Goal: Feedback & Contribution: Contribute content

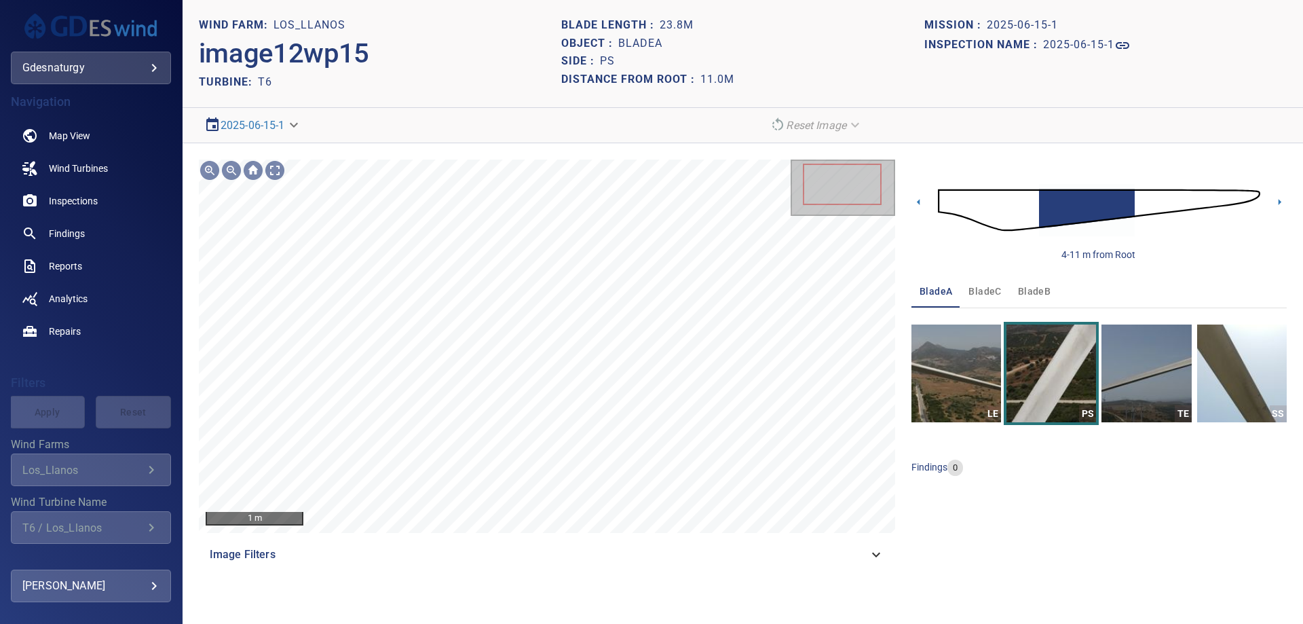
click at [1026, 195] on img at bounding box center [1099, 210] width 322 height 78
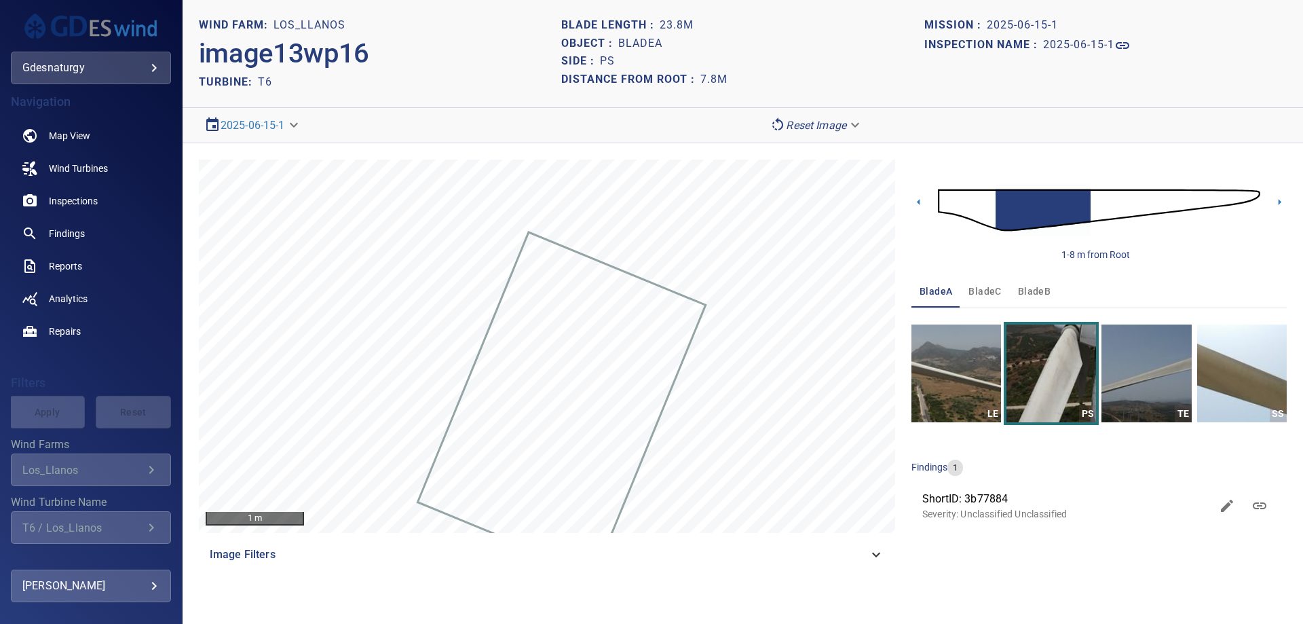
click at [1099, 216] on img at bounding box center [1099, 210] width 322 height 78
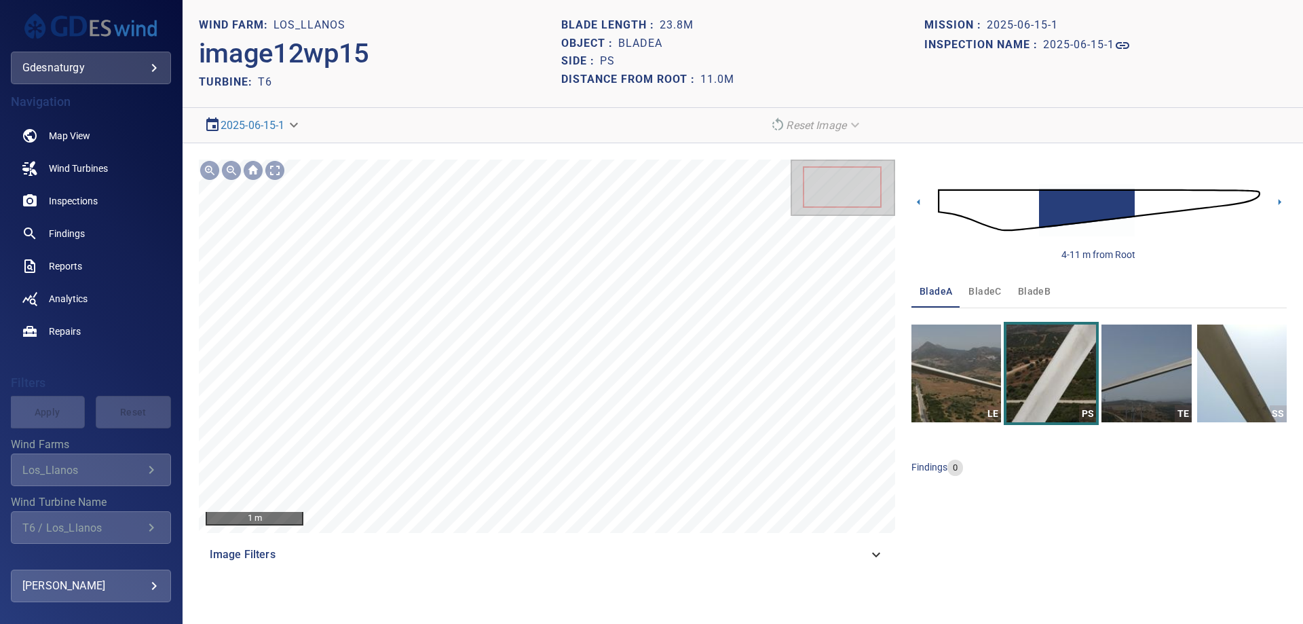
click at [1029, 206] on img at bounding box center [1099, 210] width 322 height 78
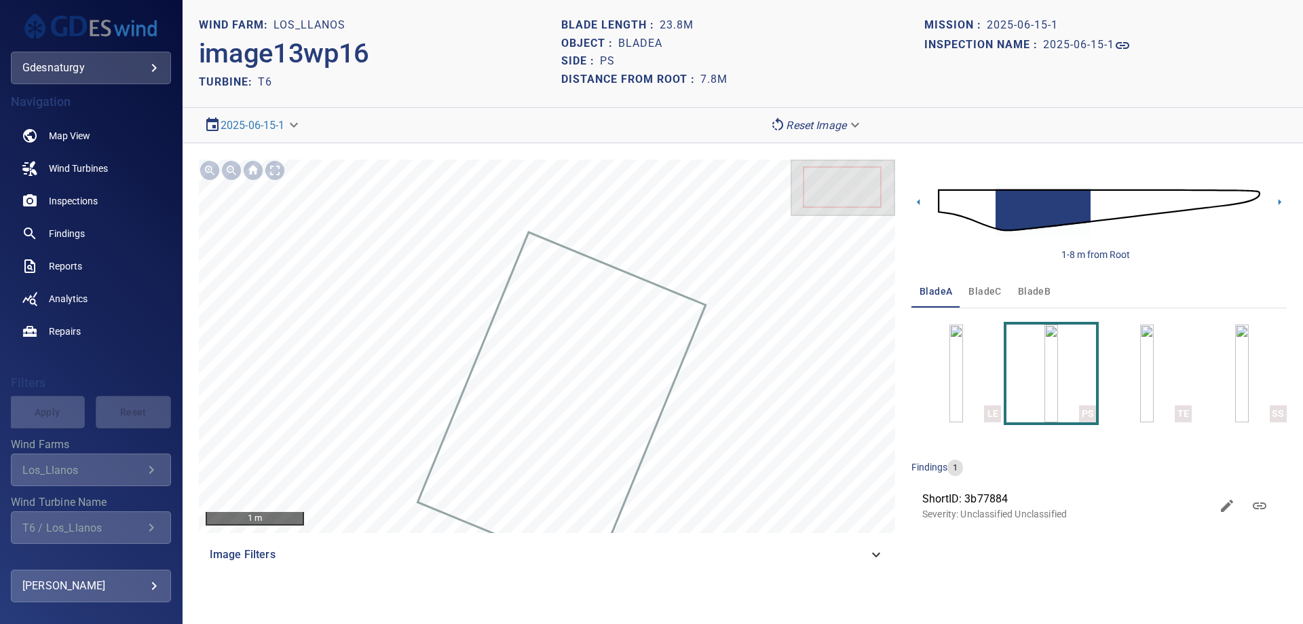
click at [1095, 200] on img at bounding box center [1099, 210] width 322 height 78
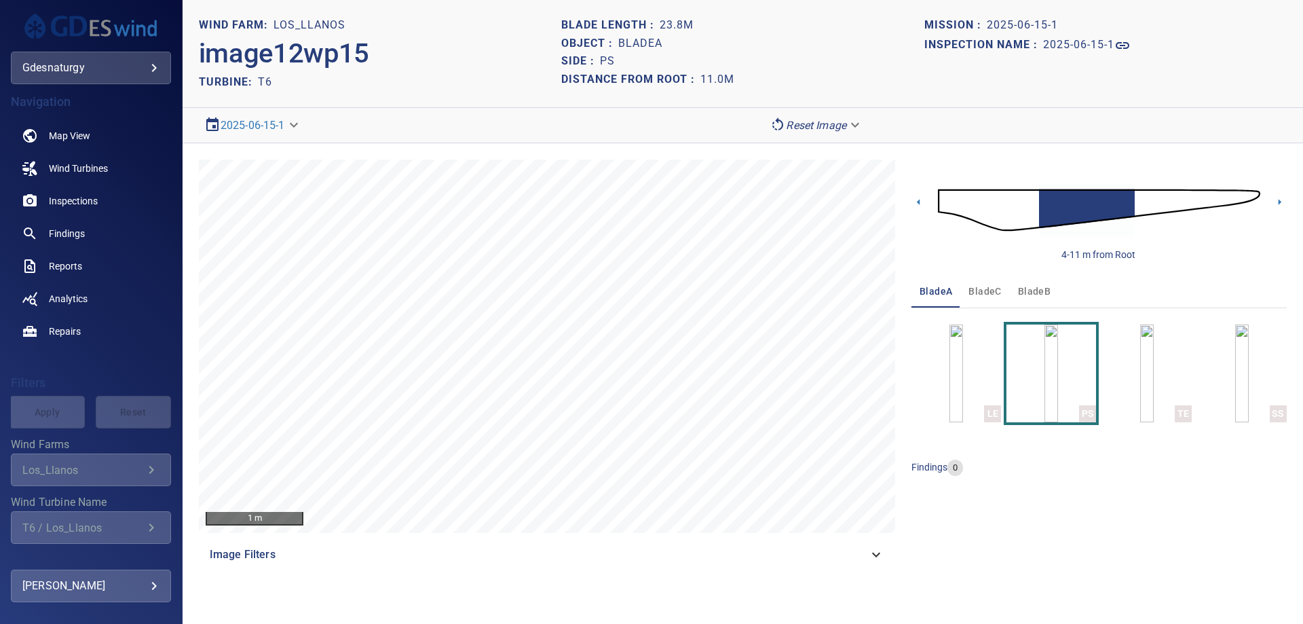
click at [1145, 200] on img at bounding box center [1099, 210] width 322 height 78
click at [1040, 204] on img at bounding box center [1099, 210] width 322 height 78
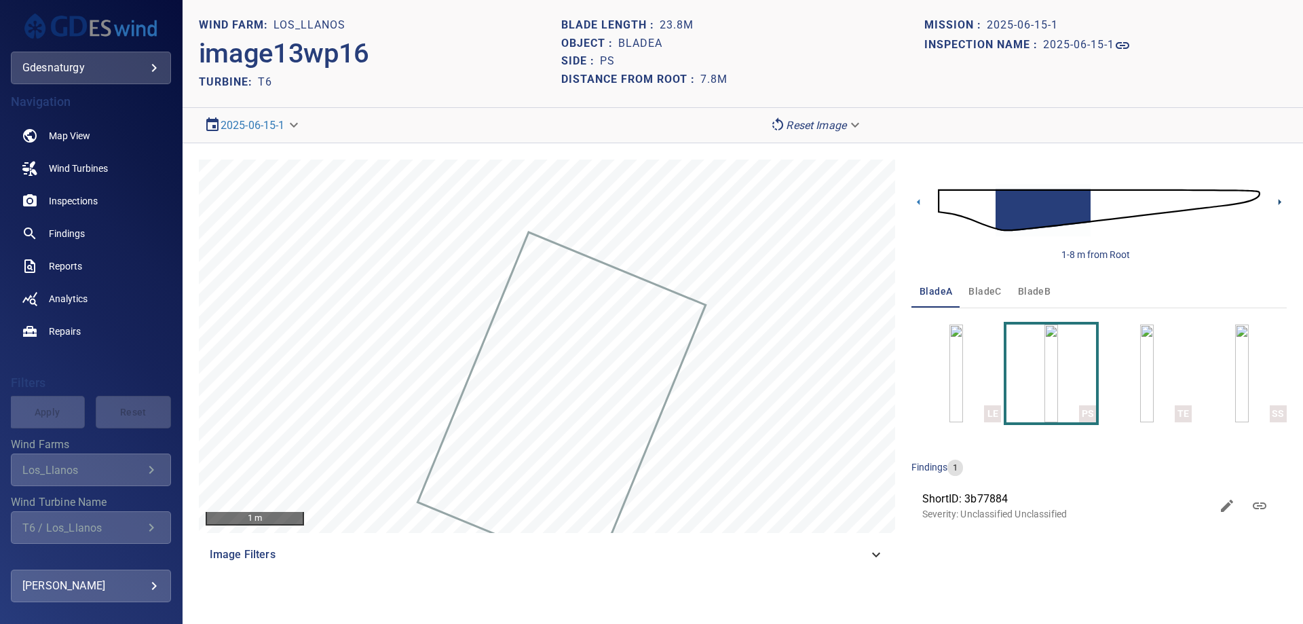
click at [1281, 202] on icon at bounding box center [1280, 202] width 3 height 6
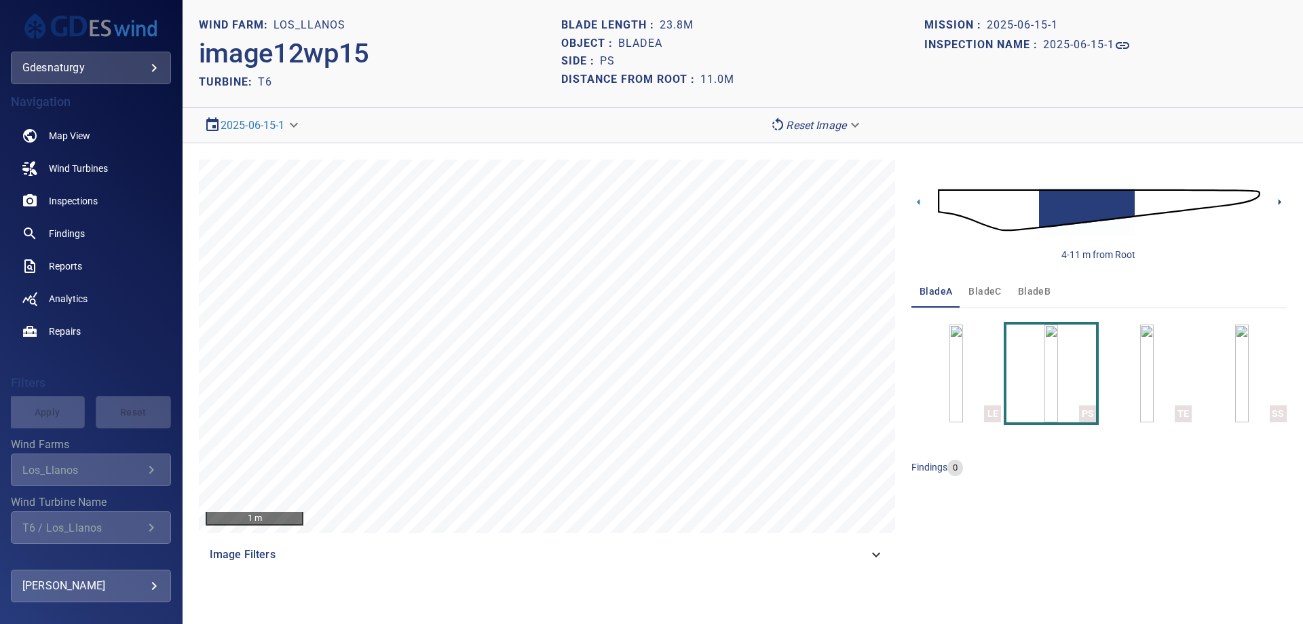
click at [1281, 202] on icon at bounding box center [1280, 202] width 3 height 6
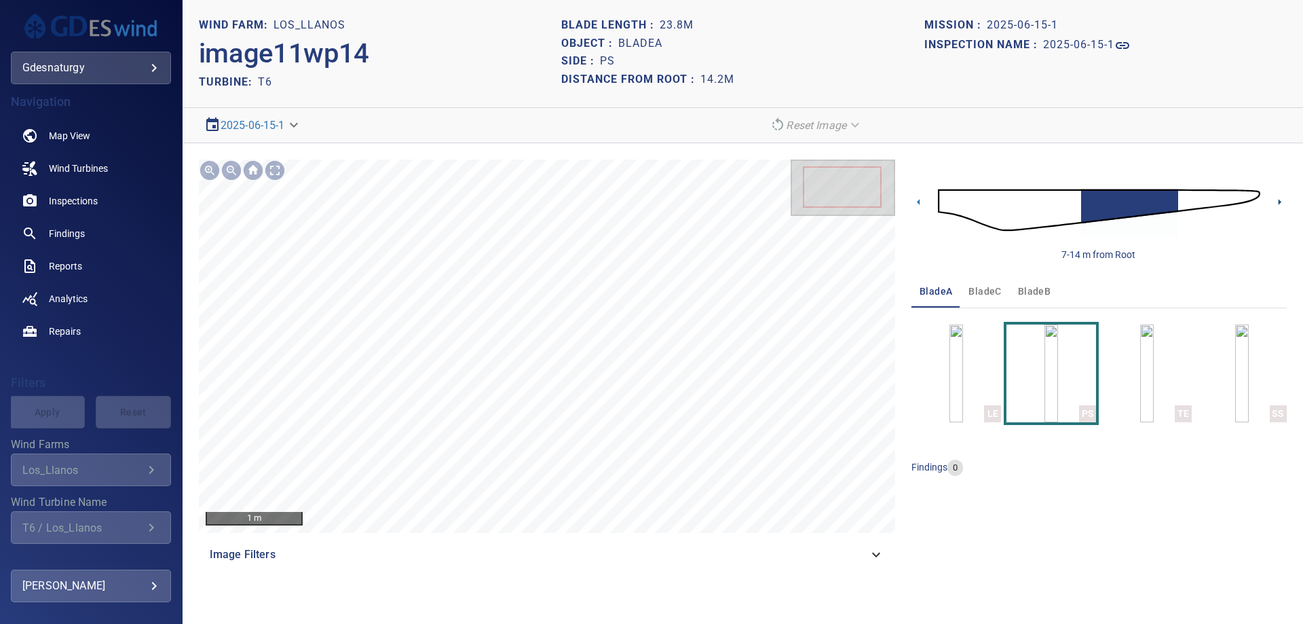
click at [1281, 202] on icon at bounding box center [1280, 202] width 3 height 6
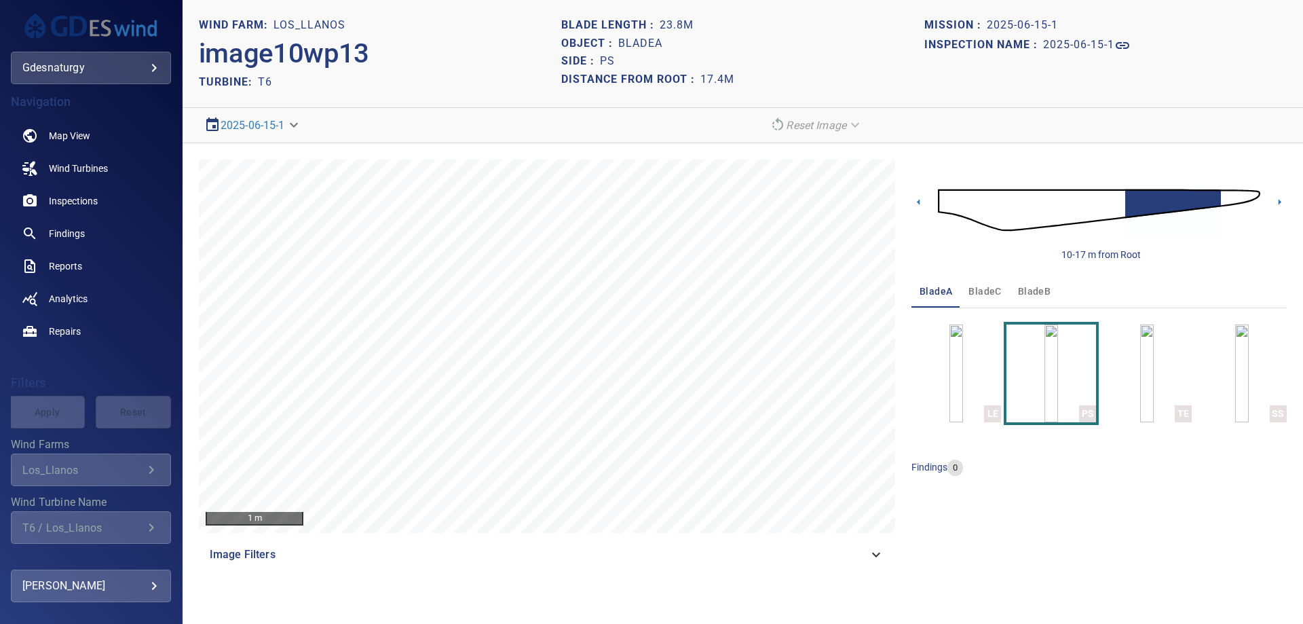
click at [946, 201] on img at bounding box center [1099, 210] width 322 height 78
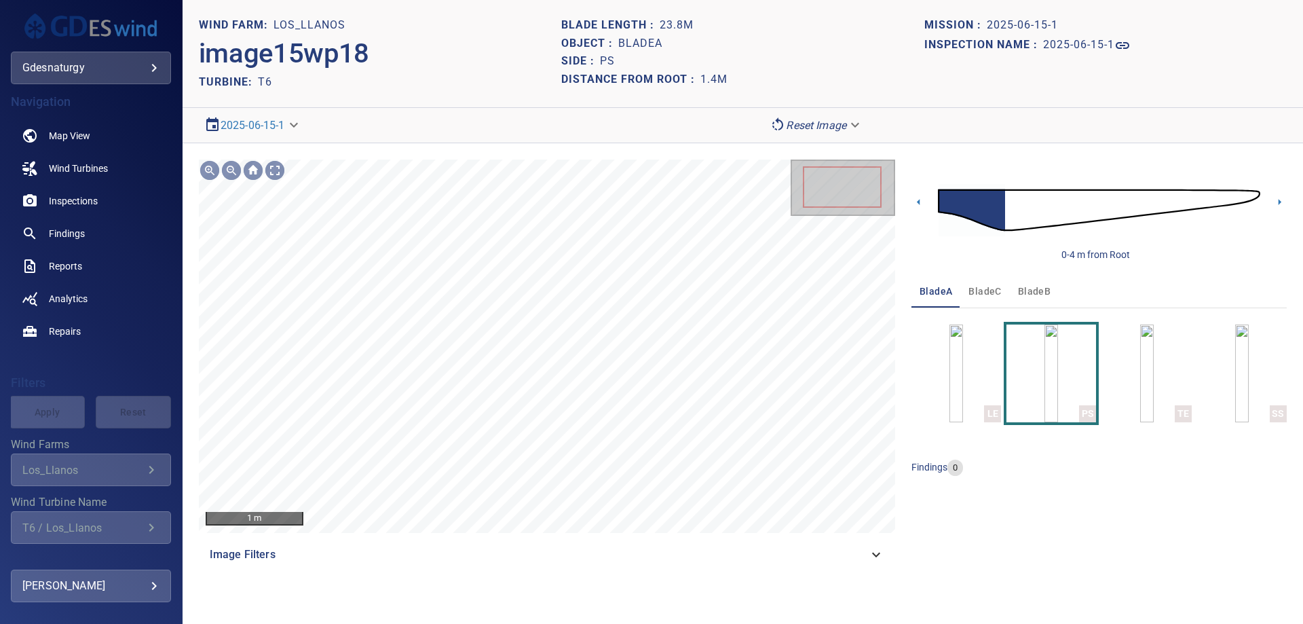
click at [1008, 207] on img at bounding box center [1099, 210] width 322 height 78
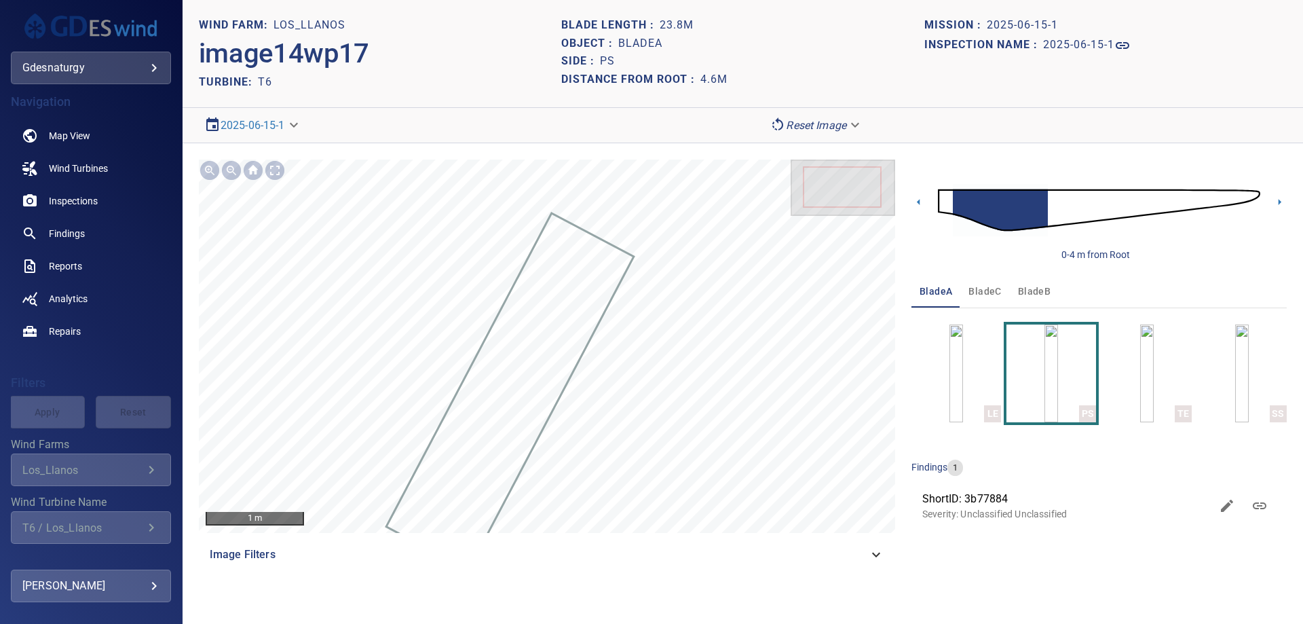
click at [1054, 195] on img at bounding box center [1099, 210] width 322 height 78
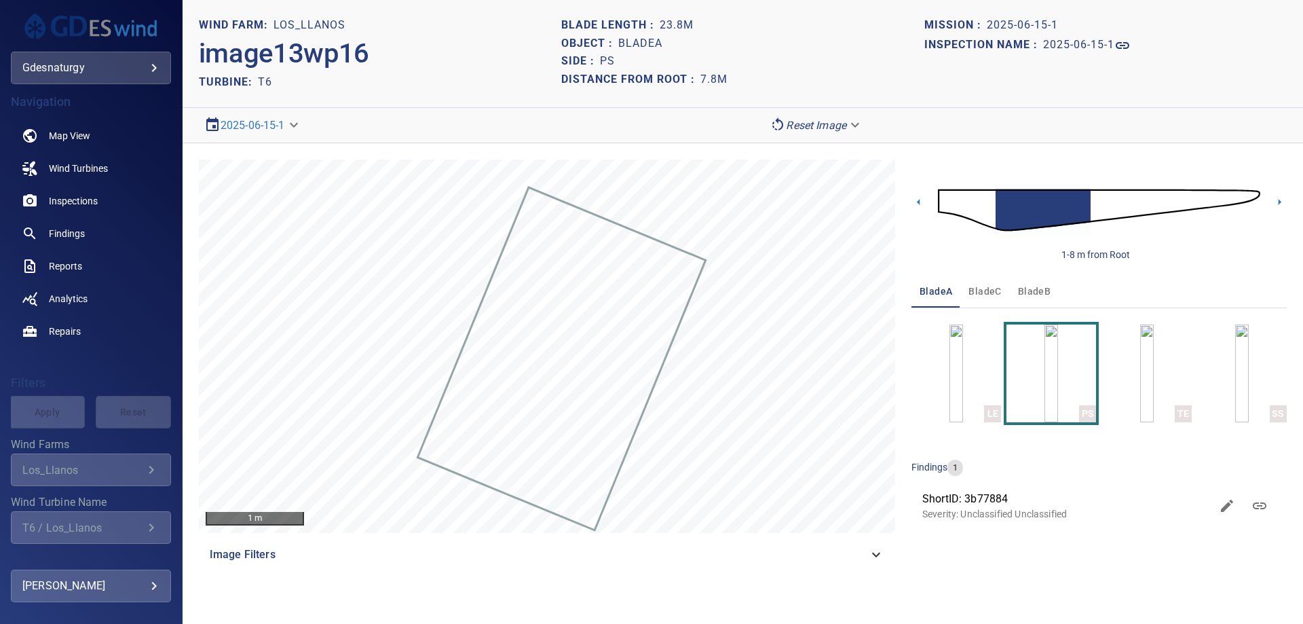
click at [1098, 211] on img at bounding box center [1099, 210] width 322 height 78
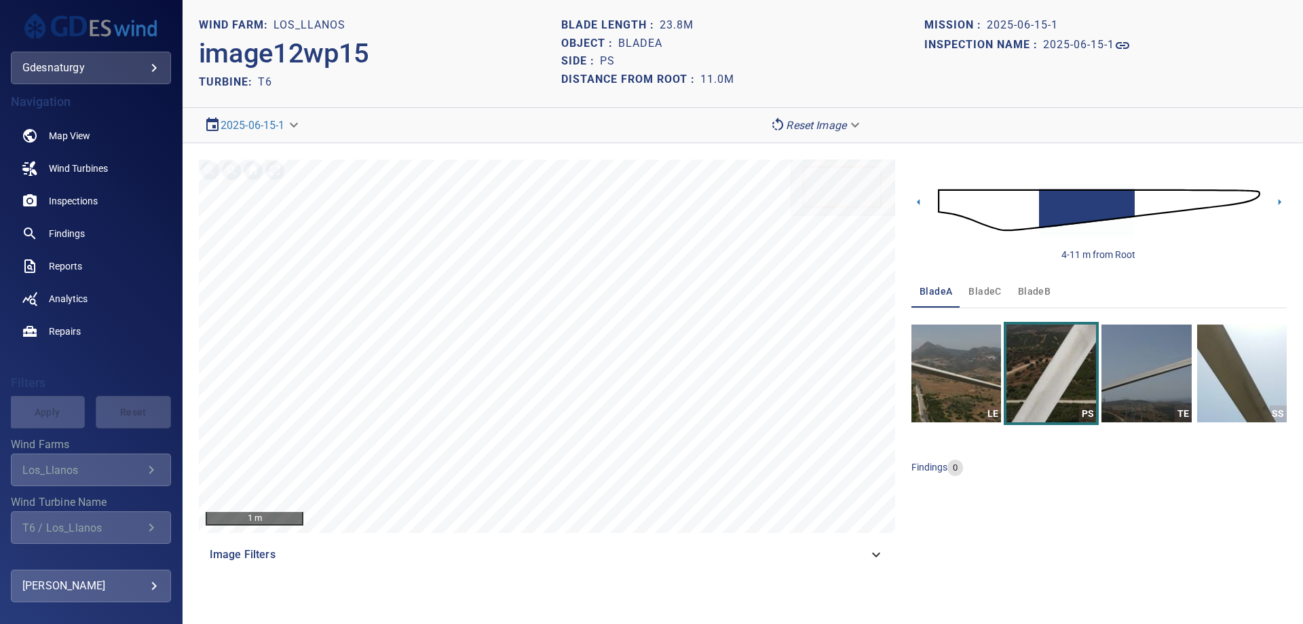
click at [1146, 200] on img at bounding box center [1099, 210] width 322 height 78
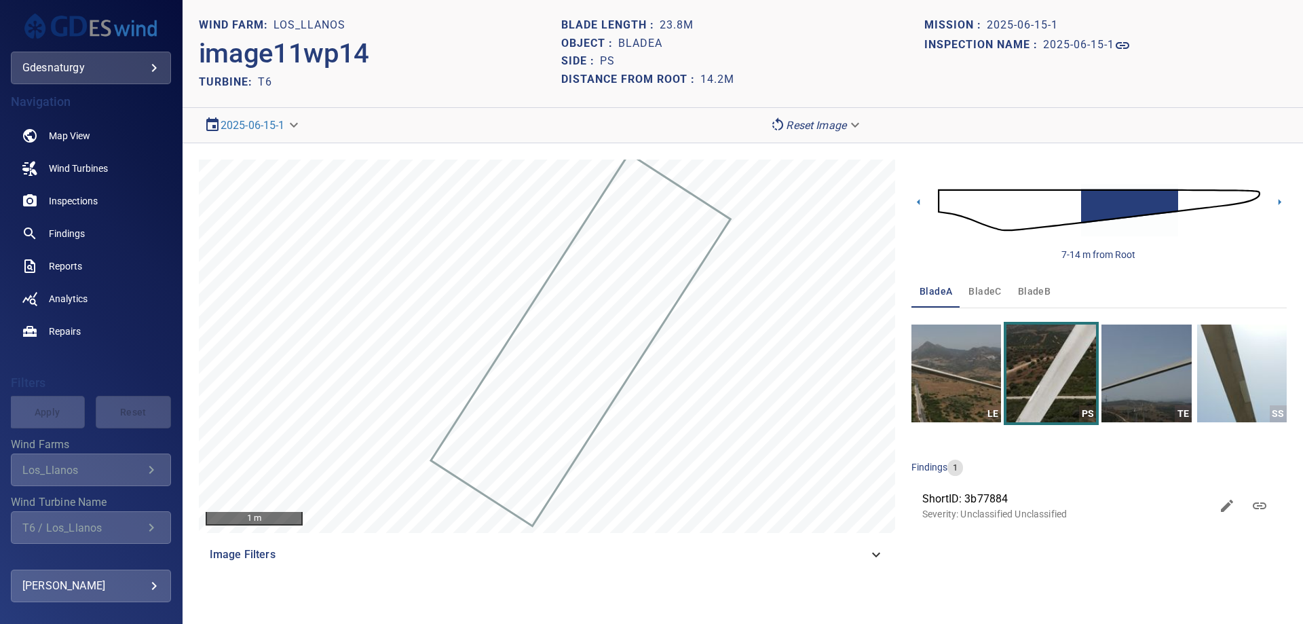
click at [1185, 195] on img at bounding box center [1099, 210] width 322 height 78
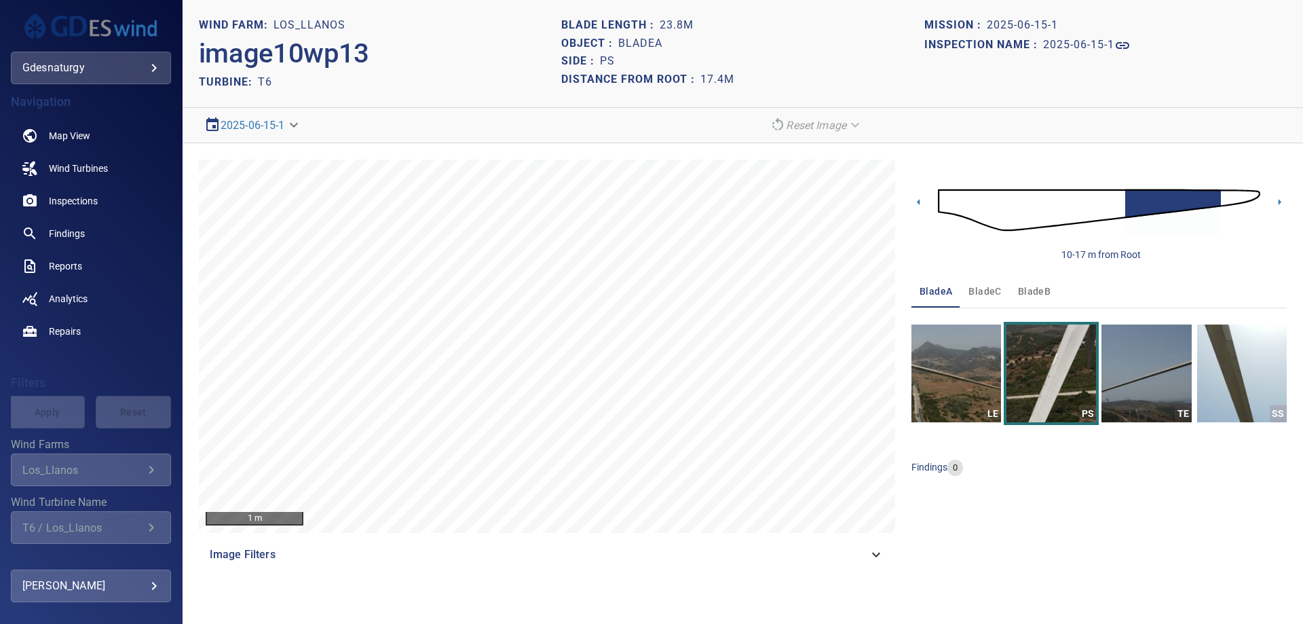
click at [1229, 200] on img at bounding box center [1099, 210] width 322 height 78
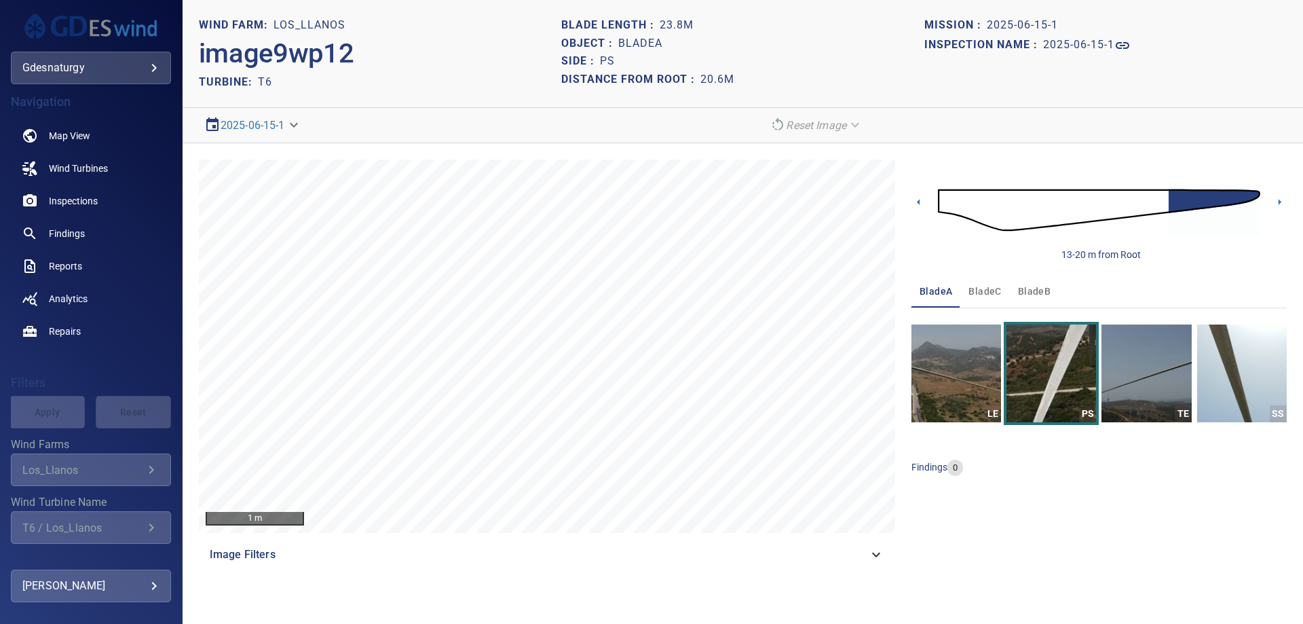
click at [1140, 207] on img at bounding box center [1099, 210] width 322 height 78
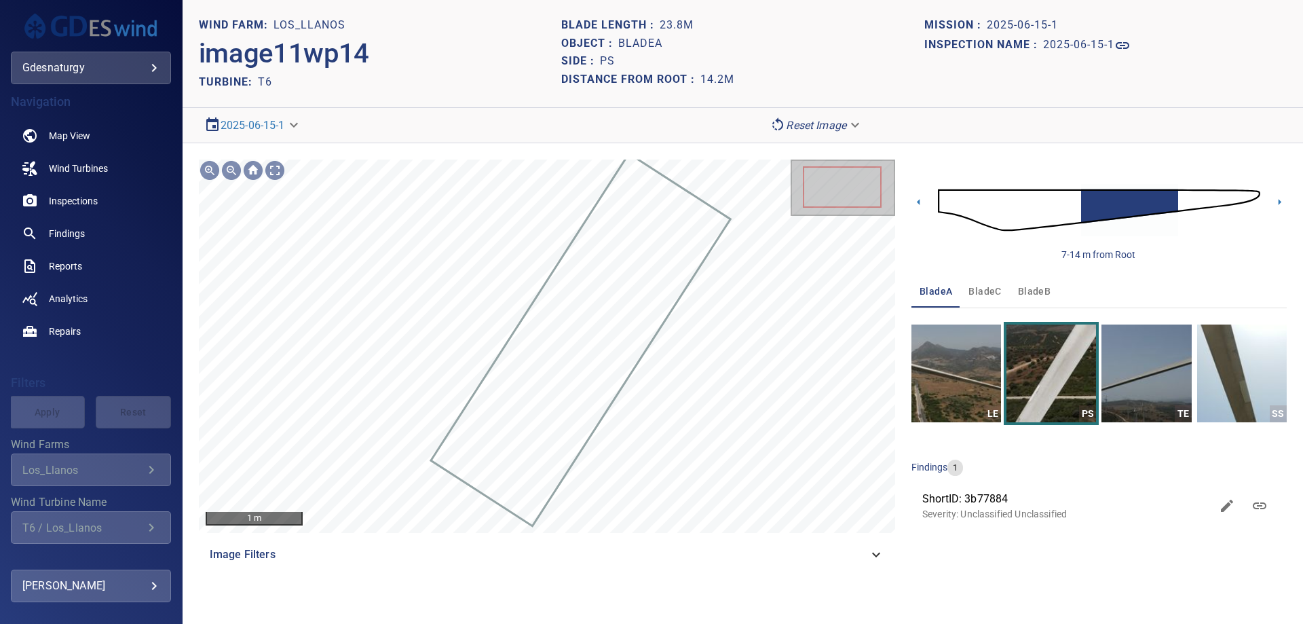
click at [1208, 189] on img at bounding box center [1099, 210] width 322 height 78
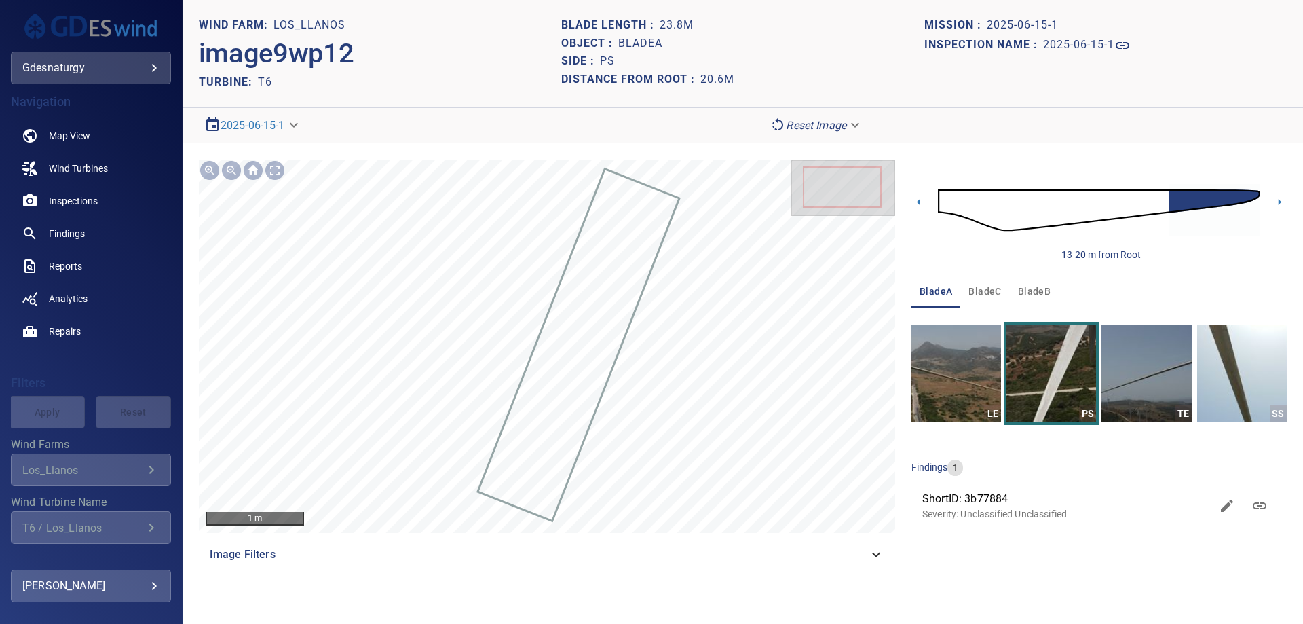
click at [964, 205] on img at bounding box center [1099, 210] width 322 height 78
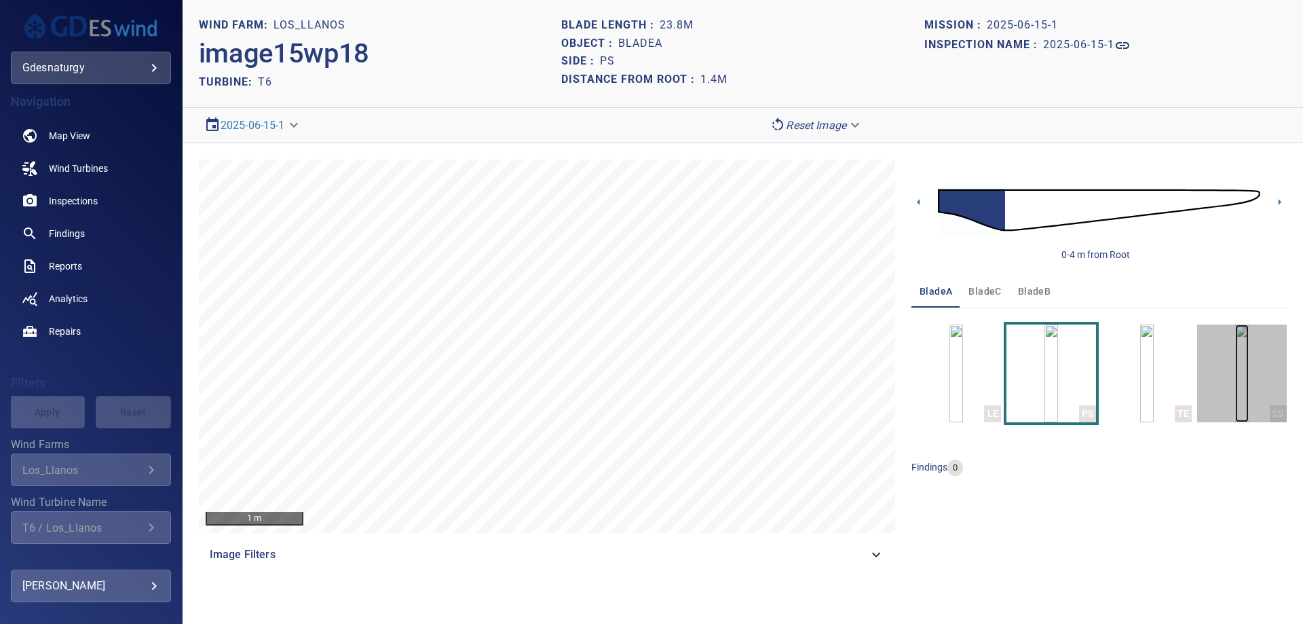
click at [1235, 361] on img "button" at bounding box center [1242, 373] width 14 height 98
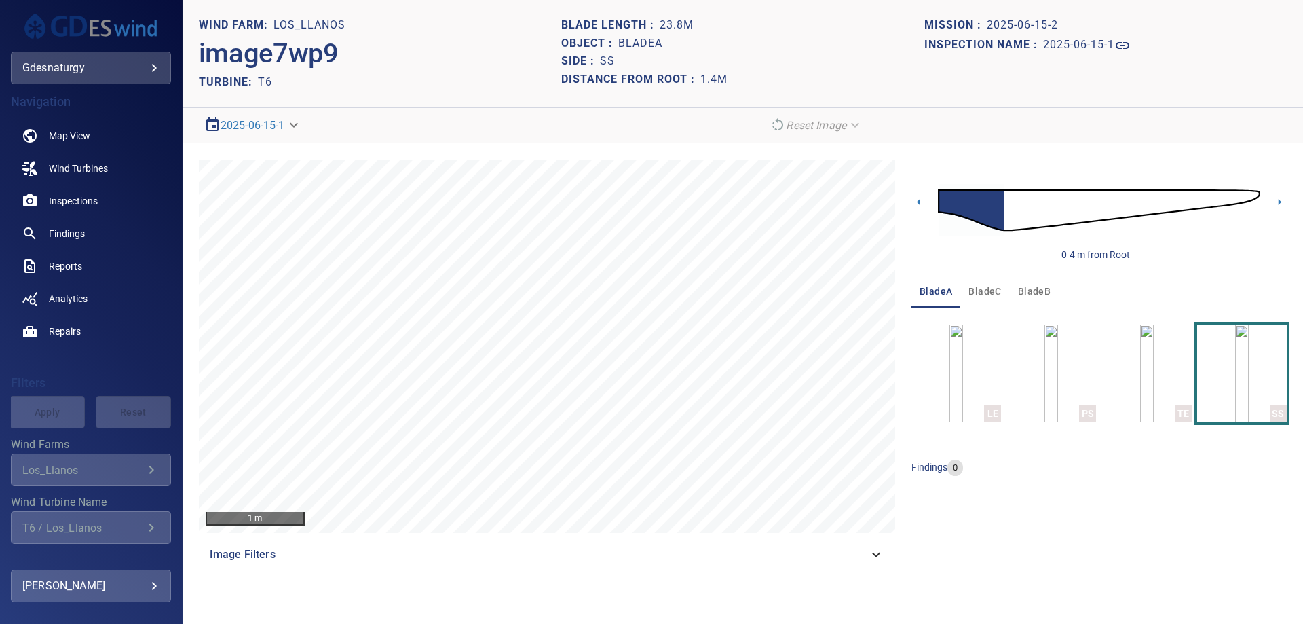
click at [1016, 205] on img at bounding box center [1099, 210] width 322 height 78
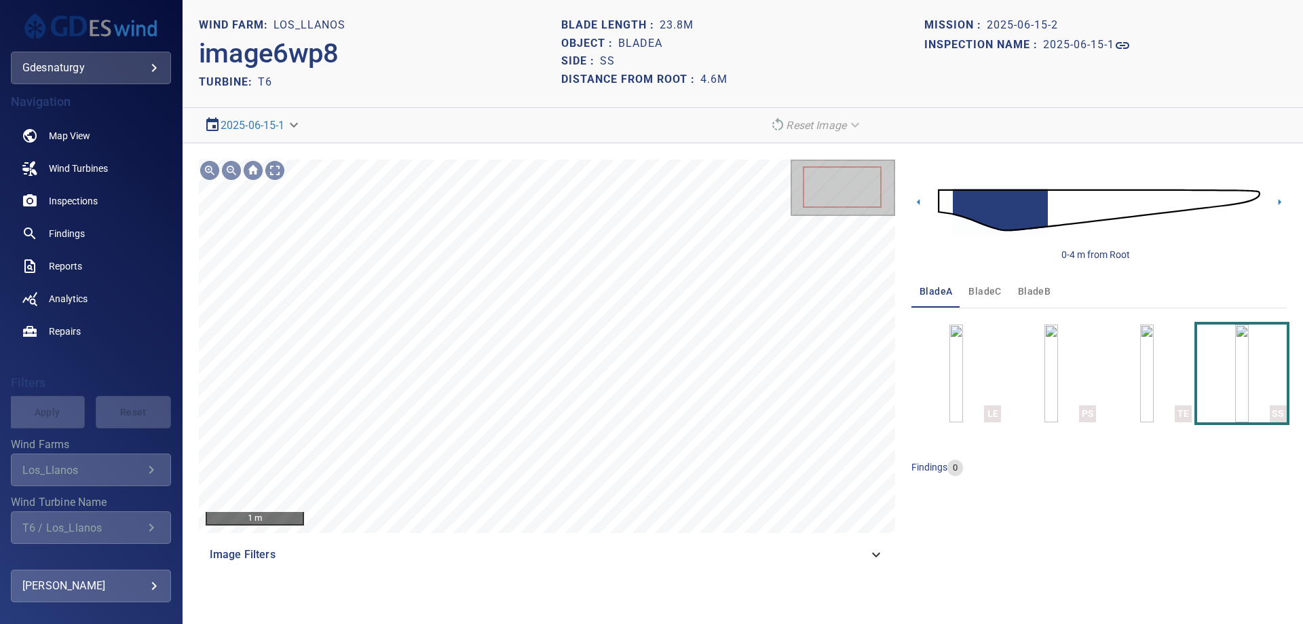
click at [946, 205] on img at bounding box center [1099, 210] width 322 height 78
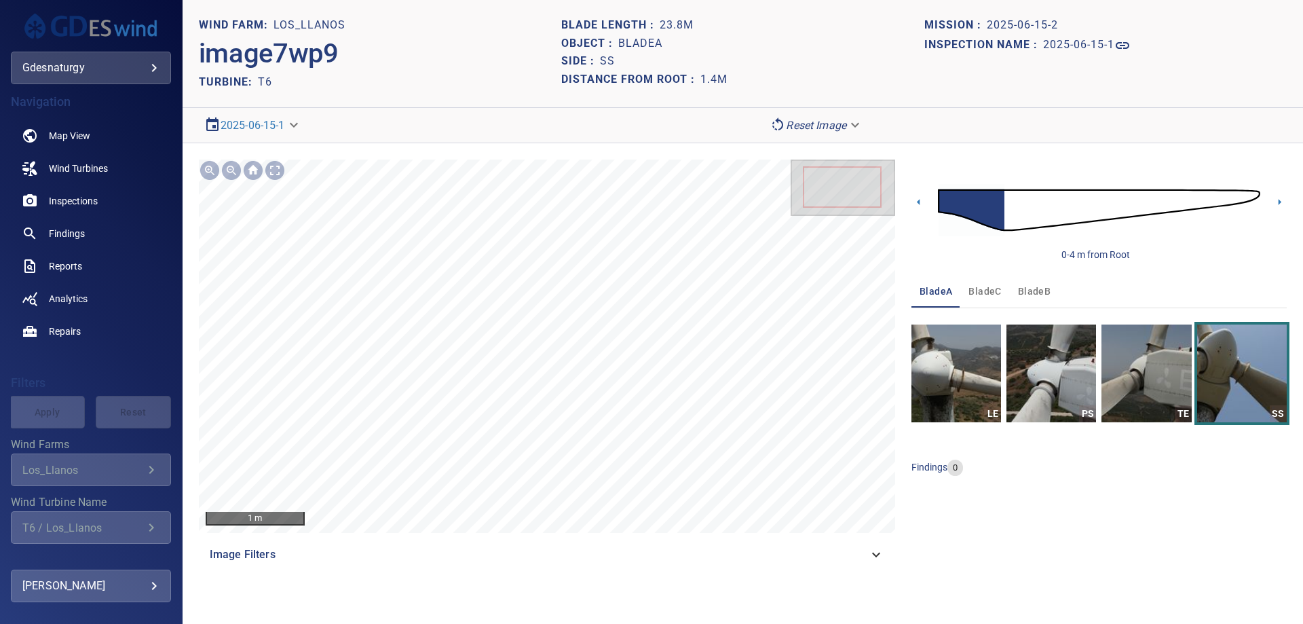
click at [1008, 202] on img at bounding box center [1099, 210] width 322 height 78
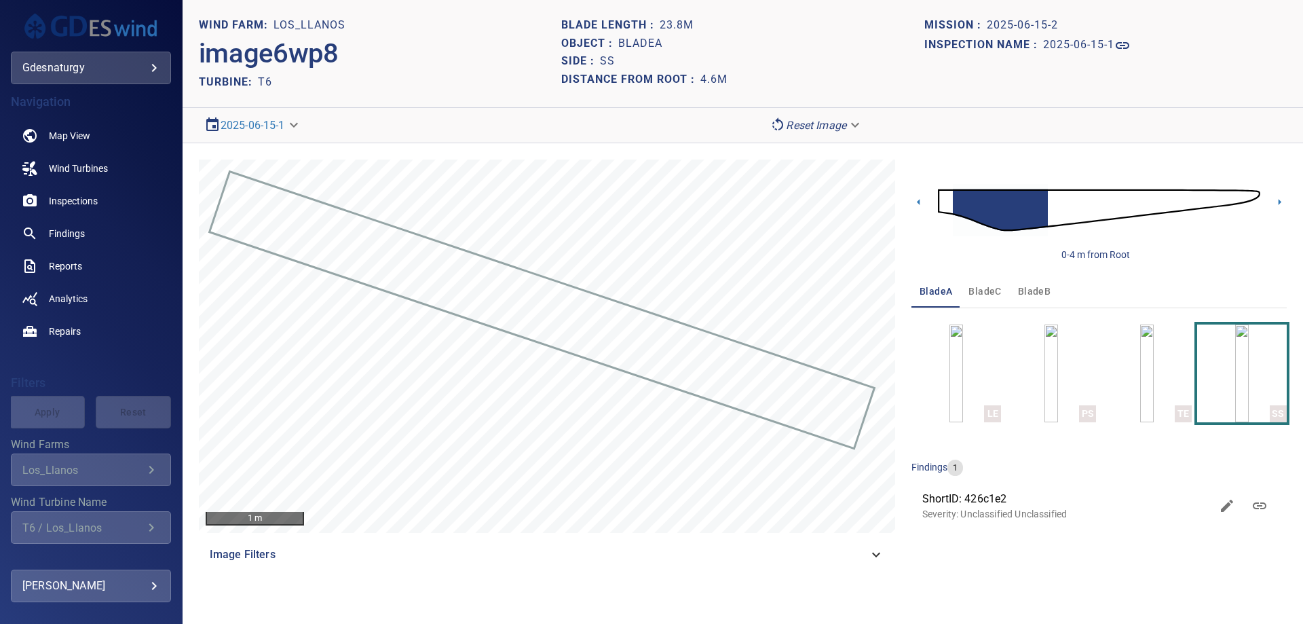
click at [1053, 197] on img at bounding box center [1099, 210] width 322 height 78
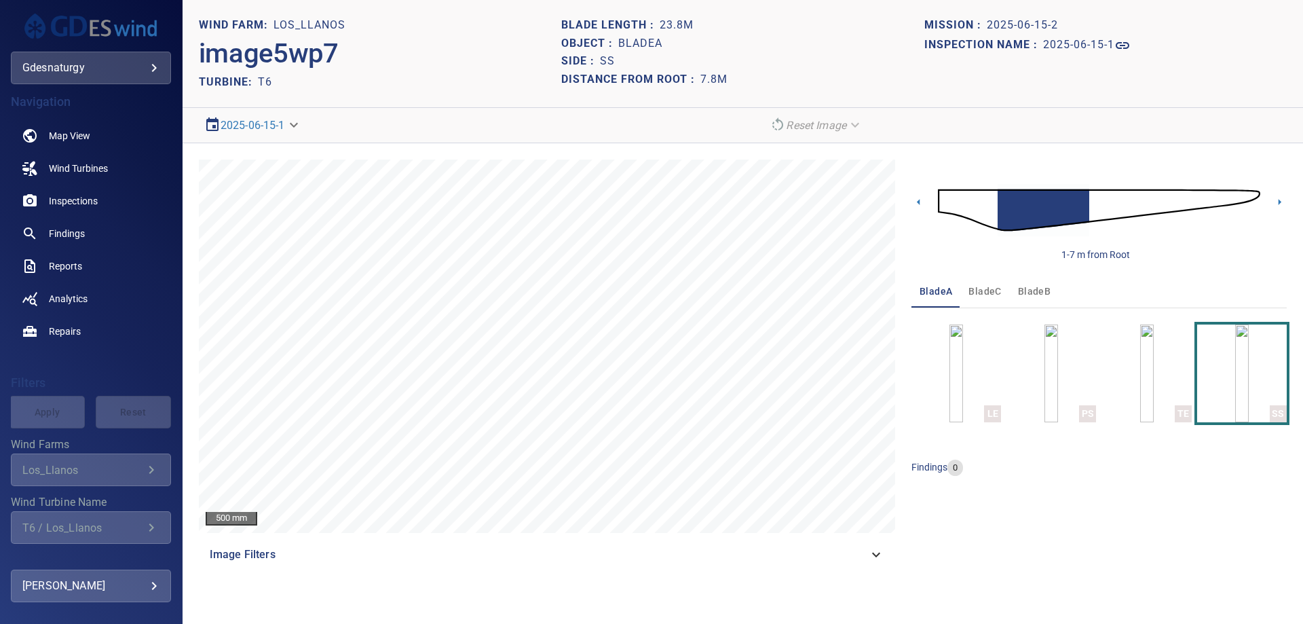
click at [990, 210] on img at bounding box center [1099, 210] width 322 height 78
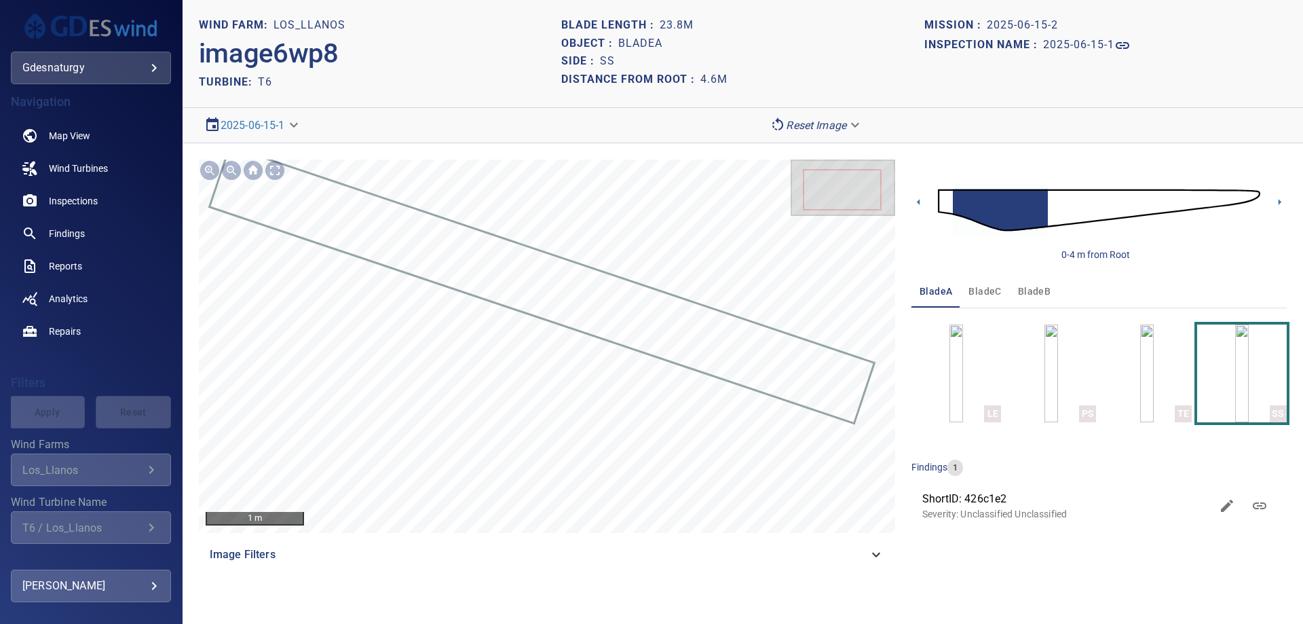
click at [1070, 205] on img at bounding box center [1099, 210] width 322 height 78
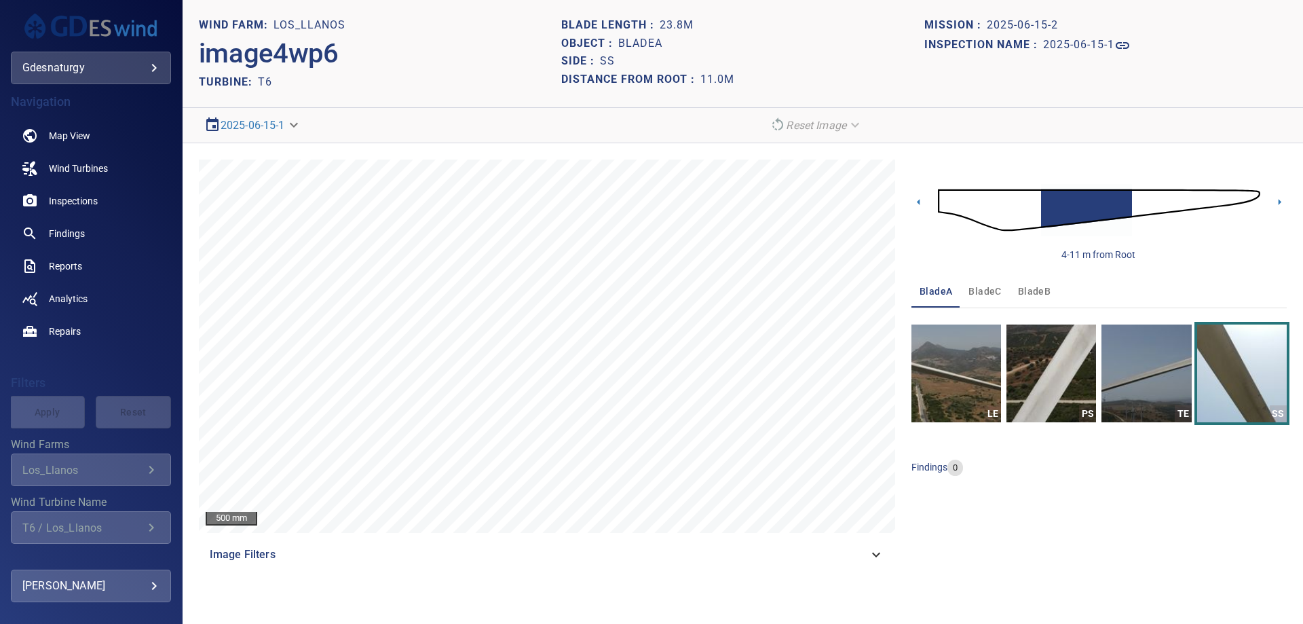
click at [1134, 195] on img at bounding box center [1099, 210] width 322 height 78
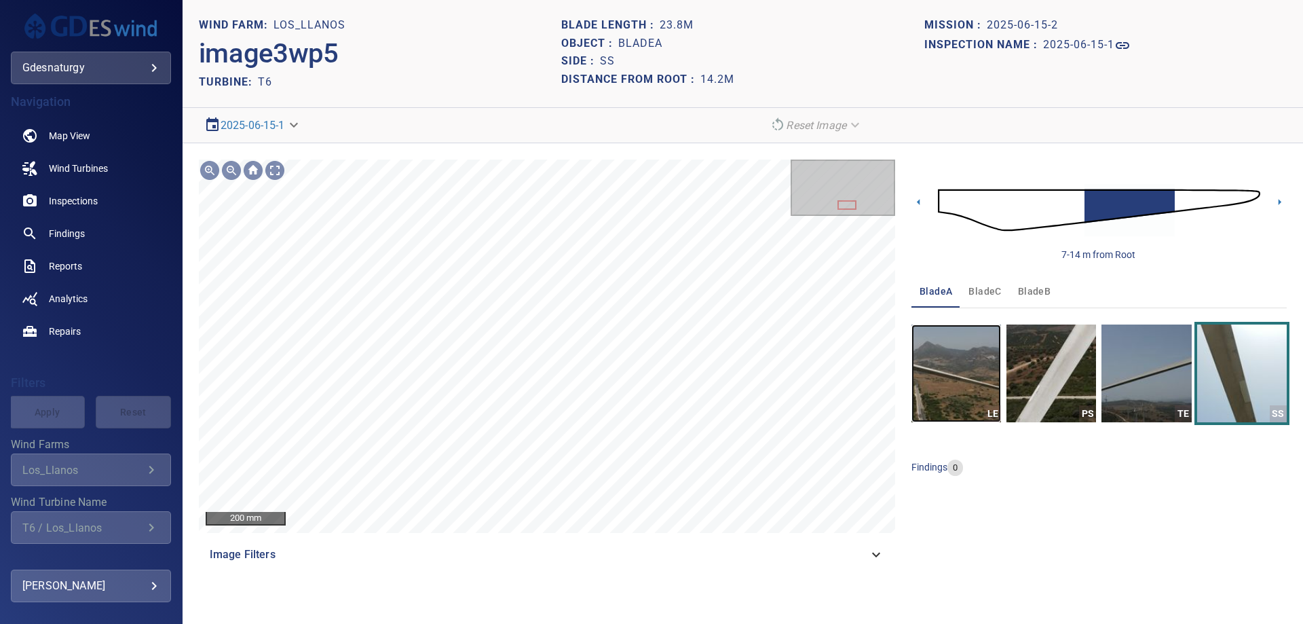
click at [945, 393] on img "button" at bounding box center [957, 373] width 90 height 98
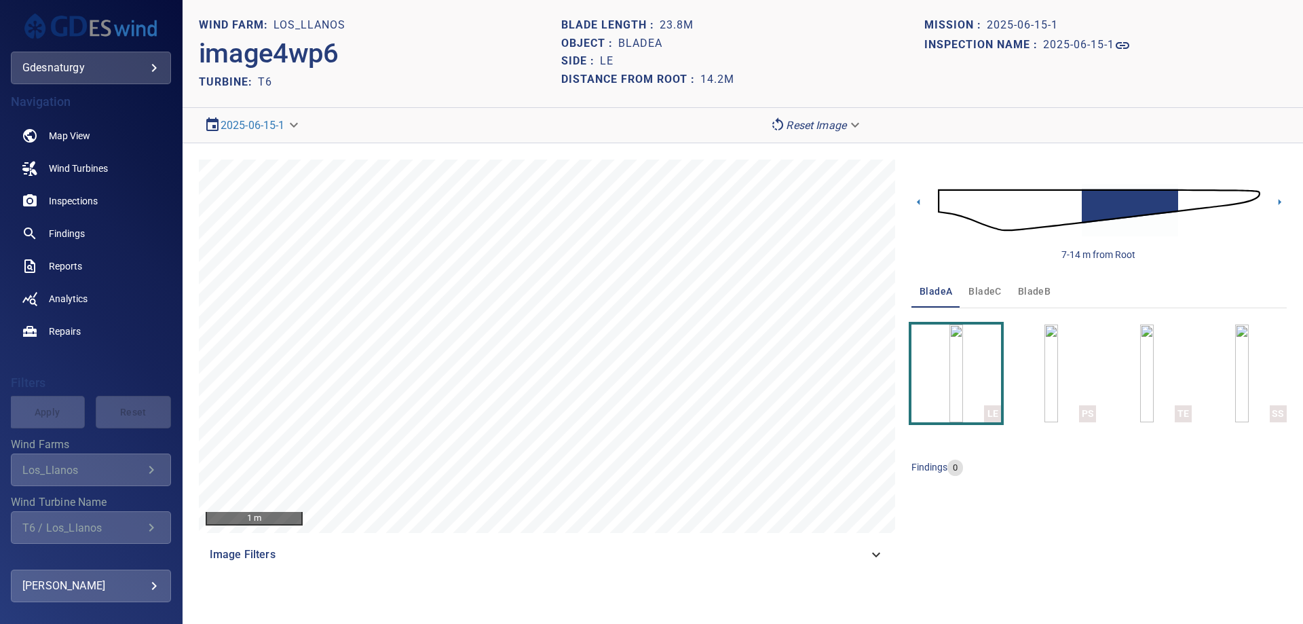
click at [1206, 198] on img at bounding box center [1099, 210] width 322 height 78
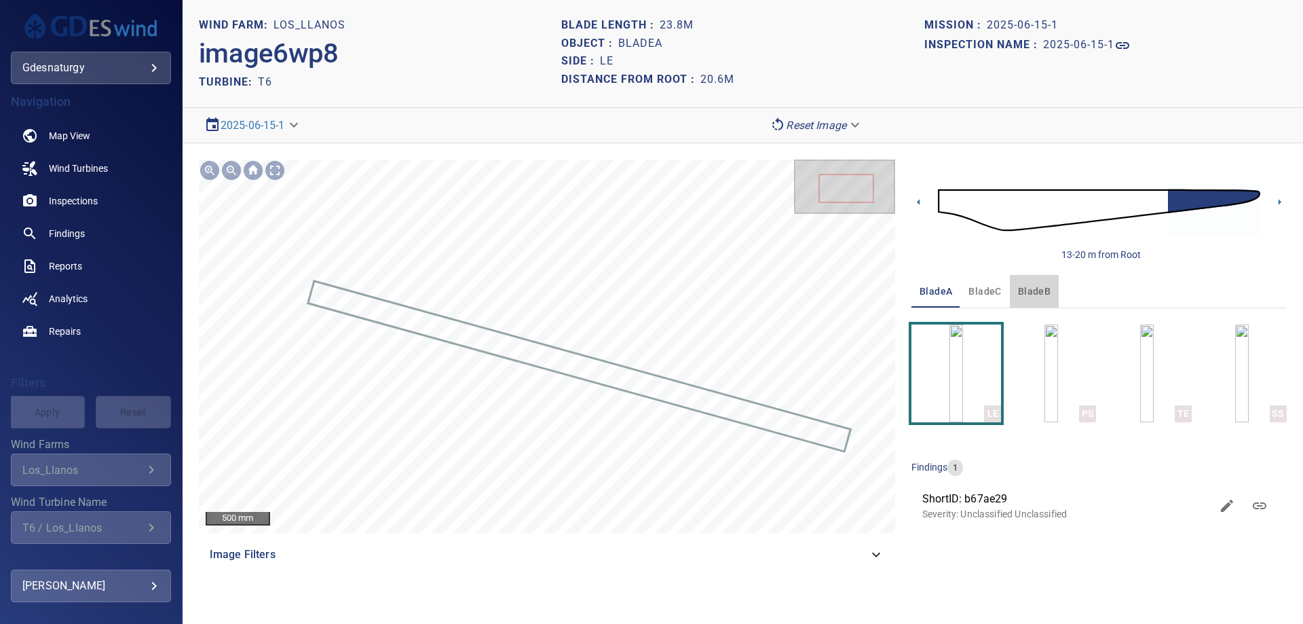
click at [1042, 286] on span "bladeB" at bounding box center [1034, 291] width 33 height 17
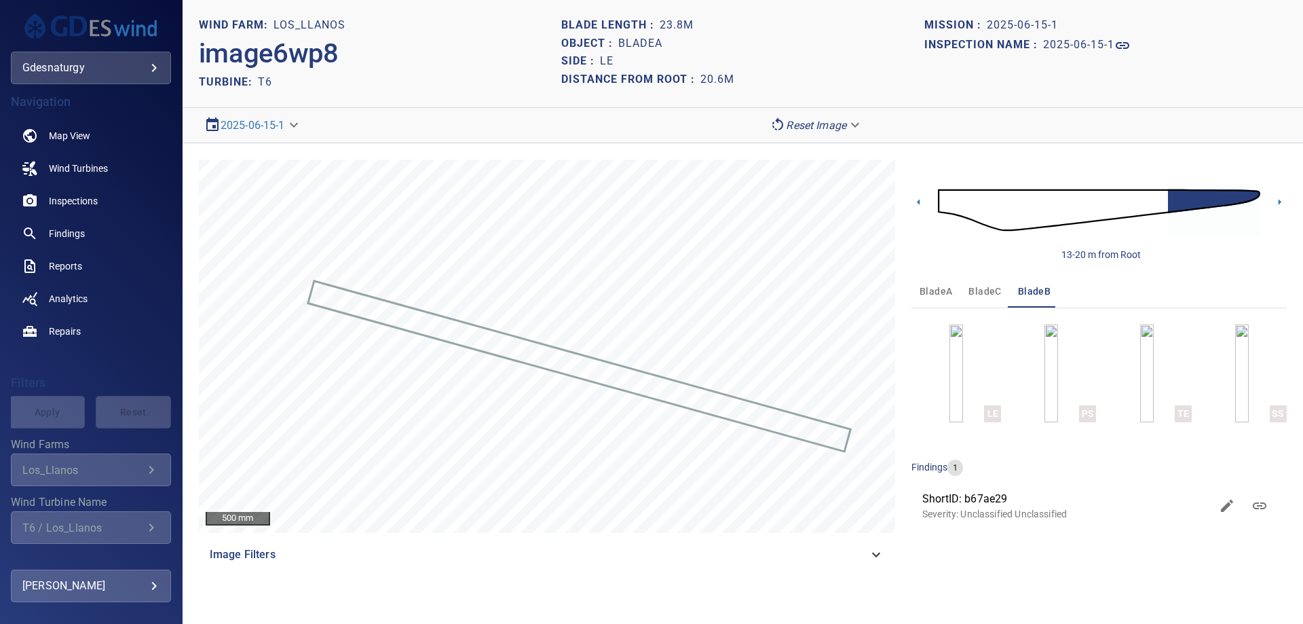
click at [951, 202] on img at bounding box center [1099, 210] width 322 height 78
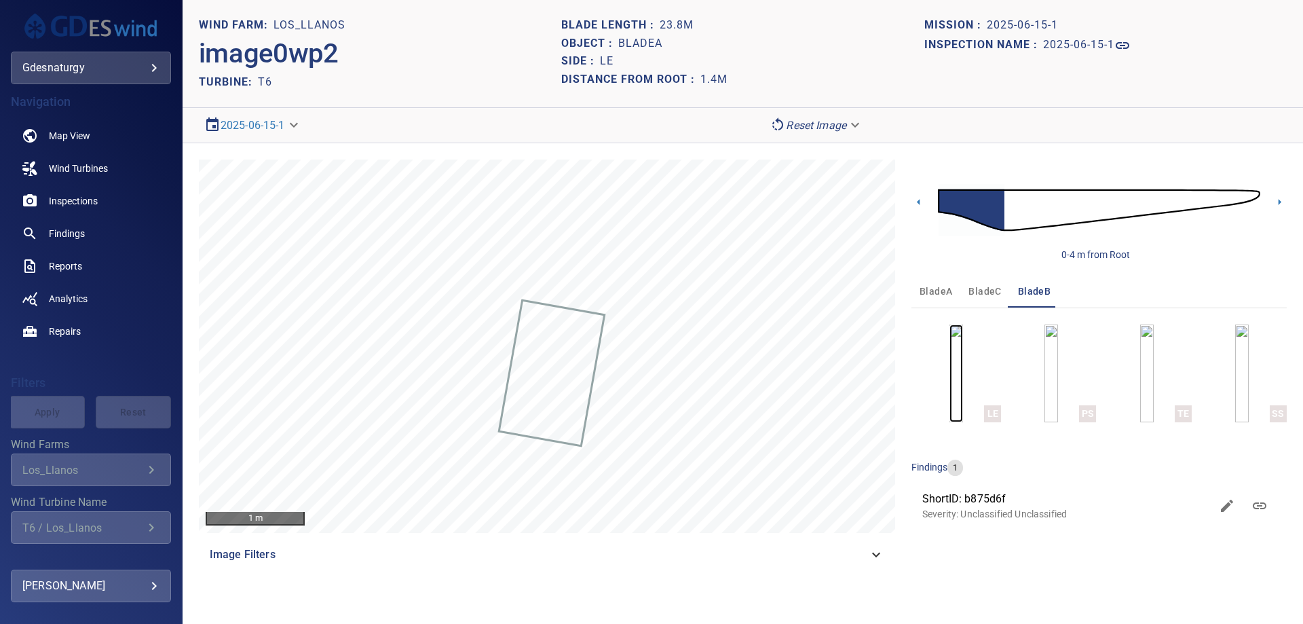
click at [963, 359] on img "button" at bounding box center [957, 373] width 14 height 98
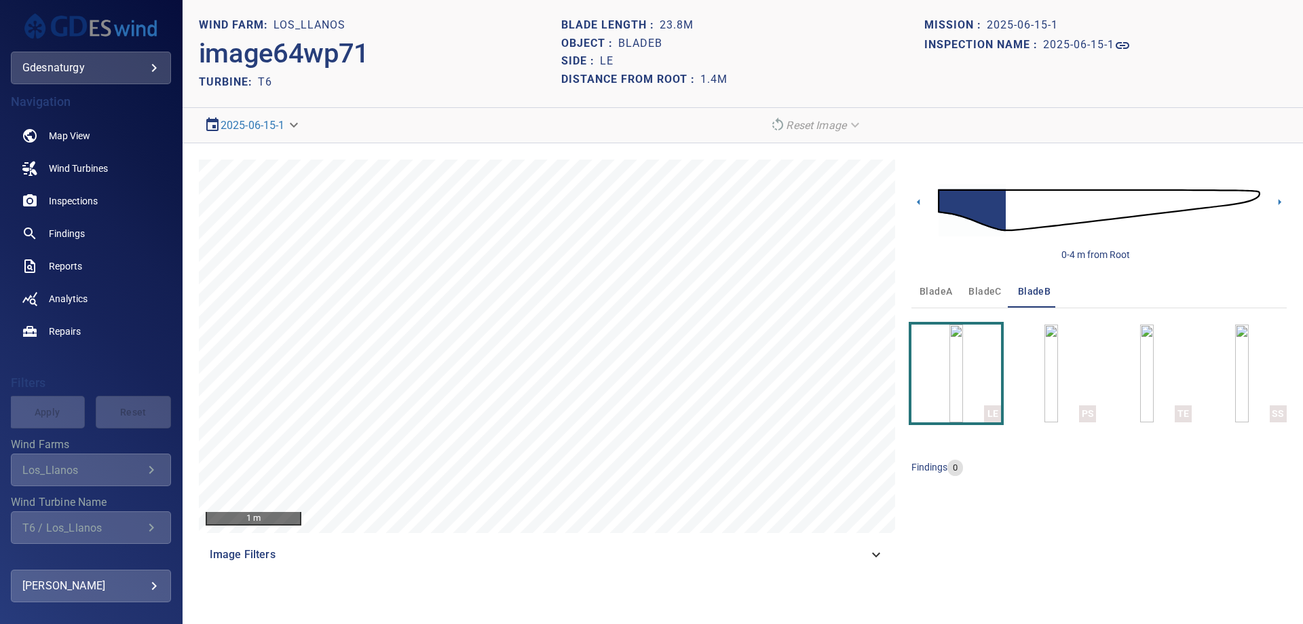
click at [1013, 215] on img at bounding box center [1099, 210] width 322 height 78
drag, startPoint x: 1061, startPoint y: 189, endPoint x: 1051, endPoint y: 195, distance: 11.9
click at [1061, 189] on img at bounding box center [1099, 210] width 322 height 78
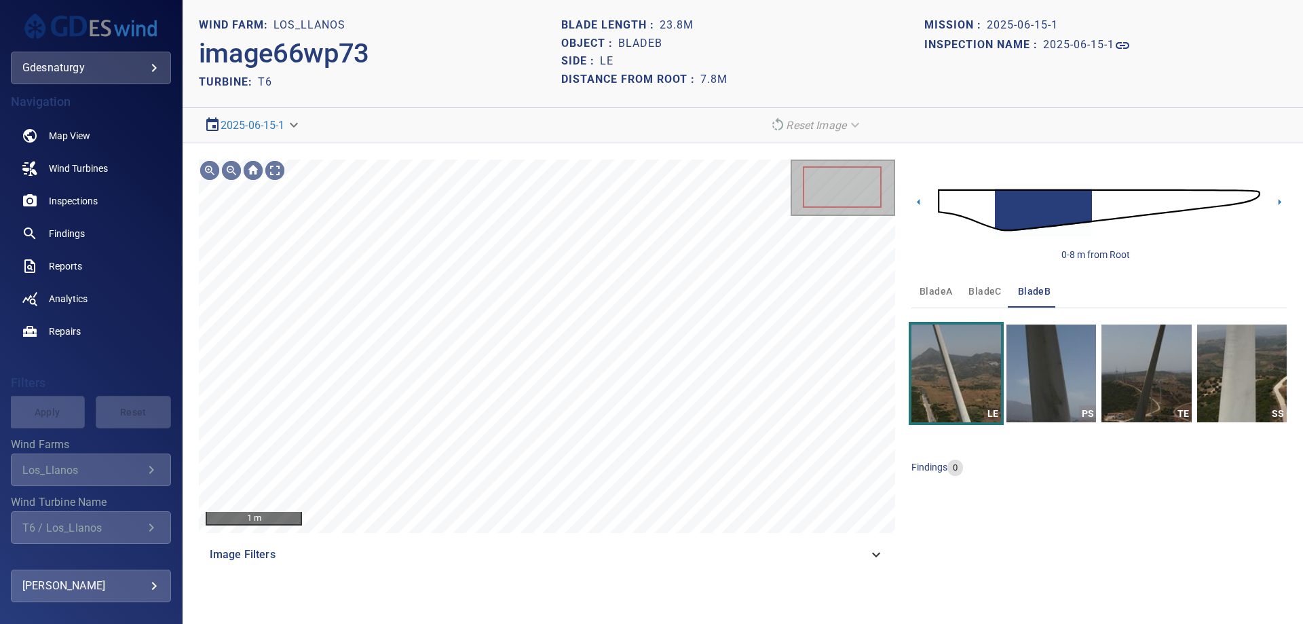
click at [972, 200] on img at bounding box center [1099, 210] width 322 height 78
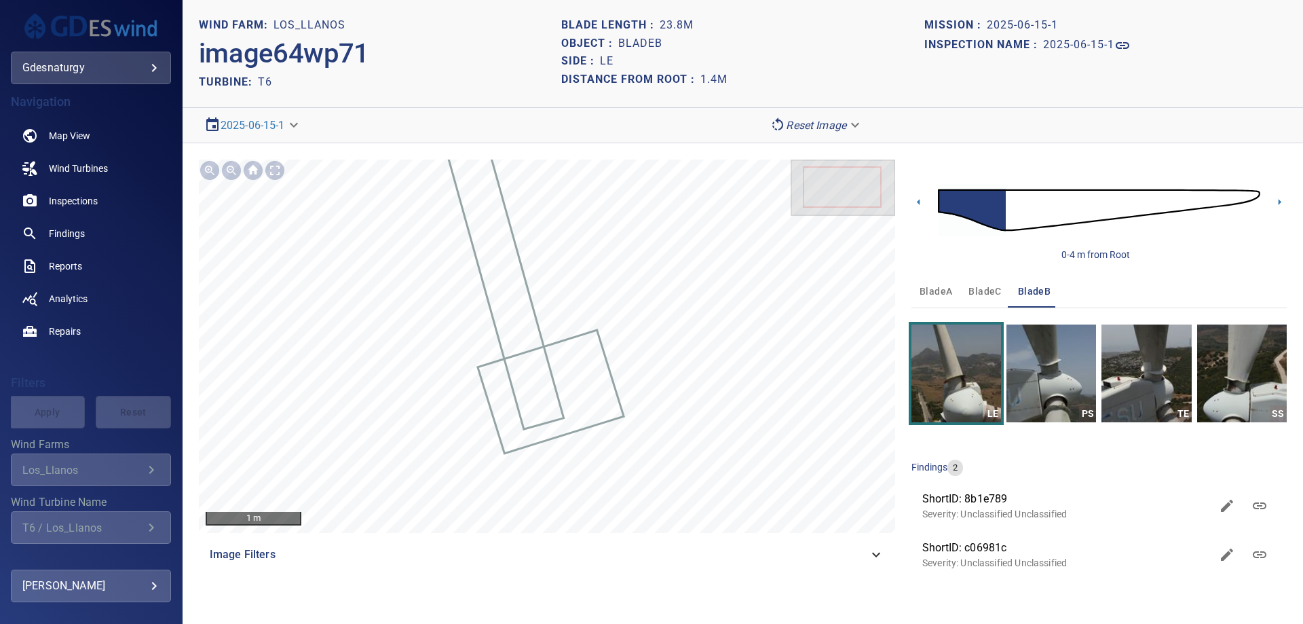
click at [1014, 202] on img at bounding box center [1099, 210] width 322 height 78
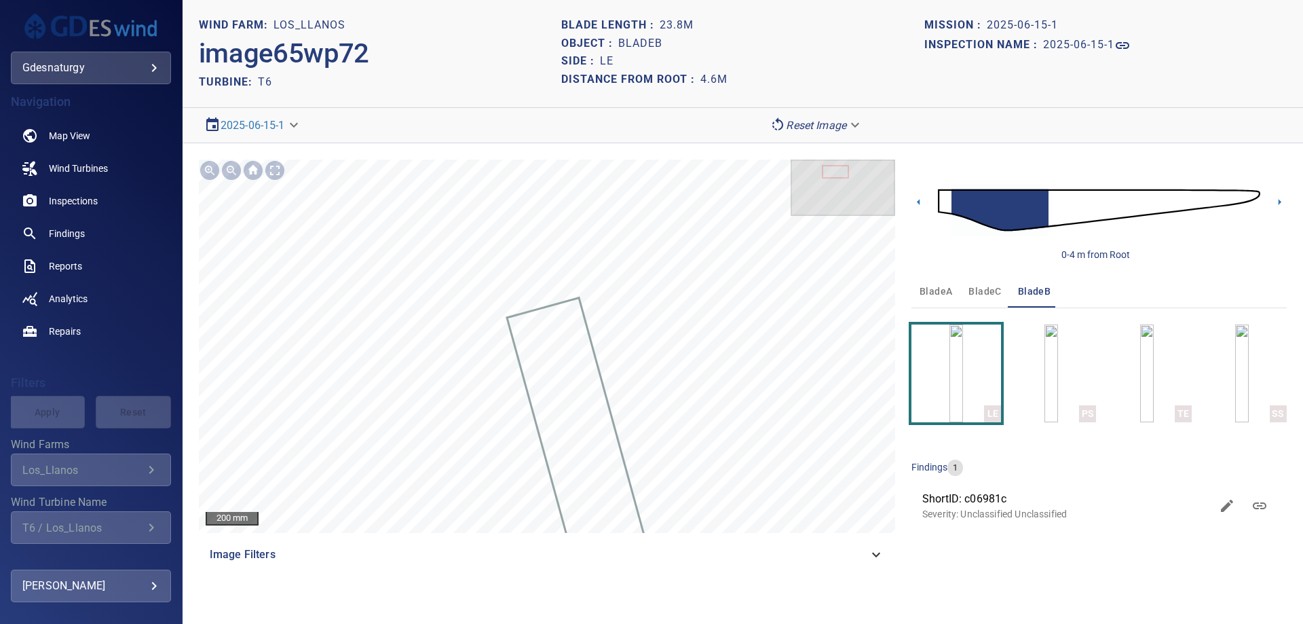
click at [1081, 226] on img at bounding box center [1099, 210] width 322 height 78
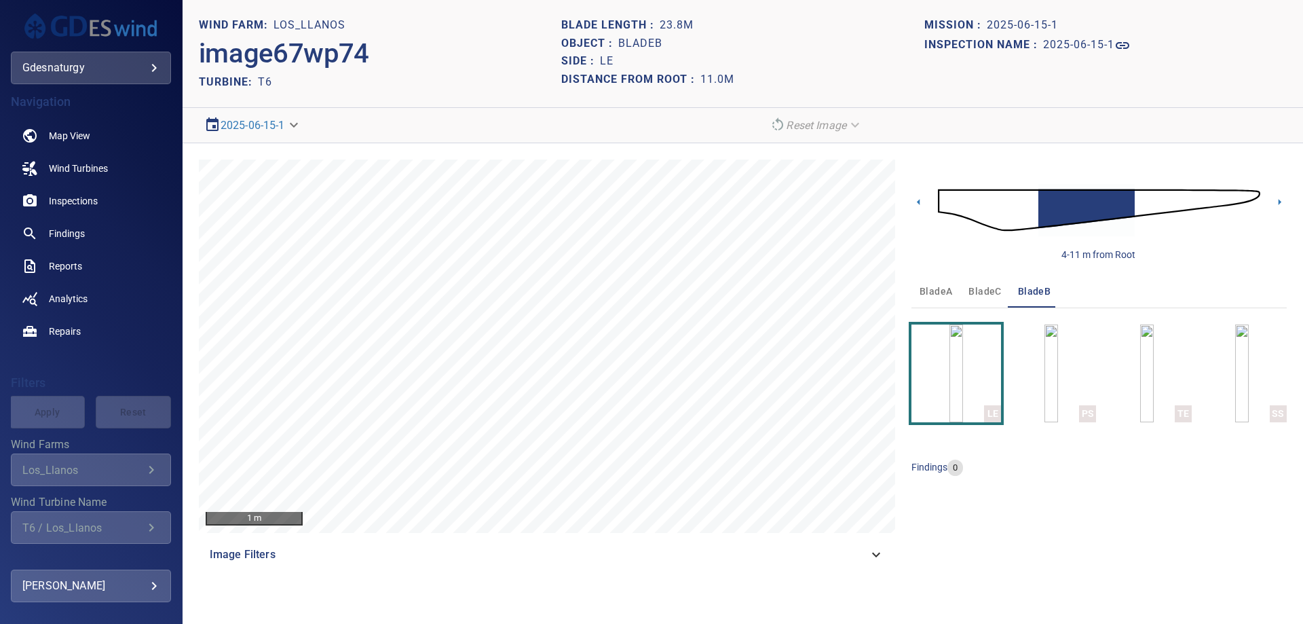
click at [1031, 221] on img at bounding box center [1099, 210] width 322 height 78
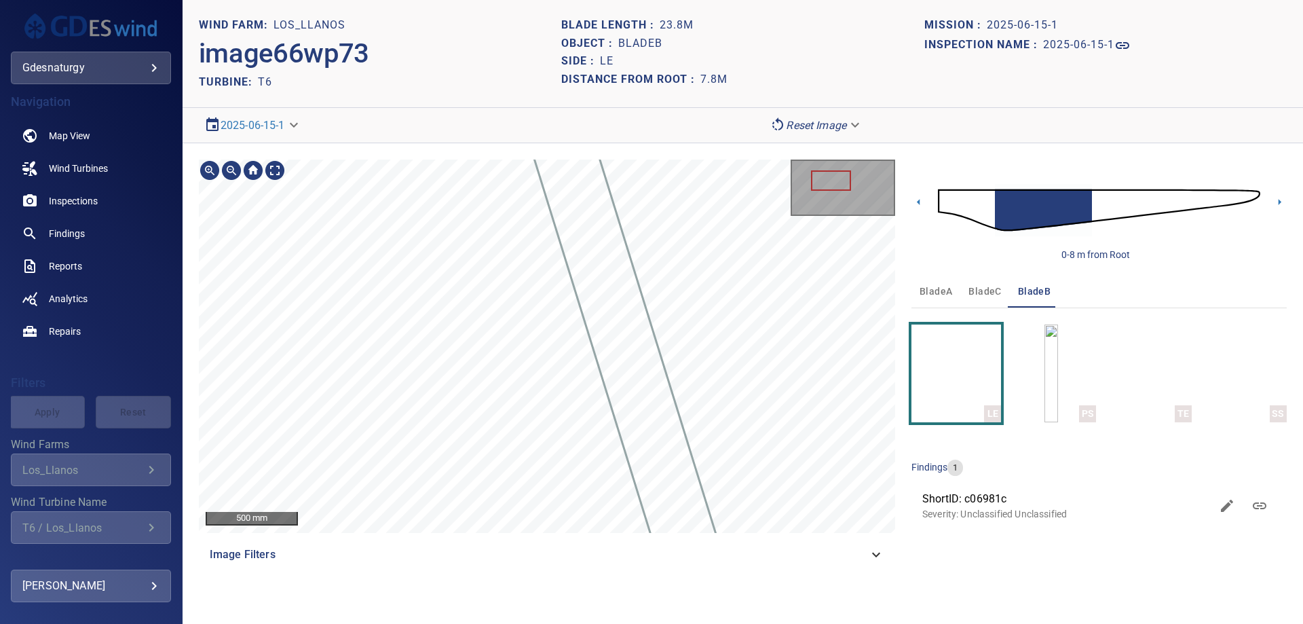
click at [468, 601] on section "**********" at bounding box center [743, 312] width 1121 height 624
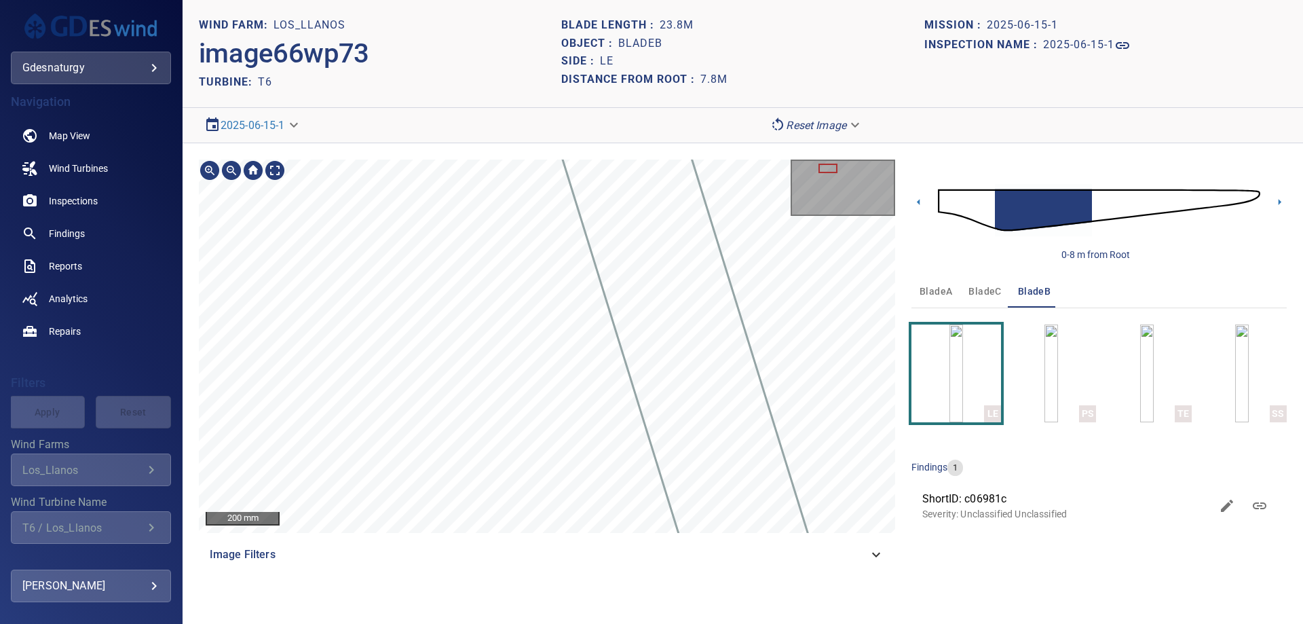
click at [373, 109] on section "**********" at bounding box center [743, 312] width 1121 height 624
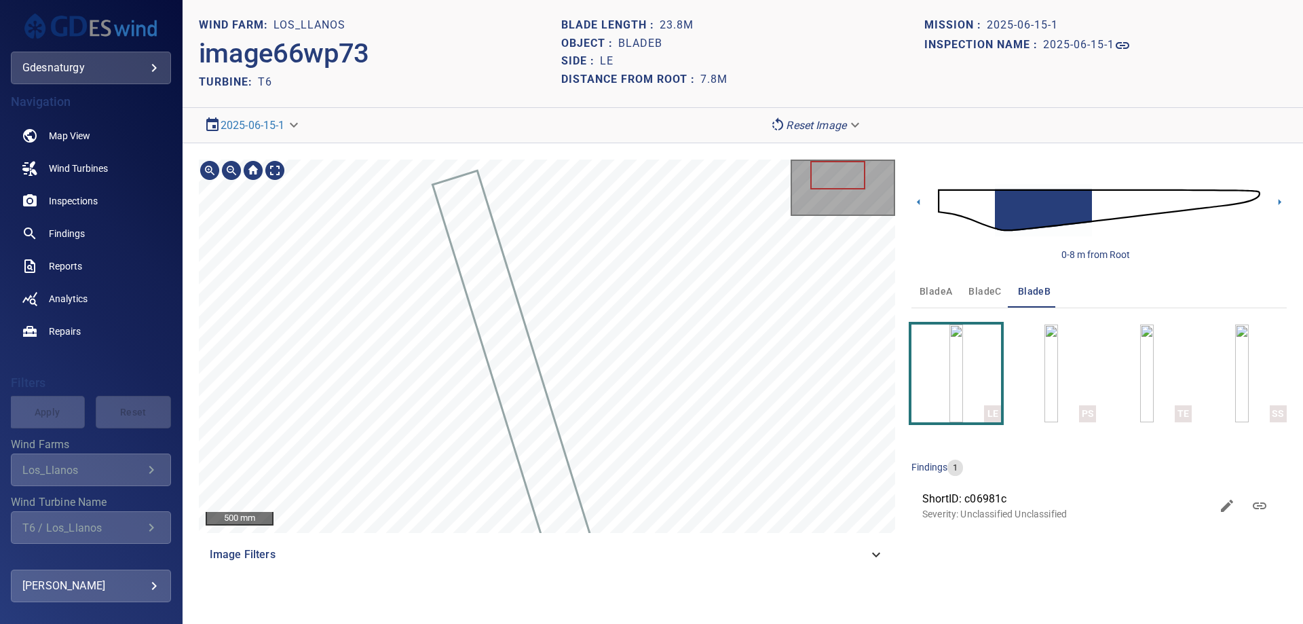
click at [485, 623] on html "**********" at bounding box center [651, 312] width 1303 height 624
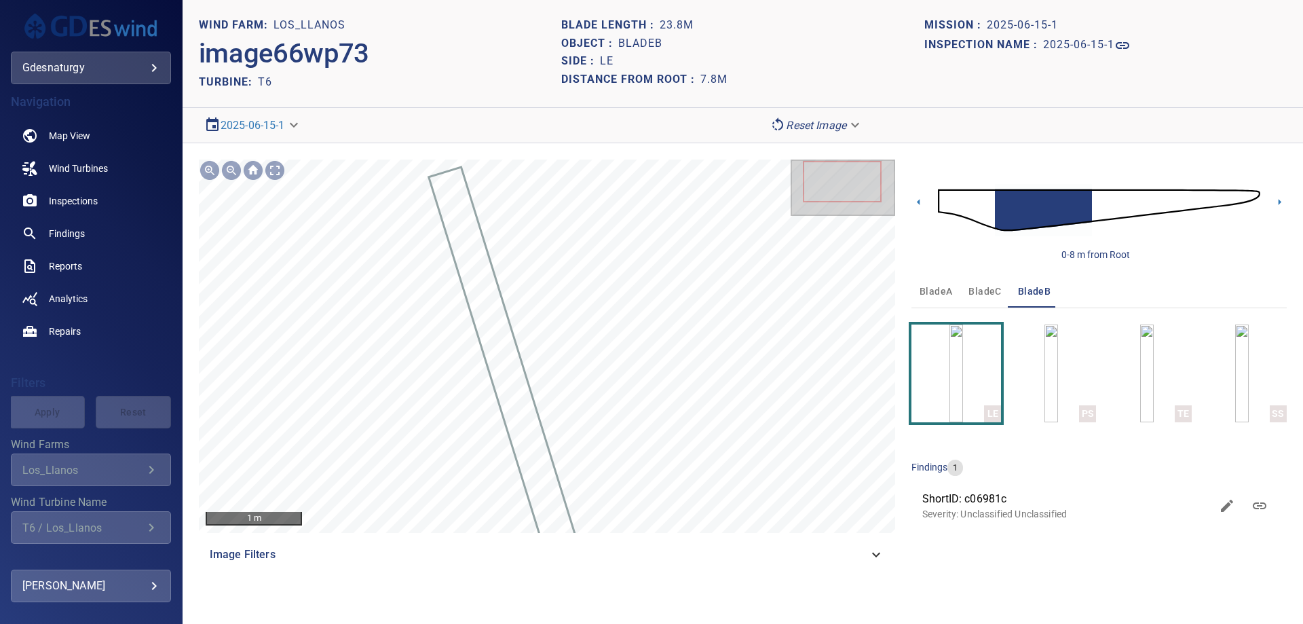
click at [1113, 196] on img at bounding box center [1099, 210] width 322 height 78
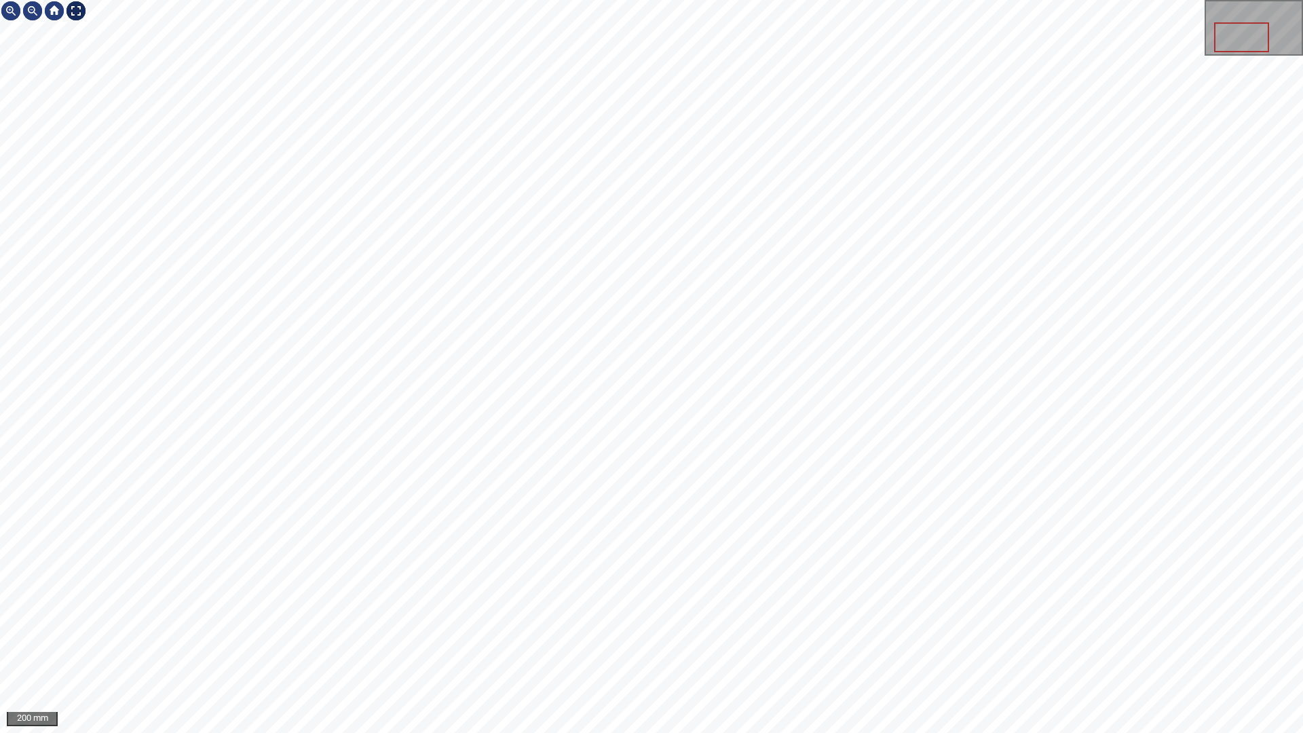
click at [73, 9] on div at bounding box center [76, 11] width 22 height 22
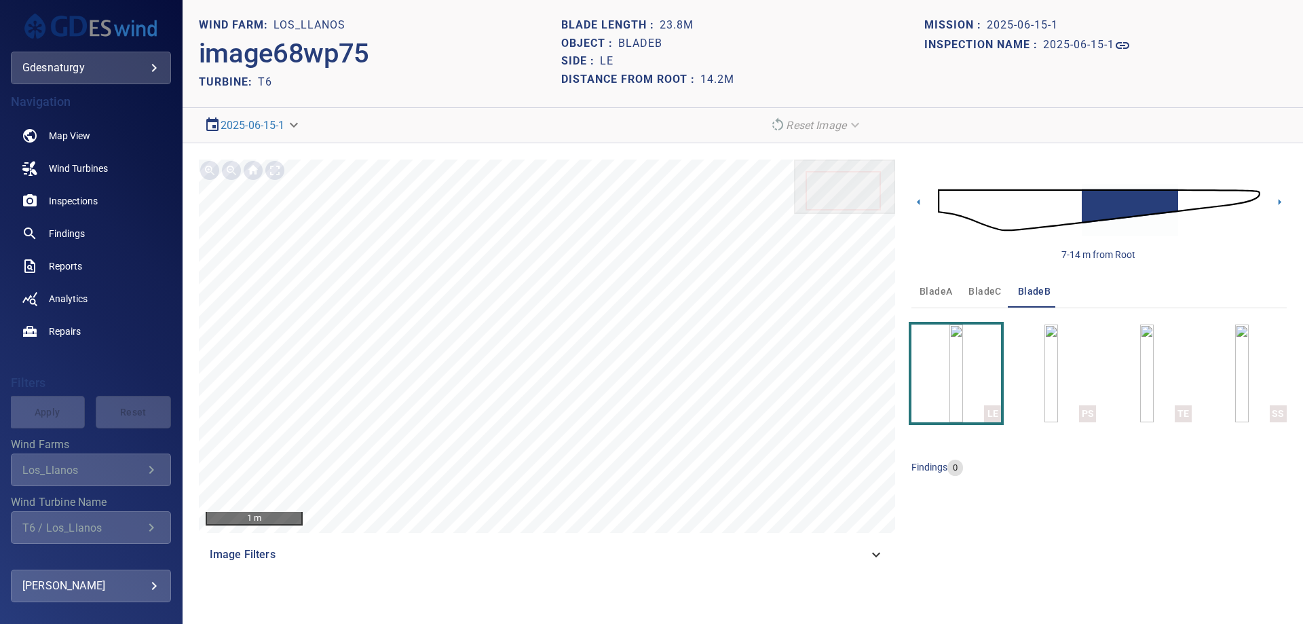
click at [1183, 190] on img at bounding box center [1099, 210] width 322 height 78
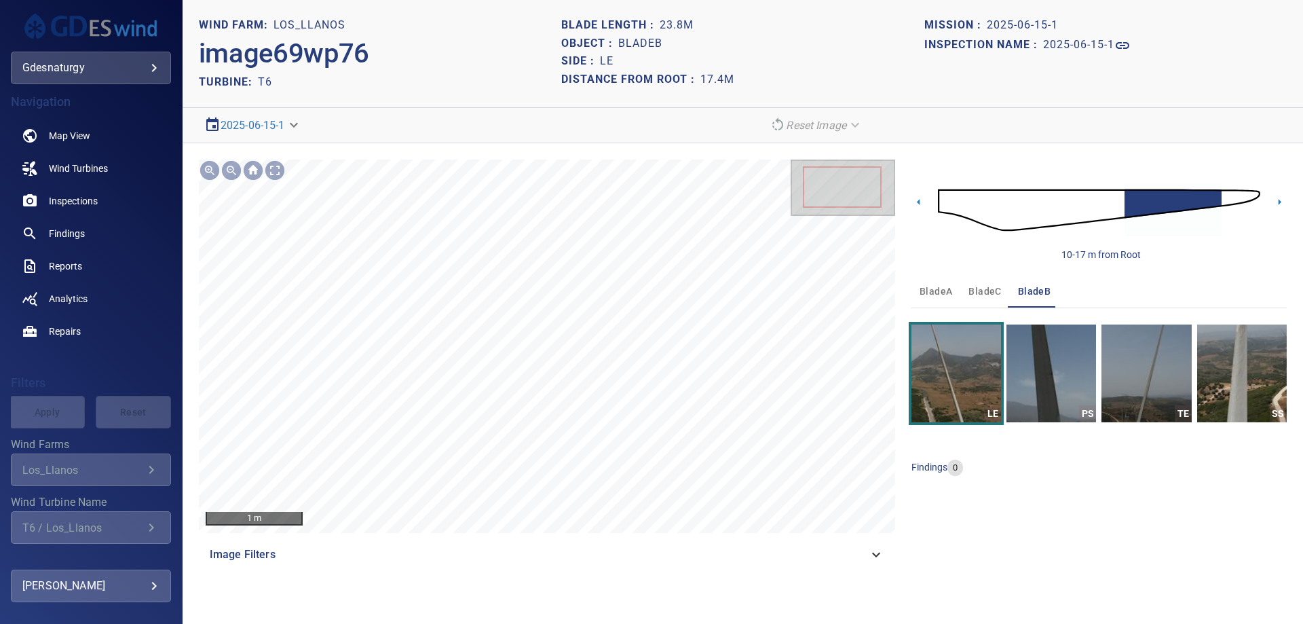
click at [1111, 208] on img at bounding box center [1099, 210] width 322 height 78
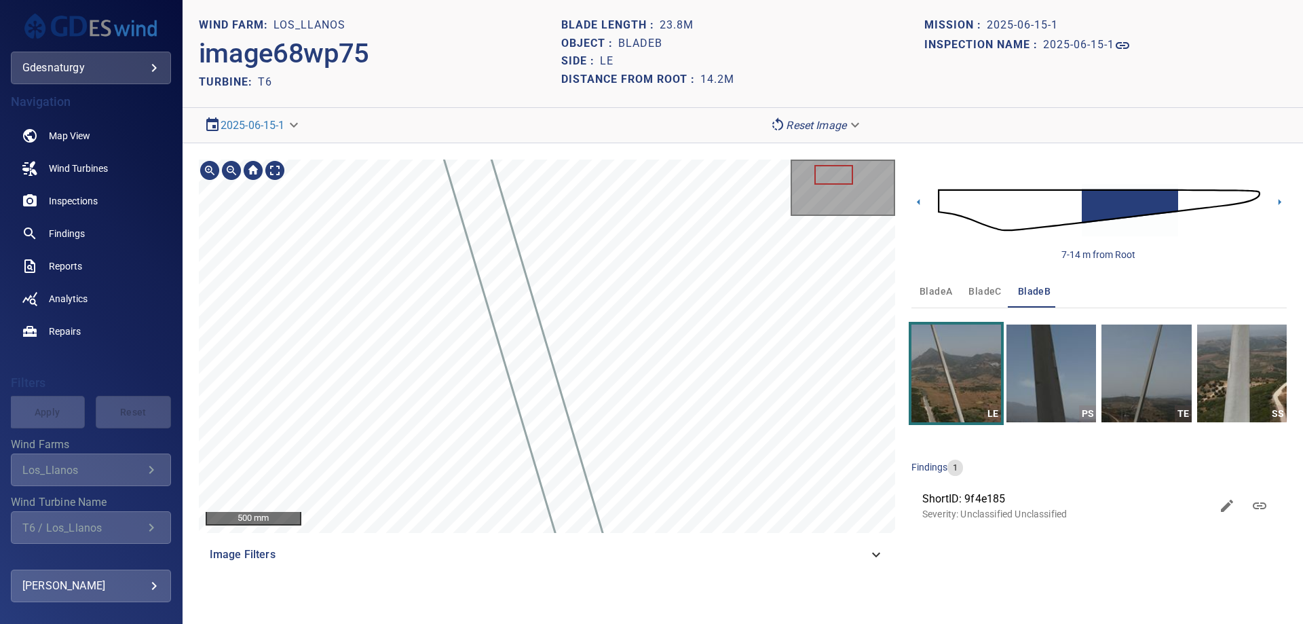
click at [468, 623] on html "**********" at bounding box center [651, 312] width 1303 height 624
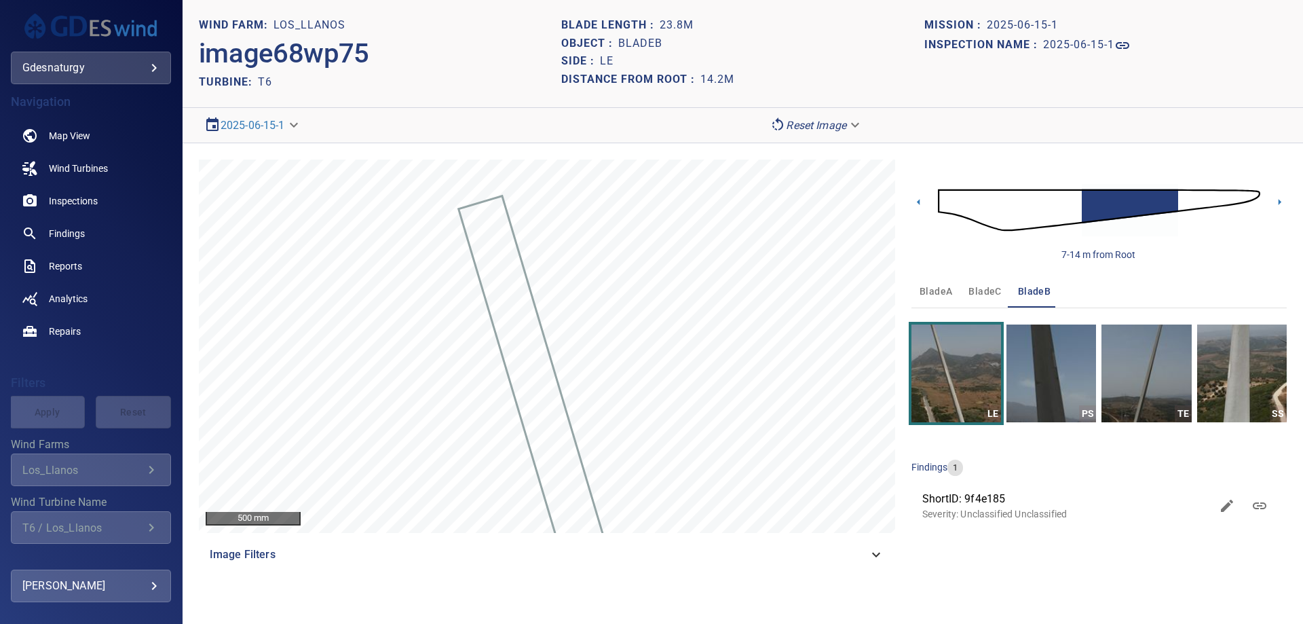
click at [1202, 192] on img at bounding box center [1099, 210] width 322 height 78
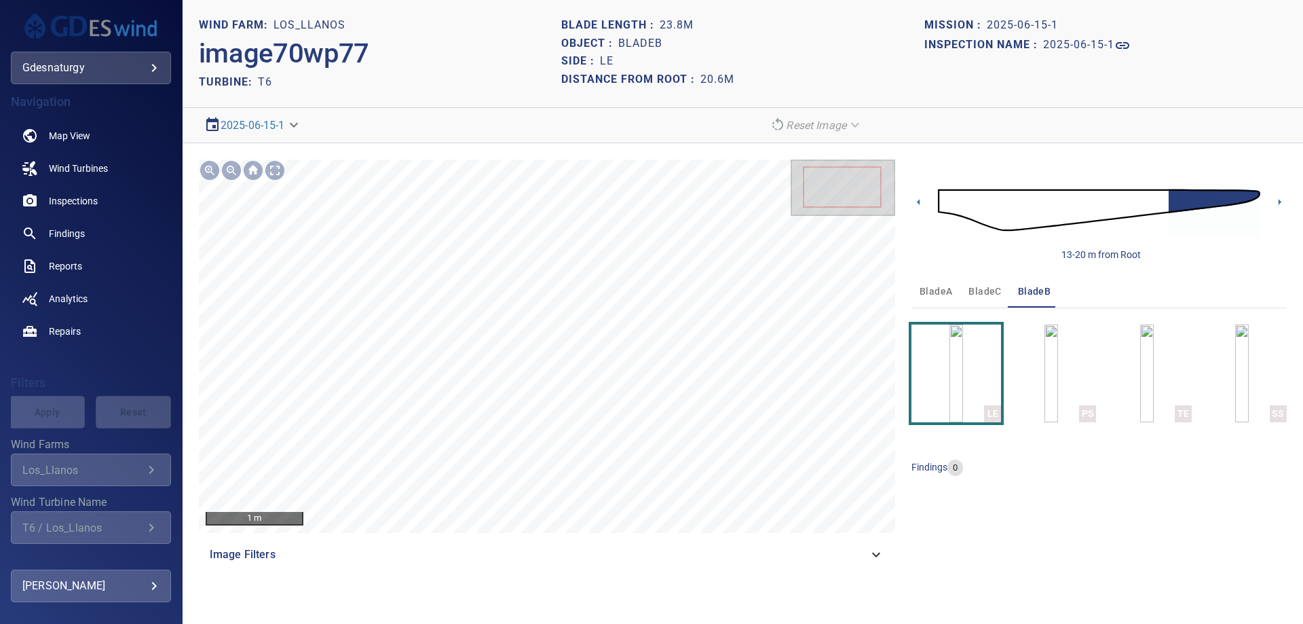
click at [1147, 200] on img at bounding box center [1099, 210] width 322 height 78
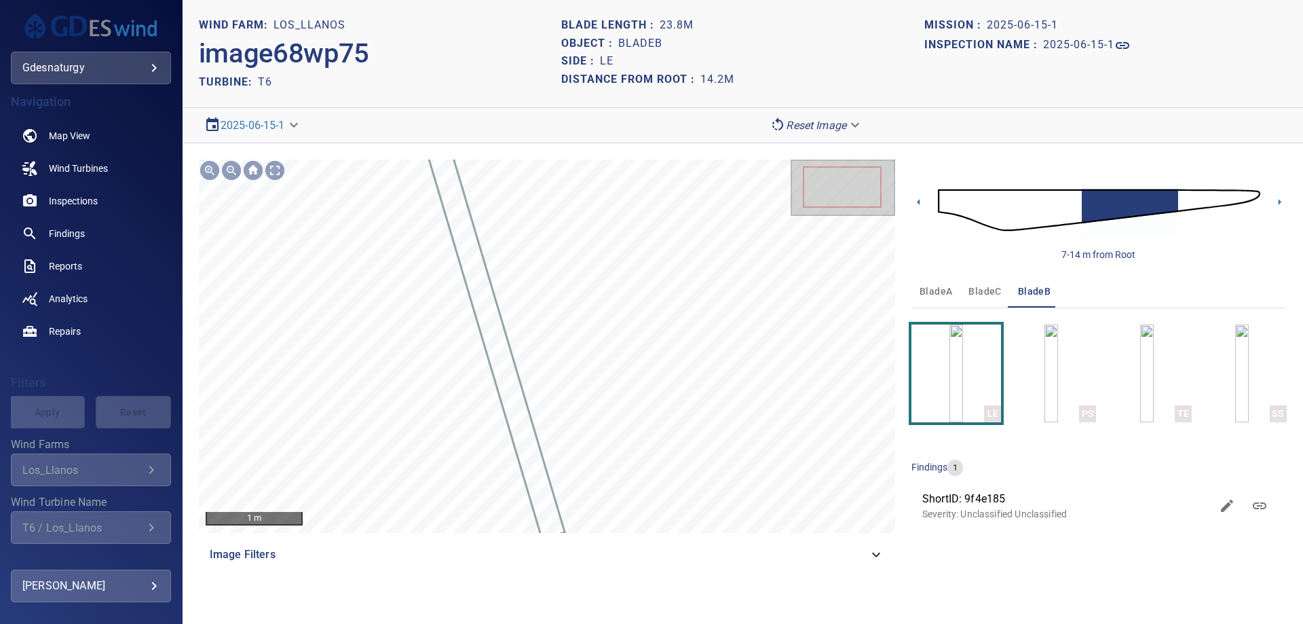
click at [1176, 200] on img at bounding box center [1099, 210] width 322 height 78
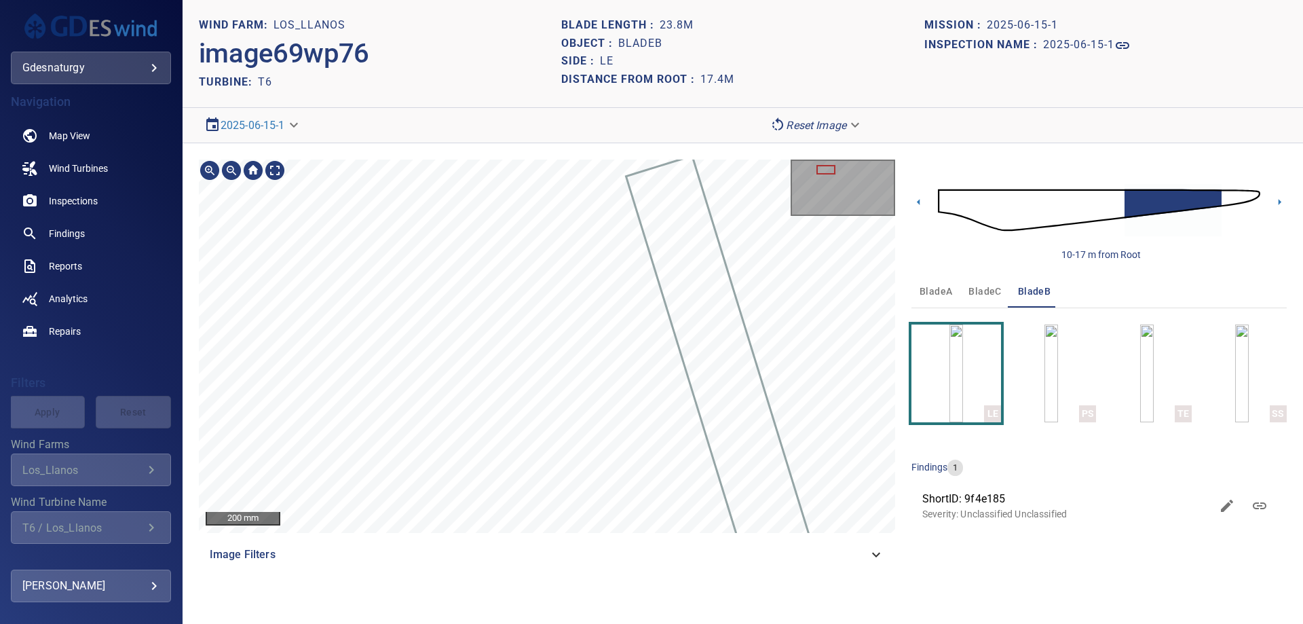
click at [550, 546] on div "200 mm Image Filters" at bounding box center [547, 365] width 696 height 411
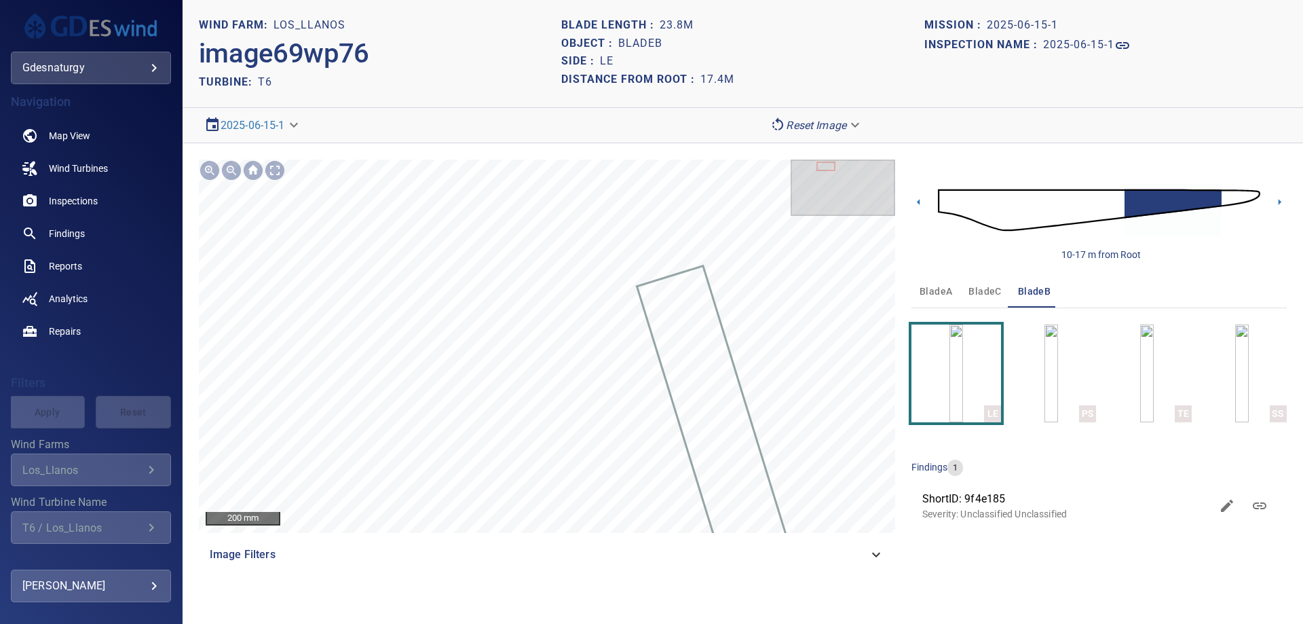
click at [1228, 190] on img at bounding box center [1099, 210] width 322 height 78
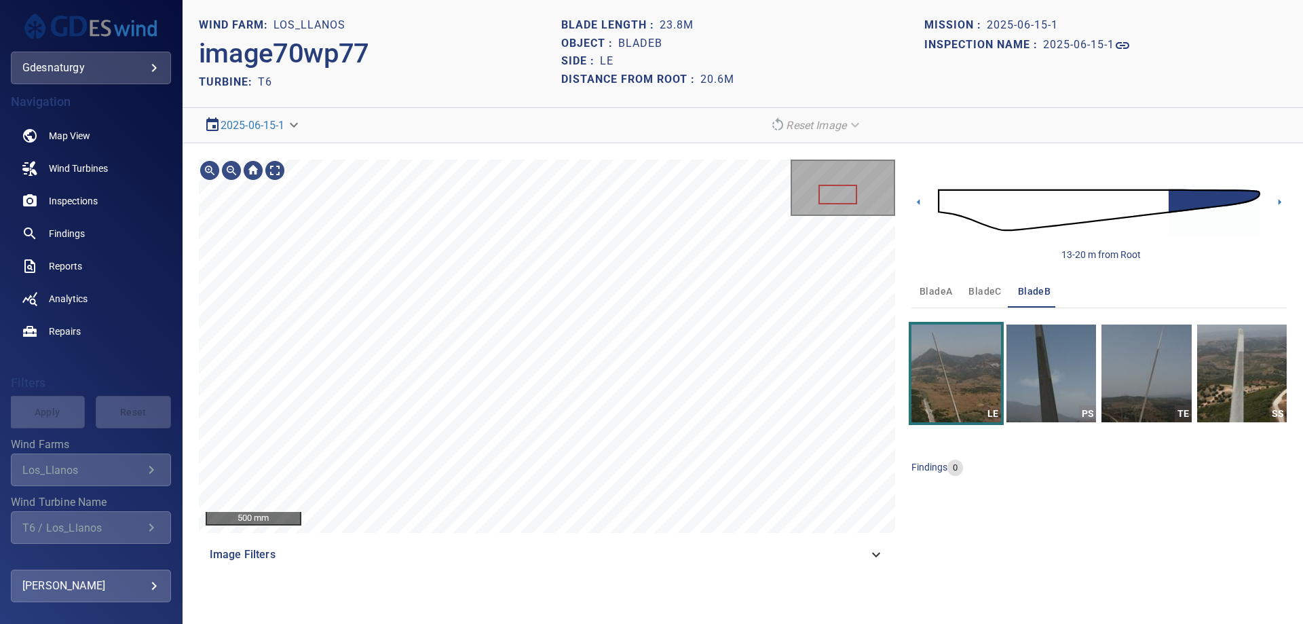
click at [1145, 203] on img at bounding box center [1099, 210] width 322 height 78
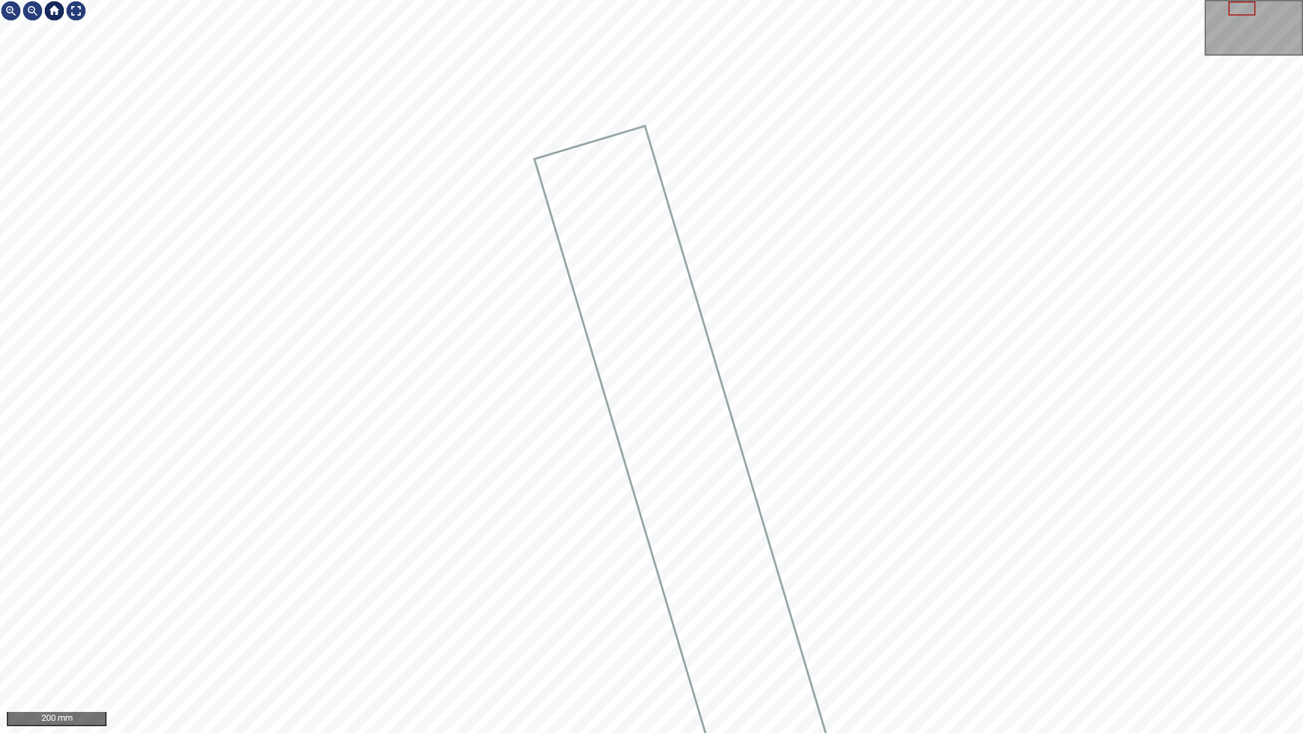
click at [61, 12] on div at bounding box center [54, 11] width 22 height 22
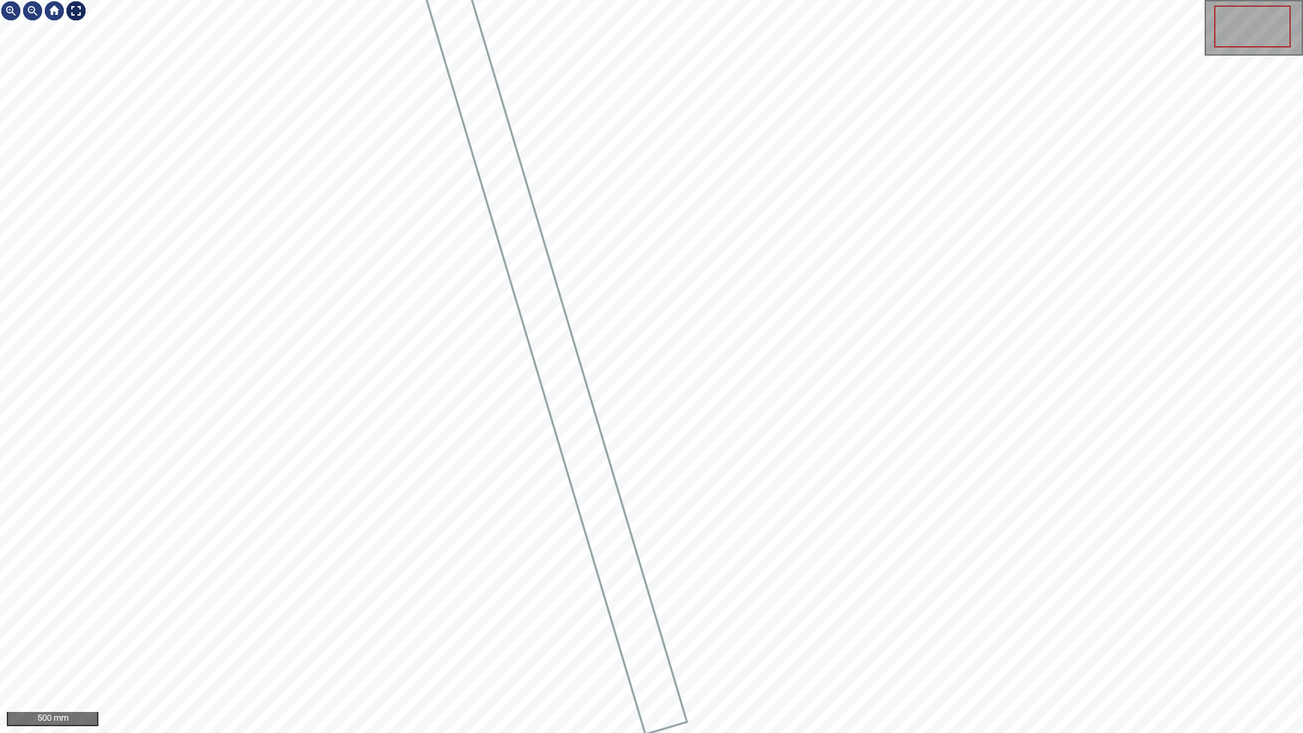
click at [83, 14] on div at bounding box center [76, 11] width 22 height 22
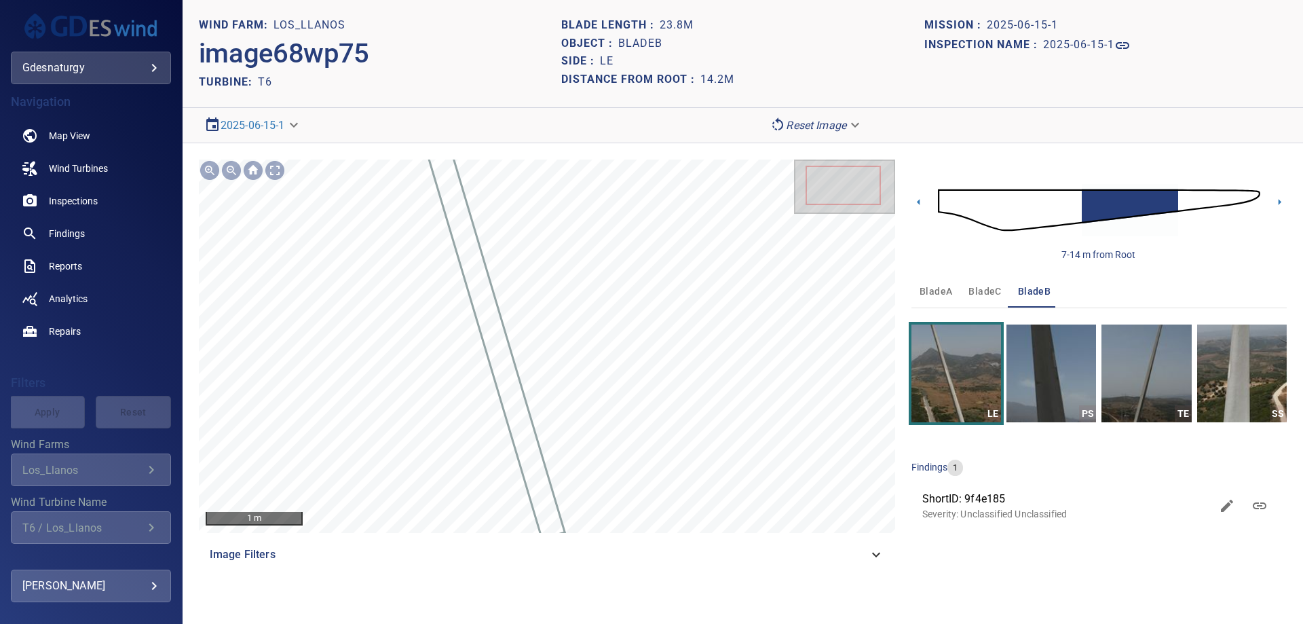
click at [946, 205] on img at bounding box center [1099, 210] width 322 height 78
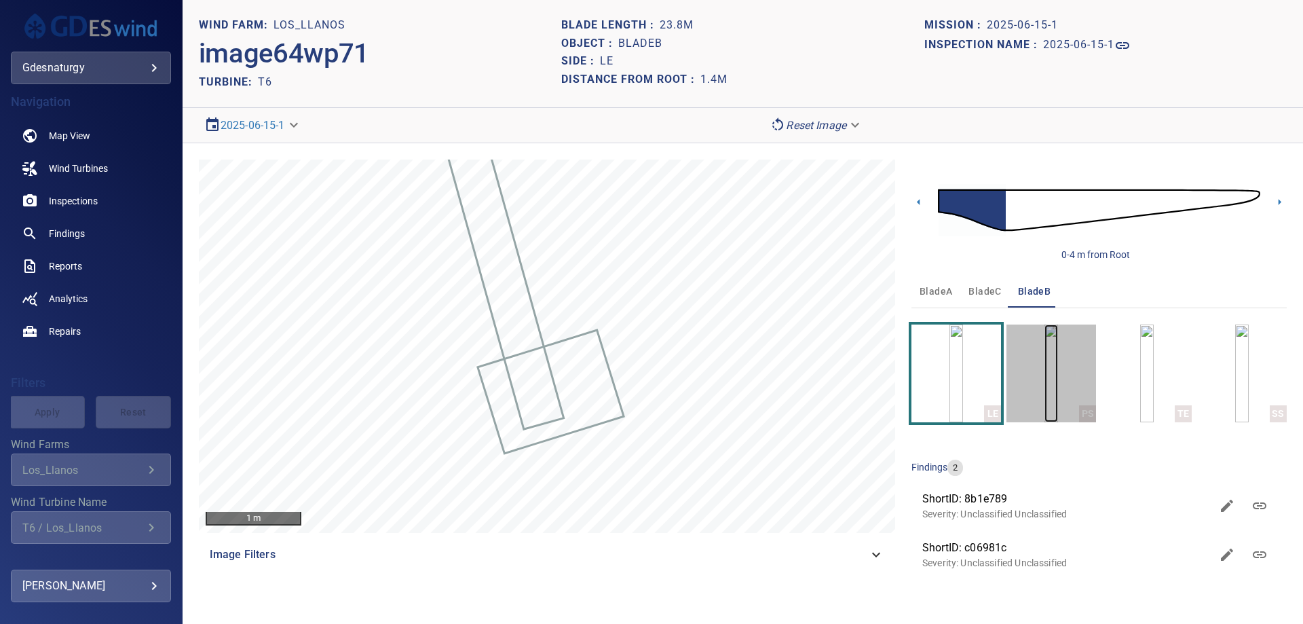
click at [1058, 390] on img "button" at bounding box center [1052, 373] width 14 height 98
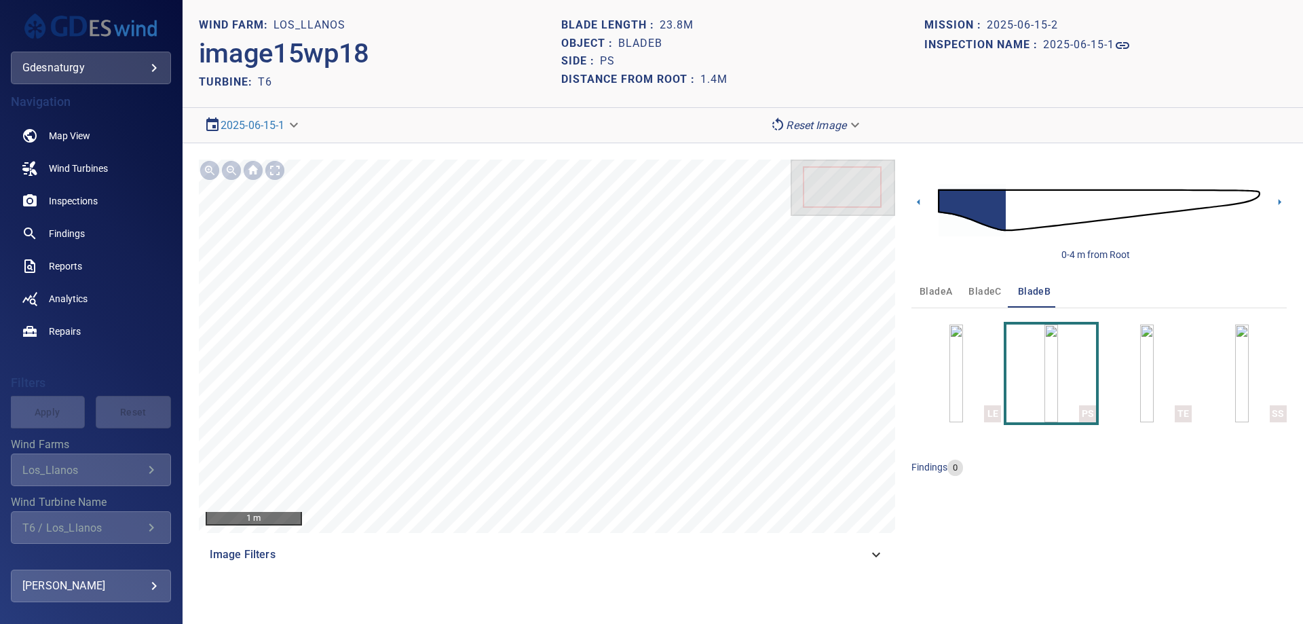
click at [1024, 217] on img at bounding box center [1099, 210] width 322 height 78
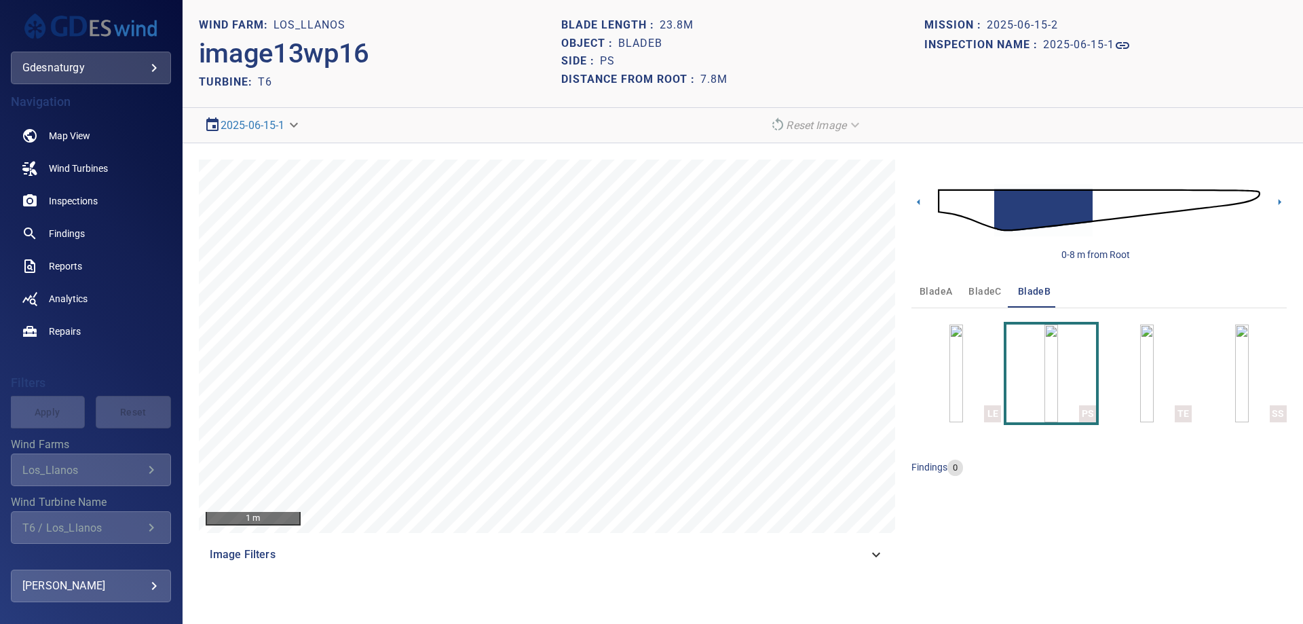
click at [1097, 212] on img at bounding box center [1099, 210] width 322 height 78
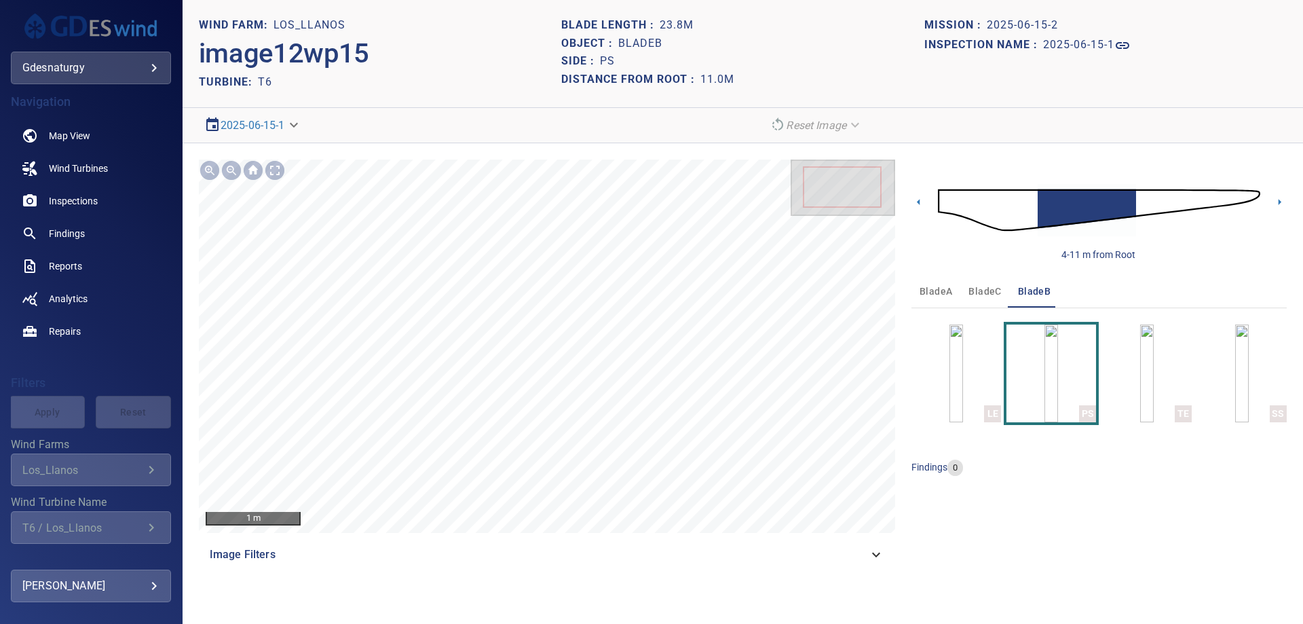
click at [1020, 216] on img at bounding box center [1099, 210] width 322 height 78
click at [1071, 206] on img at bounding box center [1099, 210] width 322 height 78
drag, startPoint x: 1014, startPoint y: 219, endPoint x: 1037, endPoint y: 214, distance: 22.9
click at [1014, 219] on img at bounding box center [1099, 210] width 322 height 78
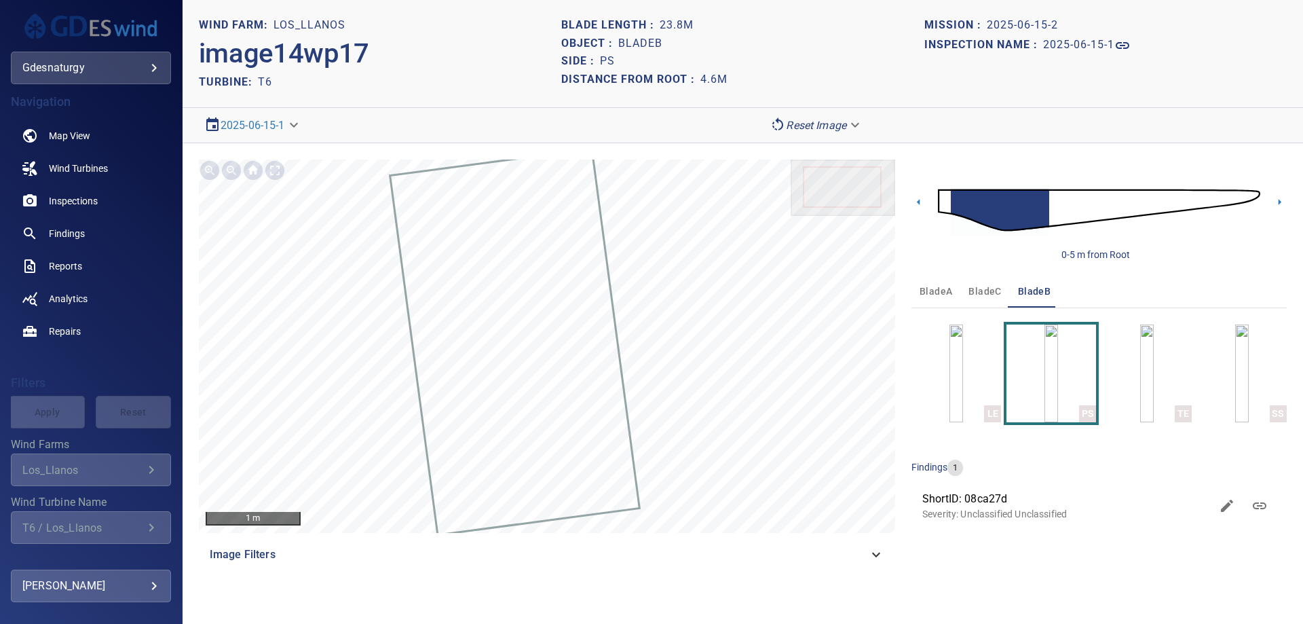
click at [1070, 209] on img at bounding box center [1099, 210] width 322 height 78
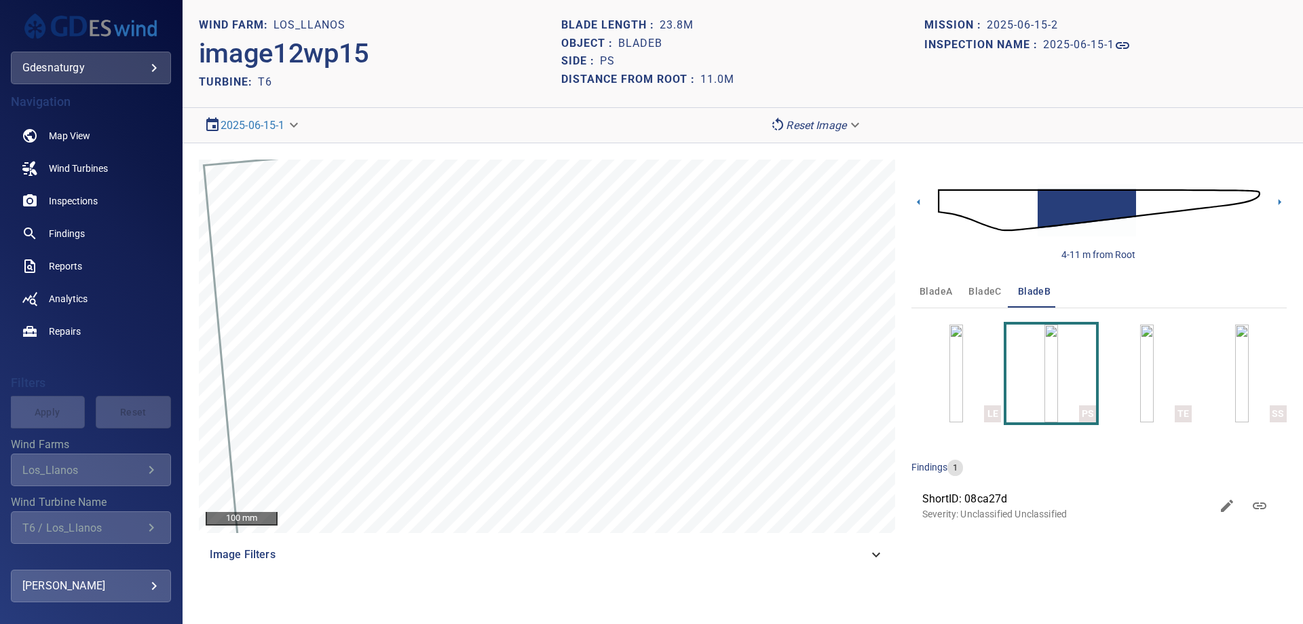
click at [1147, 205] on img at bounding box center [1099, 210] width 322 height 78
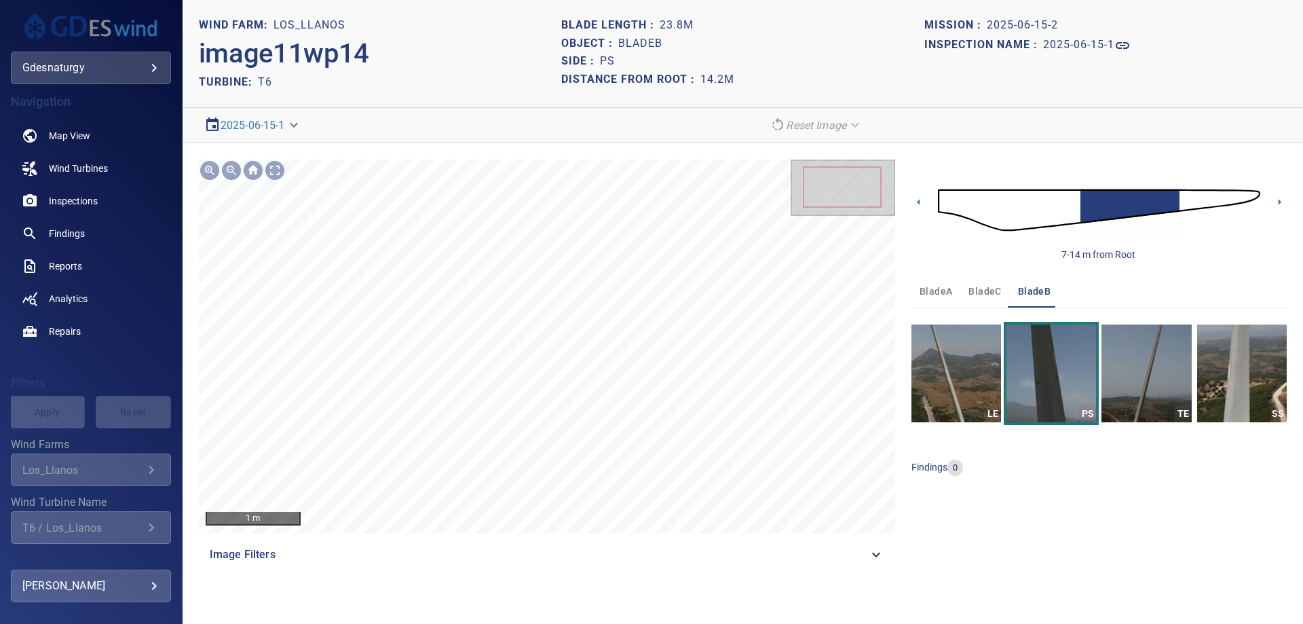
click at [1193, 191] on img at bounding box center [1099, 210] width 322 height 78
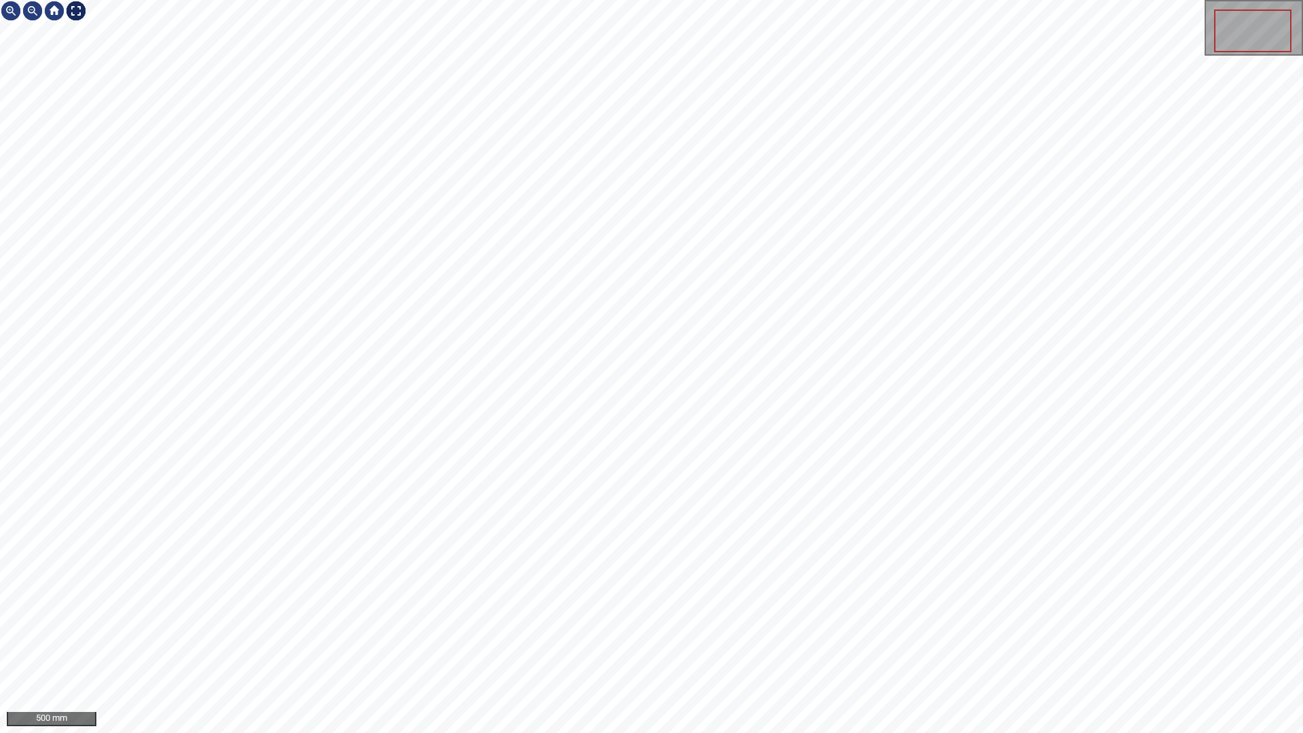
click at [77, 7] on div at bounding box center [76, 11] width 22 height 22
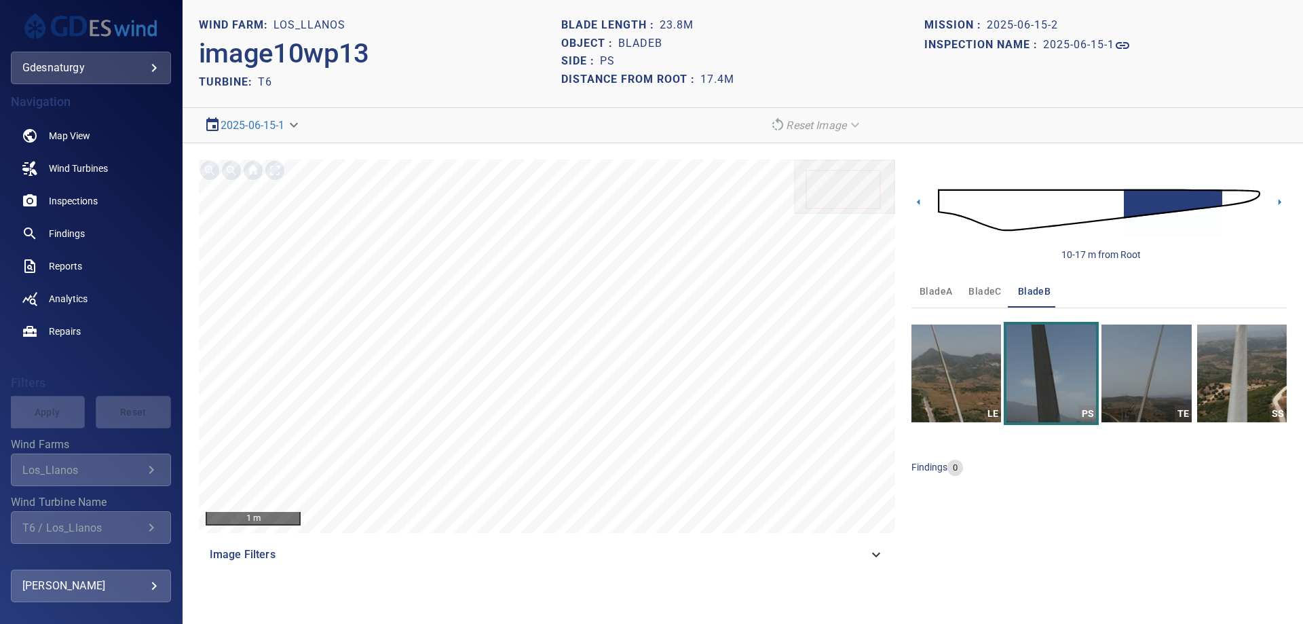
click at [1227, 186] on img at bounding box center [1099, 210] width 322 height 78
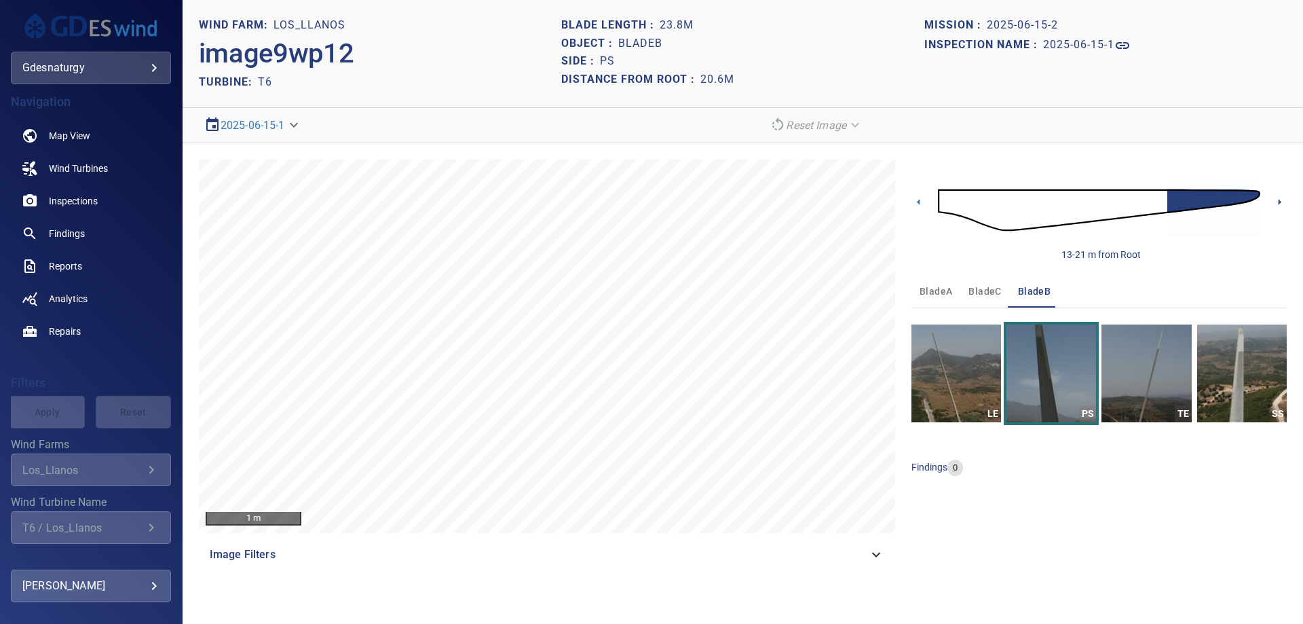
click at [1280, 197] on icon at bounding box center [1280, 202] width 14 height 14
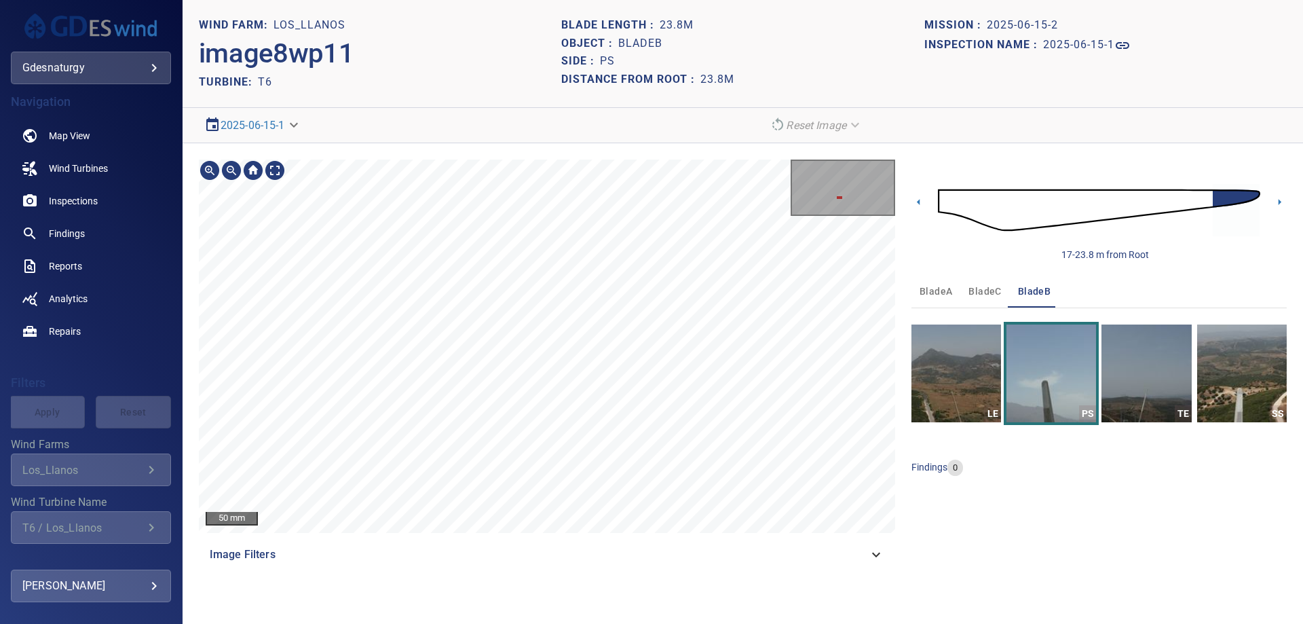
click at [551, 34] on section "**********" at bounding box center [743, 312] width 1121 height 624
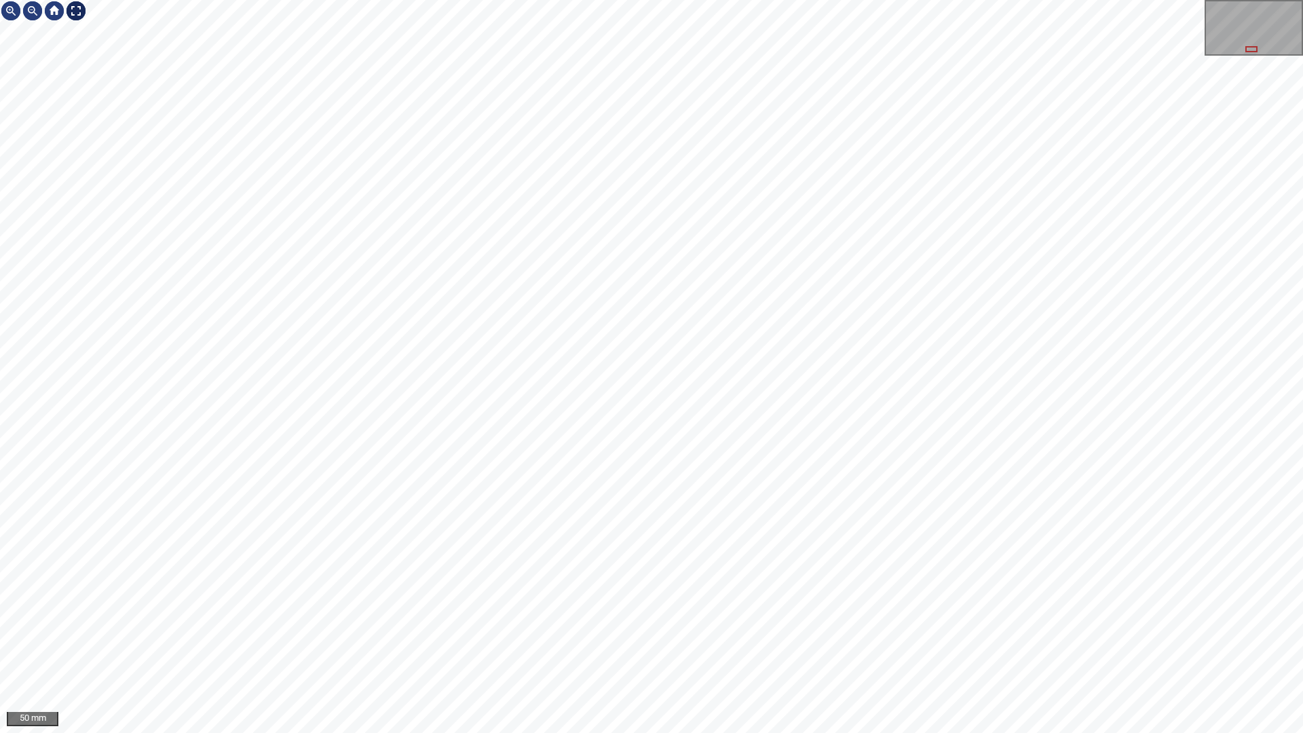
click at [71, 6] on div at bounding box center [76, 11] width 22 height 22
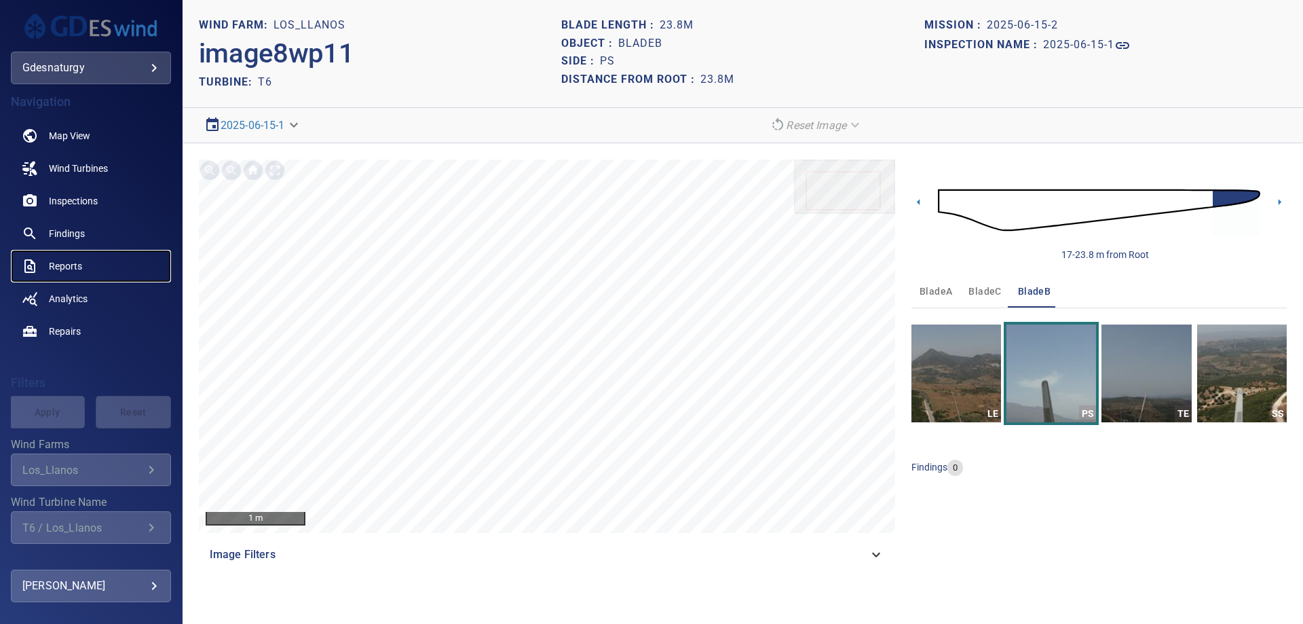
click at [97, 255] on link "Reports" at bounding box center [91, 266] width 160 height 33
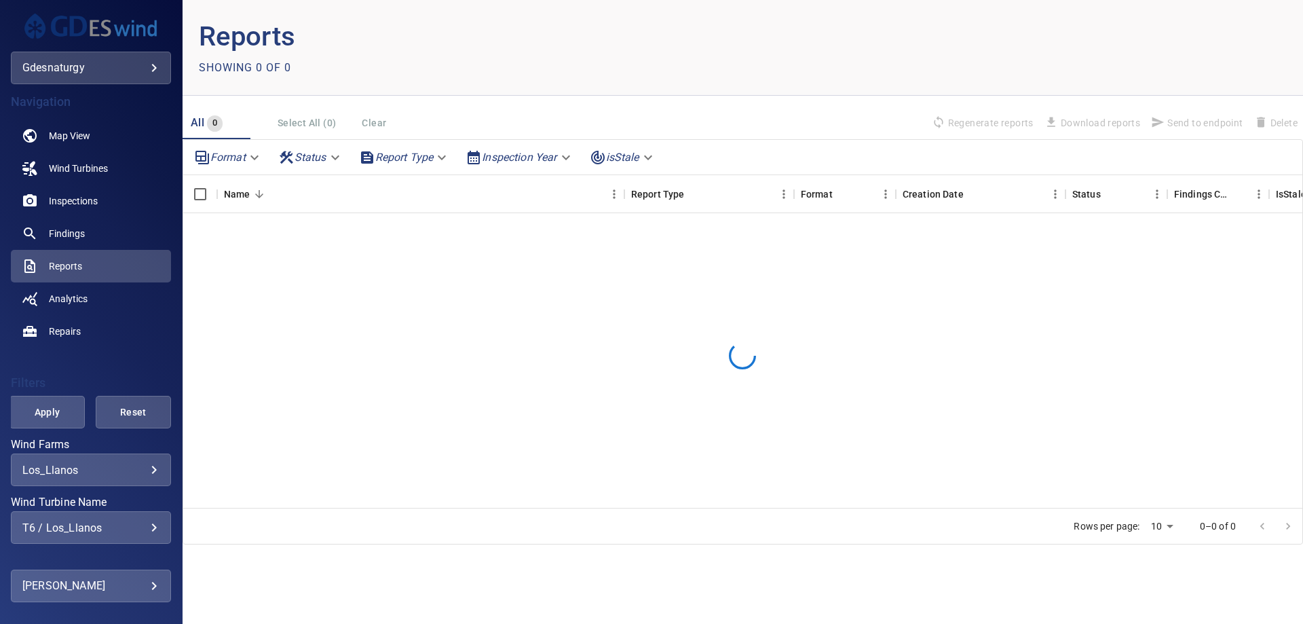
click at [115, 529] on div "T6 / Los_Llanos" at bounding box center [90, 527] width 137 height 13
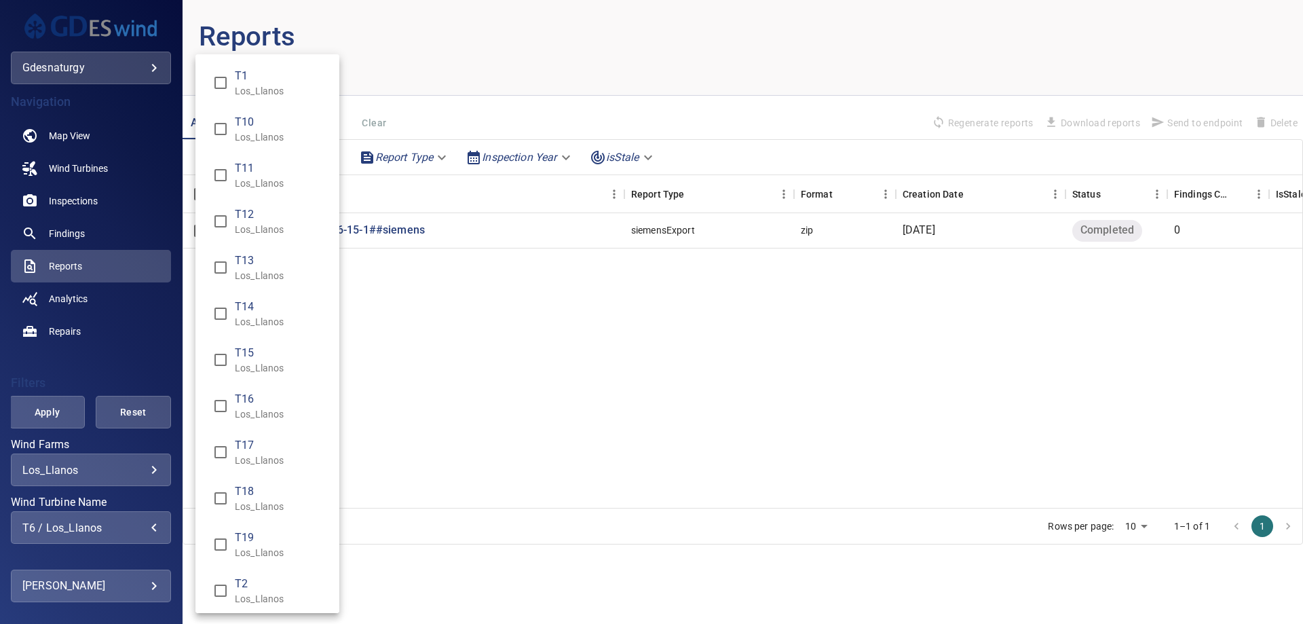
scroll to position [837, 0]
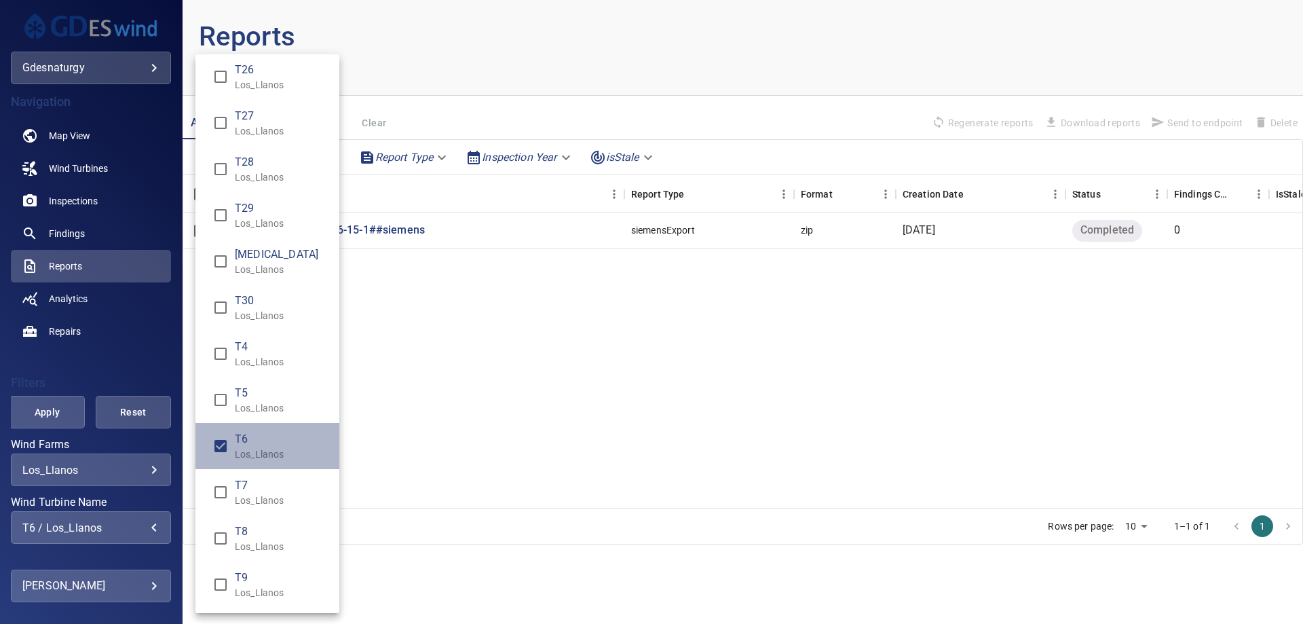
click at [270, 455] on p "Los_Llanos" at bounding box center [282, 454] width 94 height 14
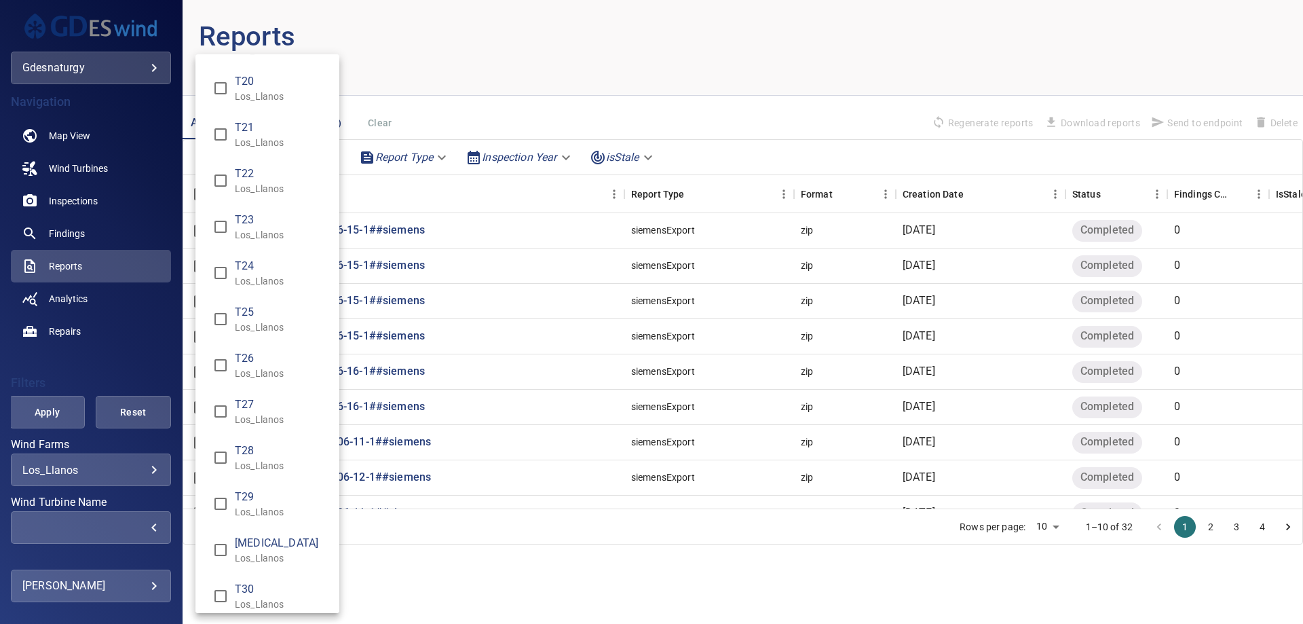
scroll to position [543, 0]
click at [257, 561] on p "Los_Llanos" at bounding box center [282, 564] width 94 height 14
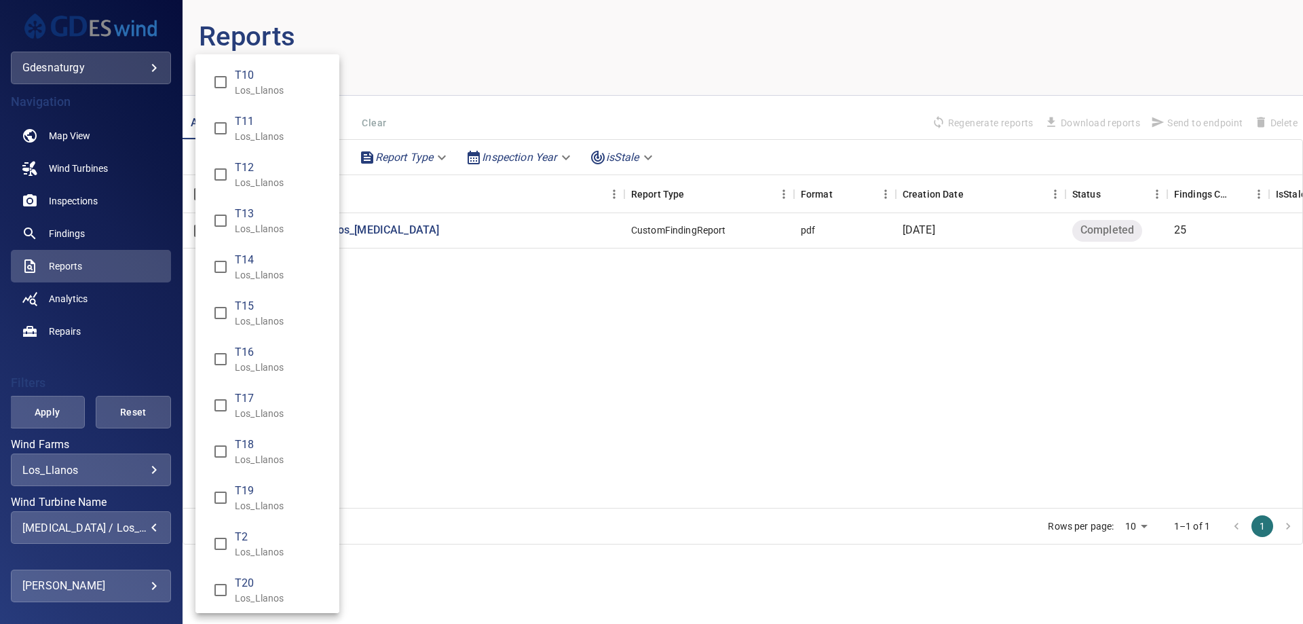
scroll to position [0, 0]
click at [280, 98] on li "T1 Los_Llanos" at bounding box center [267, 83] width 144 height 46
type input "**********"
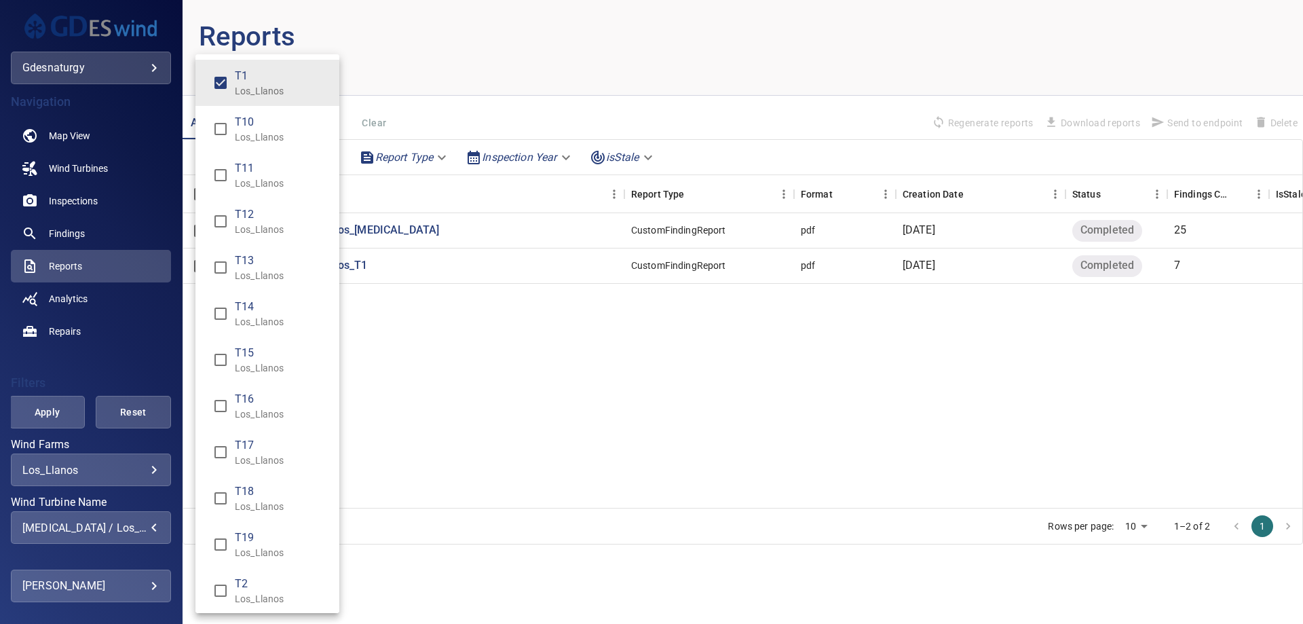
click at [24, 405] on div "Wind Turbine Name" at bounding box center [651, 312] width 1303 height 624
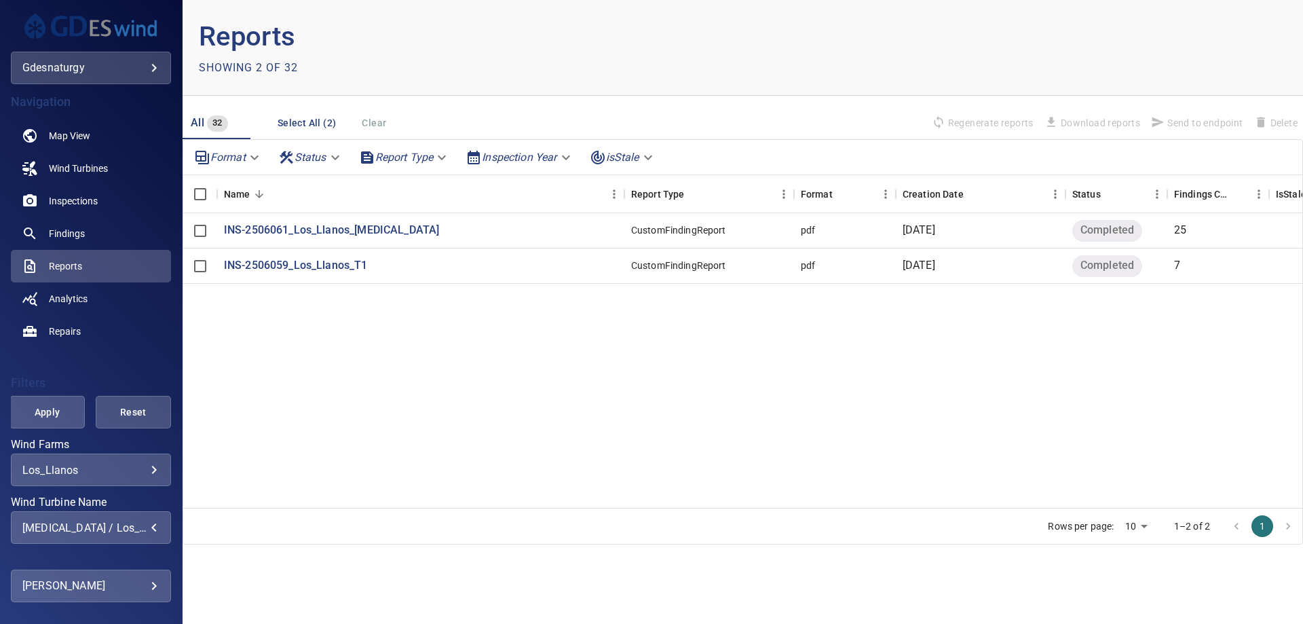
click at [24, 405] on div "T1 Los_Llanos T10 Los_Llanos T11 Los_Llanos T12 Los_Llanos T13 Los_Llanos T14 L…" at bounding box center [651, 312] width 1303 height 624
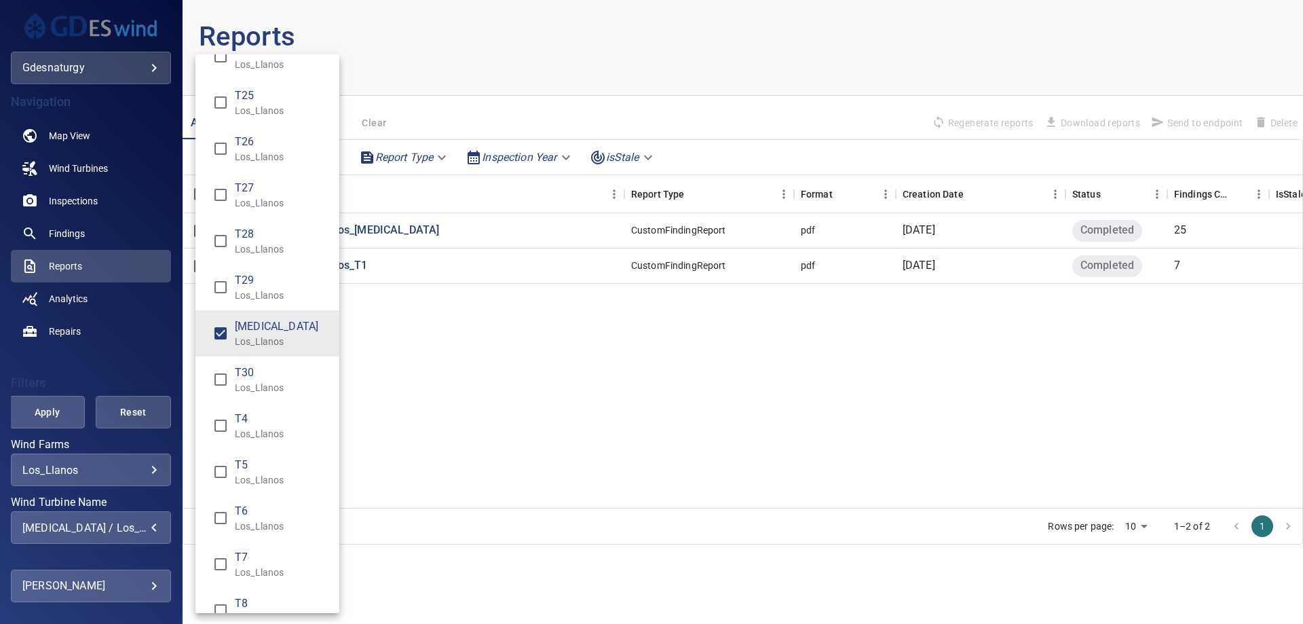
click at [25, 405] on div "Wind Turbine Name" at bounding box center [651, 312] width 1303 height 624
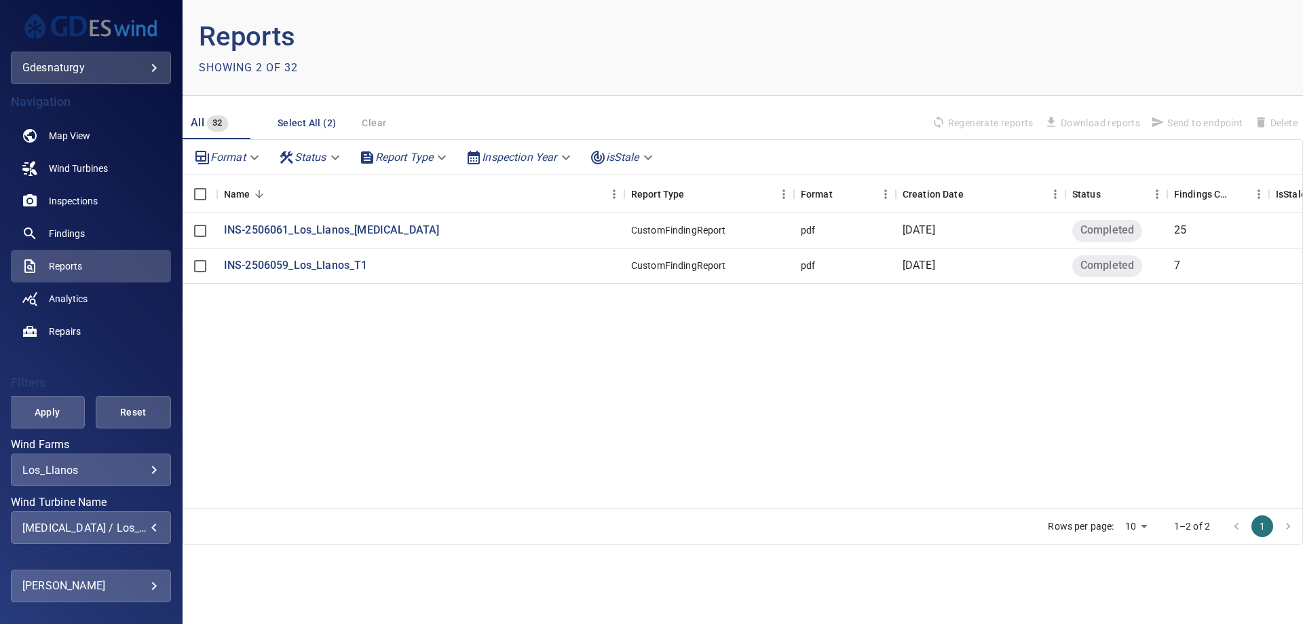
click at [25, 405] on div "T1 Los_Llanos T10 Los_Llanos T11 Los_Llanos T12 Los_Llanos T13 Los_Llanos T14 L…" at bounding box center [651, 312] width 1303 height 624
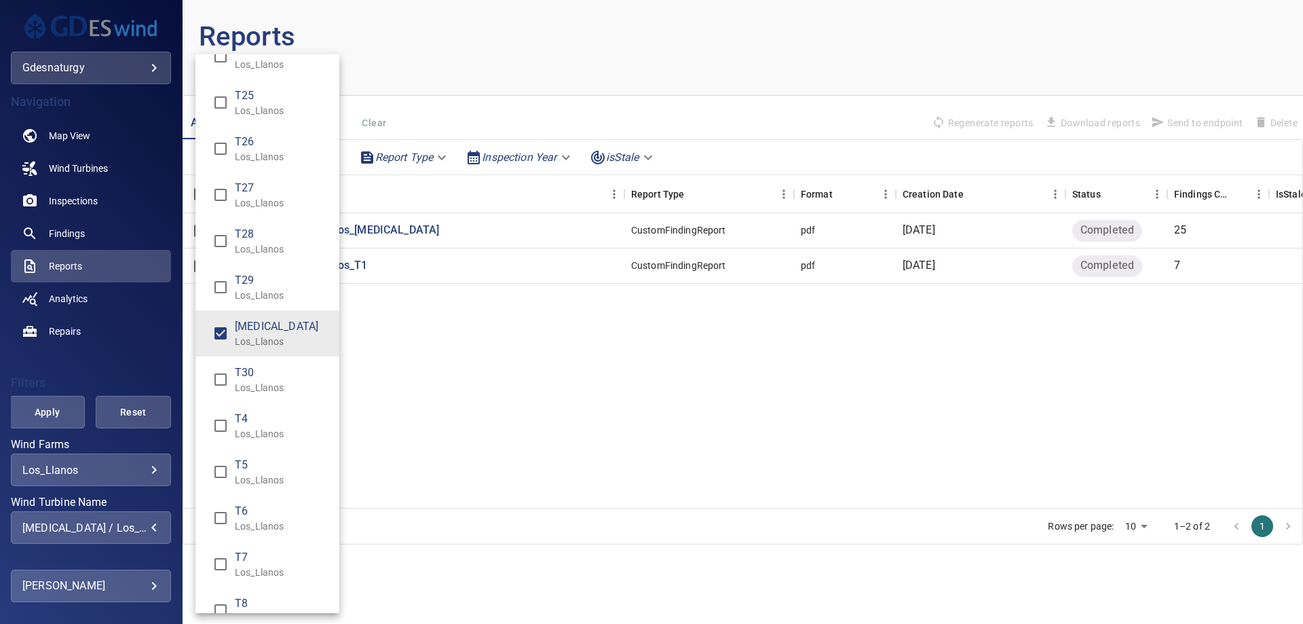
click at [25, 405] on div "Wind Turbine Name" at bounding box center [651, 312] width 1303 height 624
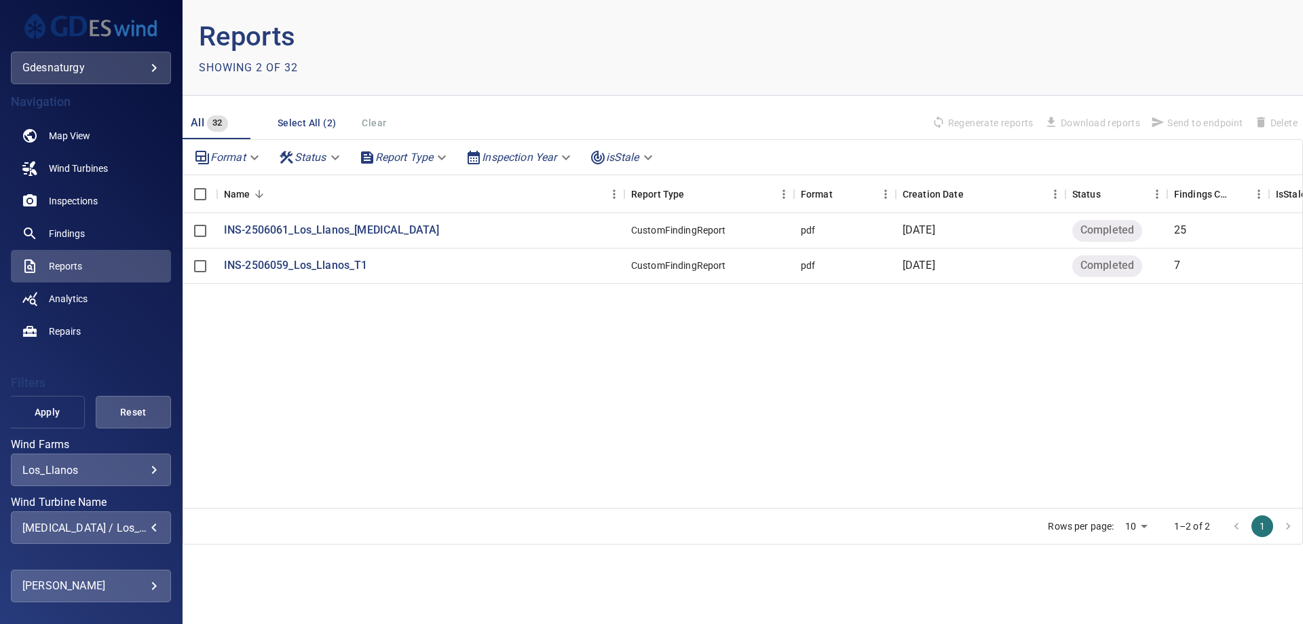
click at [65, 425] on button "Apply" at bounding box center [47, 412] width 75 height 33
click at [84, 234] on span "Findings" at bounding box center [67, 234] width 36 height 14
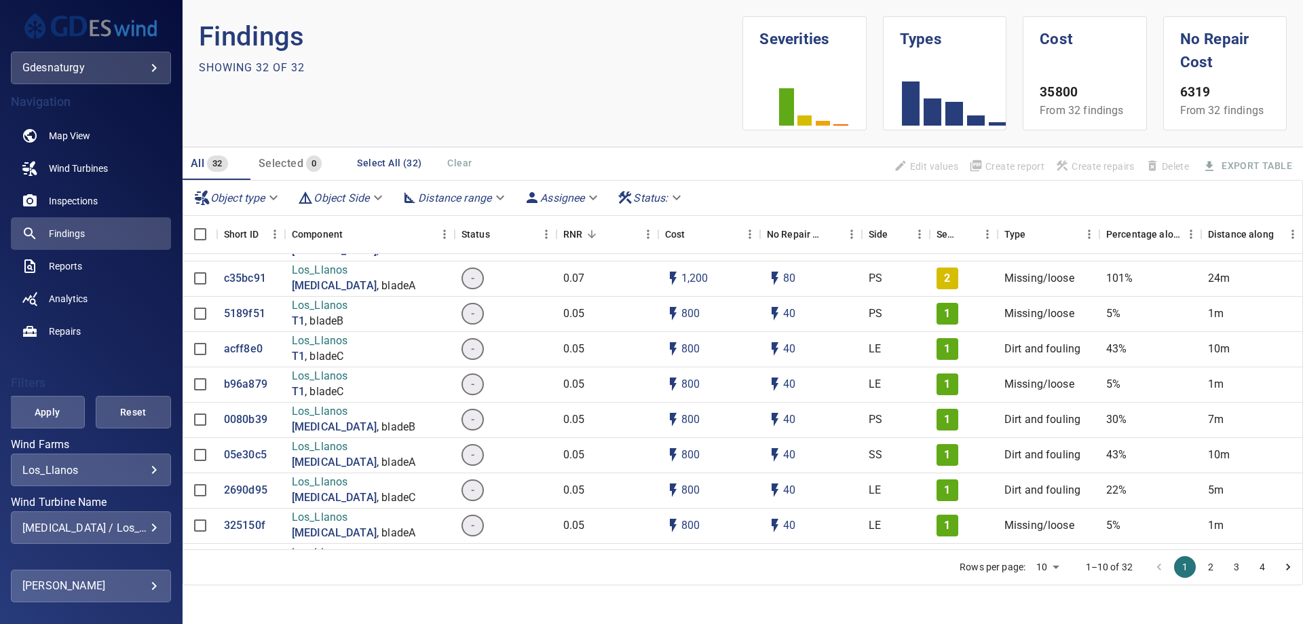
scroll to position [475, 0]
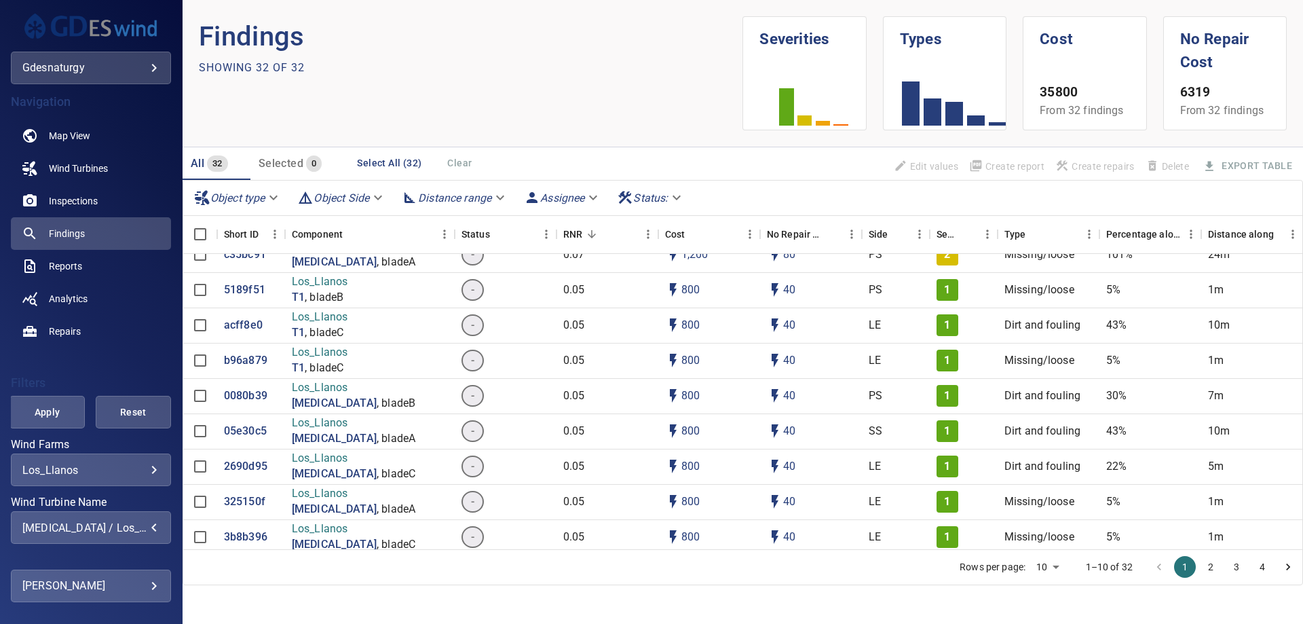
click at [128, 525] on div "T3 / Los_Llanos, T1 / Los_Llanos" at bounding box center [90, 527] width 137 height 13
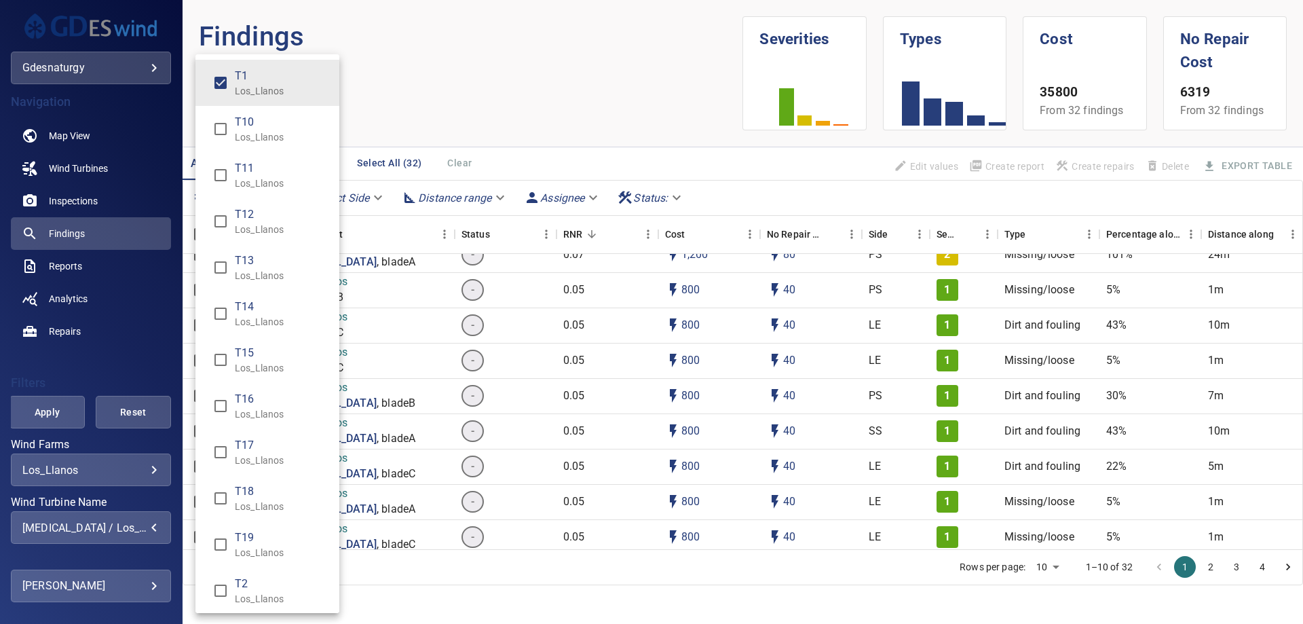
scroll to position [765, 0]
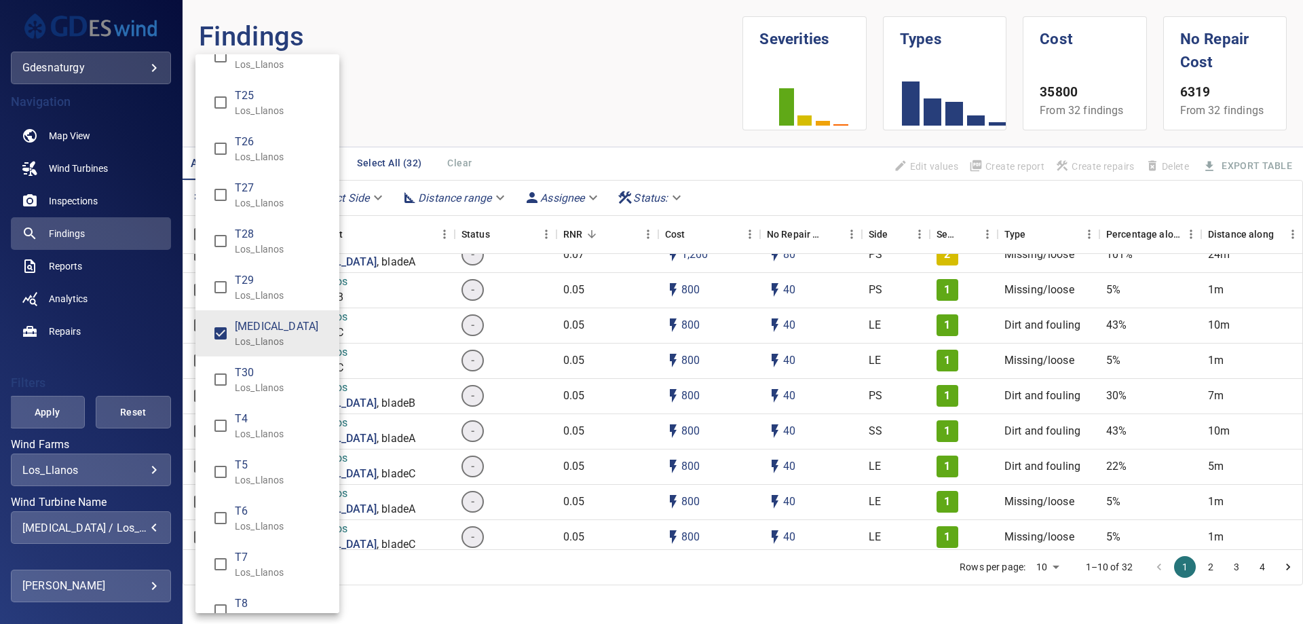
click at [284, 324] on span "[MEDICAL_DATA]" at bounding box center [282, 326] width 94 height 16
type input "**********"
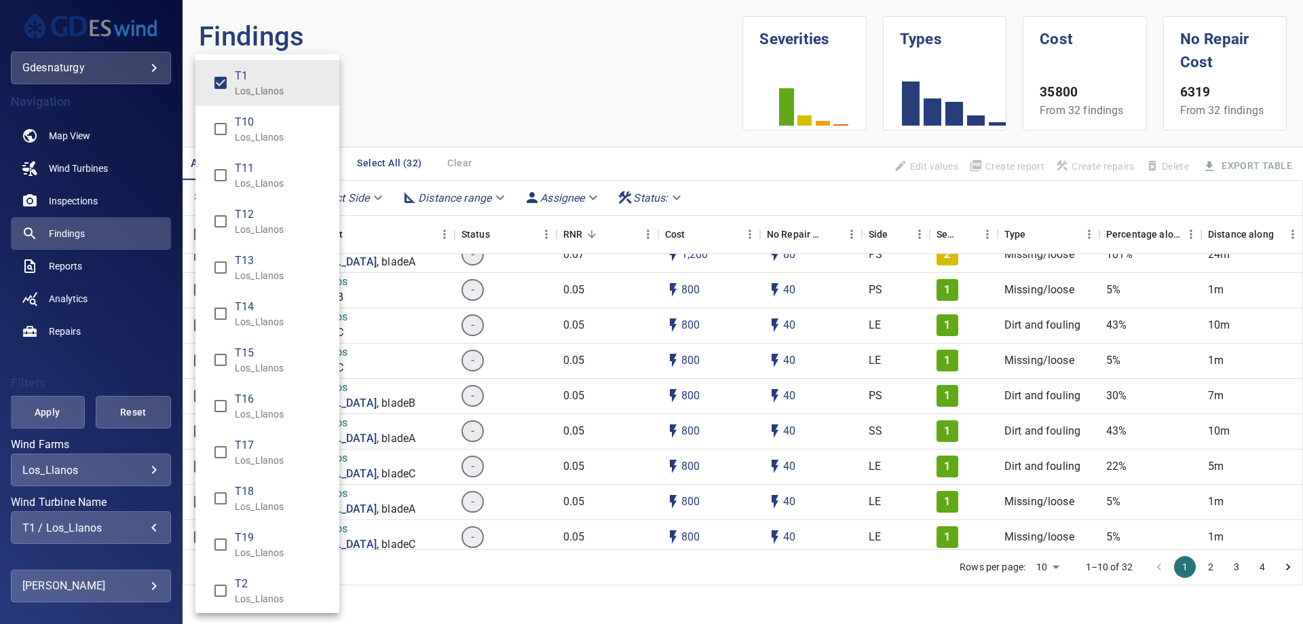
click at [22, 411] on div "Wind Turbine Name" at bounding box center [651, 312] width 1303 height 624
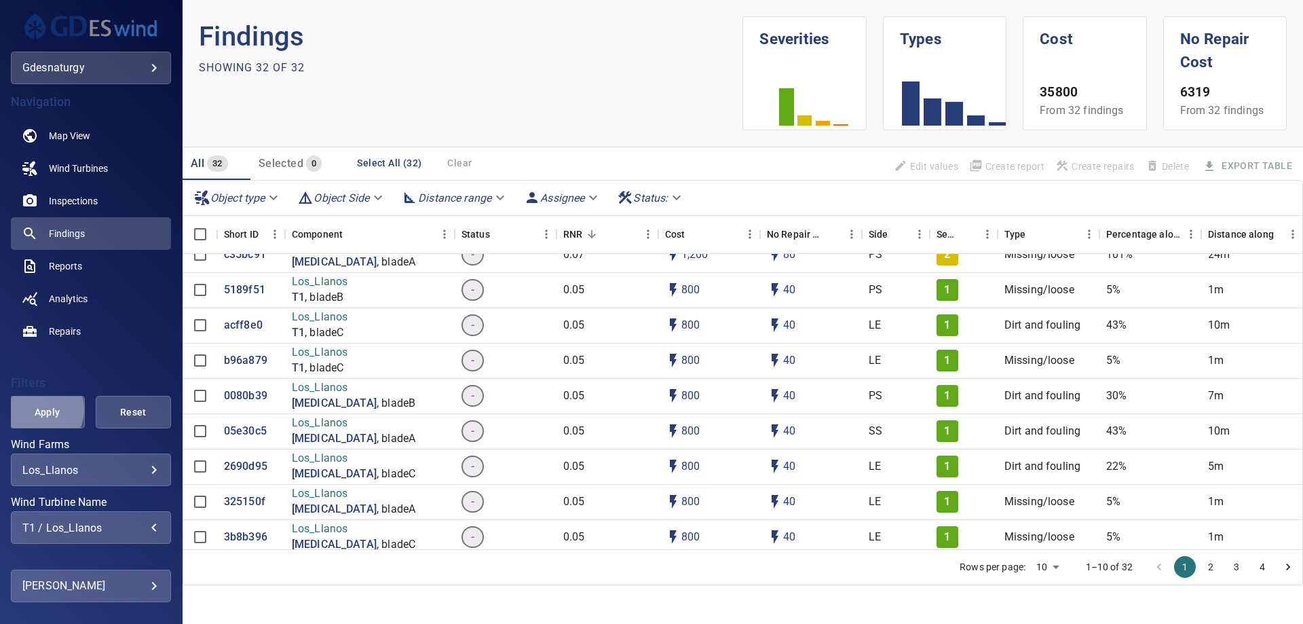
click at [35, 409] on span "Apply" at bounding box center [46, 412] width 41 height 17
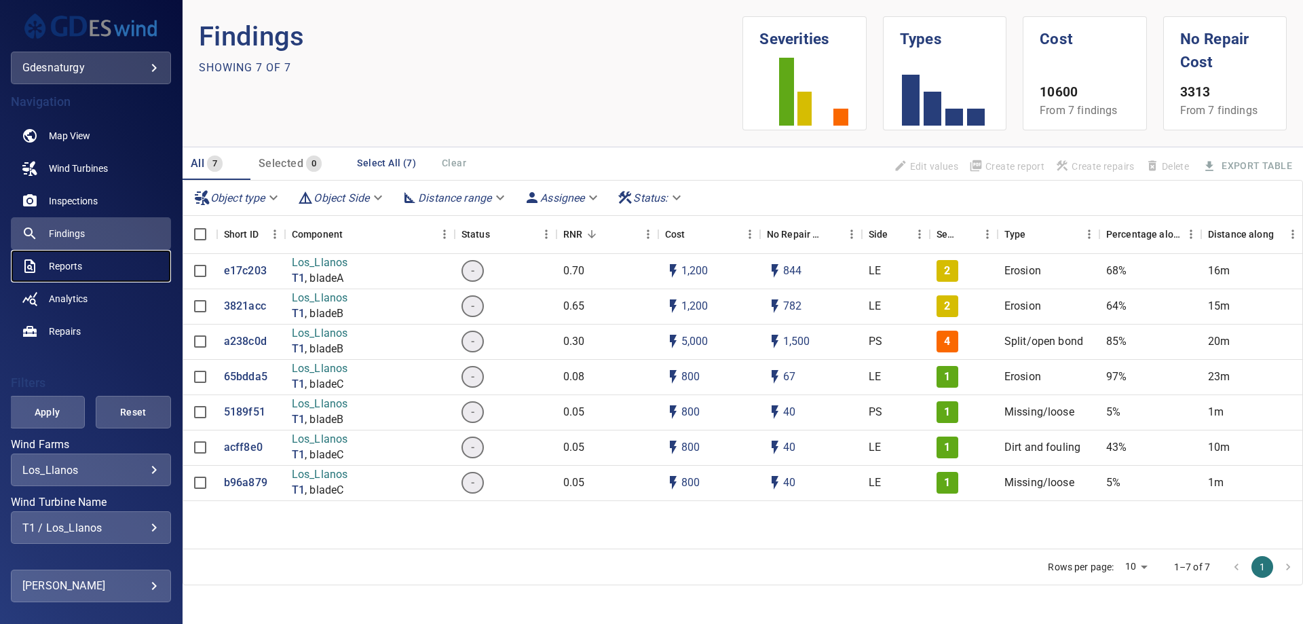
click at [73, 259] on span "Reports" at bounding box center [65, 266] width 33 height 14
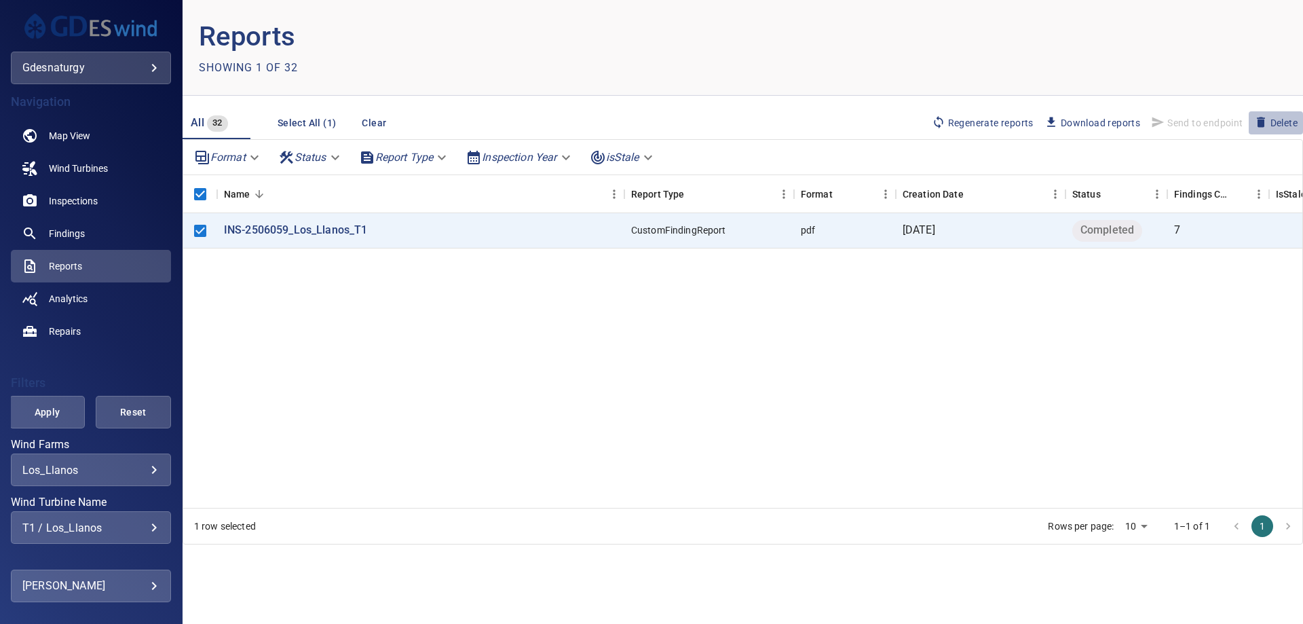
click at [1261, 111] on button "Delete" at bounding box center [1276, 122] width 54 height 23
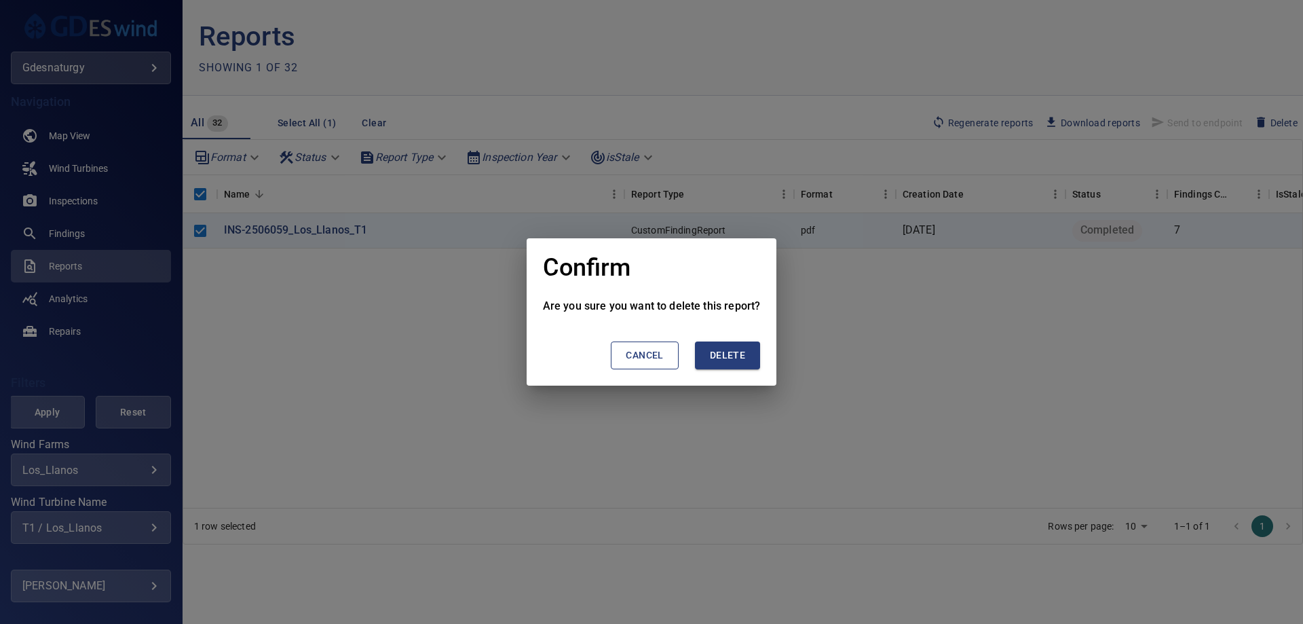
click at [741, 361] on span "Delete" at bounding box center [727, 355] width 35 height 17
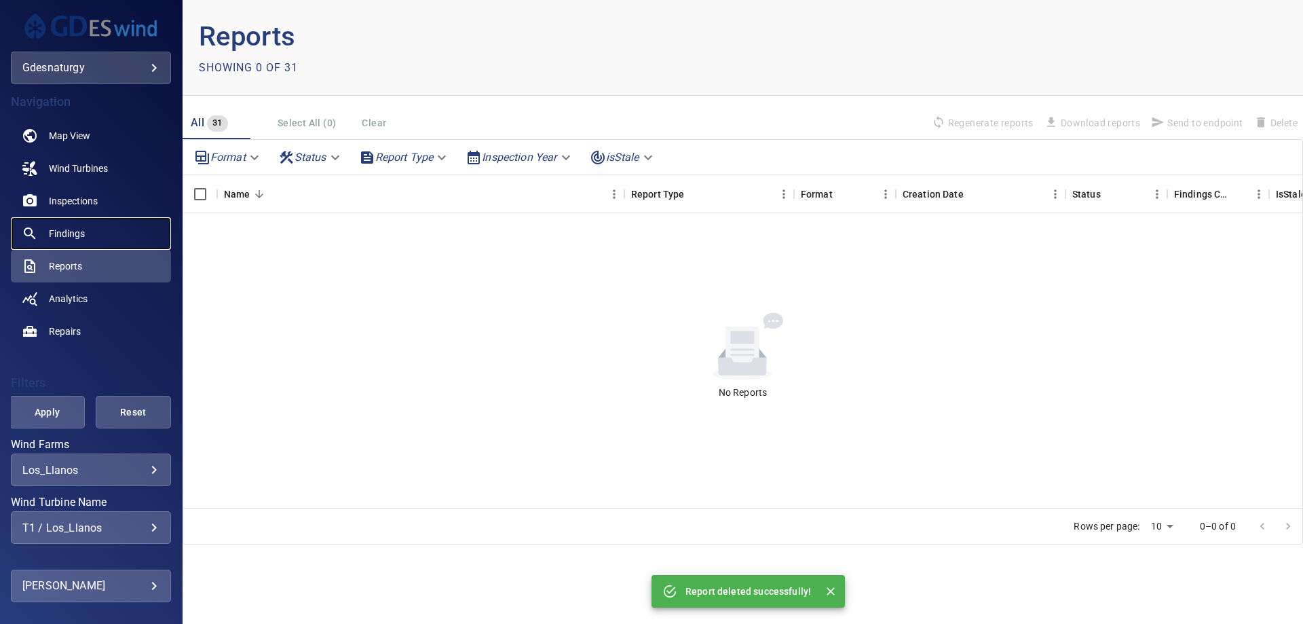
click at [102, 243] on link "Findings" at bounding box center [91, 233] width 160 height 33
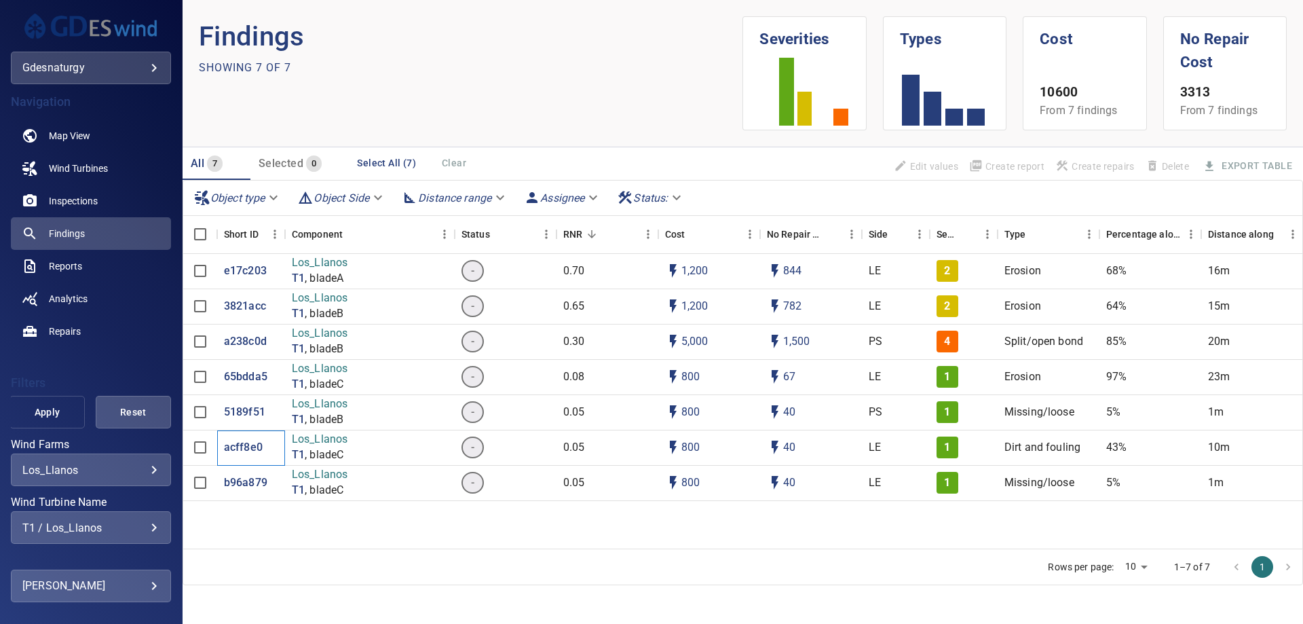
click at [61, 410] on span "Apply" at bounding box center [46, 412] width 41 height 17
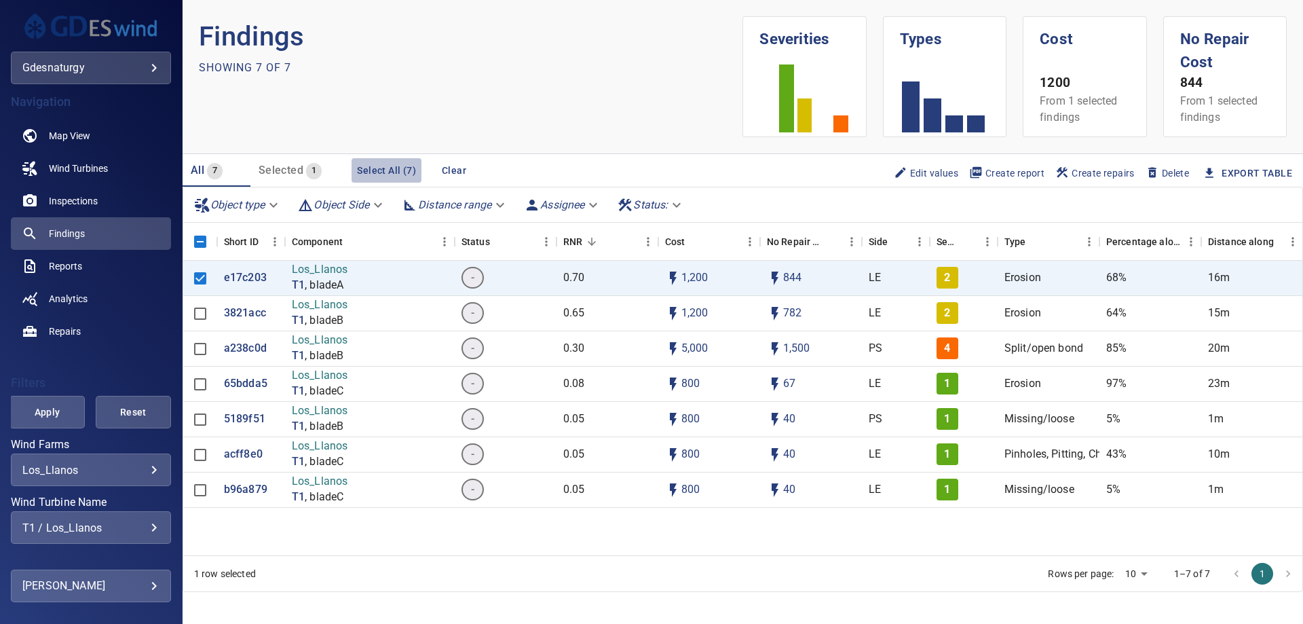
click at [379, 162] on button "Select All (7)" at bounding box center [387, 170] width 70 height 25
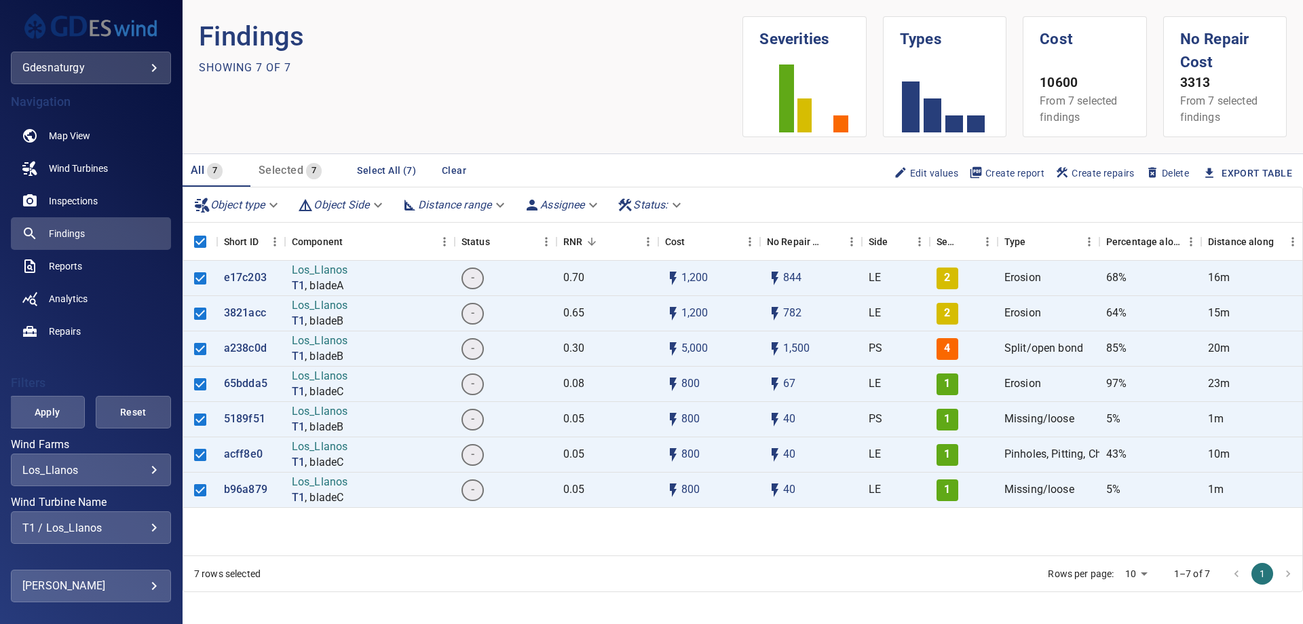
click at [999, 179] on span "Create report" at bounding box center [1006, 173] width 75 height 15
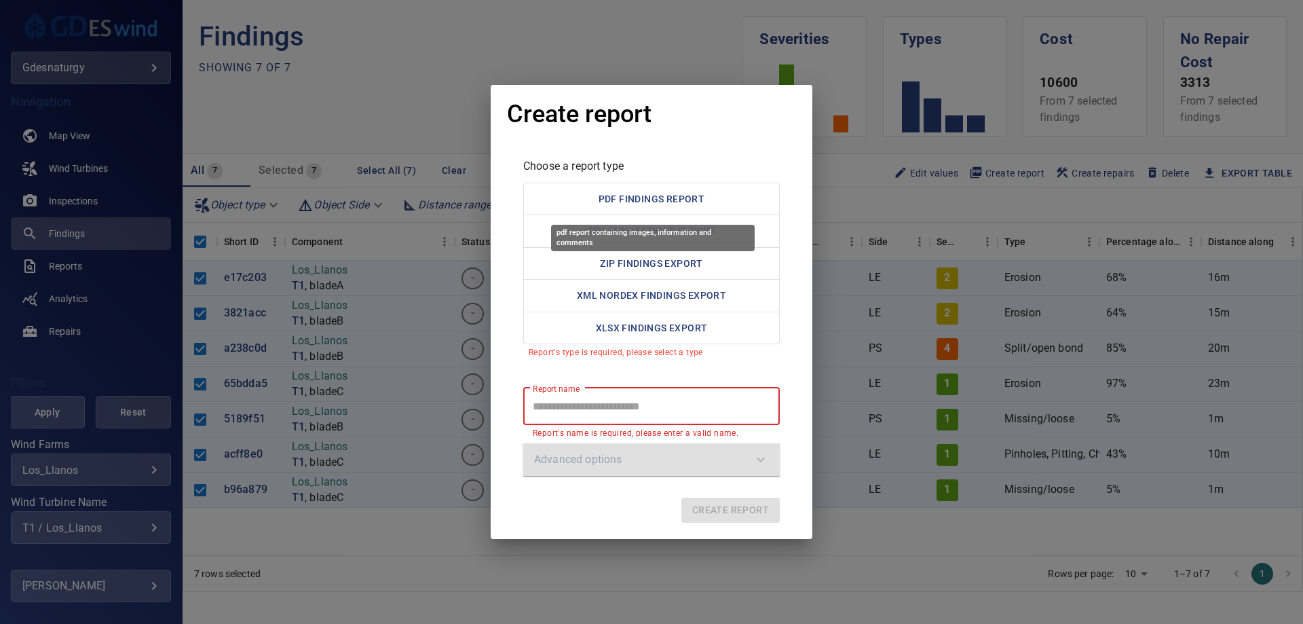
click at [667, 203] on button "PDF Findings Report" at bounding box center [651, 199] width 257 height 33
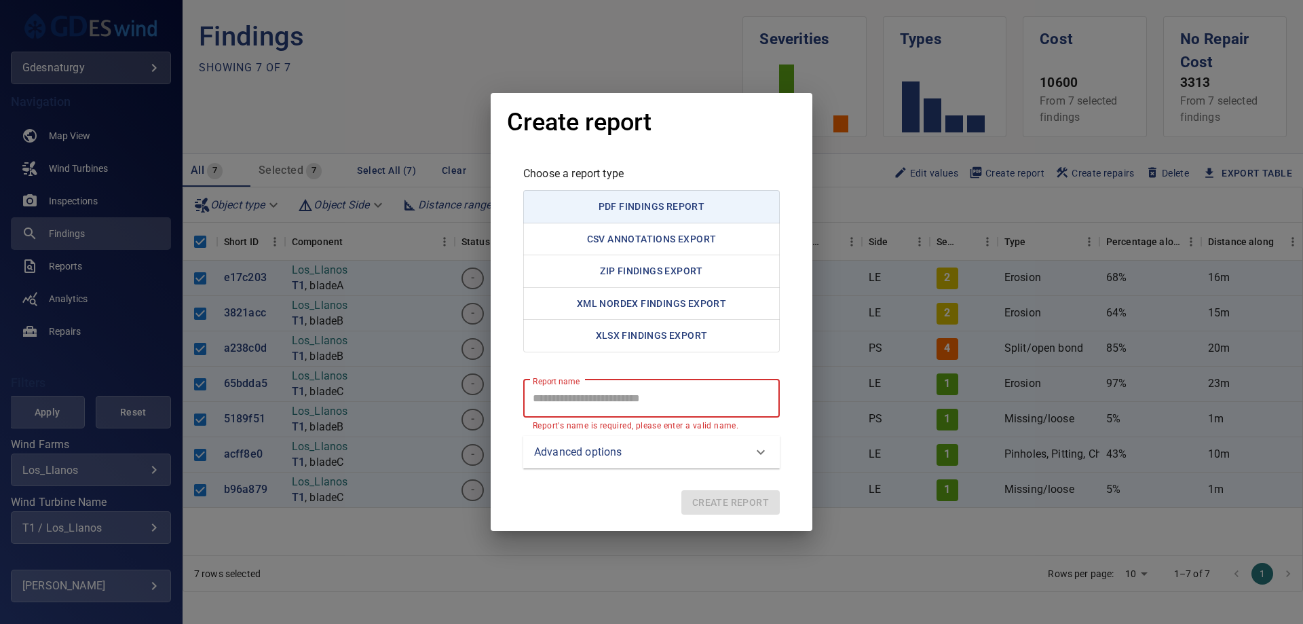
click at [694, 395] on report "Report name" at bounding box center [651, 398] width 257 height 38
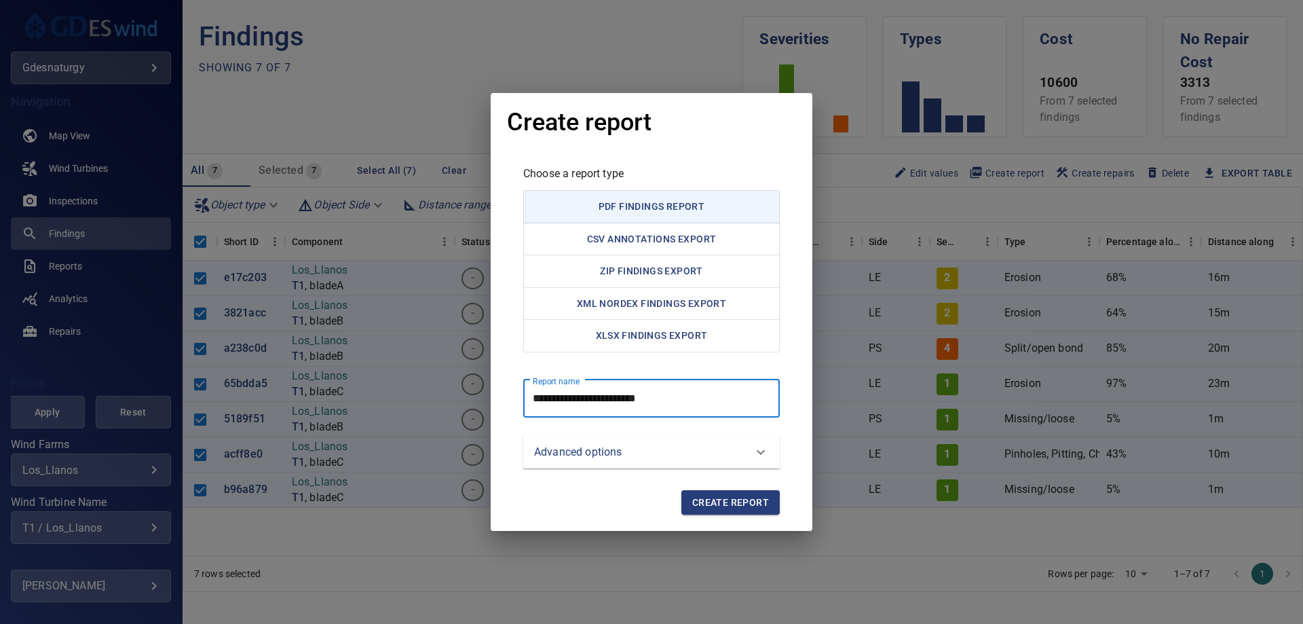
type report "**********"
click at [738, 508] on span "Create report" at bounding box center [730, 502] width 77 height 17
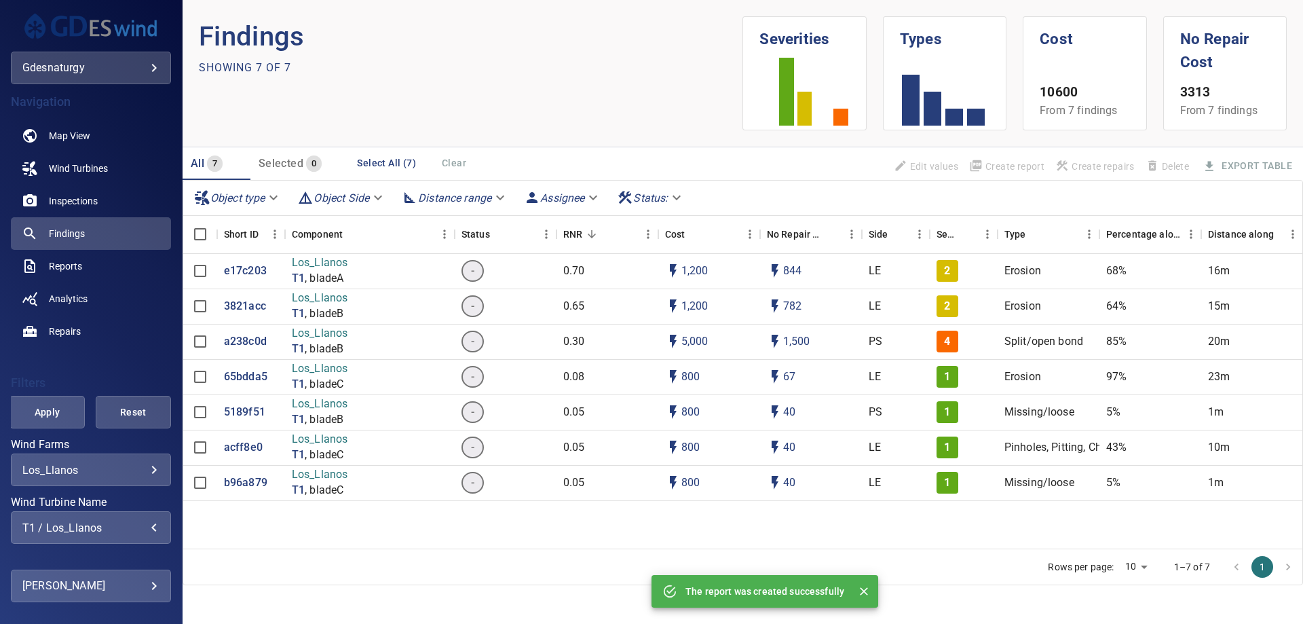
click at [134, 521] on div "T1 / Los_Llanos" at bounding box center [90, 527] width 137 height 13
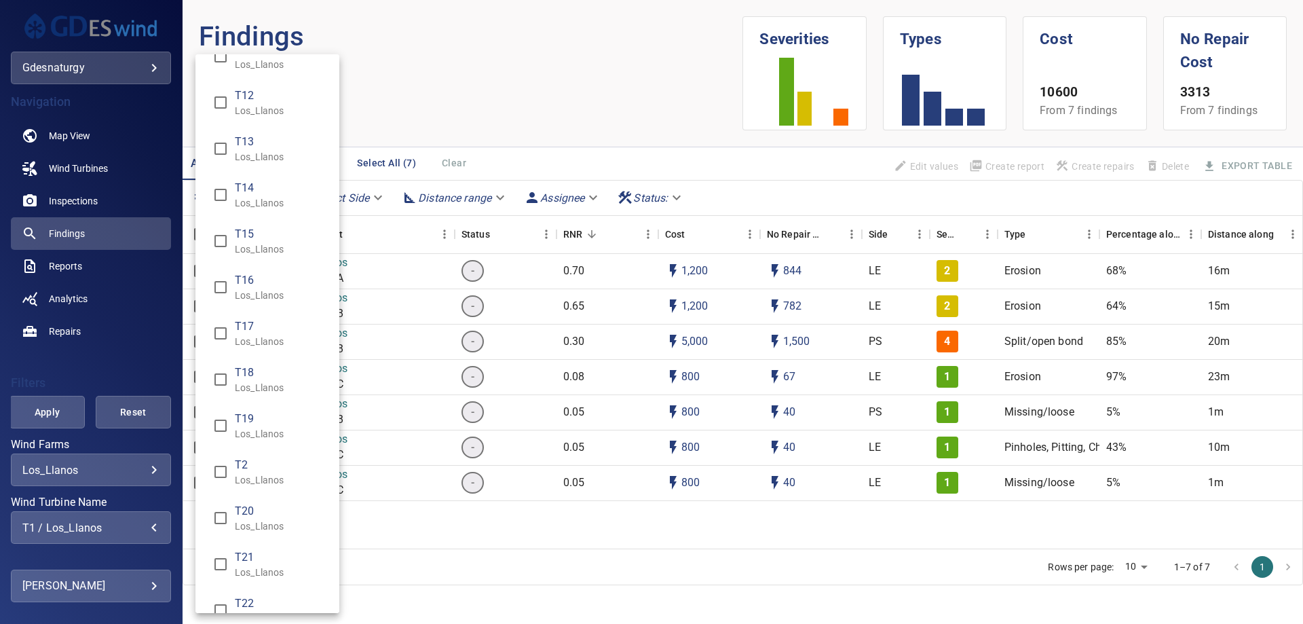
scroll to position [543, 0]
click at [266, 563] on p "Los_Llanos" at bounding box center [282, 564] width 94 height 14
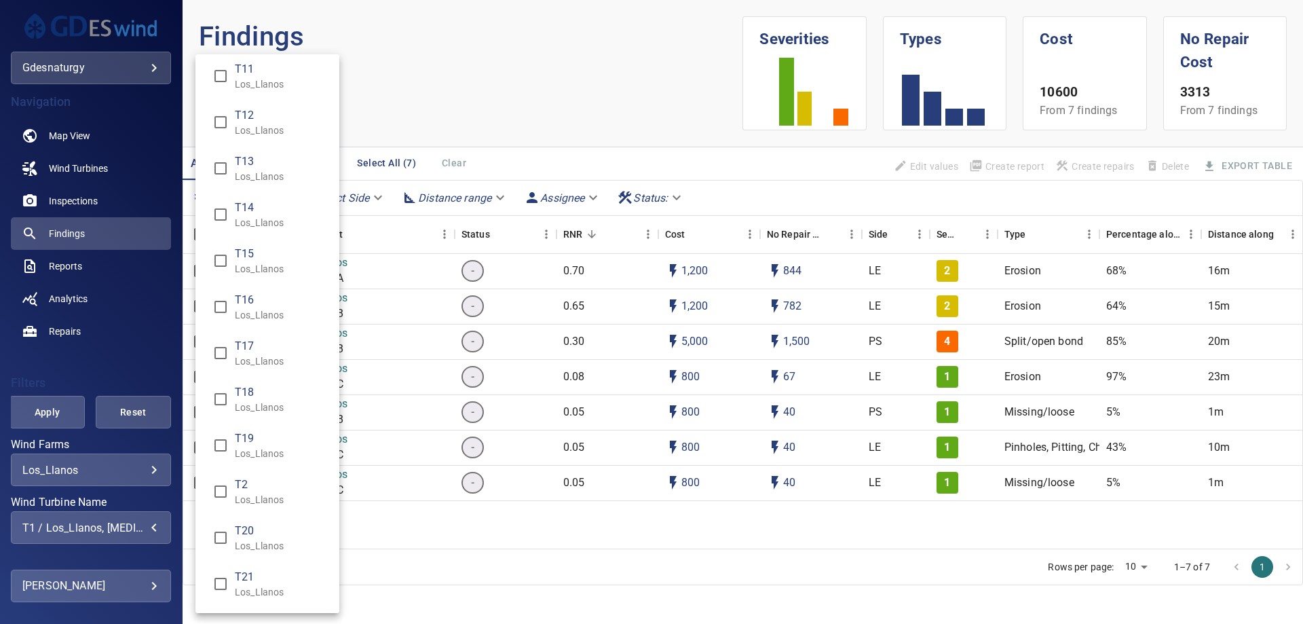
scroll to position [0, 0]
type input "**********"
drag, startPoint x: 84, startPoint y: 409, endPoint x: 77, endPoint y: 411, distance: 7.7
click at [81, 409] on div "Wind Turbine Name" at bounding box center [651, 312] width 1303 height 624
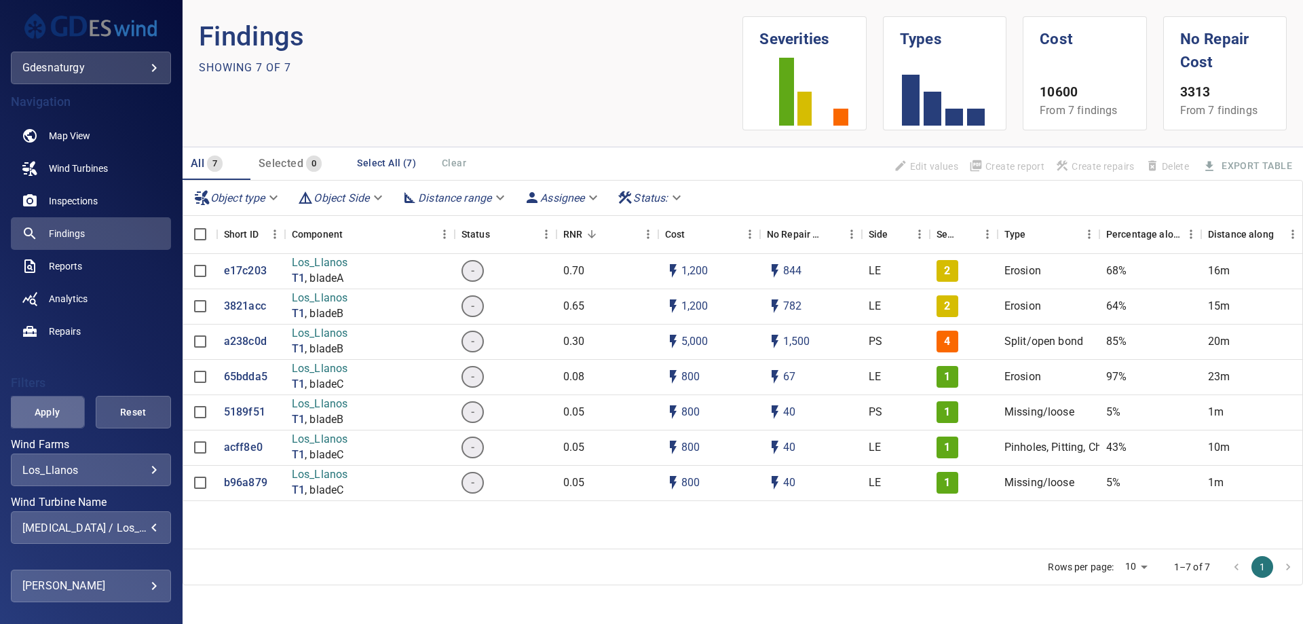
click at [51, 417] on span "Apply" at bounding box center [46, 412] width 41 height 17
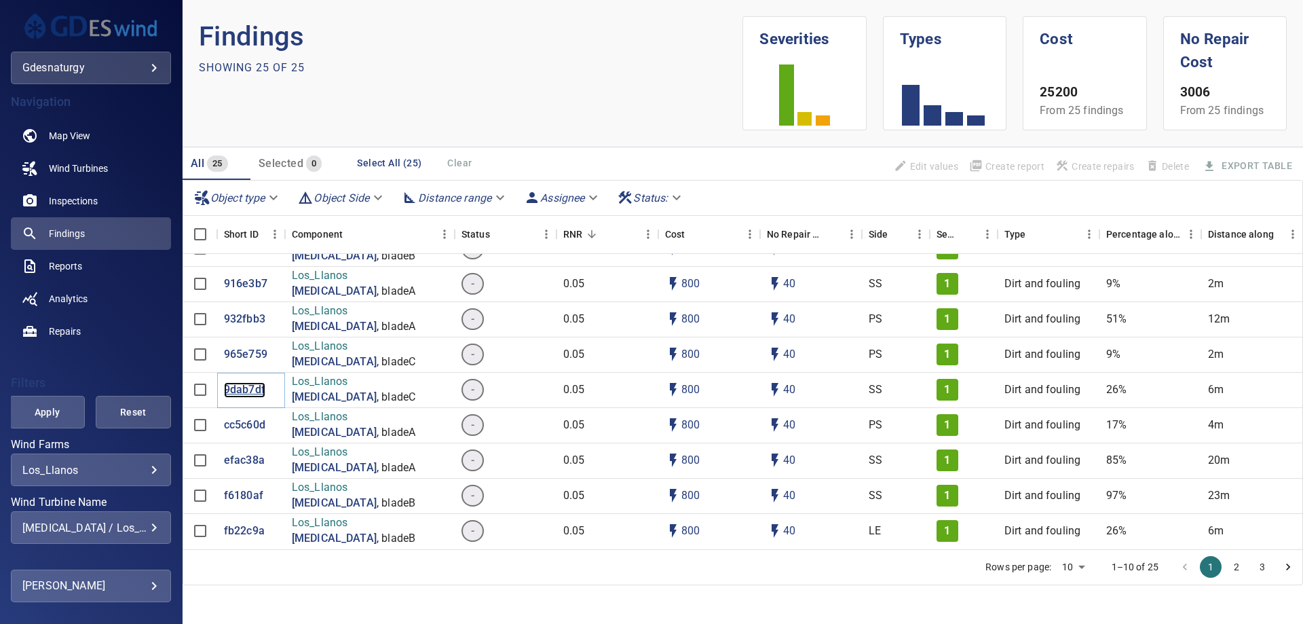
scroll to position [5, 0]
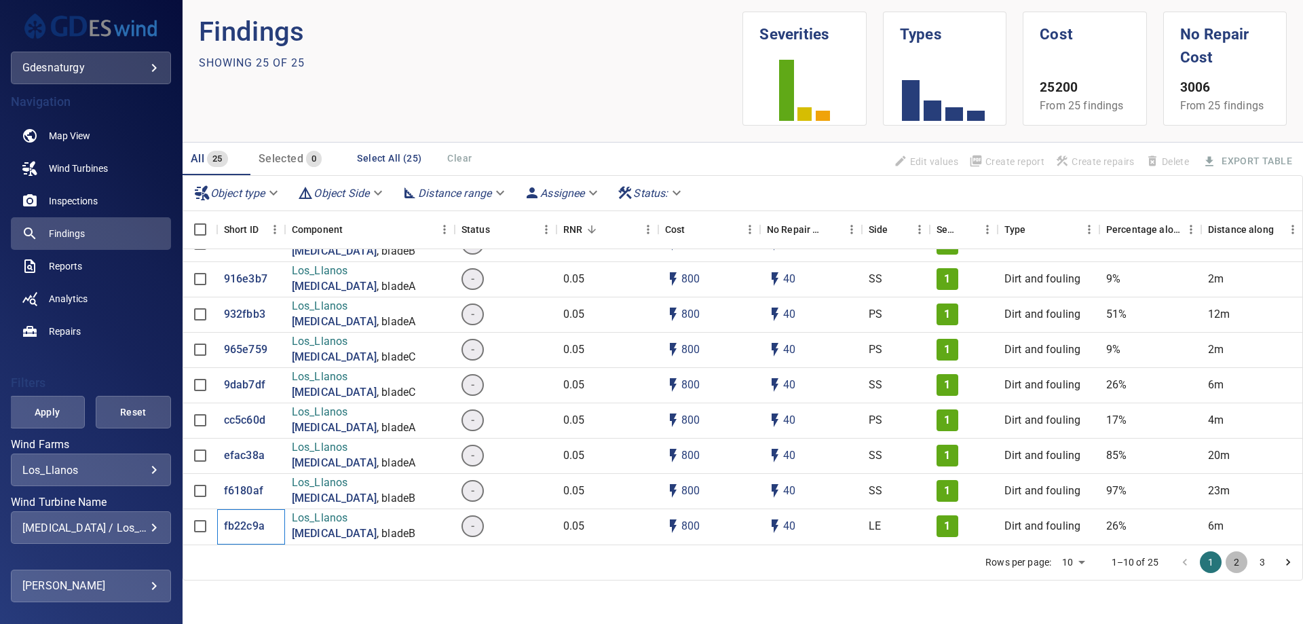
click at [1226, 556] on button "2" at bounding box center [1237, 562] width 22 height 22
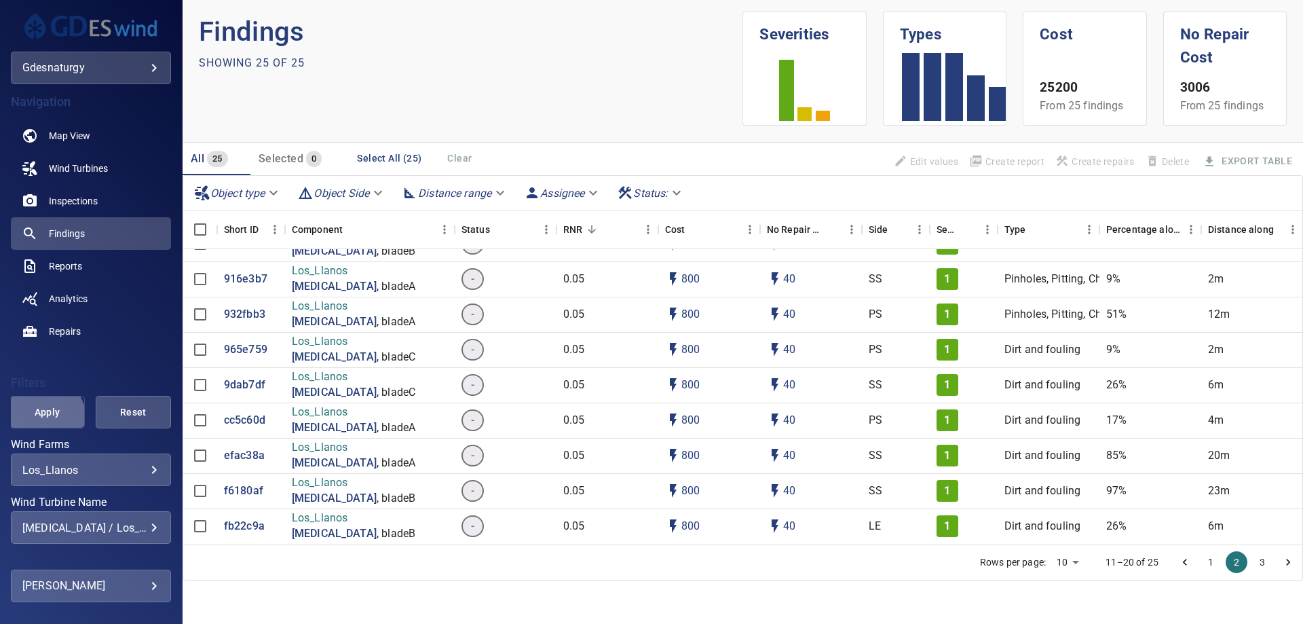
click at [33, 422] on button "Apply" at bounding box center [47, 412] width 75 height 33
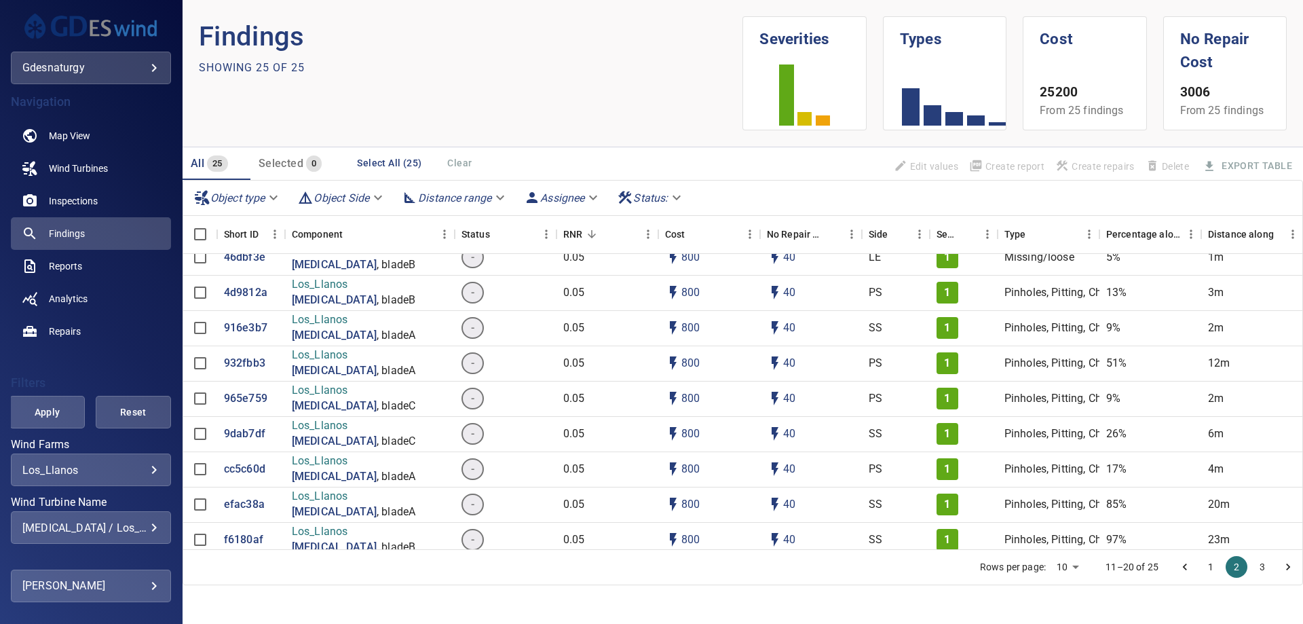
scroll to position [597, 0]
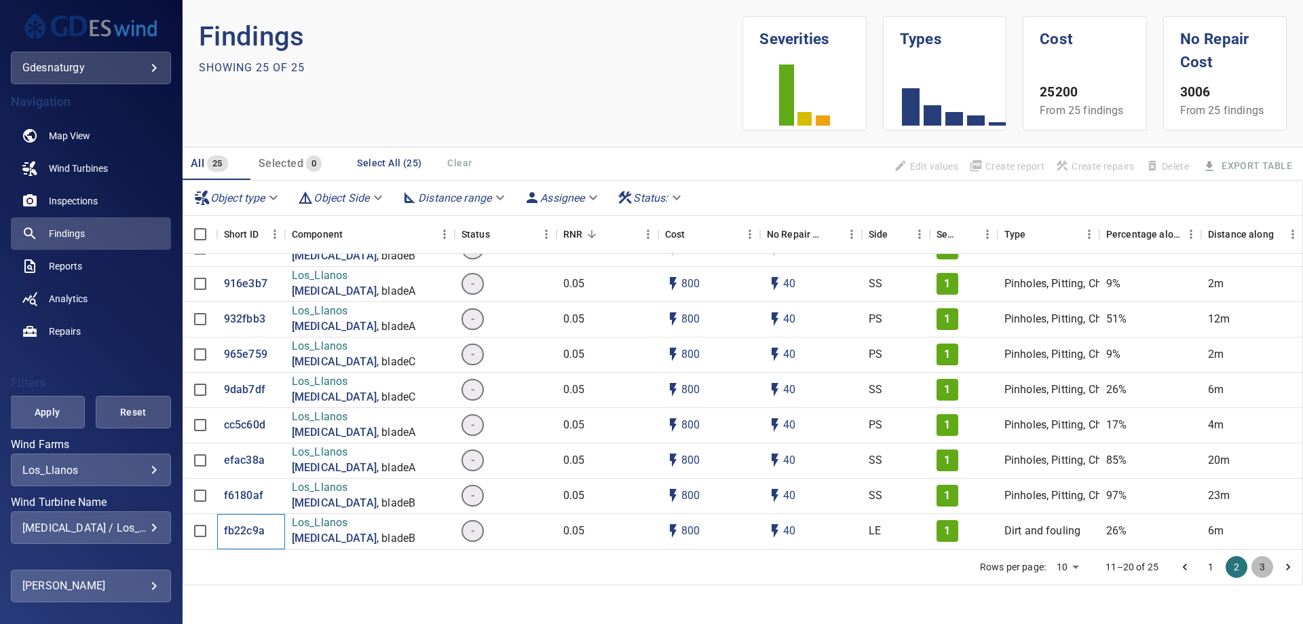
click at [1256, 572] on button "3" at bounding box center [1263, 567] width 22 height 22
click at [30, 412] on span "Apply" at bounding box center [46, 412] width 41 height 17
click at [61, 261] on span "Reports" at bounding box center [65, 266] width 33 height 14
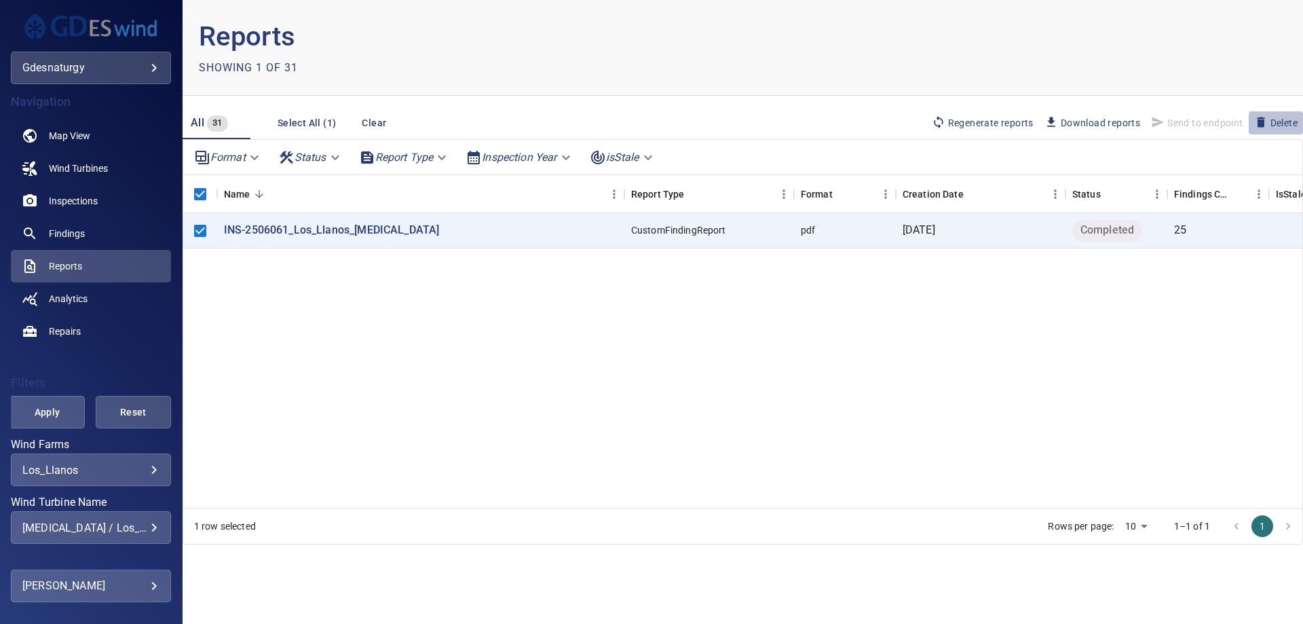
click at [1284, 117] on span "Delete" at bounding box center [1275, 122] width 43 height 15
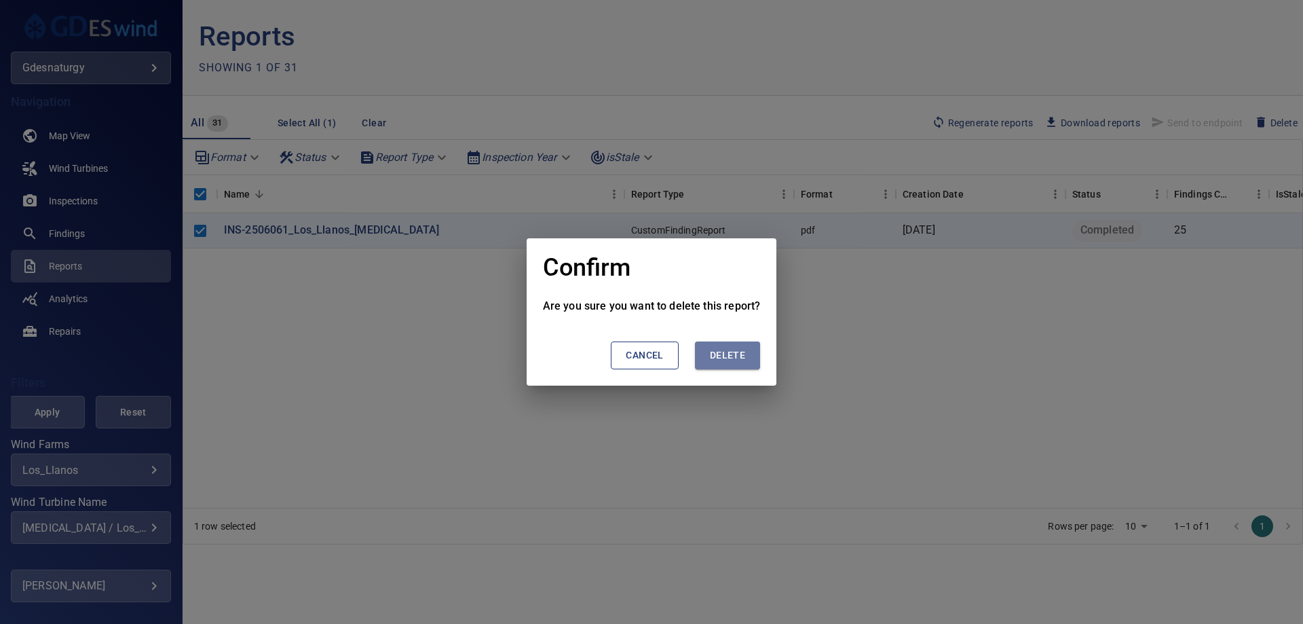
click at [739, 356] on span "Delete" at bounding box center [727, 355] width 35 height 17
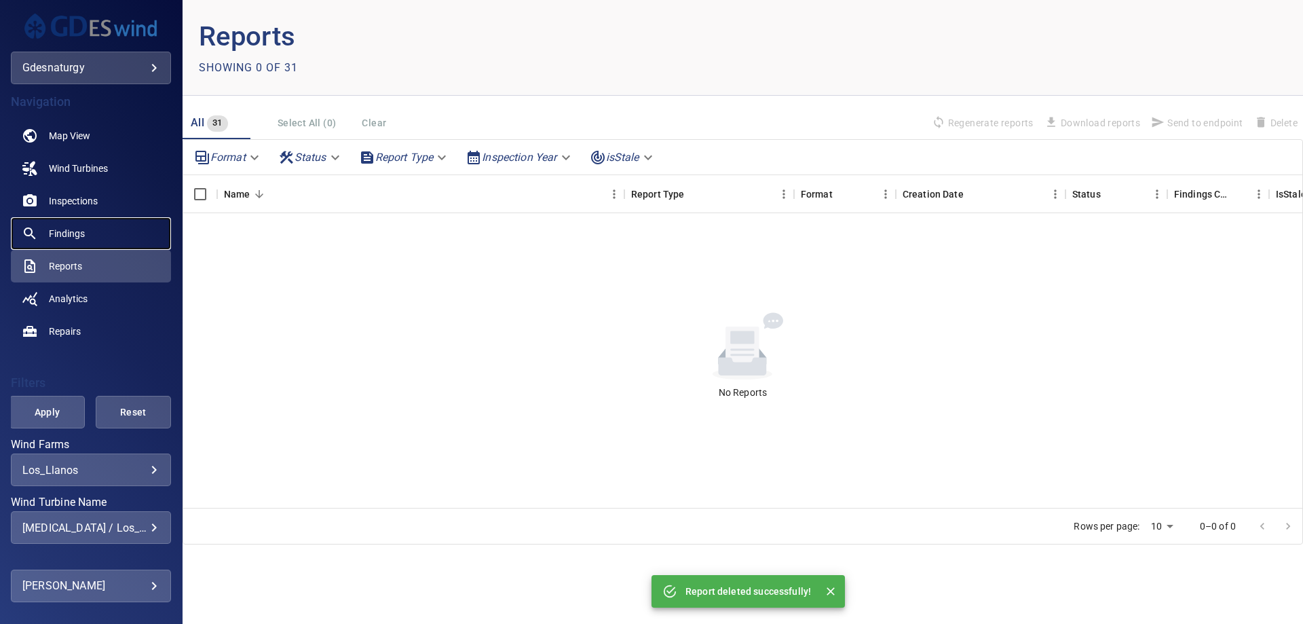
click at [58, 231] on span "Findings" at bounding box center [67, 234] width 36 height 14
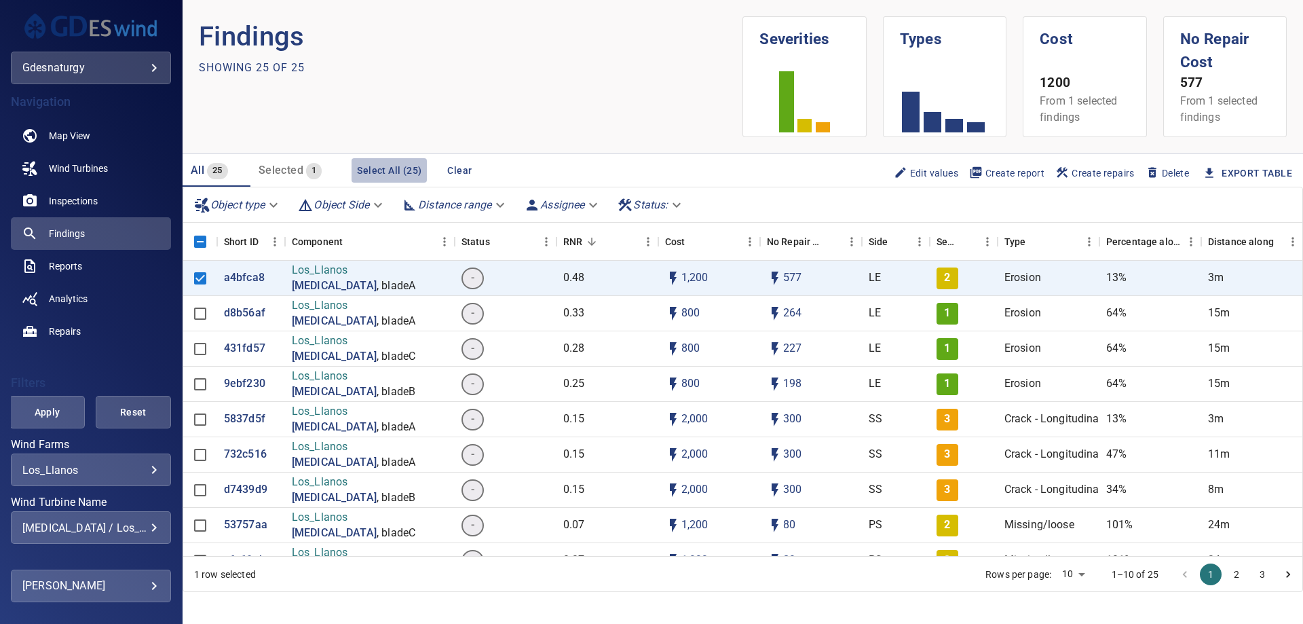
click at [398, 168] on button "Select All (25)" at bounding box center [389, 170] width 75 height 25
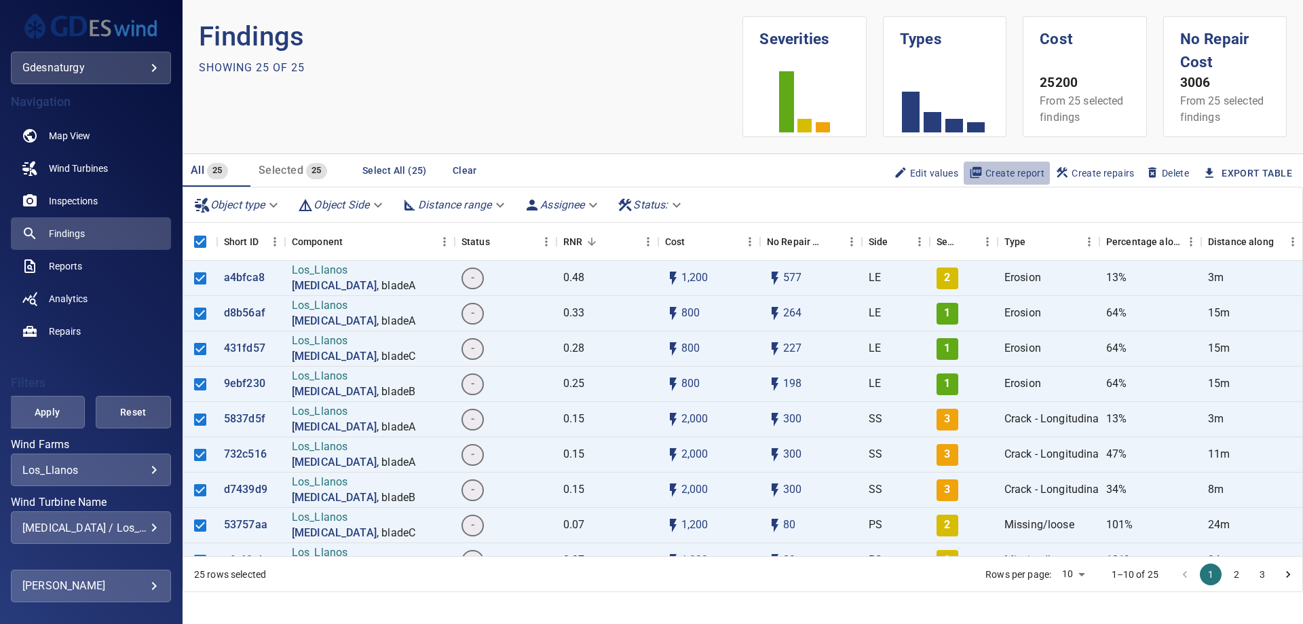
click at [999, 171] on span "Create report" at bounding box center [1006, 173] width 75 height 15
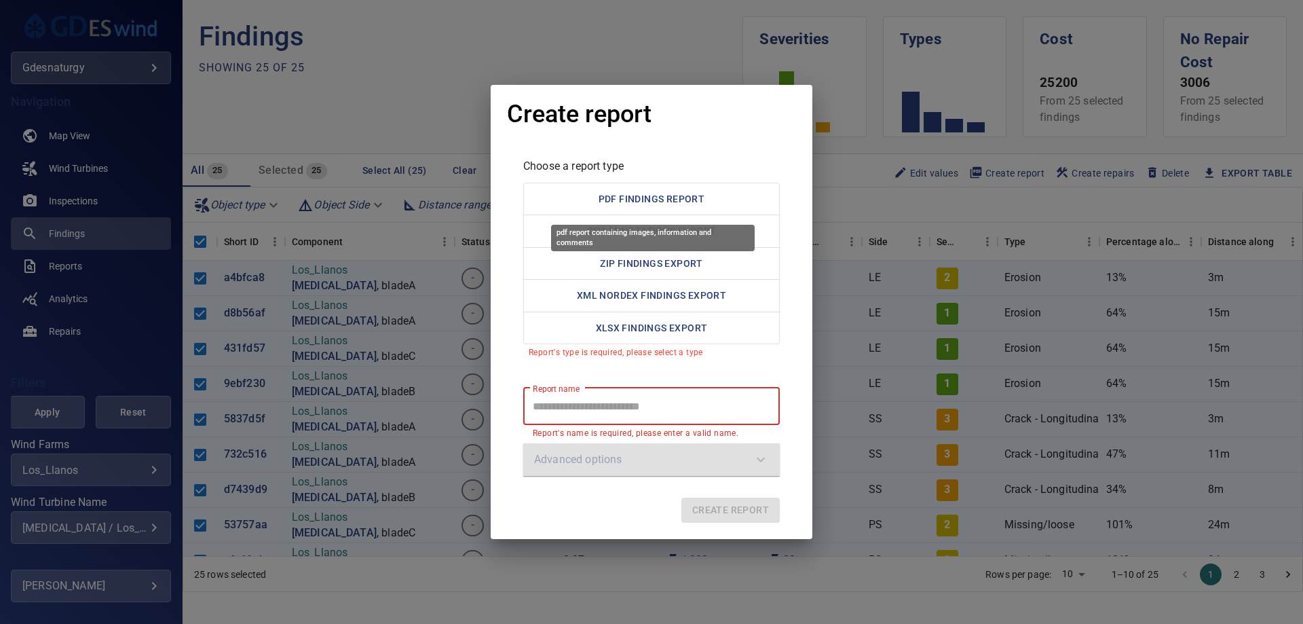
click at [709, 204] on button "PDF Findings Report" at bounding box center [651, 199] width 257 height 33
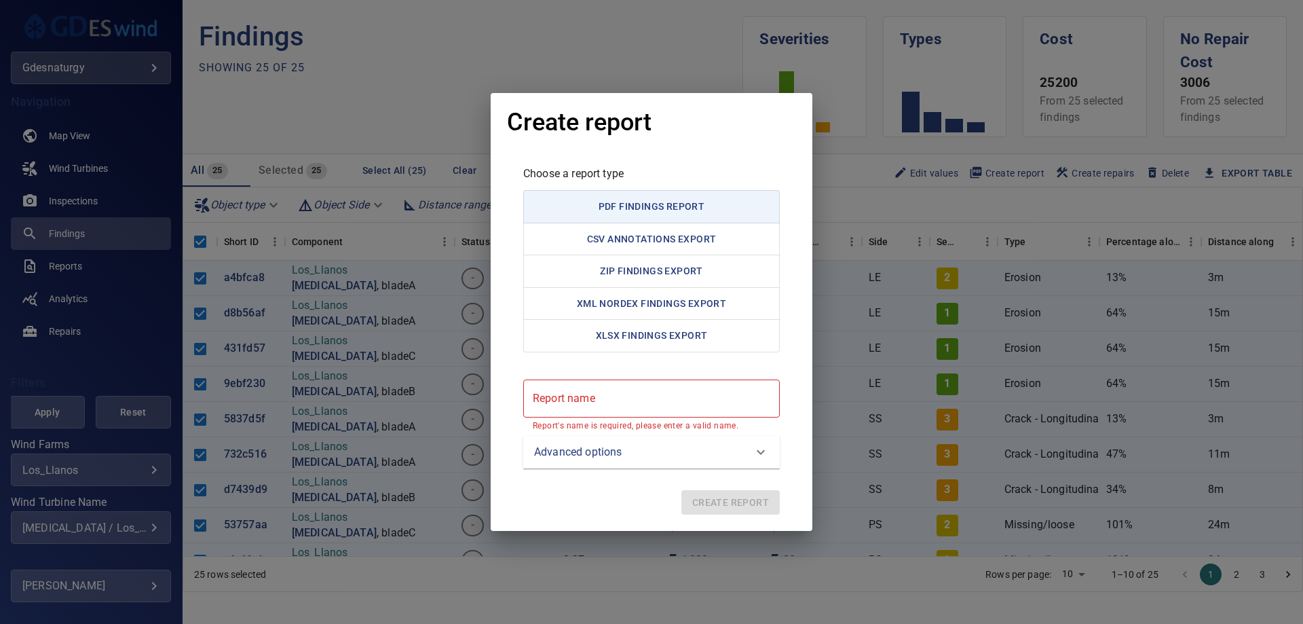
click at [665, 409] on report "Report name" at bounding box center [651, 398] width 257 height 38
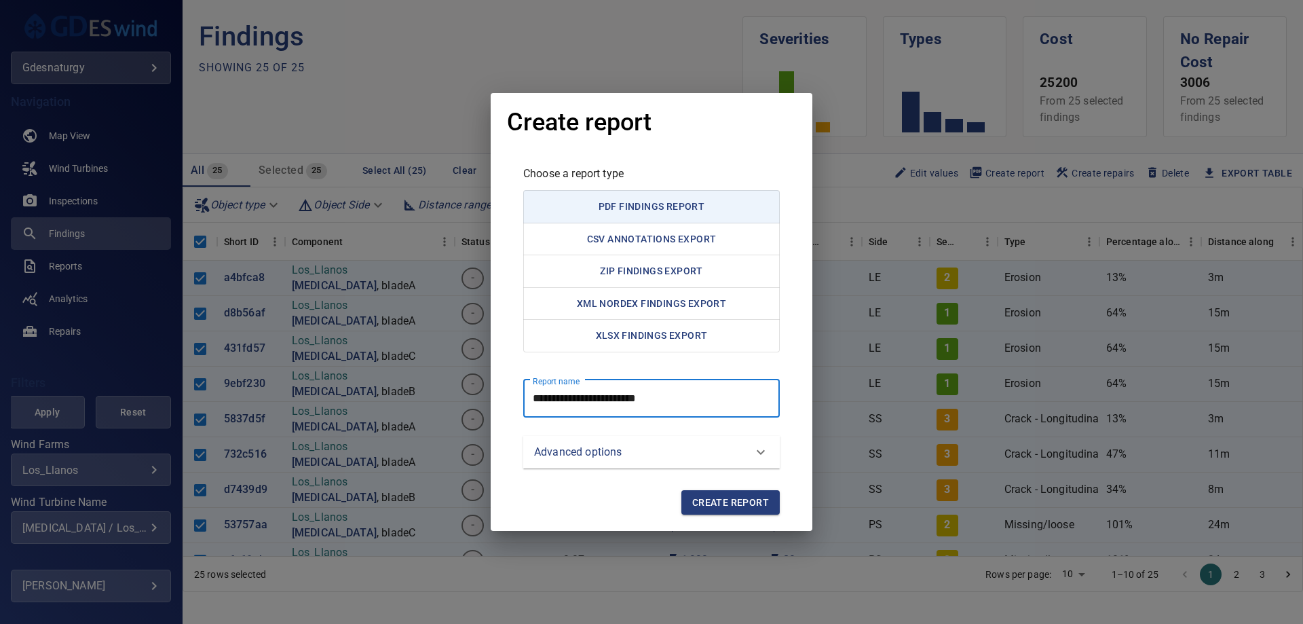
type report "**********"
click at [732, 505] on span "Create report" at bounding box center [730, 502] width 77 height 17
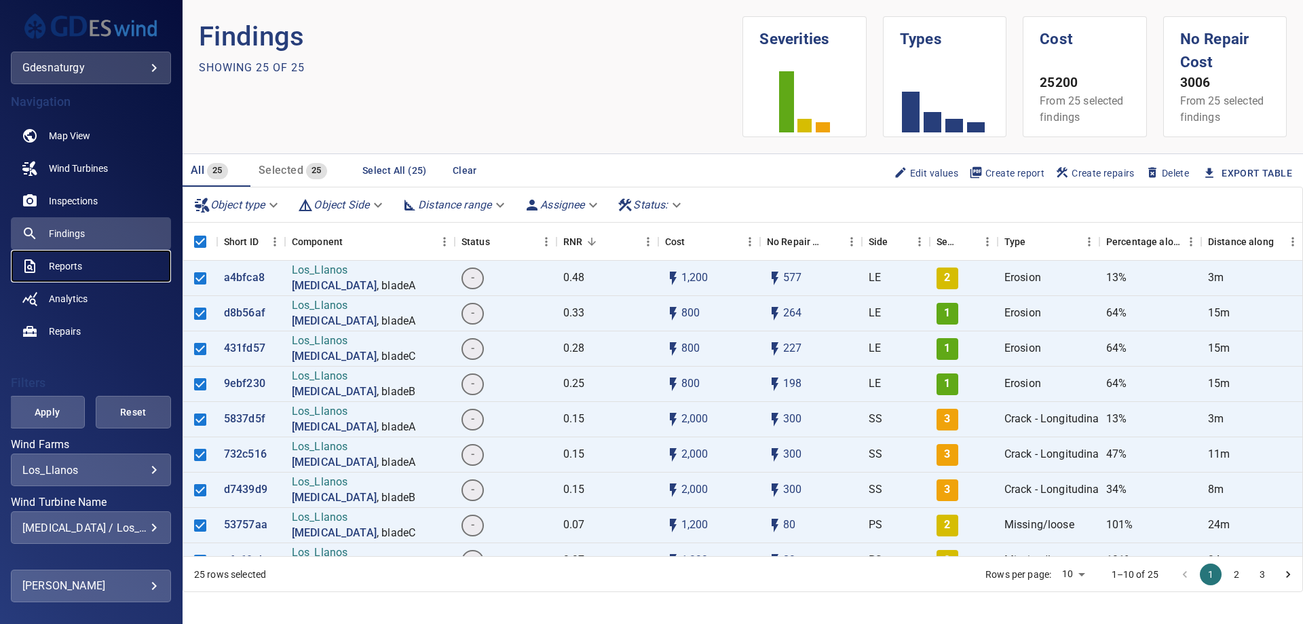
click at [76, 264] on span "Reports" at bounding box center [65, 266] width 33 height 14
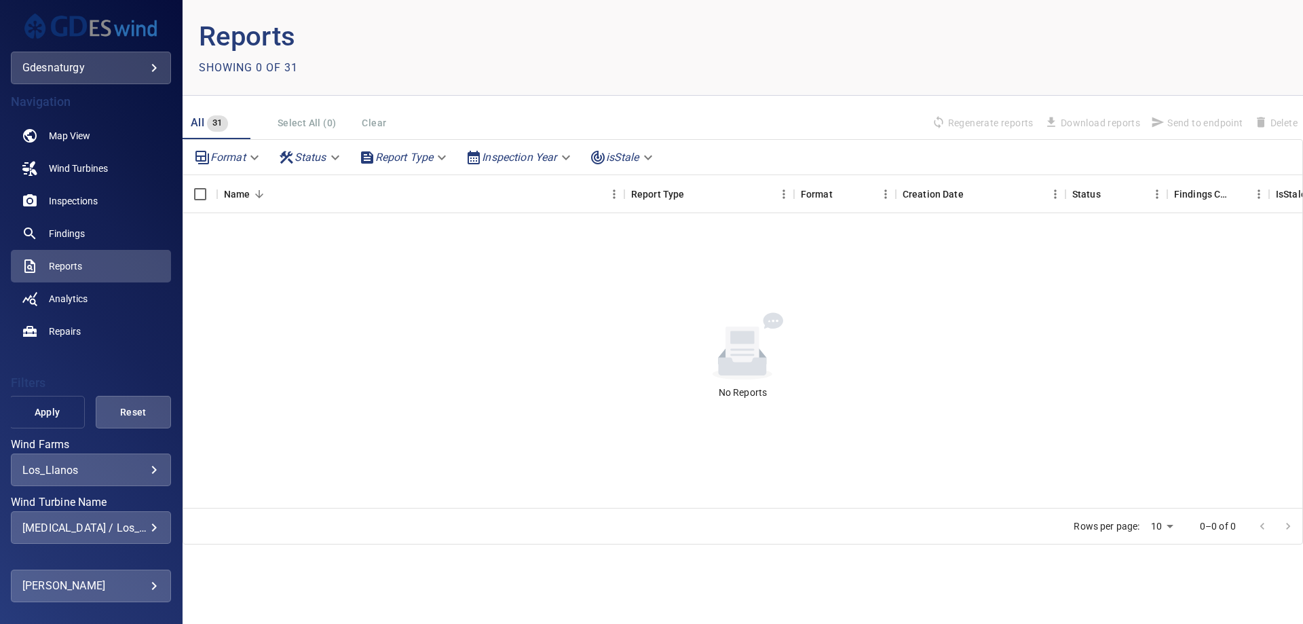
click at [31, 415] on span "Apply" at bounding box center [46, 412] width 41 height 17
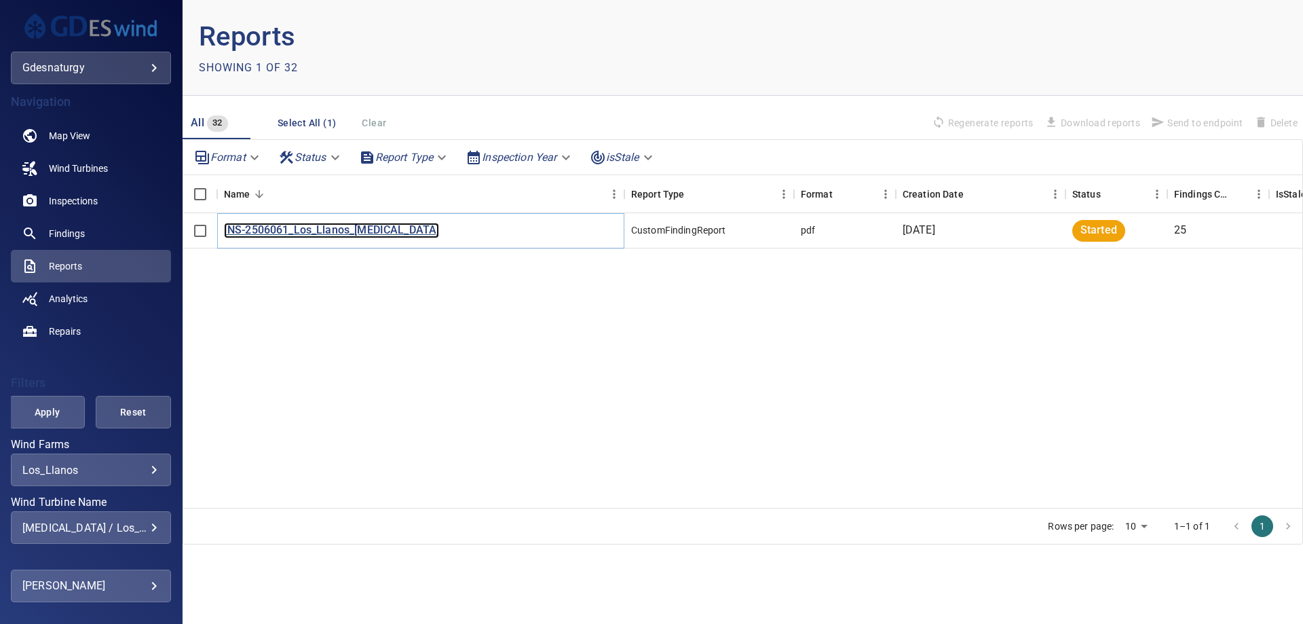
click at [294, 233] on p "INS-2506061_Los_Llanos_T3" at bounding box center [332, 231] width 216 height 16
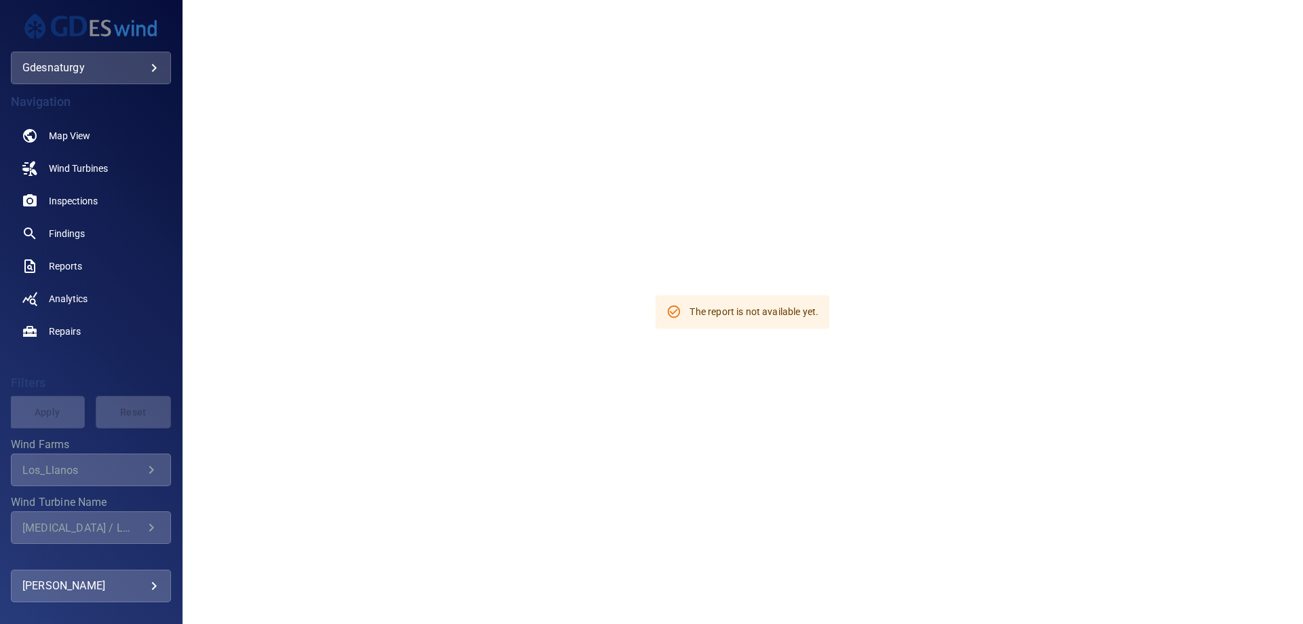
click at [94, 529] on div "T3 / Los_Llanos" at bounding box center [82, 527] width 121 height 13
click at [32, 254] on link "Reports" at bounding box center [91, 266] width 160 height 33
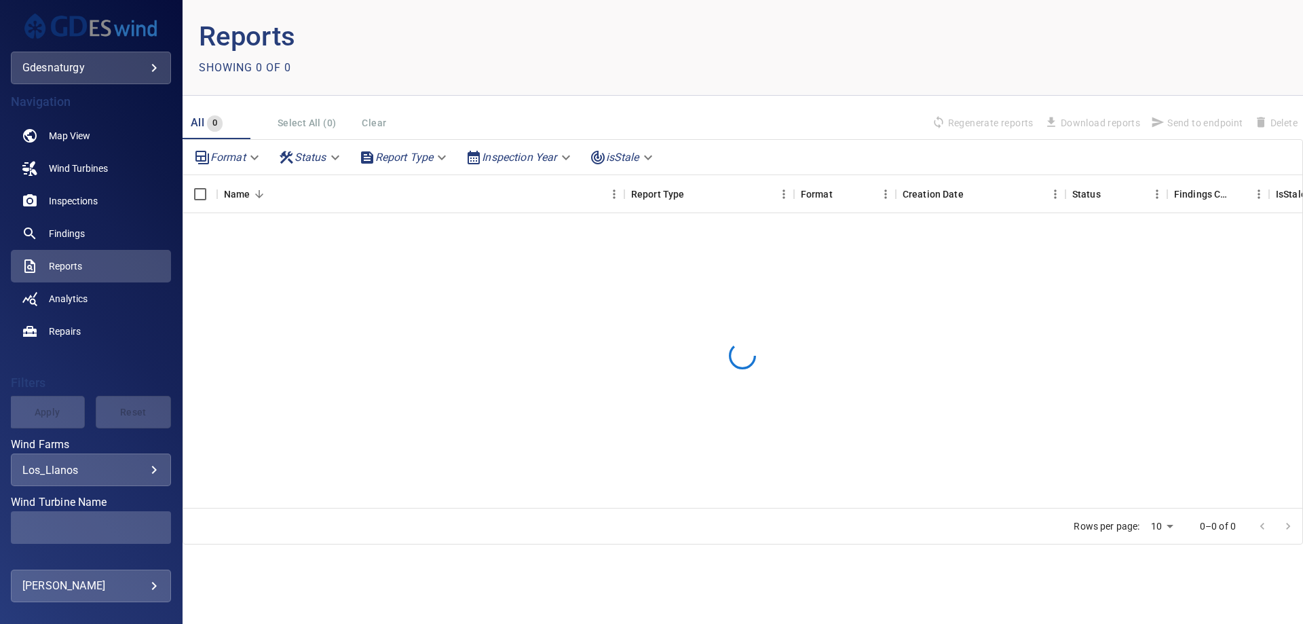
click at [68, 225] on link "Findings" at bounding box center [91, 233] width 160 height 33
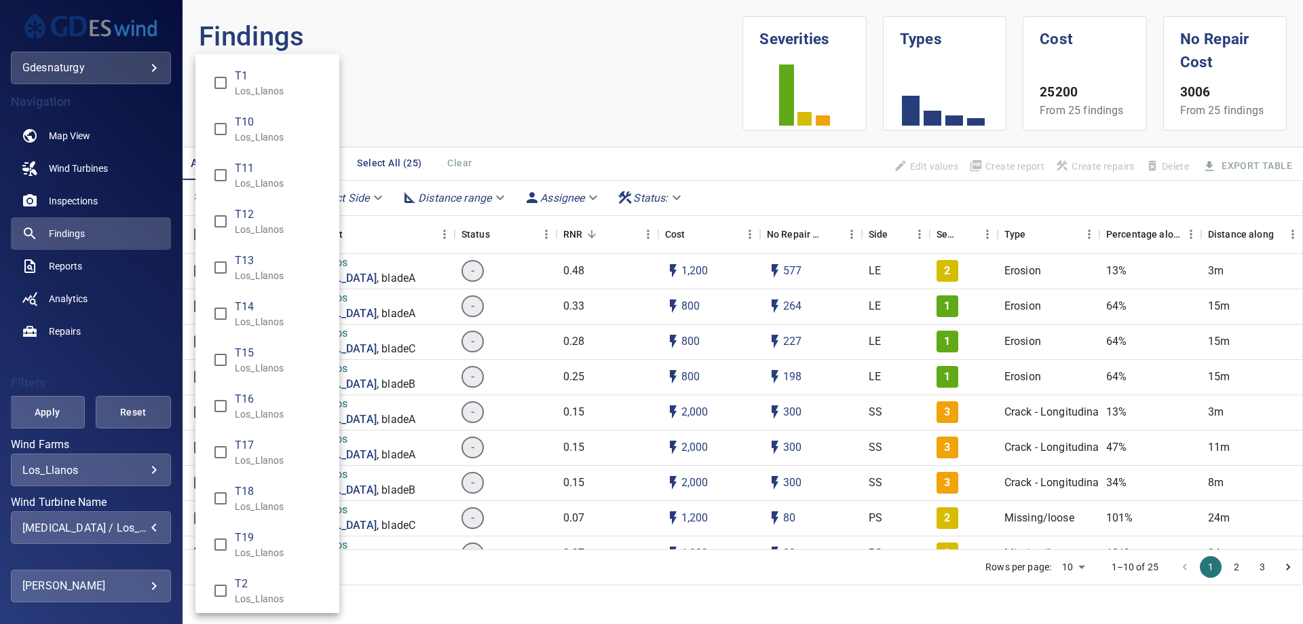
scroll to position [765, 0]
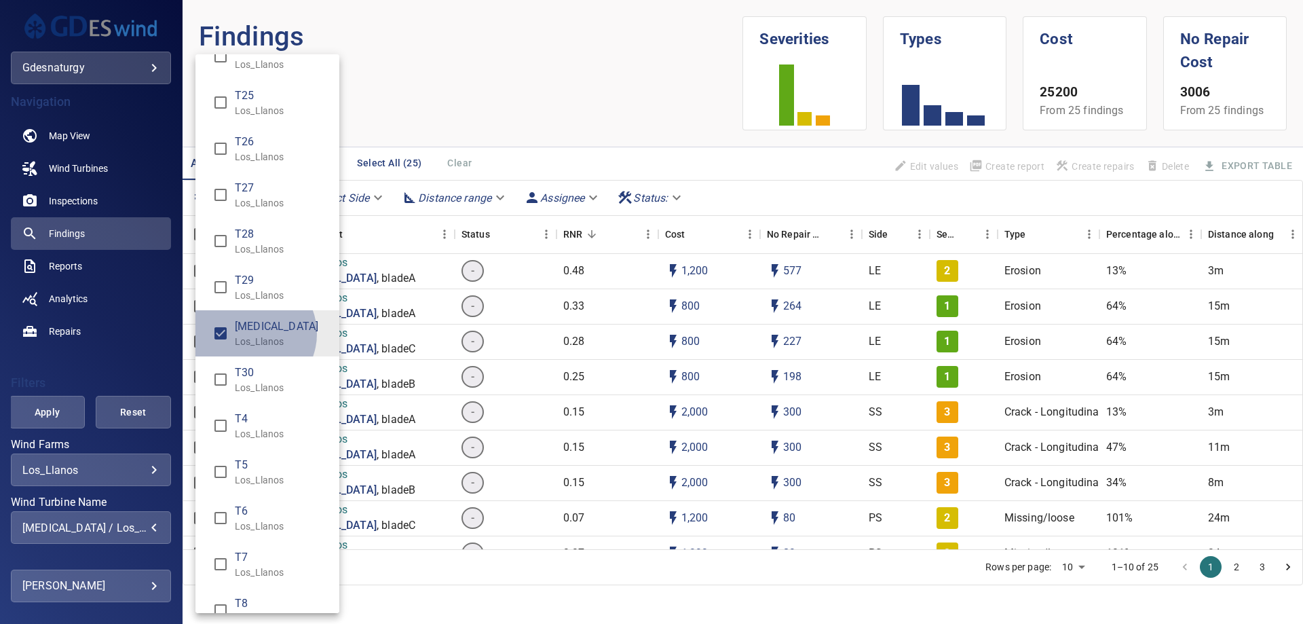
click at [250, 333] on span "[MEDICAL_DATA]" at bounding box center [282, 326] width 94 height 16
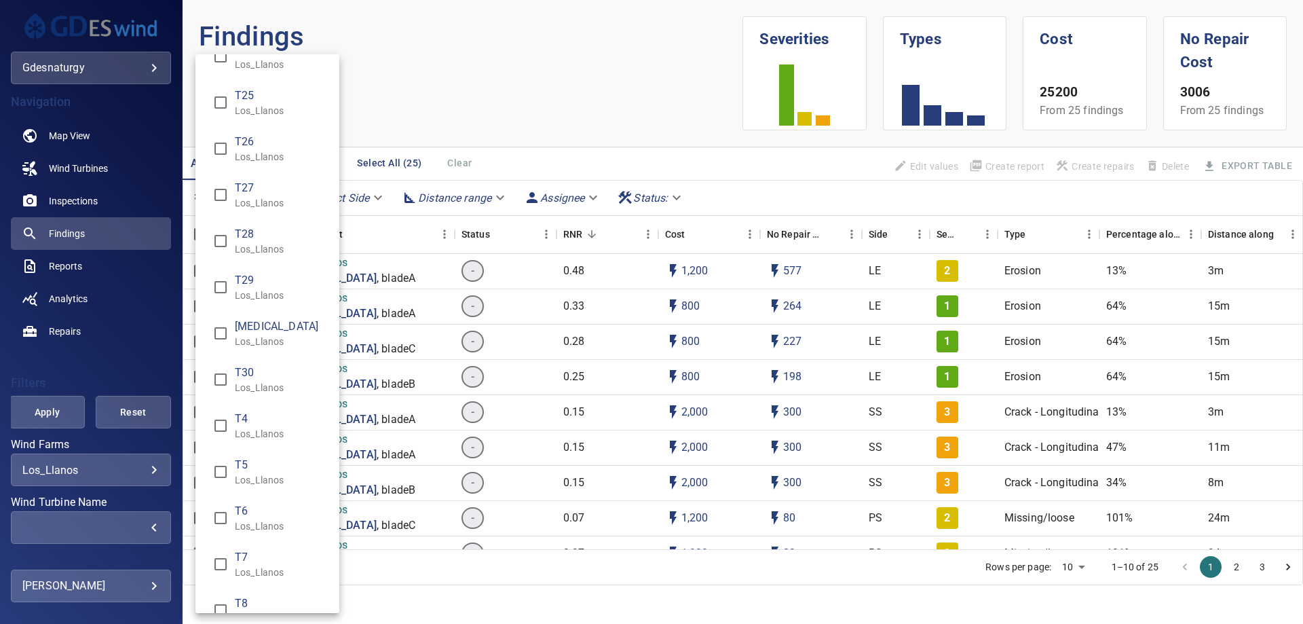
scroll to position [0, 0]
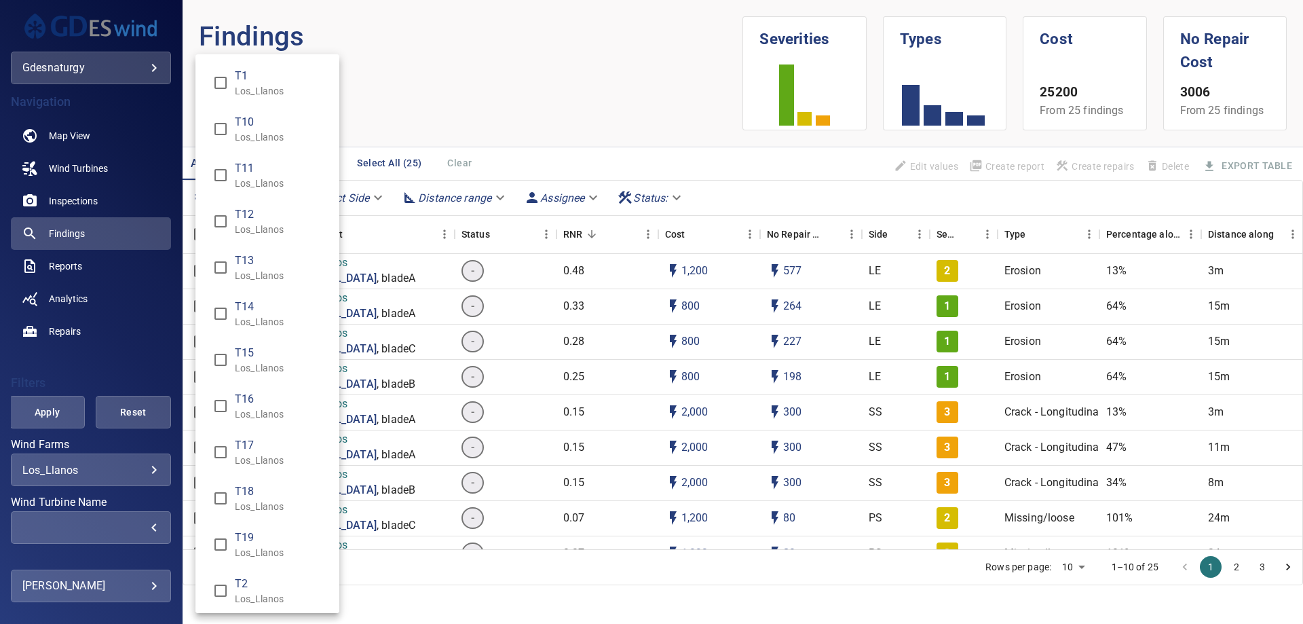
click at [248, 512] on p "Los_Llanos" at bounding box center [282, 507] width 94 height 14
type input "**********"
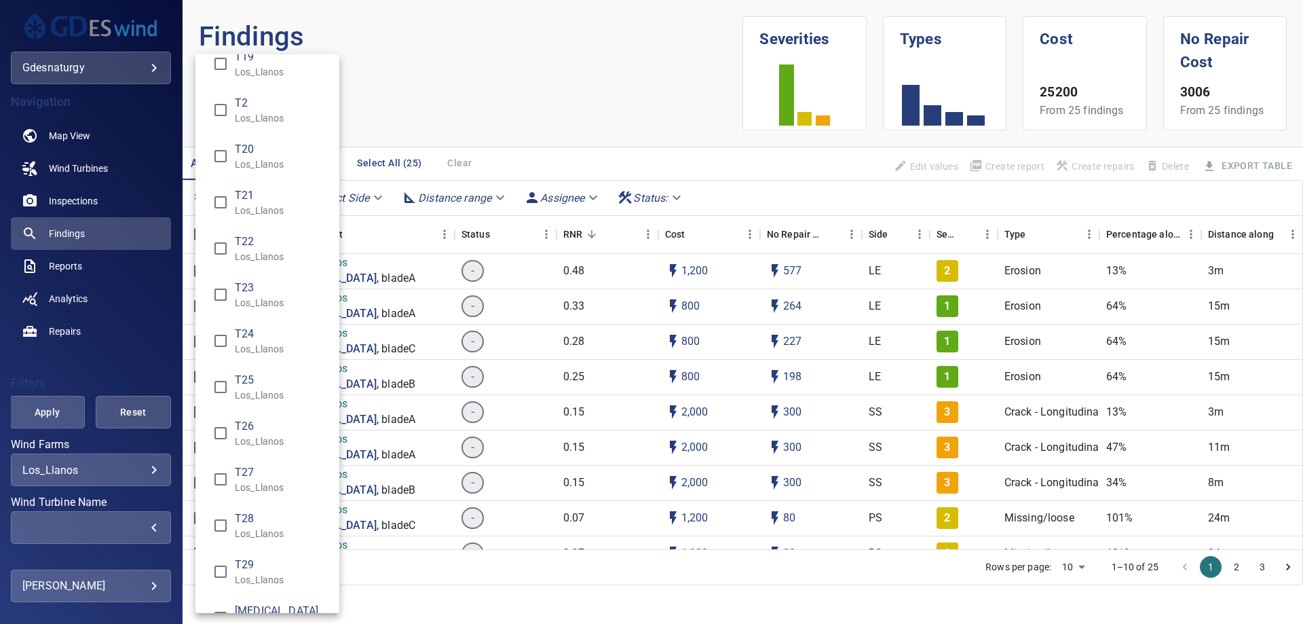
scroll to position [747, 0]
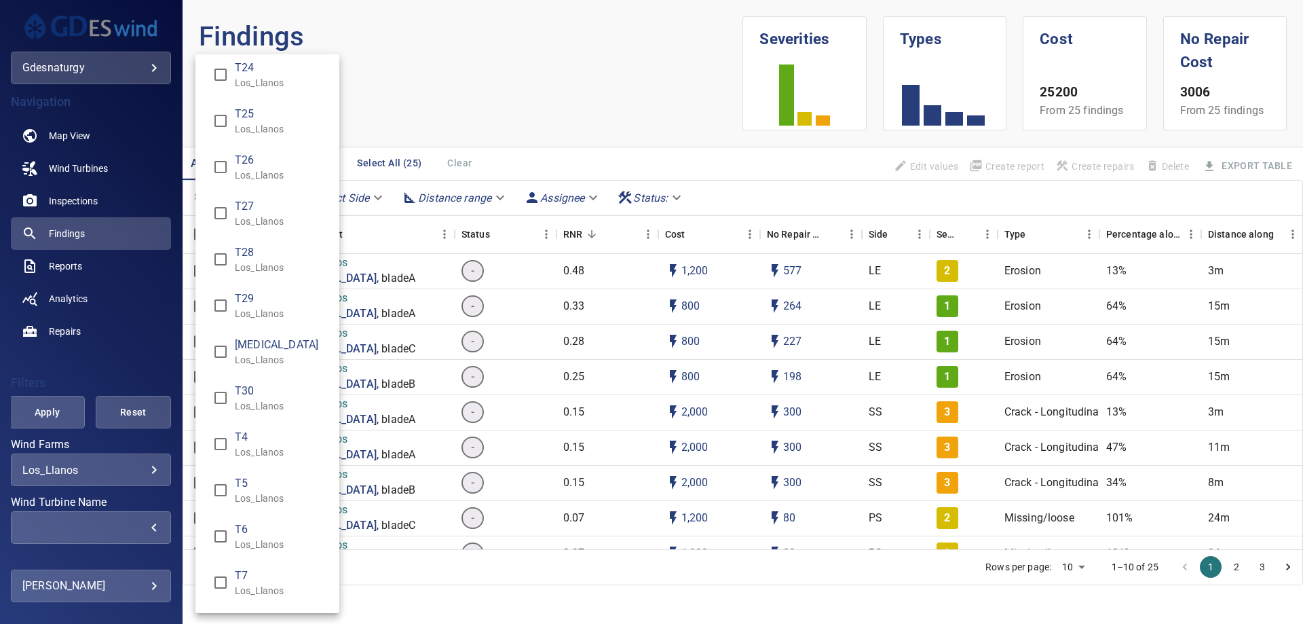
click at [261, 540] on p "Los_Llanos" at bounding box center [282, 545] width 94 height 14
type input "**********"
drag, startPoint x: 16, startPoint y: 405, endPoint x: 37, endPoint y: 407, distance: 21.1
click at [24, 409] on div "Wind Turbine Name" at bounding box center [651, 312] width 1303 height 624
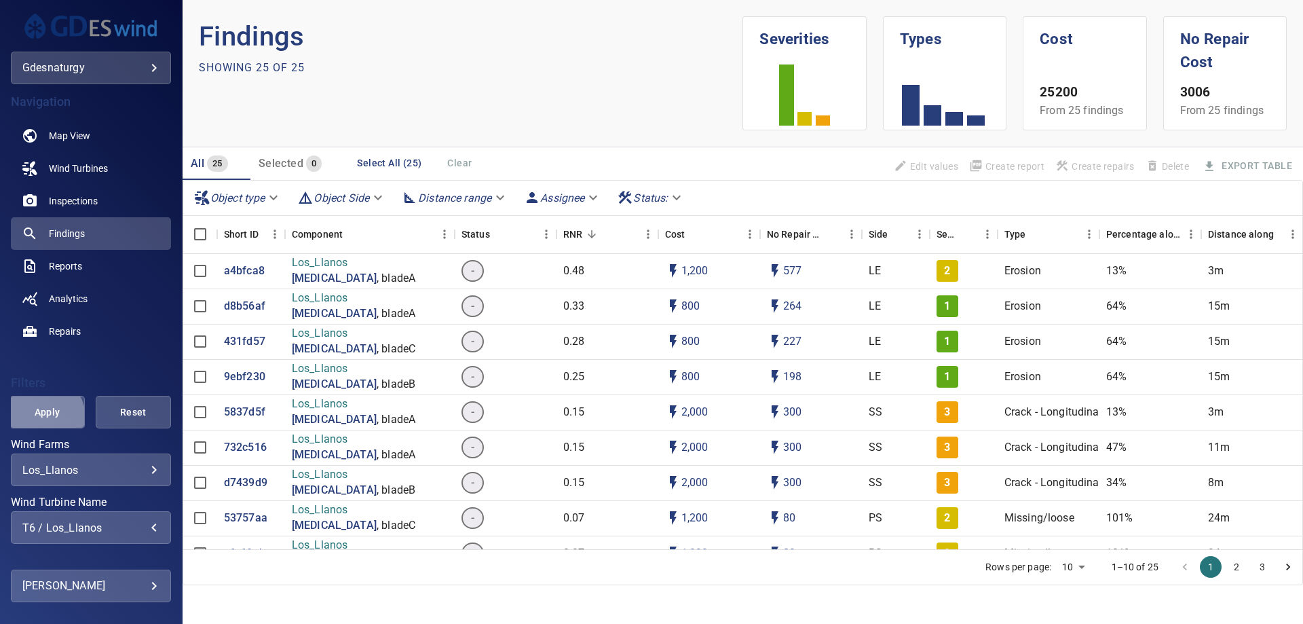
click at [43, 417] on span "Apply" at bounding box center [46, 412] width 41 height 17
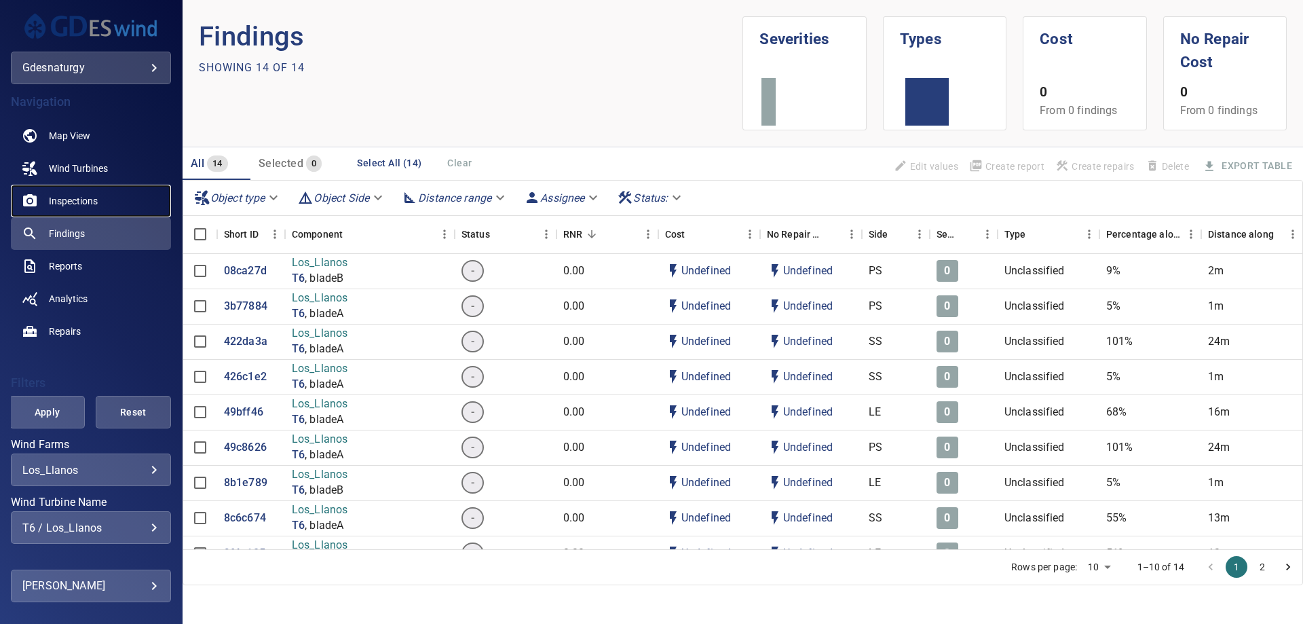
click at [106, 202] on link "Inspections" at bounding box center [91, 201] width 160 height 33
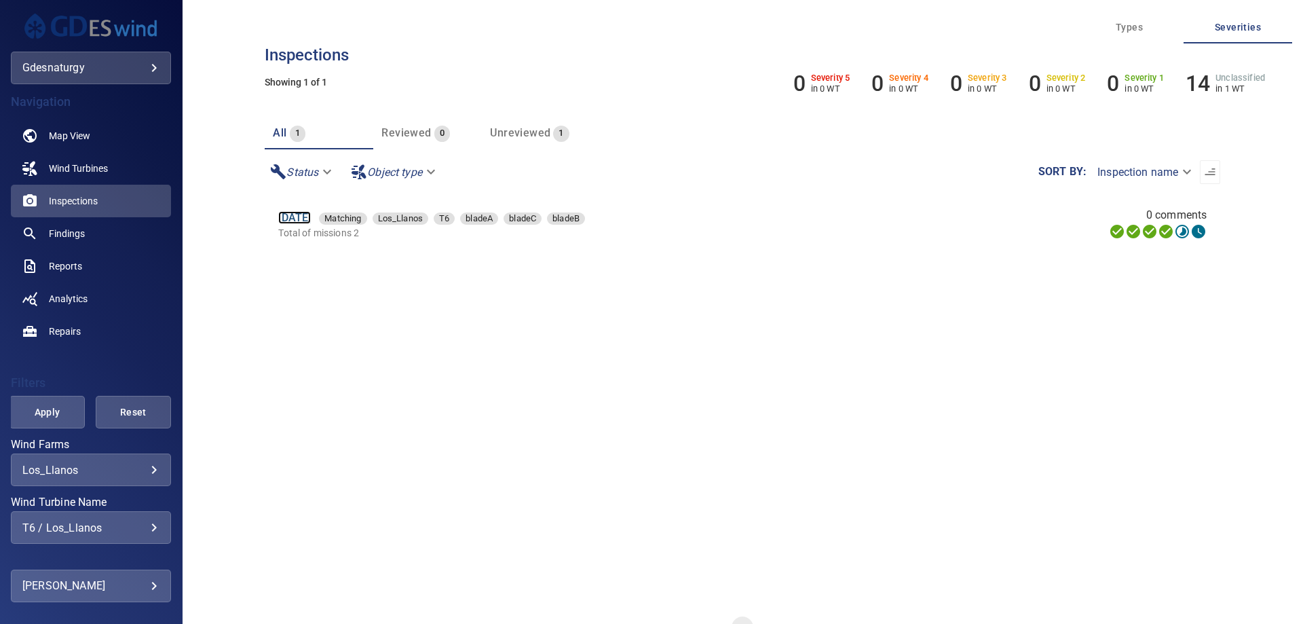
click at [294, 219] on link "15 Jun 2025" at bounding box center [294, 217] width 33 height 13
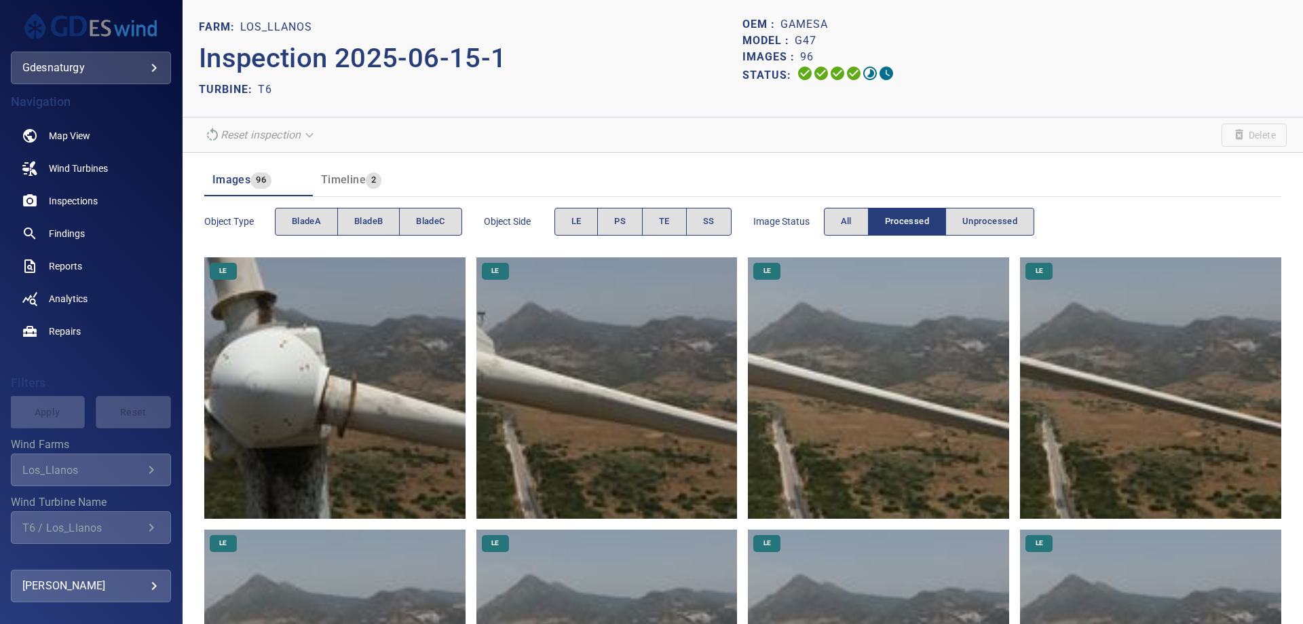
click at [399, 376] on img at bounding box center [334, 387] width 261 height 261
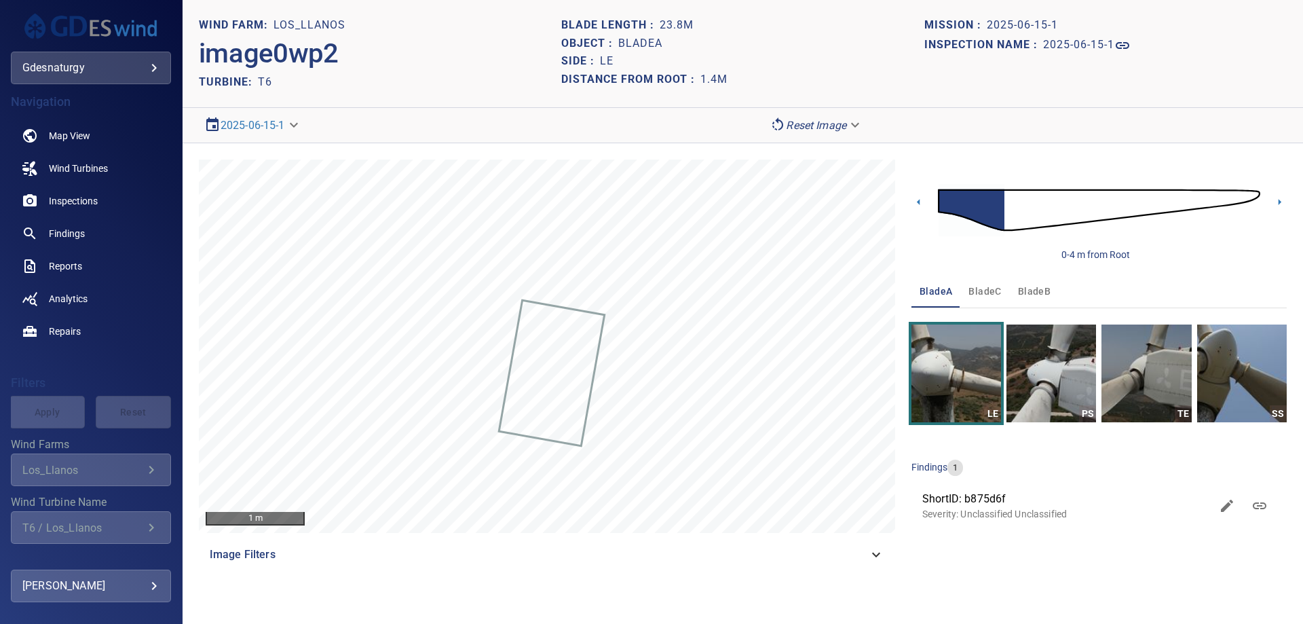
click at [1156, 196] on img at bounding box center [1099, 210] width 322 height 78
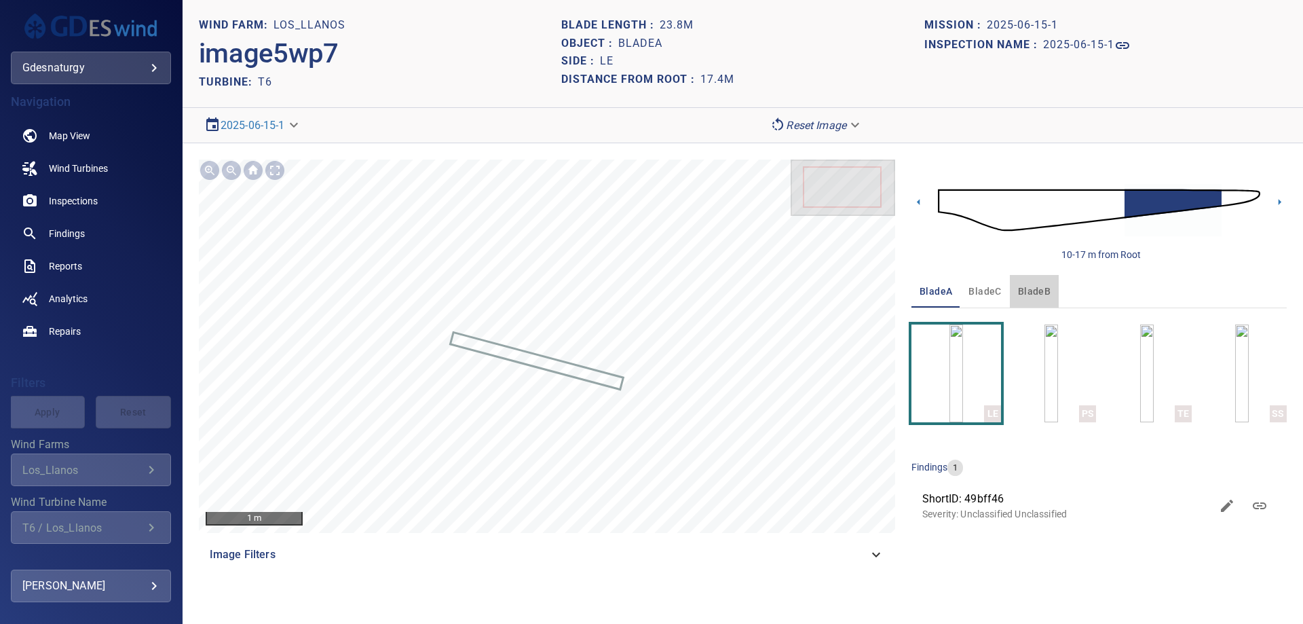
click at [1010, 285] on button "bladeB" at bounding box center [1034, 291] width 49 height 33
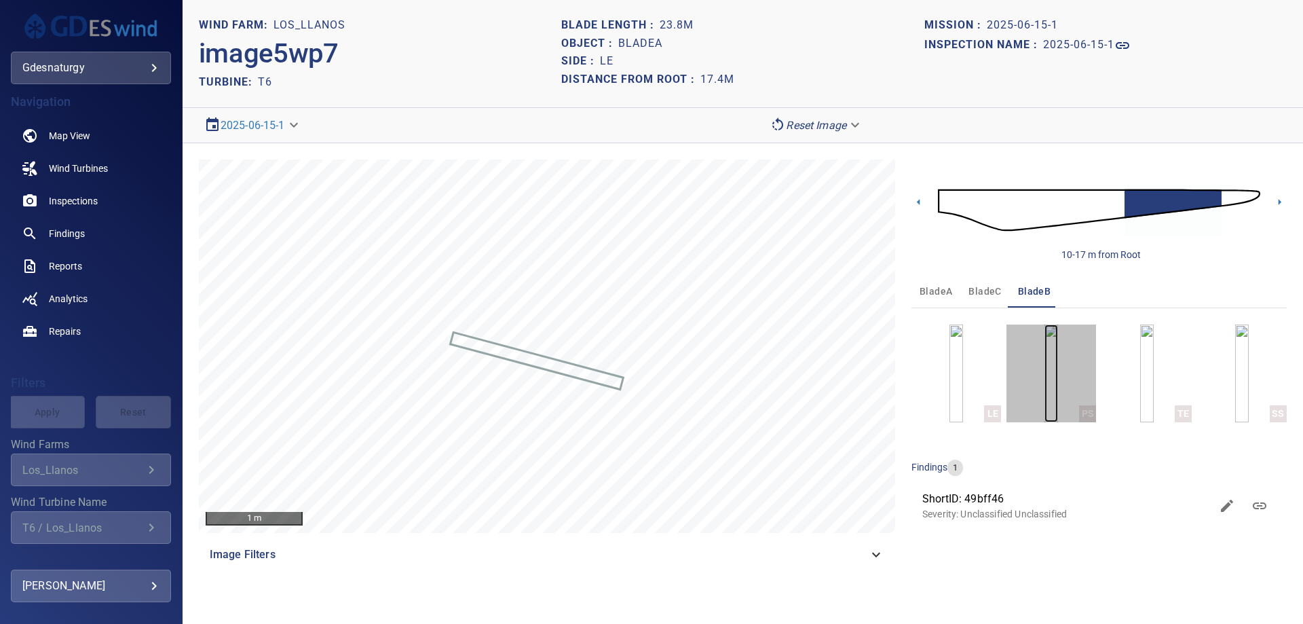
click at [1058, 362] on img "button" at bounding box center [1052, 373] width 14 height 98
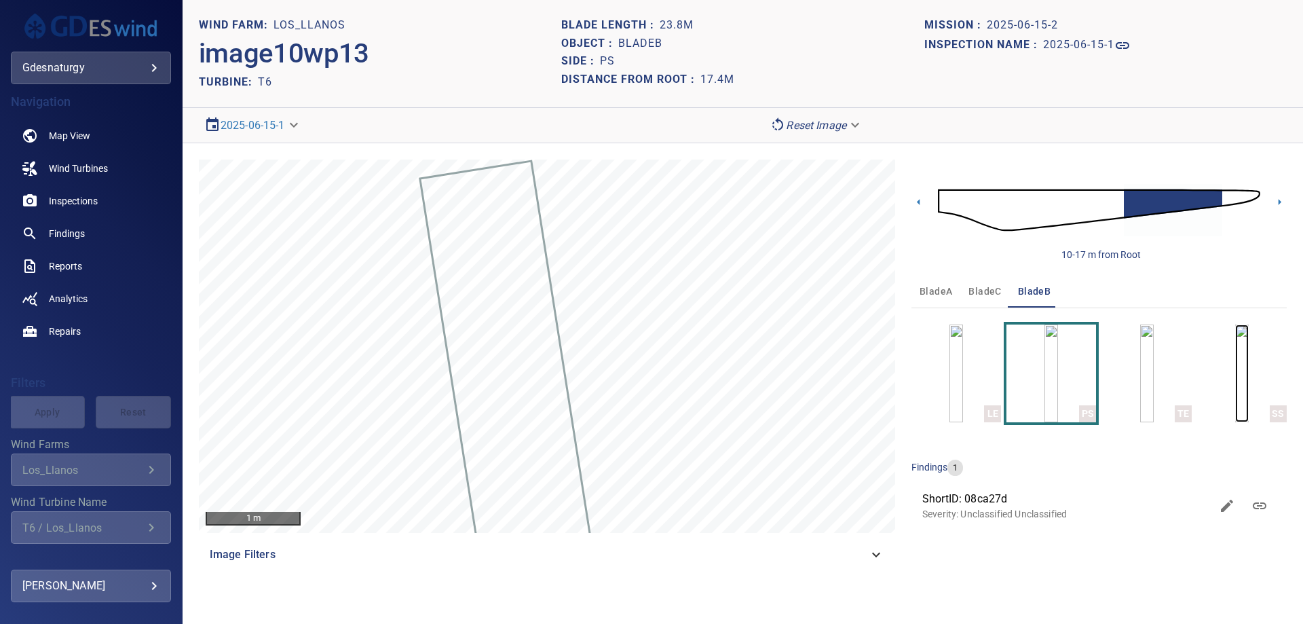
click at [1235, 345] on img "button" at bounding box center [1242, 373] width 14 height 98
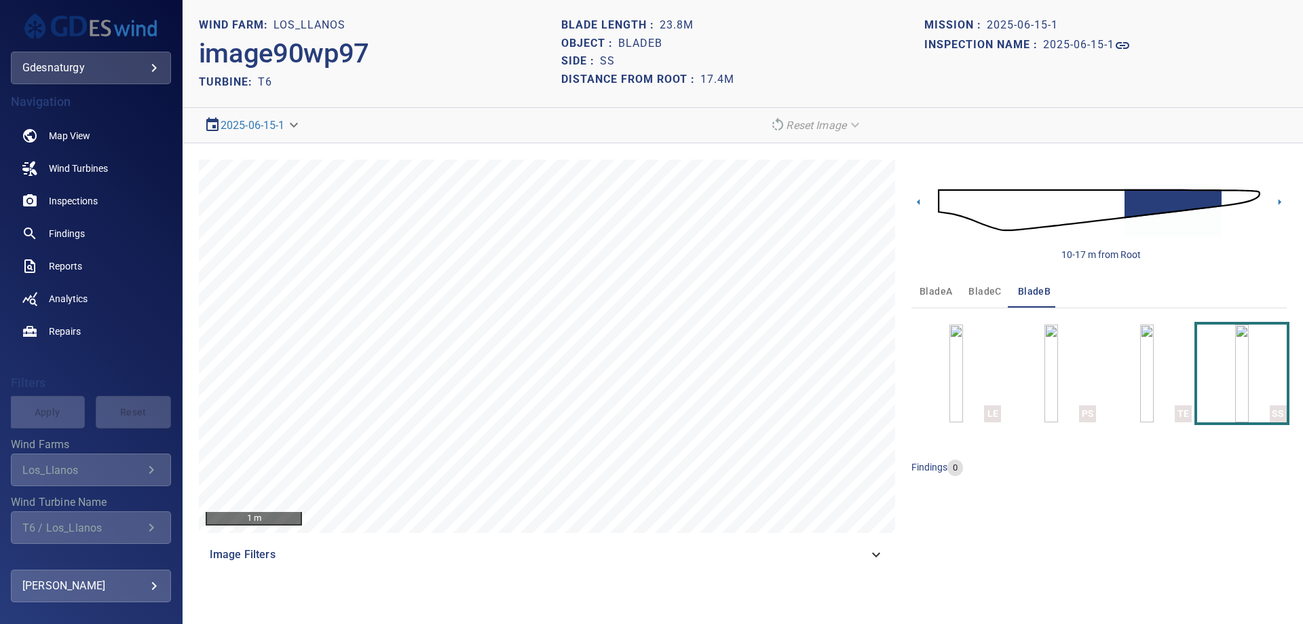
click at [1232, 199] on img at bounding box center [1099, 210] width 322 height 78
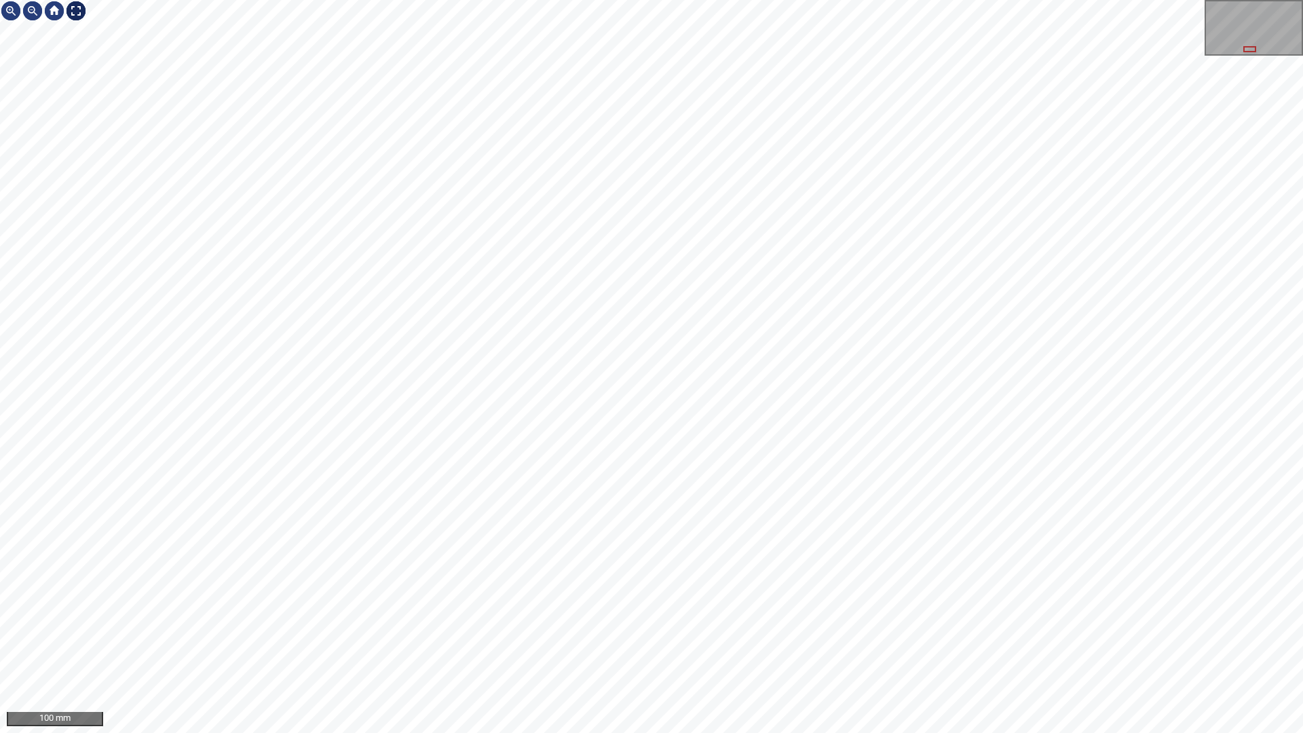
click at [73, 11] on div at bounding box center [76, 11] width 22 height 22
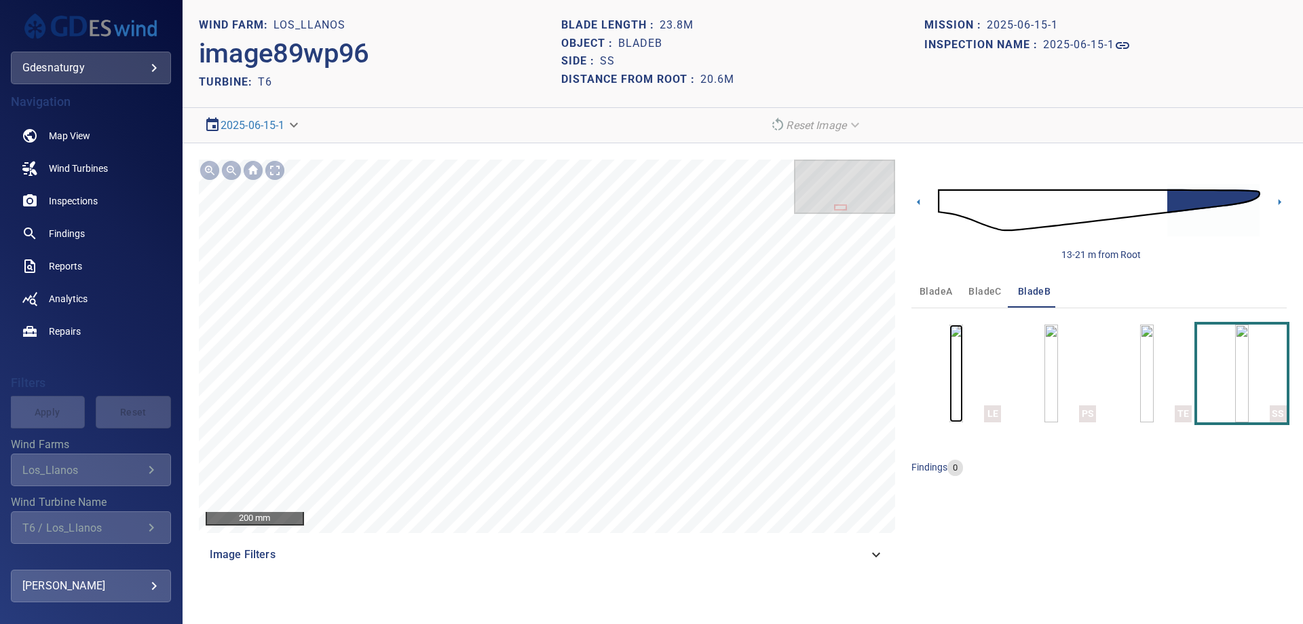
click at [963, 360] on img "button" at bounding box center [957, 373] width 14 height 98
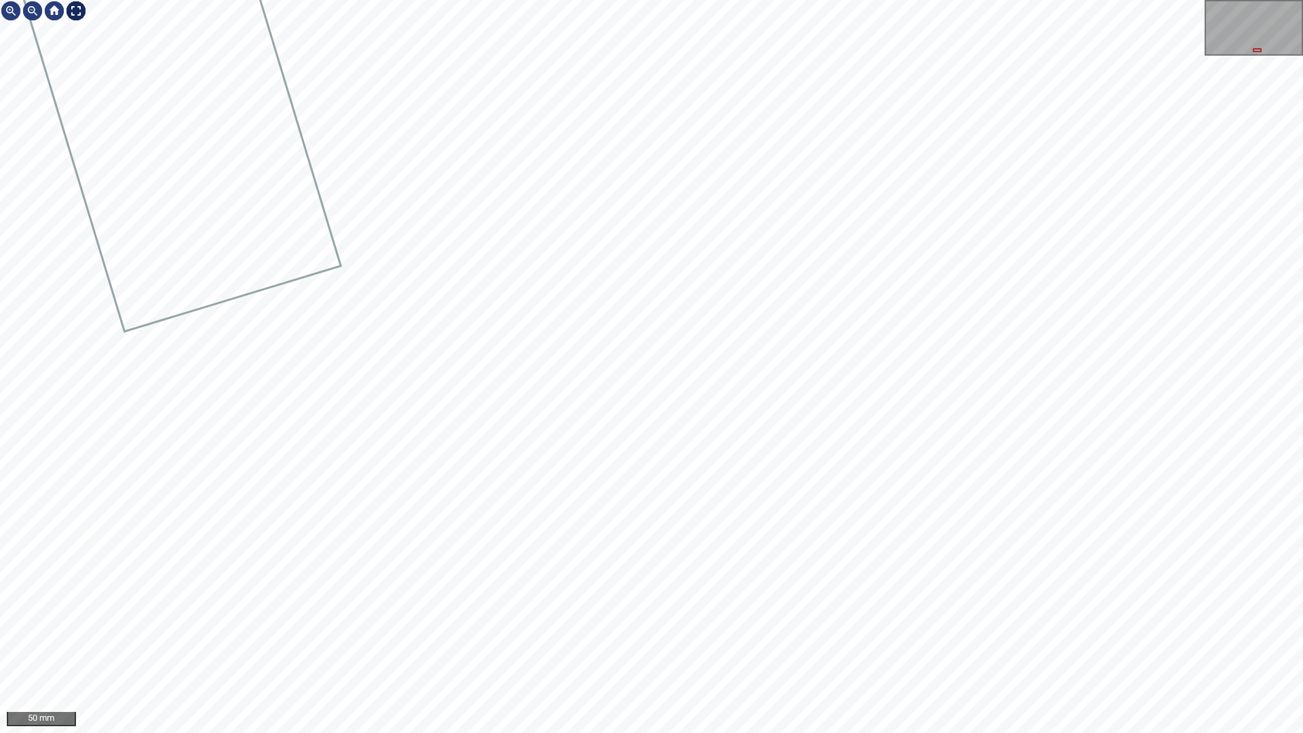
click at [77, 5] on div at bounding box center [76, 11] width 22 height 22
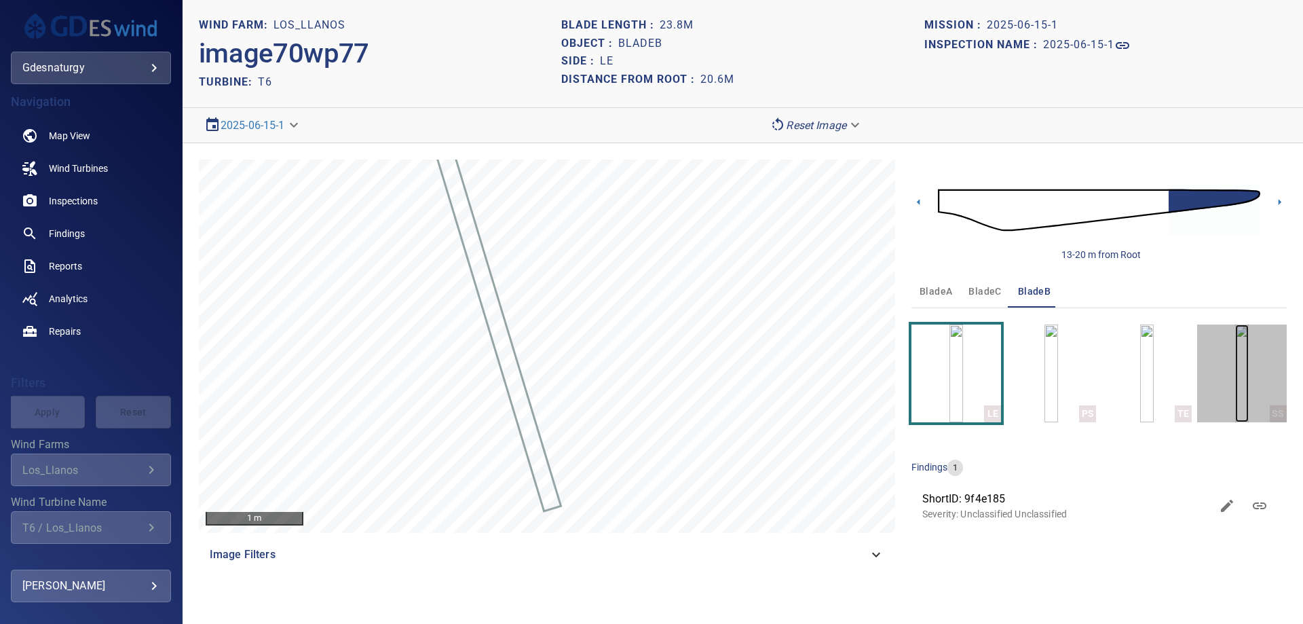
click at [1249, 355] on img "button" at bounding box center [1242, 373] width 14 height 98
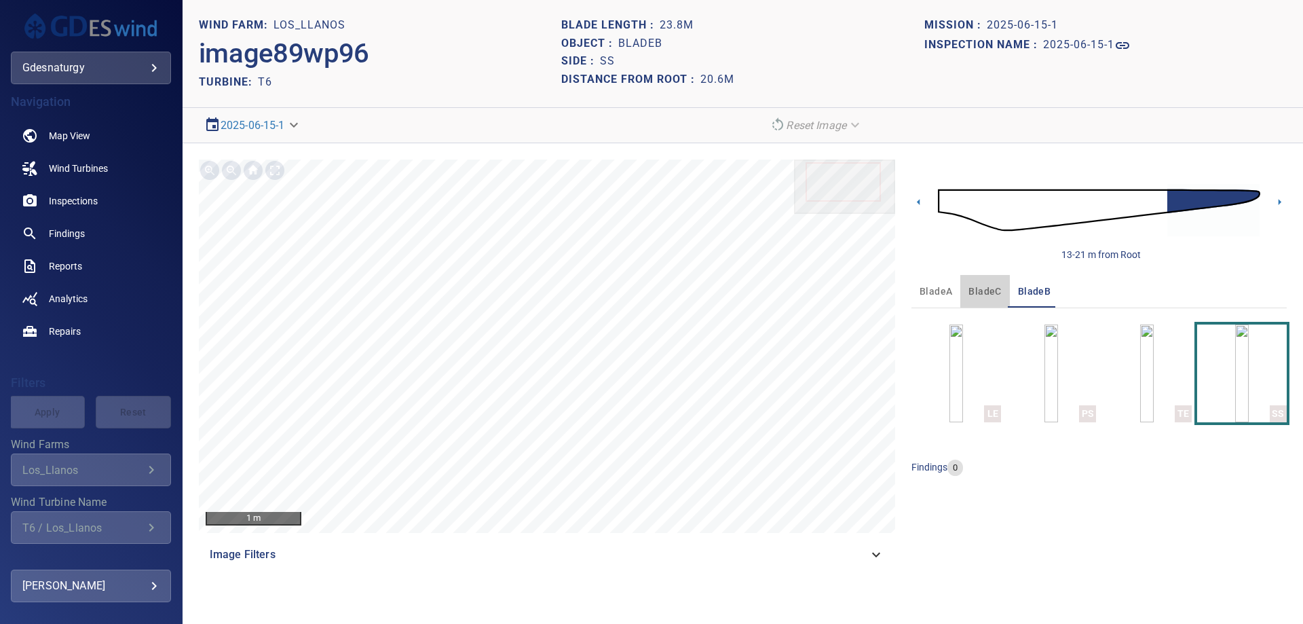
click at [984, 297] on span "bladeC" at bounding box center [985, 291] width 33 height 17
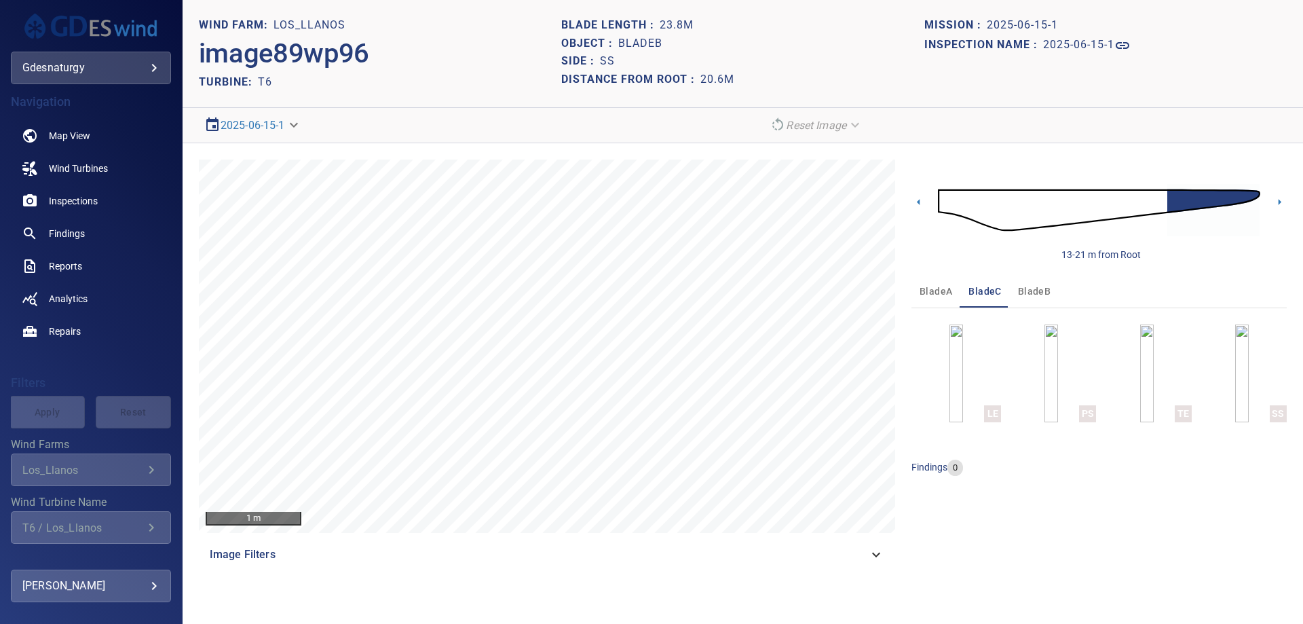
click at [966, 200] on img at bounding box center [1099, 210] width 322 height 78
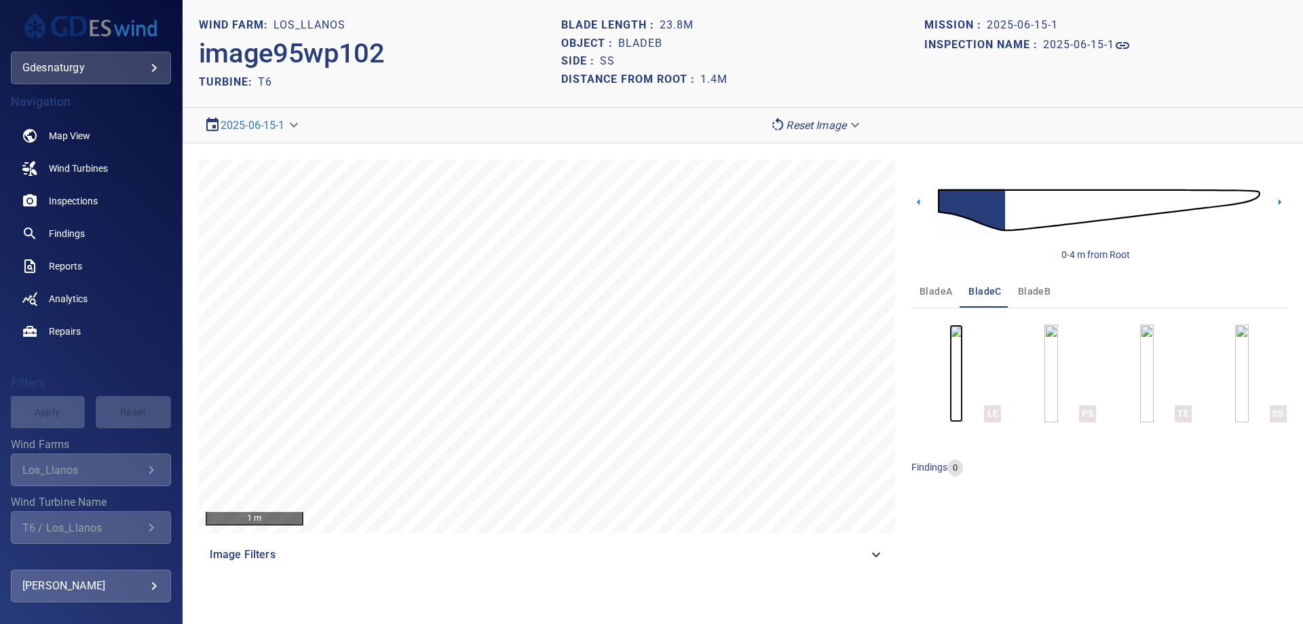
click at [950, 333] on img "button" at bounding box center [957, 373] width 14 height 98
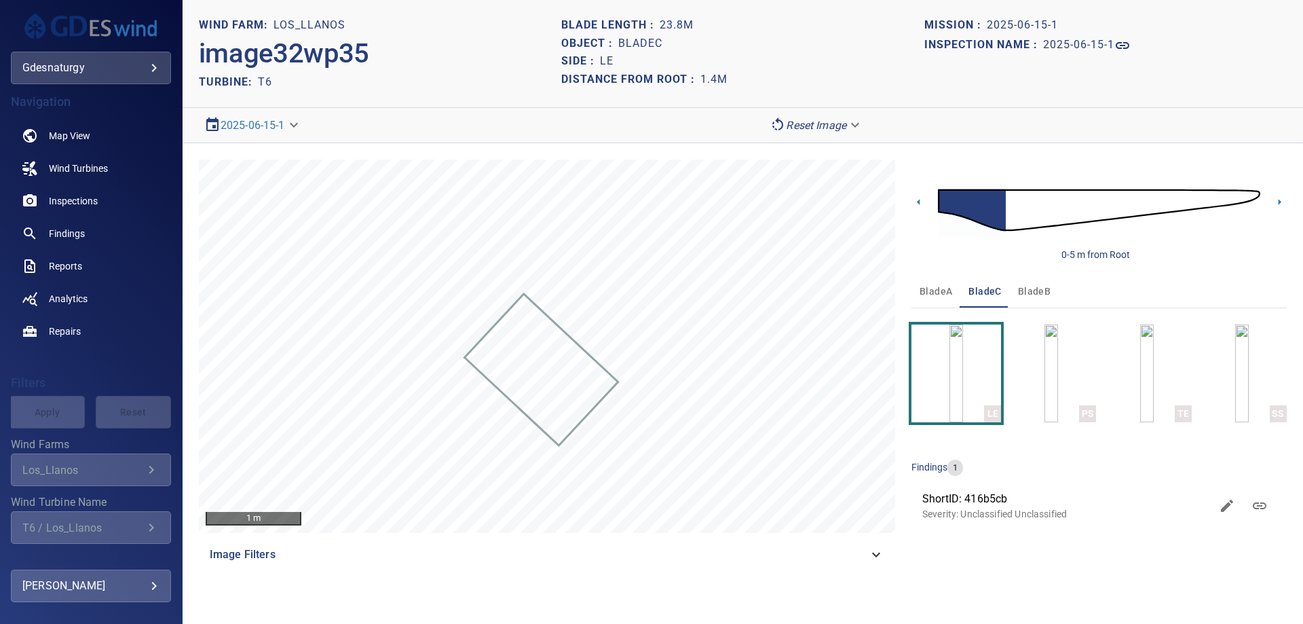
click at [1017, 198] on img at bounding box center [1099, 210] width 322 height 78
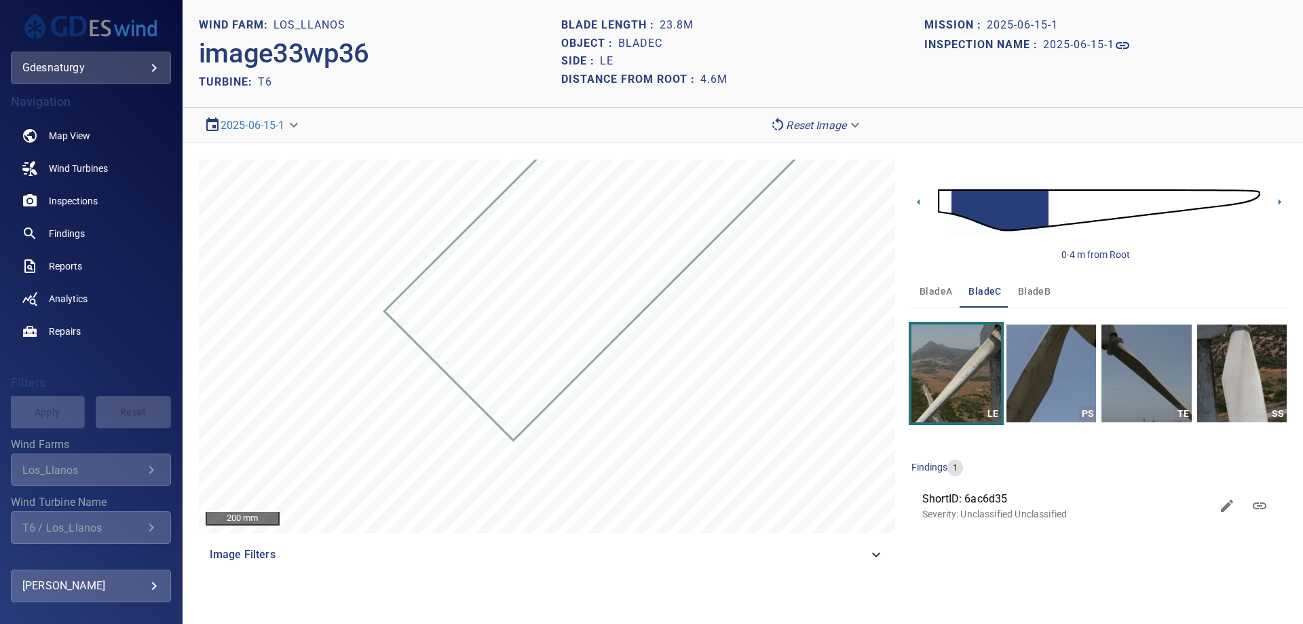
click at [1060, 217] on img at bounding box center [1099, 210] width 322 height 78
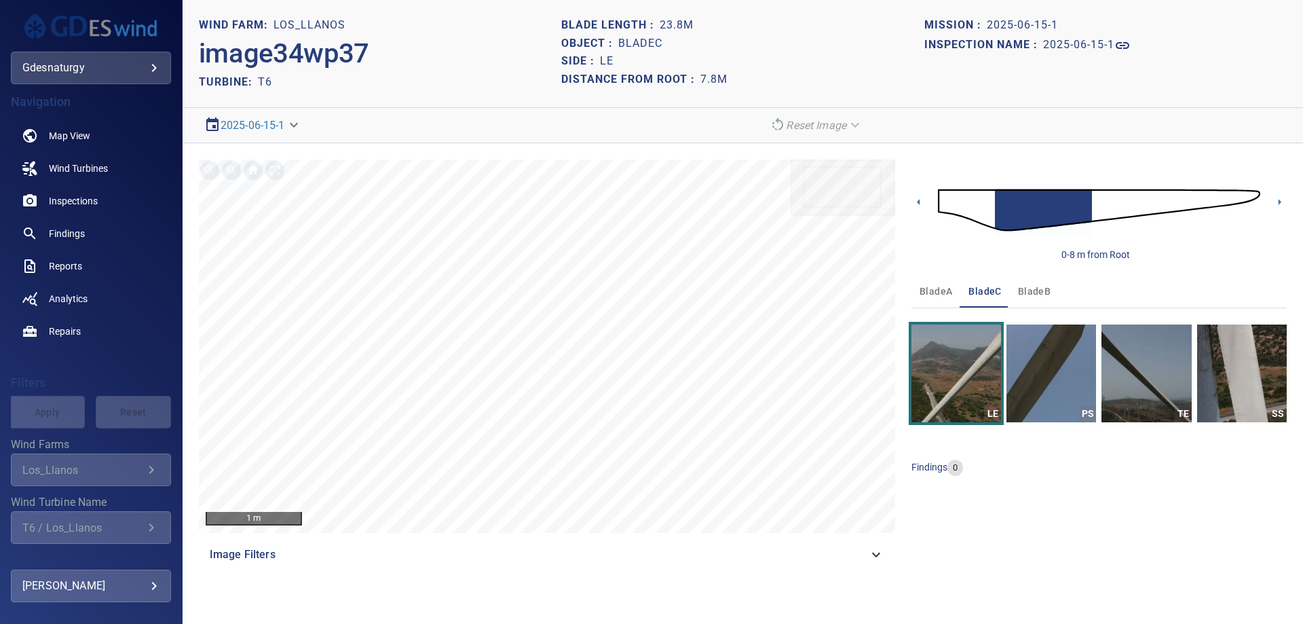
click at [1106, 208] on img at bounding box center [1099, 210] width 322 height 78
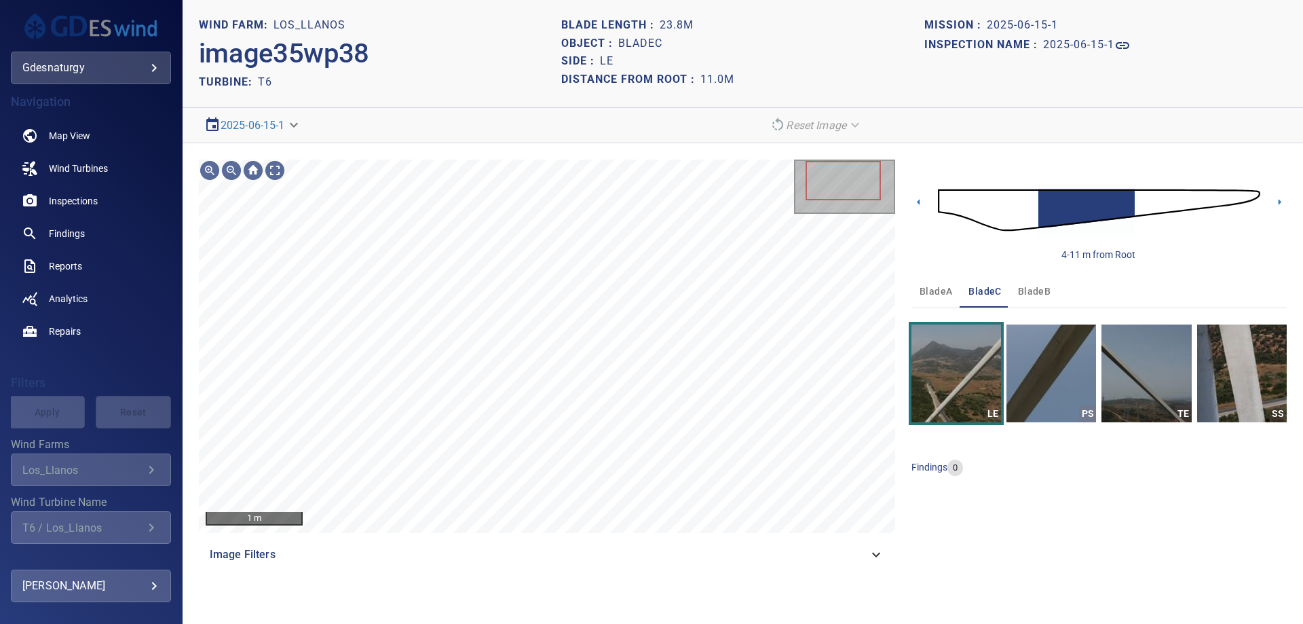
click at [1139, 201] on img at bounding box center [1099, 210] width 322 height 78
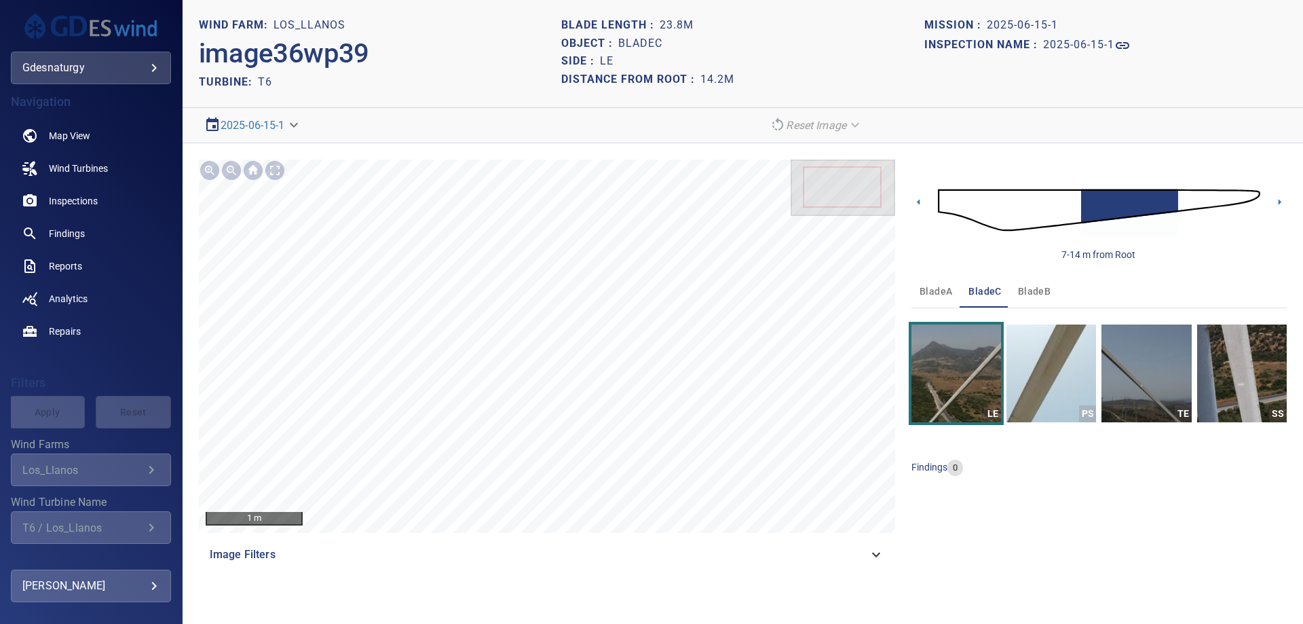
click at [1182, 202] on img at bounding box center [1099, 210] width 322 height 78
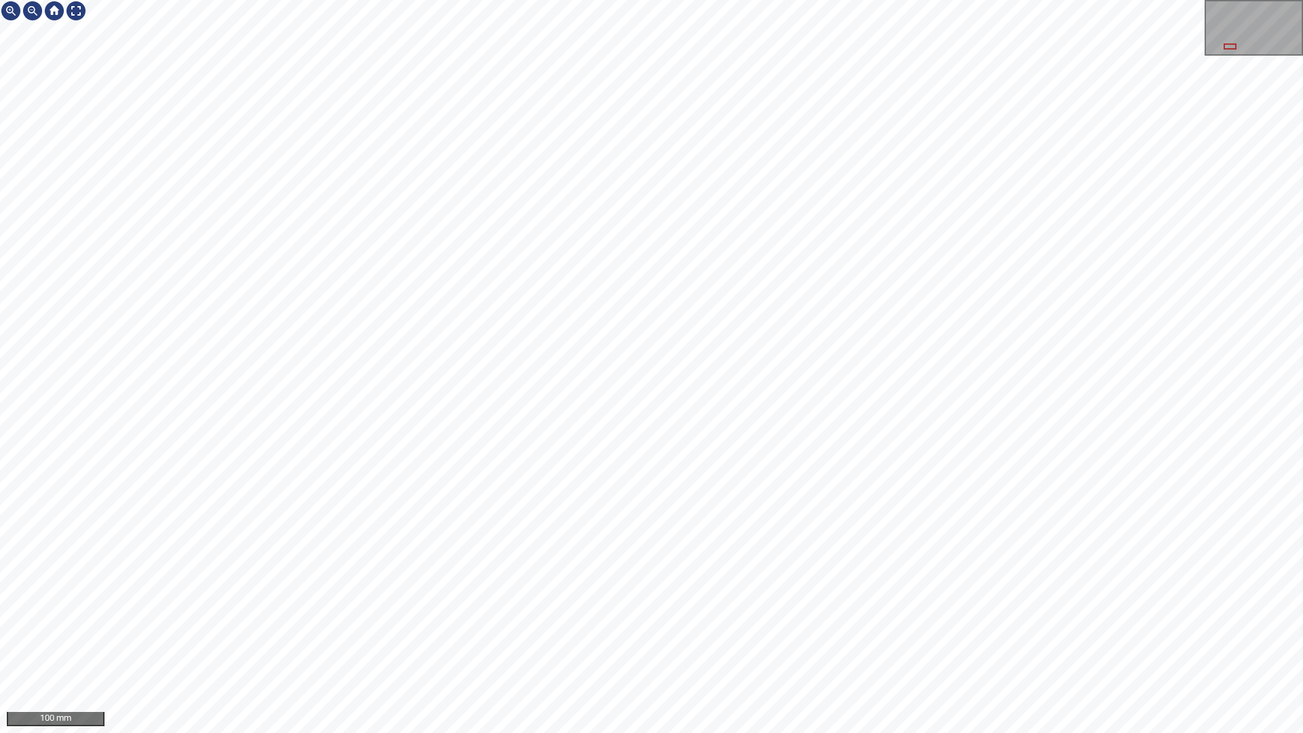
click at [1004, 432] on div "100 mm" at bounding box center [651, 366] width 1303 height 733
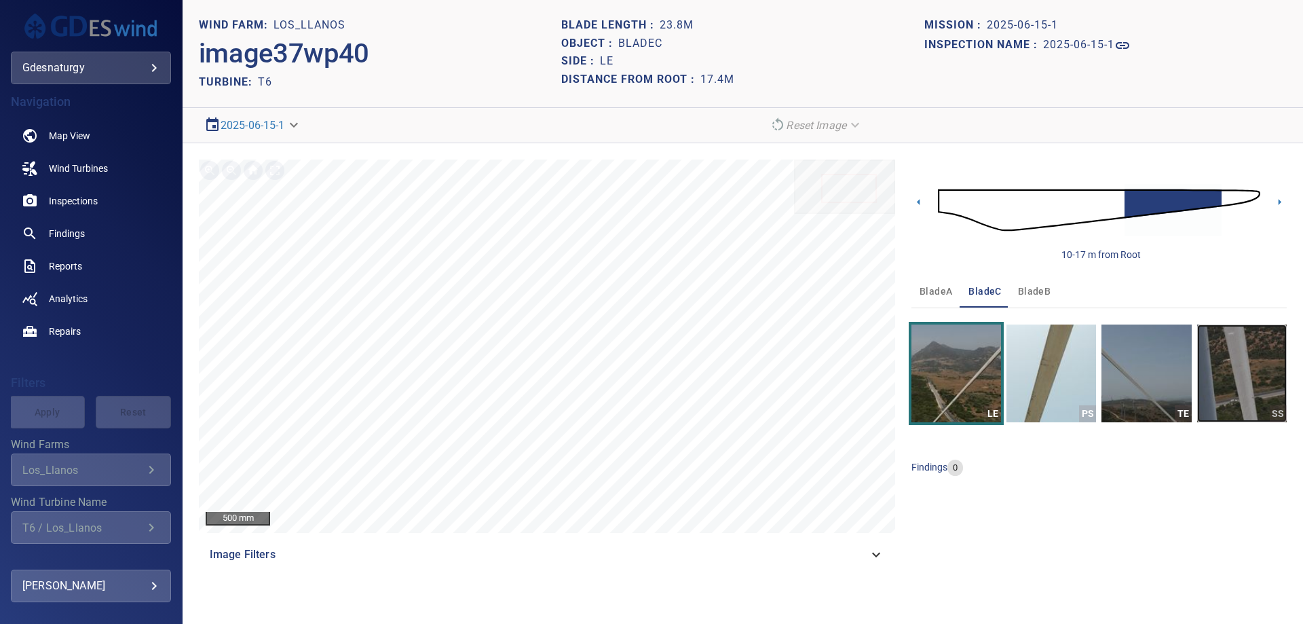
click at [1227, 405] on img "button" at bounding box center [1242, 373] width 90 height 98
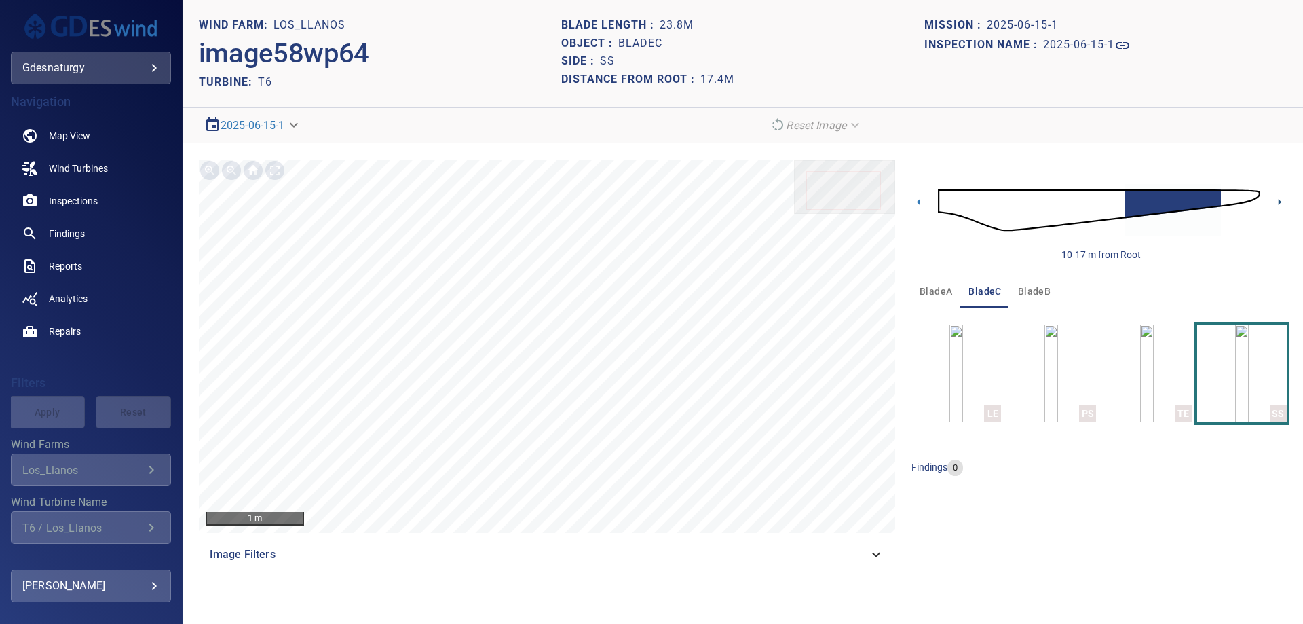
click at [1275, 201] on icon at bounding box center [1280, 202] width 14 height 14
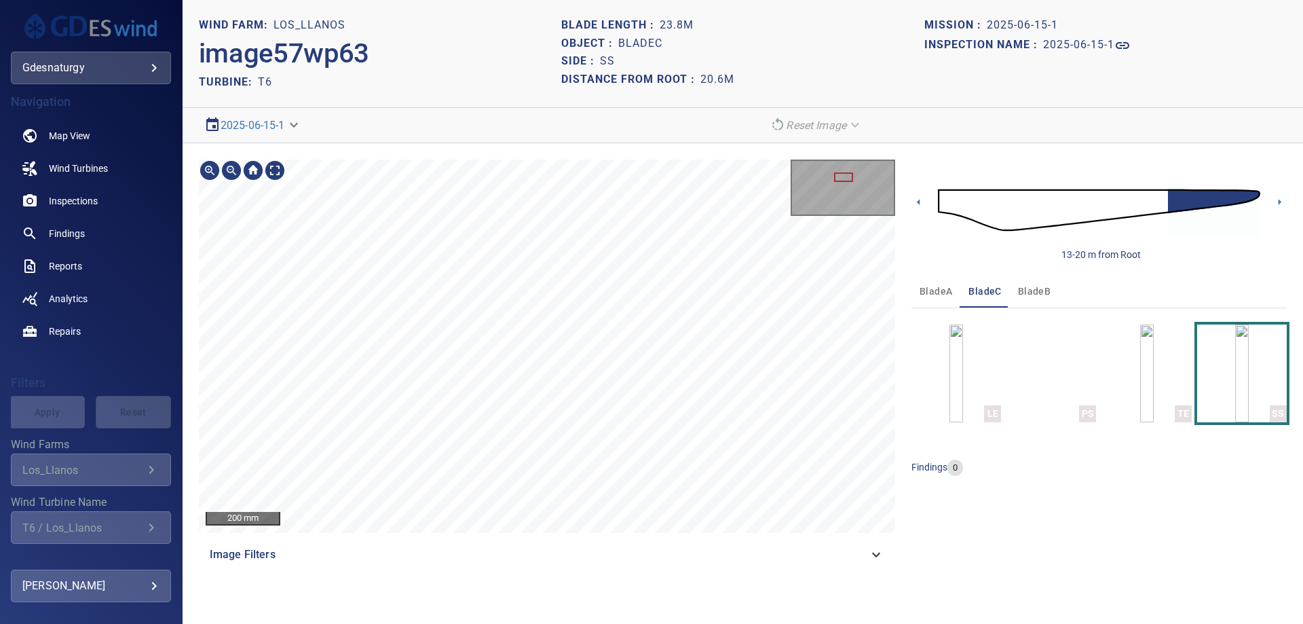
click at [542, 578] on div "200 mm Image Filters 13-20 m from Root bladeA bladeC bladeB LE PS TE SS finding…" at bounding box center [743, 365] width 1121 height 444
click at [555, 623] on html "**********" at bounding box center [651, 312] width 1303 height 624
click at [574, 584] on div "50 mm Image Filters 13-20 m from Root bladeA bladeC bladeB LE PS TE SS findings…" at bounding box center [743, 365] width 1121 height 444
click at [548, 540] on div "50 mm Image Filters" at bounding box center [547, 365] width 696 height 411
click at [576, 578] on div "50 mm Image Filters 13-20 m from Root bladeA bladeC bladeB LE PS TE SS findings…" at bounding box center [743, 365] width 1121 height 444
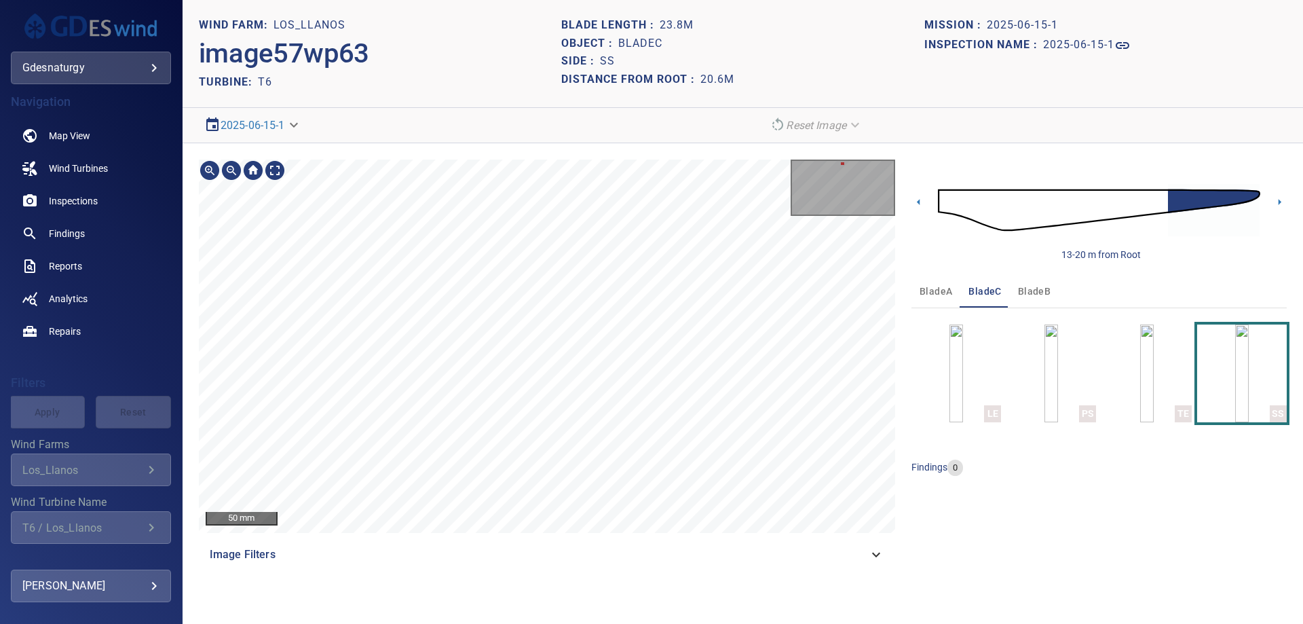
click at [612, 562] on div "50 mm Image Filters" at bounding box center [547, 365] width 696 height 411
click at [1163, 203] on img at bounding box center [1099, 210] width 322 height 78
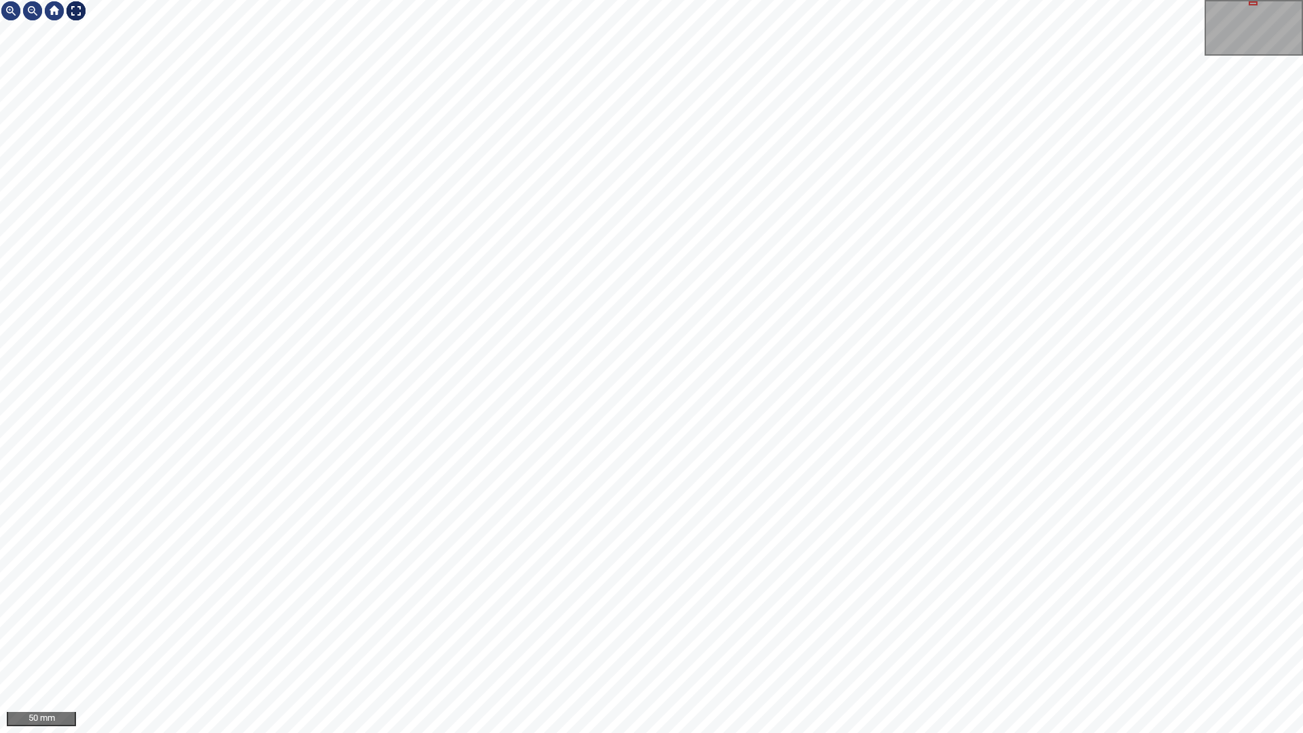
click at [75, 12] on div at bounding box center [76, 11] width 22 height 22
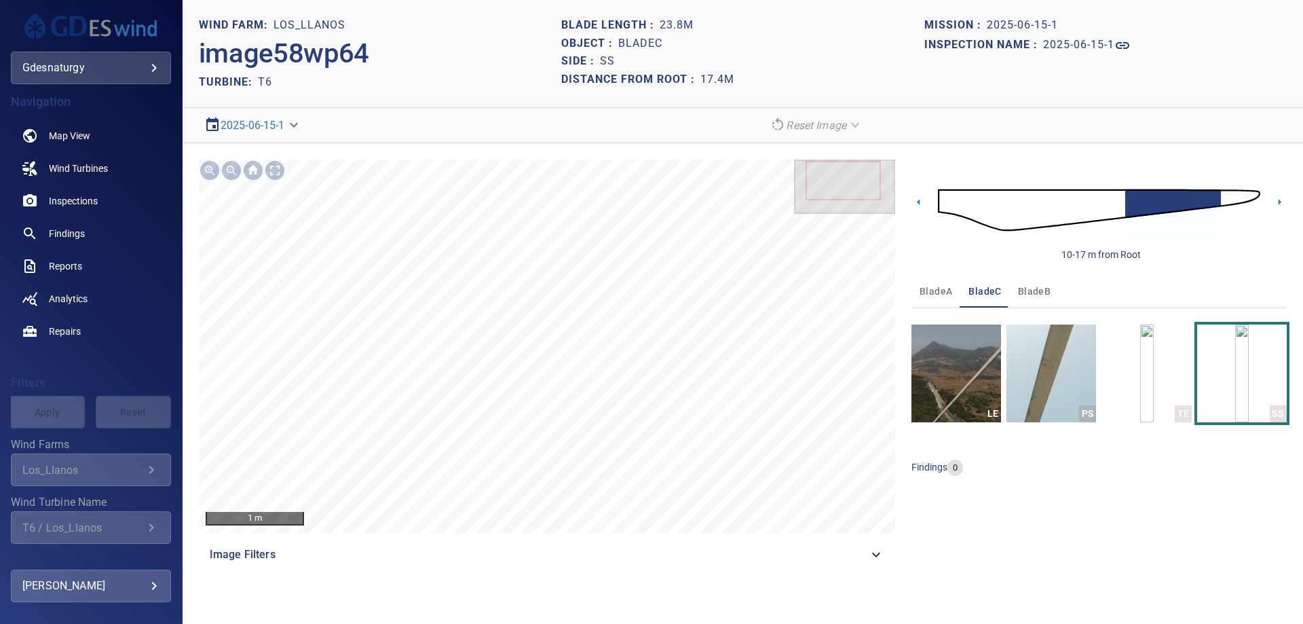
click at [1236, 199] on img at bounding box center [1099, 210] width 322 height 78
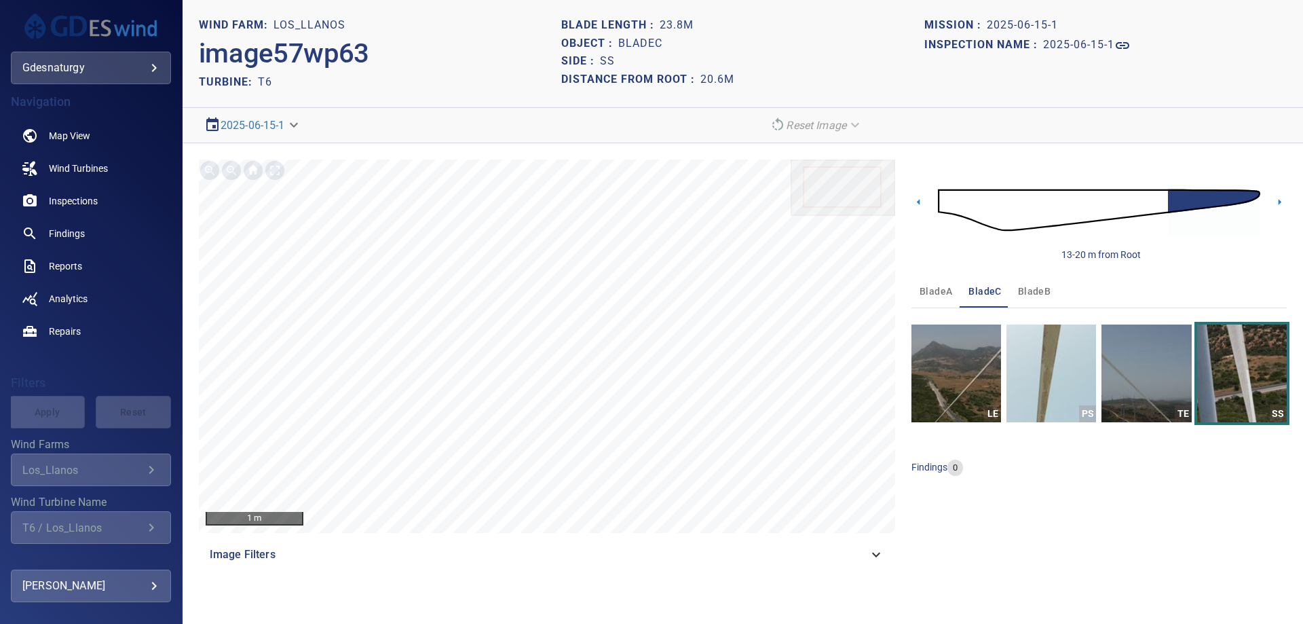
click at [1160, 198] on img at bounding box center [1099, 210] width 322 height 78
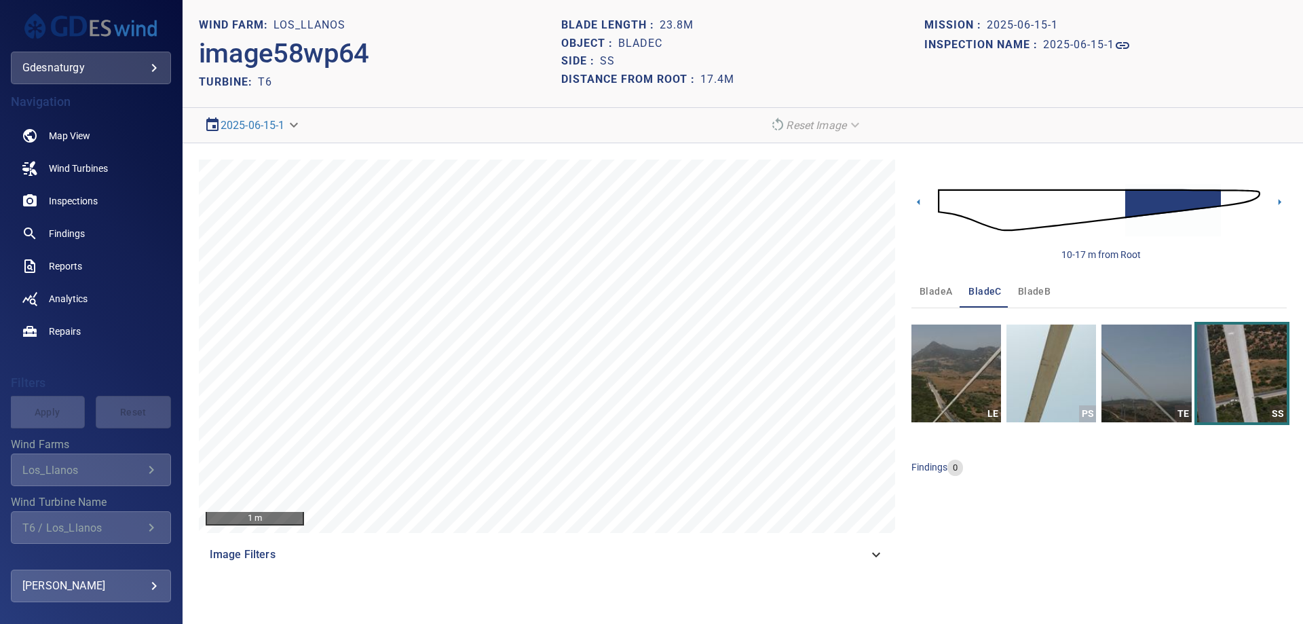
click at [1112, 206] on img at bounding box center [1099, 210] width 322 height 78
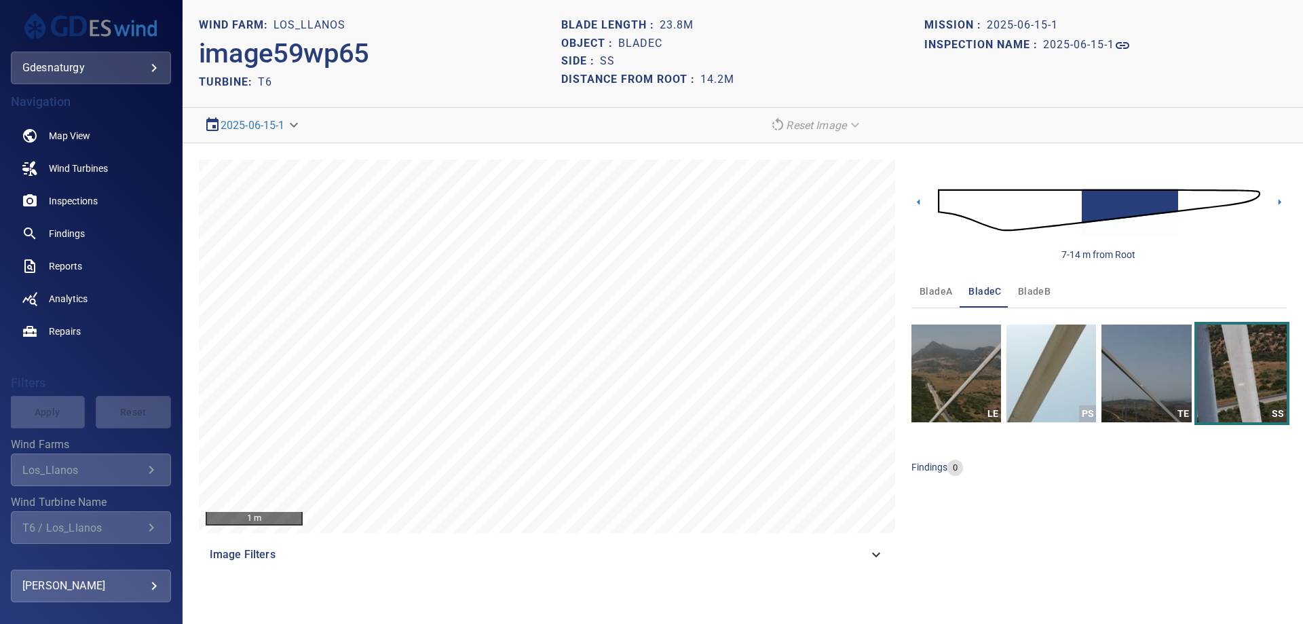
click at [1180, 201] on img at bounding box center [1099, 210] width 322 height 78
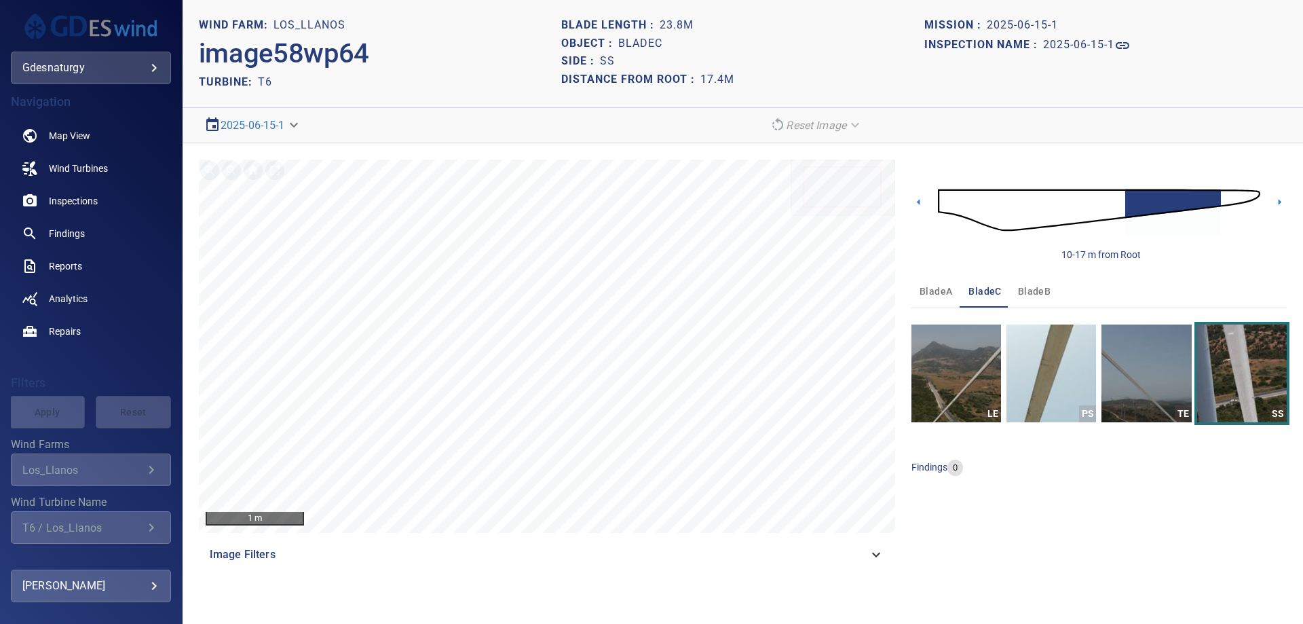
click at [1106, 200] on img at bounding box center [1099, 210] width 322 height 78
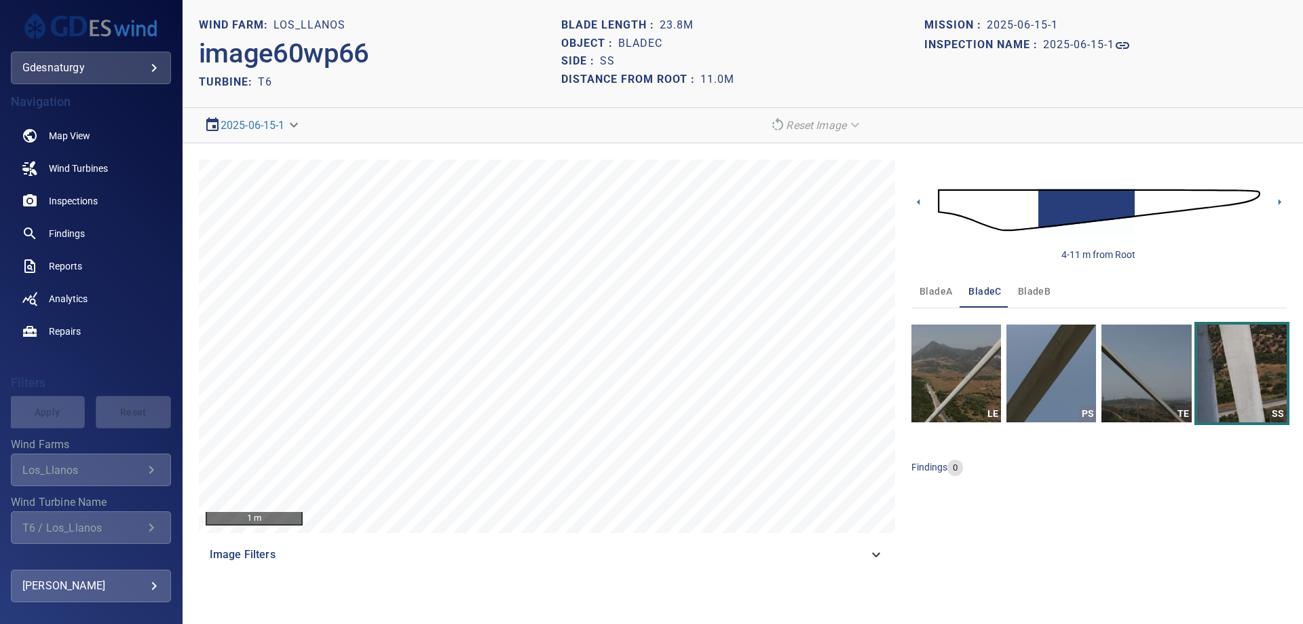
click at [1147, 206] on img at bounding box center [1099, 210] width 322 height 78
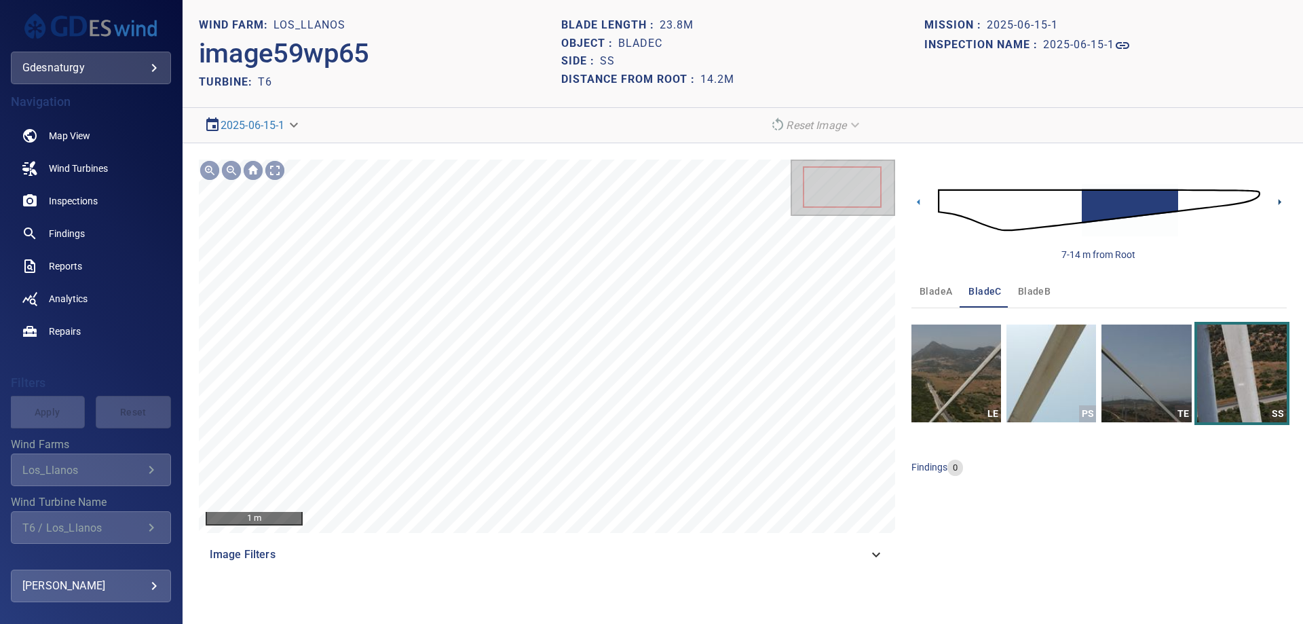
click at [1283, 200] on icon at bounding box center [1280, 202] width 14 height 14
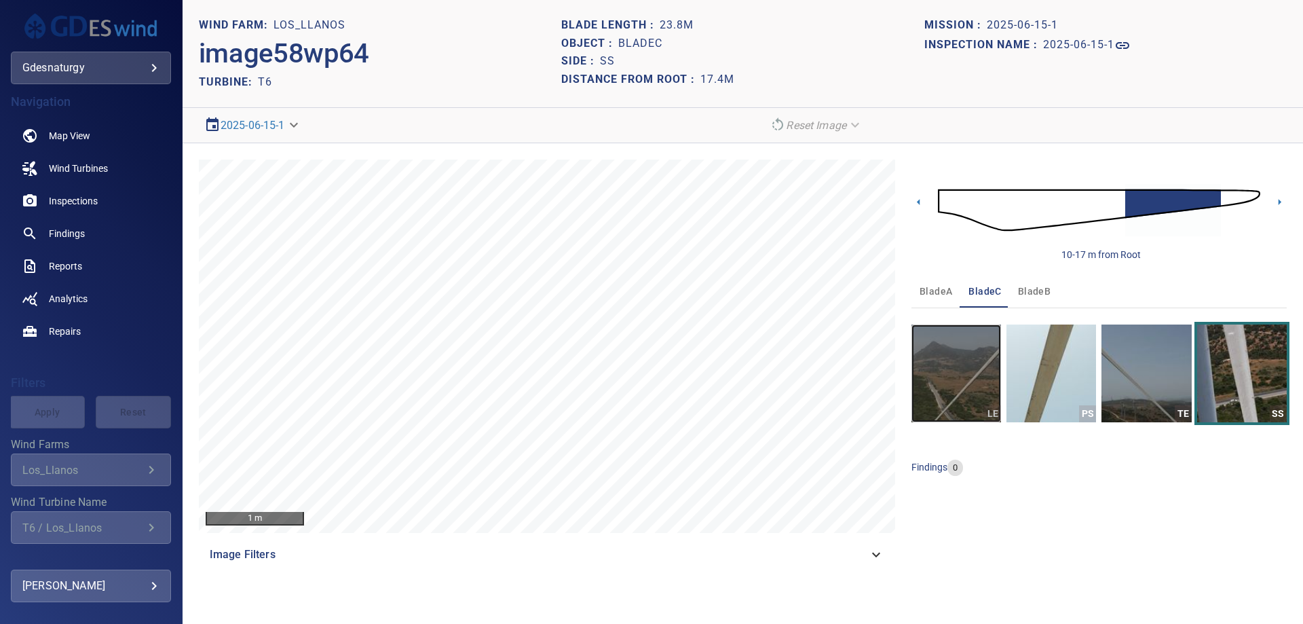
click at [984, 377] on img "button" at bounding box center [957, 373] width 90 height 98
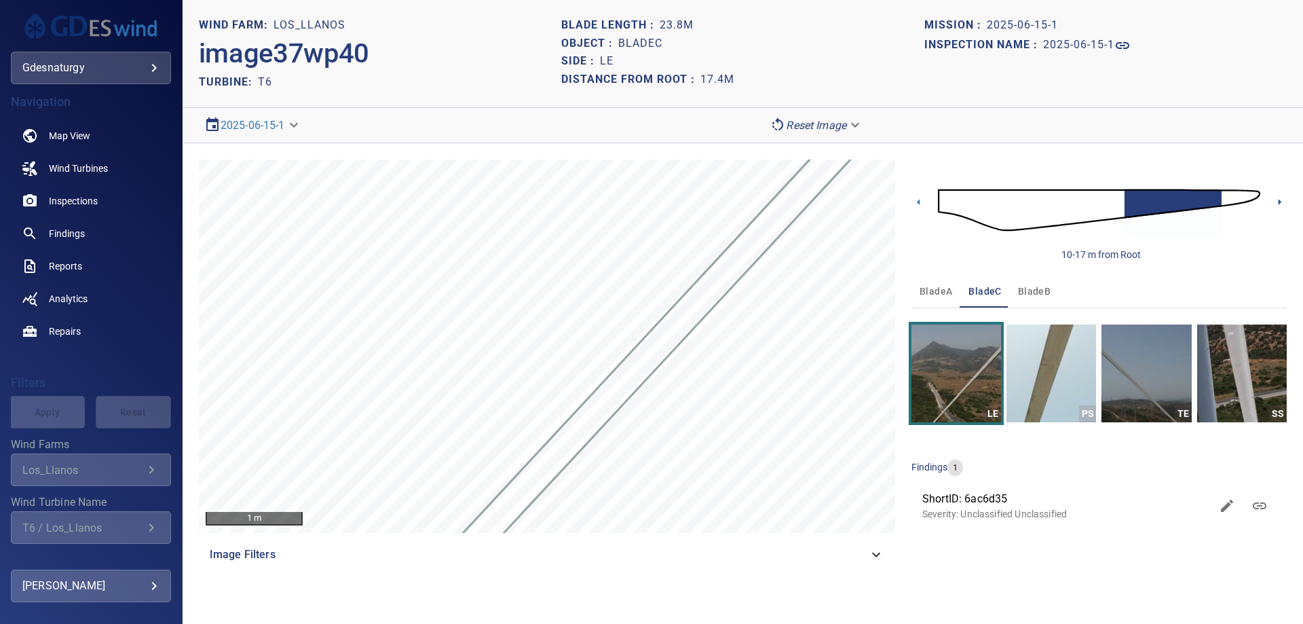
click at [1274, 206] on icon at bounding box center [1280, 202] width 14 height 14
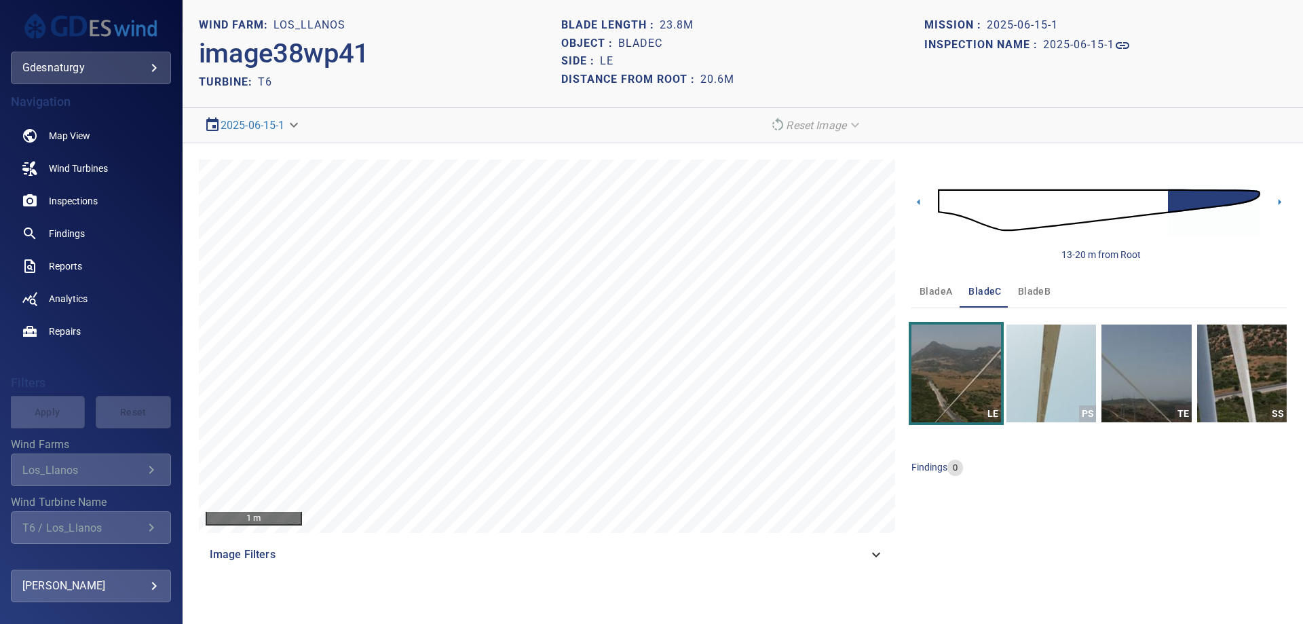
click at [1163, 206] on img at bounding box center [1099, 210] width 322 height 78
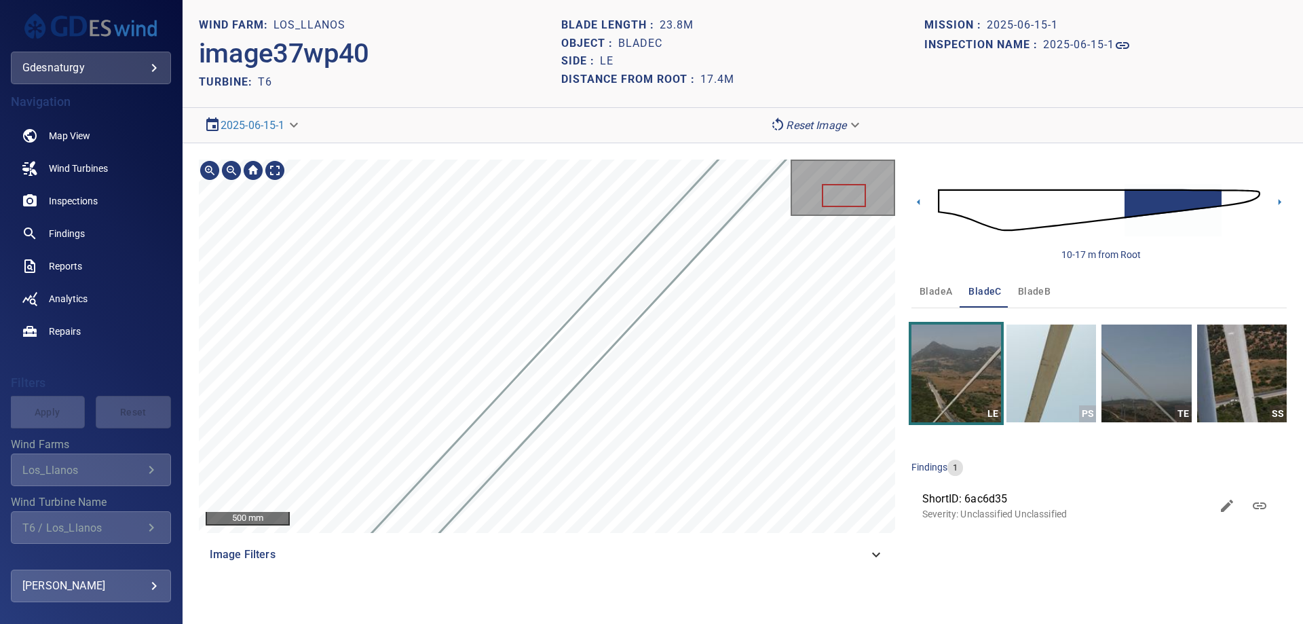
click at [693, 131] on section "**********" at bounding box center [743, 312] width 1121 height 624
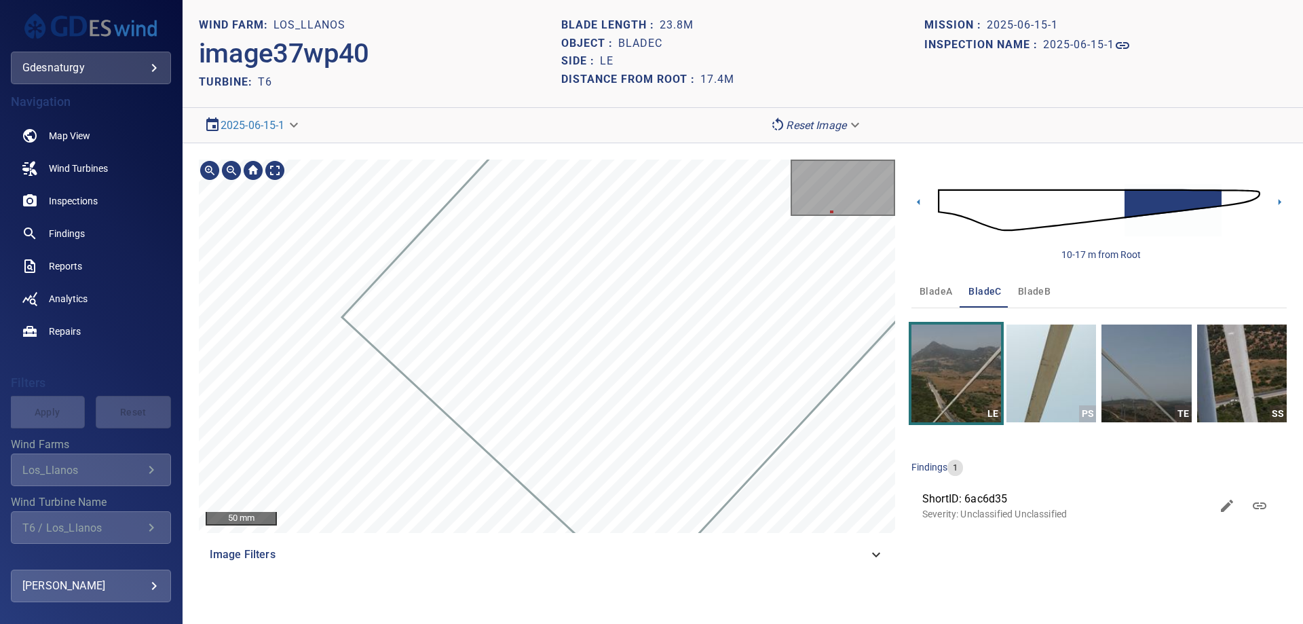
click at [171, 402] on main "**********" at bounding box center [651, 312] width 1303 height 624
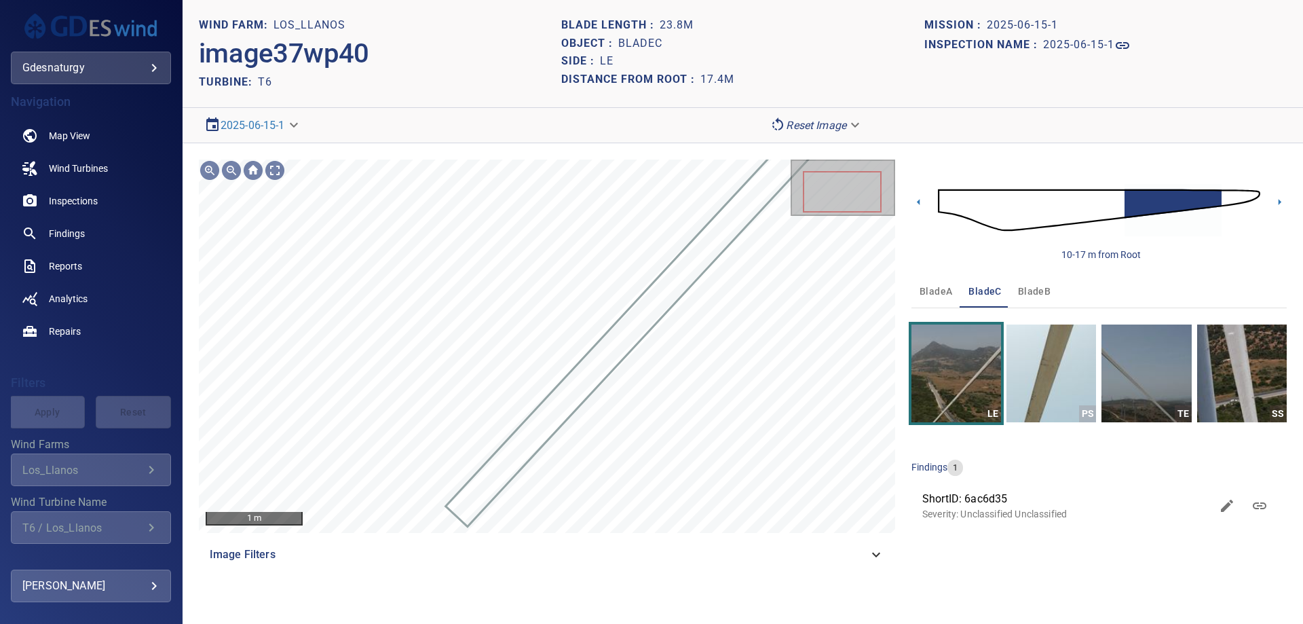
drag, startPoint x: 958, startPoint y: 210, endPoint x: 969, endPoint y: 238, distance: 30.1
click at [959, 210] on img at bounding box center [1099, 210] width 322 height 78
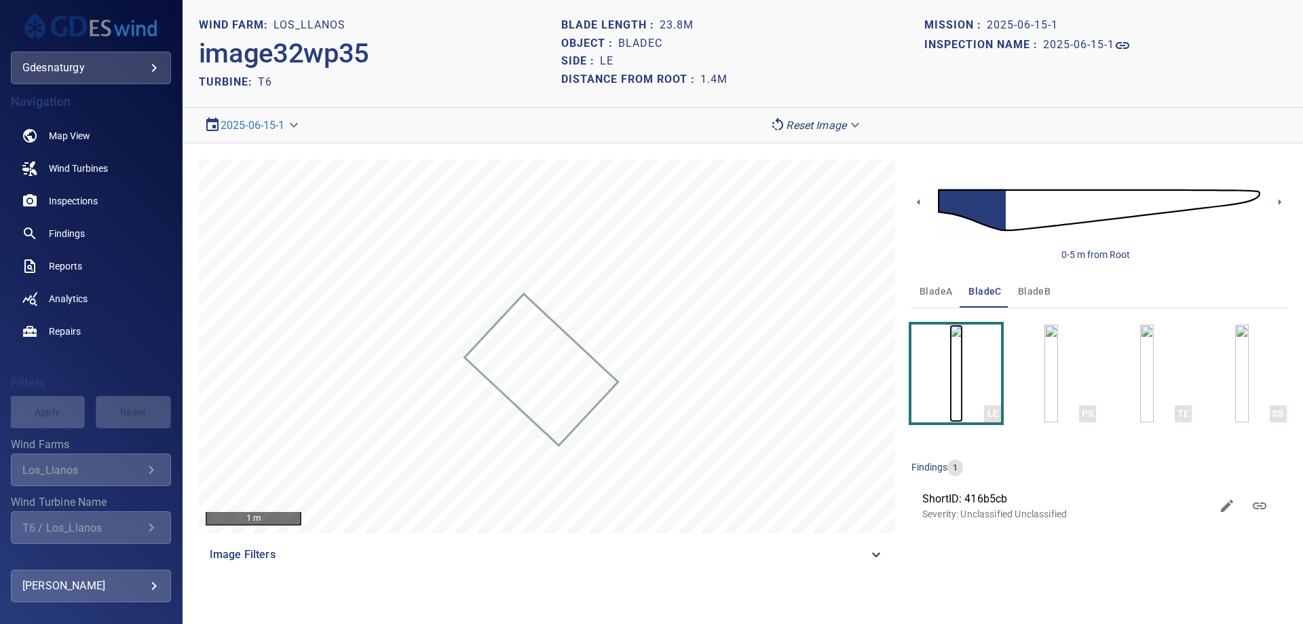
click at [986, 409] on div "LE" at bounding box center [992, 413] width 17 height 17
click at [1014, 201] on img at bounding box center [1099, 210] width 322 height 78
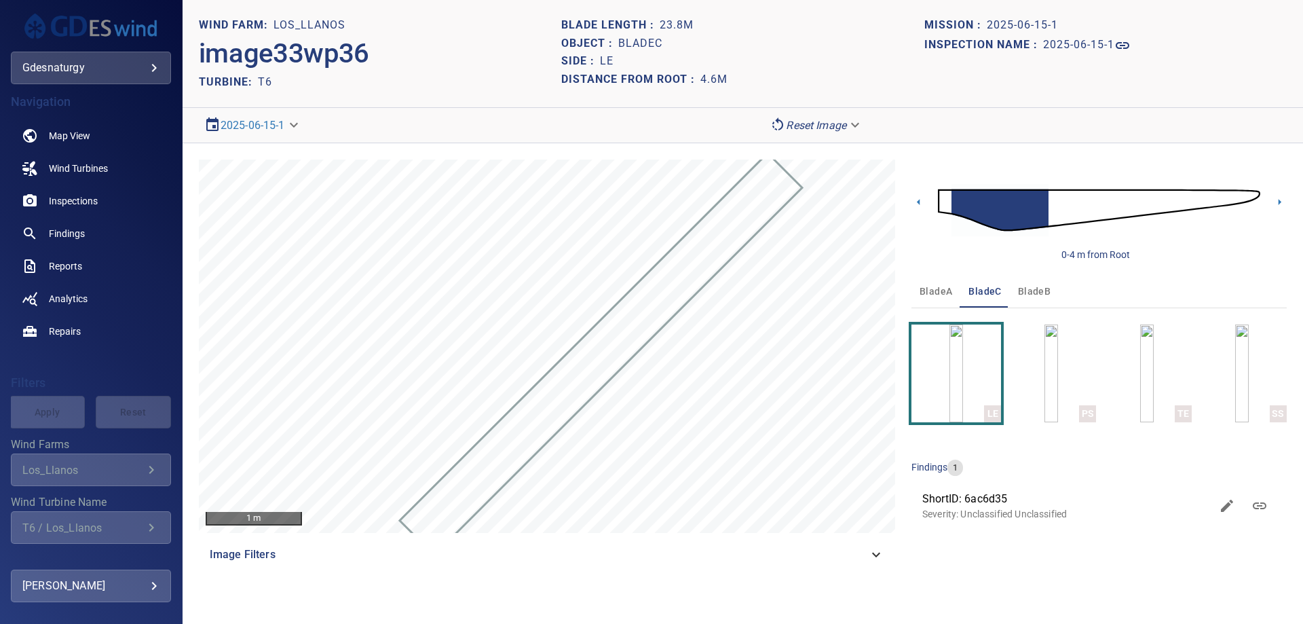
click at [946, 201] on img at bounding box center [1099, 210] width 322 height 78
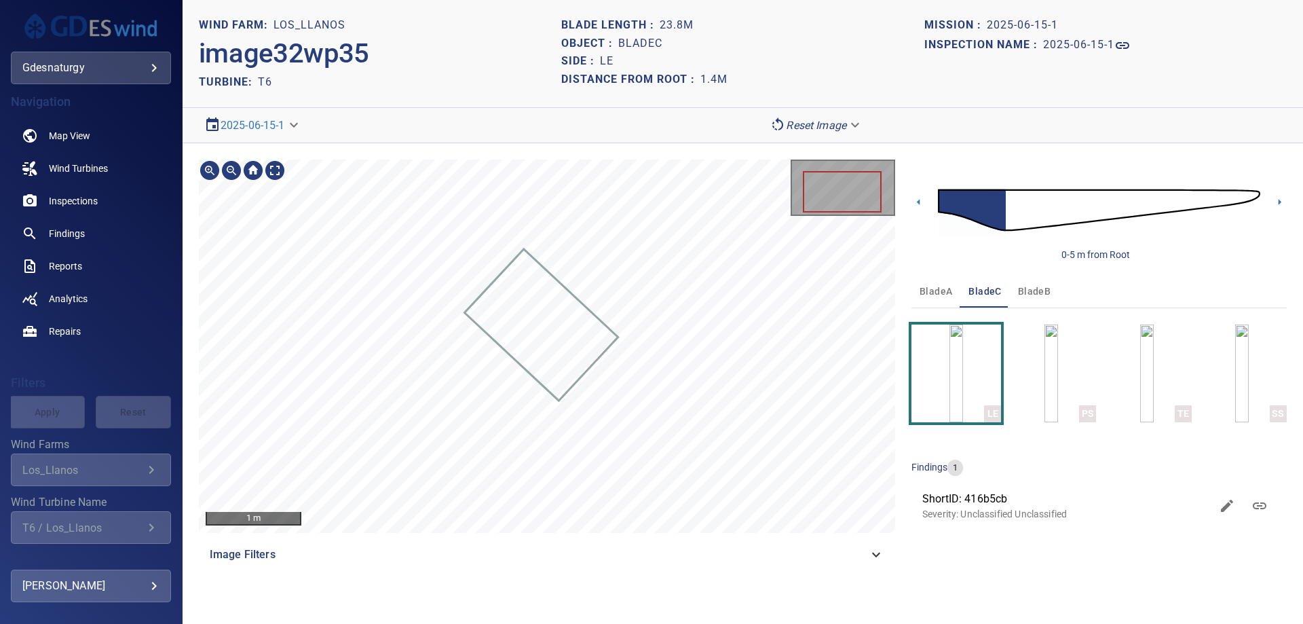
click at [640, 565] on div "1 m Image Filters" at bounding box center [547, 365] width 696 height 411
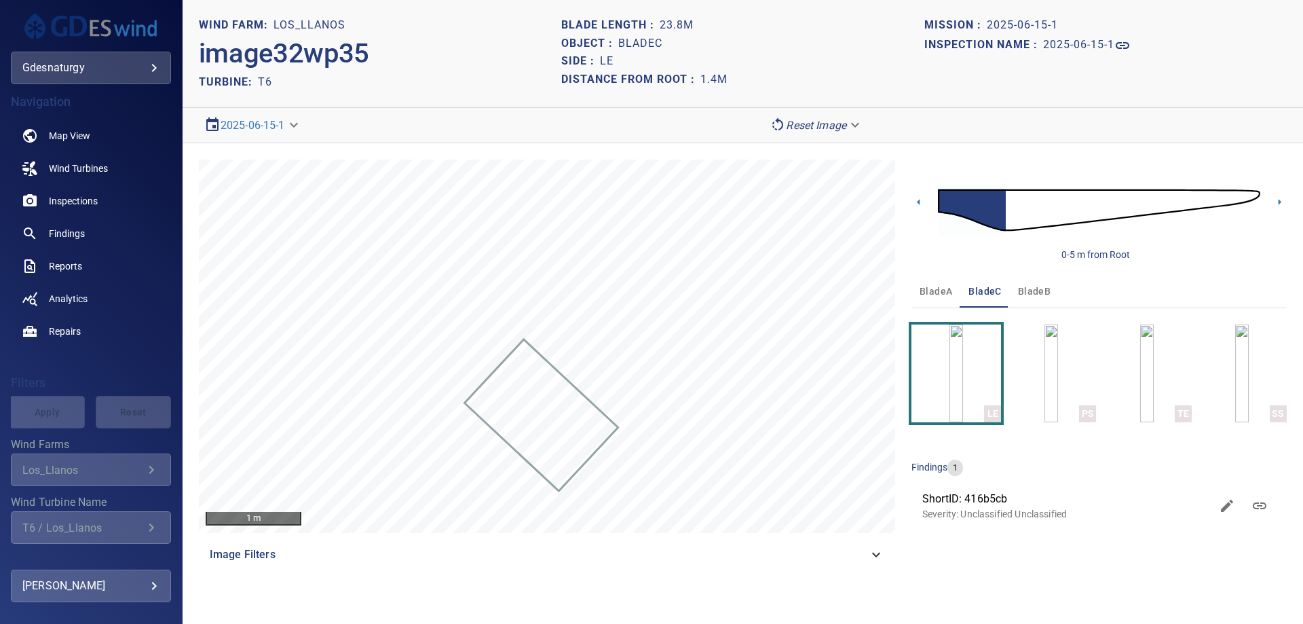
click at [1043, 210] on img at bounding box center [1099, 210] width 322 height 78
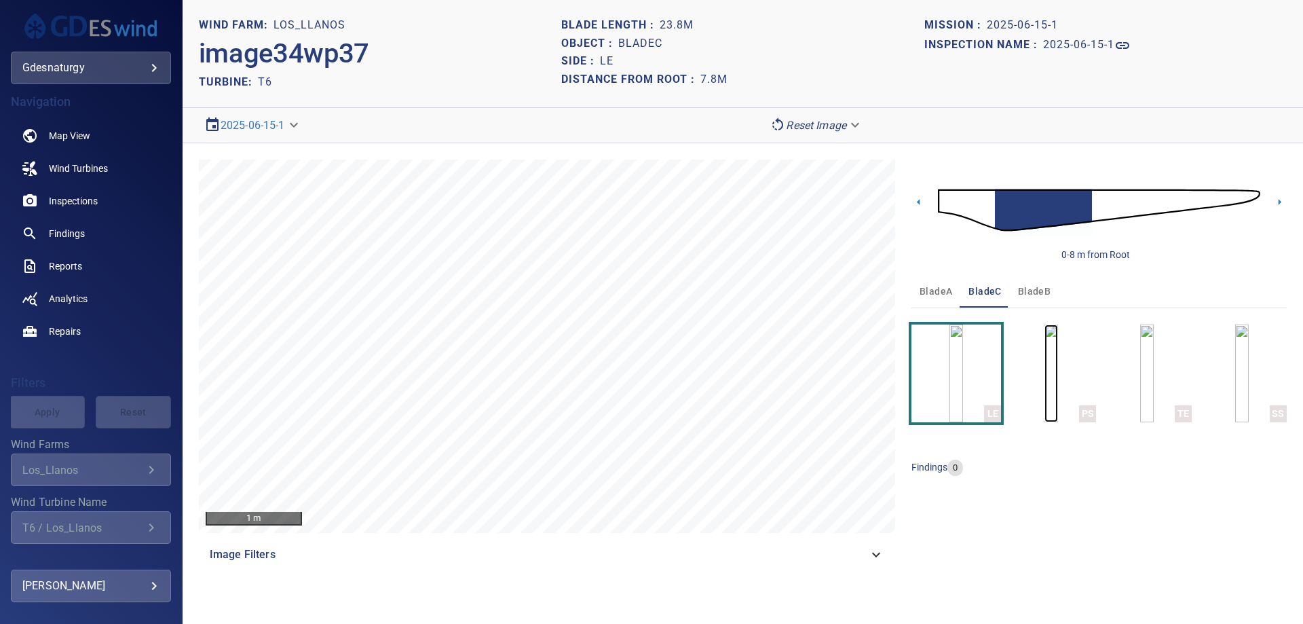
click at [1058, 374] on img "button" at bounding box center [1052, 373] width 14 height 98
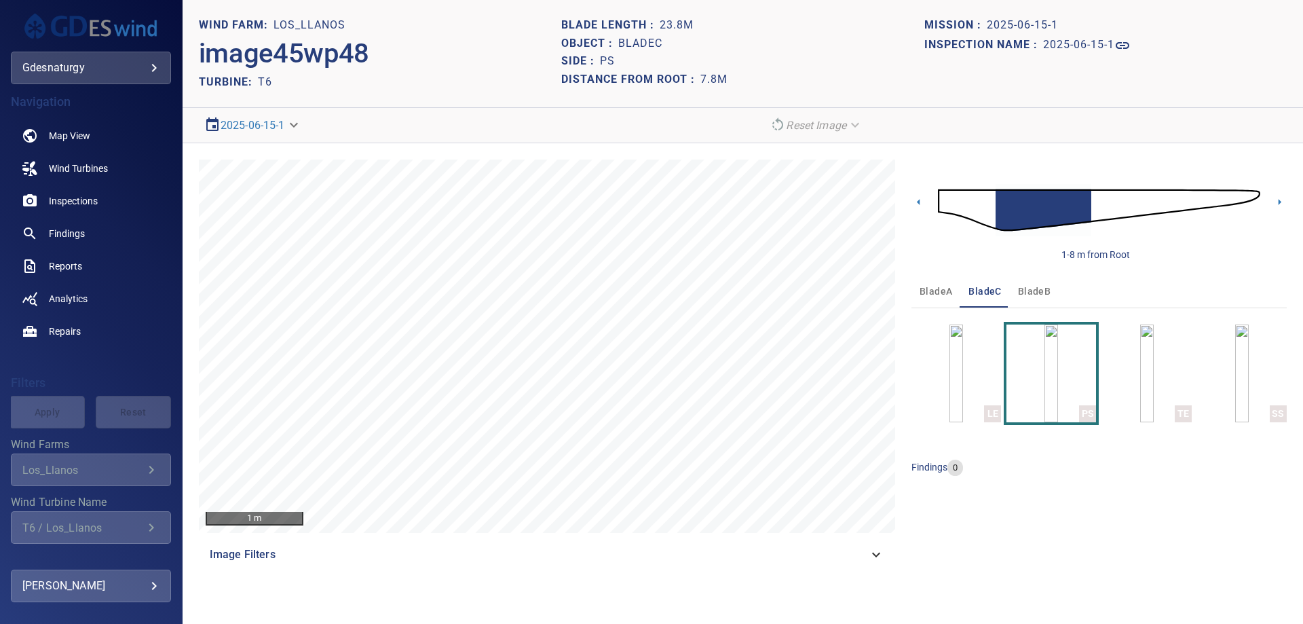
click at [986, 200] on img at bounding box center [1099, 210] width 322 height 78
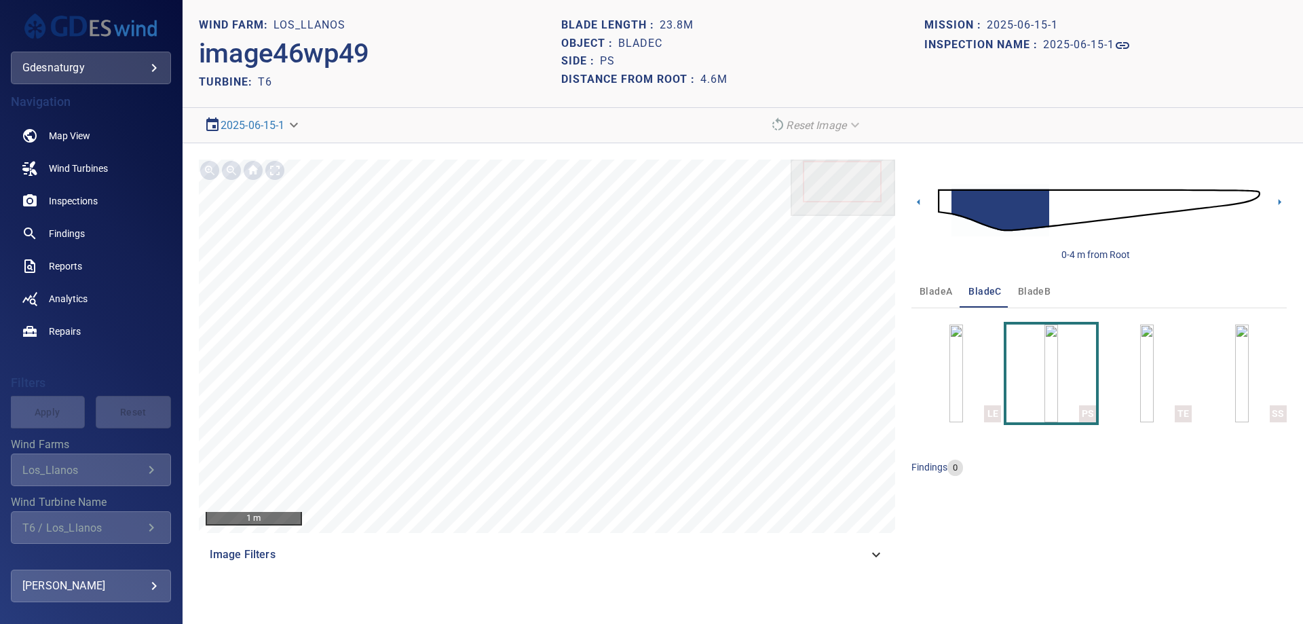
click at [946, 197] on img at bounding box center [1099, 210] width 322 height 78
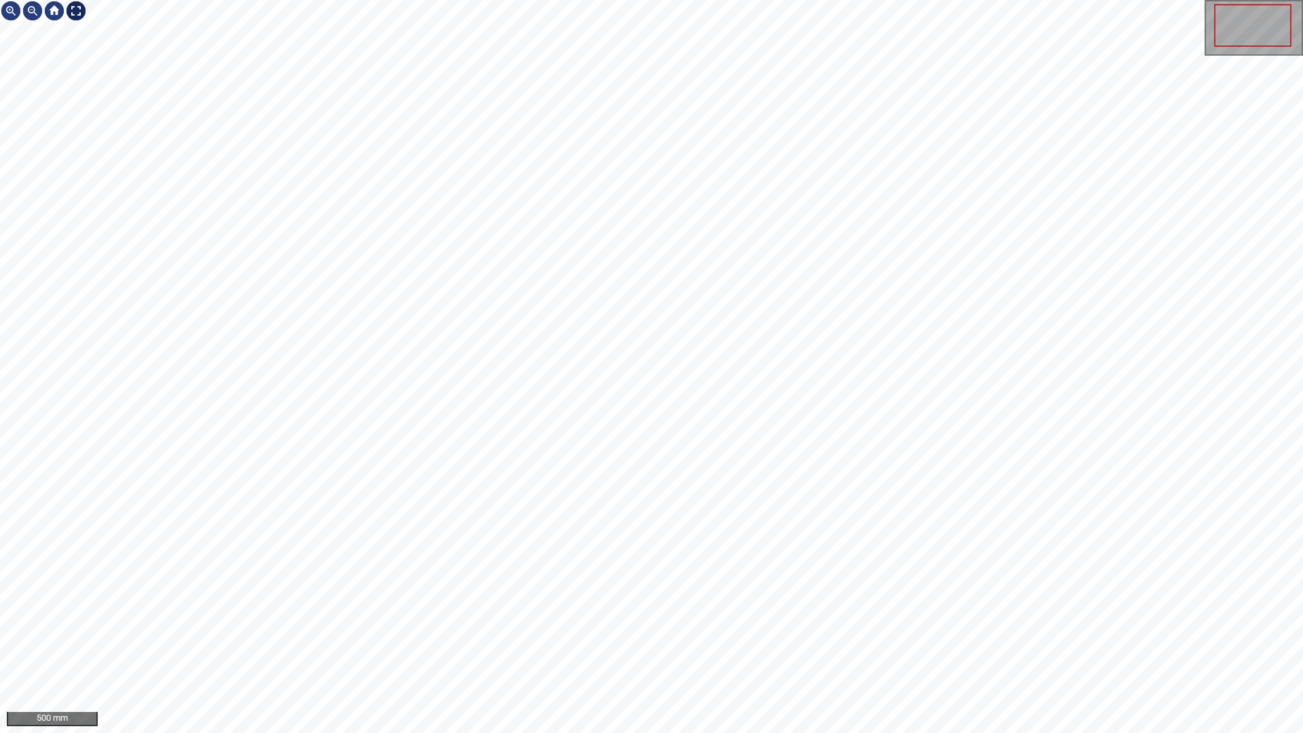
click at [74, 13] on div at bounding box center [76, 11] width 22 height 22
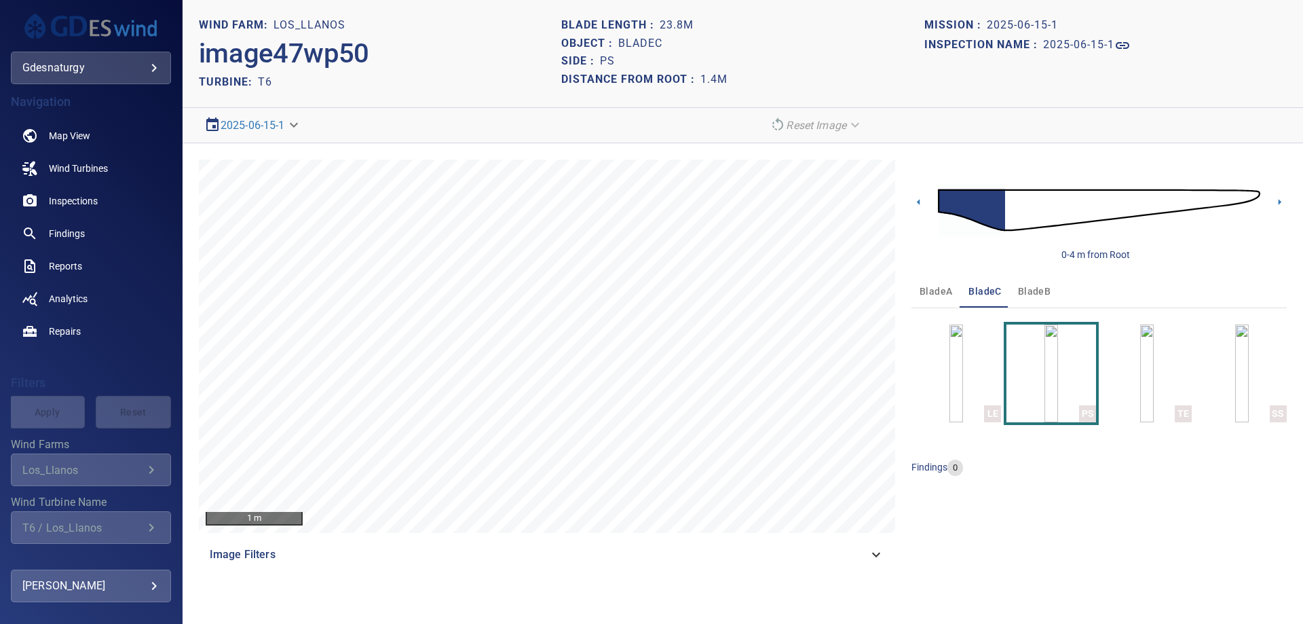
click at [1013, 200] on img at bounding box center [1099, 210] width 322 height 78
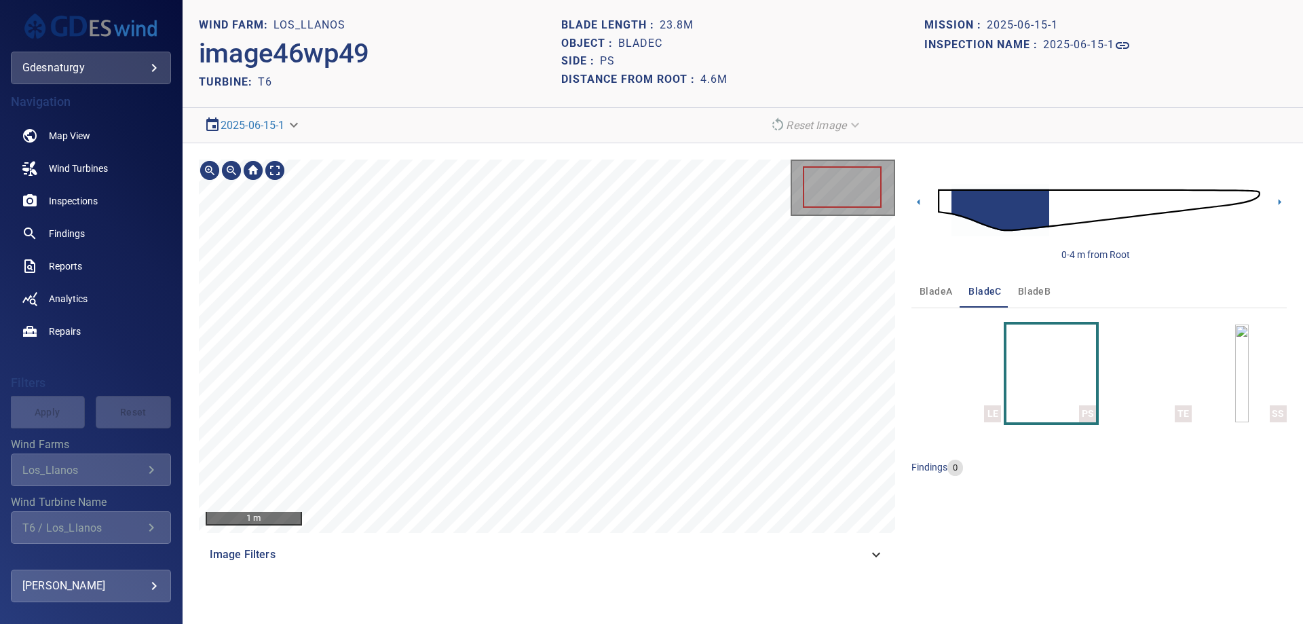
click at [741, 569] on div "1 m Image Filters" at bounding box center [547, 365] width 696 height 411
click at [720, 591] on section "**********" at bounding box center [743, 312] width 1121 height 624
click at [691, 623] on html "**********" at bounding box center [651, 312] width 1303 height 624
click at [637, 617] on section "**********" at bounding box center [743, 312] width 1121 height 624
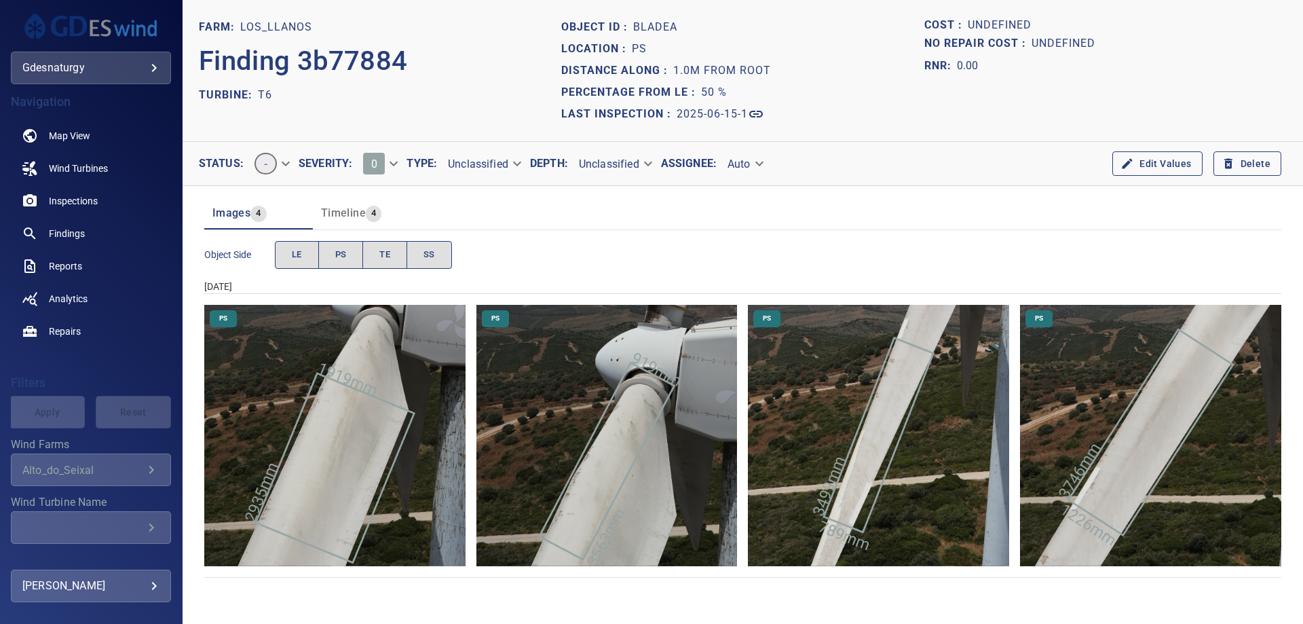
click at [969, 457] on img "Los_Llanos/T6/2025-06-15-1/2025-06-15-1/image9wp12.jpg" at bounding box center [878, 435] width 261 height 261
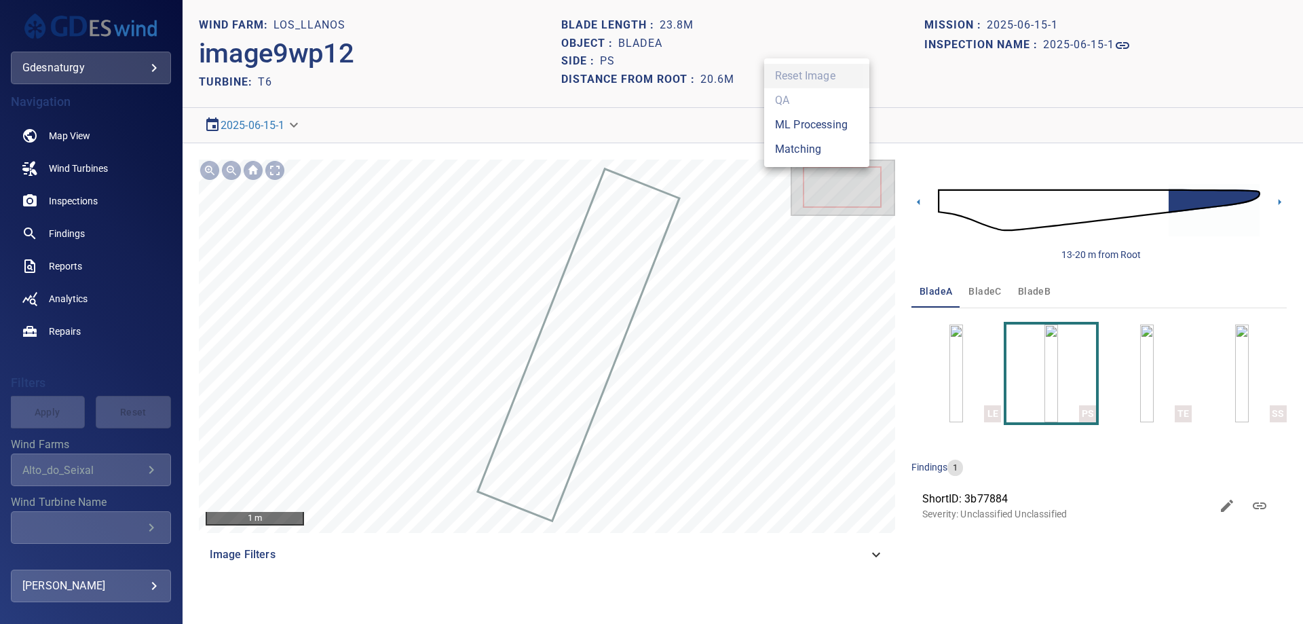
click at [829, 131] on body "**********" at bounding box center [651, 312] width 1303 height 624
click at [844, 147] on li "Matching" at bounding box center [816, 149] width 105 height 24
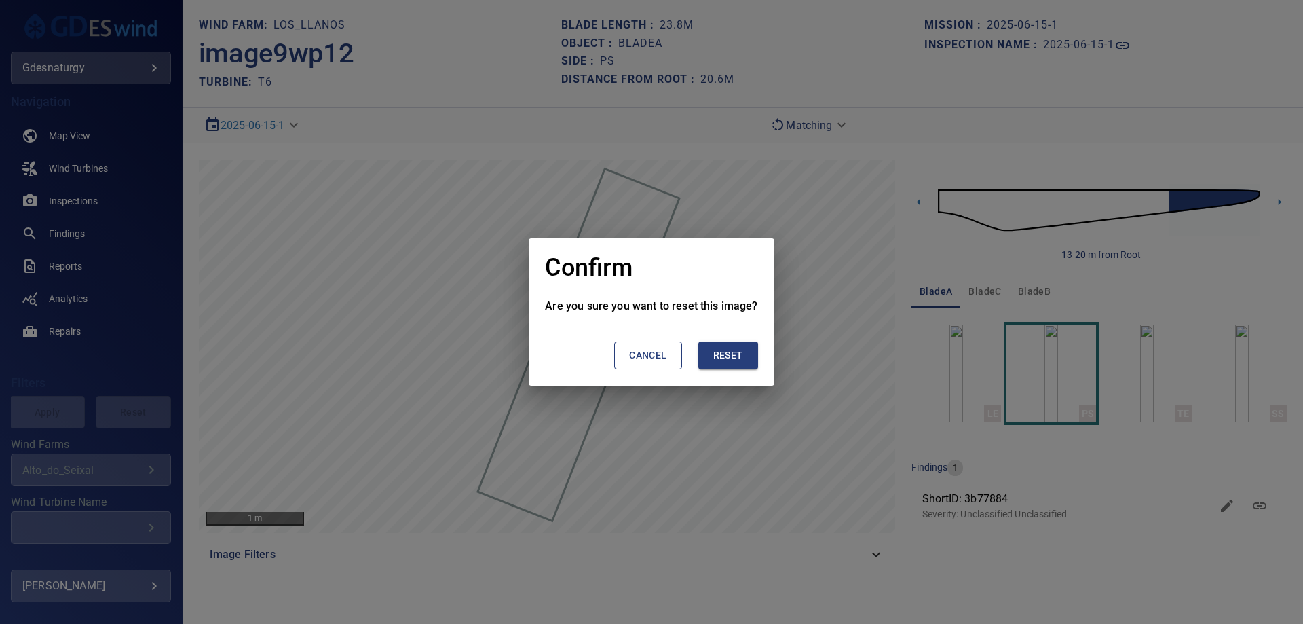
click at [737, 354] on span "Reset" at bounding box center [728, 355] width 30 height 17
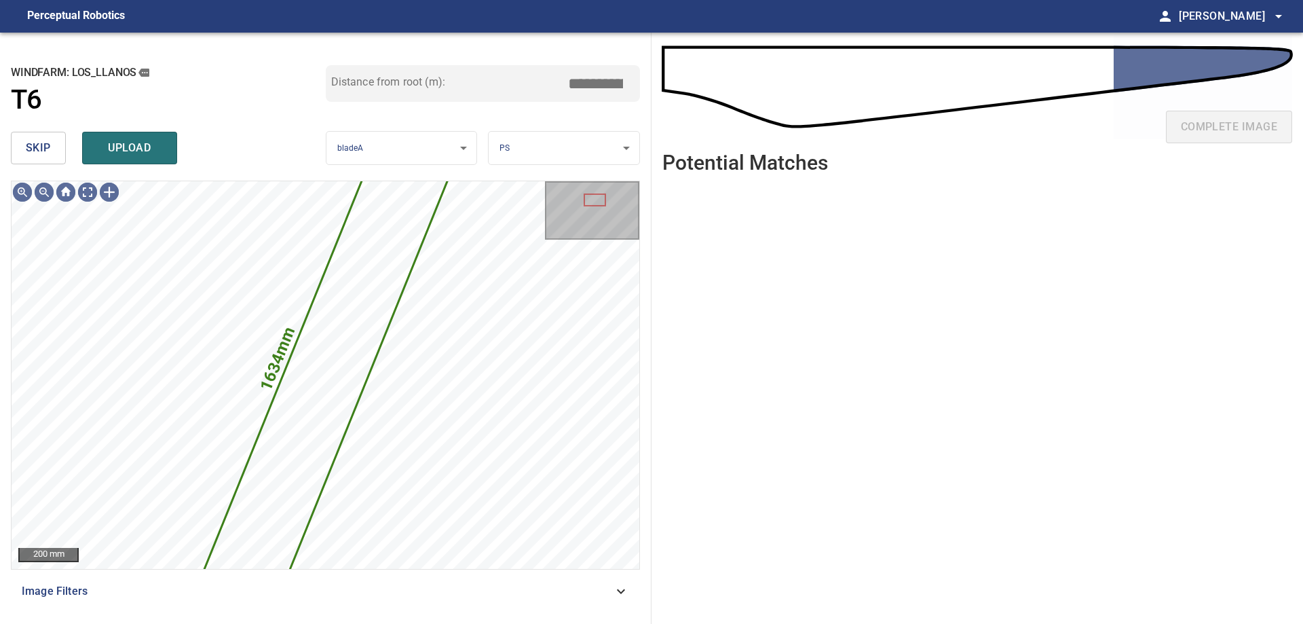
click at [31, 151] on span "skip" at bounding box center [38, 147] width 25 height 19
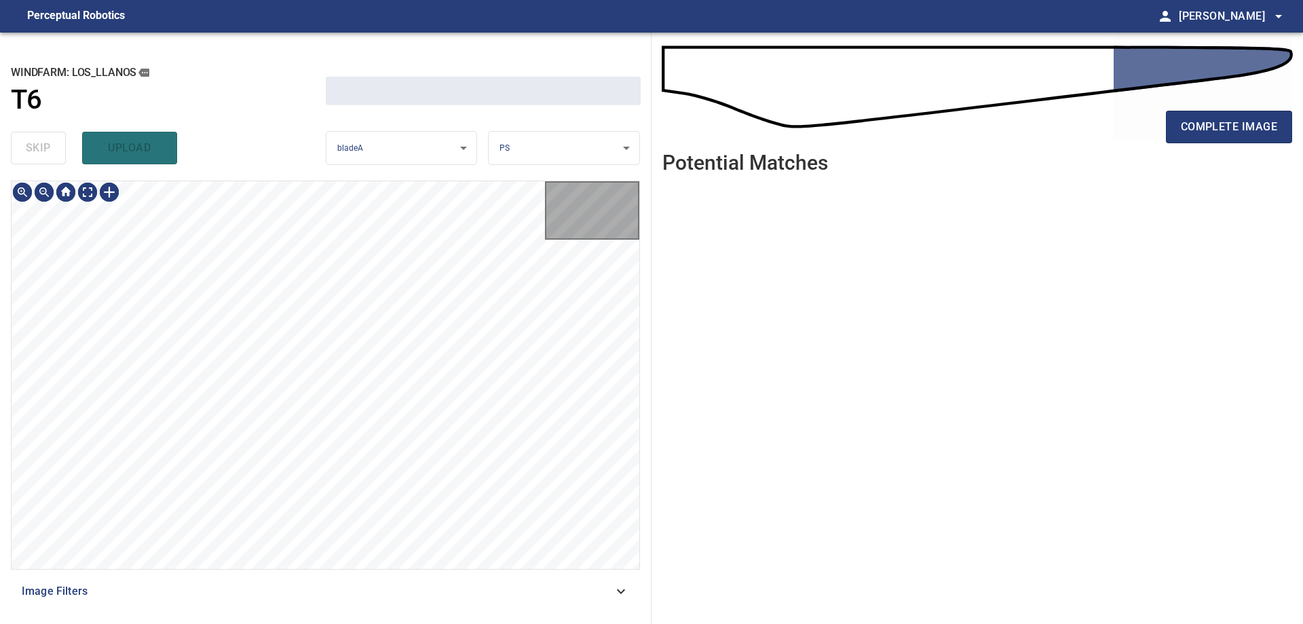
click at [31, 151] on div "skip upload" at bounding box center [168, 147] width 315 height 43
click at [31, 150] on div "skip upload" at bounding box center [168, 147] width 315 height 43
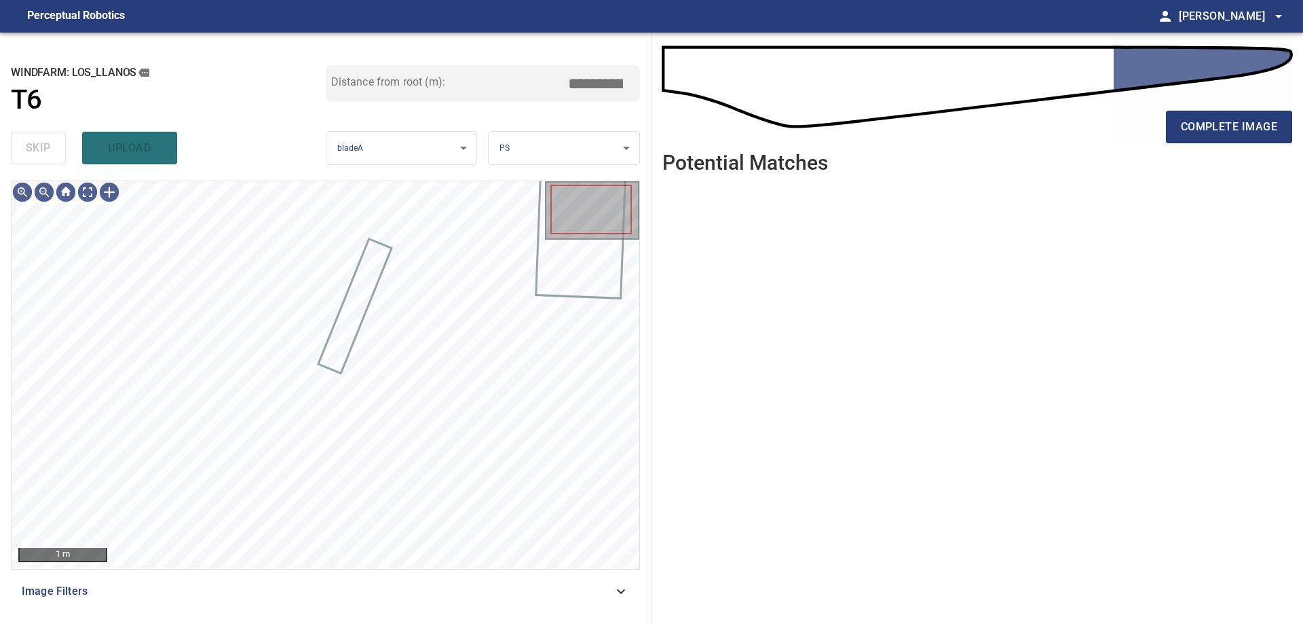
drag, startPoint x: 31, startPoint y: 150, endPoint x: 35, endPoint y: 156, distance: 7.3
click at [34, 156] on div "skip upload" at bounding box center [168, 147] width 315 height 43
click at [35, 156] on div "skip upload" at bounding box center [168, 147] width 315 height 43
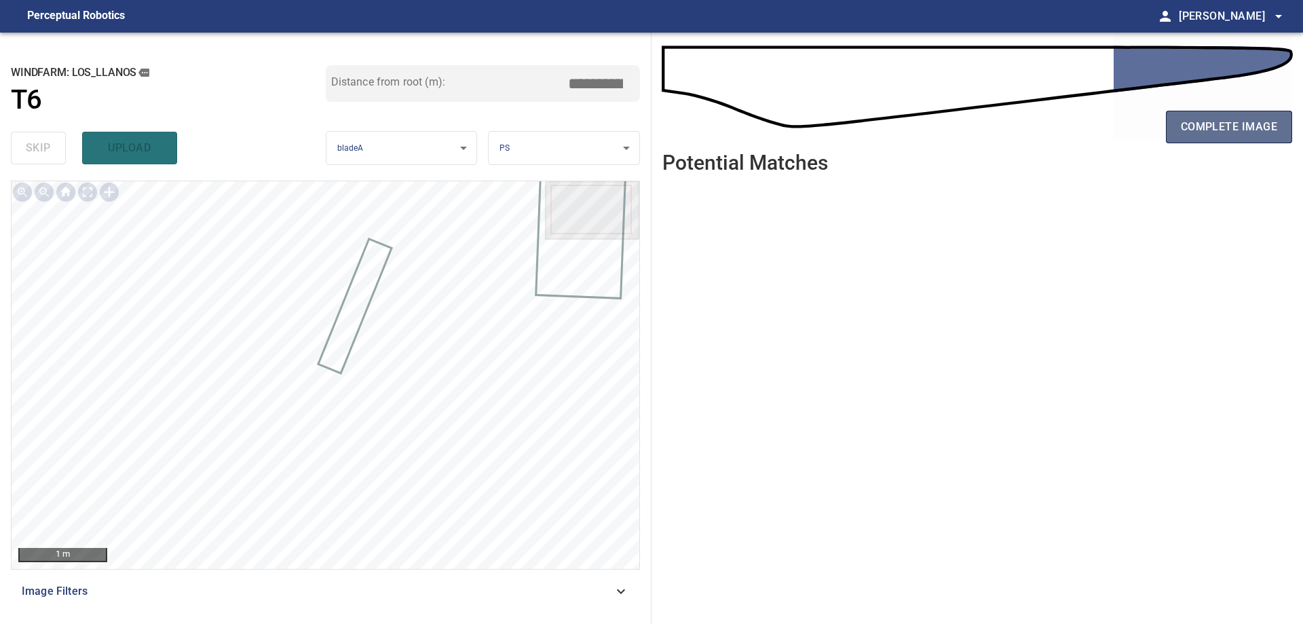
click at [1233, 132] on span "complete image" at bounding box center [1229, 126] width 96 height 19
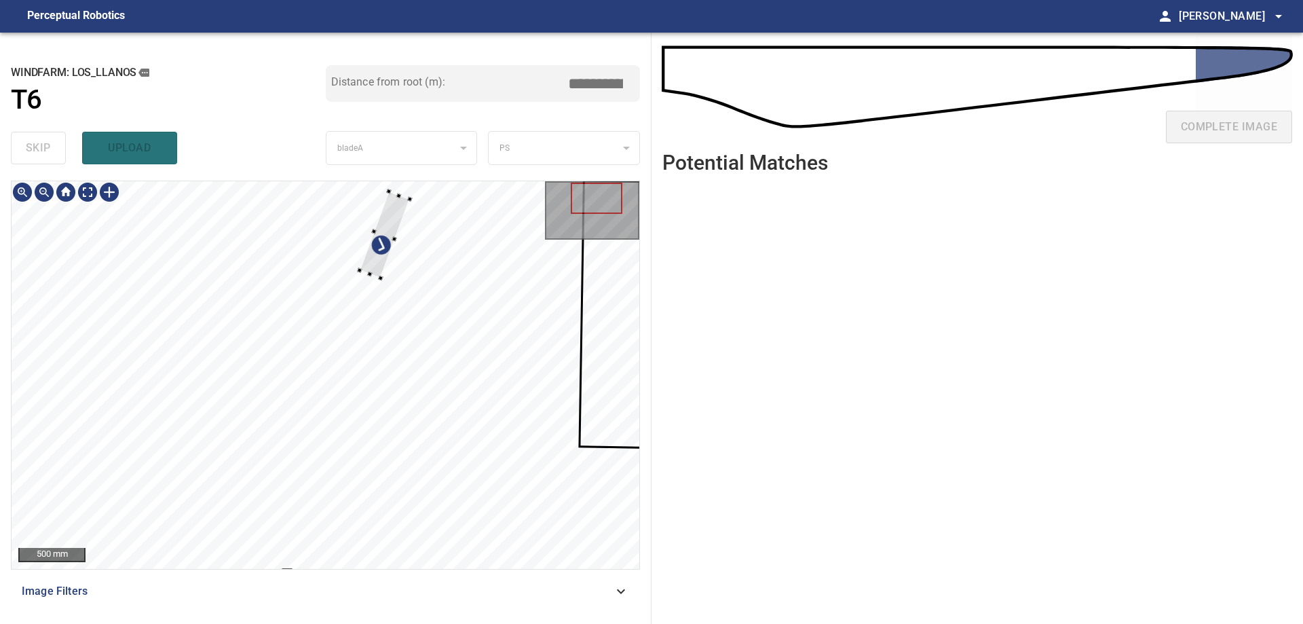
click at [376, 262] on div at bounding box center [384, 234] width 50 height 87
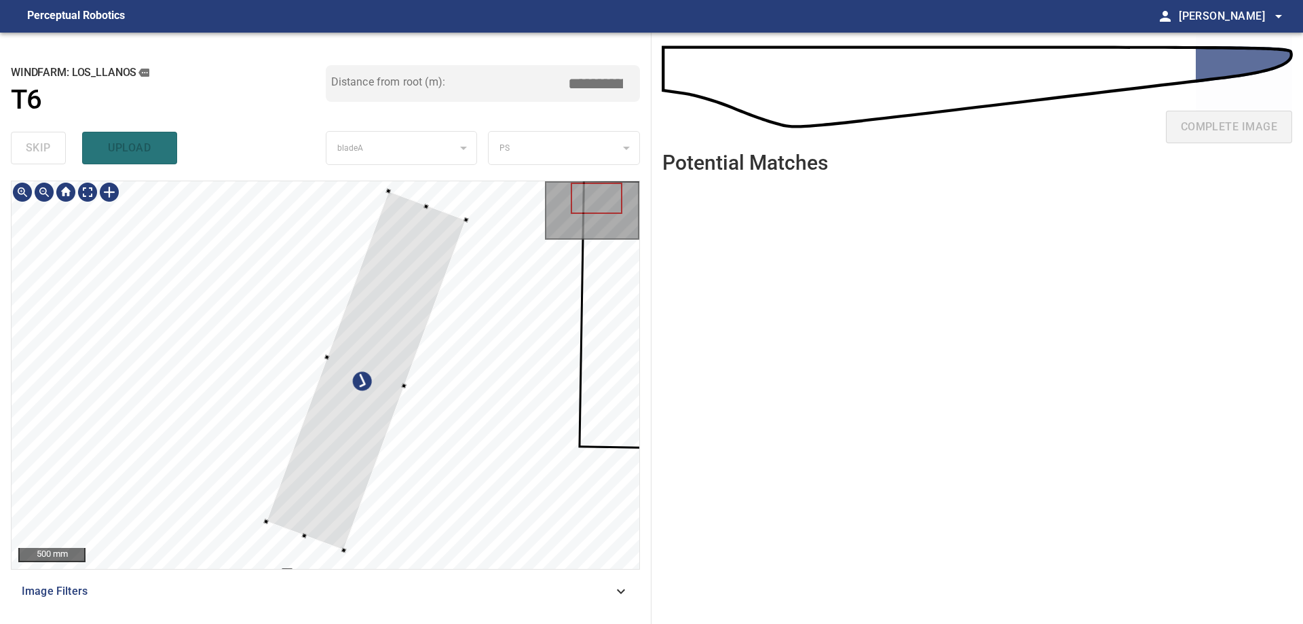
click at [347, 557] on div at bounding box center [326, 375] width 628 height 388
click at [470, 217] on div at bounding box center [326, 375] width 628 height 388
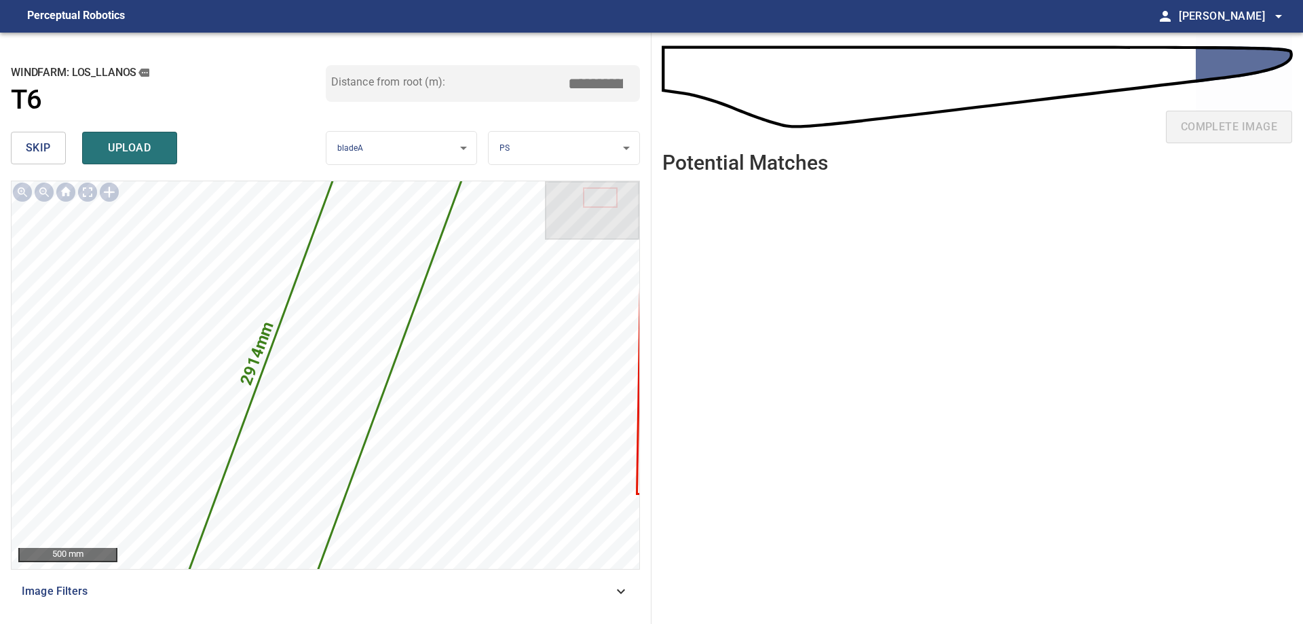
click at [593, 86] on input "*****" at bounding box center [601, 84] width 68 height 26
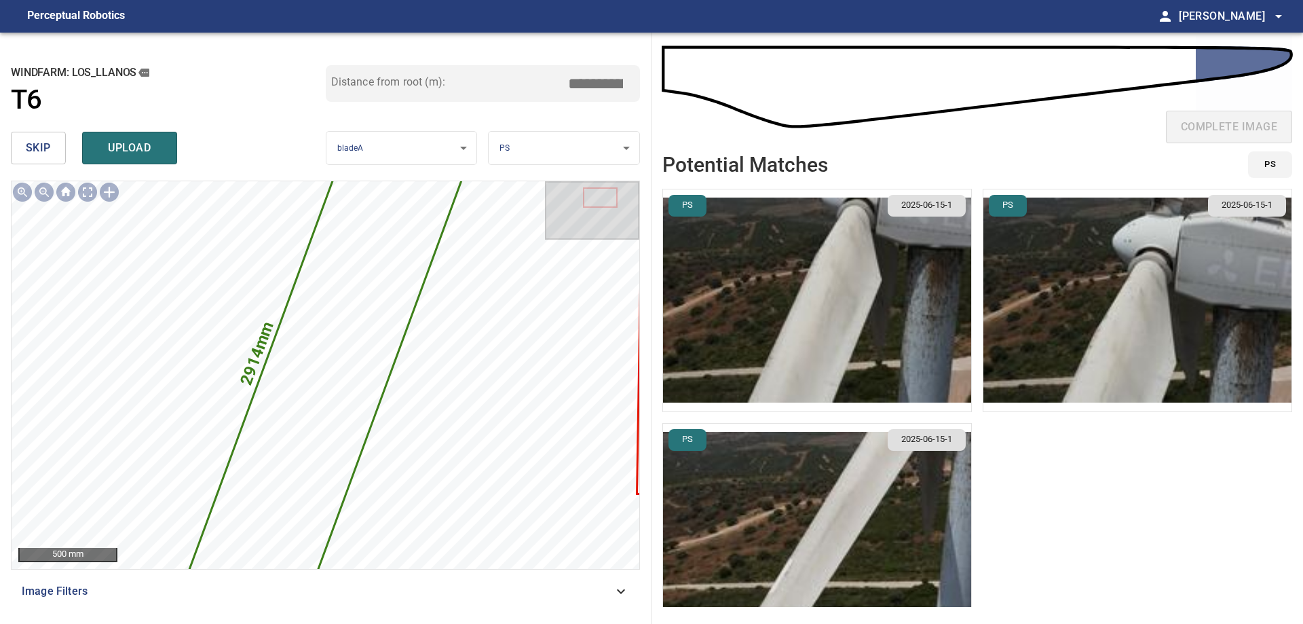
type input "****"
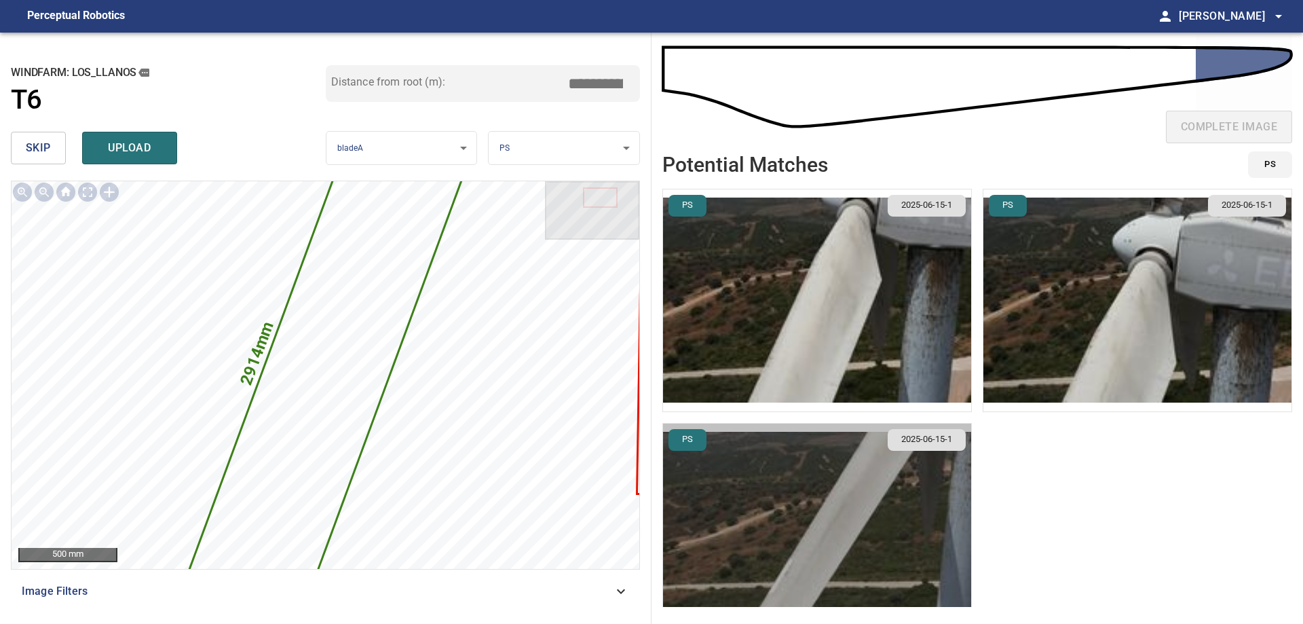
click at [899, 559] on img "button" at bounding box center [817, 535] width 308 height 222
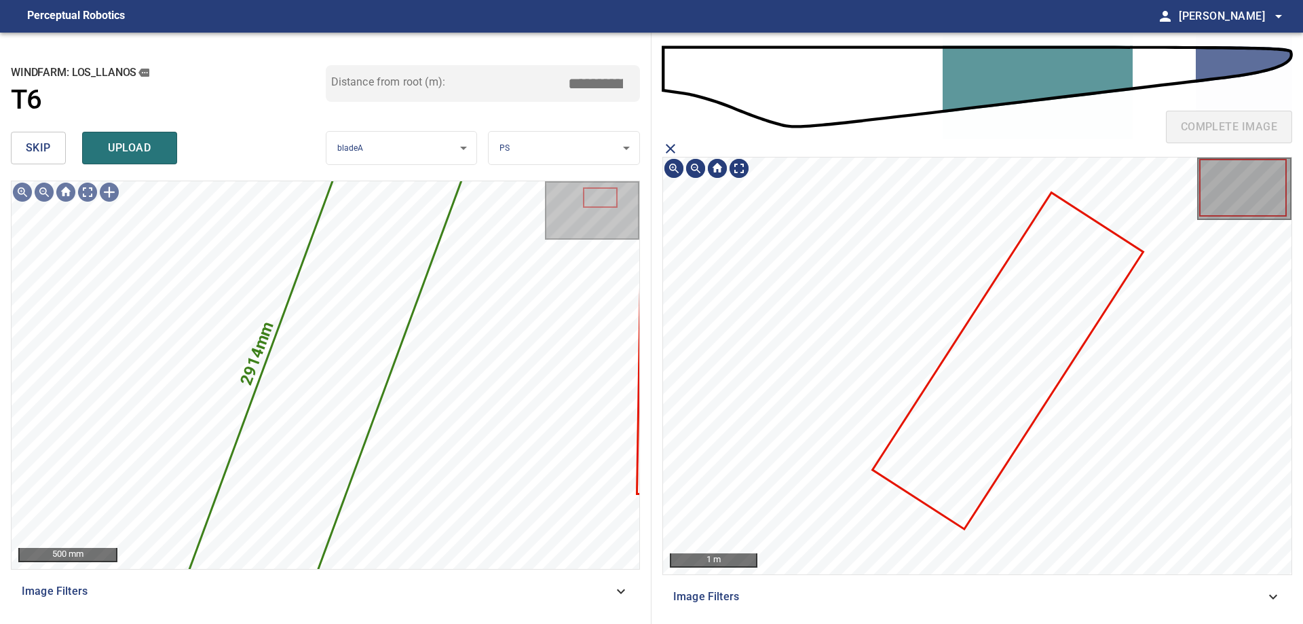
click at [992, 324] on icon at bounding box center [1008, 360] width 268 height 334
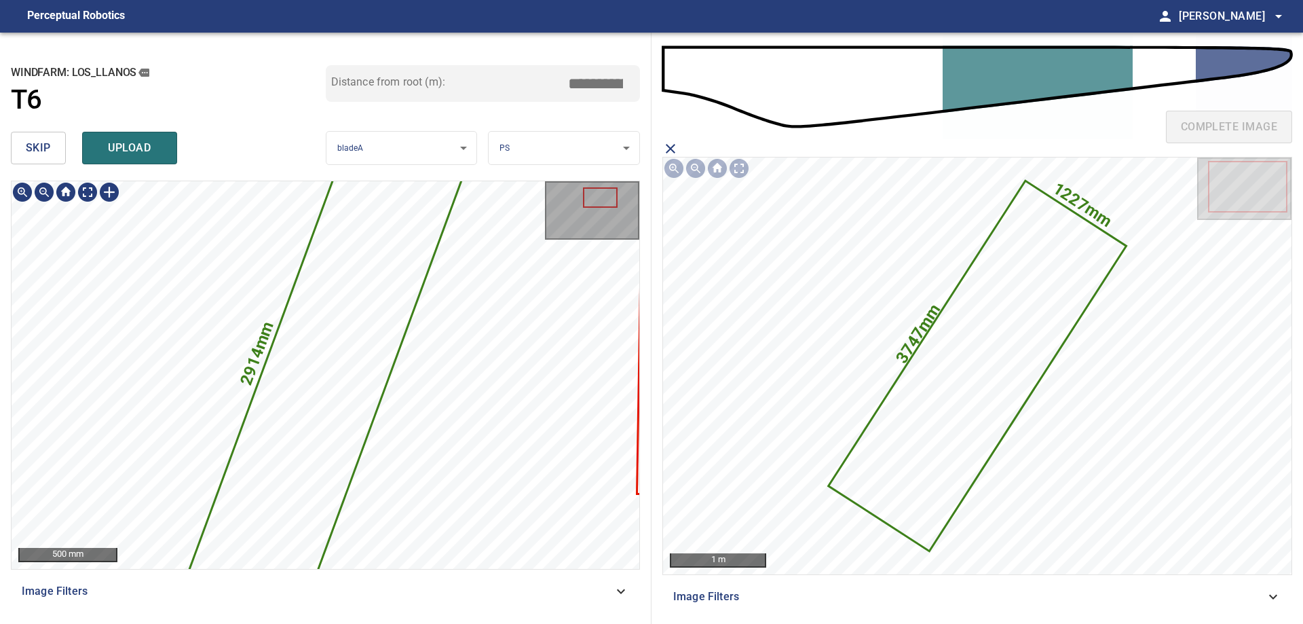
click at [324, 288] on icon at bounding box center [325, 375] width 289 height 522
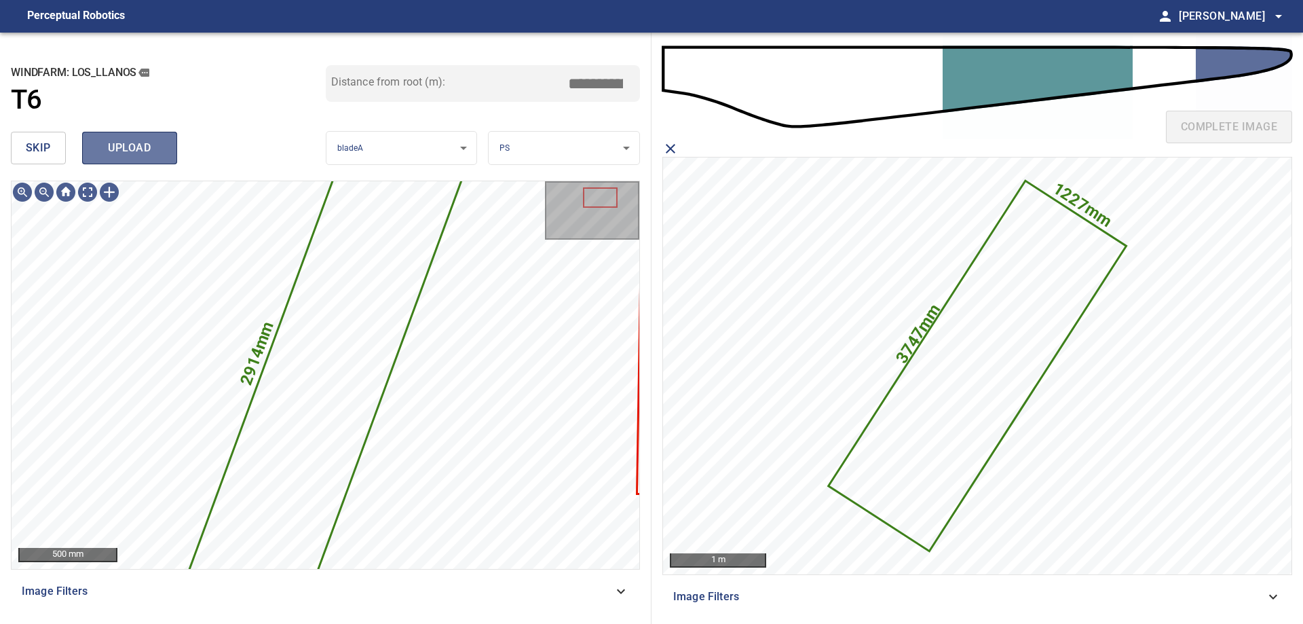
click at [134, 148] on span "upload" at bounding box center [129, 147] width 65 height 19
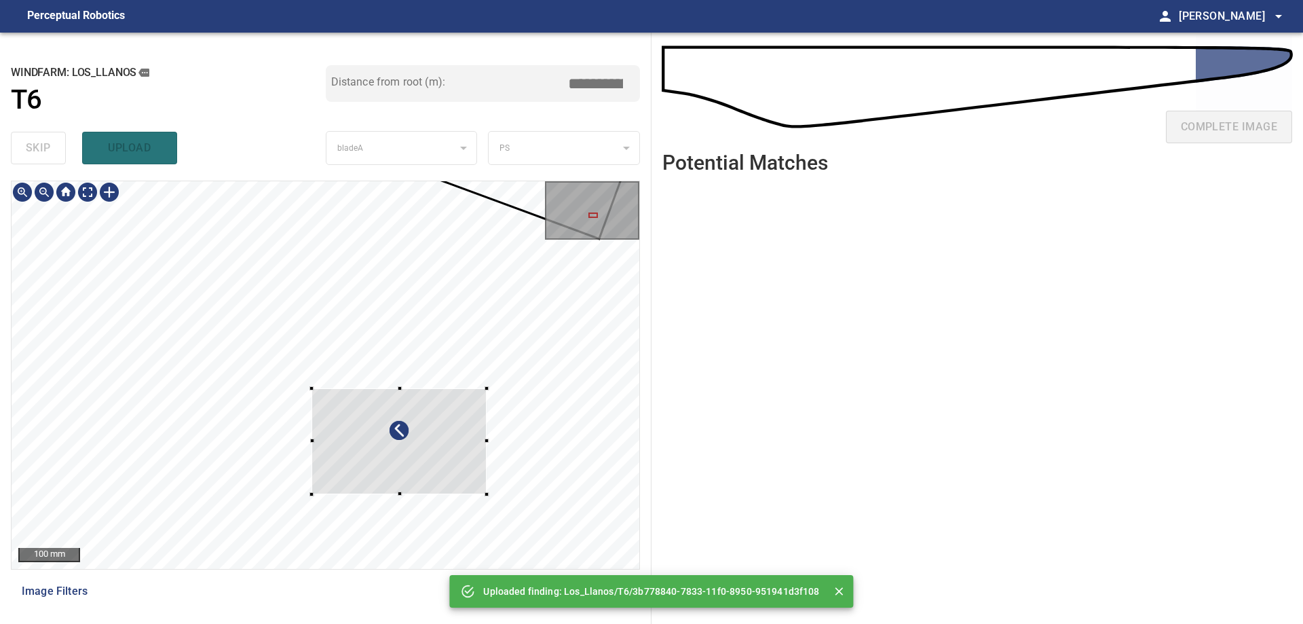
click at [489, 490] on div at bounding box center [326, 375] width 628 height 388
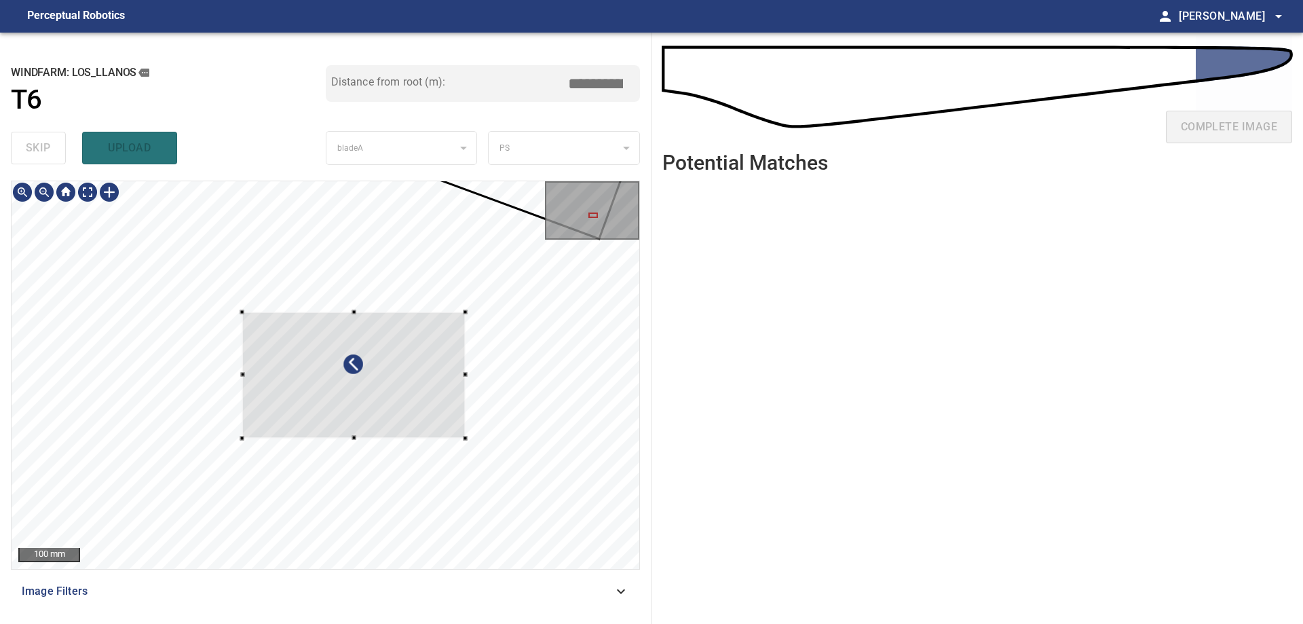
click at [337, 405] on div at bounding box center [353, 375] width 223 height 126
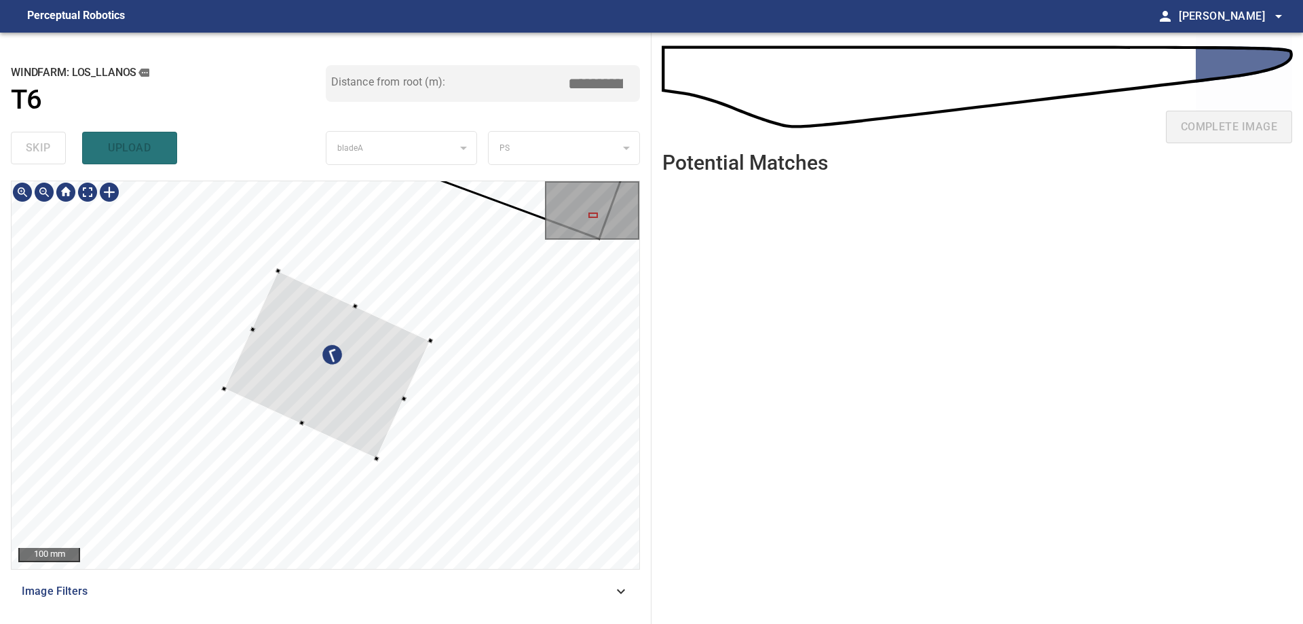
click at [430, 352] on div at bounding box center [326, 375] width 628 height 388
click at [350, 401] on div at bounding box center [315, 382] width 206 height 187
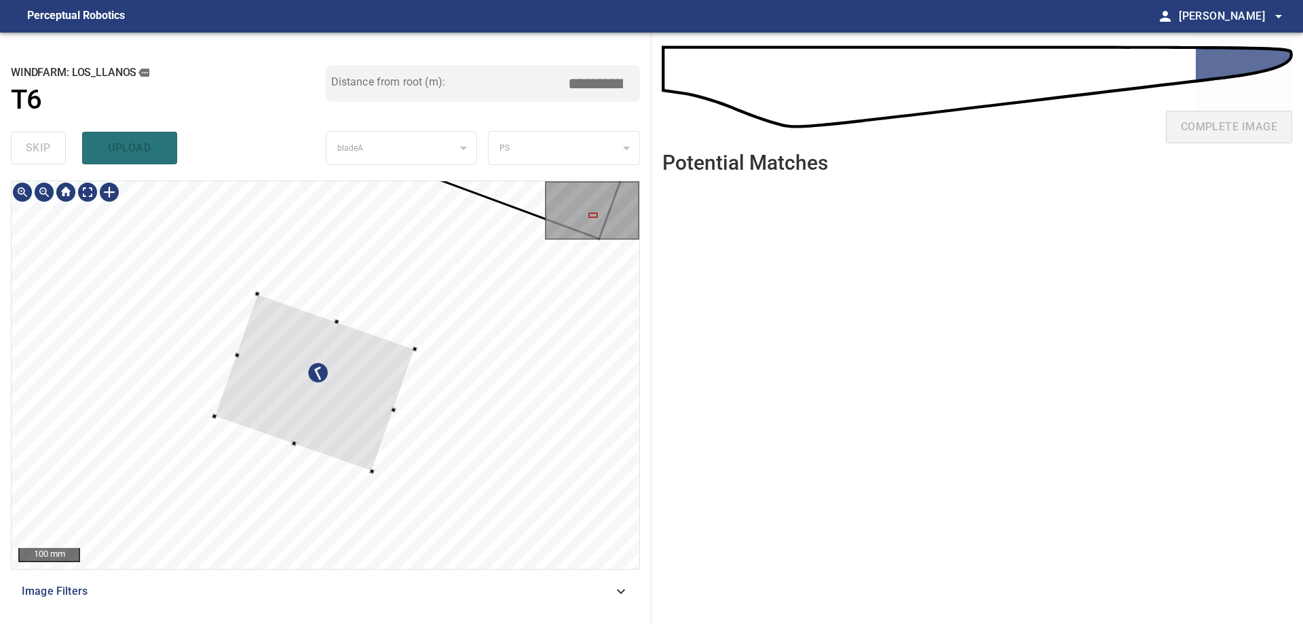
click at [373, 470] on div at bounding box center [326, 375] width 628 height 388
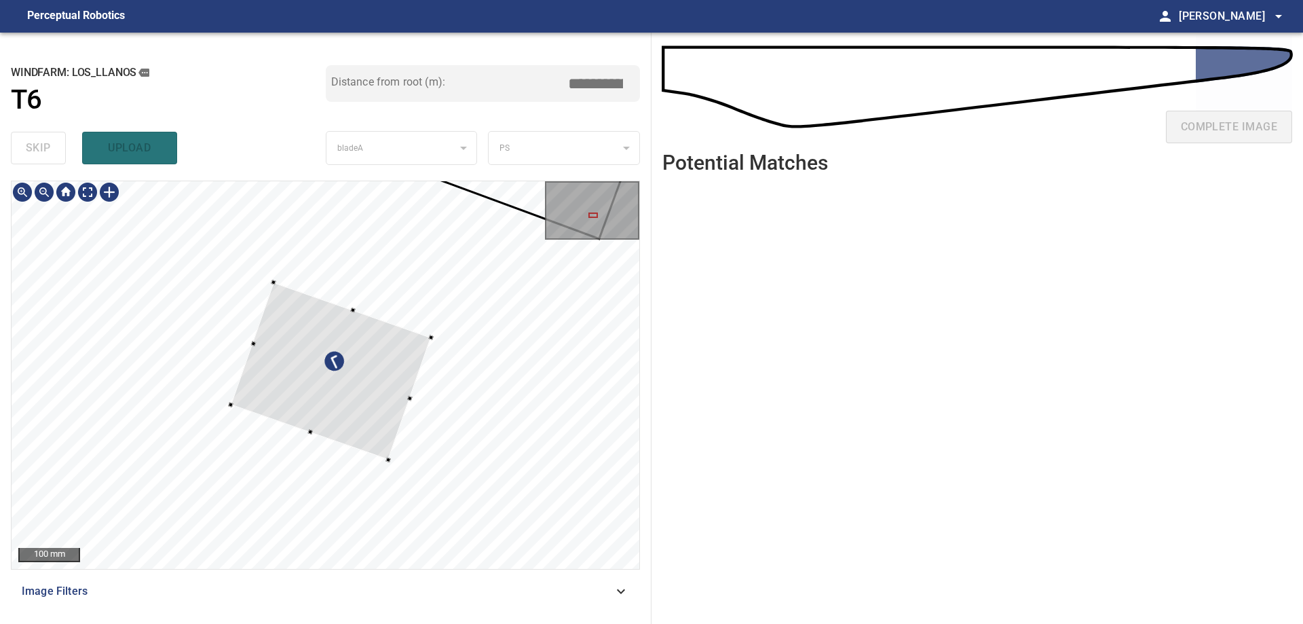
click at [387, 367] on div at bounding box center [331, 371] width 200 height 178
click at [445, 343] on div at bounding box center [326, 375] width 628 height 388
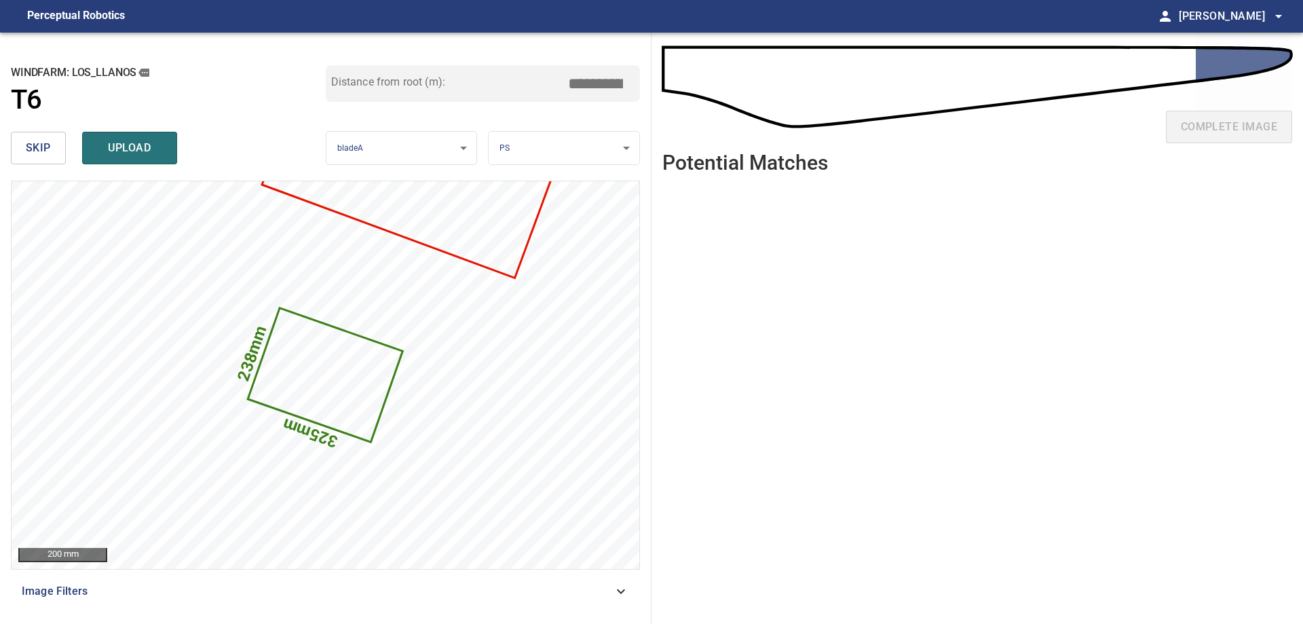
click at [608, 83] on input "*****" at bounding box center [601, 84] width 68 height 26
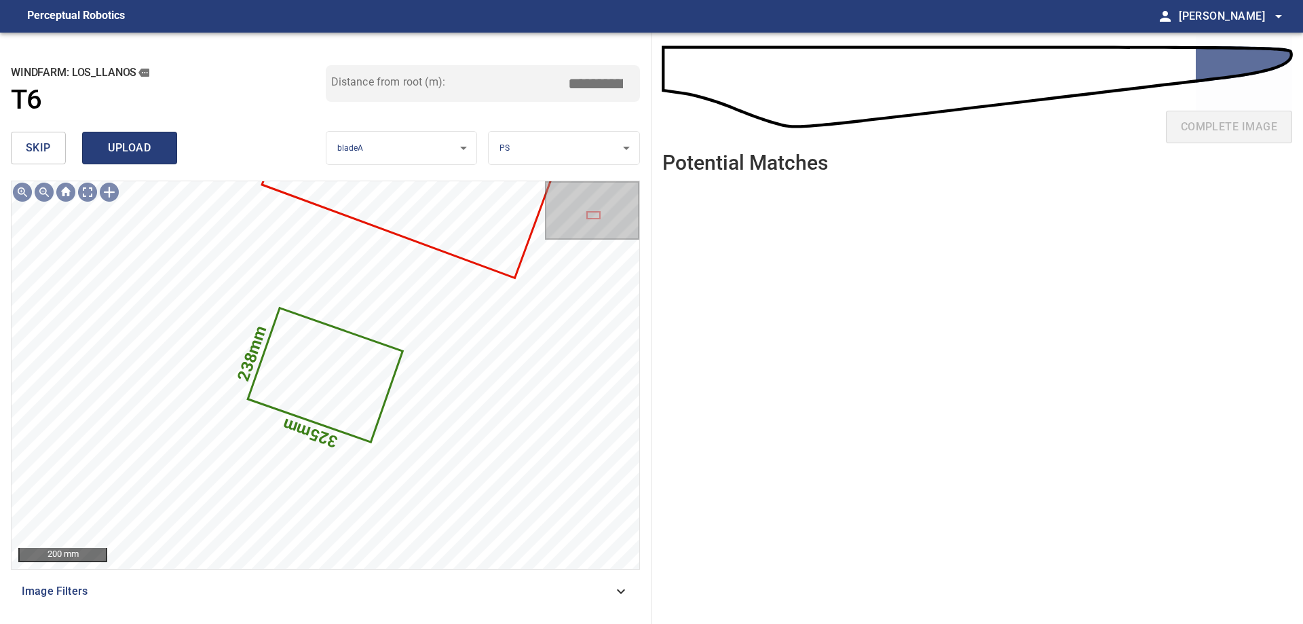
type input "*****"
click at [156, 143] on span "upload" at bounding box center [129, 147] width 65 height 19
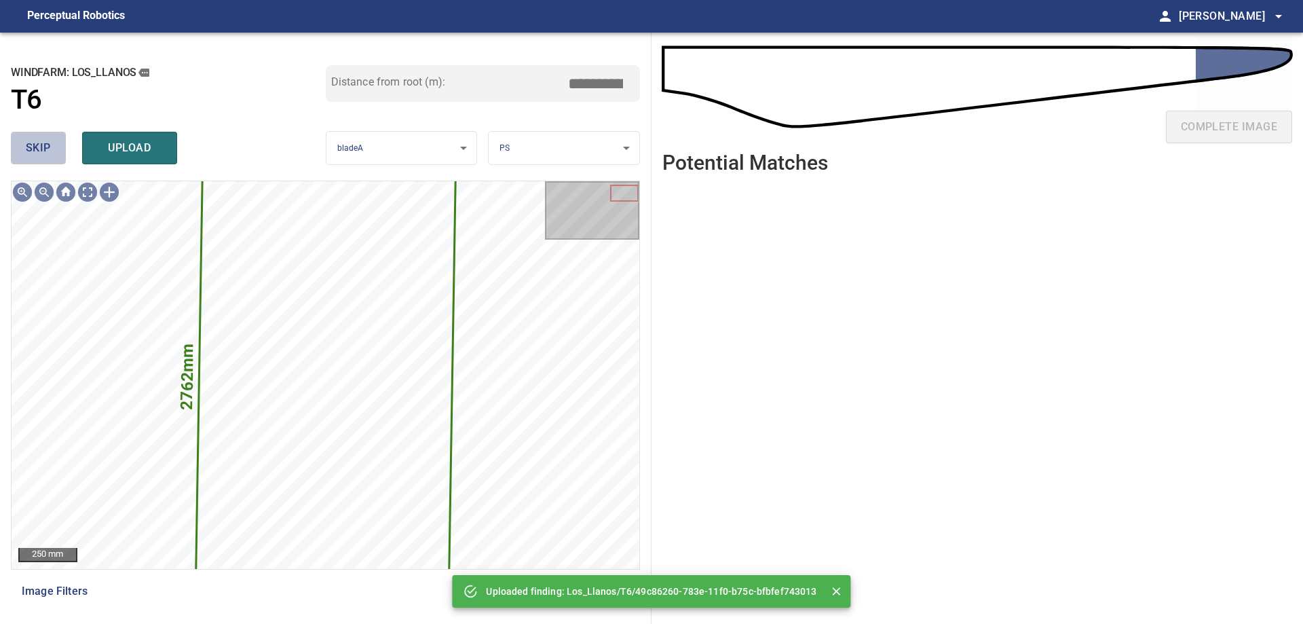
click at [47, 142] on span "skip" at bounding box center [38, 147] width 25 height 19
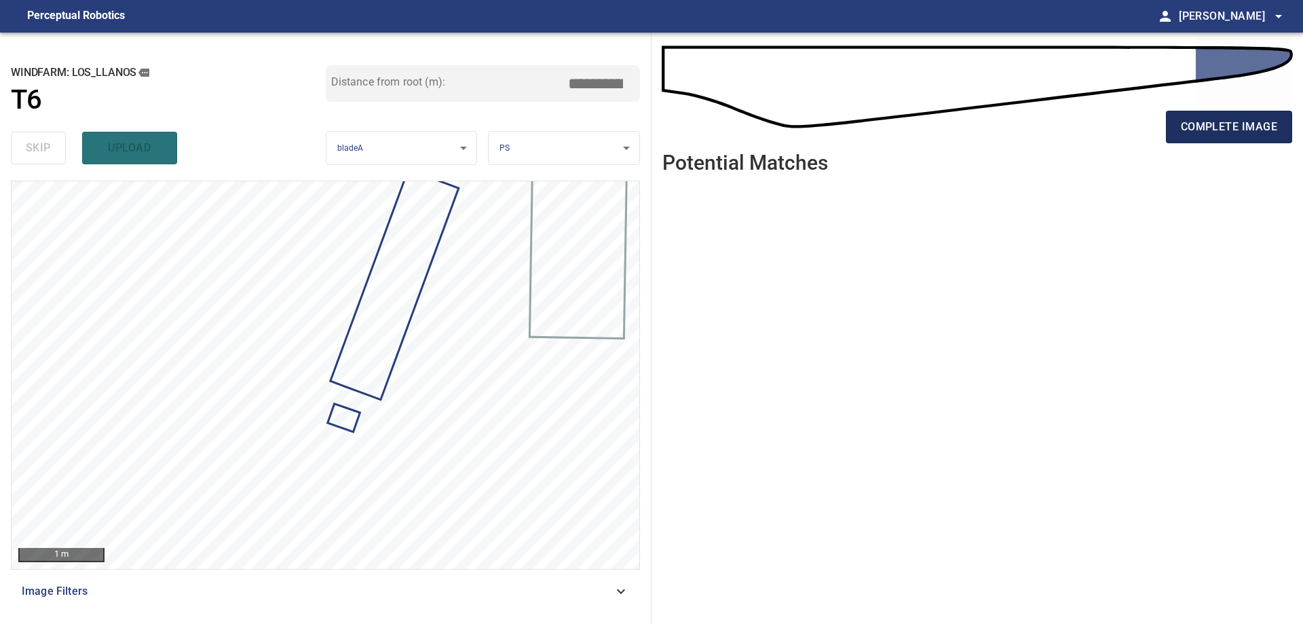
click at [1235, 124] on span "complete image" at bounding box center [1229, 126] width 96 height 19
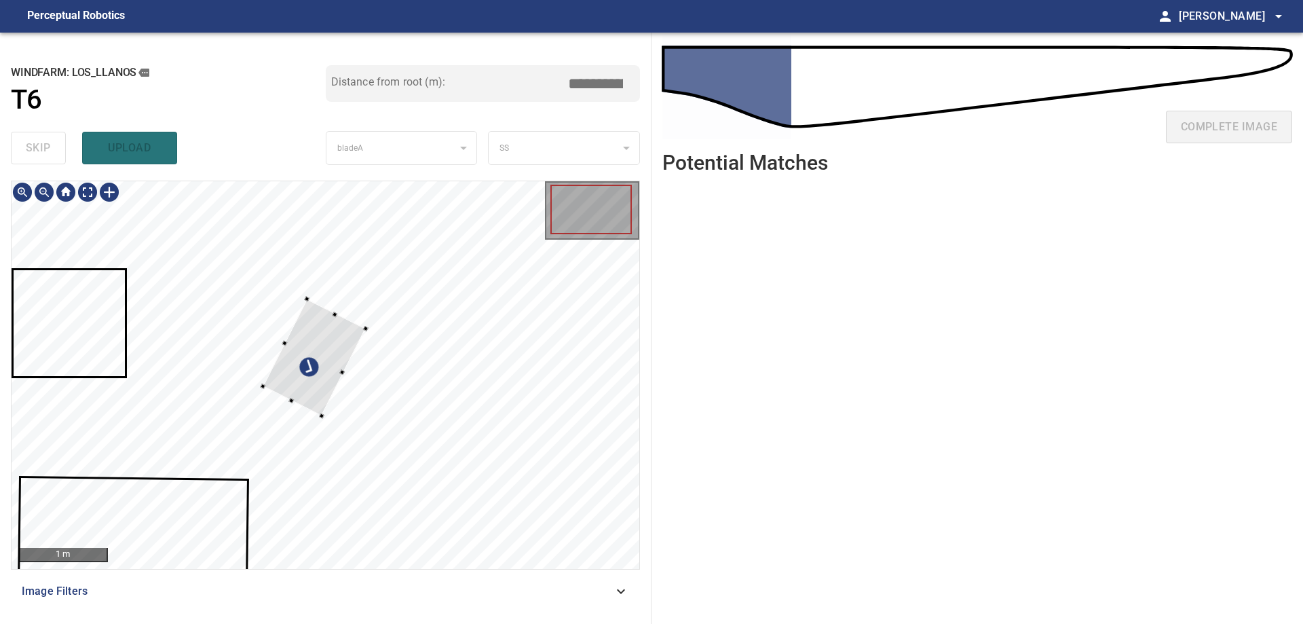
click at [341, 299] on div at bounding box center [314, 357] width 103 height 117
click at [384, 212] on div at bounding box center [326, 375] width 628 height 388
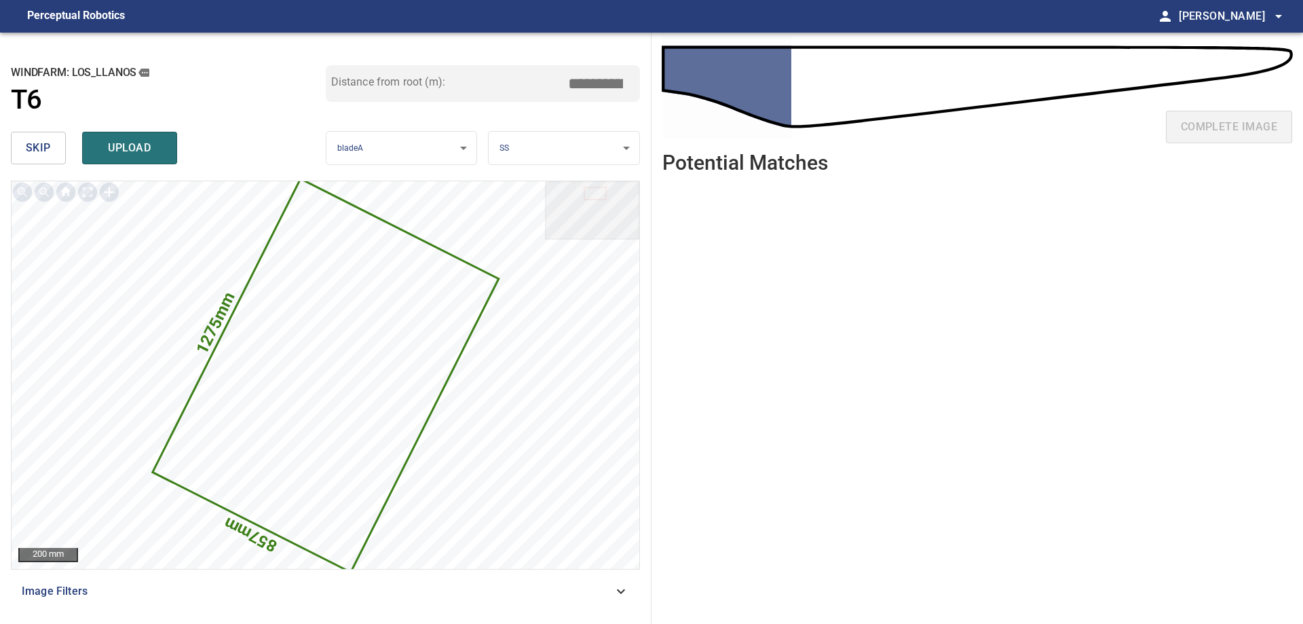
click at [33, 147] on span "skip" at bounding box center [38, 147] width 25 height 19
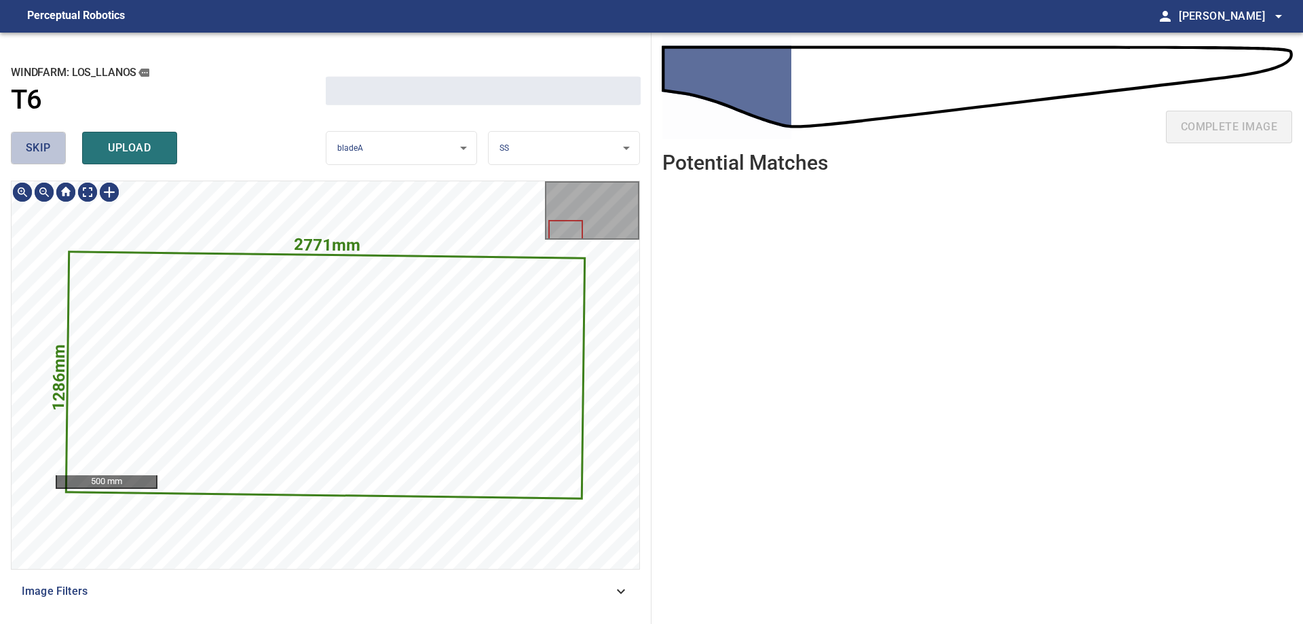
click at [33, 147] on span "skip" at bounding box center [38, 147] width 25 height 19
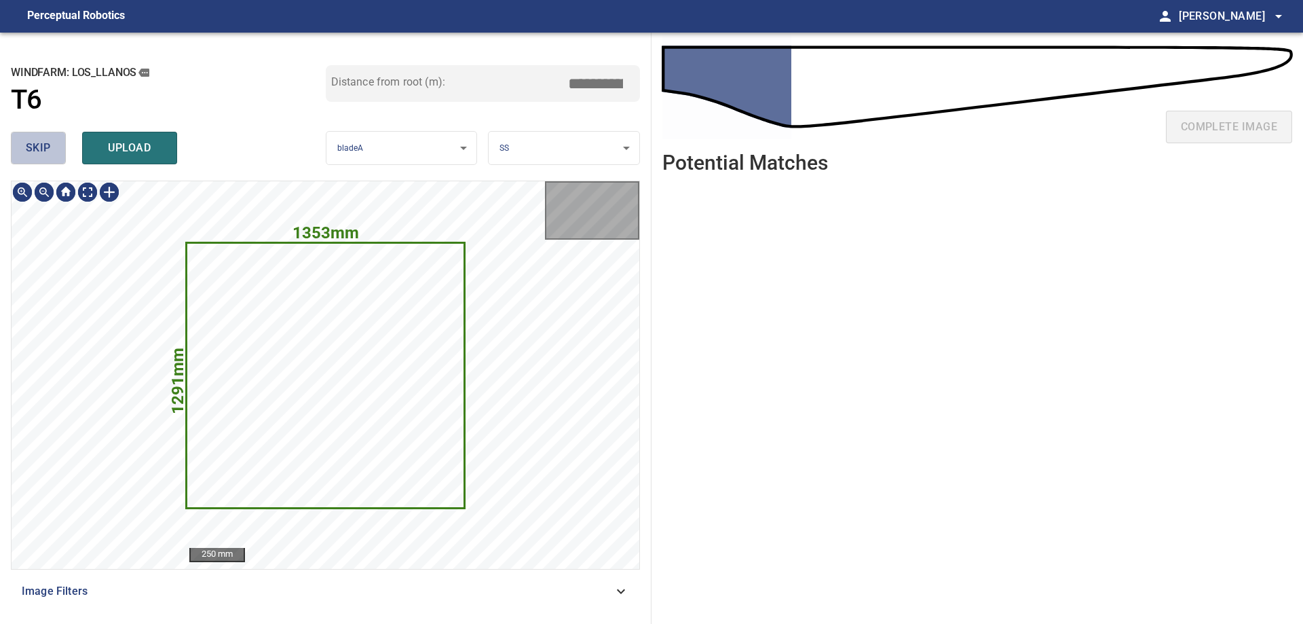
click at [34, 146] on span "skip" at bounding box center [38, 147] width 25 height 19
click at [34, 146] on div "skip upload" at bounding box center [168, 147] width 315 height 43
type input "****"
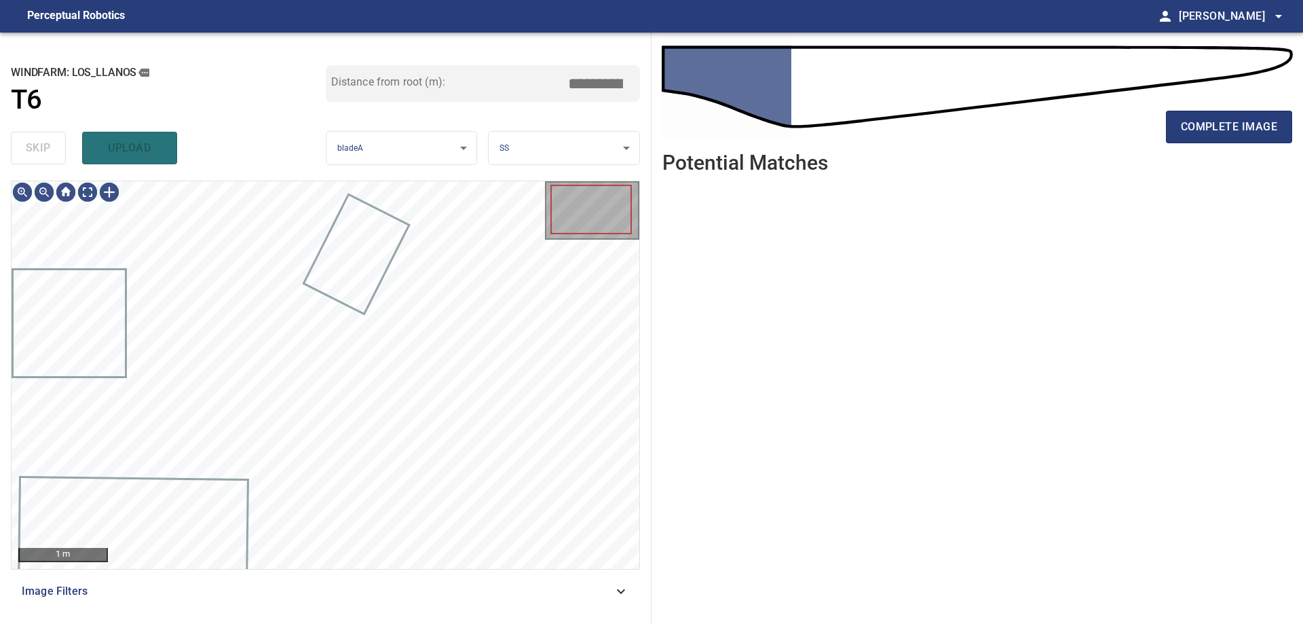
click at [34, 146] on div "skip upload" at bounding box center [168, 147] width 315 height 43
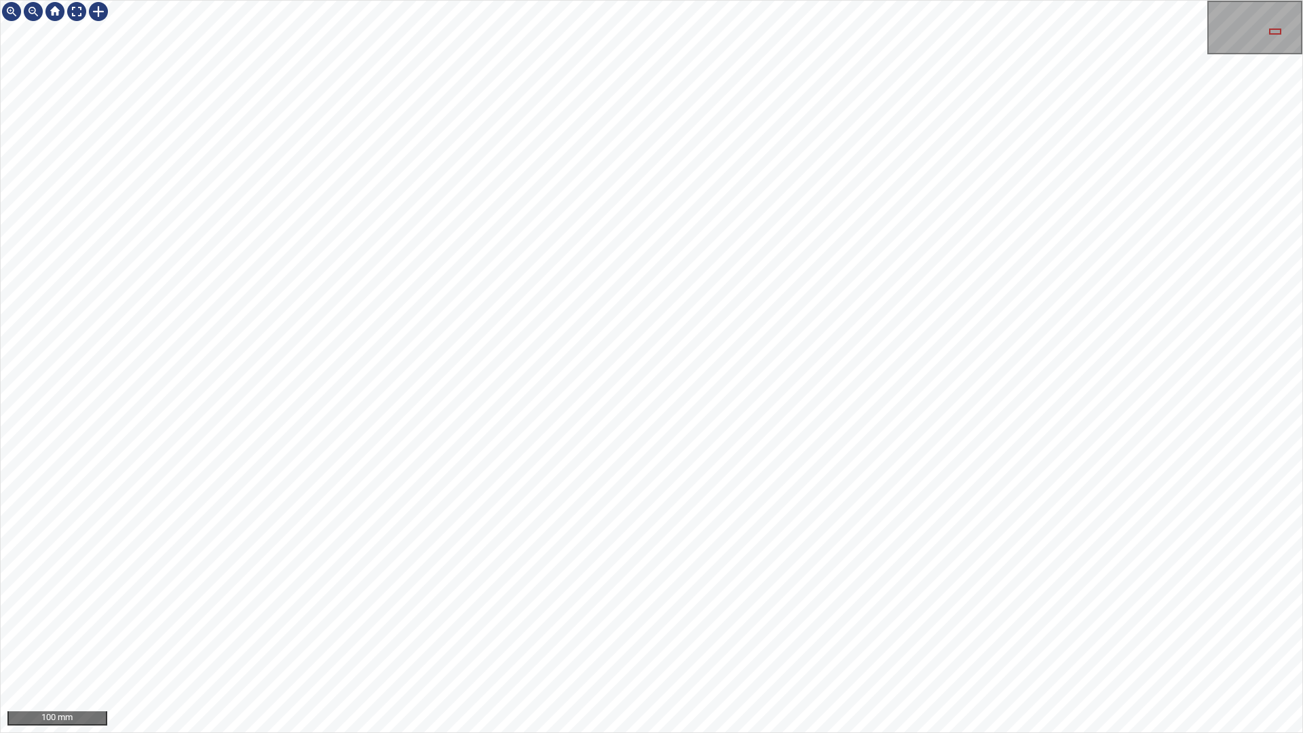
click at [439, 0] on div "100 mm" at bounding box center [651, 366] width 1303 height 733
click at [542, 0] on div "100 mm" at bounding box center [651, 366] width 1303 height 733
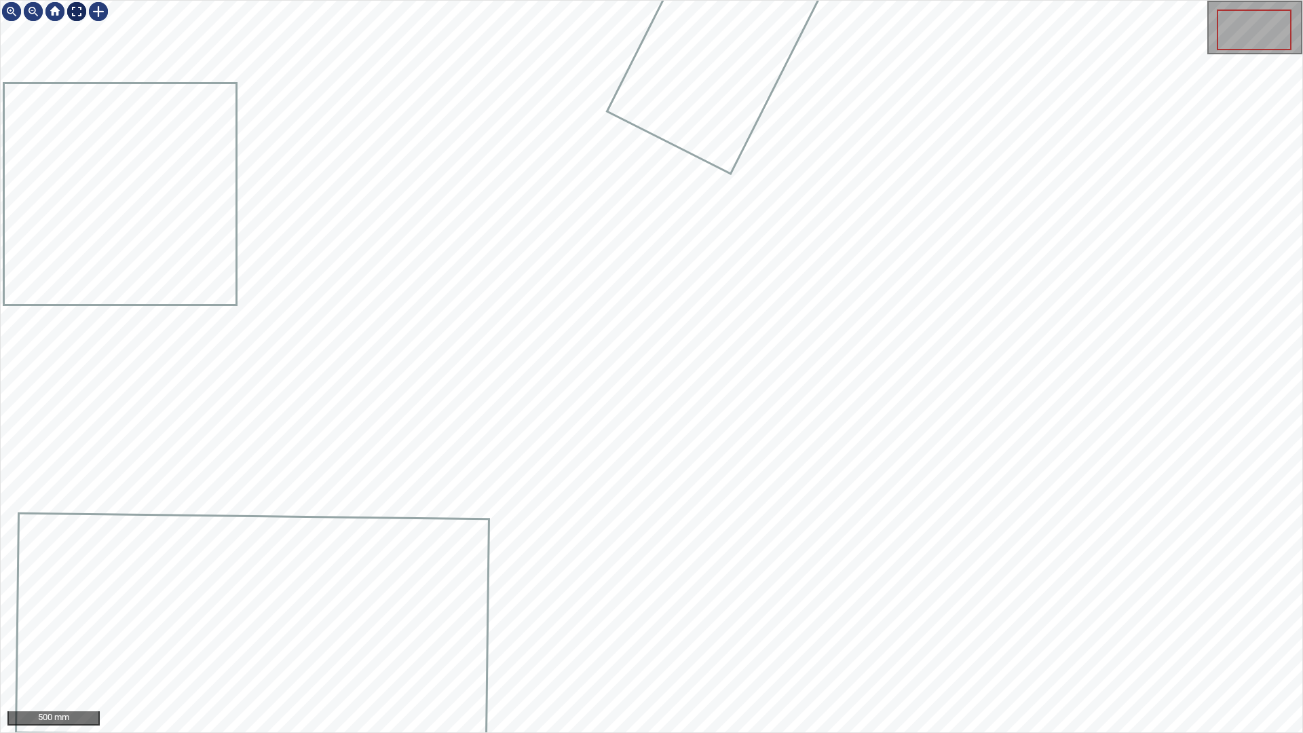
click at [73, 10] on div at bounding box center [77, 12] width 22 height 22
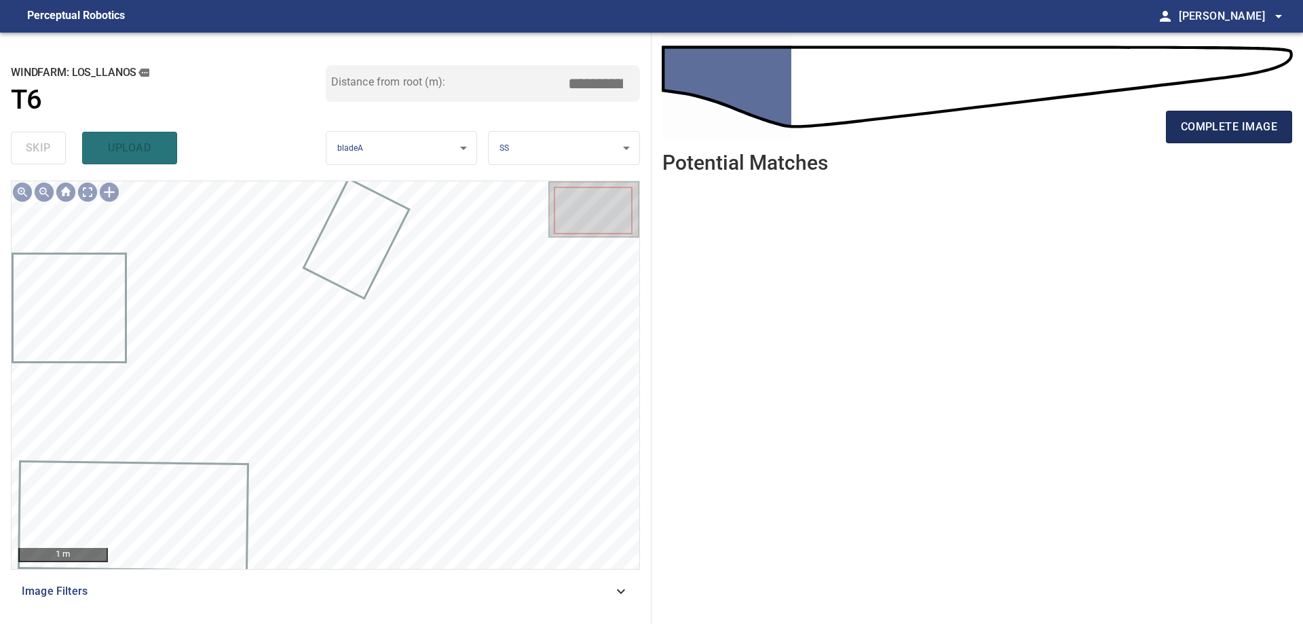
click at [1233, 134] on span "complete image" at bounding box center [1229, 126] width 96 height 19
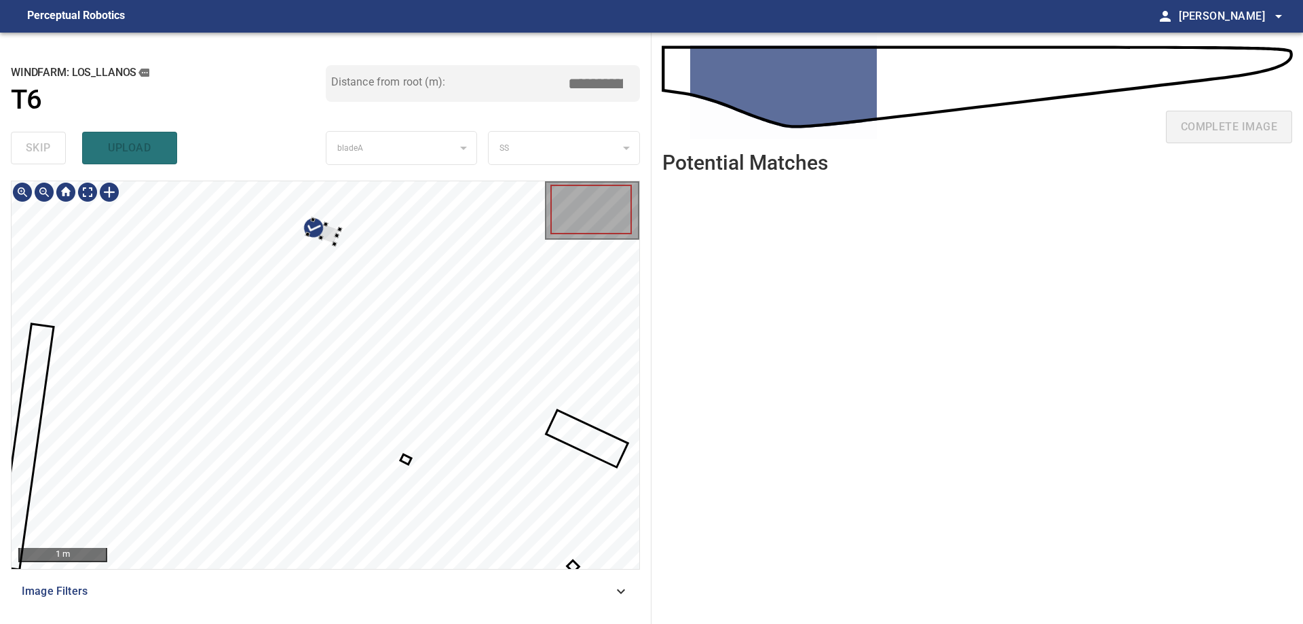
click at [447, 220] on div at bounding box center [326, 375] width 628 height 388
click at [561, 354] on div at bounding box center [326, 375] width 628 height 388
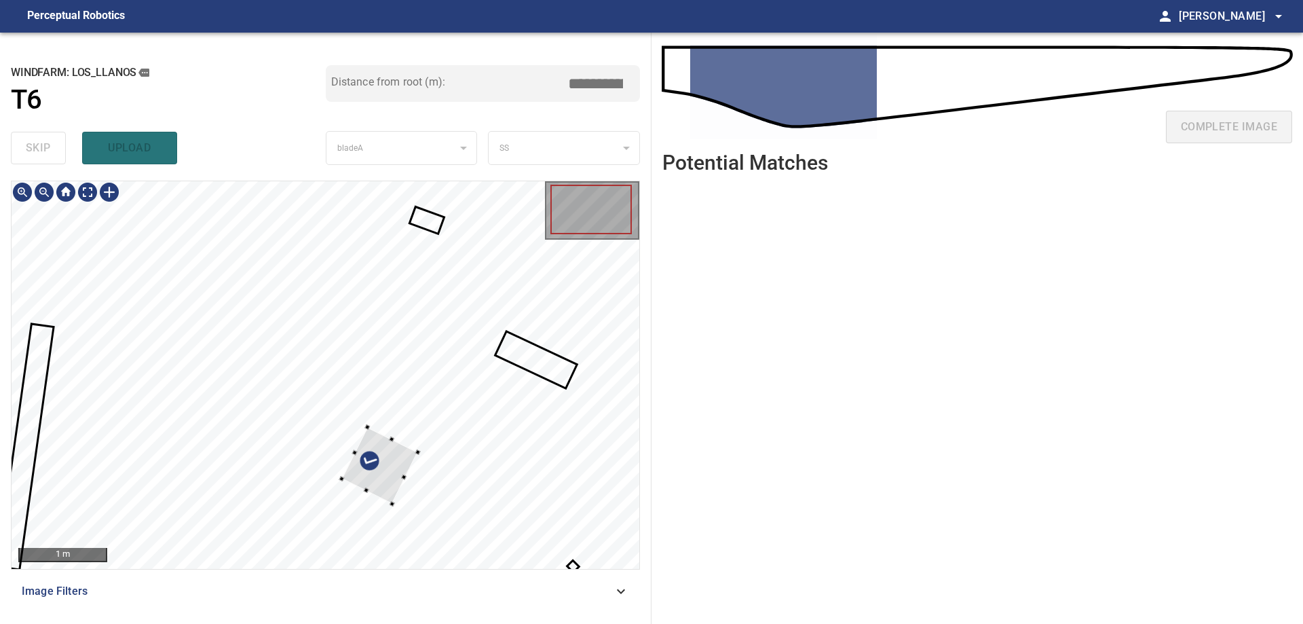
click at [465, 231] on div at bounding box center [326, 375] width 628 height 388
click at [400, 427] on div at bounding box center [326, 375] width 628 height 388
click at [546, 233] on div "1 m" at bounding box center [326, 375] width 628 height 388
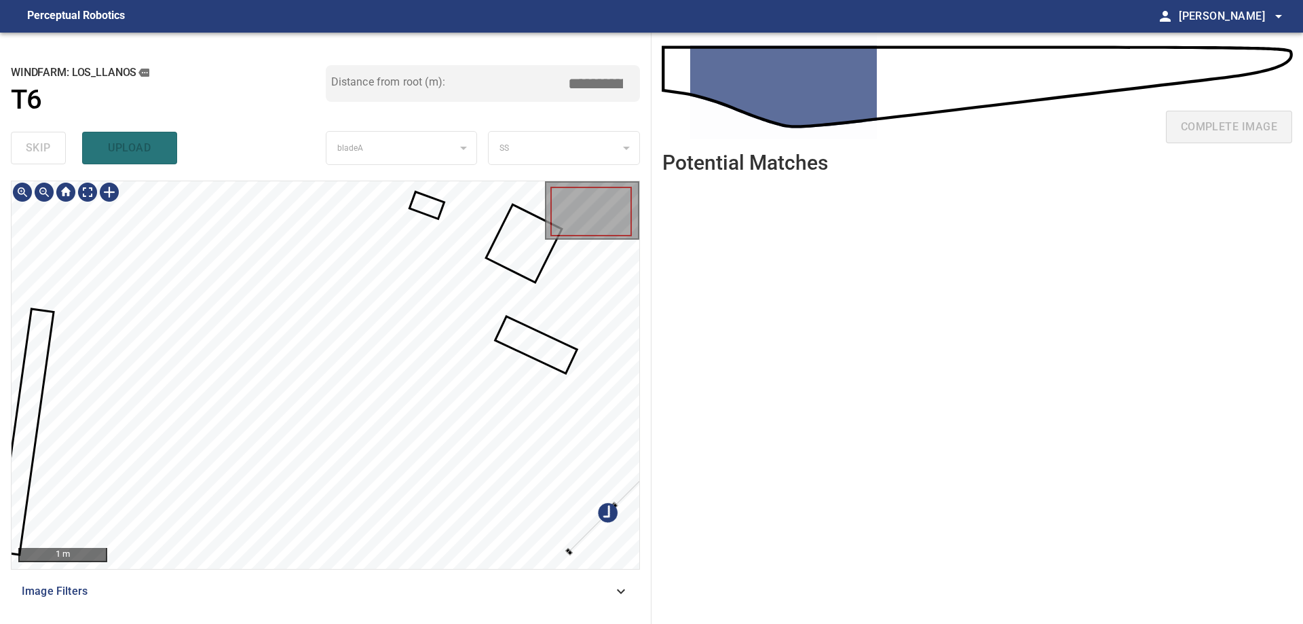
click at [682, 441] on div "**********" at bounding box center [651, 328] width 1303 height 591
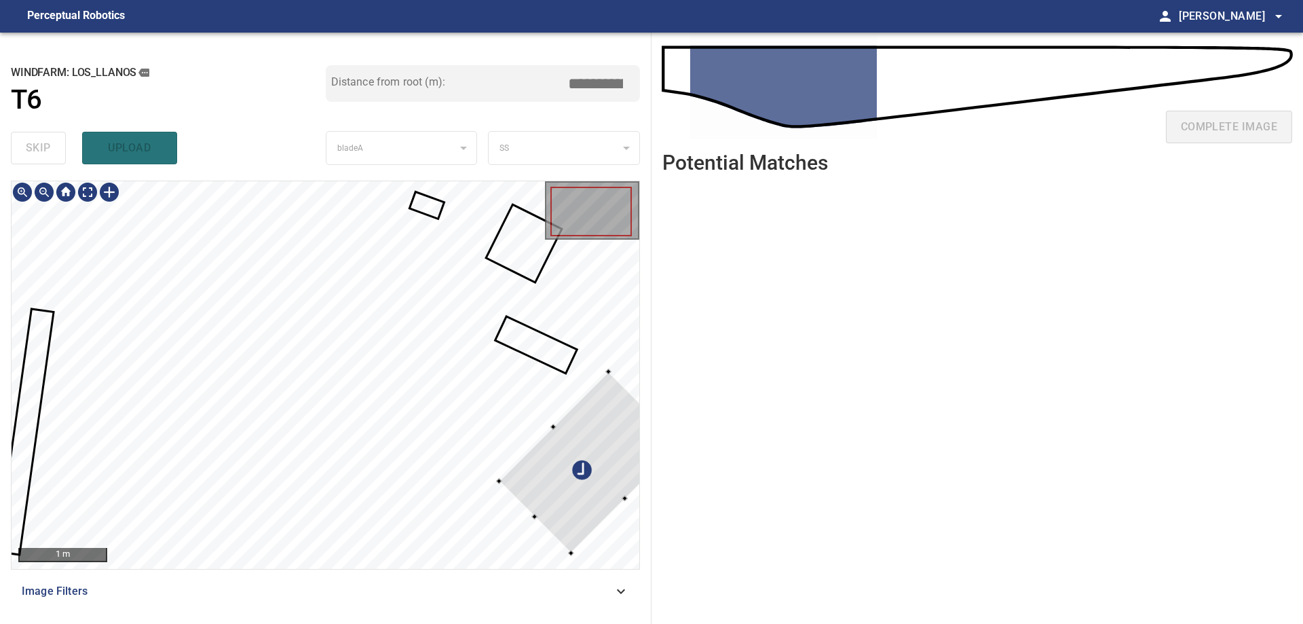
click at [512, 467] on div at bounding box center [554, 427] width 110 height 110
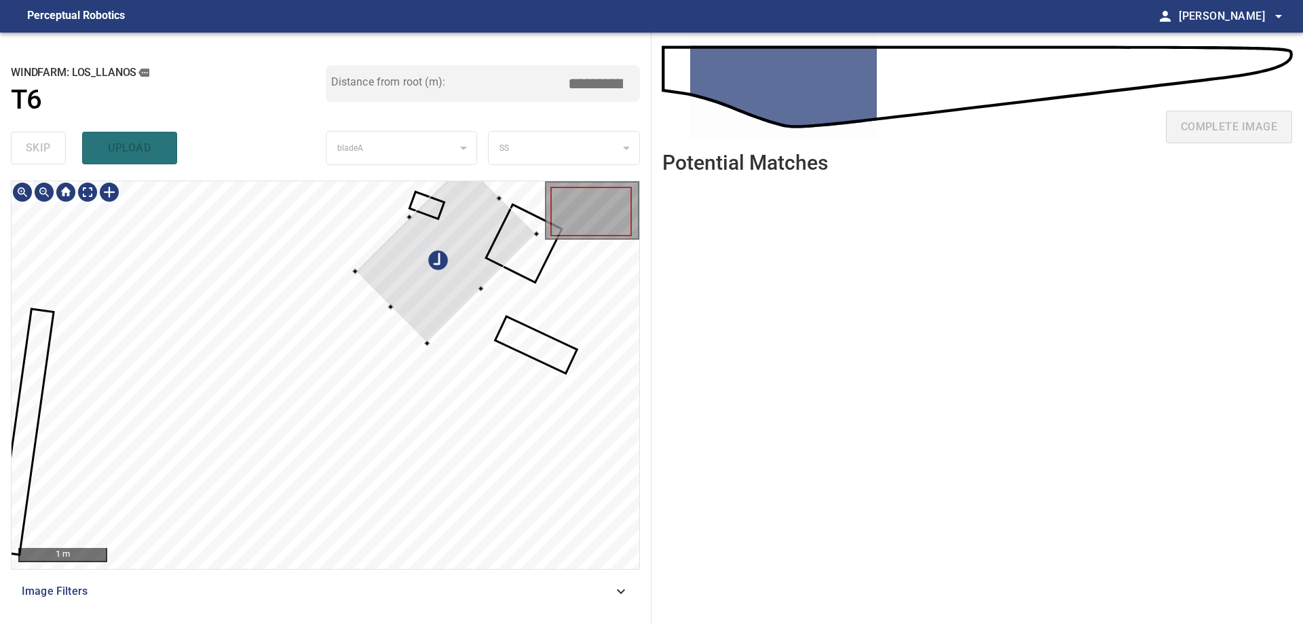
click at [422, 276] on div at bounding box center [445, 252] width 181 height 181
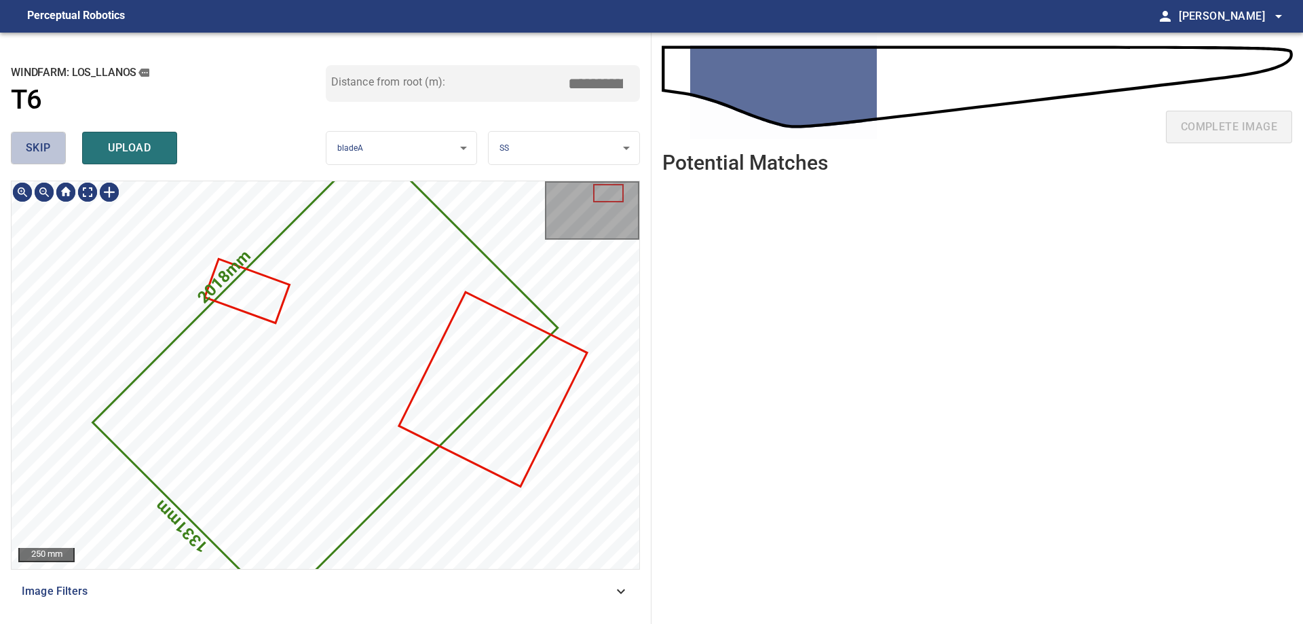
click at [37, 157] on span "skip" at bounding box center [38, 147] width 25 height 19
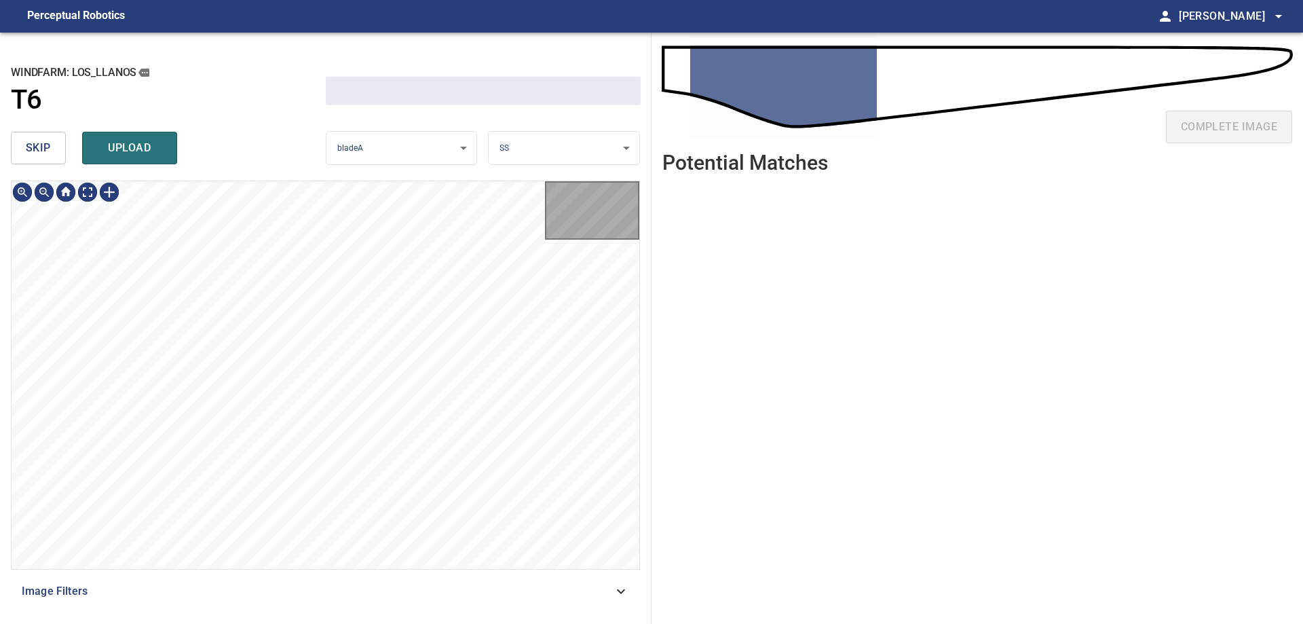
click at [37, 157] on span "skip" at bounding box center [38, 147] width 25 height 19
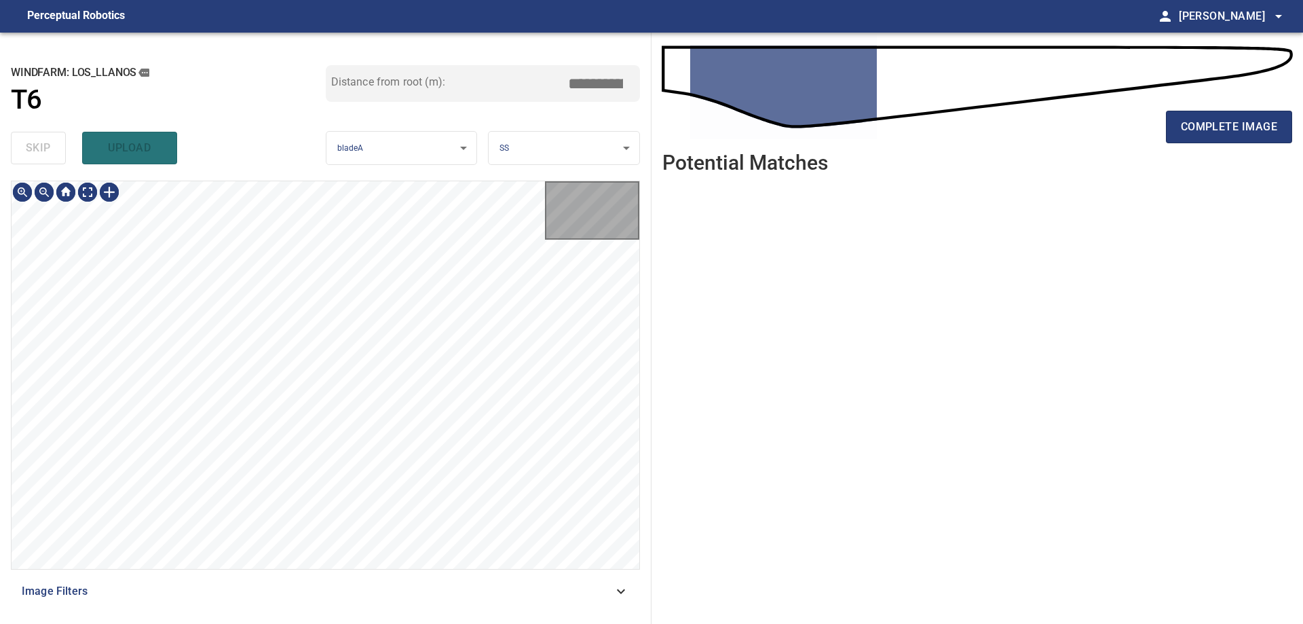
click at [38, 157] on div "skip upload" at bounding box center [168, 147] width 315 height 43
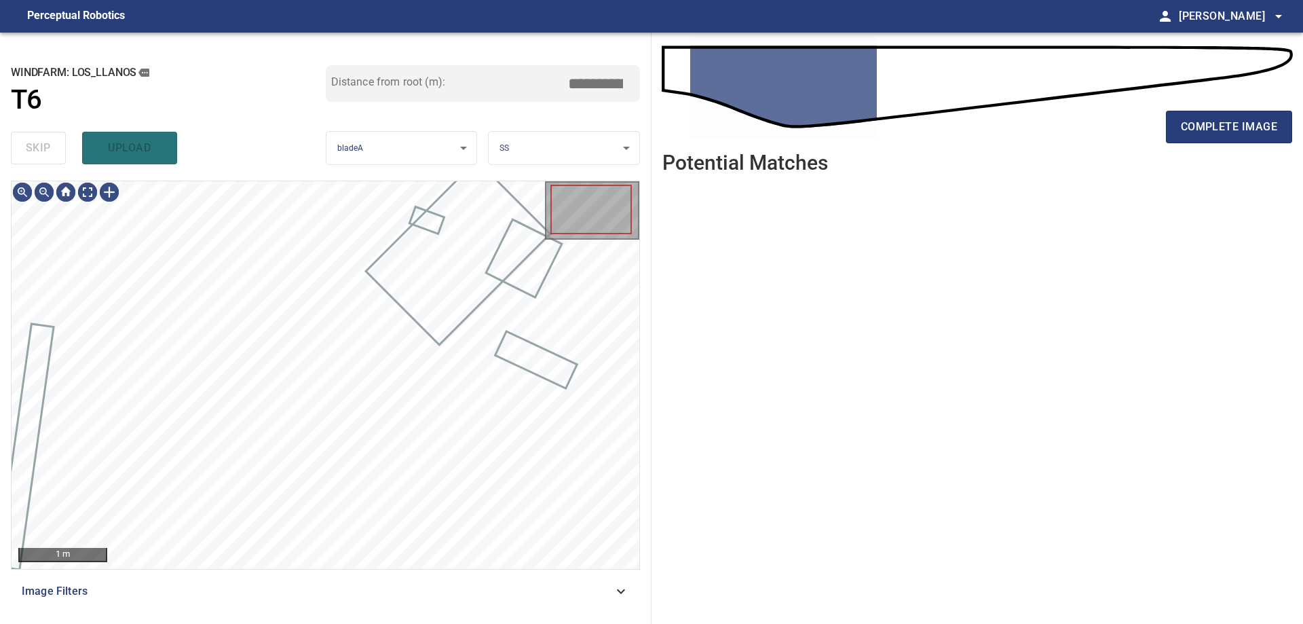
type input "****"
click at [38, 157] on div "skip upload" at bounding box center [168, 147] width 315 height 43
click at [40, 160] on div "skip upload" at bounding box center [168, 147] width 315 height 43
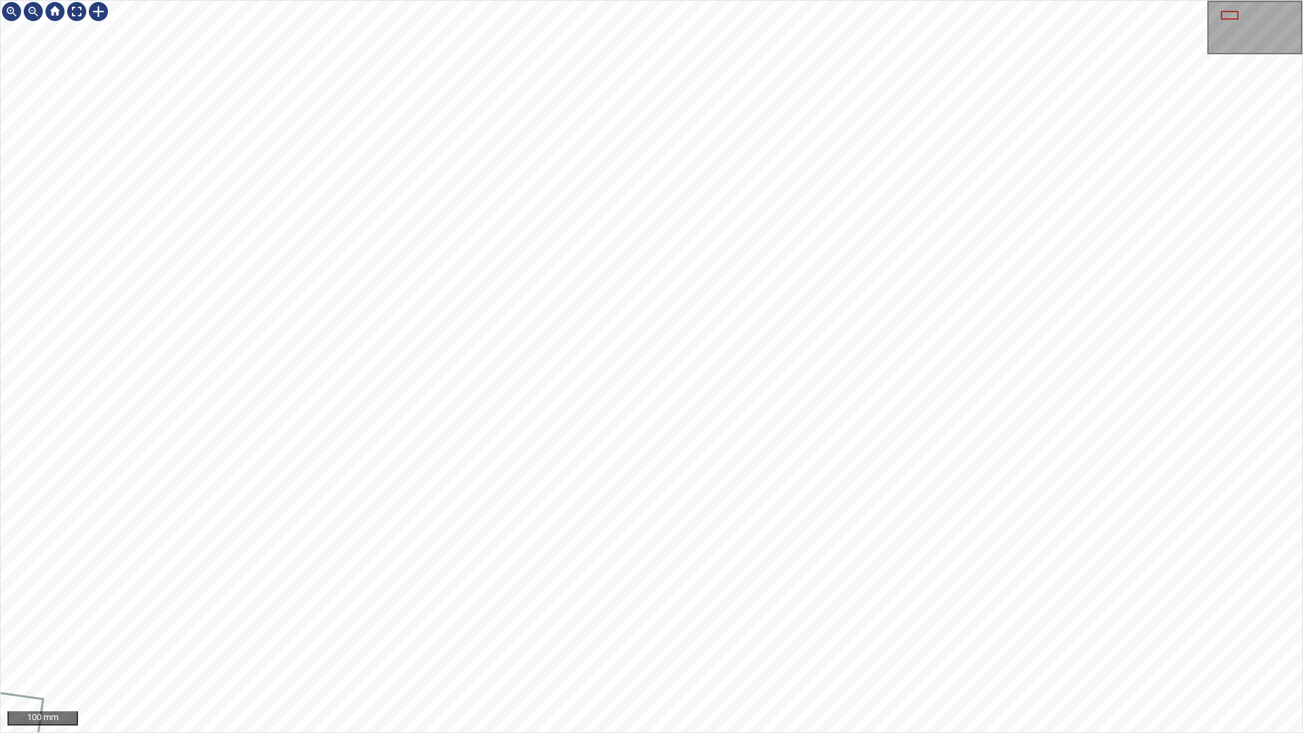
click at [631, 623] on div "100 mm" at bounding box center [651, 366] width 1303 height 733
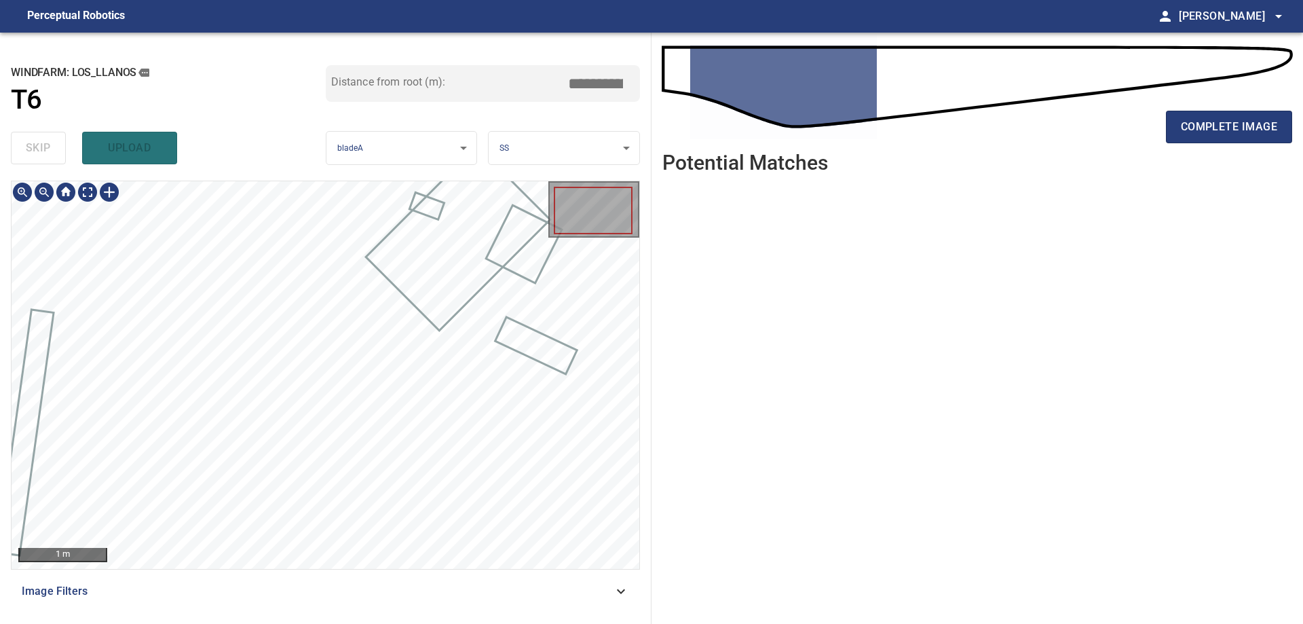
click at [430, 608] on div "1 m Image Filters" at bounding box center [325, 397] width 629 height 432
click at [428, 593] on span "Image Filters" at bounding box center [317, 591] width 591 height 16
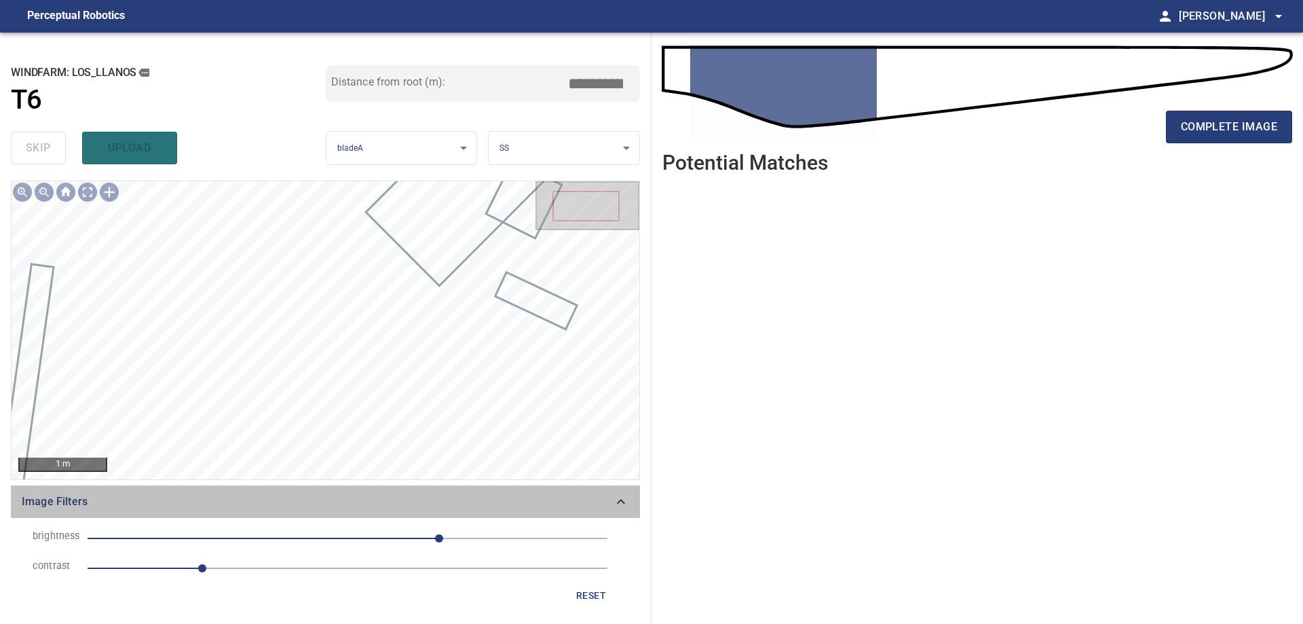
click at [473, 511] on div "Image Filters" at bounding box center [325, 501] width 629 height 33
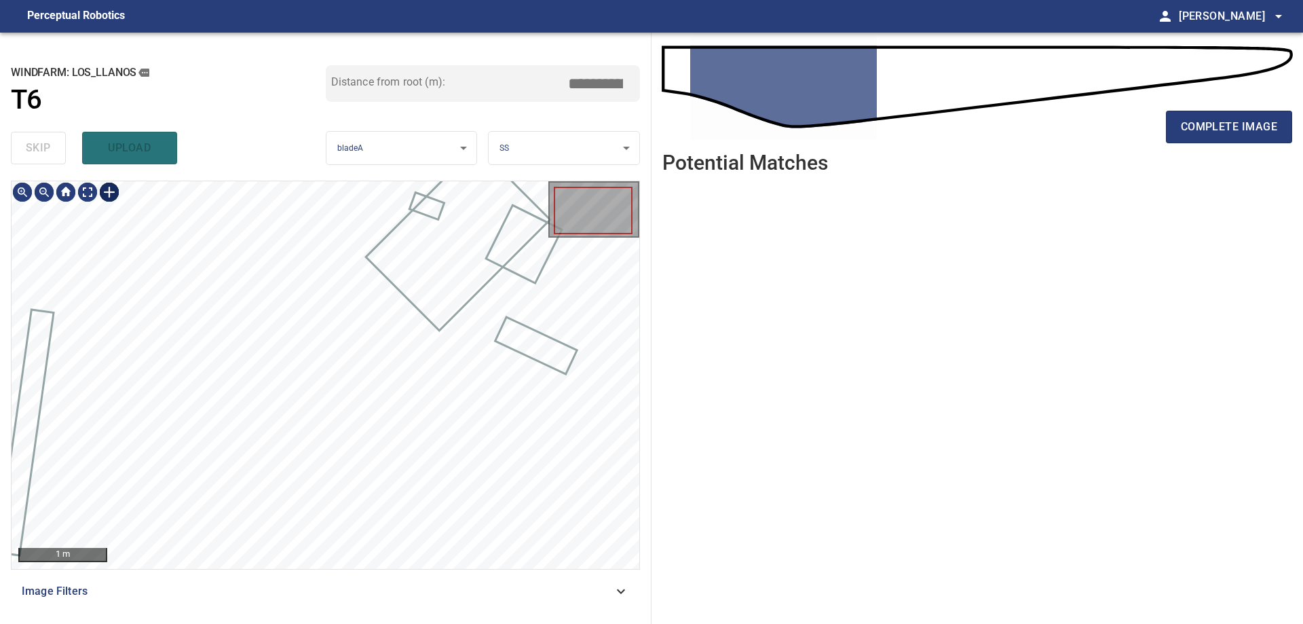
click at [109, 187] on div at bounding box center [109, 192] width 22 height 22
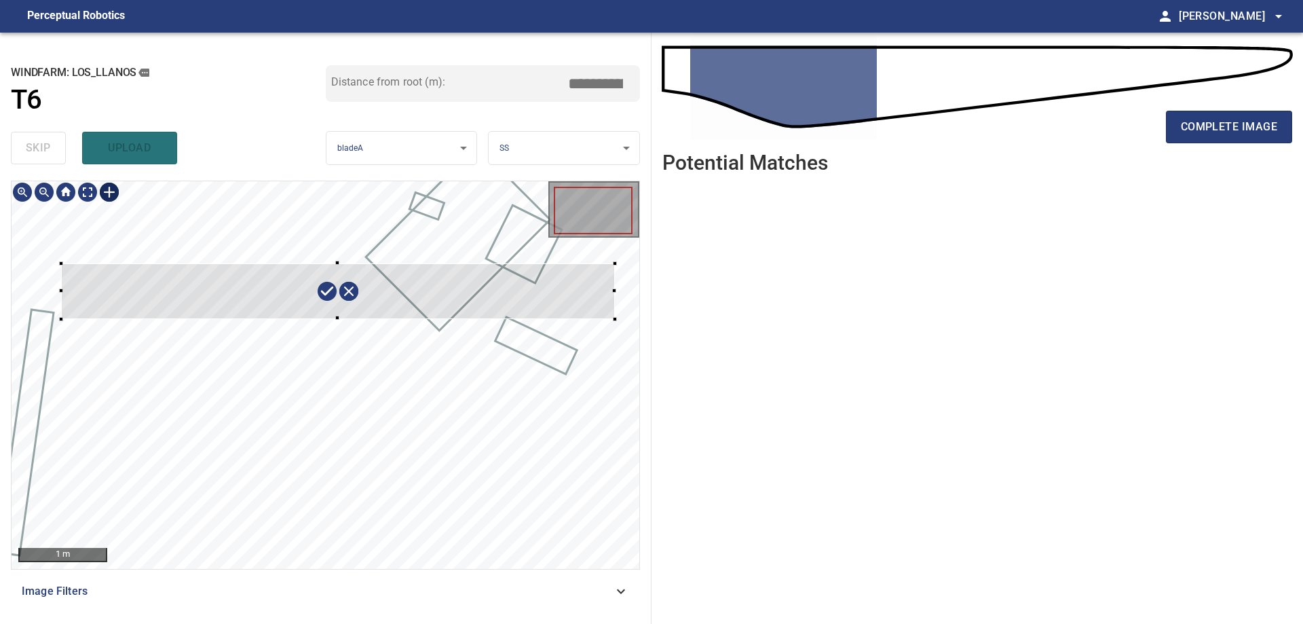
click at [615, 319] on div at bounding box center [326, 375] width 628 height 388
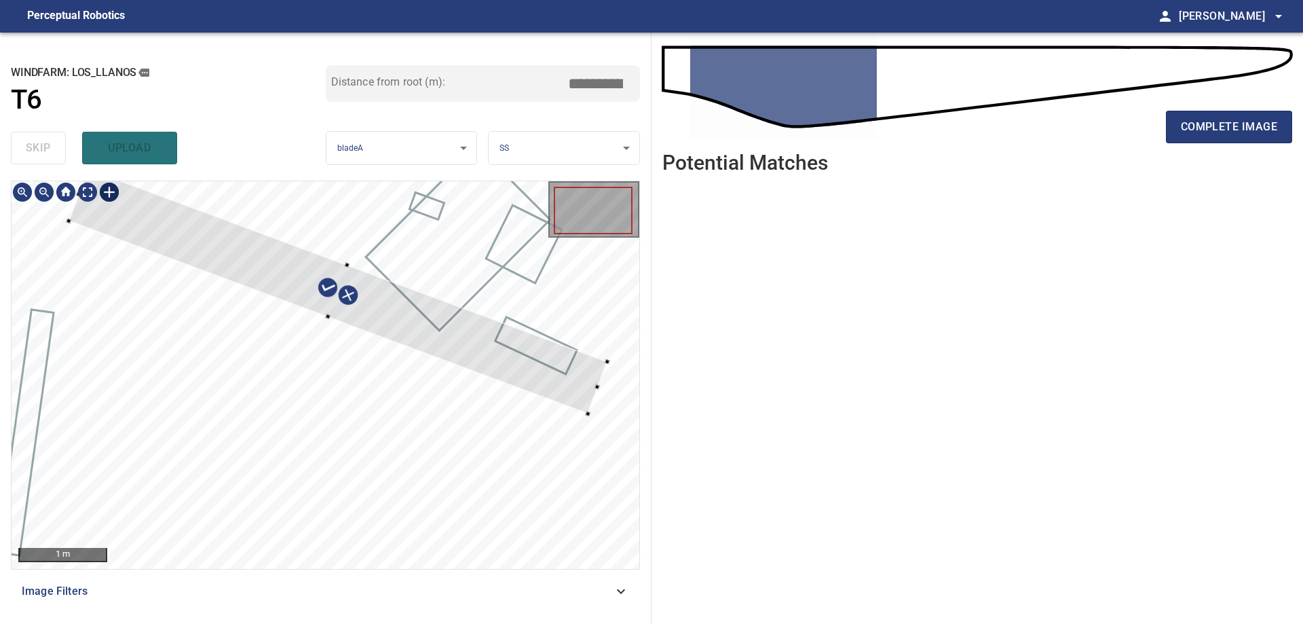
click at [659, 375] on div "**********" at bounding box center [651, 328] width 1303 height 591
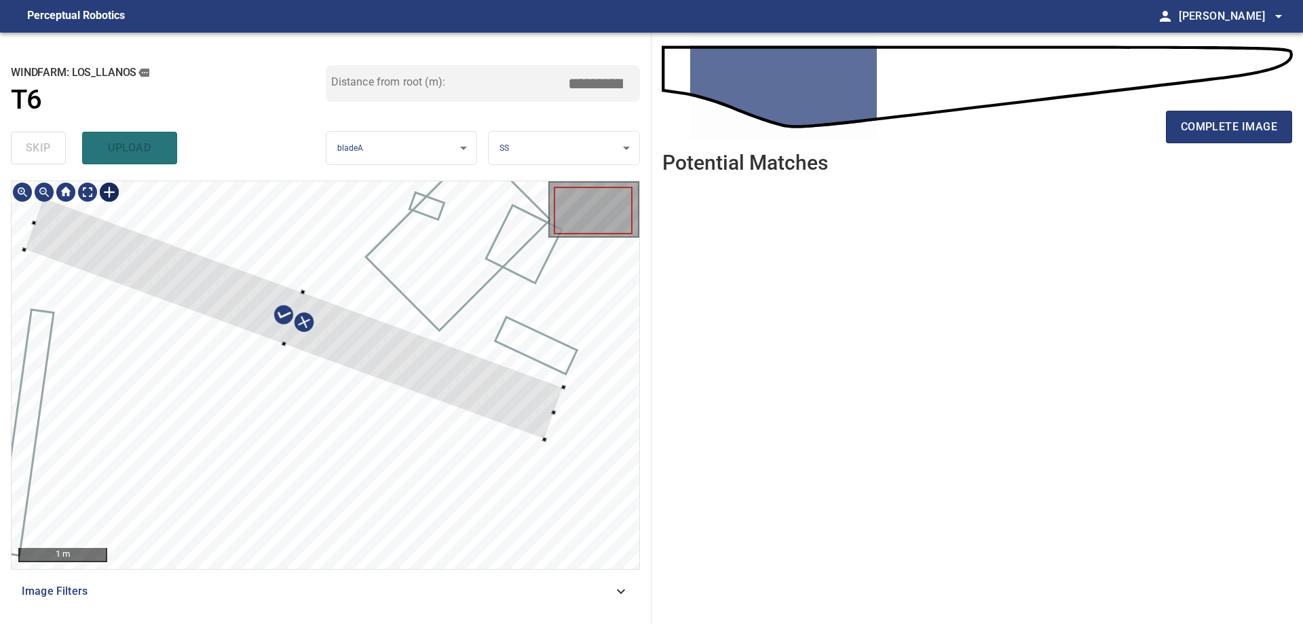
click at [506, 397] on div at bounding box center [294, 319] width 540 height 242
click at [606, 450] on div at bounding box center [326, 375] width 628 height 388
click at [616, 410] on div at bounding box center [320, 328] width 593 height 262
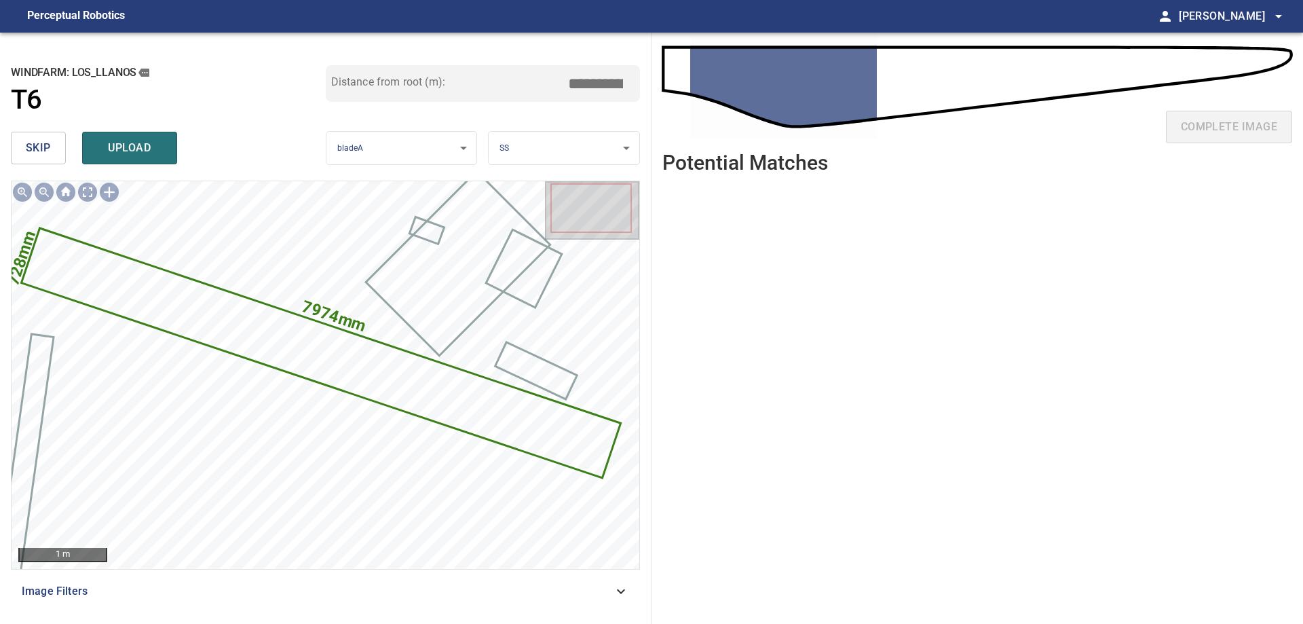
click at [726, 84] on div "**********" at bounding box center [651, 328] width 1303 height 591
type input "****"
click at [141, 149] on span "upload" at bounding box center [129, 147] width 65 height 19
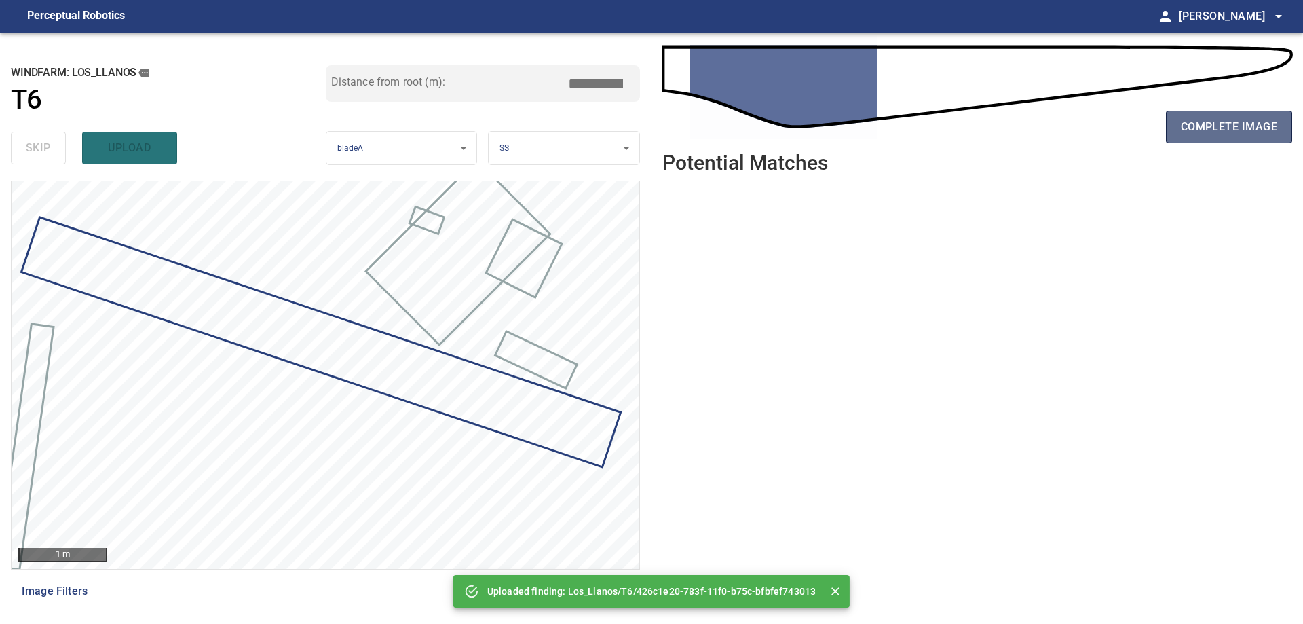
click at [1237, 130] on span "complete image" at bounding box center [1229, 126] width 96 height 19
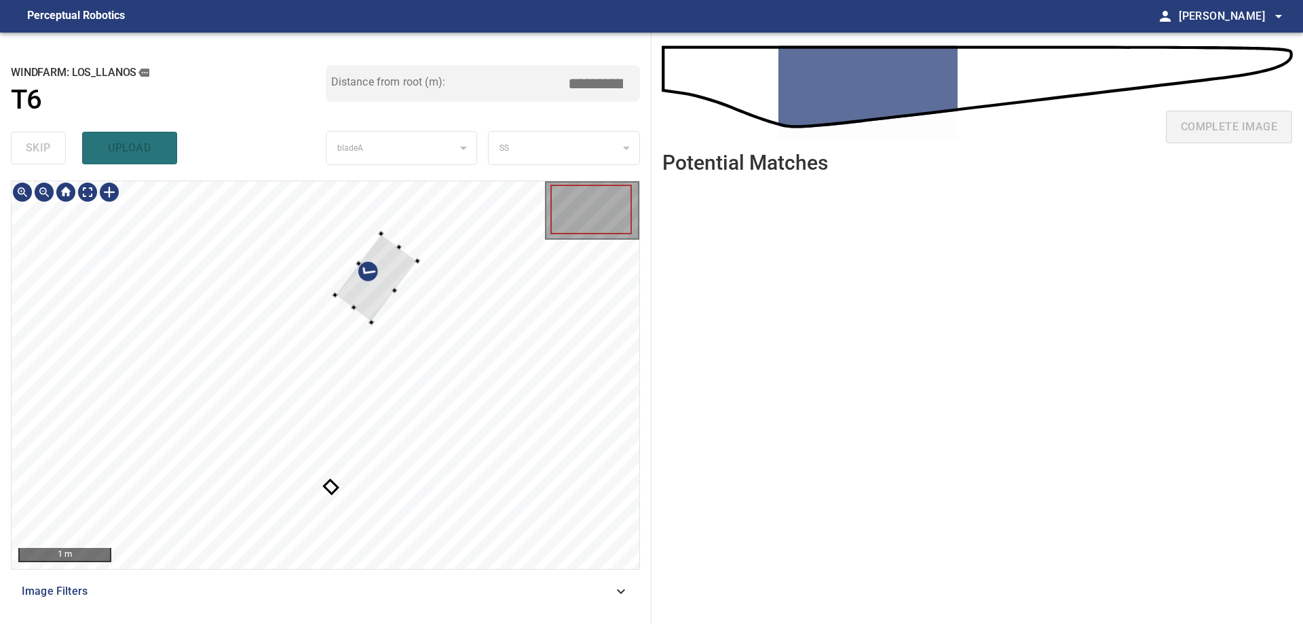
click at [417, 280] on div at bounding box center [326, 375] width 628 height 388
click at [322, 510] on div at bounding box center [341, 491] width 39 height 39
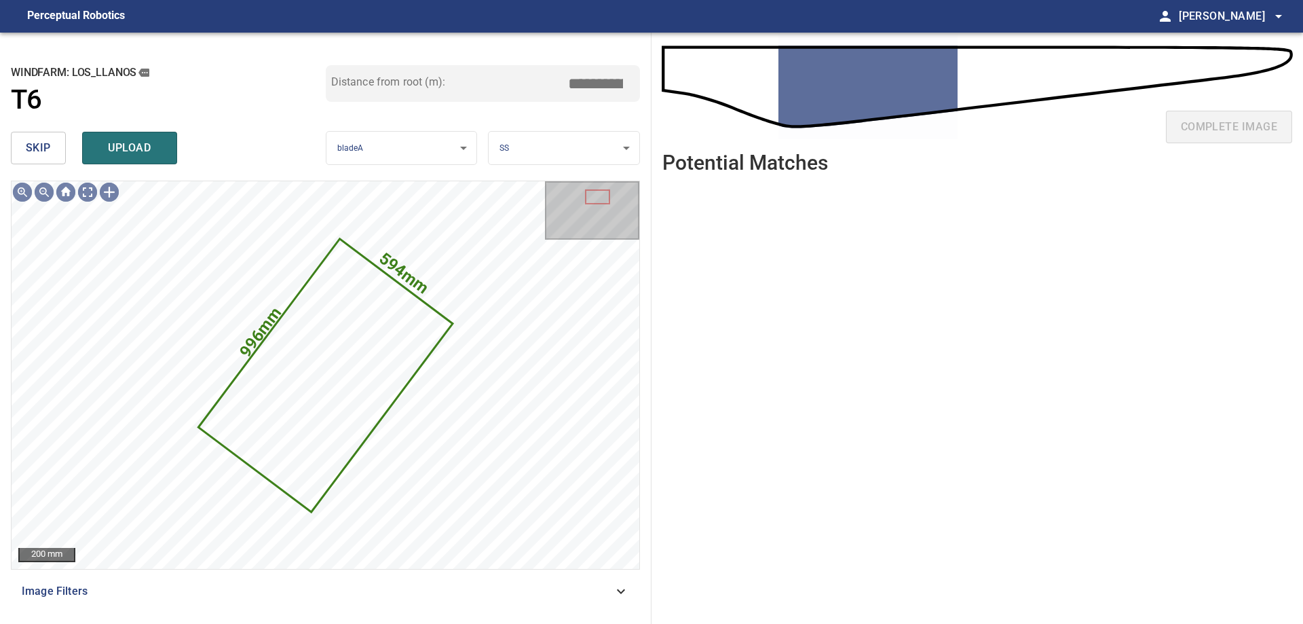
click at [54, 152] on button "skip" at bounding box center [38, 148] width 55 height 33
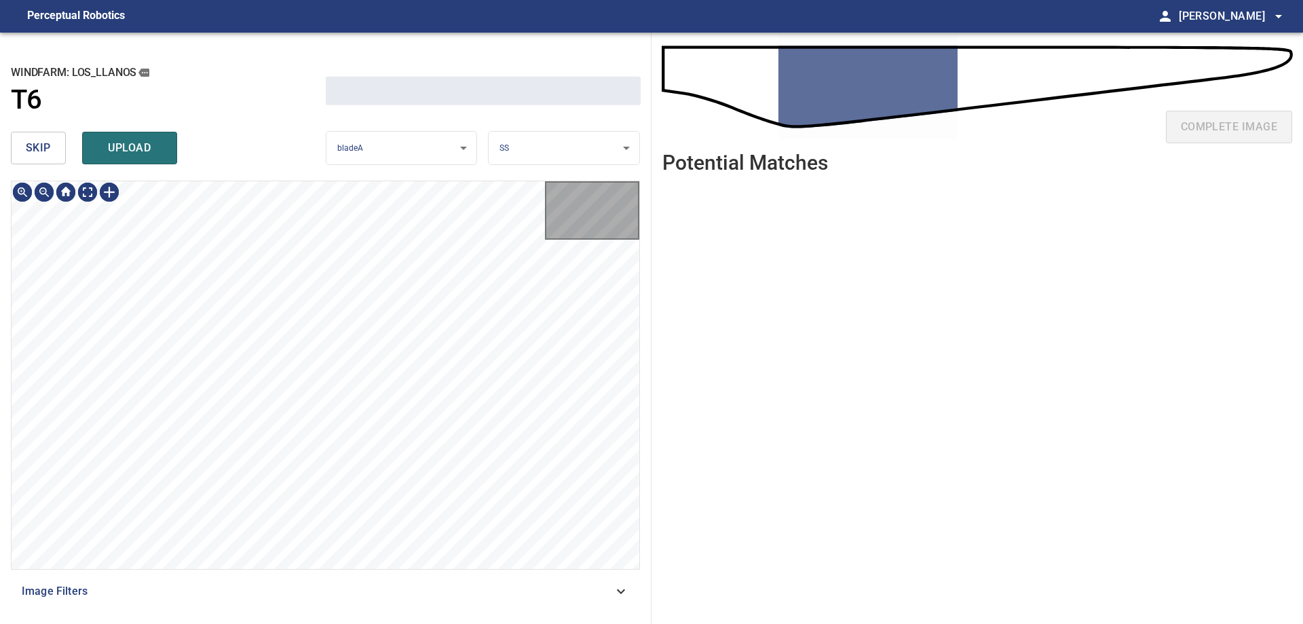
click at [54, 152] on button "skip" at bounding box center [38, 148] width 55 height 33
click at [54, 151] on div "skip upload" at bounding box center [168, 147] width 315 height 43
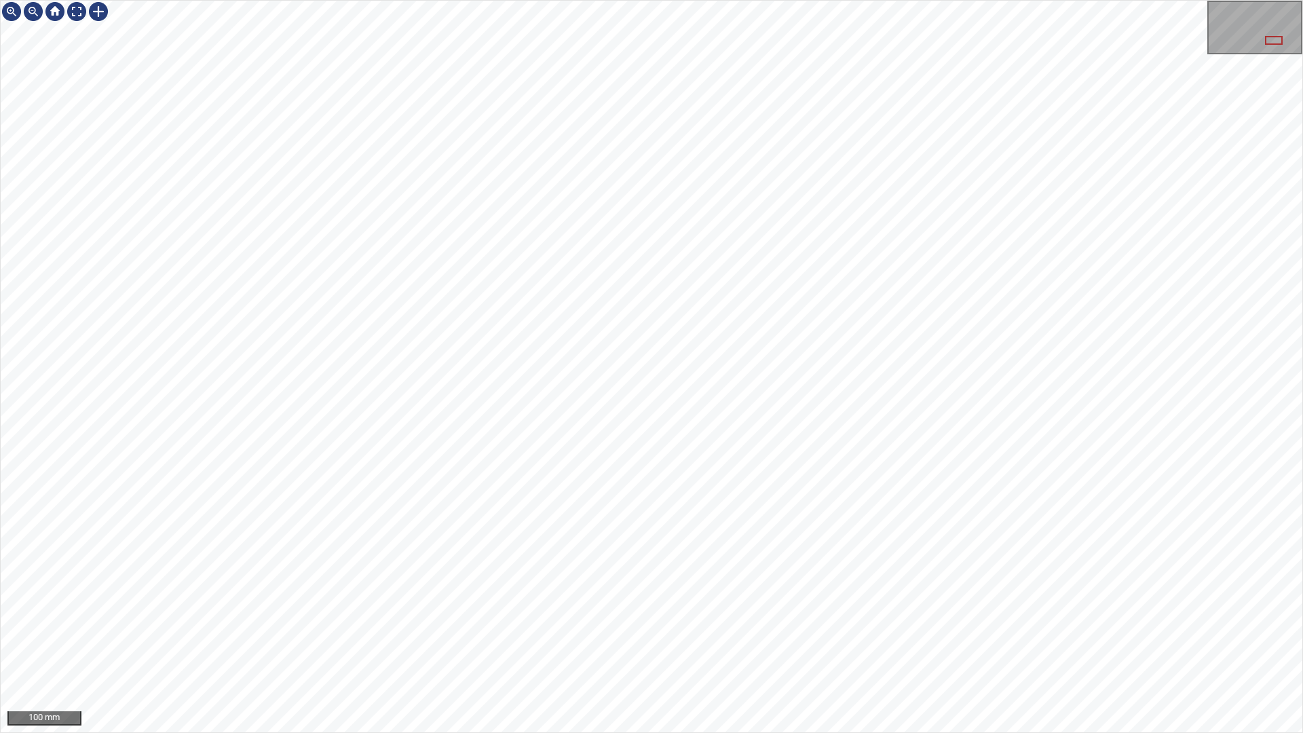
click at [0, 67] on html "100 mm" at bounding box center [651, 366] width 1303 height 733
click at [82, 10] on div at bounding box center [77, 12] width 22 height 22
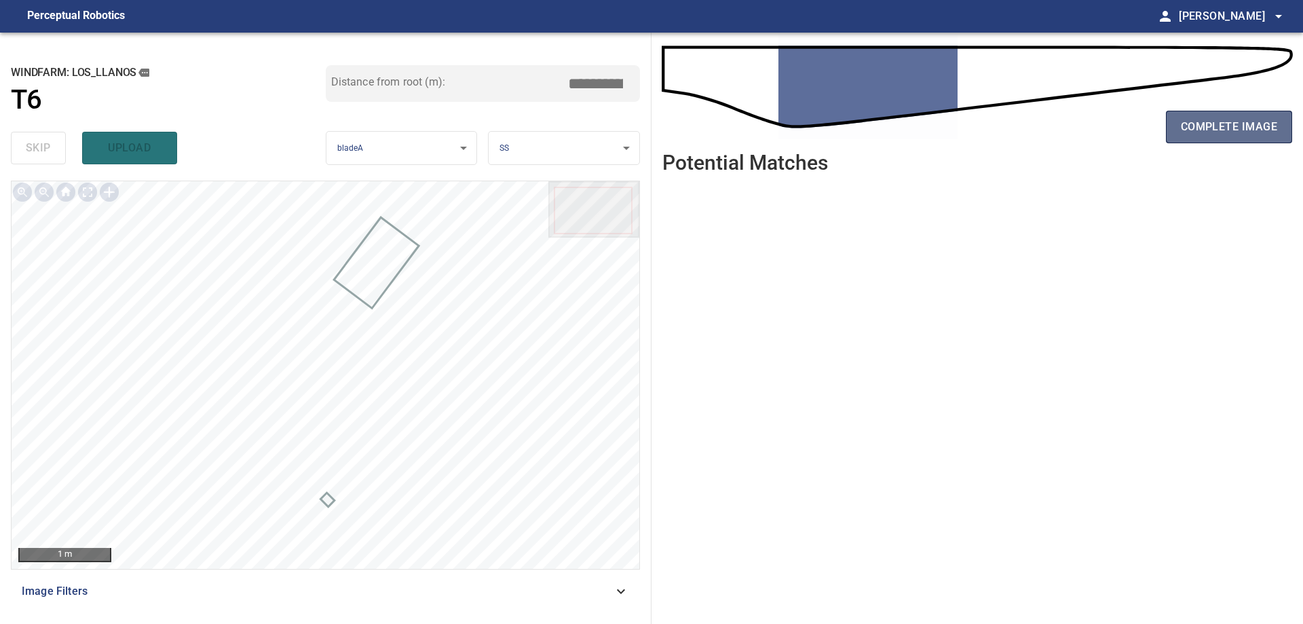
click at [1215, 139] on button "complete image" at bounding box center [1229, 127] width 126 height 33
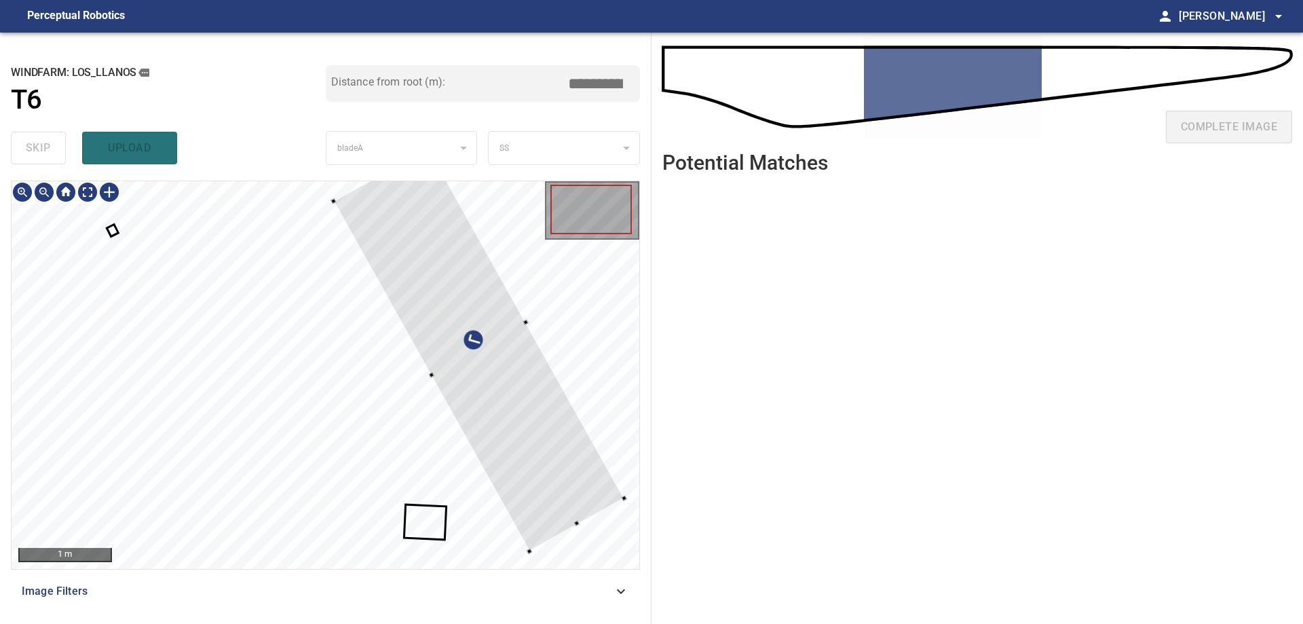
click at [454, 309] on div at bounding box center [478, 349] width 291 height 403
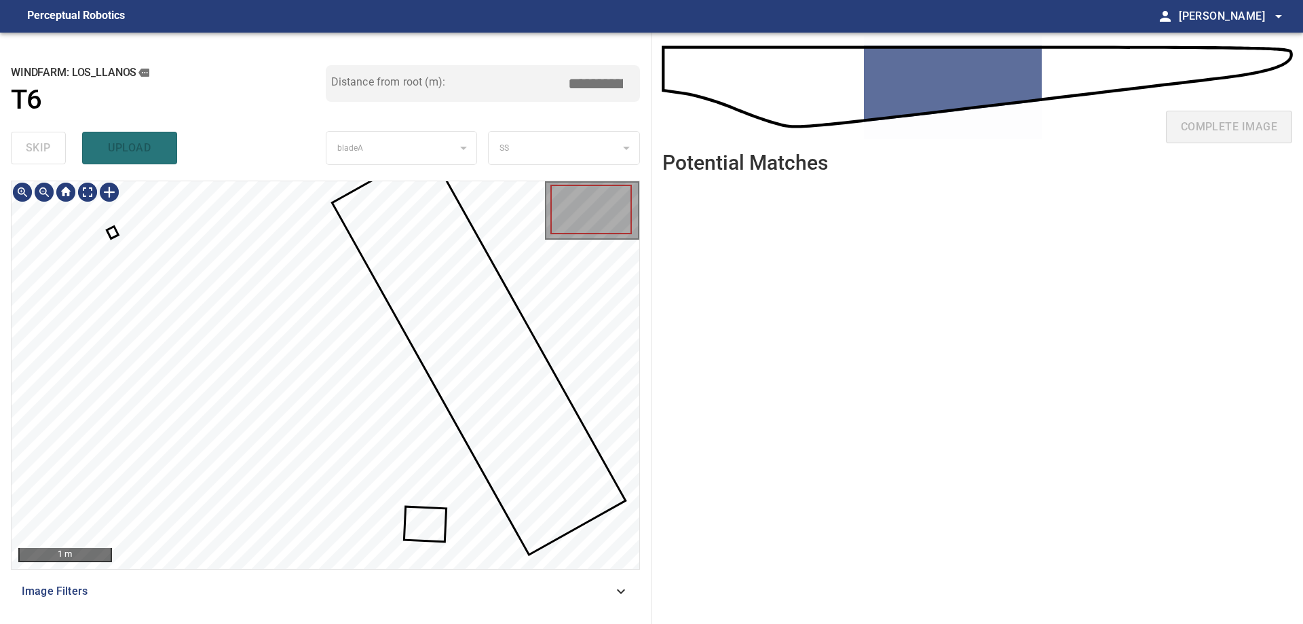
click at [115, 235] on div at bounding box center [326, 375] width 628 height 388
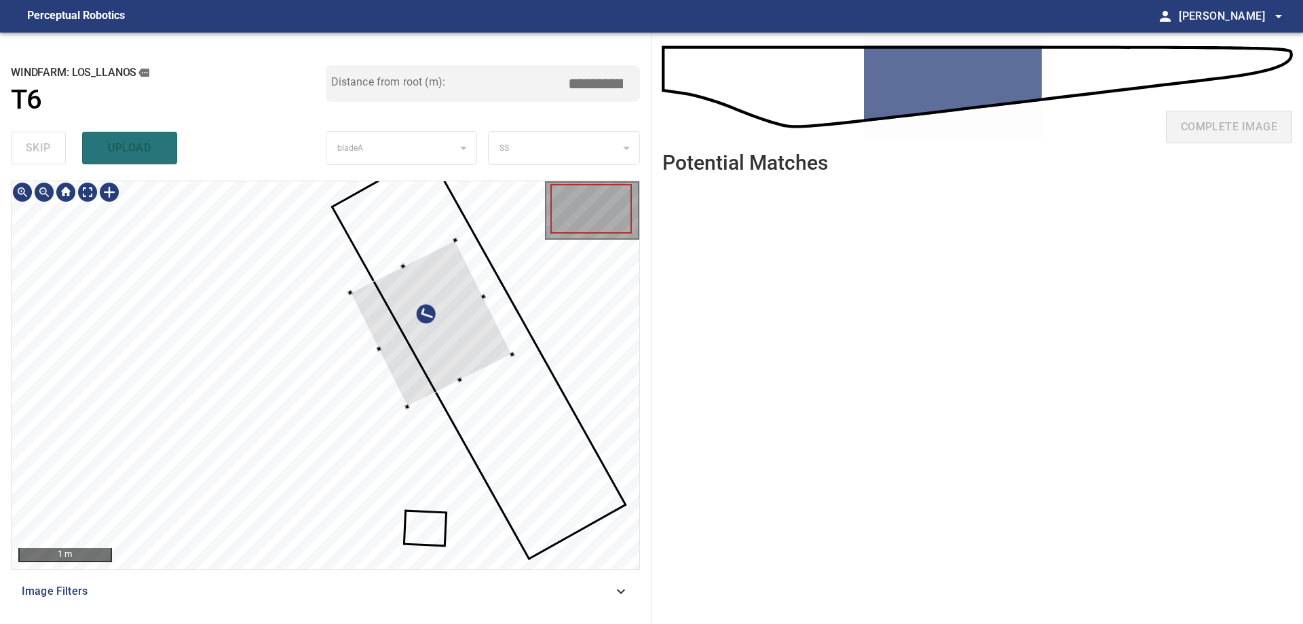
click at [512, 375] on div at bounding box center [431, 323] width 162 height 167
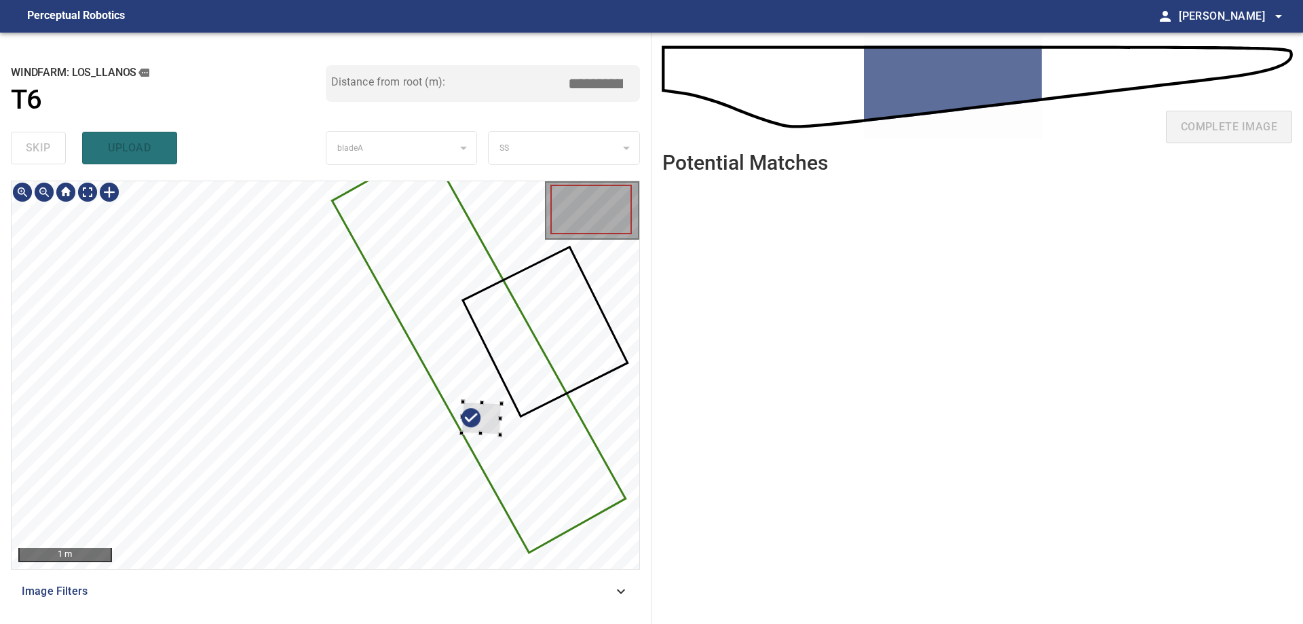
click at [503, 410] on div at bounding box center [326, 375] width 628 height 388
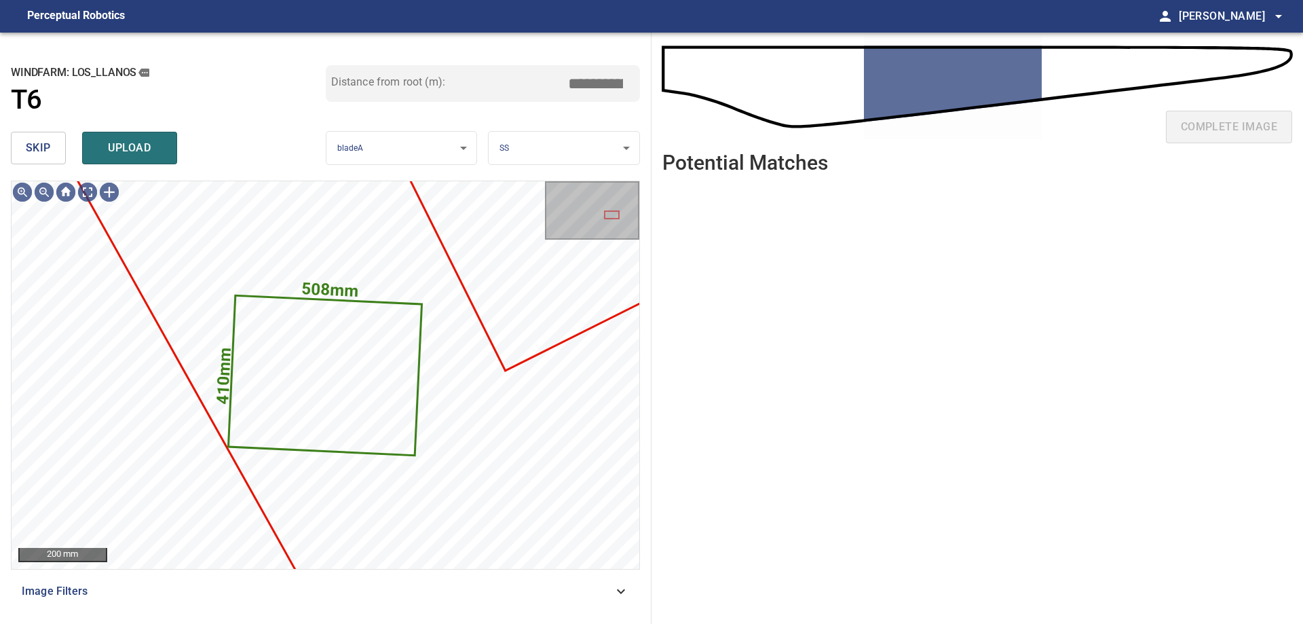
click at [31, 150] on span "skip" at bounding box center [38, 147] width 25 height 19
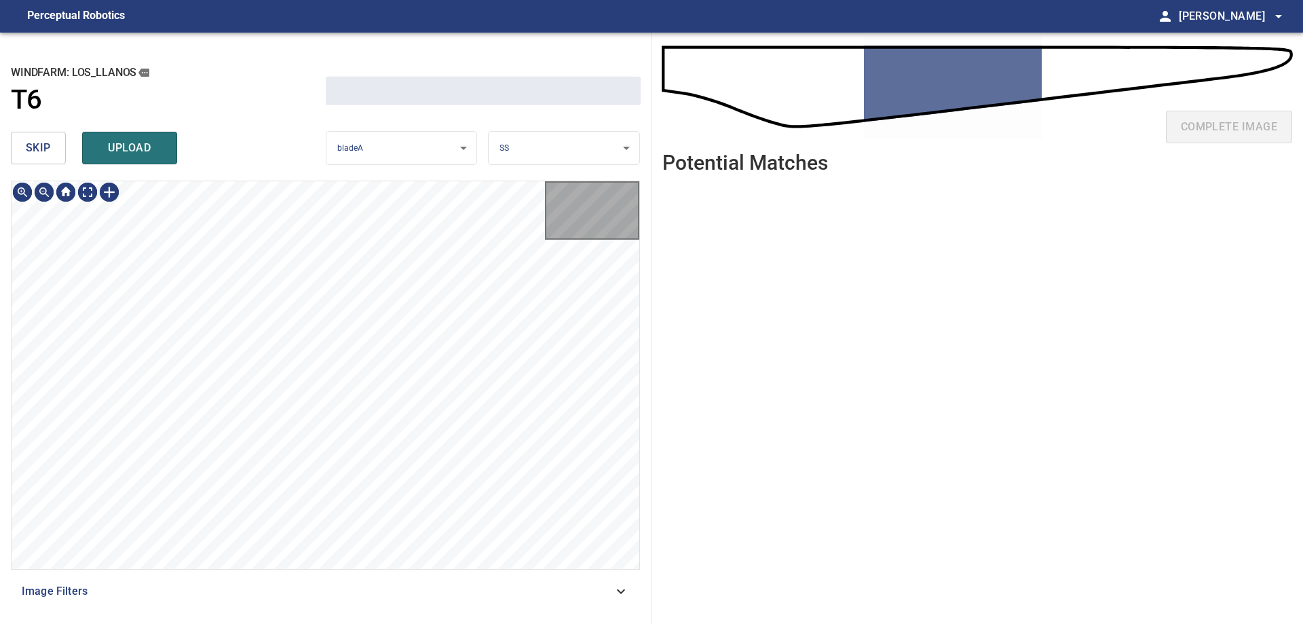
click at [31, 150] on span "skip" at bounding box center [38, 147] width 25 height 19
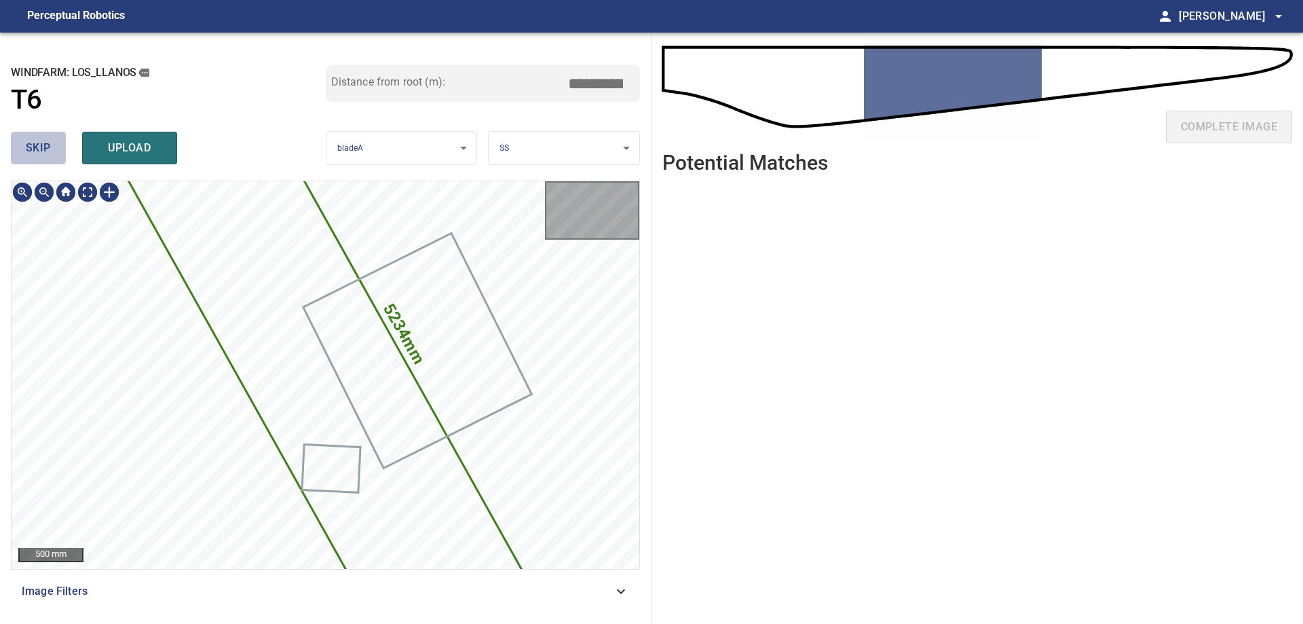
click at [31, 150] on span "skip" at bounding box center [38, 147] width 25 height 19
click at [31, 150] on div "skip upload" at bounding box center [168, 147] width 315 height 43
type input "*****"
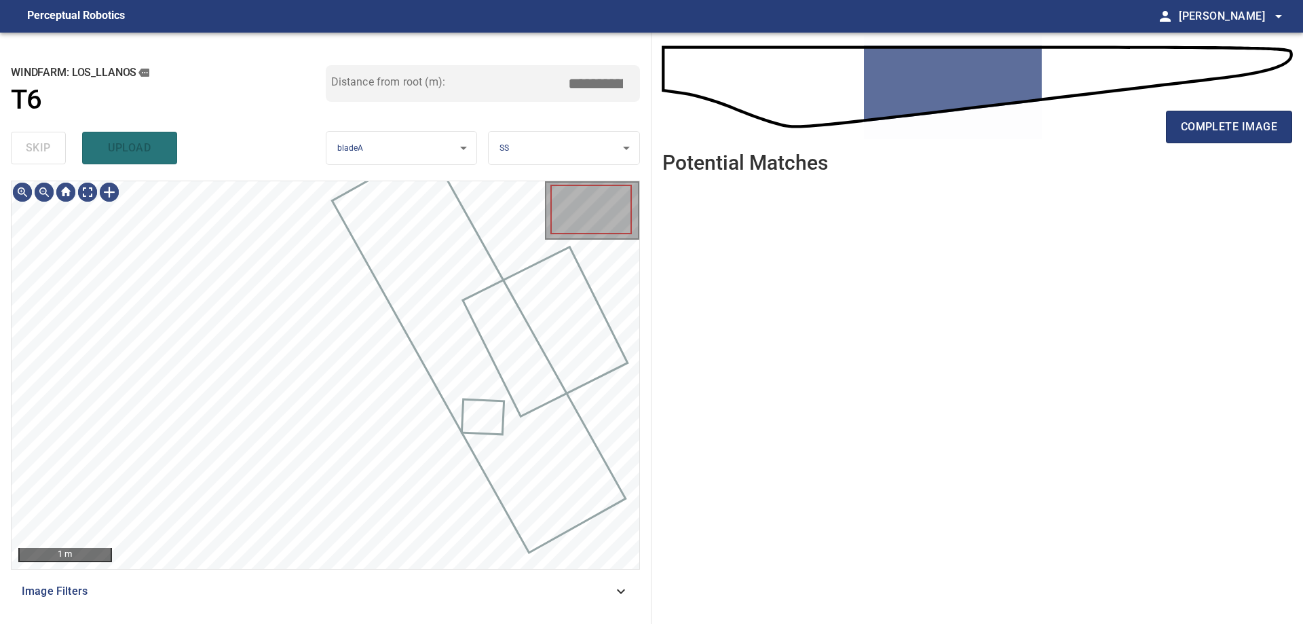
click at [31, 150] on div "skip upload" at bounding box center [168, 147] width 315 height 43
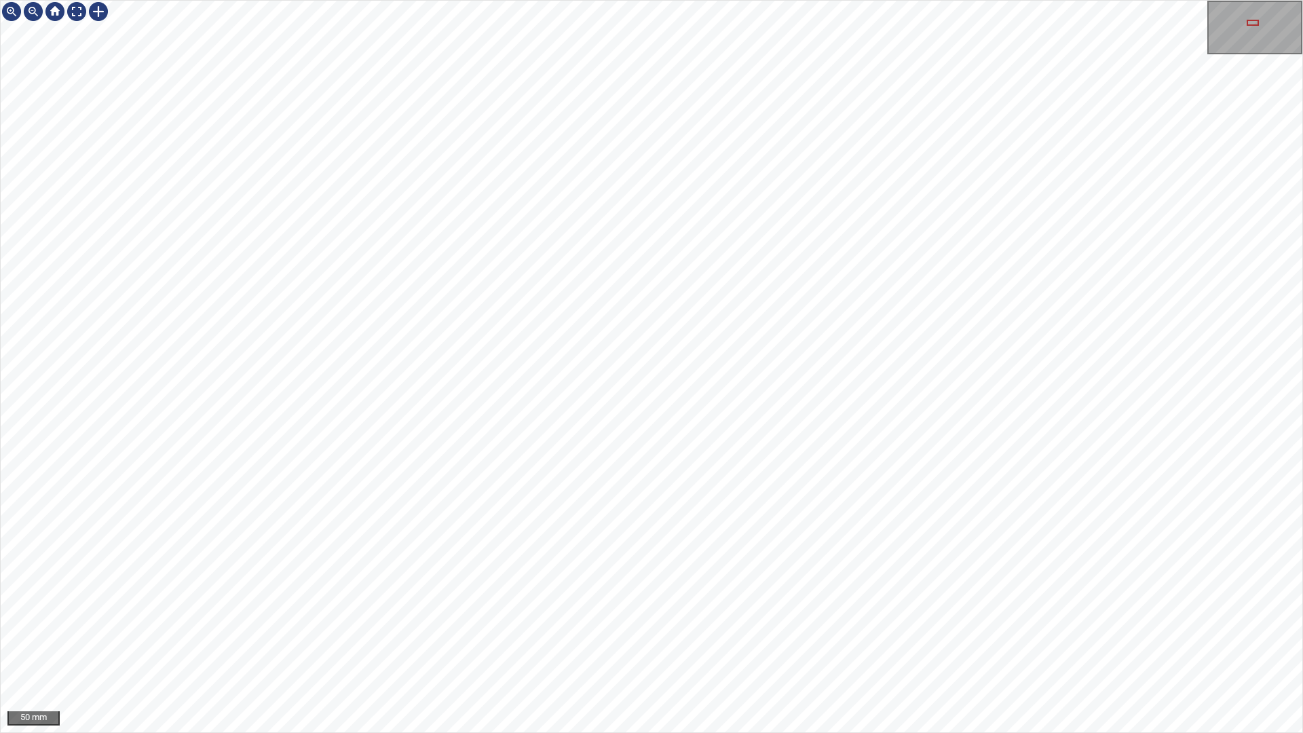
click at [1303, 623] on div "50 mm" at bounding box center [651, 366] width 1303 height 733
click at [1044, 623] on div "50 mm" at bounding box center [651, 366] width 1303 height 733
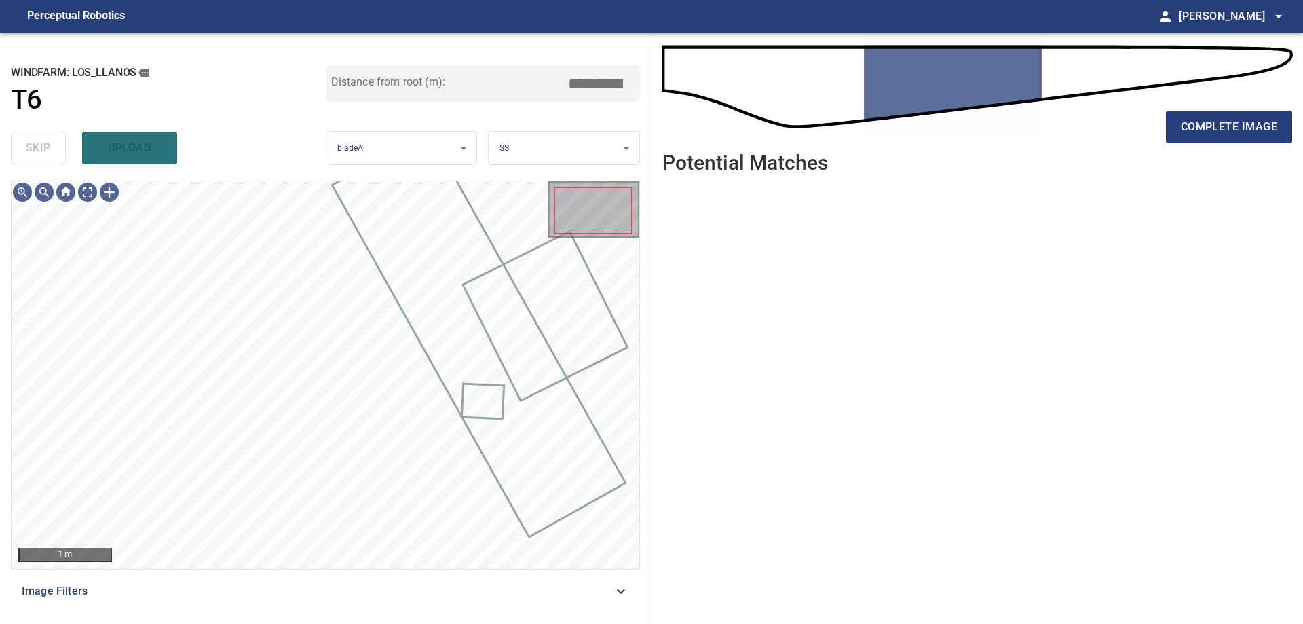
click at [629, 603] on div "Image Filters" at bounding box center [325, 591] width 629 height 33
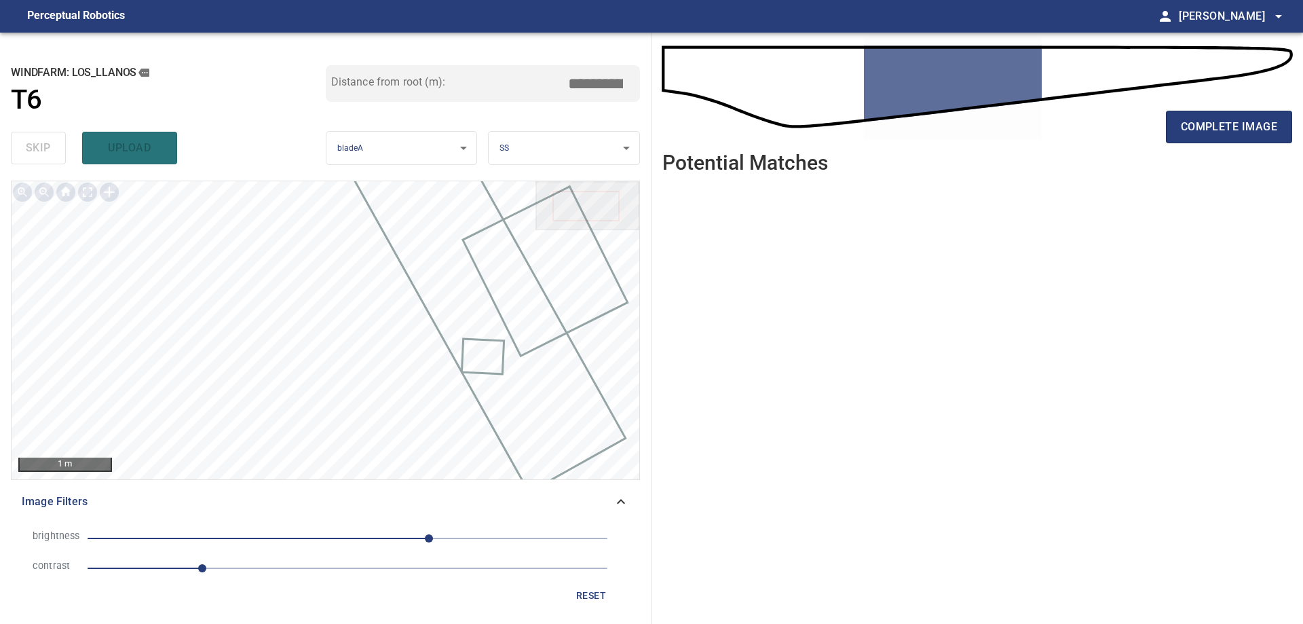
click at [598, 521] on div "brightness 80 contrast 1.1 reset" at bounding box center [325, 566] width 629 height 96
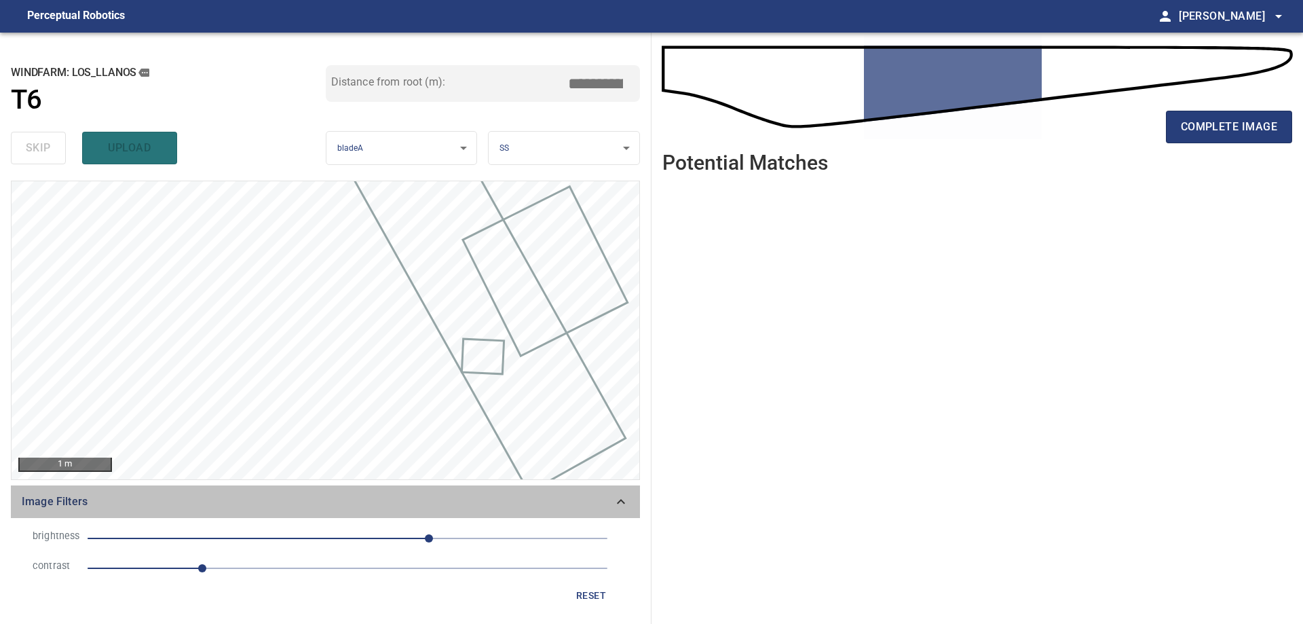
click at [614, 517] on div "Image Filters" at bounding box center [325, 501] width 629 height 33
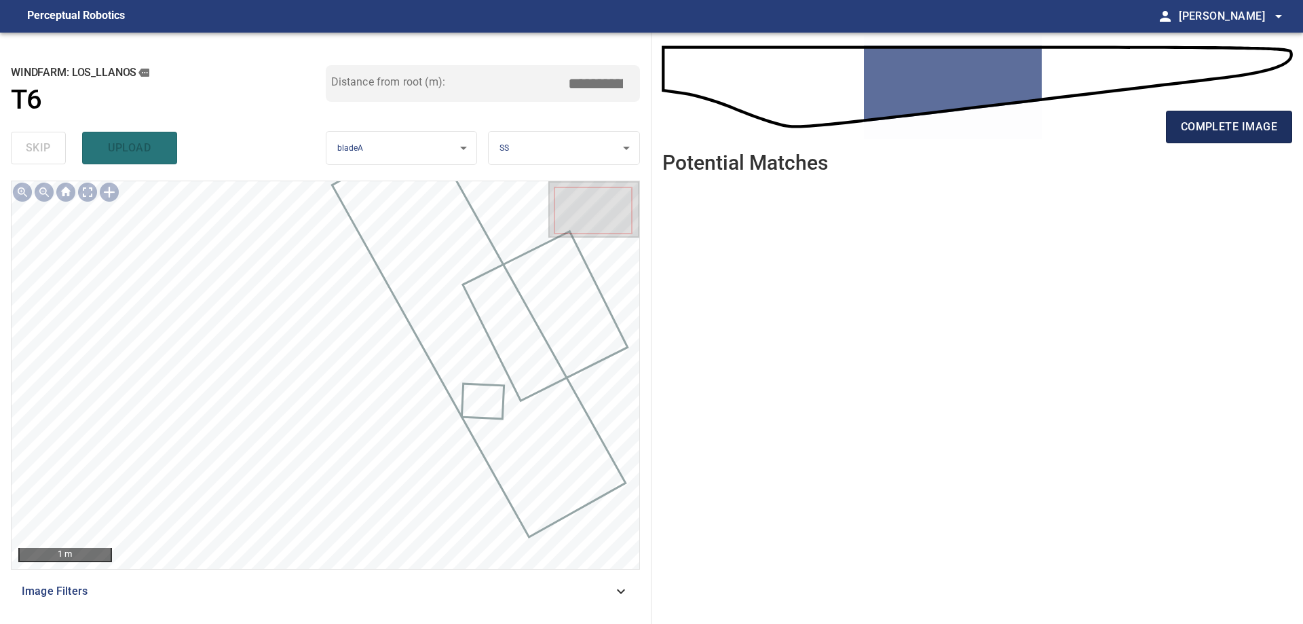
click at [1219, 117] on span "complete image" at bounding box center [1229, 126] width 96 height 19
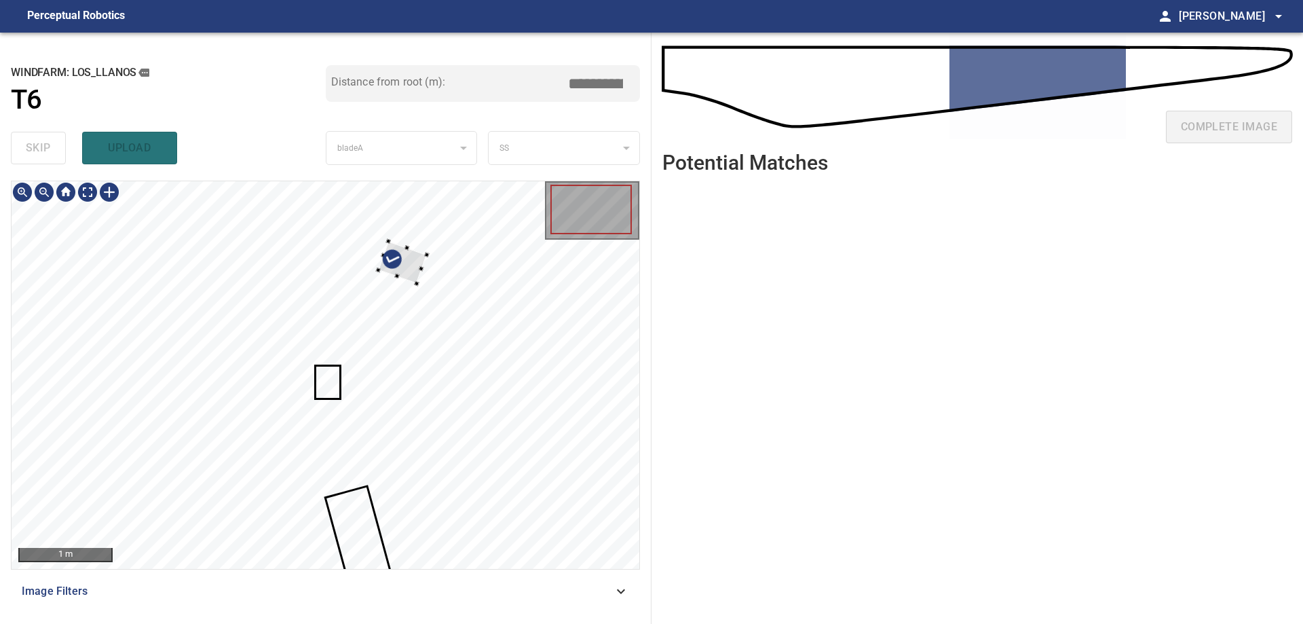
click at [447, 248] on div at bounding box center [326, 375] width 628 height 388
click at [423, 303] on div at bounding box center [326, 375] width 628 height 388
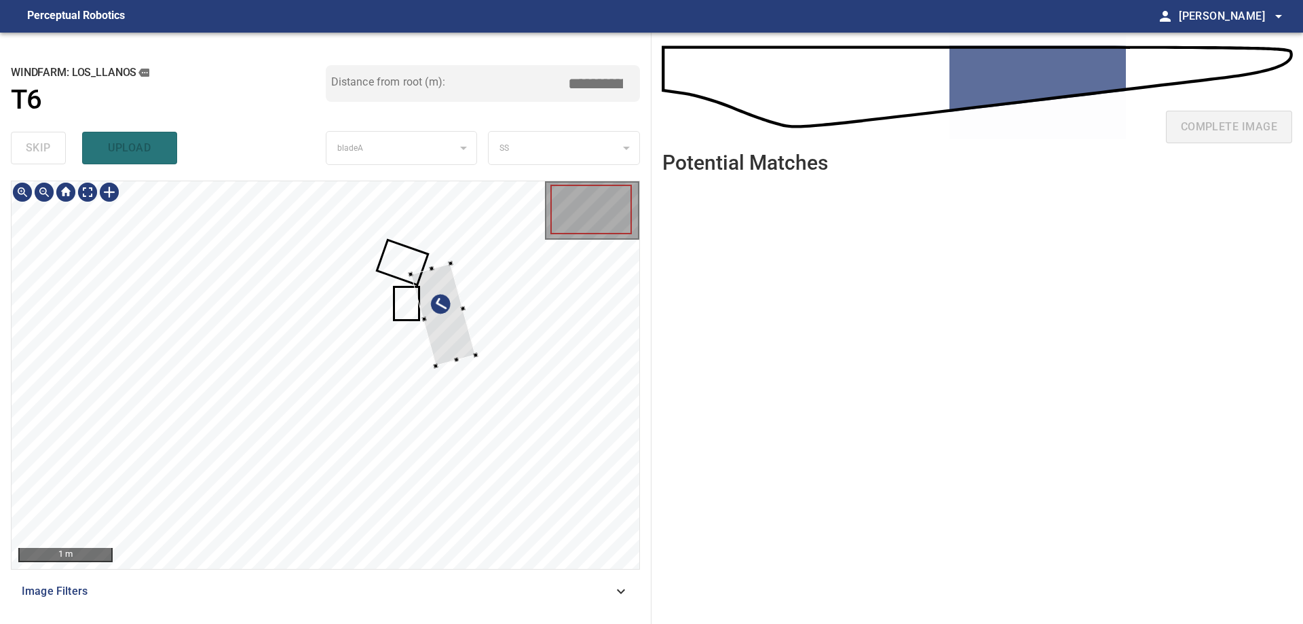
click at [472, 282] on div at bounding box center [326, 375] width 628 height 388
click at [464, 292] on div at bounding box center [452, 292] width 65 height 103
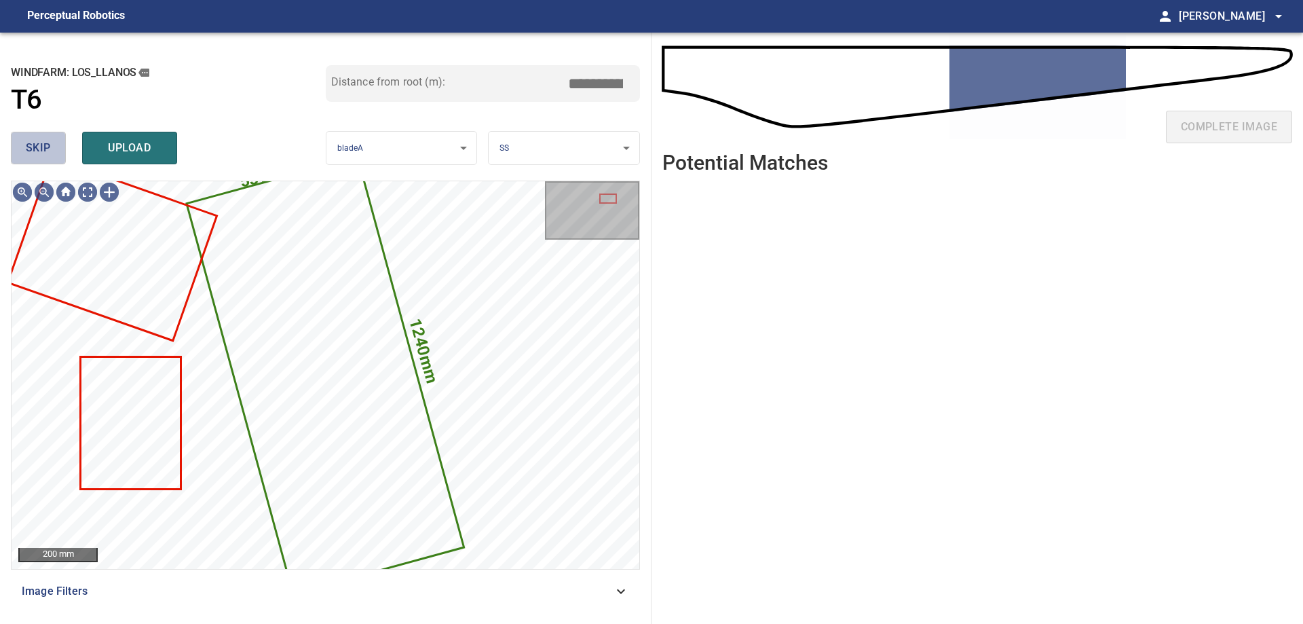
click at [41, 143] on span "skip" at bounding box center [38, 147] width 25 height 19
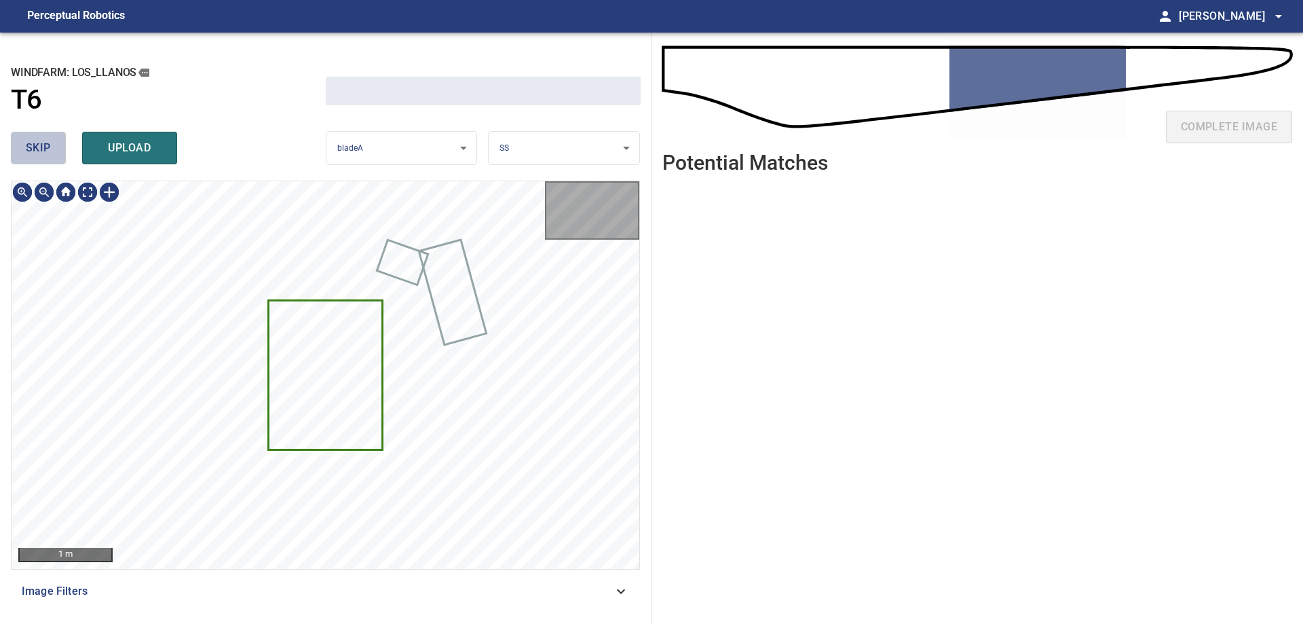
click at [41, 143] on span "skip" at bounding box center [38, 147] width 25 height 19
click at [41, 143] on div "skip upload" at bounding box center [168, 147] width 315 height 43
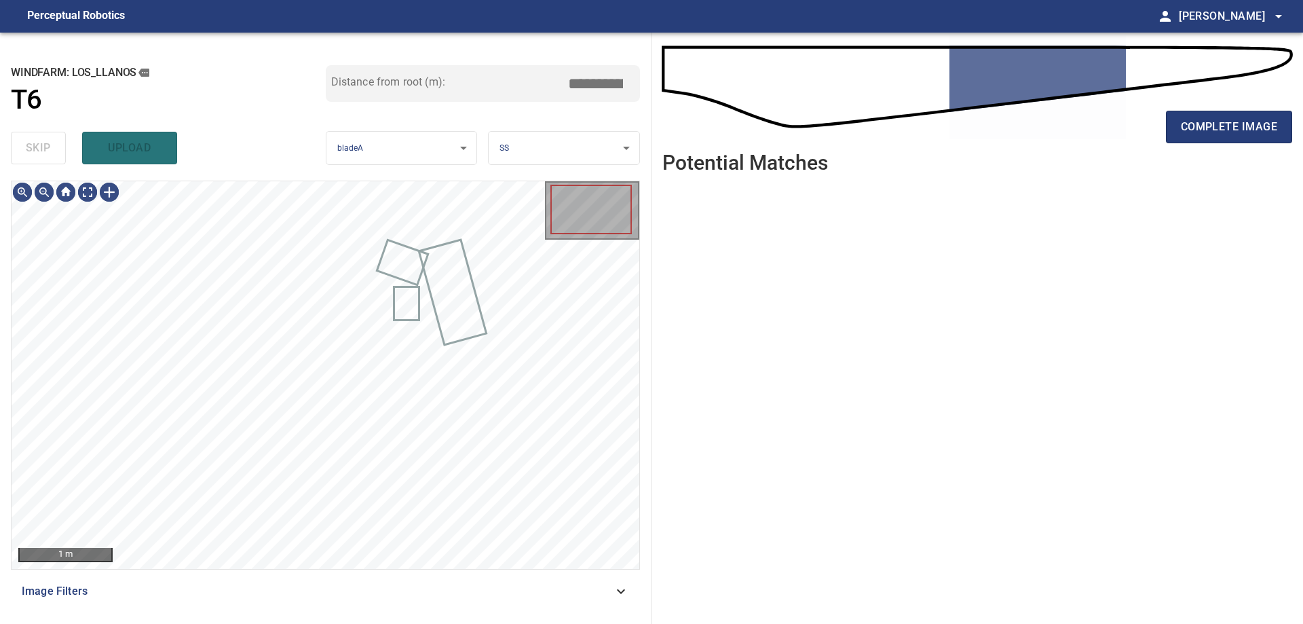
click at [41, 143] on div "skip upload" at bounding box center [168, 147] width 315 height 43
click at [110, 195] on div at bounding box center [109, 192] width 22 height 22
click at [297, 232] on div at bounding box center [326, 375] width 628 height 388
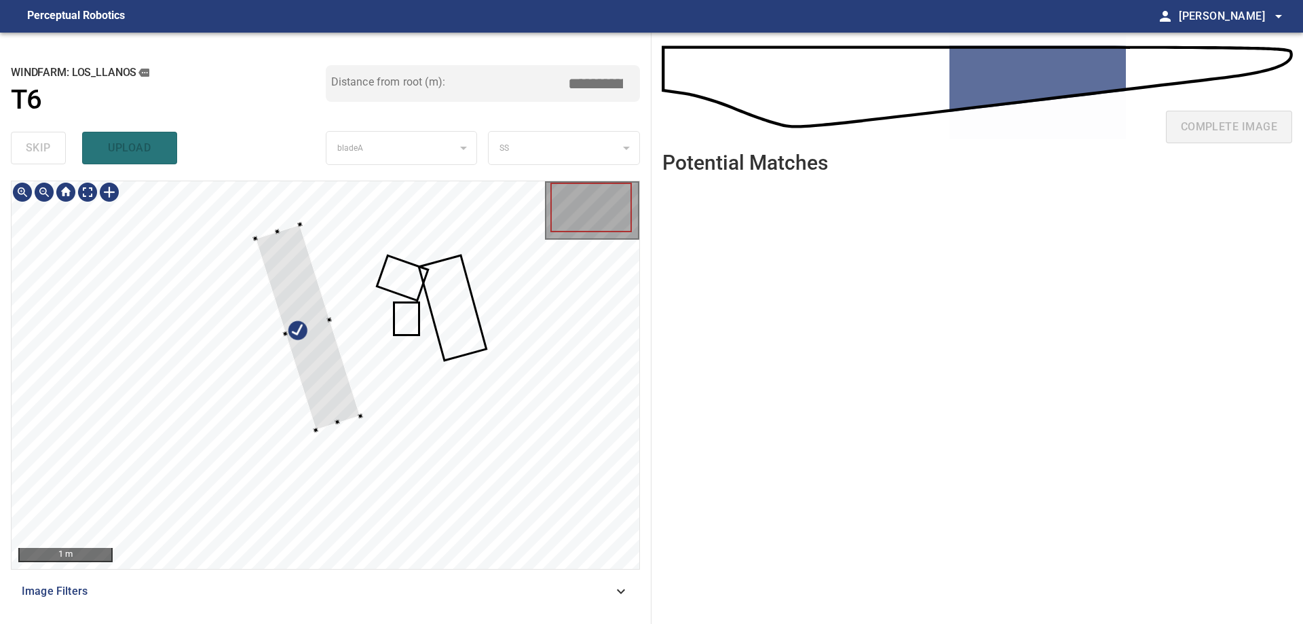
click at [366, 417] on div at bounding box center [326, 375] width 628 height 388
click at [330, 410] on div at bounding box center [294, 328] width 105 height 206
click at [355, 418] on div at bounding box center [326, 375] width 628 height 388
click at [342, 396] on div at bounding box center [298, 322] width 105 height 210
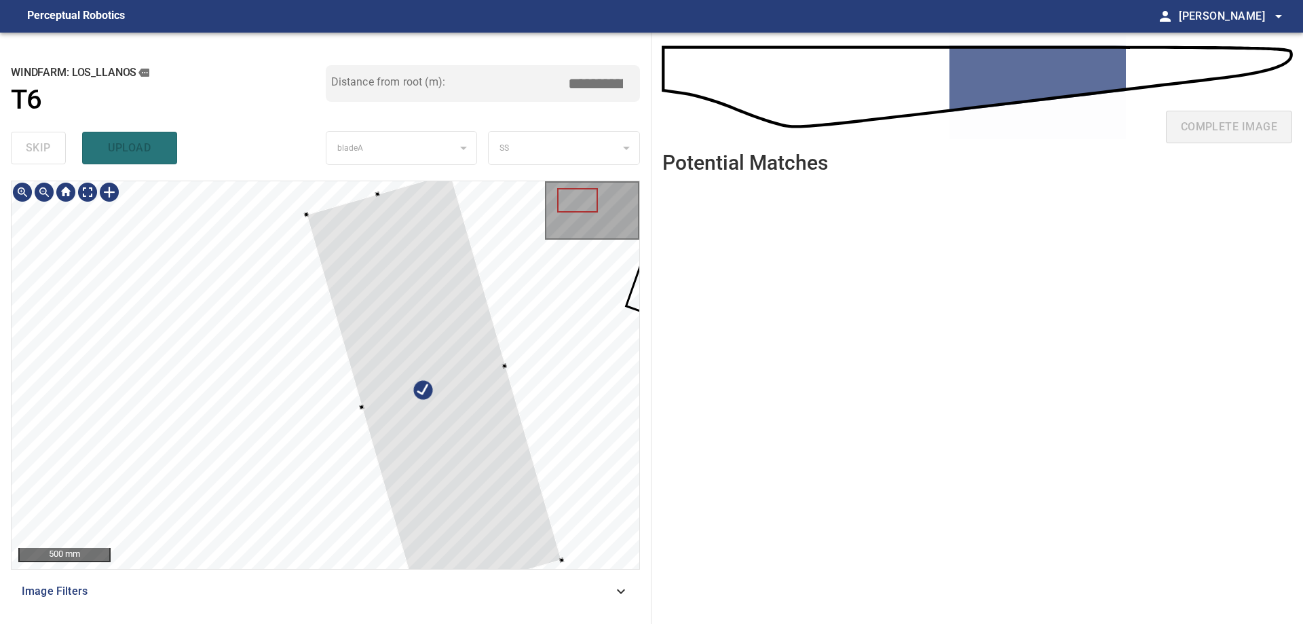
click at [353, 388] on div at bounding box center [326, 375] width 628 height 388
click at [438, 402] on div at bounding box center [433, 377] width 255 height 428
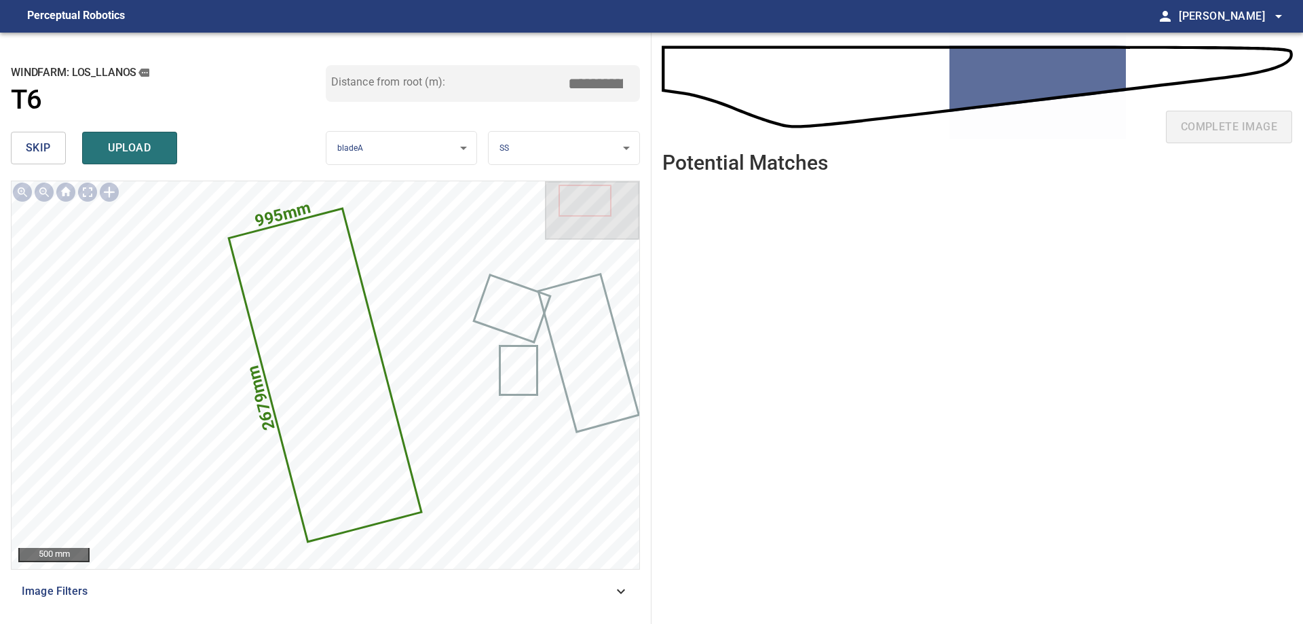
click at [595, 87] on input "*****" at bounding box center [601, 84] width 68 height 26
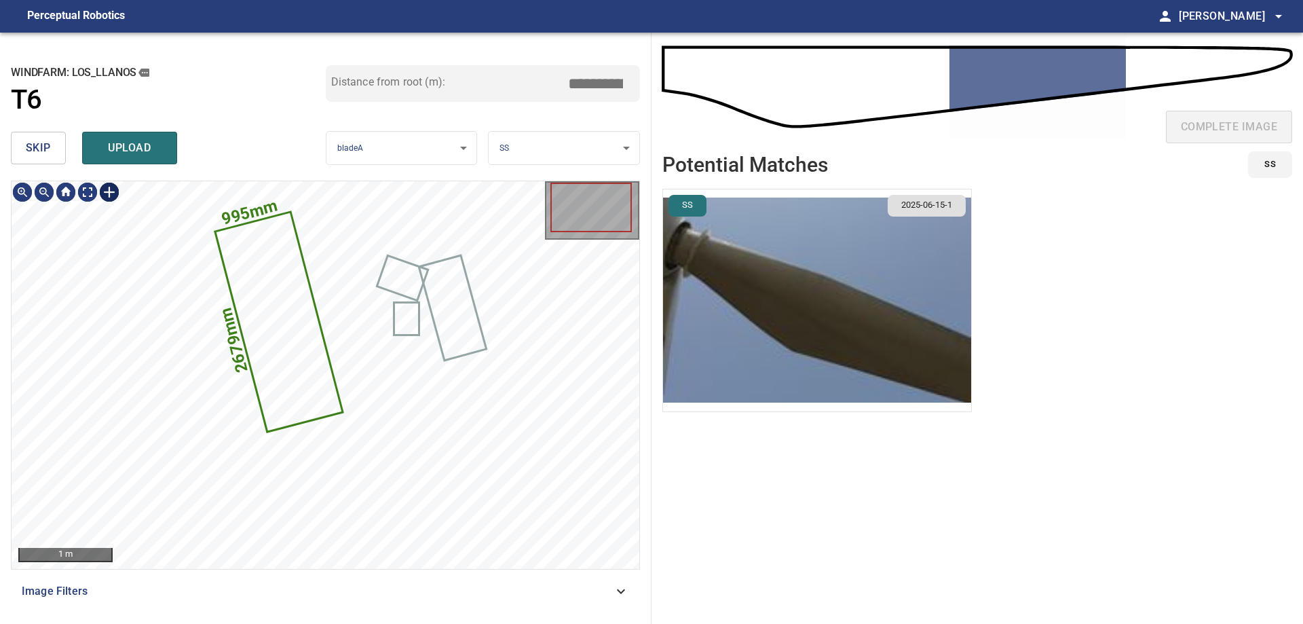
click at [111, 187] on div at bounding box center [109, 192] width 22 height 22
type input "****"
click at [208, 216] on div "995mm 2679mm" at bounding box center [326, 375] width 628 height 388
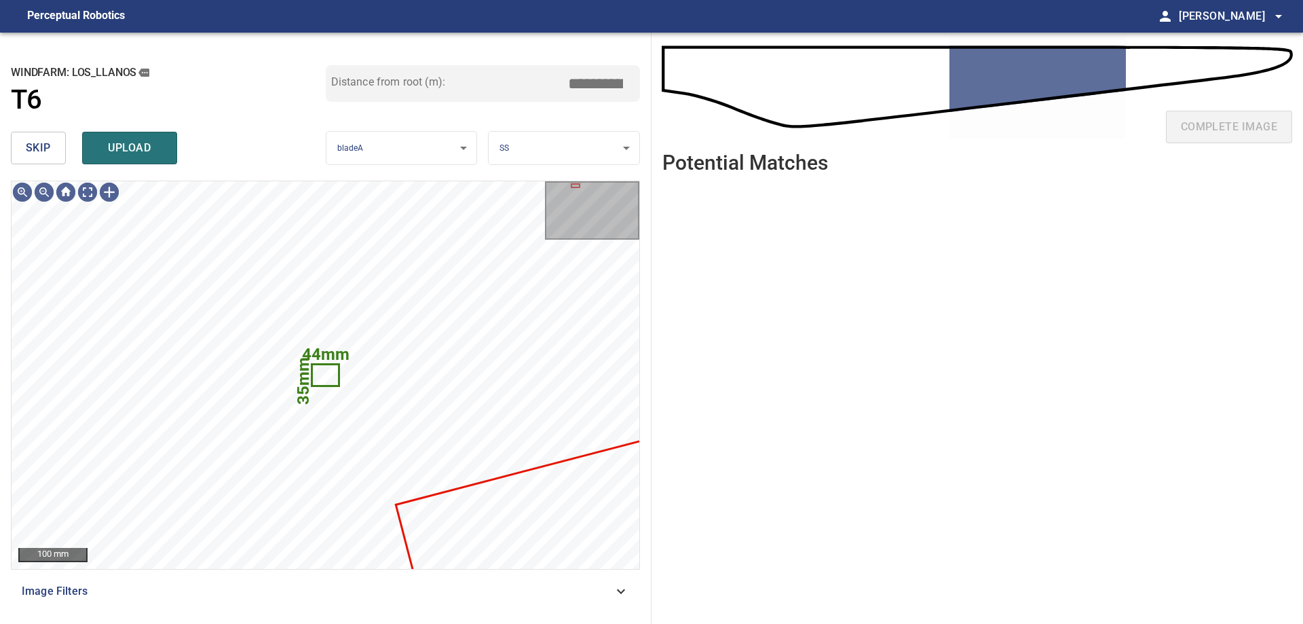
click at [41, 145] on span "skip" at bounding box center [38, 147] width 25 height 19
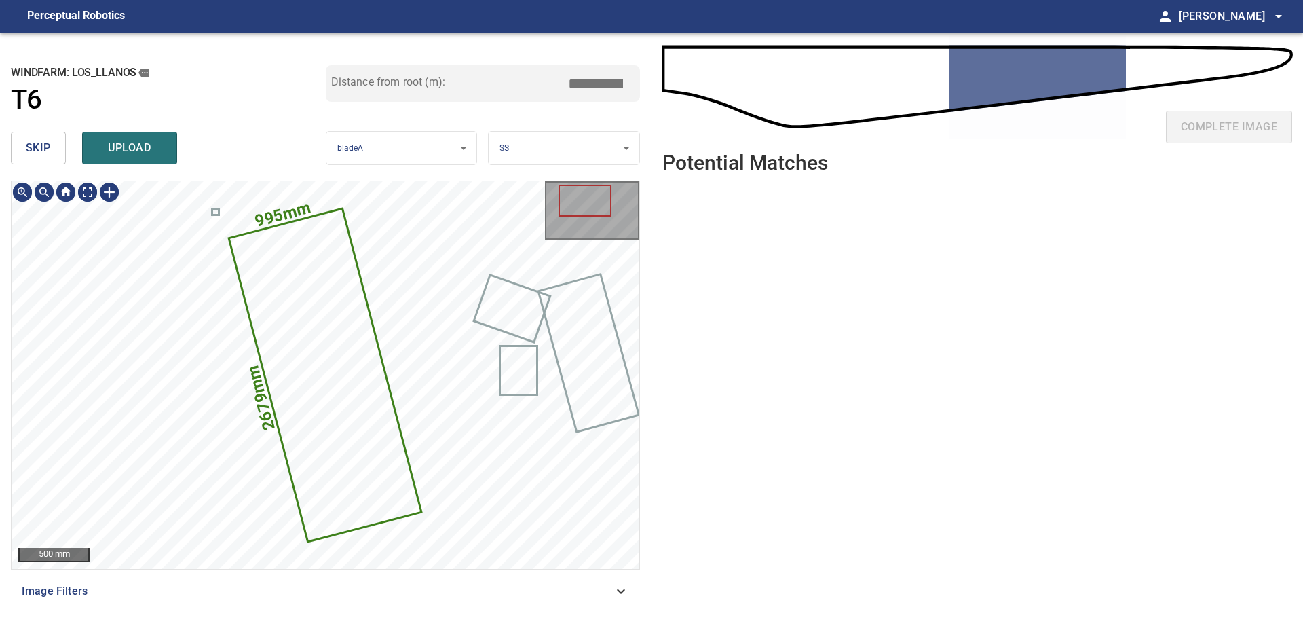
click at [382, 400] on icon at bounding box center [325, 375] width 190 height 331
drag, startPoint x: 608, startPoint y: 84, endPoint x: 694, endPoint y: 101, distance: 88.5
click at [666, 94] on div "**********" at bounding box center [651, 328] width 1303 height 591
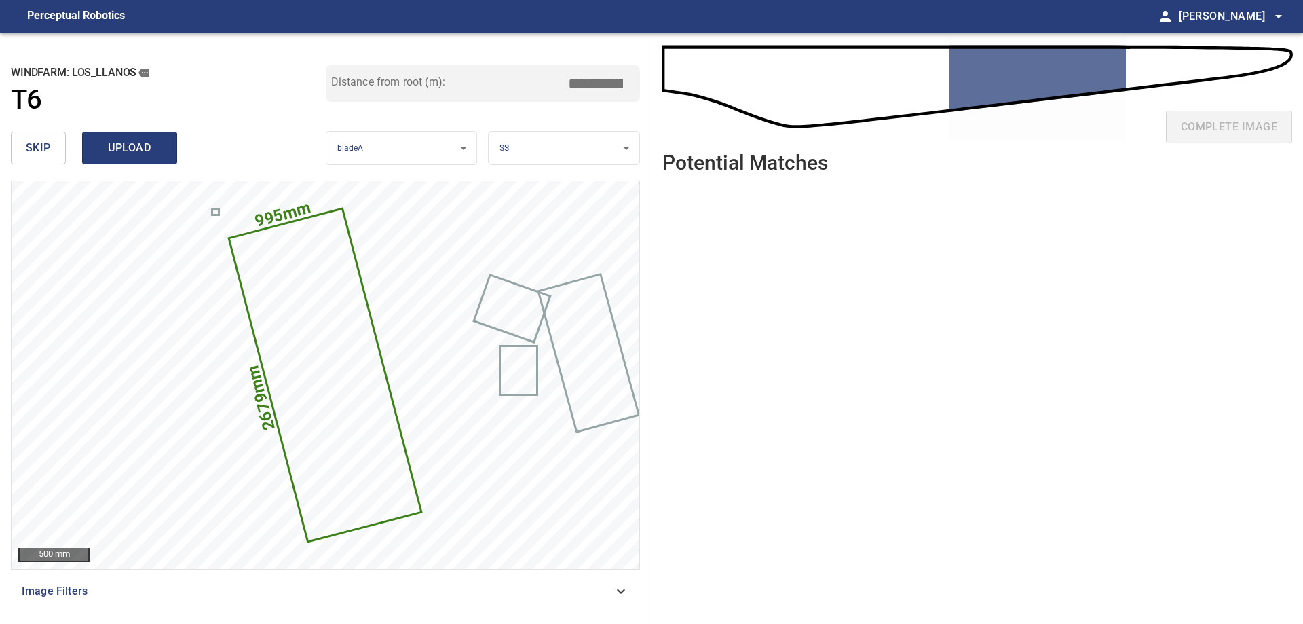
type input "*****"
click at [134, 160] on button "upload" at bounding box center [129, 148] width 95 height 33
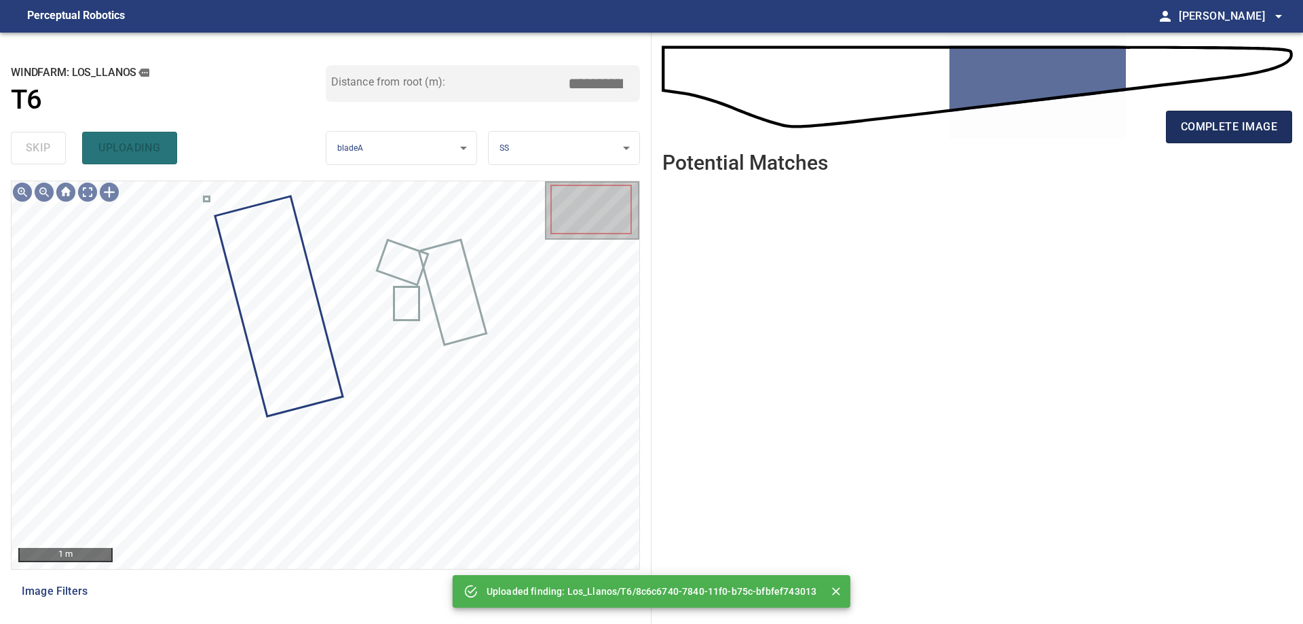
click at [1201, 120] on span "complete image" at bounding box center [1229, 126] width 96 height 19
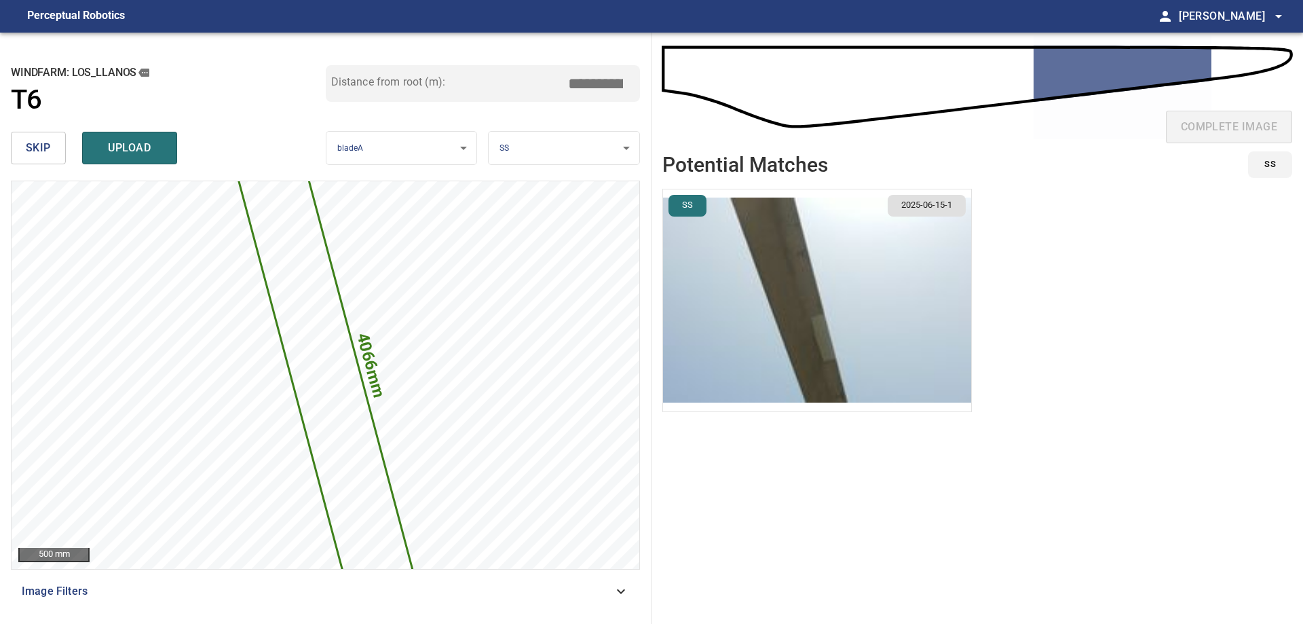
click at [752, 330] on img "button" at bounding box center [817, 300] width 308 height 222
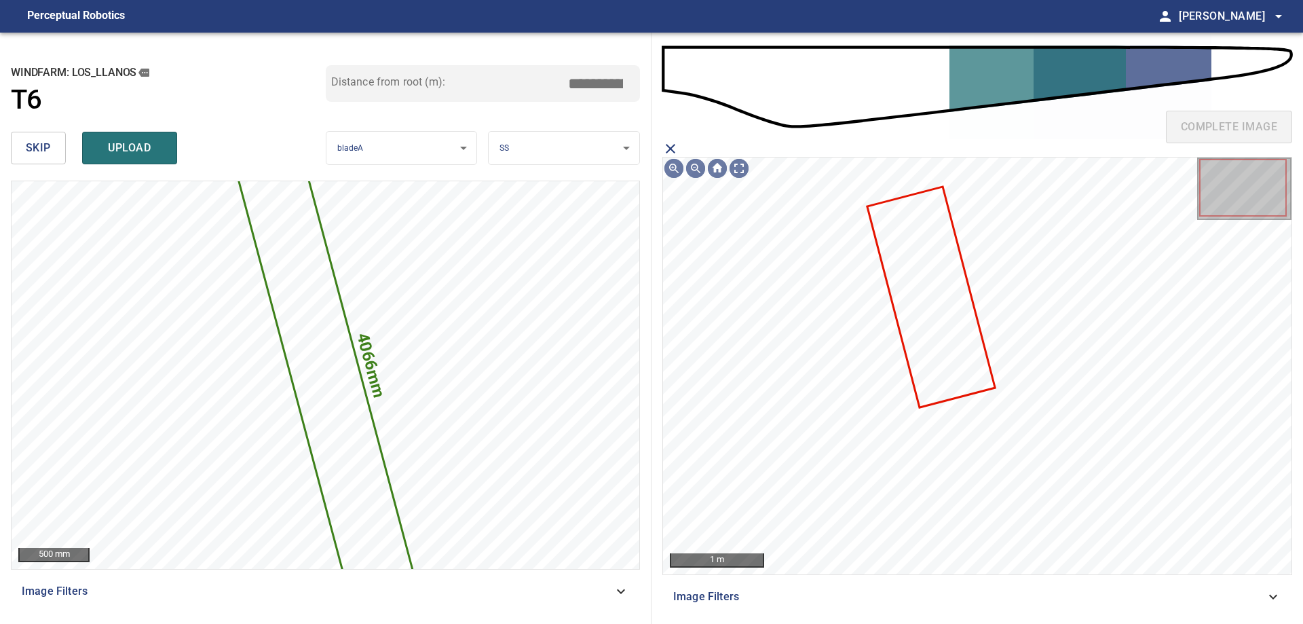
click at [925, 266] on icon at bounding box center [931, 297] width 126 height 218
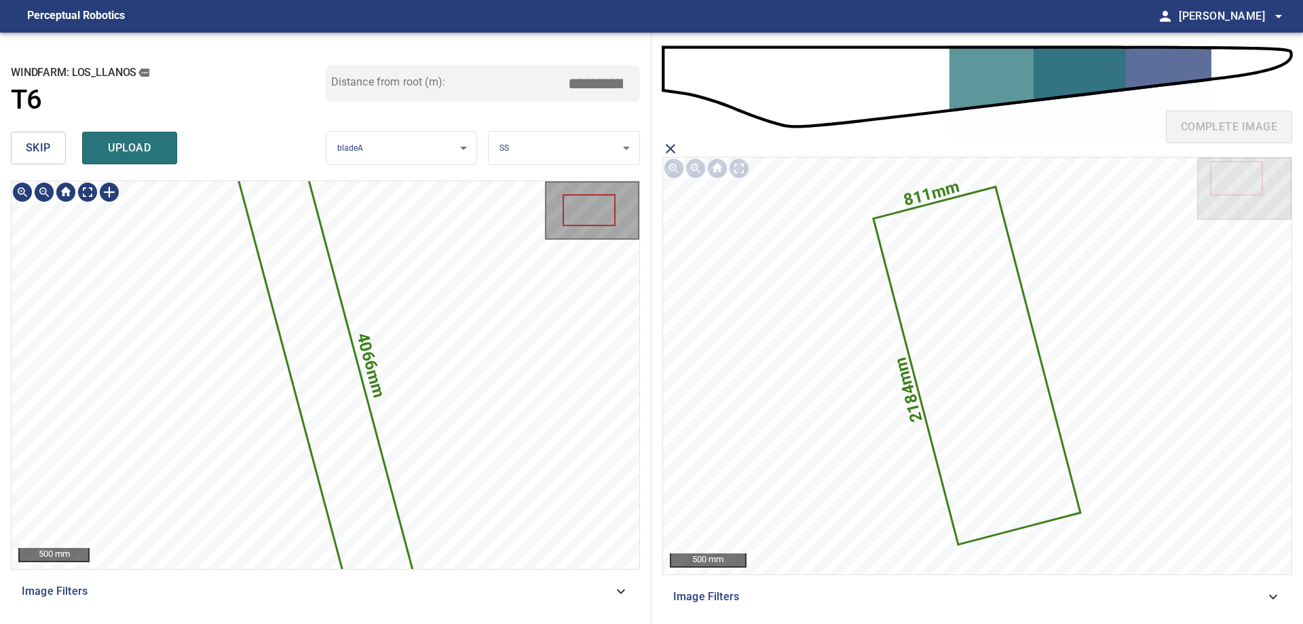
click at [313, 324] on icon at bounding box center [325, 374] width 205 height 549
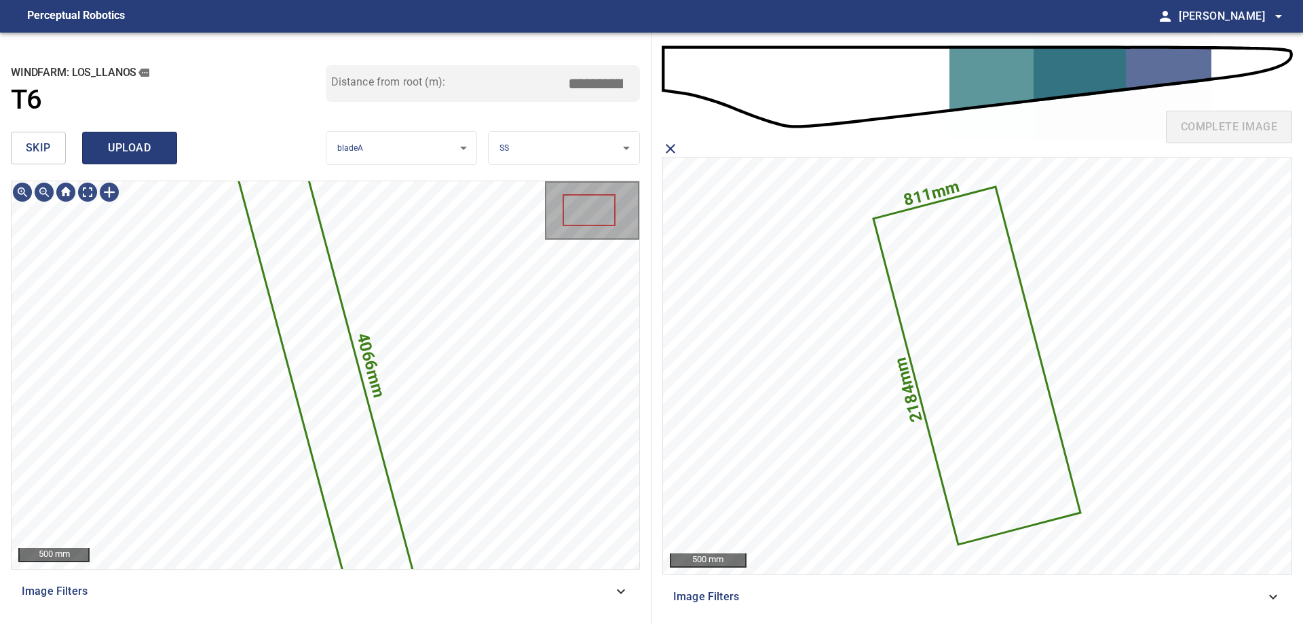
click at [130, 155] on span "upload" at bounding box center [129, 147] width 65 height 19
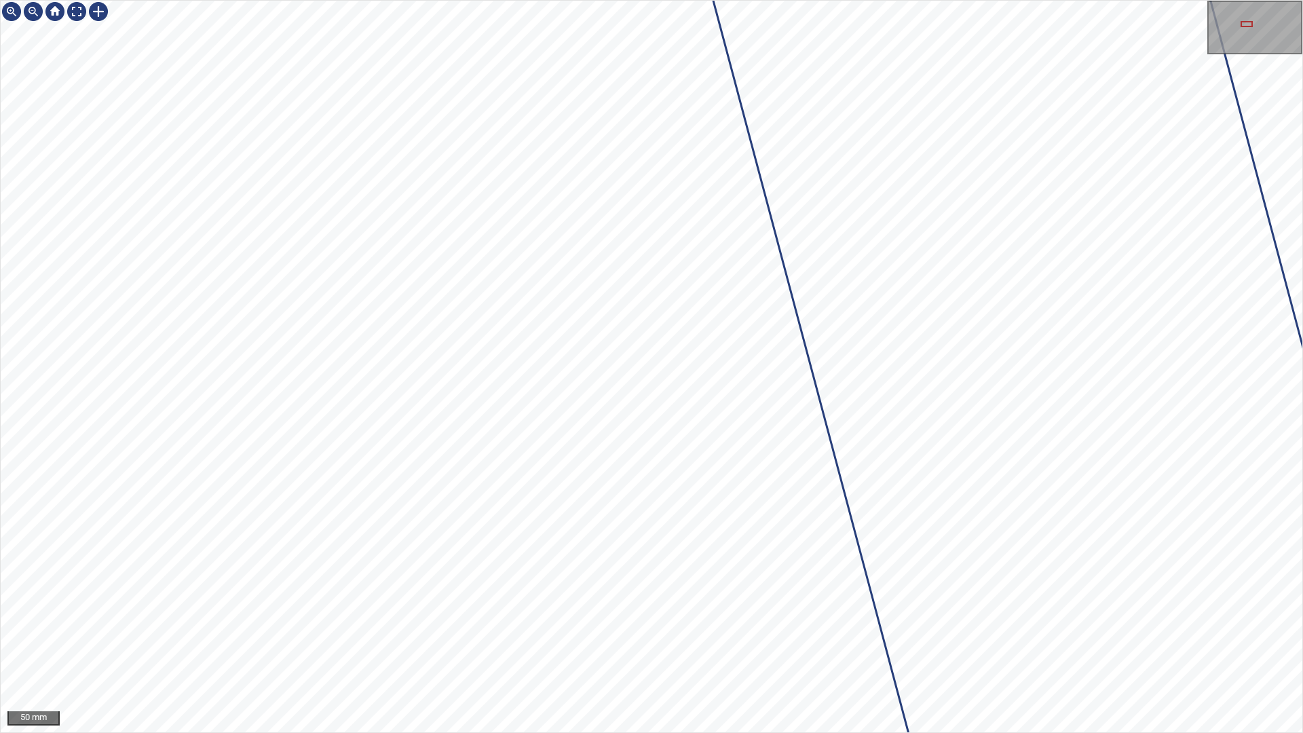
click at [843, 574] on div "Los_Llanos/T6/1 Category 1 unclassified" at bounding box center [652, 367] width 1302 height 732
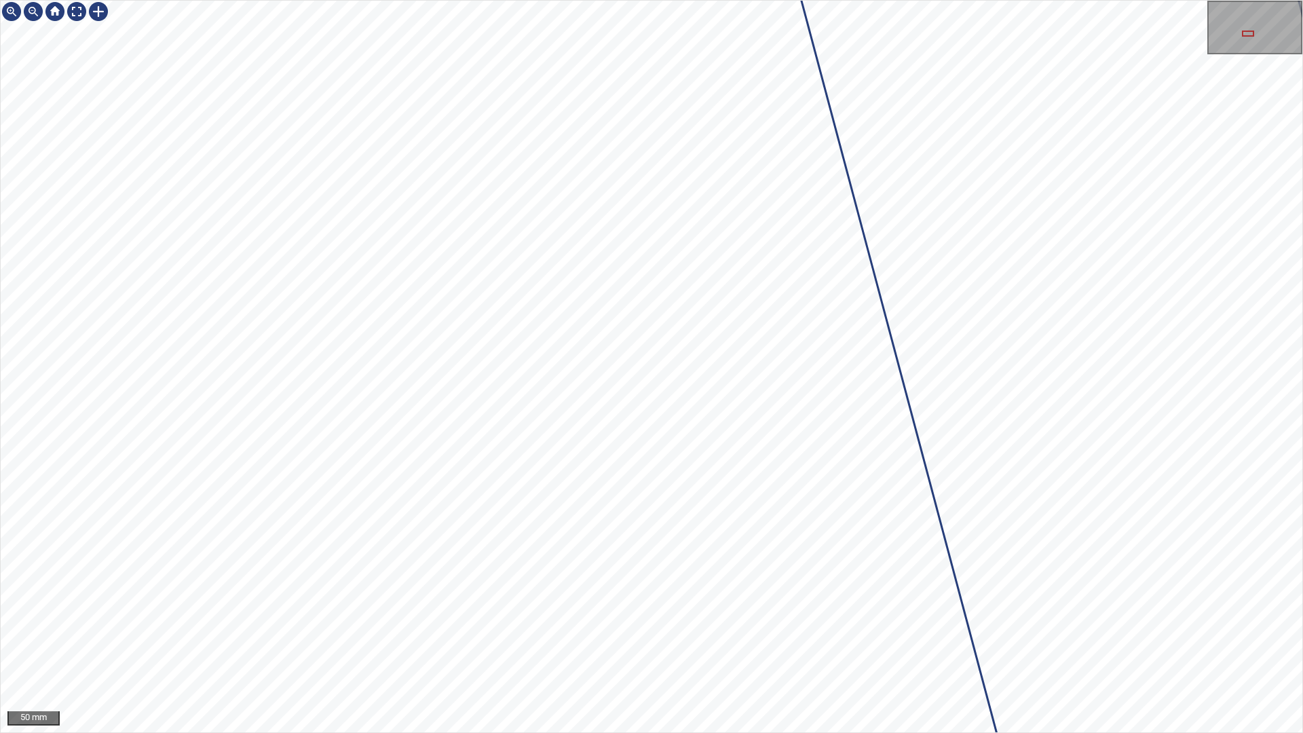
click at [559, 0] on div "Los_Llanos/T6/1 Category 1 unclassified 50 mm" at bounding box center [651, 366] width 1303 height 733
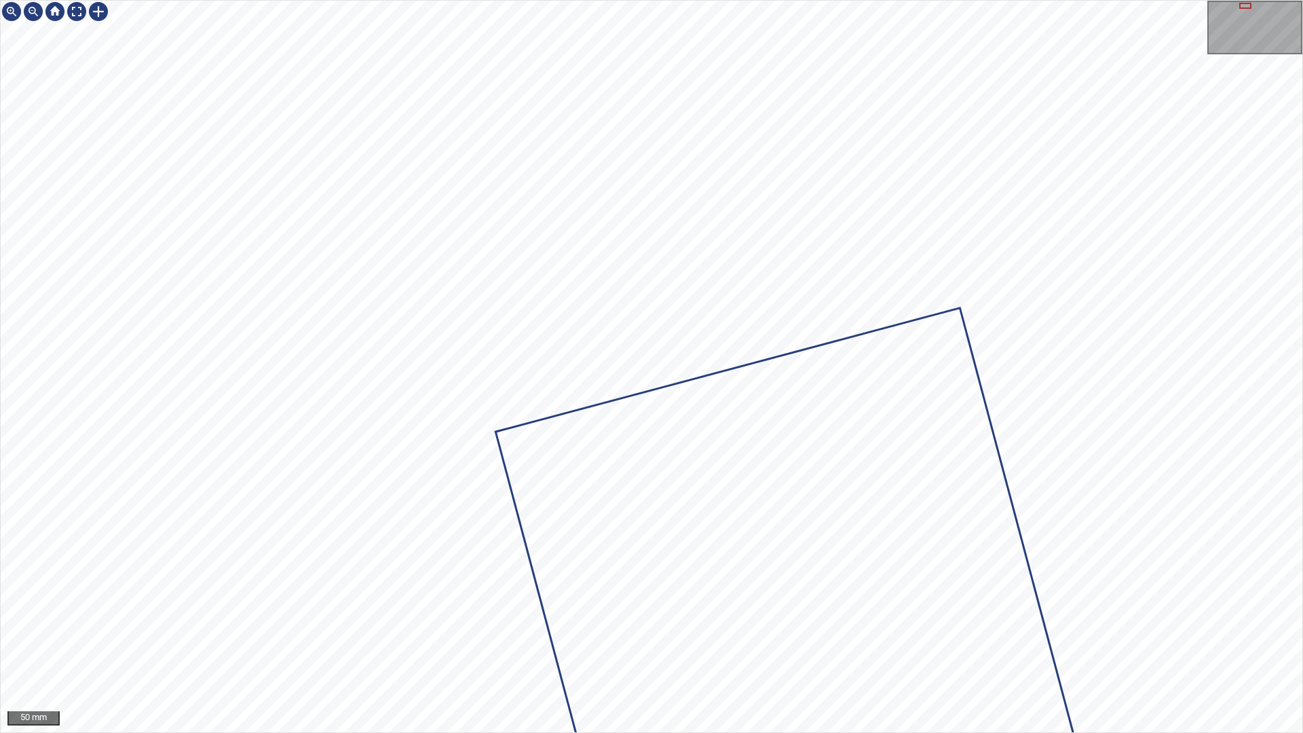
click at [1123, 623] on div "50 mm" at bounding box center [651, 366] width 1303 height 733
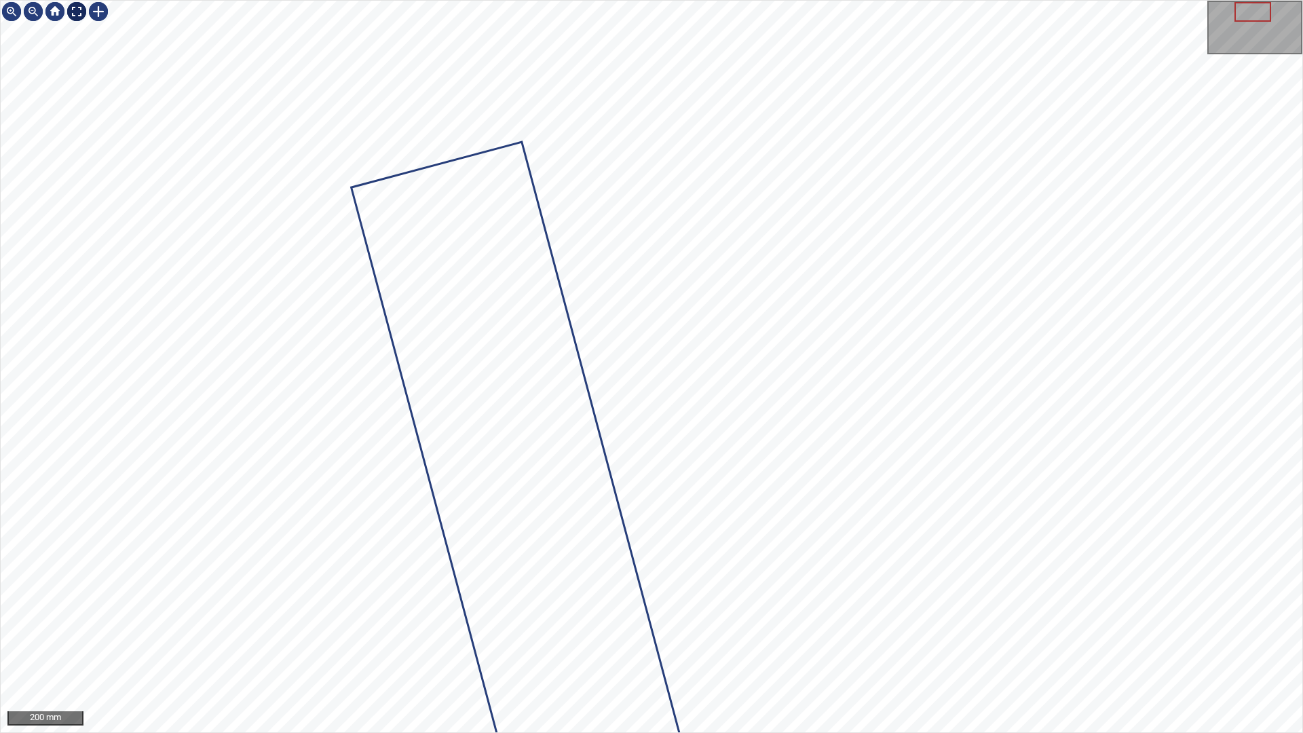
click at [79, 11] on div at bounding box center [77, 12] width 22 height 22
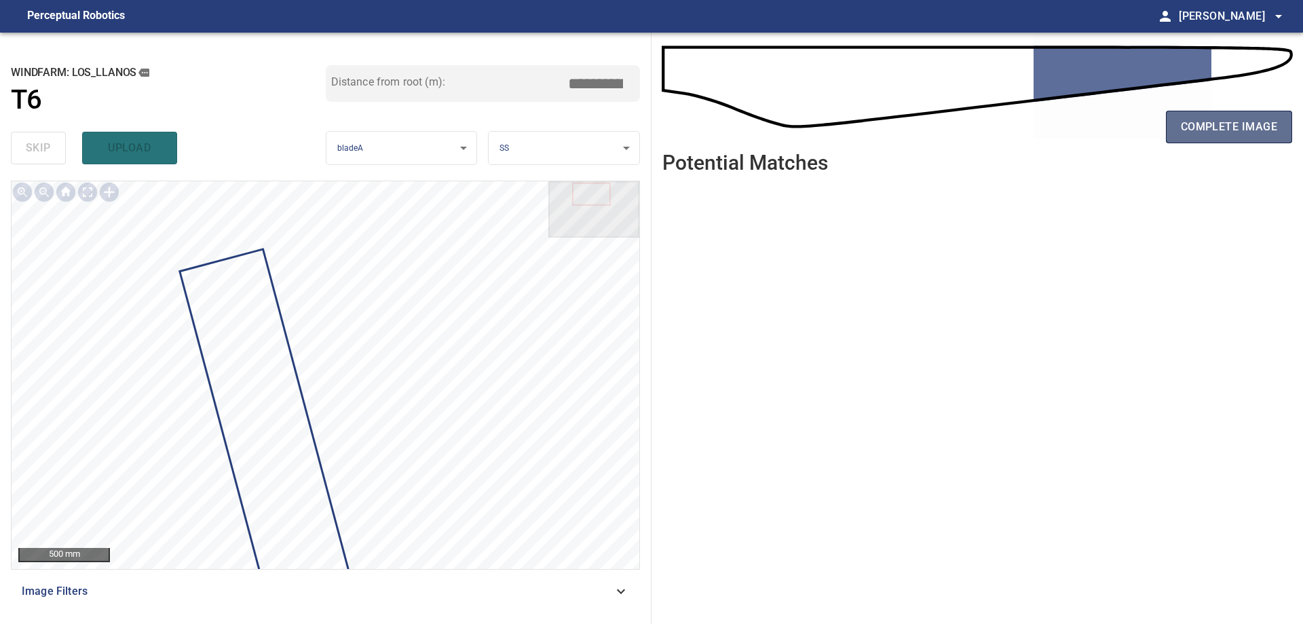
click at [1182, 128] on span "complete image" at bounding box center [1229, 126] width 96 height 19
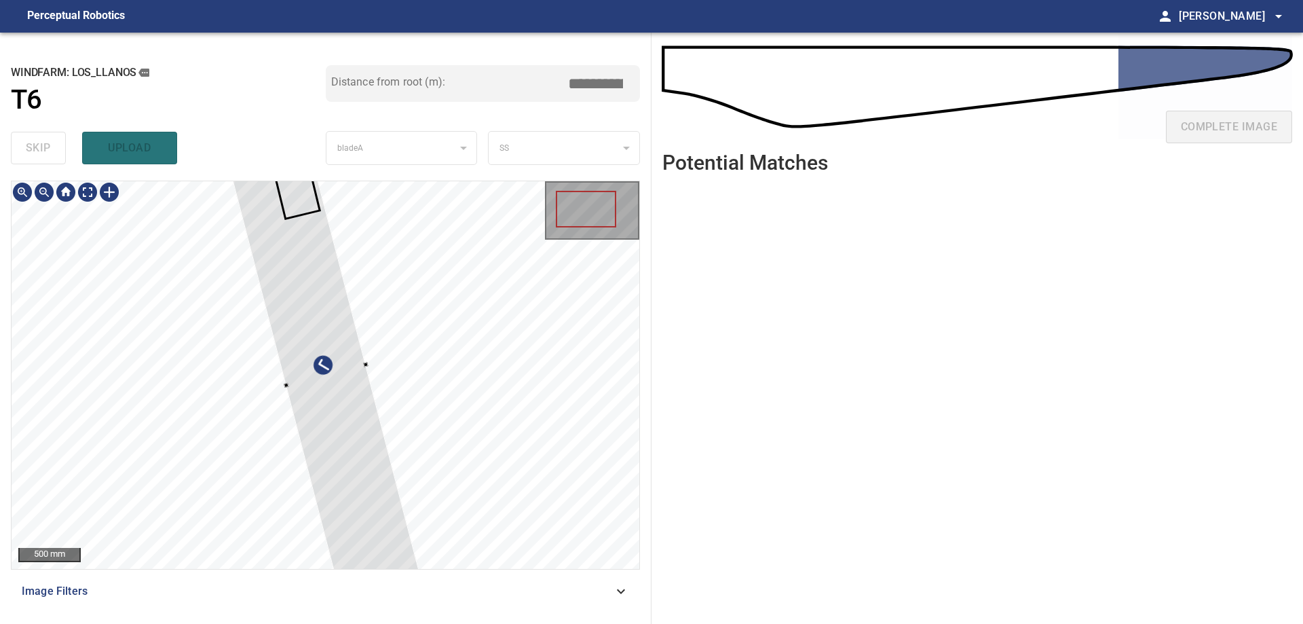
click at [524, 433] on div at bounding box center [326, 375] width 628 height 388
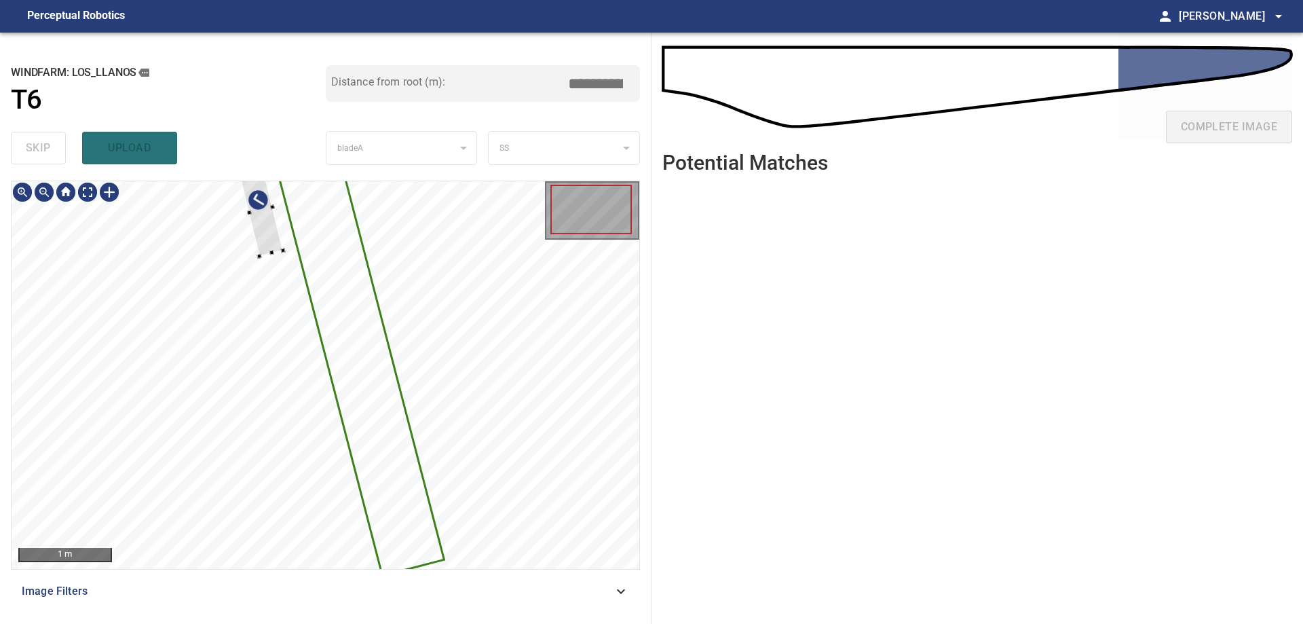
click at [345, 318] on icon at bounding box center [360, 364] width 165 height 420
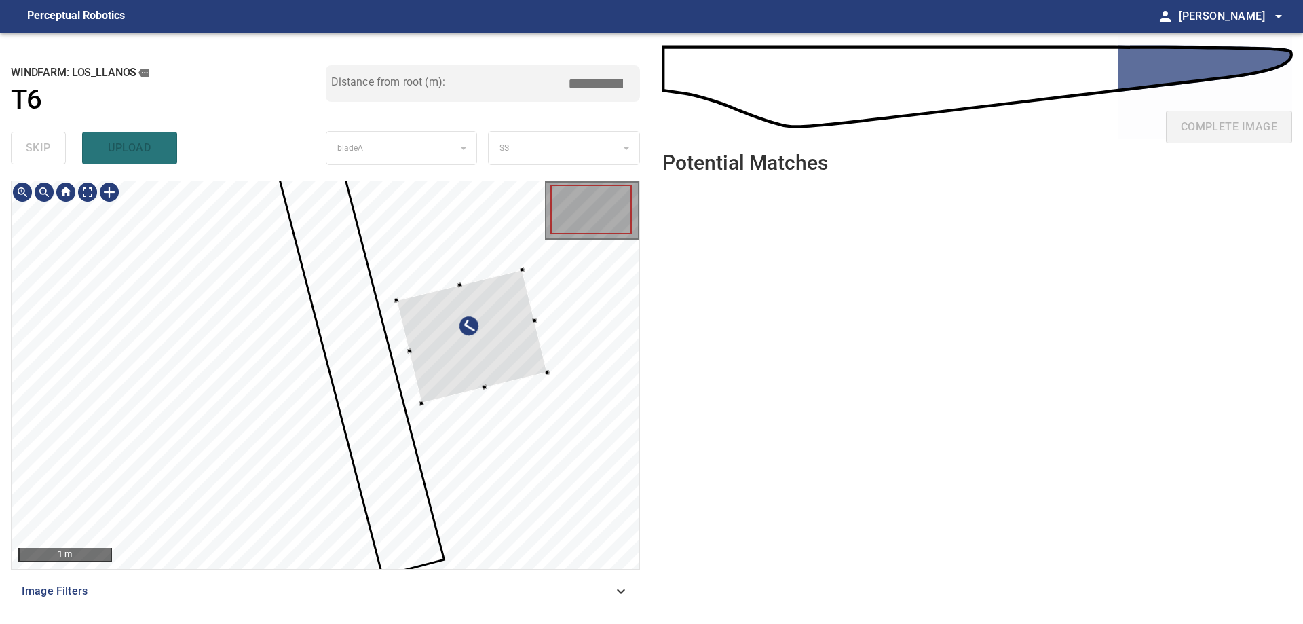
click at [461, 349] on div at bounding box center [471, 336] width 151 height 134
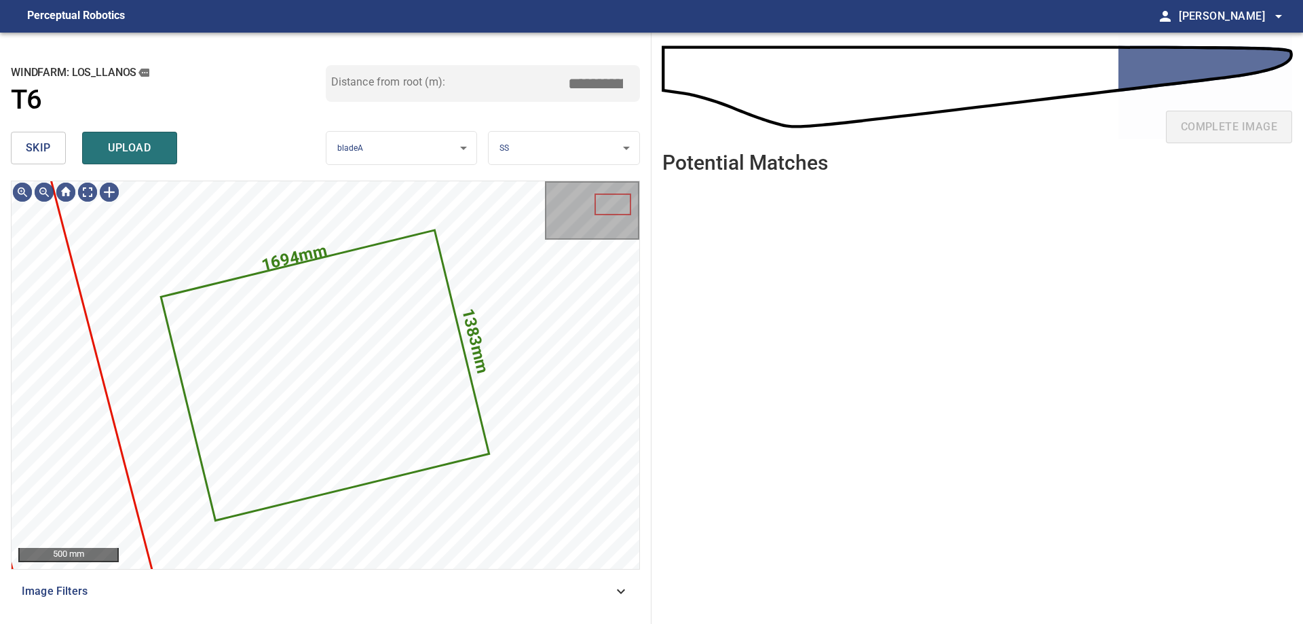
click at [36, 155] on span "skip" at bounding box center [38, 147] width 25 height 19
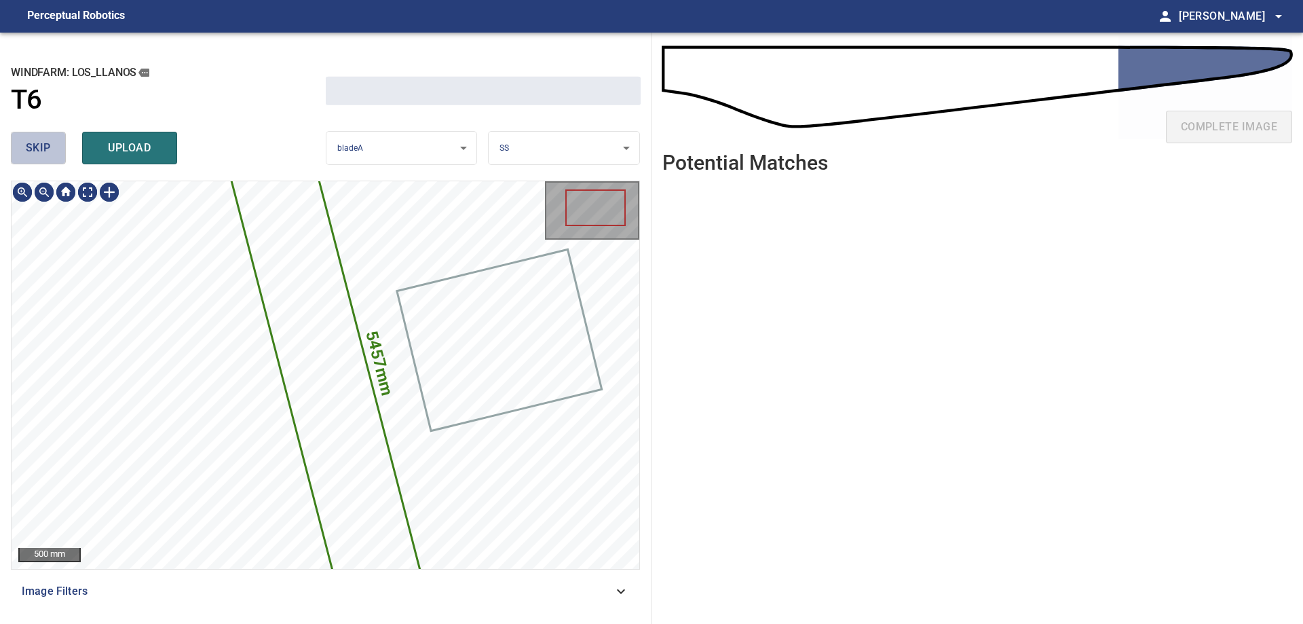
click at [35, 154] on span "skip" at bounding box center [38, 147] width 25 height 19
click at [35, 154] on div "skip upload" at bounding box center [168, 147] width 315 height 43
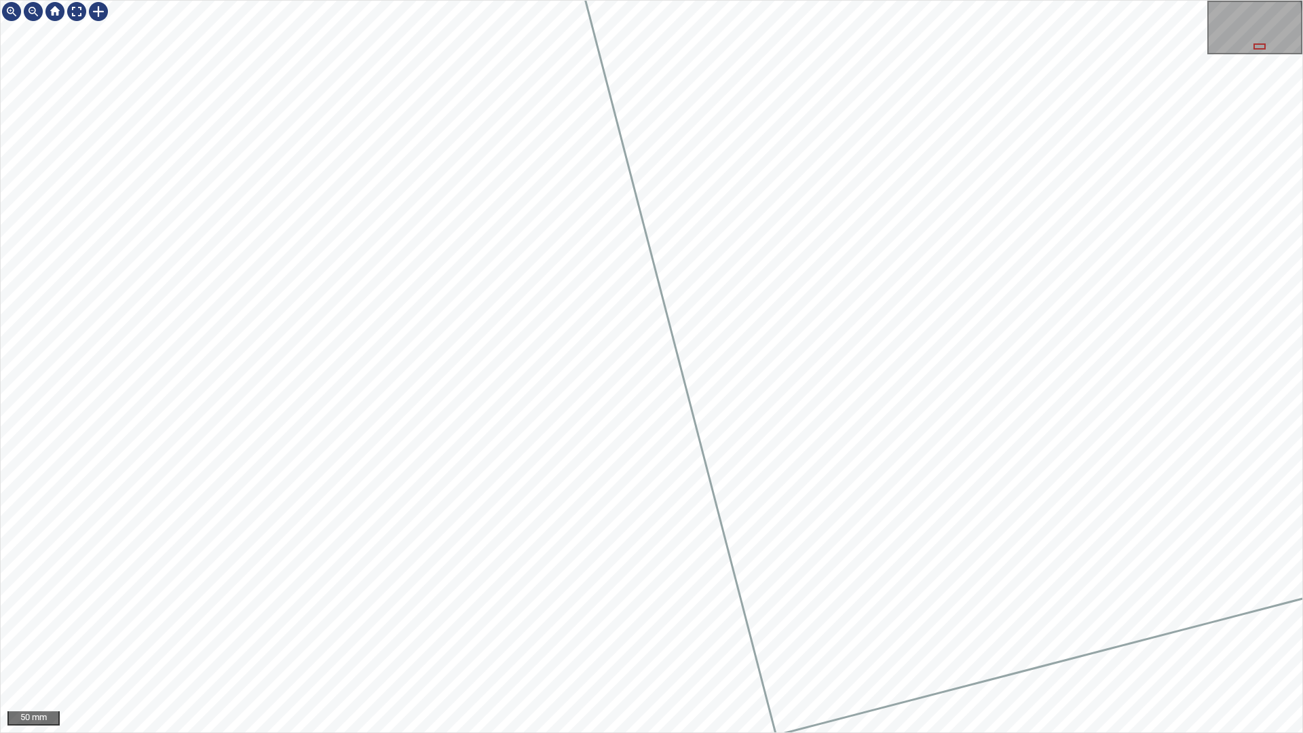
click at [446, 623] on div "50 mm" at bounding box center [651, 366] width 1303 height 733
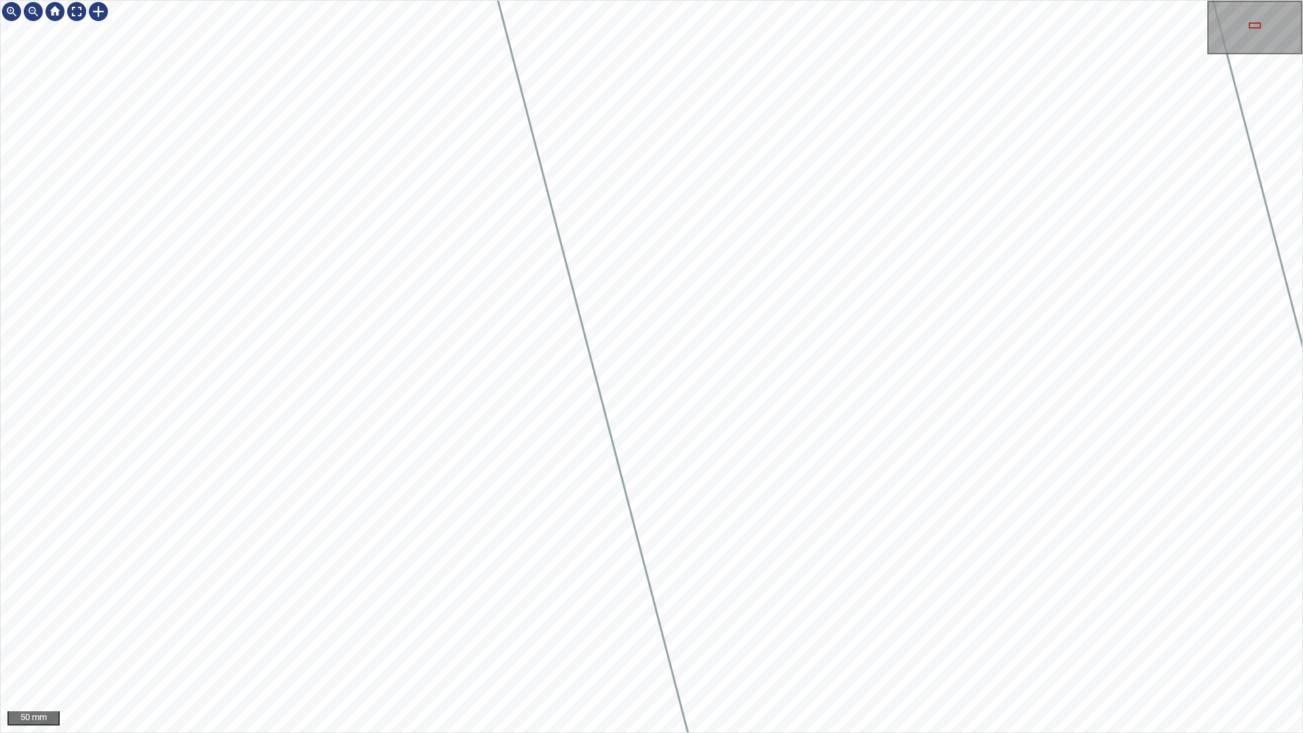
click at [380, 623] on div "50 mm" at bounding box center [651, 366] width 1303 height 733
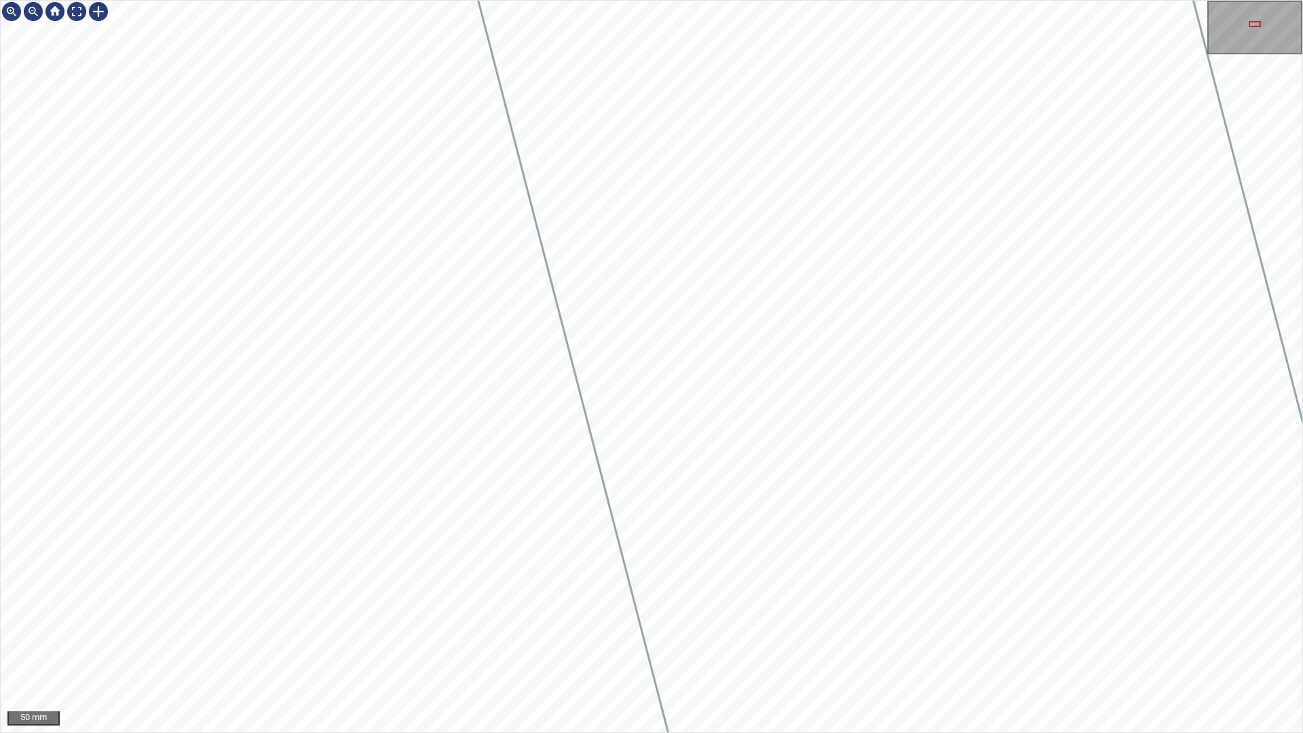
click at [418, 623] on div "50 mm" at bounding box center [651, 366] width 1303 height 733
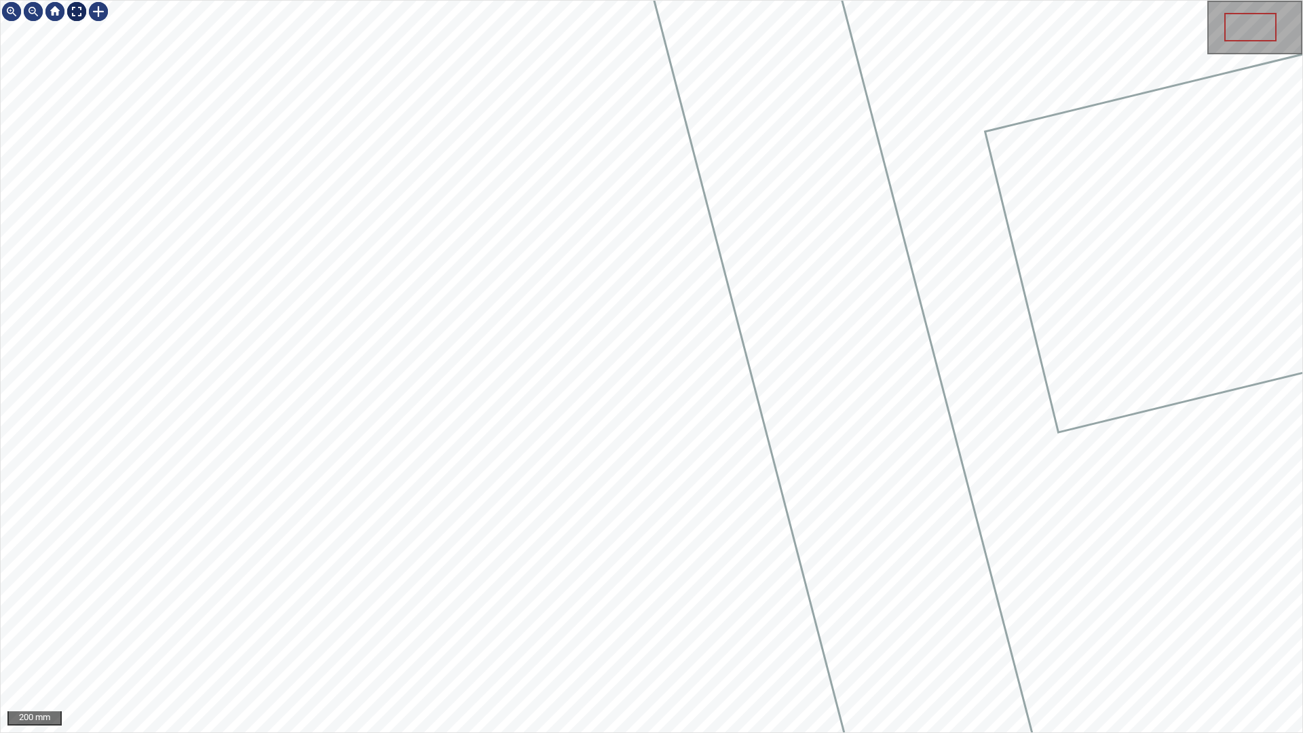
click at [83, 10] on div at bounding box center [77, 12] width 22 height 22
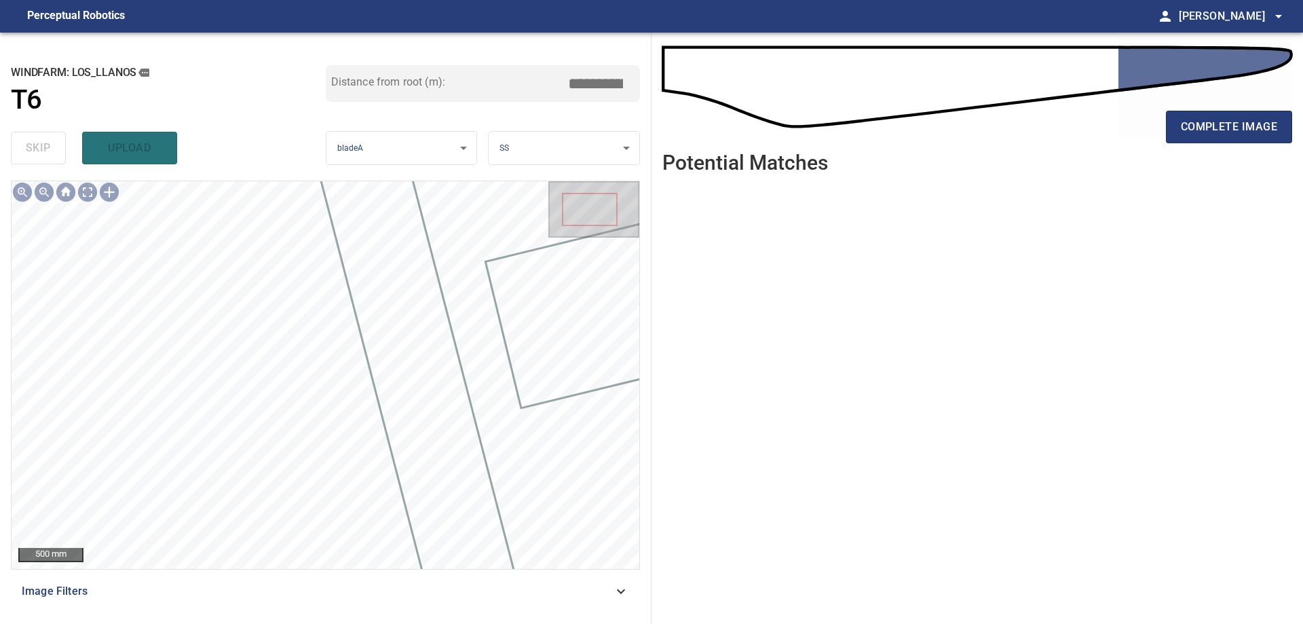
click at [1237, 151] on div "complete image" at bounding box center [978, 132] width 630 height 54
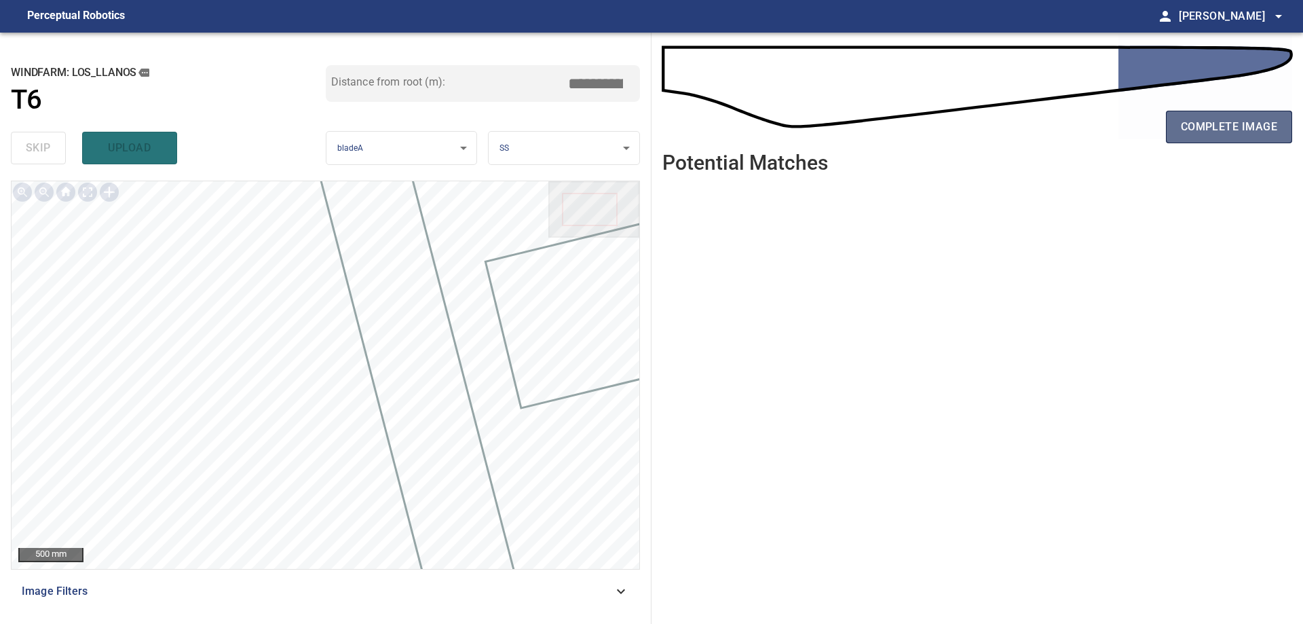
click at [1235, 142] on button "complete image" at bounding box center [1229, 127] width 126 height 33
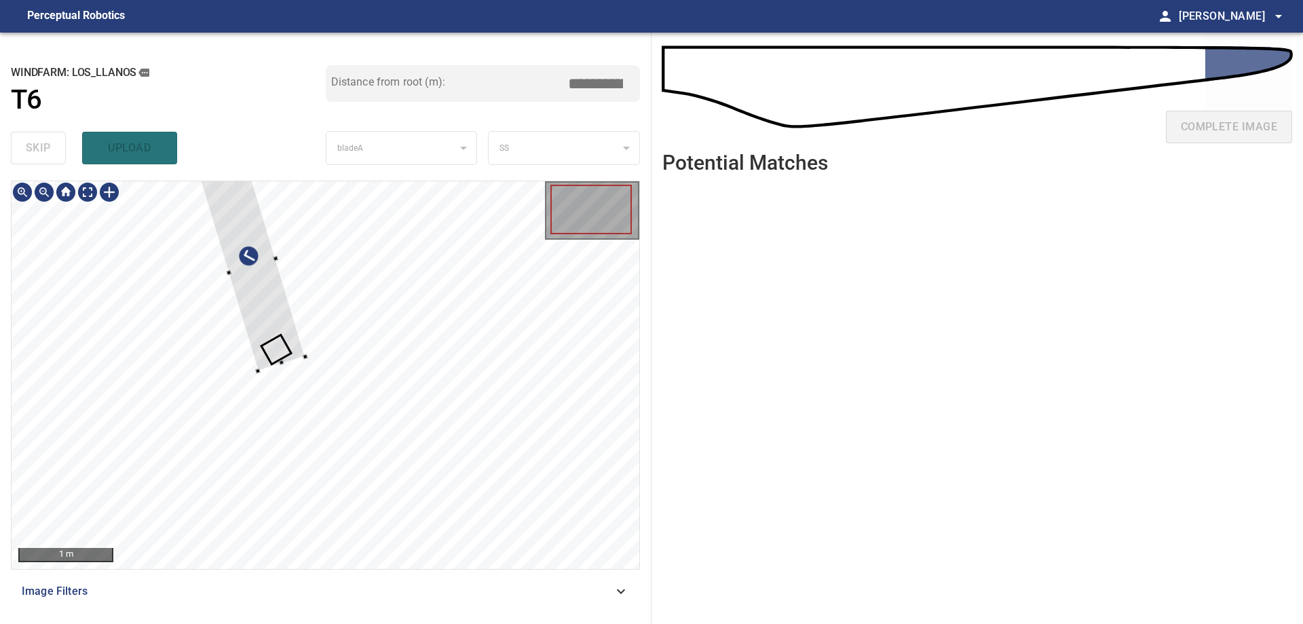
click at [545, 398] on div at bounding box center [326, 375] width 628 height 388
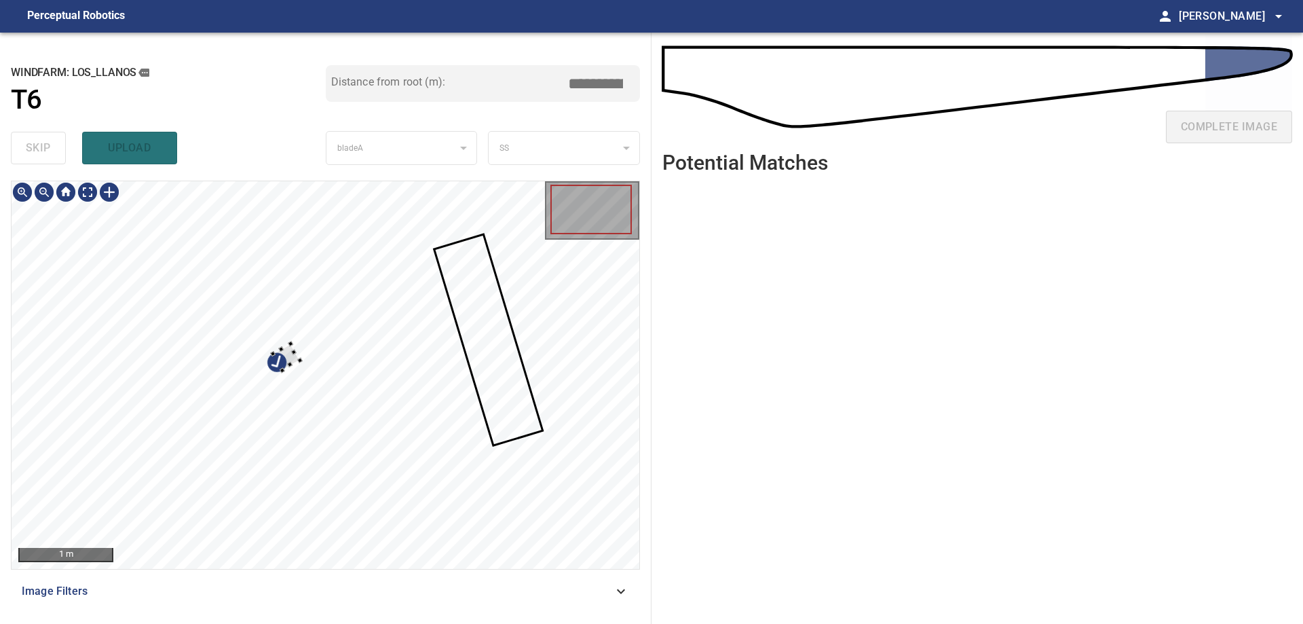
click at [356, 366] on div at bounding box center [326, 375] width 628 height 388
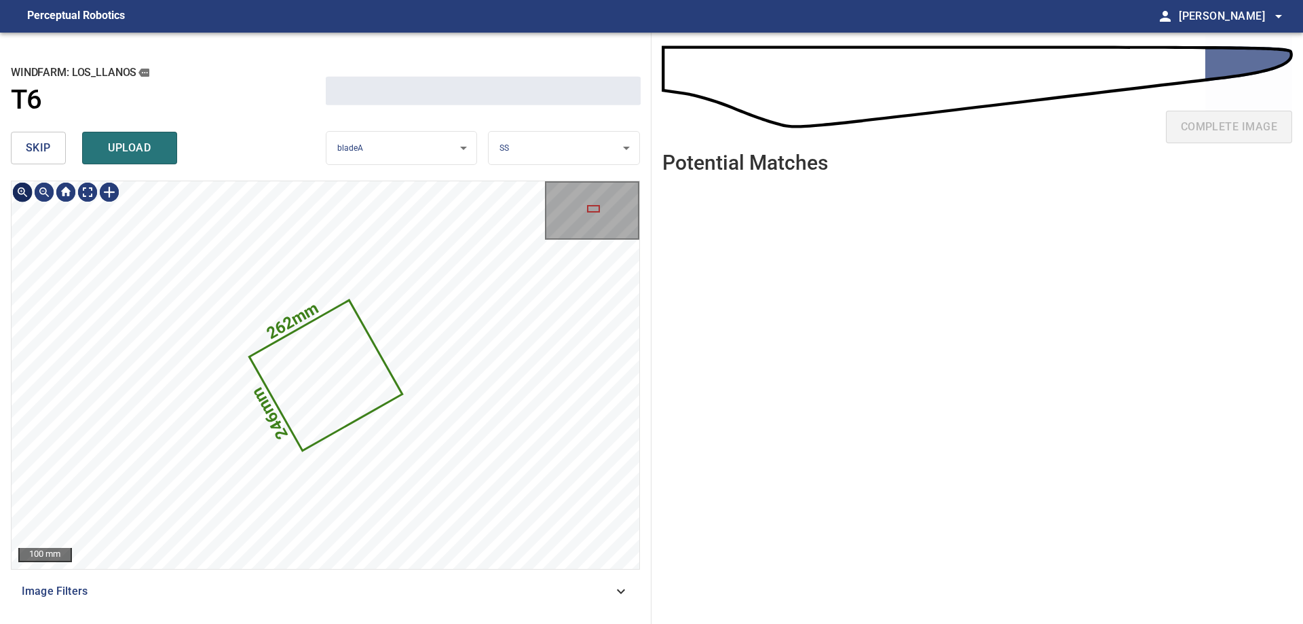
click at [52, 143] on button "skip" at bounding box center [38, 148] width 55 height 33
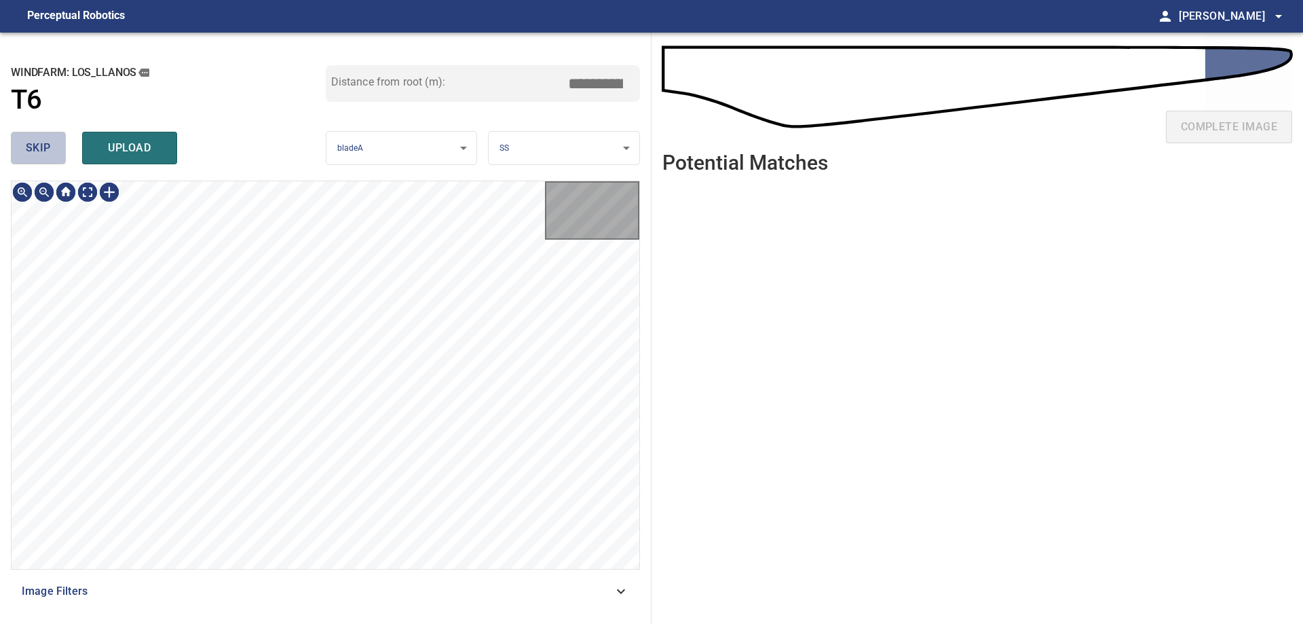
click at [52, 143] on button "skip" at bounding box center [38, 148] width 55 height 33
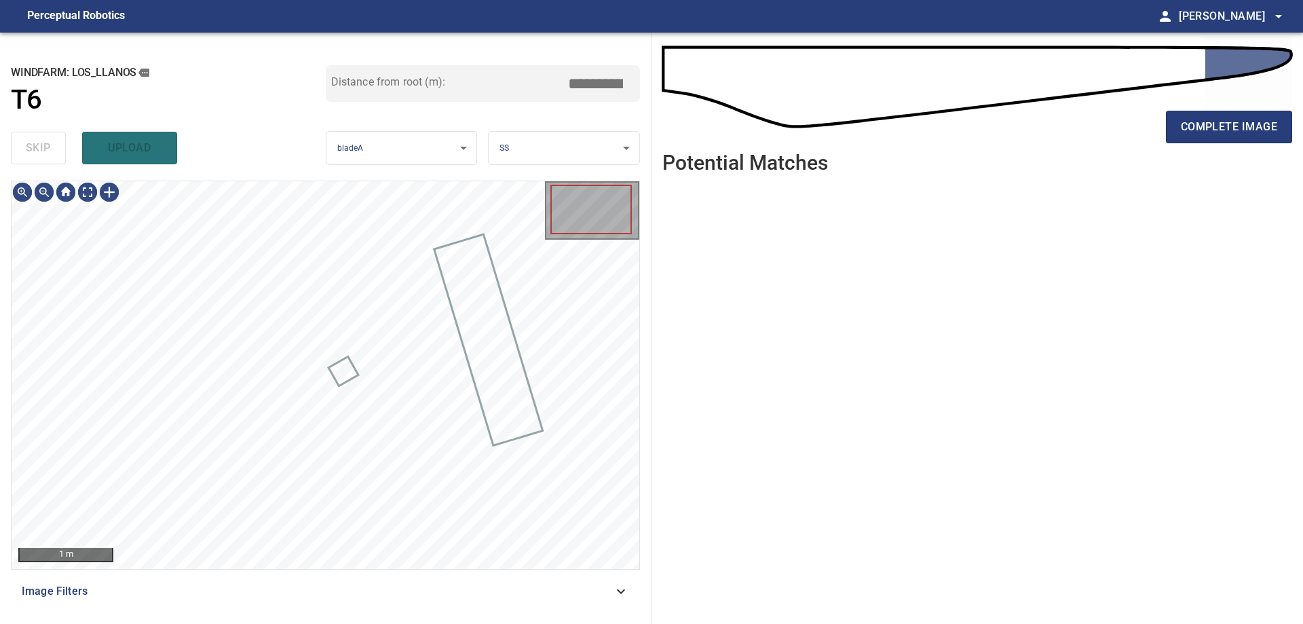
click at [52, 143] on div "skip upload" at bounding box center [168, 147] width 315 height 43
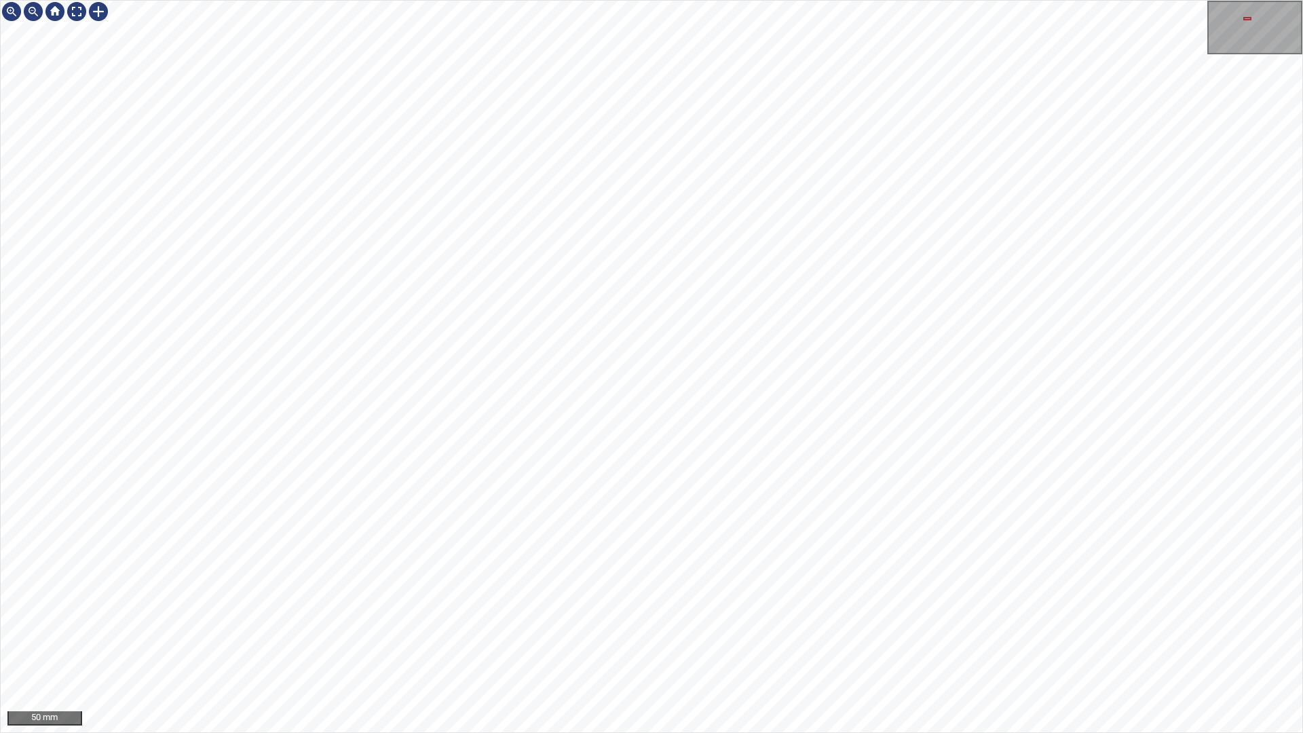
click at [1039, 623] on div "50 mm" at bounding box center [651, 366] width 1303 height 733
click at [1069, 623] on div "50 mm" at bounding box center [651, 366] width 1303 height 733
click at [957, 623] on div "50 mm" at bounding box center [651, 366] width 1303 height 733
click at [1047, 623] on div "50 mm" at bounding box center [651, 366] width 1303 height 733
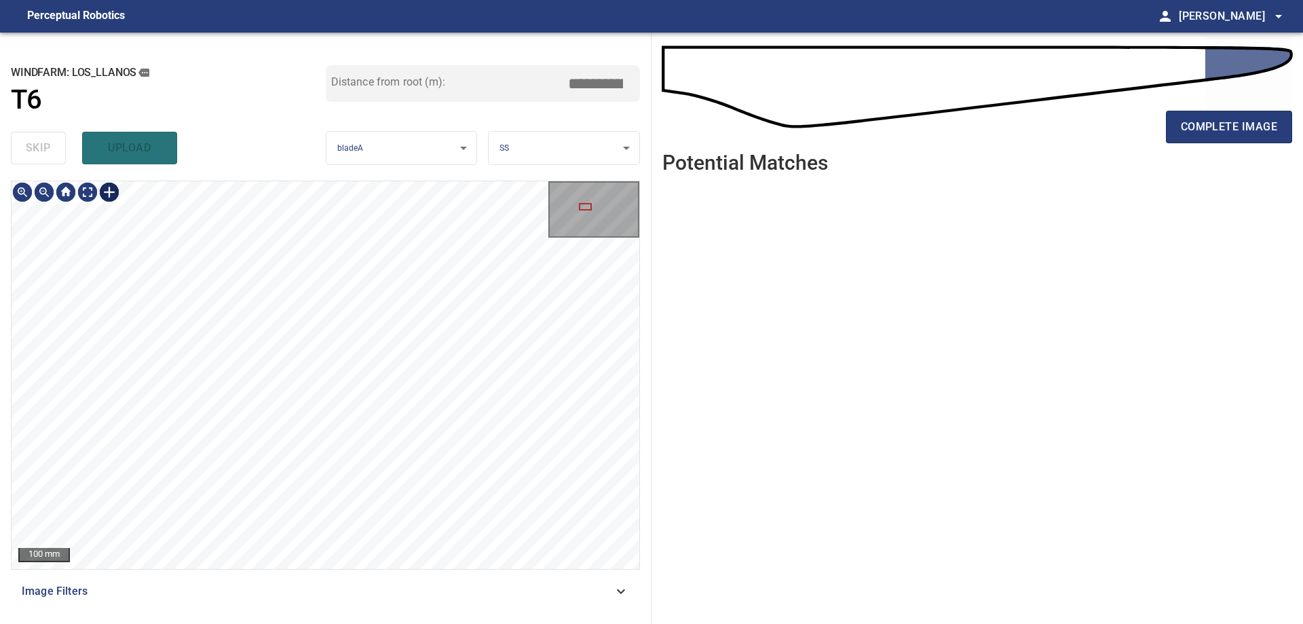
click at [118, 202] on div at bounding box center [109, 192] width 22 height 22
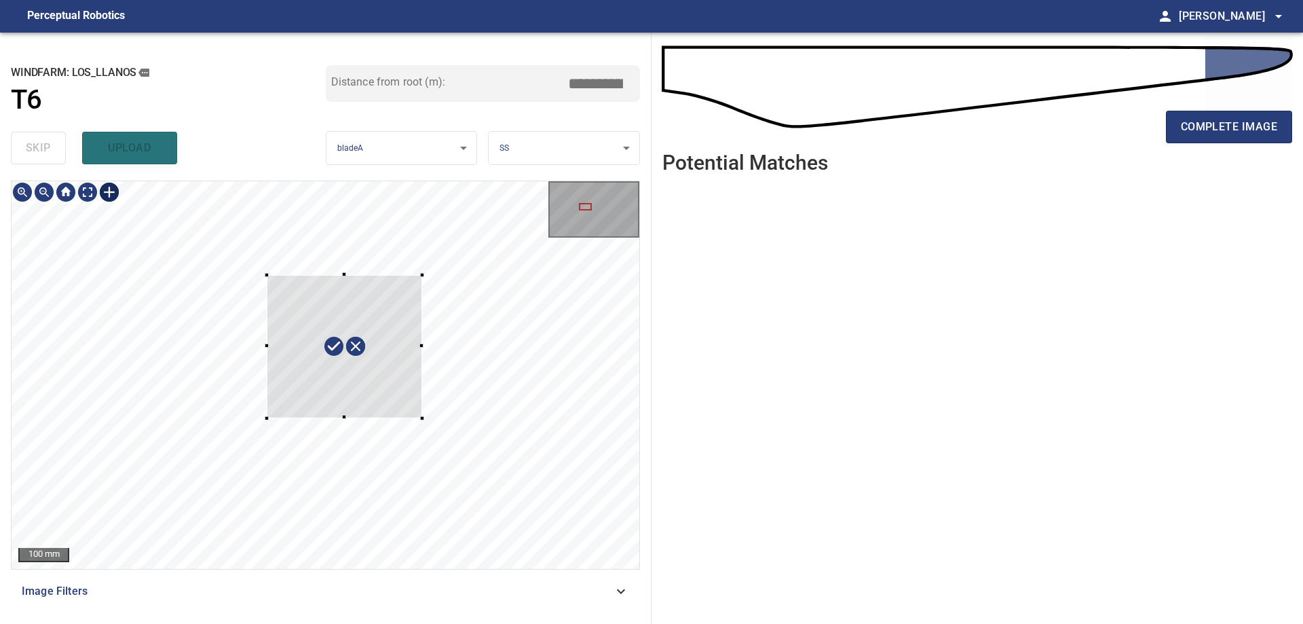
click at [422, 418] on div at bounding box center [326, 375] width 628 height 388
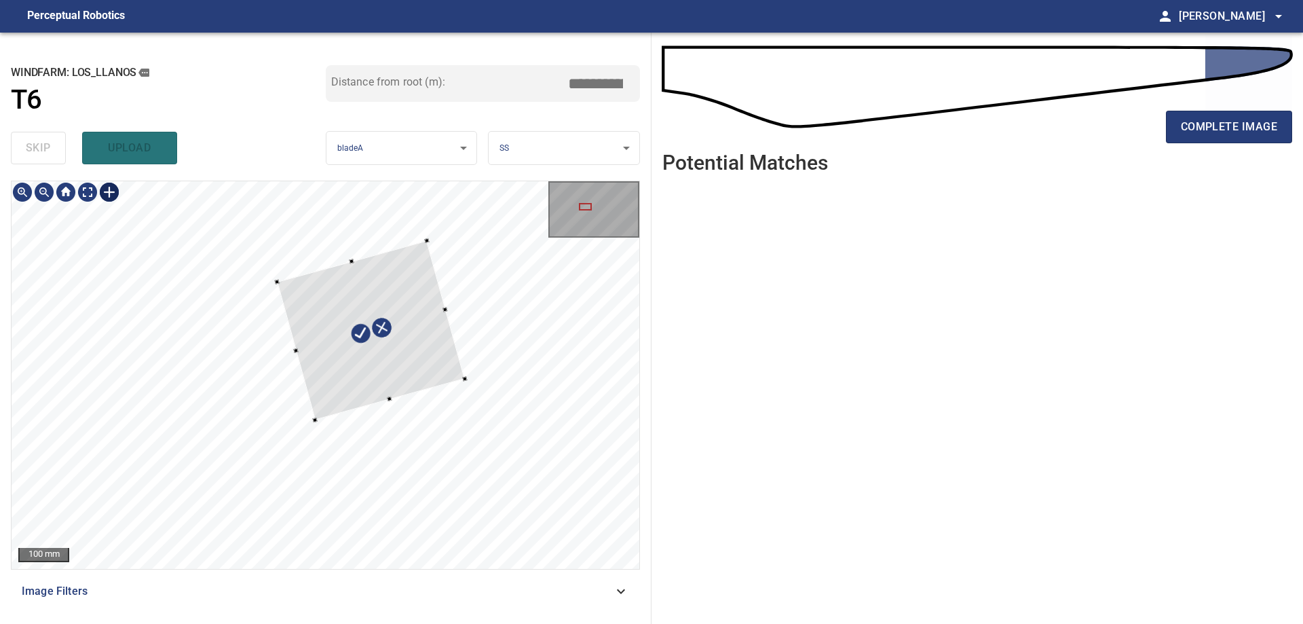
click at [397, 377] on div at bounding box center [371, 329] width 188 height 179
click at [461, 384] on div at bounding box center [326, 375] width 628 height 388
click at [406, 311] on div at bounding box center [353, 333] width 145 height 163
click at [366, 369] on div at bounding box center [357, 332] width 156 height 172
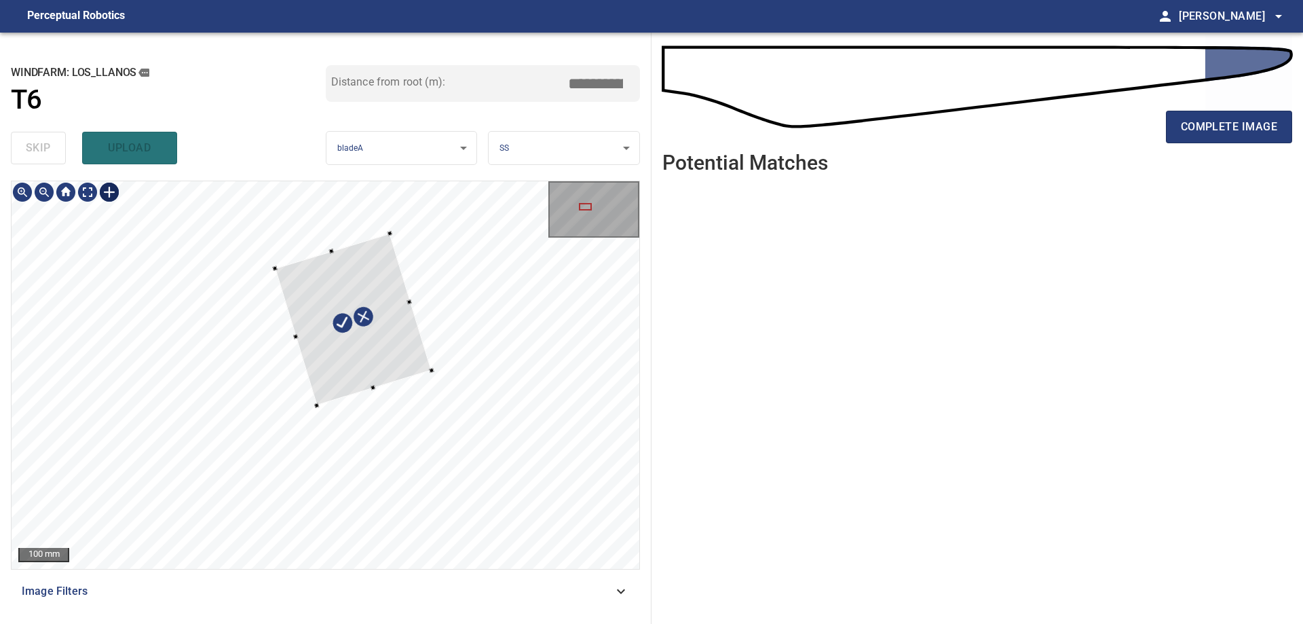
click at [343, 362] on div at bounding box center [354, 320] width 156 height 172
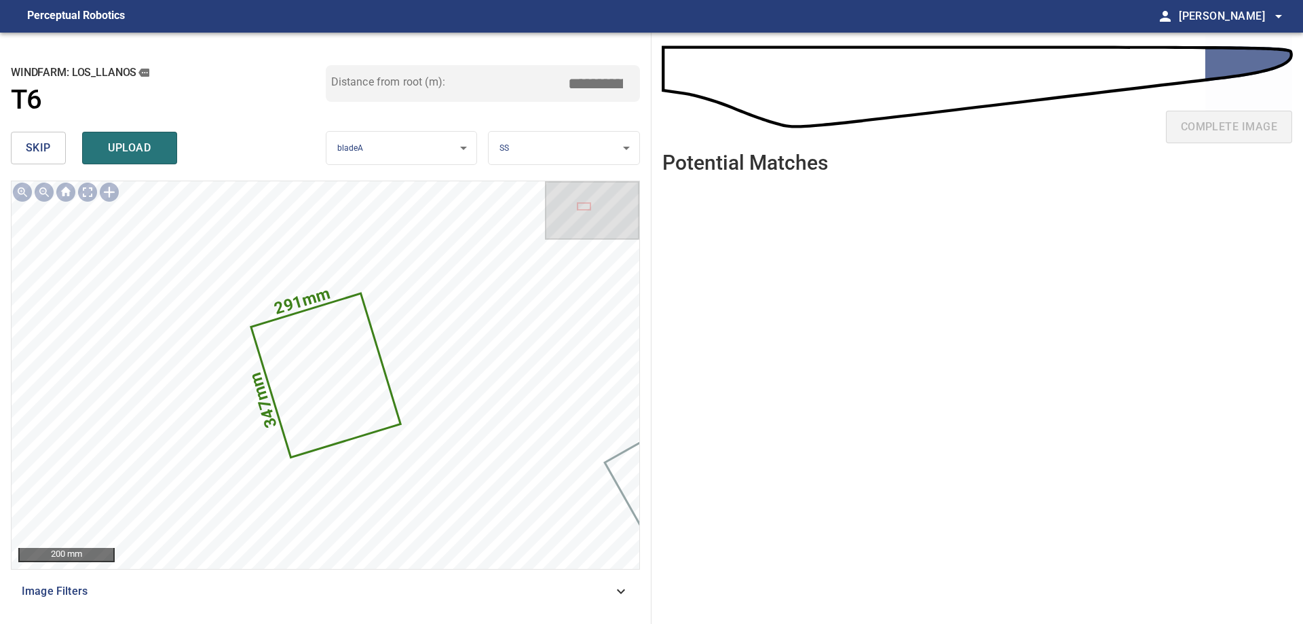
drag, startPoint x: 593, startPoint y: 77, endPoint x: 652, endPoint y: 125, distance: 76.2
click at [652, 125] on div "**********" at bounding box center [651, 328] width 1303 height 591
type input "*****"
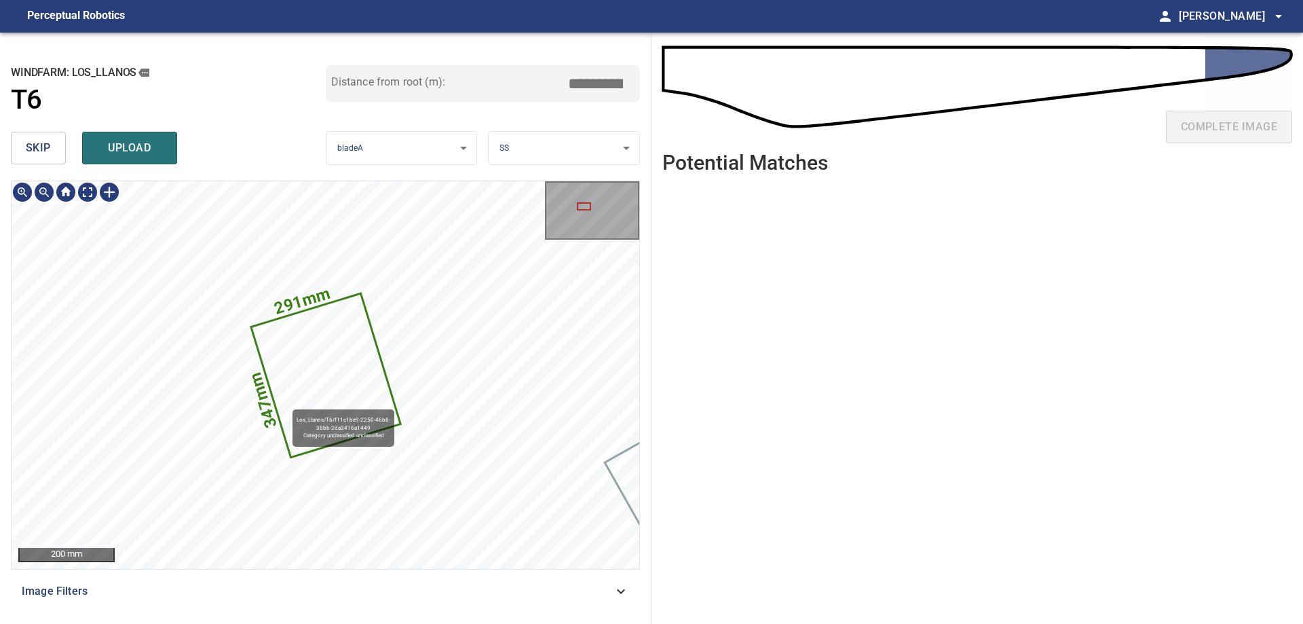
click at [286, 403] on icon at bounding box center [325, 375] width 147 height 161
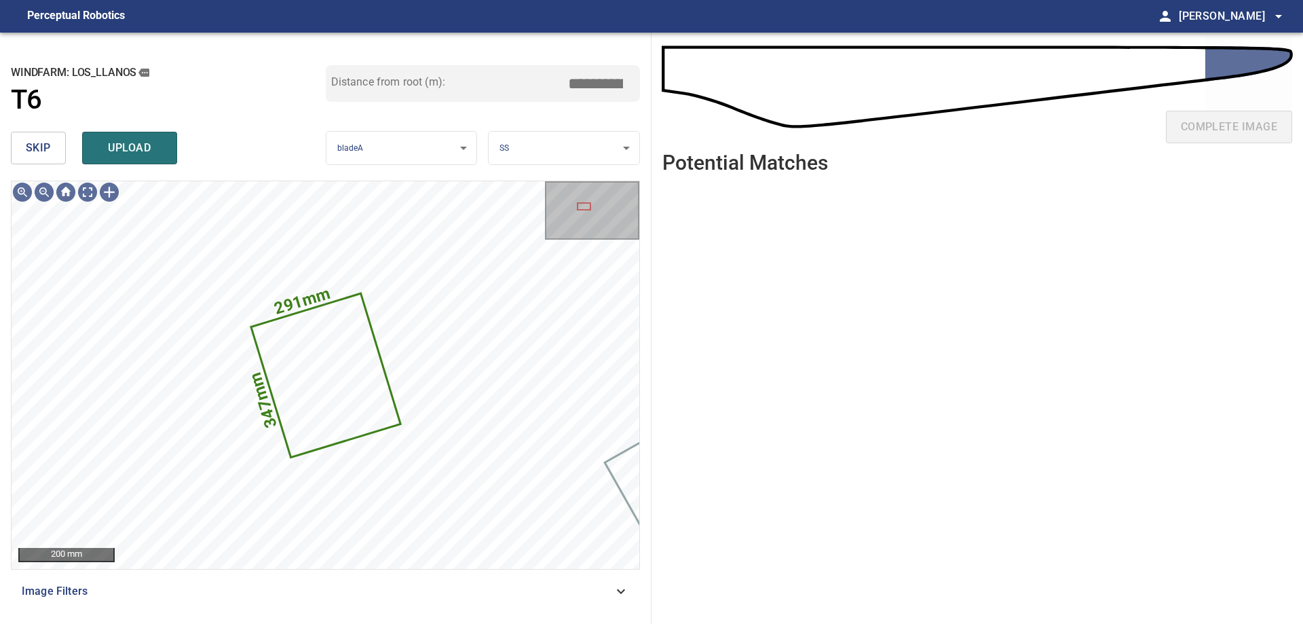
click at [135, 153] on span "upload" at bounding box center [129, 147] width 65 height 19
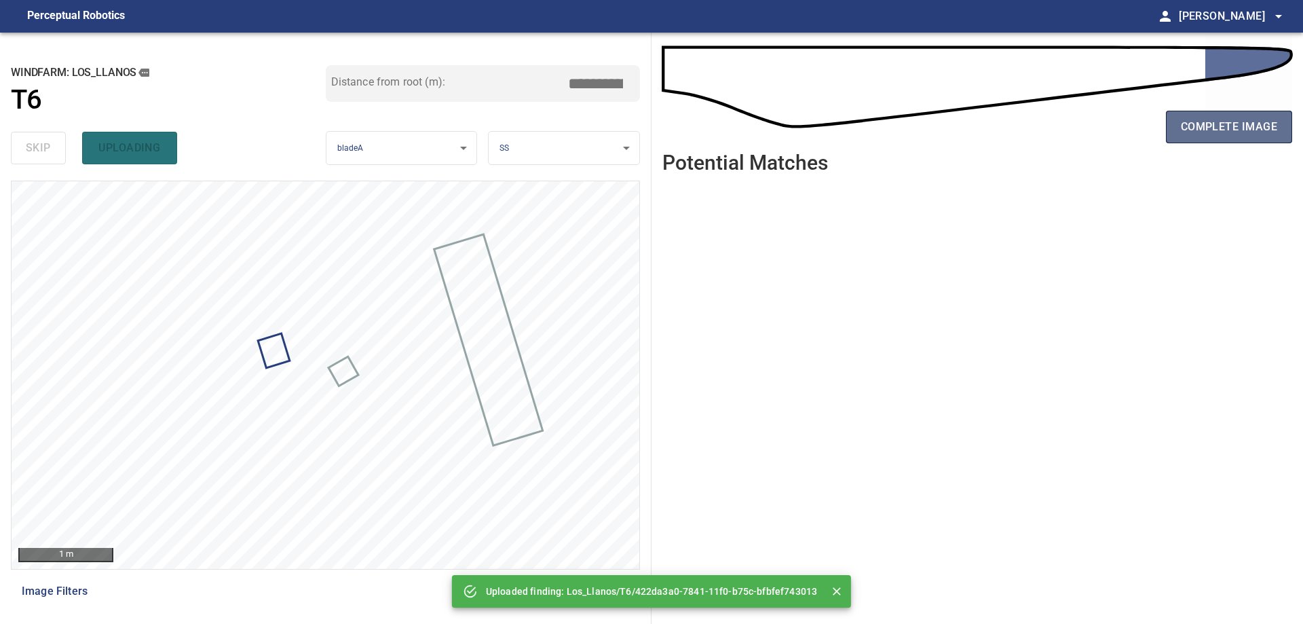
click at [1186, 118] on span "complete image" at bounding box center [1229, 126] width 96 height 19
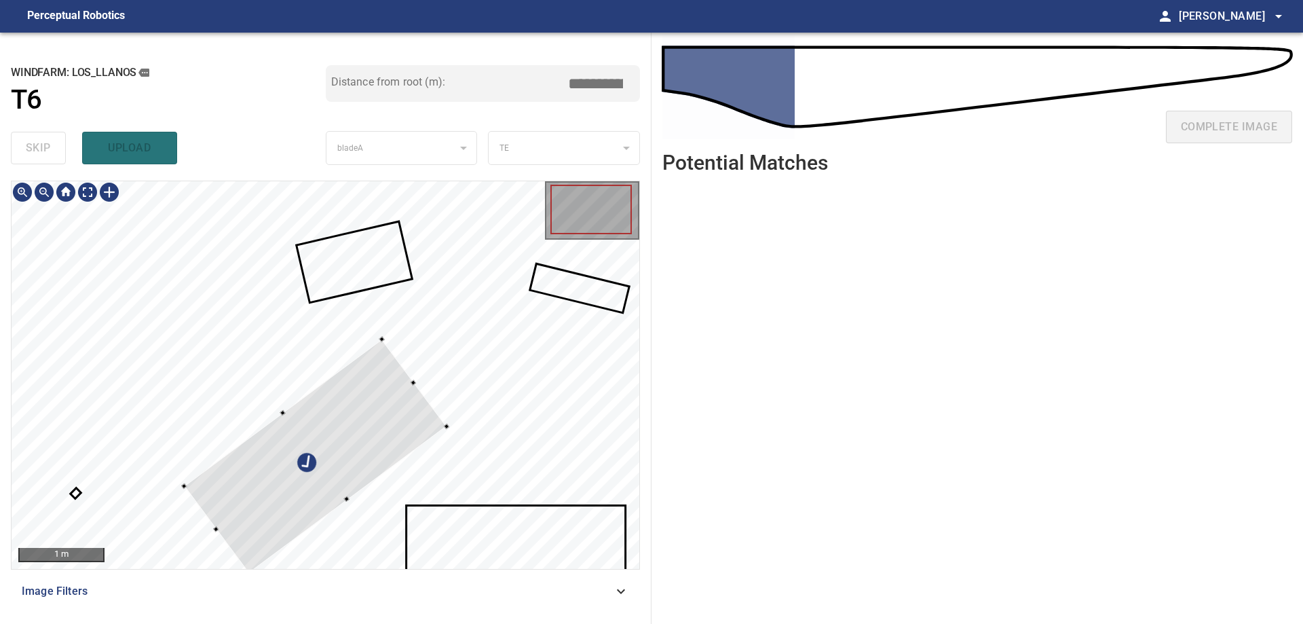
click at [428, 388] on div at bounding box center [315, 456] width 263 height 234
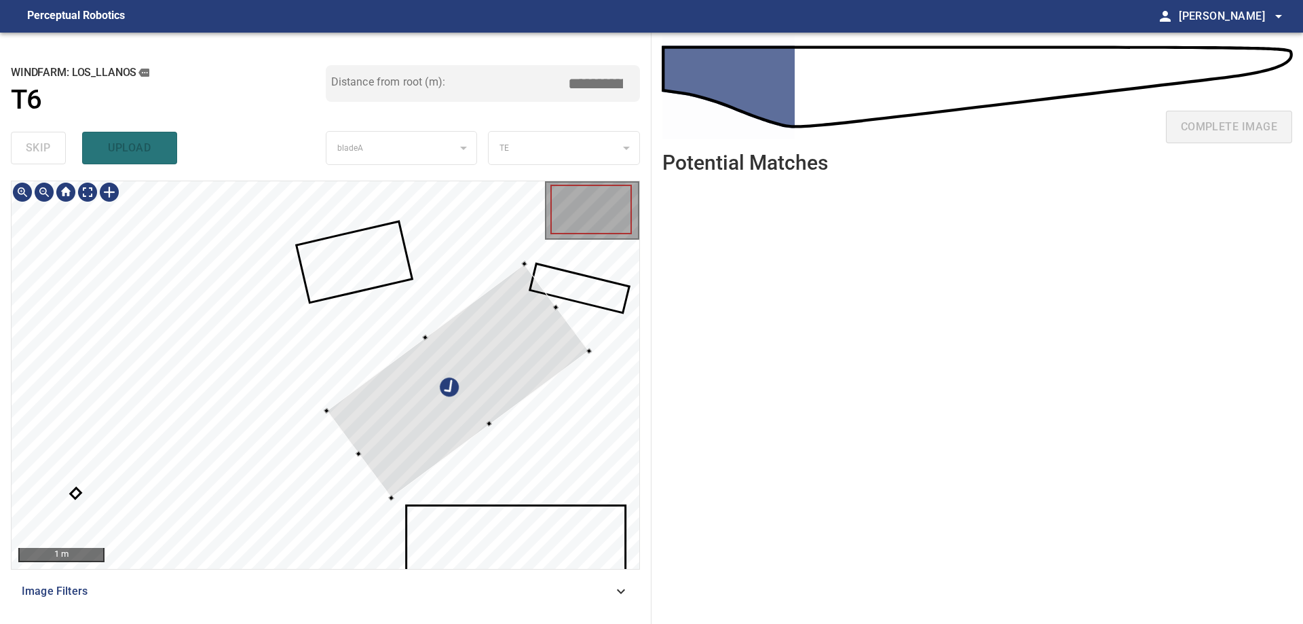
click at [504, 383] on div at bounding box center [458, 381] width 263 height 234
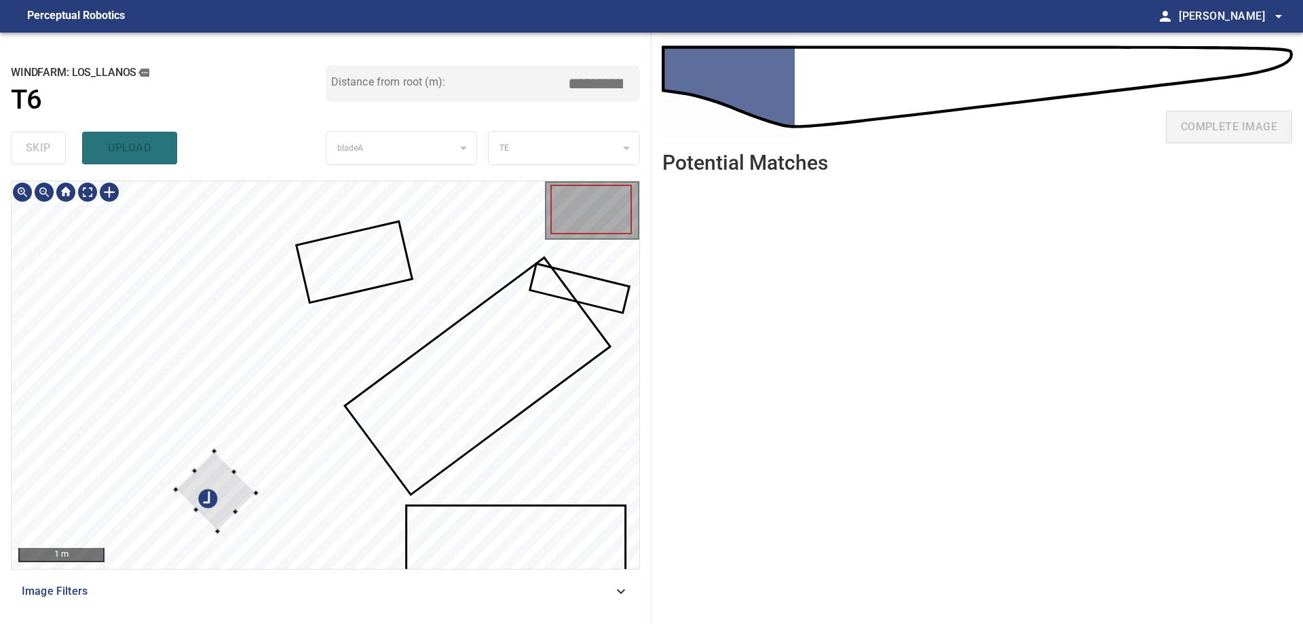
click at [507, 386] on div at bounding box center [326, 375] width 628 height 388
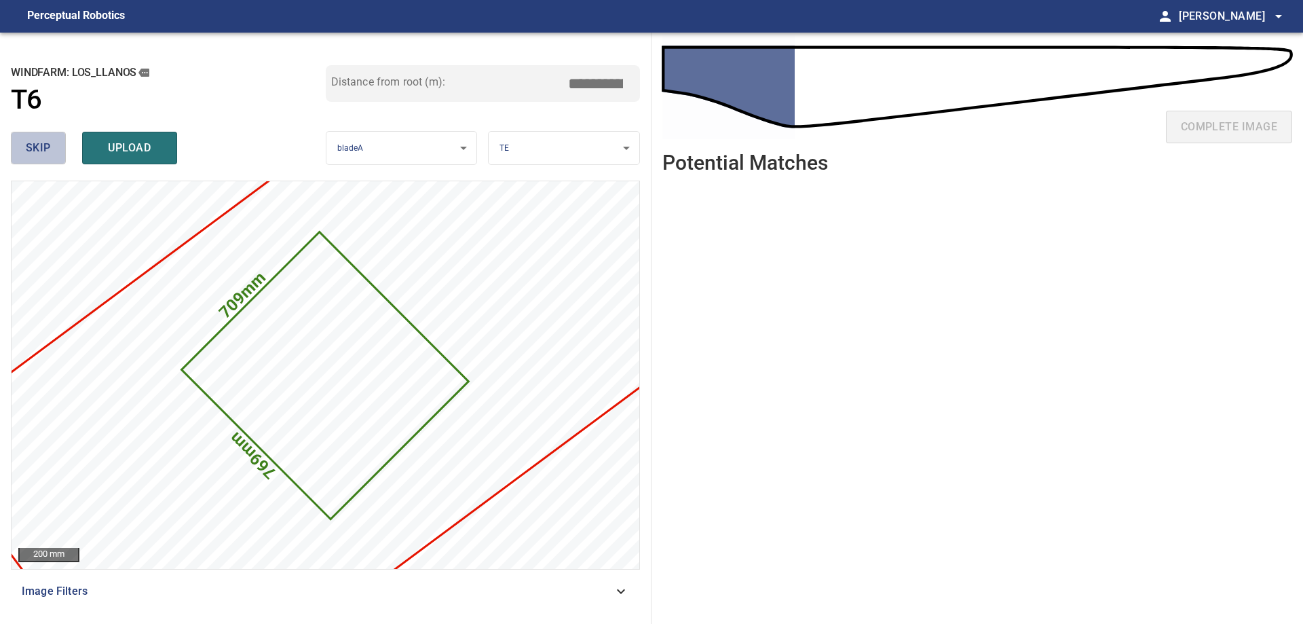
click at [38, 148] on span "skip" at bounding box center [38, 147] width 25 height 19
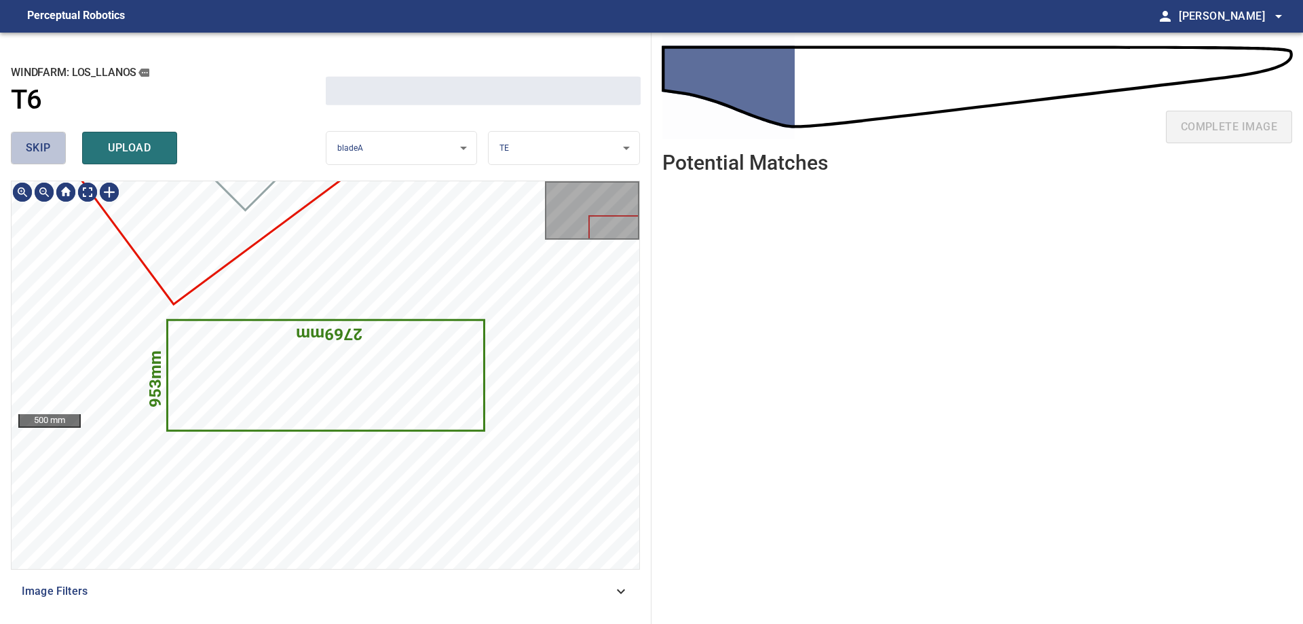
click at [38, 148] on span "skip" at bounding box center [38, 147] width 25 height 19
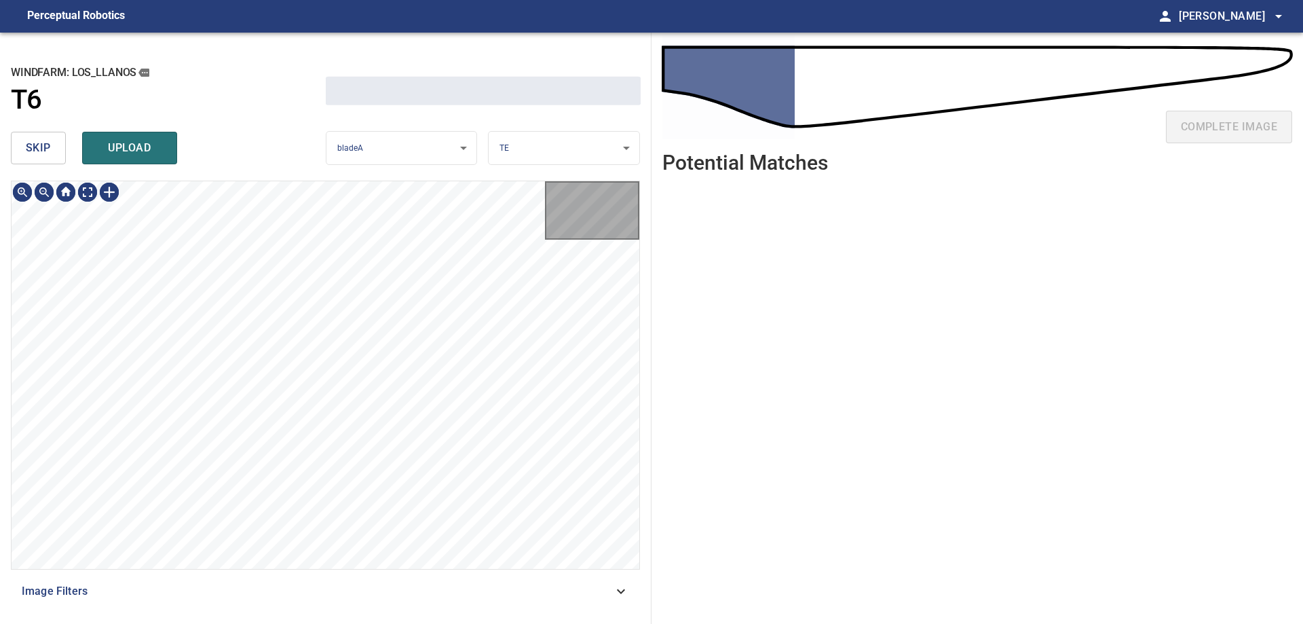
click at [38, 148] on span "skip" at bounding box center [38, 147] width 25 height 19
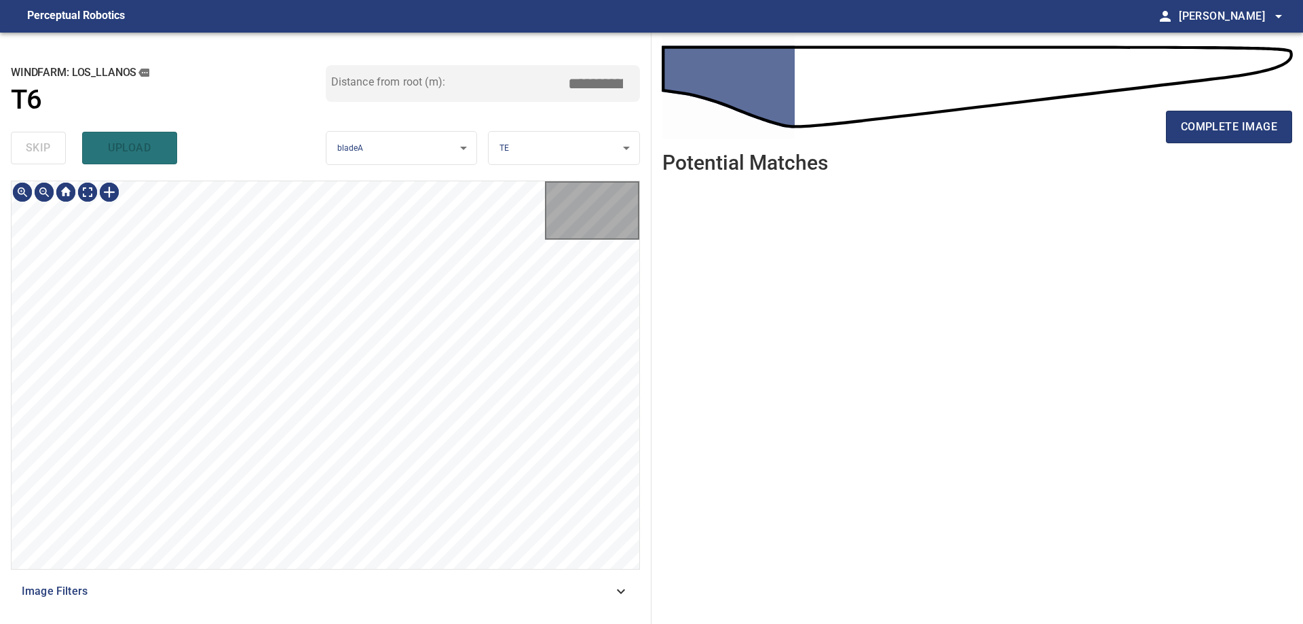
click at [38, 148] on div "skip upload" at bounding box center [168, 147] width 315 height 43
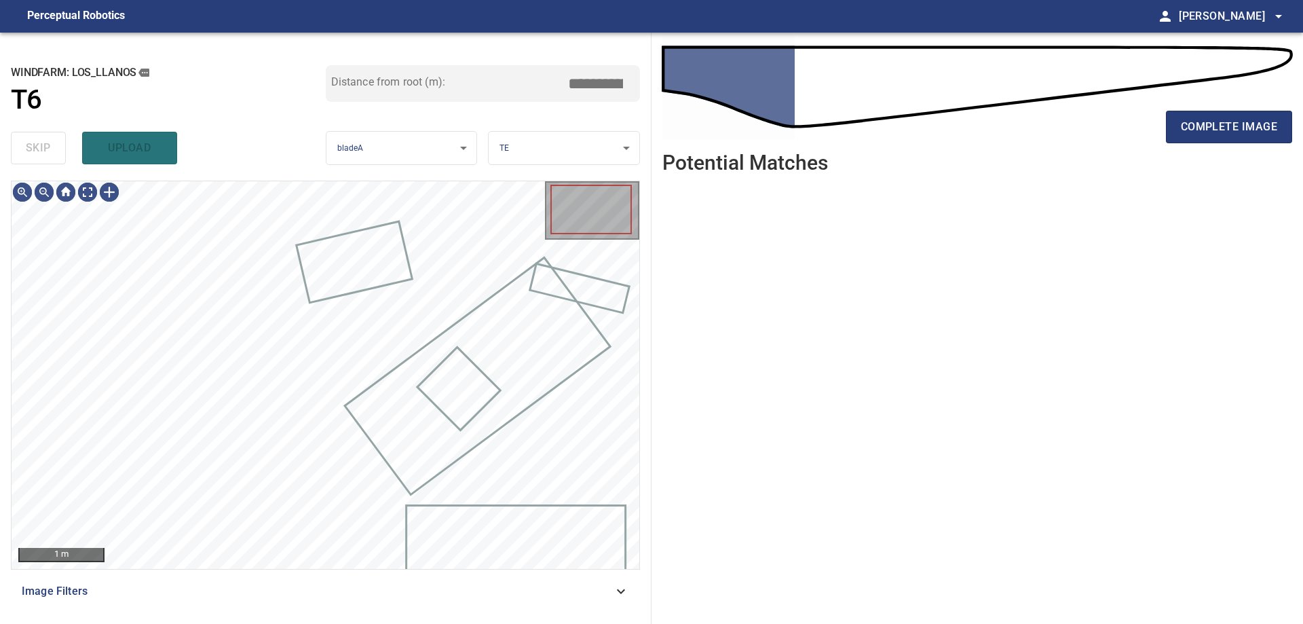
type input "****"
click at [38, 148] on div "skip upload" at bounding box center [168, 147] width 315 height 43
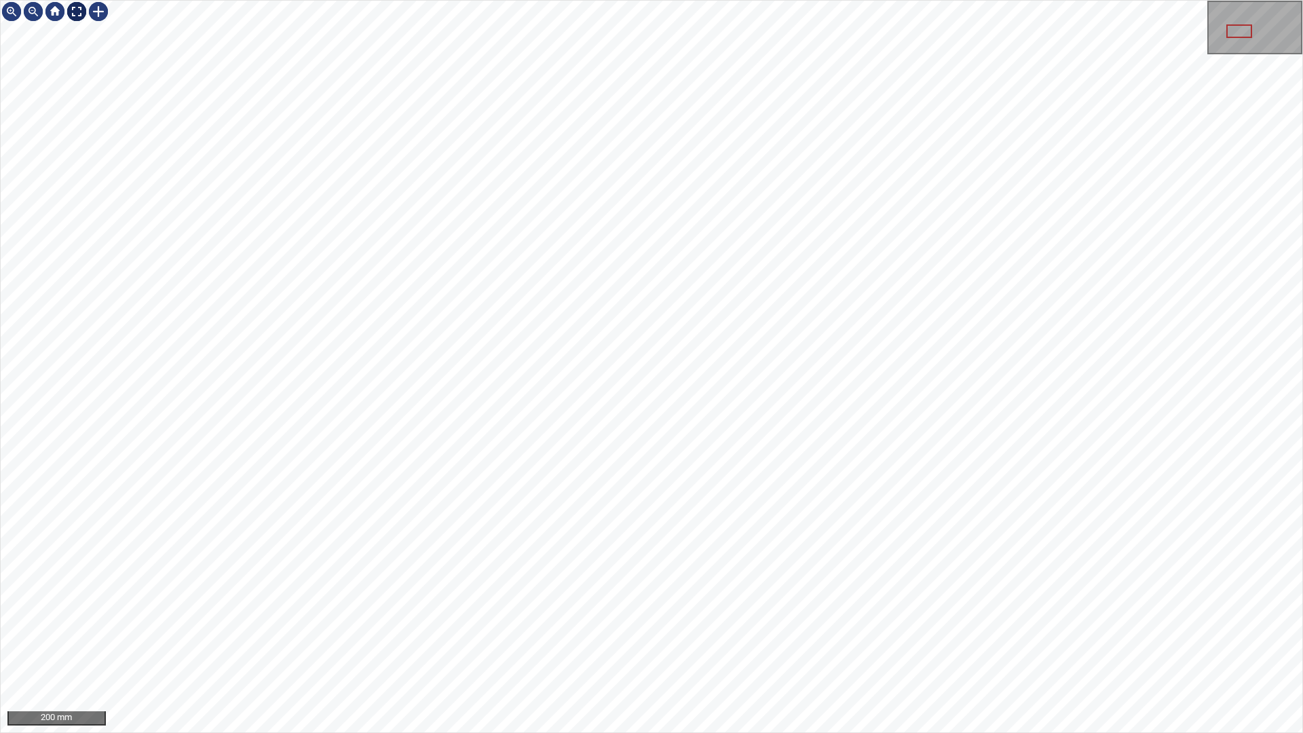
click at [73, 13] on div at bounding box center [77, 12] width 22 height 22
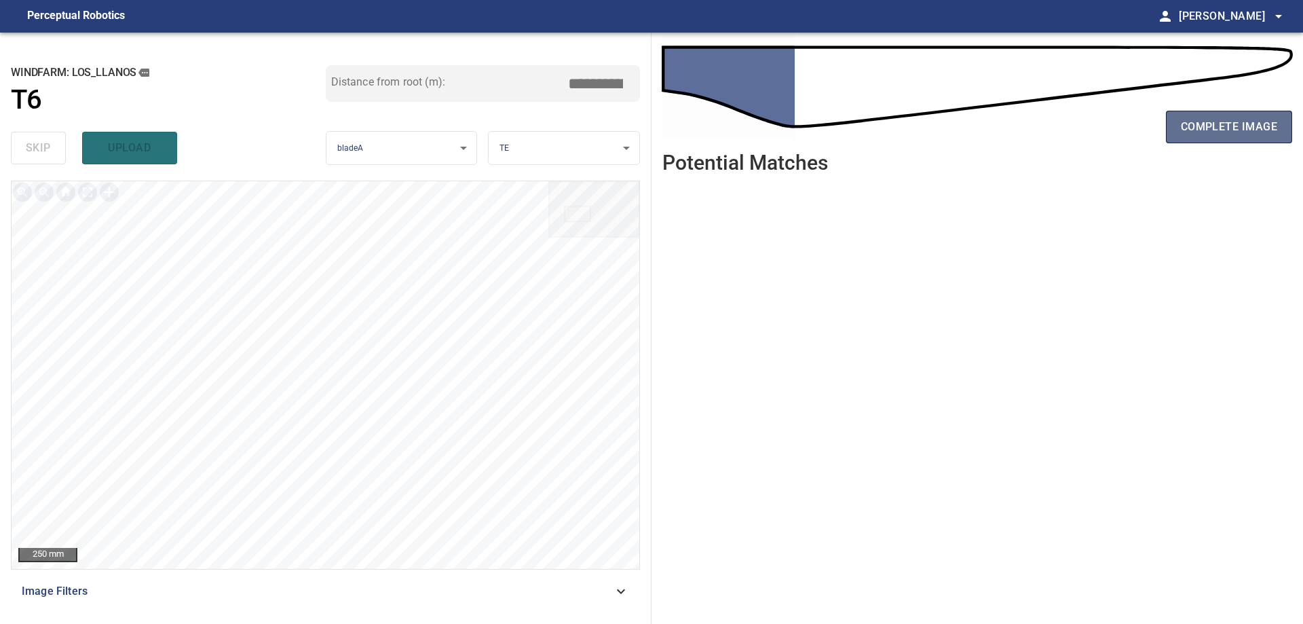
click at [1209, 124] on span "complete image" at bounding box center [1229, 126] width 96 height 19
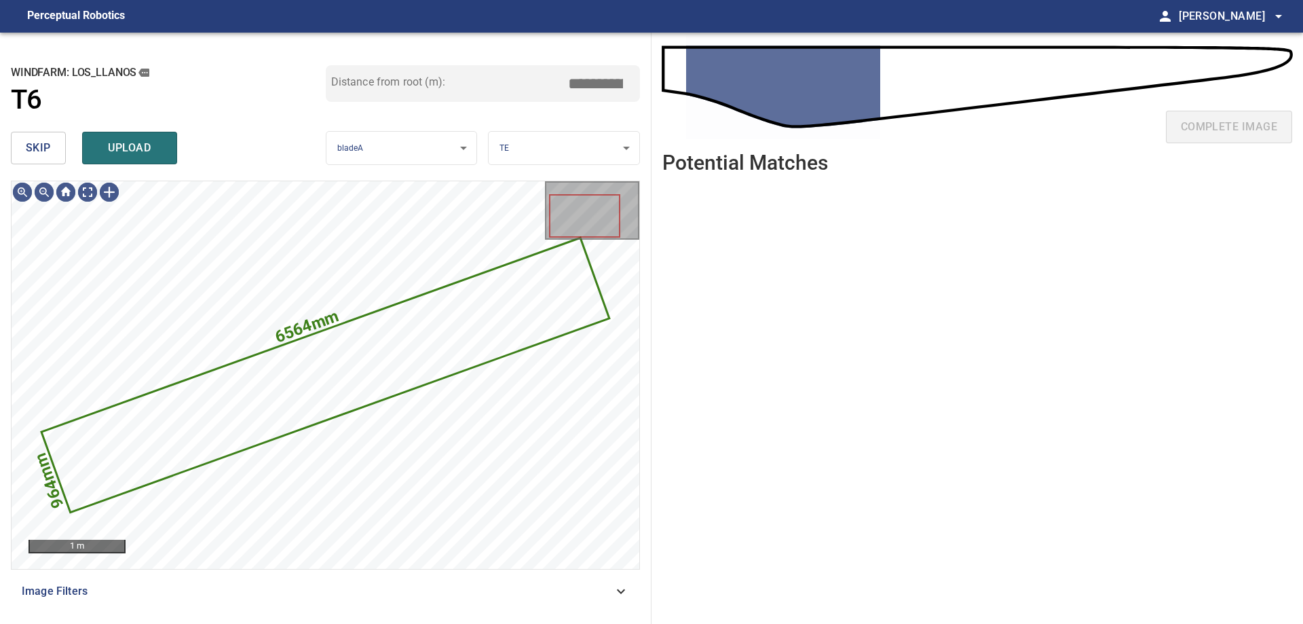
click at [26, 132] on button "skip" at bounding box center [38, 148] width 55 height 33
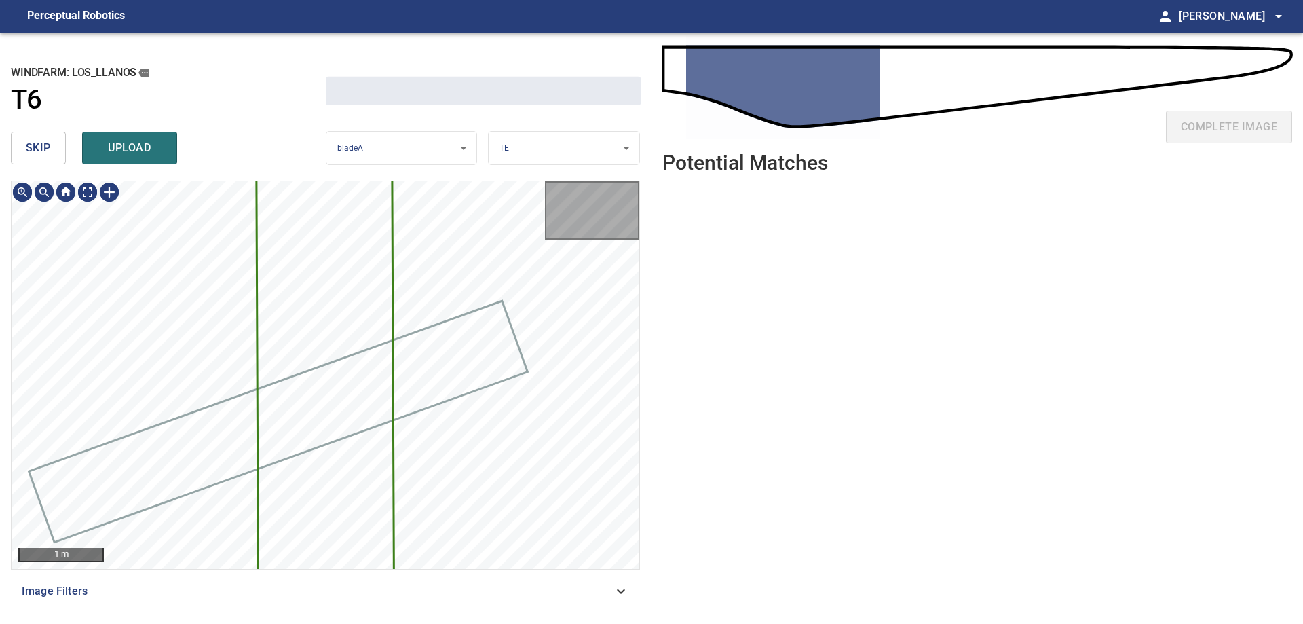
drag, startPoint x: 26, startPoint y: 132, endPoint x: 72, endPoint y: 174, distance: 62.4
click at [28, 132] on button "skip" at bounding box center [38, 148] width 55 height 33
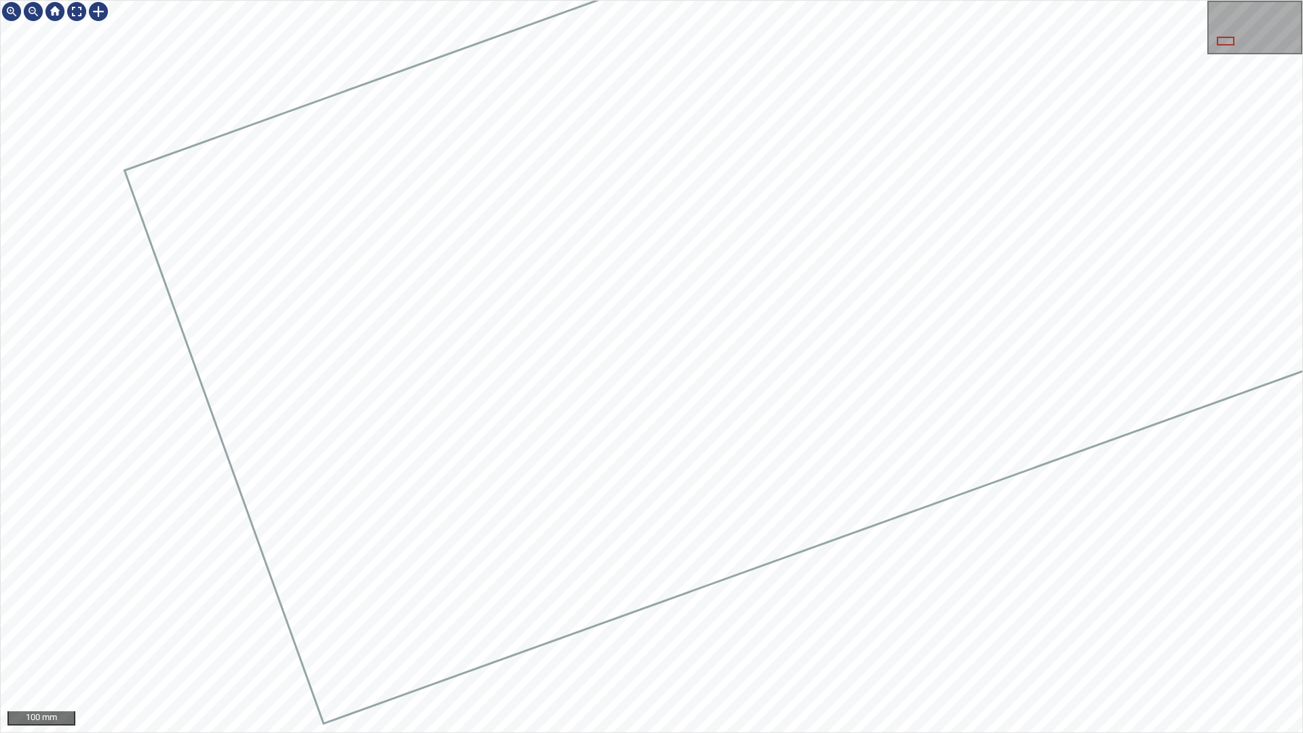
click at [1303, 553] on div "100 mm" at bounding box center [651, 366] width 1303 height 733
click at [73, 15] on div at bounding box center [77, 12] width 22 height 22
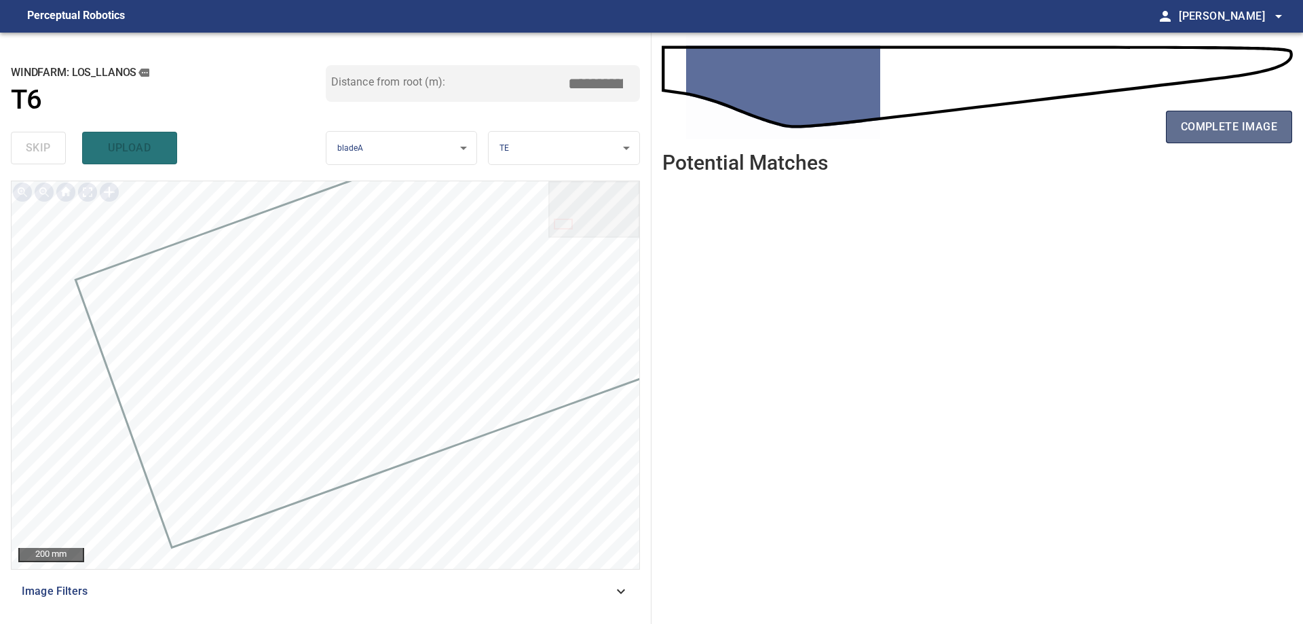
click at [1235, 119] on span "complete image" at bounding box center [1229, 126] width 96 height 19
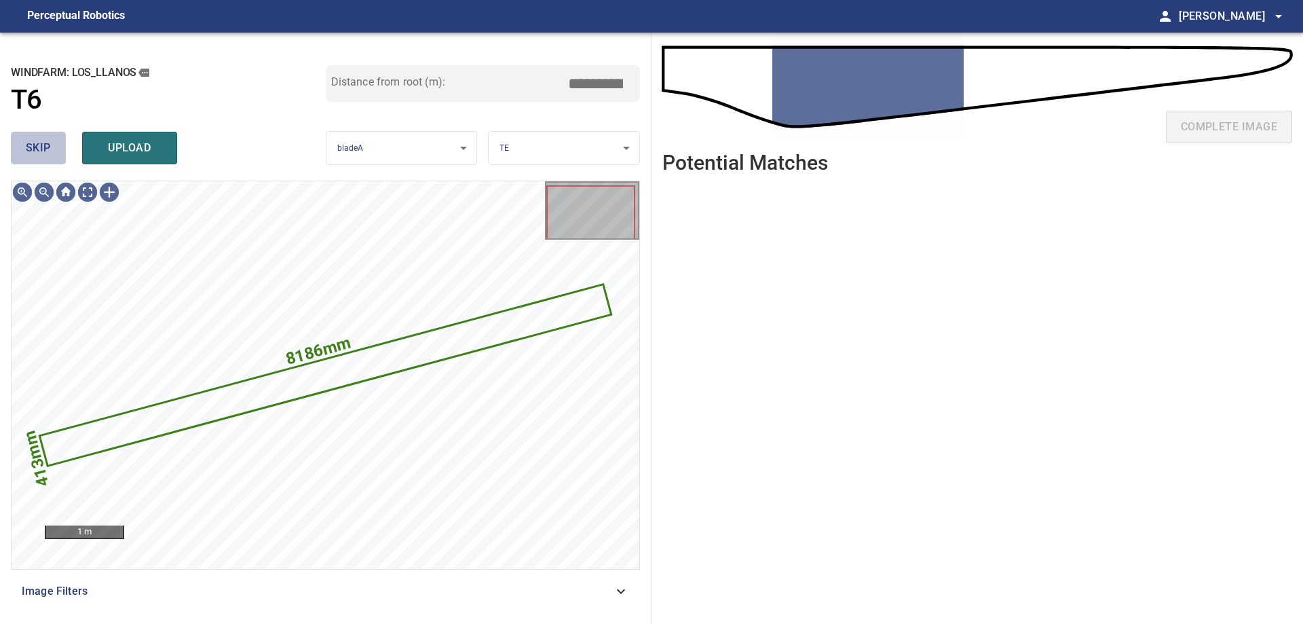
click at [62, 158] on button "skip" at bounding box center [38, 148] width 55 height 33
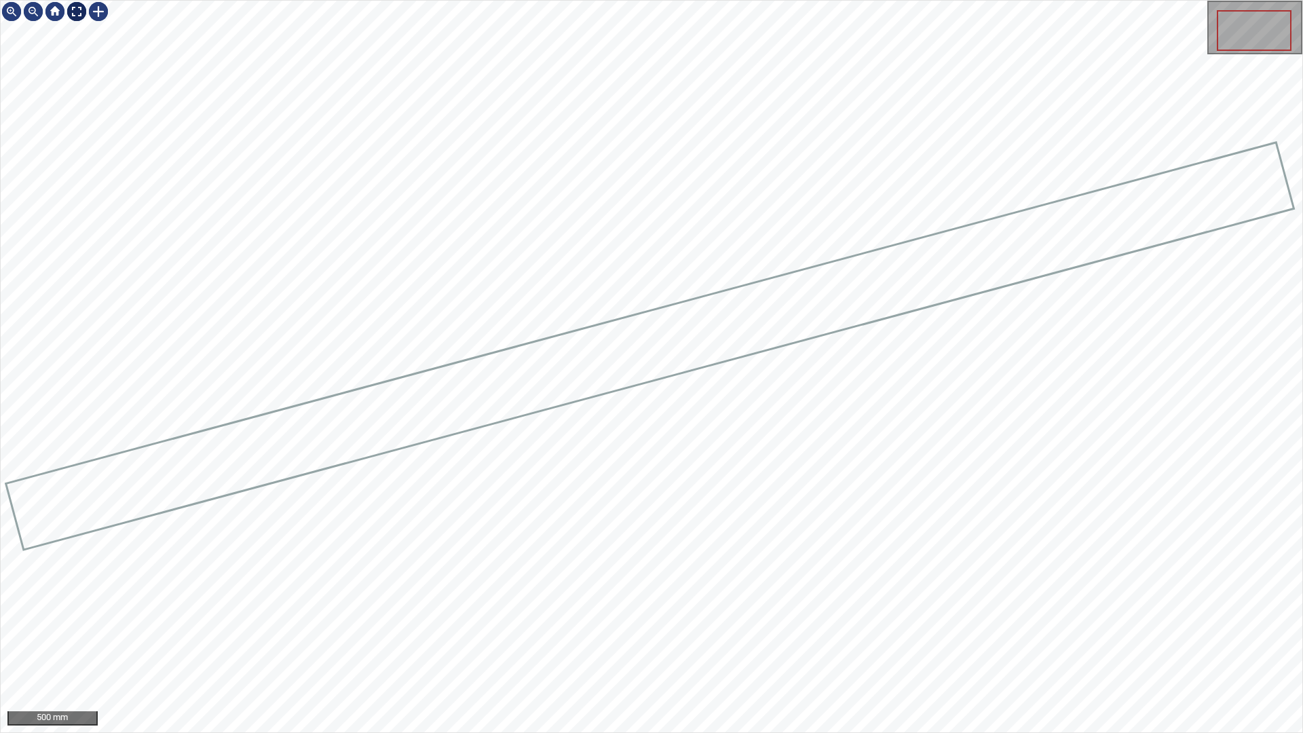
click at [81, 20] on div at bounding box center [77, 12] width 22 height 22
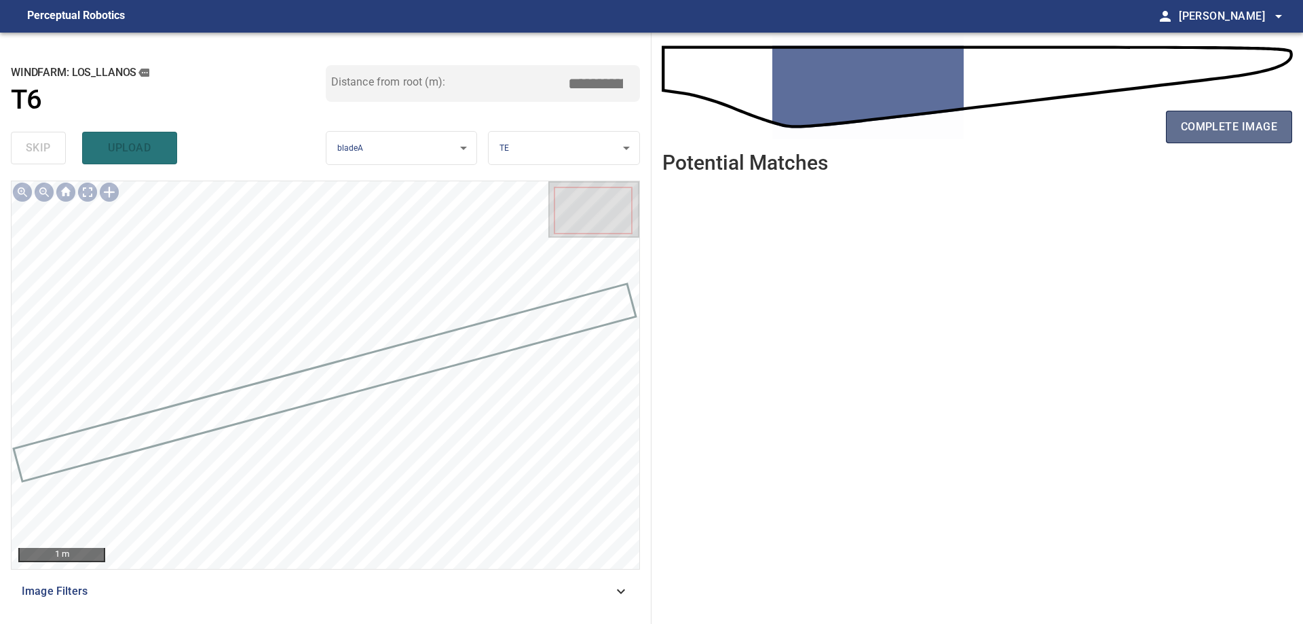
click at [1232, 120] on span "complete image" at bounding box center [1229, 126] width 96 height 19
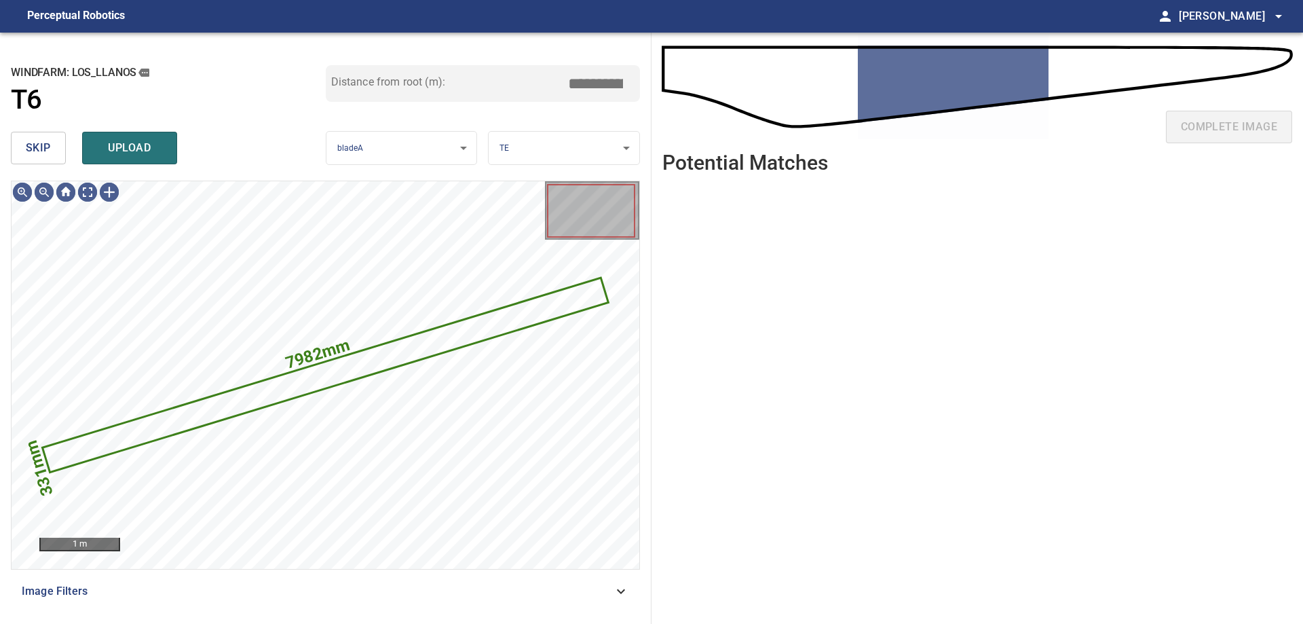
drag, startPoint x: 29, startPoint y: 144, endPoint x: 43, endPoint y: 166, distance: 26.6
click at [31, 149] on span "skip" at bounding box center [38, 147] width 25 height 19
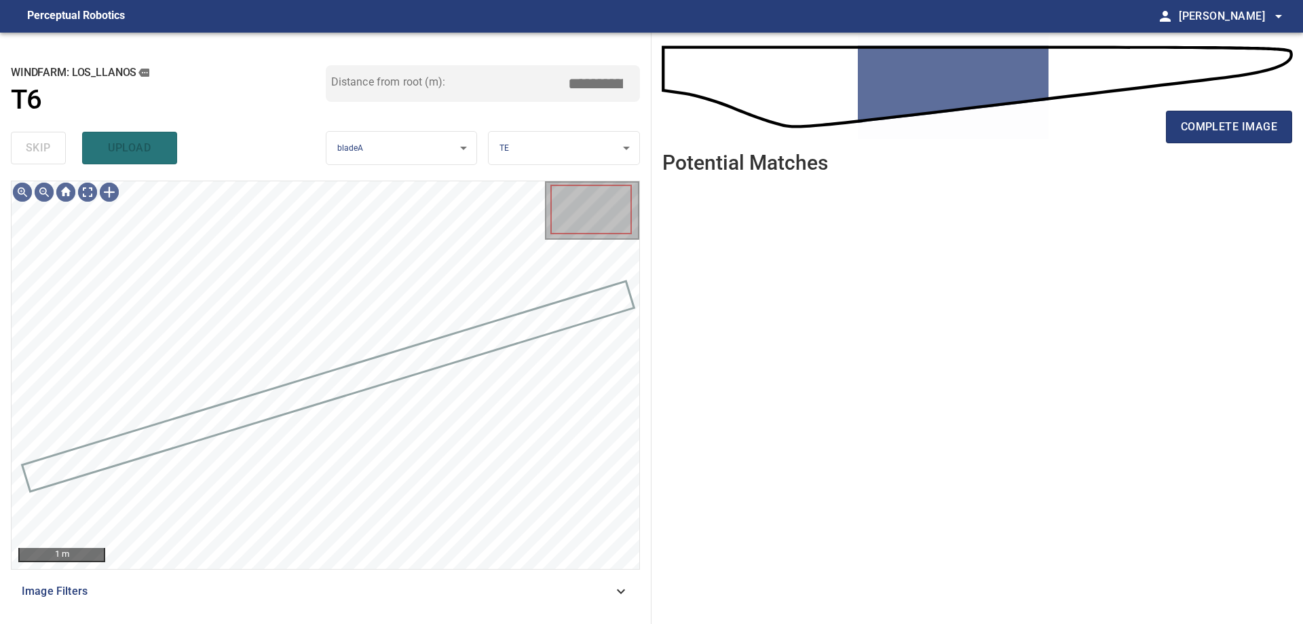
click at [295, 573] on div "1 m Image Filters" at bounding box center [325, 397] width 629 height 432
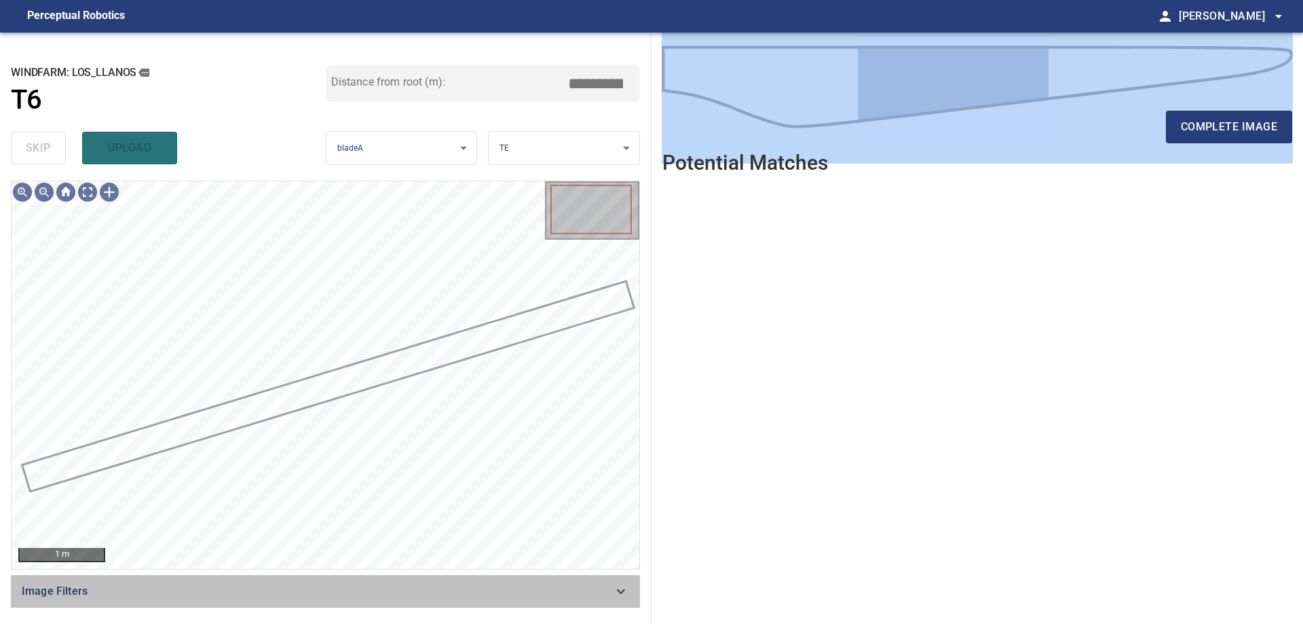
click at [595, 585] on span "Image Filters" at bounding box center [317, 591] width 591 height 16
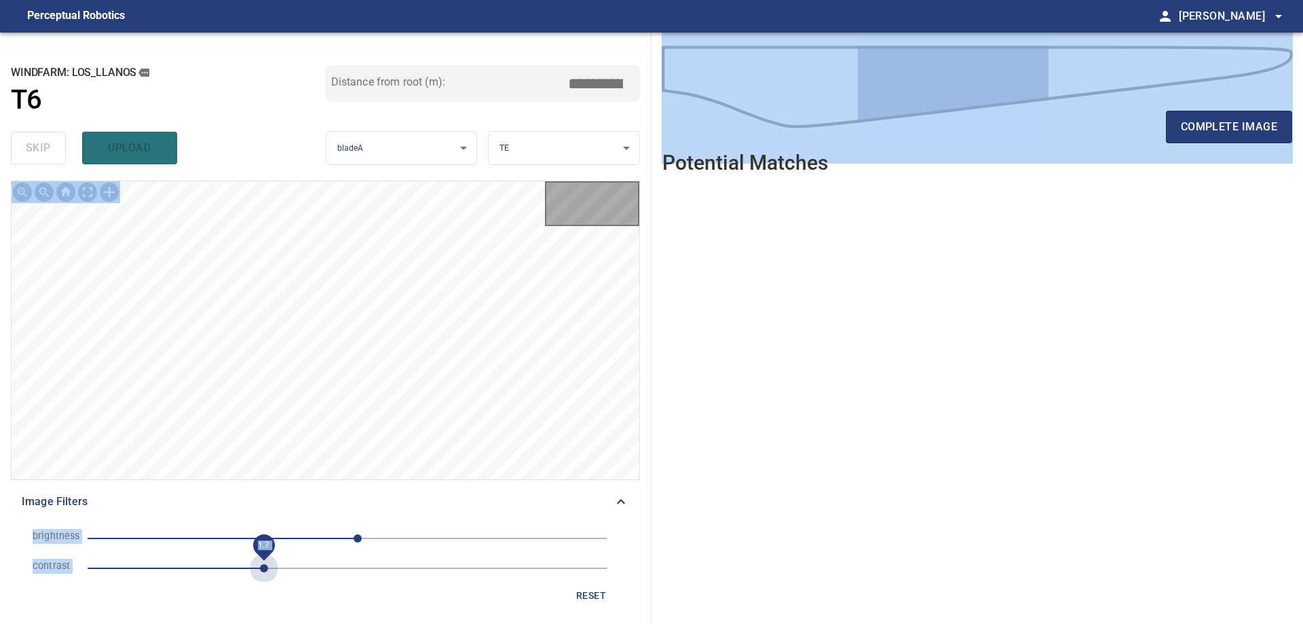
drag, startPoint x: 267, startPoint y: 568, endPoint x: 317, endPoint y: 556, distance: 51.0
click at [269, 568] on span "1.7" at bounding box center [348, 568] width 520 height 19
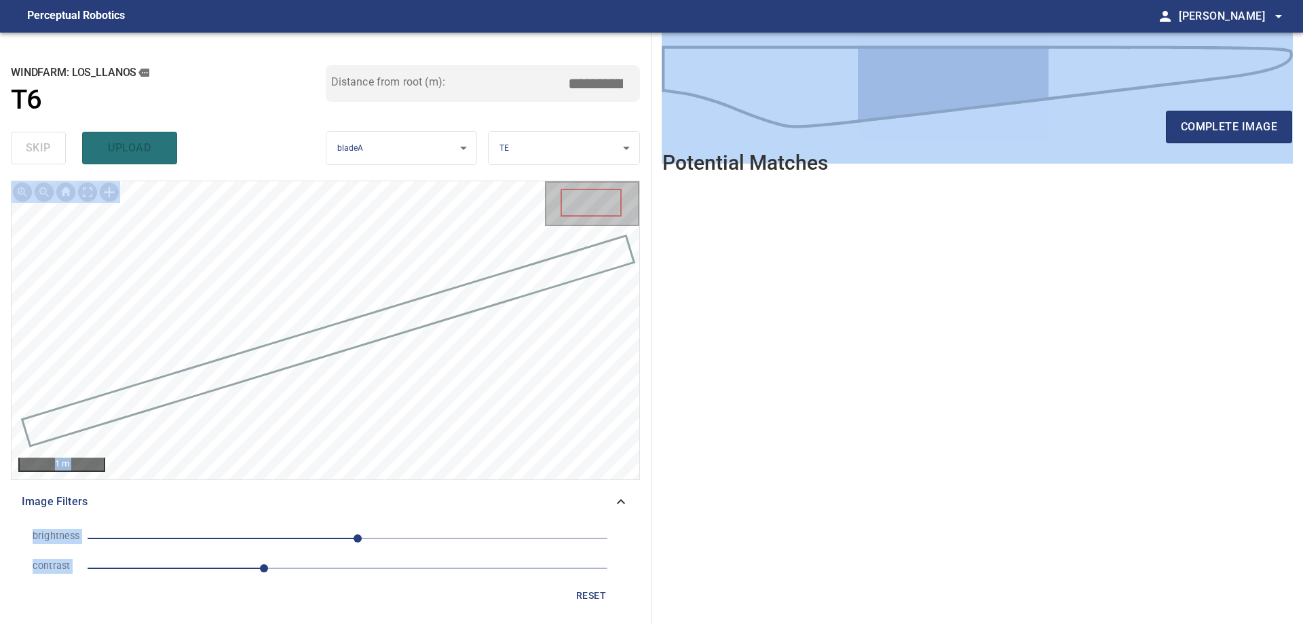
click at [319, 548] on li "brightness 10" at bounding box center [326, 538] width 608 height 30
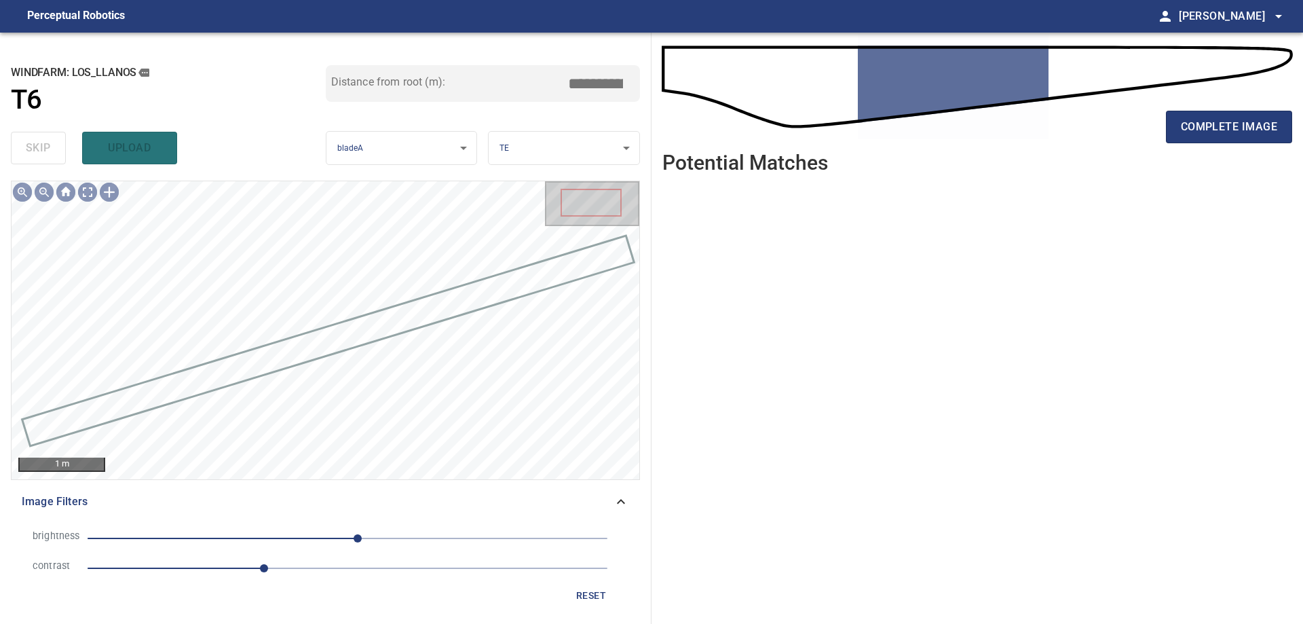
click at [296, 542] on span "10" at bounding box center [348, 538] width 520 height 19
click at [318, 538] on span "-51" at bounding box center [348, 538] width 520 height 19
click at [339, 538] on span "-29" at bounding box center [348, 538] width 520 height 19
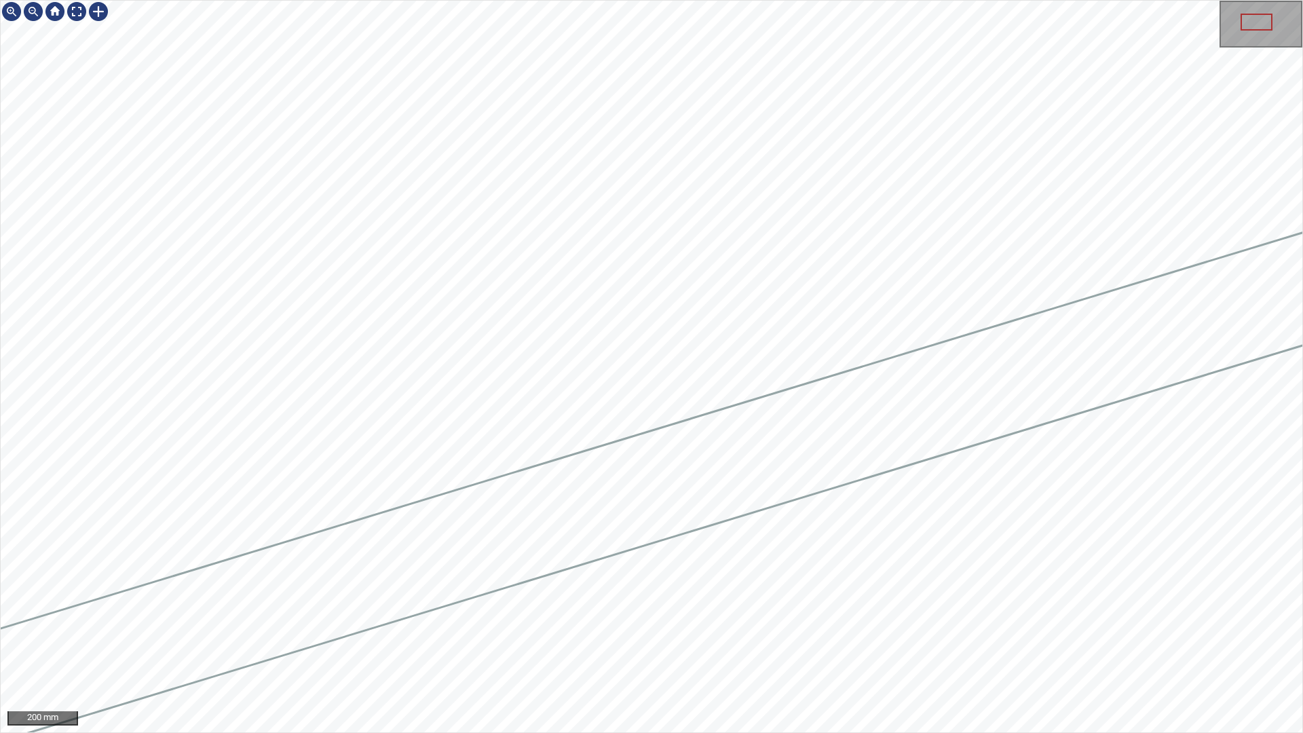
click at [616, 623] on div "200 mm" at bounding box center [651, 366] width 1303 height 733
click at [83, 5] on div at bounding box center [77, 12] width 22 height 22
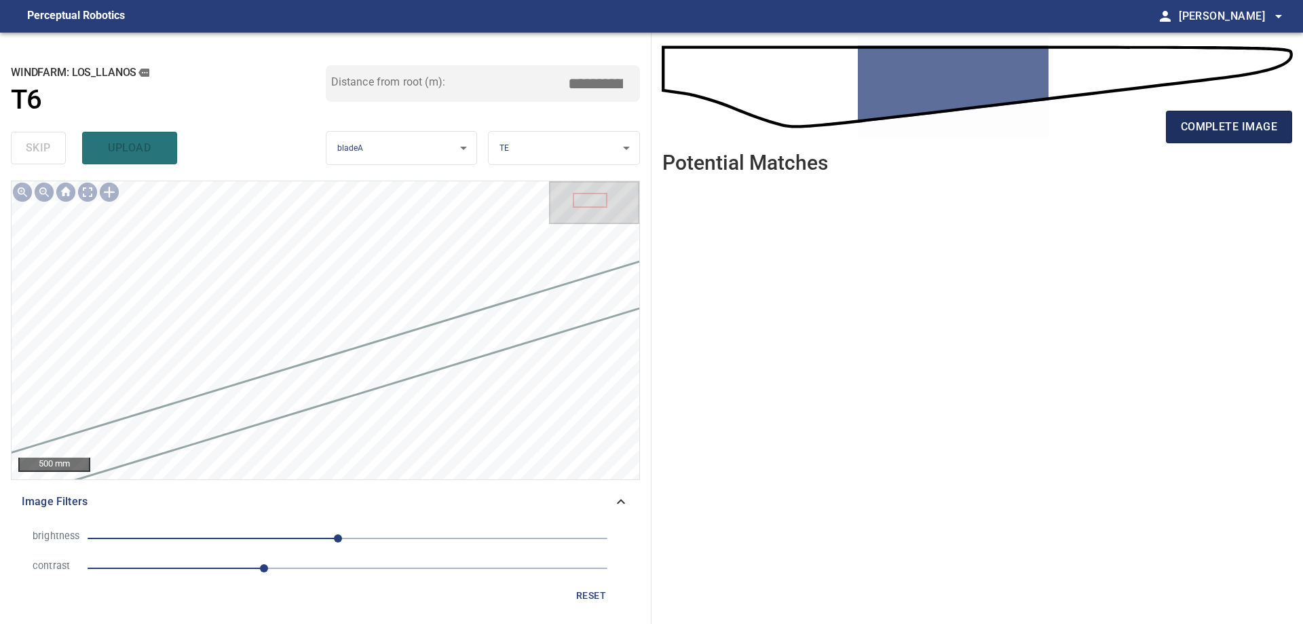
click at [1267, 139] on button "complete image" at bounding box center [1229, 127] width 126 height 33
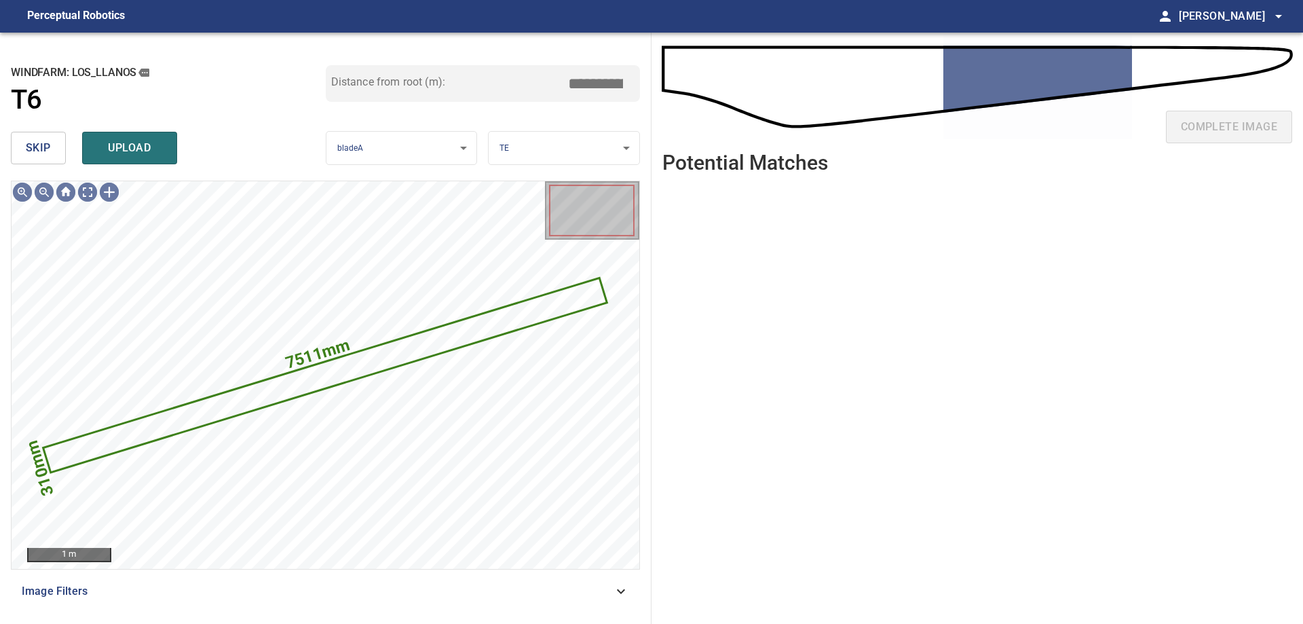
click at [55, 162] on button "skip" at bounding box center [38, 148] width 55 height 33
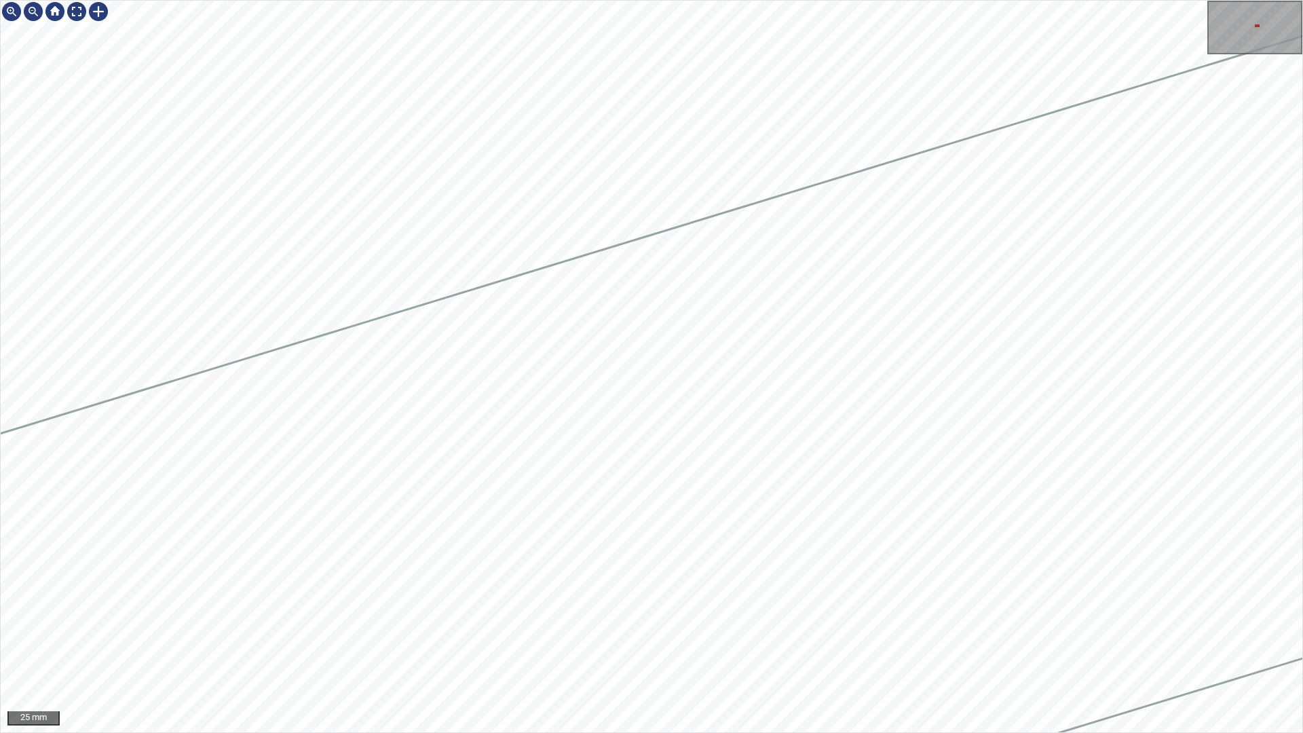
click at [1147, 0] on div "25 mm" at bounding box center [651, 366] width 1303 height 733
click at [1175, 0] on div "25 mm" at bounding box center [651, 366] width 1303 height 733
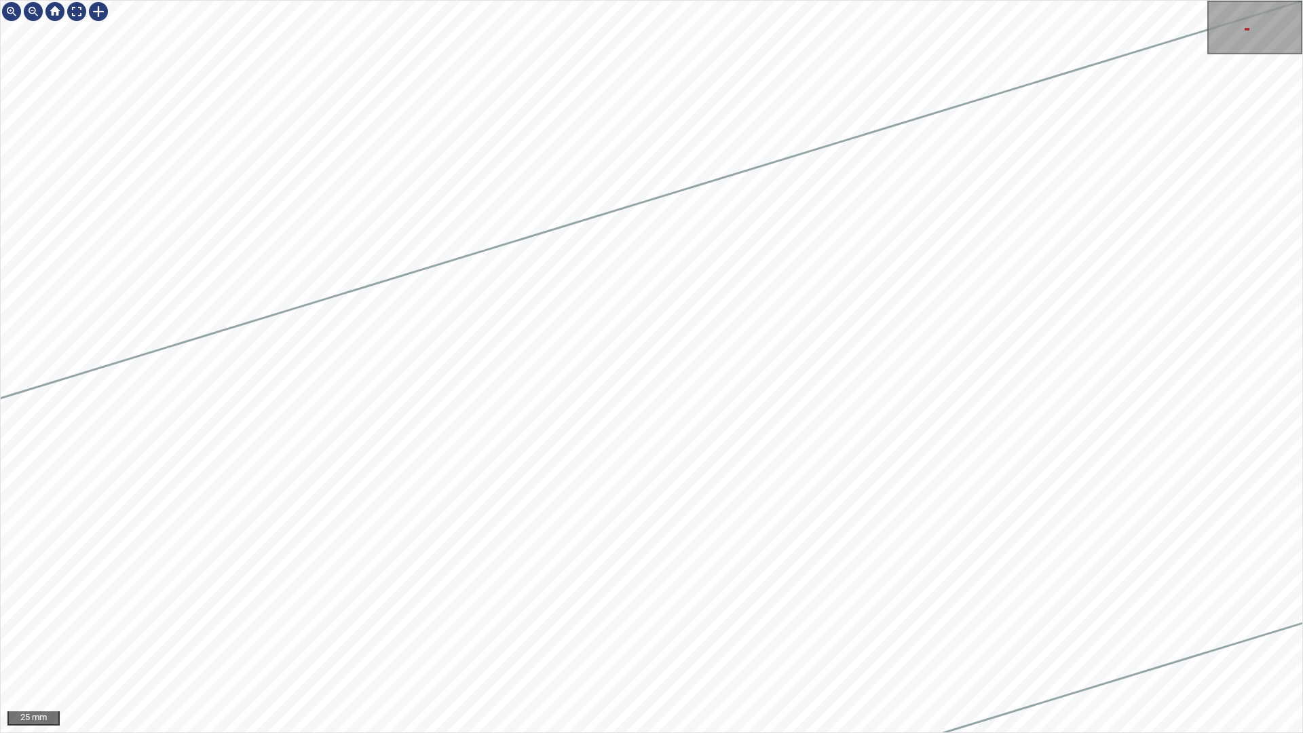
click at [1284, 0] on div "25 mm" at bounding box center [651, 366] width 1303 height 733
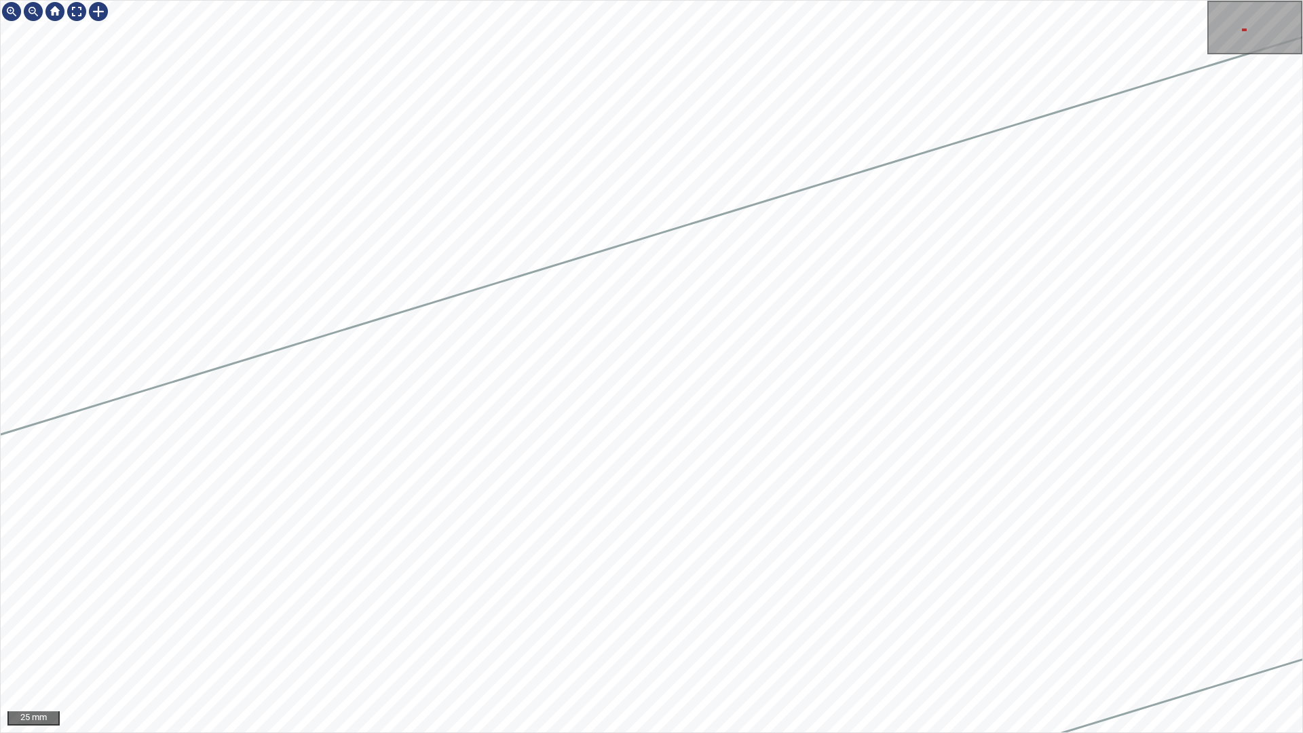
click at [1303, 0] on div "25 mm" at bounding box center [651, 366] width 1303 height 733
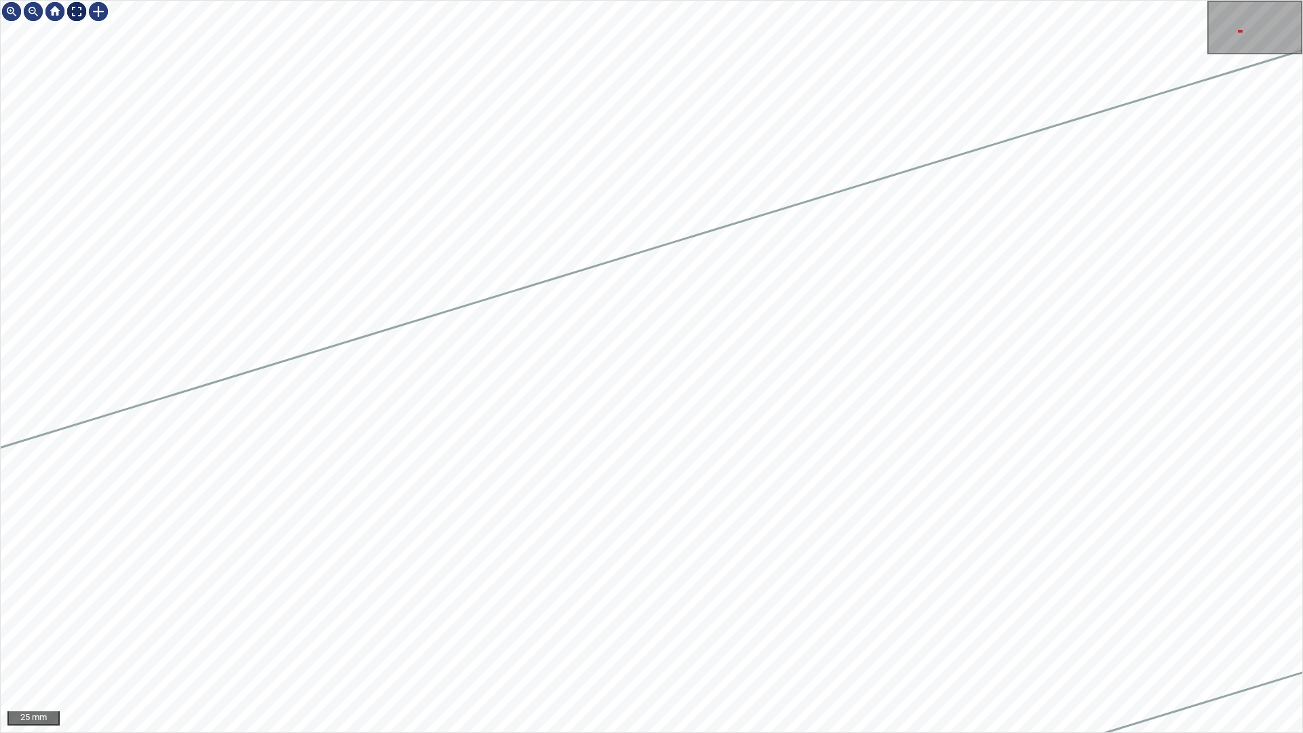
click at [75, 15] on div at bounding box center [77, 12] width 22 height 22
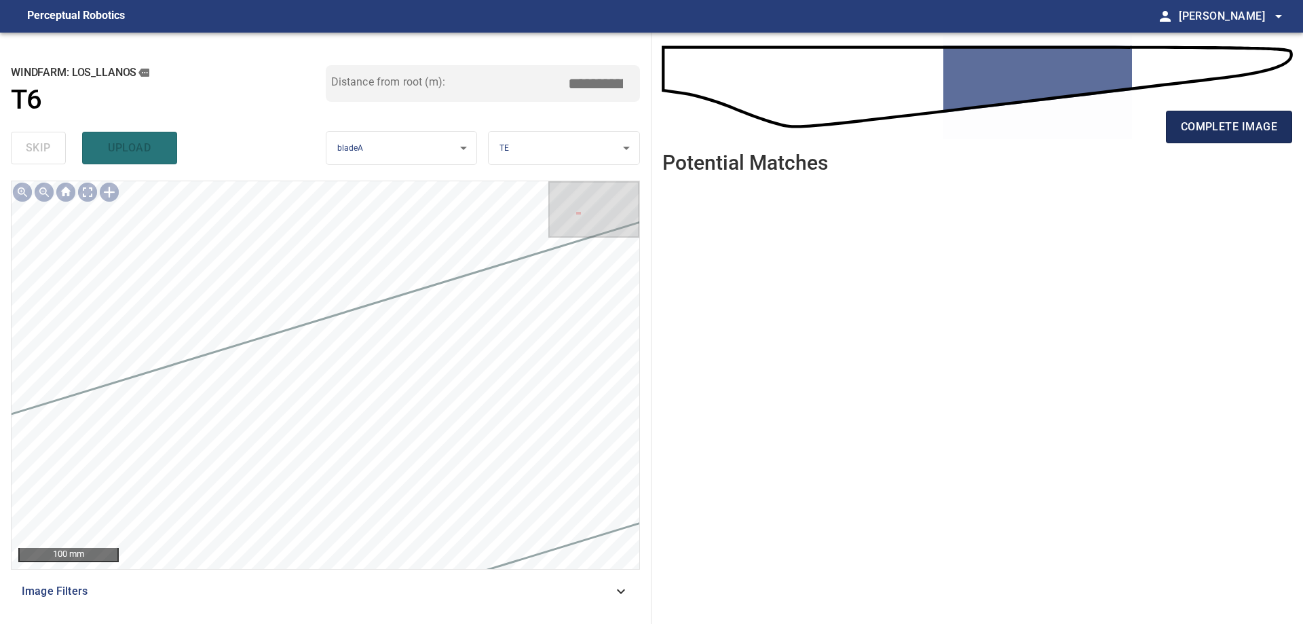
click at [1201, 121] on span "complete image" at bounding box center [1229, 126] width 96 height 19
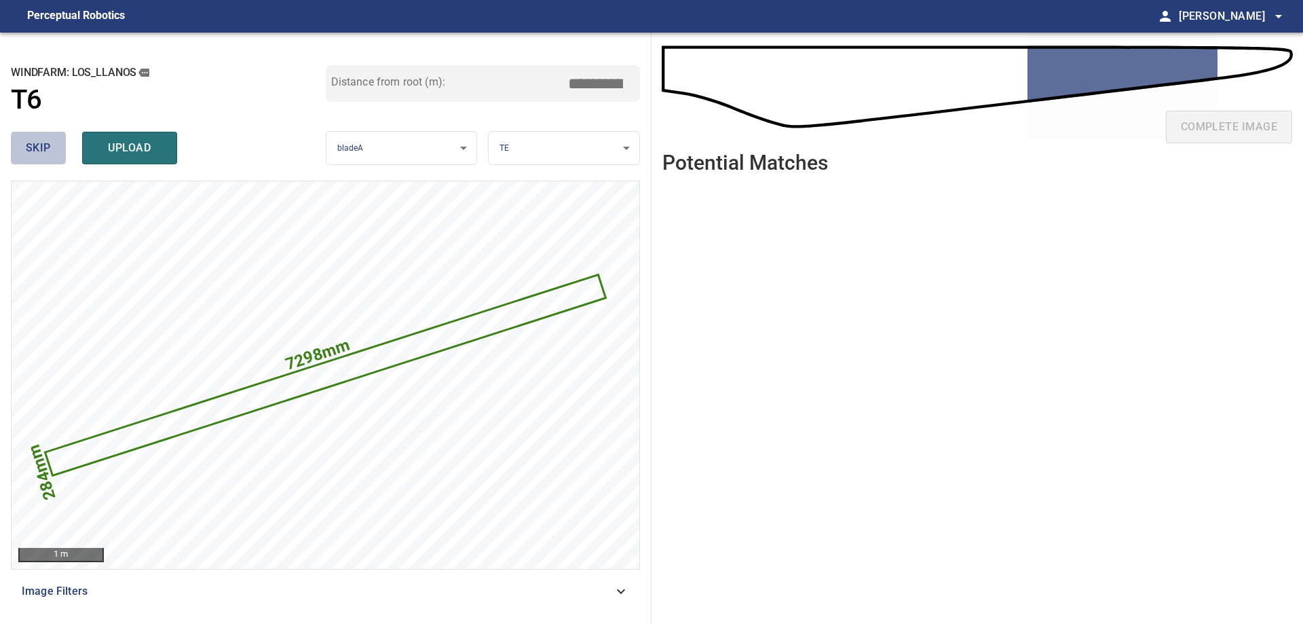
click at [60, 139] on button "skip" at bounding box center [38, 148] width 55 height 33
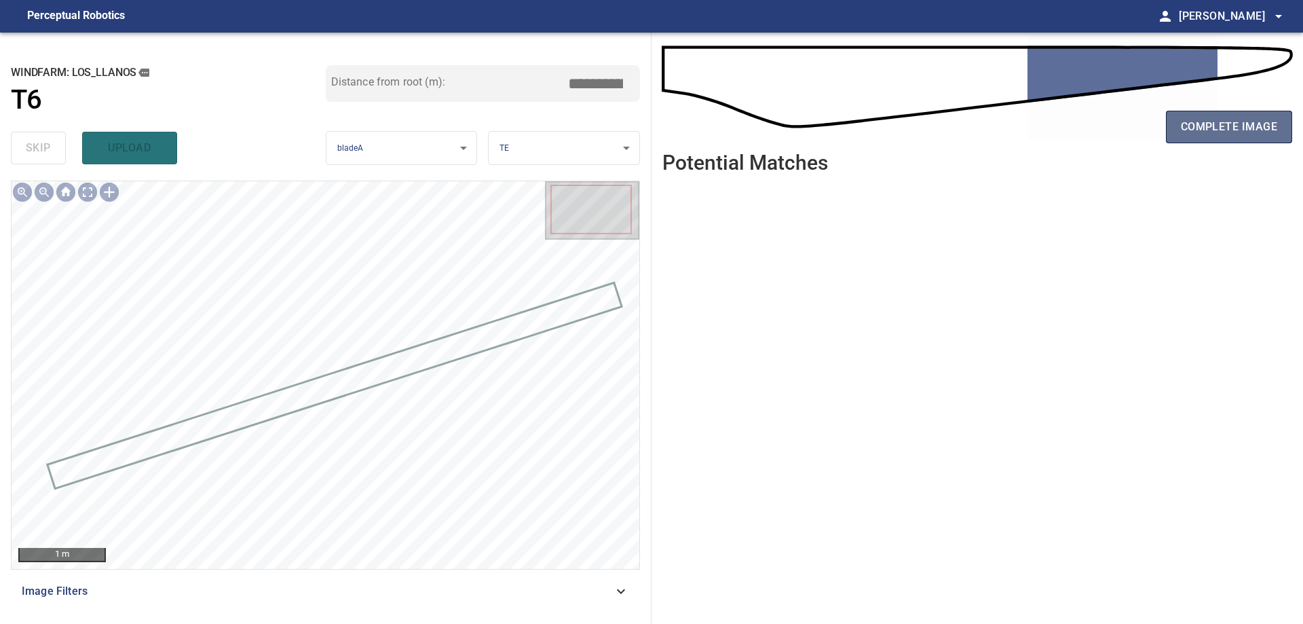
click at [1197, 136] on span "complete image" at bounding box center [1229, 126] width 96 height 19
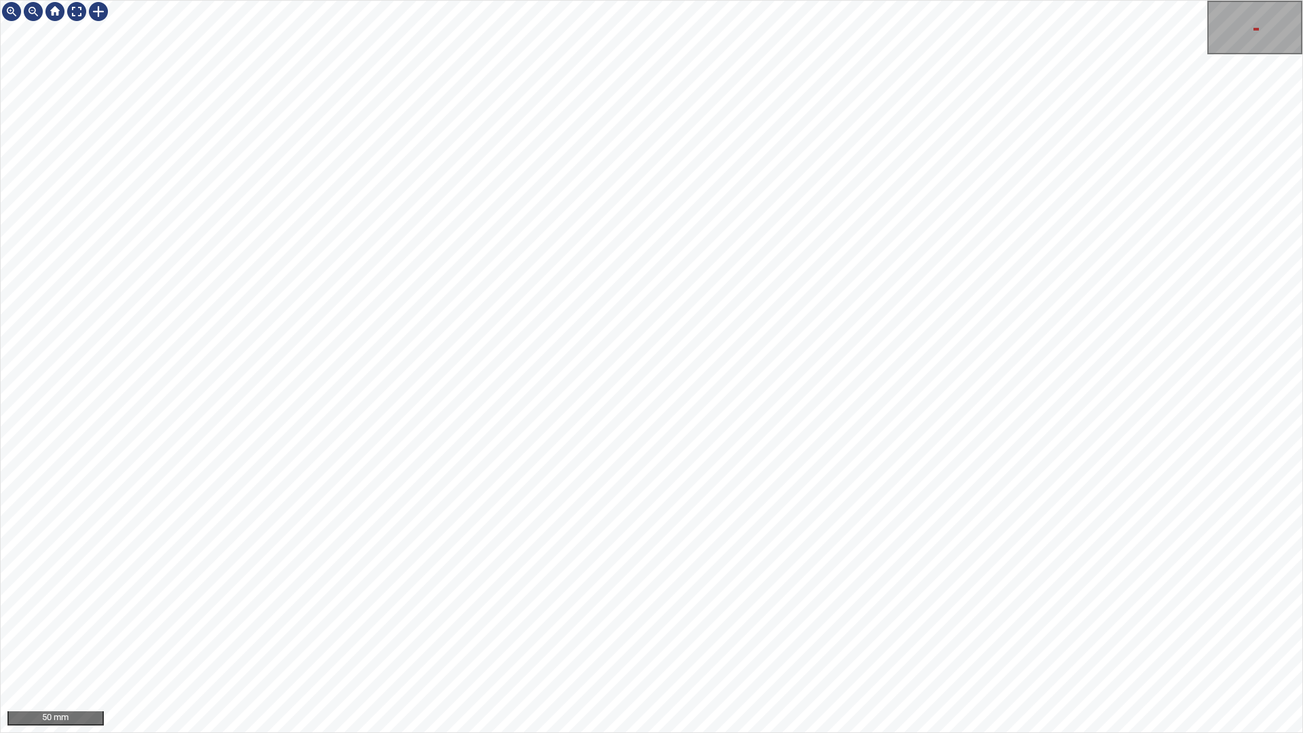
click at [1303, 65] on div "50 mm" at bounding box center [651, 366] width 1303 height 733
click at [73, 14] on div at bounding box center [77, 12] width 22 height 22
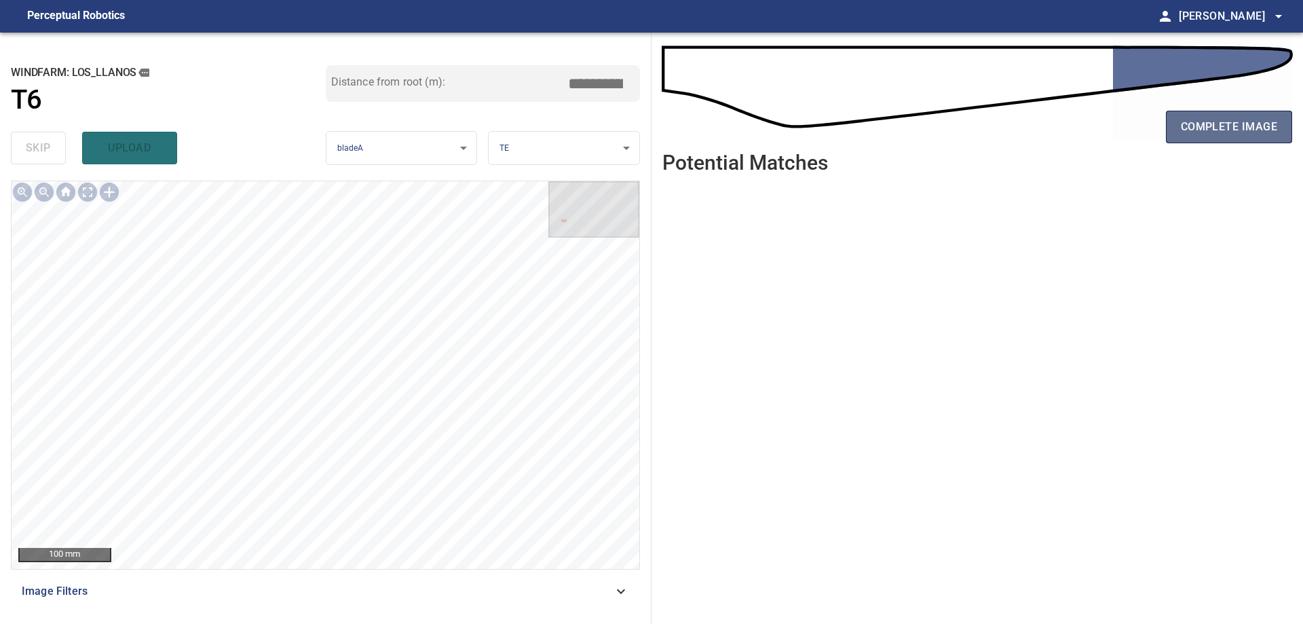
click at [1246, 134] on span "complete image" at bounding box center [1229, 126] width 96 height 19
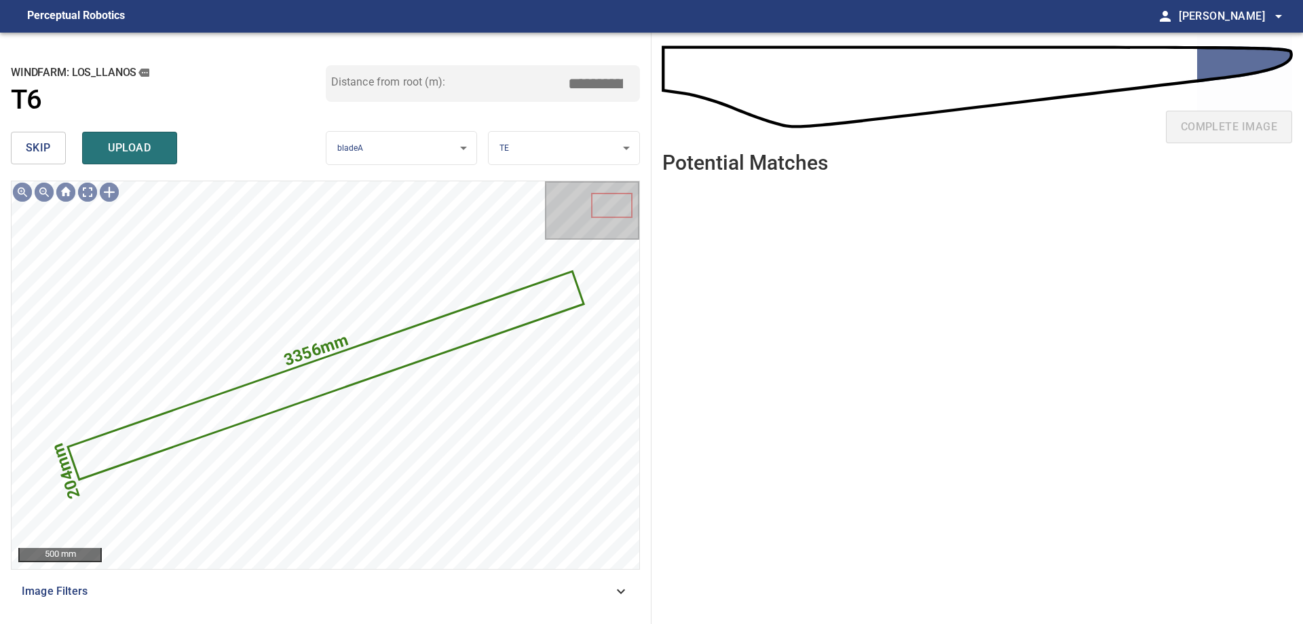
click at [45, 145] on span "skip" at bounding box center [38, 147] width 25 height 19
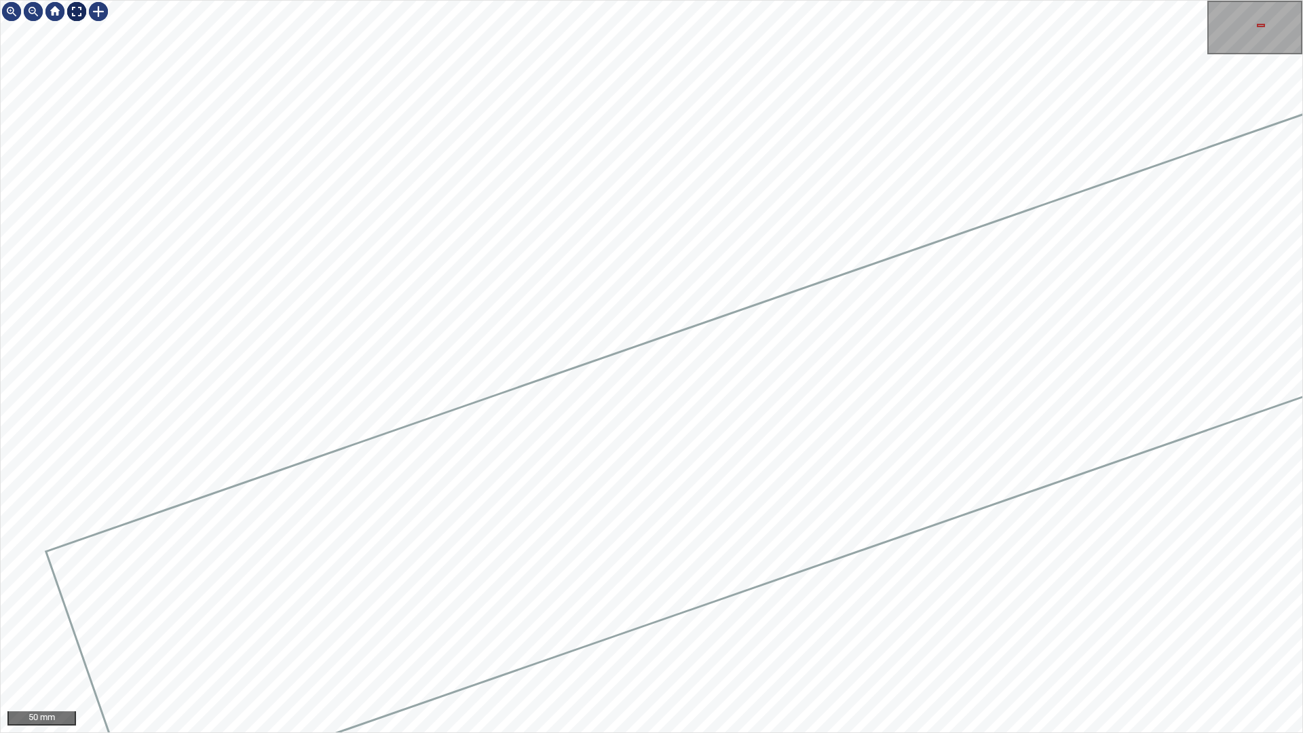
click at [69, 14] on div at bounding box center [77, 12] width 22 height 22
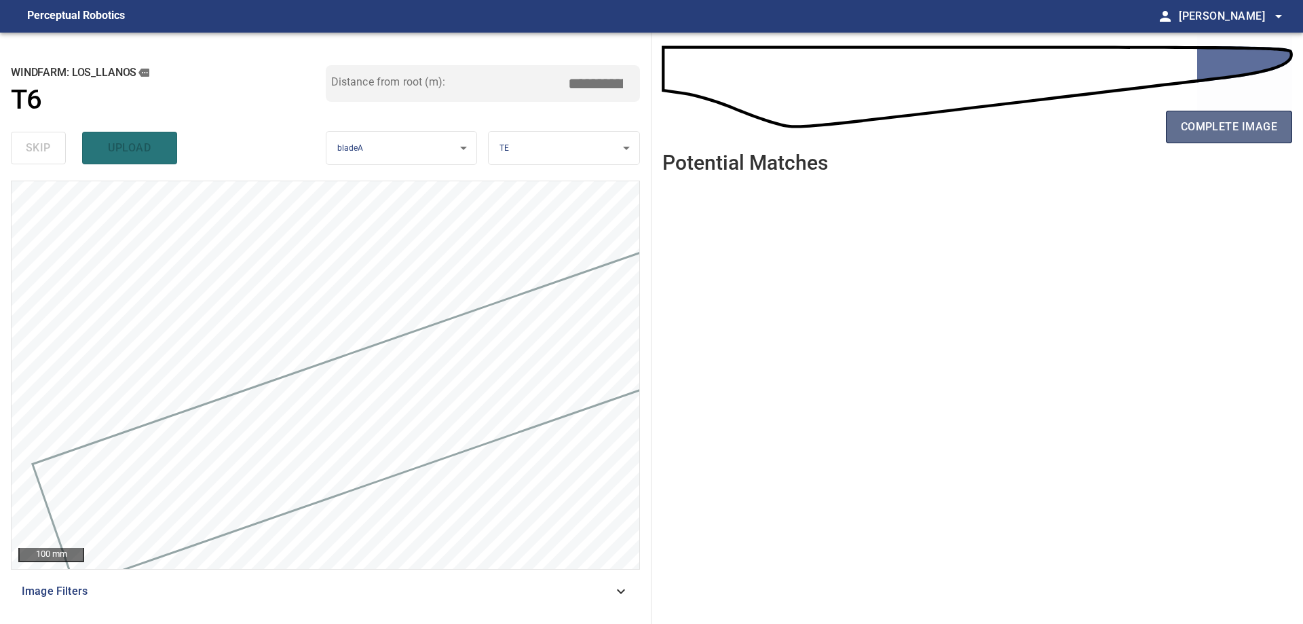
click at [1206, 134] on span "complete image" at bounding box center [1229, 126] width 96 height 19
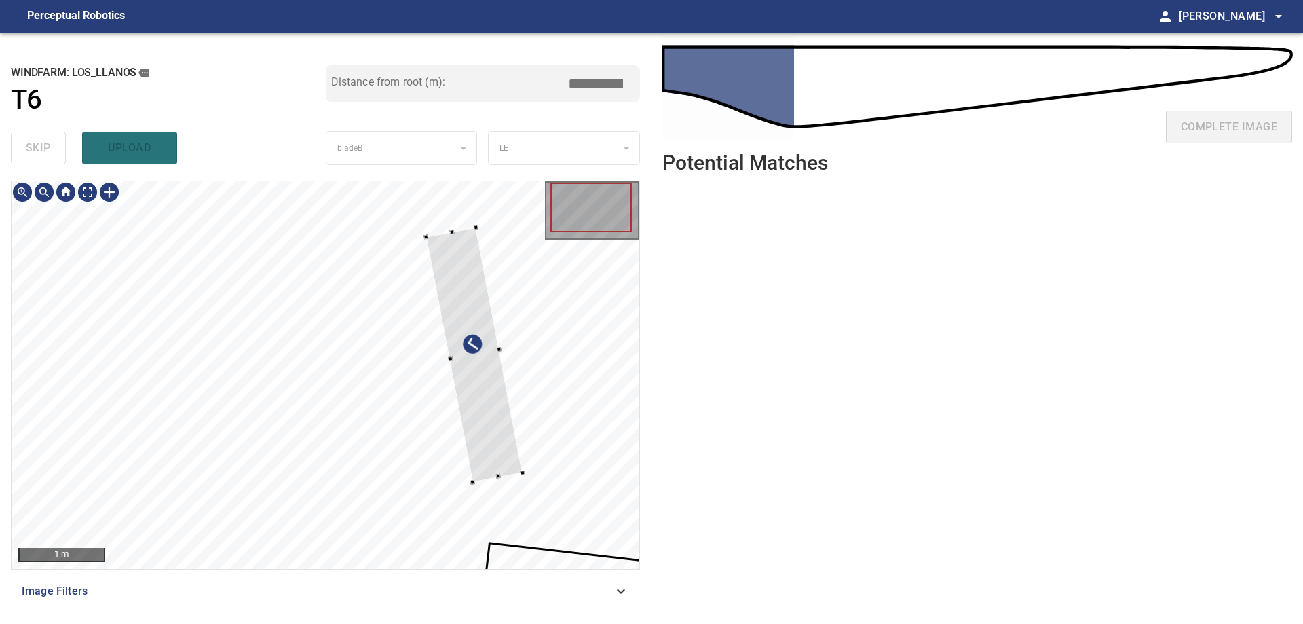
click at [521, 400] on div at bounding box center [326, 375] width 628 height 388
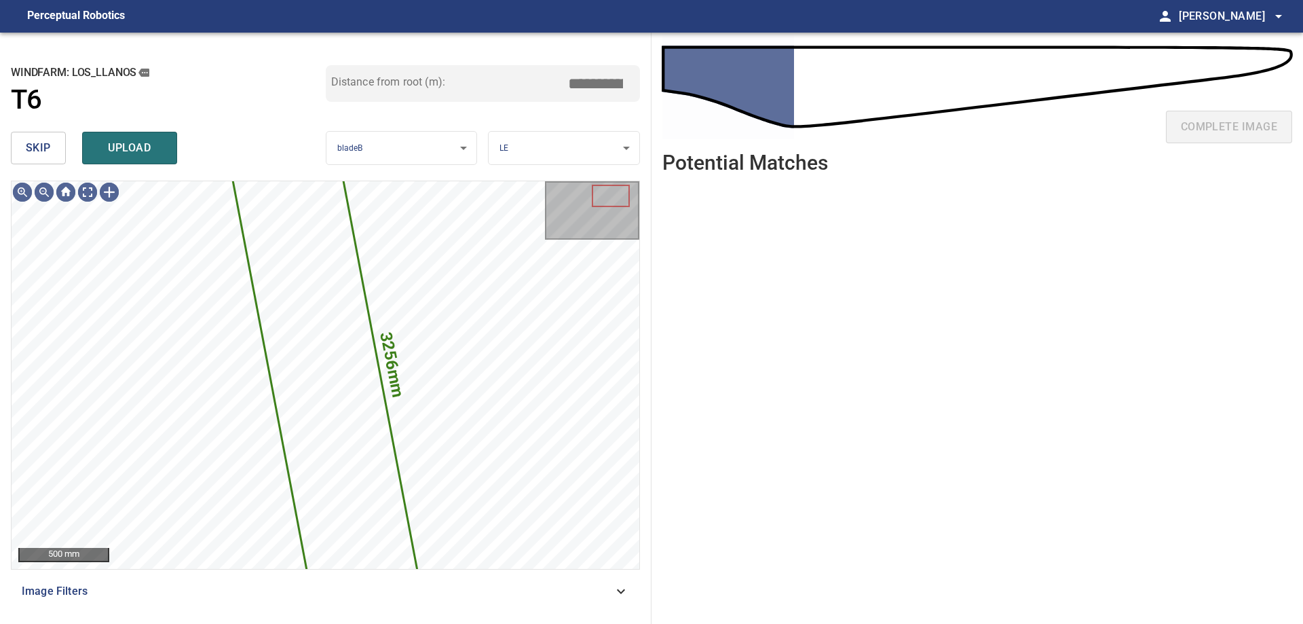
click at [8, 145] on div "**********" at bounding box center [326, 328] width 652 height 591
drag, startPoint x: 8, startPoint y: 145, endPoint x: 18, endPoint y: 149, distance: 10.1
click at [14, 147] on div "**********" at bounding box center [326, 328] width 652 height 591
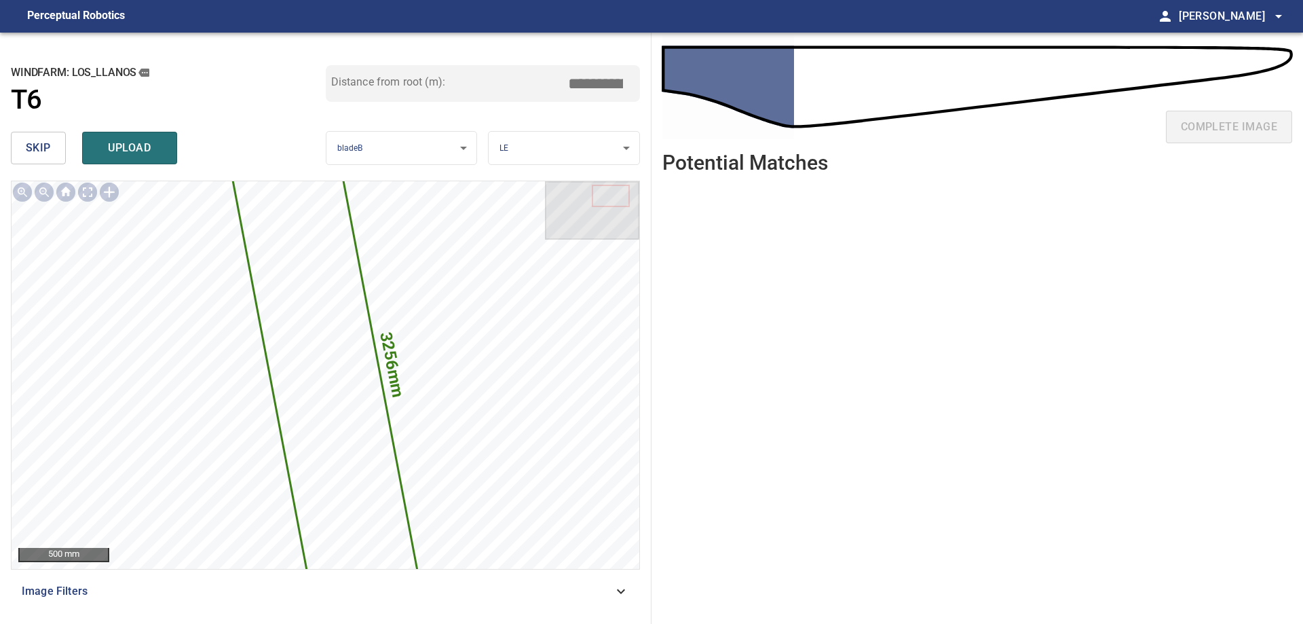
click at [18, 149] on button "skip" at bounding box center [38, 148] width 55 height 33
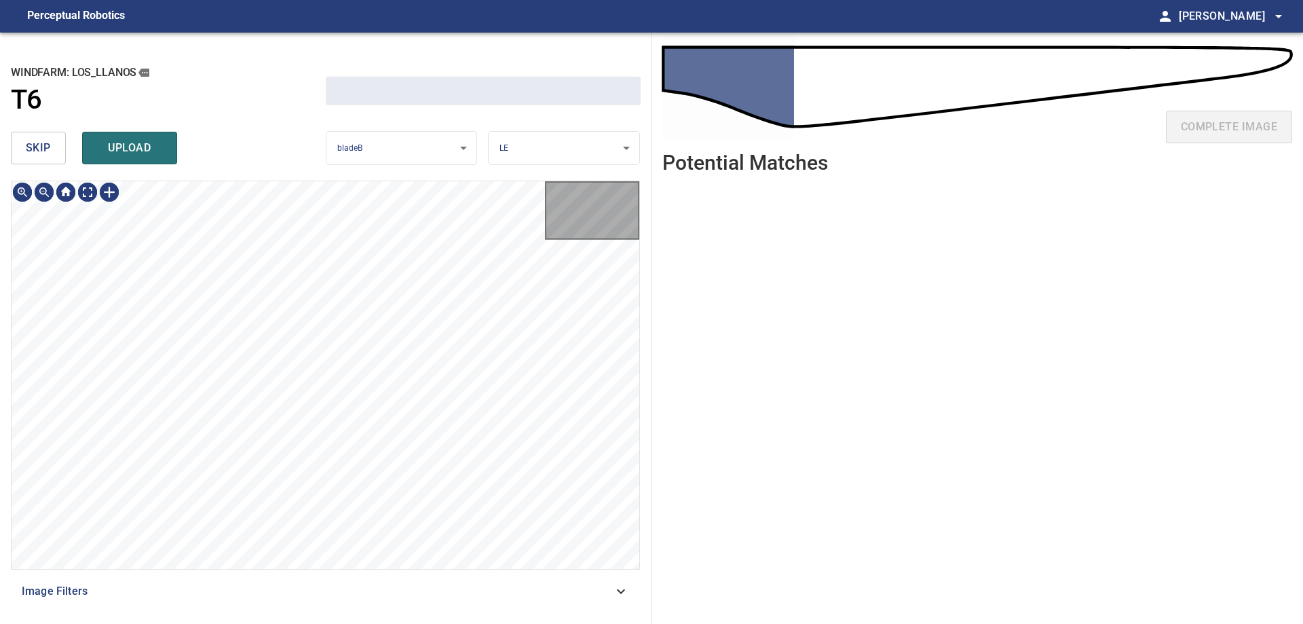
click at [18, 149] on button "skip" at bounding box center [38, 148] width 55 height 33
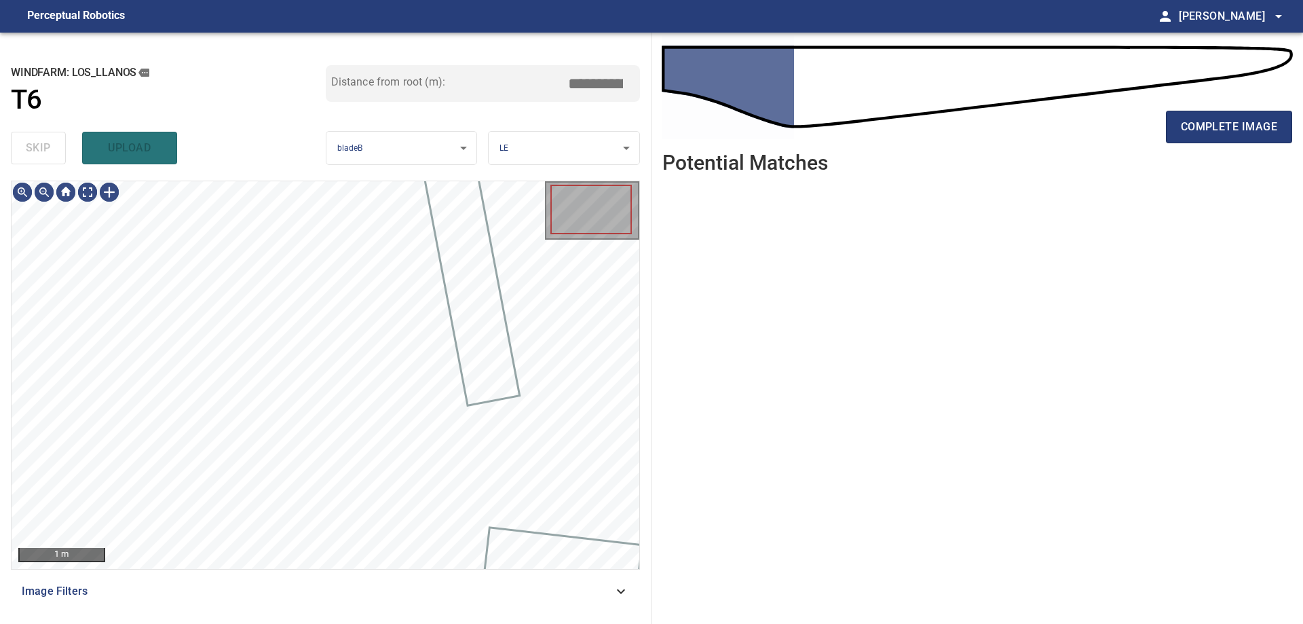
click at [18, 149] on div "skip upload" at bounding box center [168, 147] width 315 height 43
click at [114, 193] on div at bounding box center [109, 192] width 22 height 22
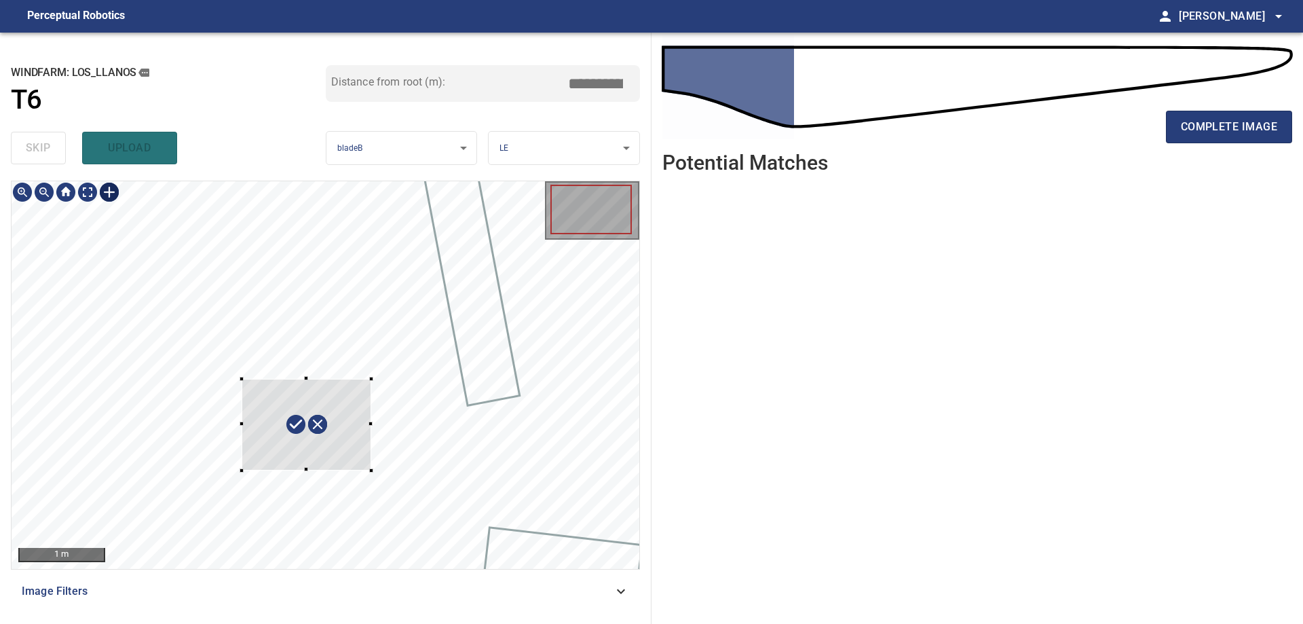
click at [371, 470] on div at bounding box center [326, 375] width 628 height 388
click at [372, 437] on div at bounding box center [330, 412] width 151 height 126
click at [386, 443] on div at bounding box center [387, 440] width 5 height 5
click at [374, 440] on div at bounding box center [330, 421] width 132 height 119
click at [341, 453] on div at bounding box center [339, 453] width 5 height 5
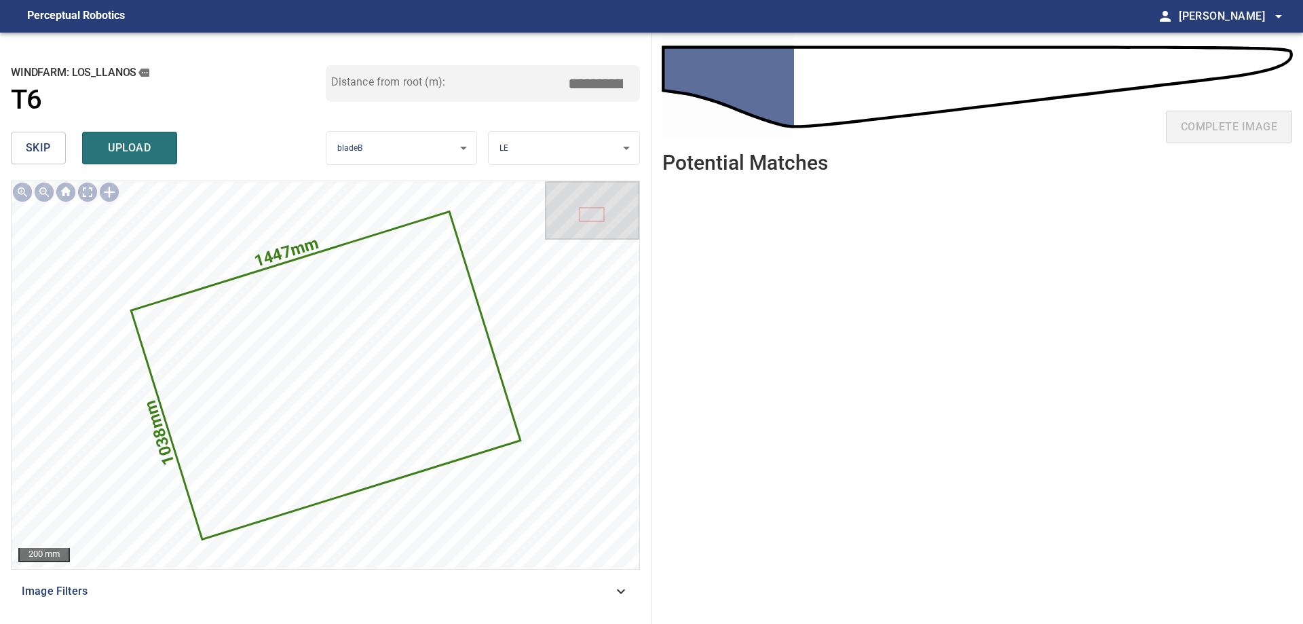
drag, startPoint x: 652, startPoint y: 83, endPoint x: 736, endPoint y: 98, distance: 84.8
click at [702, 92] on div "**********" at bounding box center [651, 328] width 1303 height 591
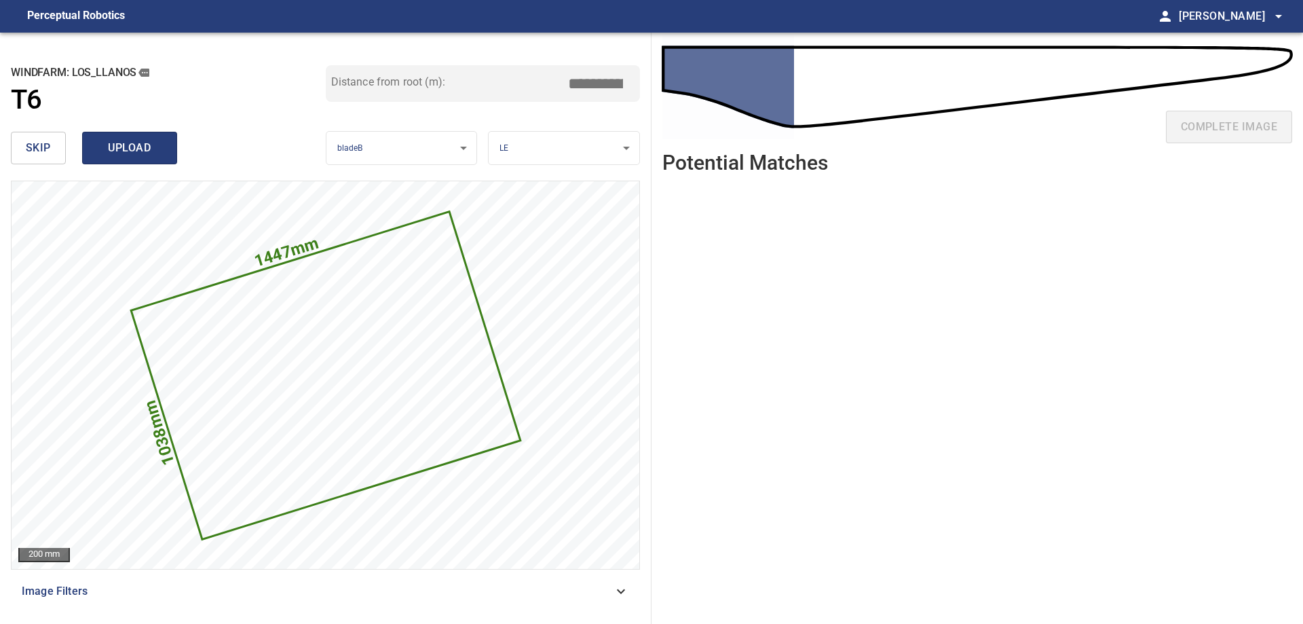
type input "****"
click at [103, 151] on span "upload" at bounding box center [129, 147] width 65 height 19
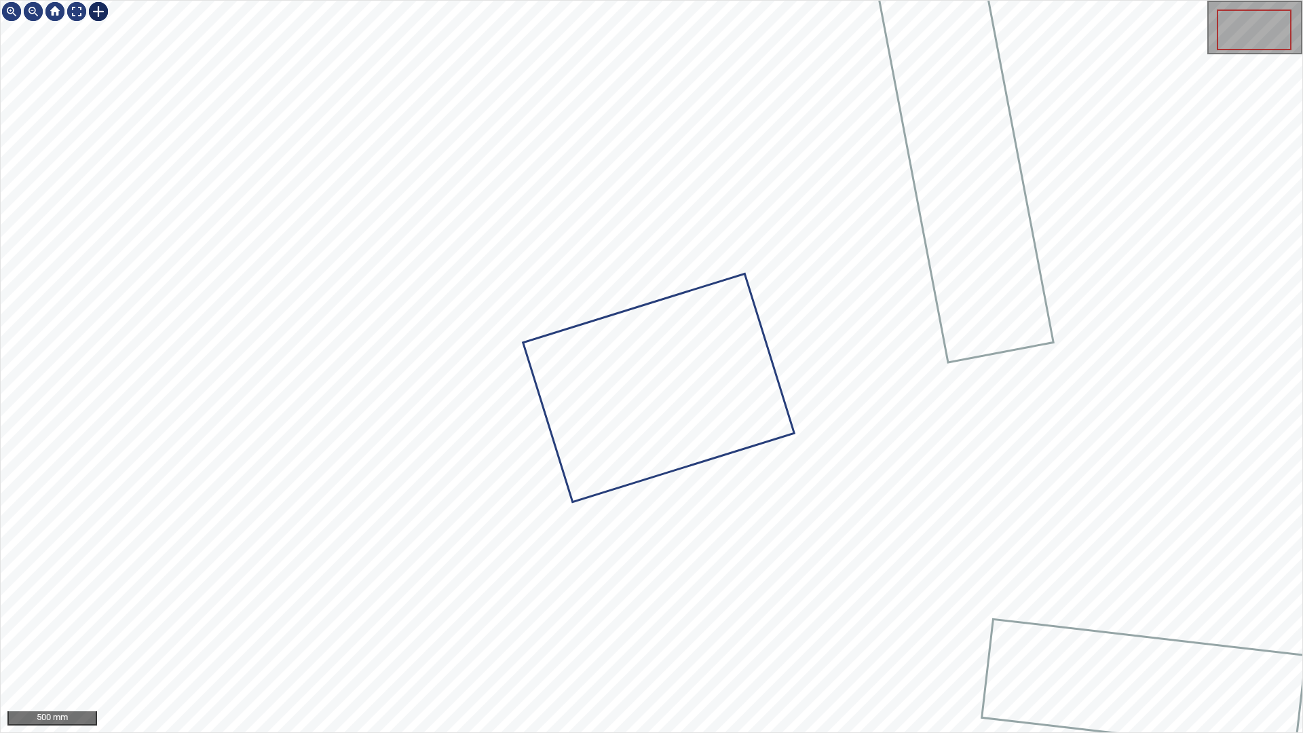
click at [95, 7] on div at bounding box center [99, 12] width 22 height 22
click at [333, 517] on div at bounding box center [652, 367] width 1302 height 732
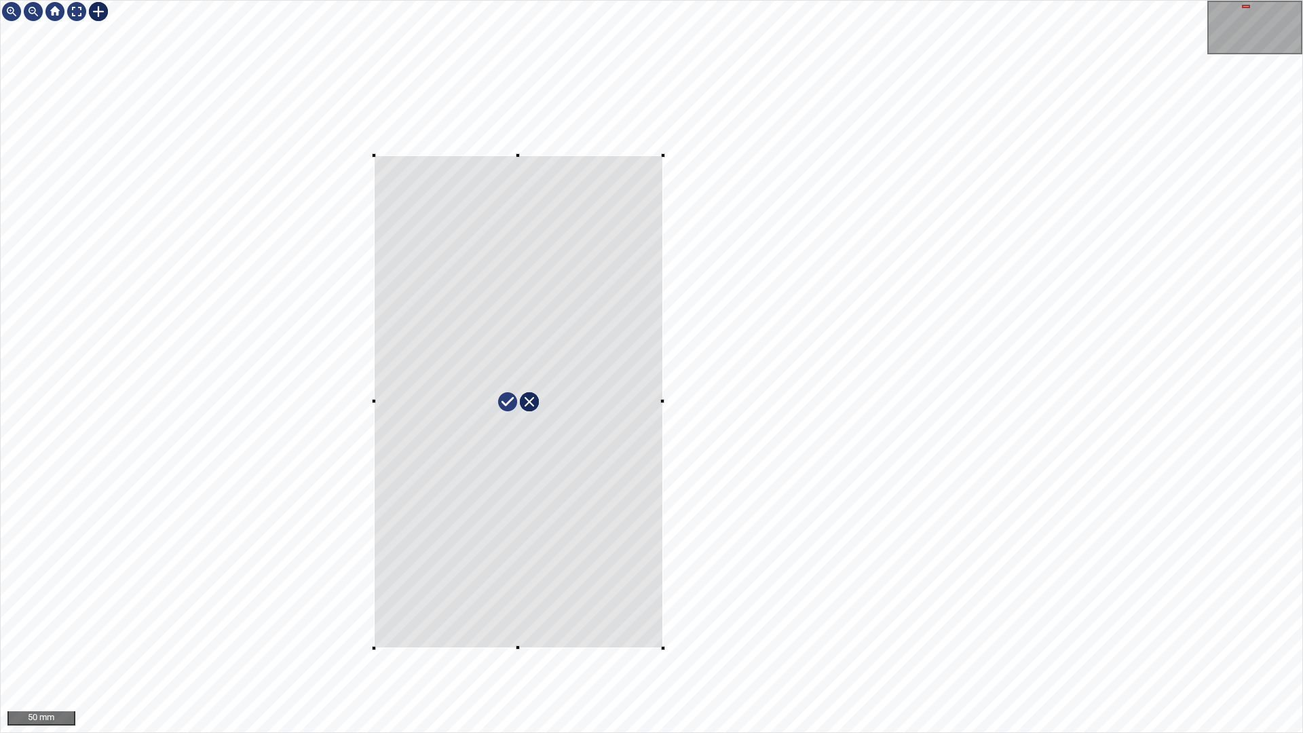
click at [663, 648] on div at bounding box center [652, 367] width 1302 height 732
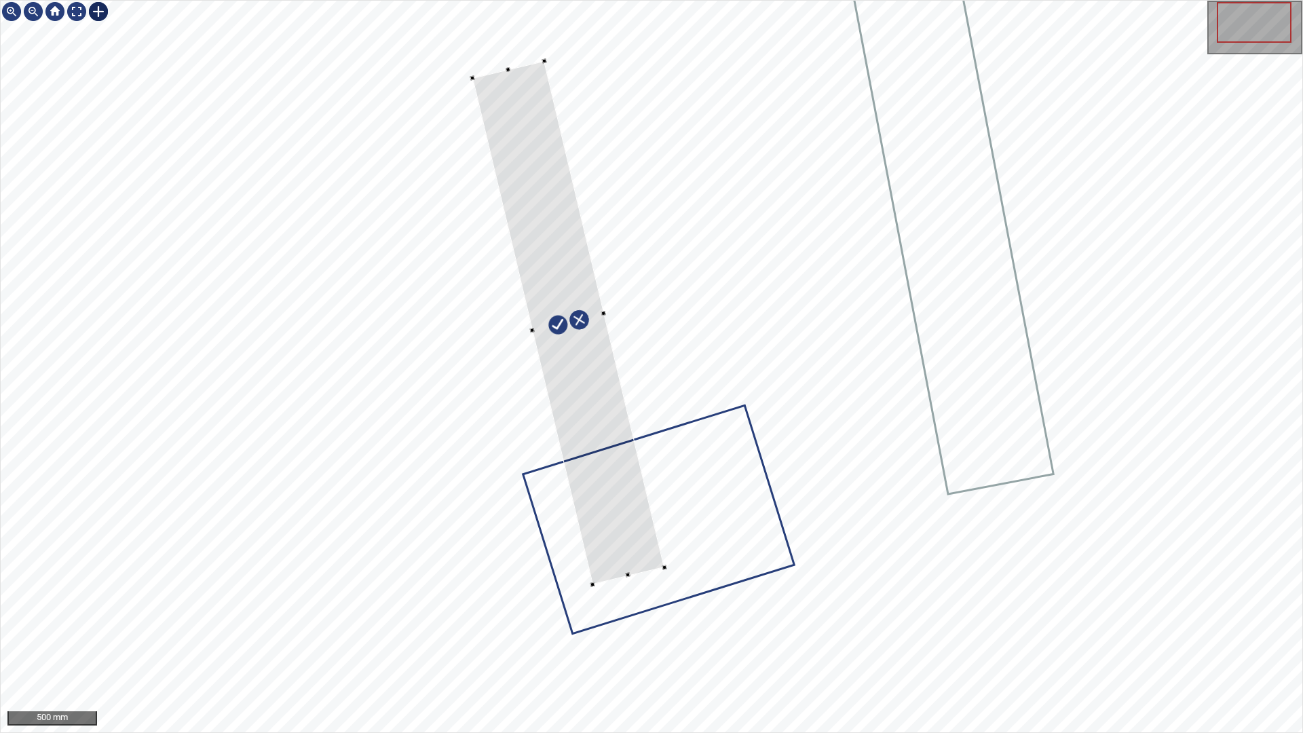
click at [666, 565] on div at bounding box center [664, 567] width 5 height 5
click at [620, 419] on div at bounding box center [576, 321] width 206 height 522
click at [523, 164] on div at bounding box center [575, 326] width 211 height 521
click at [79, 9] on div at bounding box center [77, 12] width 22 height 22
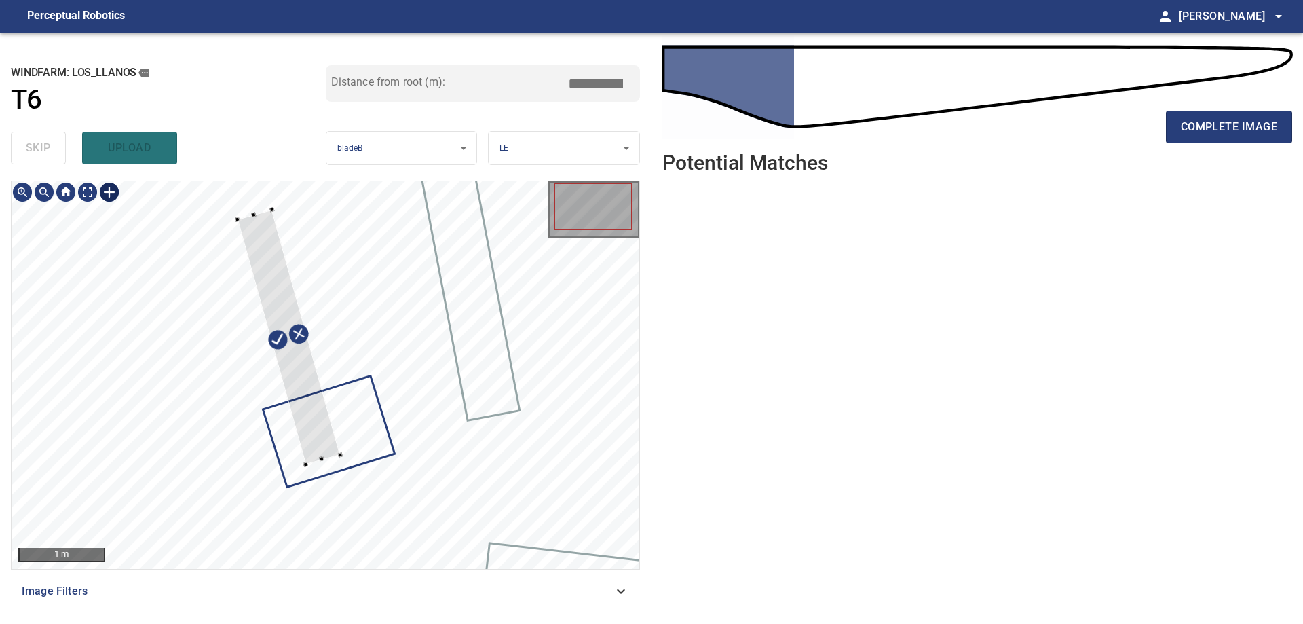
click at [250, 213] on div at bounding box center [326, 375] width 628 height 388
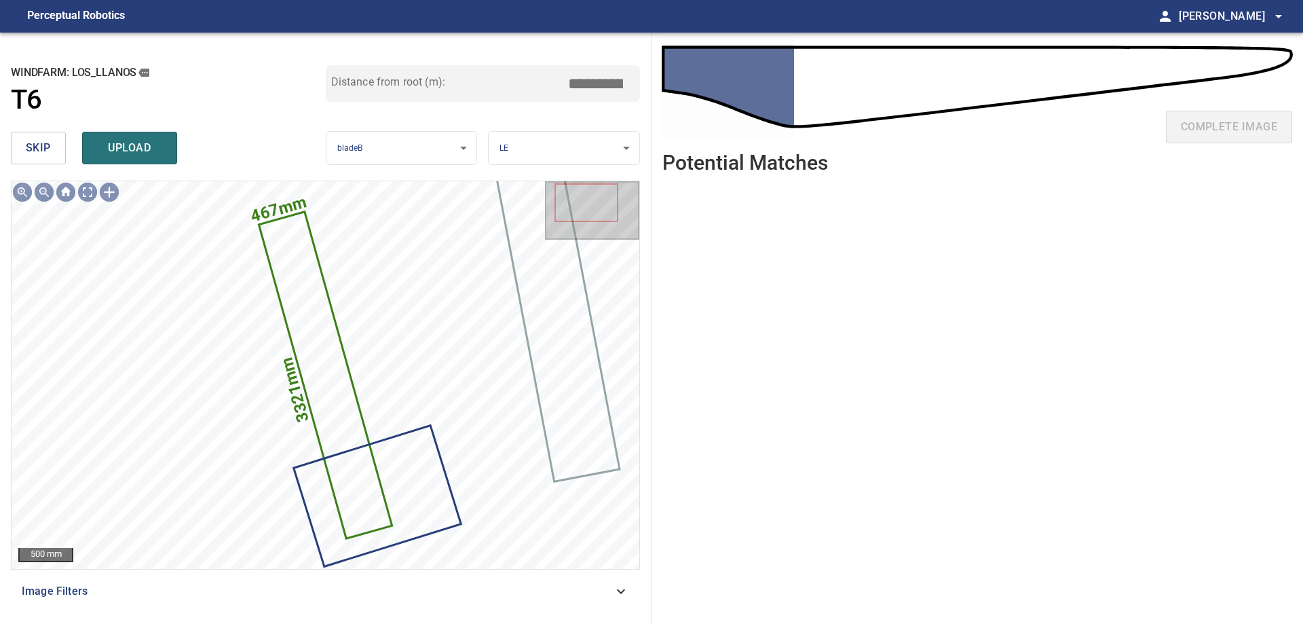
drag, startPoint x: 593, startPoint y: 92, endPoint x: 844, endPoint y: 168, distance: 263.3
click at [810, 148] on div "**********" at bounding box center [651, 328] width 1303 height 591
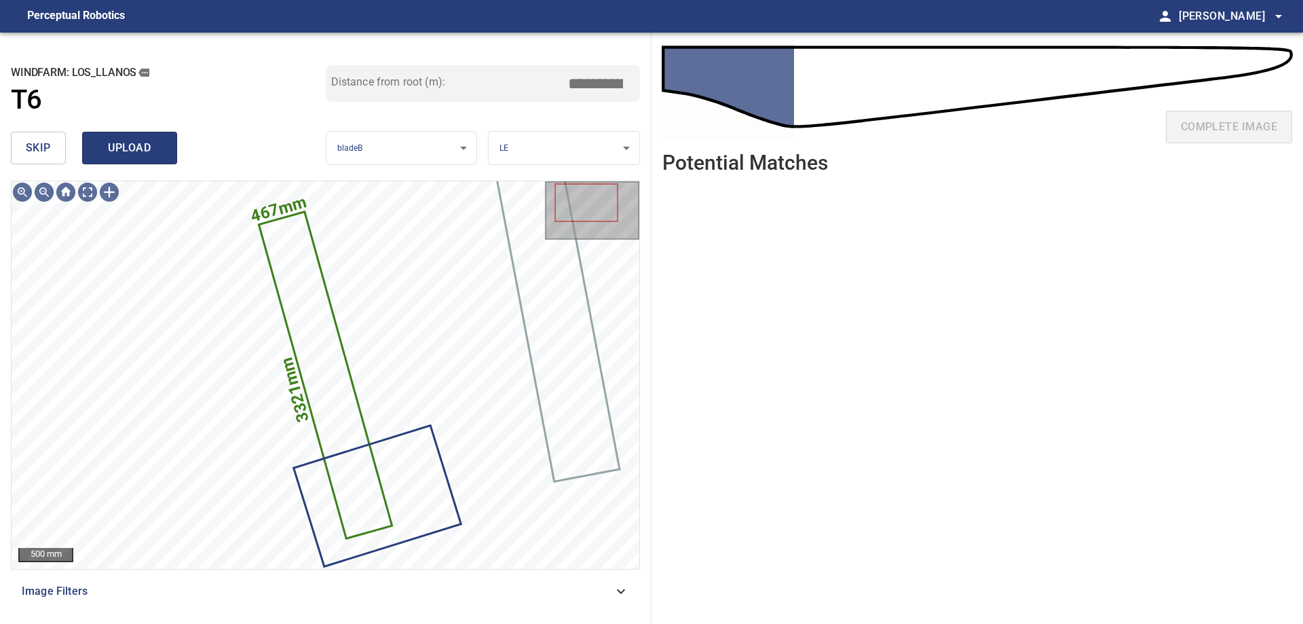
type input "****"
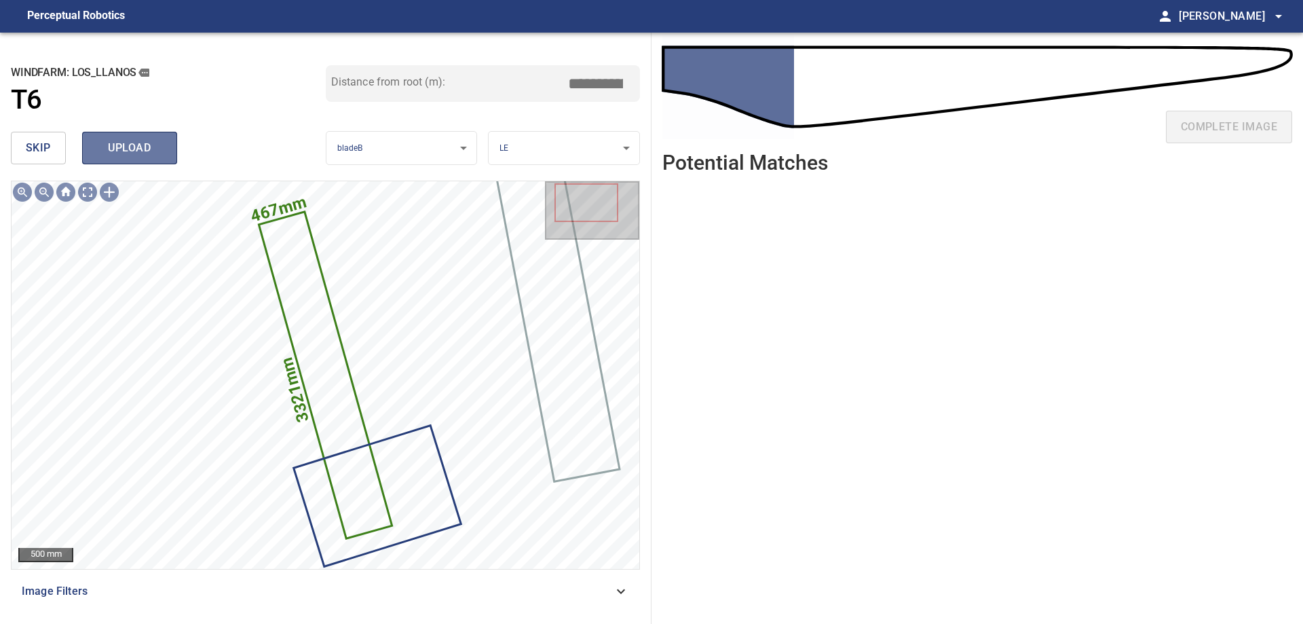
click at [106, 143] on span "upload" at bounding box center [129, 147] width 65 height 19
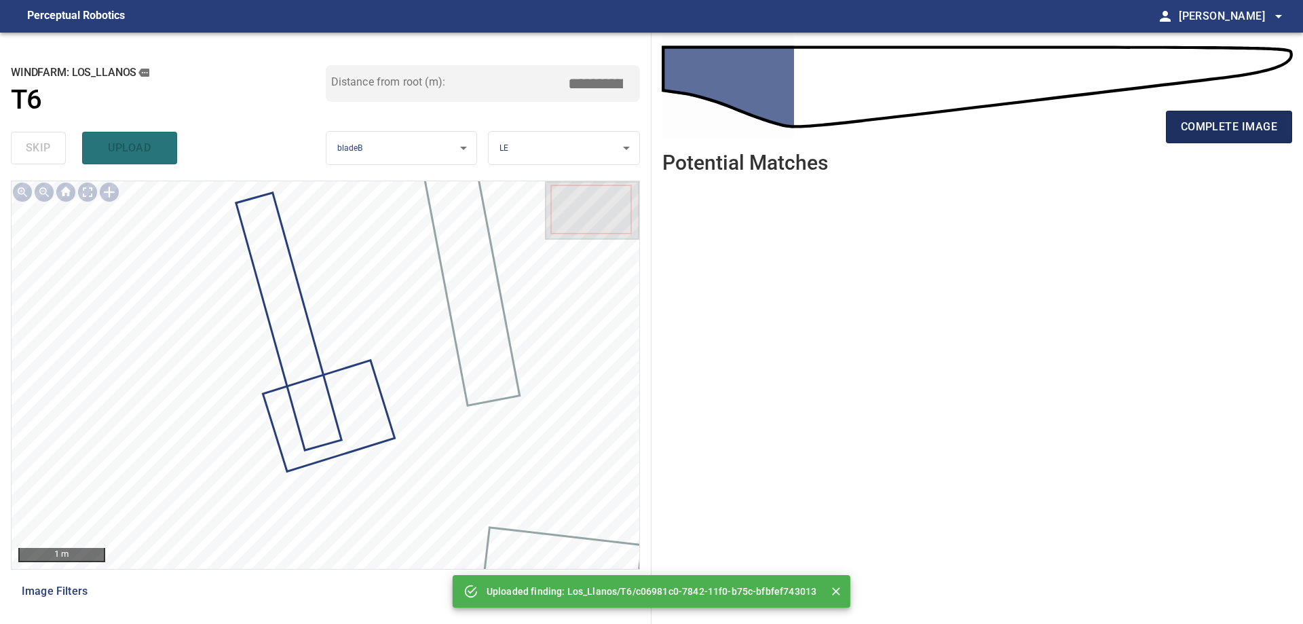
click at [1228, 132] on span "complete image" at bounding box center [1229, 126] width 96 height 19
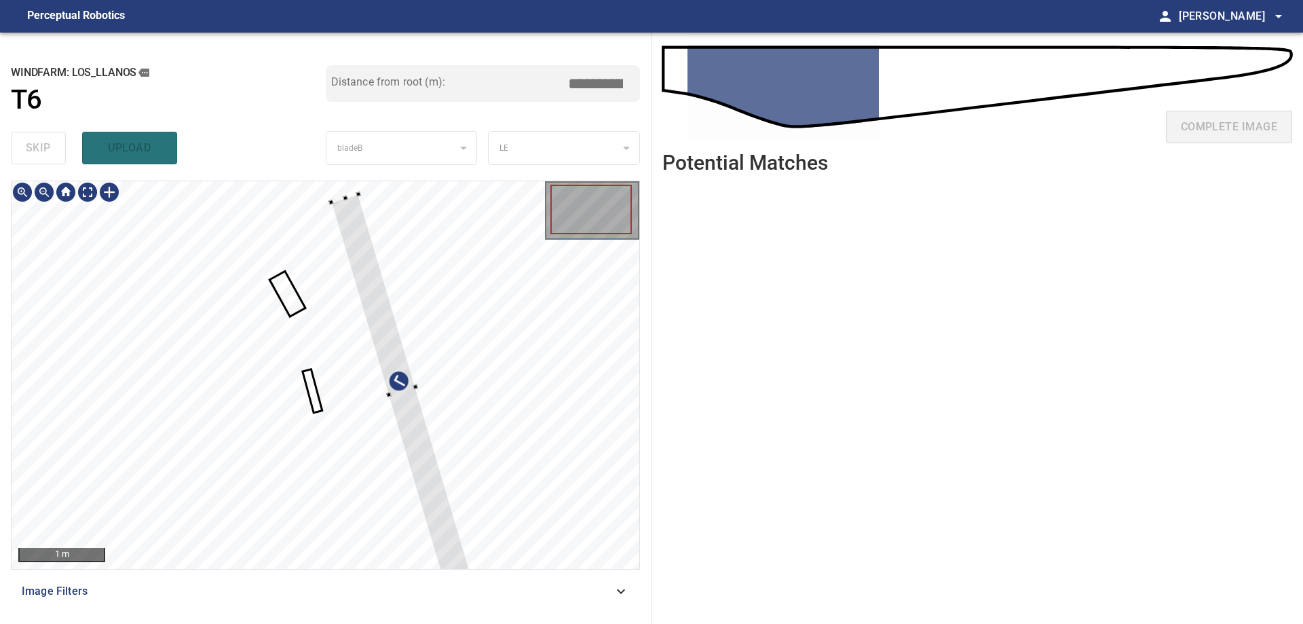
click at [423, 274] on div at bounding box center [326, 375] width 628 height 388
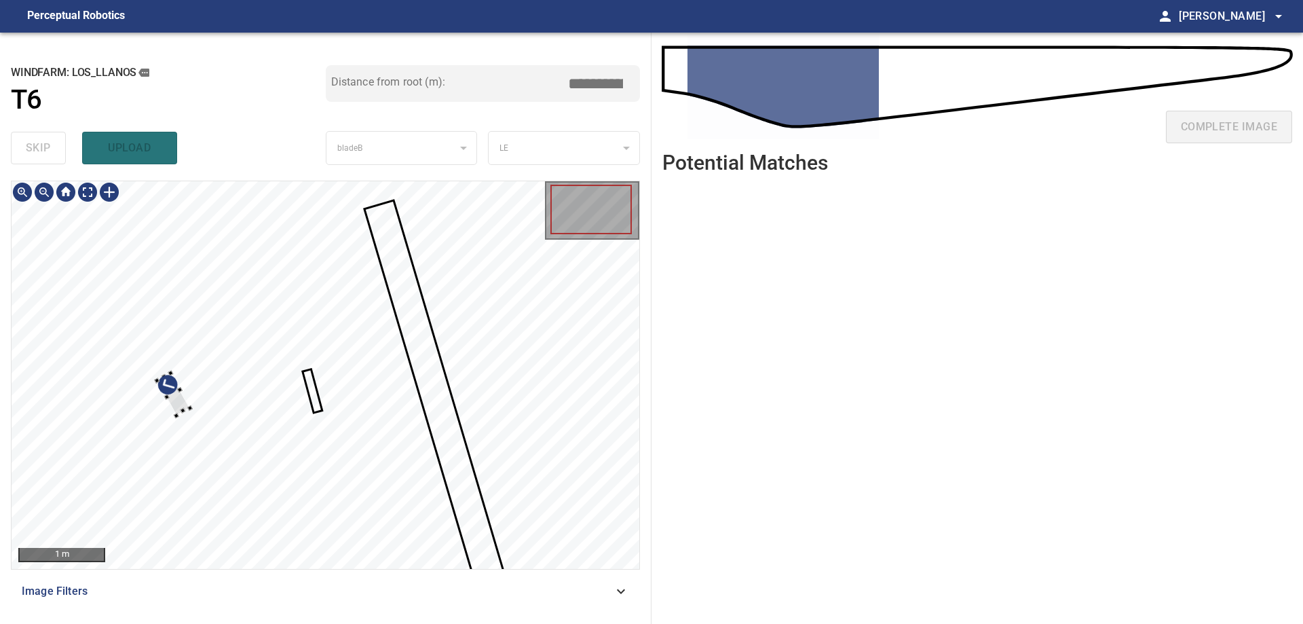
click at [146, 414] on div at bounding box center [326, 375] width 628 height 388
click at [462, 399] on div at bounding box center [326, 375] width 628 height 388
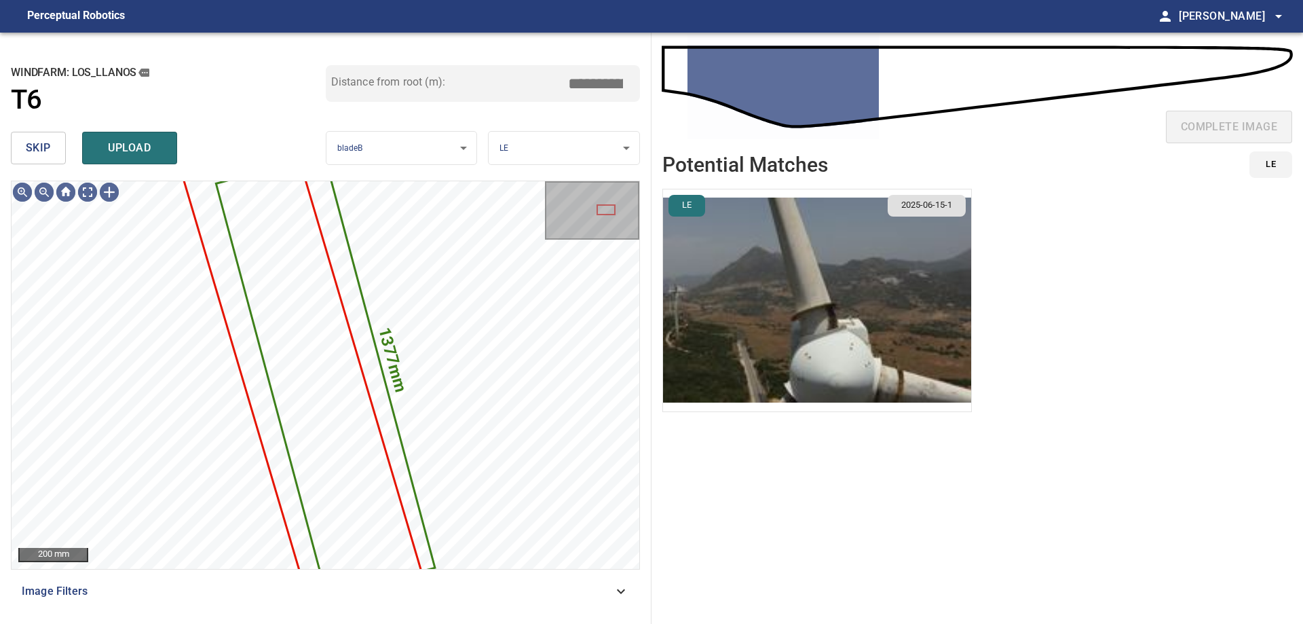
click at [51, 147] on button "skip" at bounding box center [38, 148] width 55 height 33
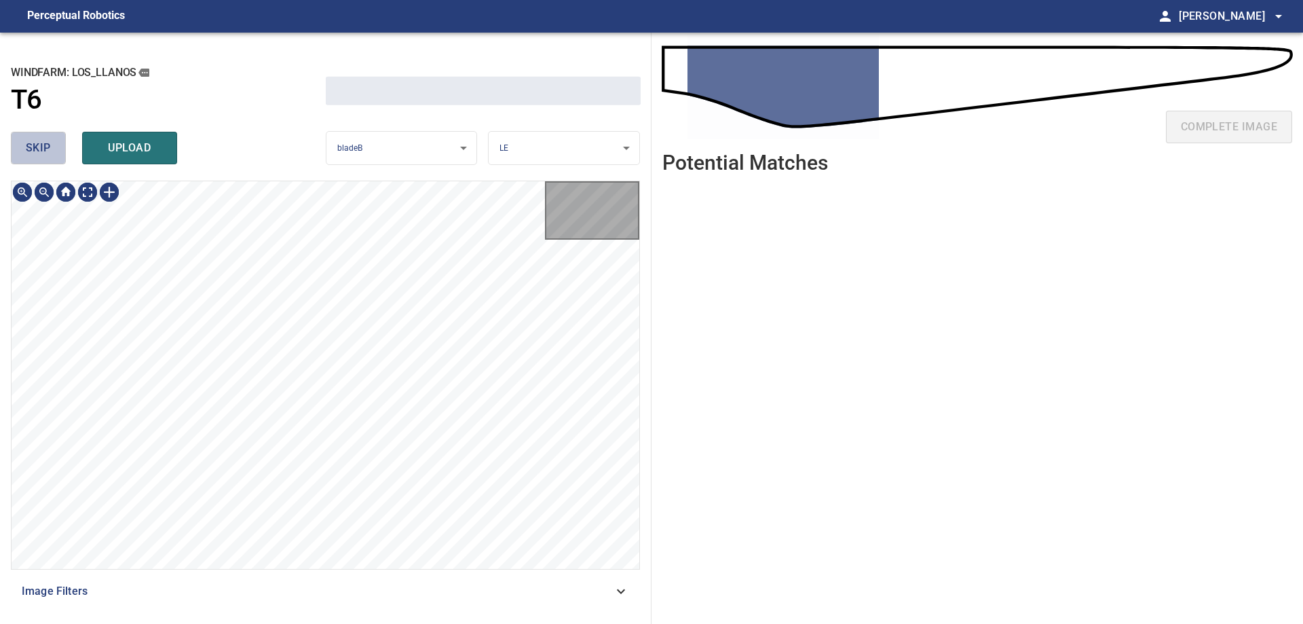
click at [51, 147] on button "skip" at bounding box center [38, 148] width 55 height 33
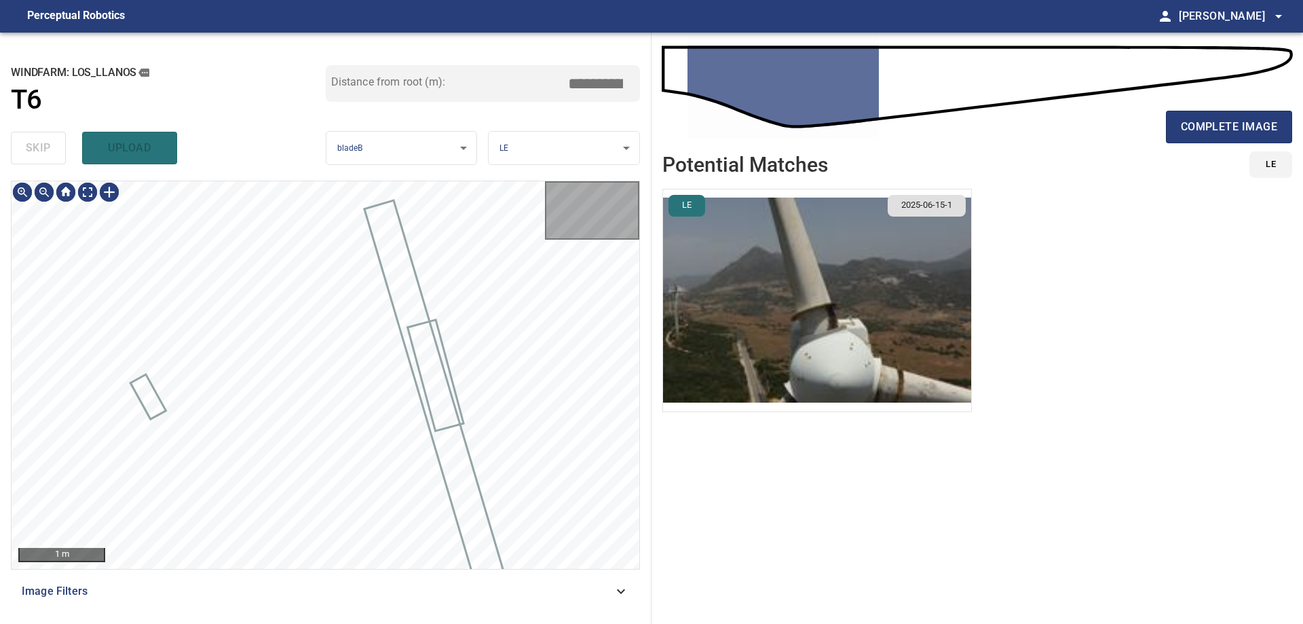
click at [51, 147] on div "skip upload" at bounding box center [168, 147] width 315 height 43
type input "****"
click at [51, 147] on div "skip upload" at bounding box center [168, 147] width 315 height 43
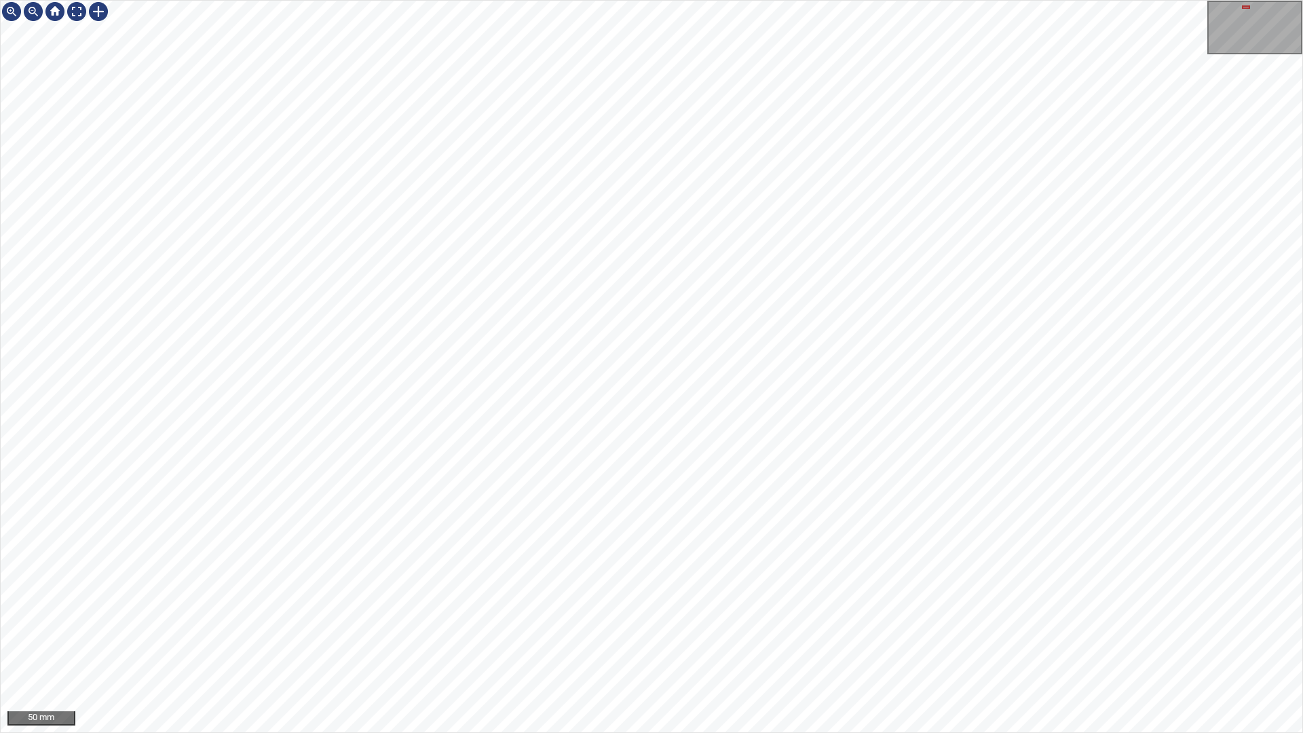
click at [779, 732] on div "50 mm" at bounding box center [651, 366] width 1303 height 733
click at [1032, 732] on div "50 mm" at bounding box center [651, 366] width 1303 height 733
click at [854, 0] on div "50 mm" at bounding box center [651, 366] width 1303 height 733
click at [789, 0] on div "50 mm" at bounding box center [651, 366] width 1303 height 733
click at [878, 0] on div "50 mm" at bounding box center [651, 366] width 1303 height 733
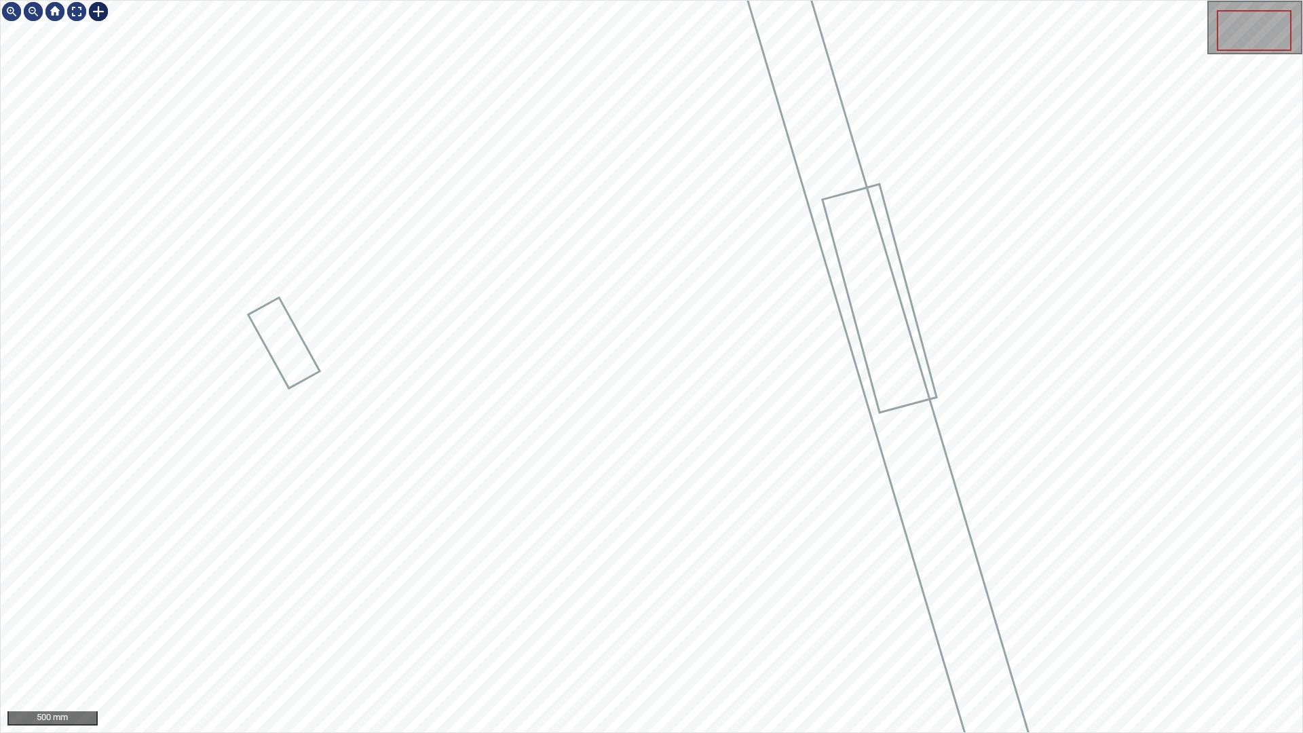
click at [93, 7] on div at bounding box center [99, 12] width 22 height 22
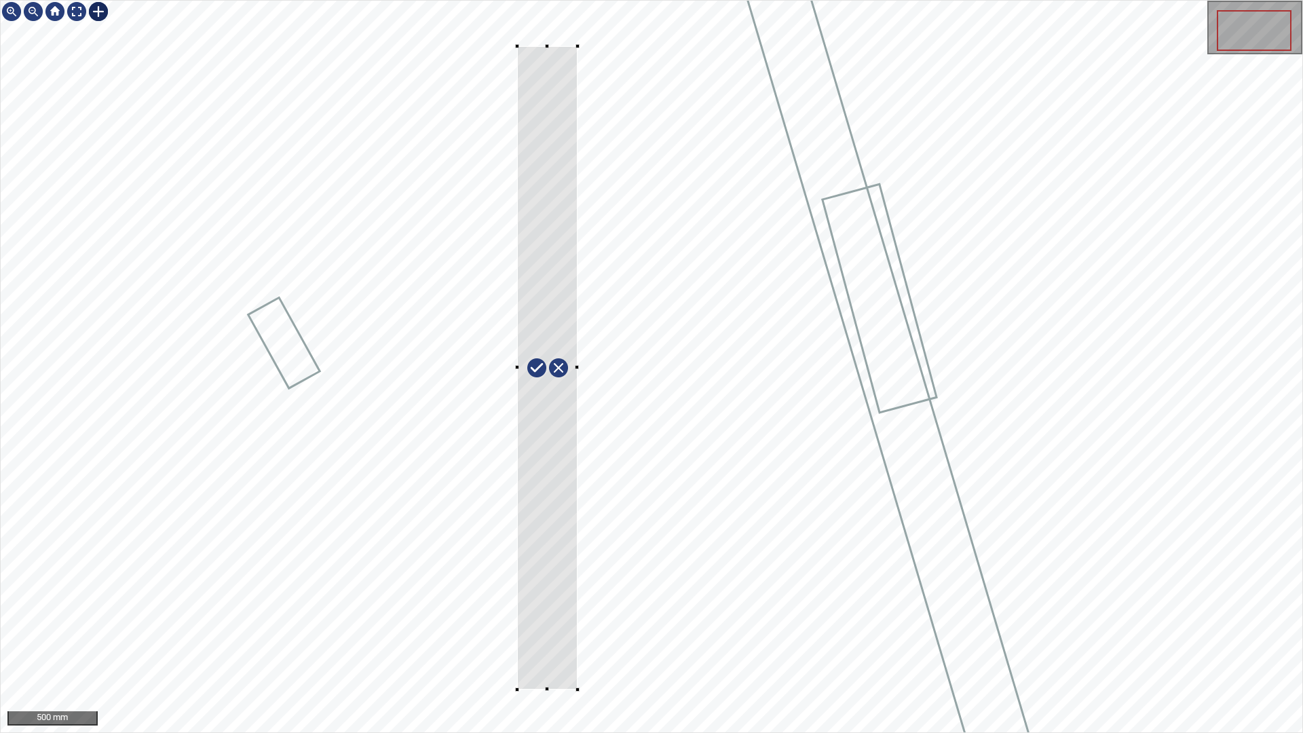
click at [578, 690] on div at bounding box center [652, 367] width 1302 height 732
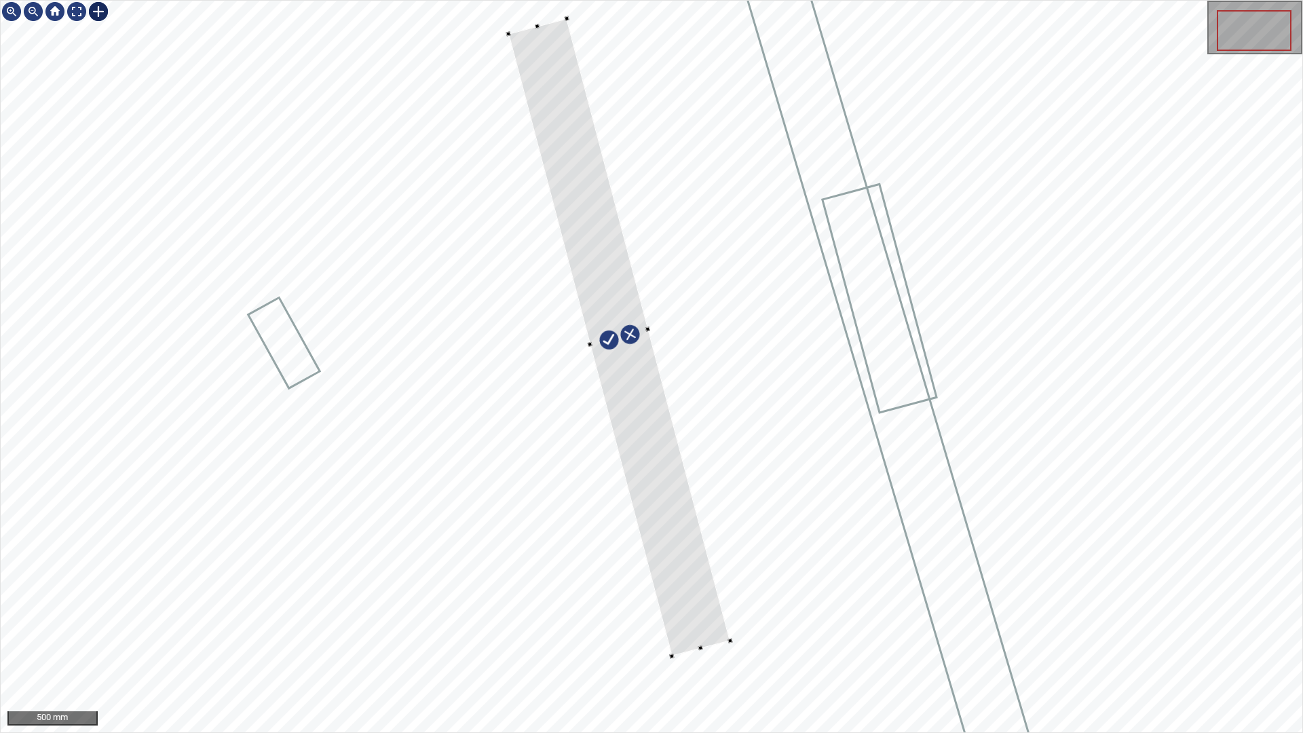
click at [705, 633] on div at bounding box center [619, 337] width 222 height 638
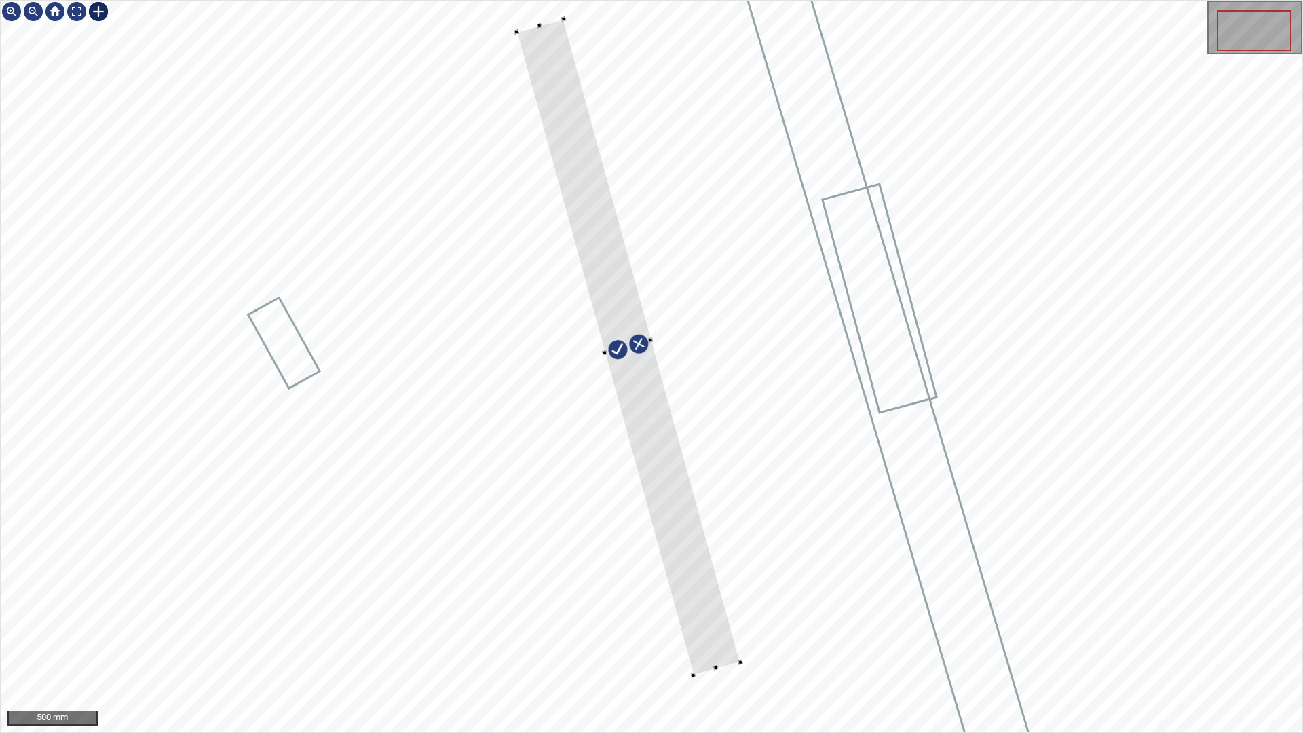
click at [694, 674] on div at bounding box center [692, 675] width 5 height 5
click at [711, 667] on div at bounding box center [629, 352] width 224 height 656
click at [77, 24] on div "500 mm" at bounding box center [652, 367] width 1302 height 732
click at [79, 7] on div at bounding box center [77, 12] width 22 height 22
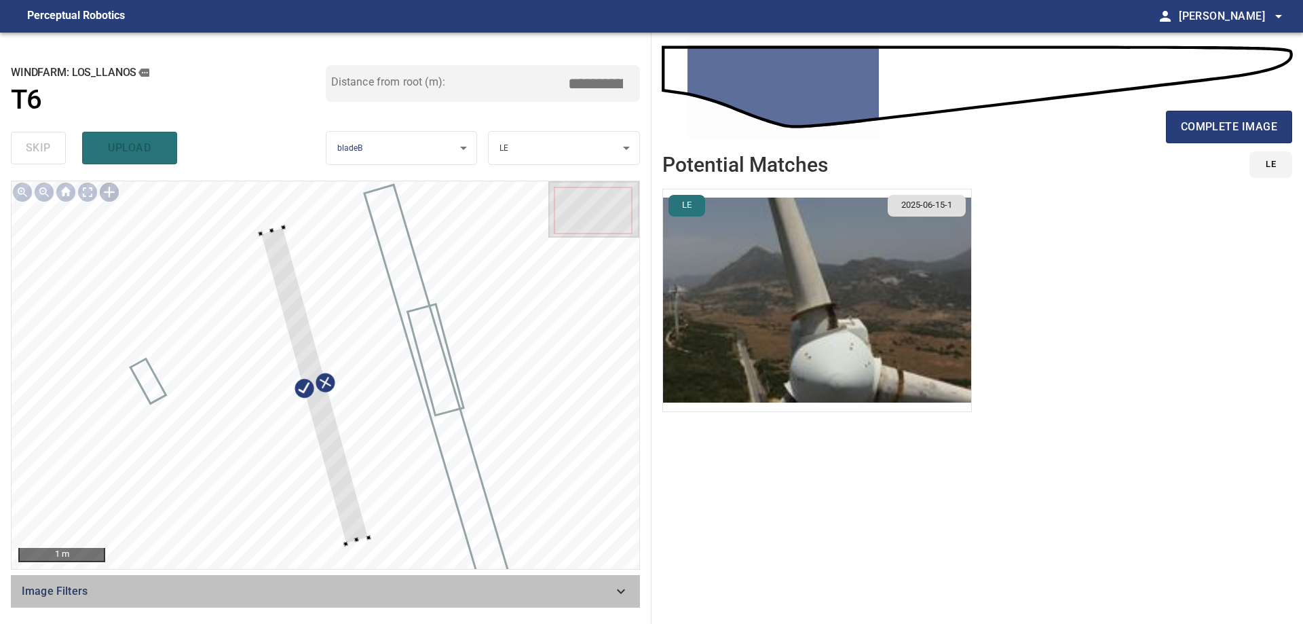
click at [633, 580] on div "Image Filters" at bounding box center [325, 591] width 629 height 33
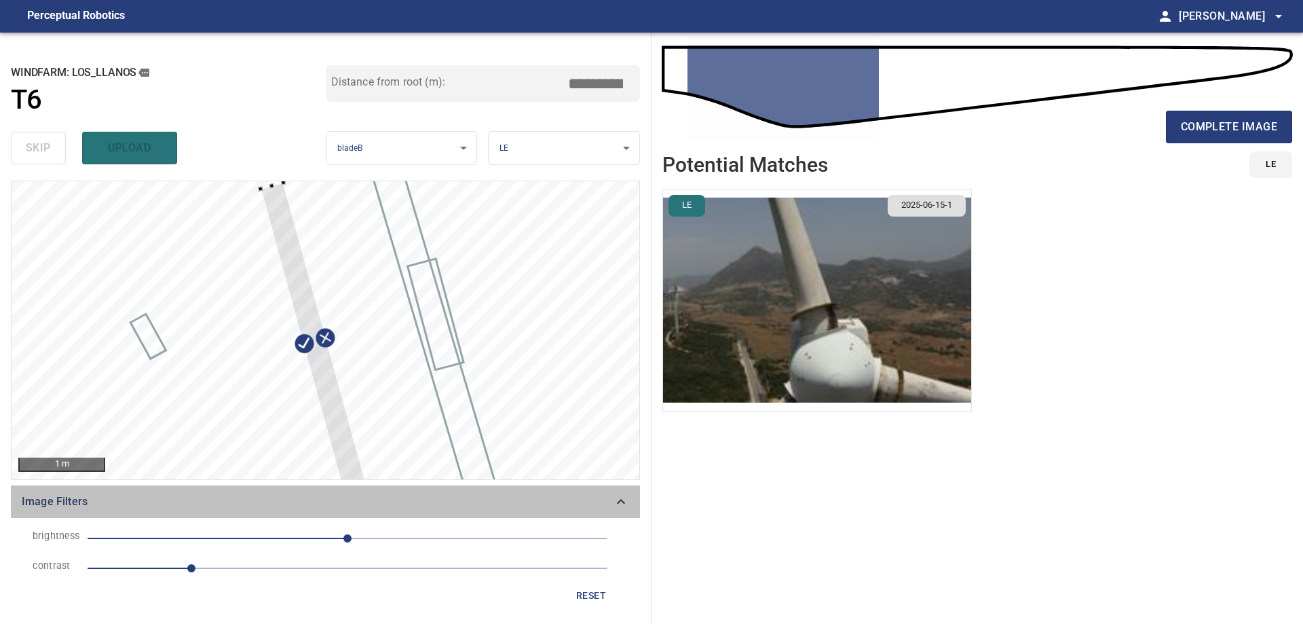
click at [627, 496] on icon at bounding box center [621, 501] width 16 height 16
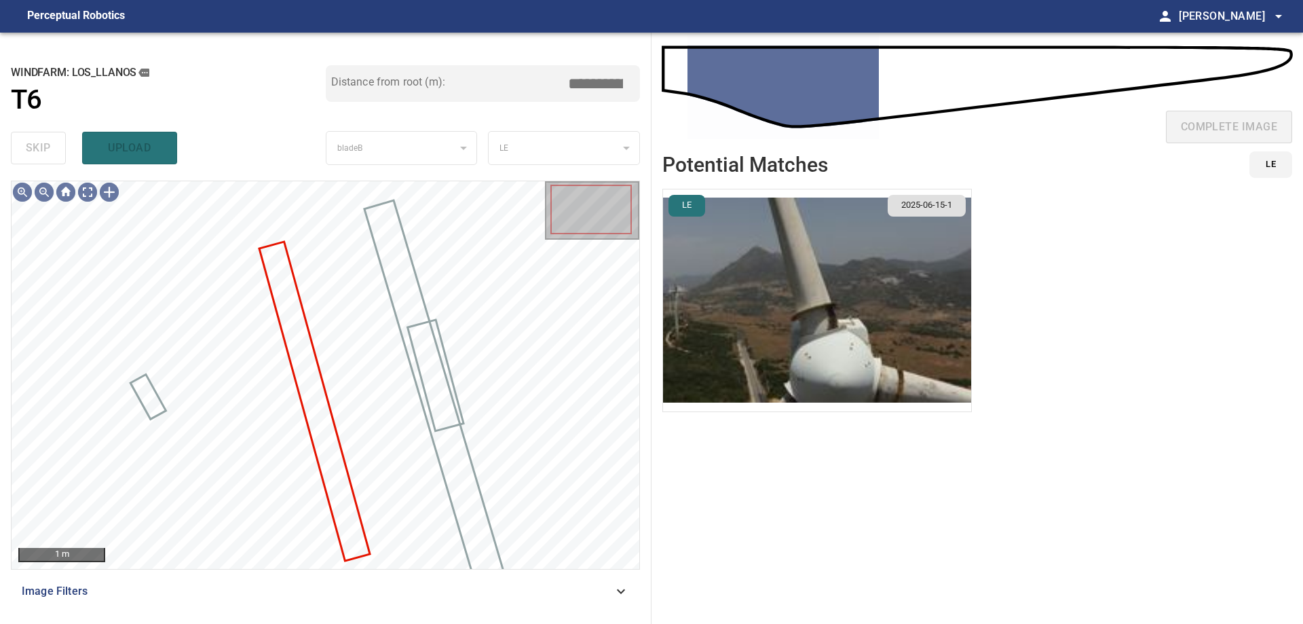
click at [744, 287] on img "button" at bounding box center [817, 300] width 308 height 222
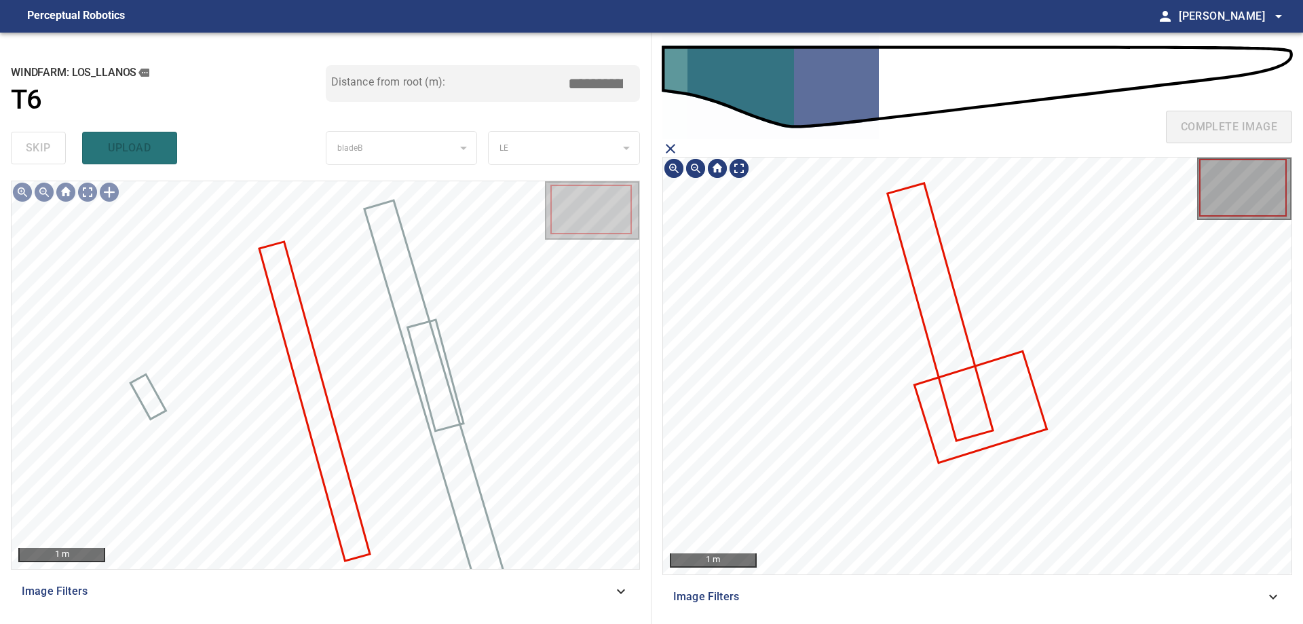
click at [937, 280] on icon at bounding box center [940, 311] width 103 height 255
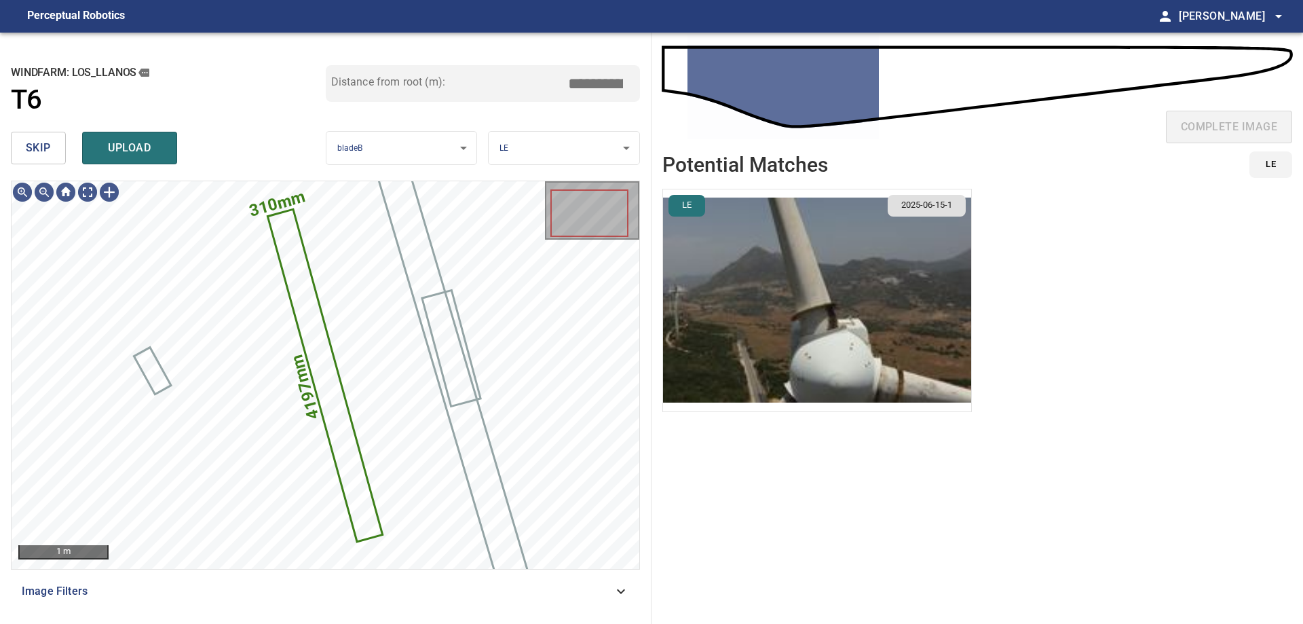
click at [725, 286] on img "button" at bounding box center [817, 300] width 308 height 222
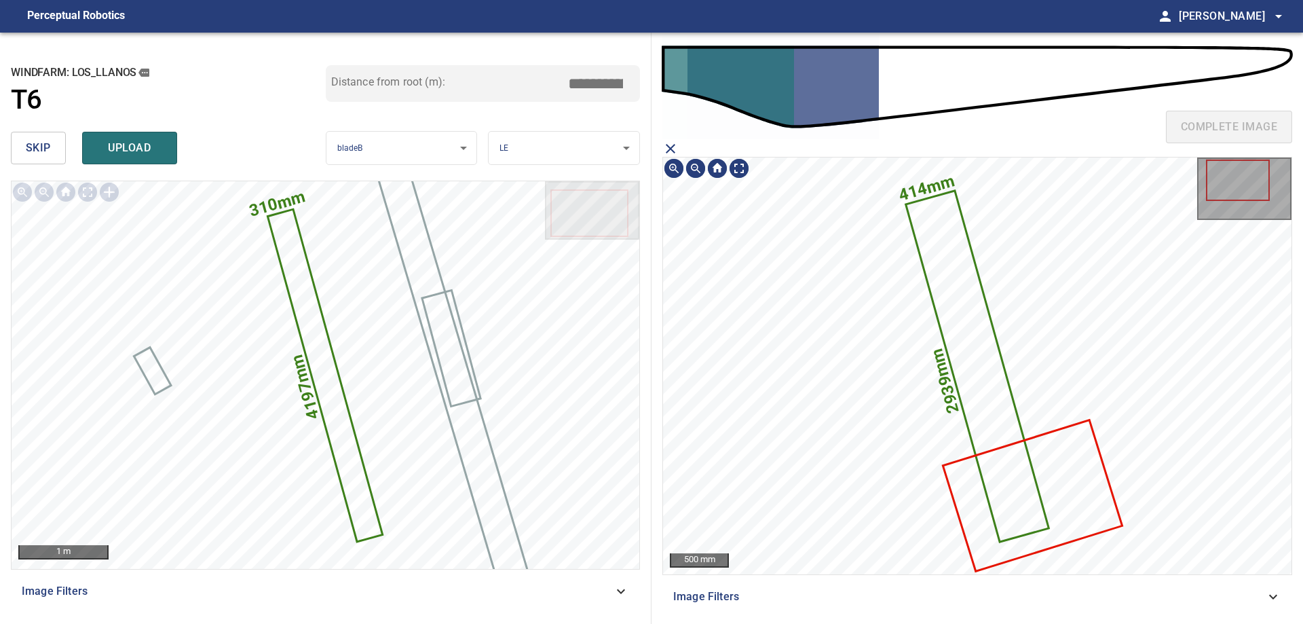
click at [952, 266] on icon at bounding box center [977, 365] width 141 height 348
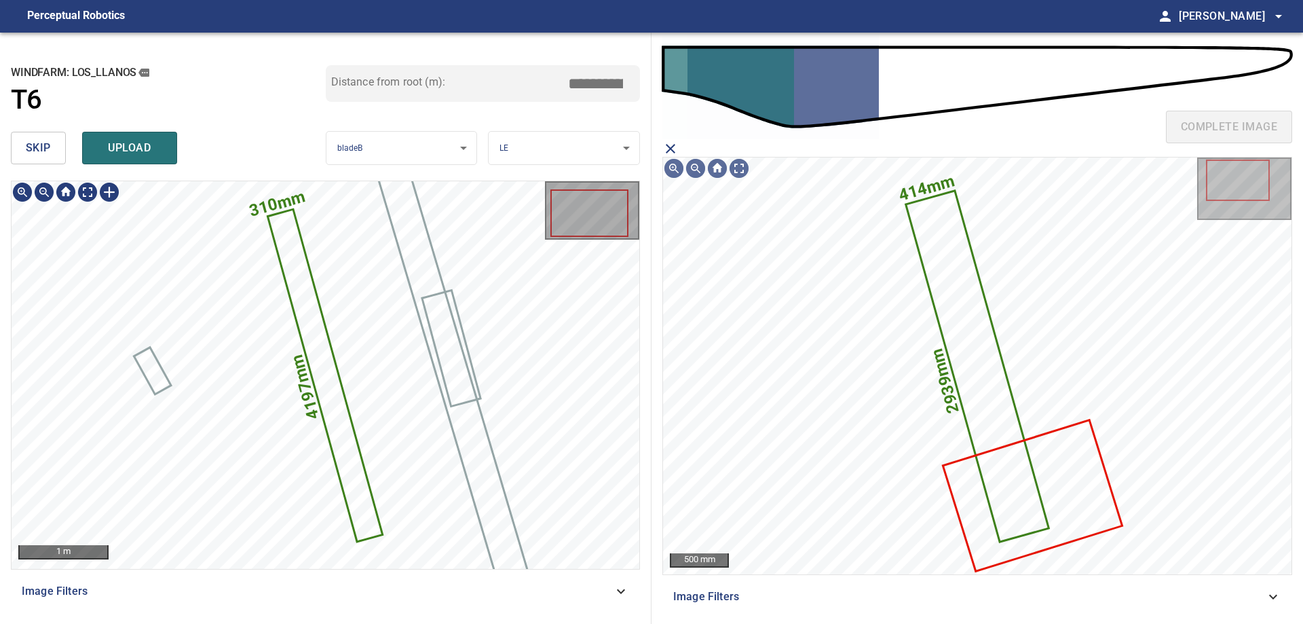
click at [304, 315] on icon at bounding box center [325, 375] width 113 height 330
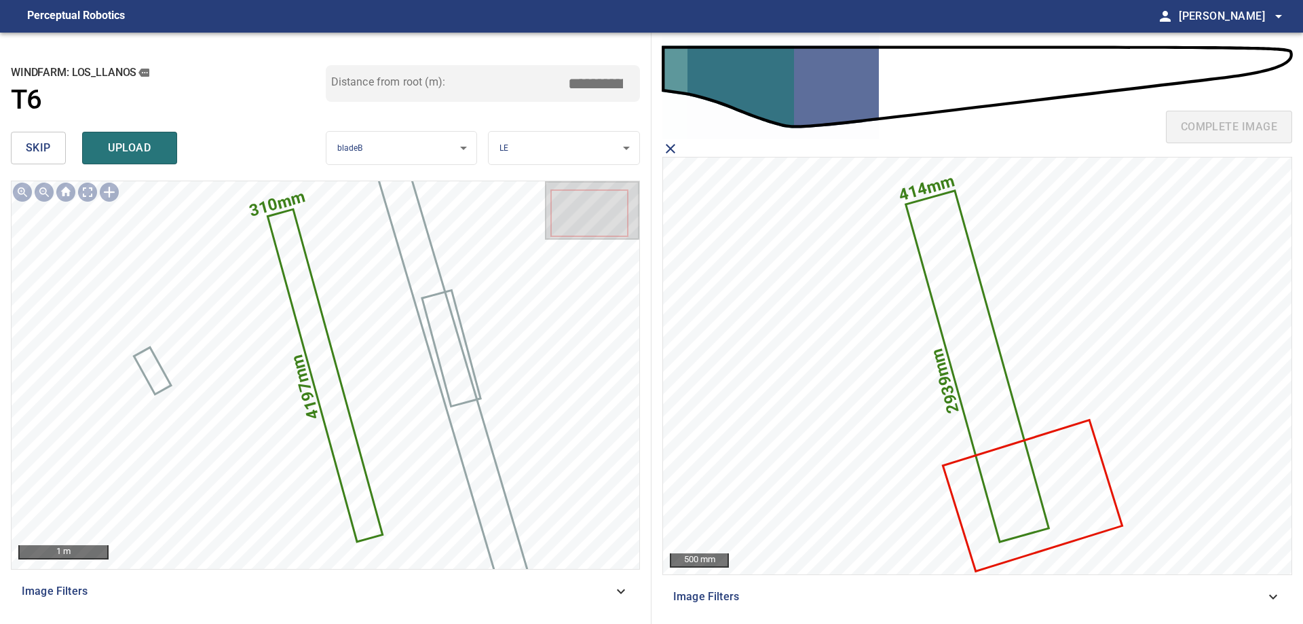
drag, startPoint x: 586, startPoint y: 79, endPoint x: 853, endPoint y: 114, distance: 268.4
click at [832, 113] on div "**********" at bounding box center [651, 328] width 1303 height 591
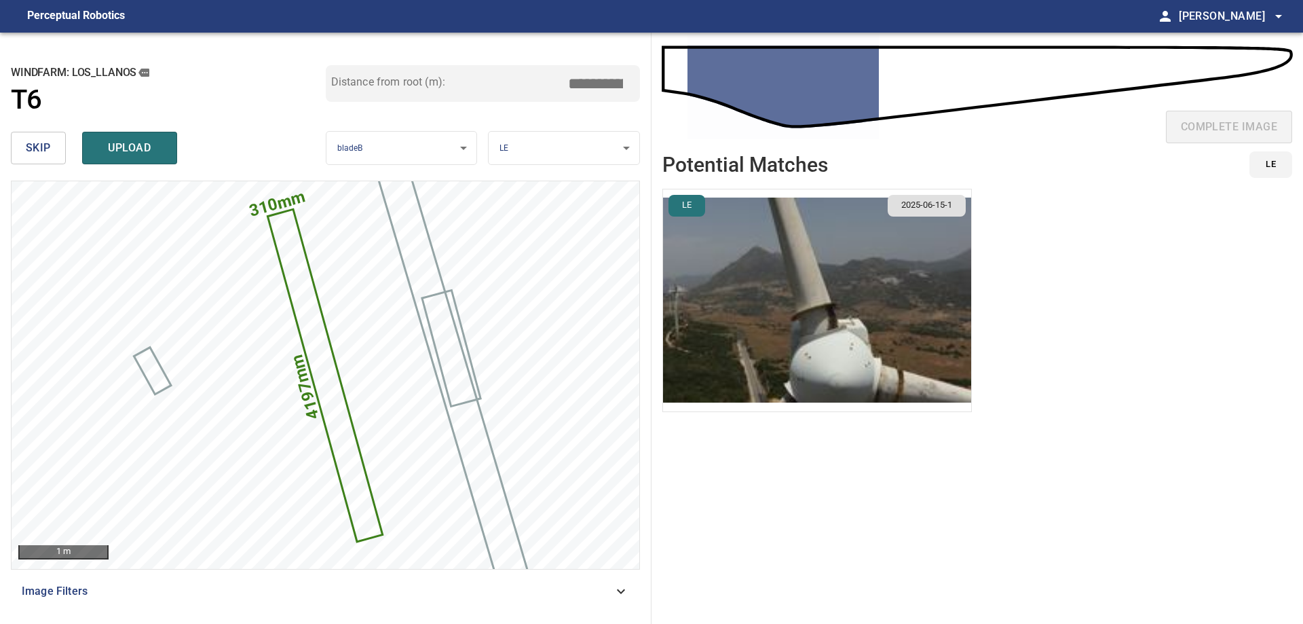
type input "****"
click at [677, 258] on img "button" at bounding box center [817, 300] width 308 height 222
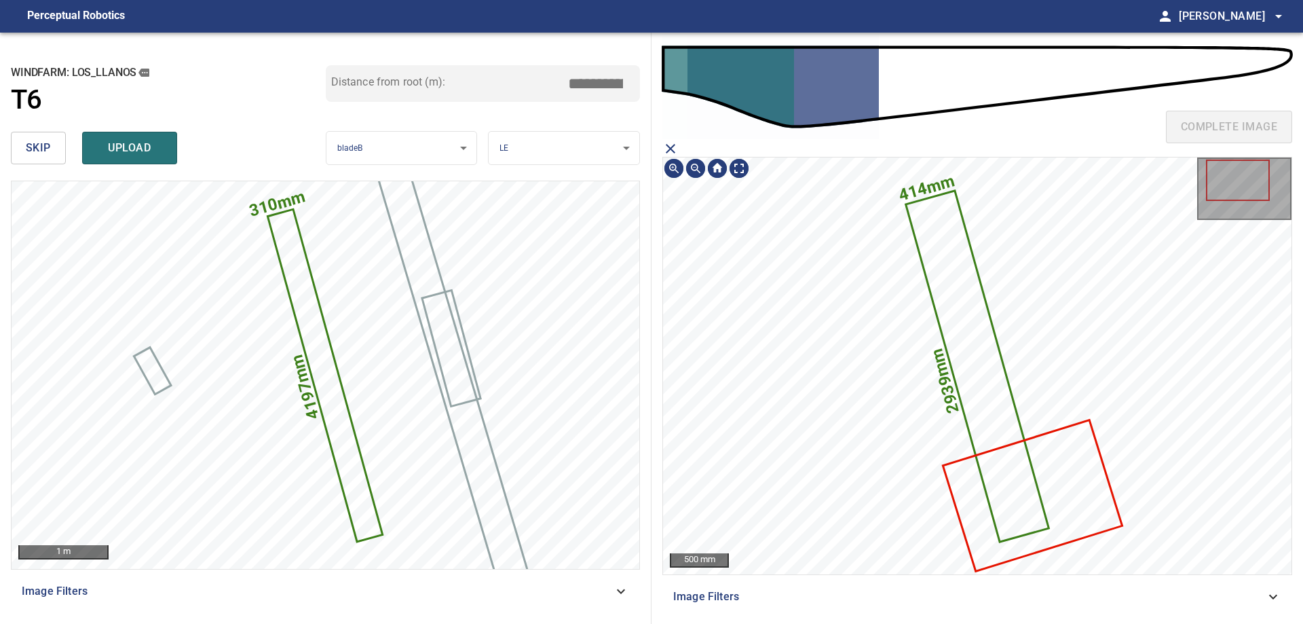
click at [955, 276] on icon at bounding box center [977, 365] width 141 height 348
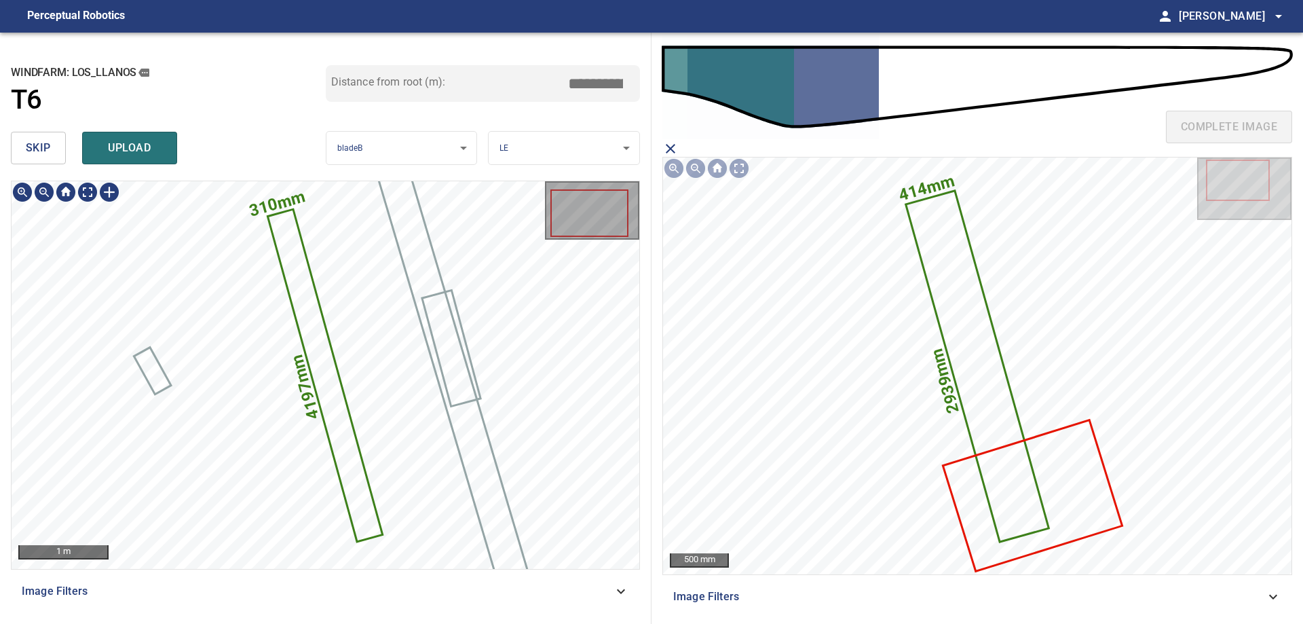
click at [313, 335] on icon at bounding box center [325, 375] width 113 height 330
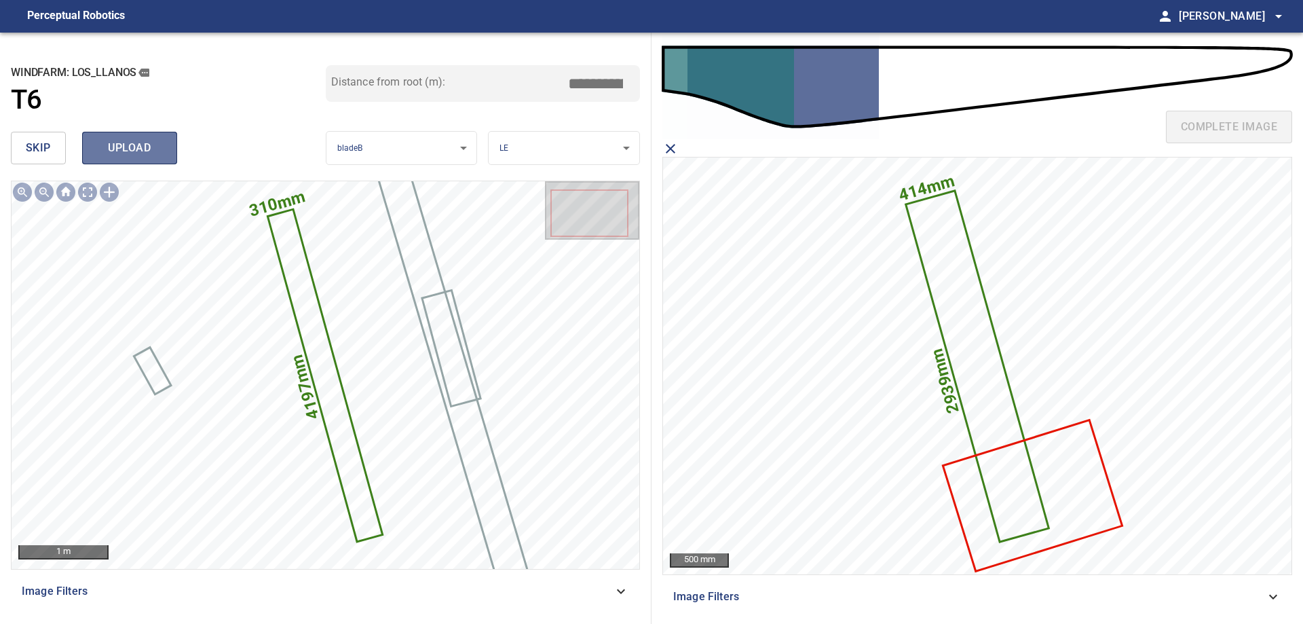
click at [174, 152] on button "upload" at bounding box center [129, 148] width 95 height 33
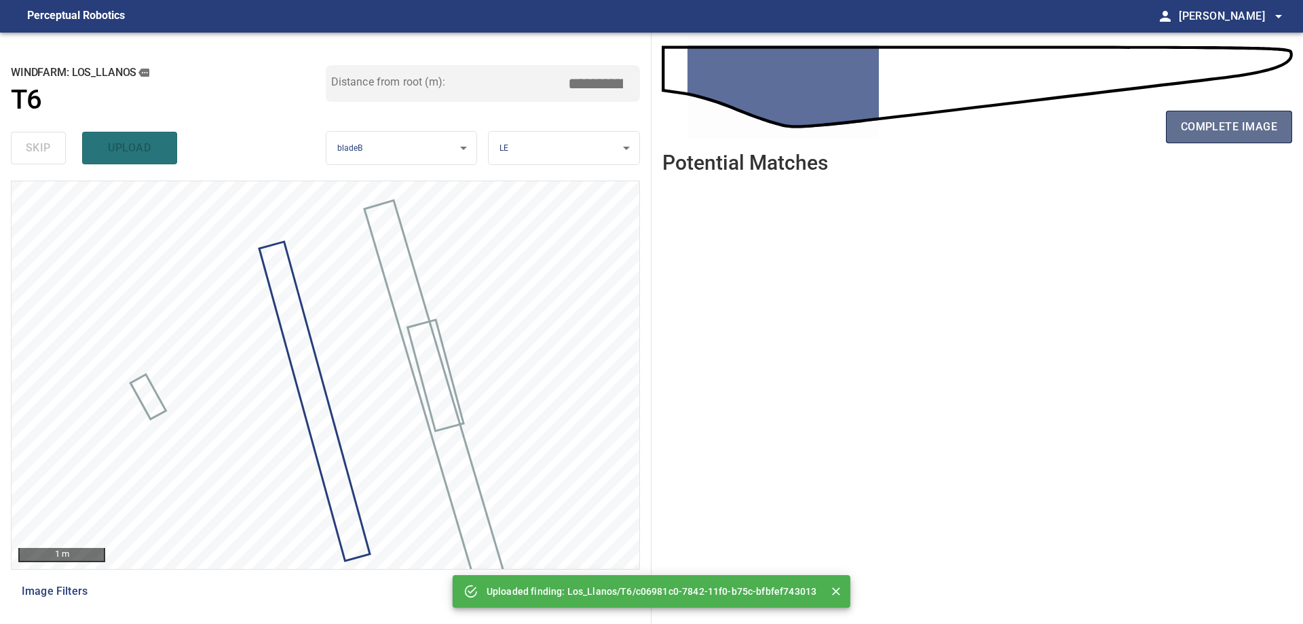
click at [1226, 124] on span "complete image" at bounding box center [1229, 126] width 96 height 19
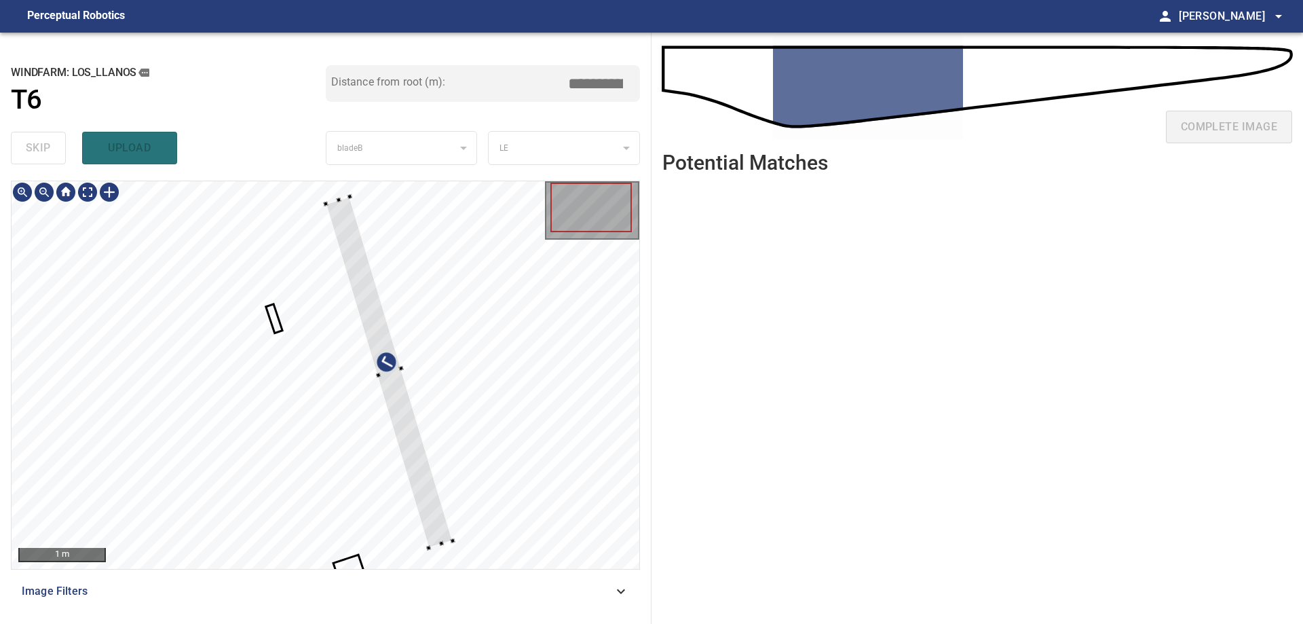
click at [442, 416] on div at bounding box center [326, 375] width 628 height 388
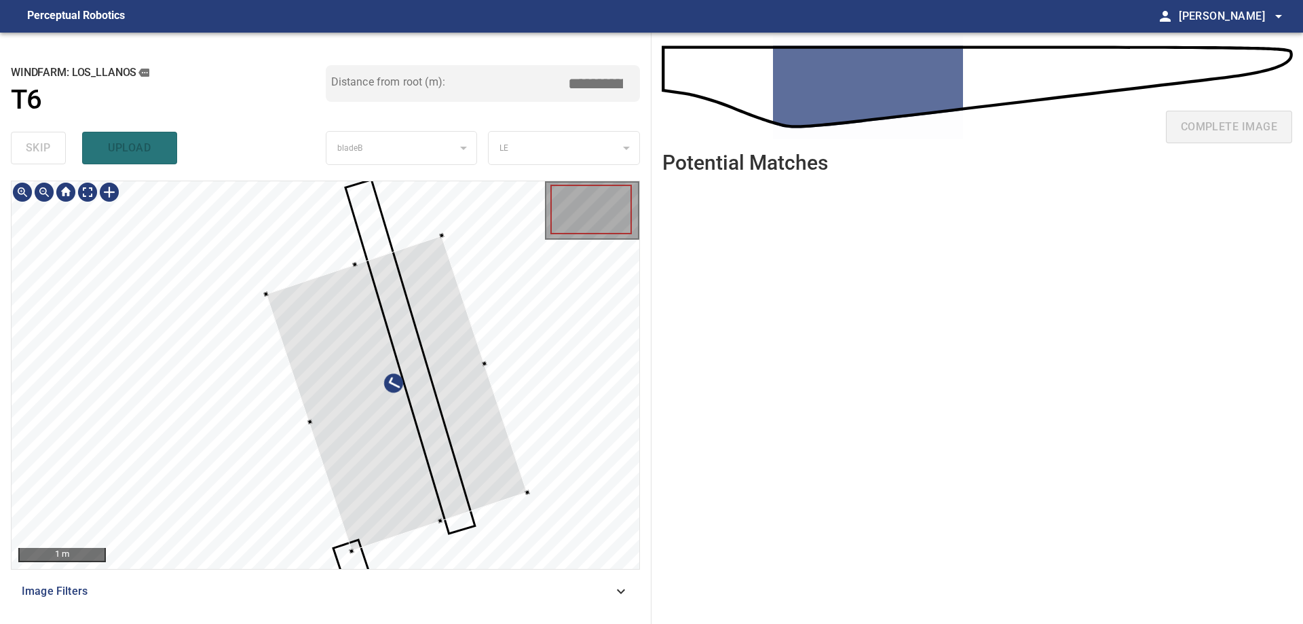
click at [527, 291] on div at bounding box center [396, 394] width 261 height 316
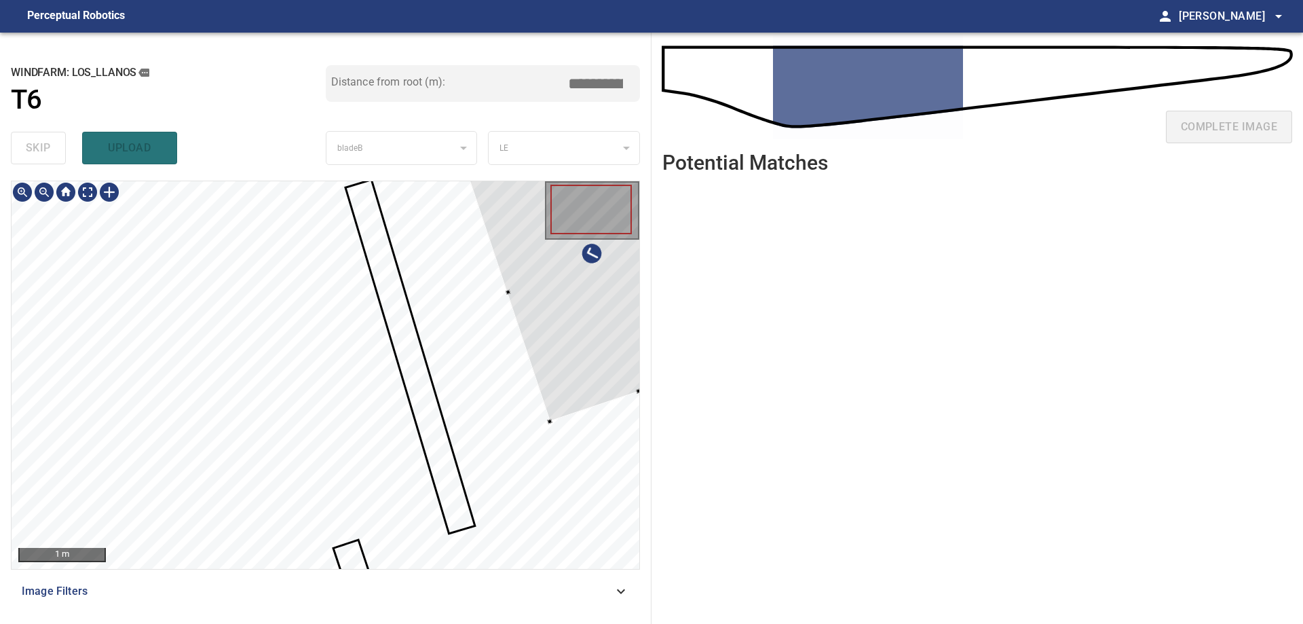
click at [589, 236] on div at bounding box center [592, 211] width 92 height 56
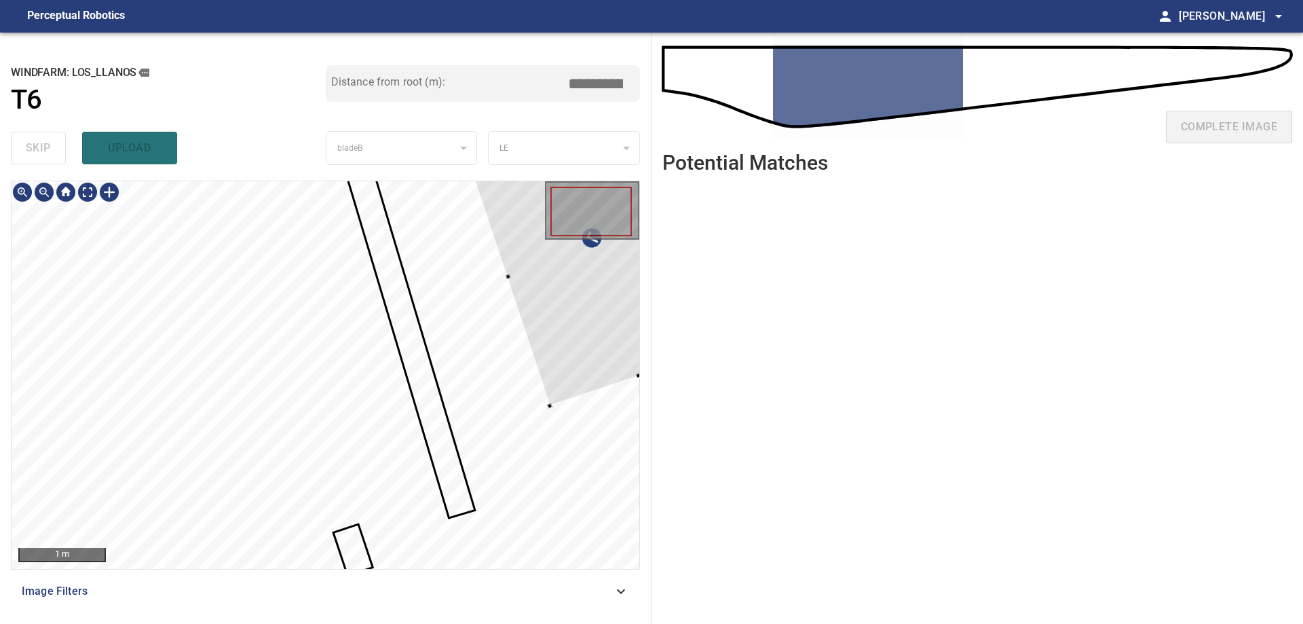
click at [590, 240] on div at bounding box center [592, 212] width 94 height 63
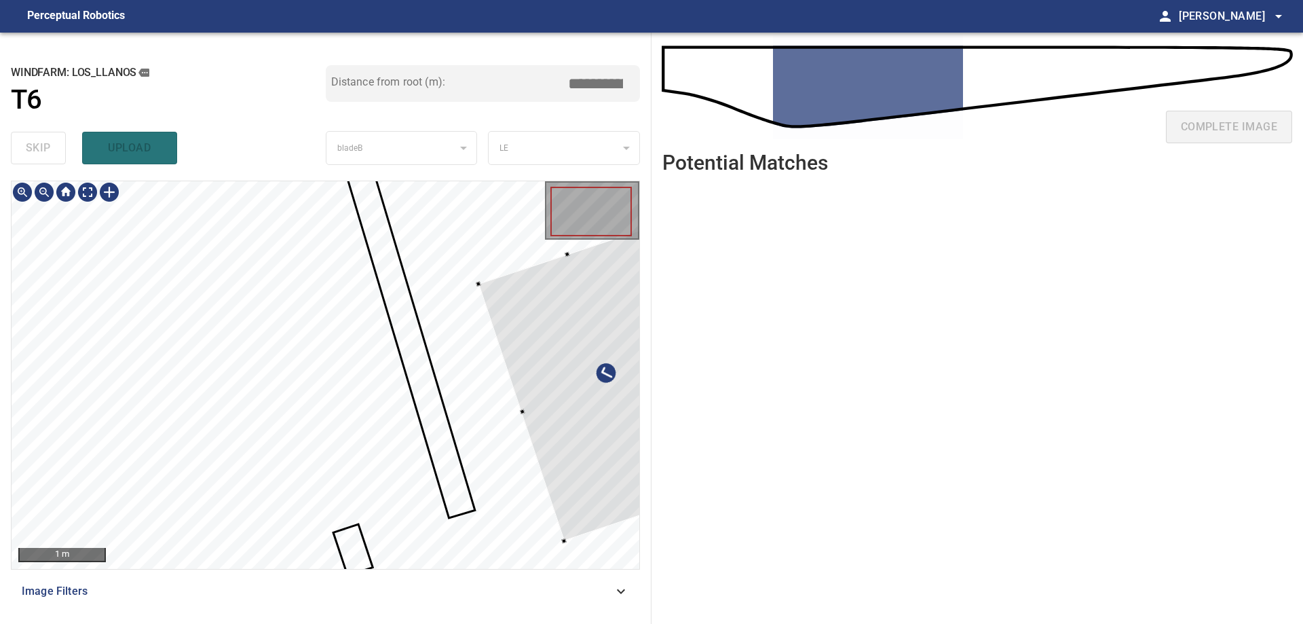
click at [572, 565] on div at bounding box center [326, 375] width 628 height 388
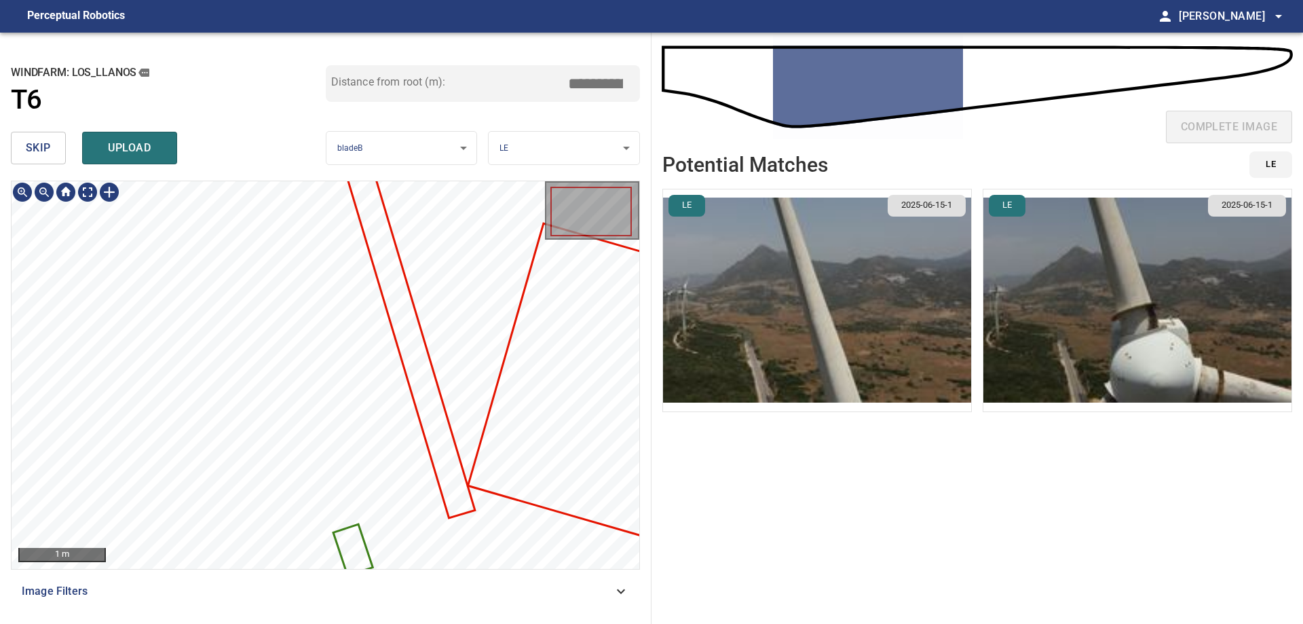
click at [362, 543] on icon at bounding box center [353, 549] width 37 height 49
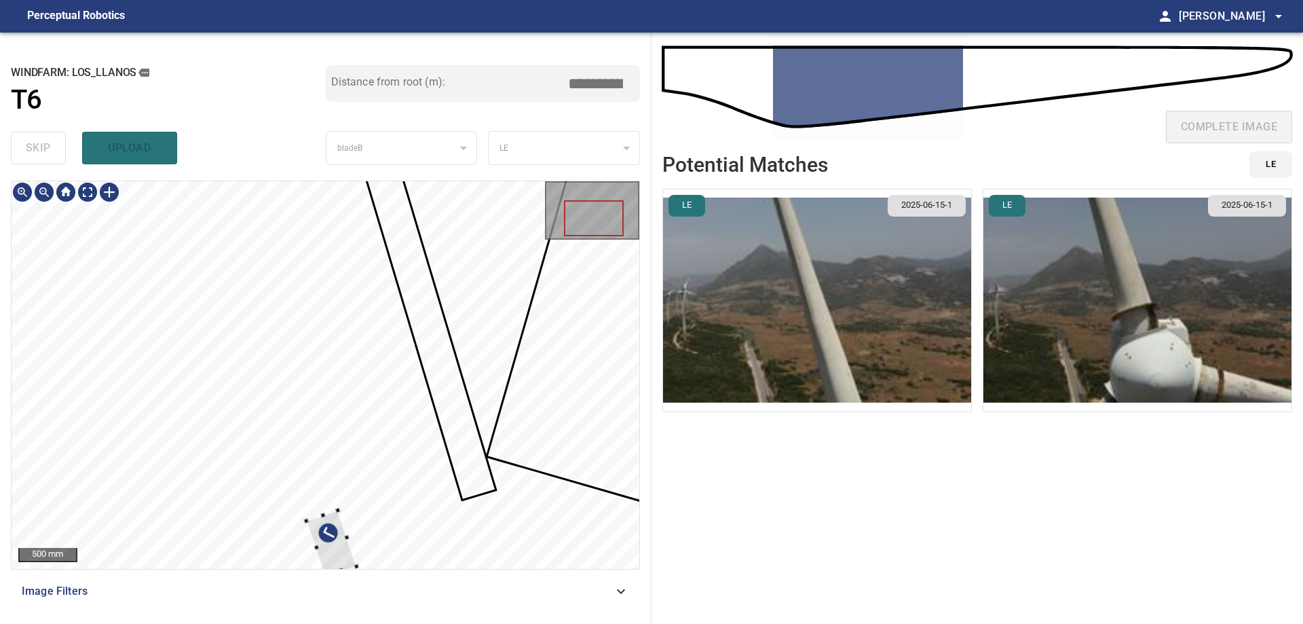
click at [439, 405] on div at bounding box center [326, 375] width 628 height 388
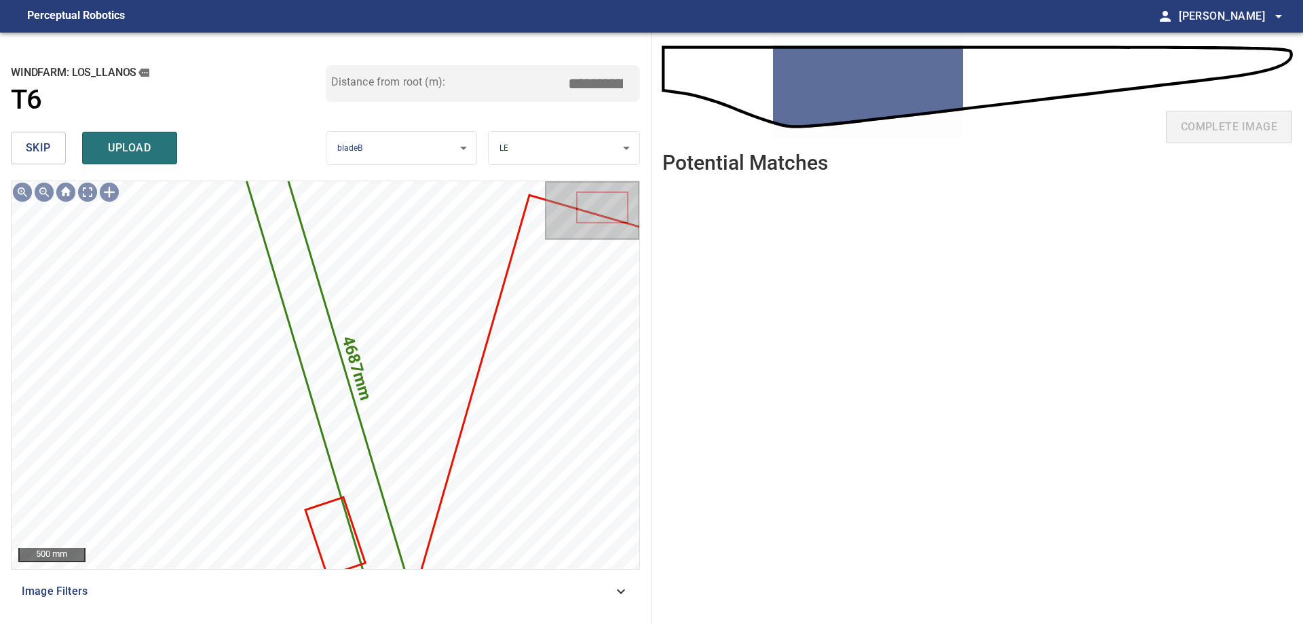
click at [20, 152] on button "skip" at bounding box center [38, 148] width 55 height 33
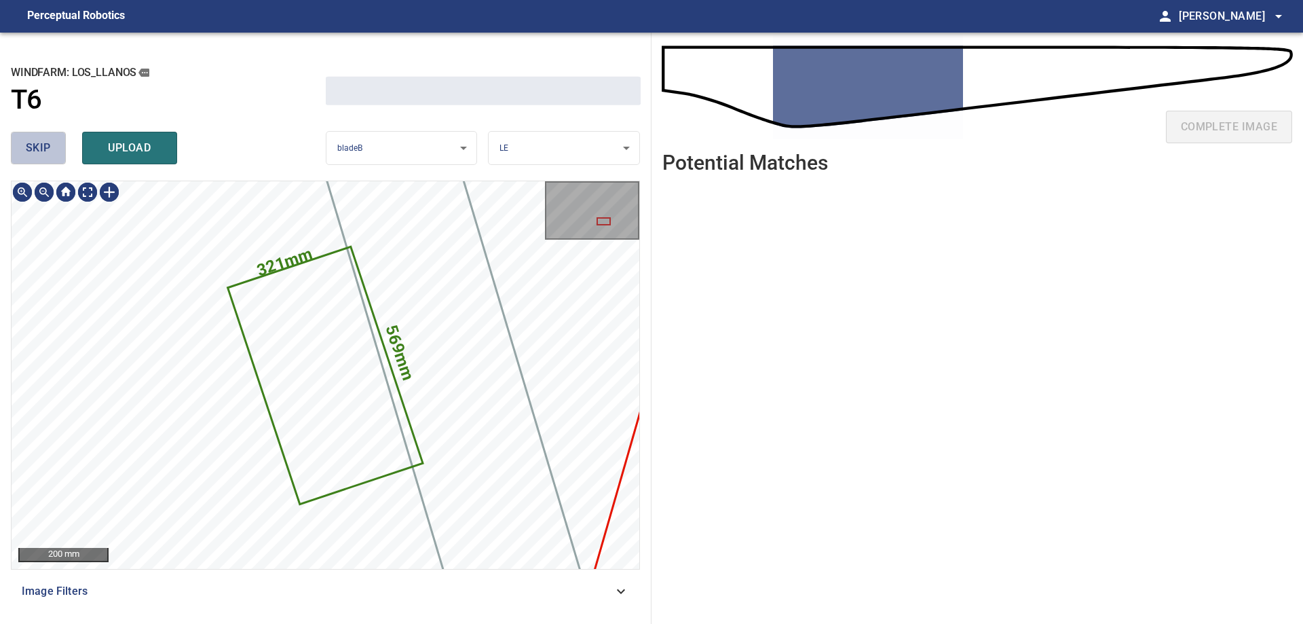
click at [20, 152] on button "skip" at bounding box center [38, 148] width 55 height 33
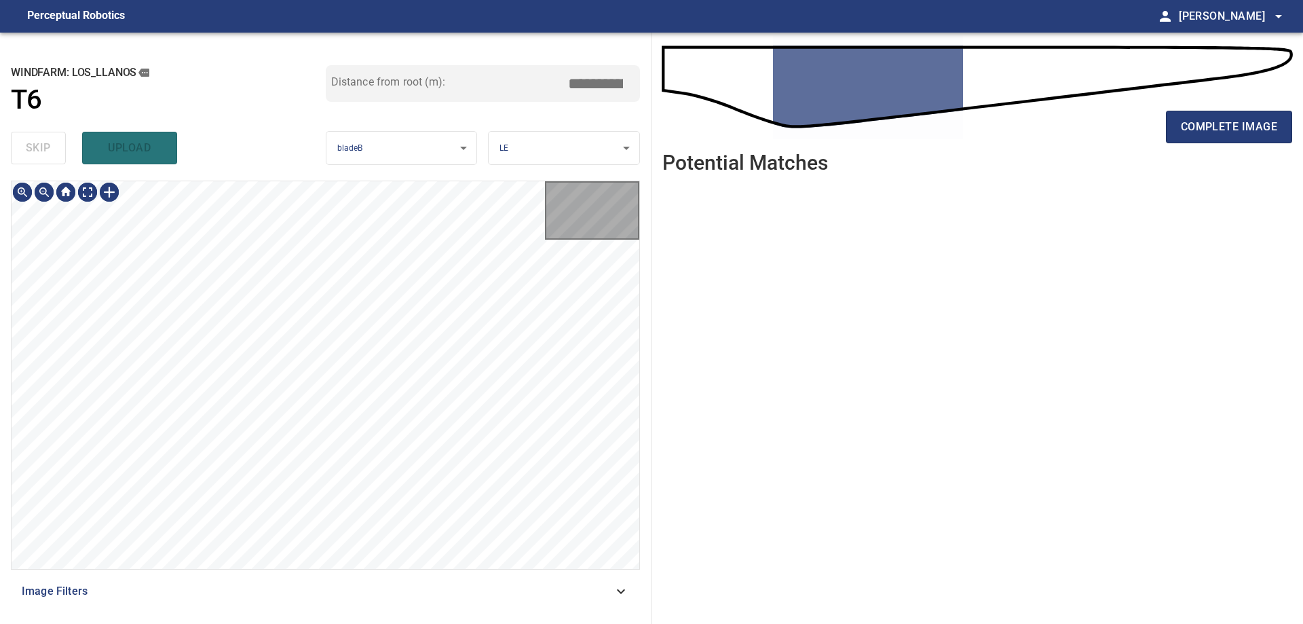
click at [20, 152] on div "skip upload" at bounding box center [168, 147] width 315 height 43
type input "****"
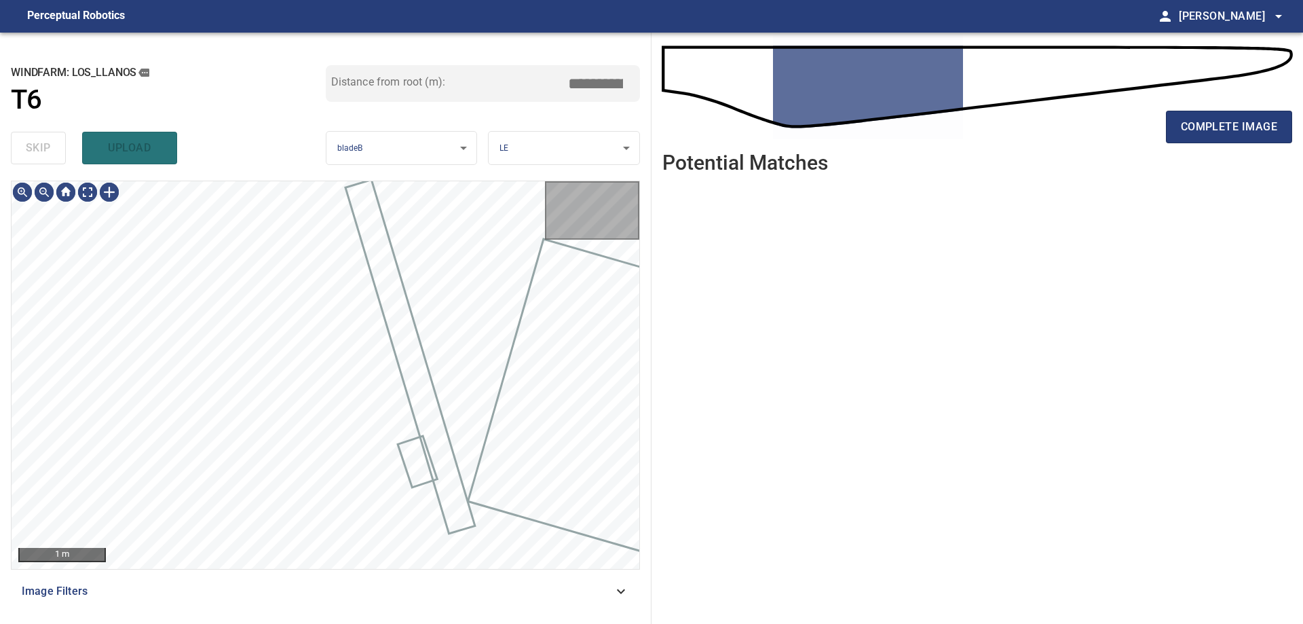
click at [20, 152] on div "skip upload" at bounding box center [168, 147] width 315 height 43
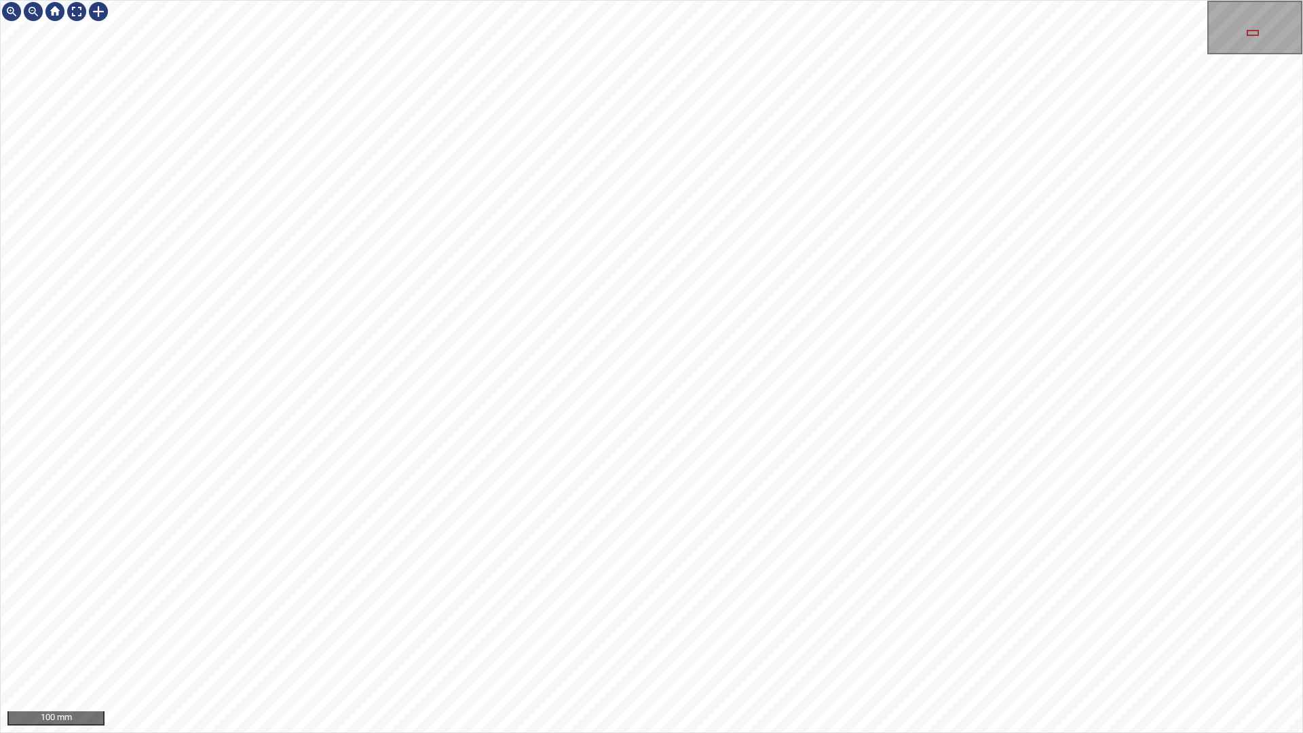
click at [577, 732] on div "100 mm" at bounding box center [651, 366] width 1303 height 733
click at [616, 732] on div "100 mm" at bounding box center [651, 366] width 1303 height 733
click at [831, 732] on div "100 mm" at bounding box center [651, 366] width 1303 height 733
click at [77, 9] on div at bounding box center [77, 12] width 22 height 22
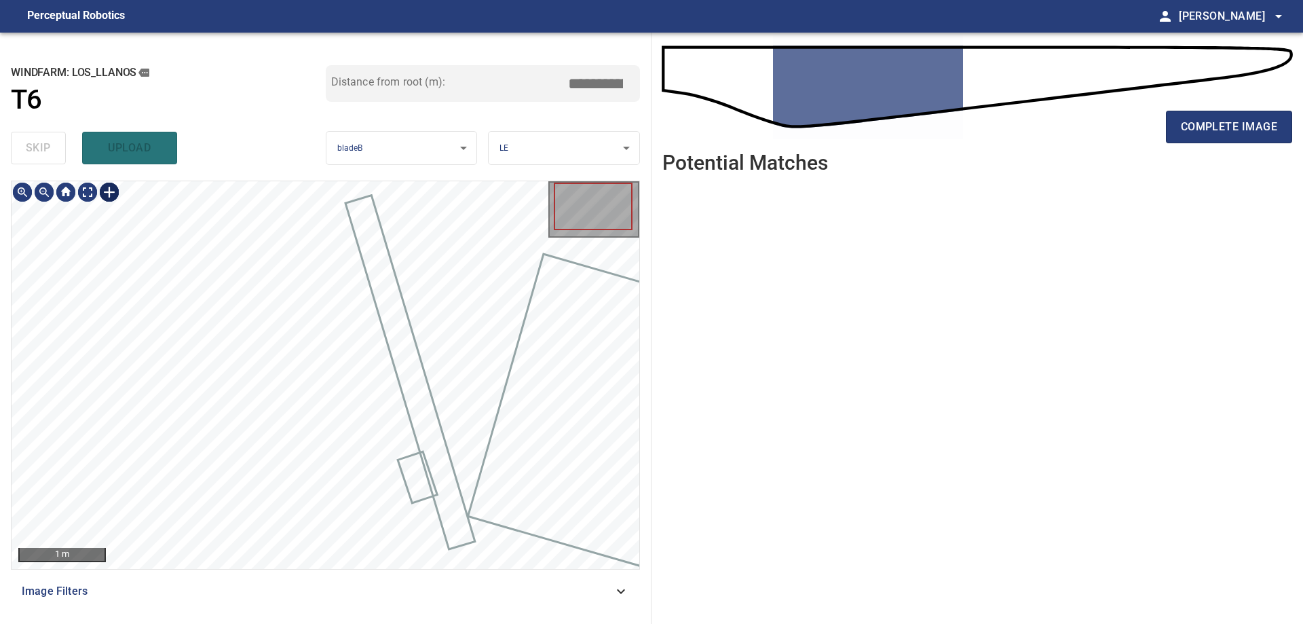
click at [104, 187] on div at bounding box center [109, 192] width 22 height 22
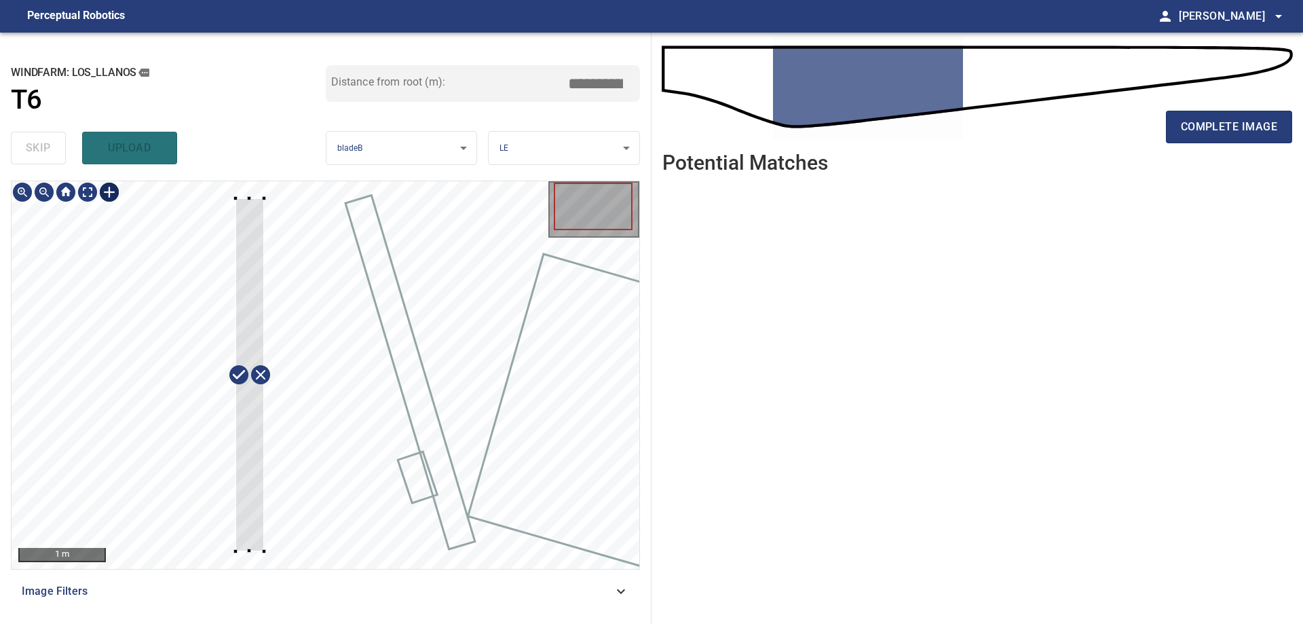
click at [264, 551] on div at bounding box center [326, 375] width 628 height 388
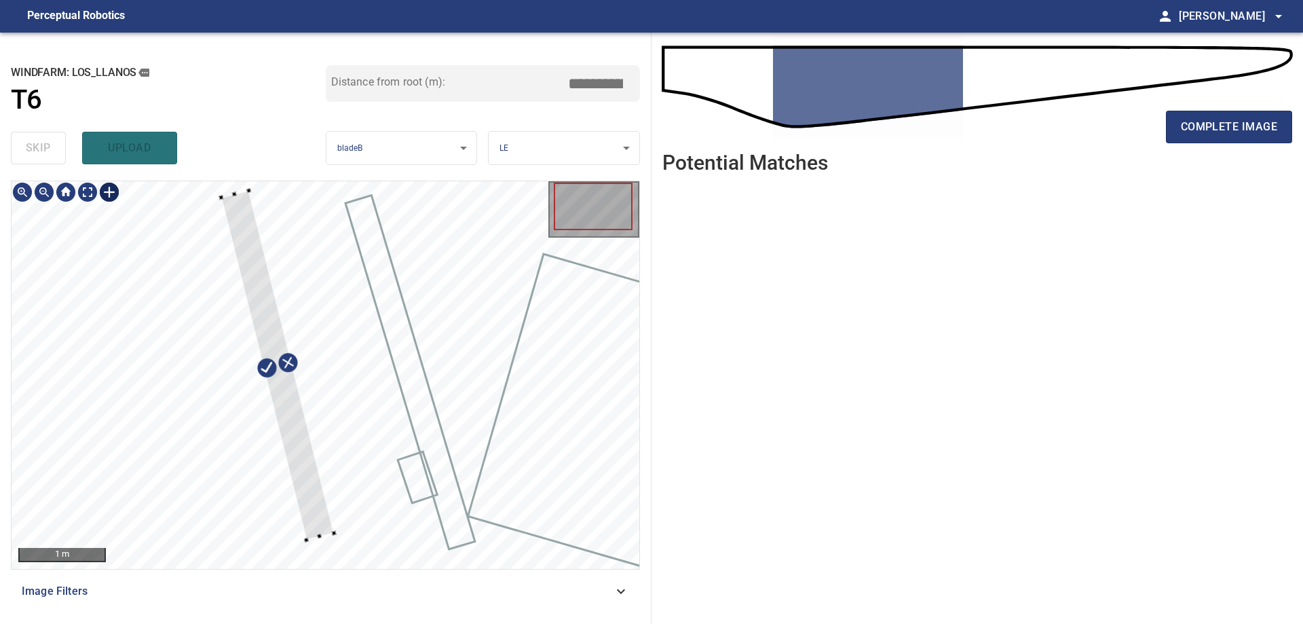
click at [317, 519] on div at bounding box center [277, 366] width 113 height 350
click at [337, 511] on div at bounding box center [286, 362] width 132 height 346
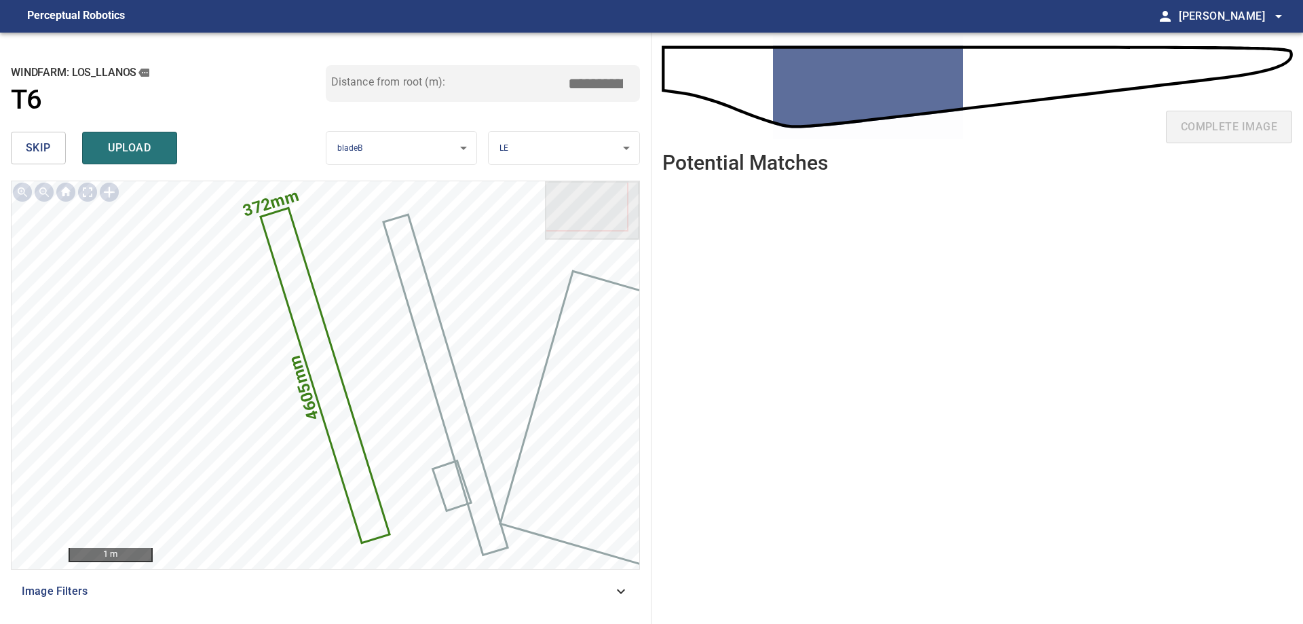
drag, startPoint x: 578, startPoint y: 77, endPoint x: 639, endPoint y: 90, distance: 61.8
click at [637, 90] on div "Distance from root (m): ****" at bounding box center [483, 83] width 315 height 37
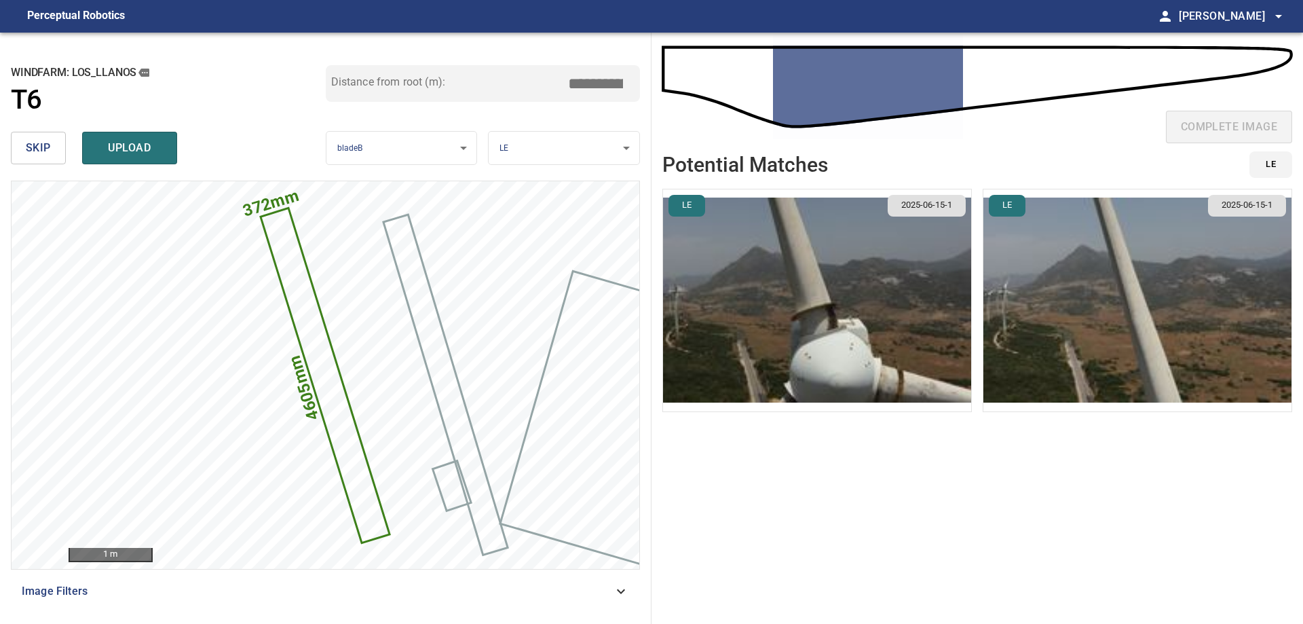
type input "****"
click at [1030, 318] on img "button" at bounding box center [1138, 300] width 308 height 222
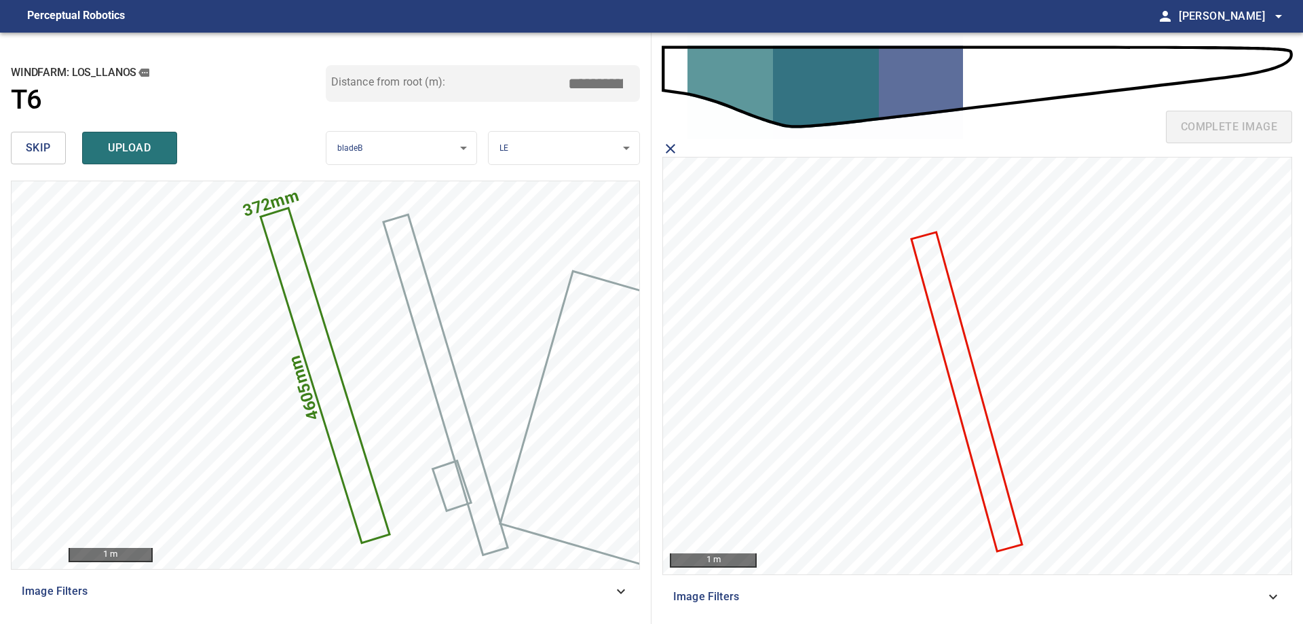
click at [972, 425] on icon at bounding box center [966, 392] width 108 height 317
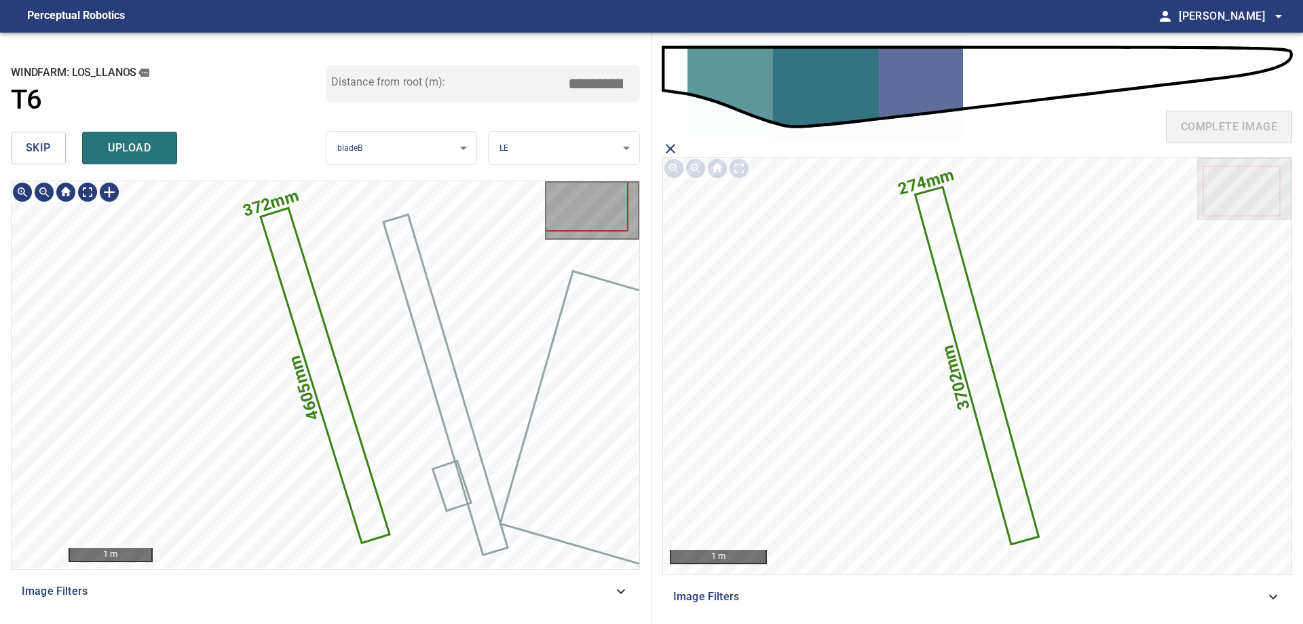
click at [358, 478] on icon at bounding box center [325, 375] width 127 height 332
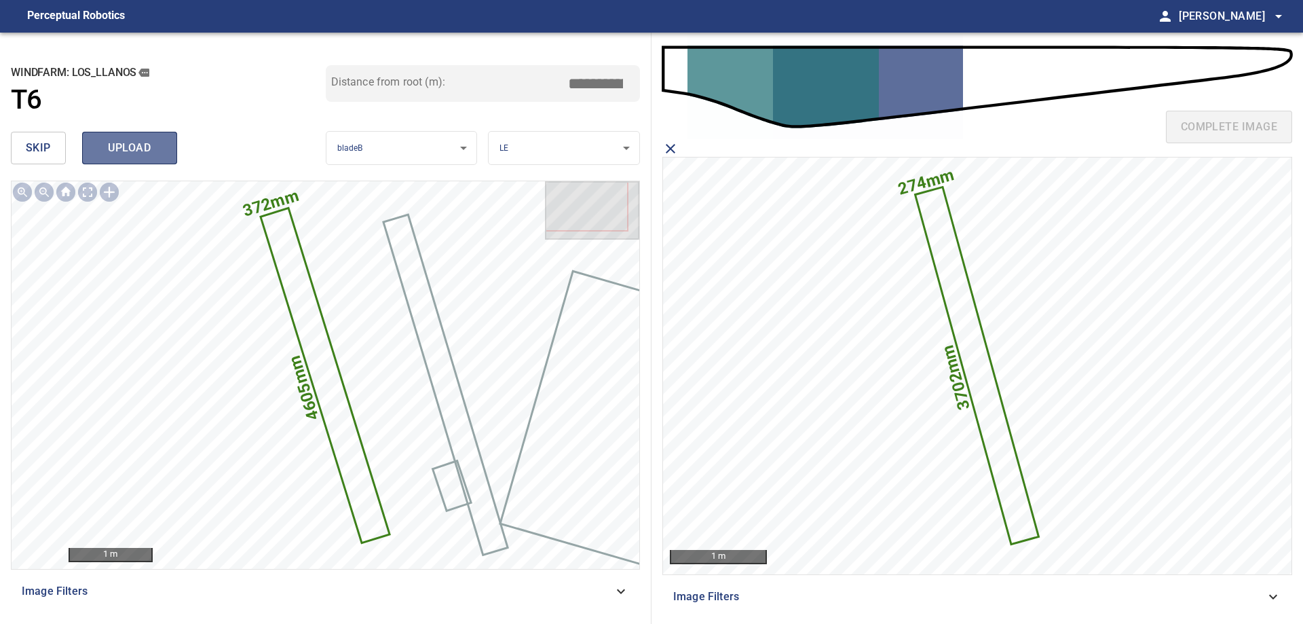
click at [128, 152] on span "upload" at bounding box center [129, 147] width 65 height 19
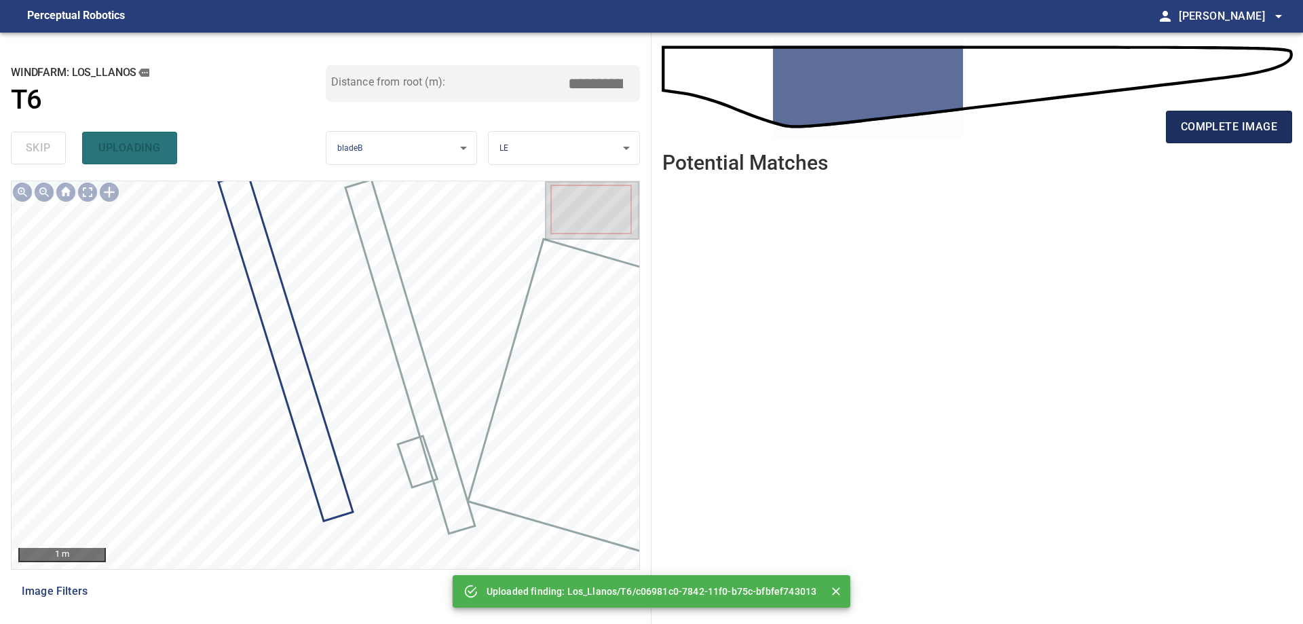
click at [1217, 114] on button "complete image" at bounding box center [1229, 127] width 126 height 33
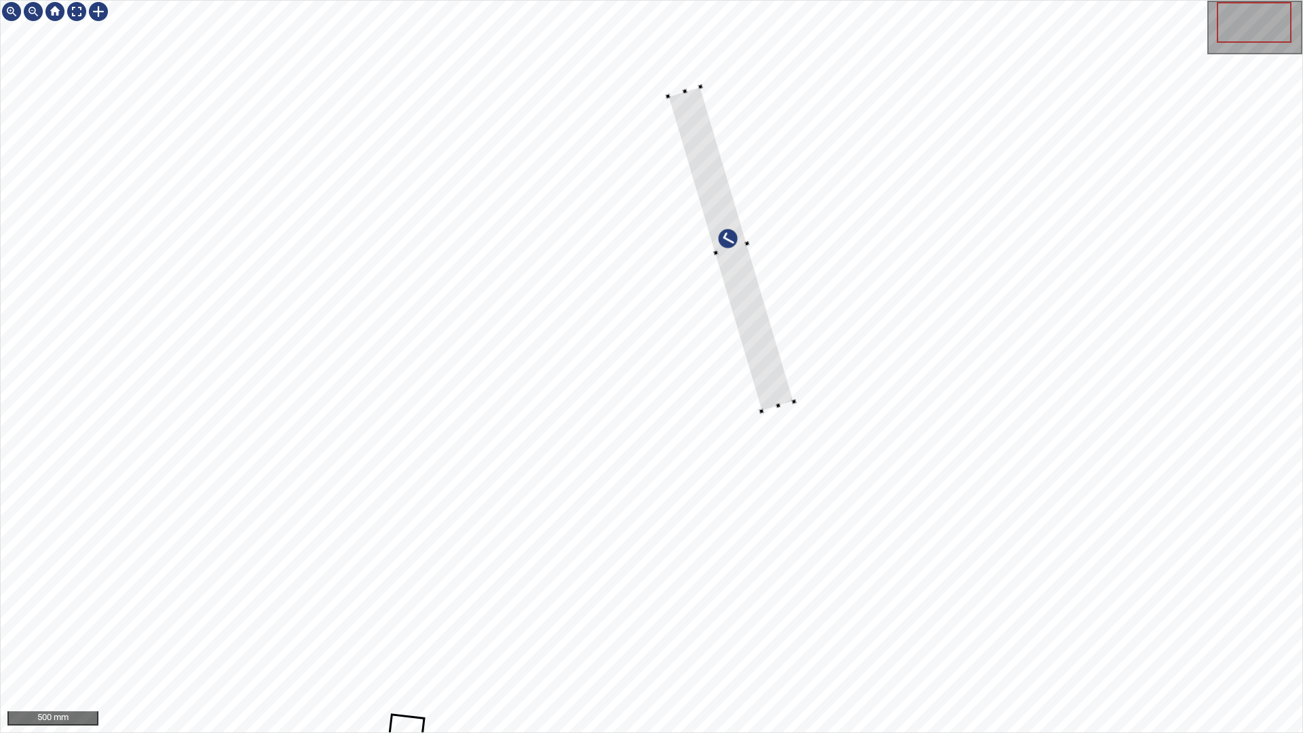
click at [794, 346] on div at bounding box center [731, 249] width 126 height 325
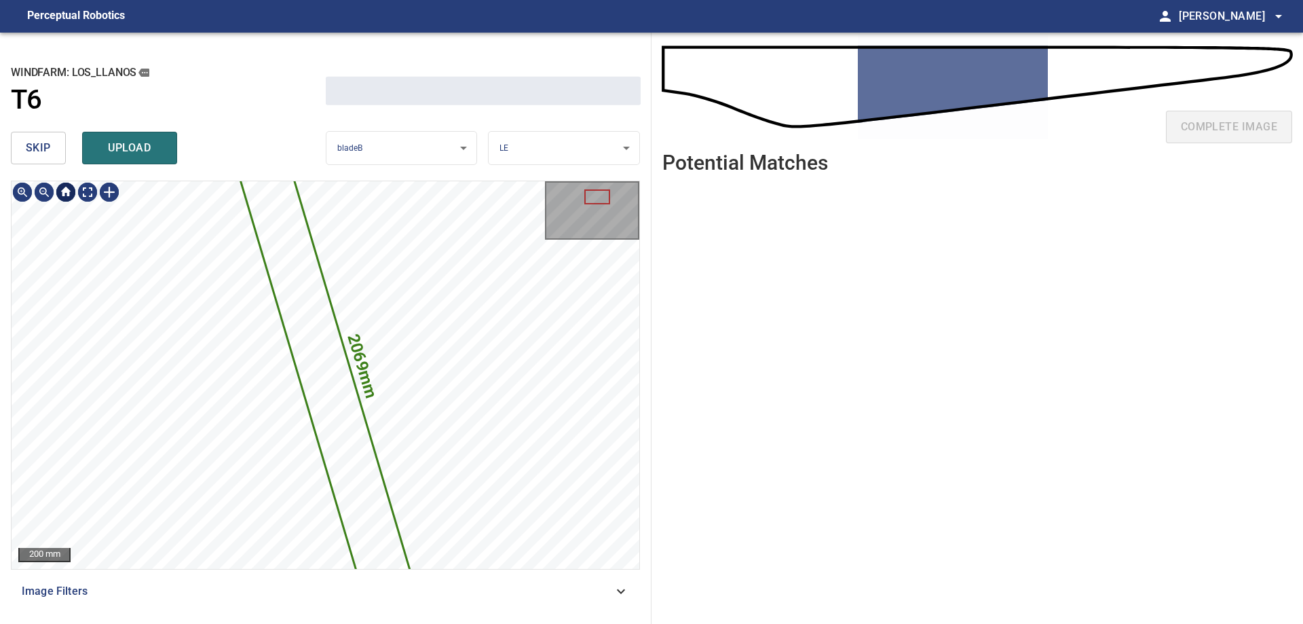
click at [37, 145] on span "skip" at bounding box center [38, 147] width 25 height 19
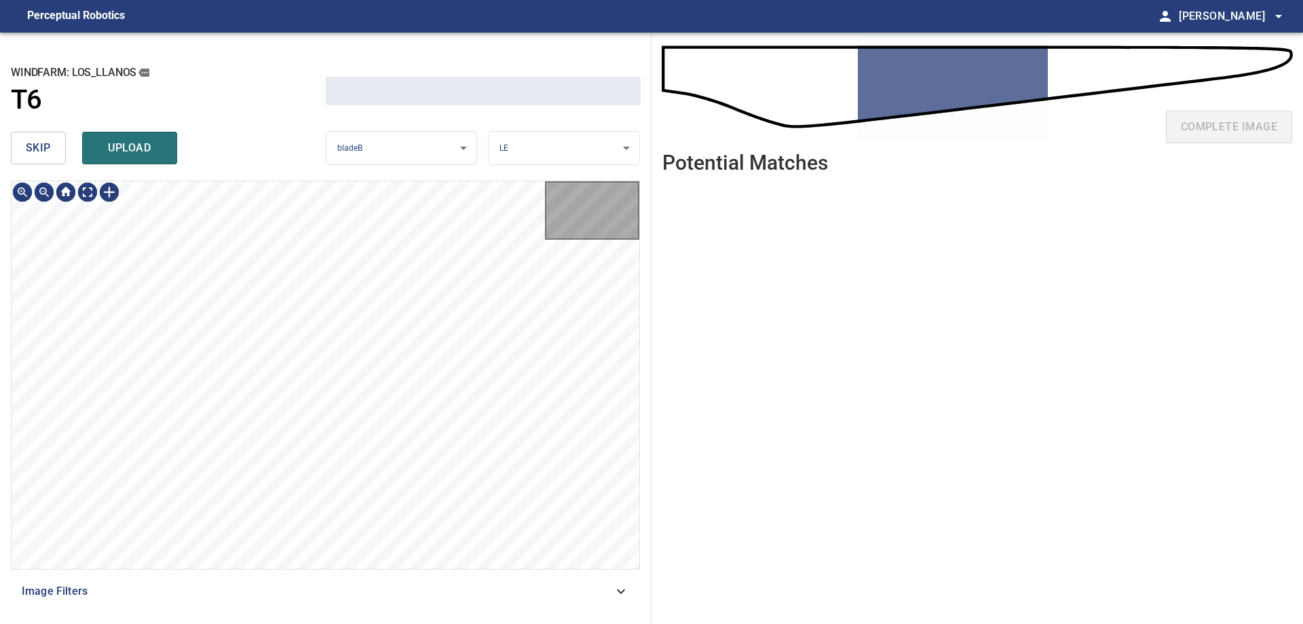
click at [37, 145] on span "skip" at bounding box center [38, 147] width 25 height 19
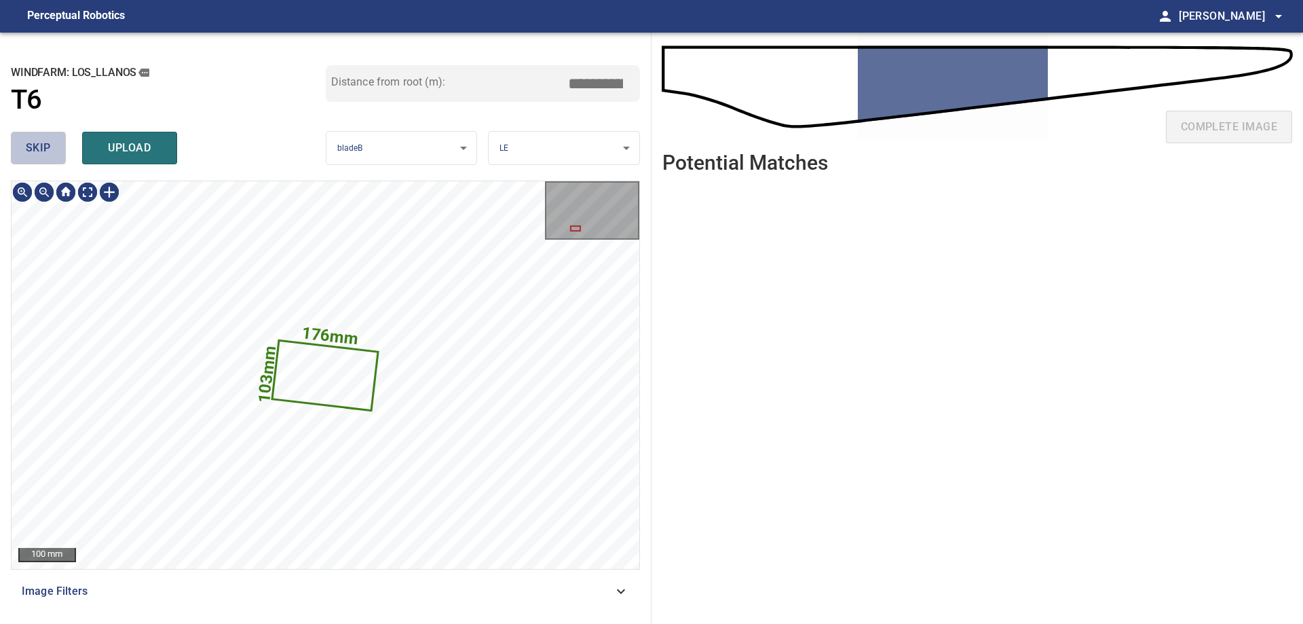
click at [37, 145] on span "skip" at bounding box center [38, 147] width 25 height 19
type input "****"
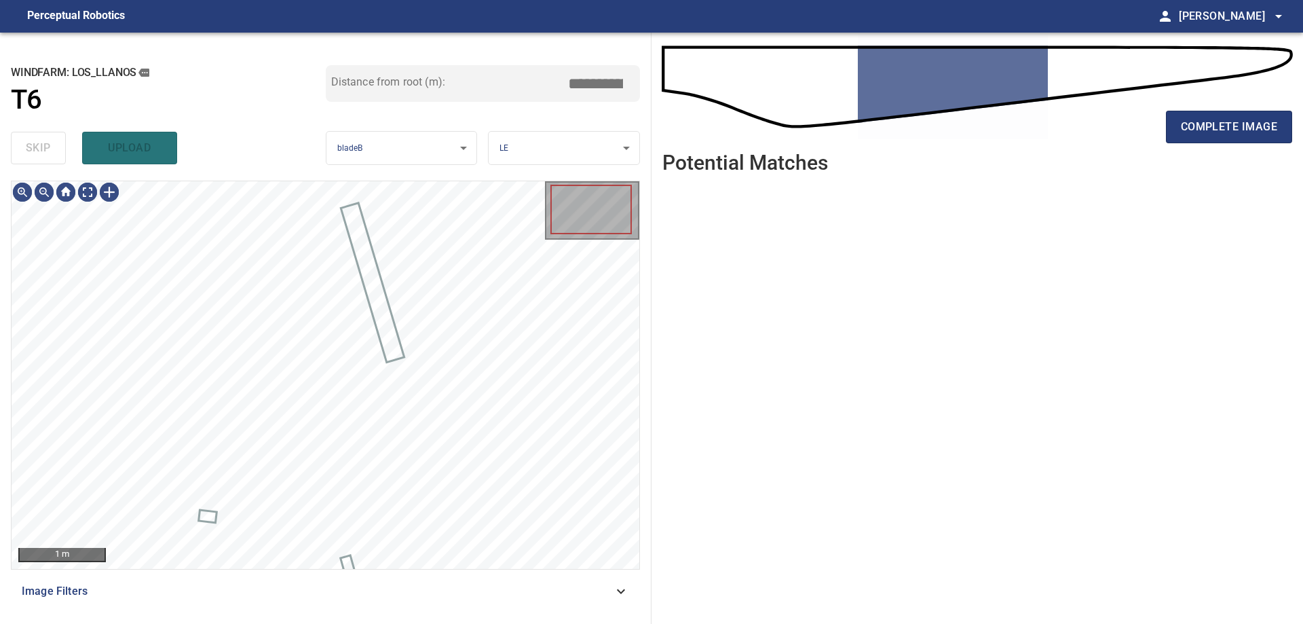
click at [37, 145] on div "skip upload" at bounding box center [168, 147] width 315 height 43
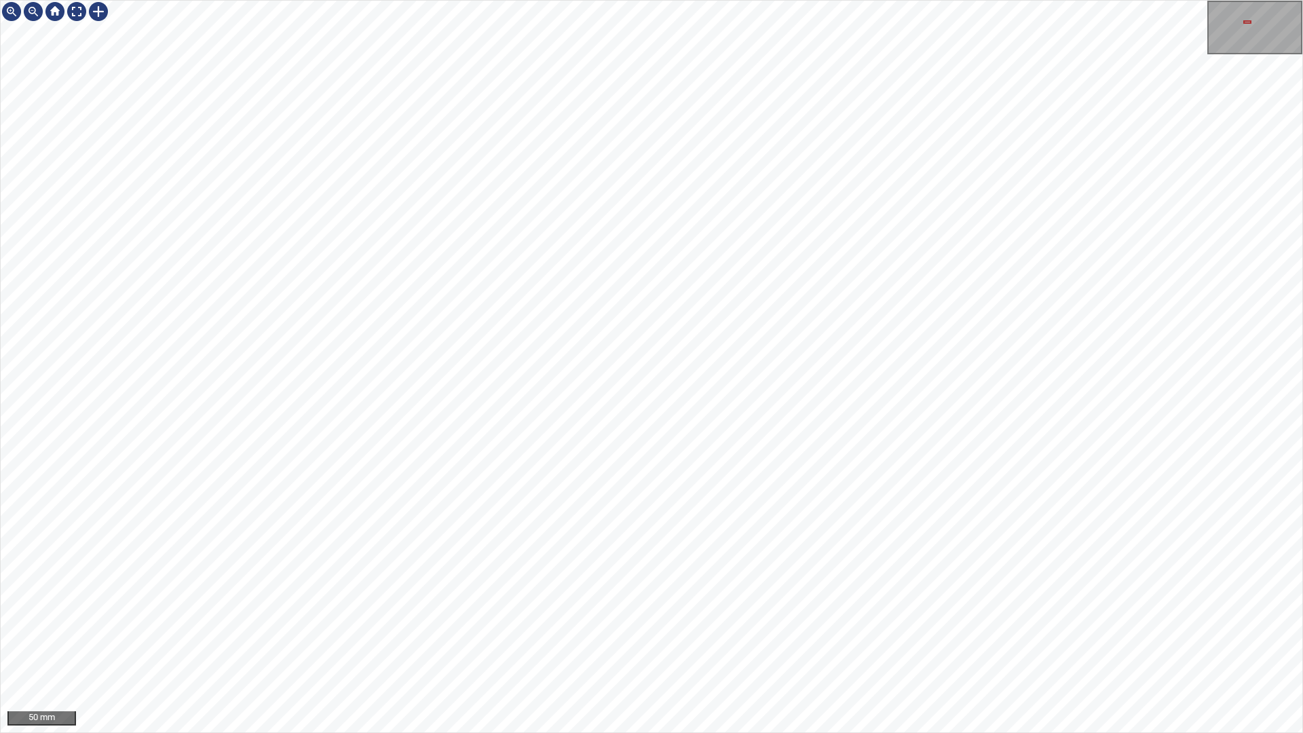
click at [955, 732] on div "50 mm" at bounding box center [651, 366] width 1303 height 733
click at [762, 732] on div "50 mm" at bounding box center [651, 366] width 1303 height 733
click at [670, 732] on div "50 mm" at bounding box center [651, 366] width 1303 height 733
click at [79, 9] on div at bounding box center [77, 12] width 22 height 22
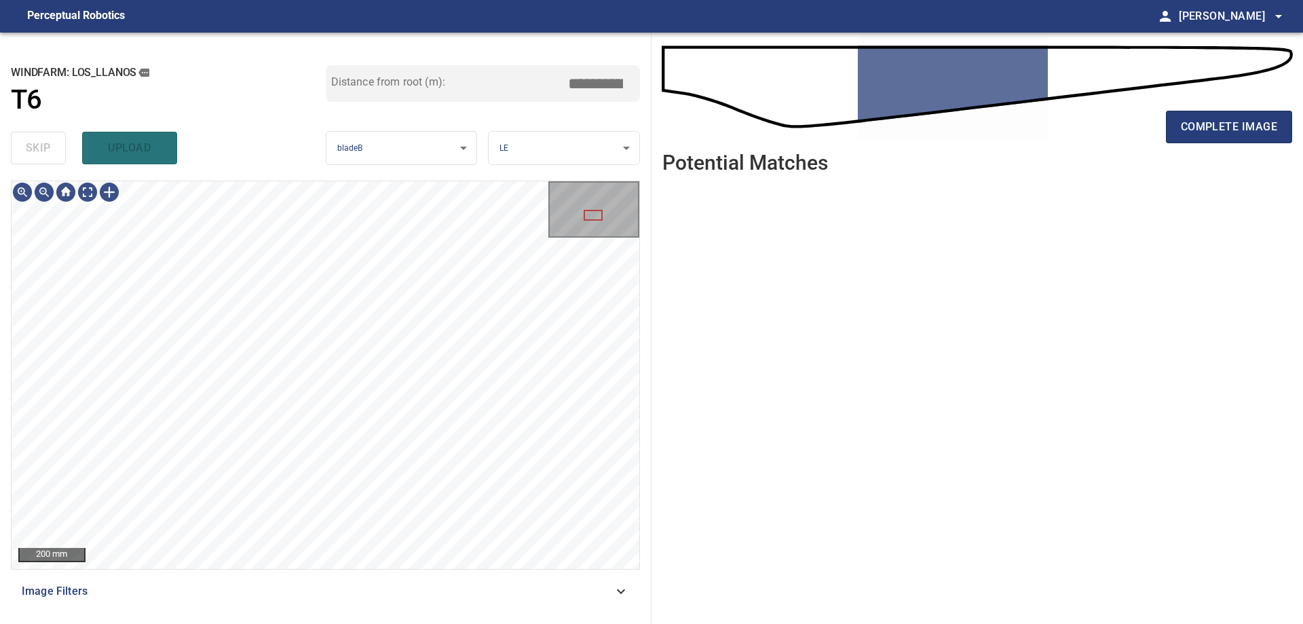
click at [231, 177] on div "**********" at bounding box center [326, 328] width 652 height 591
click at [544, 624] on html "**********" at bounding box center [651, 312] width 1303 height 624
click at [119, 200] on div at bounding box center [109, 192] width 22 height 22
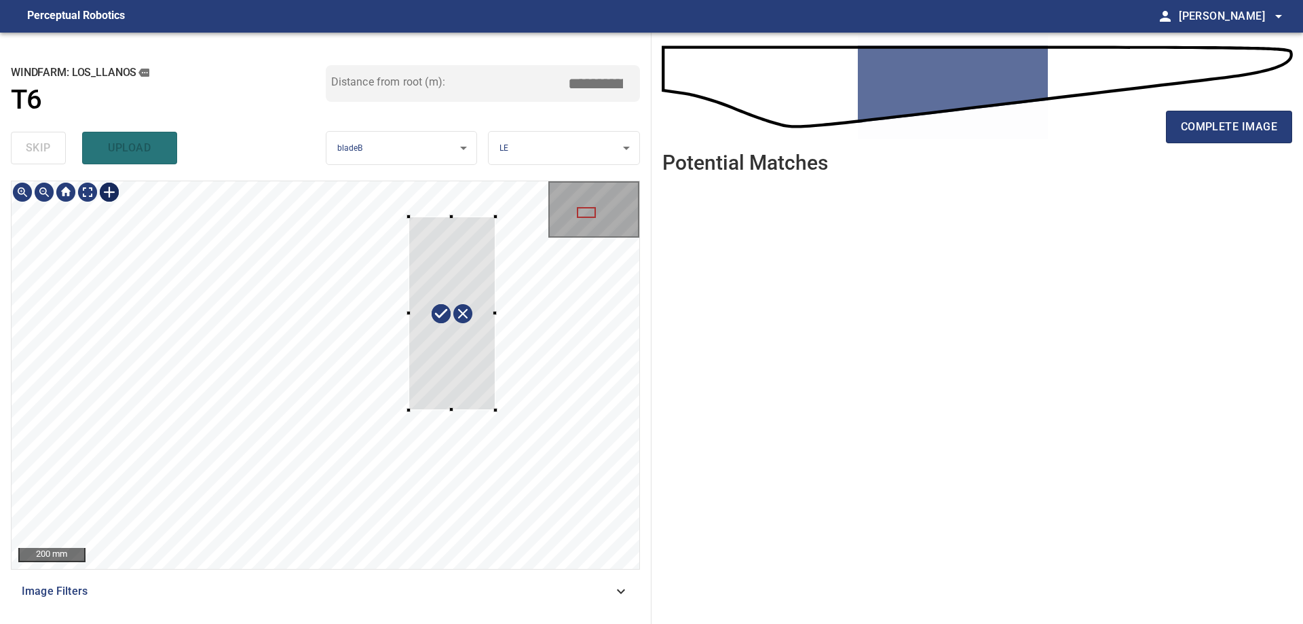
click at [413, 210] on div at bounding box center [326, 375] width 628 height 388
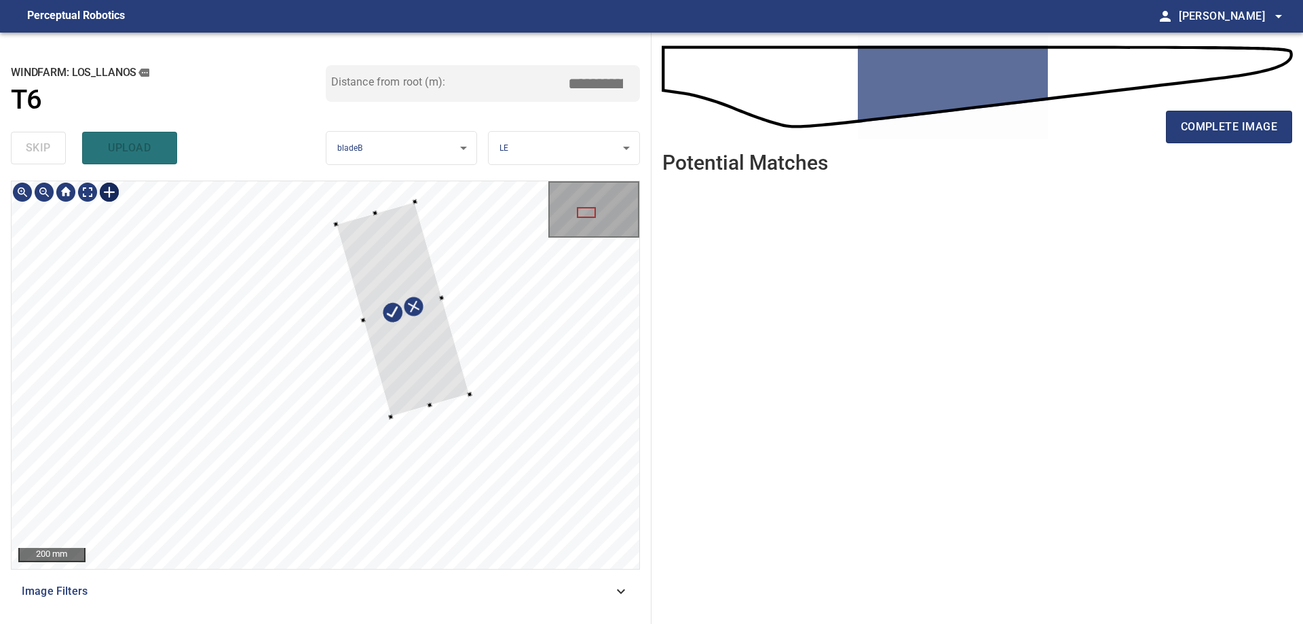
click at [443, 367] on div at bounding box center [403, 309] width 134 height 215
click at [326, 318] on div at bounding box center [326, 375] width 628 height 388
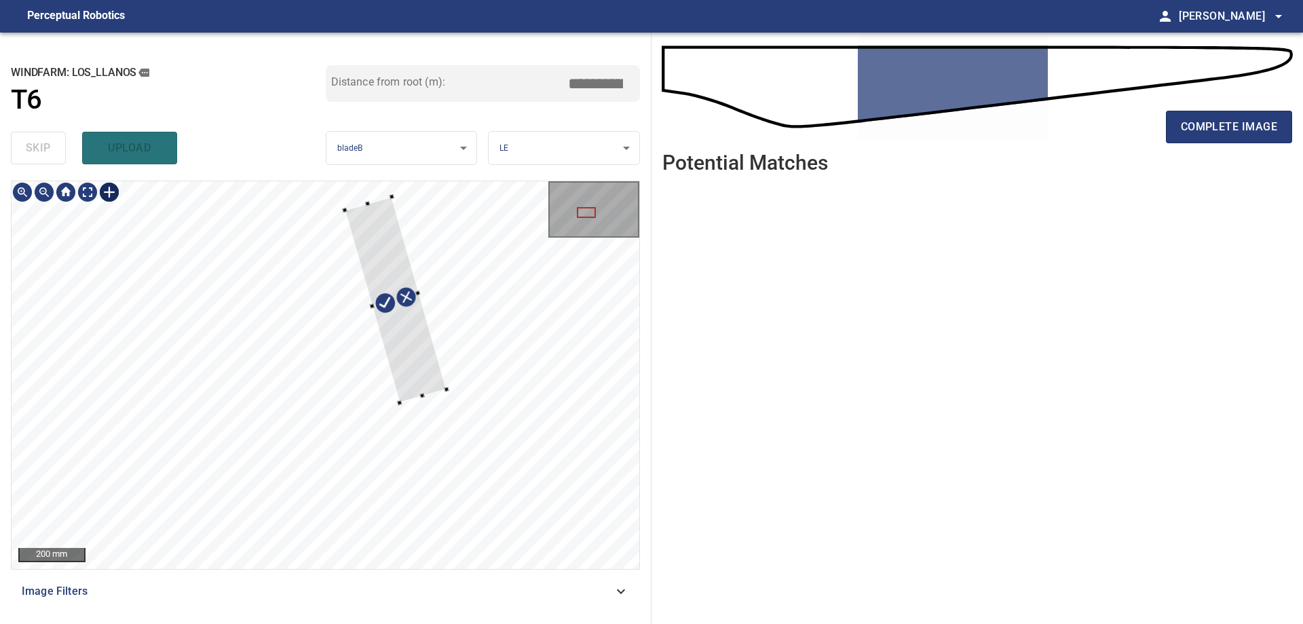
click at [417, 334] on div at bounding box center [396, 300] width 102 height 206
click at [423, 386] on div at bounding box center [383, 298] width 128 height 219
click at [450, 371] on div at bounding box center [402, 301] width 128 height 219
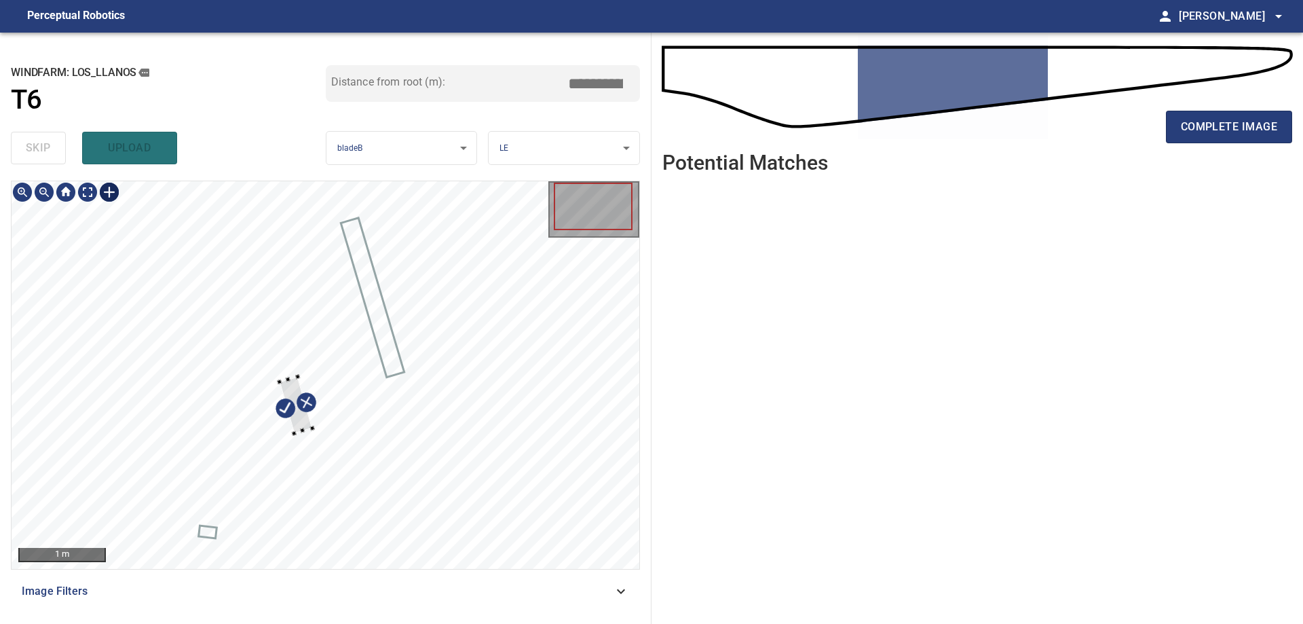
click at [298, 392] on div at bounding box center [295, 404] width 33 height 57
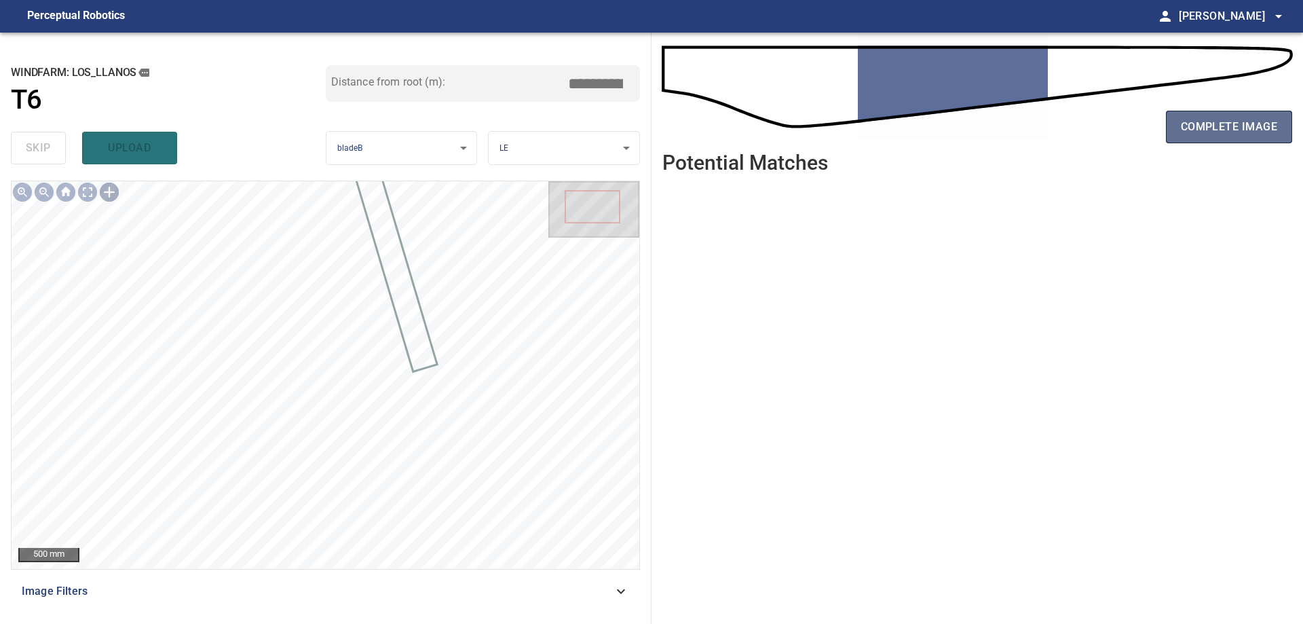
click at [1233, 132] on span "complete image" at bounding box center [1229, 126] width 96 height 19
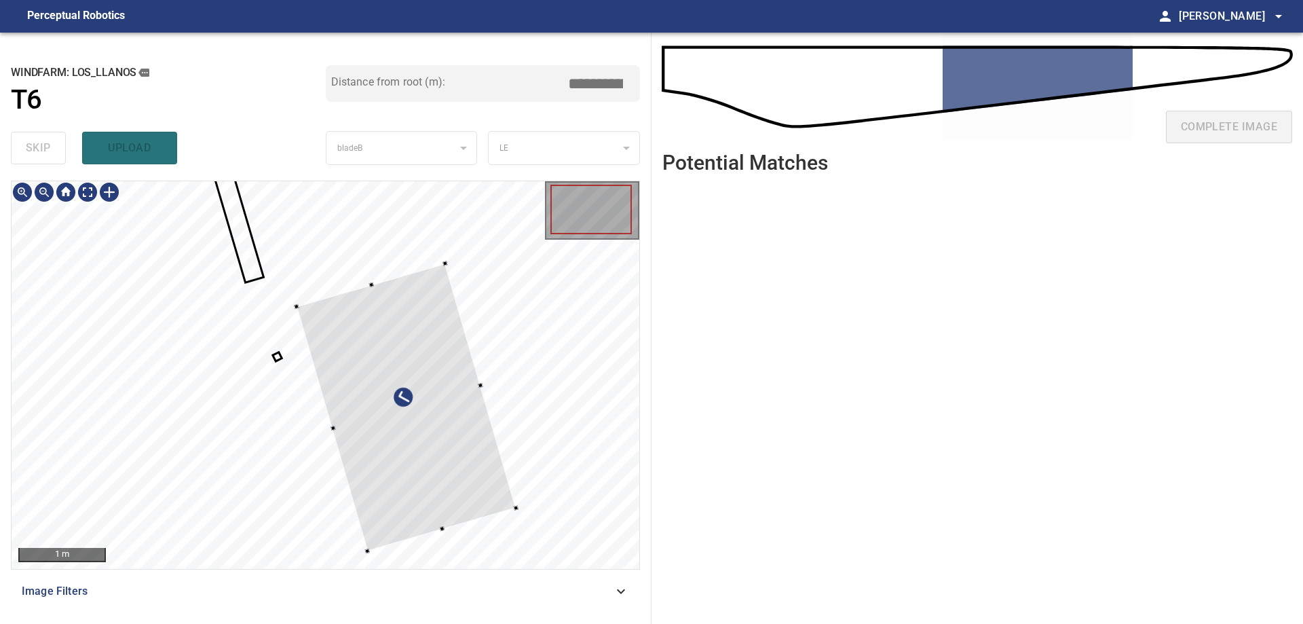
click at [544, 354] on div at bounding box center [326, 375] width 628 height 388
click at [517, 417] on div at bounding box center [415, 404] width 202 height 282
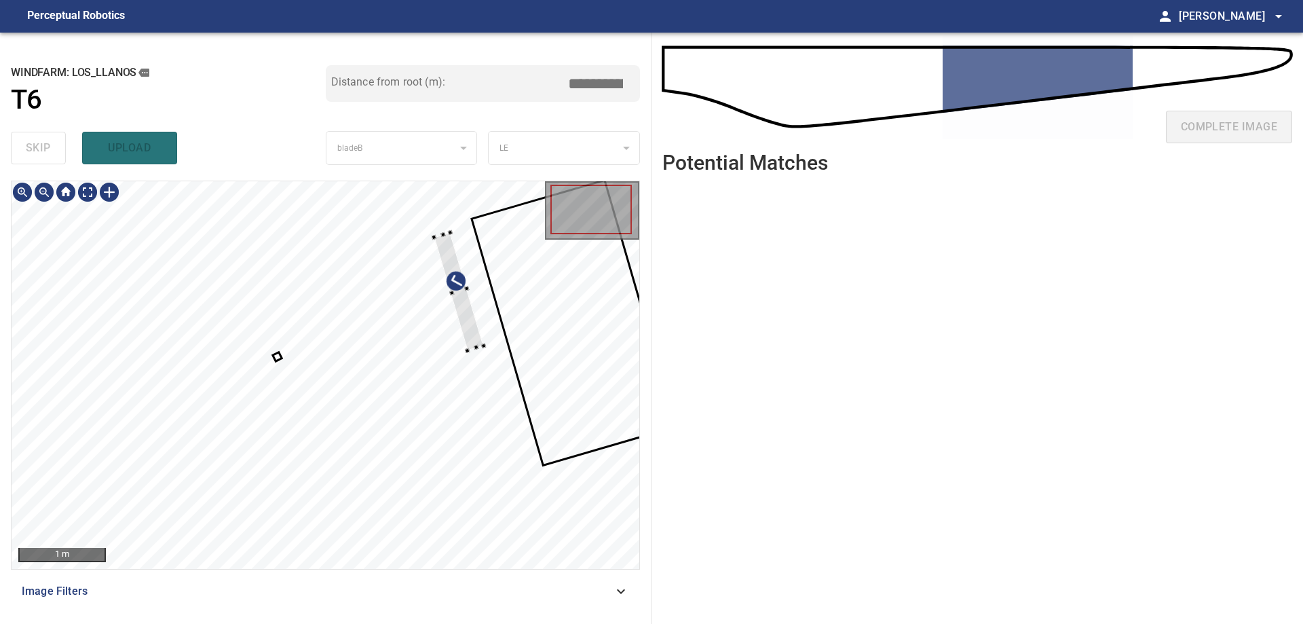
click at [501, 351] on div at bounding box center [326, 375] width 628 height 388
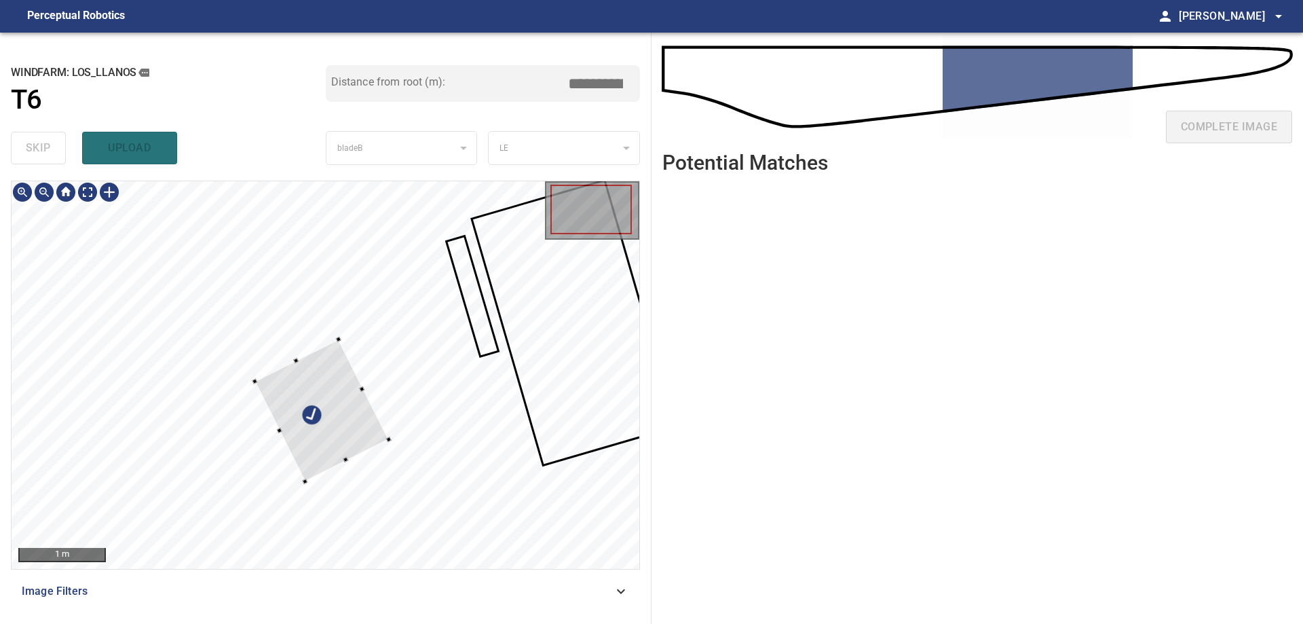
click at [522, 358] on div at bounding box center [326, 375] width 628 height 388
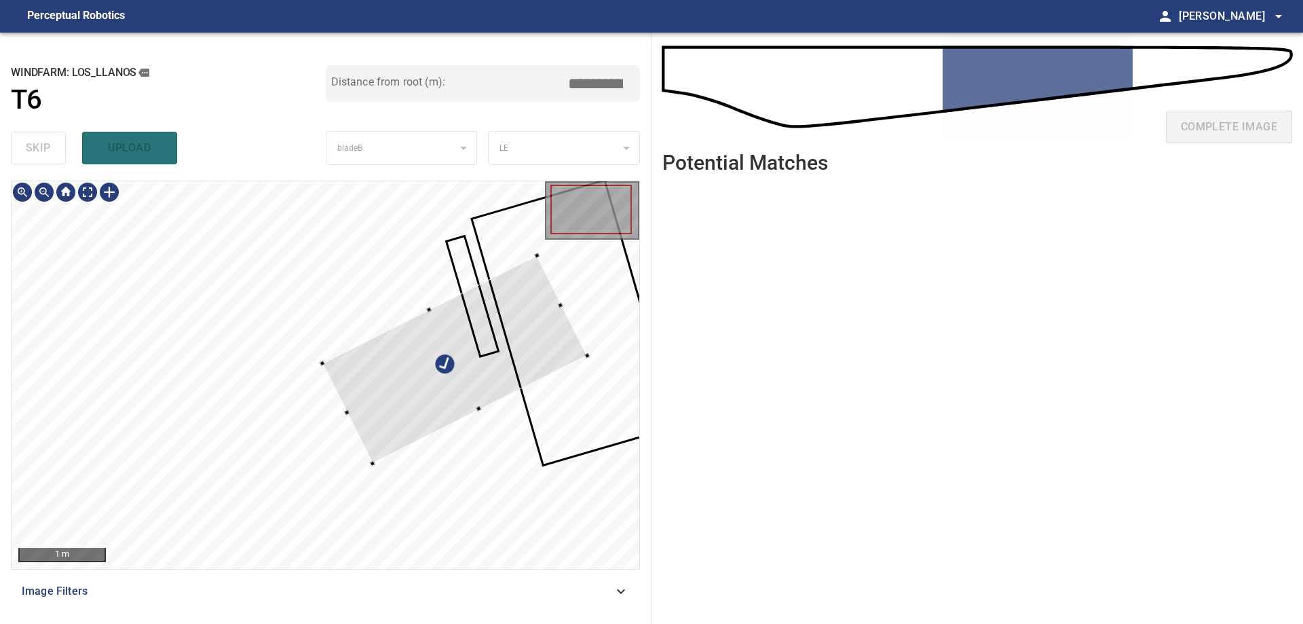
click at [585, 375] on div at bounding box center [454, 359] width 265 height 208
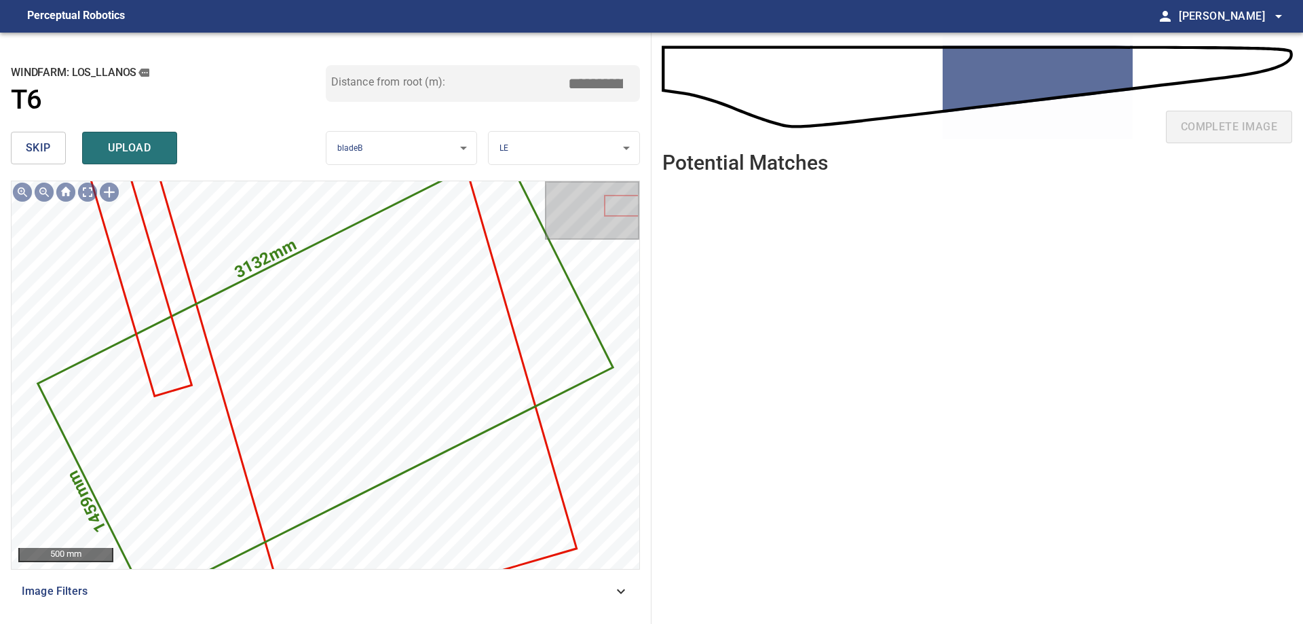
click at [42, 158] on button "skip" at bounding box center [38, 148] width 55 height 33
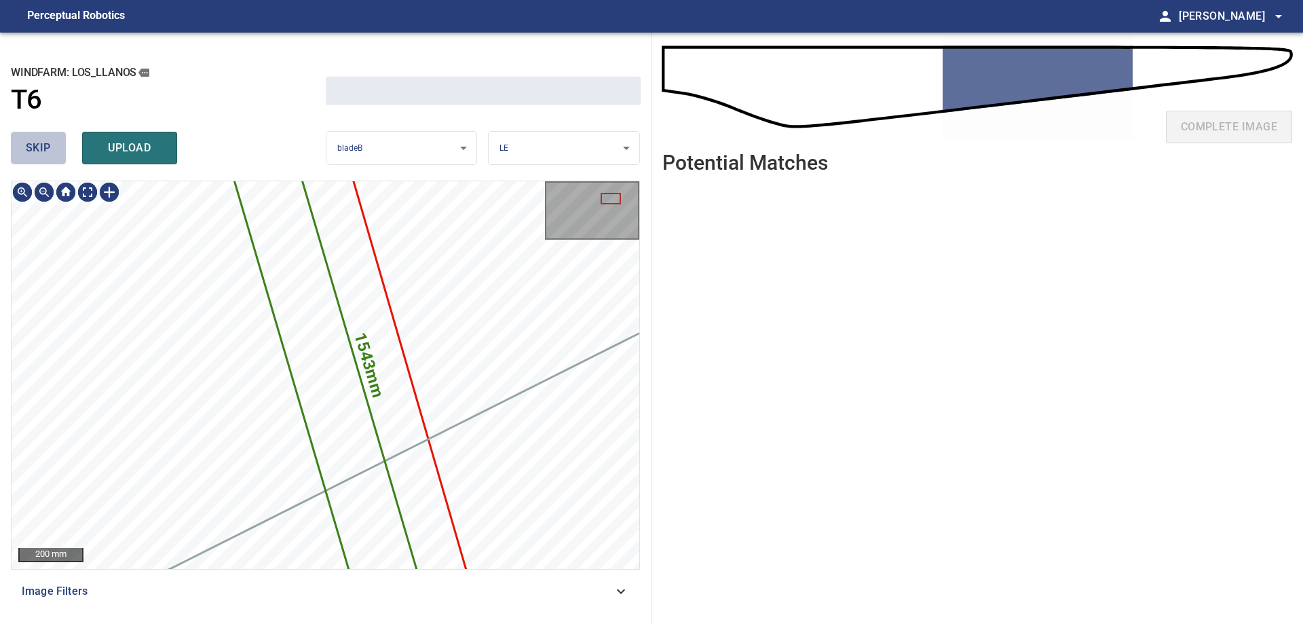
click at [42, 158] on button "skip" at bounding box center [38, 148] width 55 height 33
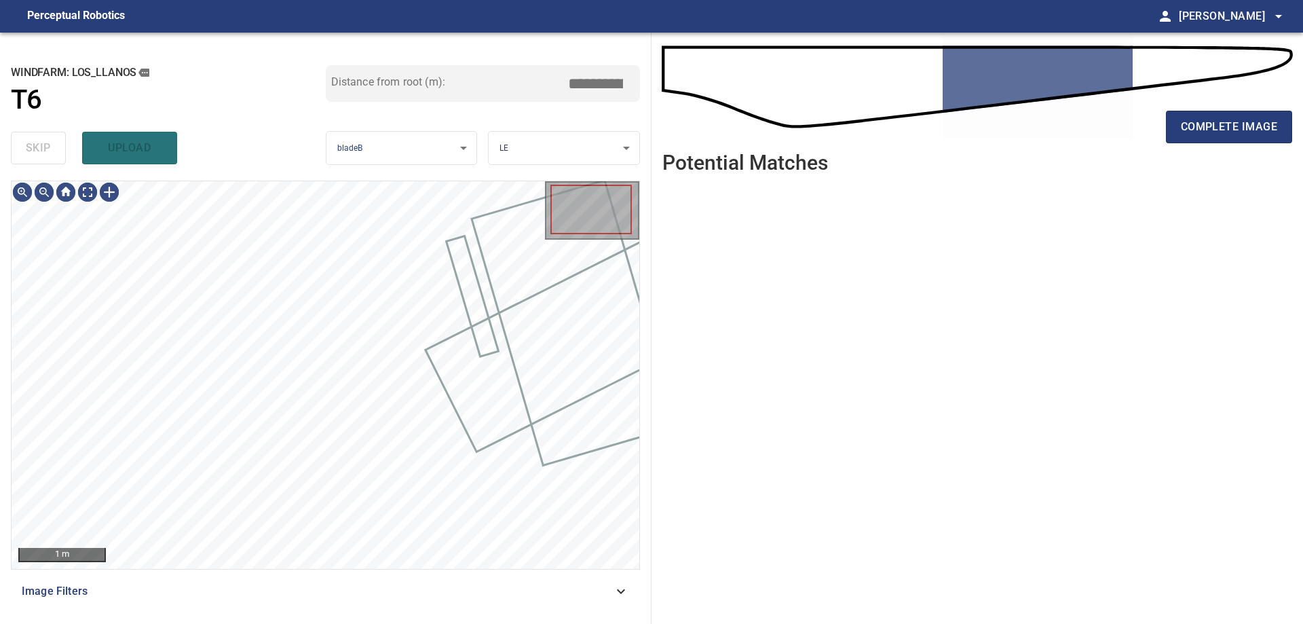
click at [42, 158] on div "skip upload" at bounding box center [168, 147] width 315 height 43
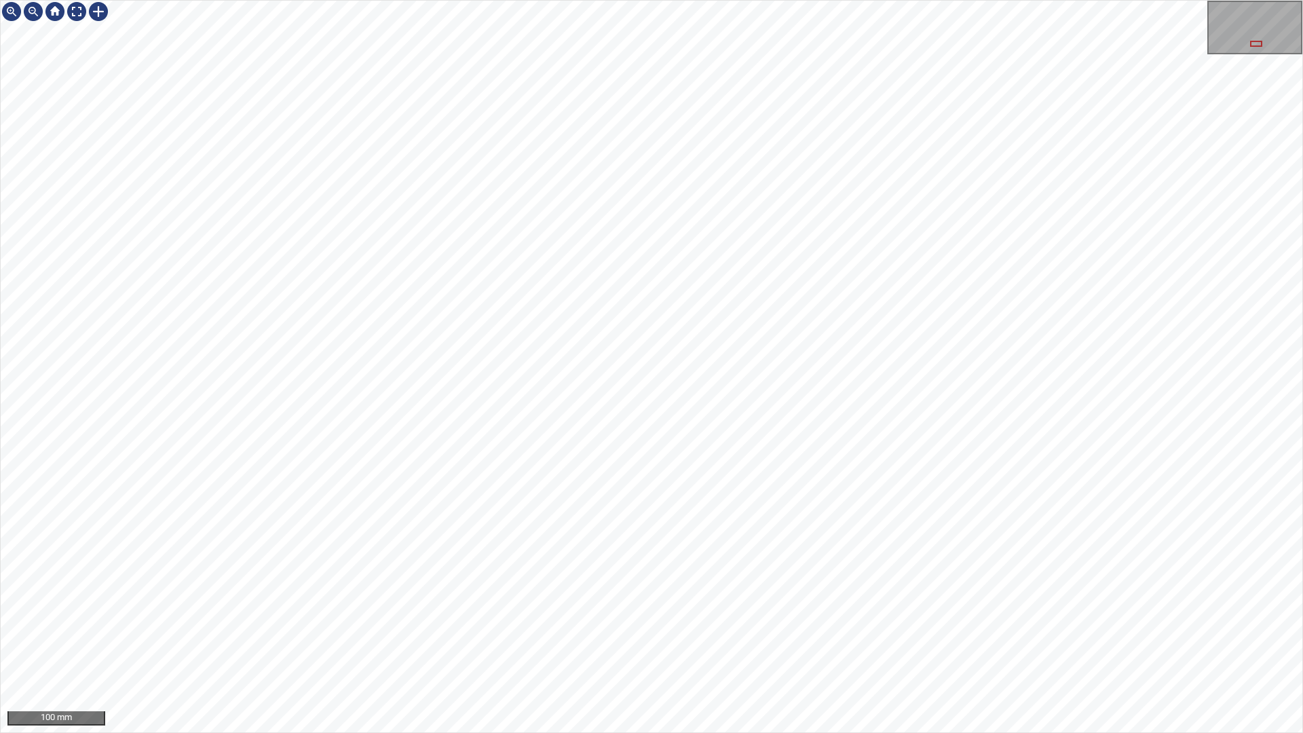
click at [277, 732] on div "100 mm" at bounding box center [651, 366] width 1303 height 733
click at [457, 732] on div "100 mm" at bounding box center [651, 366] width 1303 height 733
click at [642, 732] on div "100 mm" at bounding box center [651, 366] width 1303 height 733
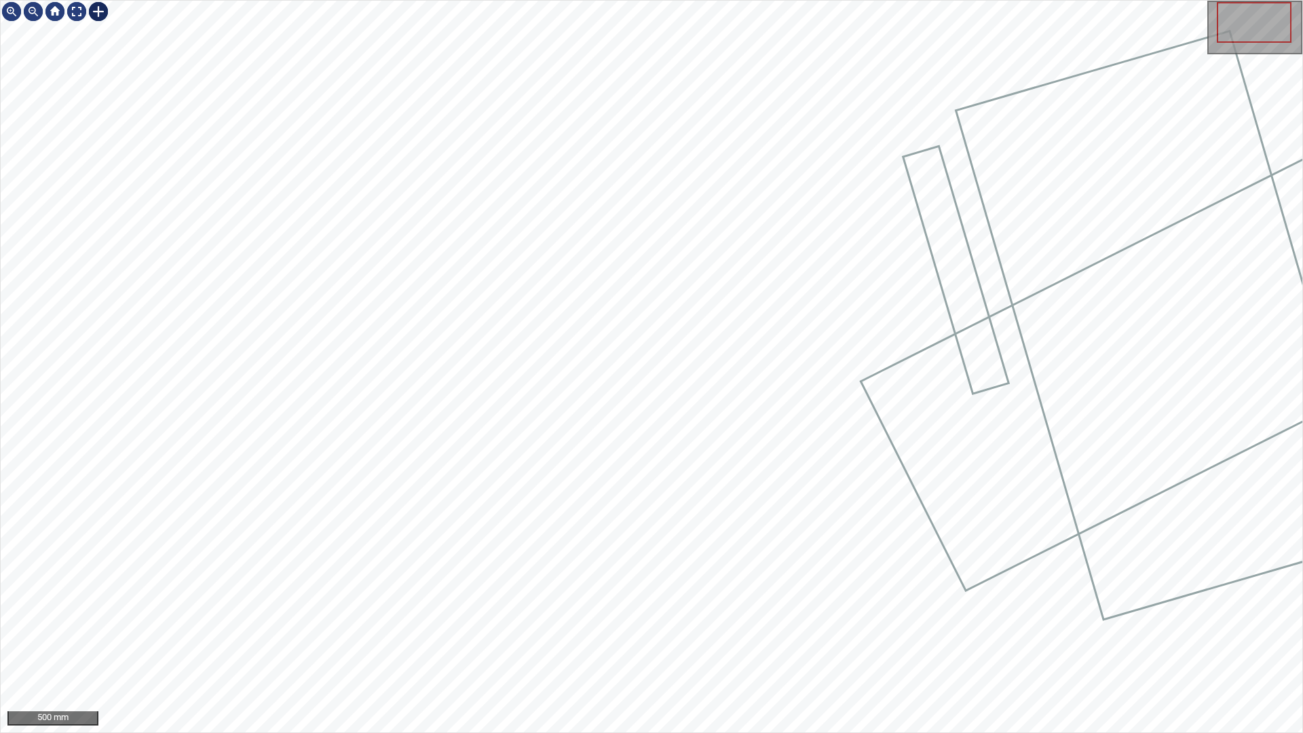
click at [101, 7] on div at bounding box center [99, 12] width 22 height 22
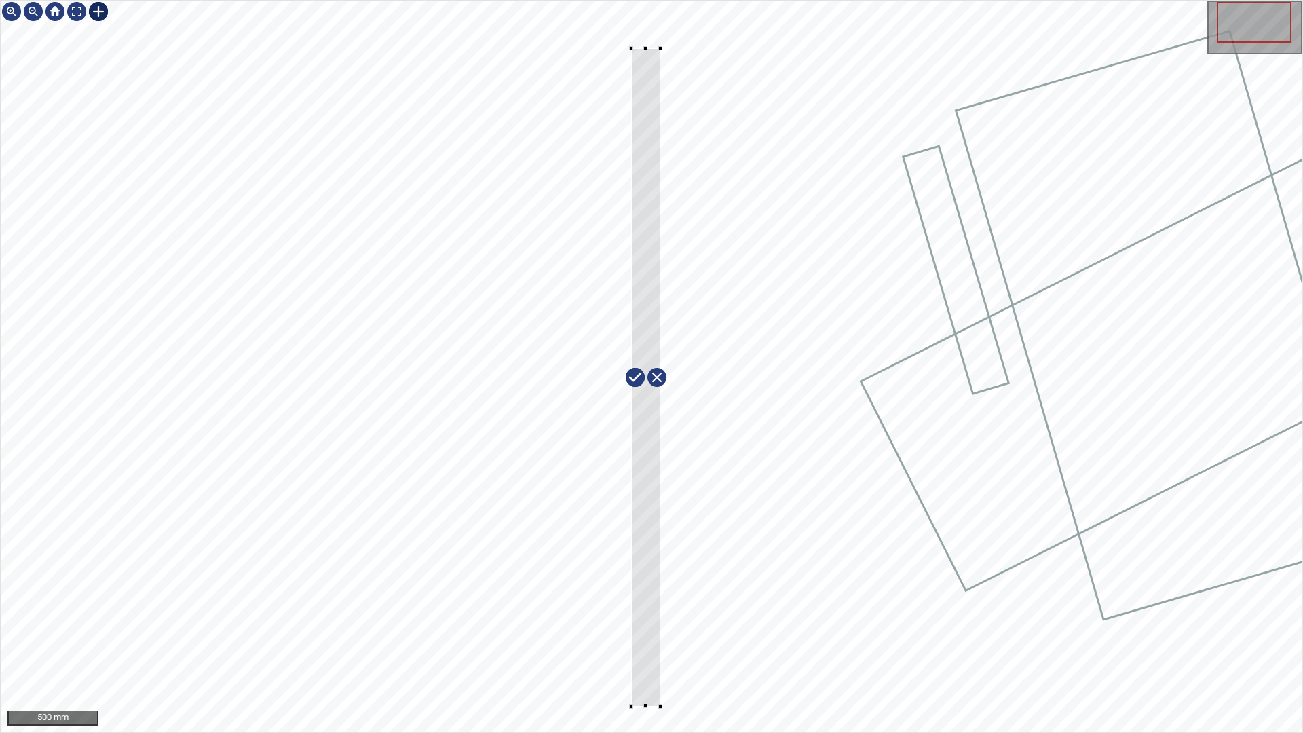
click at [631, 48] on div at bounding box center [652, 367] width 1302 height 732
click at [81, 7] on div at bounding box center [77, 12] width 22 height 22
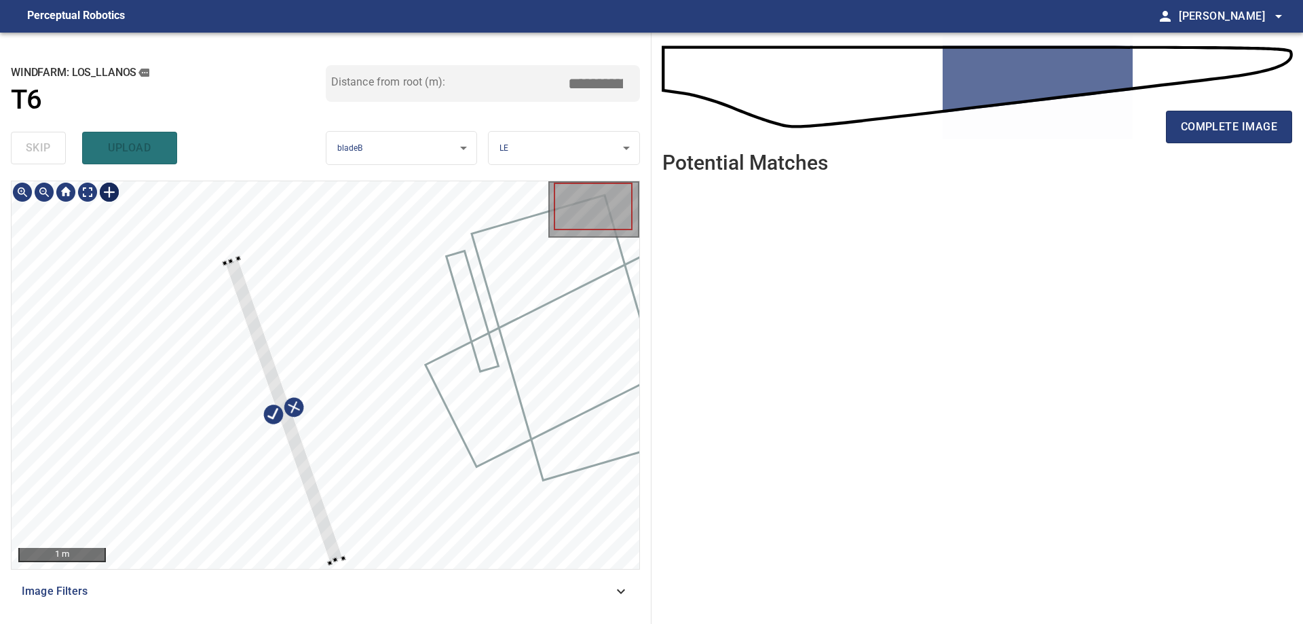
click at [331, 565] on div at bounding box center [326, 375] width 628 height 388
click at [338, 546] on div at bounding box center [286, 407] width 110 height 307
click at [271, 381] on div at bounding box center [292, 426] width 115 height 346
click at [261, 323] on div at bounding box center [275, 364] width 115 height 347
click at [301, 452] on div at bounding box center [274, 360] width 118 height 356
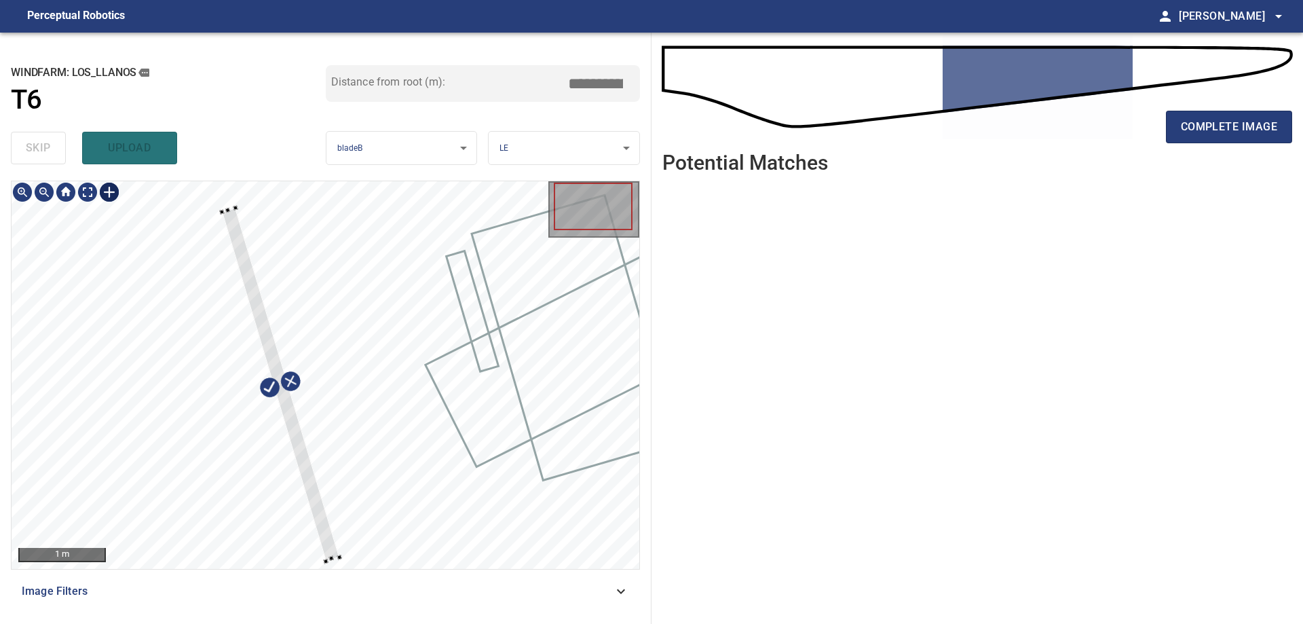
click at [314, 492] on div at bounding box center [280, 384] width 117 height 353
click at [328, 552] on div at bounding box center [280, 382] width 119 height 358
click at [331, 561] on div at bounding box center [326, 375] width 628 height 388
click at [333, 548] on div at bounding box center [281, 382] width 124 height 360
click at [296, 417] on div at bounding box center [279, 384] width 124 height 360
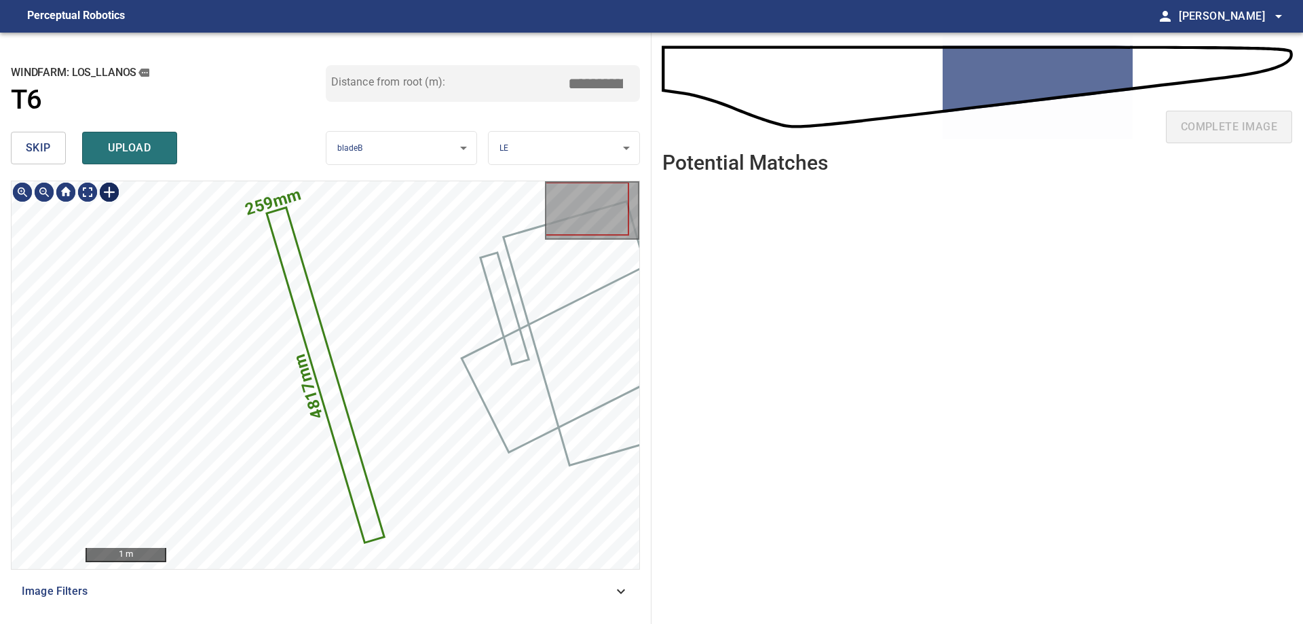
click at [109, 191] on div at bounding box center [109, 192] width 22 height 22
click at [375, 554] on div "259mm 4817mm" at bounding box center [326, 375] width 628 height 388
click at [375, 554] on div at bounding box center [375, 554] width 4 height 4
drag, startPoint x: 594, startPoint y: 83, endPoint x: 853, endPoint y: 160, distance: 270.2
click at [806, 92] on div "**********" at bounding box center [651, 328] width 1303 height 591
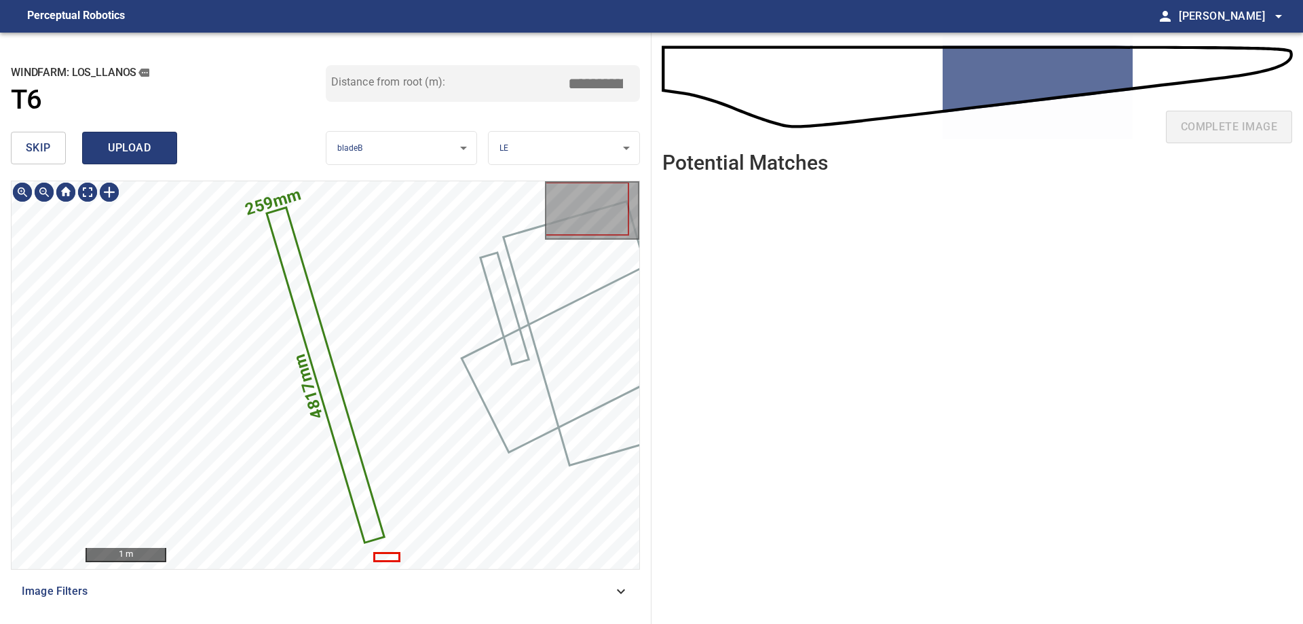
type input "*****"
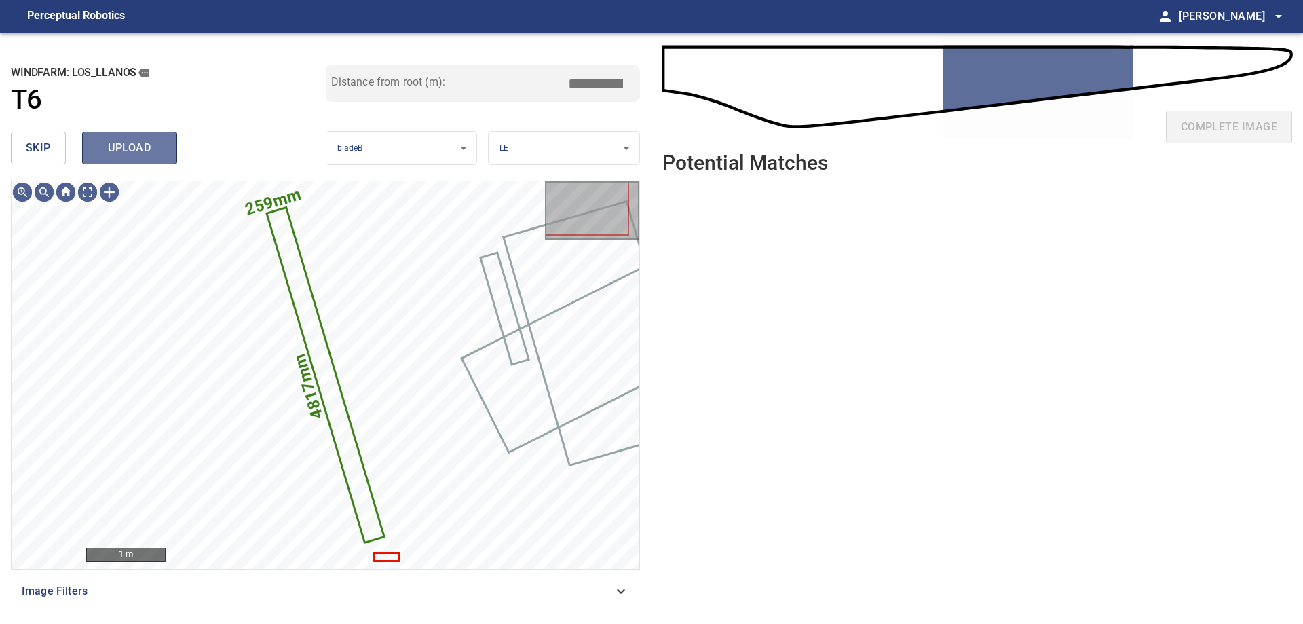
click at [130, 135] on button "upload" at bounding box center [129, 148] width 95 height 33
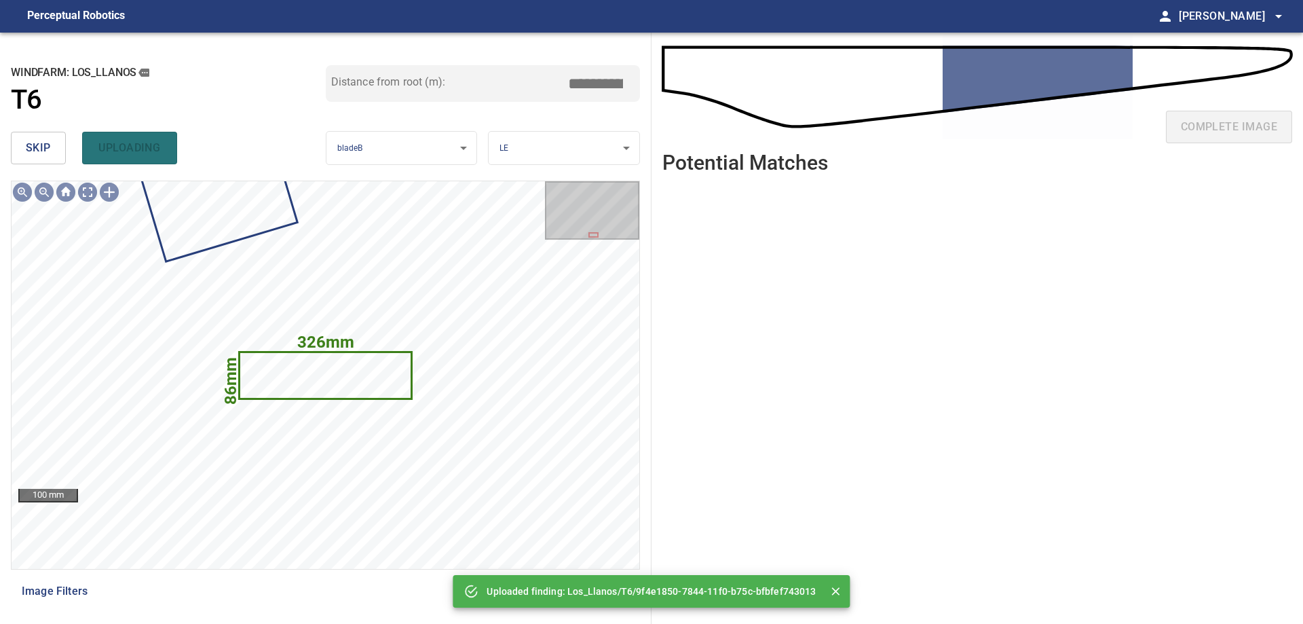
click at [46, 153] on span "skip" at bounding box center [38, 147] width 25 height 19
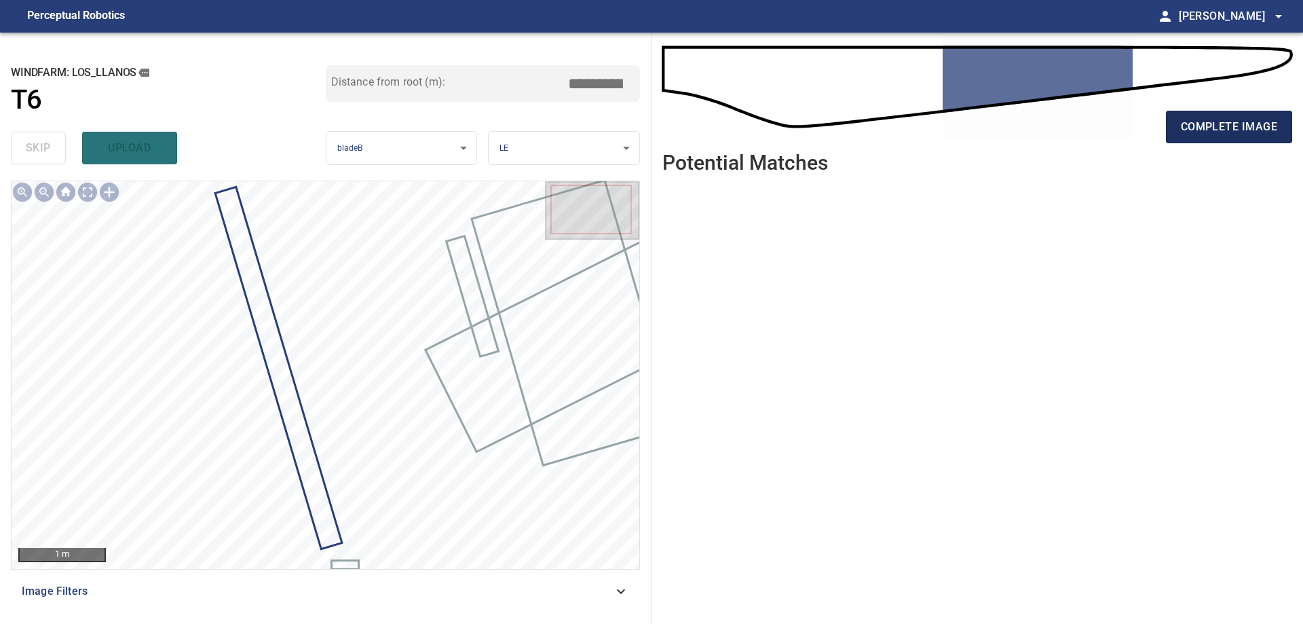
click at [1256, 117] on span "complete image" at bounding box center [1229, 126] width 96 height 19
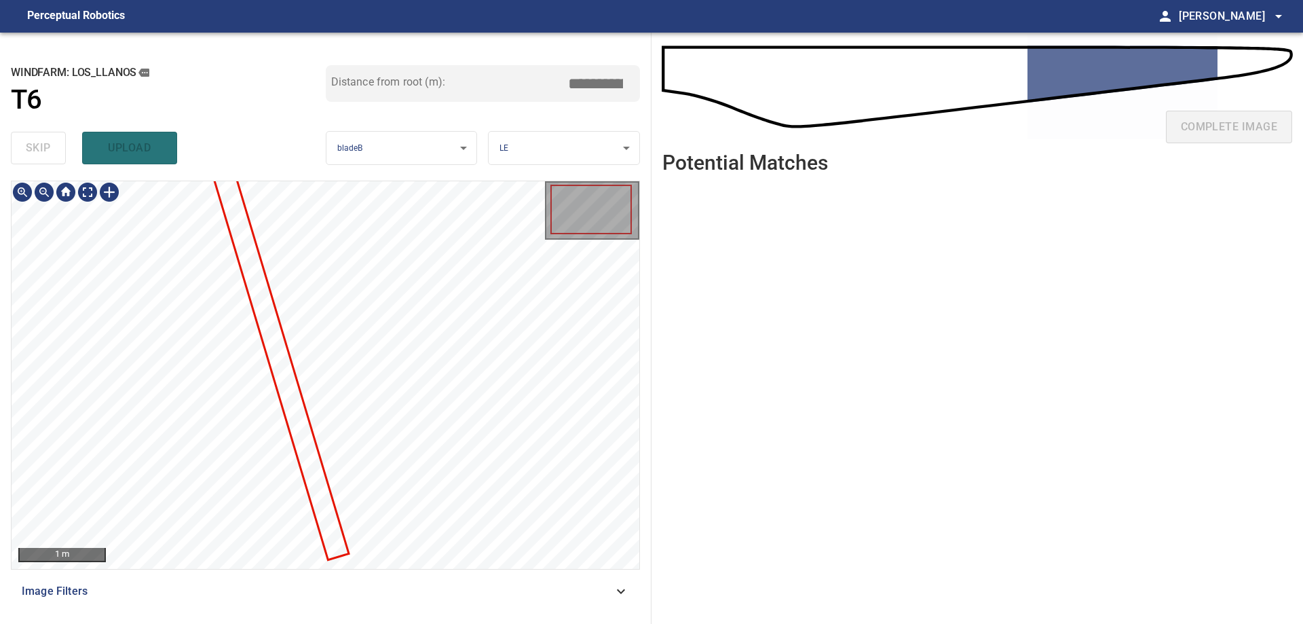
click at [322, 474] on div at bounding box center [326, 375] width 628 height 388
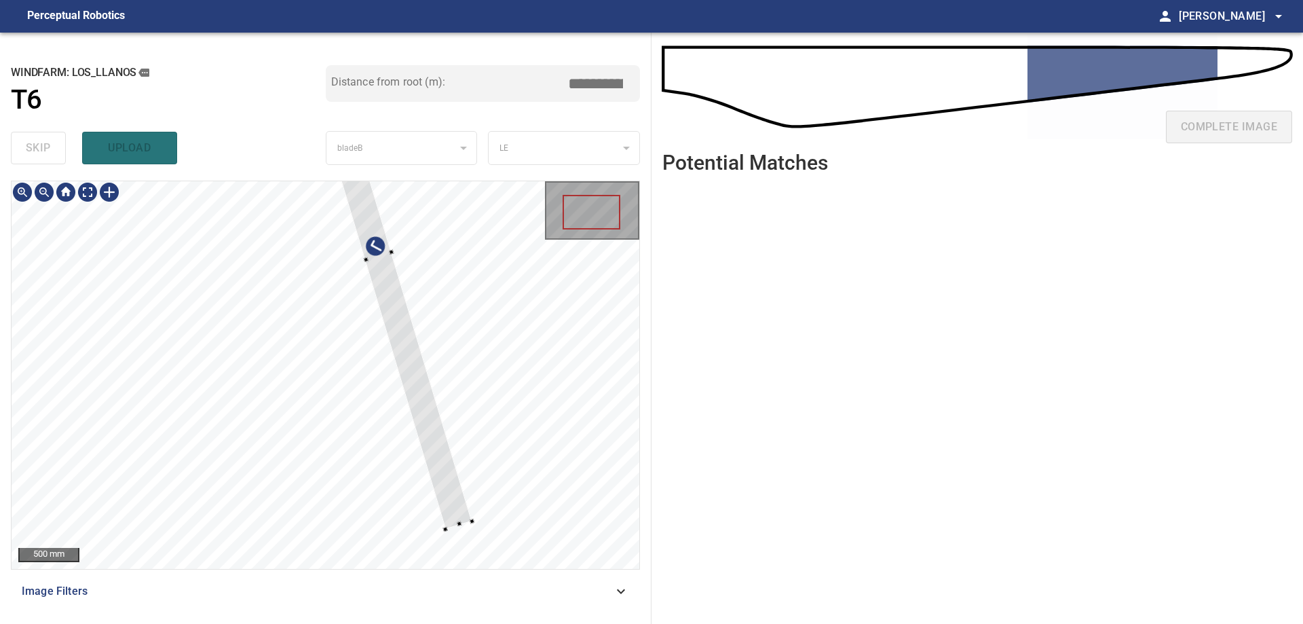
click at [457, 453] on div at bounding box center [326, 375] width 628 height 388
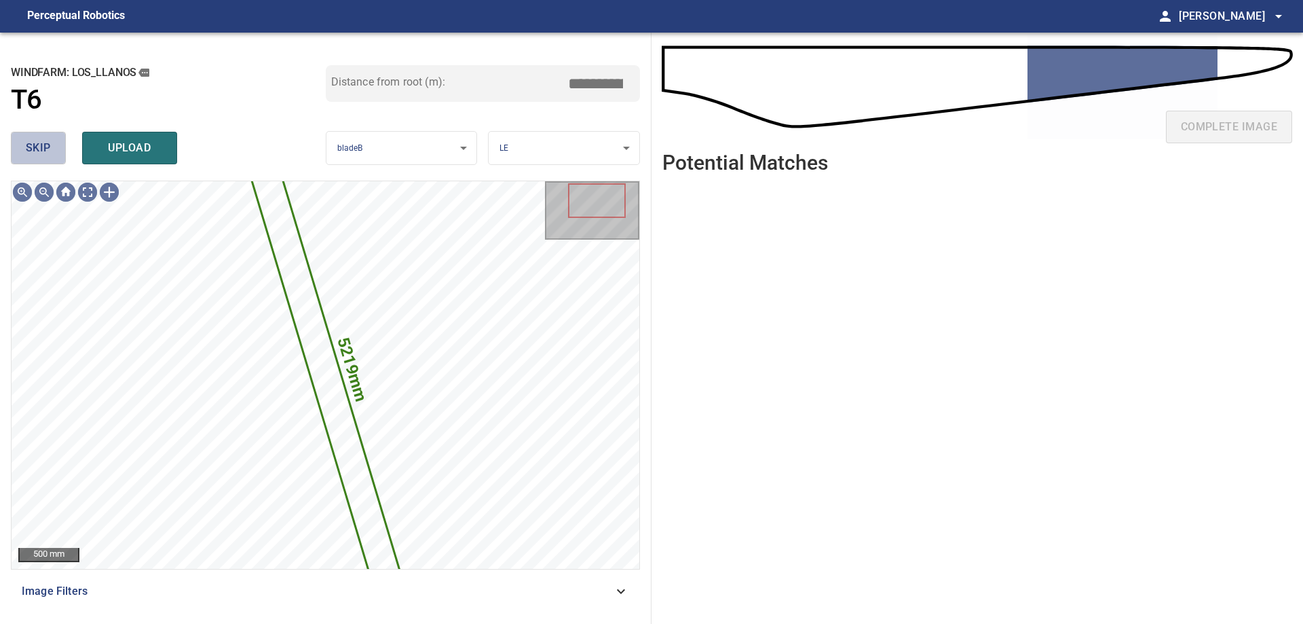
click at [25, 151] on button "skip" at bounding box center [38, 148] width 55 height 33
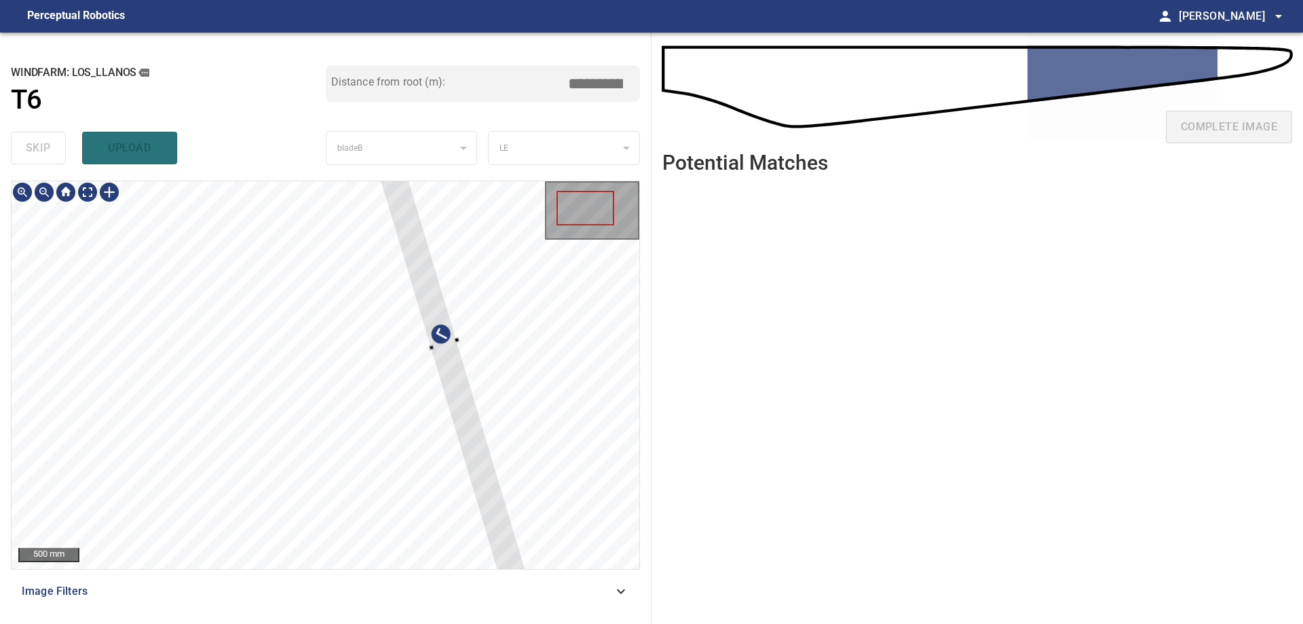
click at [474, 382] on div at bounding box center [326, 375] width 628 height 388
click at [434, 334] on div at bounding box center [443, 344] width 187 height 542
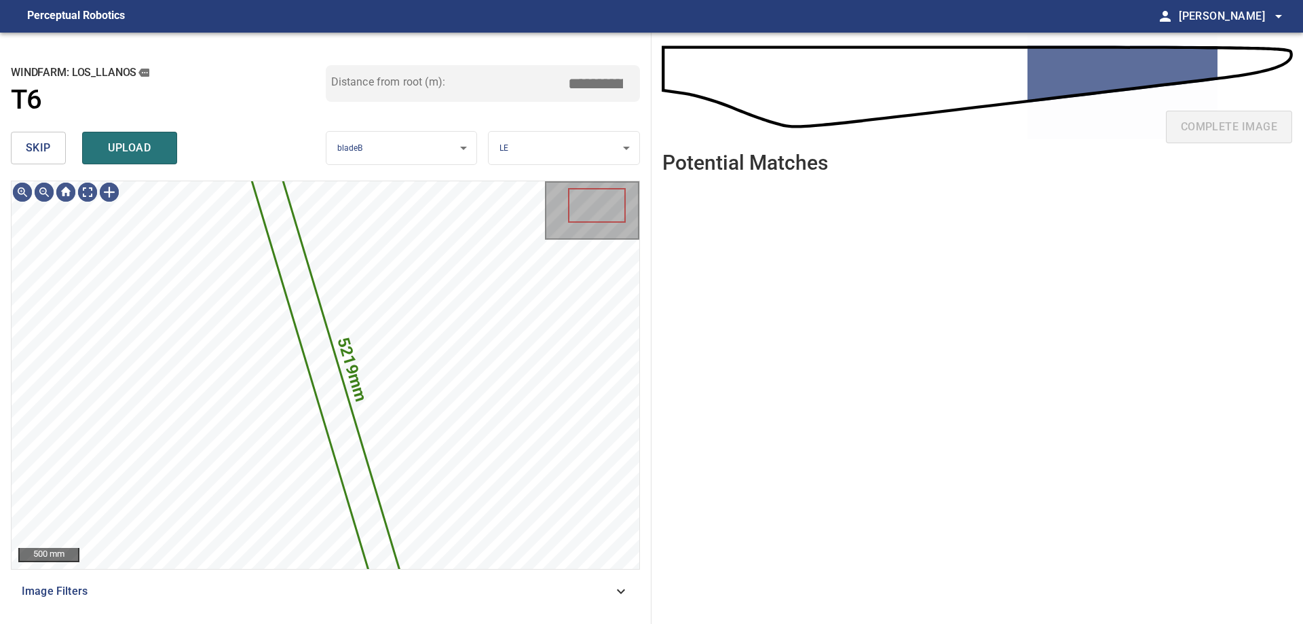
click at [61, 148] on button "skip" at bounding box center [38, 148] width 55 height 33
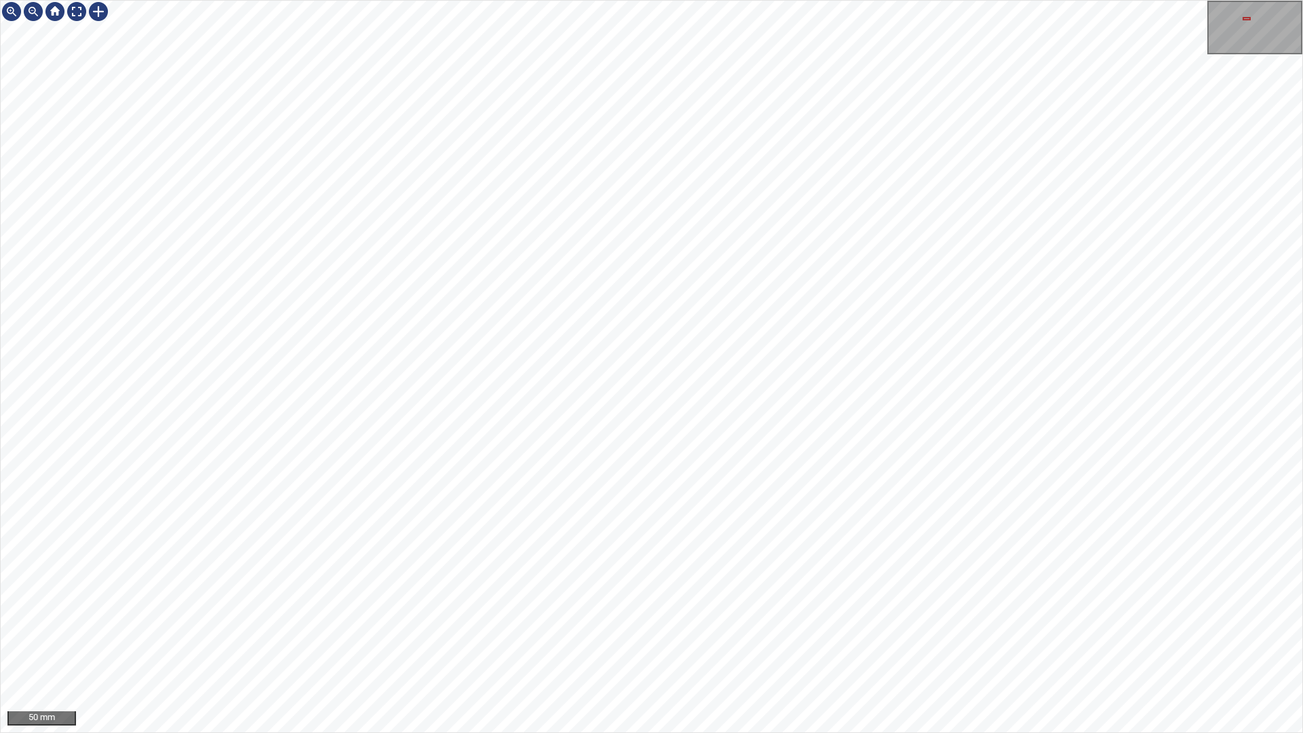
click at [757, 623] on div "50 mm" at bounding box center [651, 366] width 1303 height 733
click at [701, 623] on div "20 mm" at bounding box center [651, 366] width 1303 height 733
click at [1122, 623] on div "20 mm" at bounding box center [651, 366] width 1303 height 733
click at [97, 18] on div at bounding box center [99, 12] width 22 height 22
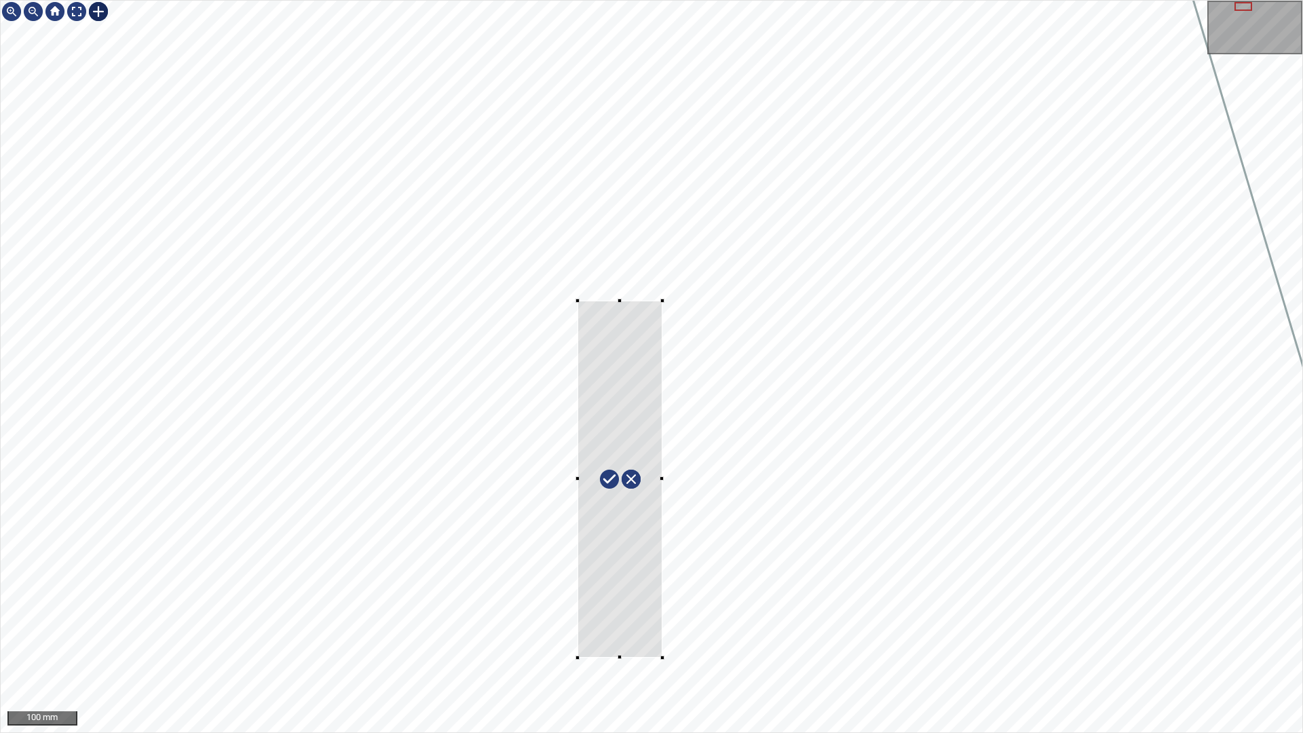
click at [663, 623] on div at bounding box center [652, 367] width 1302 height 732
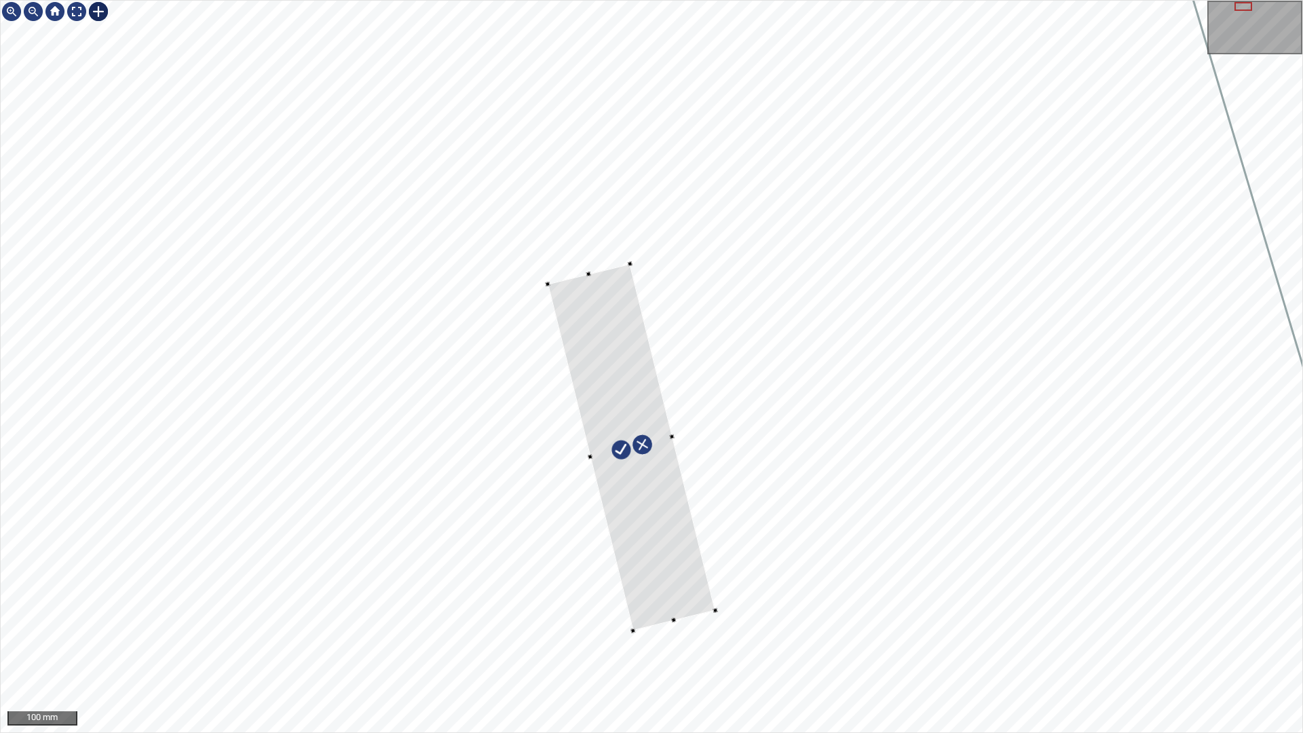
click at [686, 593] on div at bounding box center [632, 447] width 168 height 367
click at [580, 282] on div at bounding box center [646, 445] width 143 height 356
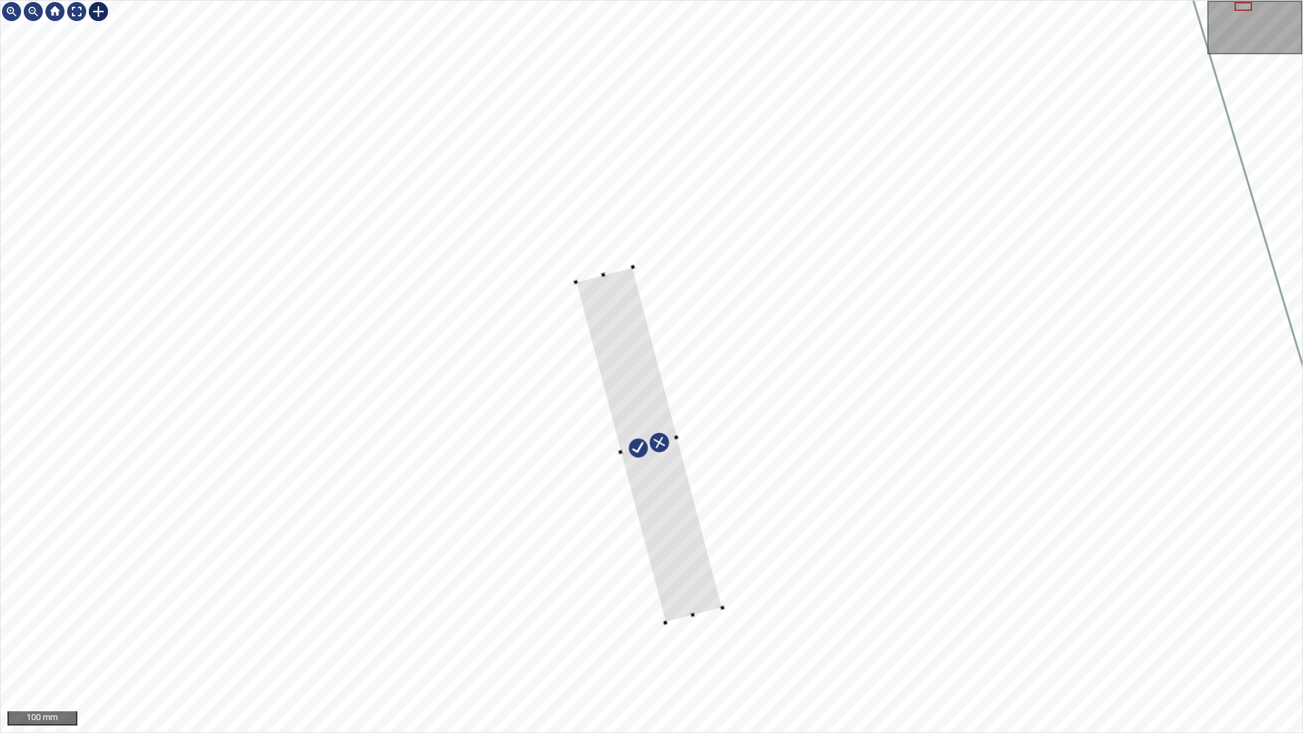
click at [719, 601] on div at bounding box center [649, 445] width 147 height 356
click at [707, 591] on div at bounding box center [644, 446] width 155 height 355
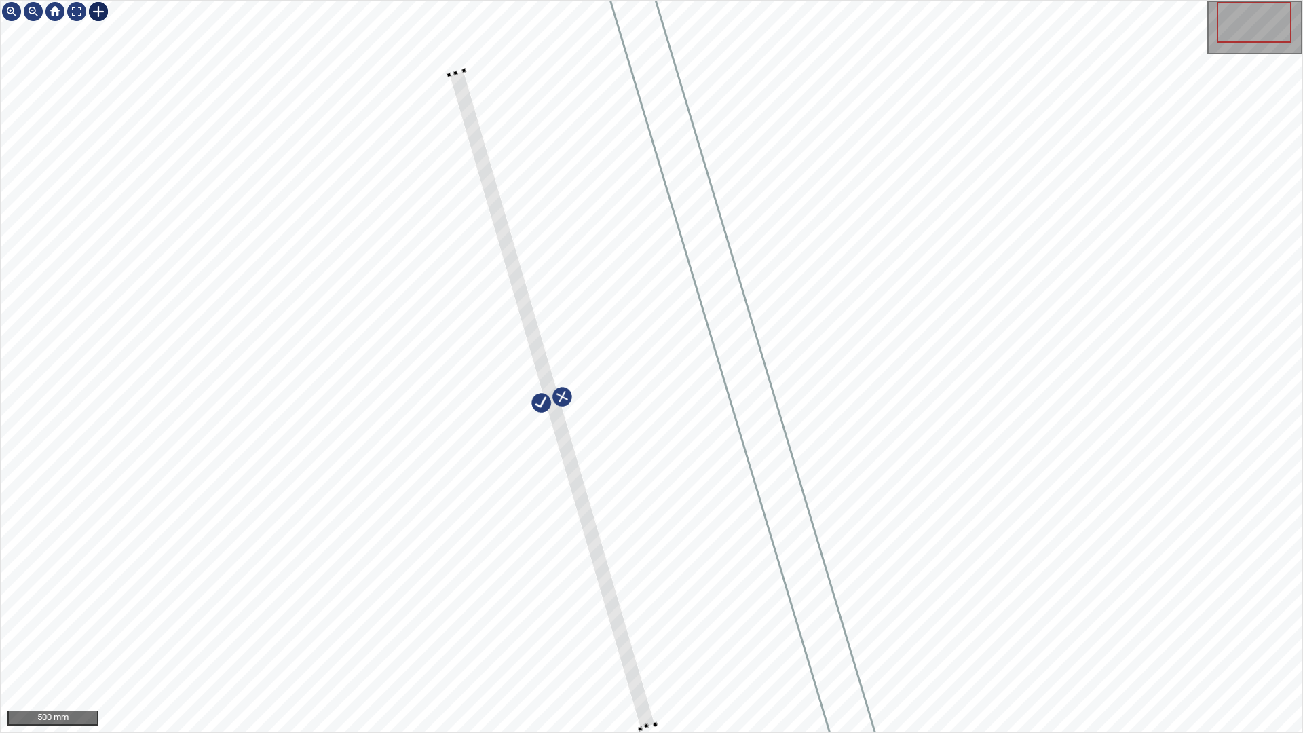
click at [665, 623] on div at bounding box center [652, 367] width 1302 height 732
click at [660, 623] on div at bounding box center [662, 724] width 5 height 5
click at [79, 16] on div at bounding box center [77, 12] width 22 height 22
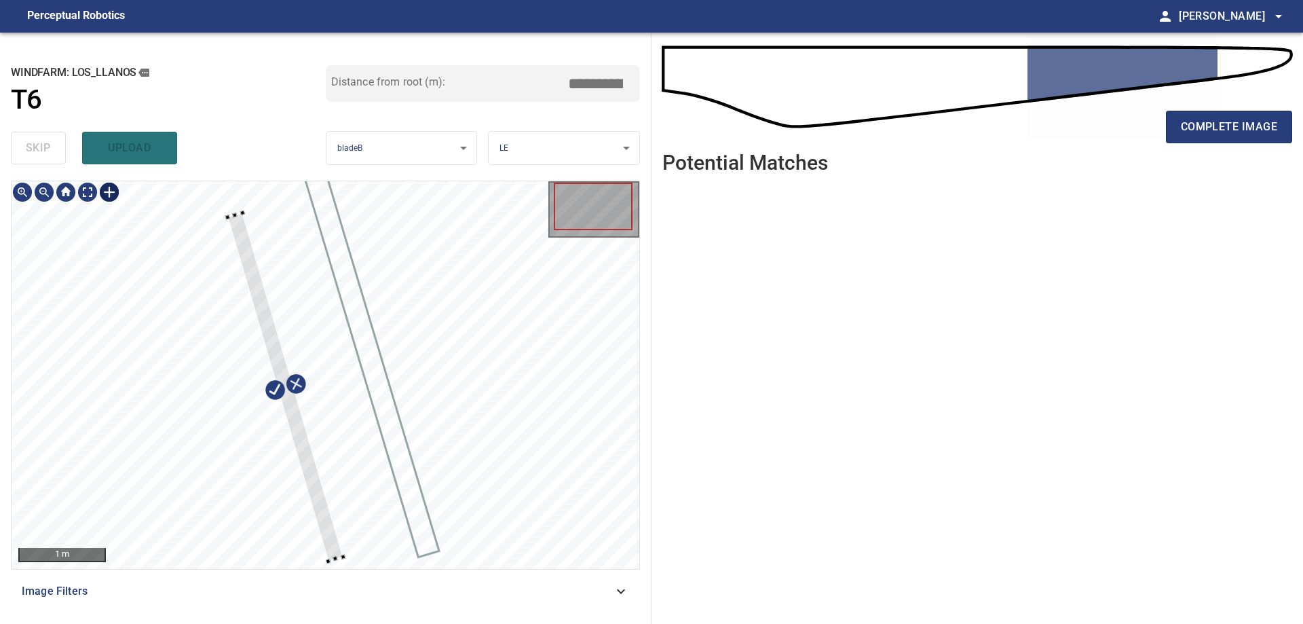
click at [344, 561] on div at bounding box center [326, 375] width 628 height 388
click at [329, 537] on div at bounding box center [282, 383] width 122 height 347
click at [292, 431] on div at bounding box center [281, 384] width 121 height 348
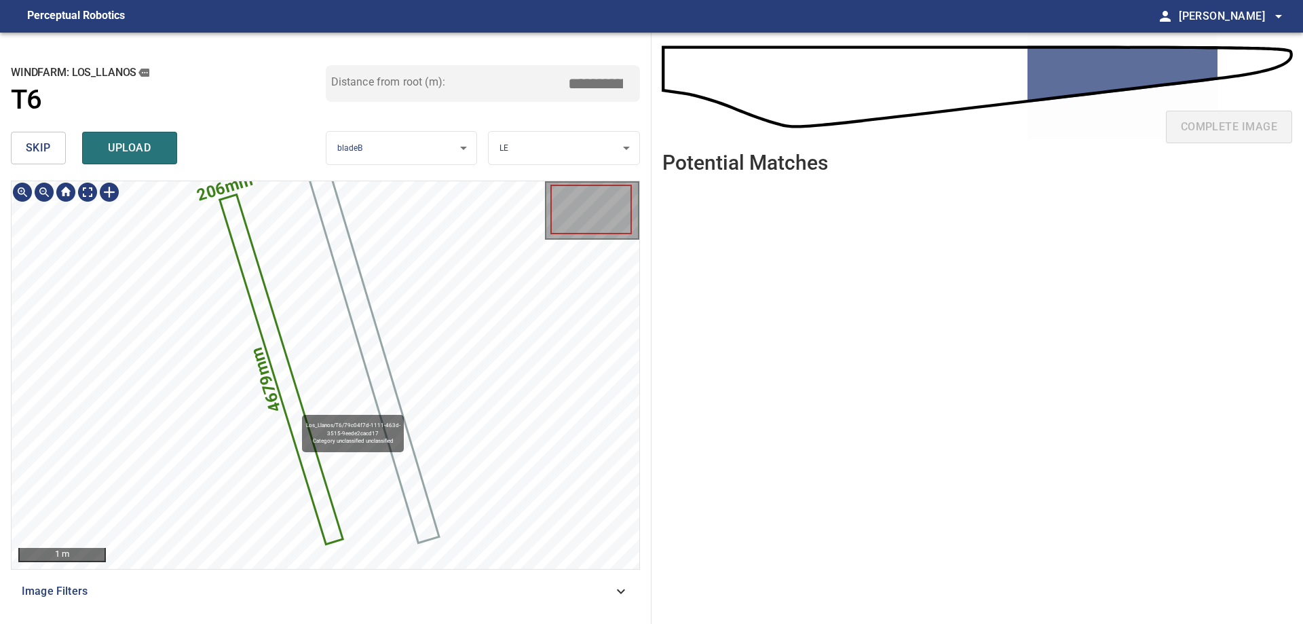
click at [296, 409] on icon at bounding box center [281, 369] width 121 height 348
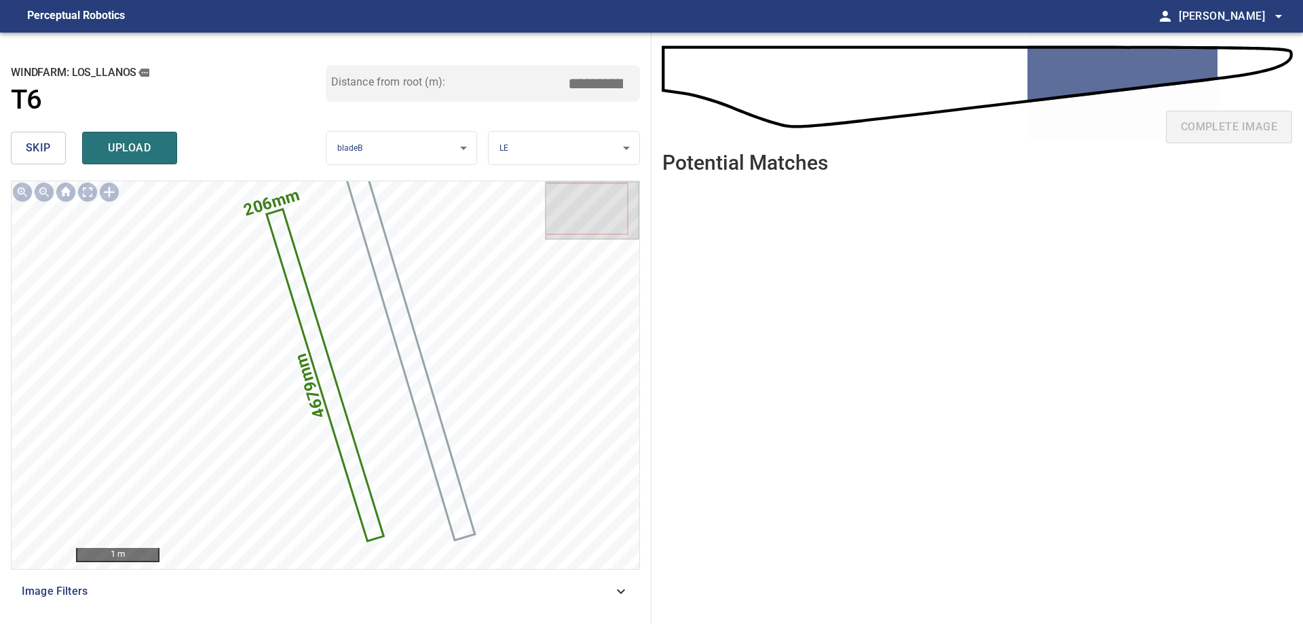
drag, startPoint x: 639, startPoint y: 94, endPoint x: 792, endPoint y: 94, distance: 153.4
click at [792, 94] on div "**********" at bounding box center [651, 328] width 1303 height 591
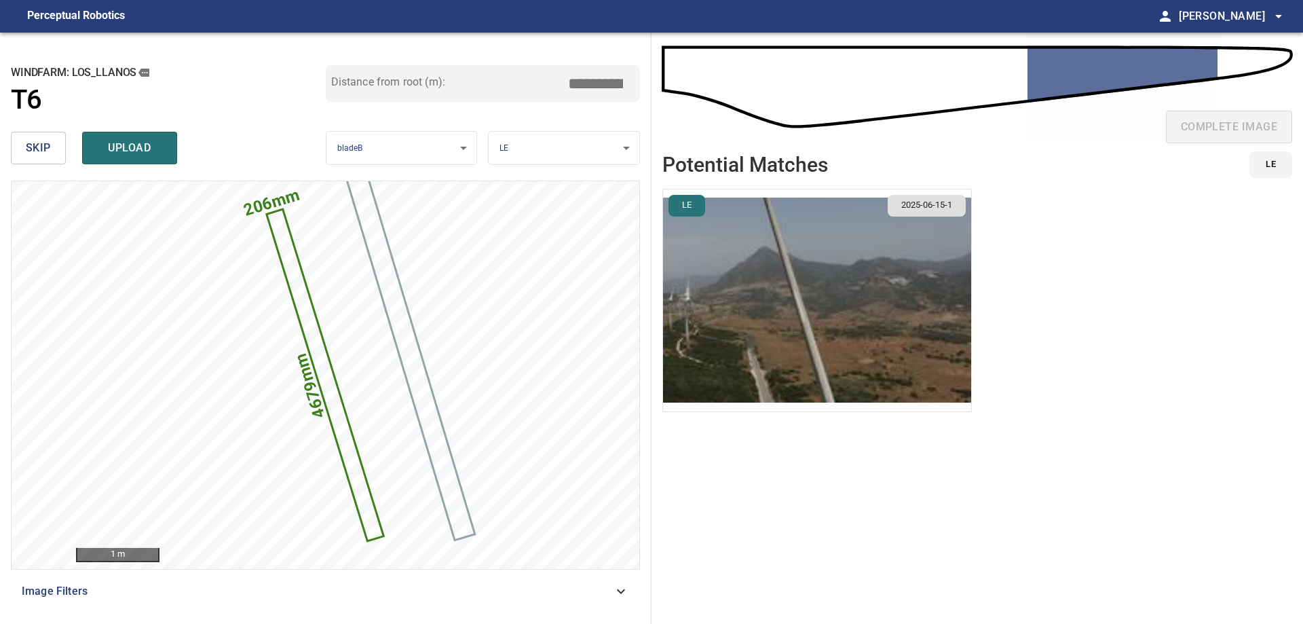
type input "*****"
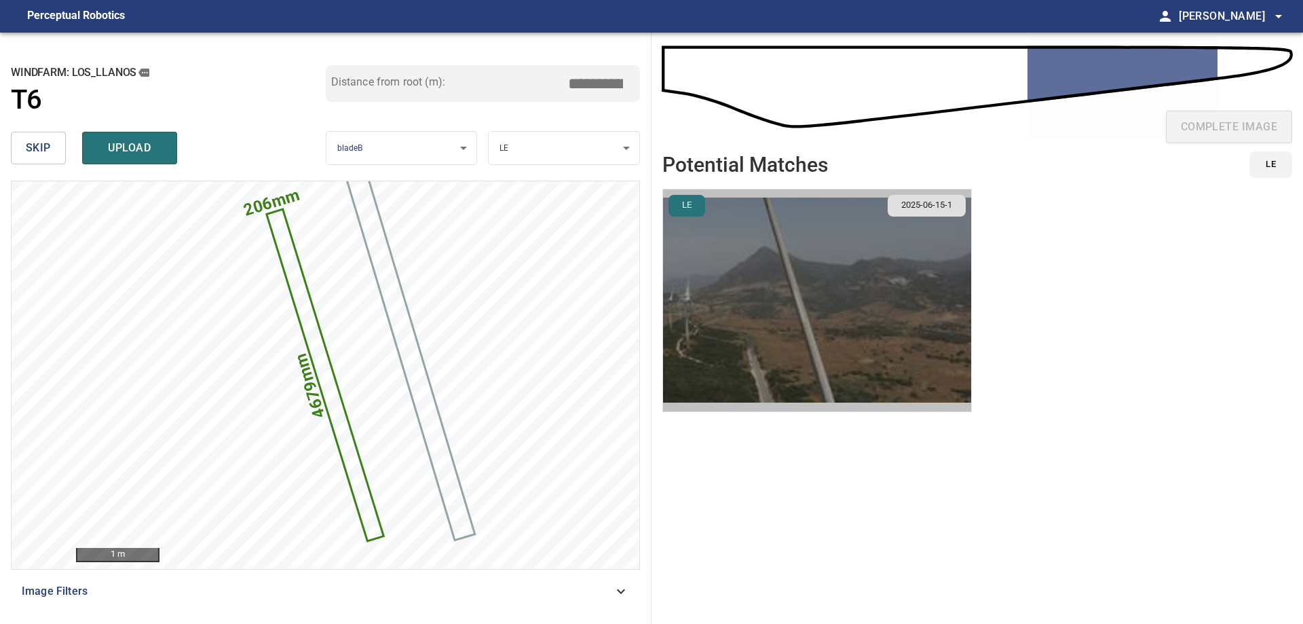
click at [879, 298] on img "button" at bounding box center [817, 300] width 308 height 222
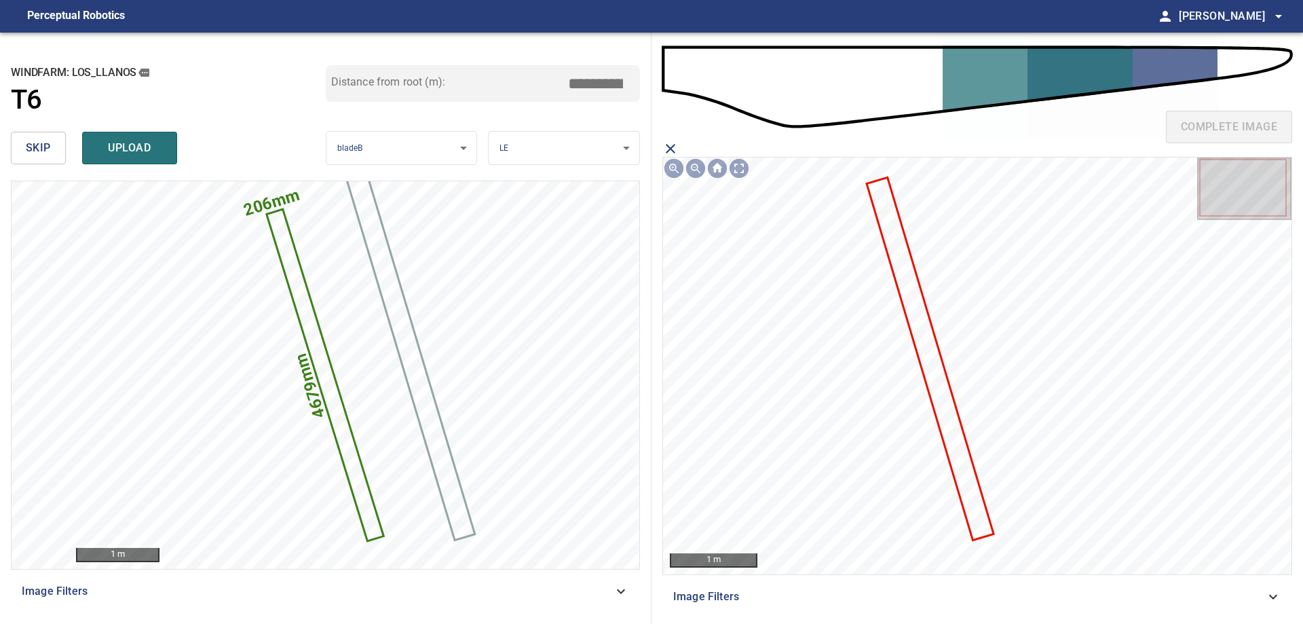
click at [920, 327] on icon at bounding box center [930, 359] width 124 height 360
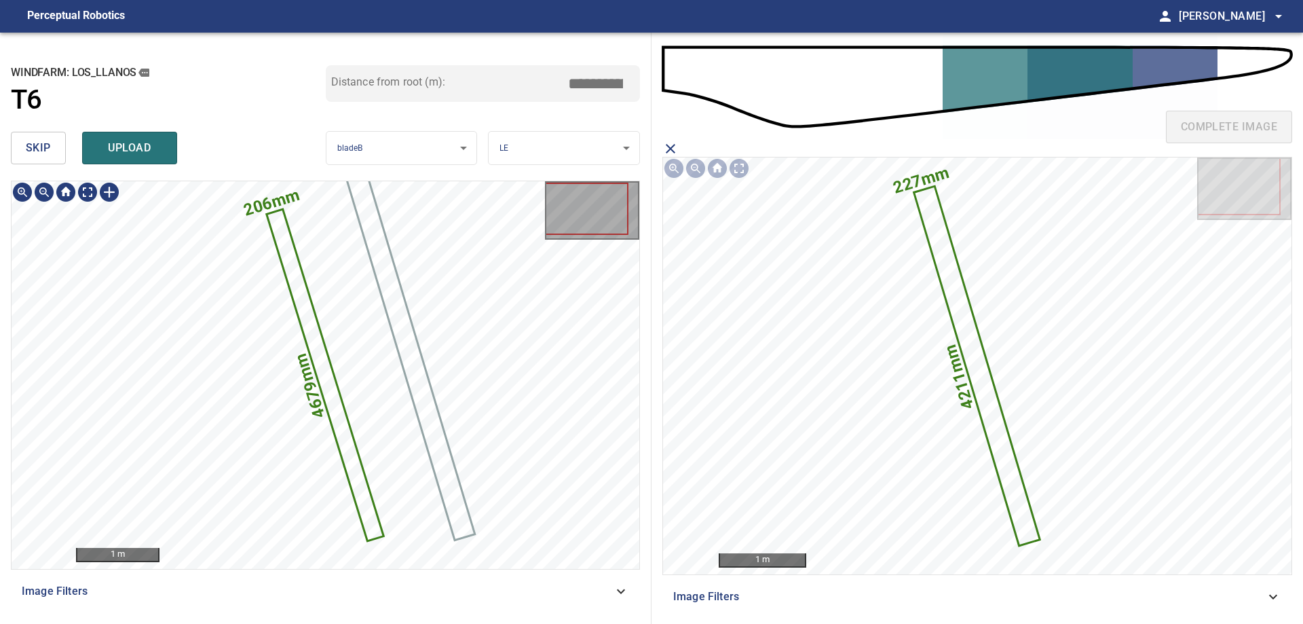
click at [331, 404] on icon at bounding box center [325, 374] width 115 height 329
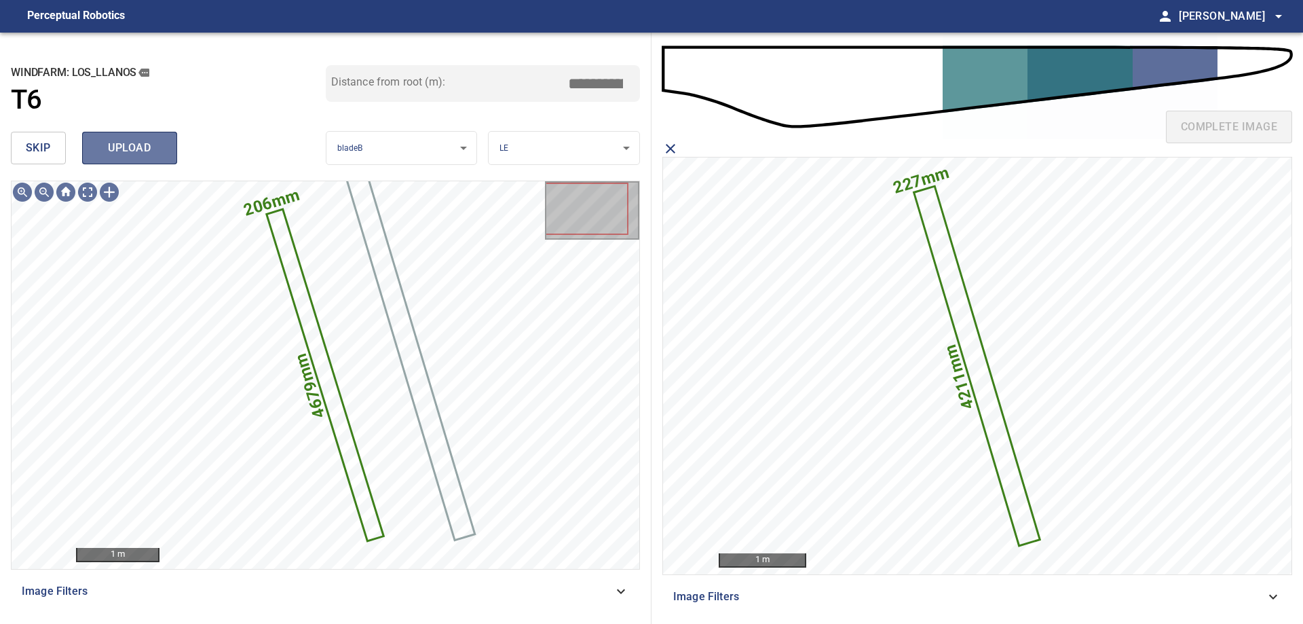
click at [102, 162] on button "upload" at bounding box center [129, 148] width 95 height 33
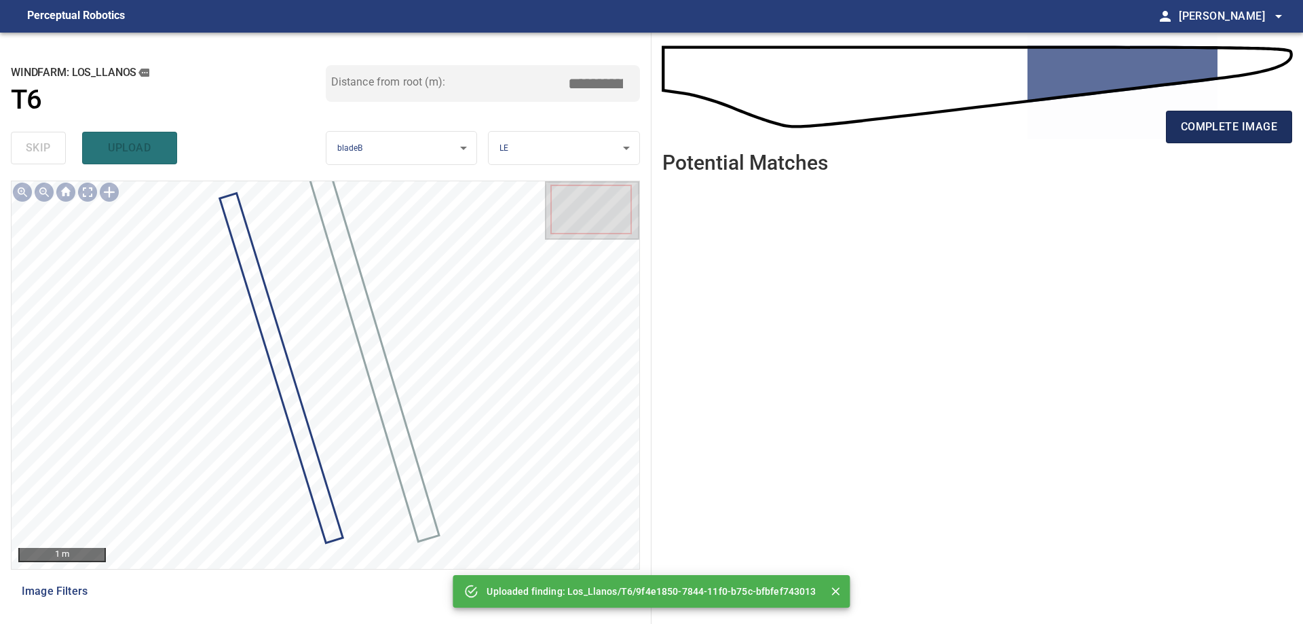
click at [1235, 125] on span "complete image" at bounding box center [1229, 126] width 96 height 19
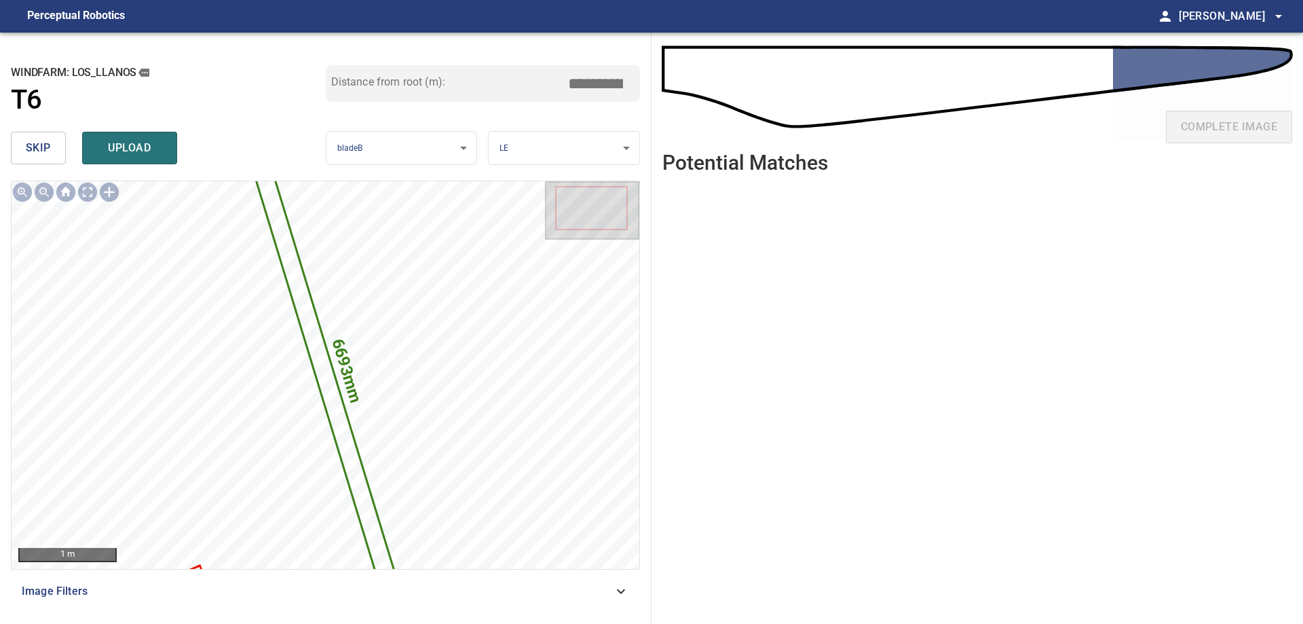
click at [44, 131] on div "skip upload" at bounding box center [168, 147] width 315 height 43
click at [47, 128] on div "skip upload" at bounding box center [168, 147] width 315 height 43
drag, startPoint x: 47, startPoint y: 128, endPoint x: 49, endPoint y: 140, distance: 11.7
click at [48, 130] on div "skip upload" at bounding box center [168, 147] width 315 height 43
click at [49, 141] on span "skip" at bounding box center [38, 147] width 25 height 19
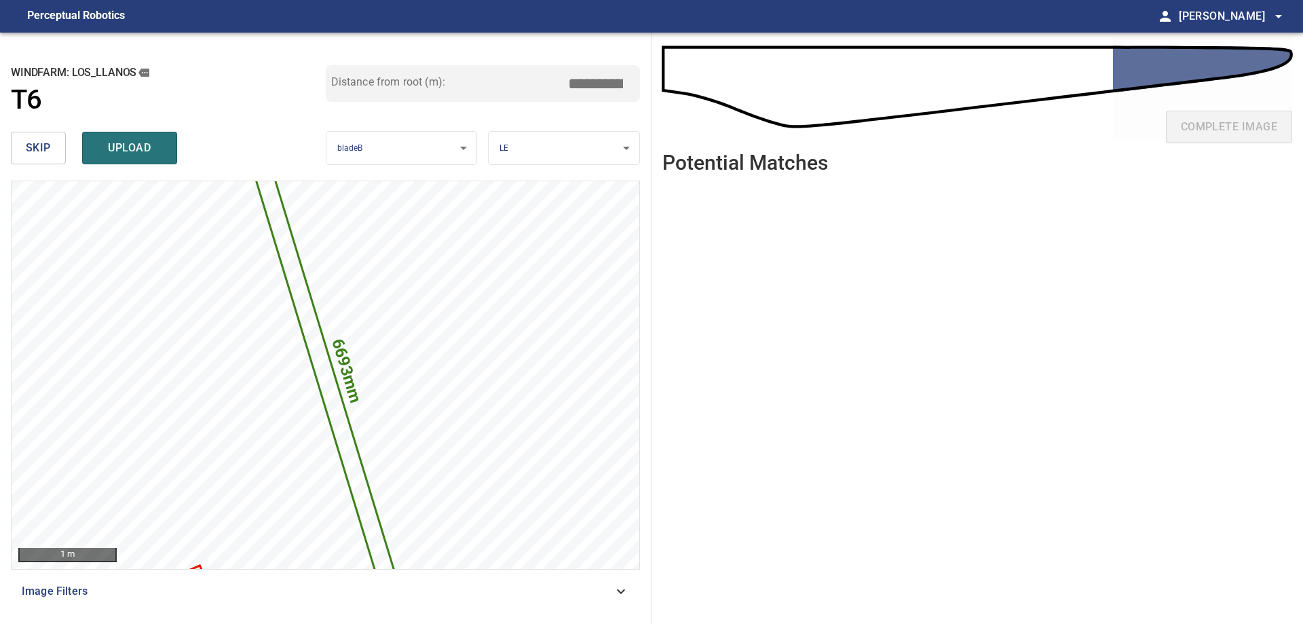
click at [49, 143] on span "skip" at bounding box center [38, 147] width 25 height 19
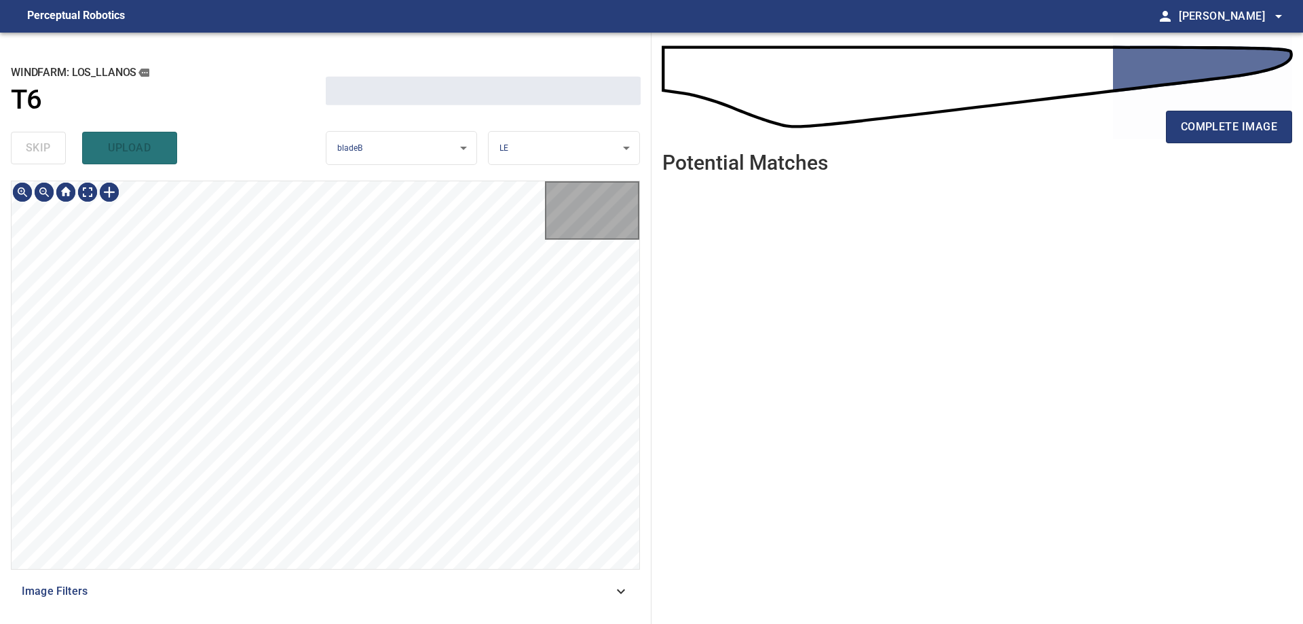
drag, startPoint x: 49, startPoint y: 143, endPoint x: 52, endPoint y: 151, distance: 8.6
click at [52, 151] on div "skip upload" at bounding box center [168, 147] width 315 height 43
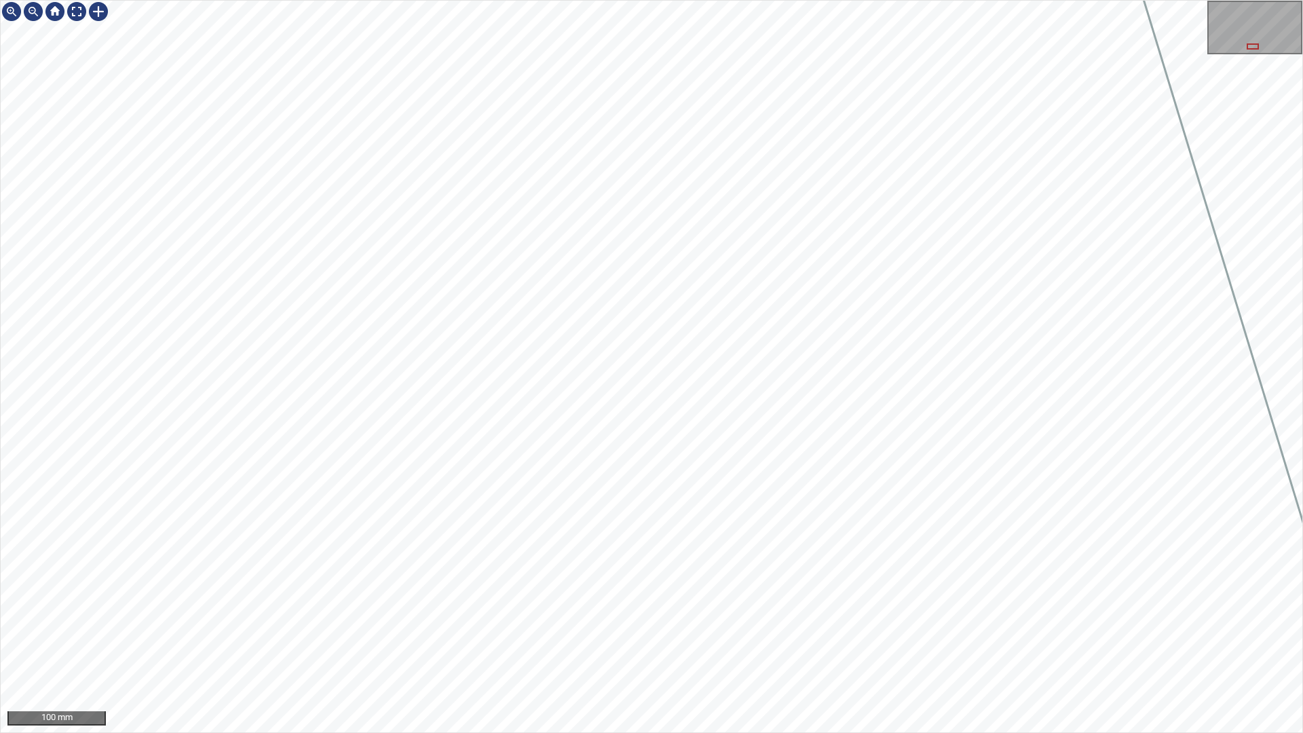
click at [376, 0] on div "100 mm" at bounding box center [651, 366] width 1303 height 733
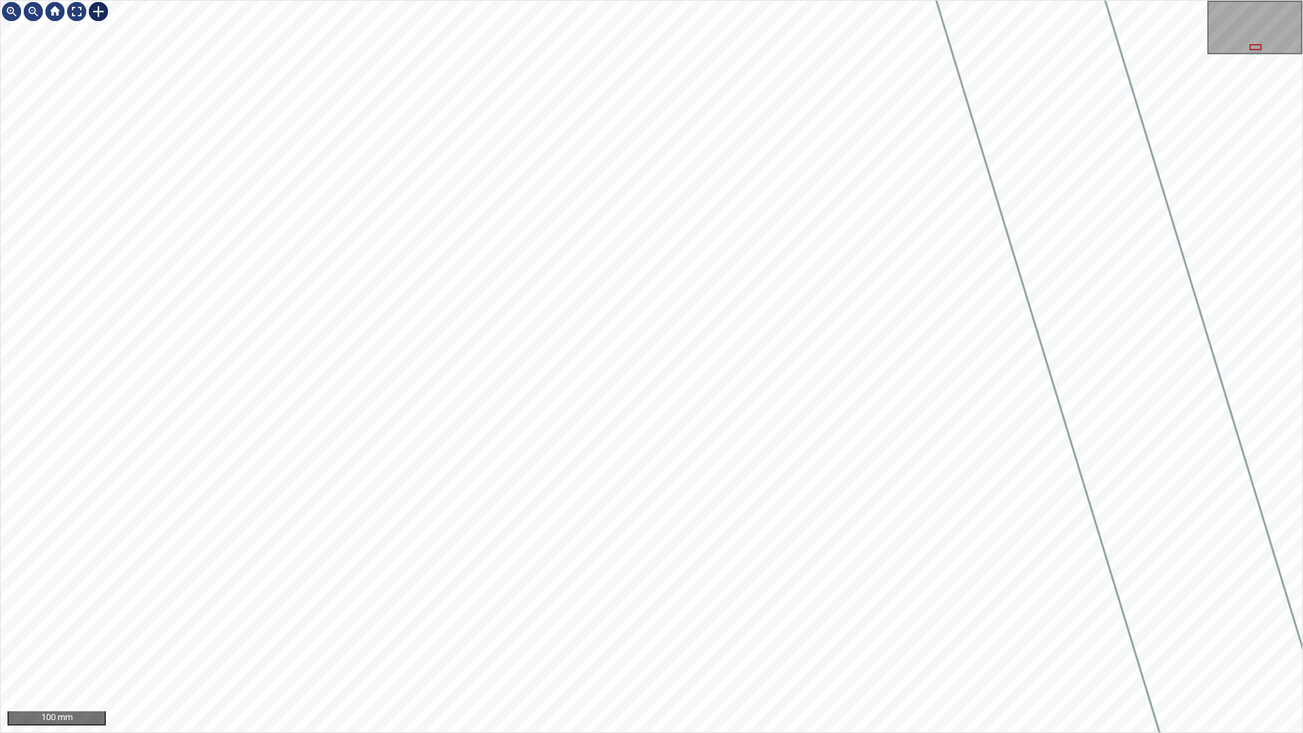
click at [98, 12] on div at bounding box center [99, 12] width 22 height 22
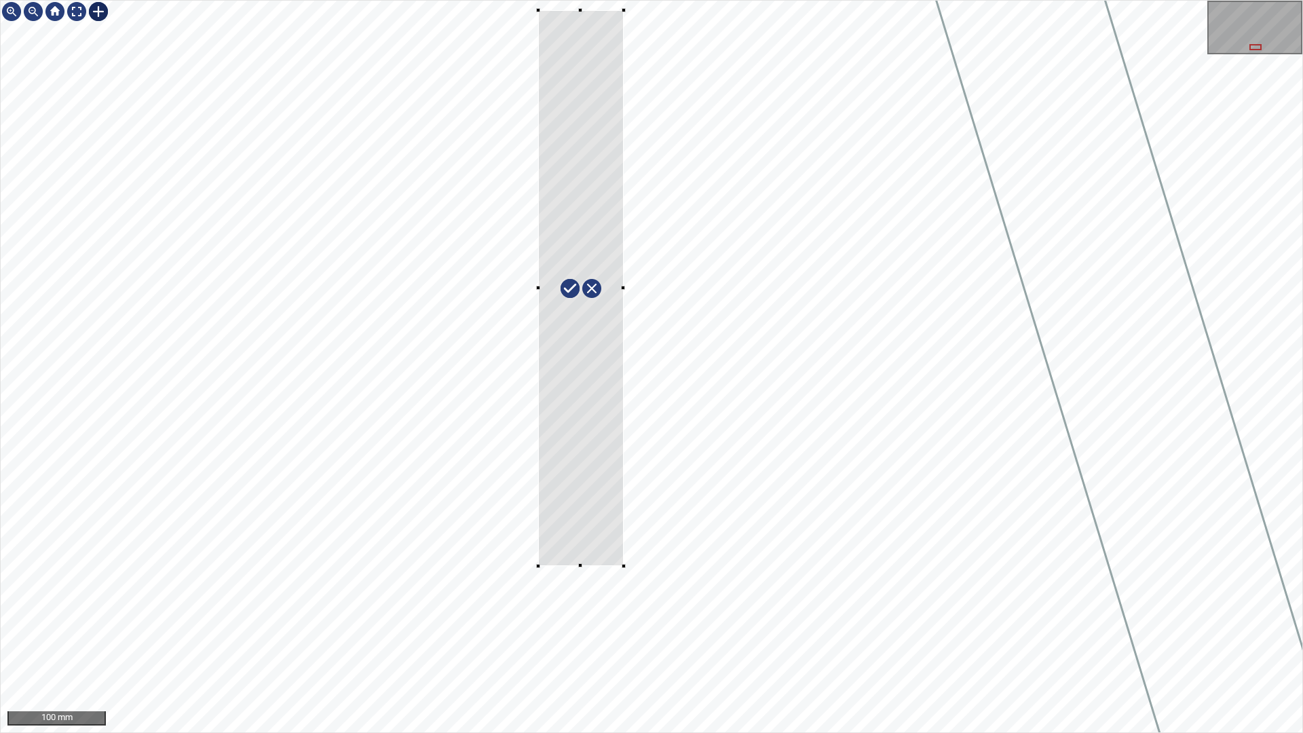
click at [540, 0] on div "100 mm" at bounding box center [651, 366] width 1303 height 733
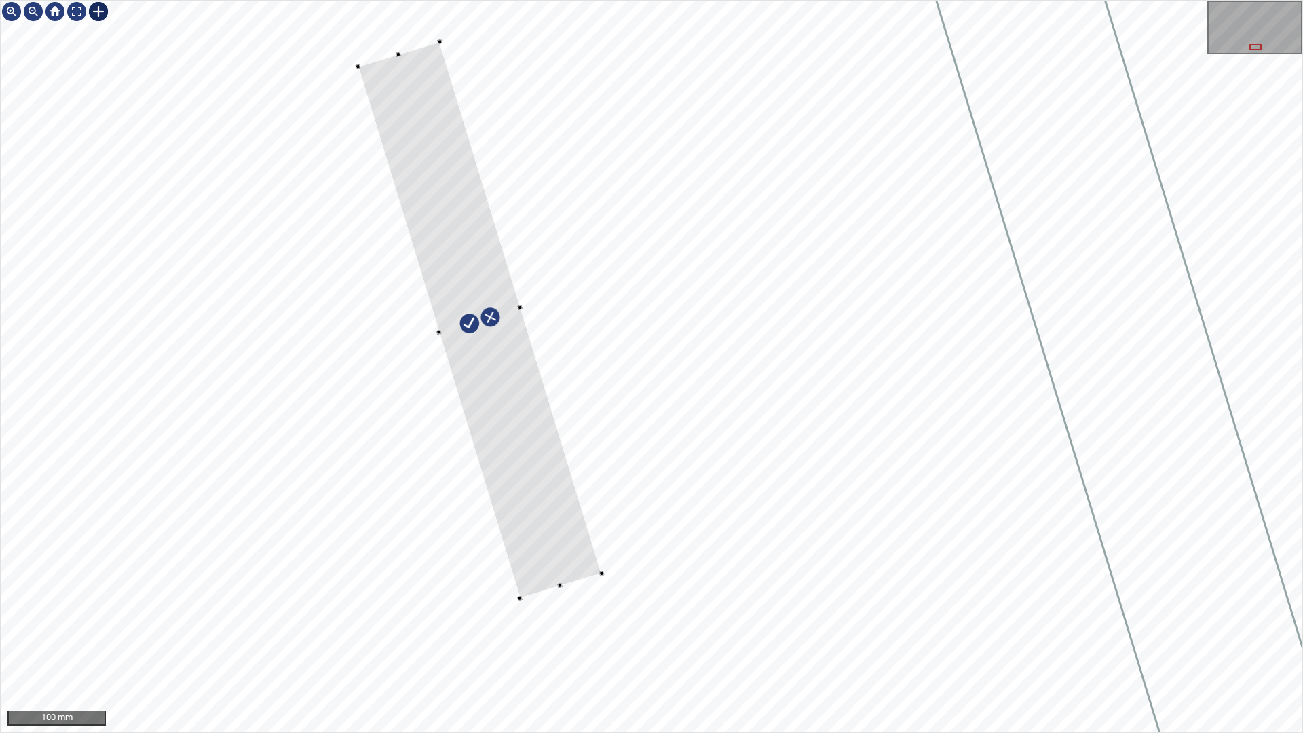
click at [502, 371] on div at bounding box center [480, 319] width 244 height 557
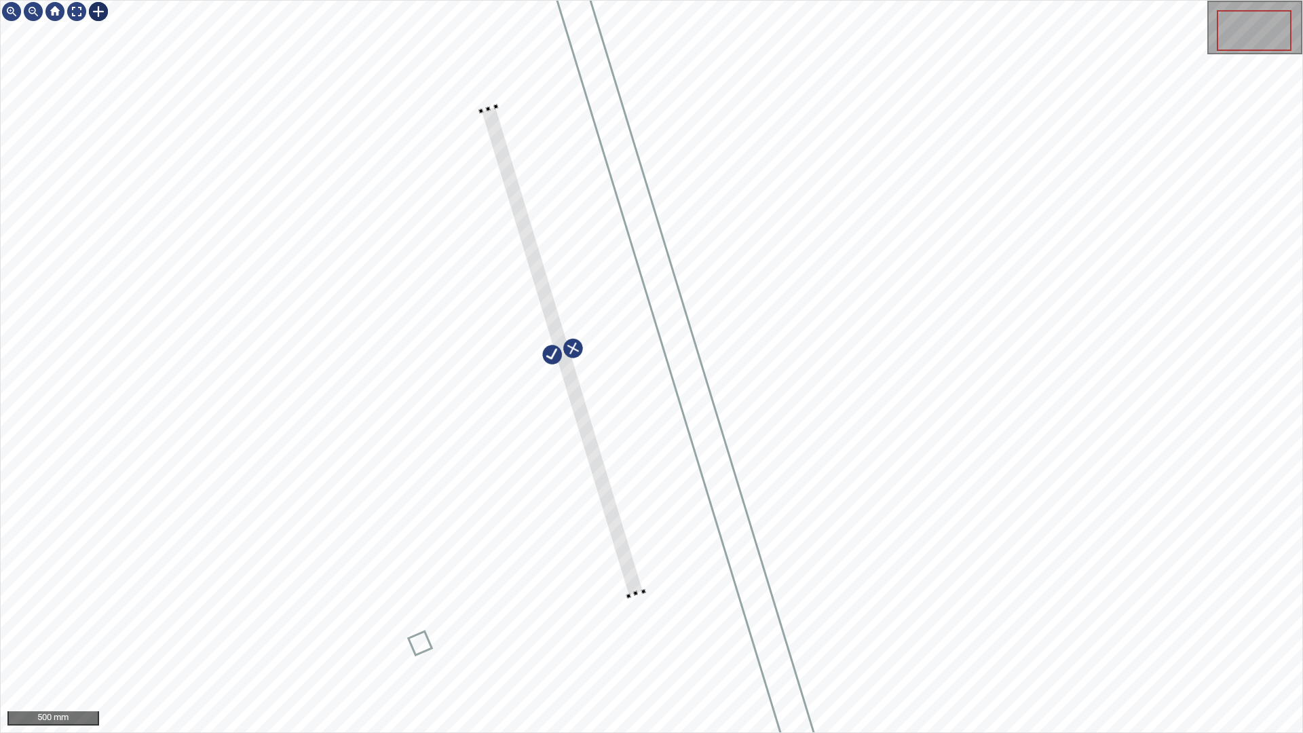
click at [460, 0] on div "500 mm" at bounding box center [651, 366] width 1303 height 733
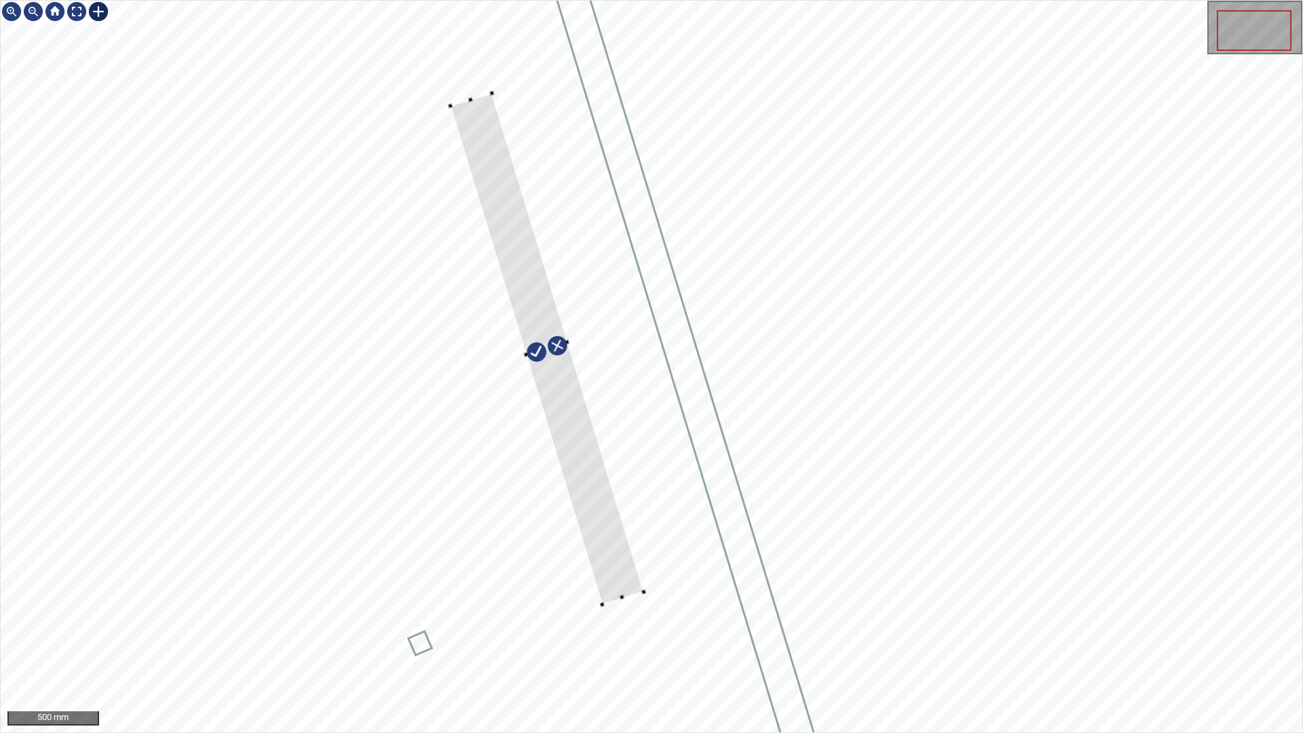
click at [451, 100] on div at bounding box center [652, 367] width 1302 height 732
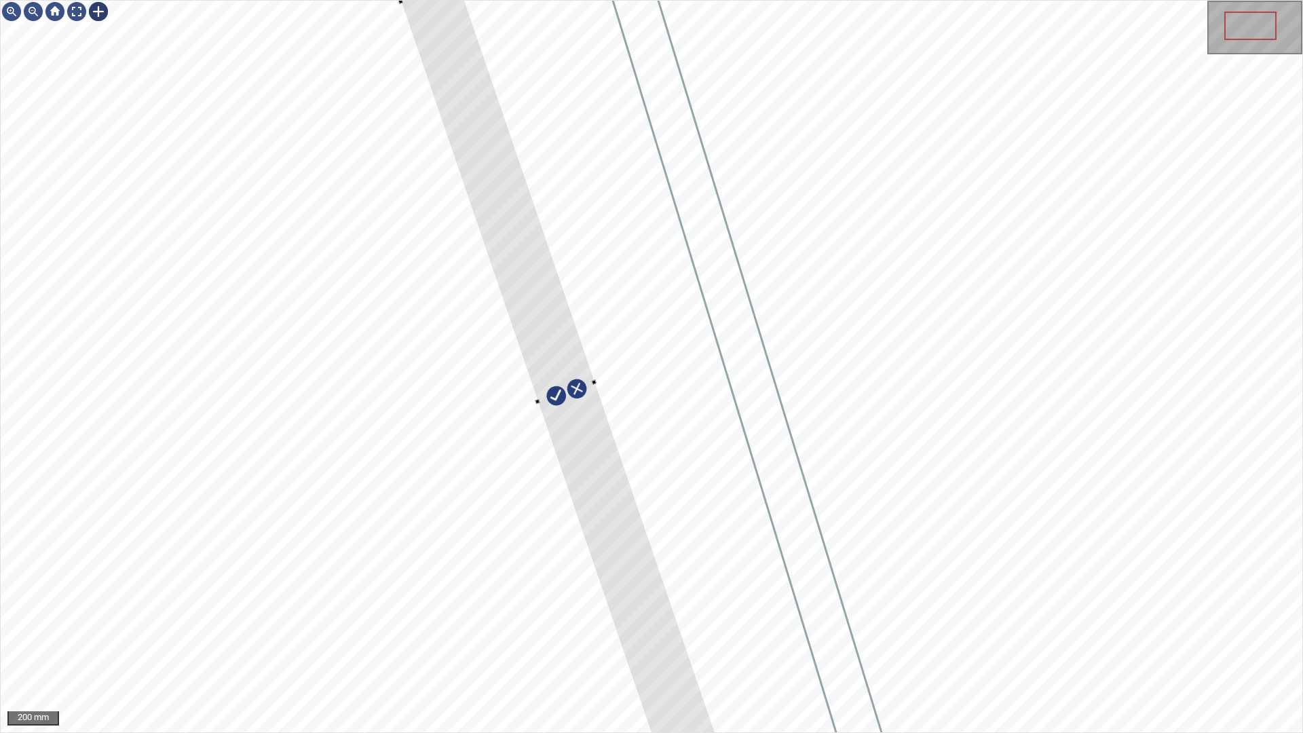
click at [411, 5] on div at bounding box center [566, 392] width 332 height 821
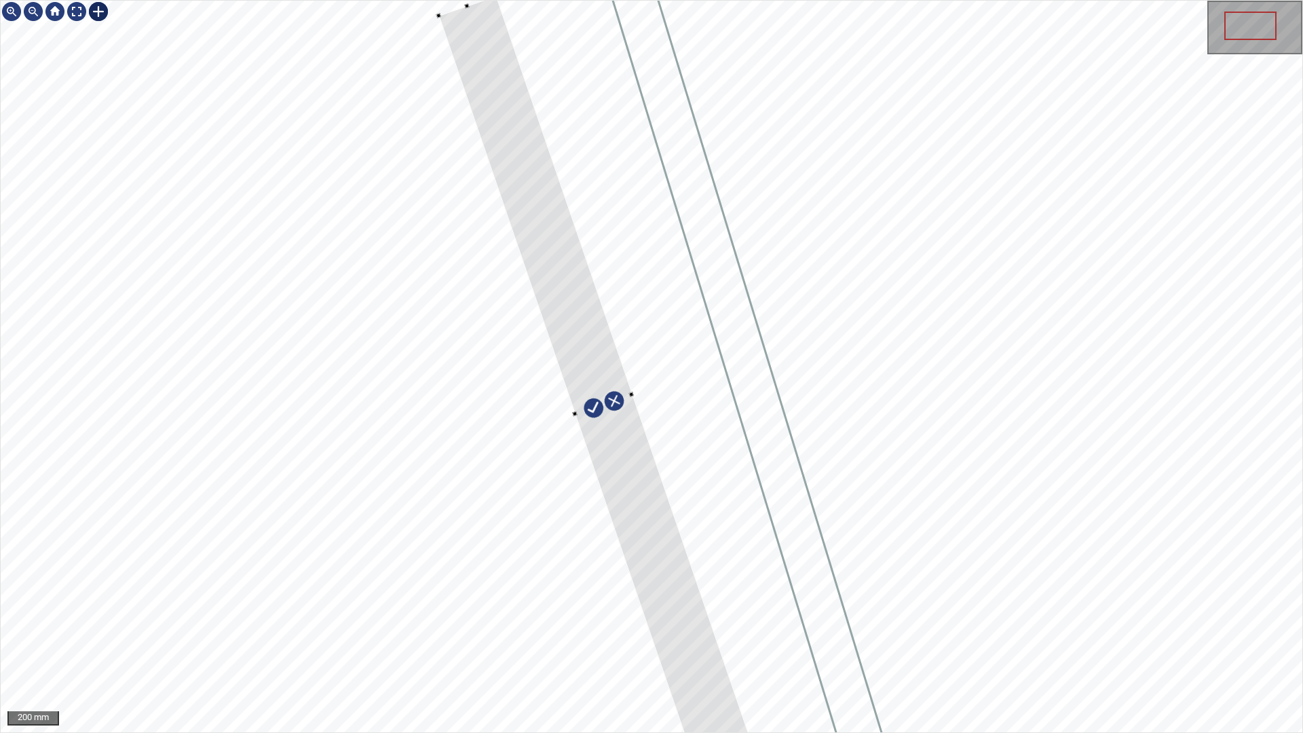
click at [529, 150] on div at bounding box center [604, 405] width 331 height 818
click at [775, 623] on div "200 mm" at bounding box center [651, 366] width 1303 height 733
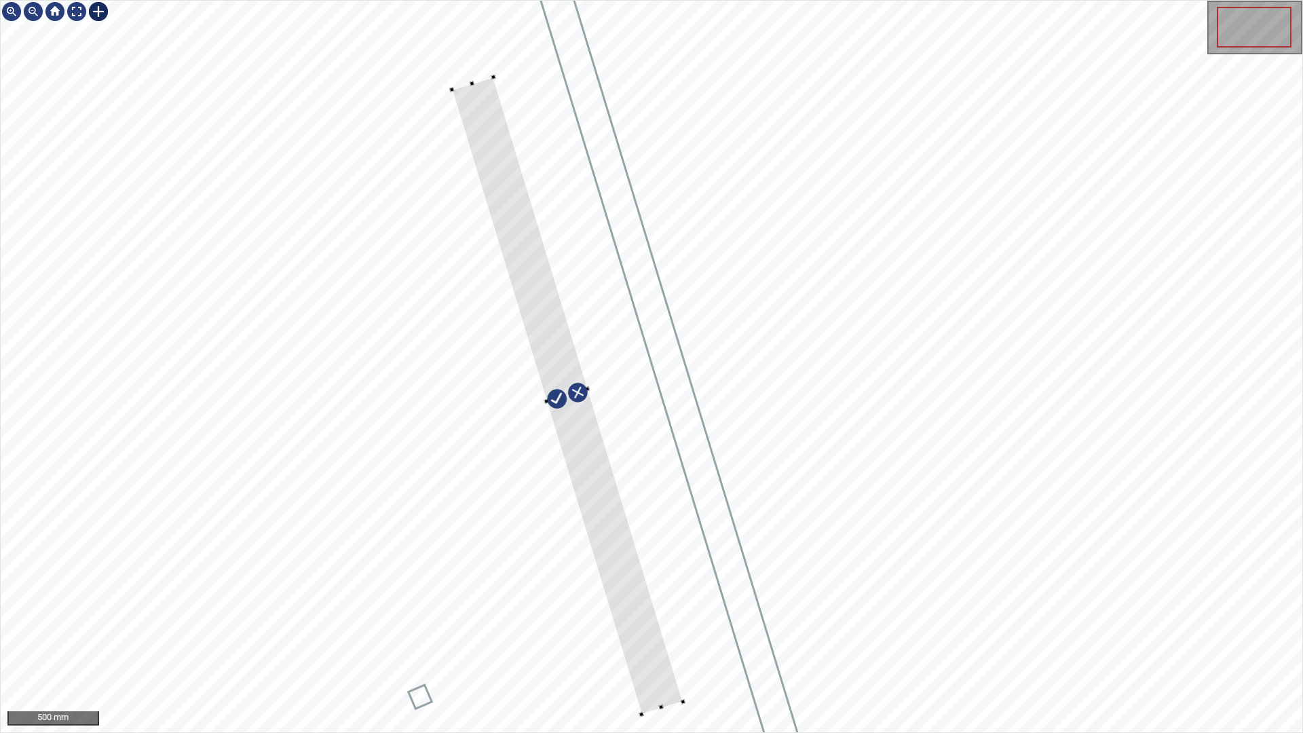
click at [644, 623] on div at bounding box center [567, 395] width 231 height 637
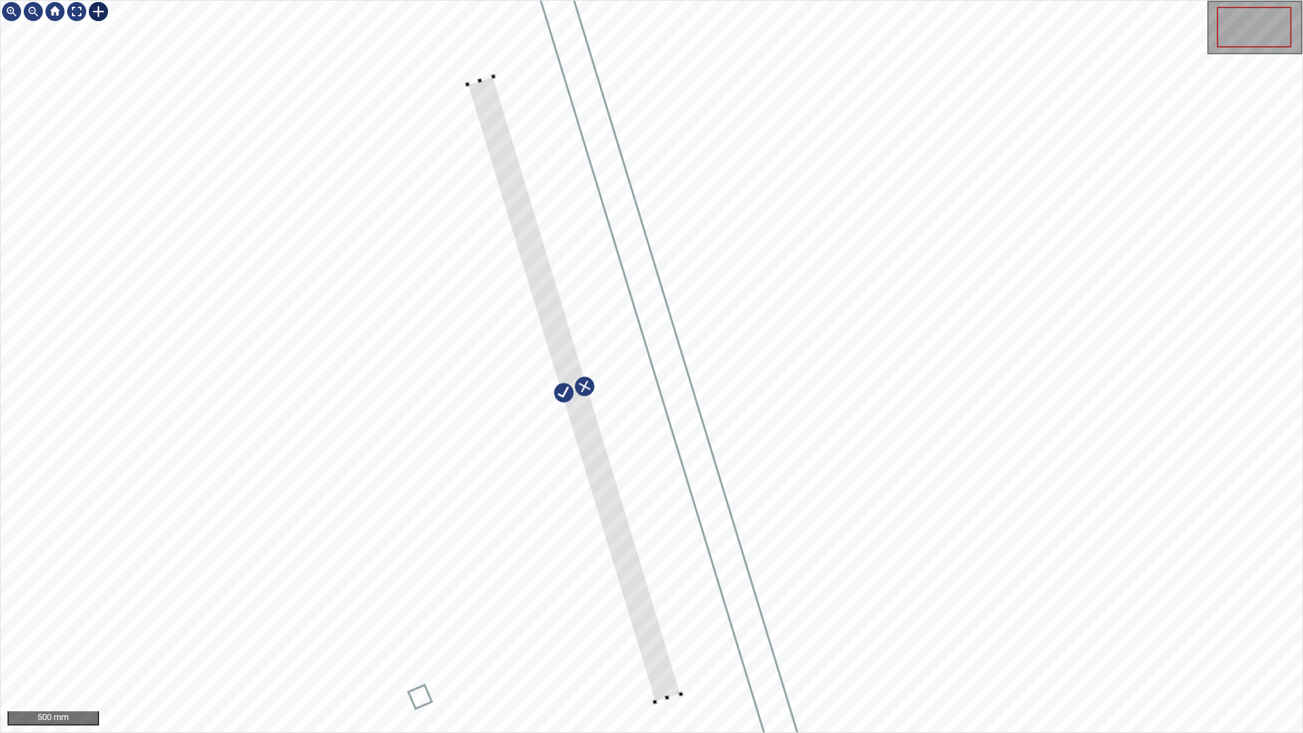
click at [698, 623] on div at bounding box center [652, 367] width 1302 height 732
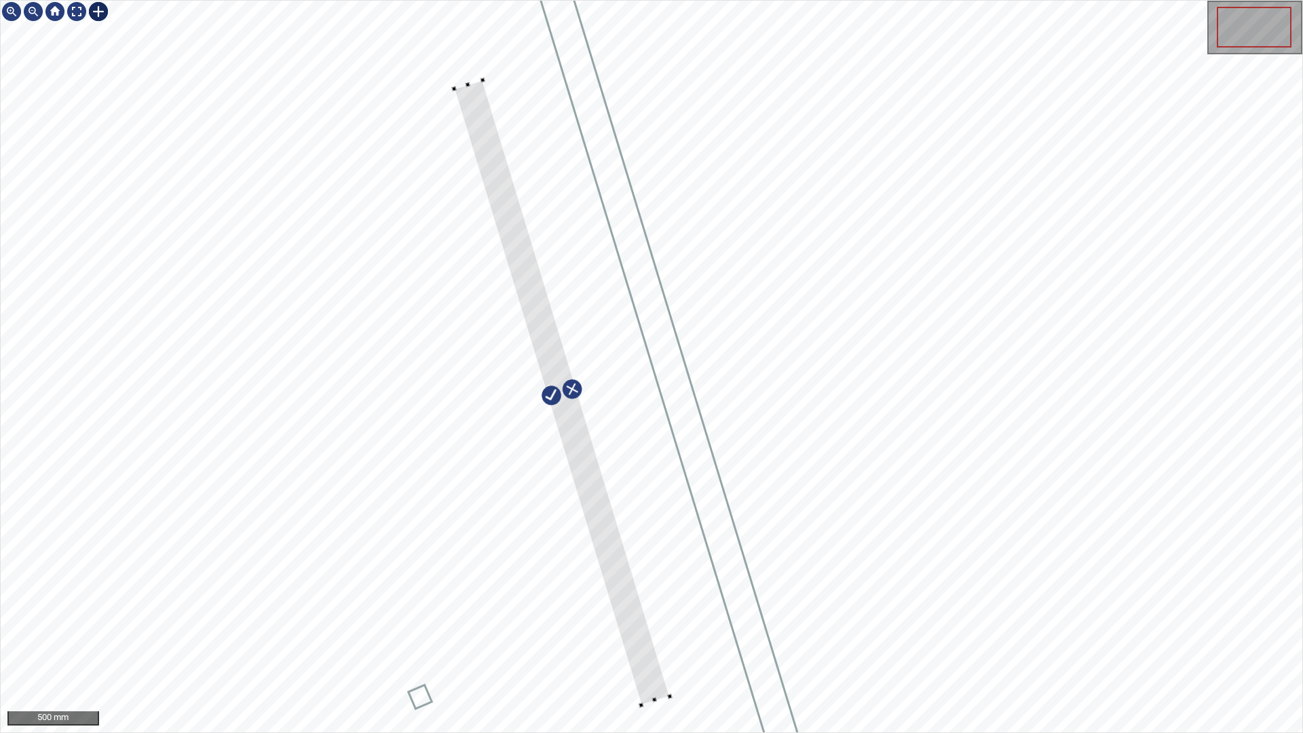
click at [659, 623] on div at bounding box center [561, 392] width 215 height 625
click at [59, 13] on div at bounding box center [55, 12] width 22 height 22
click at [72, 13] on div at bounding box center [77, 12] width 22 height 22
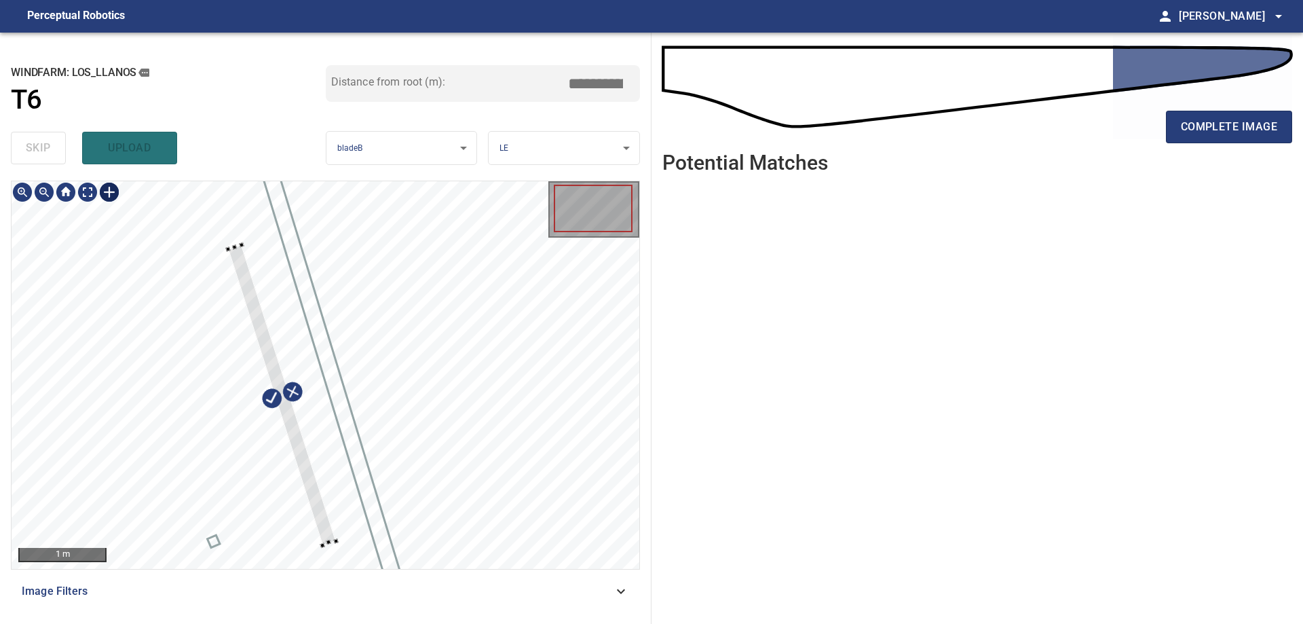
click at [211, 179] on div "**********" at bounding box center [326, 328] width 652 height 591
click at [215, 190] on div at bounding box center [214, 188] width 5 height 5
click at [328, 539] on div at bounding box center [273, 366] width 122 height 360
click at [340, 555] on div at bounding box center [326, 375] width 628 height 388
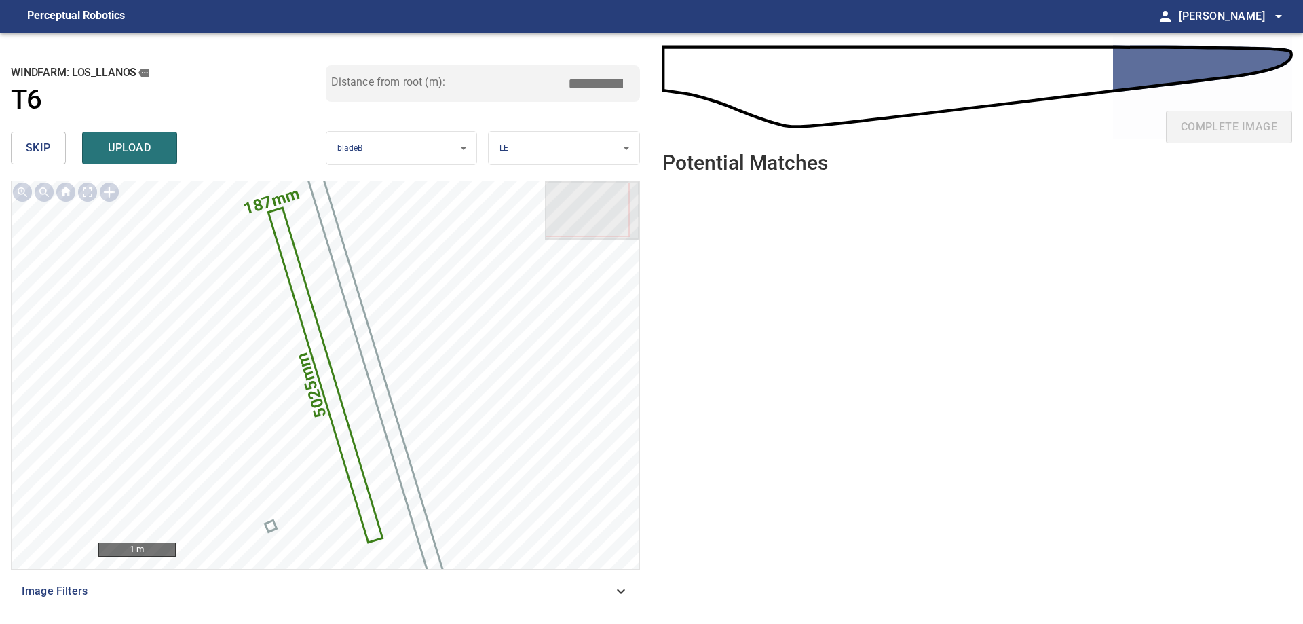
click at [589, 88] on input "*****" at bounding box center [601, 84] width 68 height 26
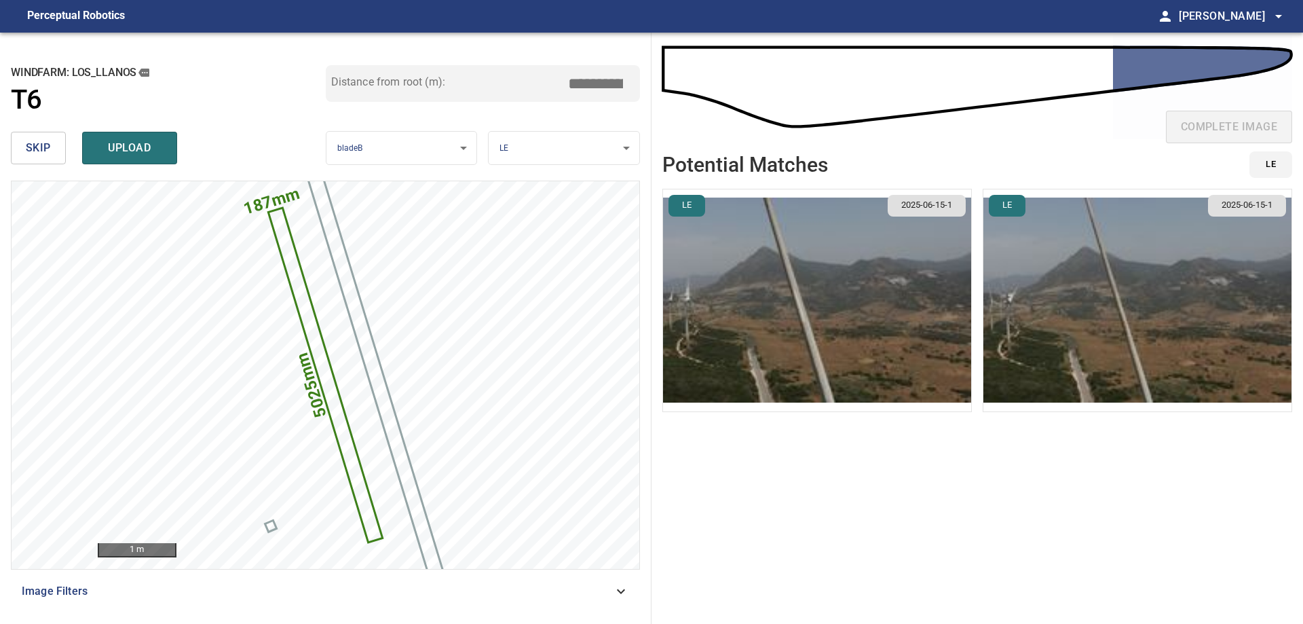
type input "*****"
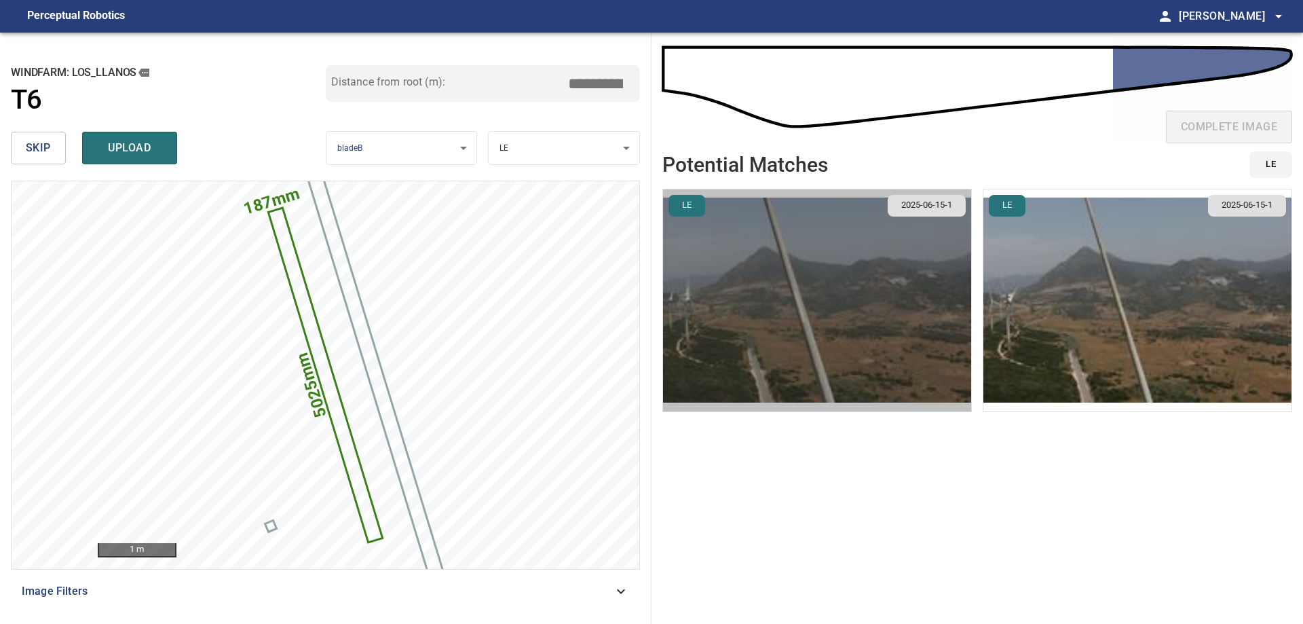
click at [950, 345] on img "button" at bounding box center [817, 300] width 308 height 222
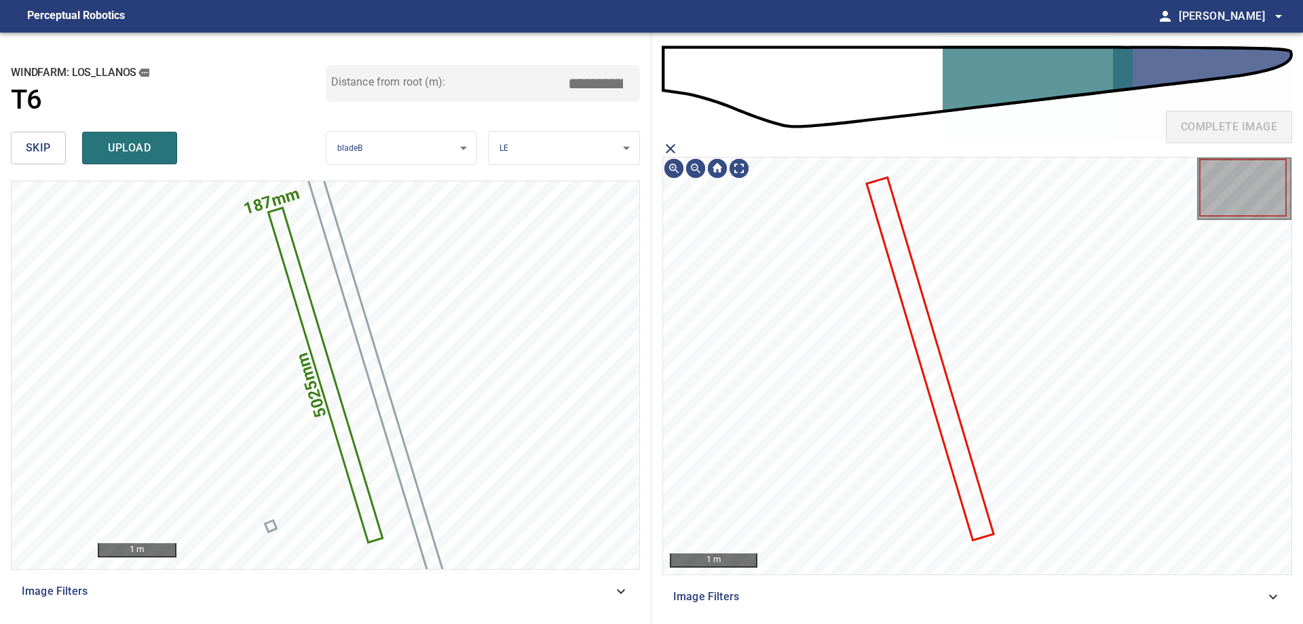
click at [674, 146] on icon "close matching imageResolution:" at bounding box center [671, 149] width 10 height 10
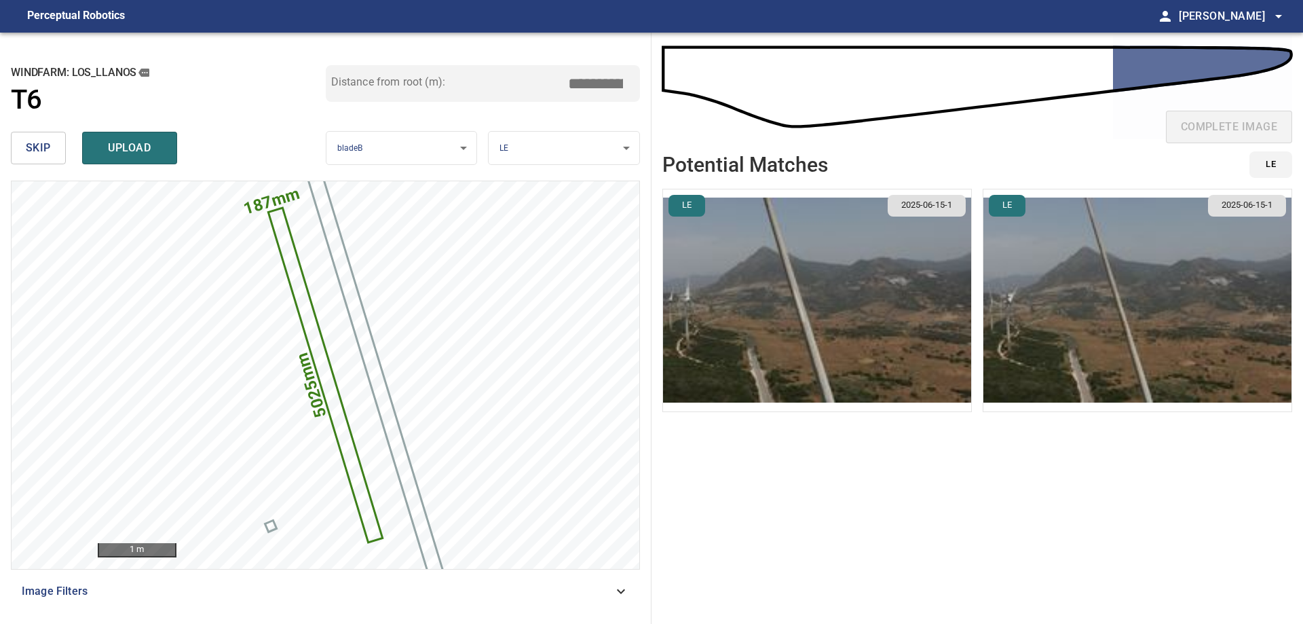
click at [1011, 316] on img "button" at bounding box center [1138, 300] width 308 height 222
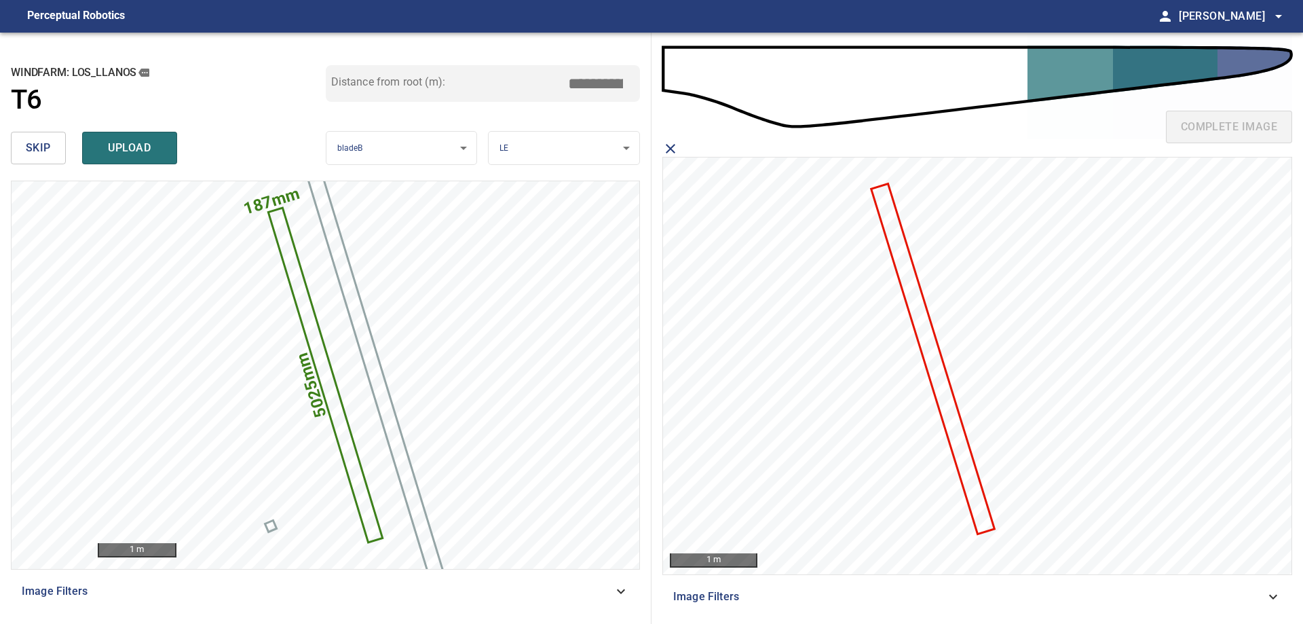
click at [973, 477] on icon at bounding box center [933, 359] width 121 height 348
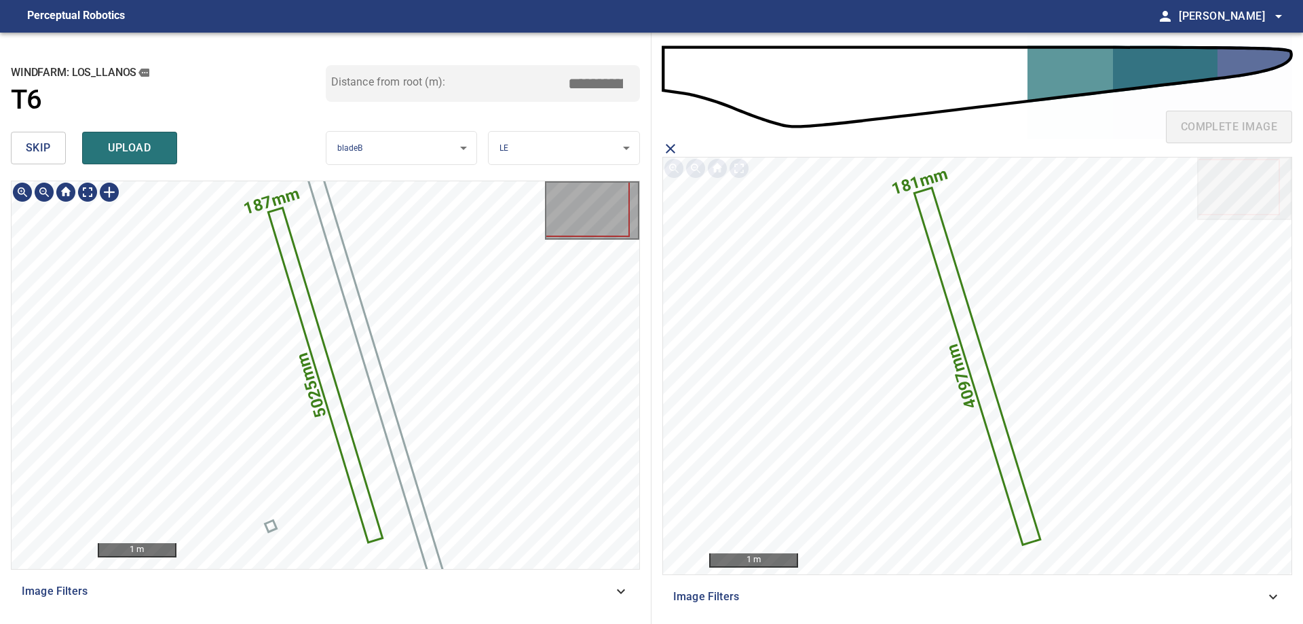
click at [342, 423] on icon at bounding box center [324, 375] width 111 height 332
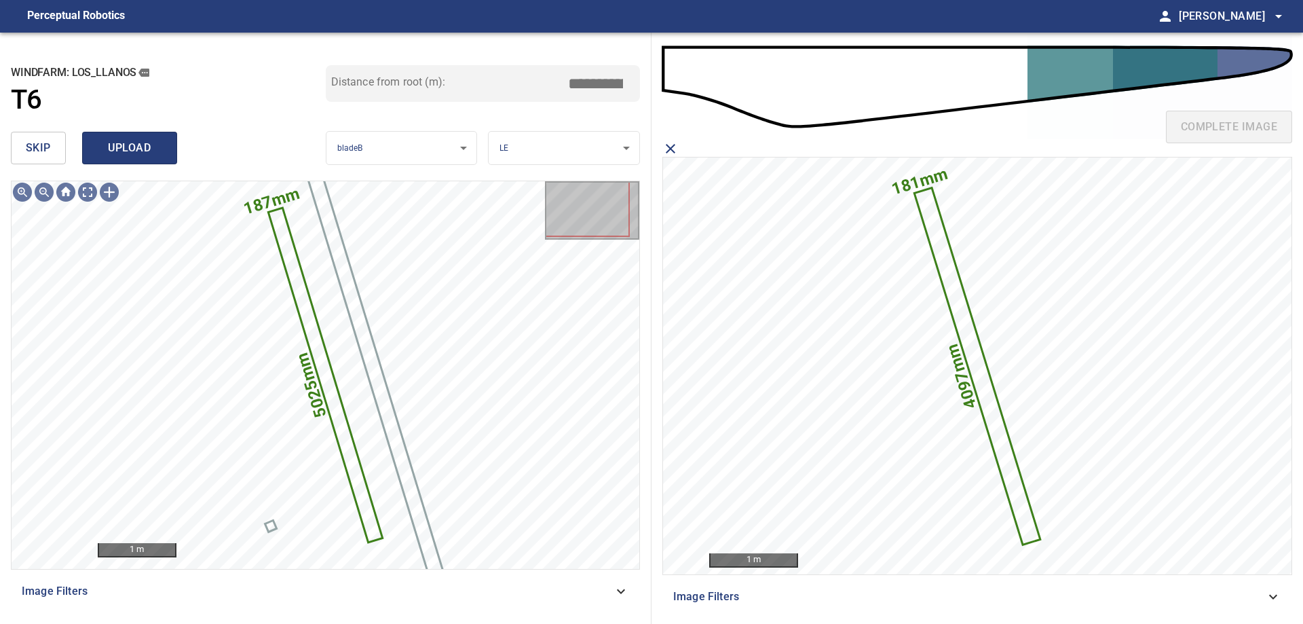
click at [139, 161] on button "upload" at bounding box center [129, 148] width 95 height 33
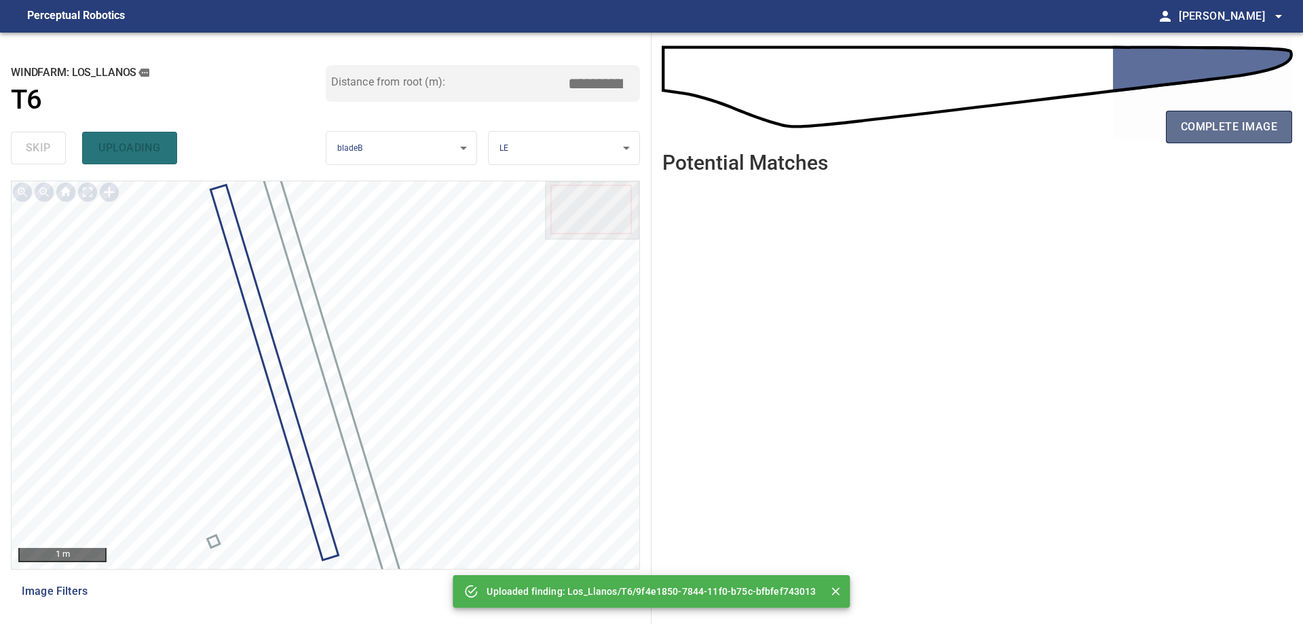
click at [1199, 132] on span "complete image" at bounding box center [1229, 126] width 96 height 19
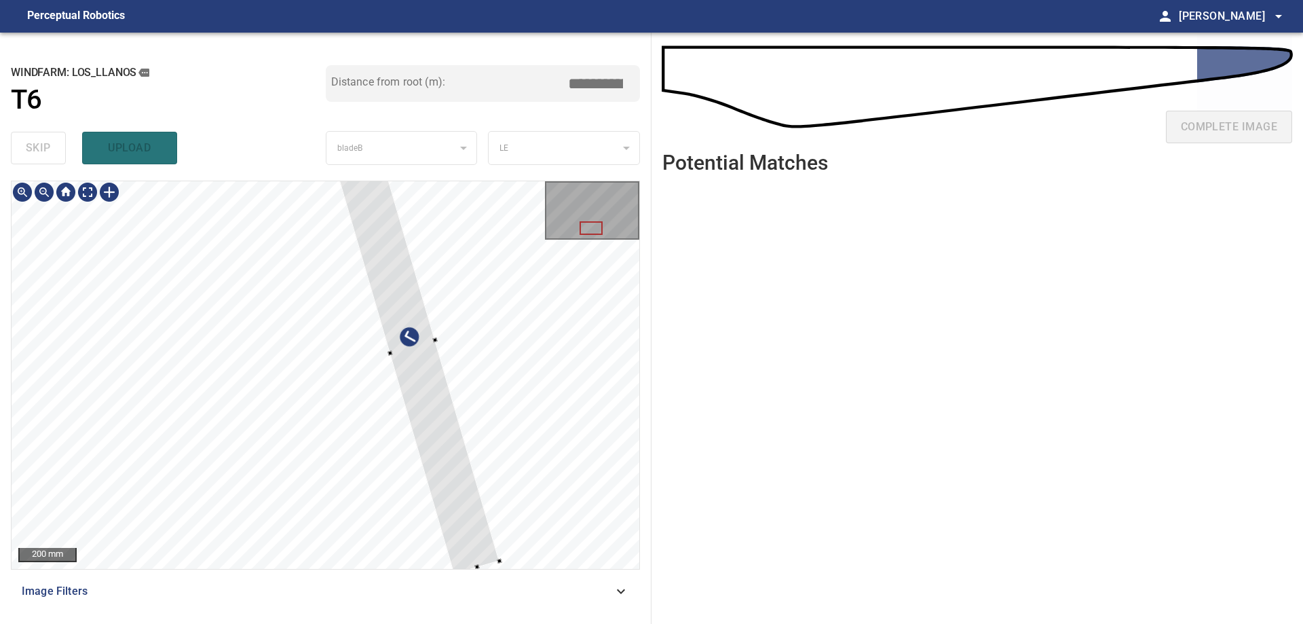
click at [488, 447] on div at bounding box center [326, 375] width 628 height 388
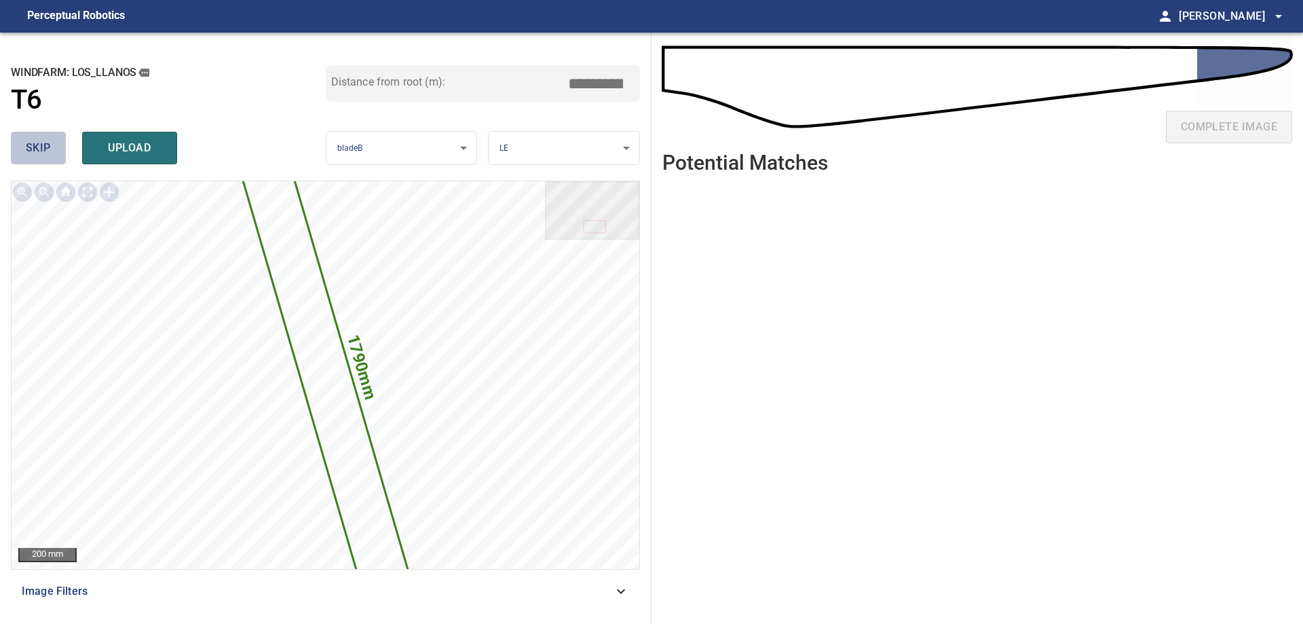
click at [27, 151] on span "skip" at bounding box center [38, 147] width 25 height 19
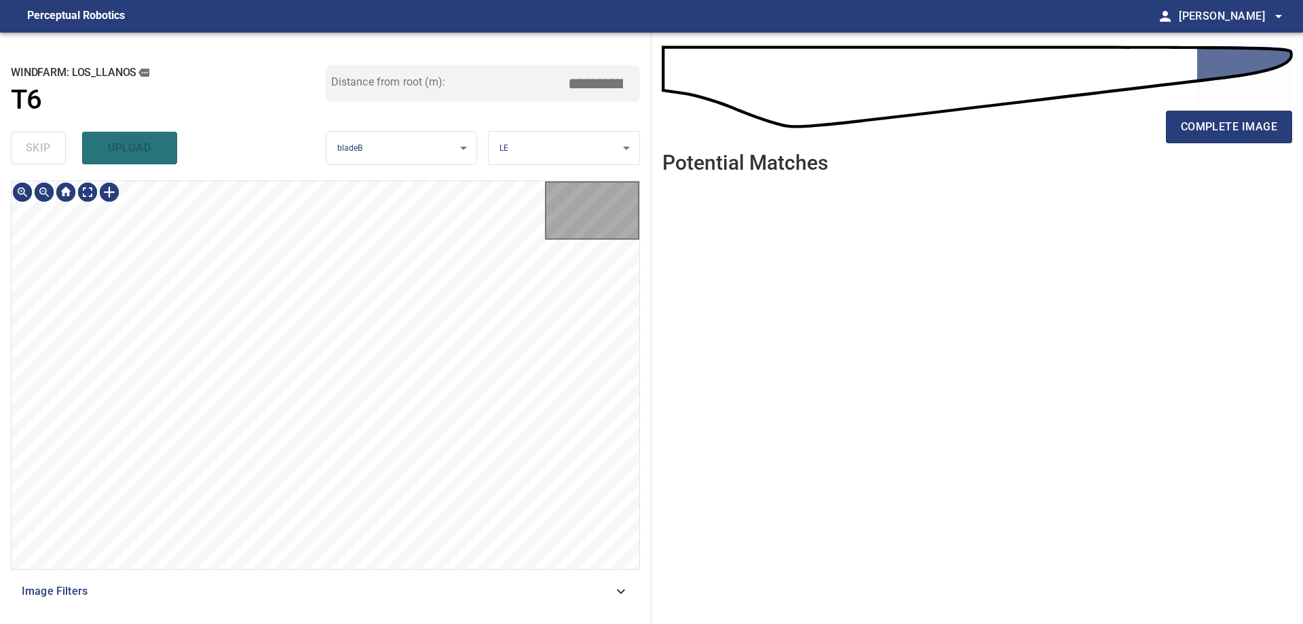
click at [27, 151] on div "skip upload" at bounding box center [168, 147] width 315 height 43
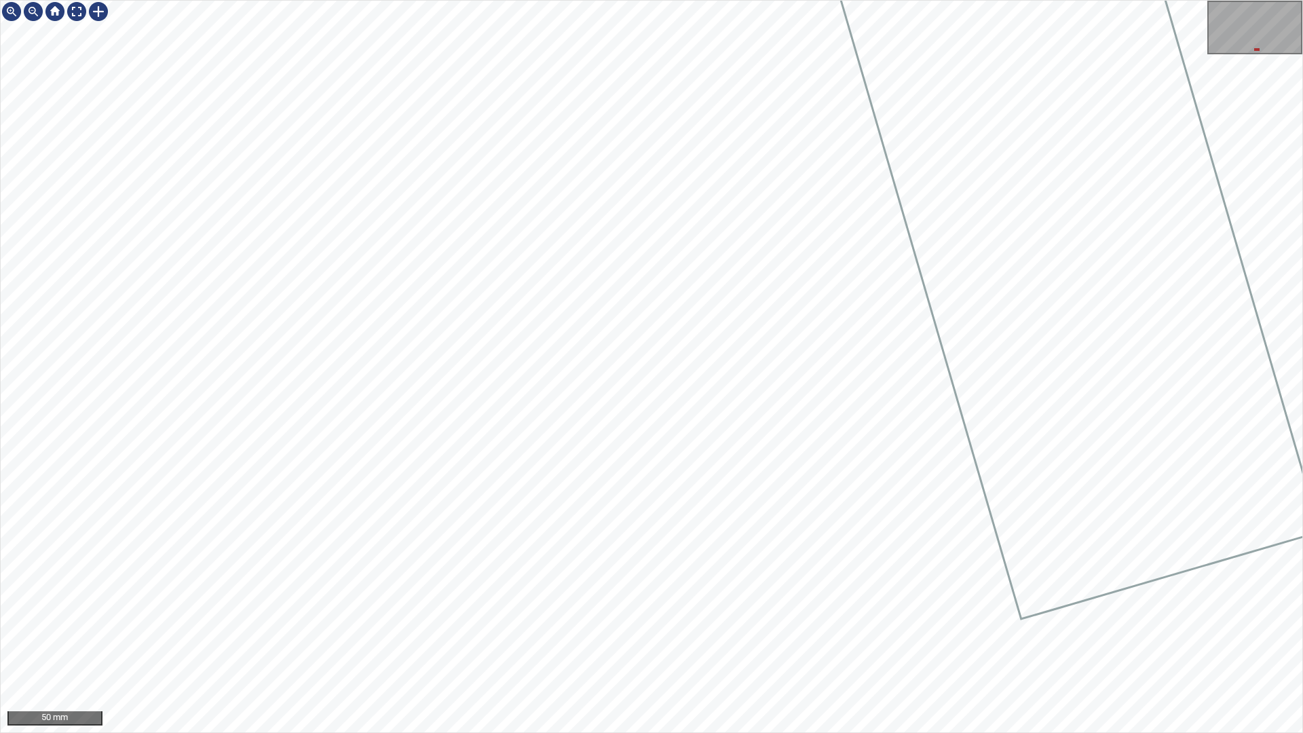
click at [579, 623] on div "50 mm" at bounding box center [651, 366] width 1303 height 733
click at [585, 623] on div "50 mm" at bounding box center [651, 366] width 1303 height 733
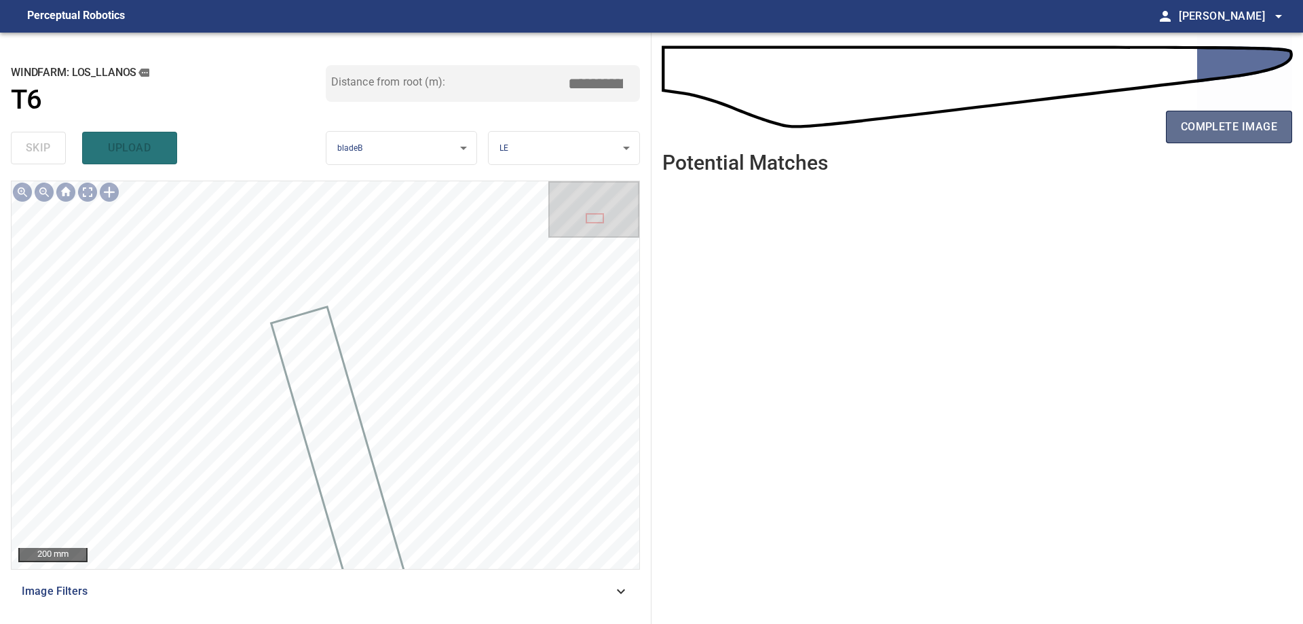
click at [1242, 133] on span "complete image" at bounding box center [1229, 126] width 96 height 19
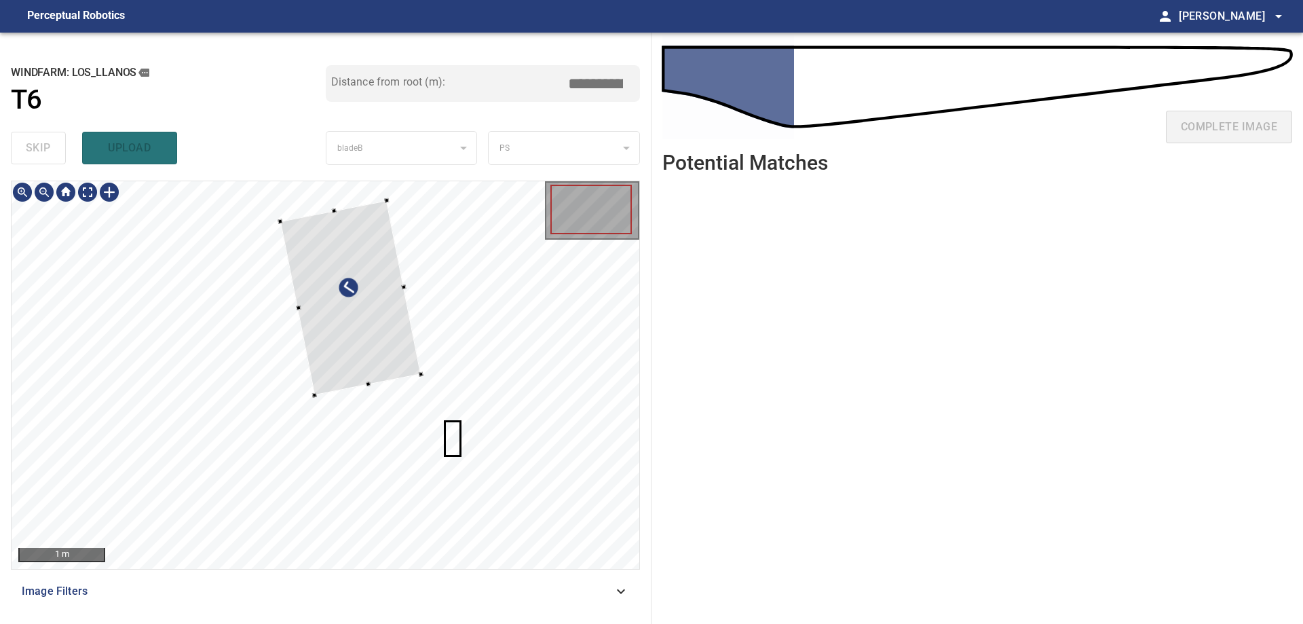
click at [615, 570] on div "1 m Image Filters" at bounding box center [325, 397] width 629 height 432
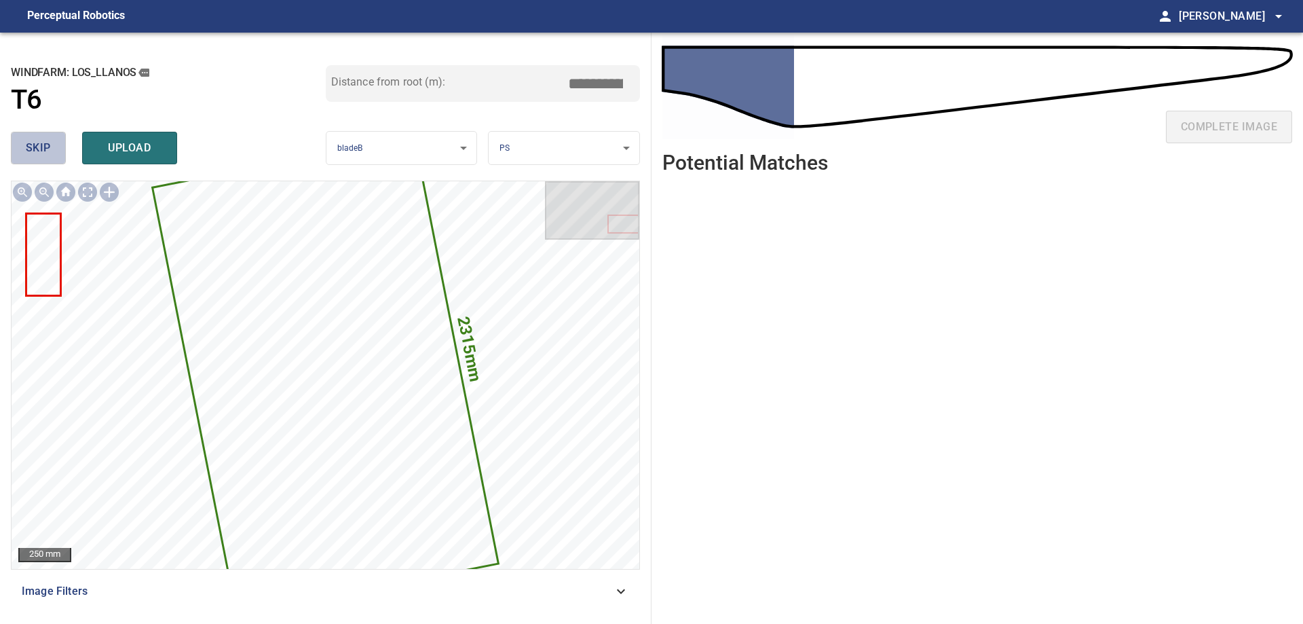
click at [24, 145] on button "skip" at bounding box center [38, 148] width 55 height 33
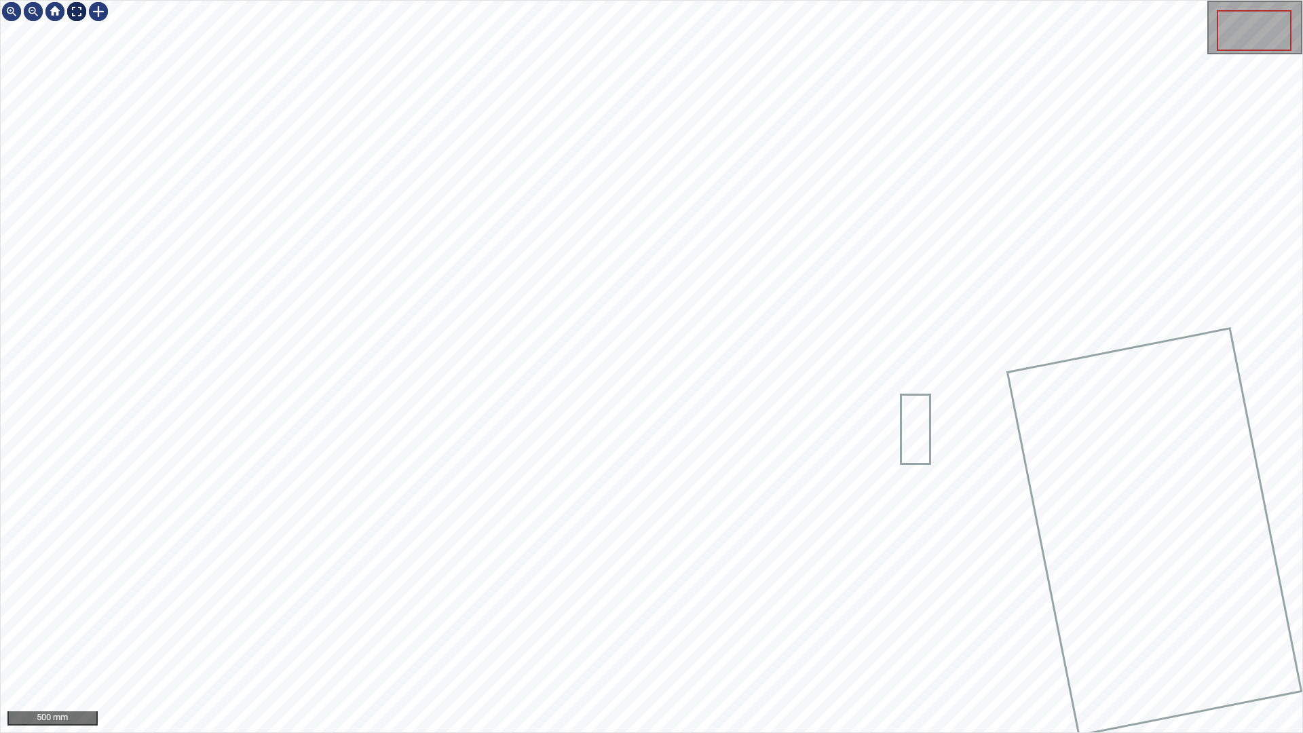
click at [78, 10] on div at bounding box center [77, 12] width 22 height 22
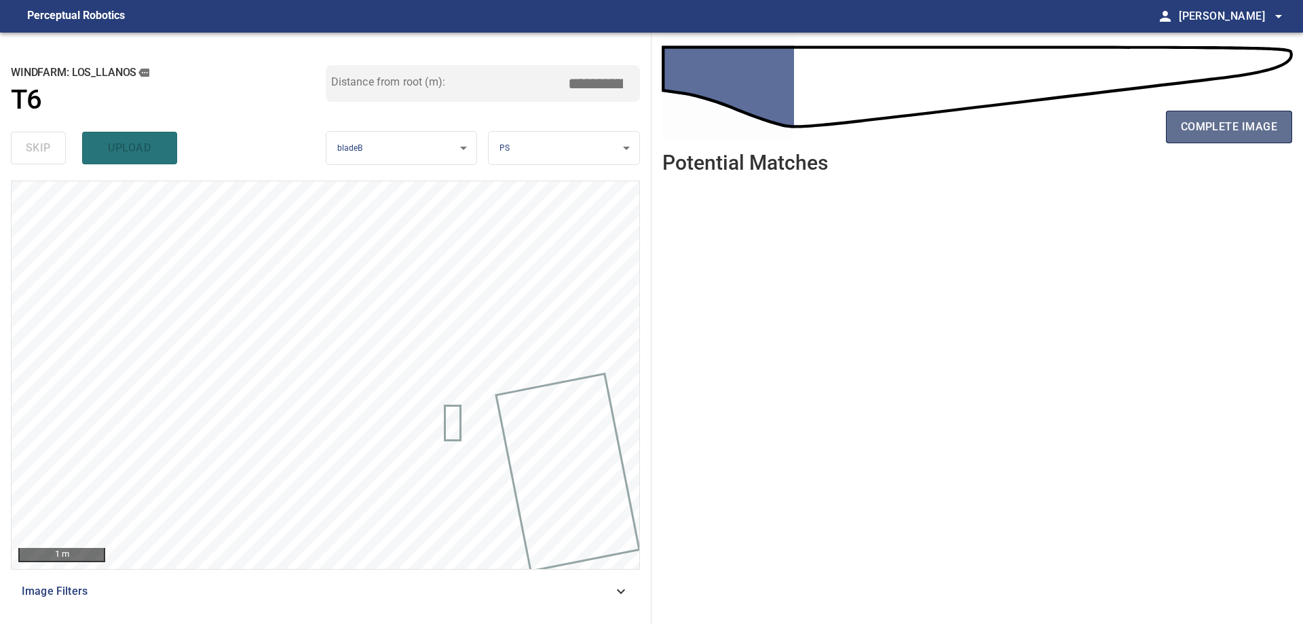
click at [1214, 130] on span "complete image" at bounding box center [1229, 126] width 96 height 19
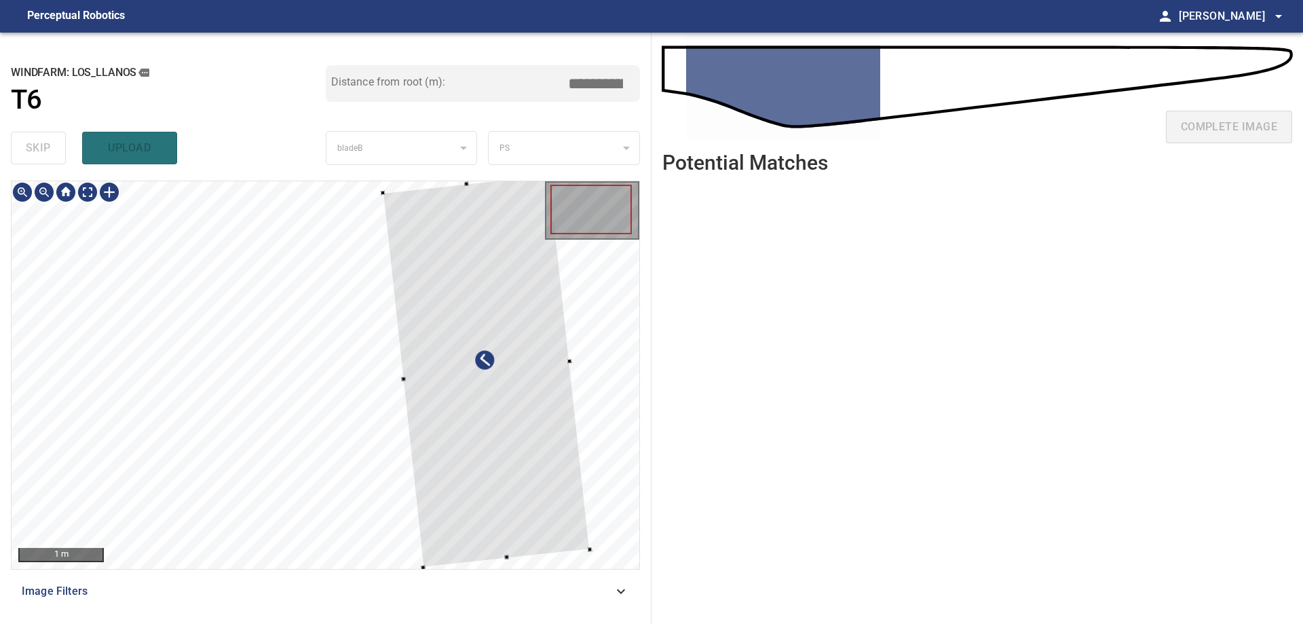
click at [517, 507] on div at bounding box center [486, 371] width 207 height 392
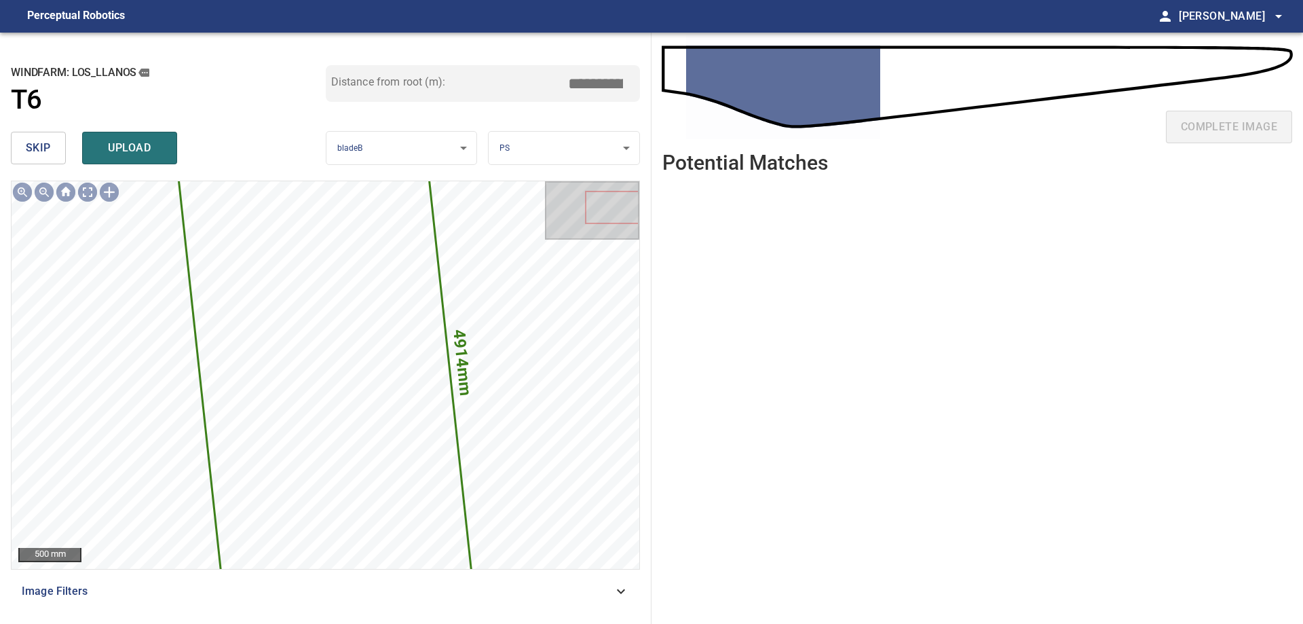
click at [58, 153] on button "skip" at bounding box center [38, 148] width 55 height 33
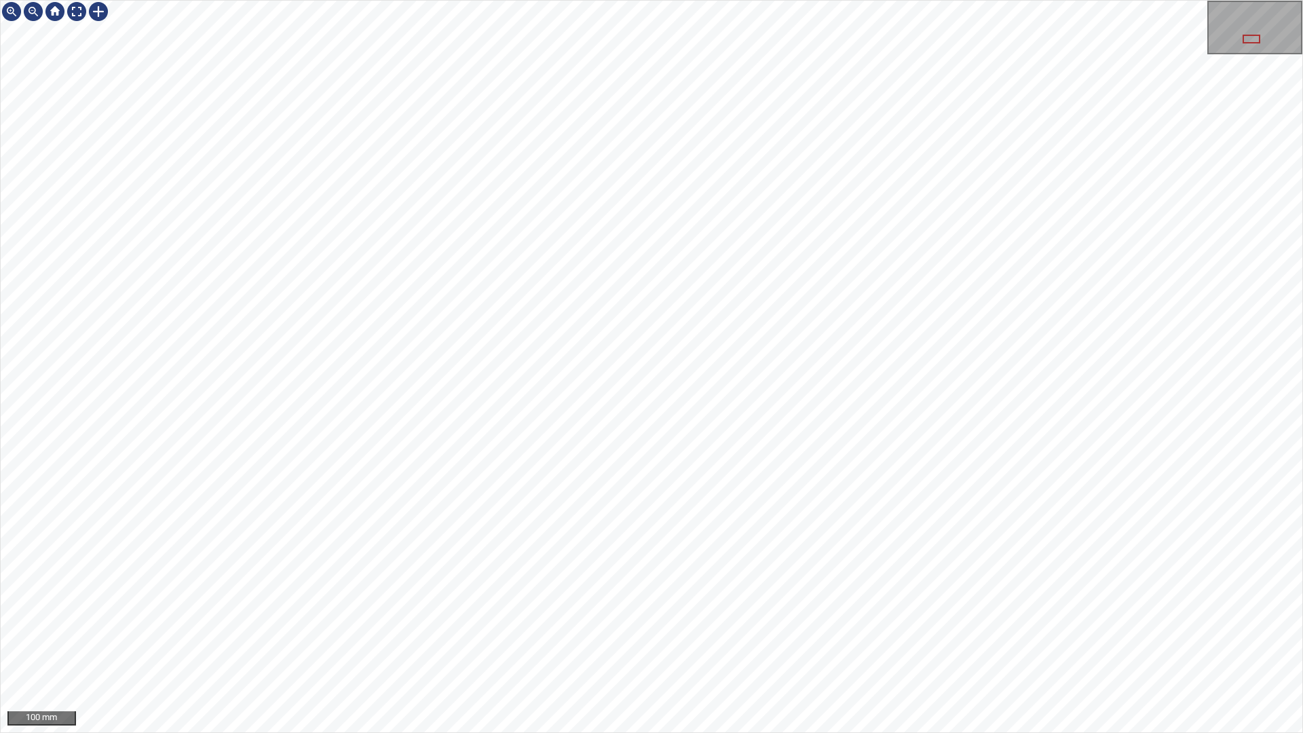
click at [688, 0] on div "100 mm" at bounding box center [651, 366] width 1303 height 733
click at [808, 623] on div "100 mm" at bounding box center [651, 366] width 1303 height 733
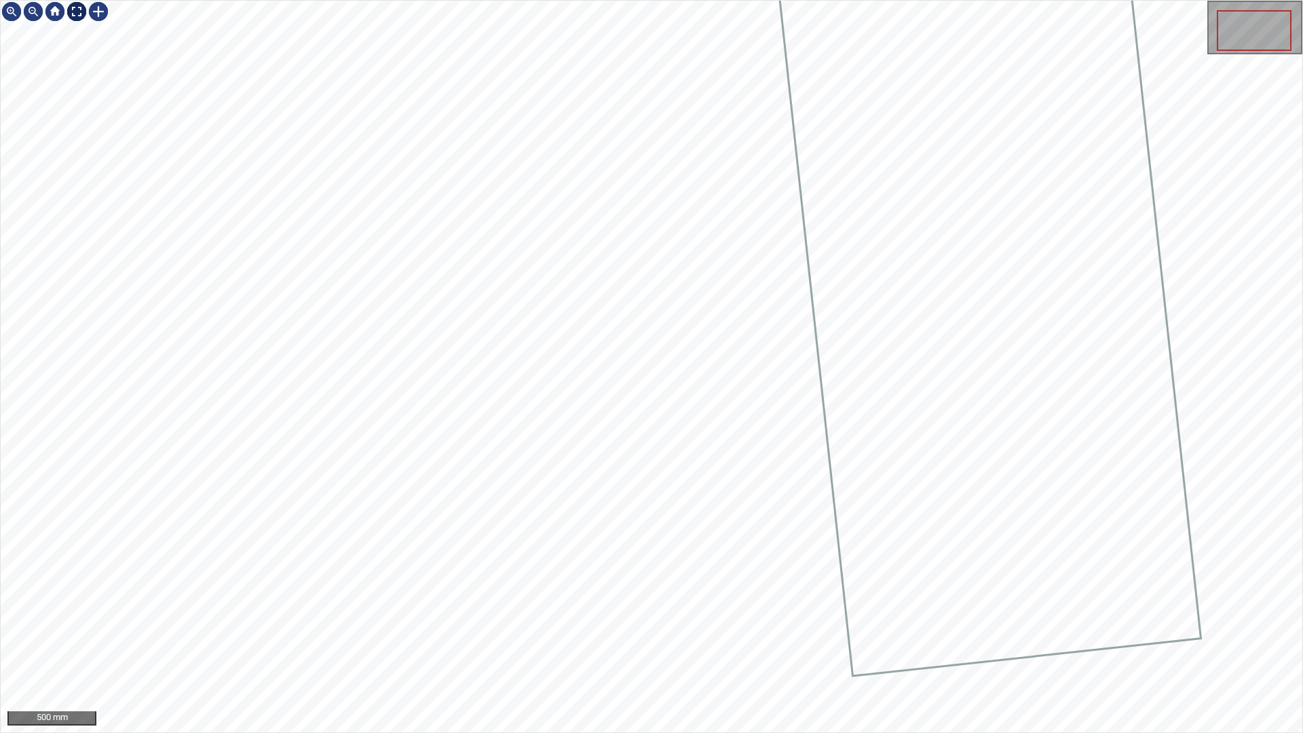
click at [74, 14] on div at bounding box center [77, 12] width 22 height 22
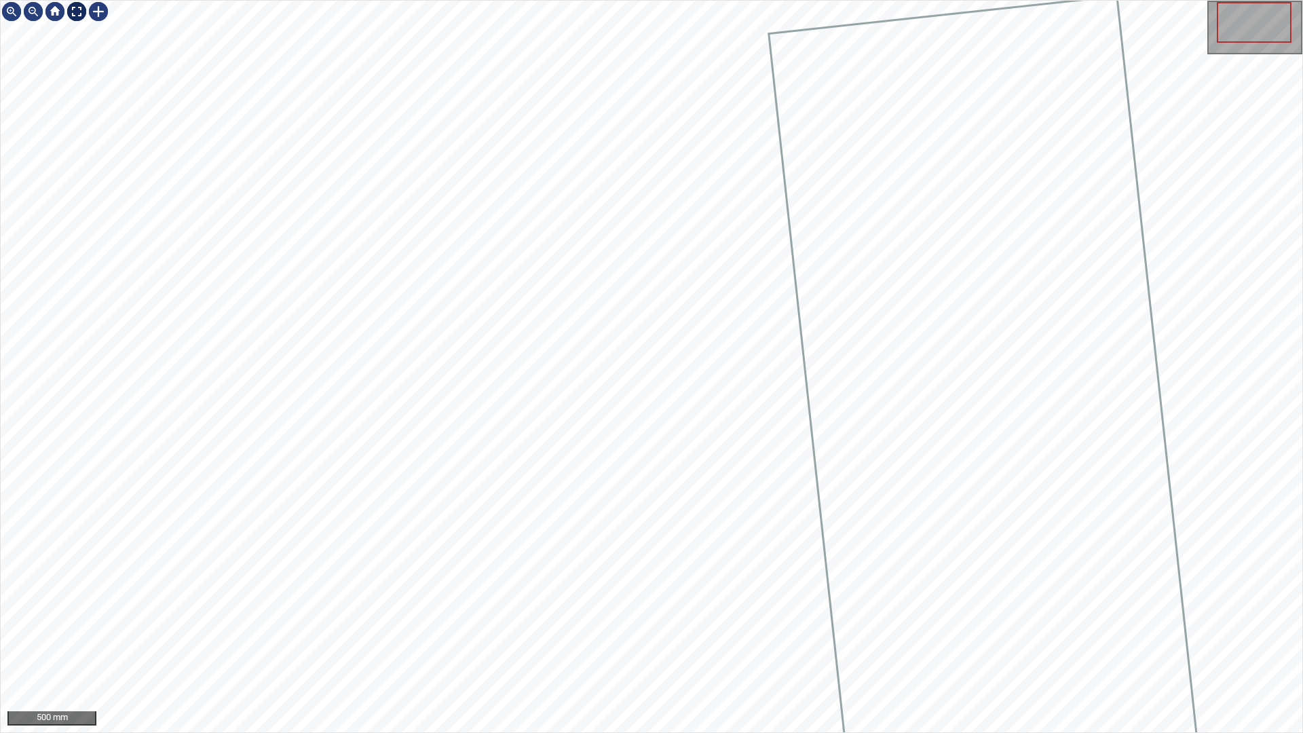
click at [69, 10] on div at bounding box center [77, 12] width 22 height 22
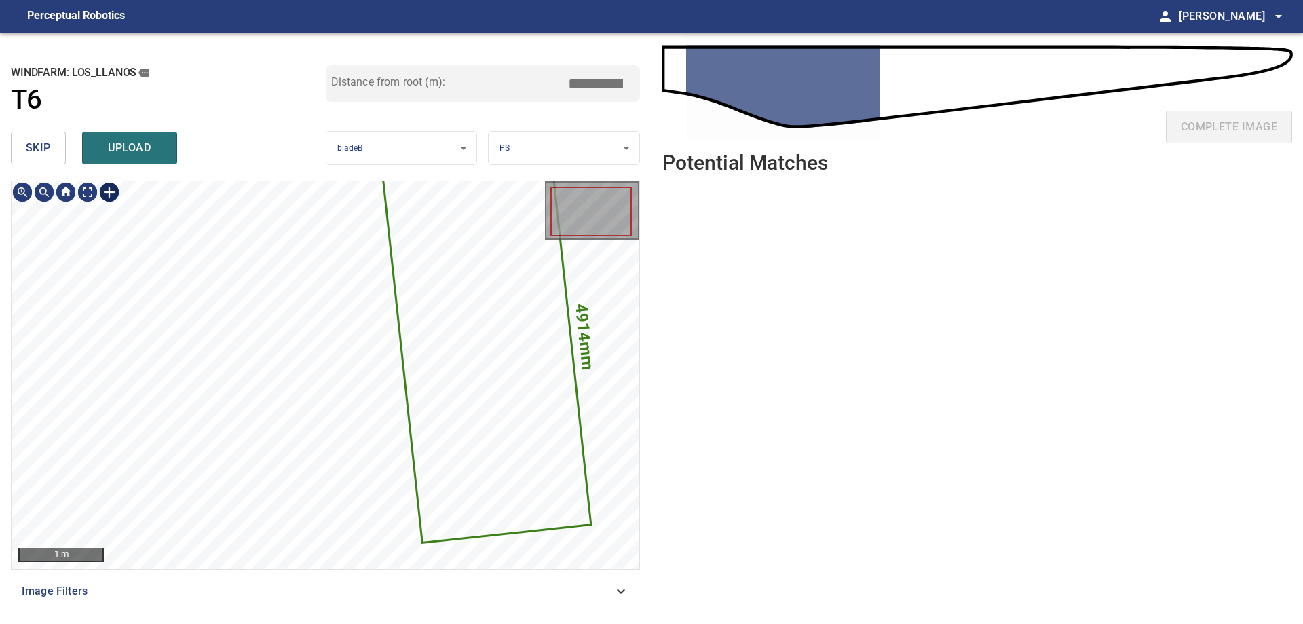
click at [111, 190] on div at bounding box center [109, 192] width 22 height 22
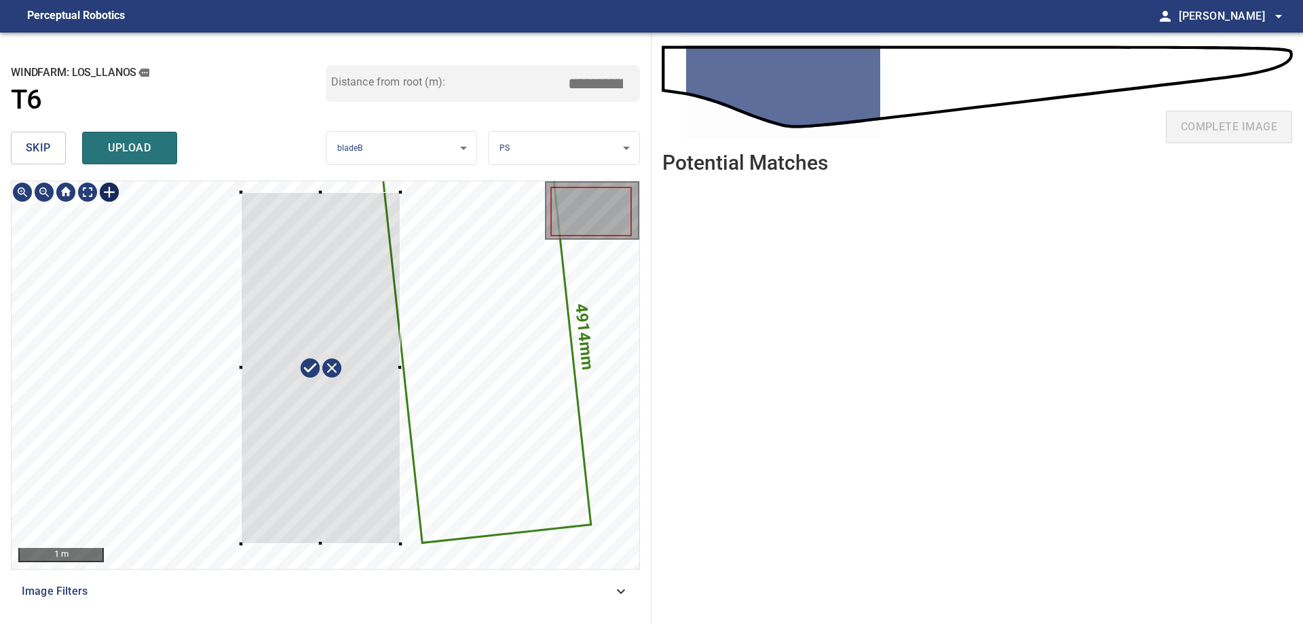
click at [247, 196] on div "4914mm 2190mm" at bounding box center [326, 375] width 628 height 388
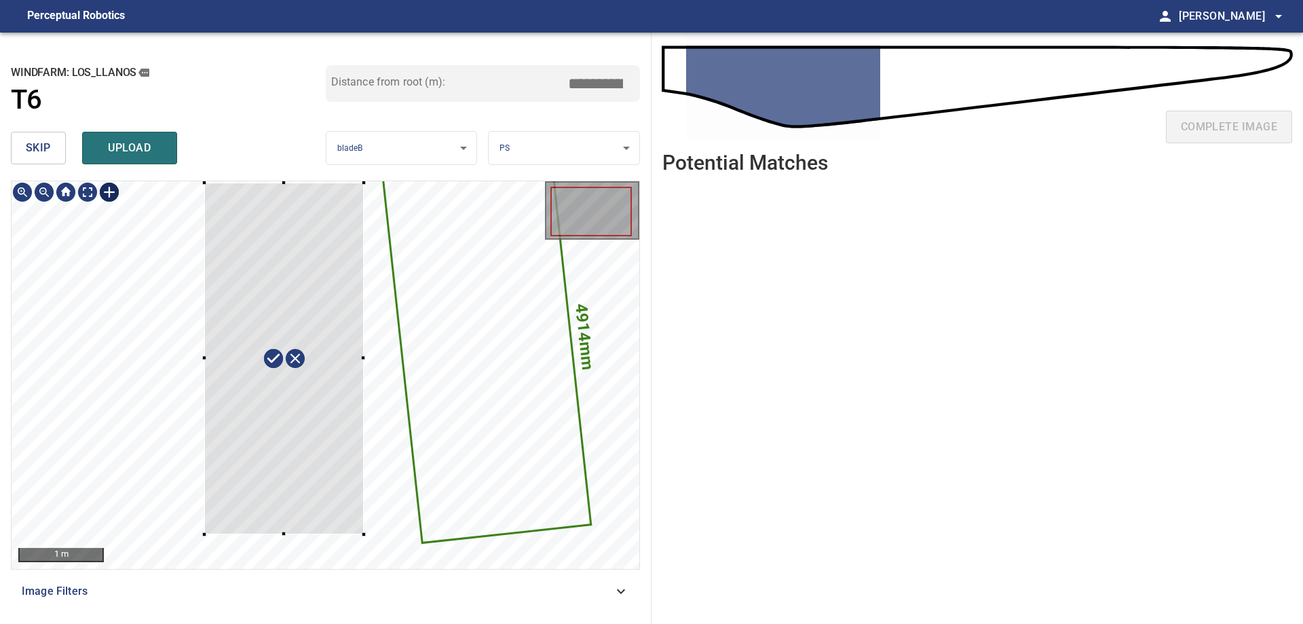
click at [326, 220] on div at bounding box center [284, 359] width 160 height 352
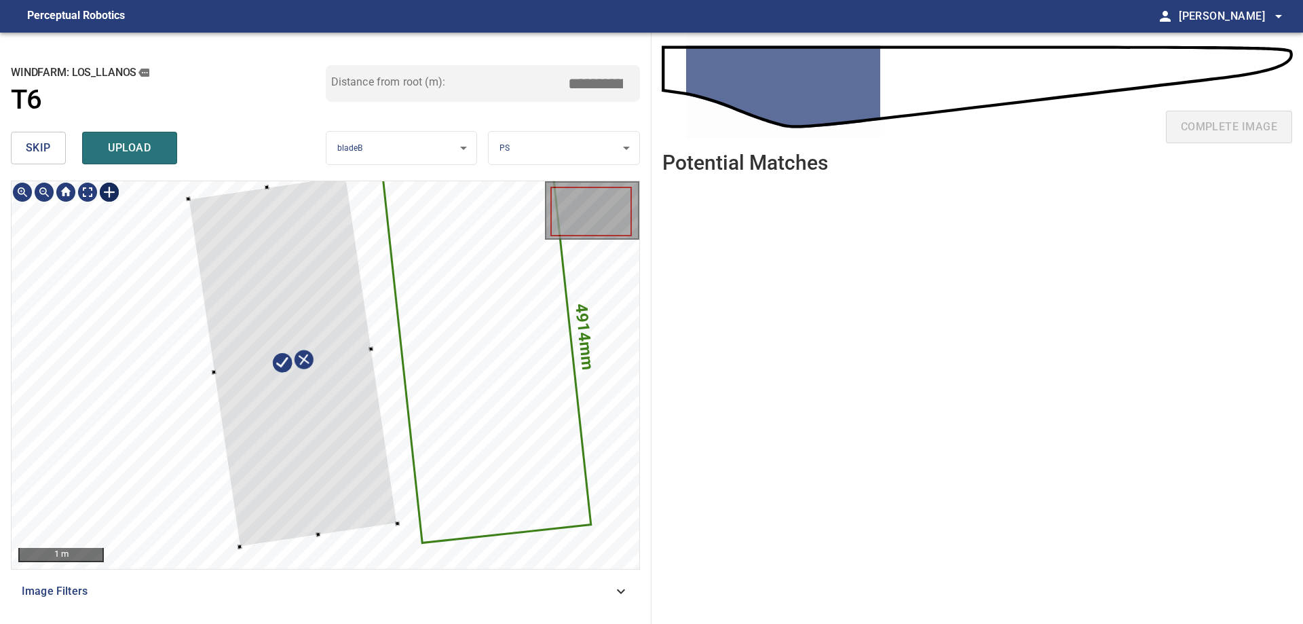
click at [381, 491] on div at bounding box center [292, 361] width 209 height 371
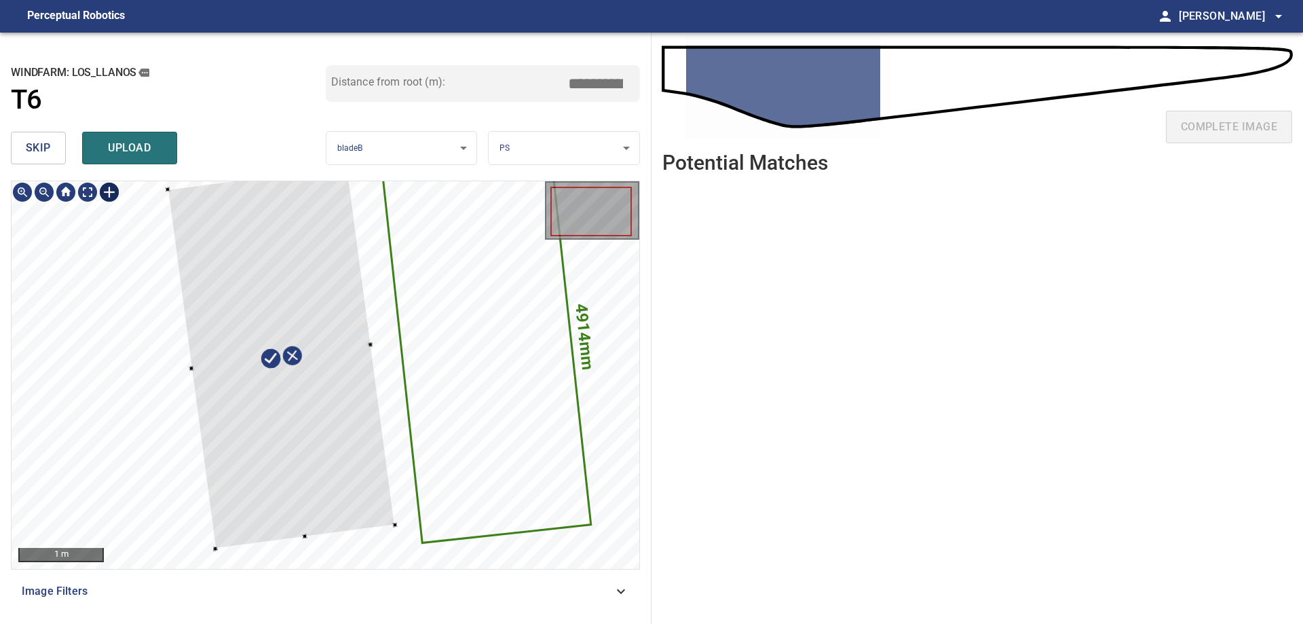
click at [362, 514] on div at bounding box center [281, 358] width 227 height 384
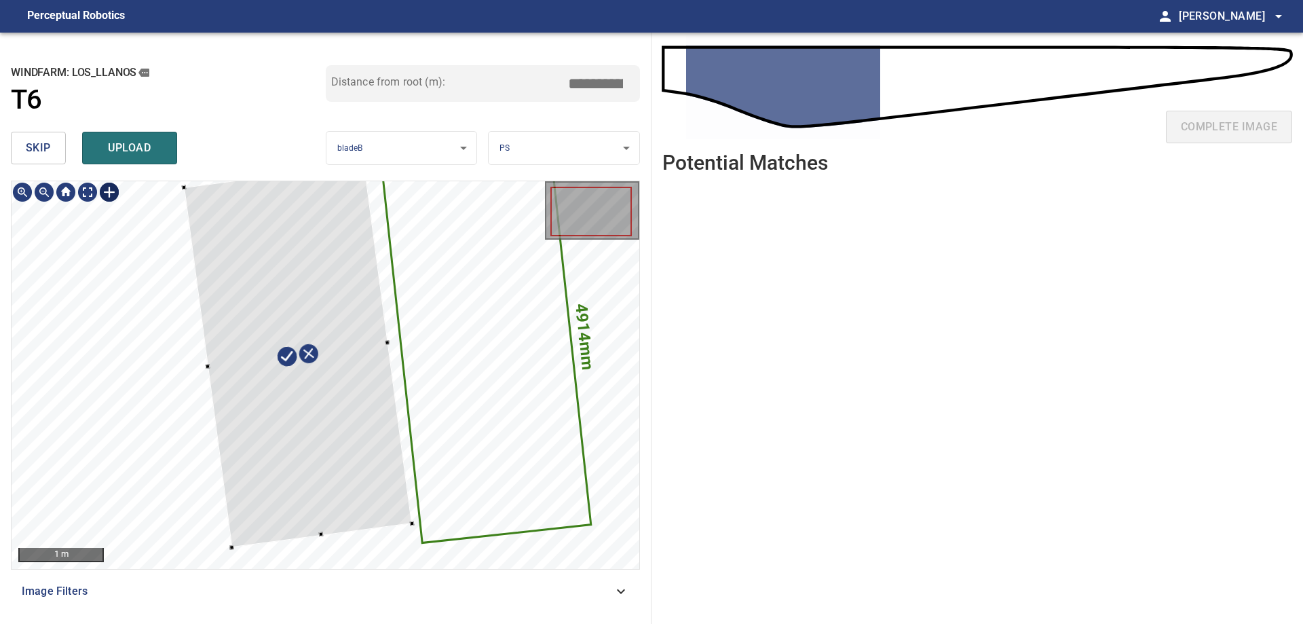
click at [385, 460] on div at bounding box center [298, 355] width 228 height 384
click at [388, 475] on div at bounding box center [299, 369] width 228 height 384
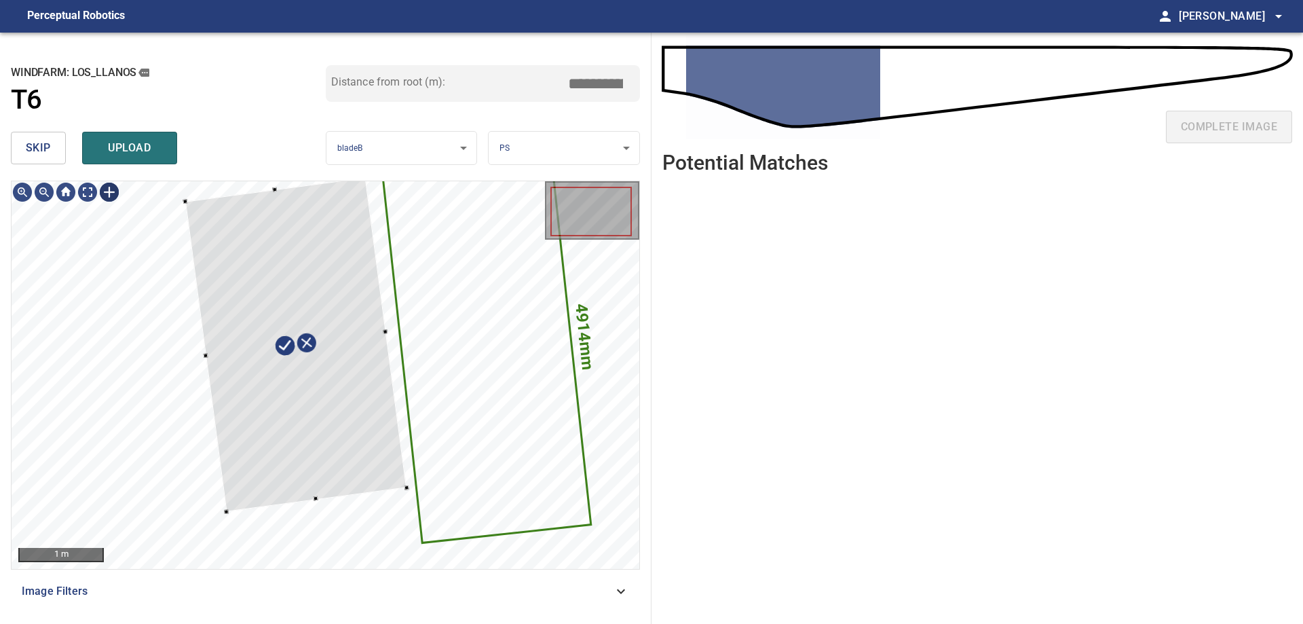
click at [269, 171] on div "**********" at bounding box center [326, 328] width 652 height 591
click at [328, 236] on div at bounding box center [296, 356] width 223 height 346
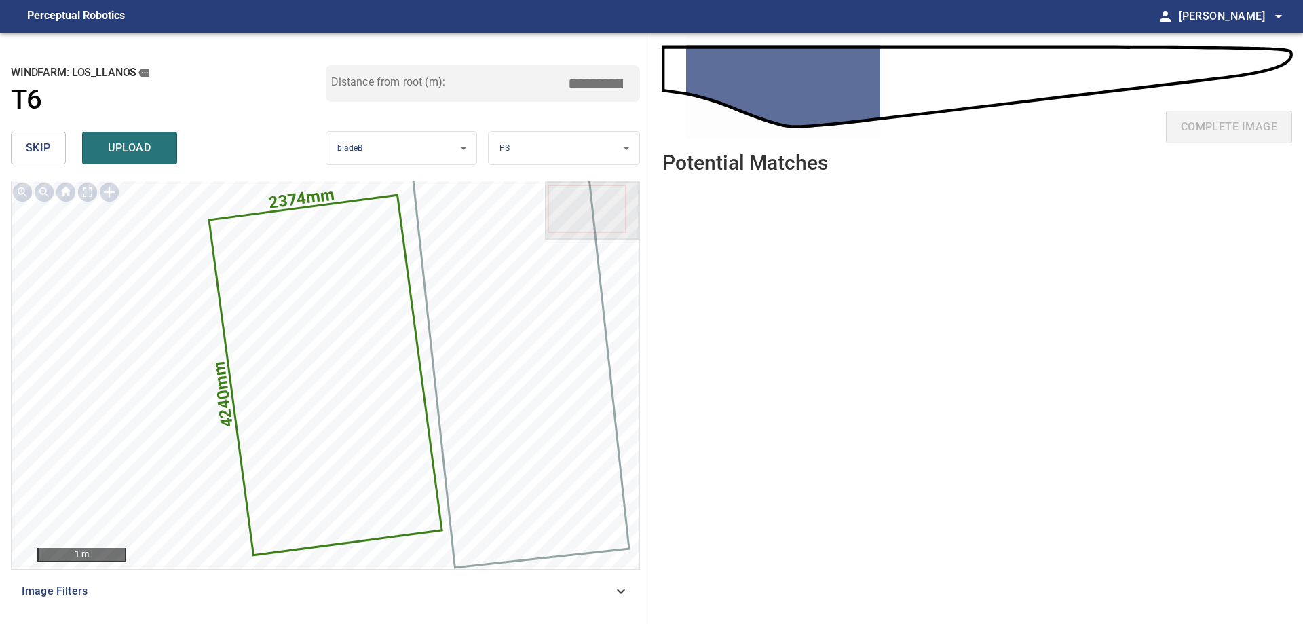
drag, startPoint x: 591, startPoint y: 81, endPoint x: 806, endPoint y: 86, distance: 215.9
click at [806, 86] on div "**********" at bounding box center [651, 328] width 1303 height 591
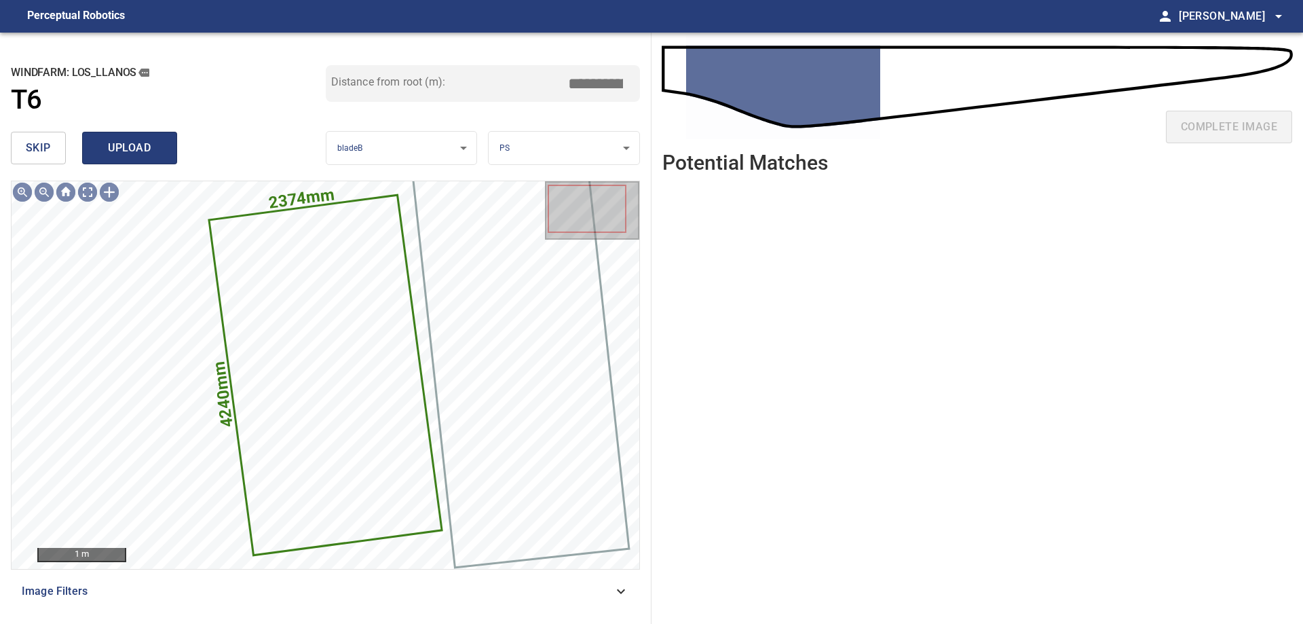
type input "****"
click at [116, 150] on span "upload" at bounding box center [129, 147] width 65 height 19
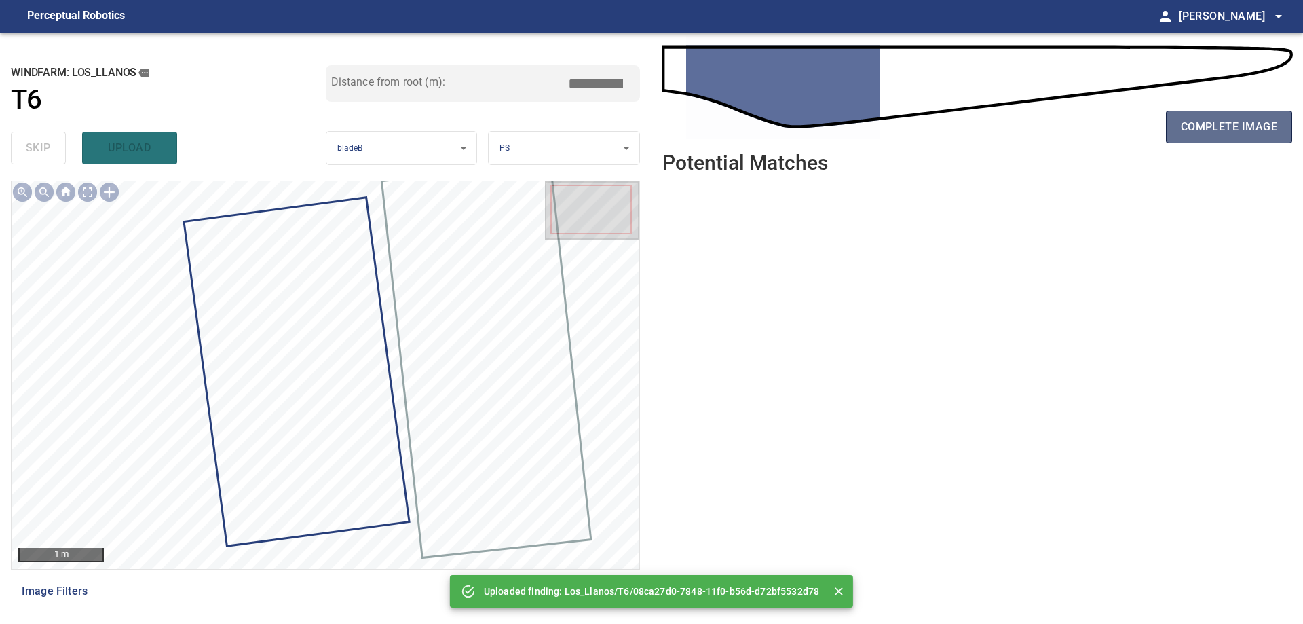
click at [1202, 119] on span "complete image" at bounding box center [1229, 126] width 96 height 19
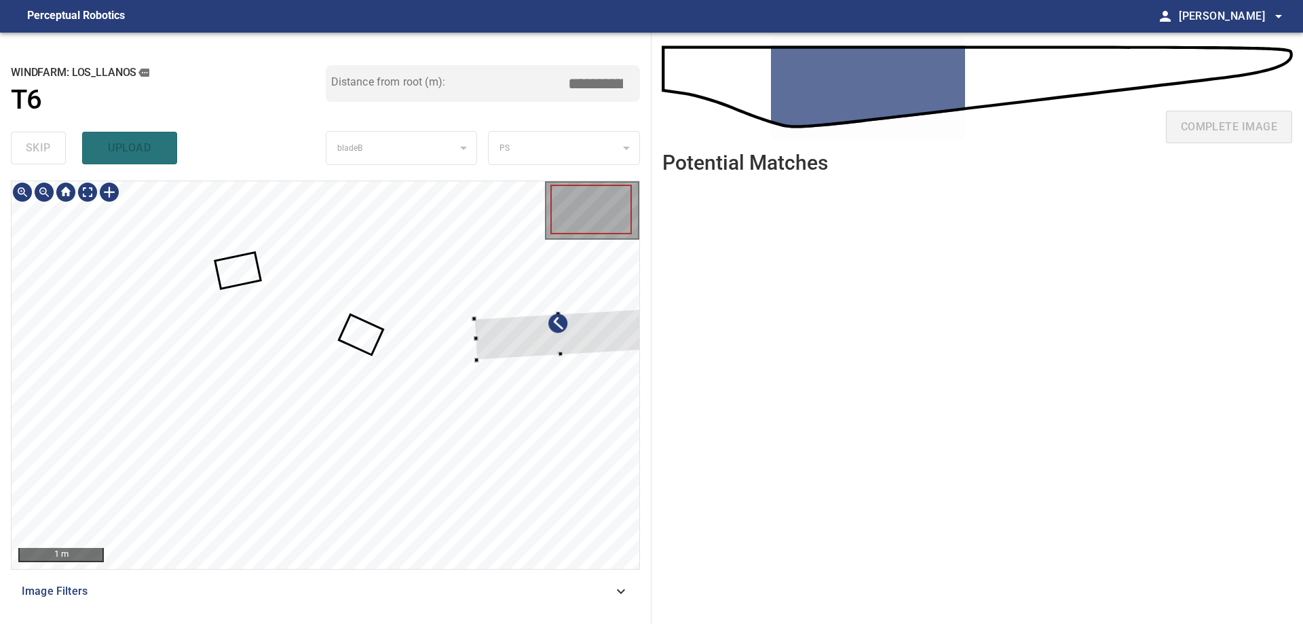
click at [483, 319] on div at bounding box center [559, 334] width 170 height 51
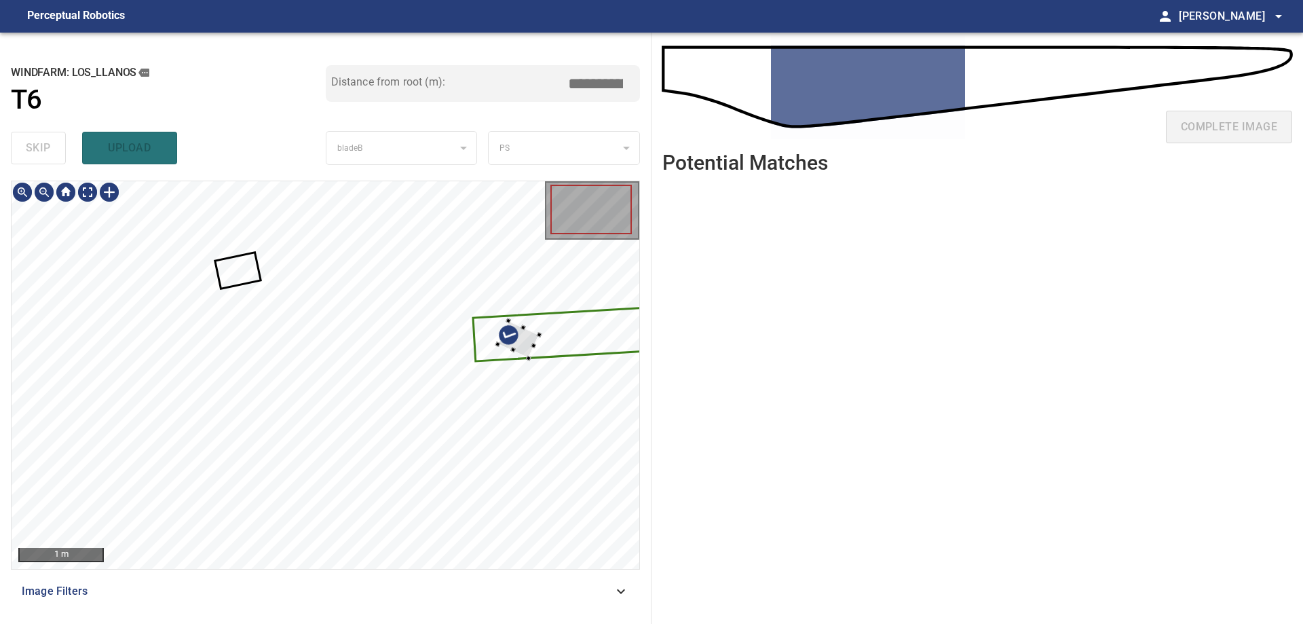
click at [574, 352] on div at bounding box center [326, 375] width 628 height 388
click at [558, 355] on div at bounding box center [536, 348] width 43 height 34
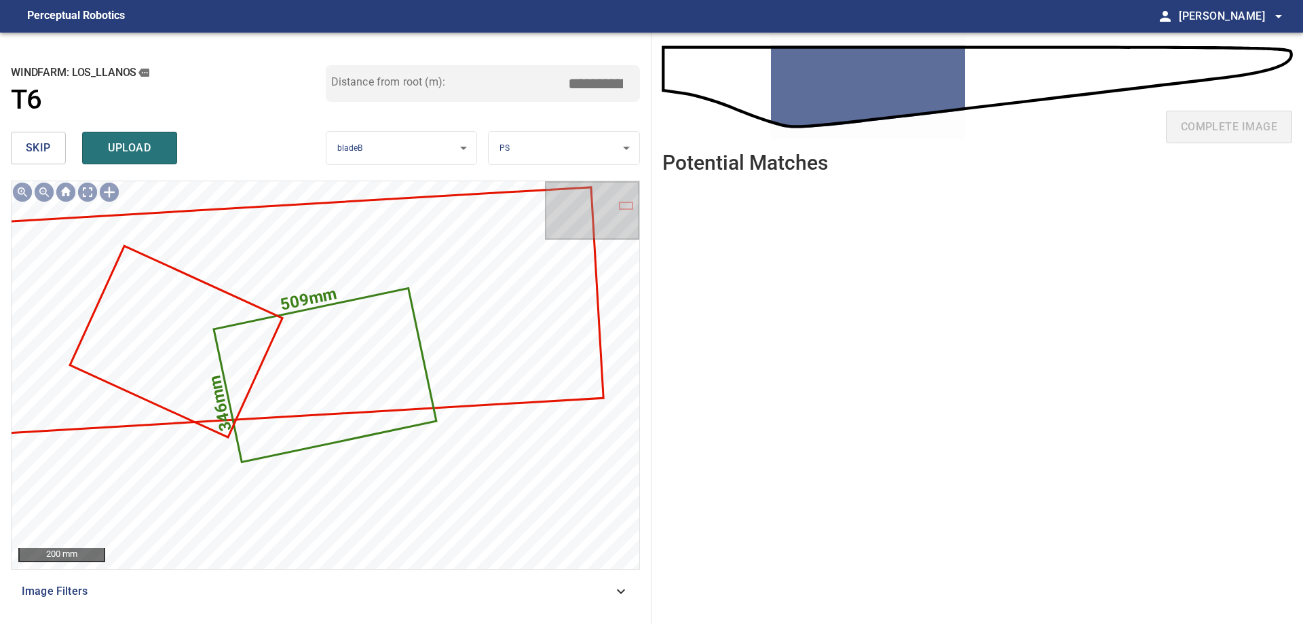
click at [9, 149] on div "**********" at bounding box center [326, 328] width 652 height 591
click at [12, 153] on div "**********" at bounding box center [326, 328] width 652 height 591
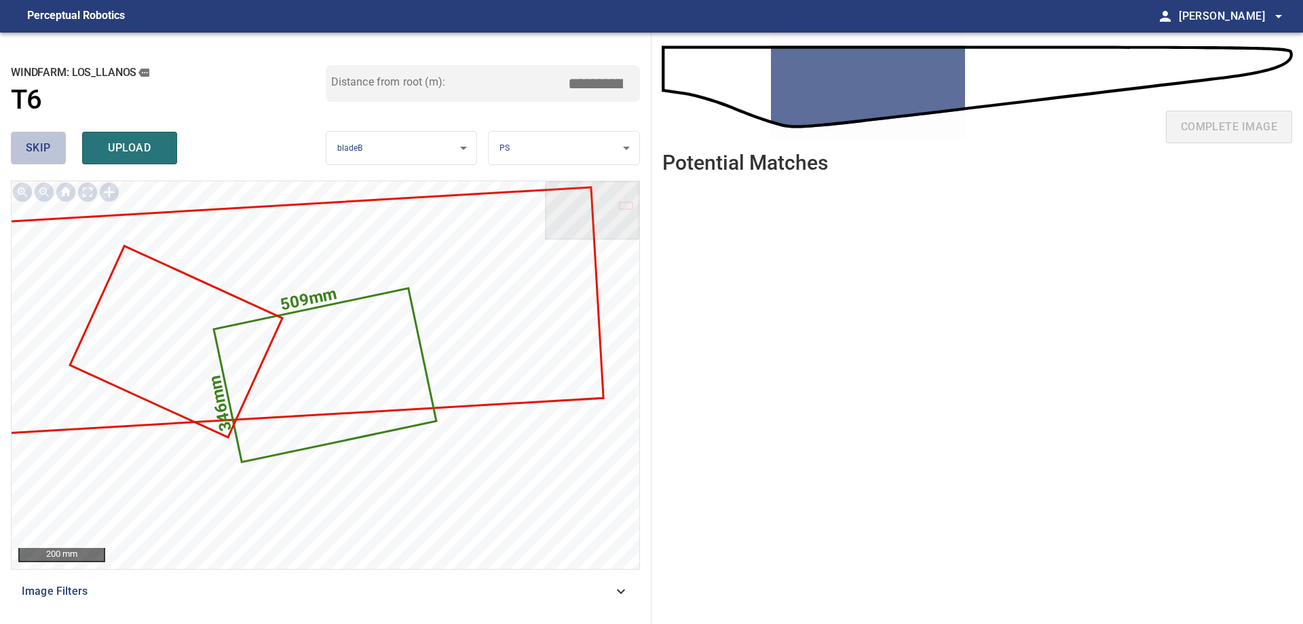
click at [12, 153] on button "skip" at bounding box center [38, 148] width 55 height 33
click at [44, 145] on span "skip" at bounding box center [38, 147] width 25 height 19
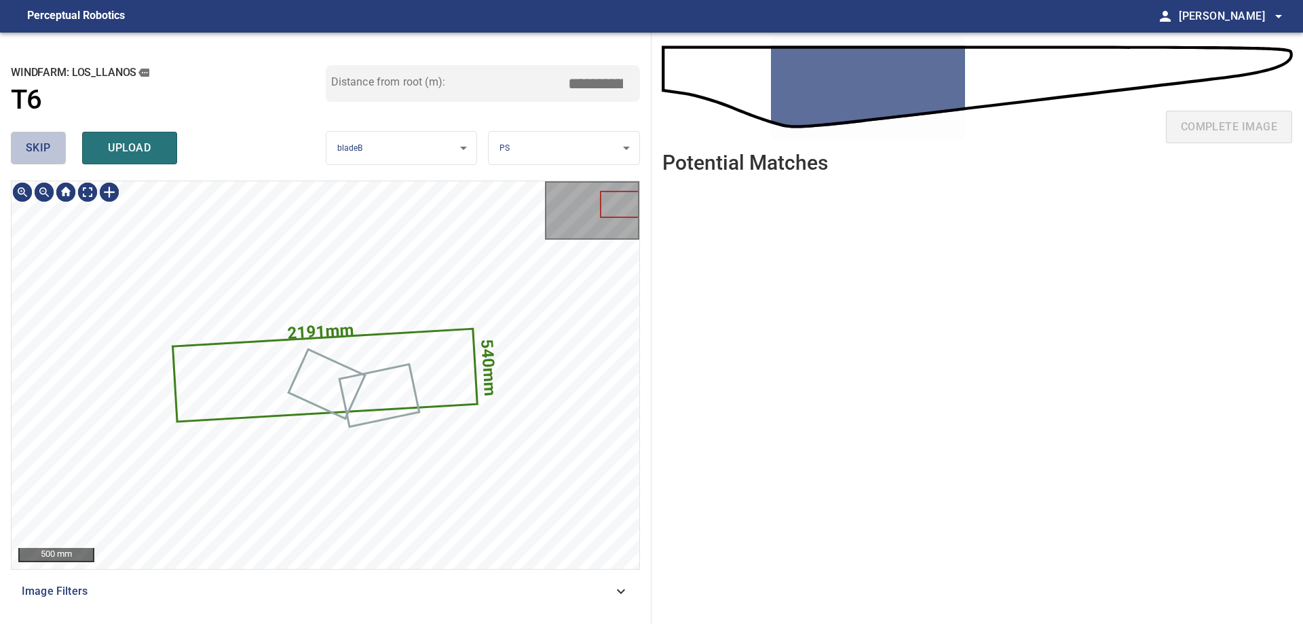
click at [44, 153] on span "skip" at bounding box center [38, 147] width 25 height 19
type input "****"
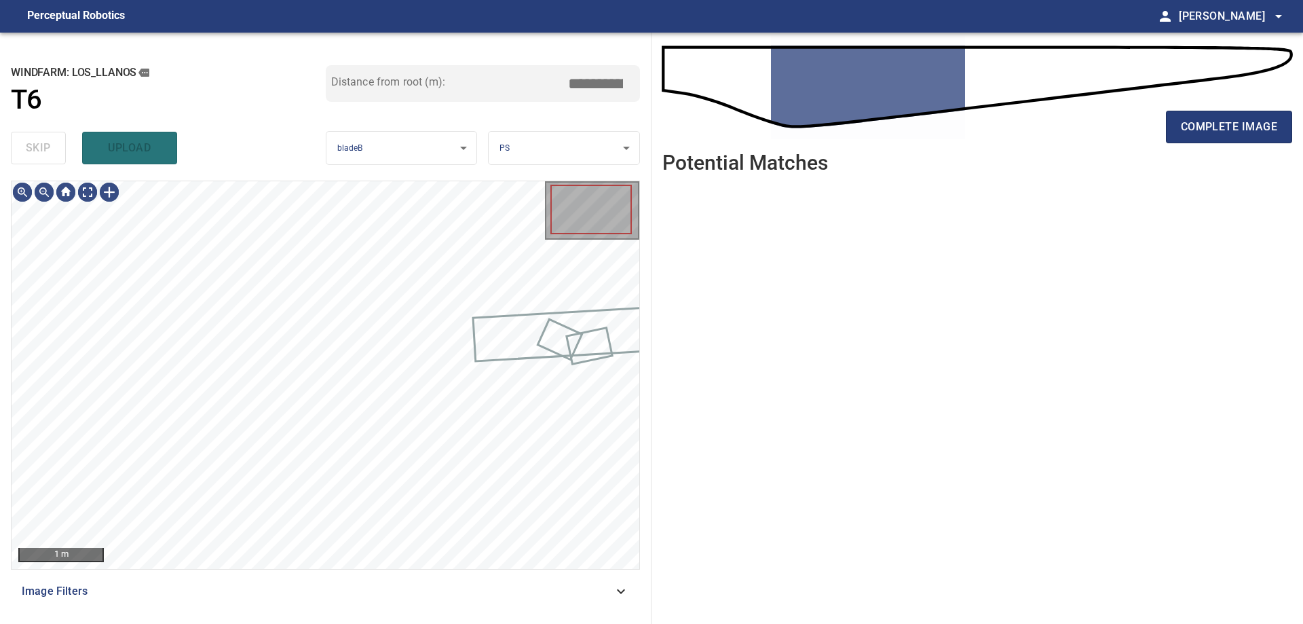
click at [44, 162] on div "skip upload" at bounding box center [168, 147] width 315 height 43
click at [36, 166] on div "skip upload" at bounding box center [168, 147] width 315 height 43
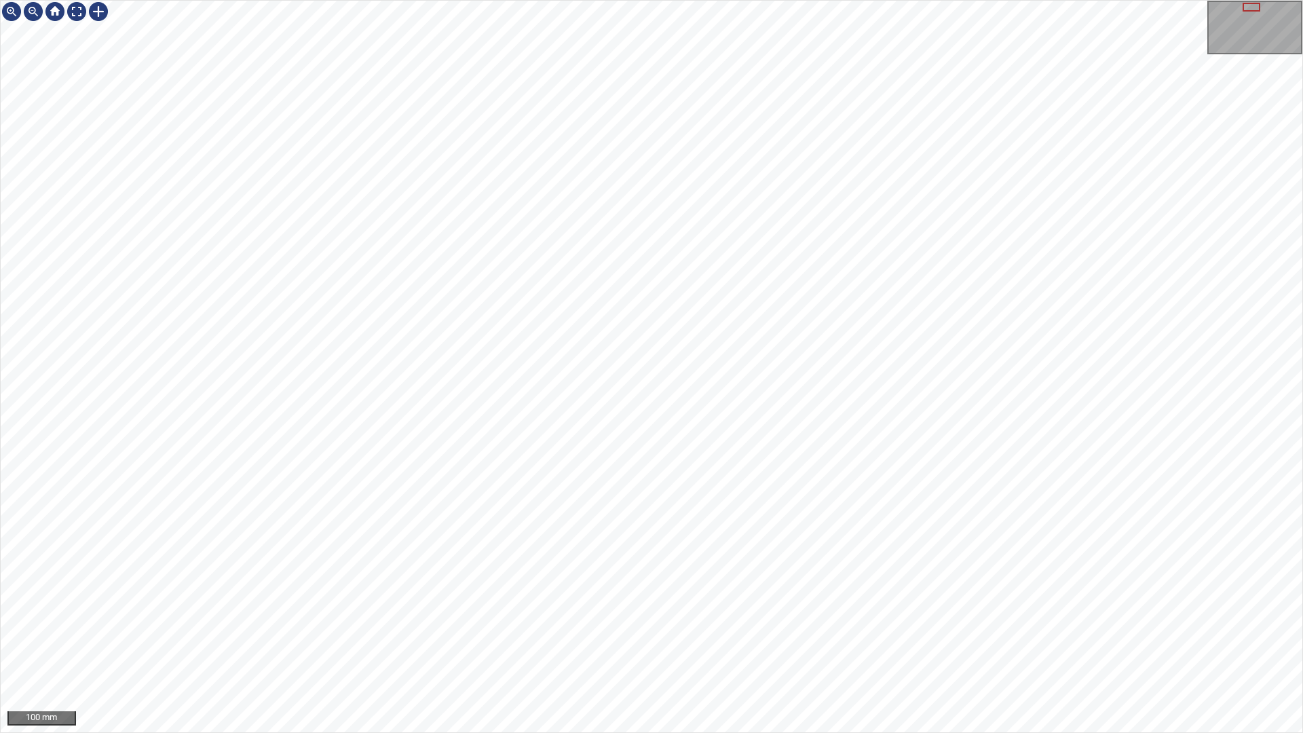
click at [1303, 162] on div "100 mm" at bounding box center [651, 366] width 1303 height 733
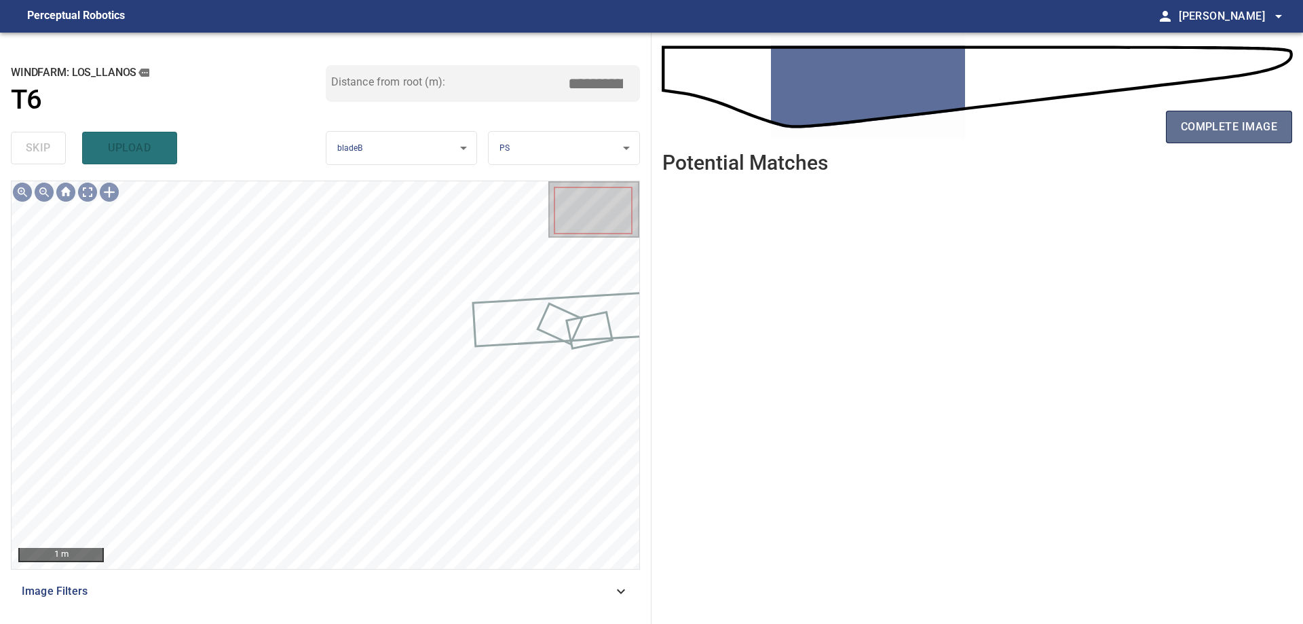
click at [1215, 130] on span "complete image" at bounding box center [1229, 126] width 96 height 19
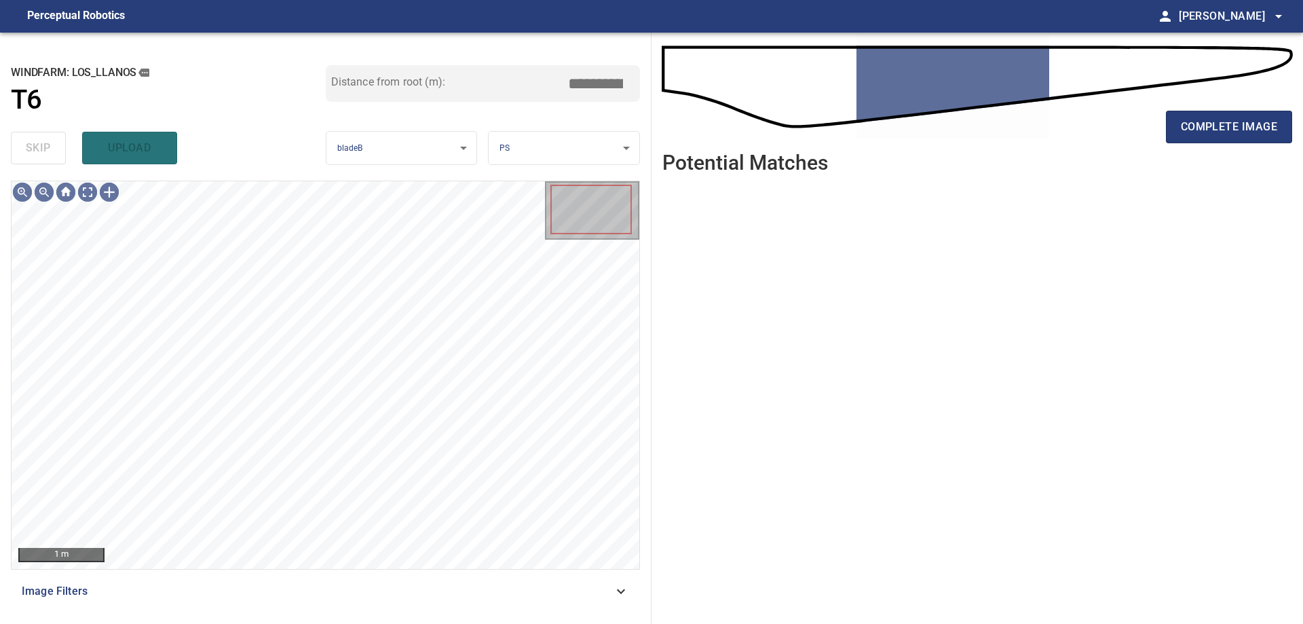
click at [441, 570] on div "1 m" at bounding box center [325, 375] width 629 height 389
click at [408, 586] on span "Image Filters" at bounding box center [317, 591] width 591 height 16
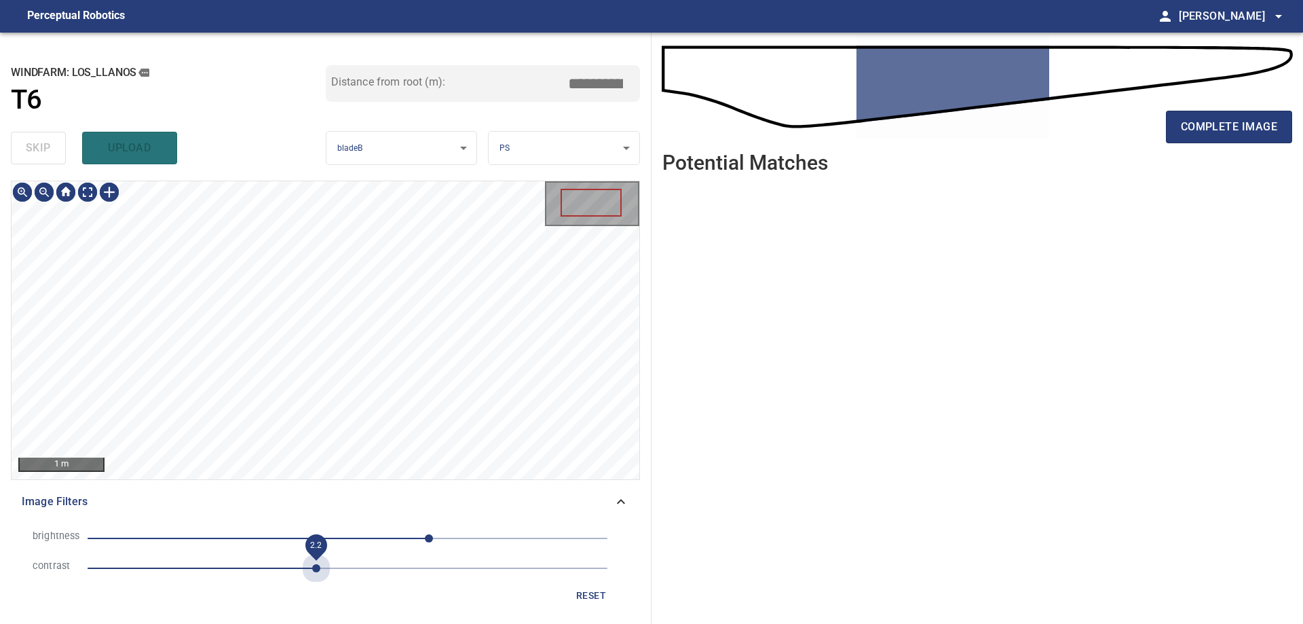
click at [318, 567] on span "2.2" at bounding box center [348, 568] width 520 height 19
click at [291, 534] on span "80" at bounding box center [348, 538] width 520 height 19
click at [346, 529] on span "-2" at bounding box center [348, 538] width 520 height 19
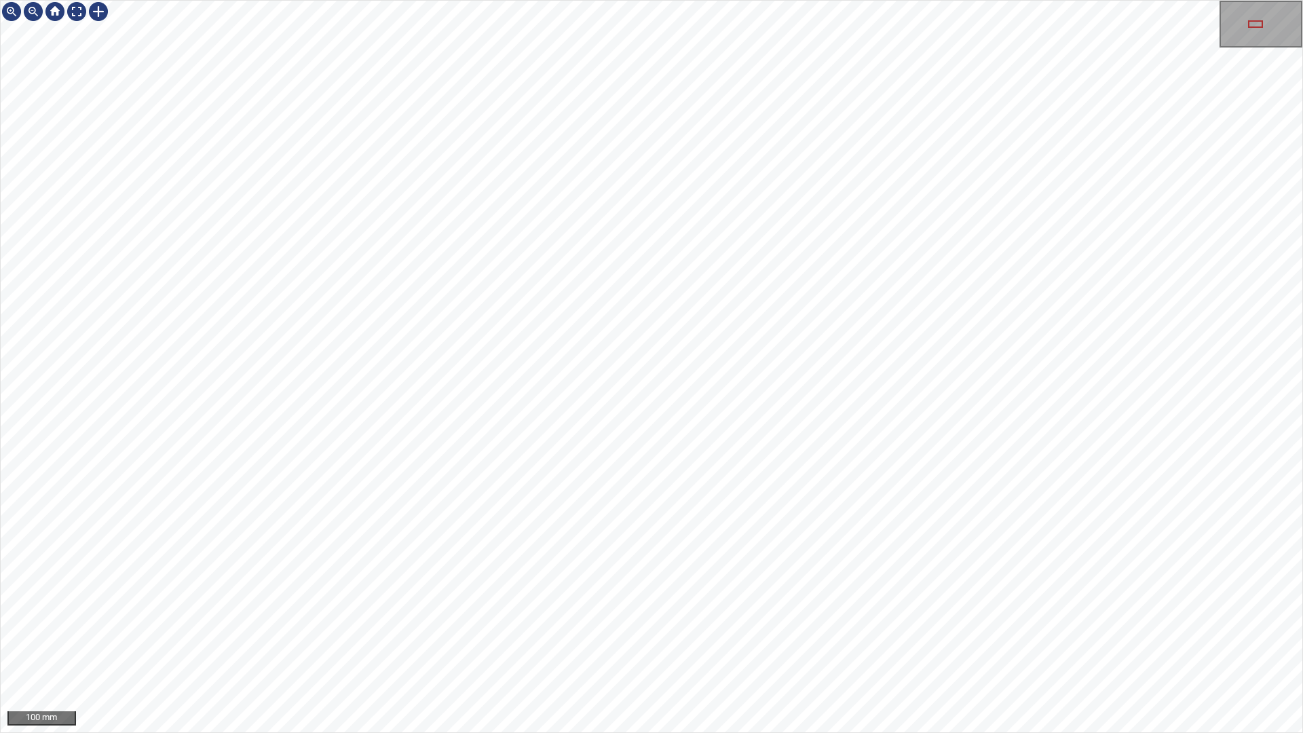
click at [833, 0] on div "100 mm" at bounding box center [651, 366] width 1303 height 733
click at [102, 16] on div at bounding box center [99, 12] width 22 height 22
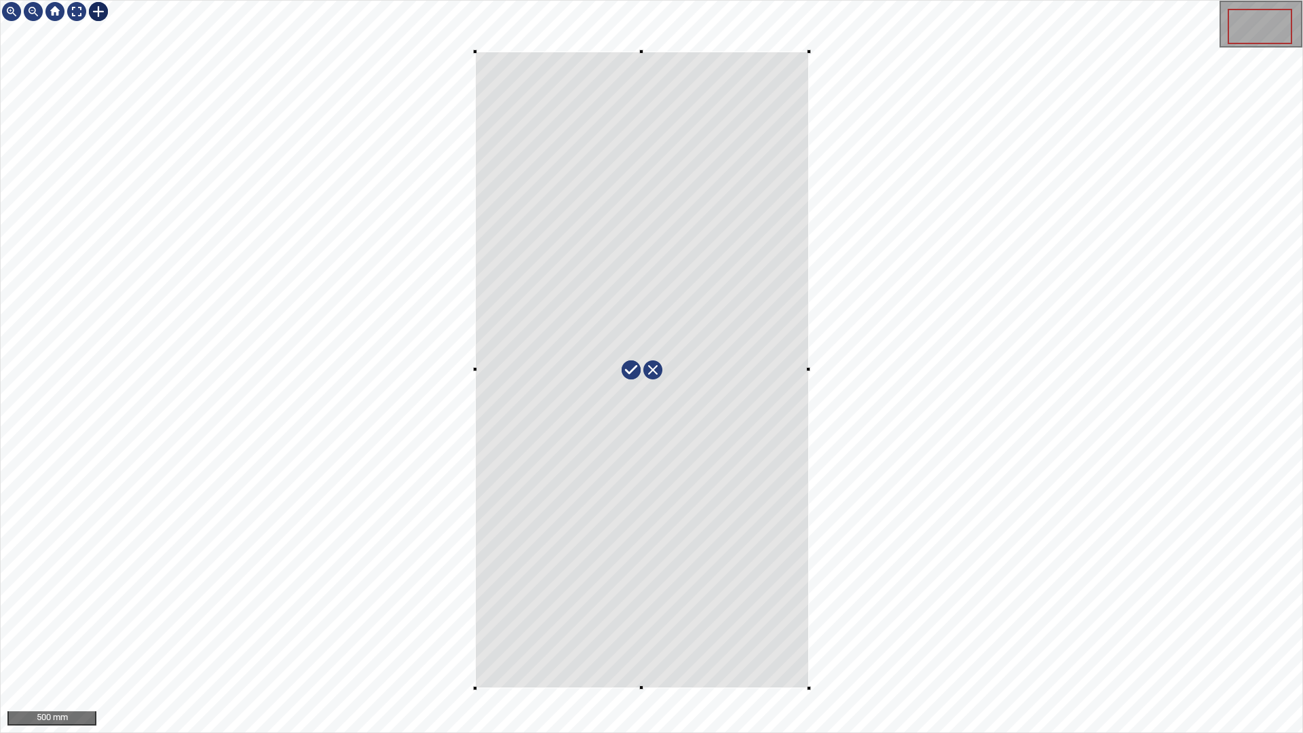
click at [483, 54] on div at bounding box center [652, 367] width 1302 height 732
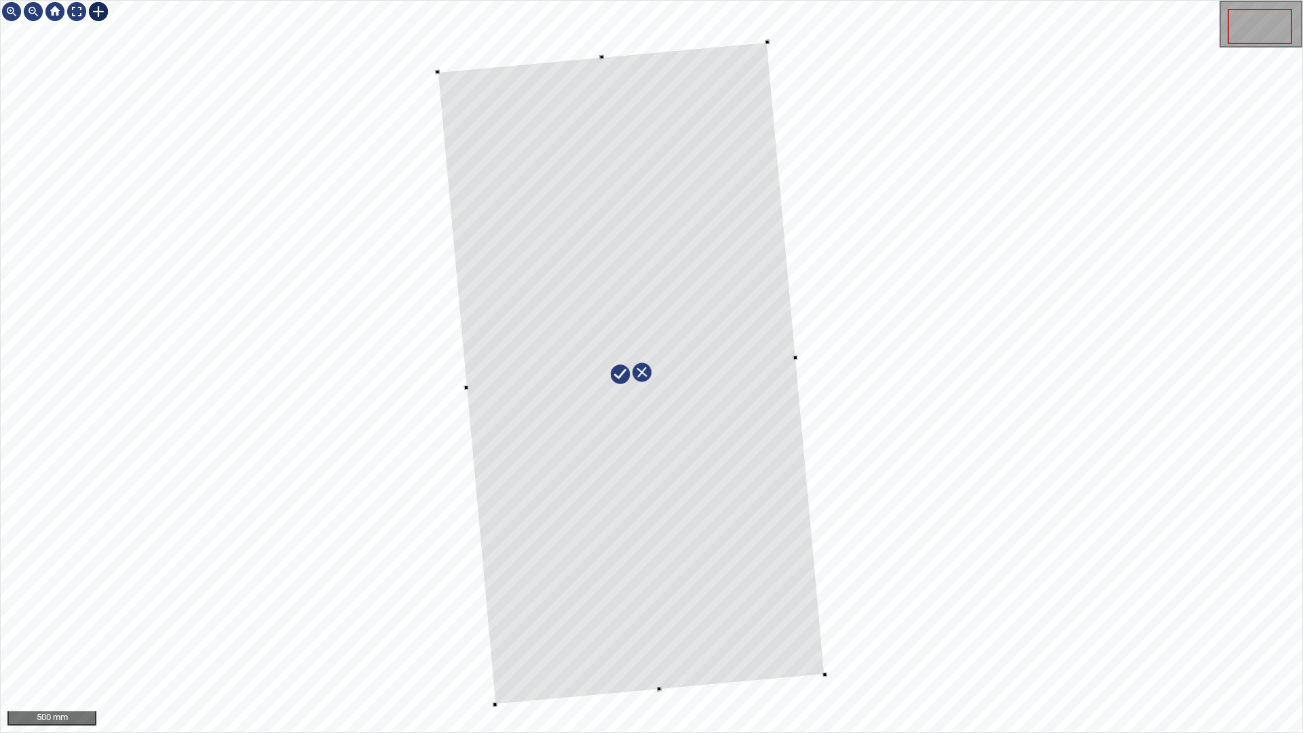
click at [665, 605] on div at bounding box center [632, 373] width 388 height 663
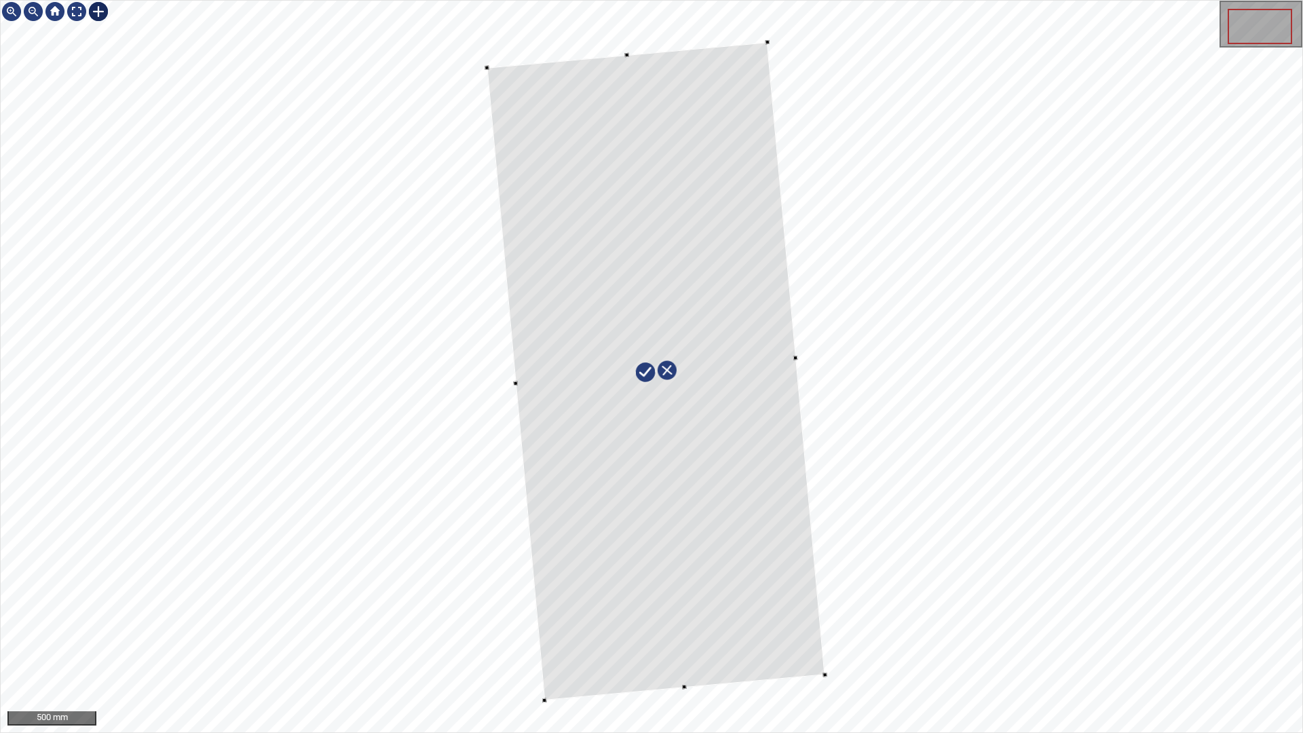
click at [844, 334] on div at bounding box center [652, 367] width 1302 height 732
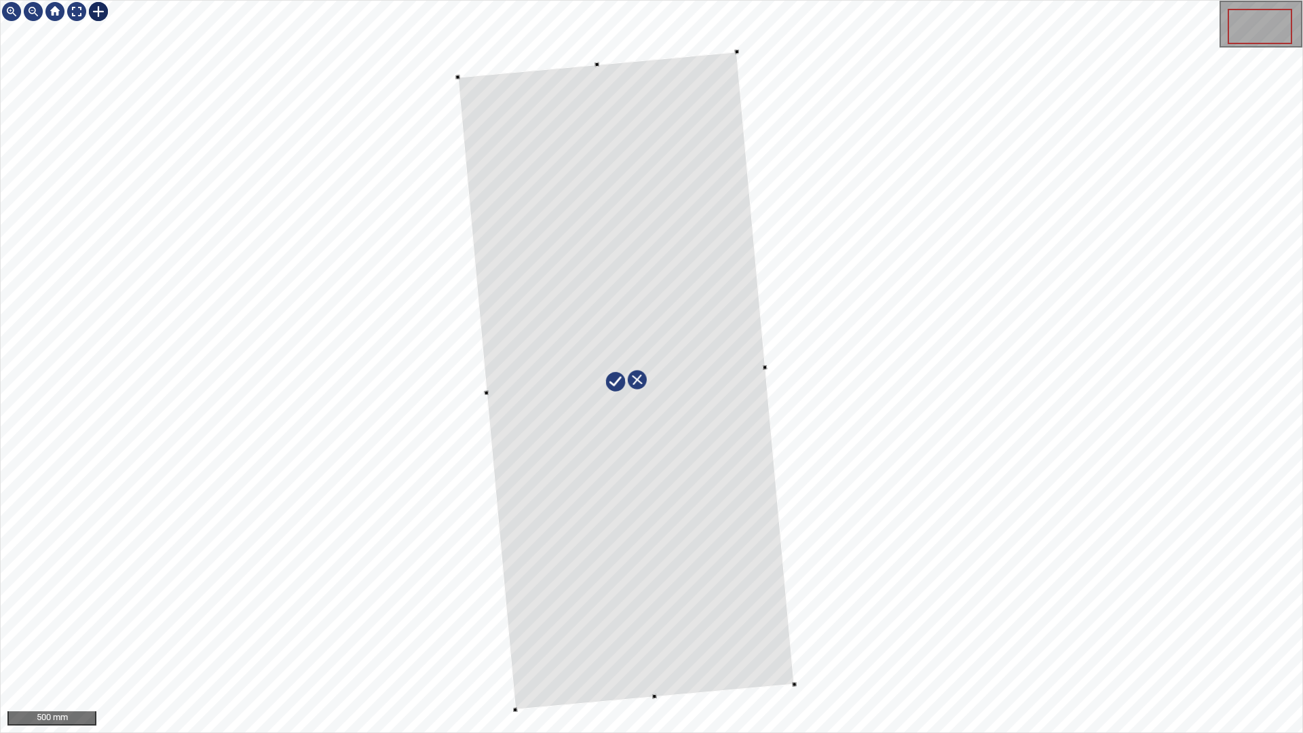
click at [717, 430] on div at bounding box center [626, 381] width 337 height 658
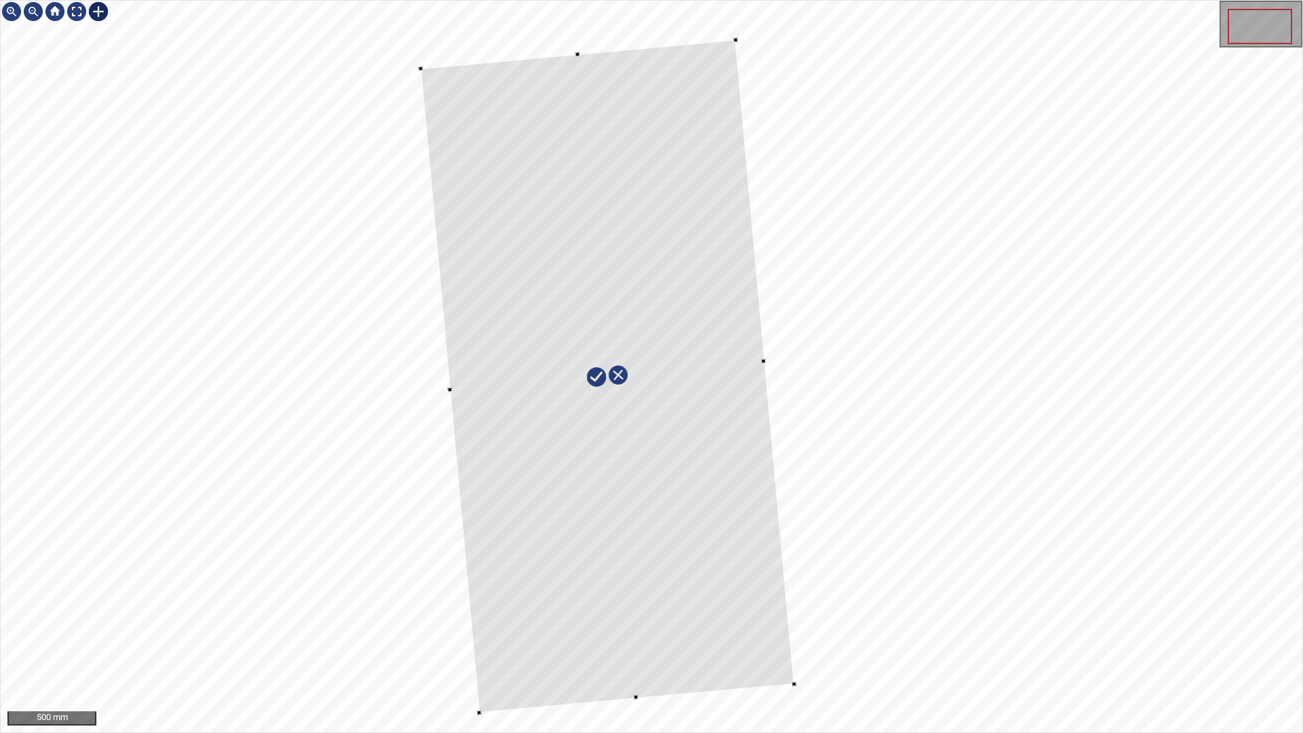
click at [747, 623] on div at bounding box center [607, 376] width 373 height 673
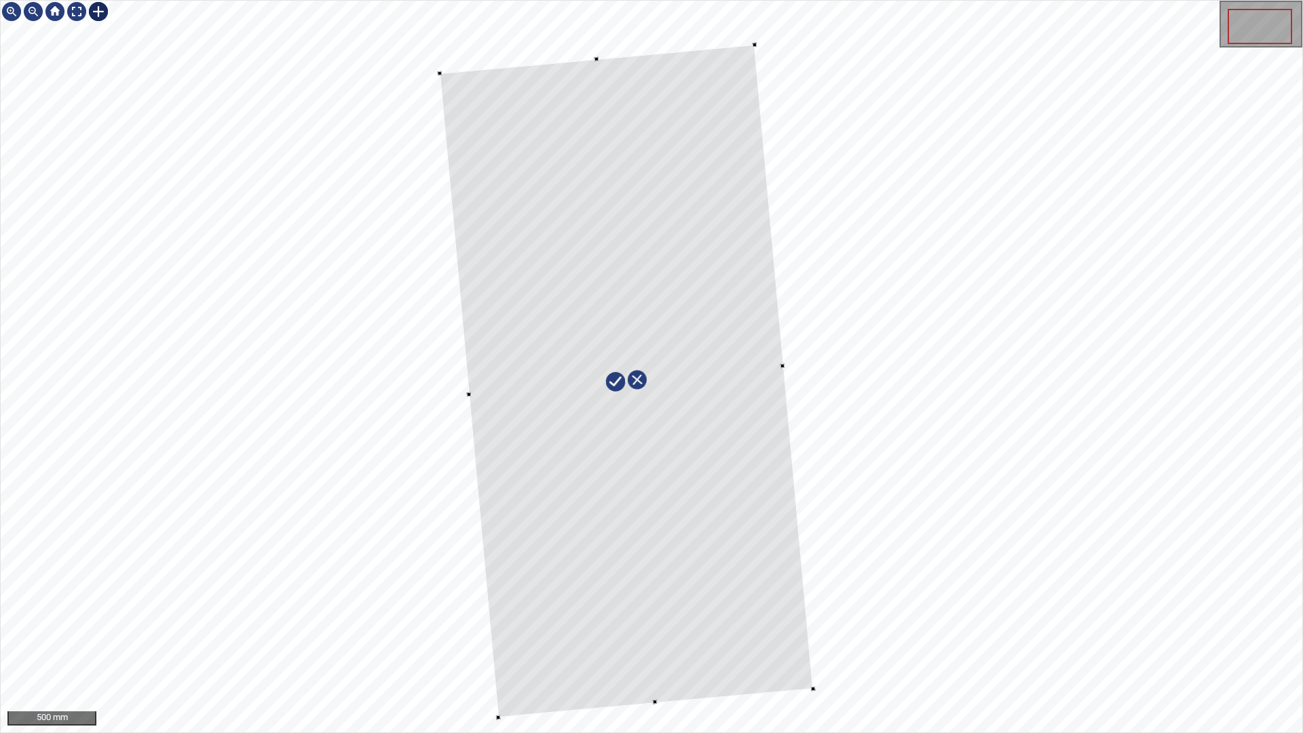
click at [766, 623] on div at bounding box center [626, 381] width 373 height 673
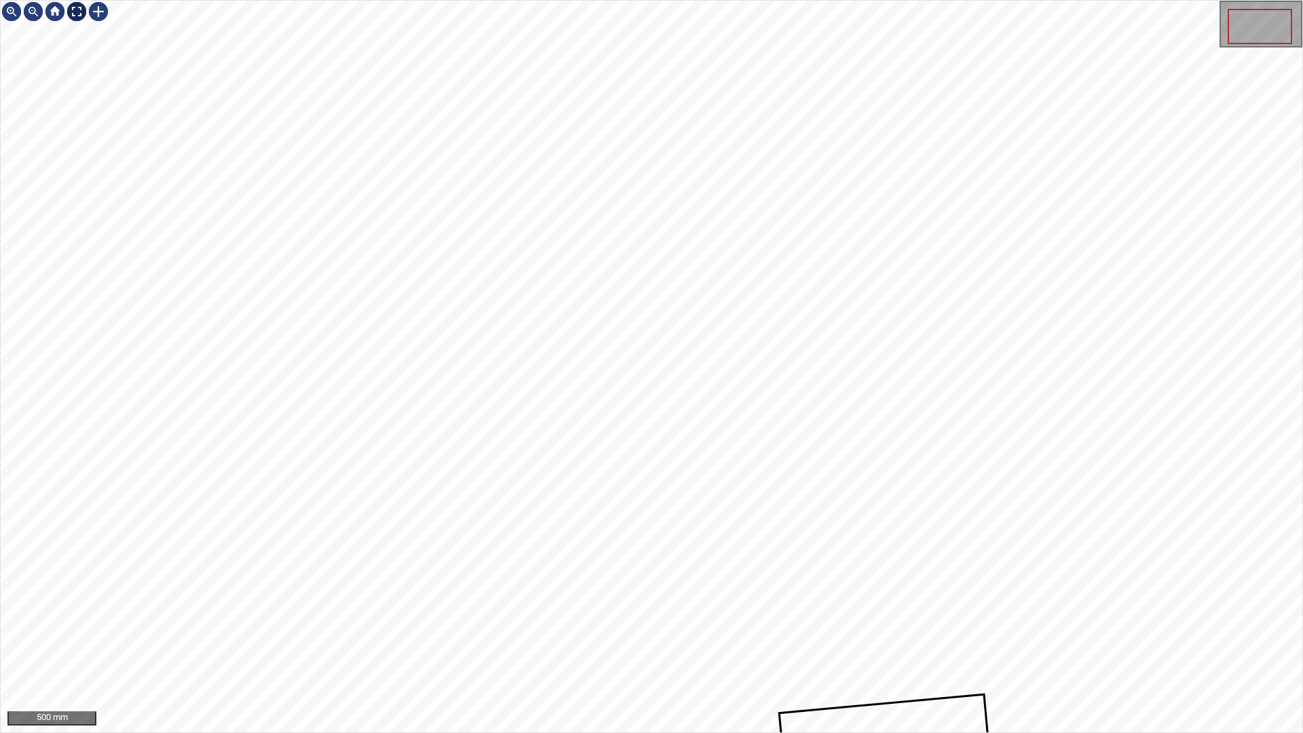
click at [77, 8] on div at bounding box center [77, 12] width 22 height 22
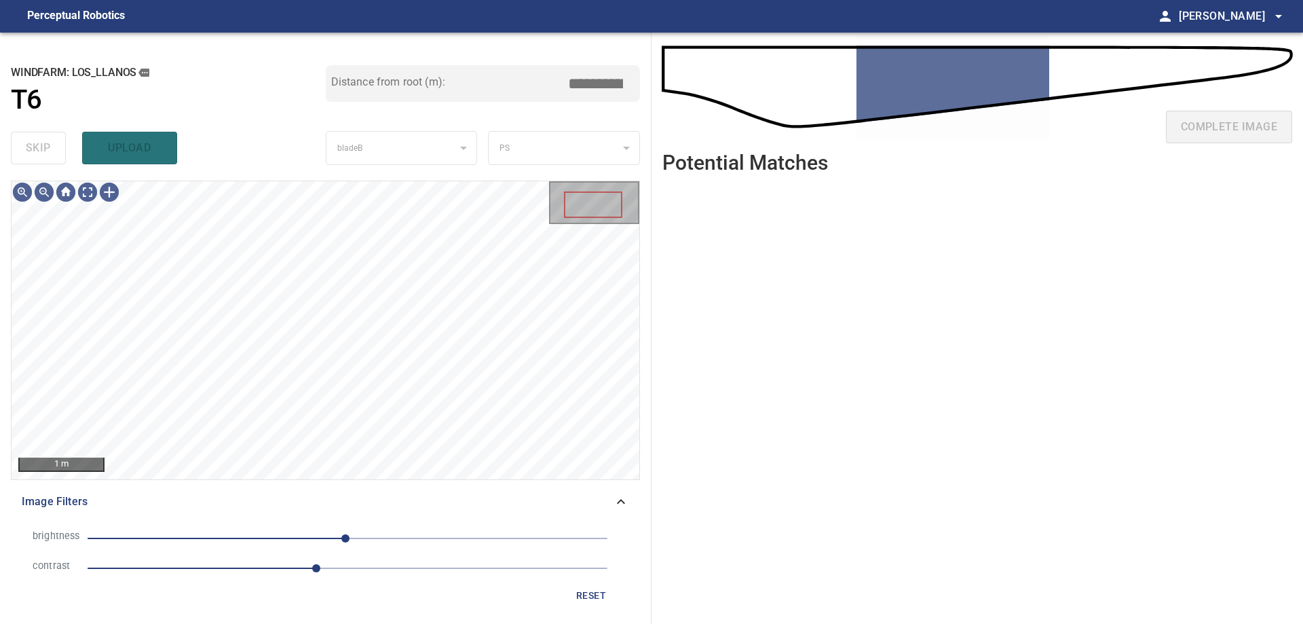
click at [614, 507] on icon at bounding box center [621, 501] width 16 height 16
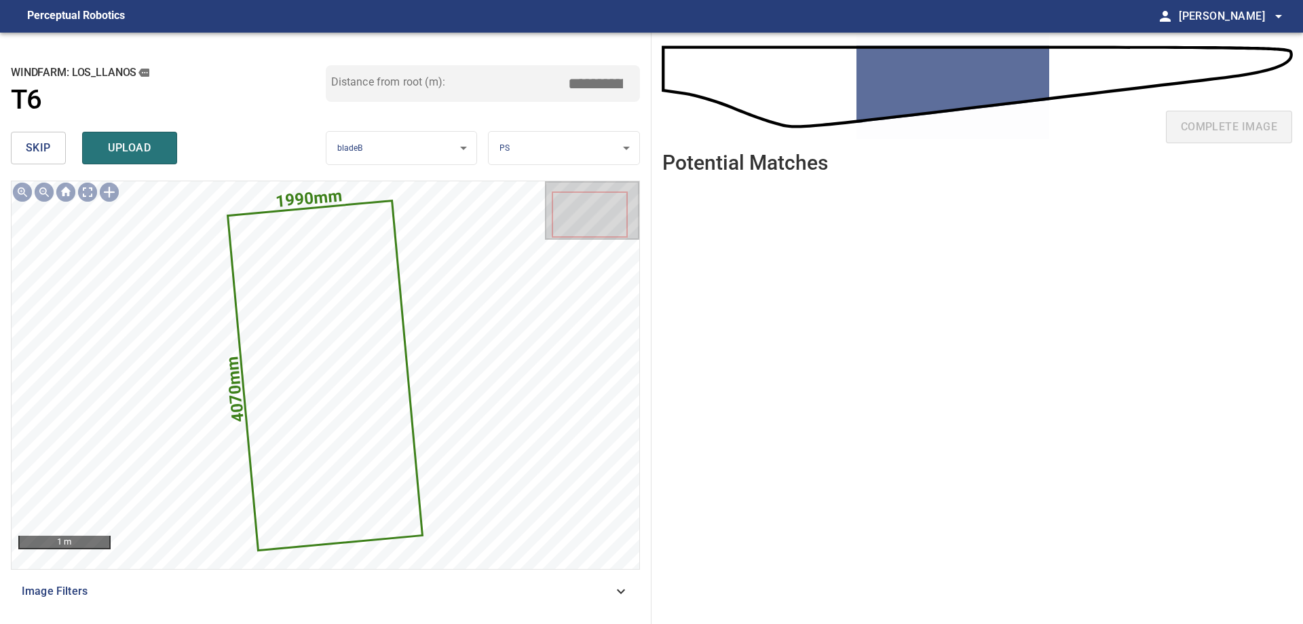
drag, startPoint x: 589, startPoint y: 80, endPoint x: 699, endPoint y: 95, distance: 111.6
click at [699, 95] on div "**********" at bounding box center [651, 328] width 1303 height 591
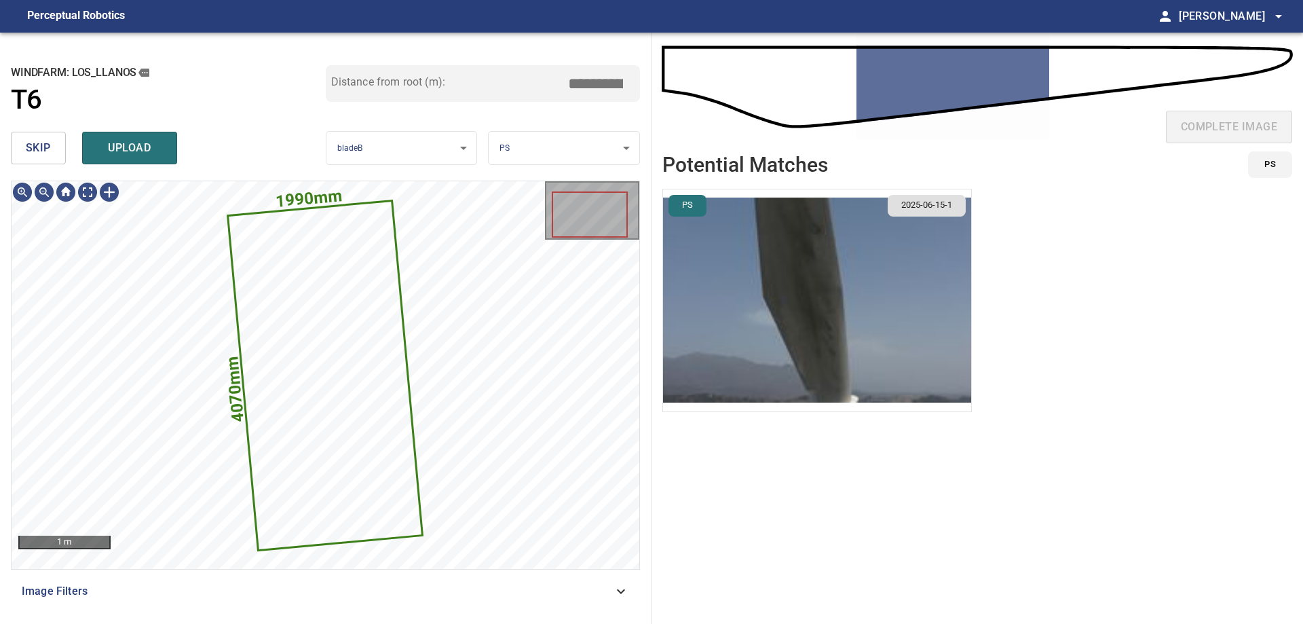
type input "****"
click at [739, 253] on img "button" at bounding box center [817, 300] width 308 height 222
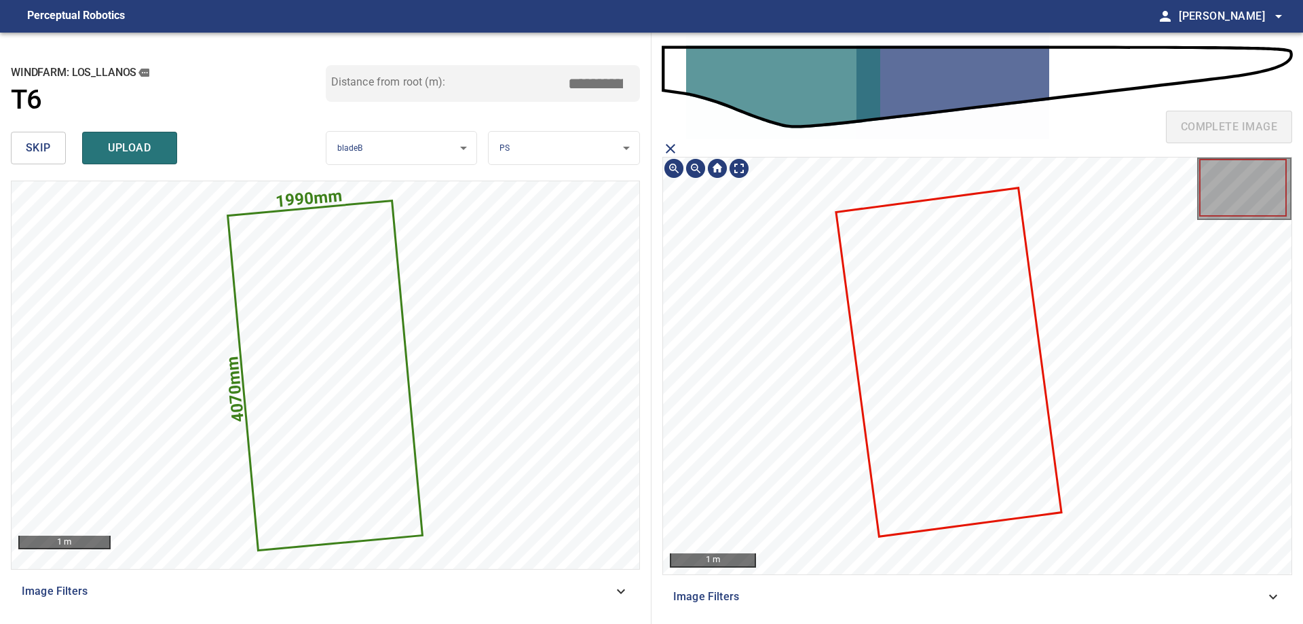
click at [984, 355] on icon at bounding box center [948, 362] width 223 height 346
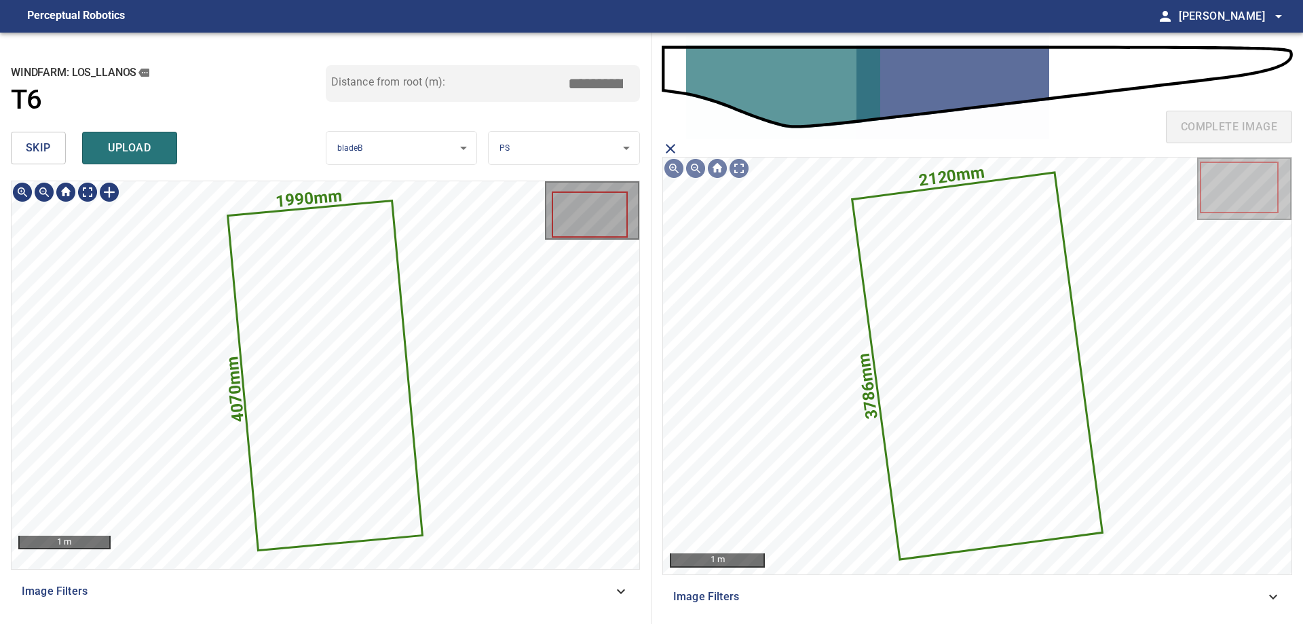
click at [305, 329] on icon at bounding box center [325, 376] width 193 height 348
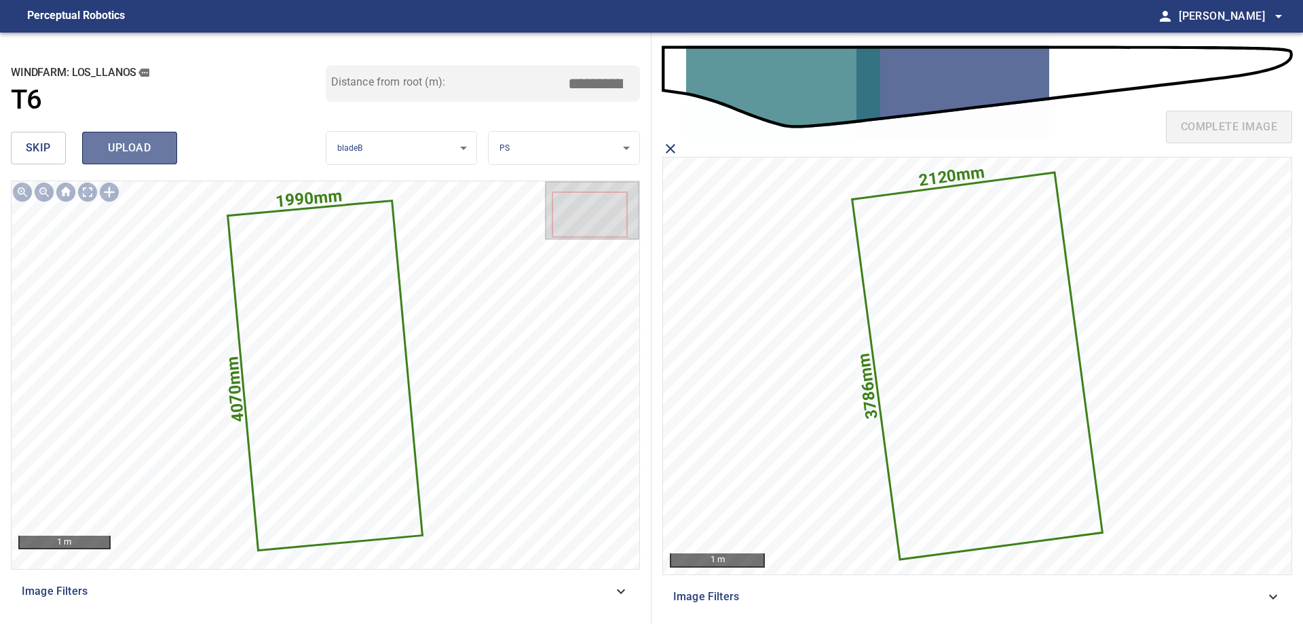
click at [133, 143] on span "upload" at bounding box center [129, 147] width 65 height 19
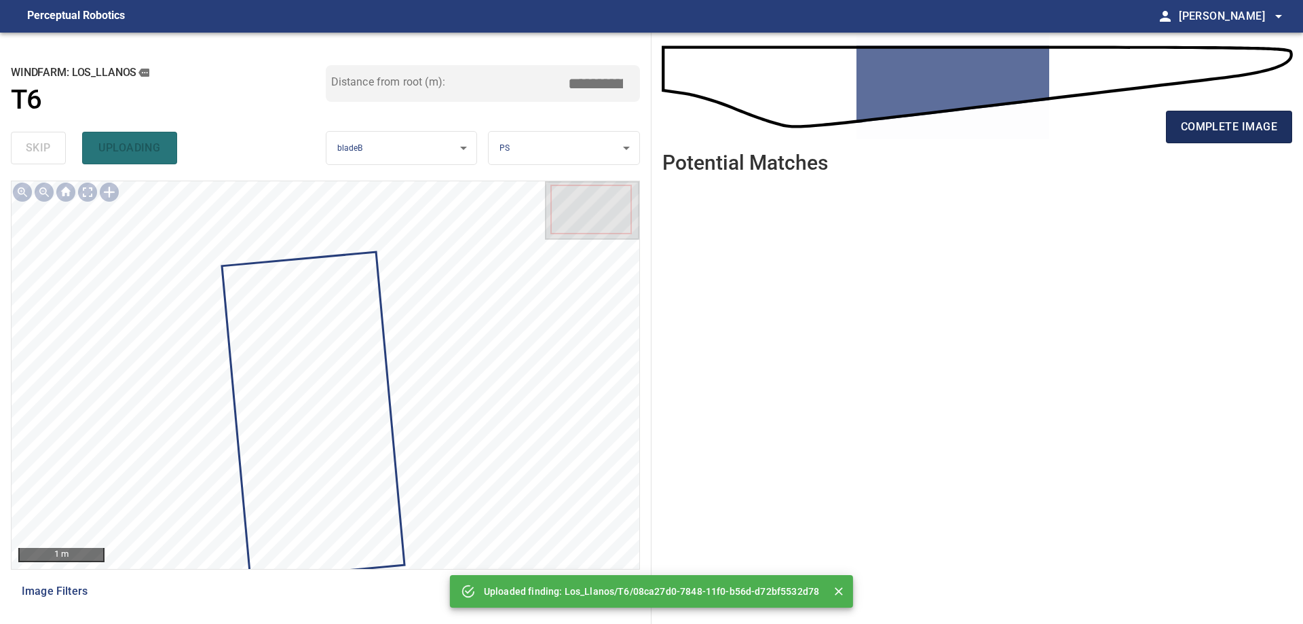
click at [1243, 125] on span "complete image" at bounding box center [1229, 126] width 96 height 19
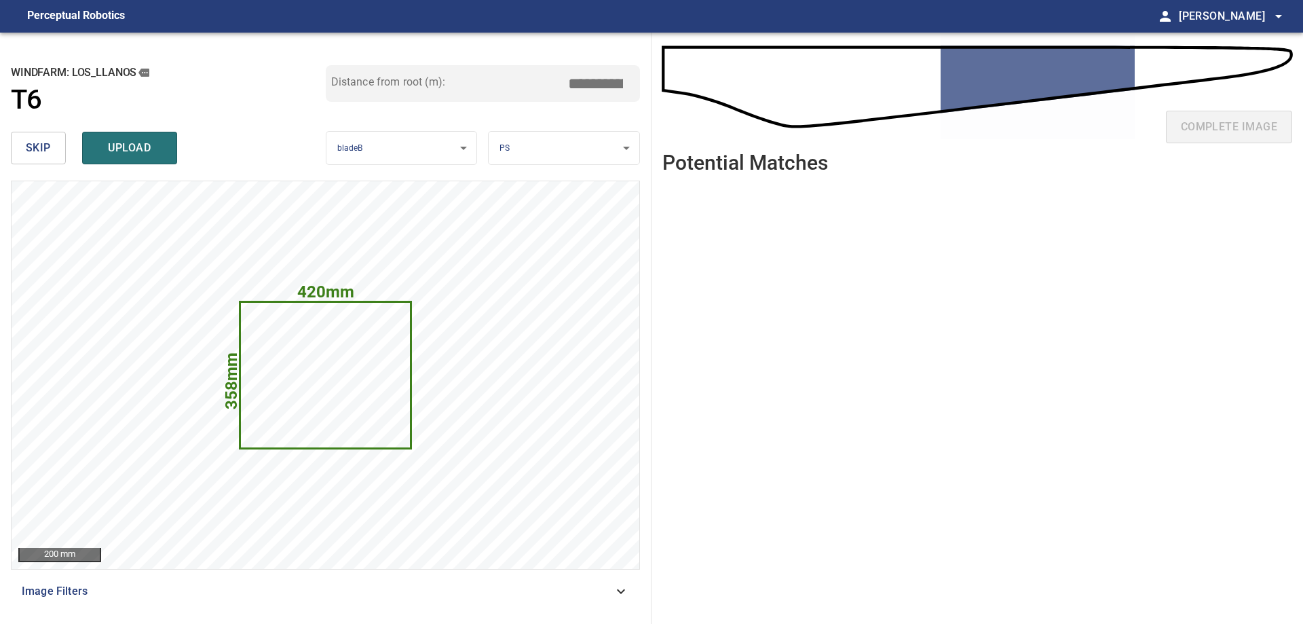
click at [28, 132] on button "skip" at bounding box center [38, 148] width 55 height 33
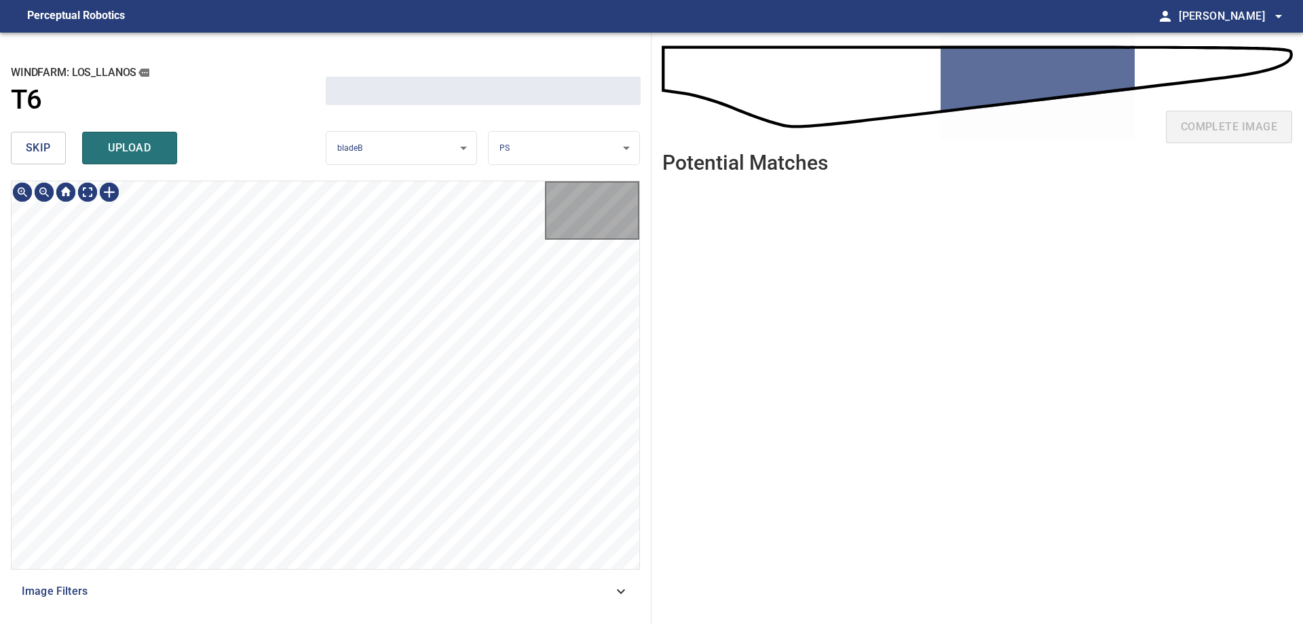
click at [28, 132] on button "skip" at bounding box center [38, 148] width 55 height 33
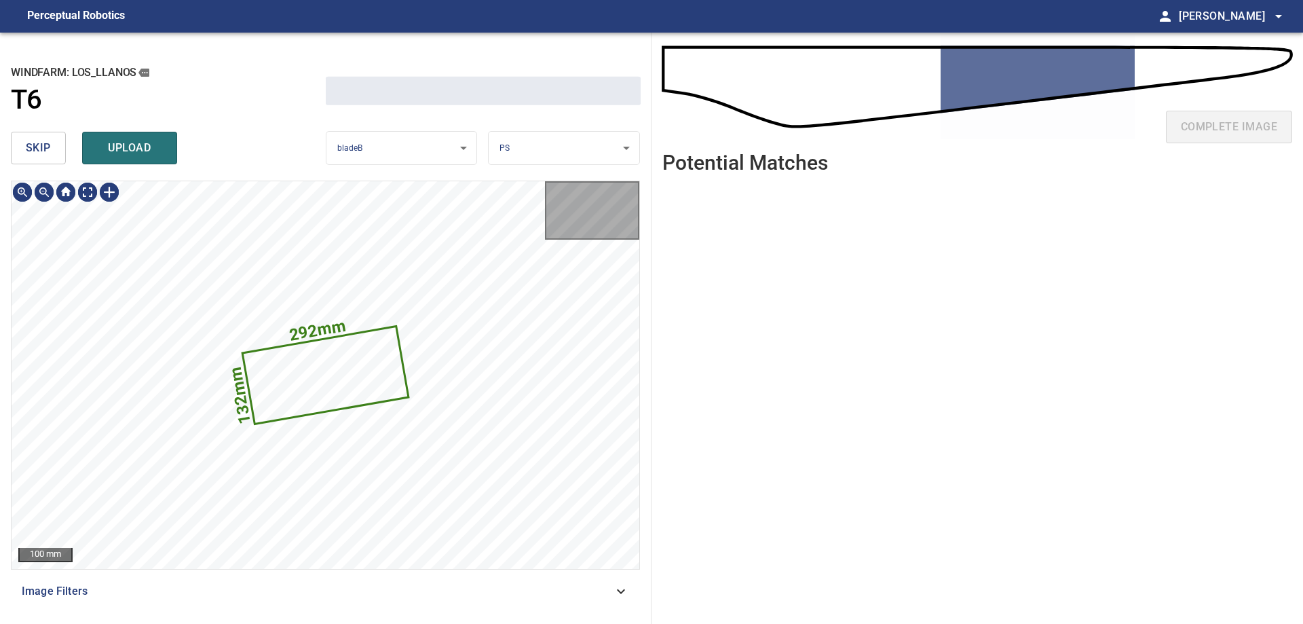
click at [28, 132] on button "skip" at bounding box center [38, 148] width 55 height 33
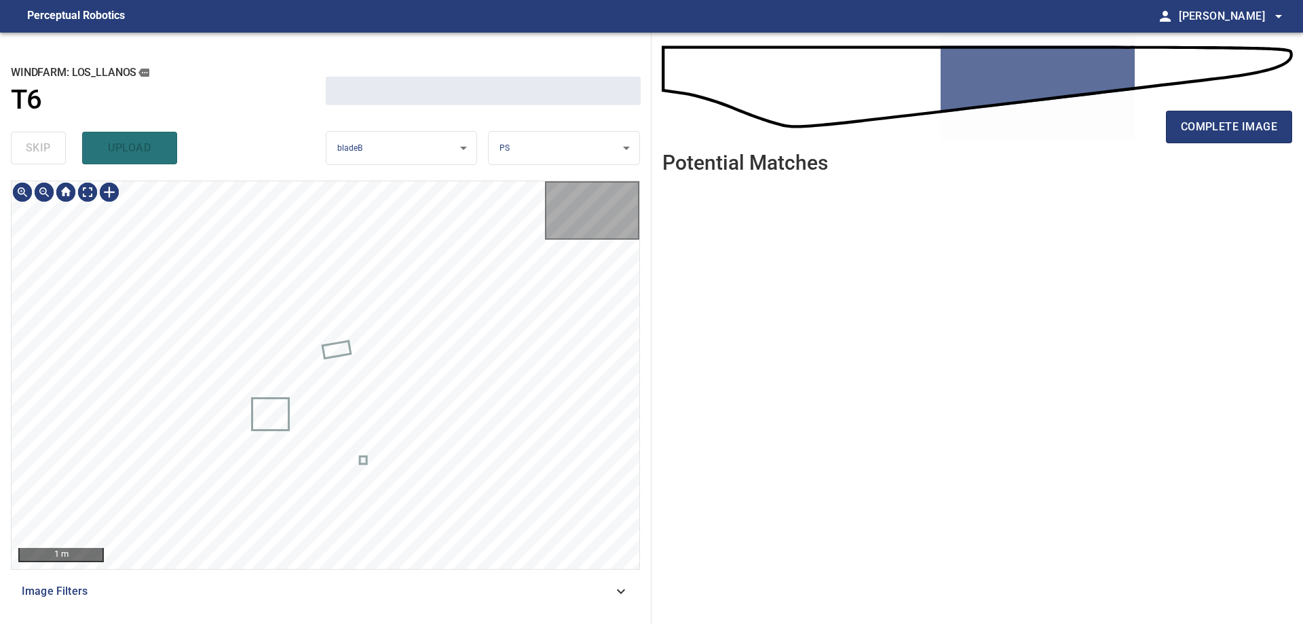
click at [28, 132] on div "skip upload" at bounding box center [168, 147] width 315 height 43
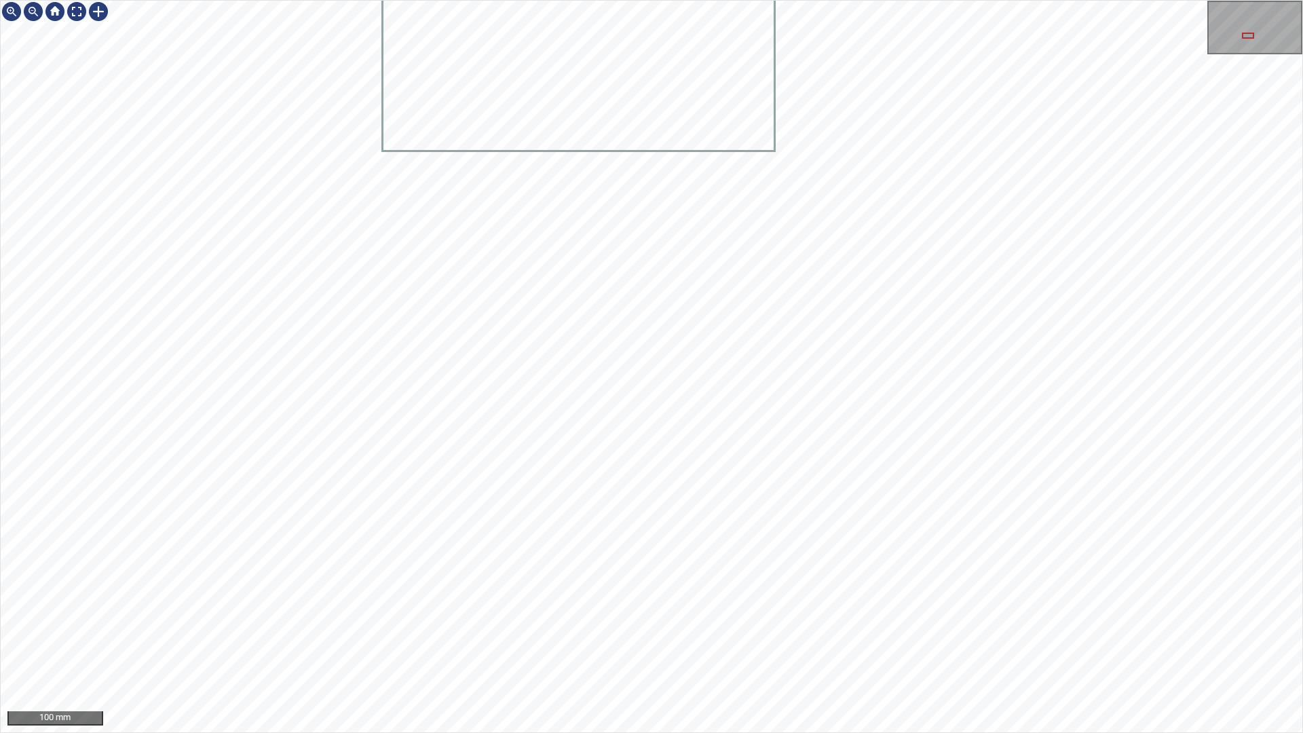
click at [1053, 623] on div "100 mm" at bounding box center [651, 366] width 1303 height 733
click at [734, 623] on div "100 mm" at bounding box center [651, 366] width 1303 height 733
click at [865, 0] on div "100 mm" at bounding box center [651, 366] width 1303 height 733
click at [977, 0] on div "100 mm" at bounding box center [651, 366] width 1303 height 733
click at [983, 0] on div "100 mm" at bounding box center [651, 366] width 1303 height 733
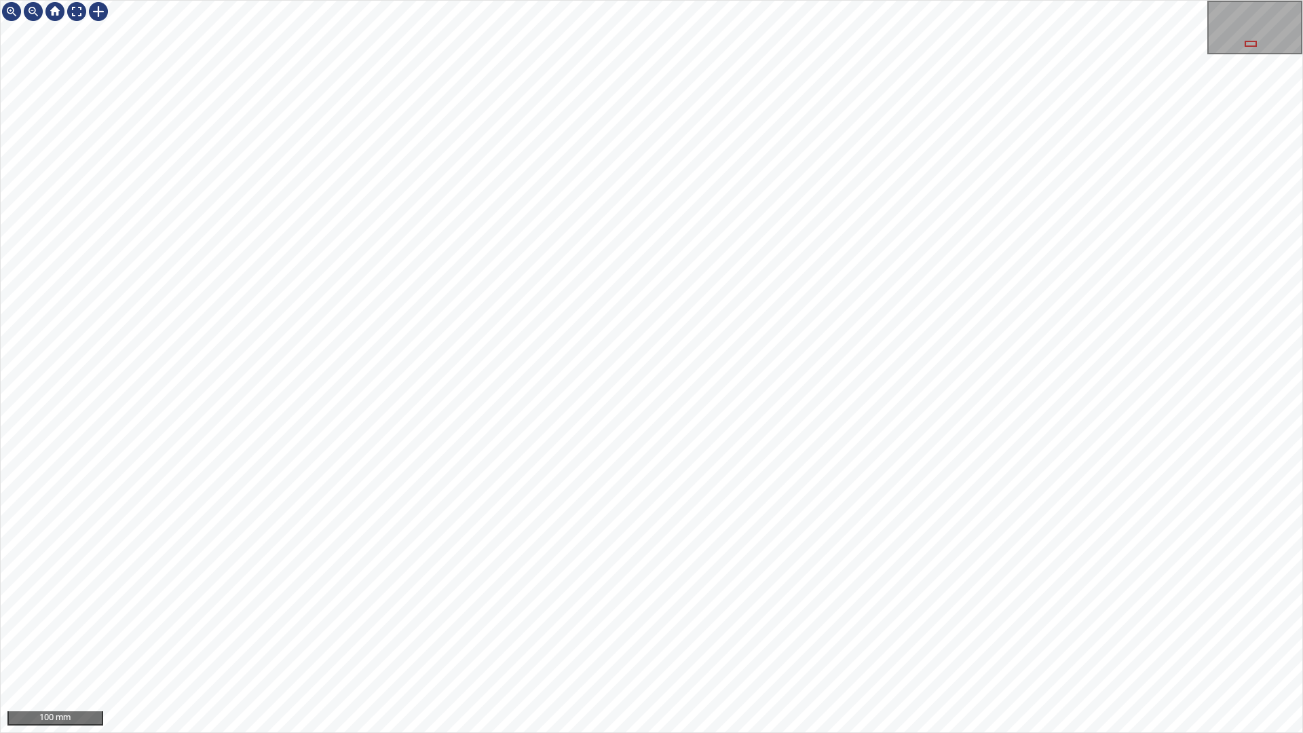
click at [1054, 623] on div "100 mm" at bounding box center [651, 366] width 1303 height 733
click at [82, 14] on div at bounding box center [77, 12] width 22 height 22
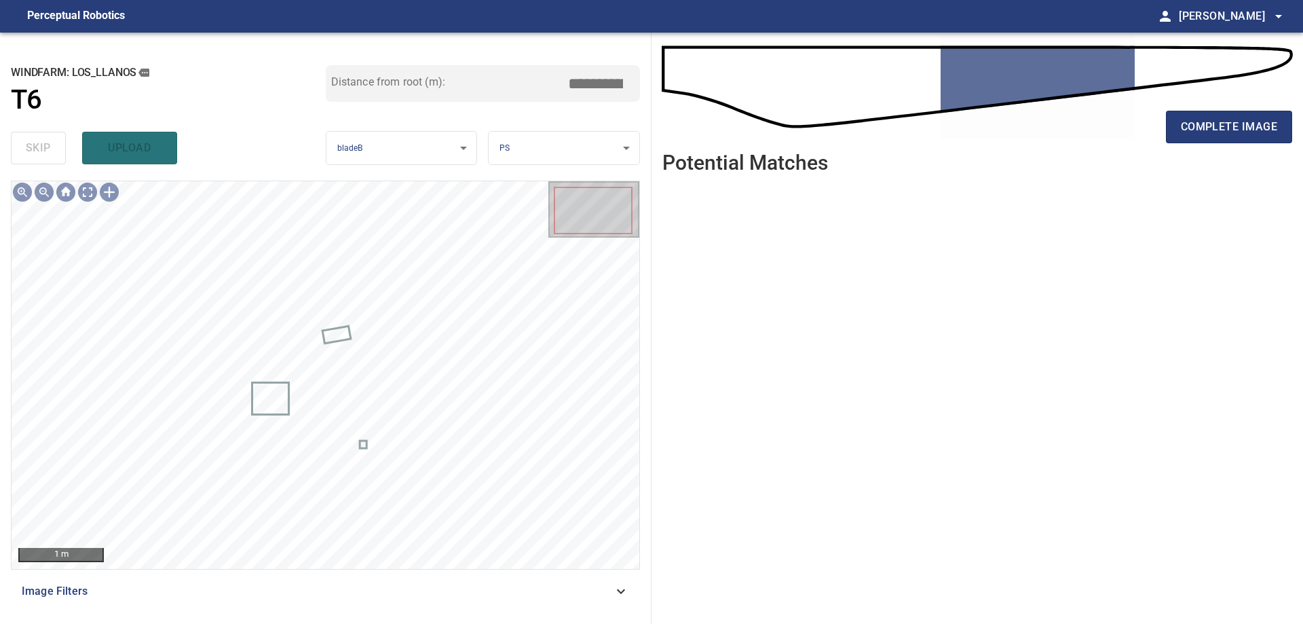
click at [1300, 98] on div "complete image Potential Matches" at bounding box center [978, 328] width 652 height 591
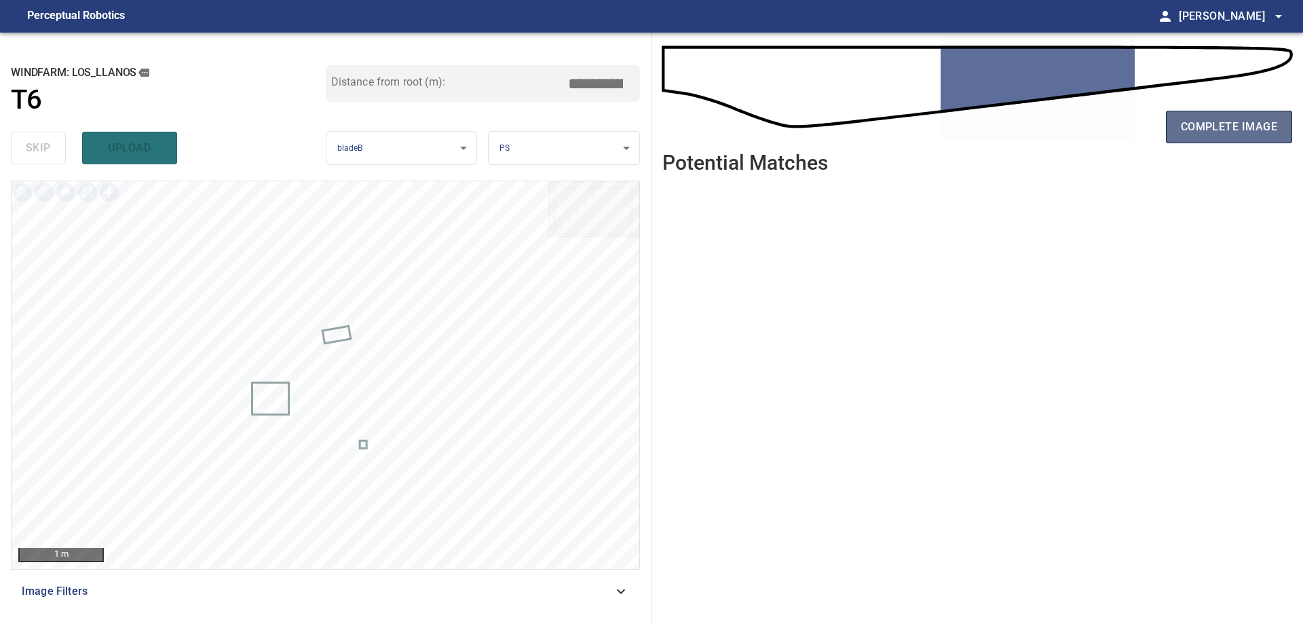
click at [1275, 121] on span "complete image" at bounding box center [1229, 126] width 96 height 19
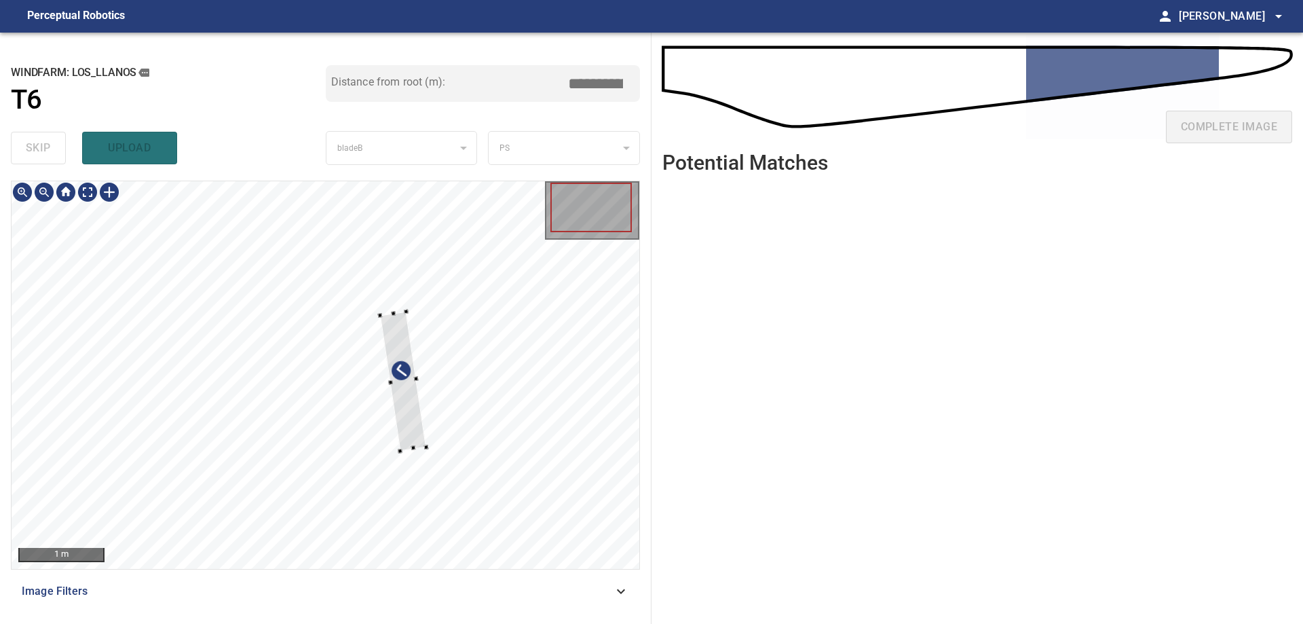
click at [442, 420] on div at bounding box center [326, 375] width 628 height 388
click at [428, 373] on div at bounding box center [421, 372] width 46 height 139
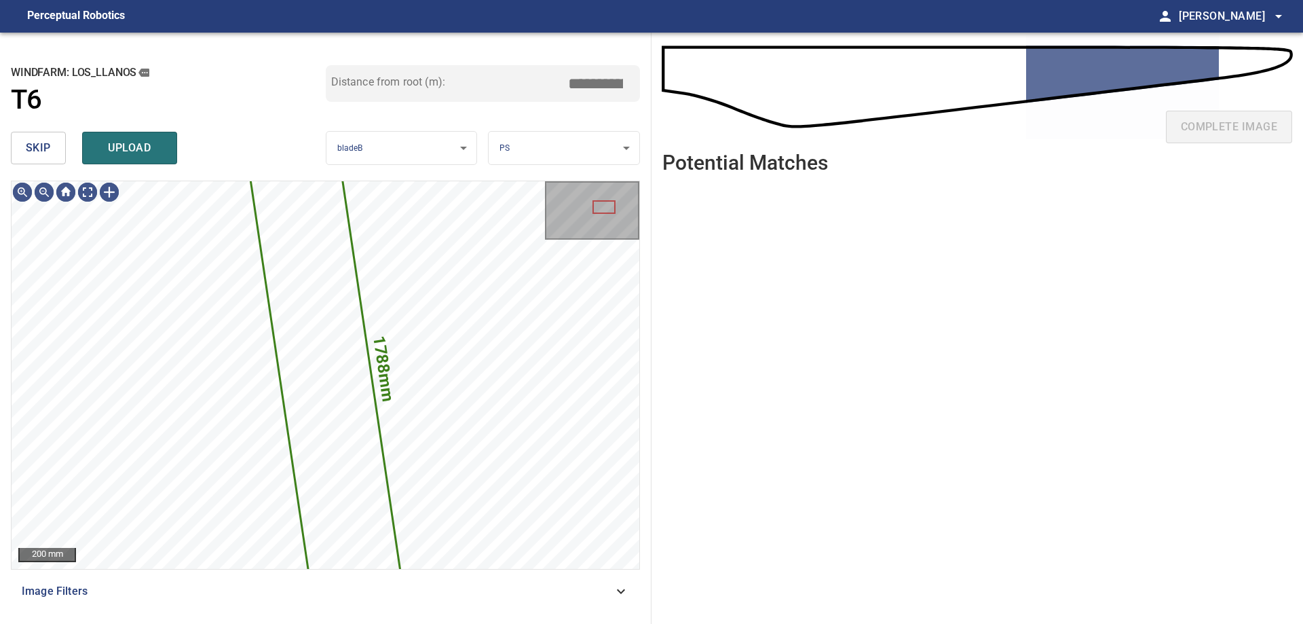
click at [38, 141] on span "skip" at bounding box center [38, 147] width 25 height 19
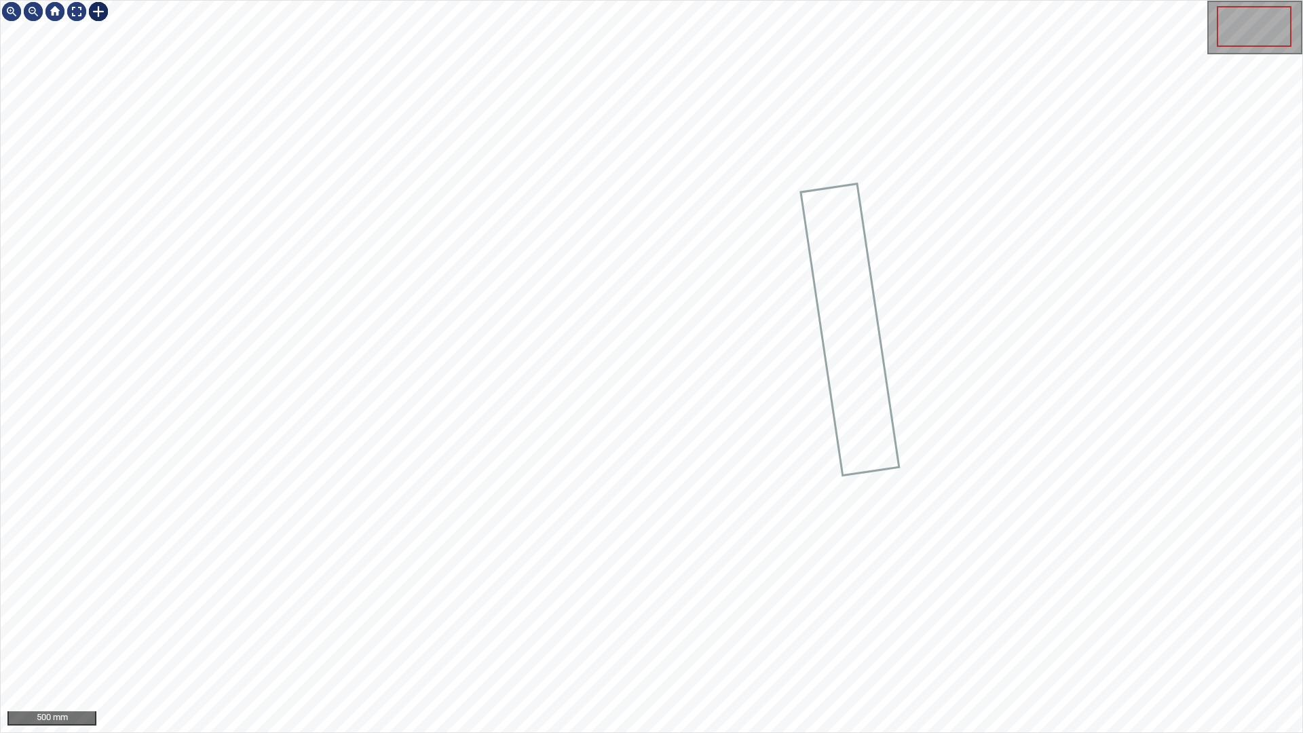
click at [100, 7] on div at bounding box center [99, 12] width 22 height 22
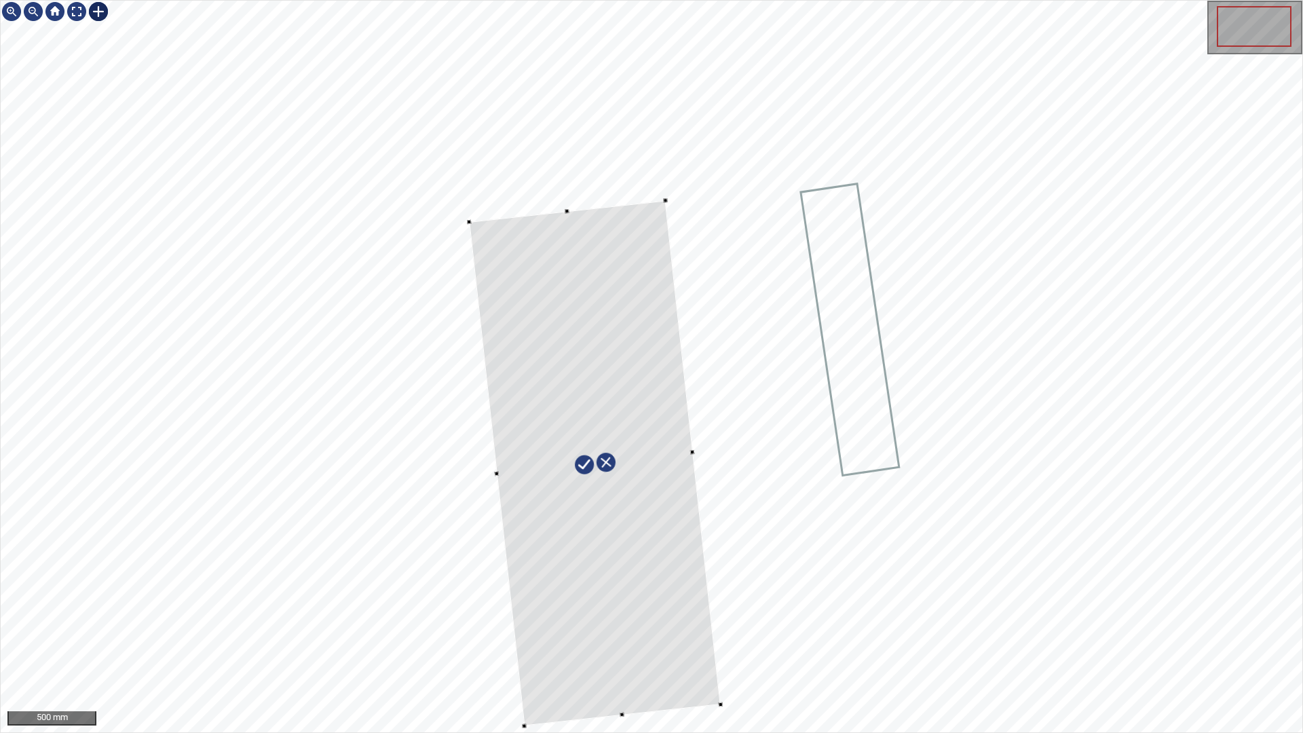
click at [667, 617] on div at bounding box center [595, 462] width 252 height 525
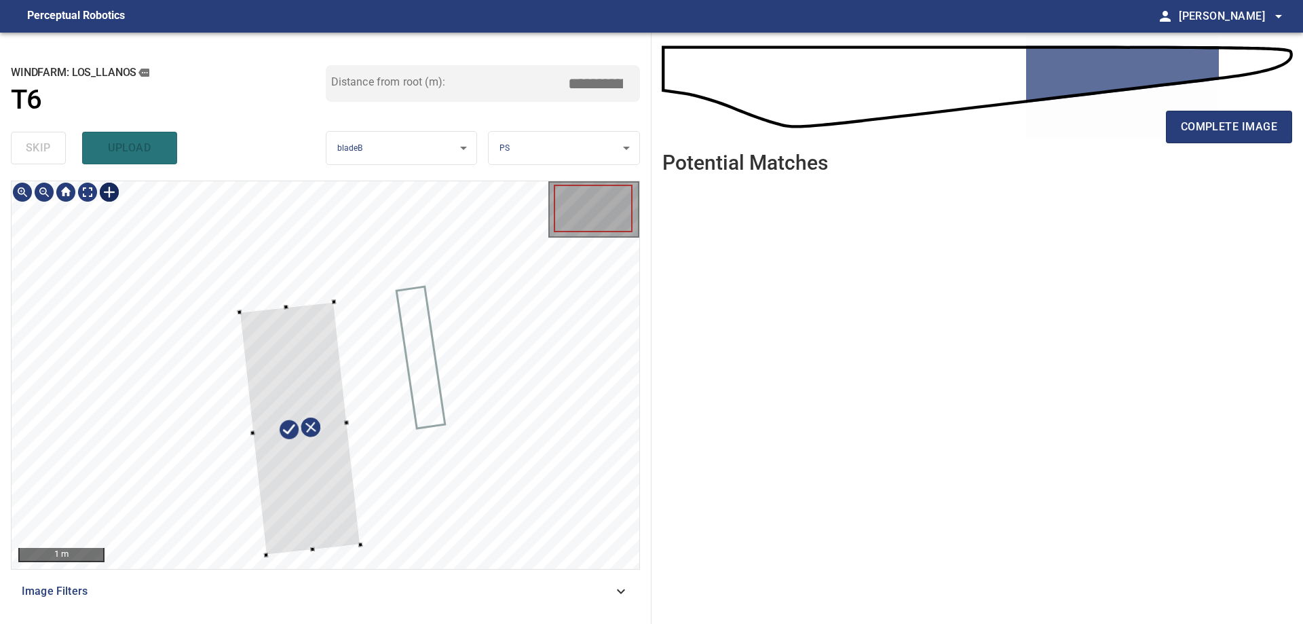
click at [313, 544] on div at bounding box center [301, 428] width 122 height 253
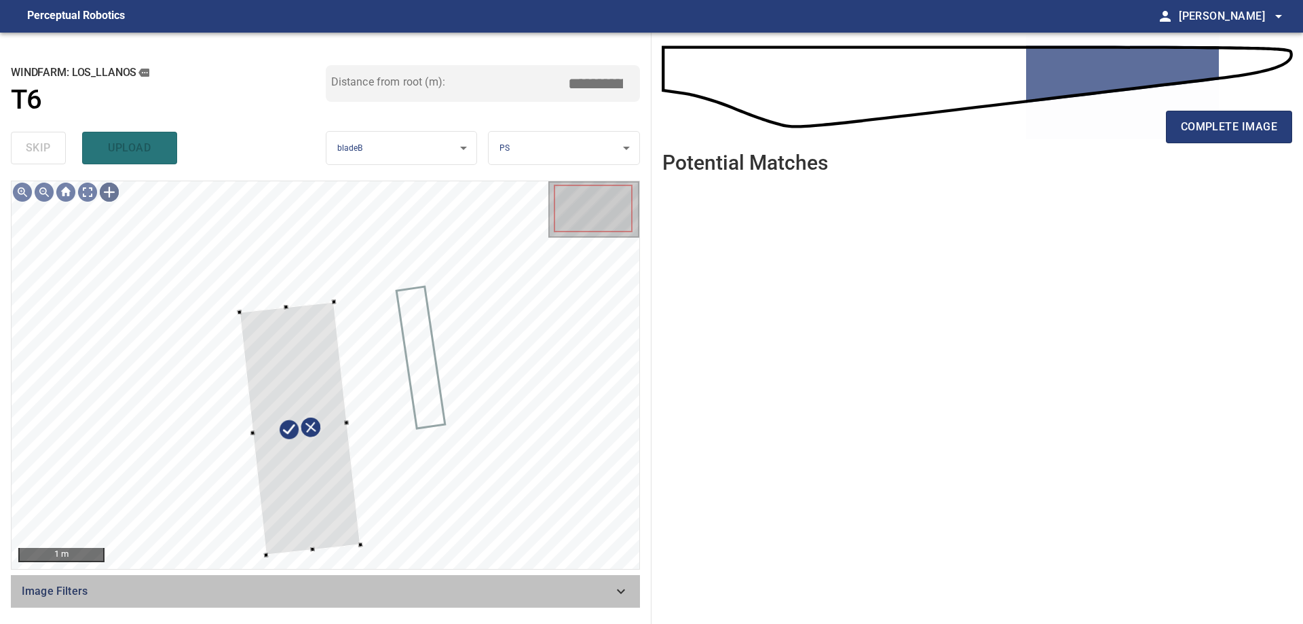
click at [627, 595] on icon at bounding box center [621, 591] width 16 height 16
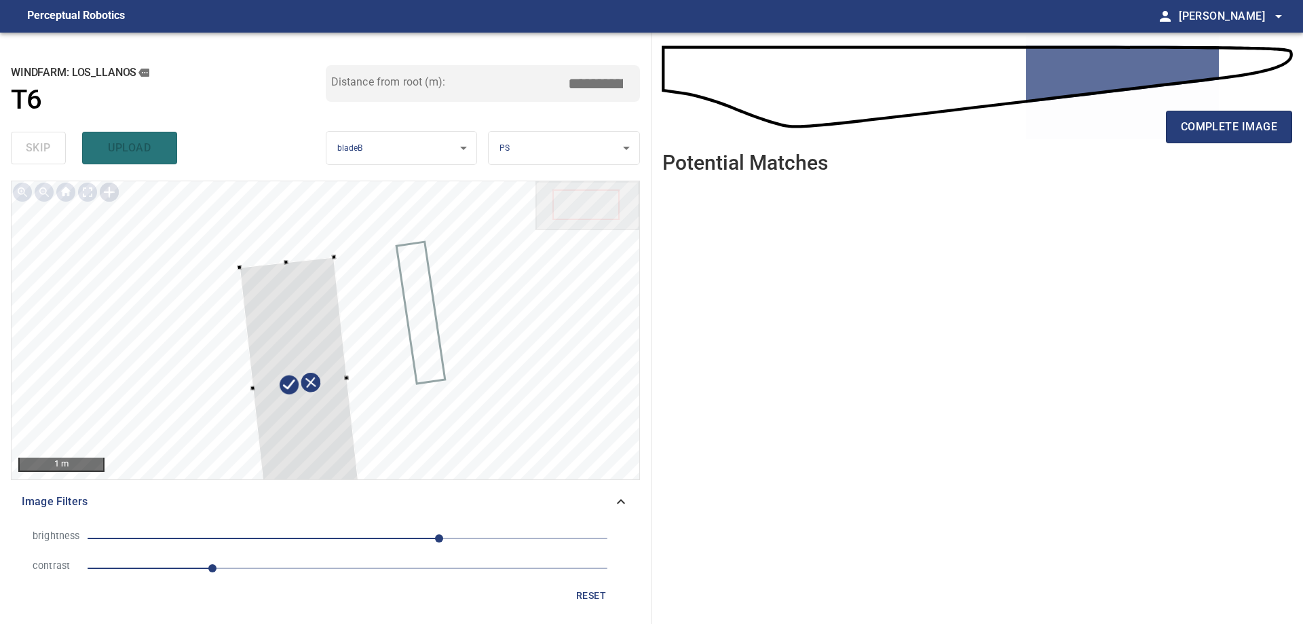
click at [620, 513] on div "Image Filters" at bounding box center [325, 501] width 629 height 33
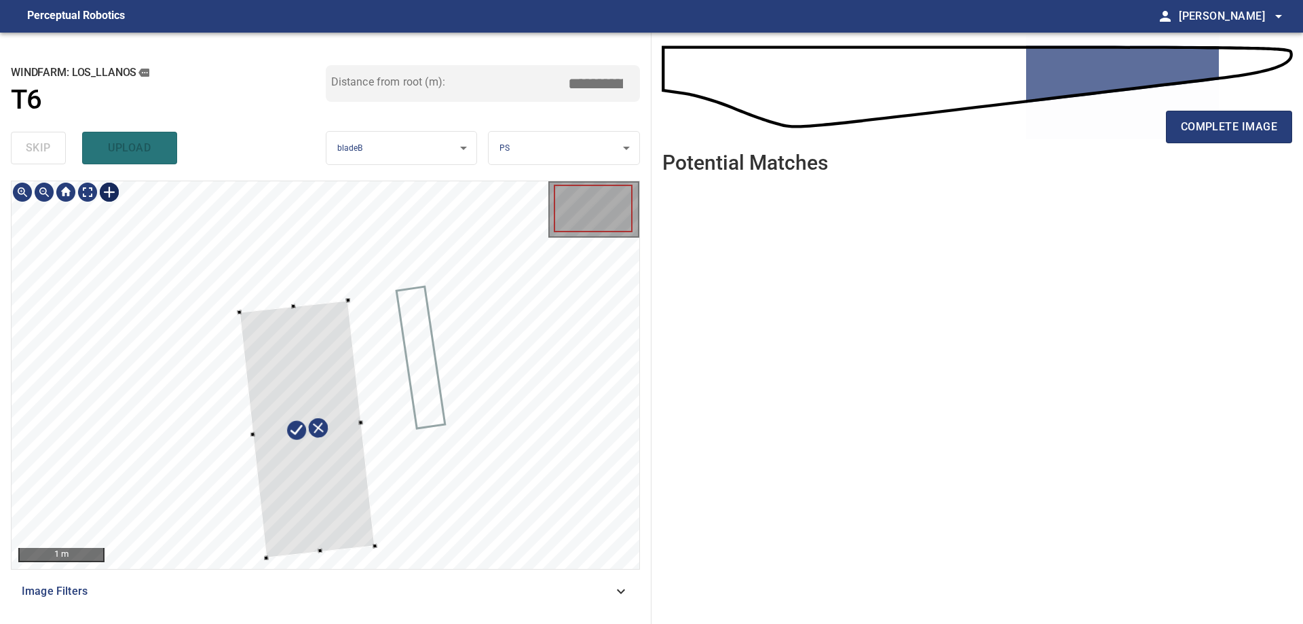
click at [379, 548] on div at bounding box center [326, 375] width 628 height 388
click at [343, 535] on div at bounding box center [301, 437] width 136 height 257
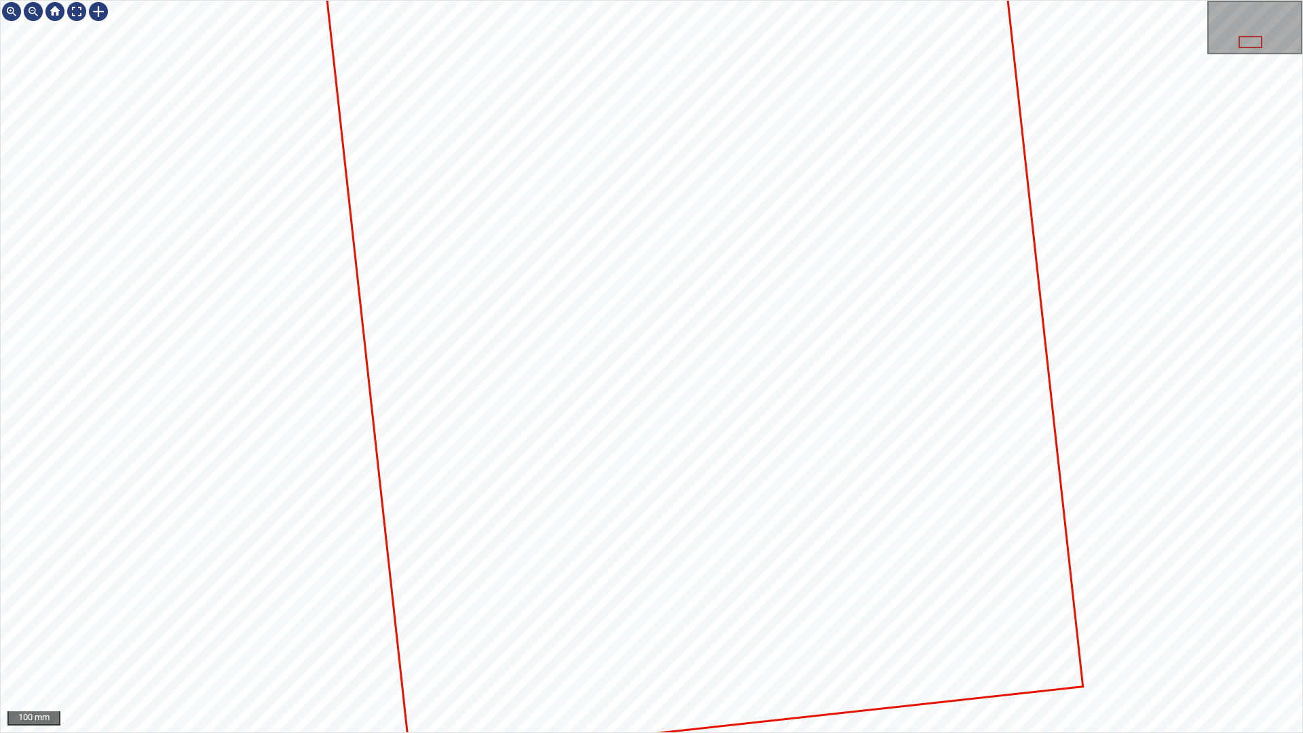
click at [322, 0] on div "100 mm" at bounding box center [651, 366] width 1303 height 733
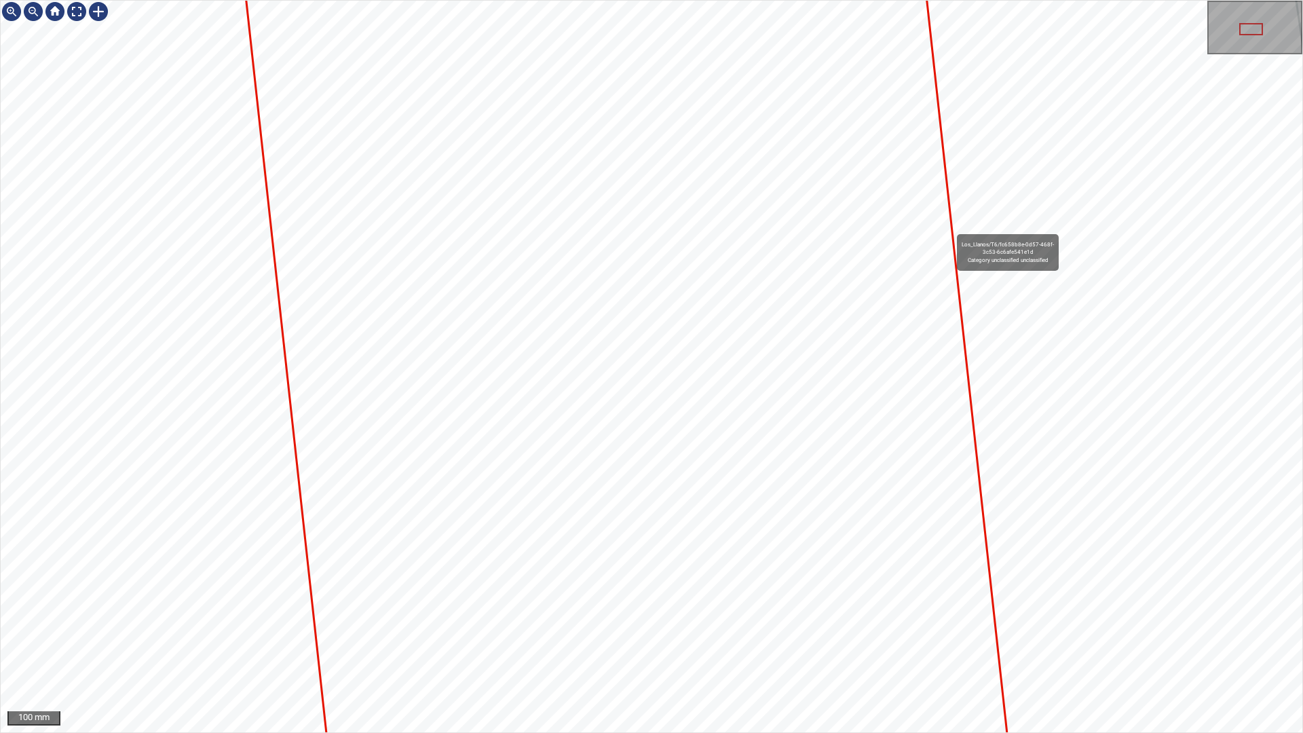
click at [958, 247] on div "Los_Llanos/T6/fc658b8e-0d57-468f-3c53-6c6afe541e1d Category unclassified unclas…" at bounding box center [652, 367] width 1302 height 732
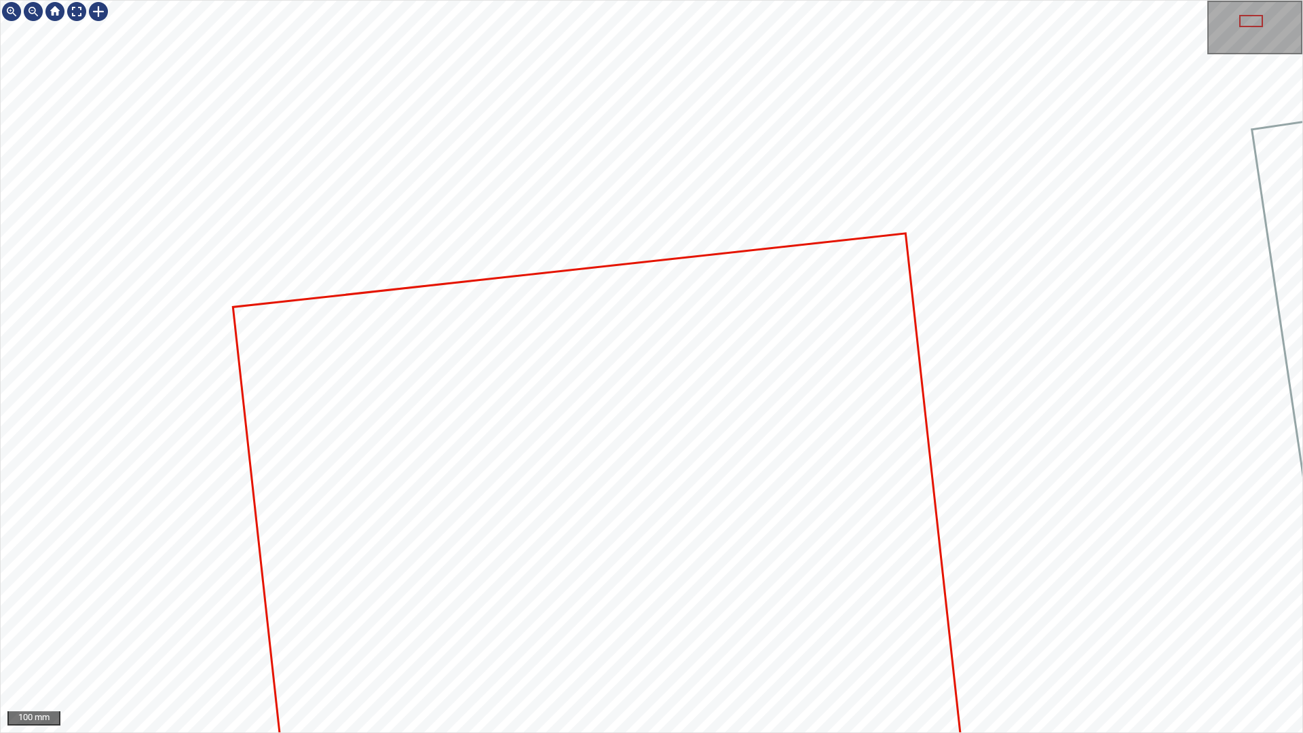
click at [1303, 623] on div "100 mm" at bounding box center [651, 366] width 1303 height 733
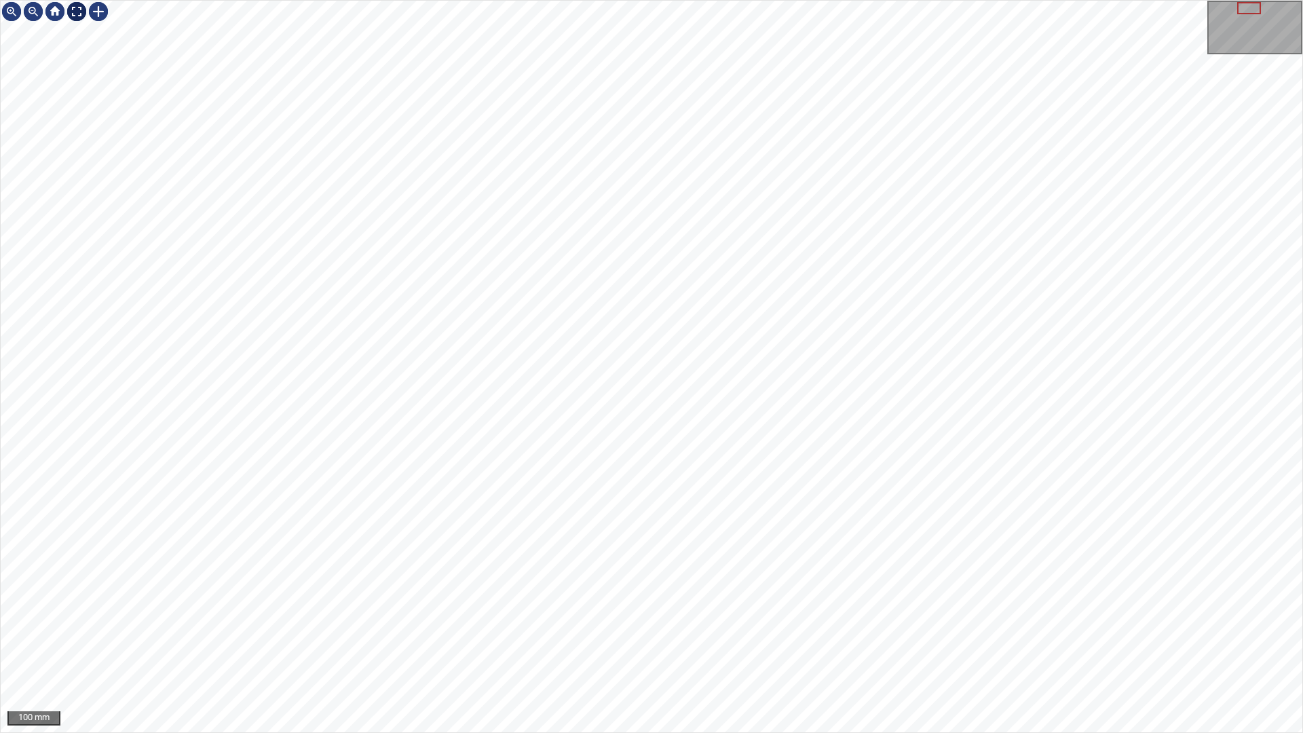
click at [78, 9] on div at bounding box center [77, 12] width 22 height 22
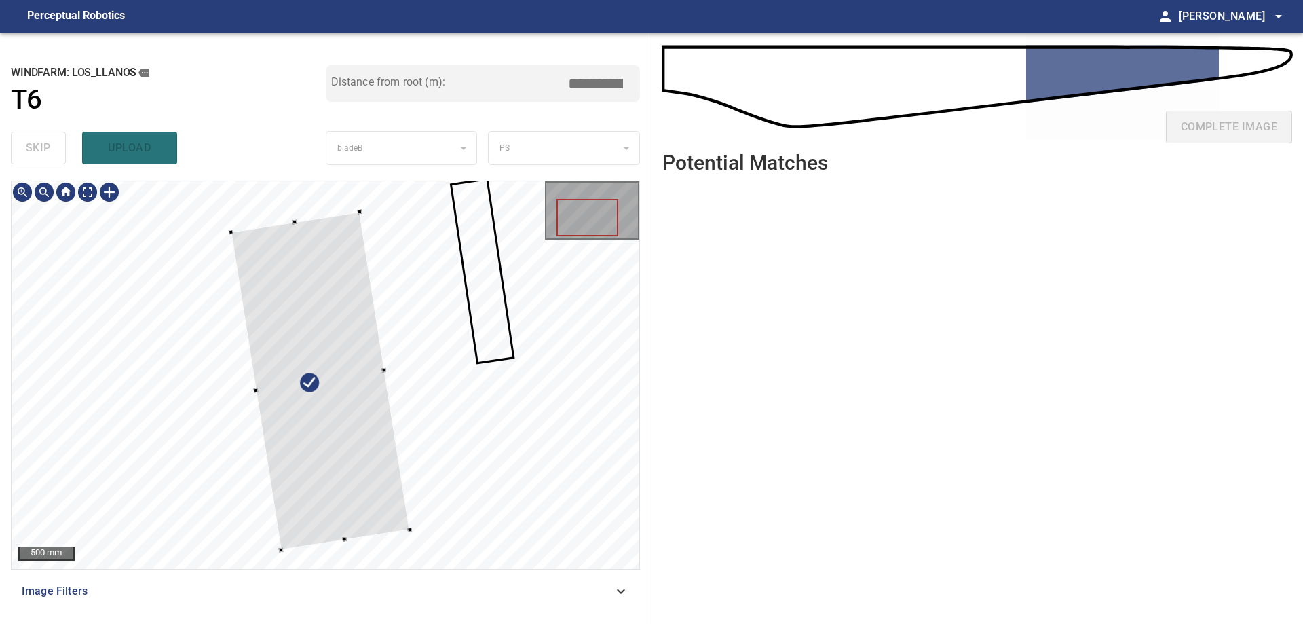
click at [357, 458] on div at bounding box center [320, 380] width 179 height 339
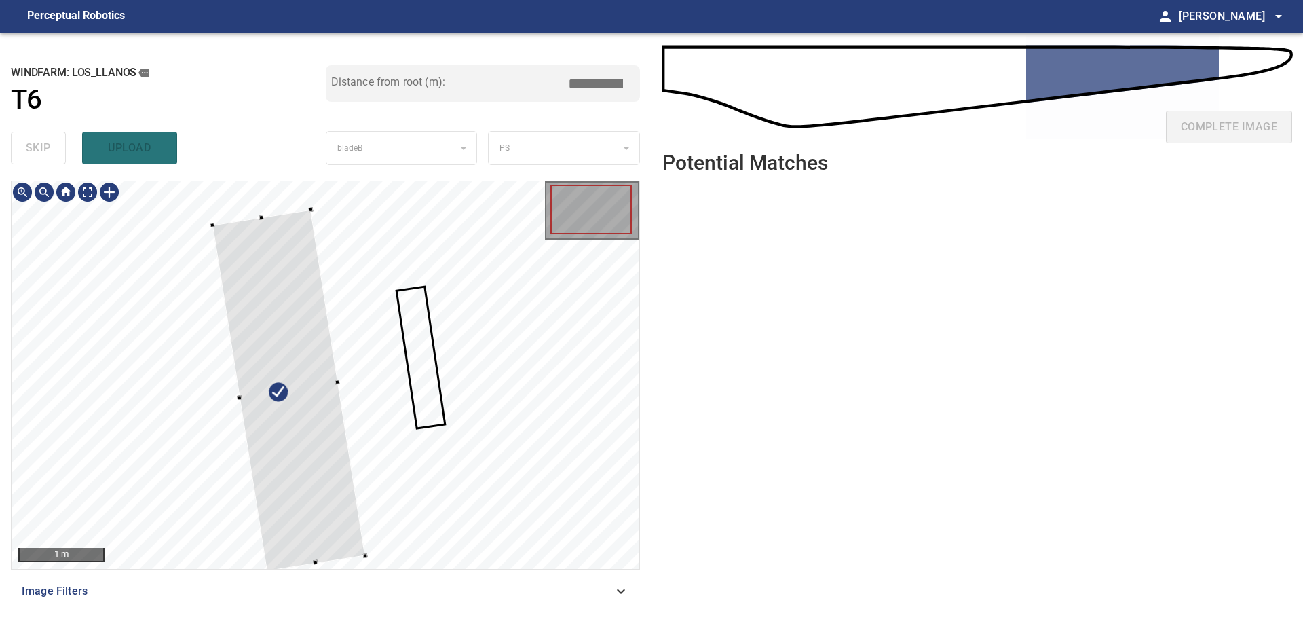
click at [262, 213] on div at bounding box center [326, 375] width 628 height 388
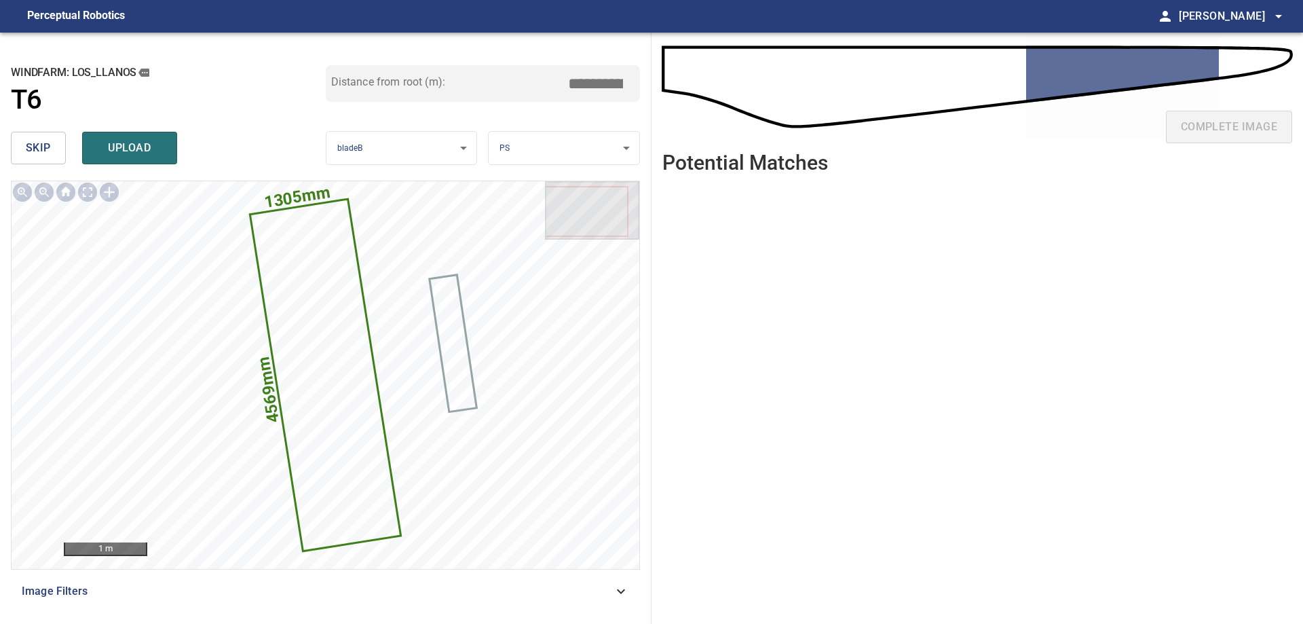
drag, startPoint x: 595, startPoint y: 87, endPoint x: 572, endPoint y: 85, distance: 23.2
click at [575, 83] on input "*****" at bounding box center [601, 84] width 68 height 26
click at [597, 73] on input "****" at bounding box center [601, 84] width 68 height 26
drag, startPoint x: 597, startPoint y: 81, endPoint x: 590, endPoint y: 82, distance: 7.6
click at [590, 82] on input "****" at bounding box center [601, 84] width 68 height 26
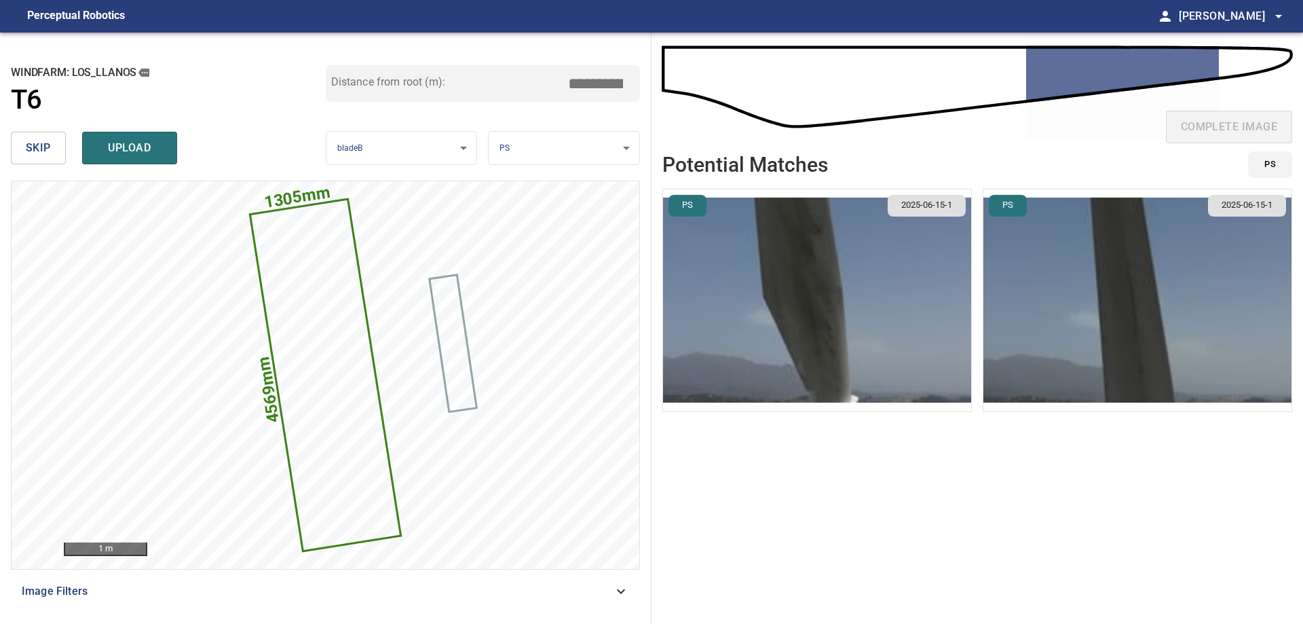
type input "****"
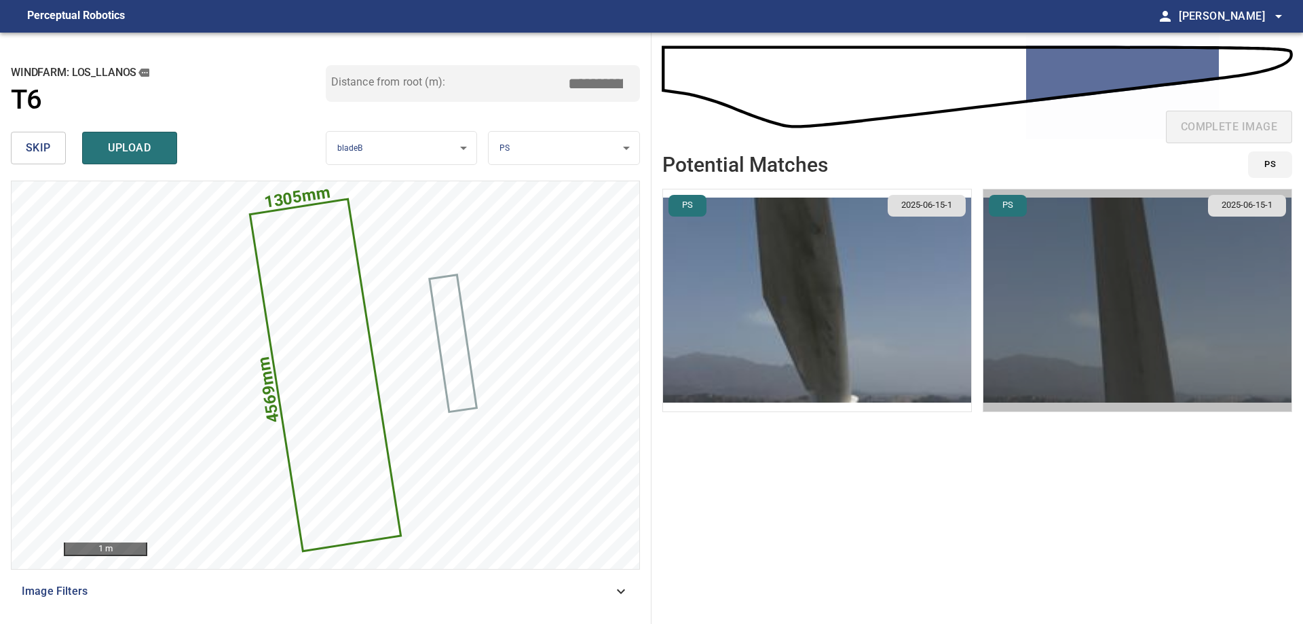
click at [1051, 327] on img "button" at bounding box center [1138, 300] width 308 height 222
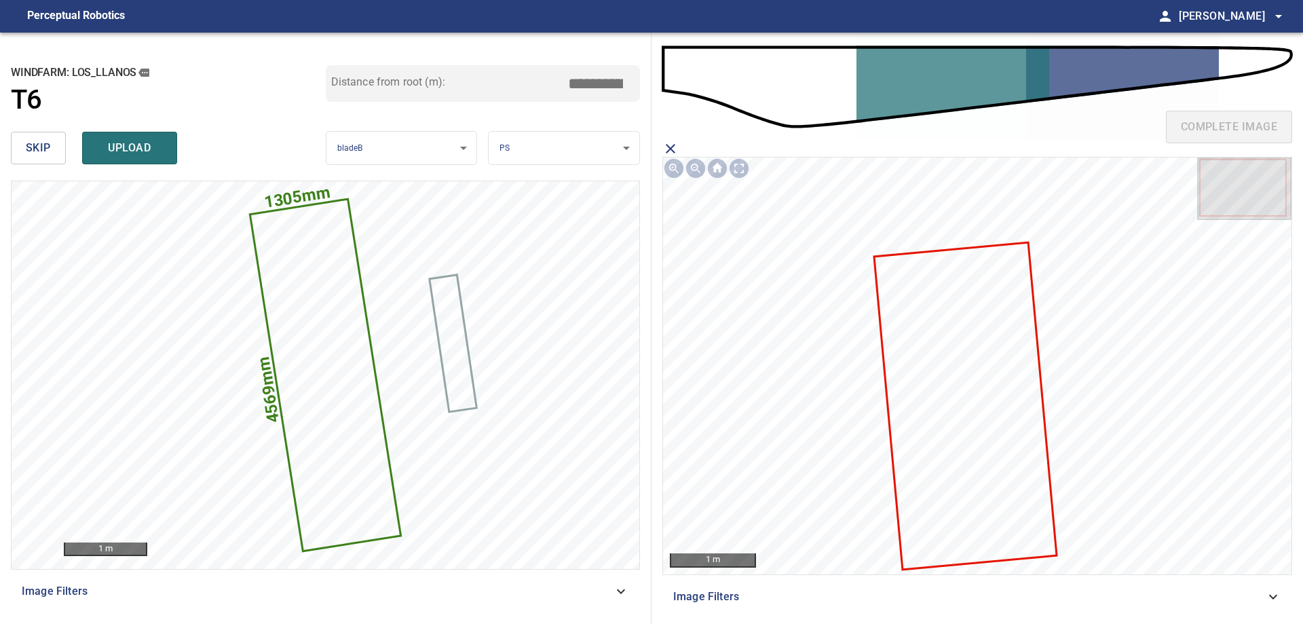
click at [936, 388] on icon at bounding box center [965, 405] width 181 height 325
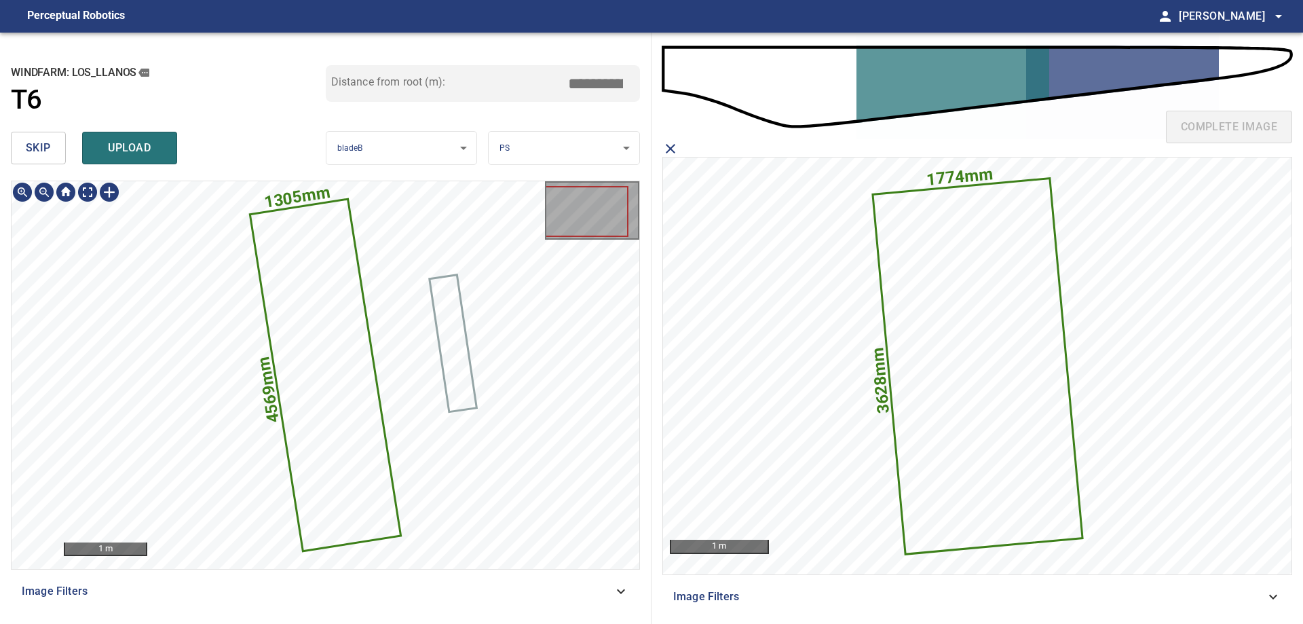
click at [291, 294] on icon at bounding box center [325, 375] width 148 height 350
click at [157, 147] on span "upload" at bounding box center [129, 147] width 65 height 19
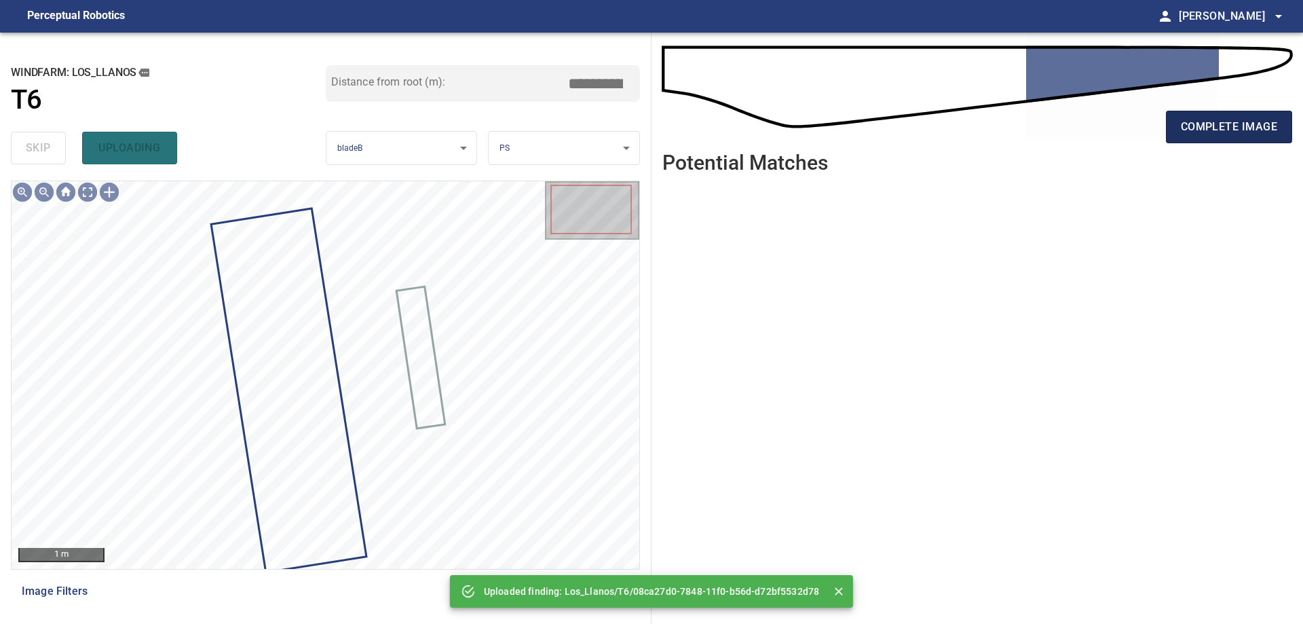
click at [1201, 127] on span "complete image" at bounding box center [1229, 126] width 96 height 19
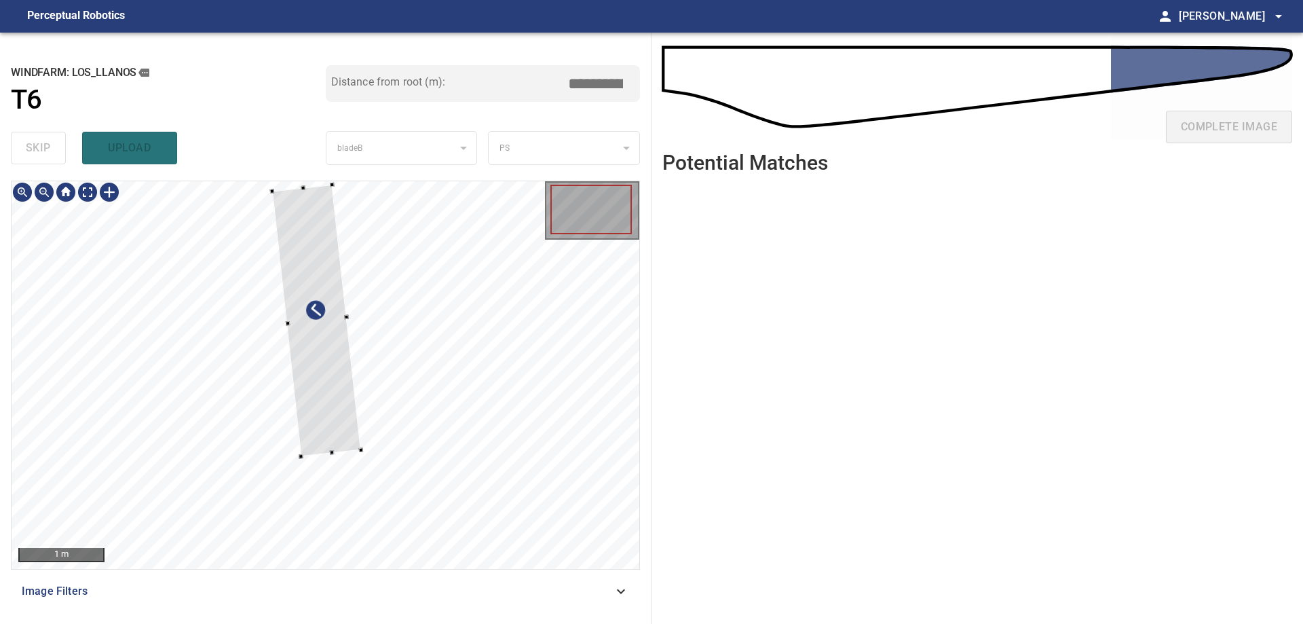
click at [672, 430] on div "**********" at bounding box center [651, 328] width 1303 height 591
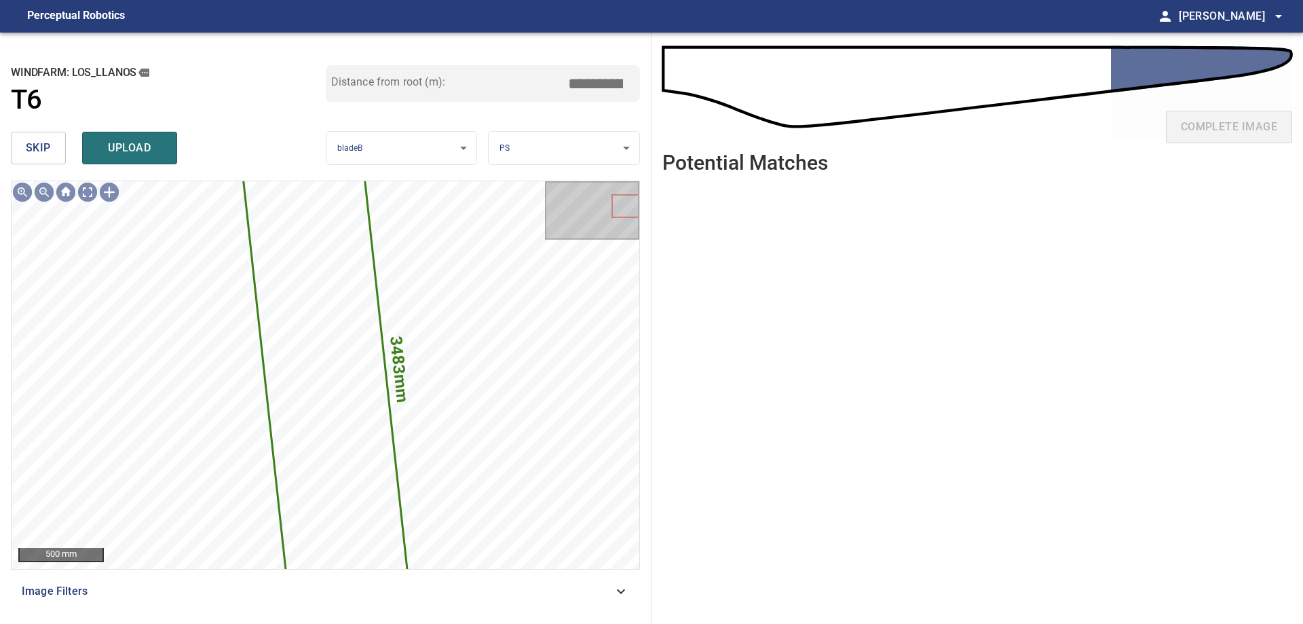
drag, startPoint x: 41, startPoint y: 160, endPoint x: 60, endPoint y: 203, distance: 47.1
click at [46, 178] on div "**********" at bounding box center [326, 328] width 652 height 591
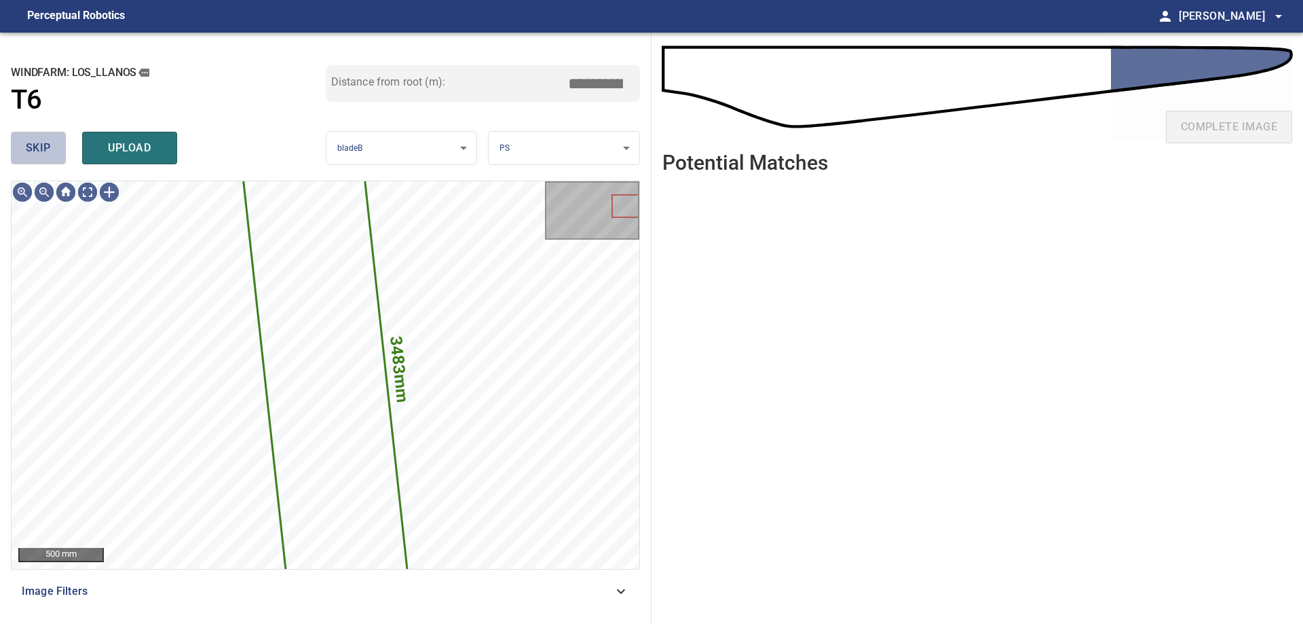
drag, startPoint x: 52, startPoint y: 144, endPoint x: 96, endPoint y: 176, distance: 54.3
click at [52, 147] on button "skip" at bounding box center [38, 148] width 55 height 33
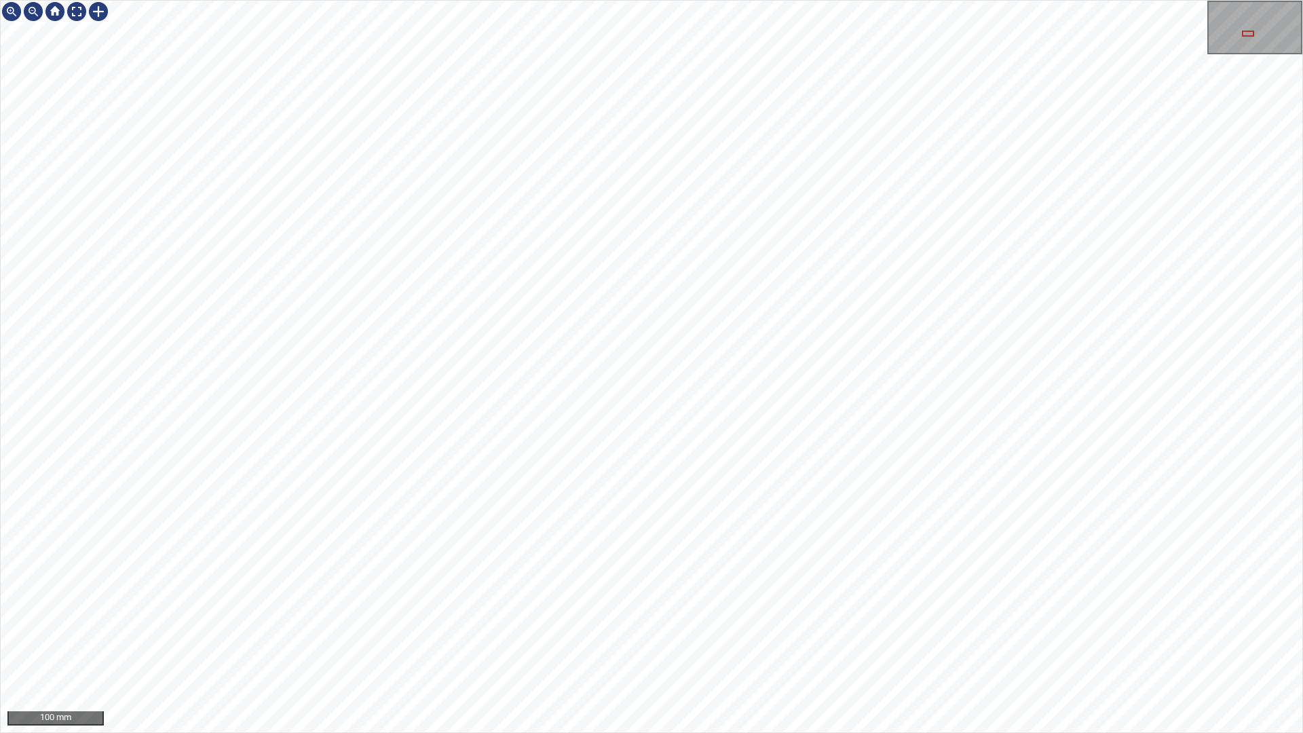
click at [981, 0] on div "100 mm" at bounding box center [651, 366] width 1303 height 733
click at [511, 0] on div "100 mm" at bounding box center [651, 366] width 1303 height 733
click at [352, 0] on div "100 mm" at bounding box center [651, 366] width 1303 height 733
click at [102, 12] on div at bounding box center [99, 12] width 22 height 22
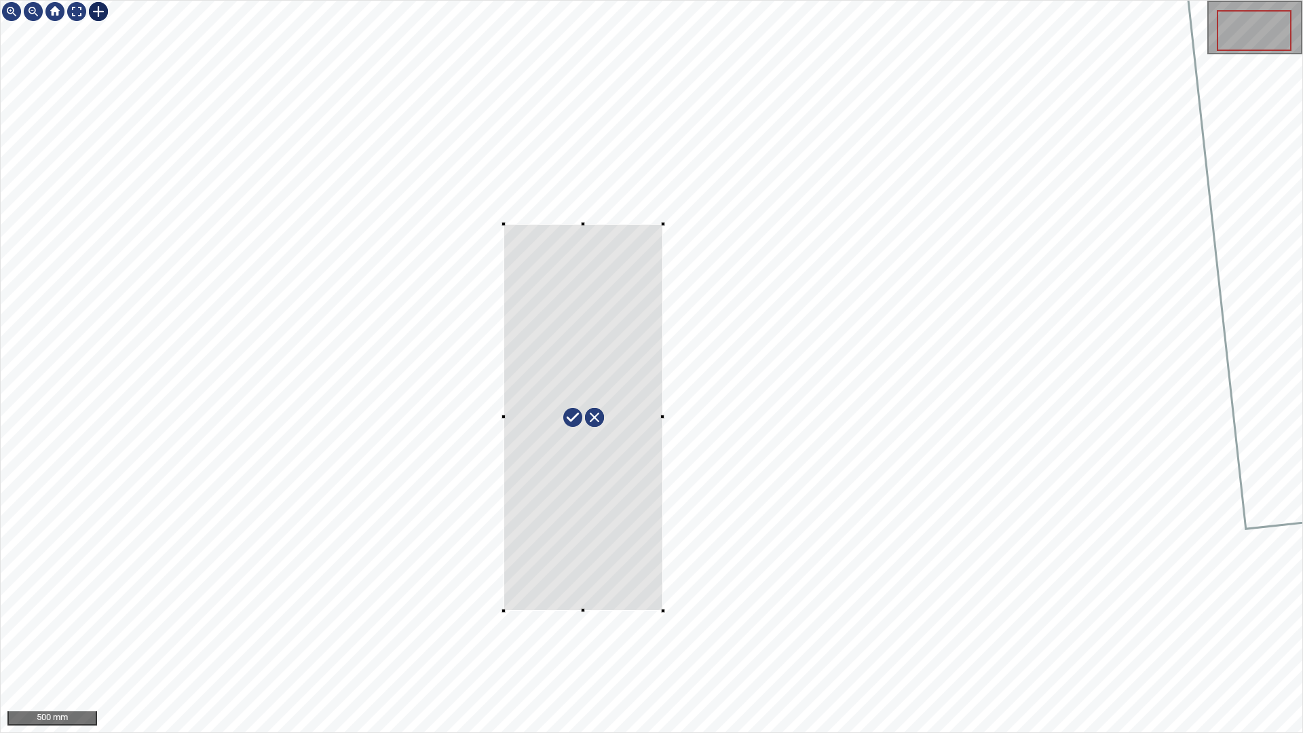
click at [663, 611] on div at bounding box center [652, 367] width 1302 height 732
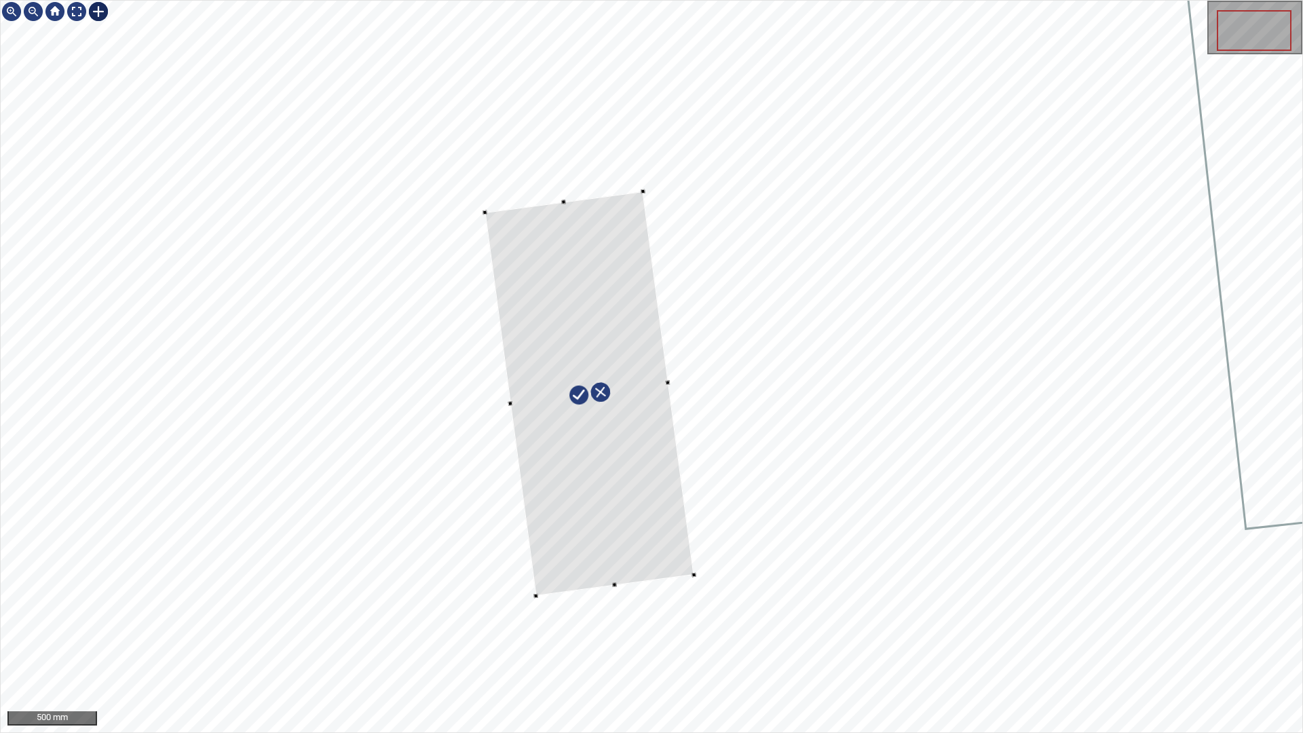
click at [641, 517] on div at bounding box center [589, 393] width 209 height 405
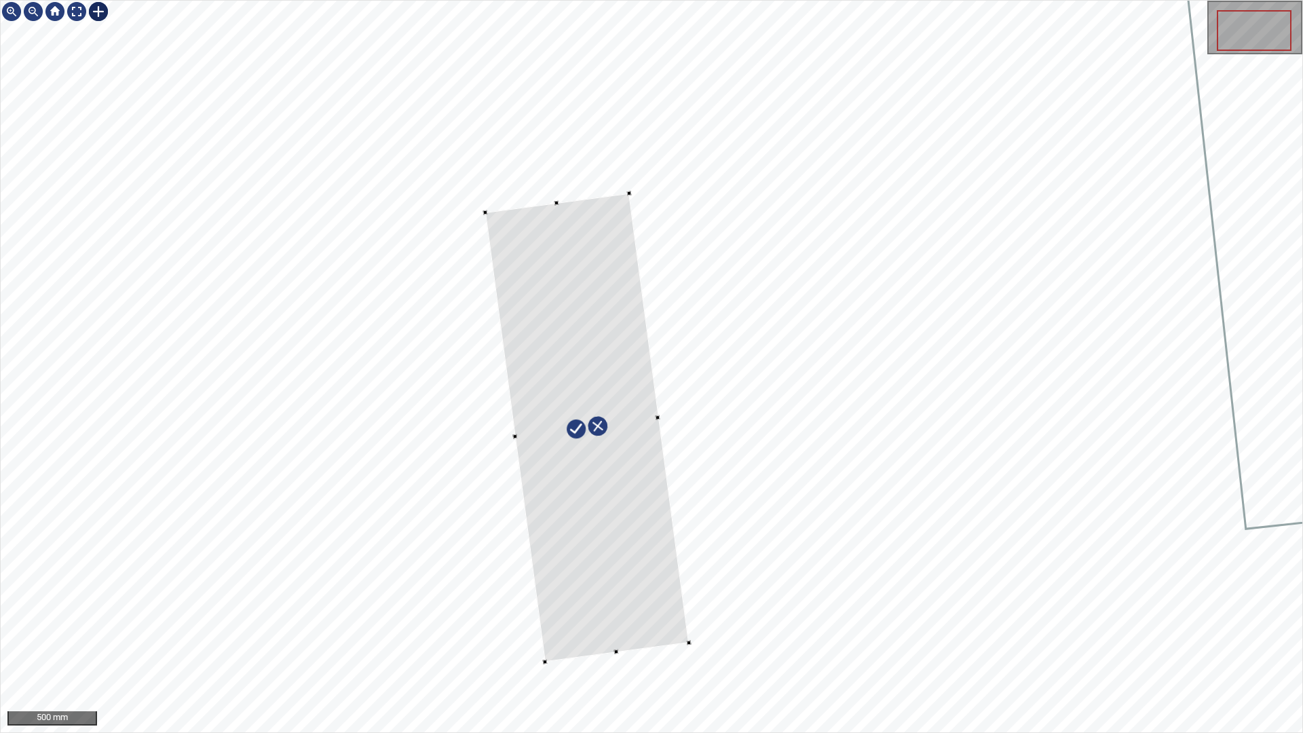
click at [689, 623] on div at bounding box center [652, 367] width 1302 height 732
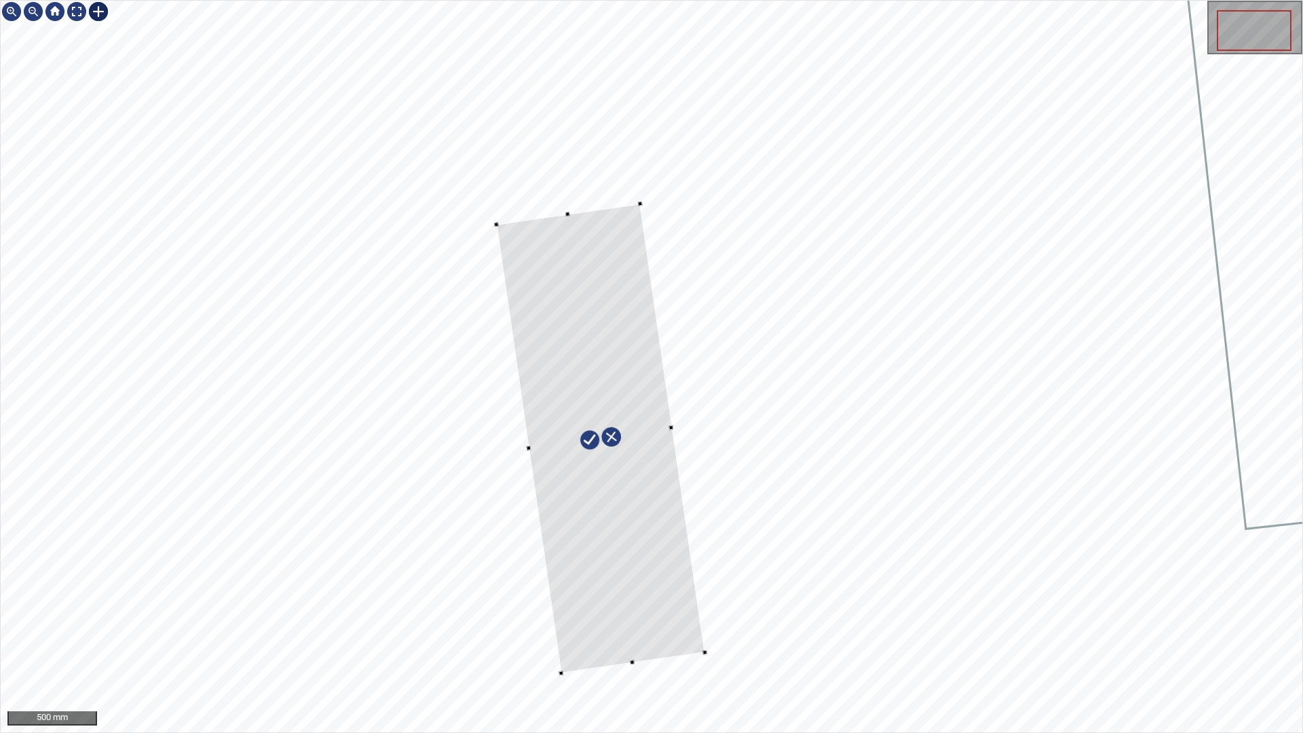
click at [680, 623] on div at bounding box center [600, 439] width 208 height 470
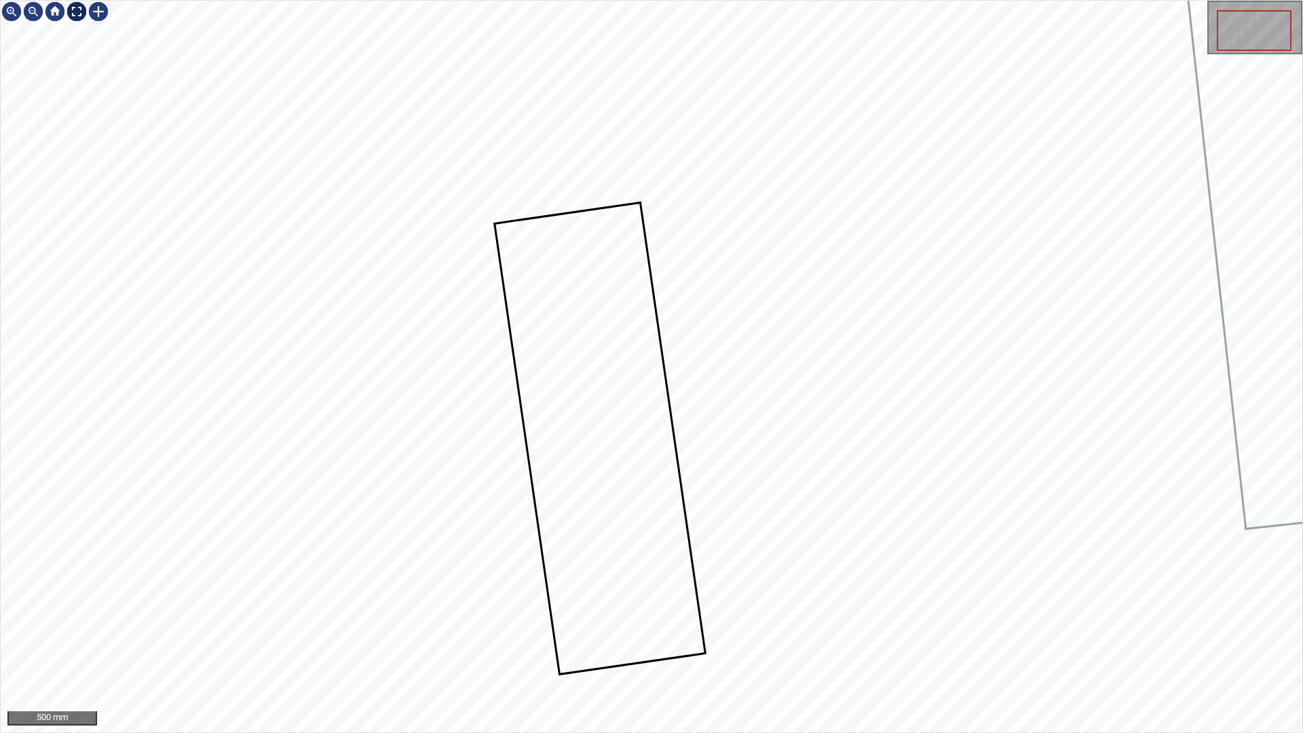
click at [82, 16] on div at bounding box center [77, 12] width 22 height 22
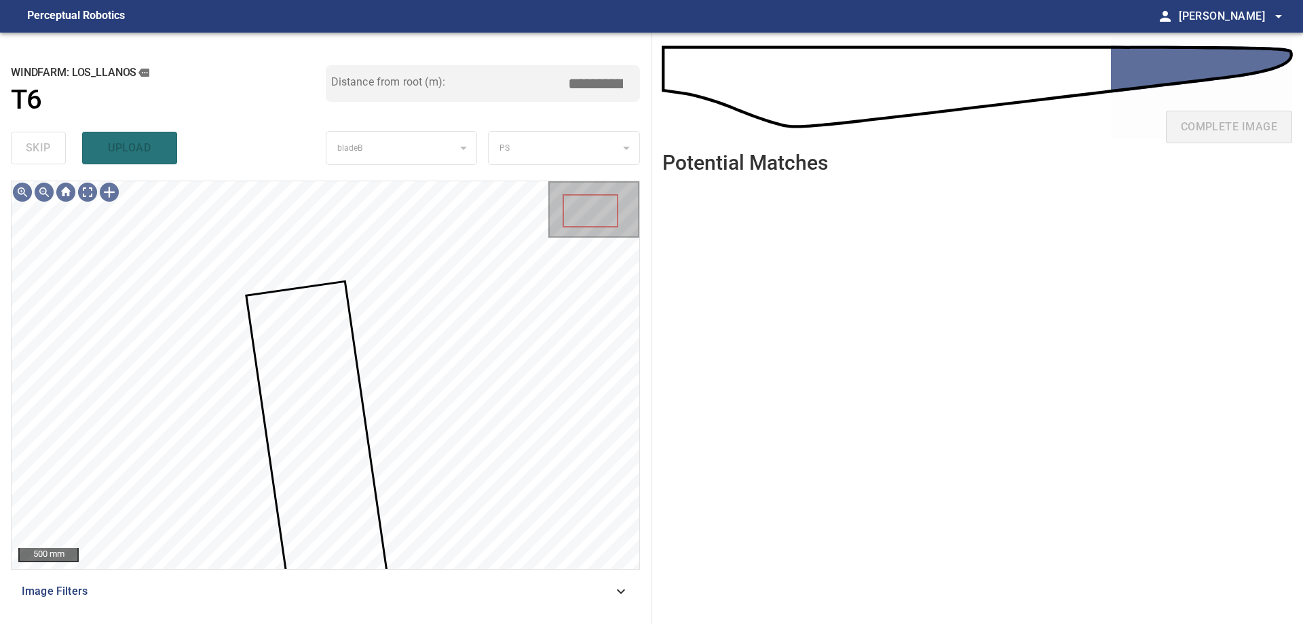
drag, startPoint x: 585, startPoint y: 84, endPoint x: 576, endPoint y: 83, distance: 9.6
click at [576, 83] on input "*****" at bounding box center [601, 84] width 68 height 26
type input "****"
drag, startPoint x: 610, startPoint y: 71, endPoint x: 658, endPoint y: 98, distance: 54.7
click at [656, 97] on div "**********" at bounding box center [651, 328] width 1303 height 591
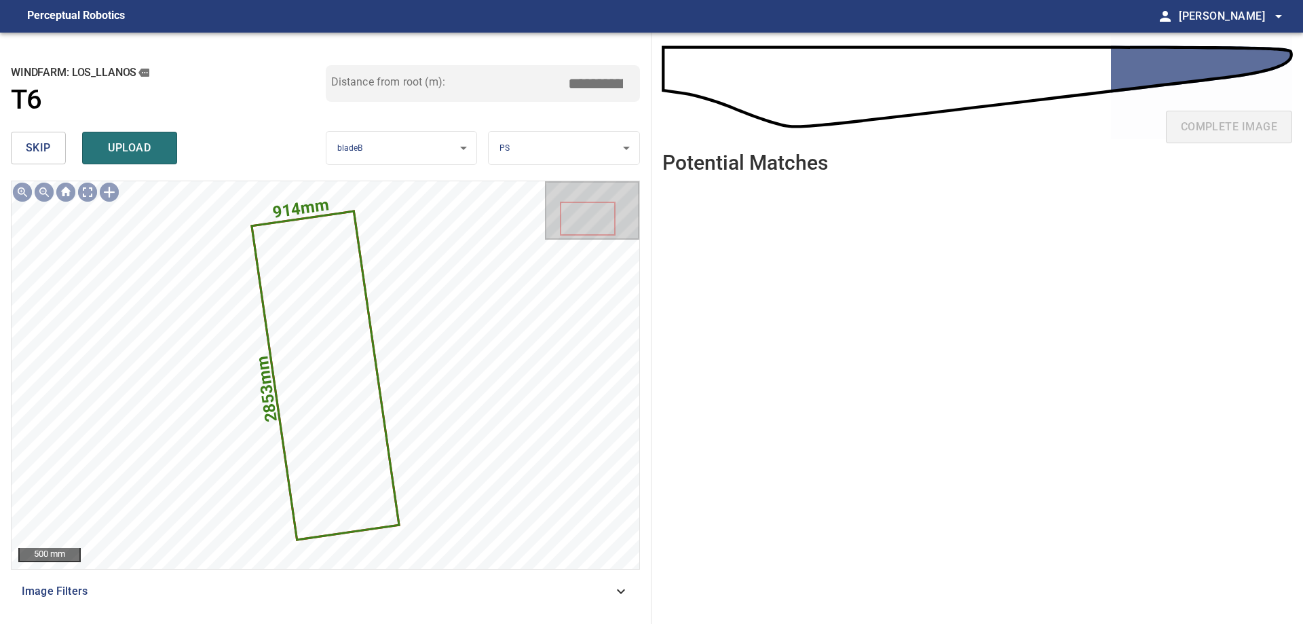
click at [588, 83] on input "*****" at bounding box center [601, 84] width 68 height 26
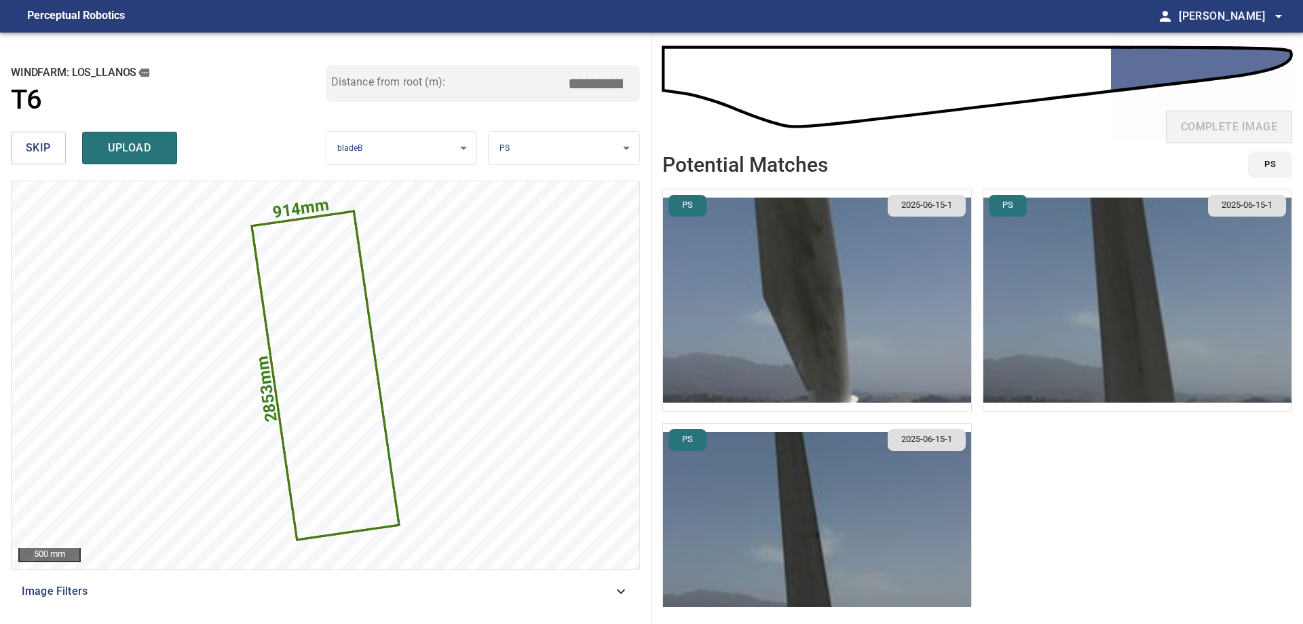
type input "****"
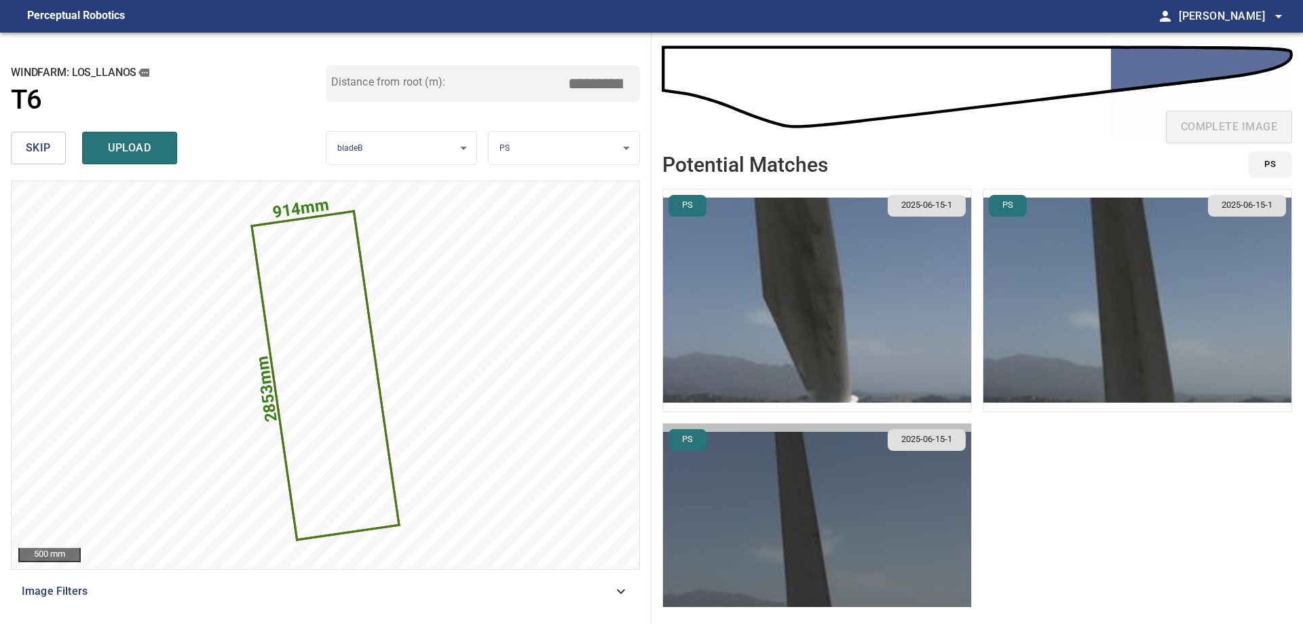
click at [833, 495] on img "button" at bounding box center [817, 535] width 308 height 222
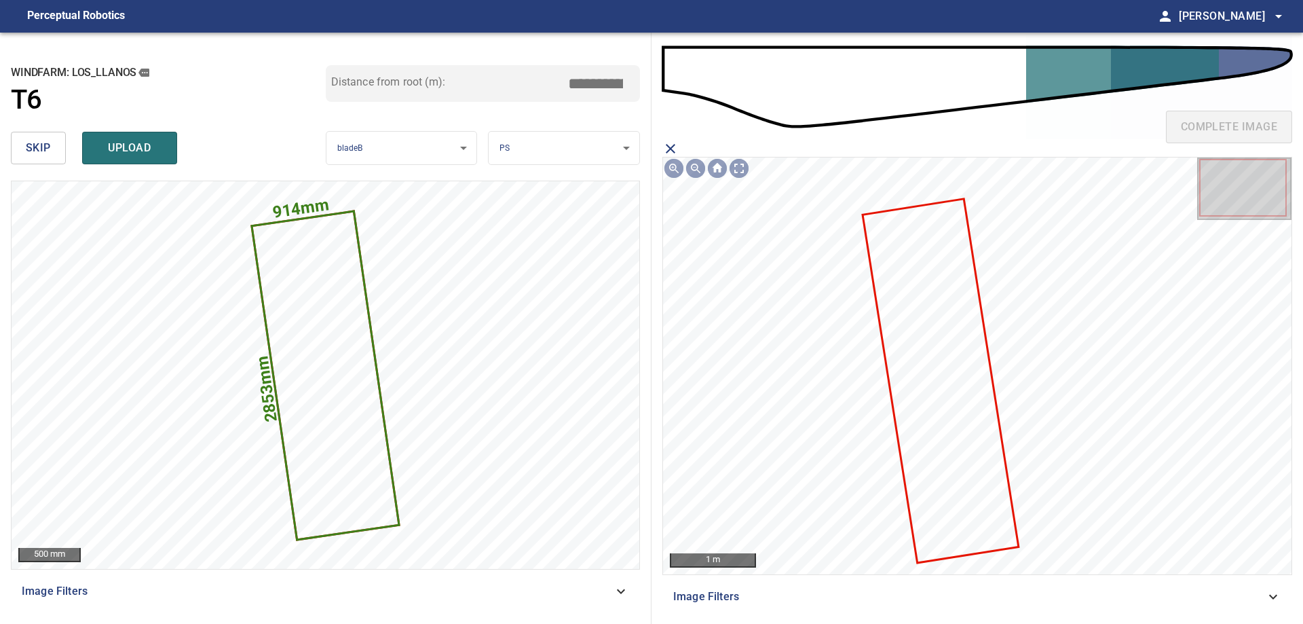
click at [954, 347] on icon at bounding box center [940, 381] width 153 height 362
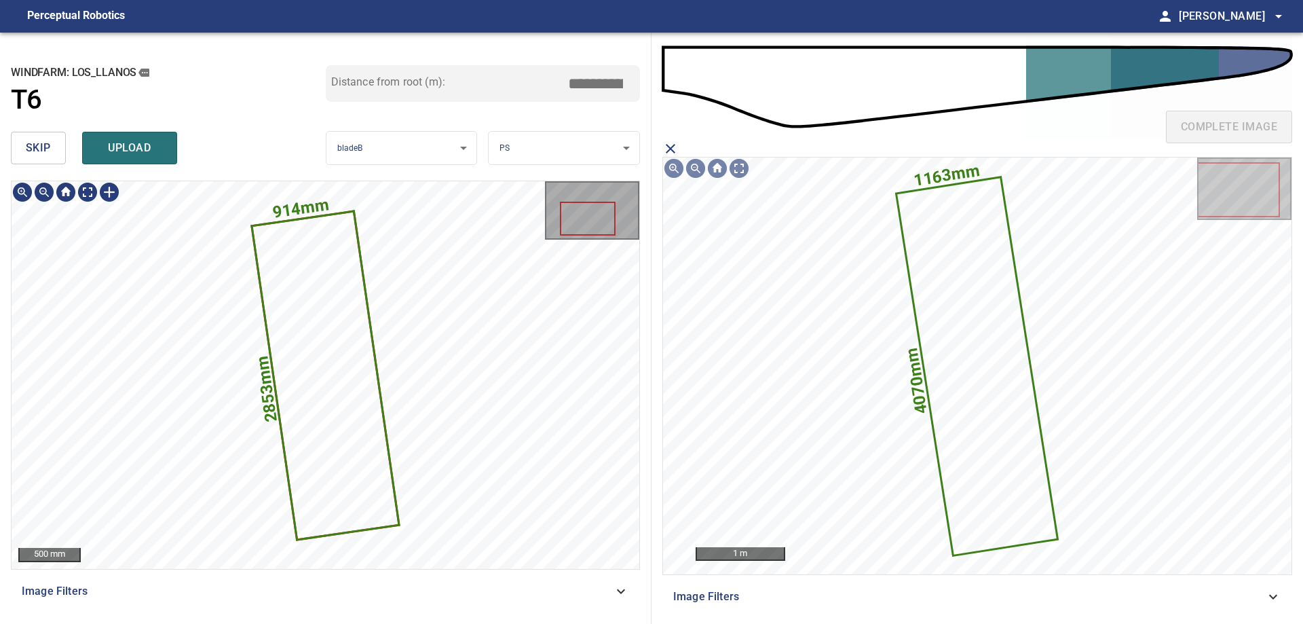
click at [299, 303] on icon at bounding box center [325, 375] width 145 height 327
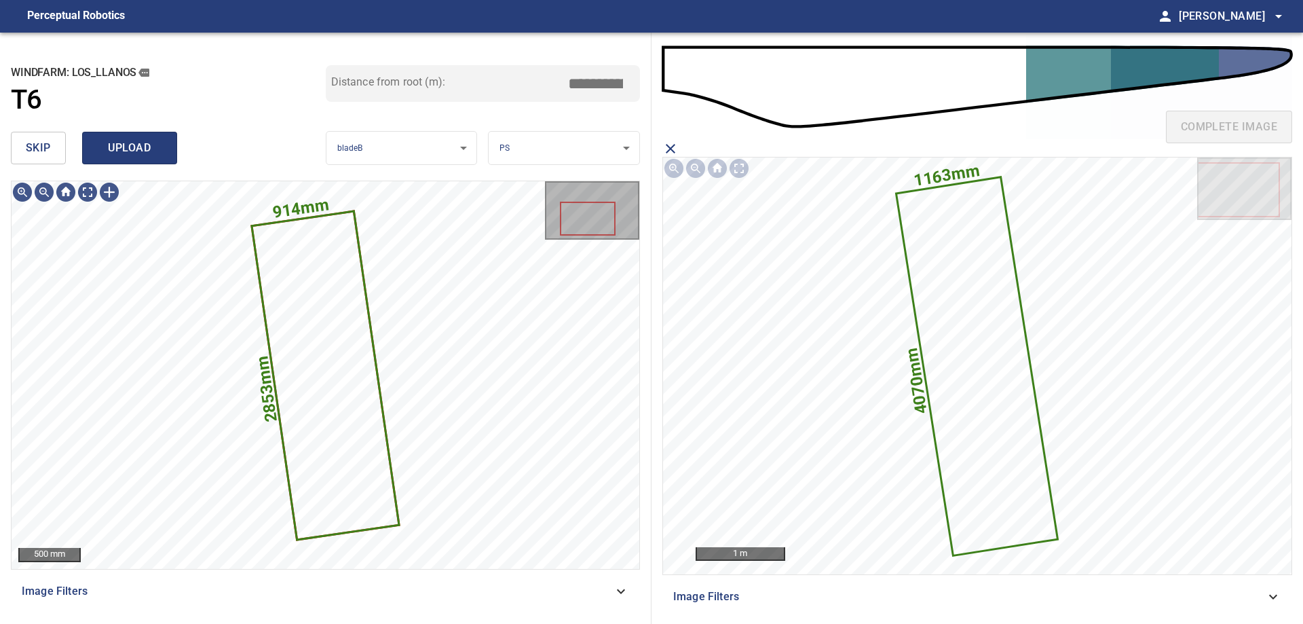
click at [128, 149] on span "upload" at bounding box center [129, 147] width 65 height 19
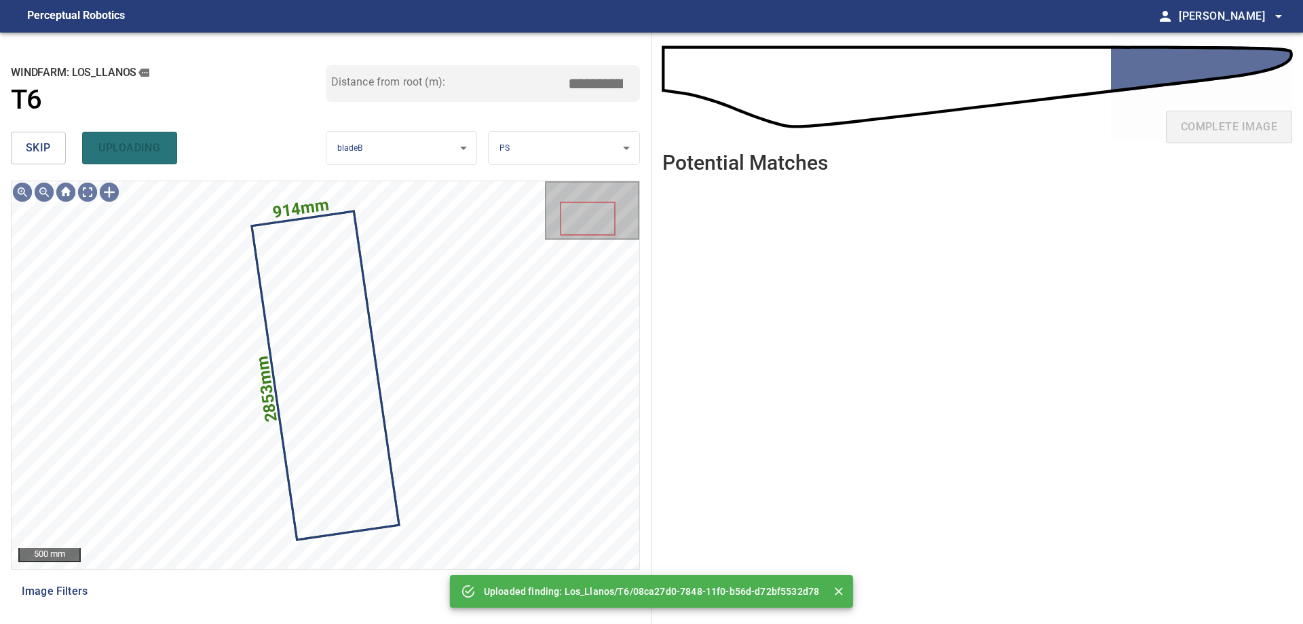
click at [31, 145] on span "skip" at bounding box center [38, 147] width 25 height 19
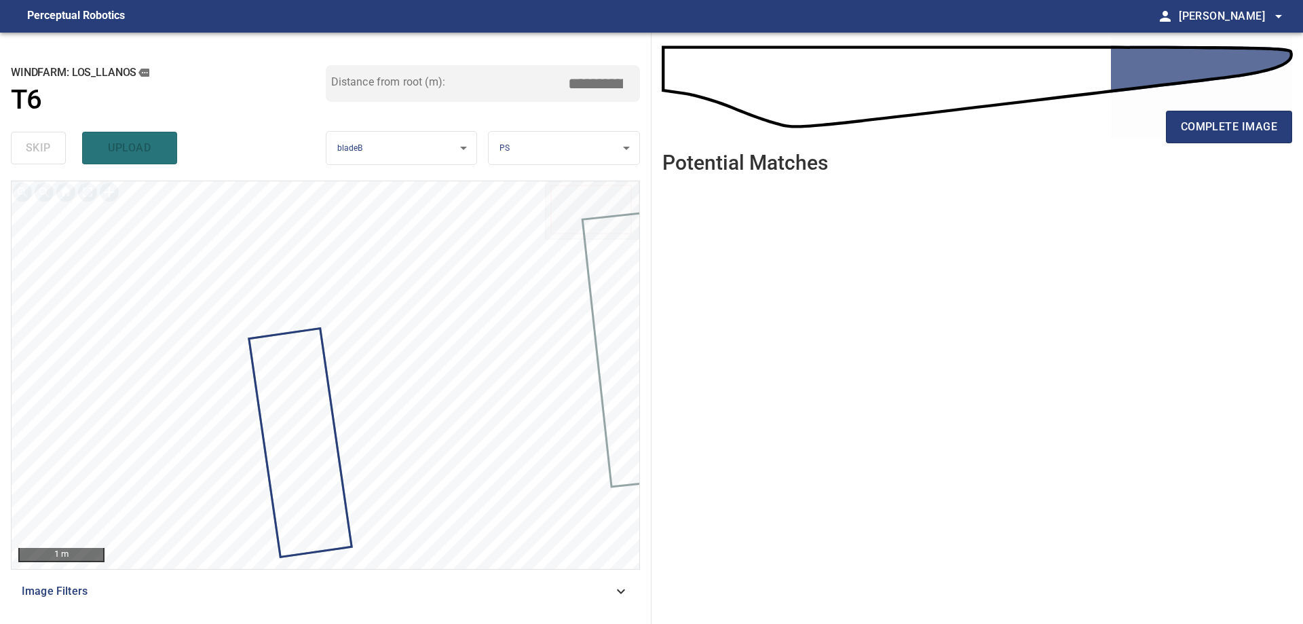
click at [1228, 110] on div "complete image" at bounding box center [978, 132] width 630 height 54
click at [1227, 133] on span "complete image" at bounding box center [1229, 126] width 96 height 19
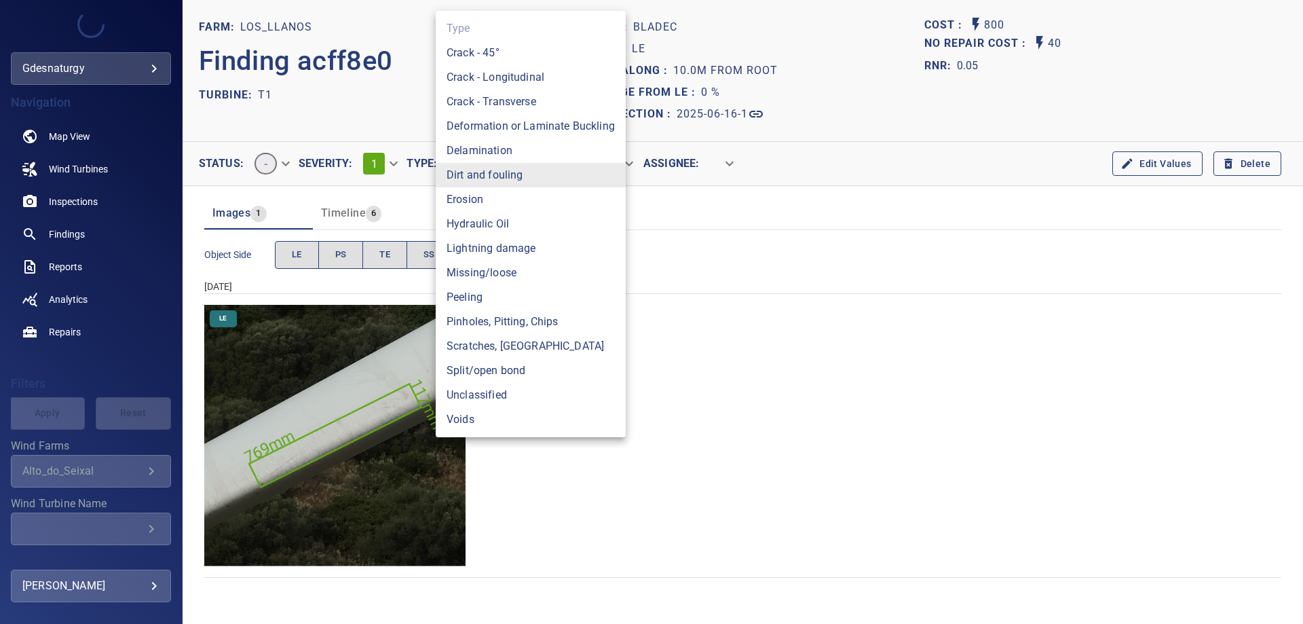
click at [485, 166] on body "**********" at bounding box center [651, 312] width 1303 height 624
click at [524, 315] on li "Pinholes, Pitting, Chips" at bounding box center [531, 322] width 190 height 24
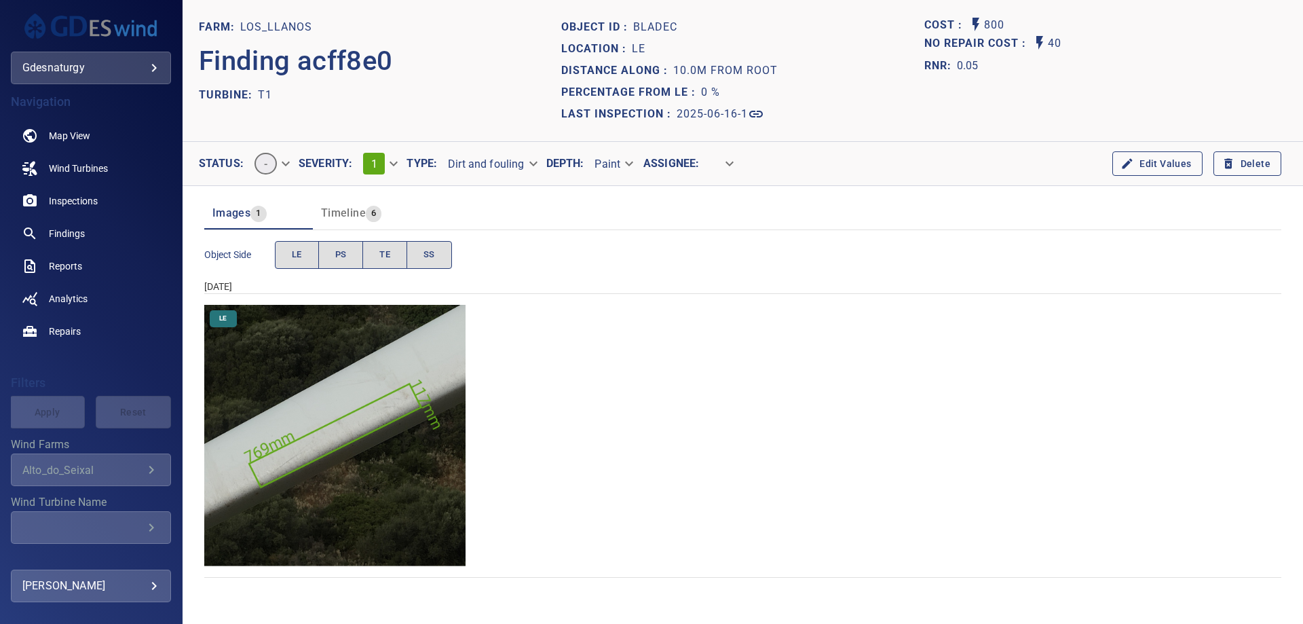
click at [743, 232] on div "Object Side LE PS TE SS" at bounding box center [742, 255] width 1077 height 50
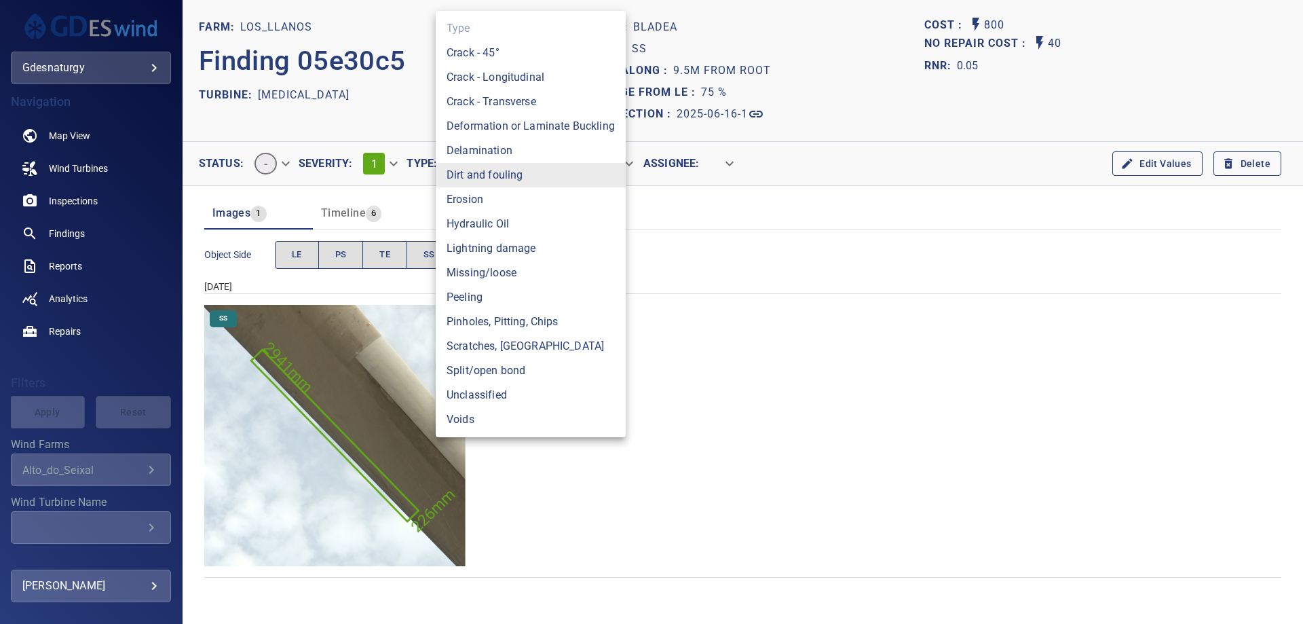
click at [501, 164] on body "**********" at bounding box center [651, 312] width 1303 height 624
click at [558, 327] on li "Pinholes, Pitting, Chips" at bounding box center [531, 322] width 190 height 24
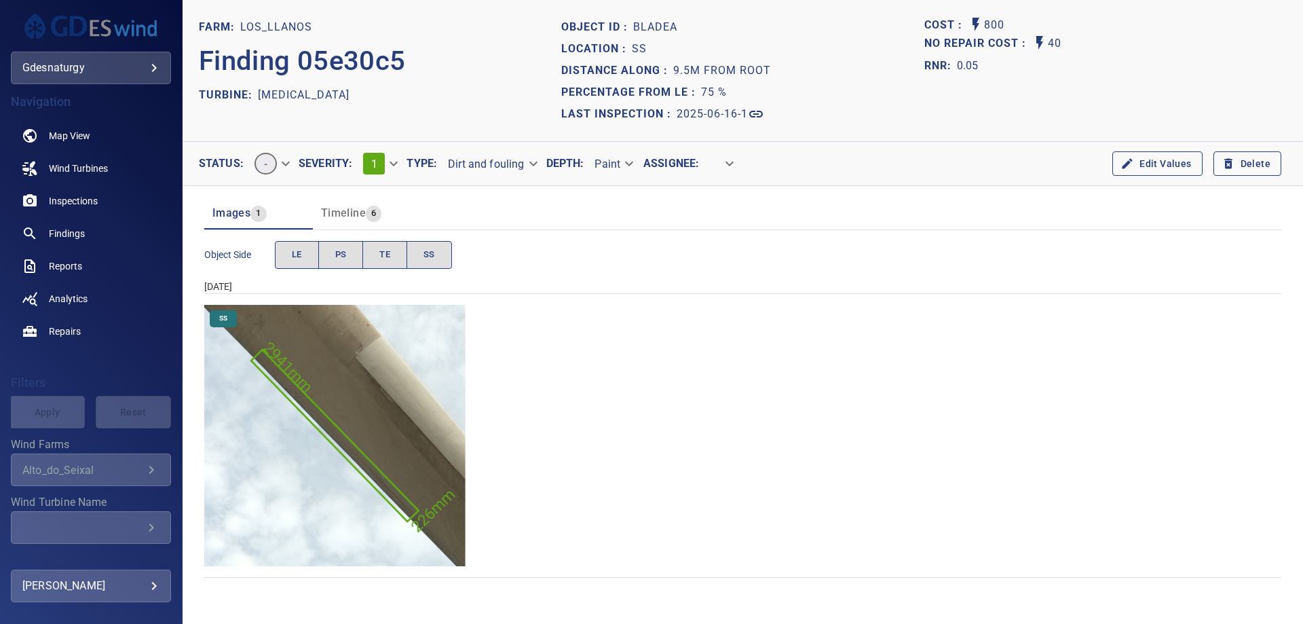
click at [707, 269] on div "Object Side LE PS TE SS" at bounding box center [742, 255] width 1077 height 39
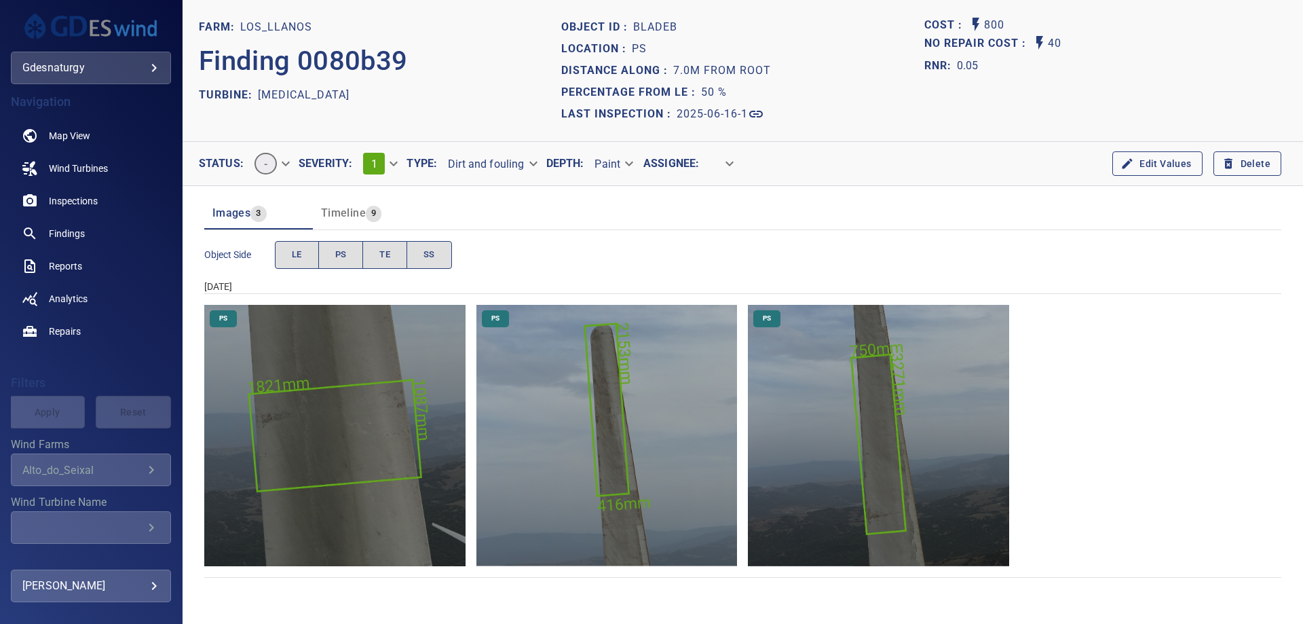
click at [506, 162] on body "**********" at bounding box center [651, 312] width 1303 height 624
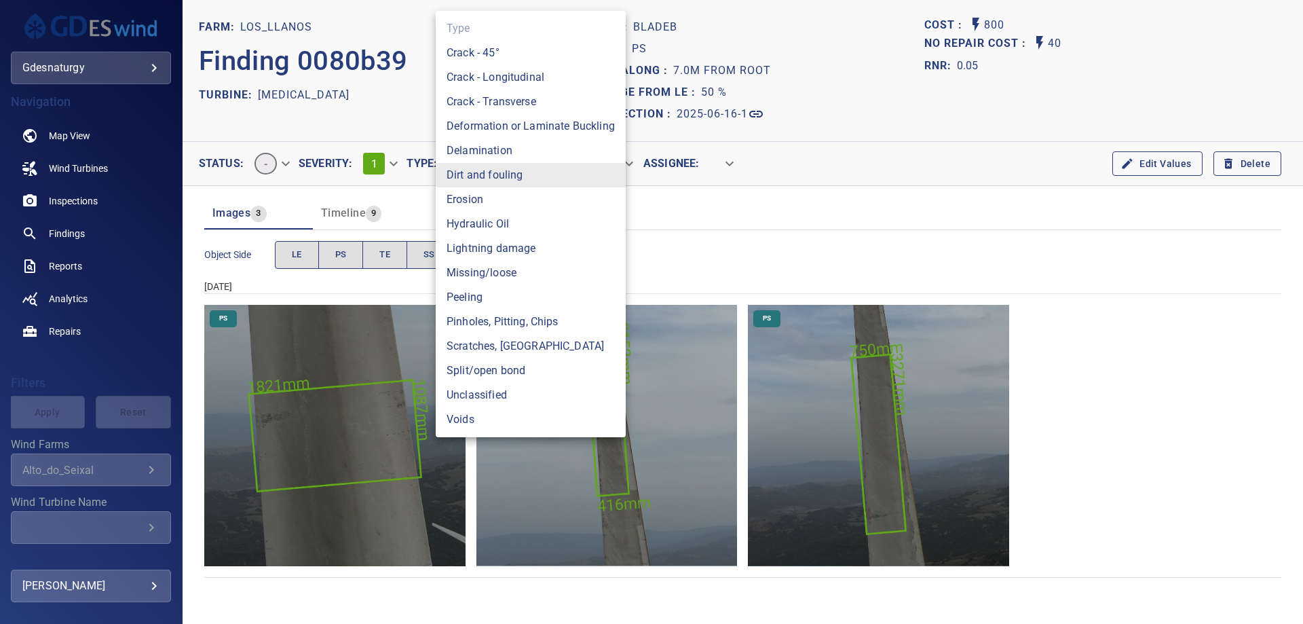
click at [510, 320] on li "Pinholes, Pitting, Chips" at bounding box center [531, 322] width 190 height 24
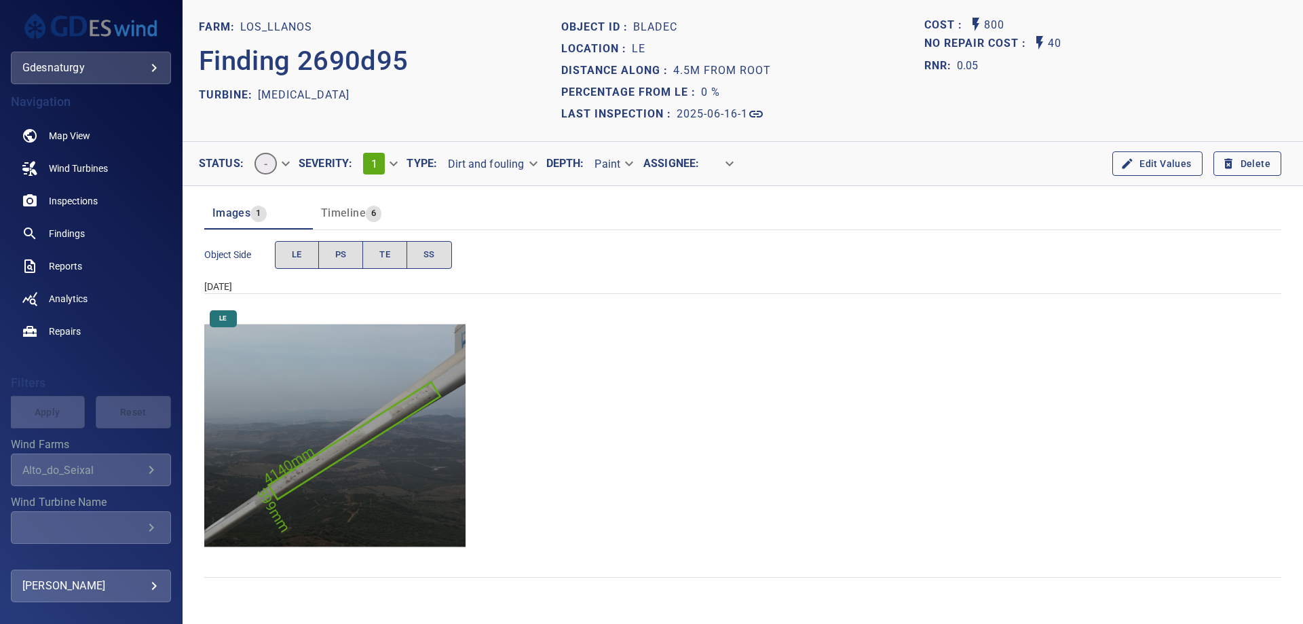
click at [516, 163] on body "**********" at bounding box center [651, 312] width 1303 height 624
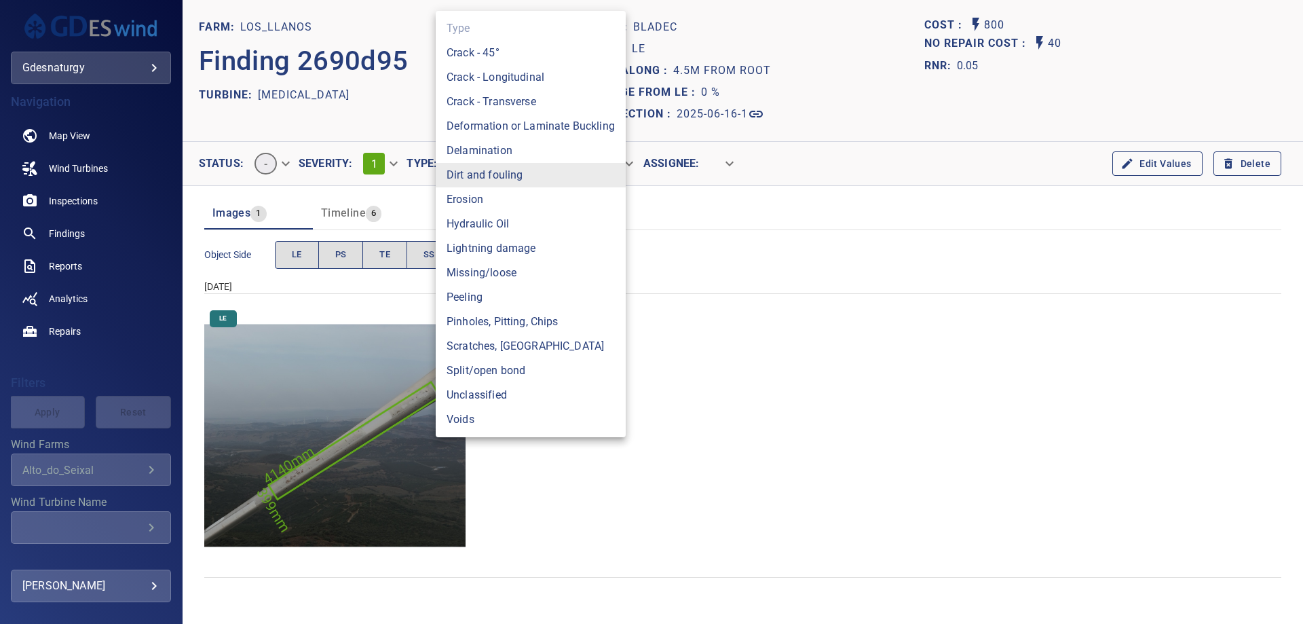
click at [585, 318] on li "Pinholes, Pitting, Chips" at bounding box center [531, 322] width 190 height 24
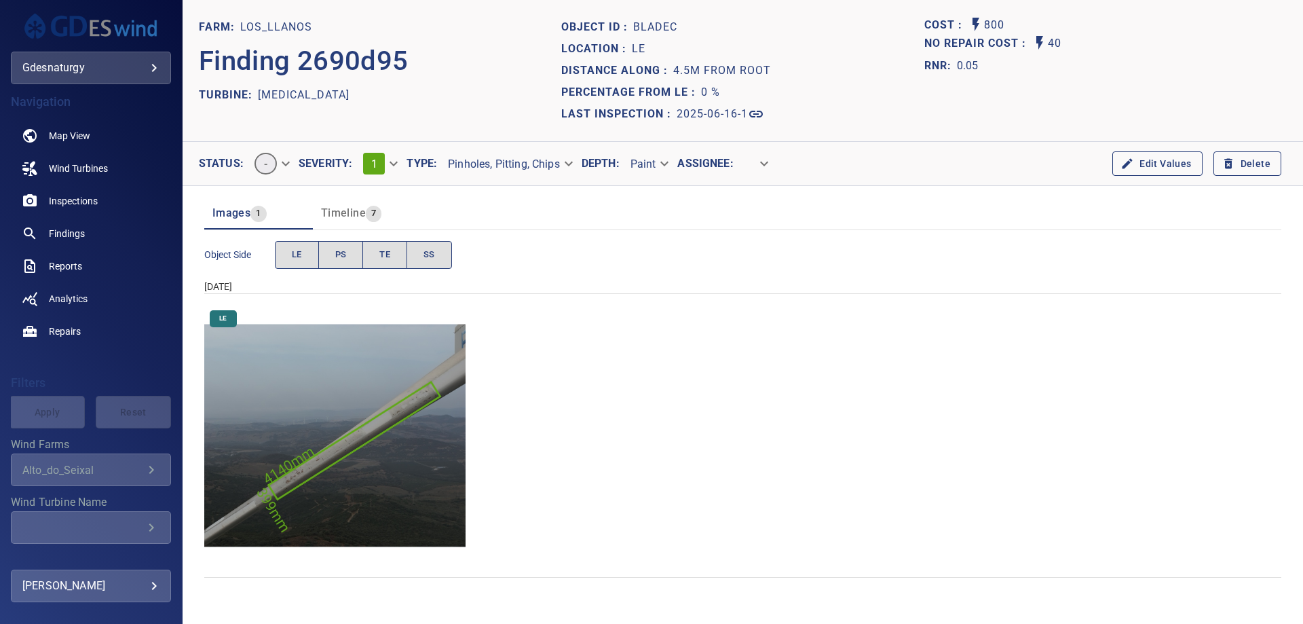
click at [658, 273] on div "Object Side LE PS TE SS" at bounding box center [742, 255] width 1077 height 39
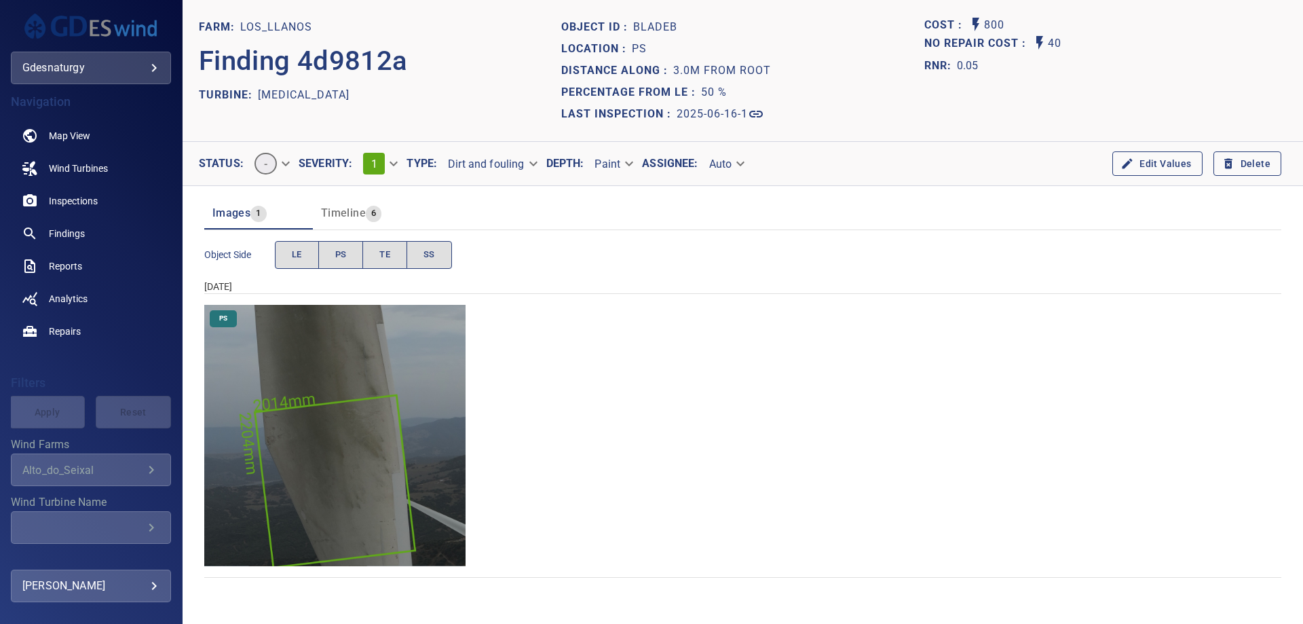
click at [519, 164] on body "**********" at bounding box center [651, 312] width 1303 height 624
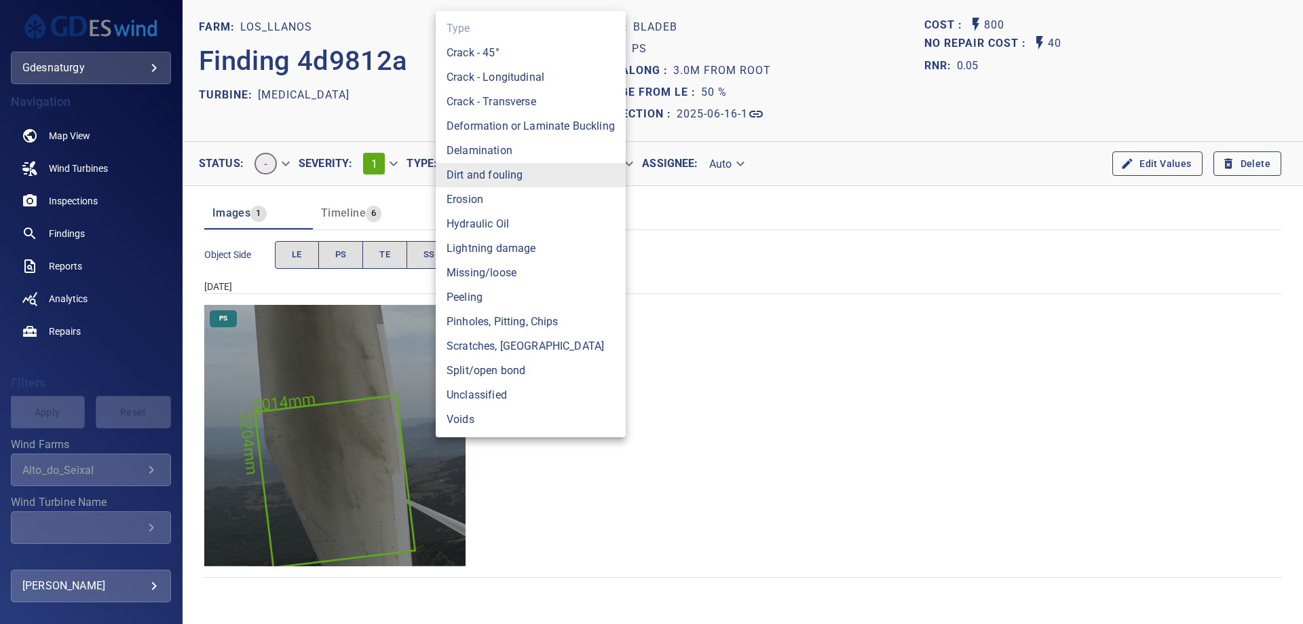
click at [881, 426] on div at bounding box center [651, 312] width 1303 height 624
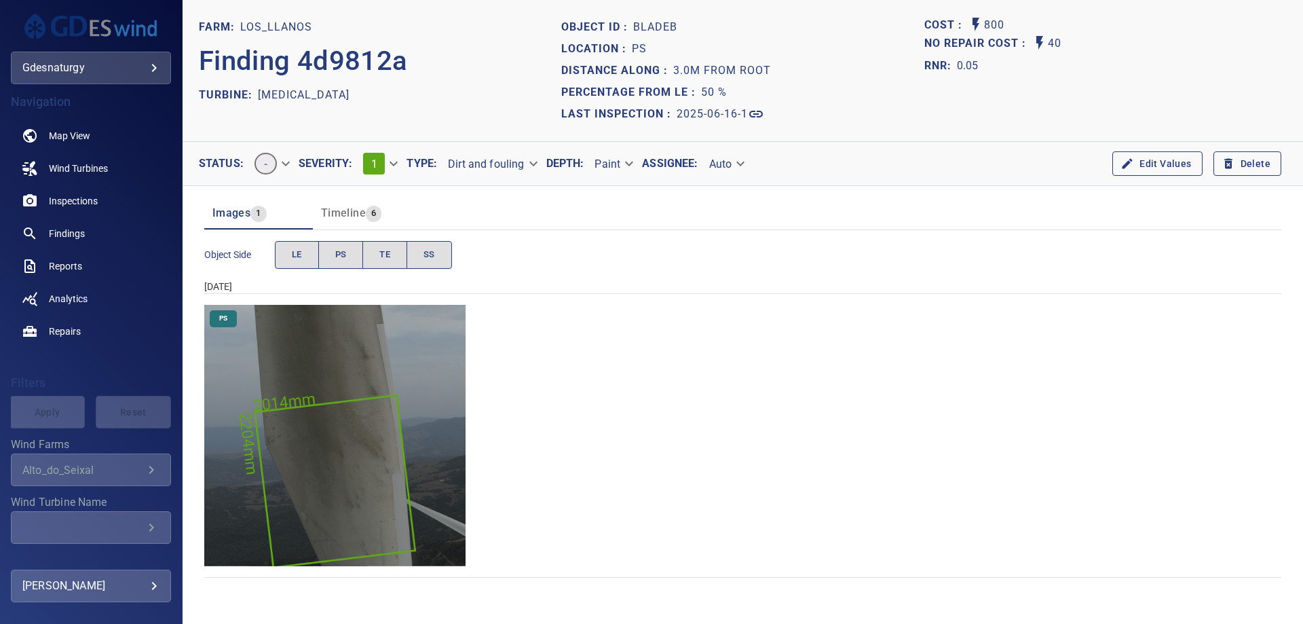
click at [512, 169] on body "**********" at bounding box center [651, 312] width 1303 height 624
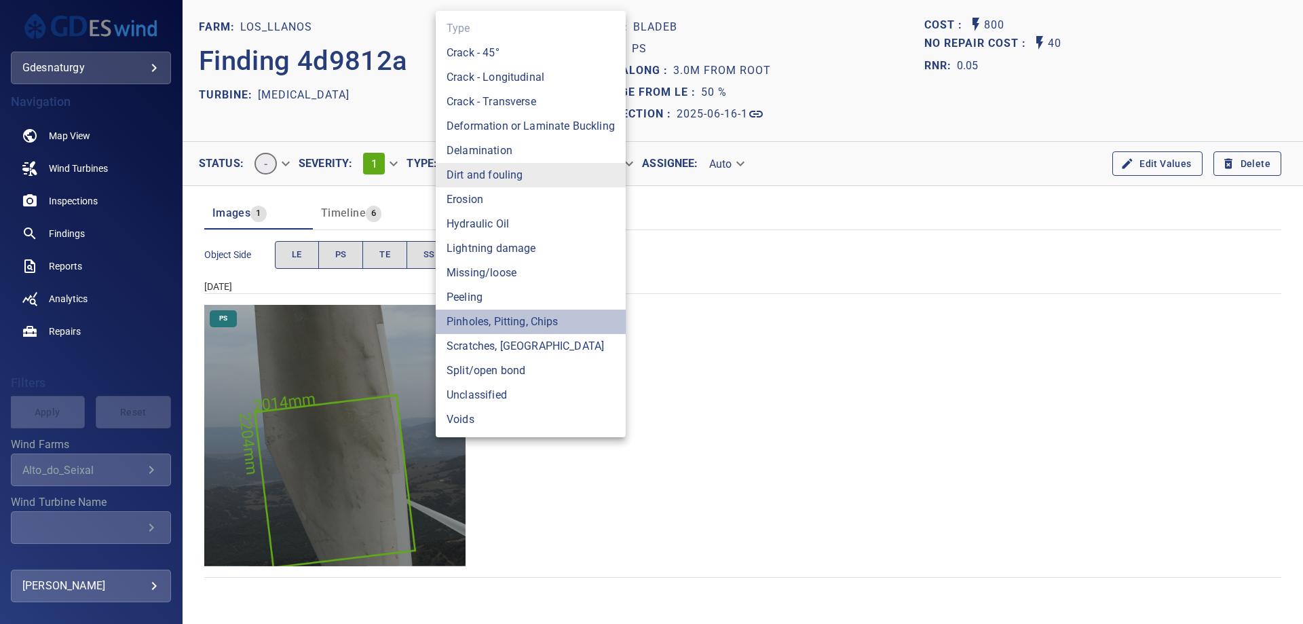
click at [560, 330] on li "Pinholes, Pitting, Chips" at bounding box center [531, 322] width 190 height 24
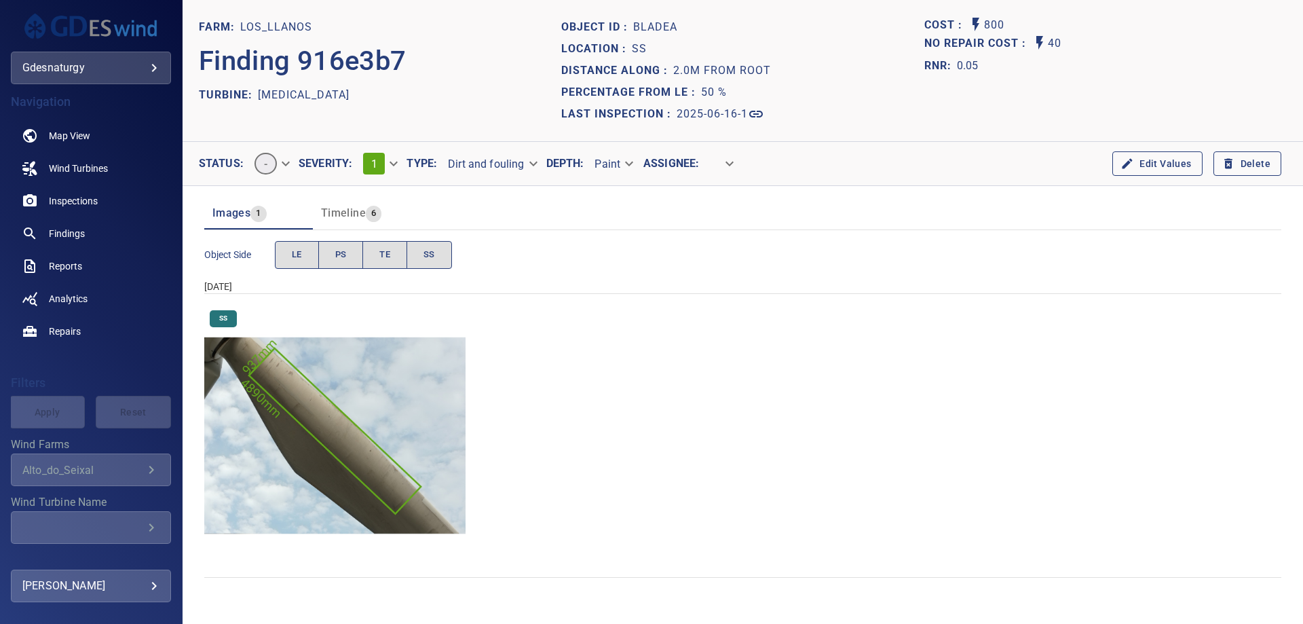
click at [497, 176] on div "**********" at bounding box center [476, 163] width 139 height 33
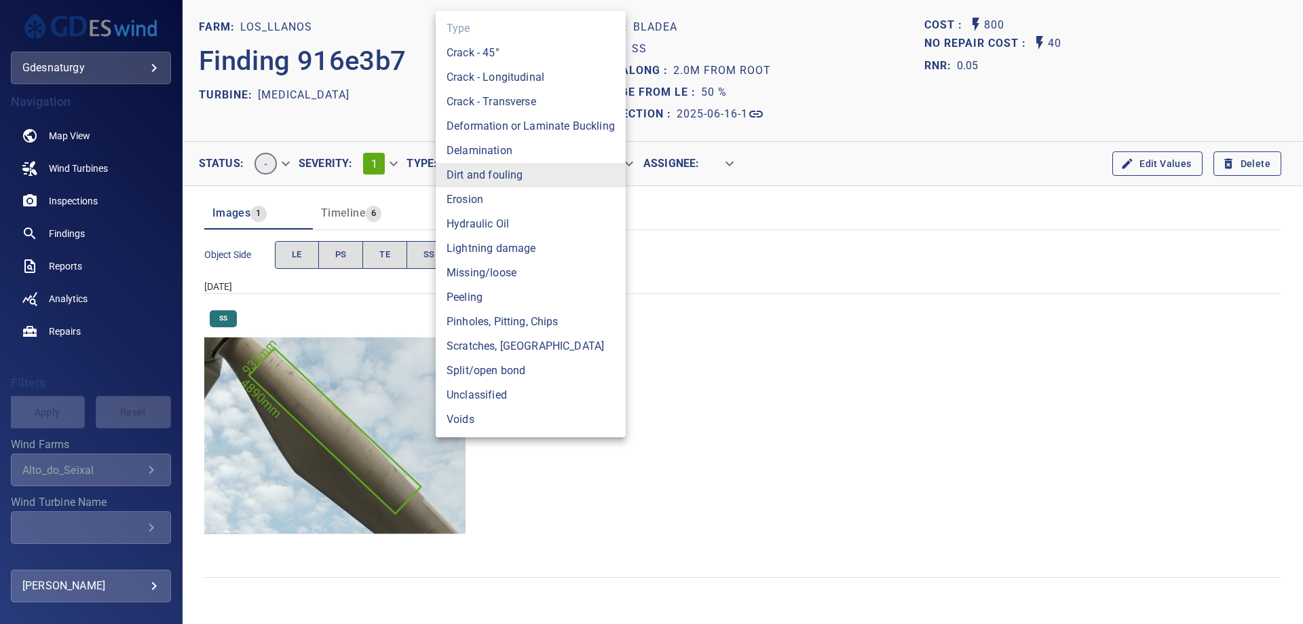
drag, startPoint x: 497, startPoint y: 171, endPoint x: 515, endPoint y: 232, distance: 63.6
click at [497, 176] on body "**********" at bounding box center [651, 312] width 1303 height 624
click at [517, 318] on li "Pinholes, Pitting, Chips" at bounding box center [531, 322] width 190 height 24
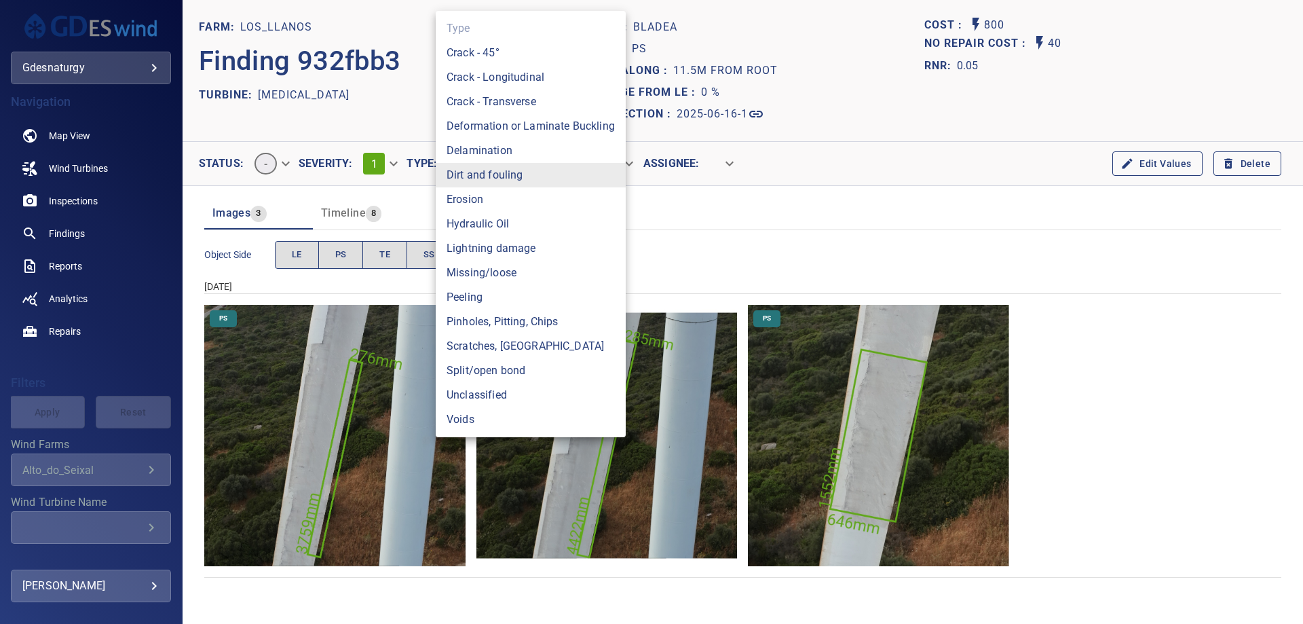
click at [495, 153] on body "**********" at bounding box center [651, 312] width 1303 height 624
click at [514, 322] on li "Pinholes, Pitting, Chips" at bounding box center [531, 322] width 190 height 24
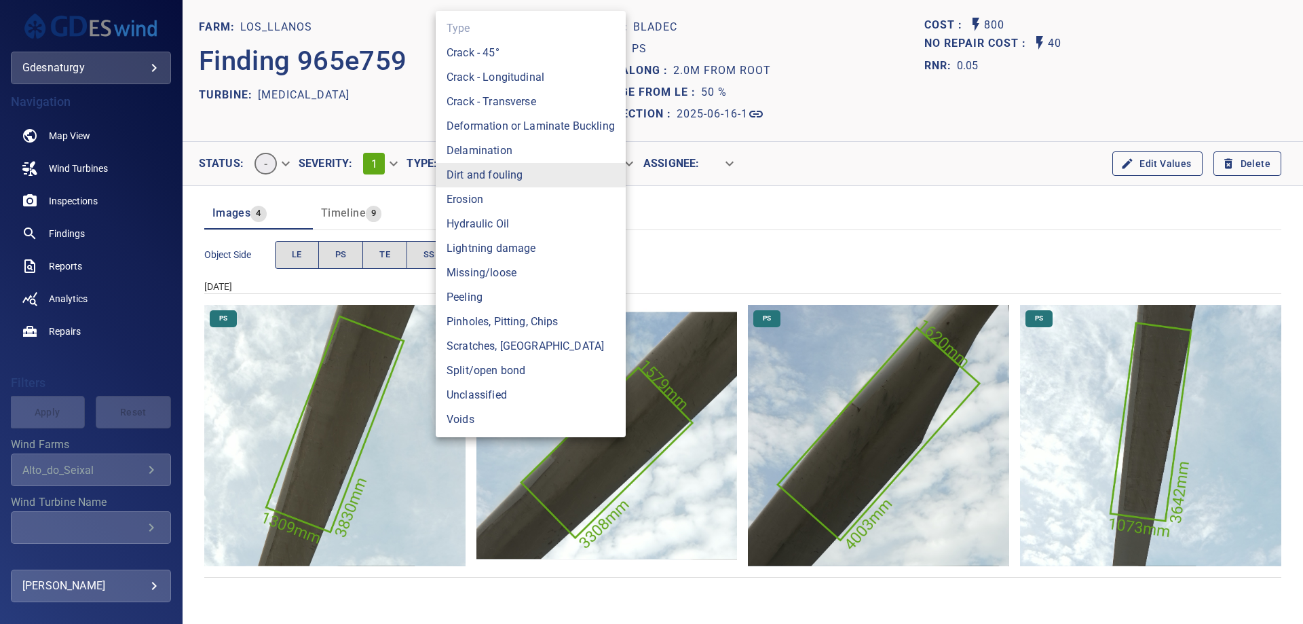
click at [486, 160] on body "**********" at bounding box center [651, 312] width 1303 height 624
click at [514, 316] on li "Pinholes, Pitting, Chips" at bounding box center [531, 322] width 190 height 24
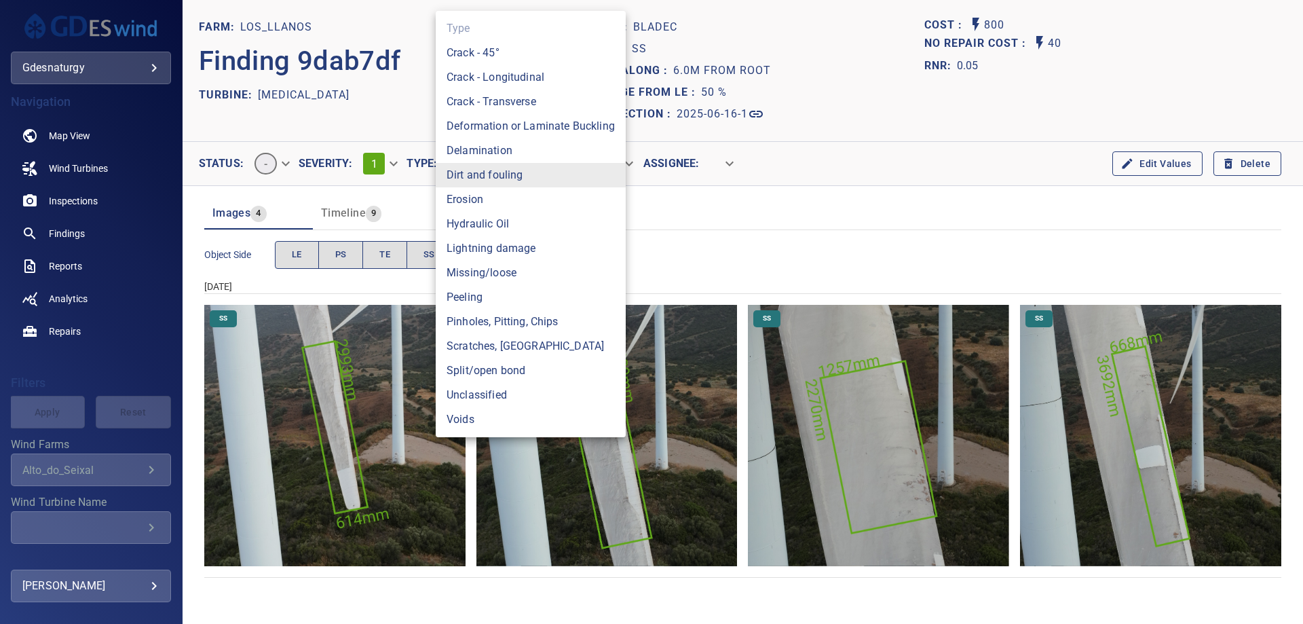
click at [460, 170] on body "**********" at bounding box center [651, 312] width 1303 height 624
click at [564, 318] on li "Pinholes, Pitting, Chips" at bounding box center [531, 322] width 190 height 24
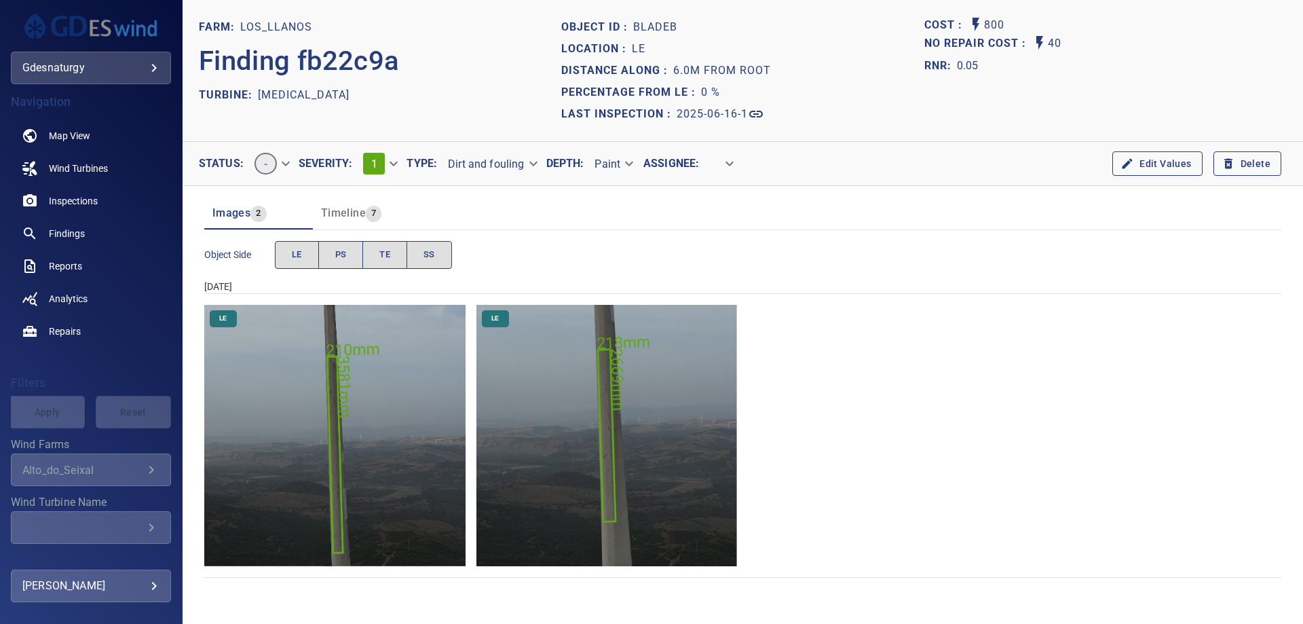
click at [506, 159] on body "**********" at bounding box center [651, 312] width 1303 height 624
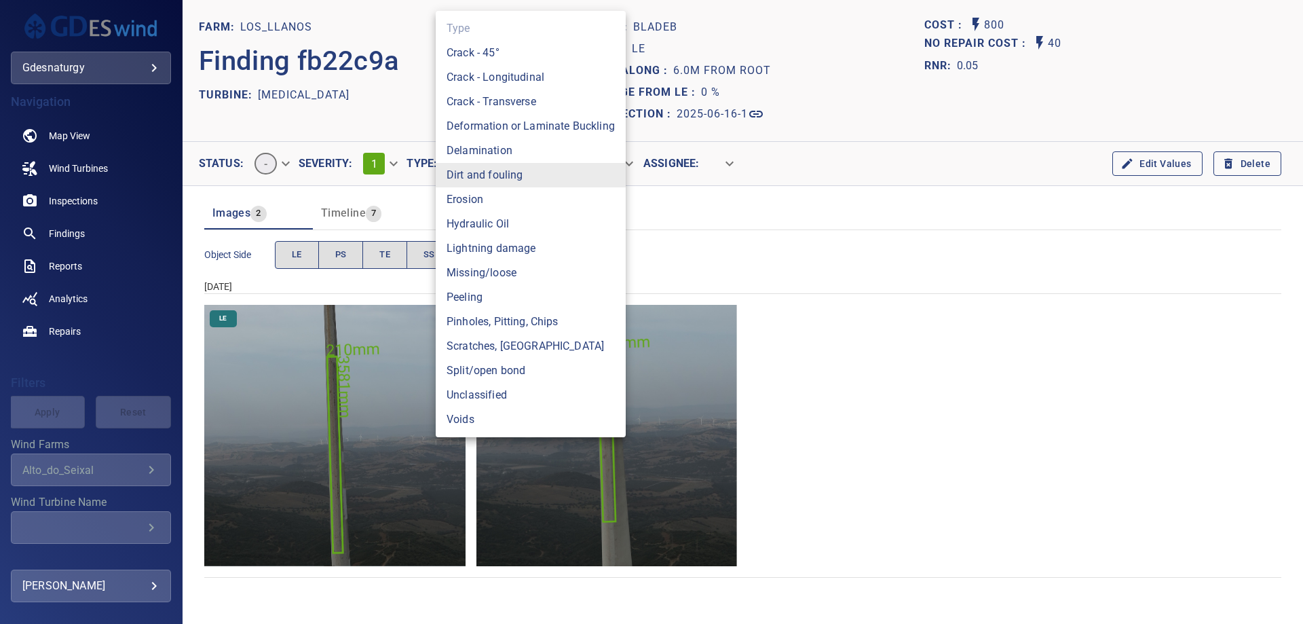
click at [692, 227] on div at bounding box center [651, 312] width 1303 height 624
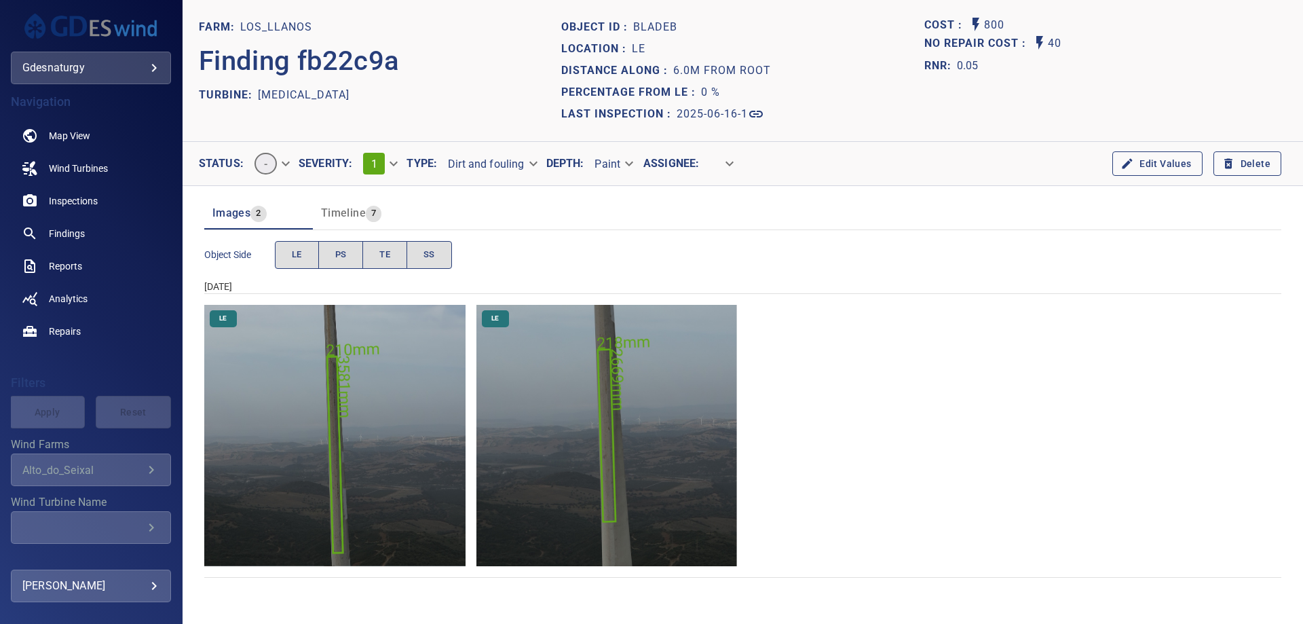
click at [392, 487] on img "Los_Llanos/T3/2025-06-16-1/2025-06-16-1/image67wp74.jpg" at bounding box center [334, 435] width 261 height 261
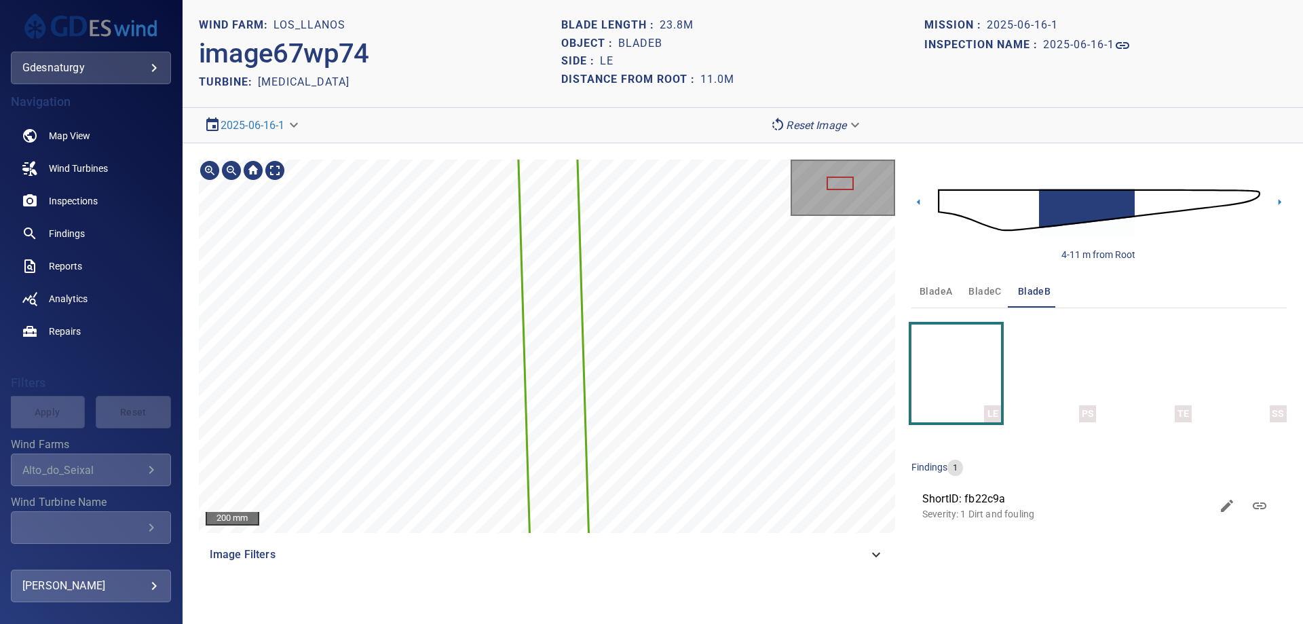
click at [686, 534] on div "200 mm Image Filters" at bounding box center [547, 365] width 696 height 411
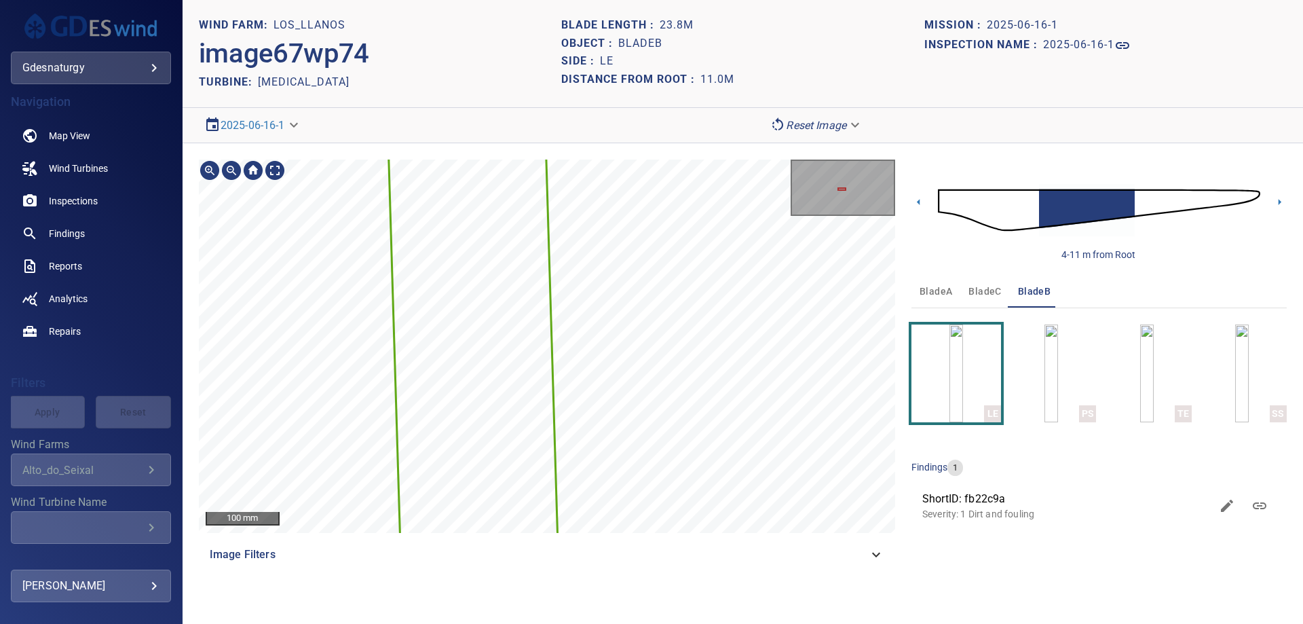
click at [778, 0] on html "**********" at bounding box center [651, 312] width 1303 height 624
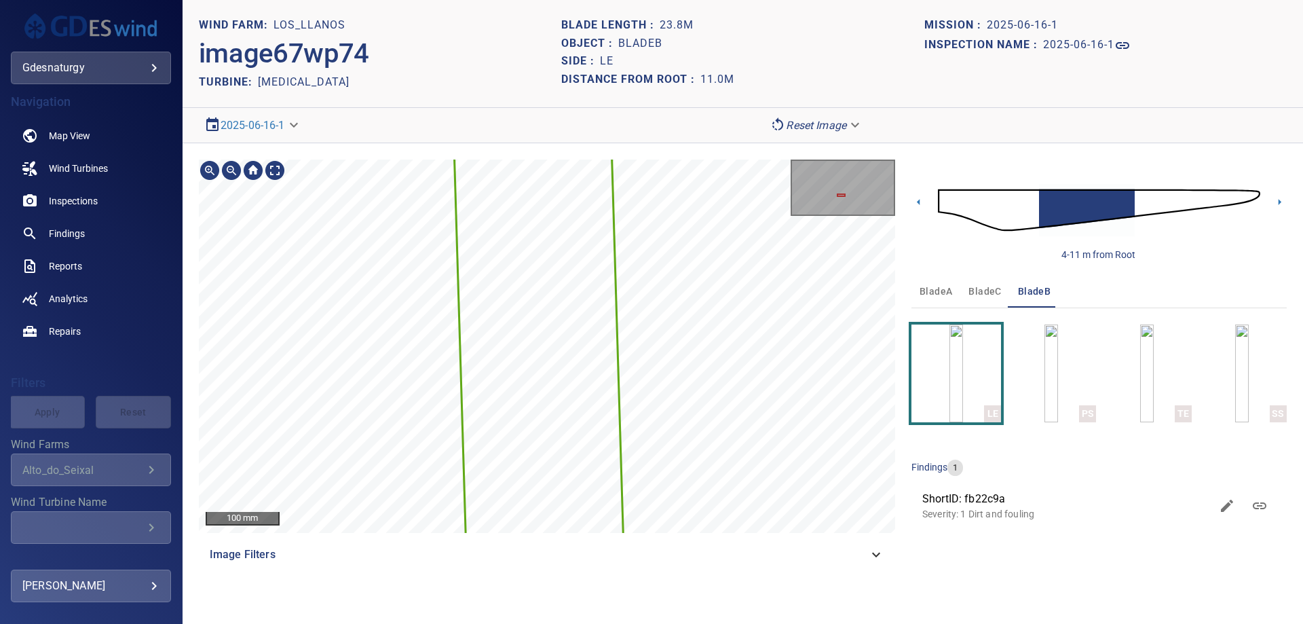
click at [709, 105] on section "**********" at bounding box center [743, 312] width 1121 height 624
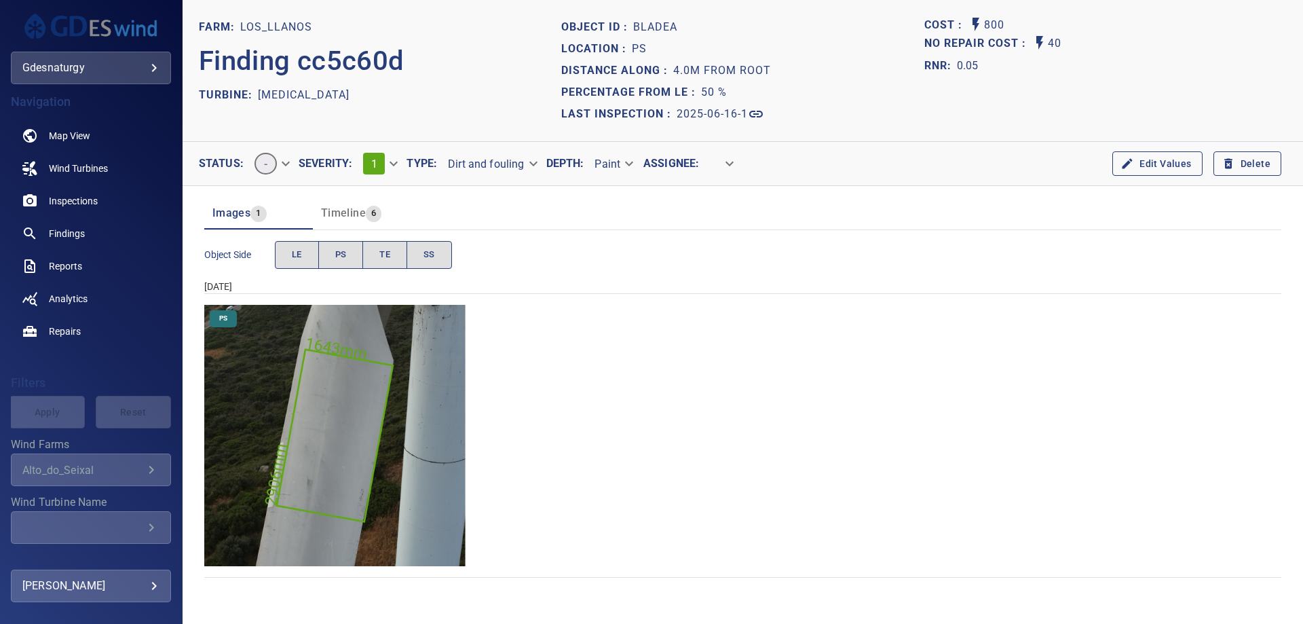
click at [498, 168] on body "**********" at bounding box center [651, 312] width 1303 height 624
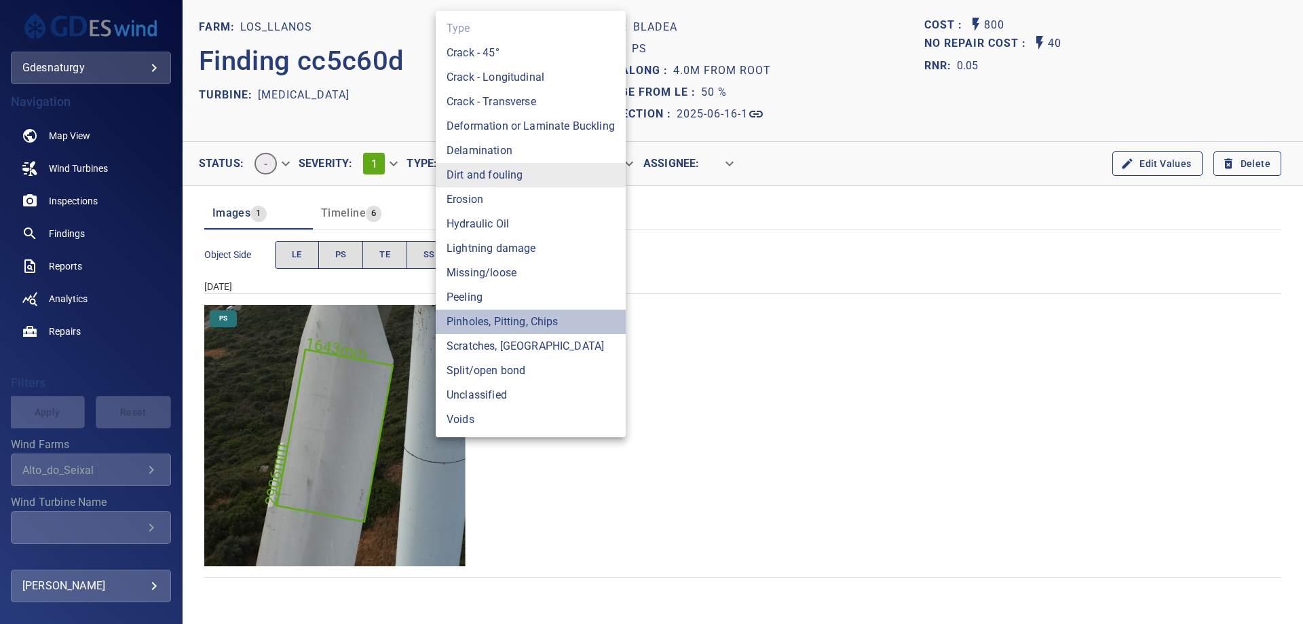
click at [578, 320] on li "Pinholes, Pitting, Chips" at bounding box center [531, 322] width 190 height 24
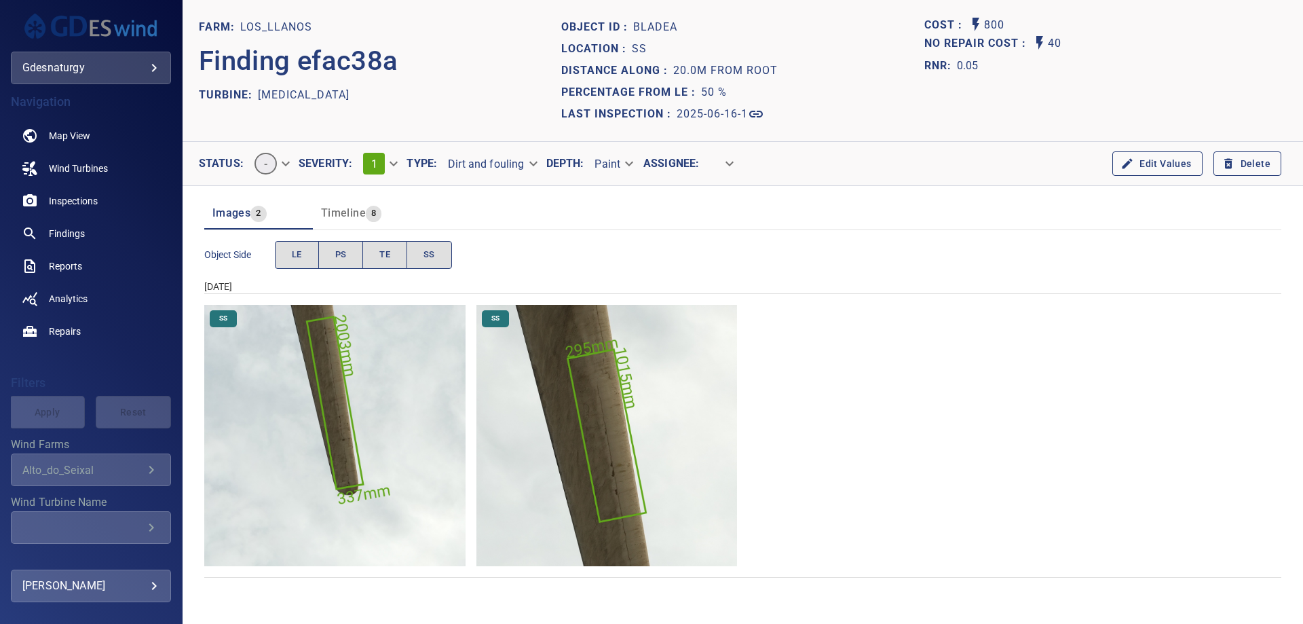
click at [485, 149] on div "**********" at bounding box center [476, 163] width 139 height 33
click at [466, 145] on section "**********" at bounding box center [743, 164] width 1121 height 44
click at [465, 177] on div "**********" at bounding box center [476, 163] width 139 height 33
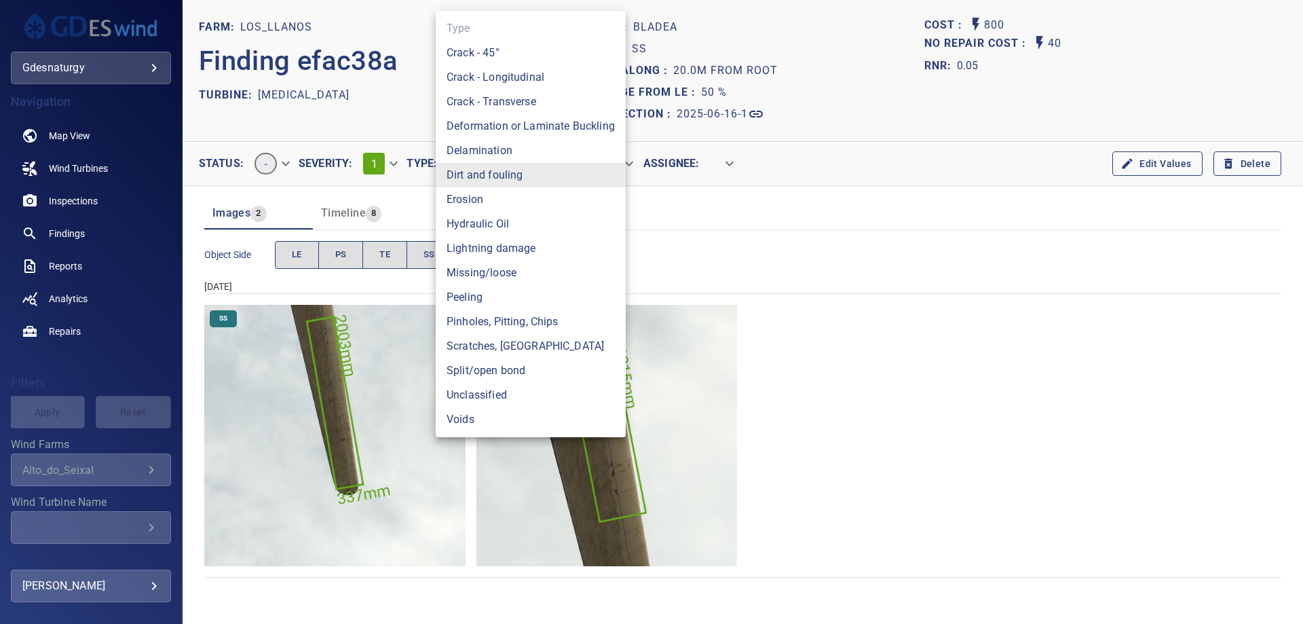
click at [483, 162] on body "**********" at bounding box center [651, 312] width 1303 height 624
click at [489, 334] on li "Scratches, [GEOGRAPHIC_DATA]" at bounding box center [531, 346] width 190 height 24
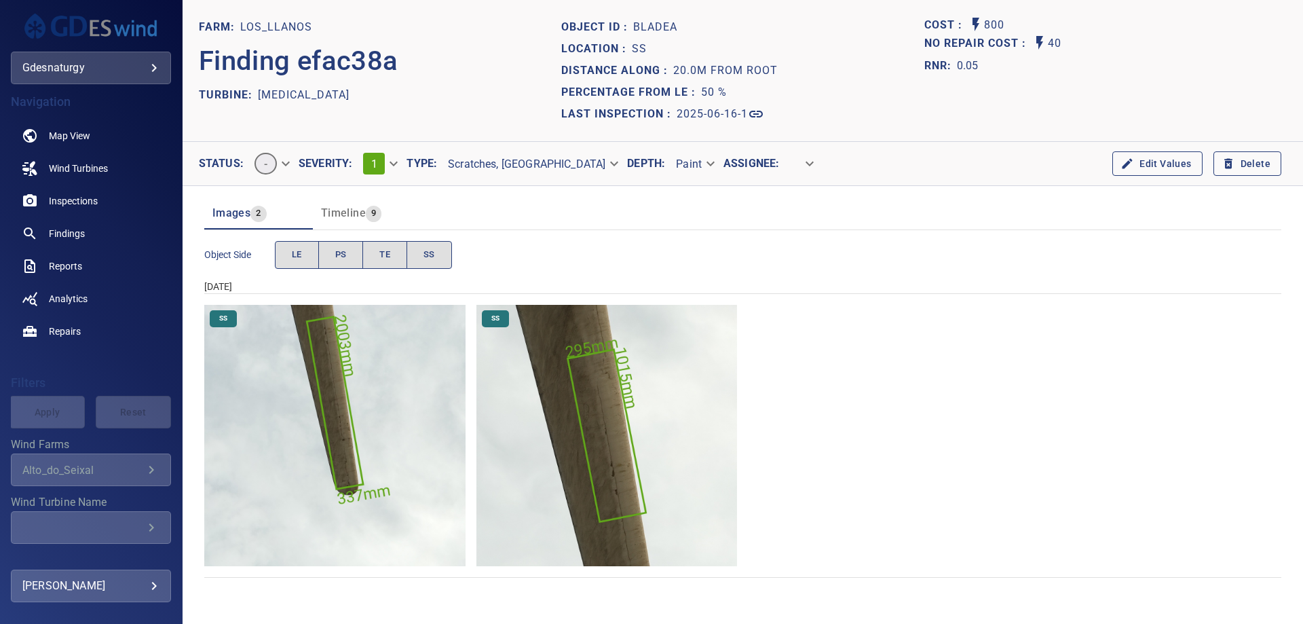
click at [509, 162] on body "**********" at bounding box center [651, 312] width 1303 height 624
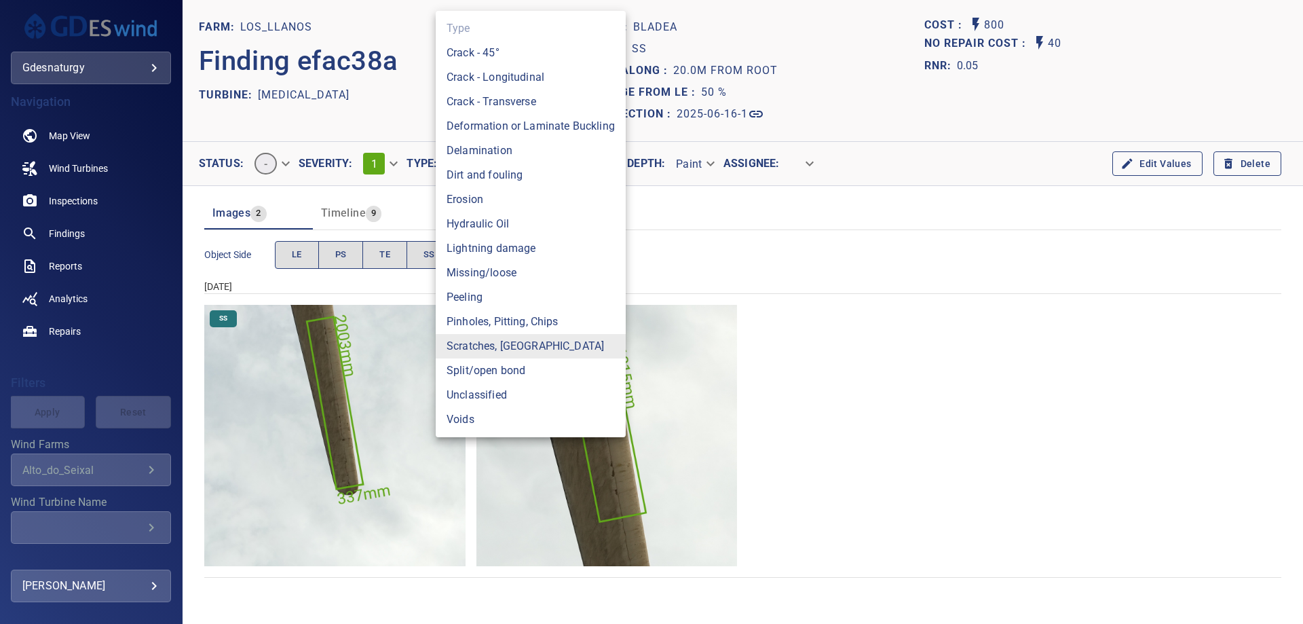
click at [538, 315] on li "Pinholes, Pitting, Chips" at bounding box center [531, 322] width 190 height 24
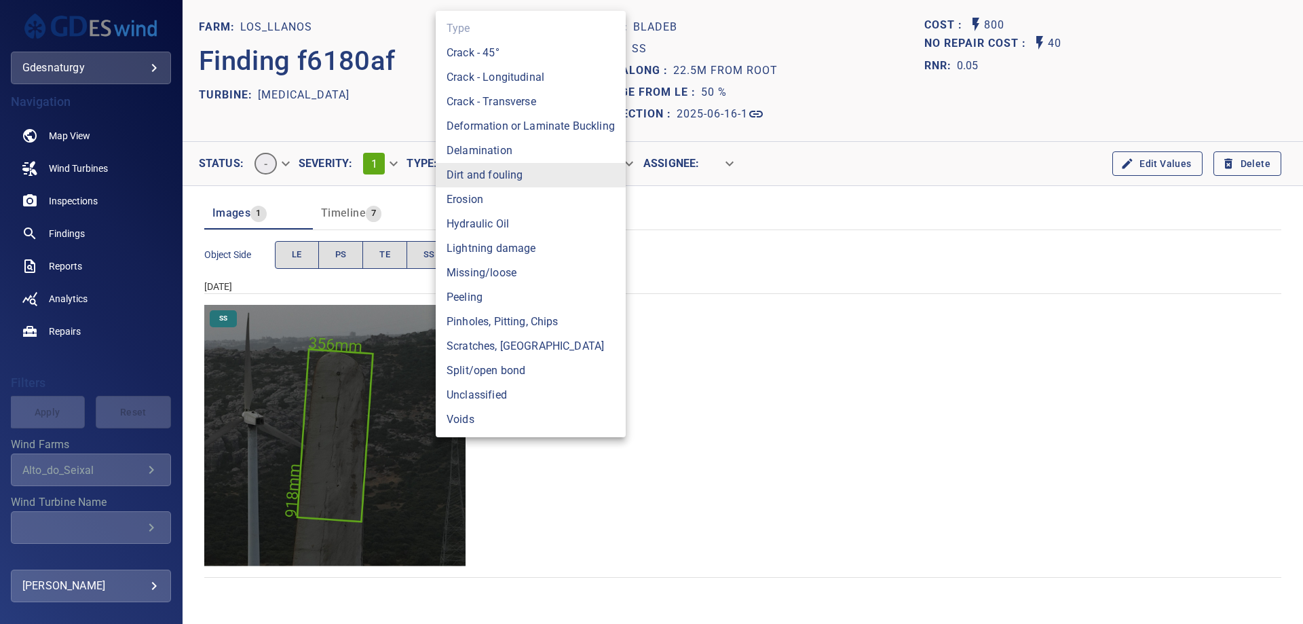
click at [502, 163] on body "**********" at bounding box center [651, 312] width 1303 height 624
click at [508, 320] on li "Pinholes, Pitting, Chips" at bounding box center [531, 322] width 190 height 24
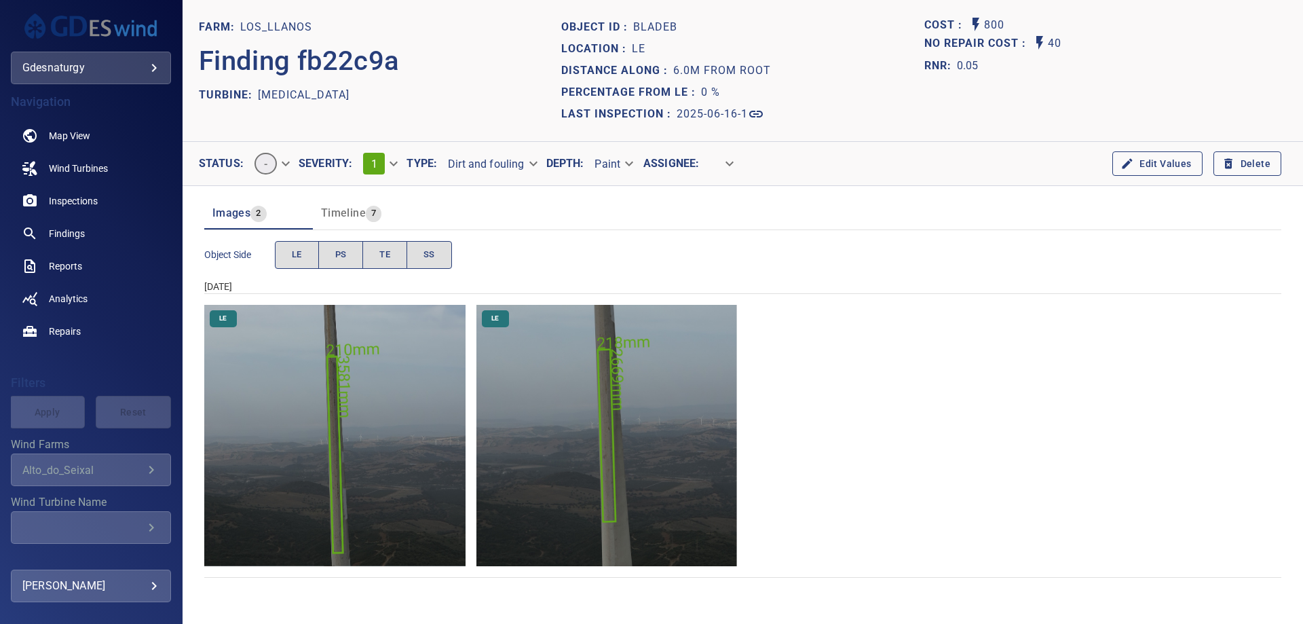
click at [470, 166] on body "**********" at bounding box center [651, 312] width 1303 height 624
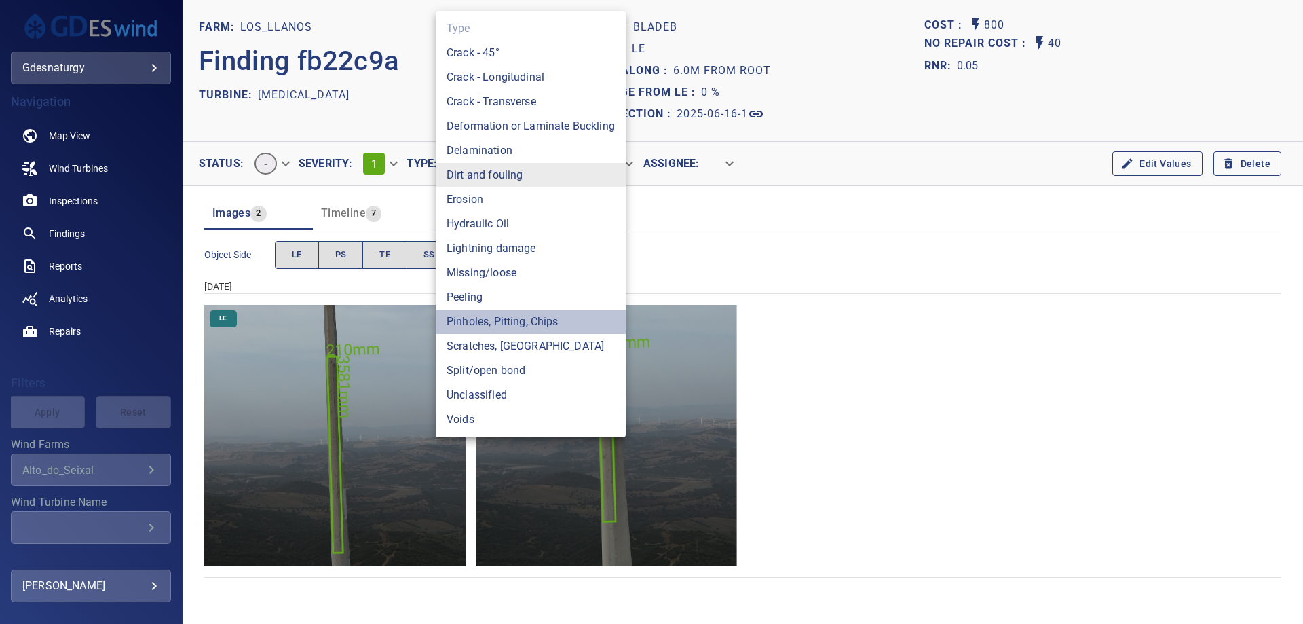
click at [504, 324] on li "Pinholes, Pitting, Chips" at bounding box center [531, 322] width 190 height 24
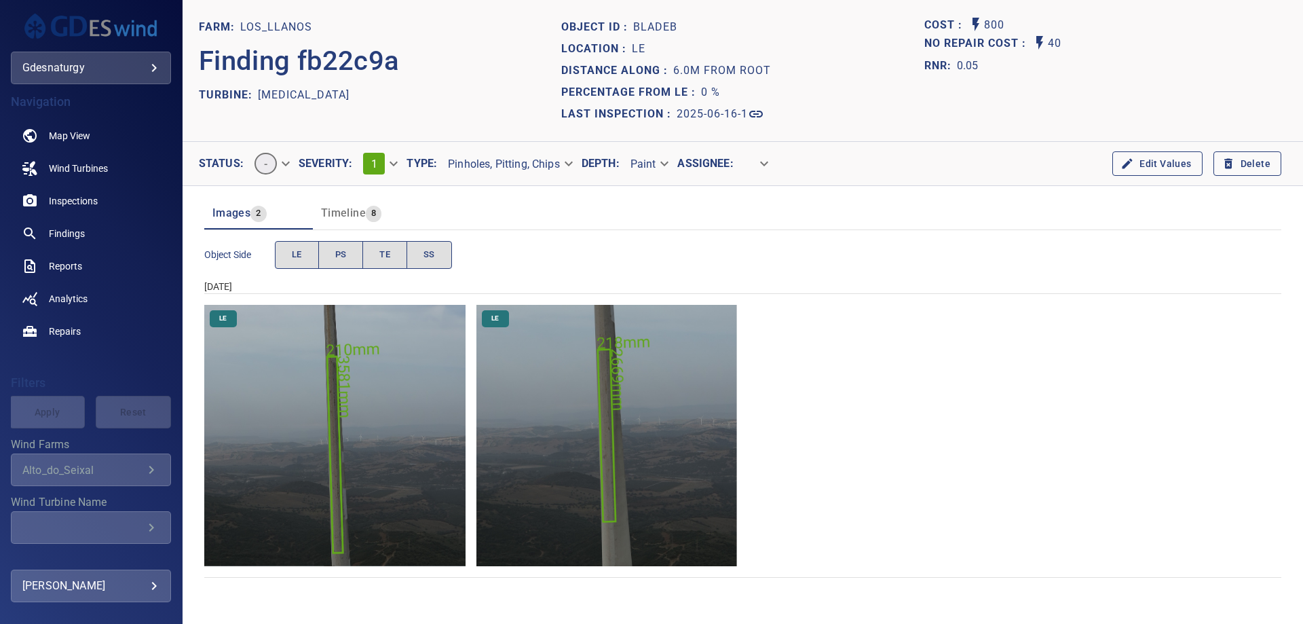
click at [608, 215] on header "Images 2 Timeline 8" at bounding box center [742, 213] width 1077 height 33
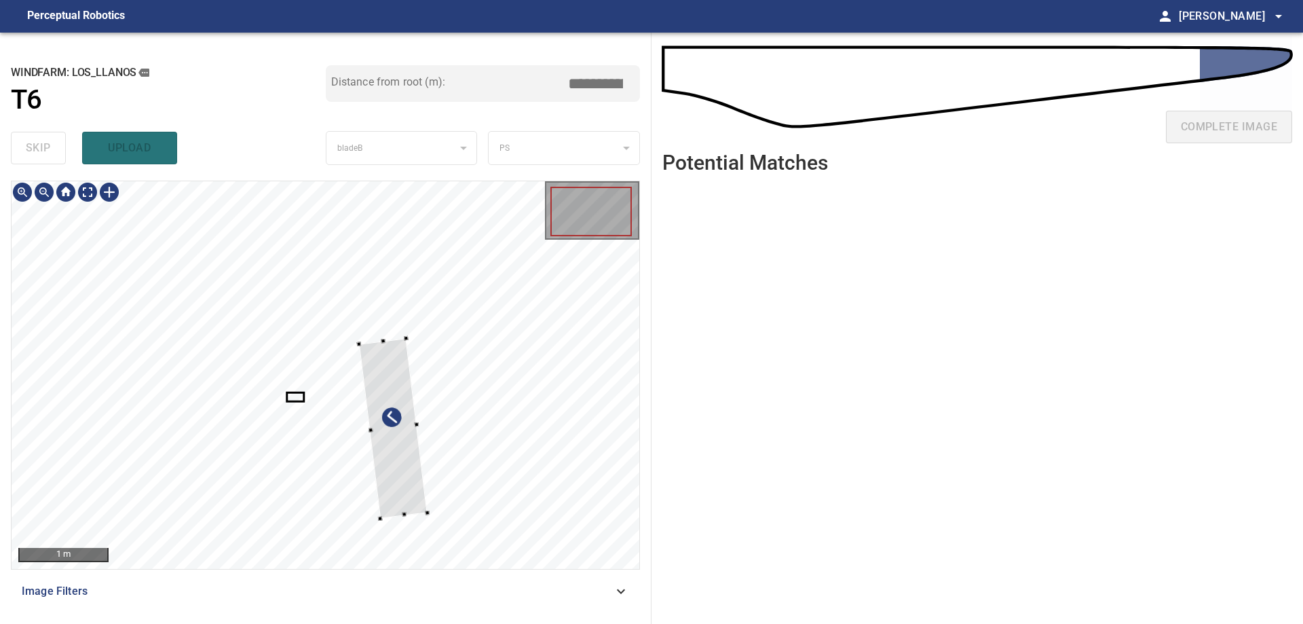
click at [424, 419] on div at bounding box center [326, 375] width 628 height 388
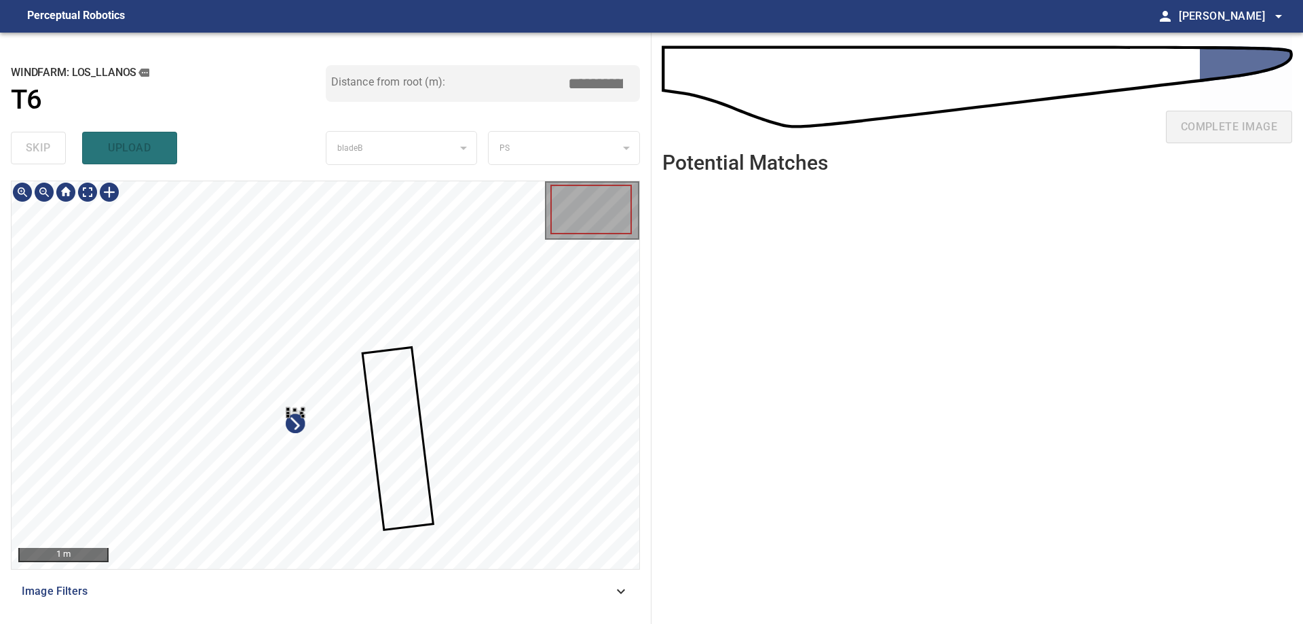
click at [343, 457] on div at bounding box center [326, 375] width 628 height 388
click at [419, 400] on div at bounding box center [367, 424] width 104 height 48
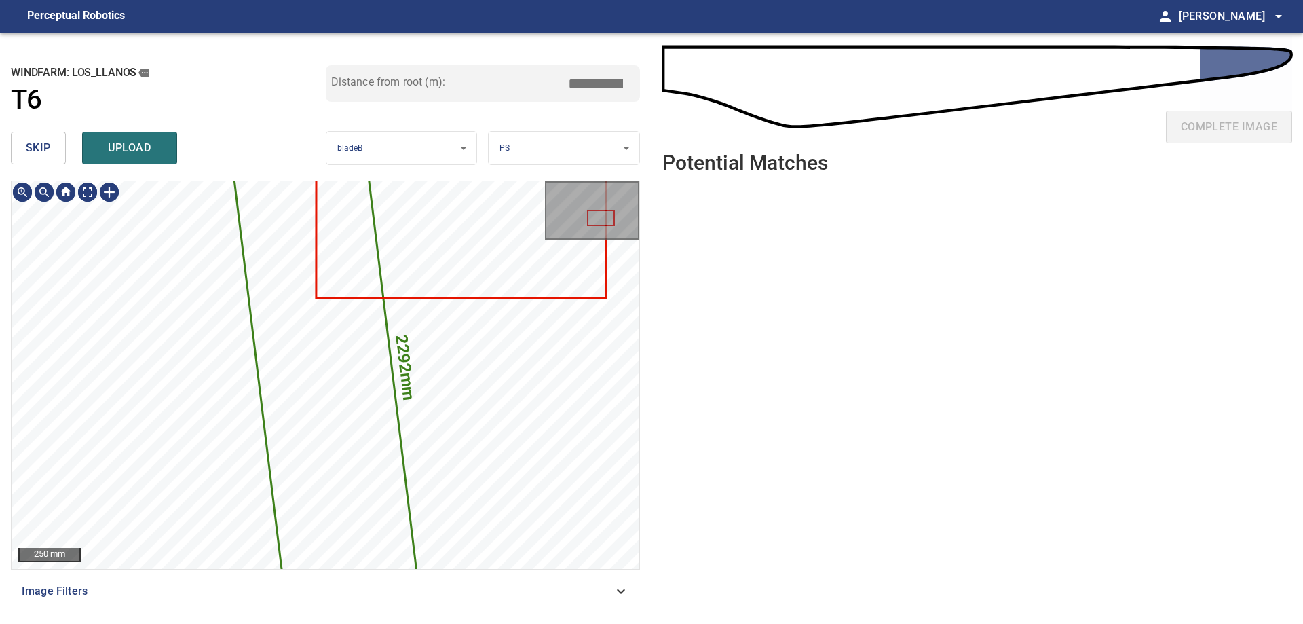
click at [40, 143] on span "skip" at bounding box center [38, 147] width 25 height 19
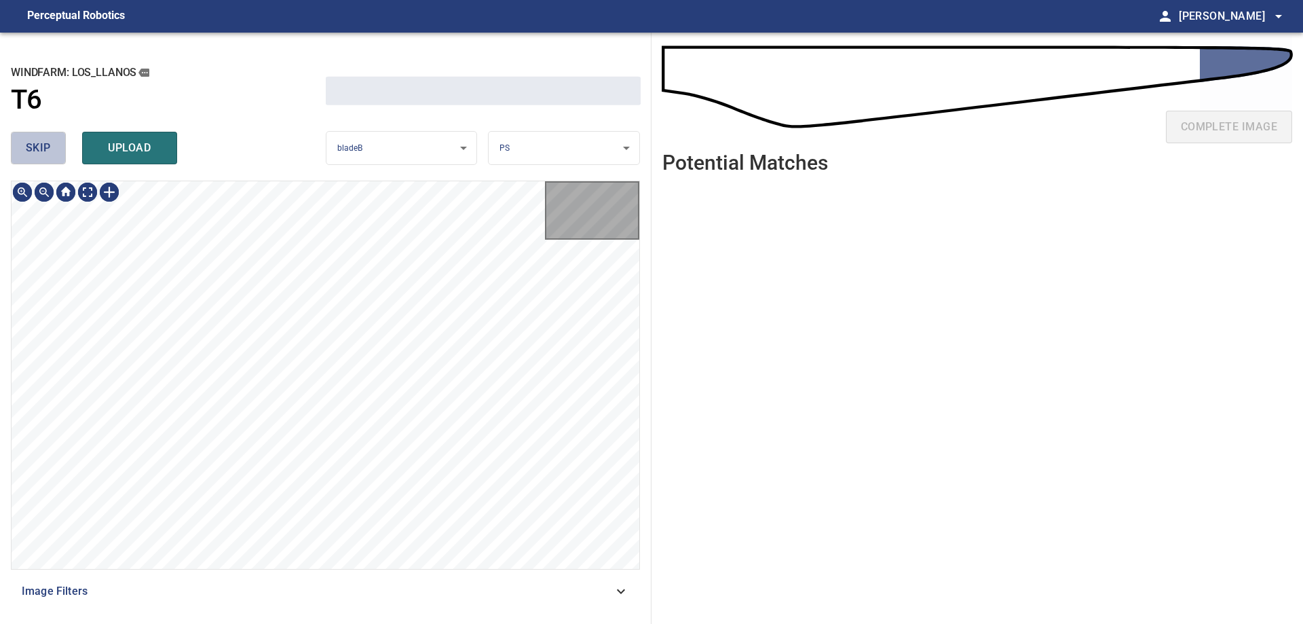
click at [40, 143] on span "skip" at bounding box center [38, 147] width 25 height 19
click at [40, 143] on div "skip upload" at bounding box center [168, 147] width 315 height 43
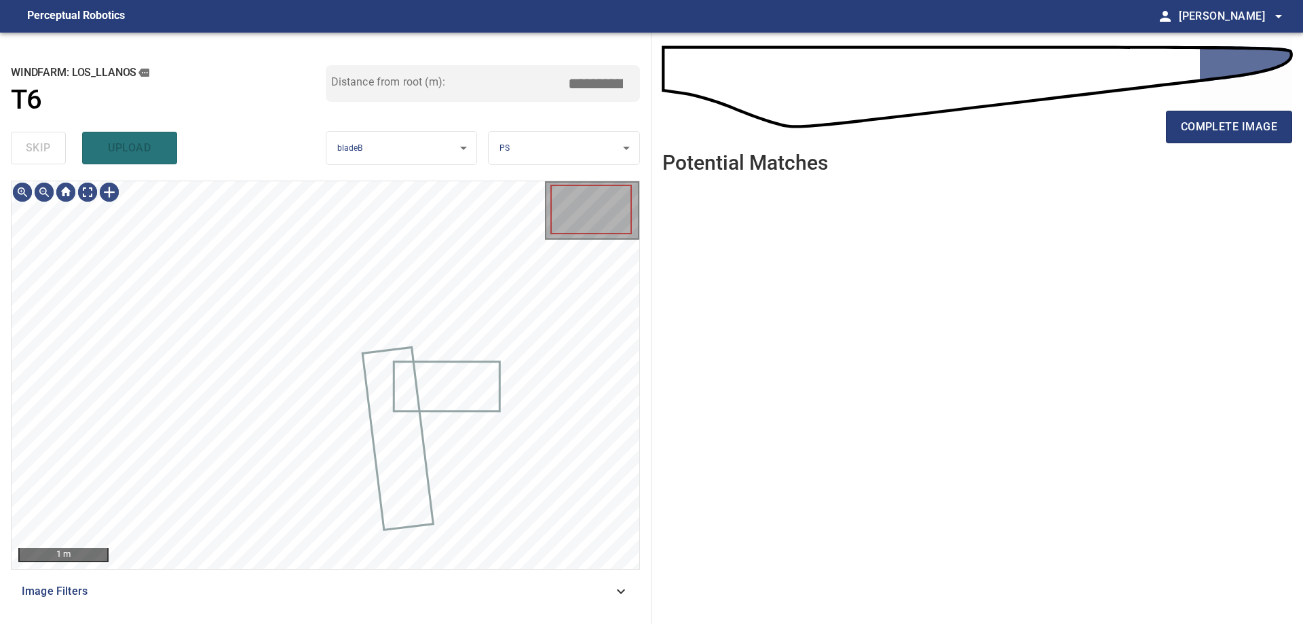
click at [40, 143] on div "skip upload" at bounding box center [168, 147] width 315 height 43
click at [124, 201] on div "100 mm" at bounding box center [326, 375] width 628 height 388
click at [105, 189] on div at bounding box center [109, 192] width 22 height 22
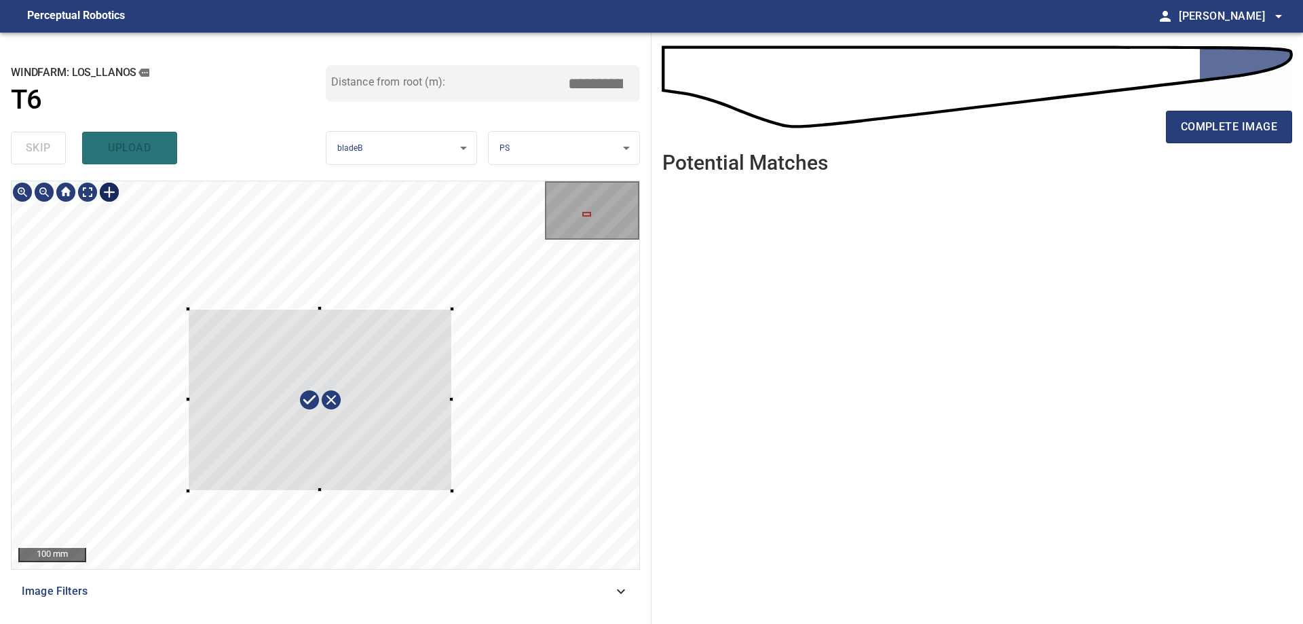
click at [453, 491] on div at bounding box center [326, 375] width 628 height 388
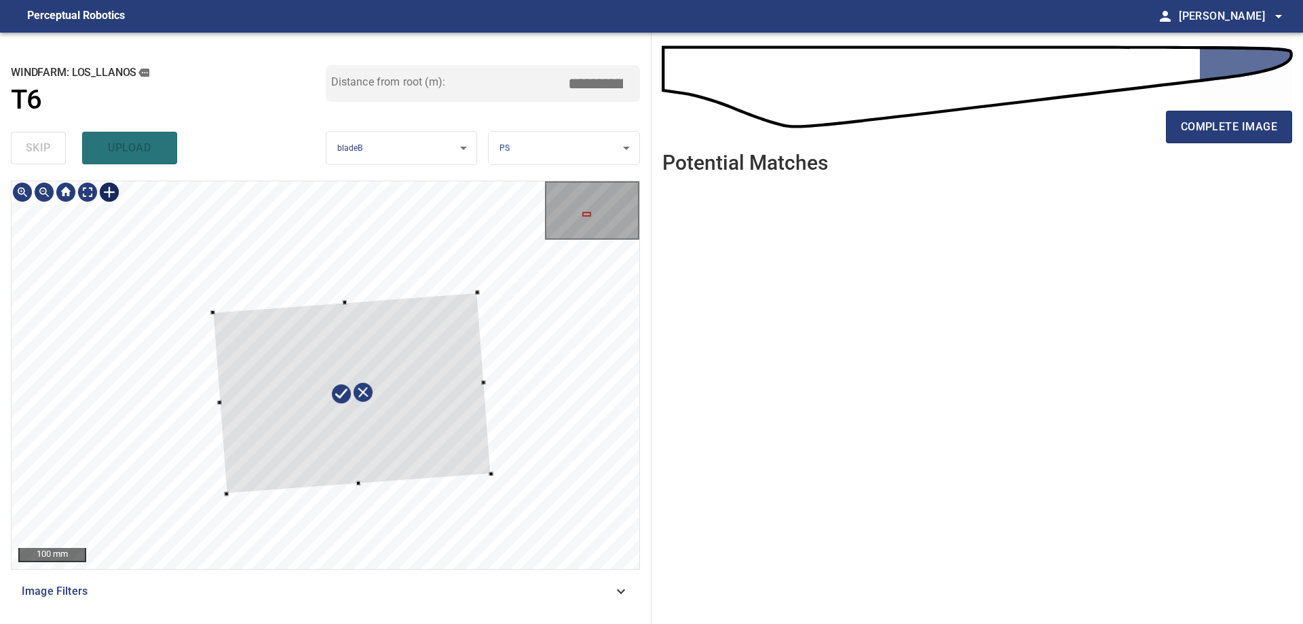
click at [451, 441] on div at bounding box center [351, 394] width 278 height 202
click at [441, 381] on div at bounding box center [331, 394] width 239 height 198
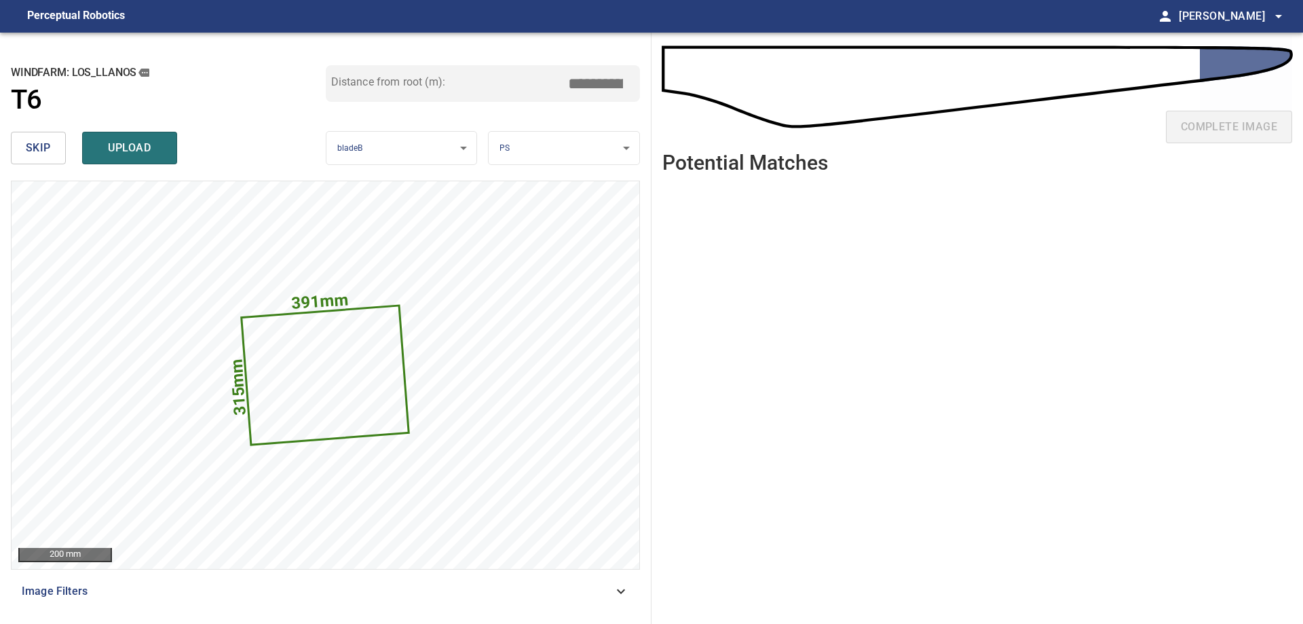
drag, startPoint x: 608, startPoint y: 88, endPoint x: 751, endPoint y: 74, distance: 143.9
click at [720, 87] on div "**********" at bounding box center [651, 328] width 1303 height 591
click at [603, 84] on input "*****" at bounding box center [601, 84] width 68 height 26
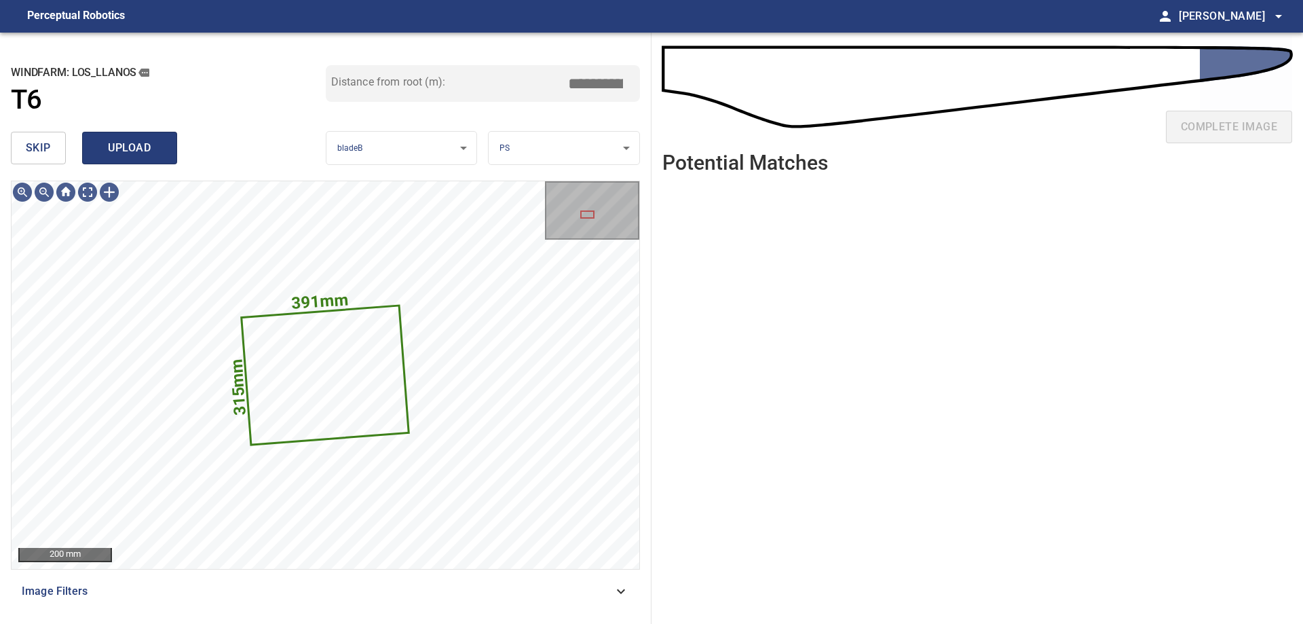
type input "*****"
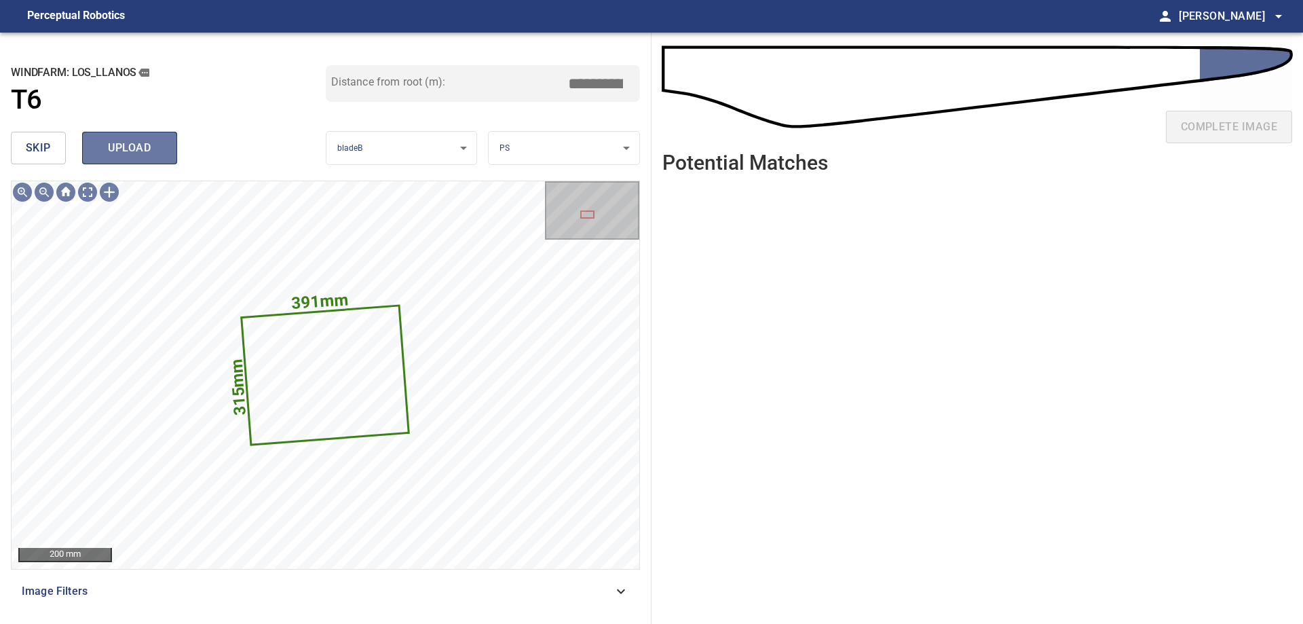
click at [156, 154] on span "upload" at bounding box center [129, 147] width 65 height 19
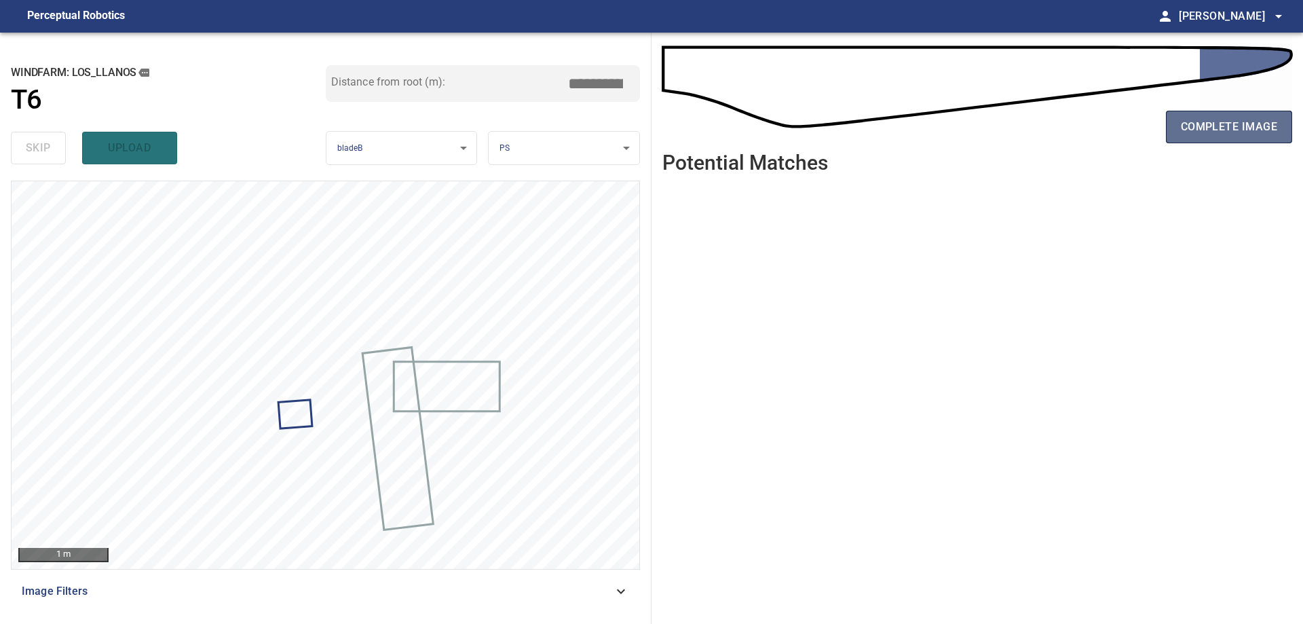
click at [1201, 119] on span "complete image" at bounding box center [1229, 126] width 96 height 19
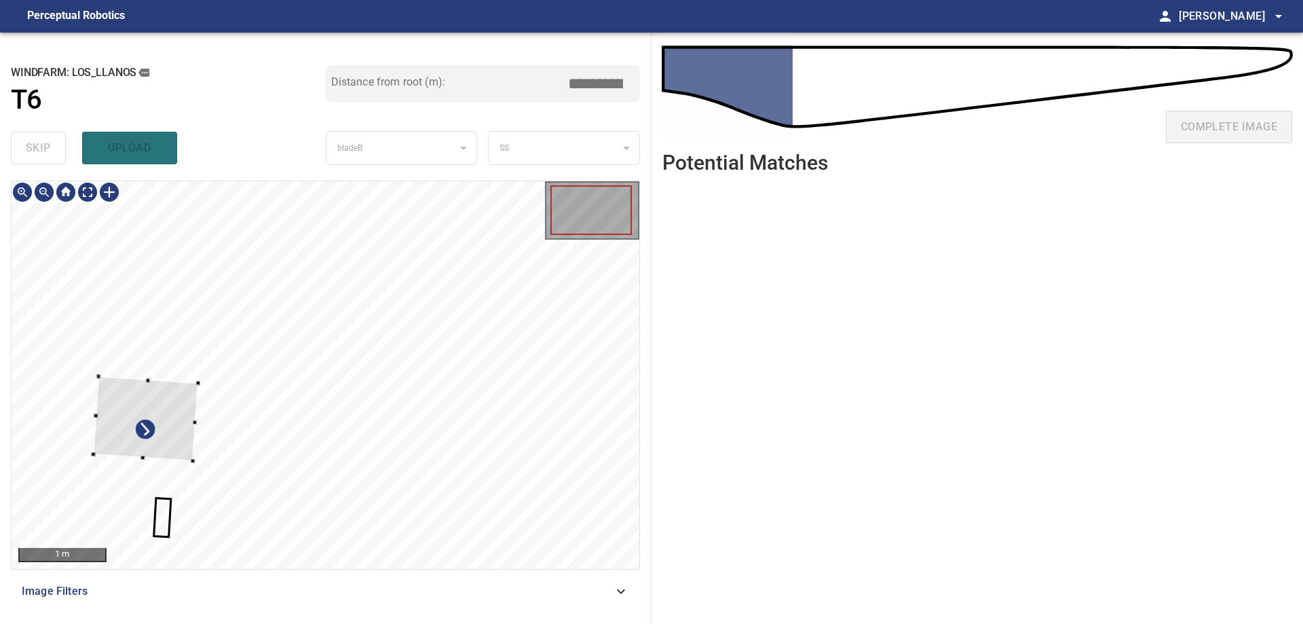
click at [93, 396] on div at bounding box center [145, 418] width 105 height 85
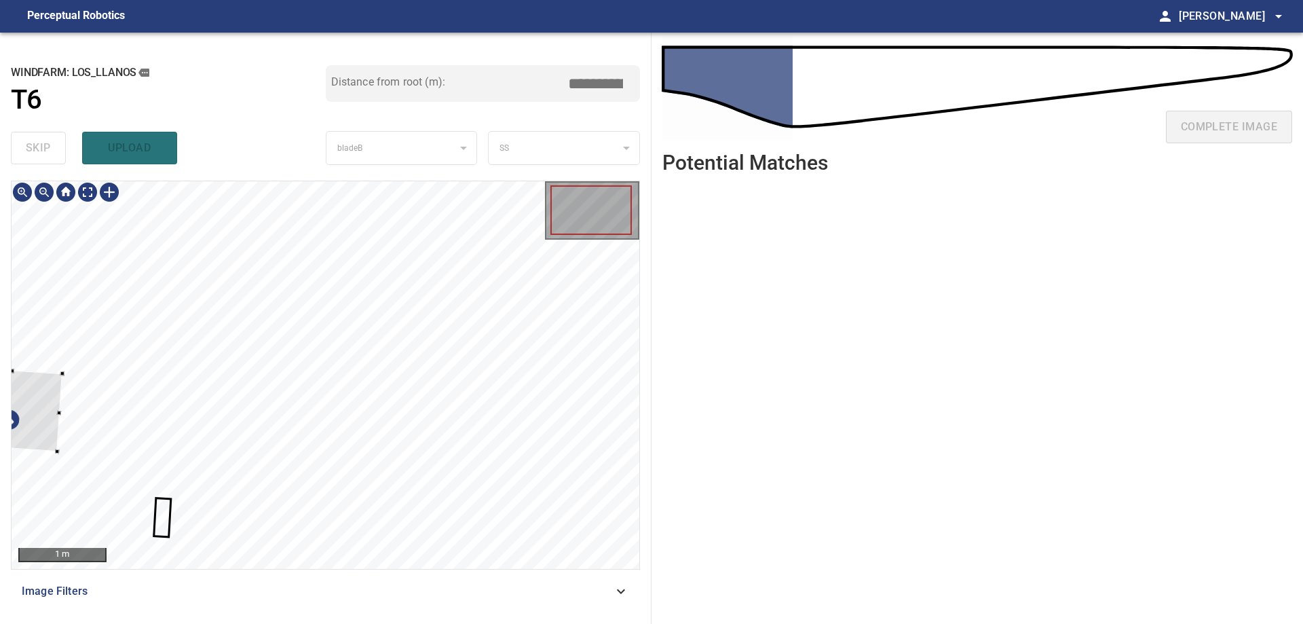
click at [62, 434] on div at bounding box center [9, 409] width 105 height 85
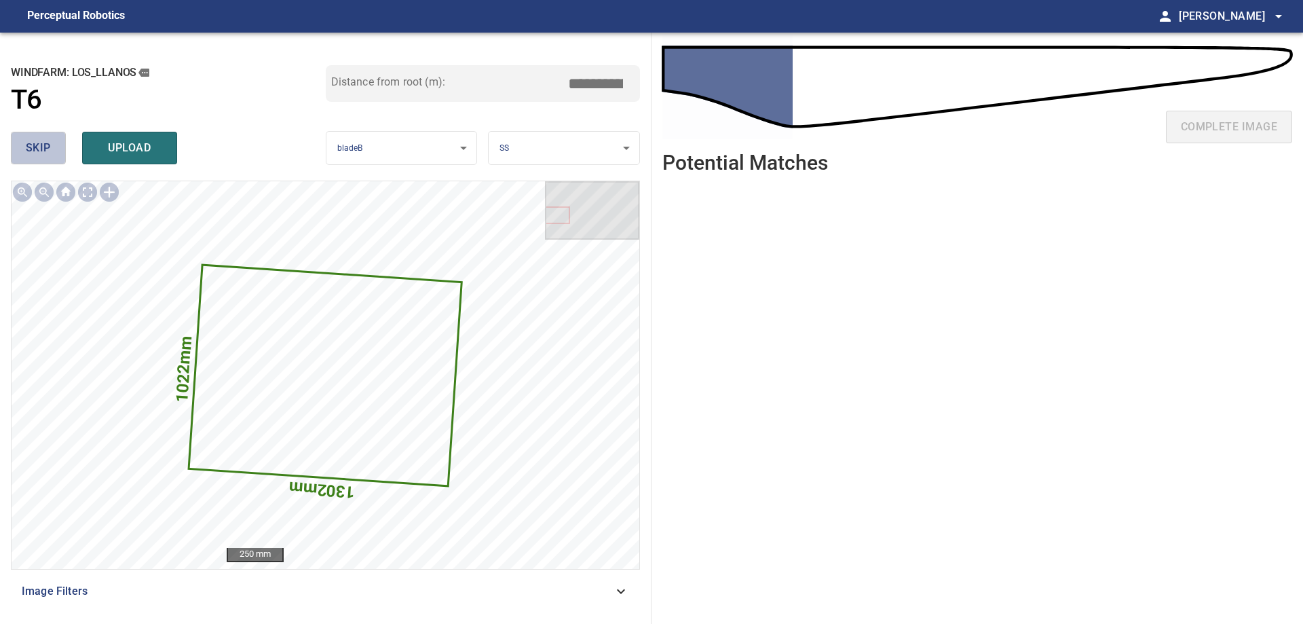
click at [38, 149] on span "skip" at bounding box center [38, 147] width 25 height 19
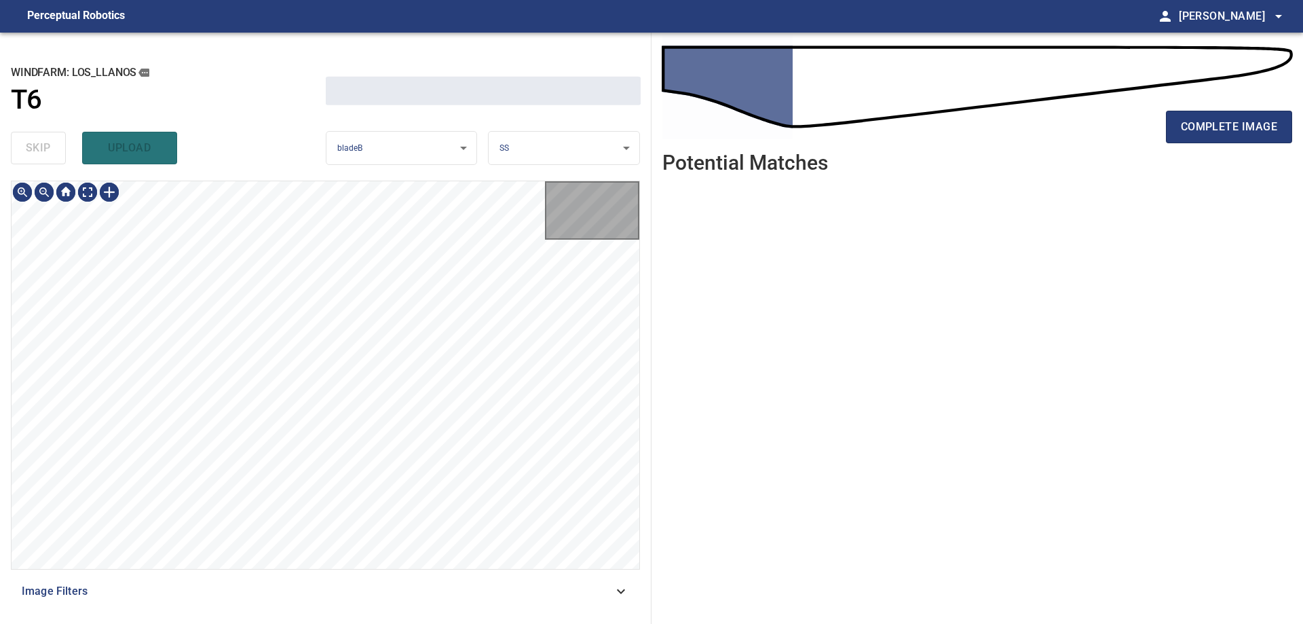
click at [38, 149] on div "skip upload" at bounding box center [168, 147] width 315 height 43
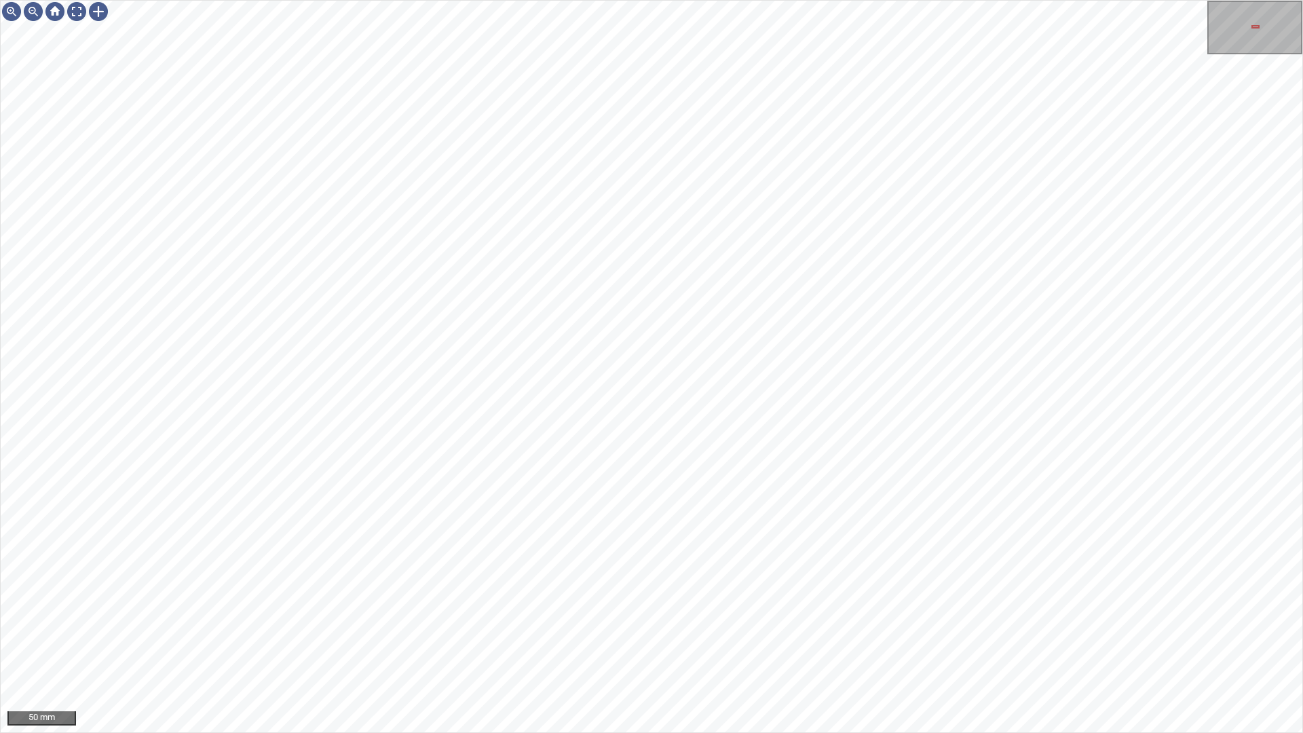
click at [779, 623] on div "50 mm" at bounding box center [651, 366] width 1303 height 733
click at [882, 0] on div "200 mm" at bounding box center [651, 366] width 1303 height 733
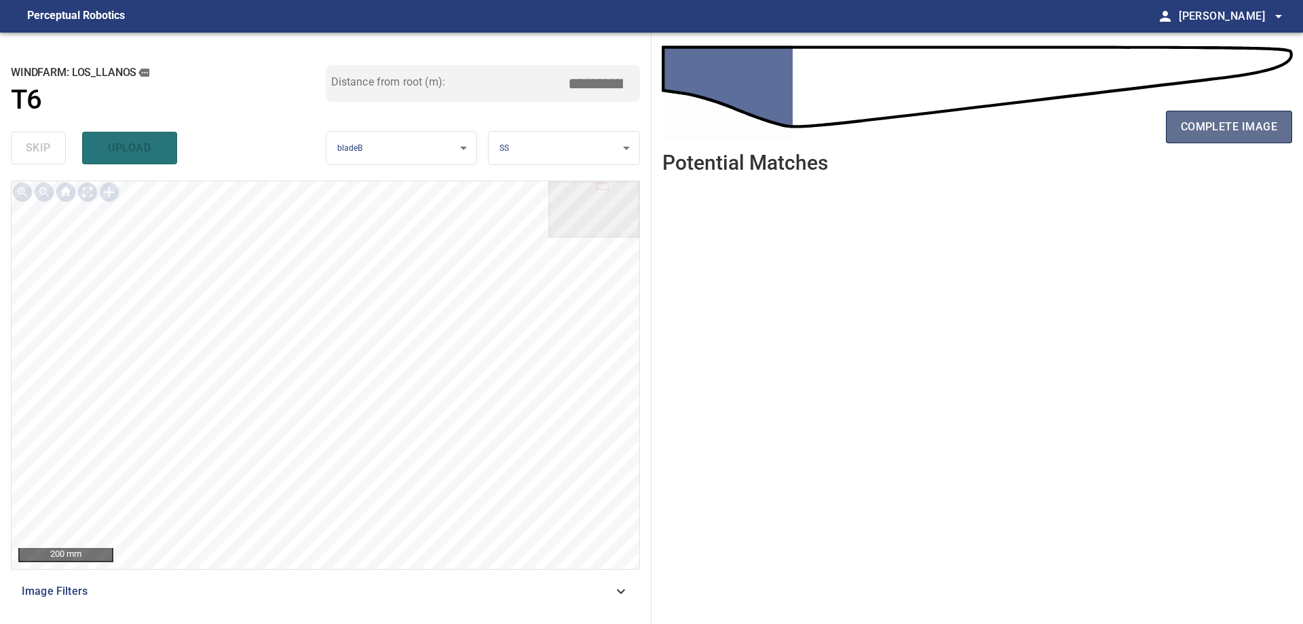
drag, startPoint x: 1264, startPoint y: 143, endPoint x: 1271, endPoint y: 140, distance: 7.3
click at [1271, 140] on button "complete image" at bounding box center [1229, 127] width 126 height 33
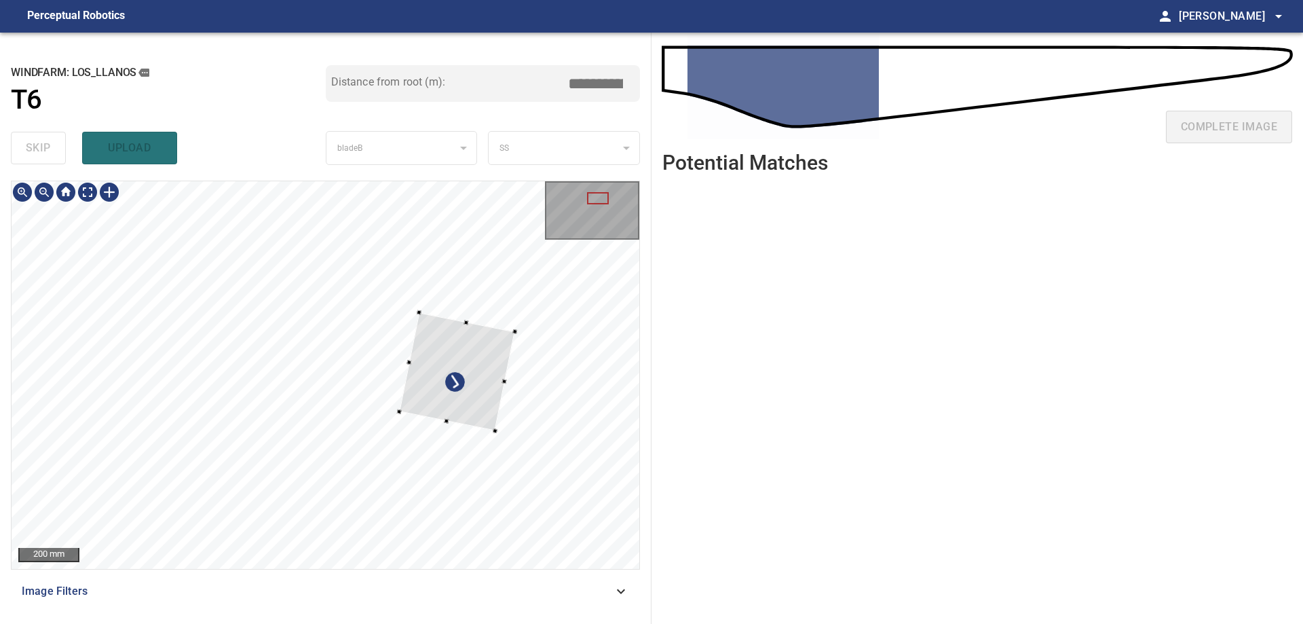
click at [515, 350] on div at bounding box center [457, 371] width 116 height 119
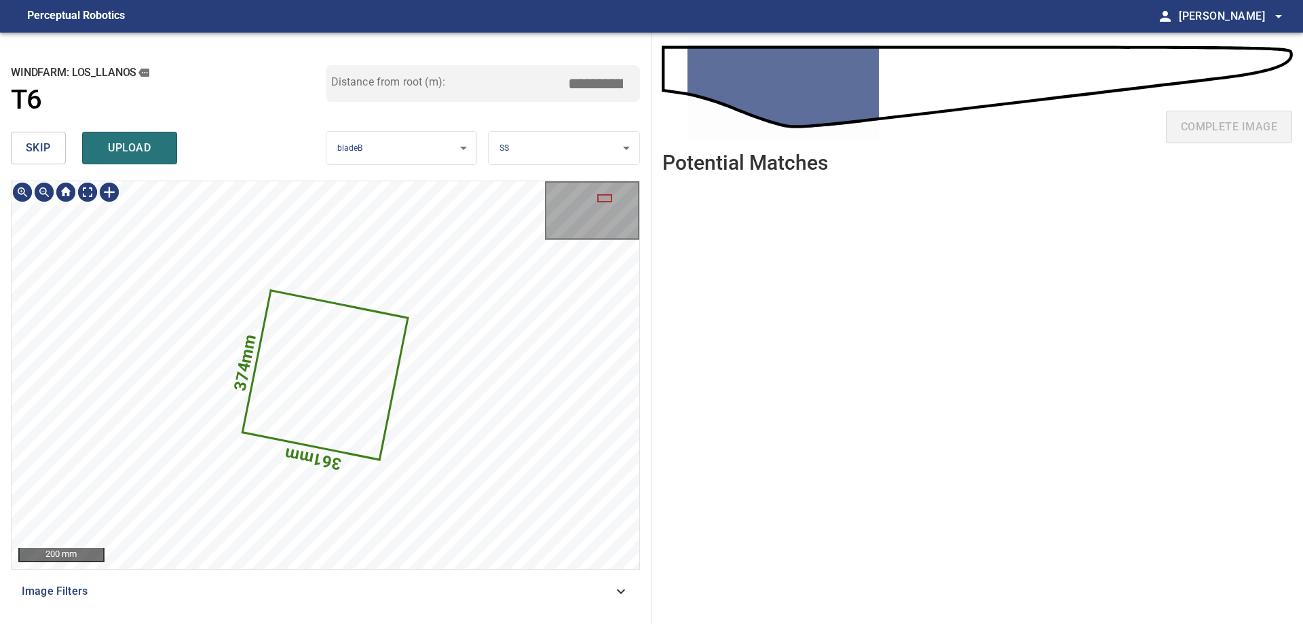
drag, startPoint x: 9, startPoint y: 142, endPoint x: 16, endPoint y: 147, distance: 8.3
click at [10, 141] on div "**********" at bounding box center [326, 328] width 652 height 591
drag, startPoint x: 42, startPoint y: 152, endPoint x: 49, endPoint y: 155, distance: 7.6
click at [43, 152] on span "skip" at bounding box center [38, 147] width 25 height 19
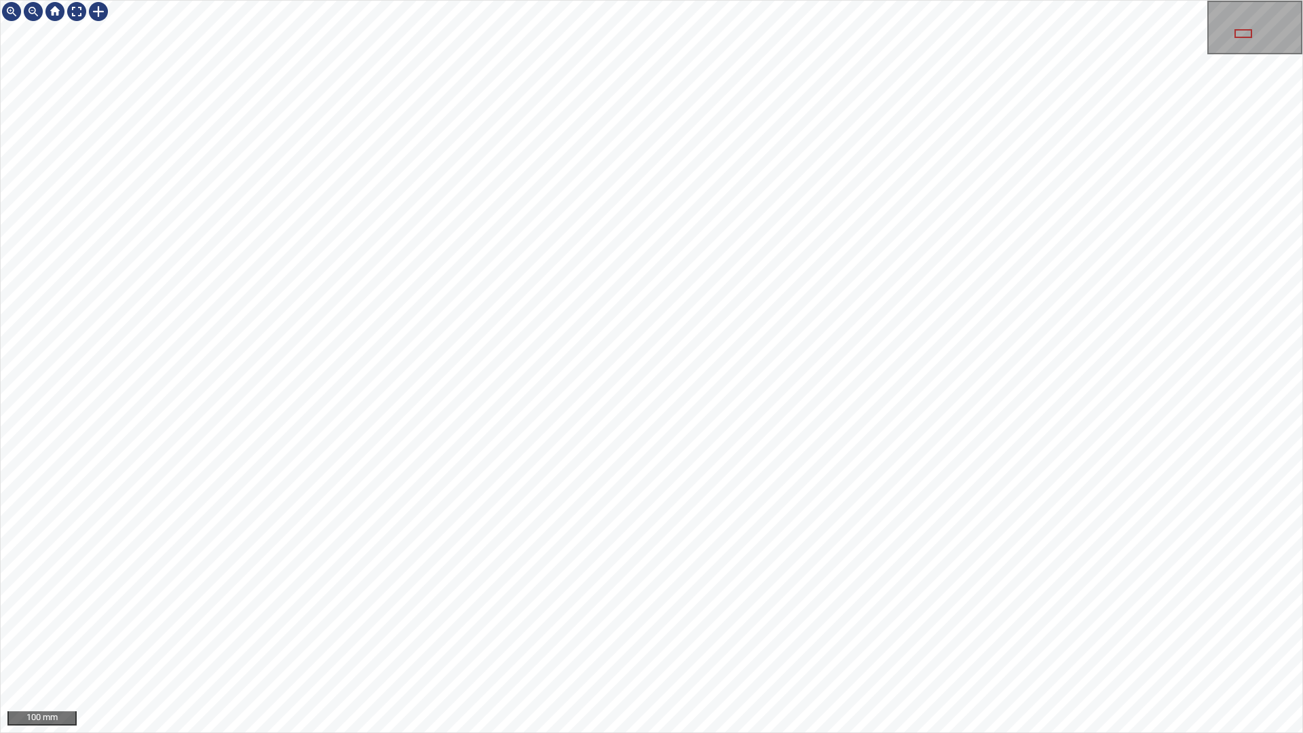
click at [801, 0] on div "100 mm" at bounding box center [651, 366] width 1303 height 733
click at [733, 0] on div "100 mm" at bounding box center [651, 366] width 1303 height 733
click at [456, 623] on div "100 mm" at bounding box center [651, 366] width 1303 height 733
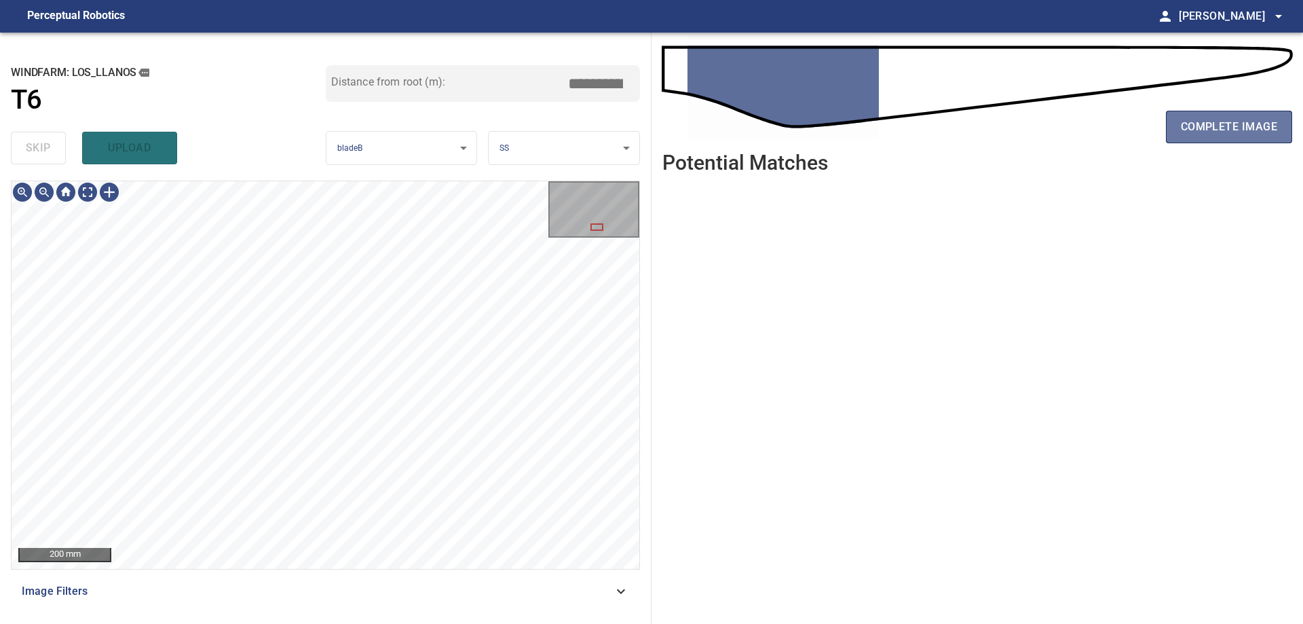
drag, startPoint x: 1282, startPoint y: 139, endPoint x: 1282, endPoint y: 149, distance: 9.5
click at [1282, 149] on div "complete image" at bounding box center [978, 132] width 630 height 54
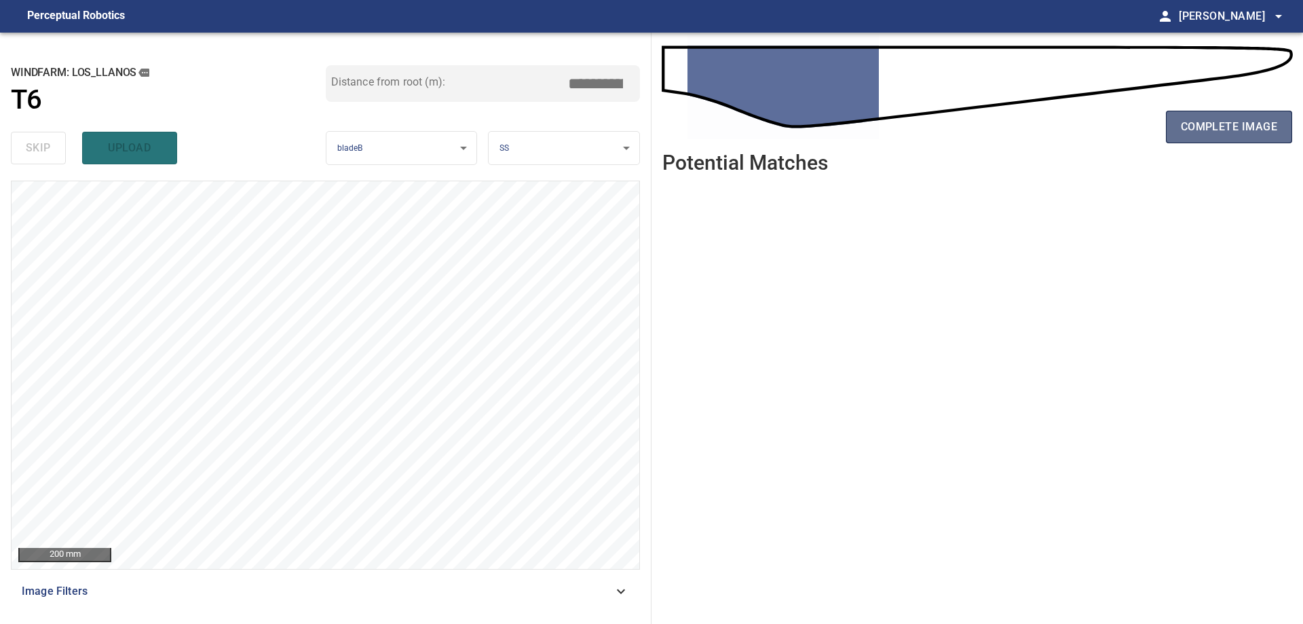
click at [1210, 132] on span "complete image" at bounding box center [1229, 126] width 96 height 19
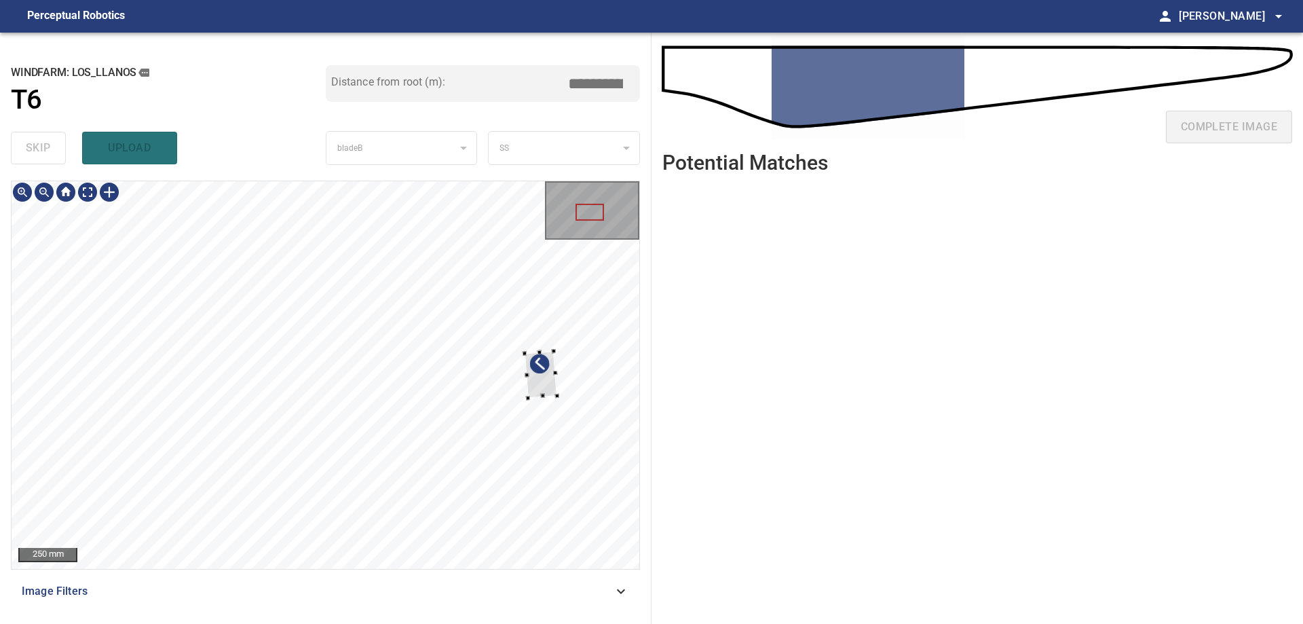
click at [583, 332] on div at bounding box center [326, 375] width 628 height 388
click at [113, 195] on div at bounding box center [109, 192] width 22 height 22
click at [155, 332] on div at bounding box center [326, 375] width 628 height 388
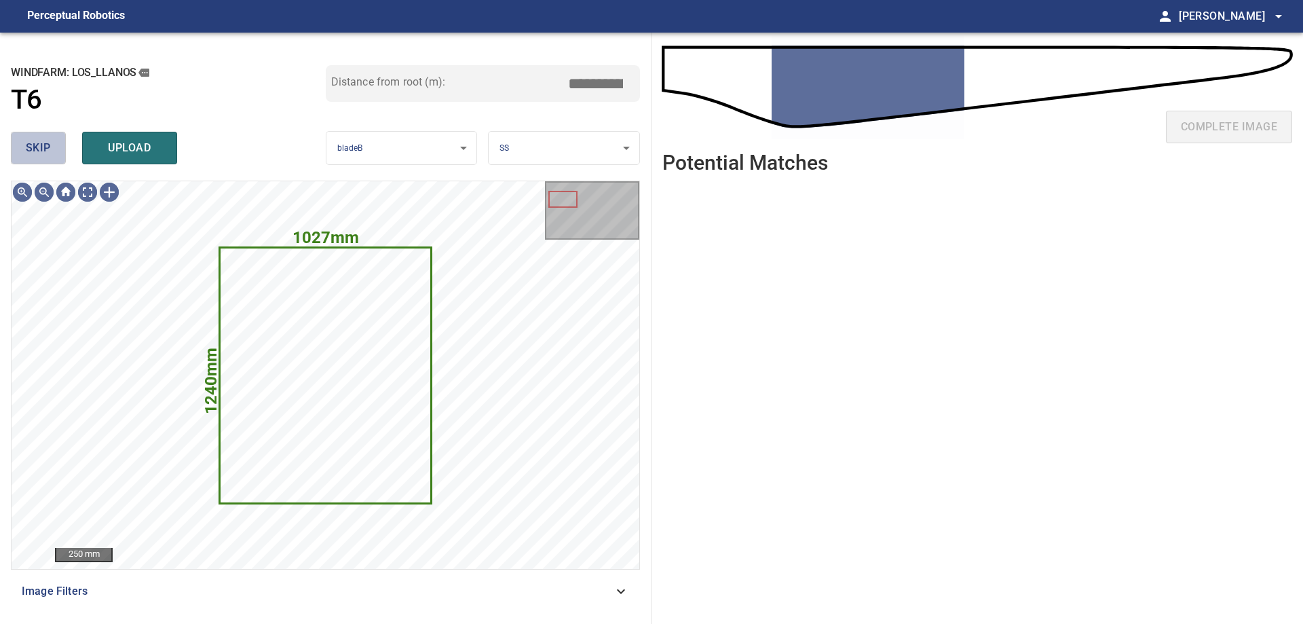
click at [35, 141] on span "skip" at bounding box center [38, 147] width 25 height 19
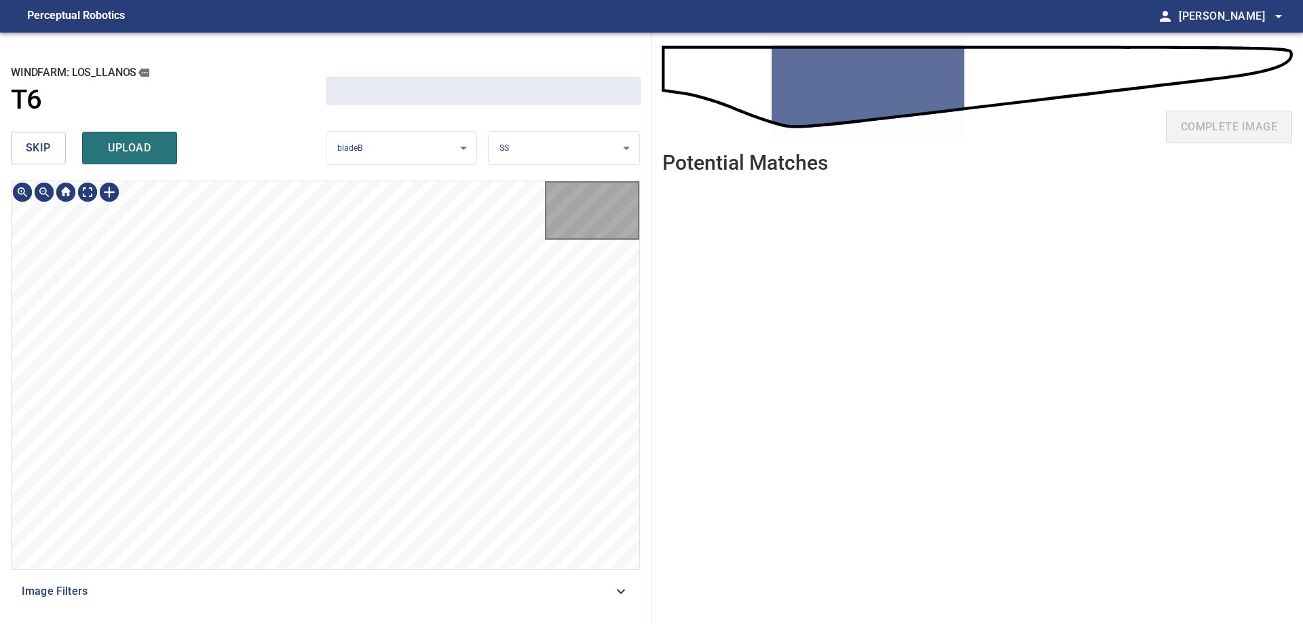
click at [35, 141] on span "skip" at bounding box center [38, 147] width 25 height 19
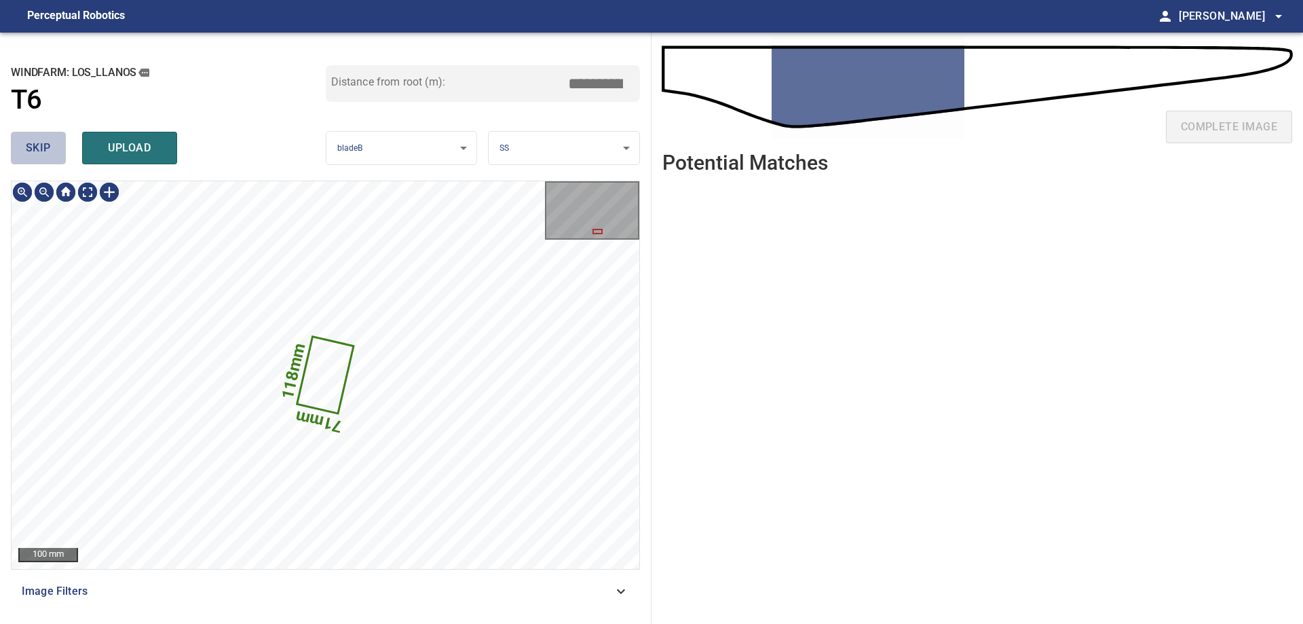
click at [35, 141] on span "skip" at bounding box center [38, 147] width 25 height 19
type input "****"
click at [35, 141] on div "skip upload" at bounding box center [168, 147] width 315 height 43
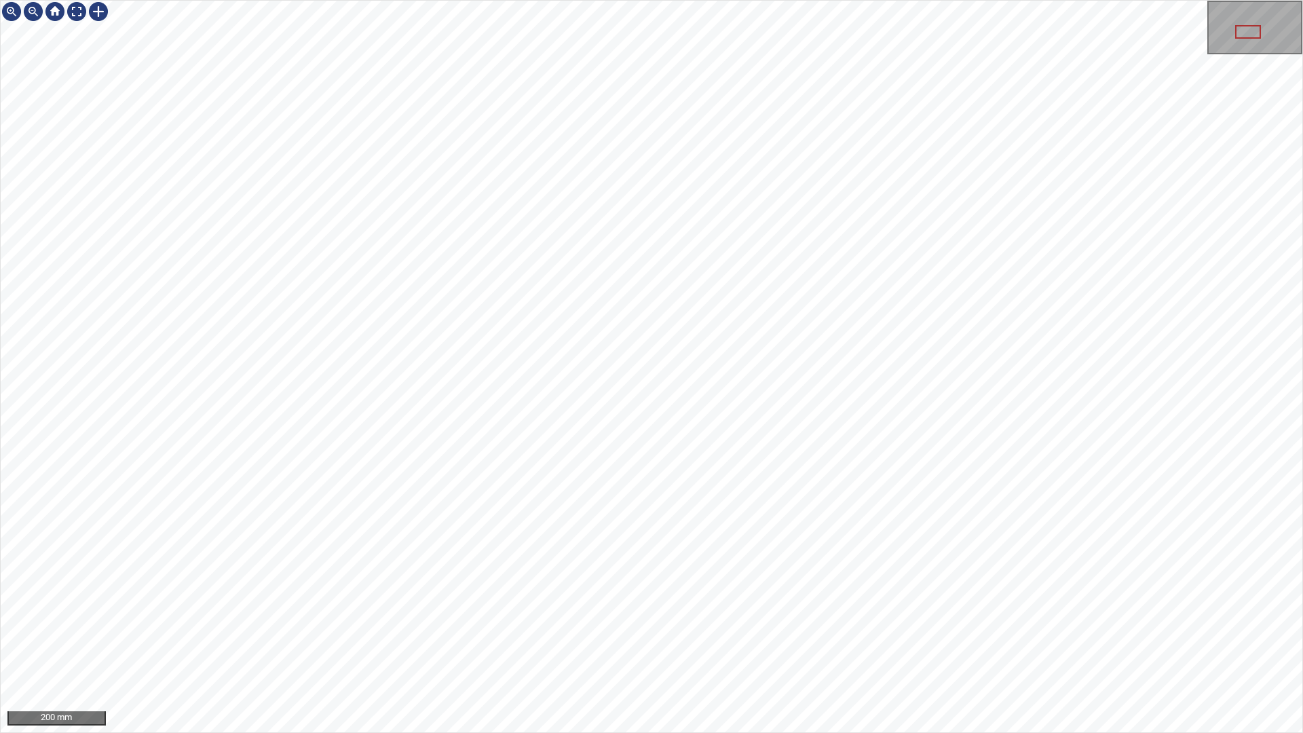
click at [589, 623] on div "200 mm" at bounding box center [651, 366] width 1303 height 733
click at [865, 0] on div "100 mm" at bounding box center [651, 366] width 1303 height 733
click at [882, 0] on div "100 mm" at bounding box center [651, 366] width 1303 height 733
click at [78, 20] on div at bounding box center [77, 12] width 22 height 22
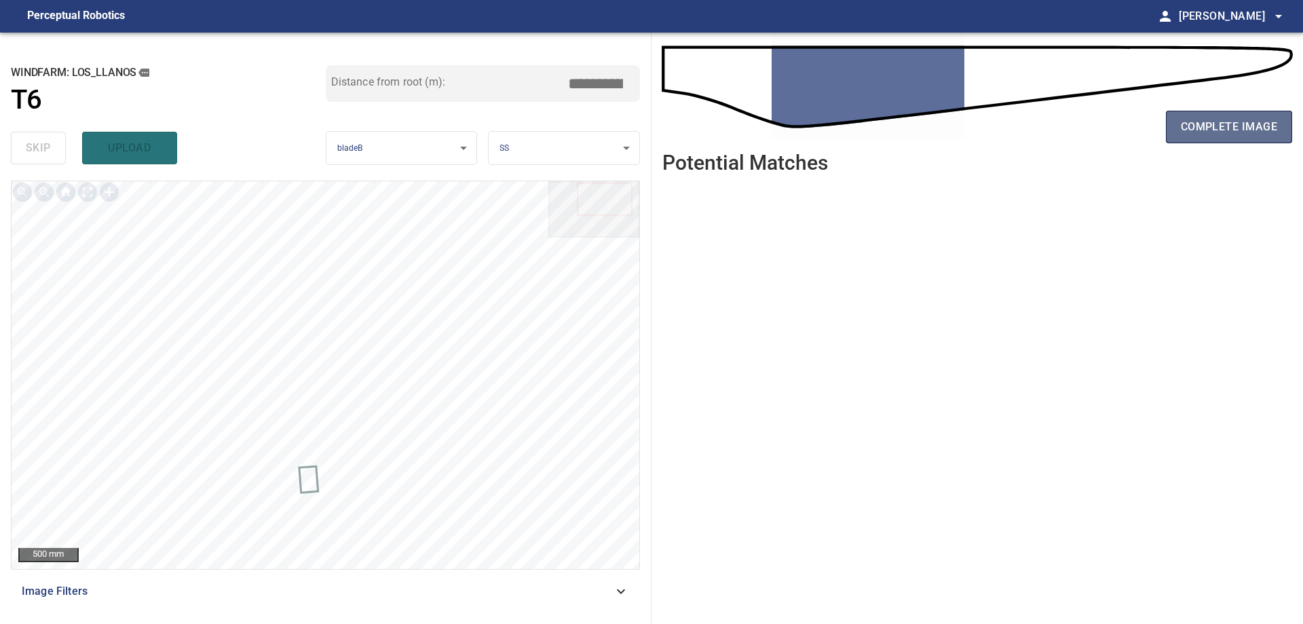
click at [1249, 138] on button "complete image" at bounding box center [1229, 127] width 126 height 33
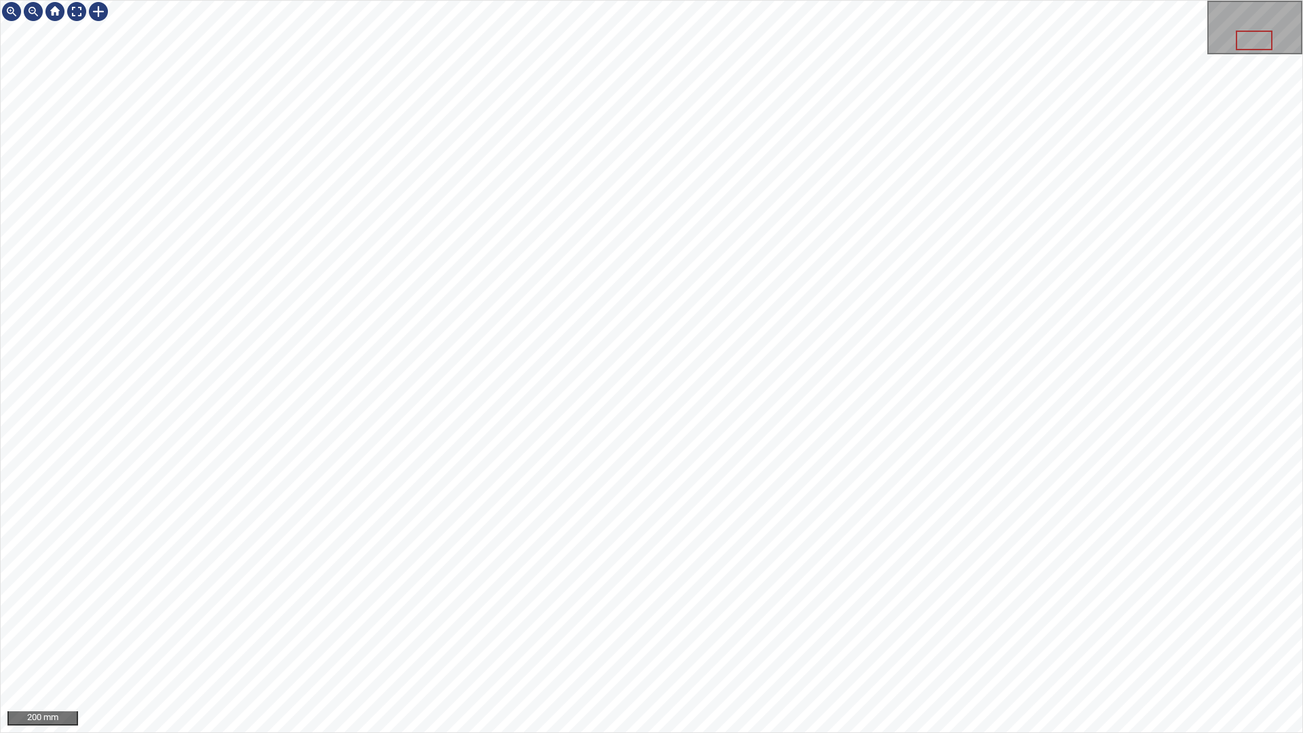
click at [746, 0] on div "200 mm" at bounding box center [651, 366] width 1303 height 733
click at [76, 9] on div at bounding box center [77, 12] width 22 height 22
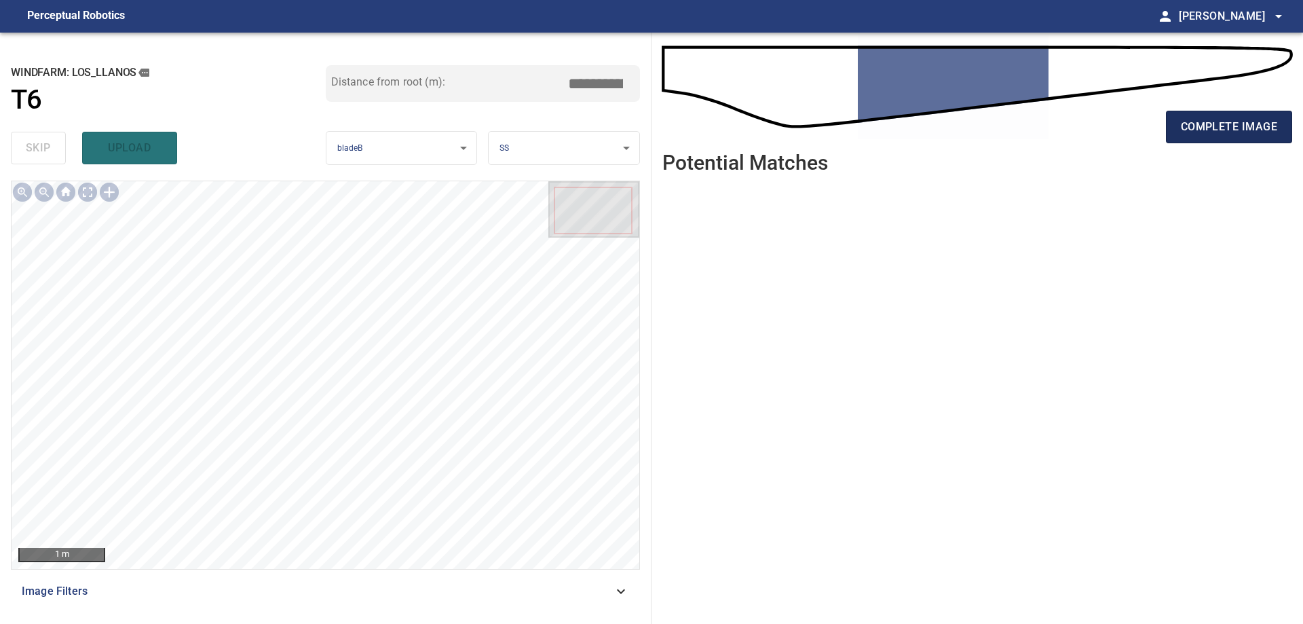
click at [1196, 122] on span "complete image" at bounding box center [1229, 126] width 96 height 19
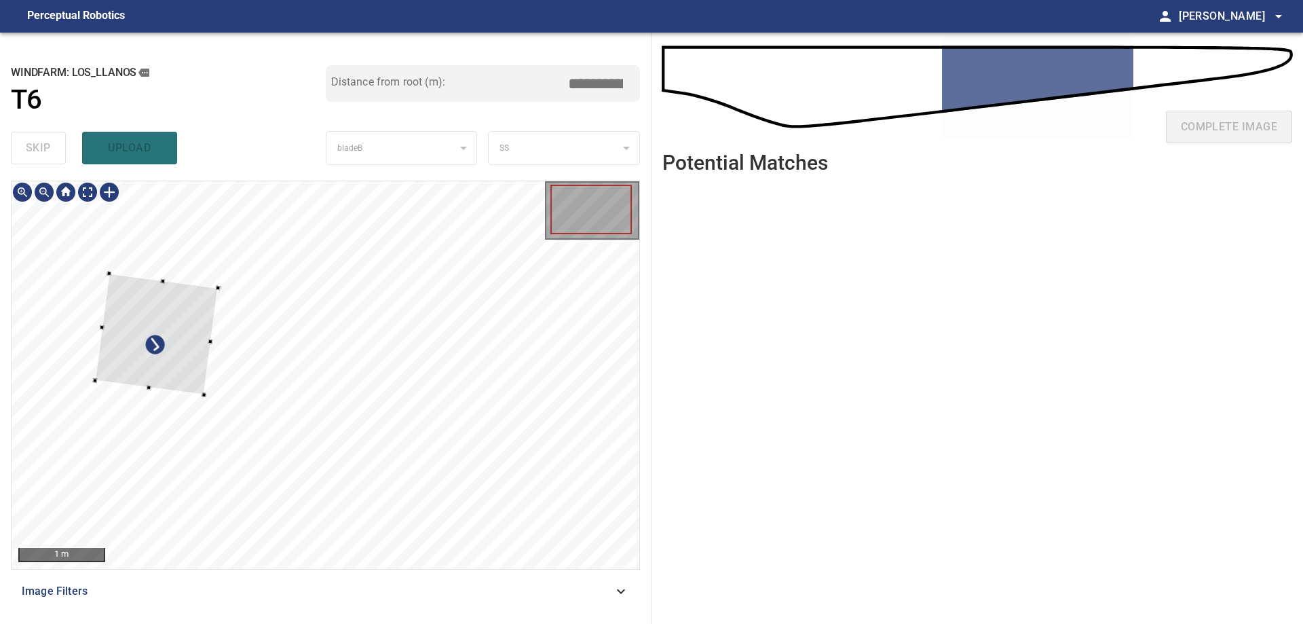
click at [195, 304] on div at bounding box center [156, 334] width 123 height 122
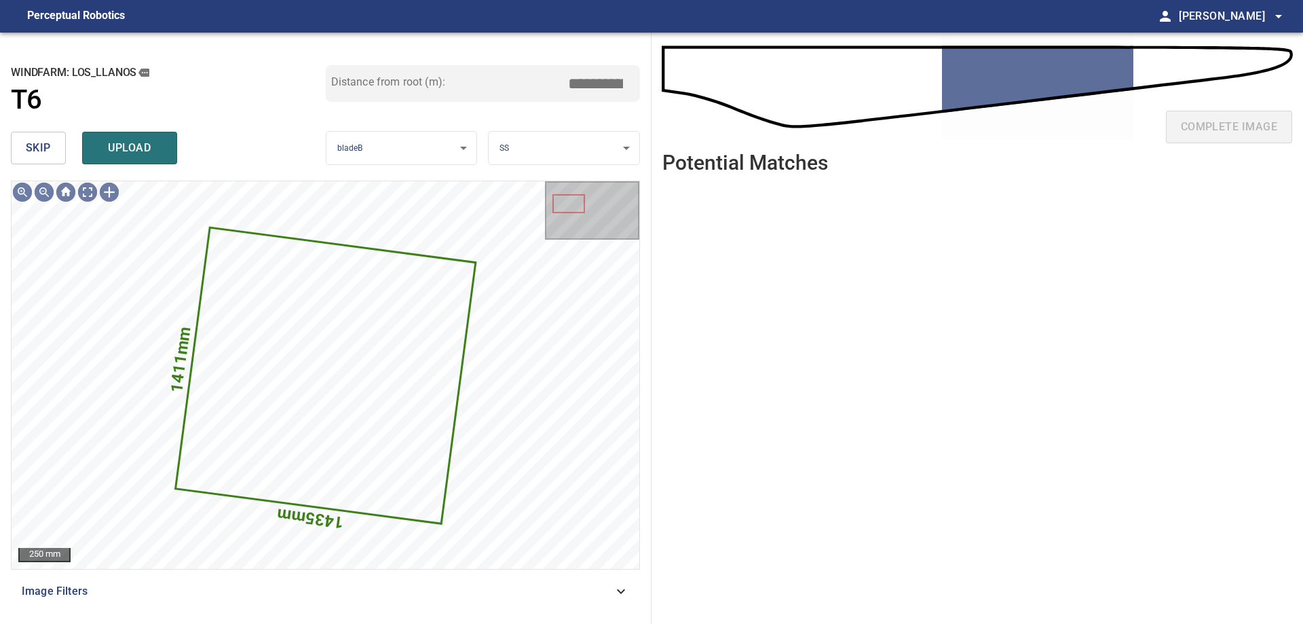
click at [37, 156] on span "skip" at bounding box center [38, 147] width 25 height 19
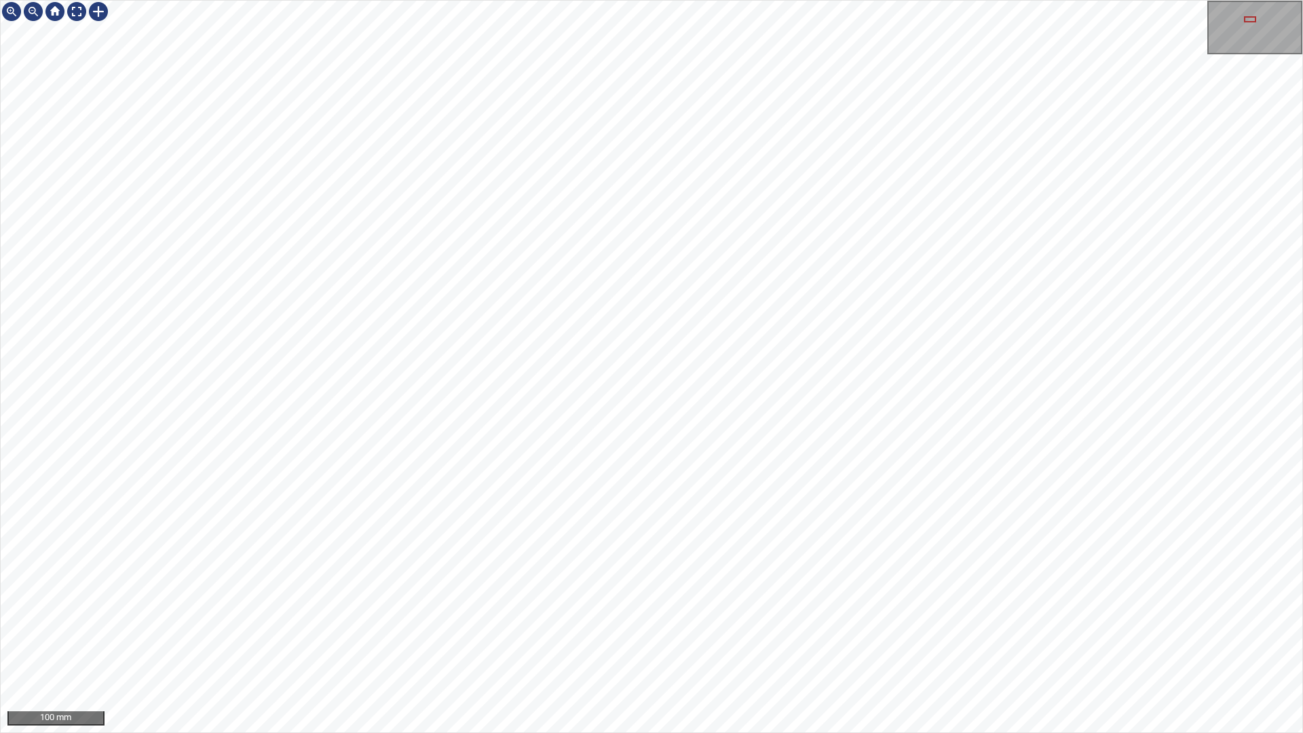
click at [792, 623] on div "100 mm" at bounding box center [651, 366] width 1303 height 733
click at [561, 623] on div "100 mm" at bounding box center [651, 366] width 1303 height 733
click at [1040, 596] on div "100 mm" at bounding box center [652, 367] width 1302 height 732
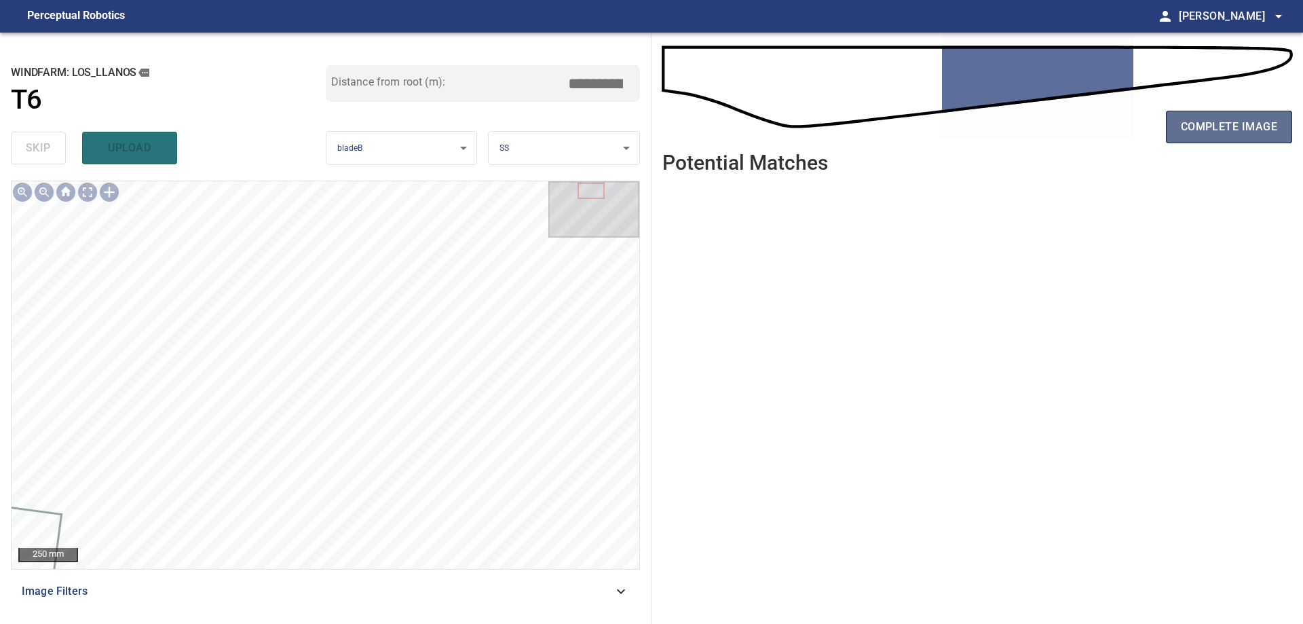
drag, startPoint x: 1199, startPoint y: 119, endPoint x: 1196, endPoint y: 126, distance: 7.3
click at [1199, 119] on span "complete image" at bounding box center [1229, 126] width 96 height 19
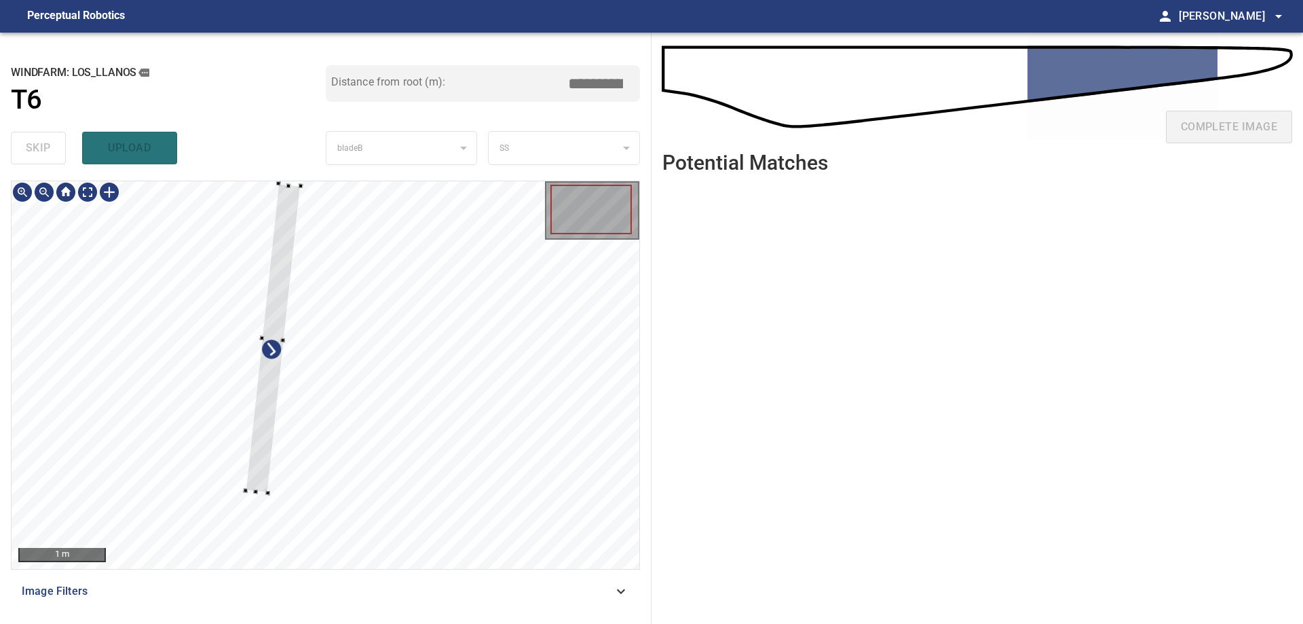
click at [132, 430] on div at bounding box center [326, 375] width 628 height 388
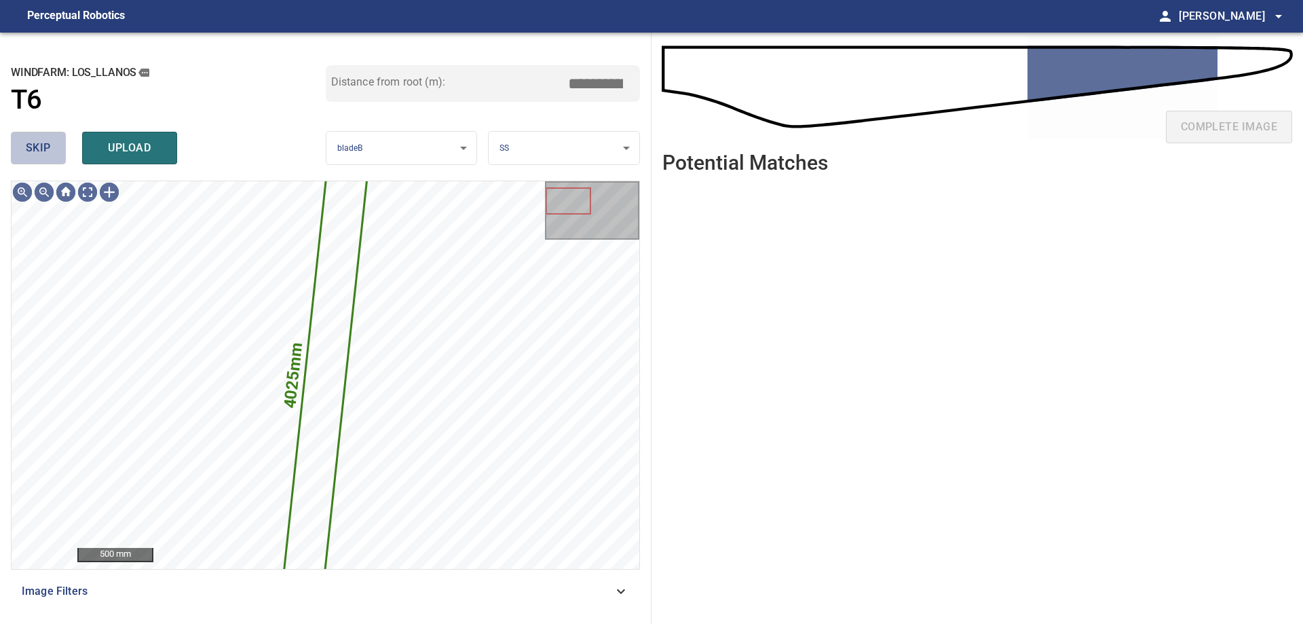
drag, startPoint x: 44, startPoint y: 145, endPoint x: 42, endPoint y: 174, distance: 29.3
click at [43, 149] on span "skip" at bounding box center [38, 147] width 25 height 19
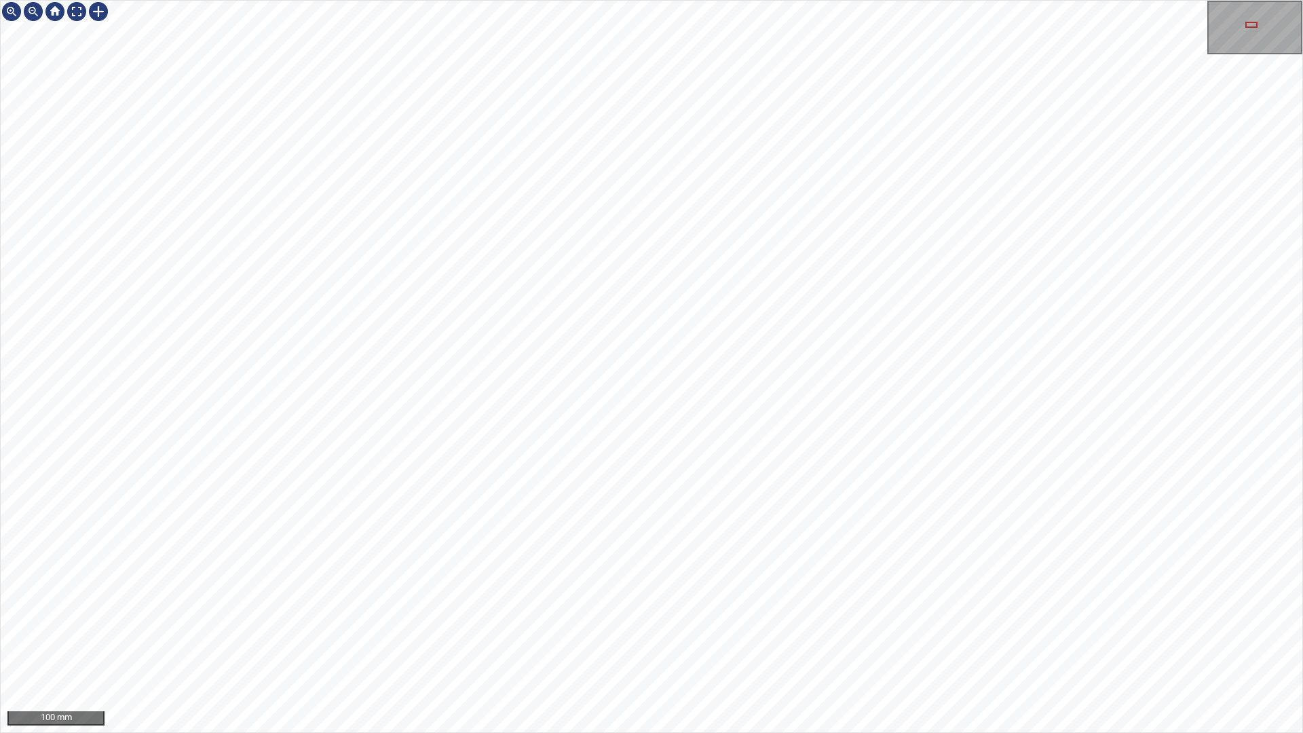
click at [724, 623] on div "100 mm" at bounding box center [651, 366] width 1303 height 733
click at [940, 623] on div "100 mm" at bounding box center [651, 366] width 1303 height 733
click at [752, 0] on div "100 mm" at bounding box center [651, 366] width 1303 height 733
click at [950, 0] on div "100 mm" at bounding box center [651, 366] width 1303 height 733
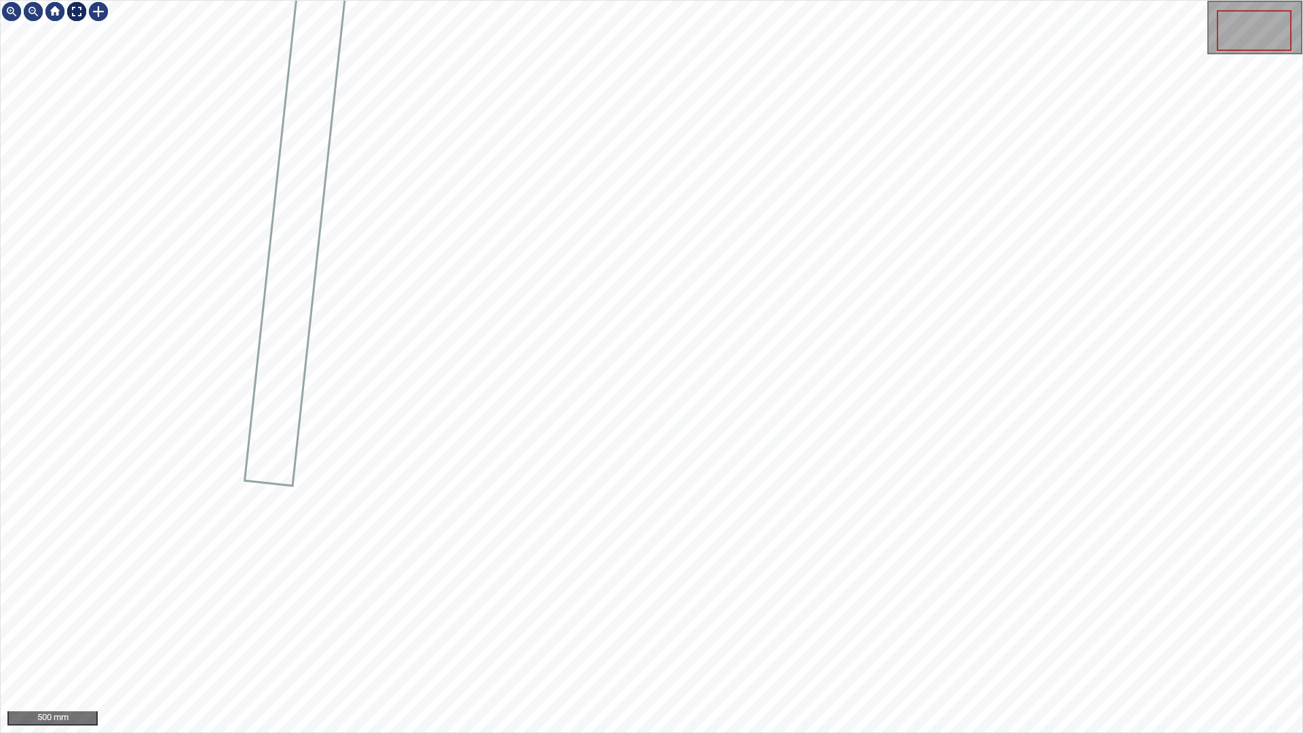
click at [73, 15] on div at bounding box center [77, 12] width 22 height 22
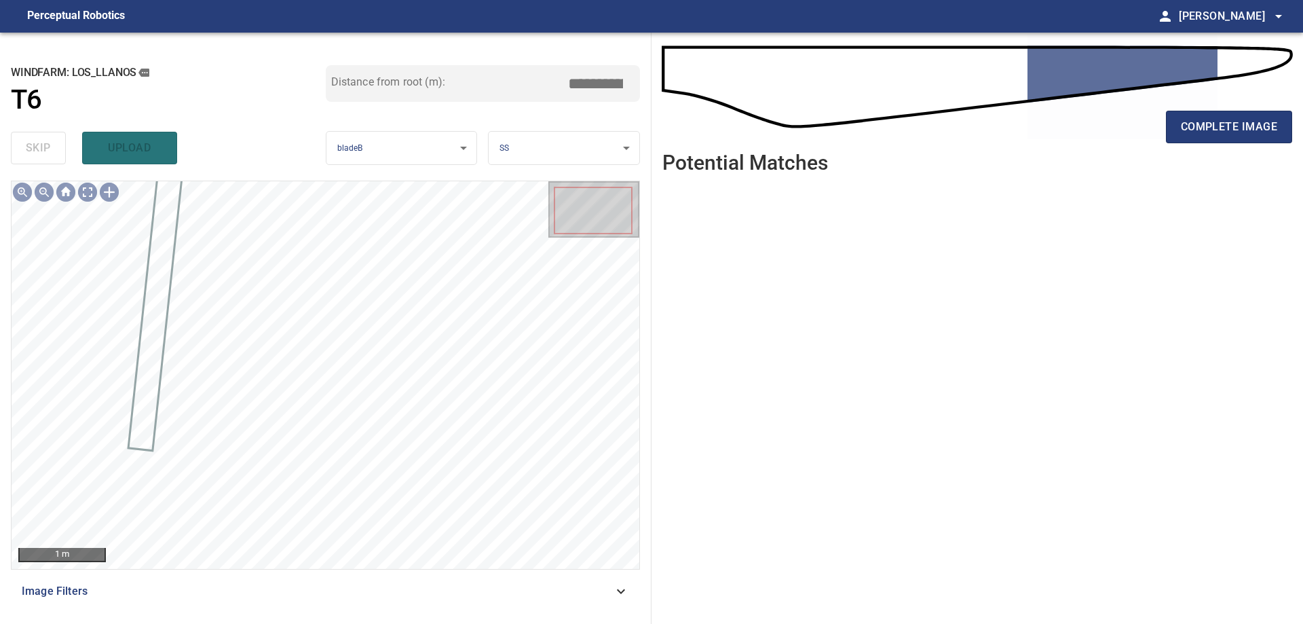
click at [620, 591] on icon at bounding box center [621, 591] width 16 height 16
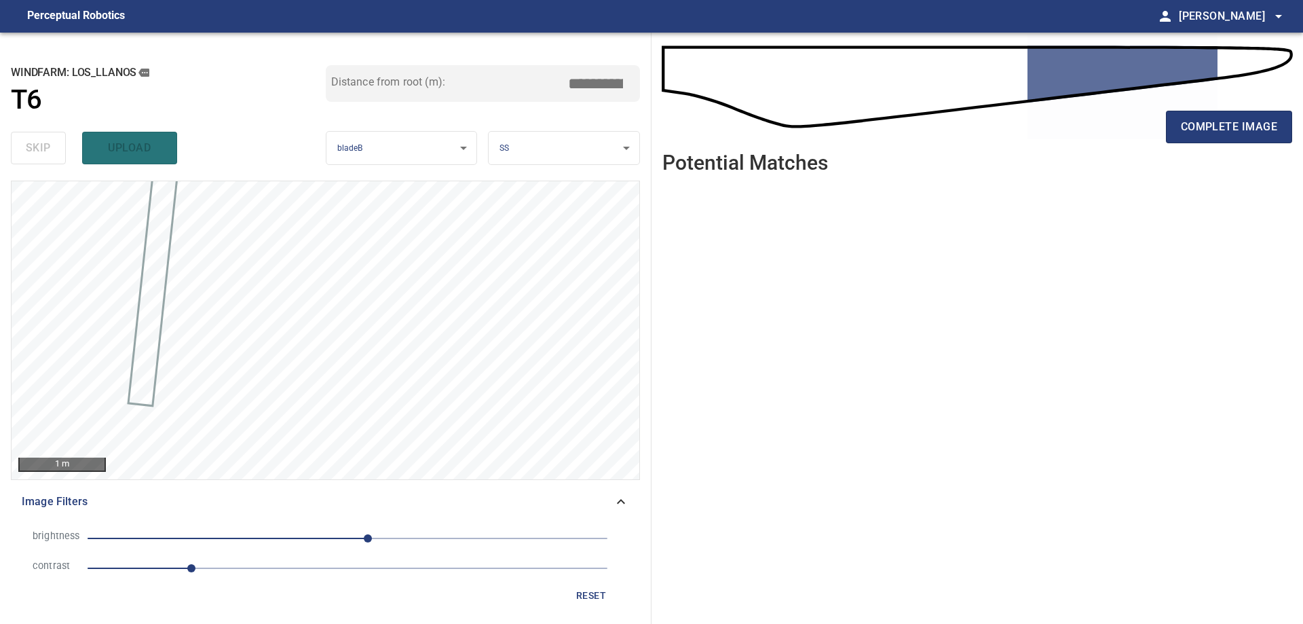
click at [368, 571] on span "1" at bounding box center [348, 568] width 520 height 19
drag, startPoint x: 223, startPoint y: 530, endPoint x: 227, endPoint y: 543, distance: 13.5
click at [223, 532] on span "20" at bounding box center [348, 538] width 520 height 19
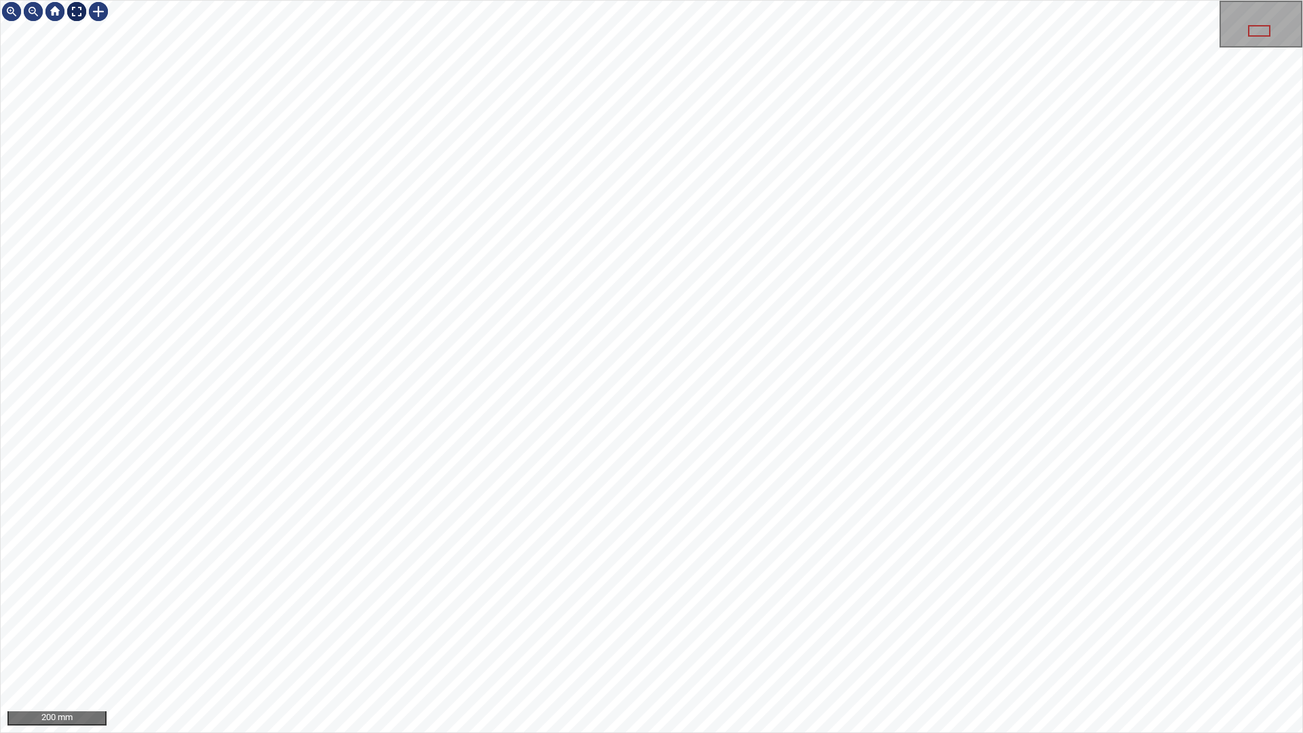
click at [73, 7] on div at bounding box center [77, 12] width 22 height 22
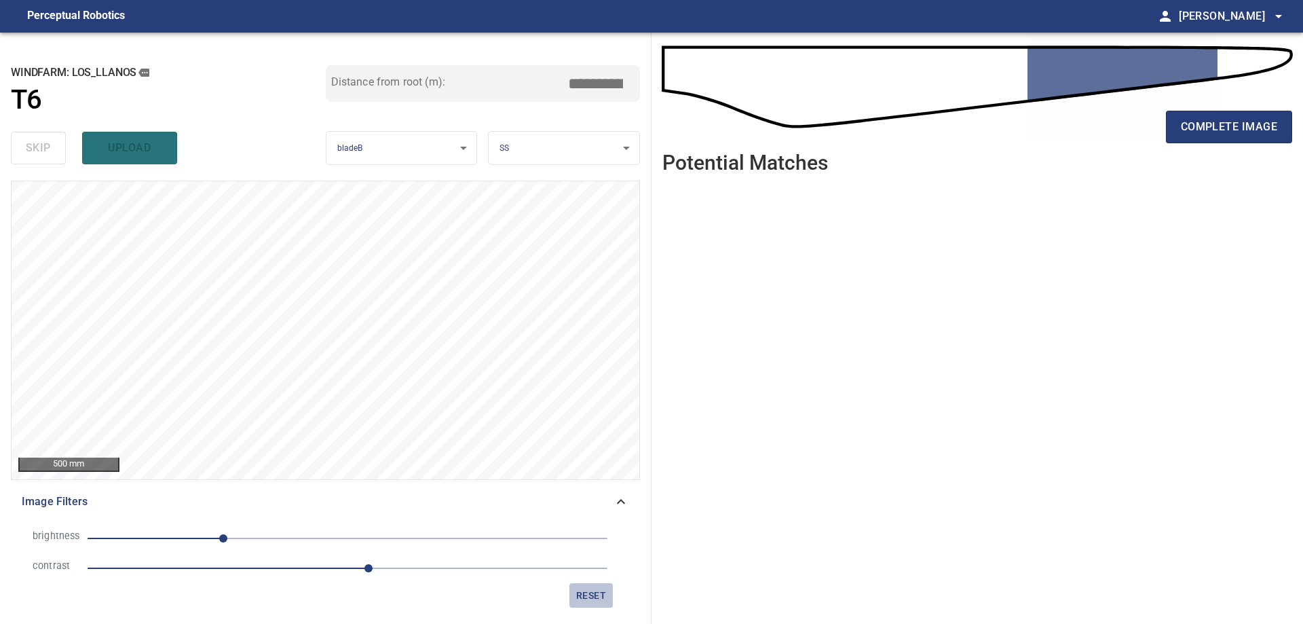
click at [597, 595] on span "reset" at bounding box center [591, 595] width 33 height 17
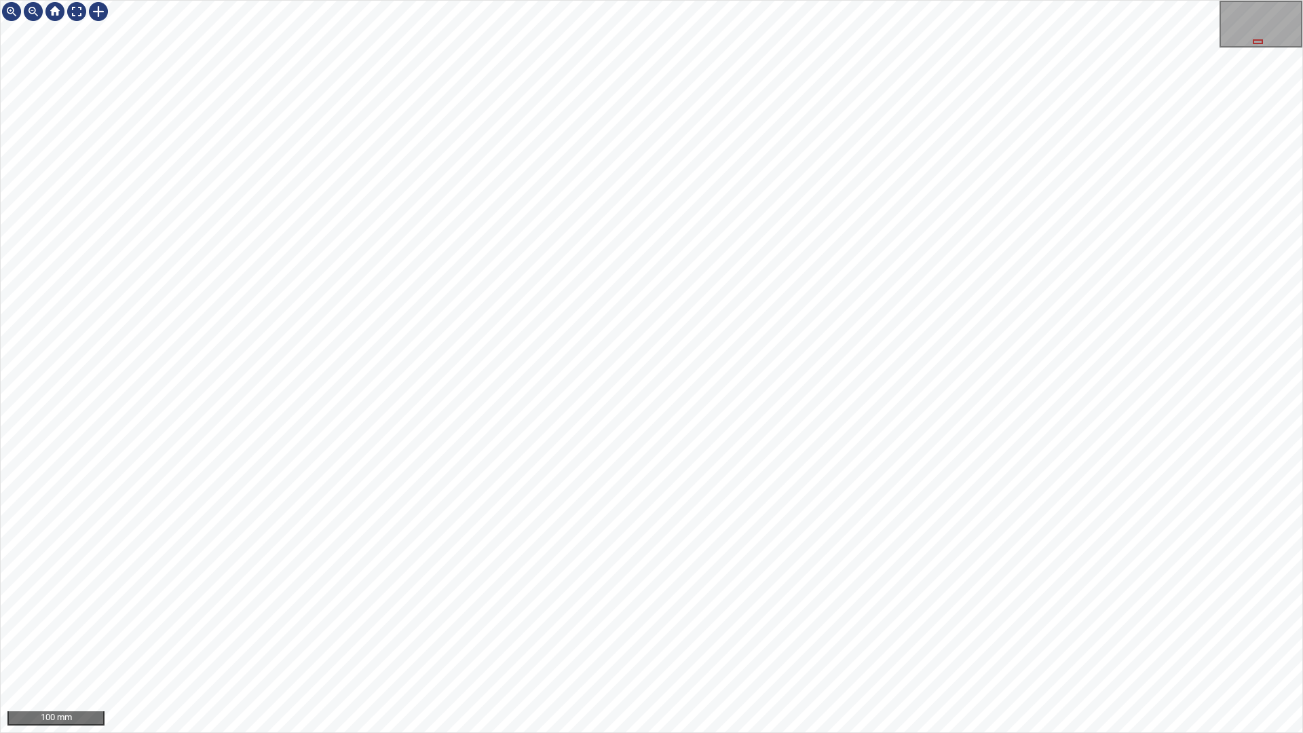
click at [897, 0] on div "100 mm" at bounding box center [651, 366] width 1303 height 733
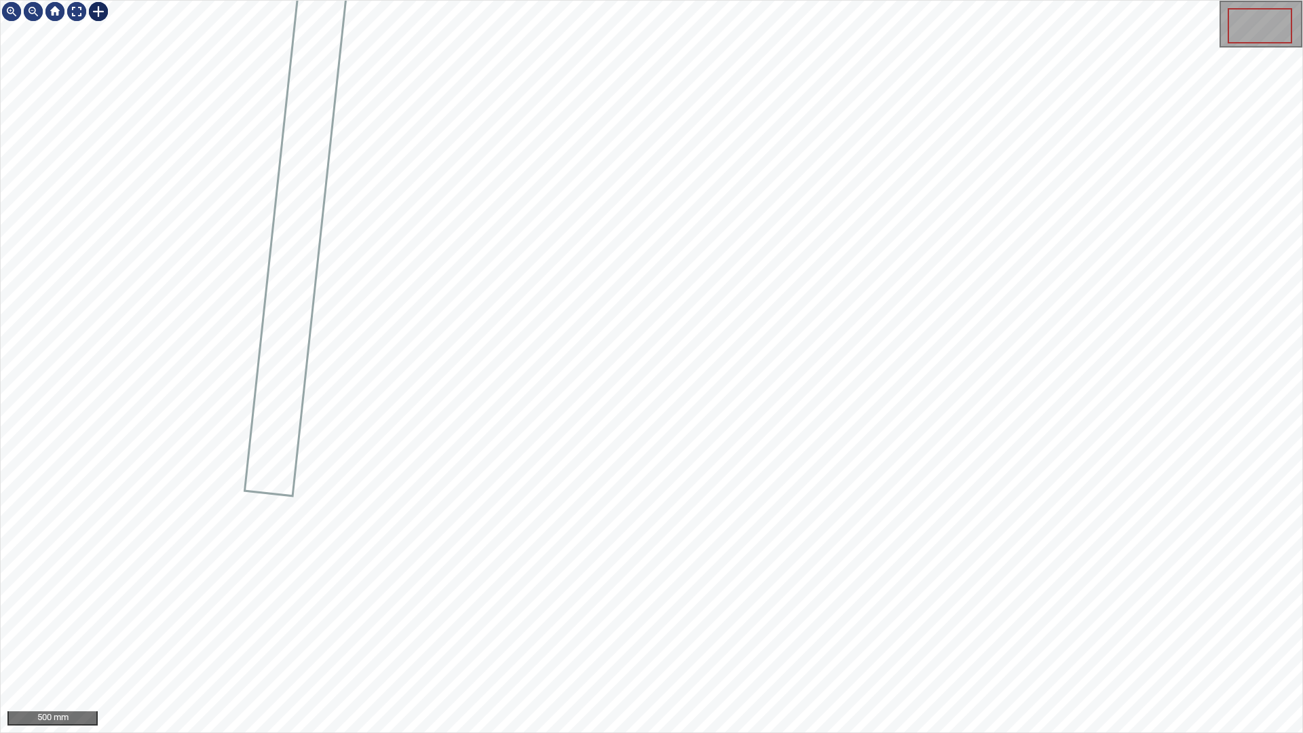
click at [94, 11] on div at bounding box center [99, 12] width 22 height 22
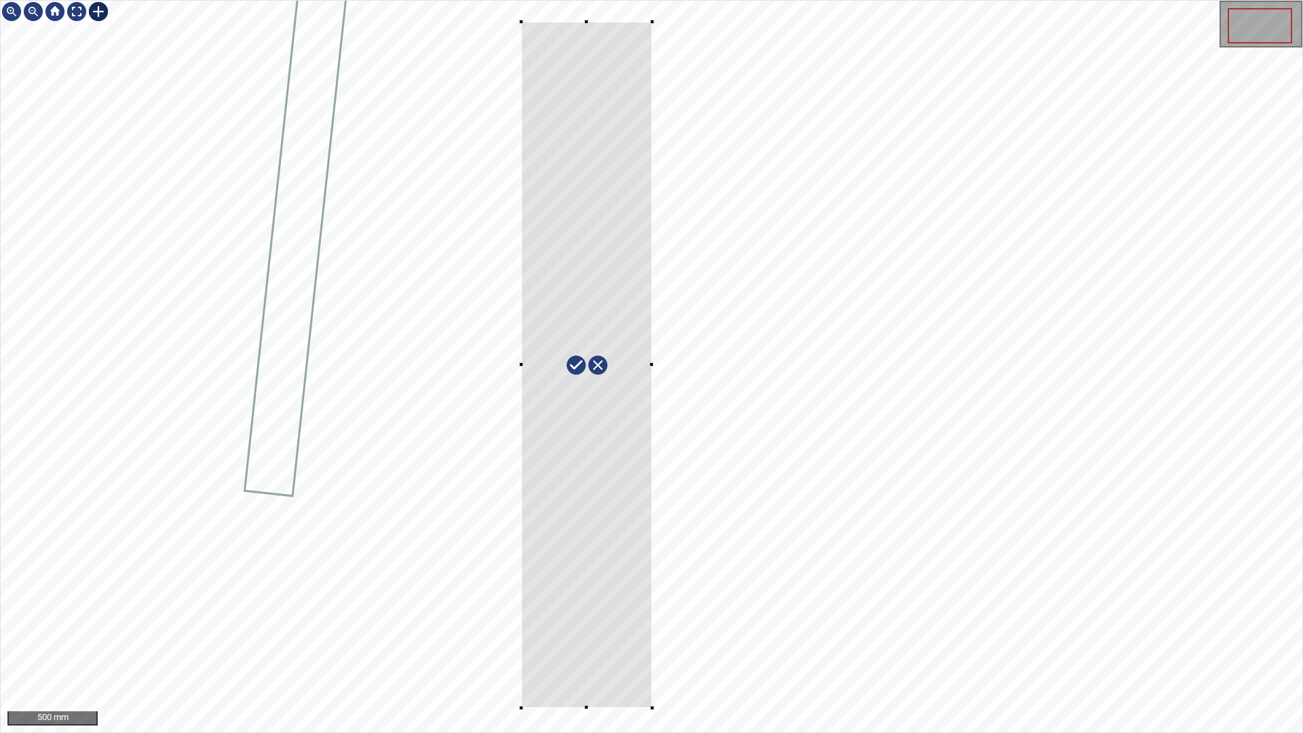
click at [621, 623] on div at bounding box center [586, 365] width 131 height 686
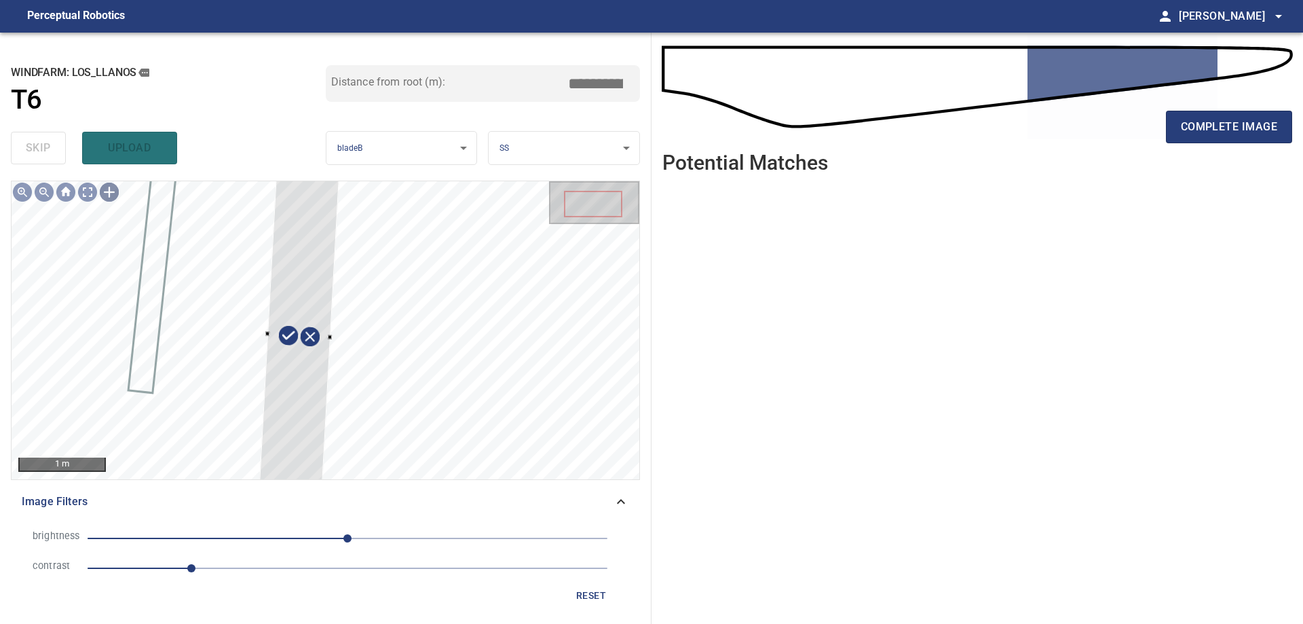
drag, startPoint x: 606, startPoint y: 489, endPoint x: 622, endPoint y: 497, distance: 18.8
click at [617, 495] on div "Image Filters" at bounding box center [325, 501] width 629 height 33
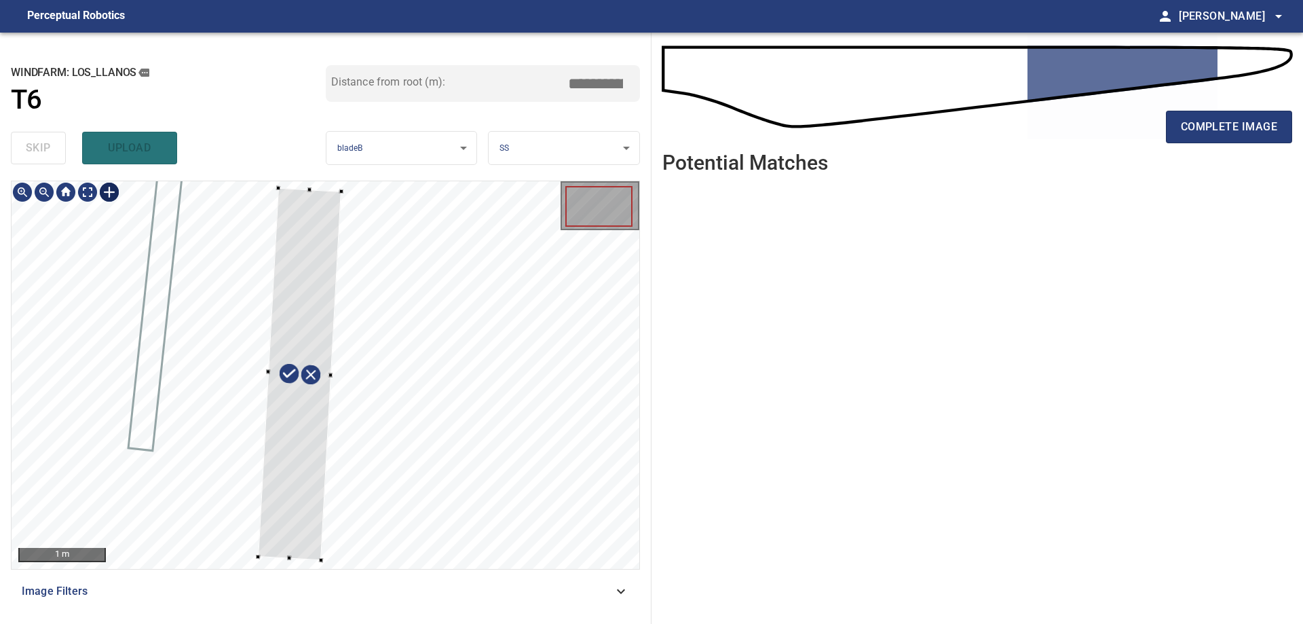
click at [304, 185] on div at bounding box center [326, 375] width 628 height 388
click at [318, 191] on div at bounding box center [326, 375] width 628 height 388
click at [310, 240] on div at bounding box center [294, 373] width 63 height 369
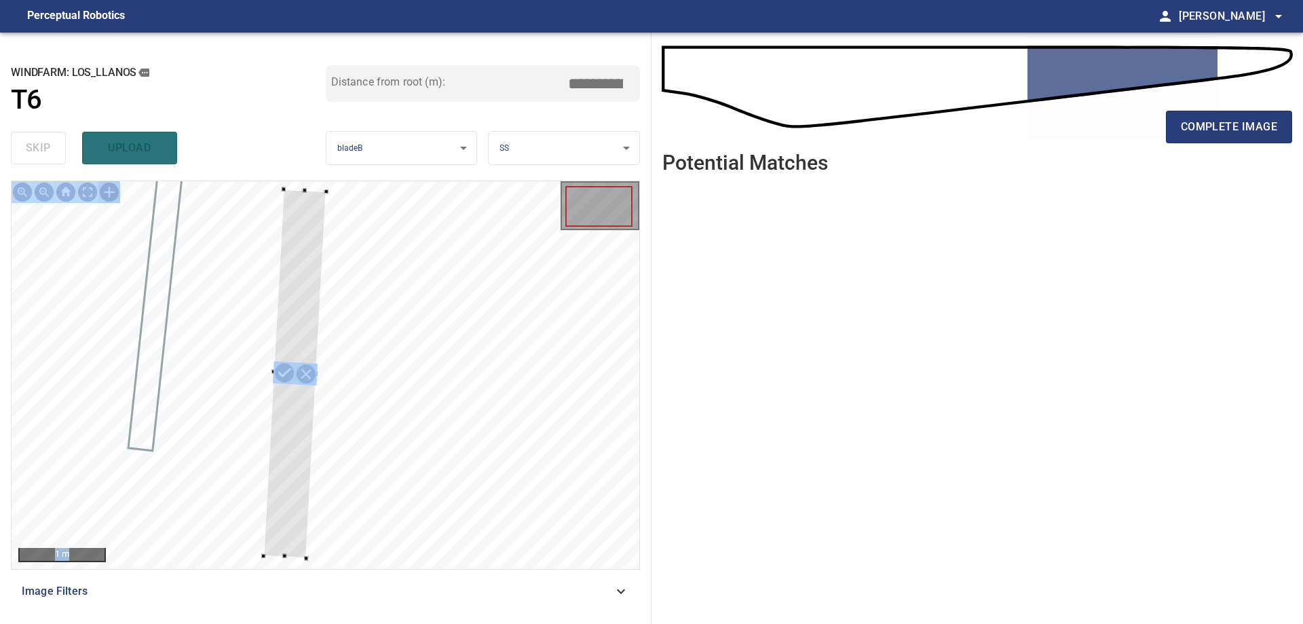
click at [340, 183] on div "**********" at bounding box center [326, 328] width 652 height 591
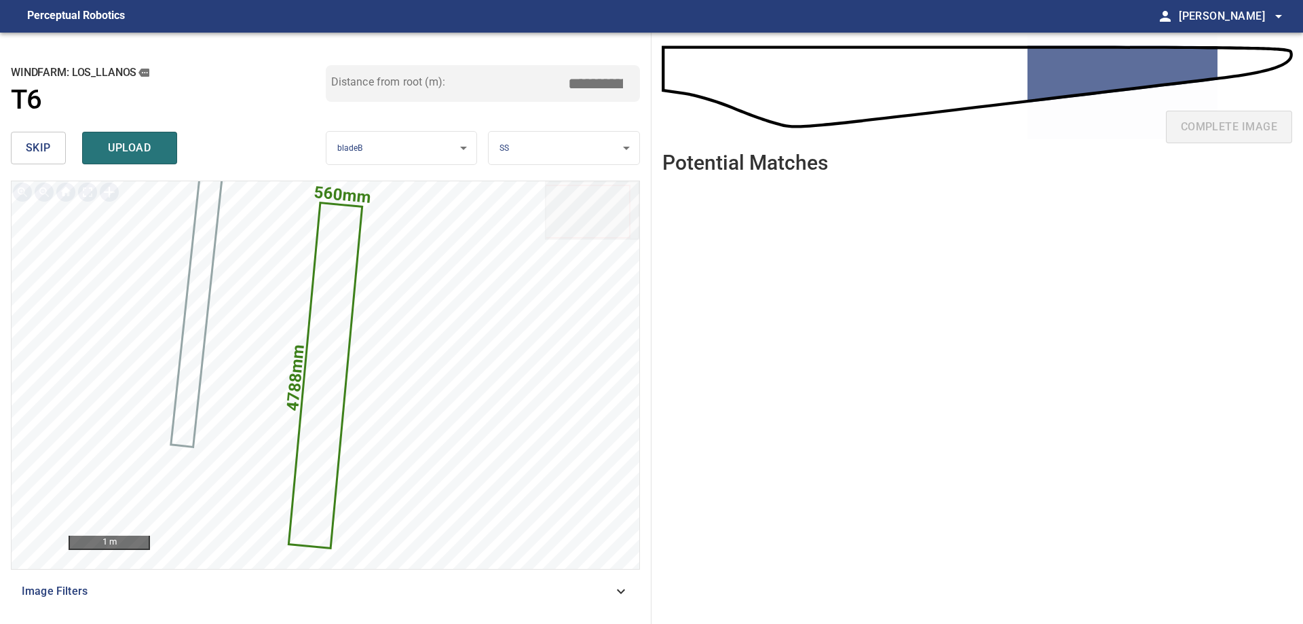
drag, startPoint x: 589, startPoint y: 83, endPoint x: 832, endPoint y: 118, distance: 244.9
click at [720, 97] on div "**********" at bounding box center [651, 328] width 1303 height 591
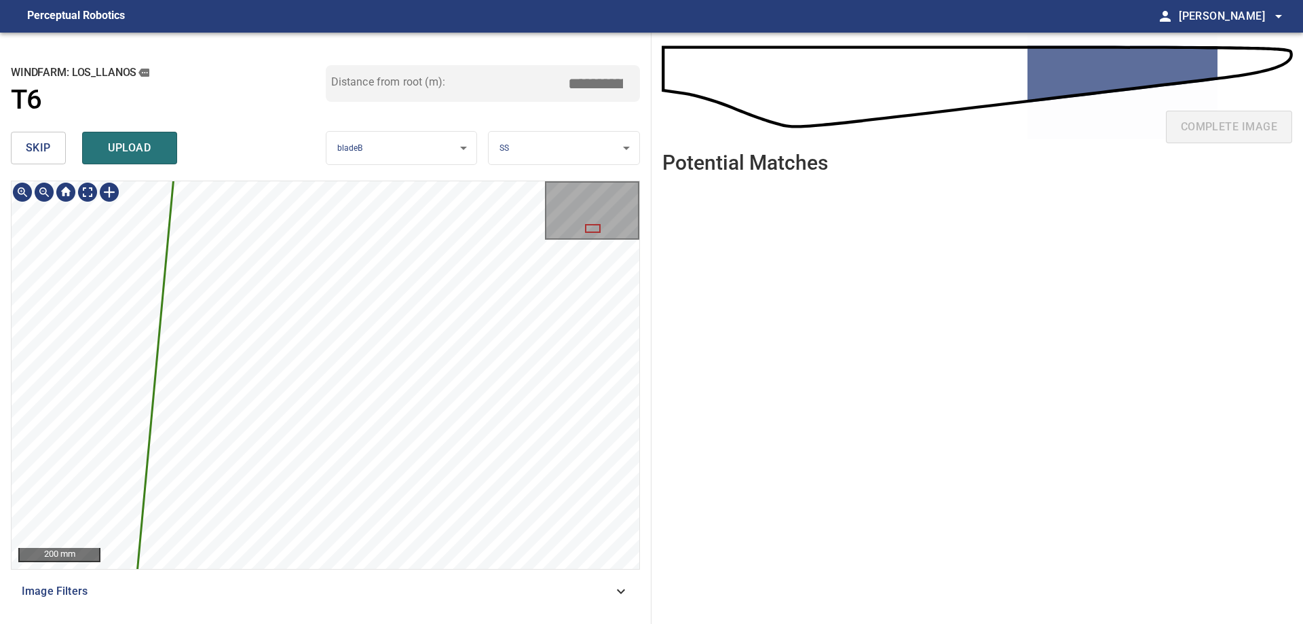
type input "*****"
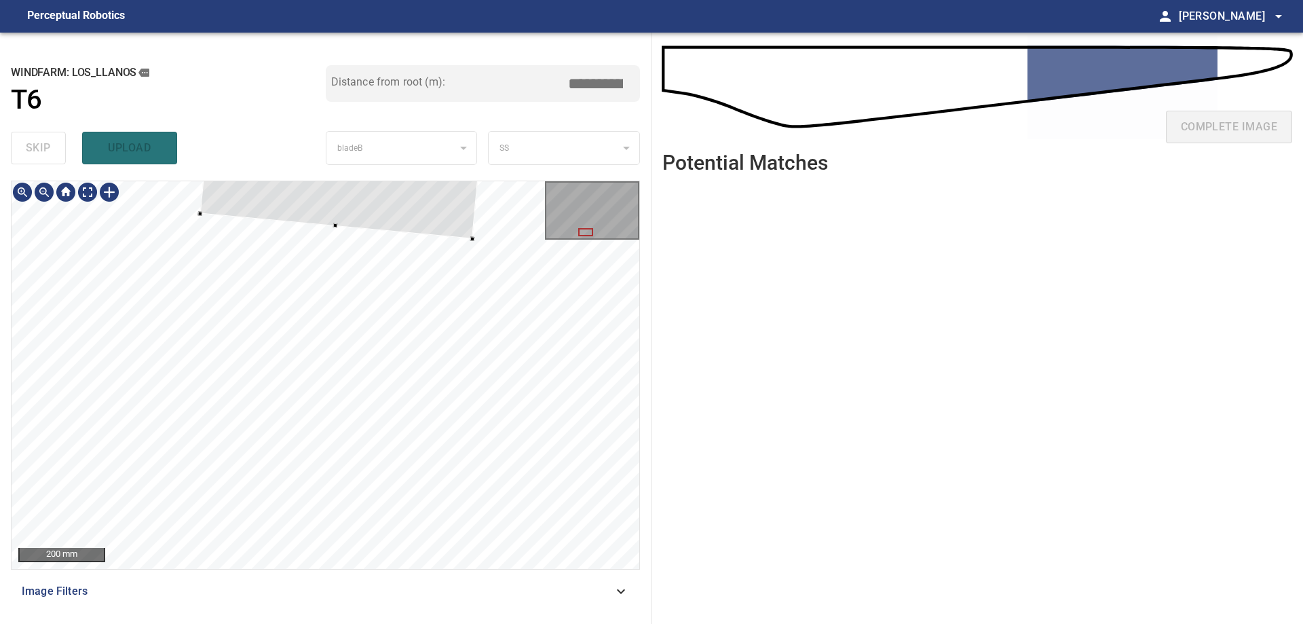
click at [352, 227] on div at bounding box center [326, 375] width 628 height 388
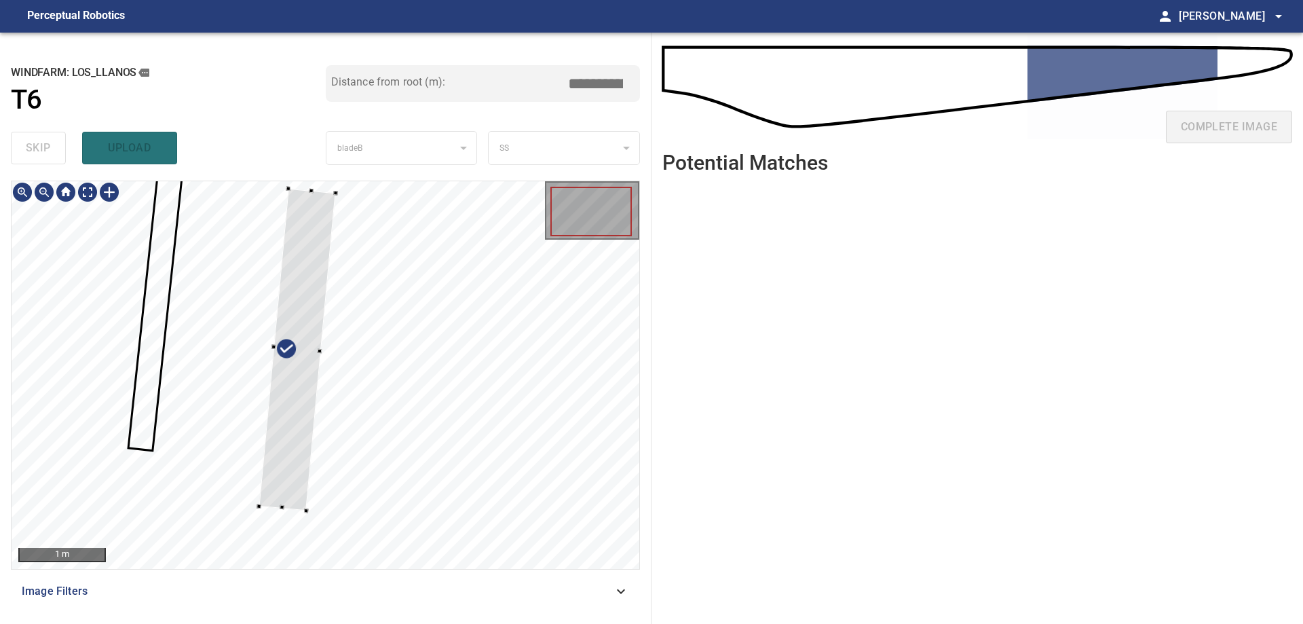
click at [303, 510] on div at bounding box center [305, 510] width 5 height 5
click at [297, 487] on div at bounding box center [299, 349] width 71 height 322
click at [304, 453] on div at bounding box center [303, 347] width 82 height 322
click at [284, 470] on div at bounding box center [297, 348] width 71 height 322
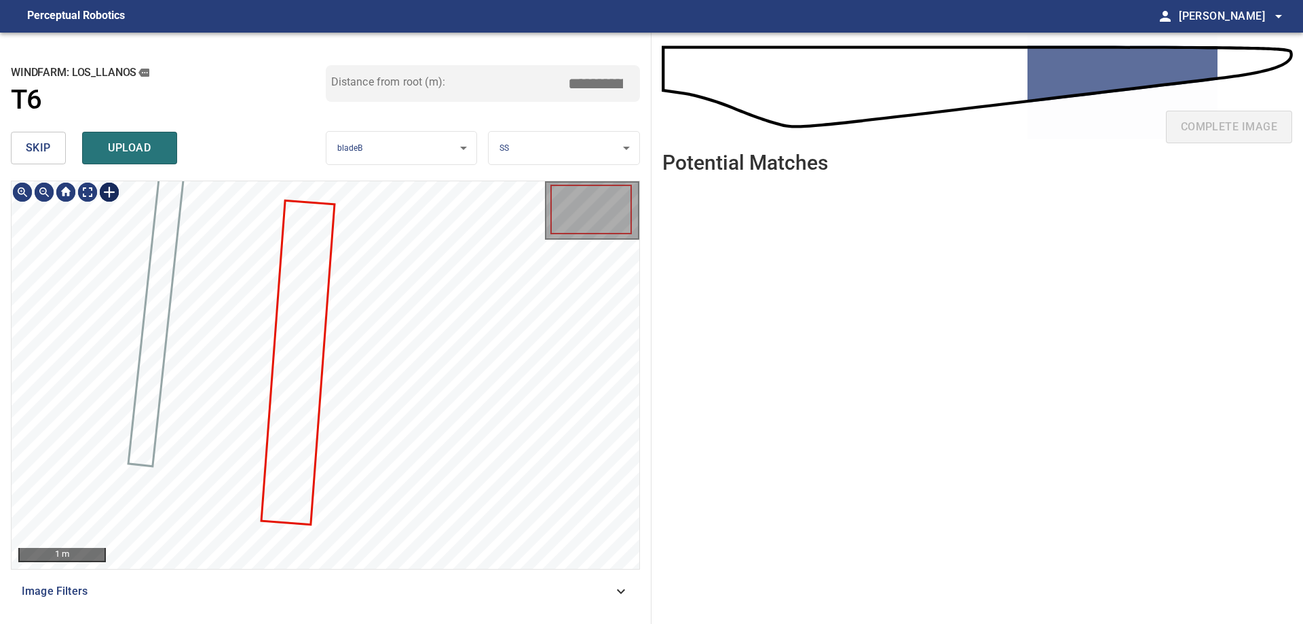
click at [109, 199] on div at bounding box center [109, 192] width 22 height 22
click at [339, 532] on div at bounding box center [326, 375] width 628 height 388
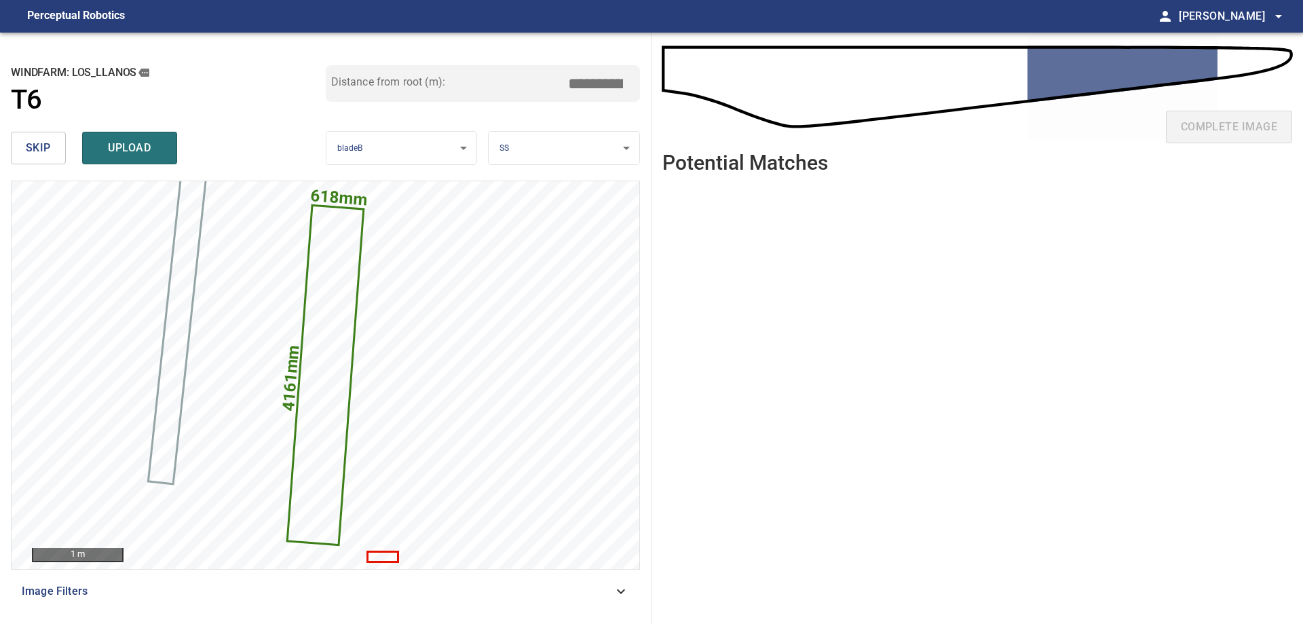
drag, startPoint x: 591, startPoint y: 87, endPoint x: 962, endPoint y: 87, distance: 371.3
click at [951, 83] on div "**********" at bounding box center [651, 328] width 1303 height 591
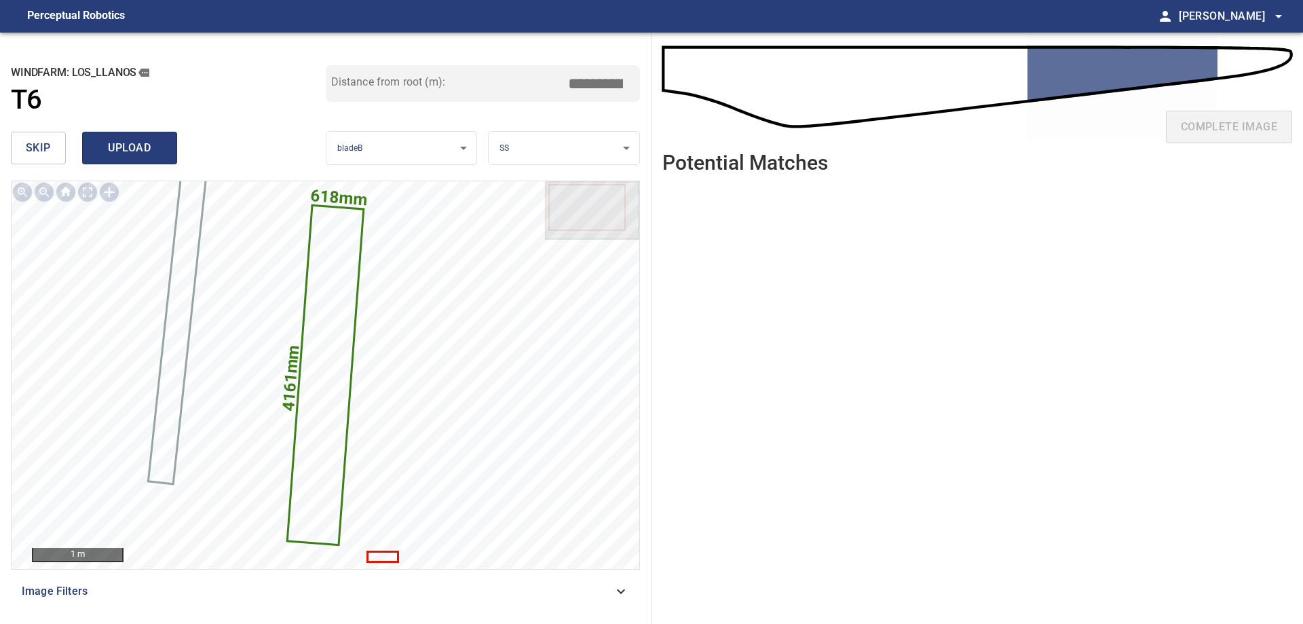
type input "*****"
click at [149, 147] on span "upload" at bounding box center [129, 147] width 65 height 19
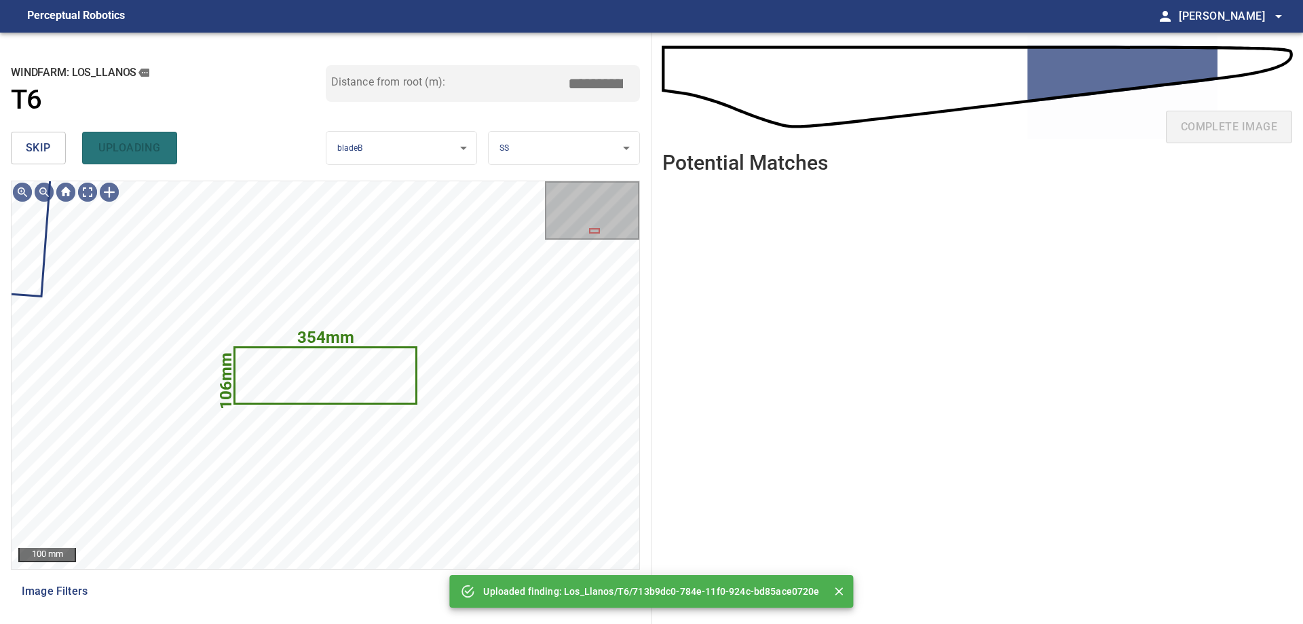
click at [60, 147] on button "skip" at bounding box center [38, 148] width 55 height 33
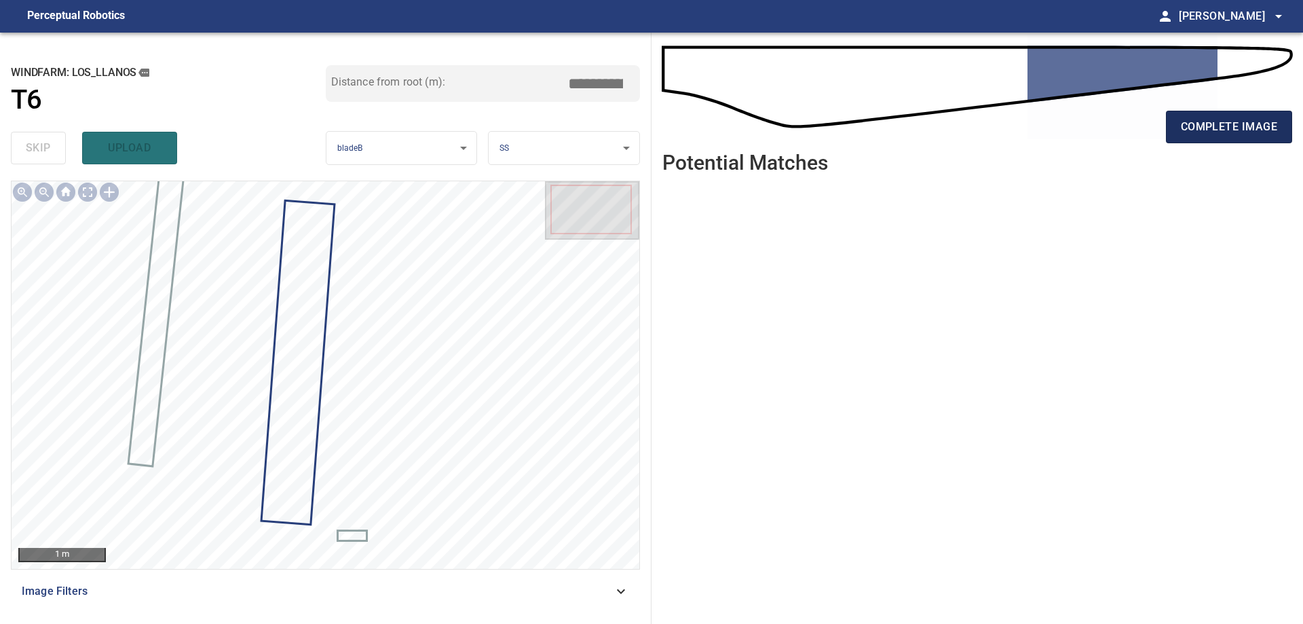
click at [1256, 126] on span "complete image" at bounding box center [1229, 126] width 96 height 19
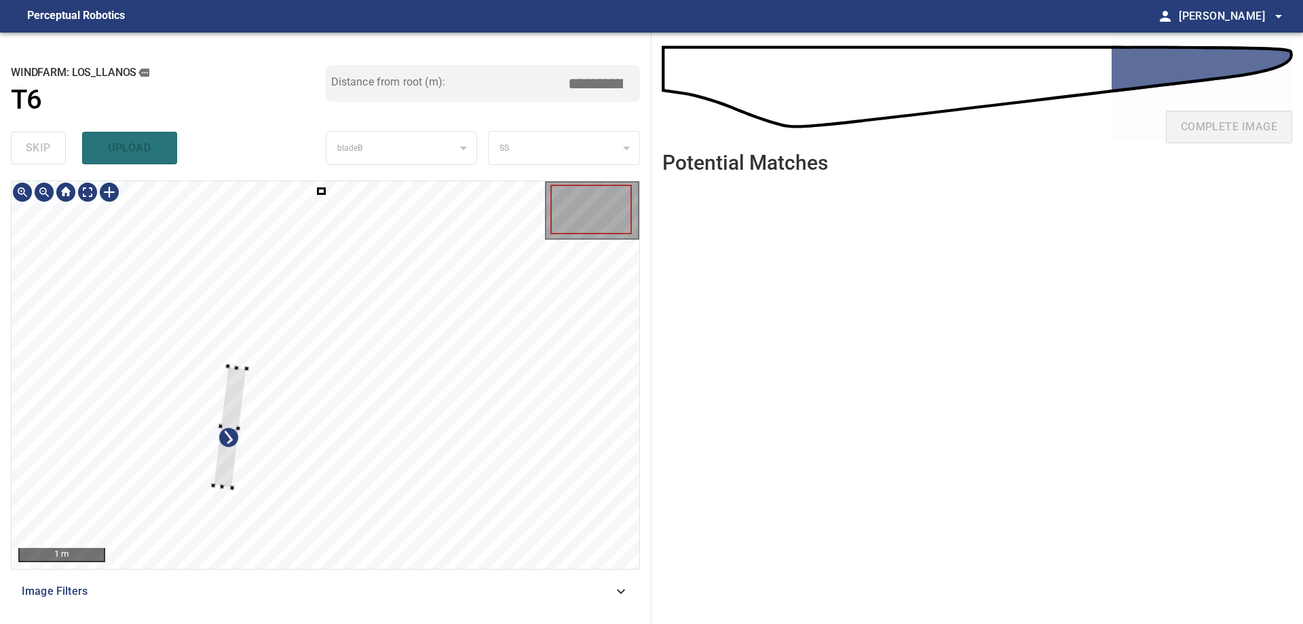
click at [223, 381] on div at bounding box center [326, 375] width 628 height 388
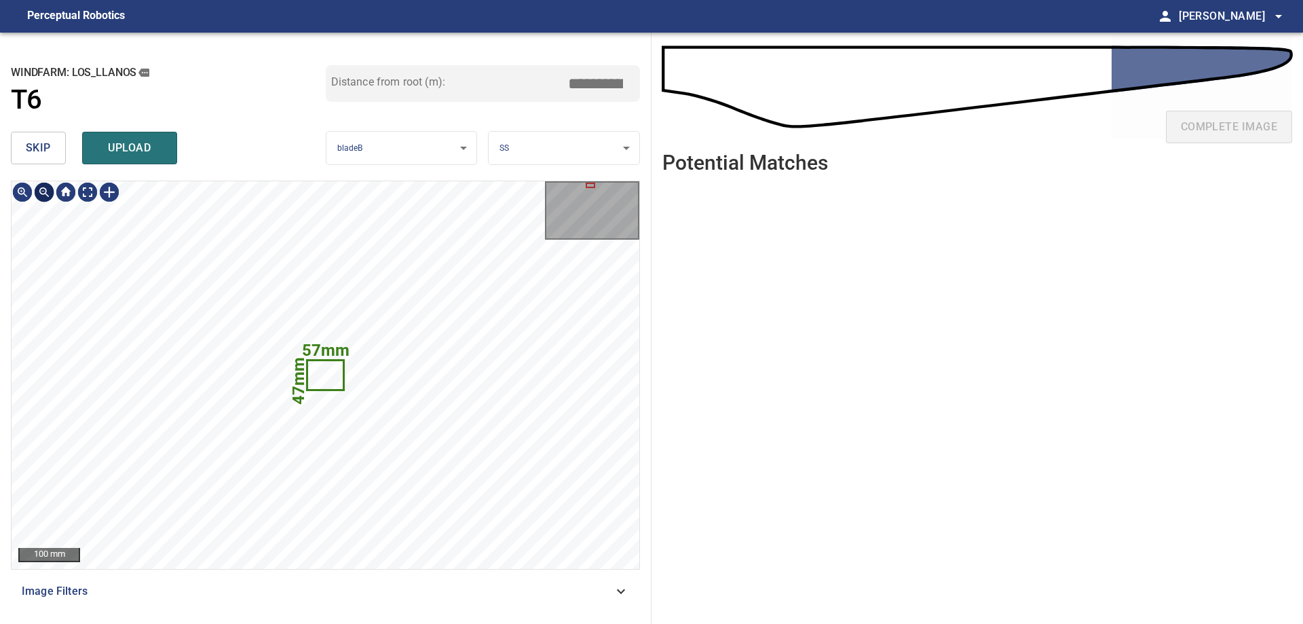
click at [33, 141] on span "skip" at bounding box center [38, 147] width 25 height 19
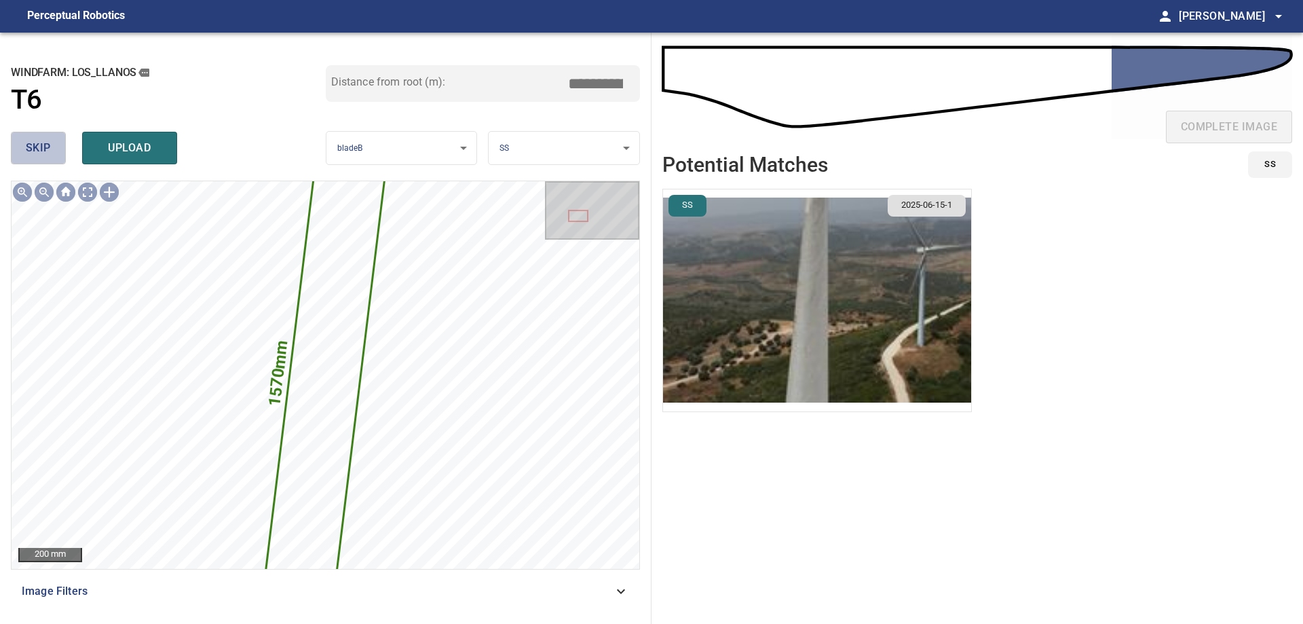
click at [33, 141] on span "skip" at bounding box center [38, 147] width 25 height 19
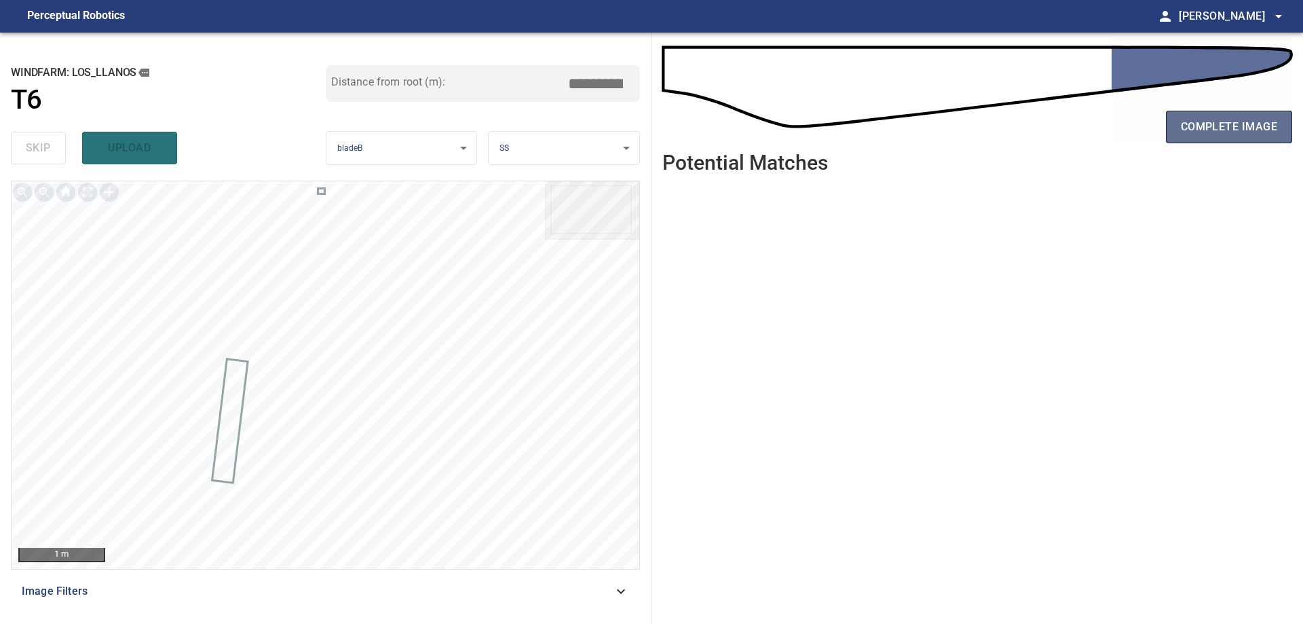
click at [1247, 126] on span "complete image" at bounding box center [1229, 126] width 96 height 19
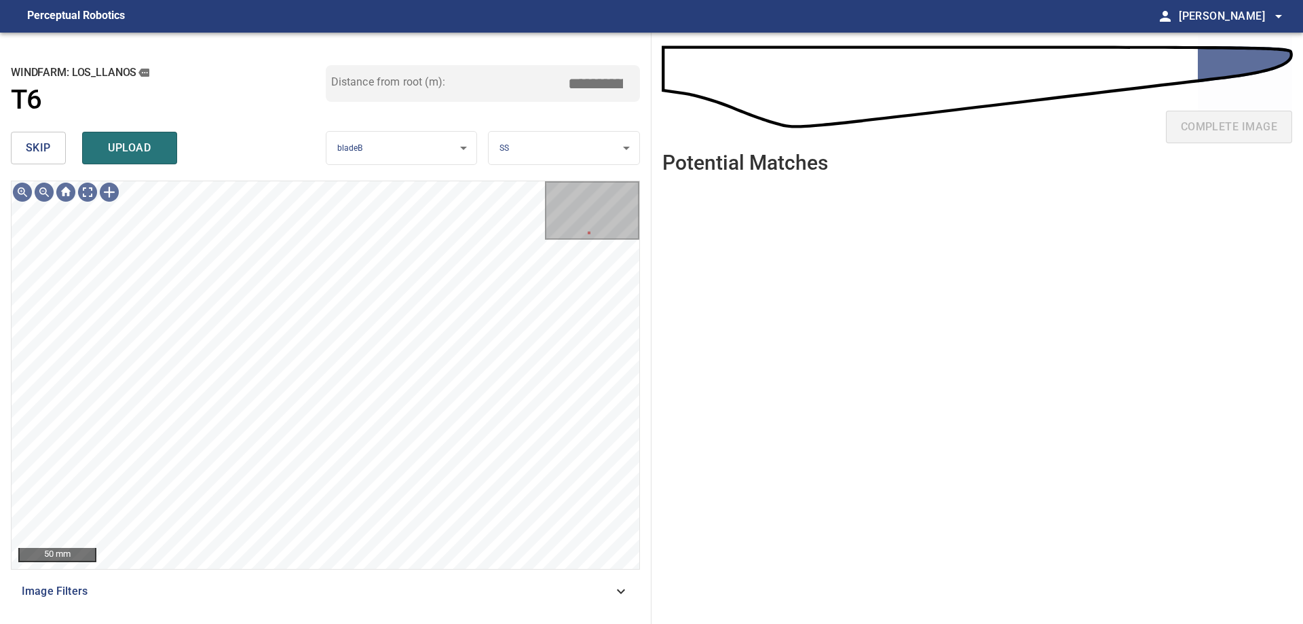
click at [38, 164] on button "skip" at bounding box center [38, 148] width 55 height 33
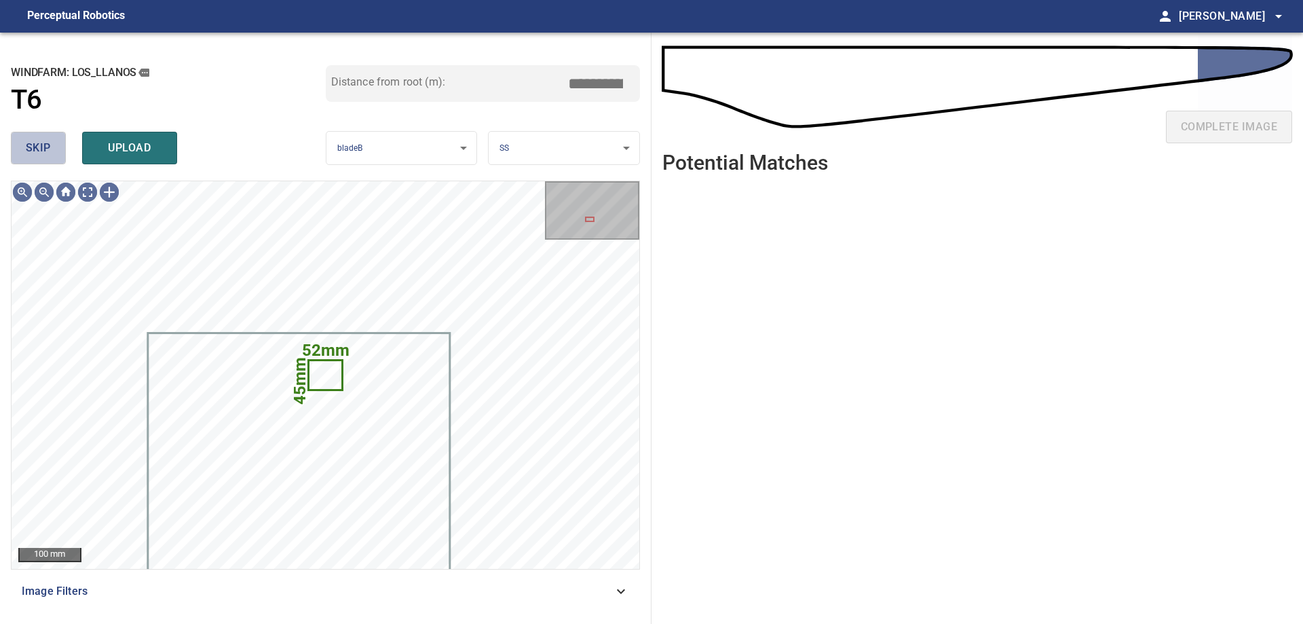
click at [58, 147] on button "skip" at bounding box center [38, 148] width 55 height 33
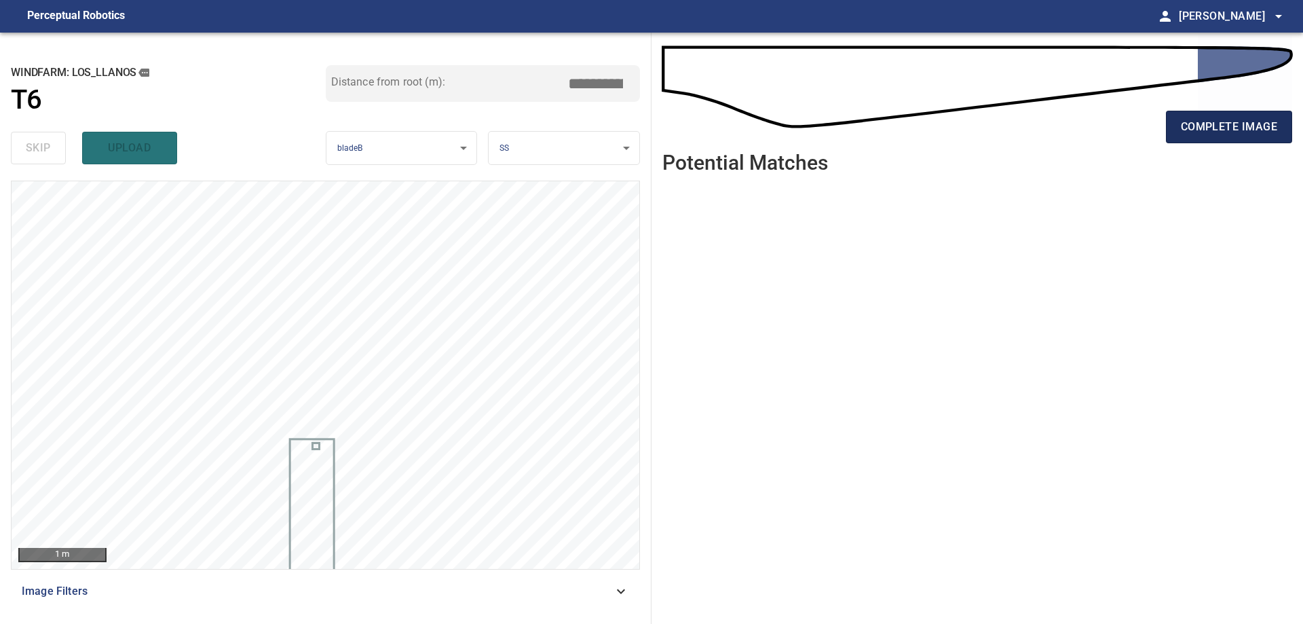
click at [1220, 130] on span "complete image" at bounding box center [1229, 126] width 96 height 19
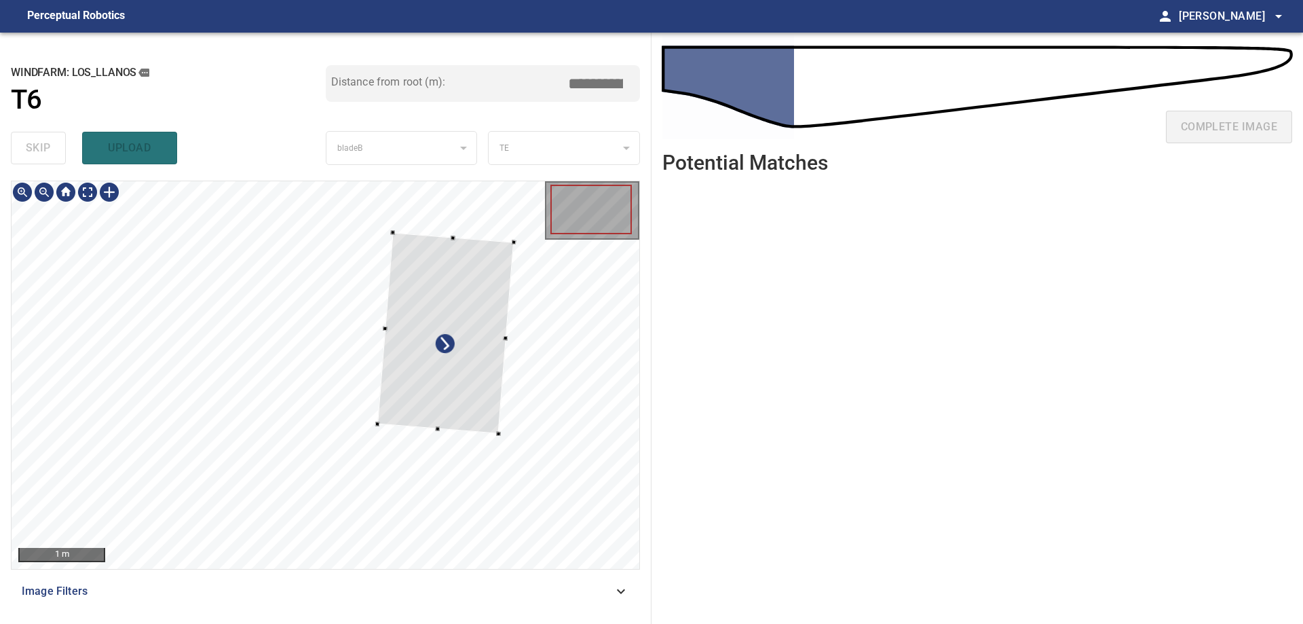
click at [514, 434] on div at bounding box center [445, 333] width 136 height 202
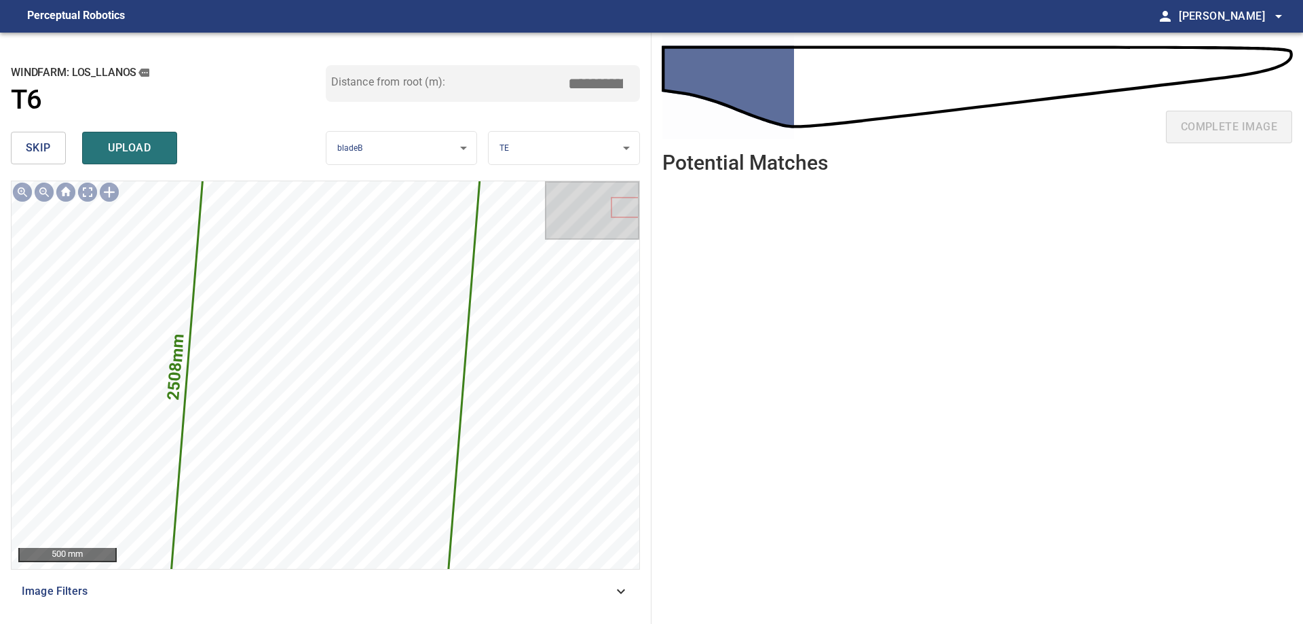
click at [57, 153] on button "skip" at bounding box center [38, 148] width 55 height 33
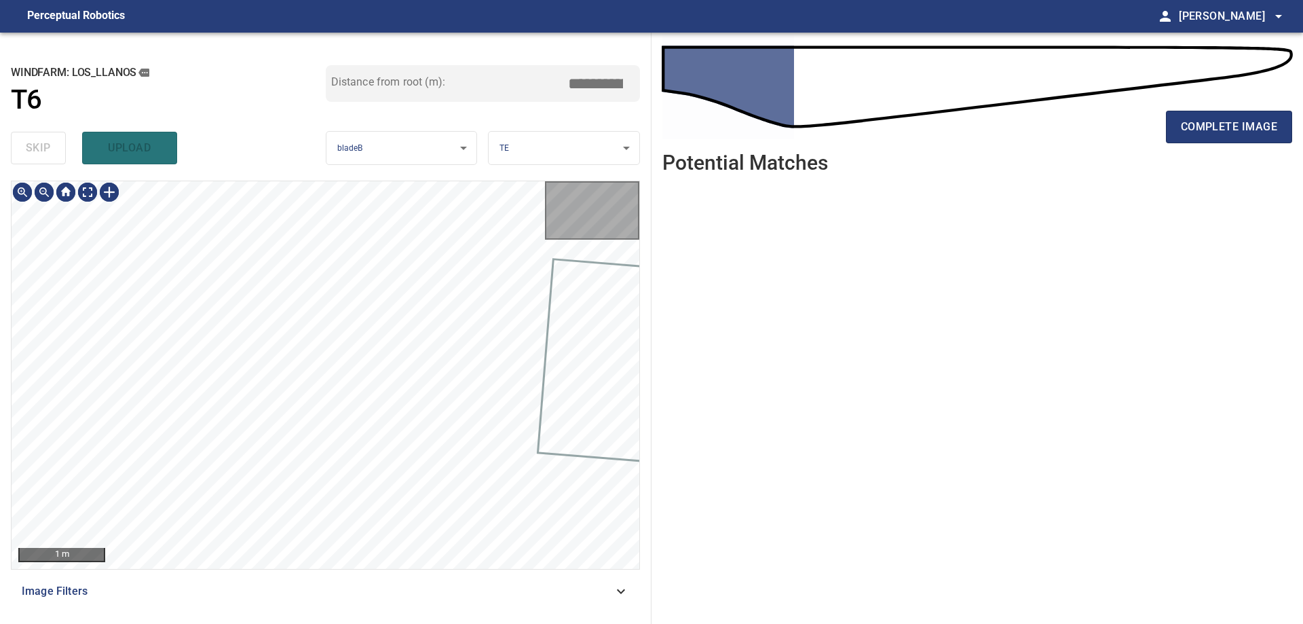
click at [57, 153] on div "skip upload" at bounding box center [168, 147] width 315 height 43
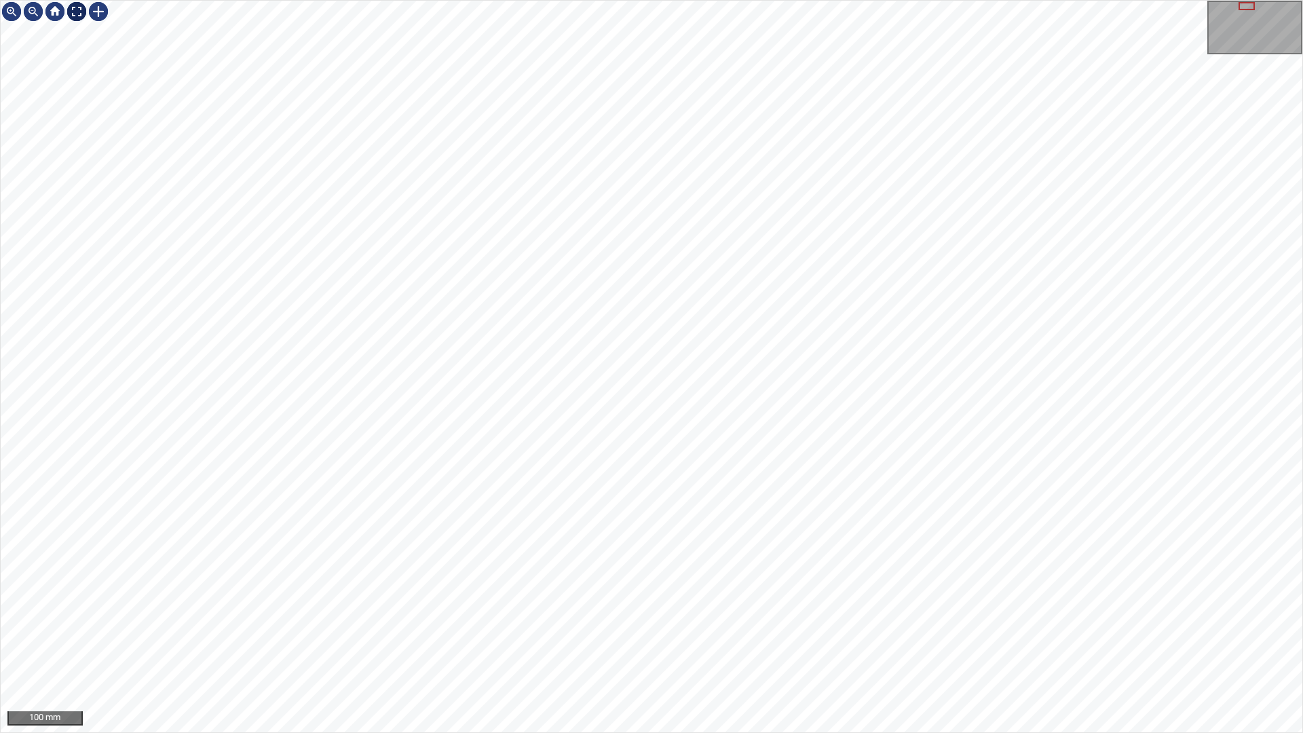
click at [75, 10] on div at bounding box center [77, 12] width 22 height 22
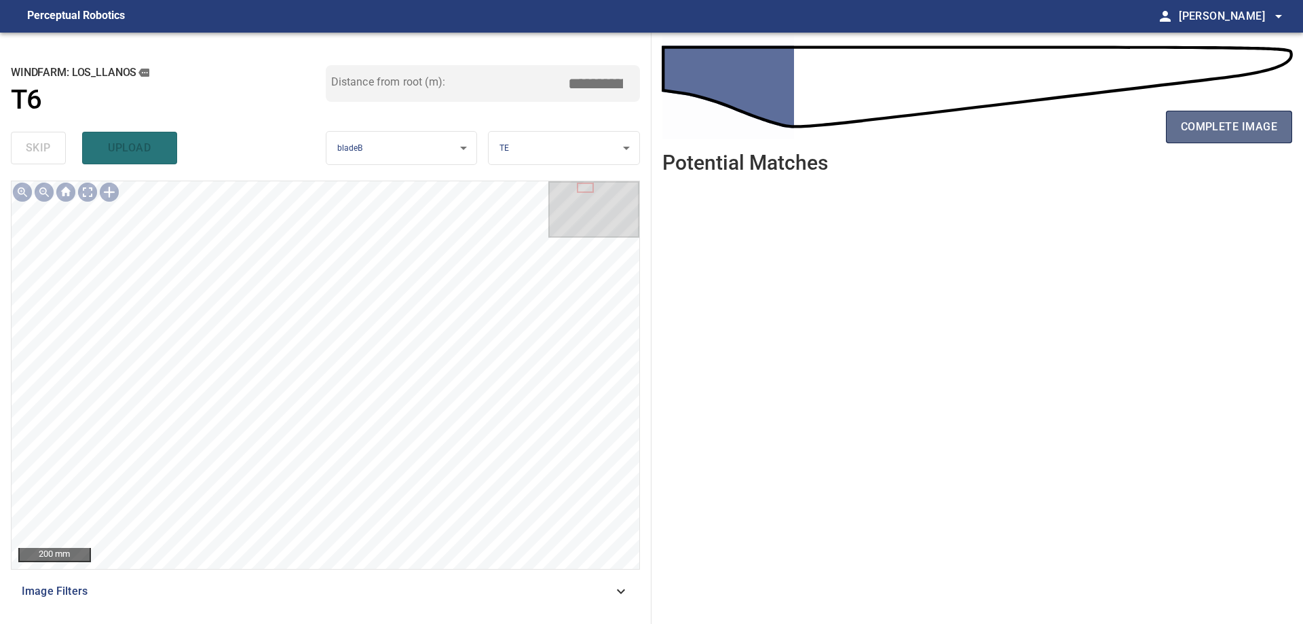
click at [1258, 129] on span "complete image" at bounding box center [1229, 126] width 96 height 19
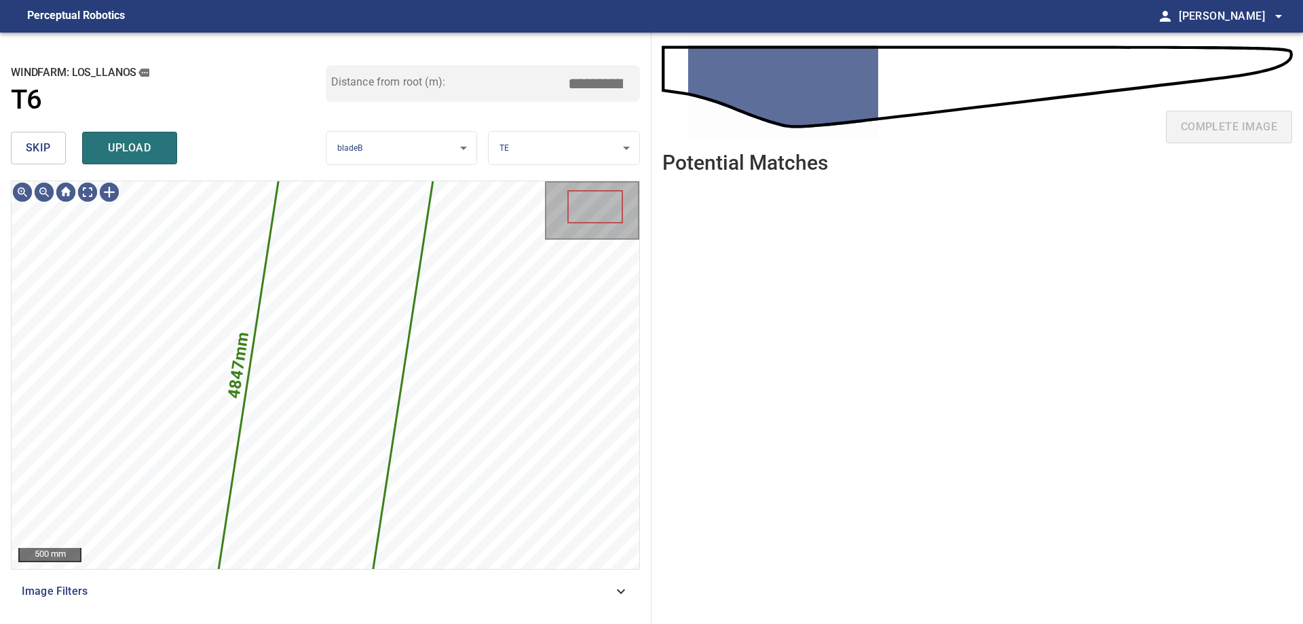
click at [18, 145] on button "skip" at bounding box center [38, 148] width 55 height 33
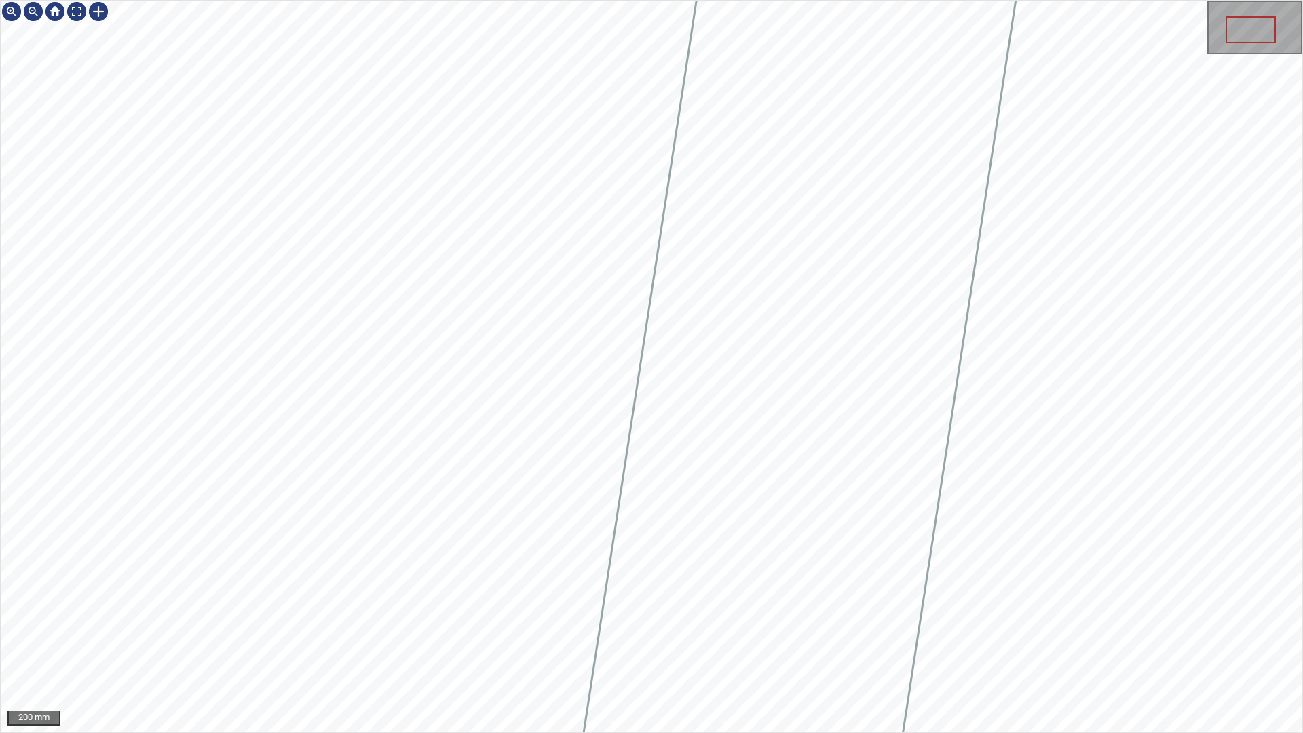
click at [240, 0] on div "200 mm" at bounding box center [651, 366] width 1303 height 733
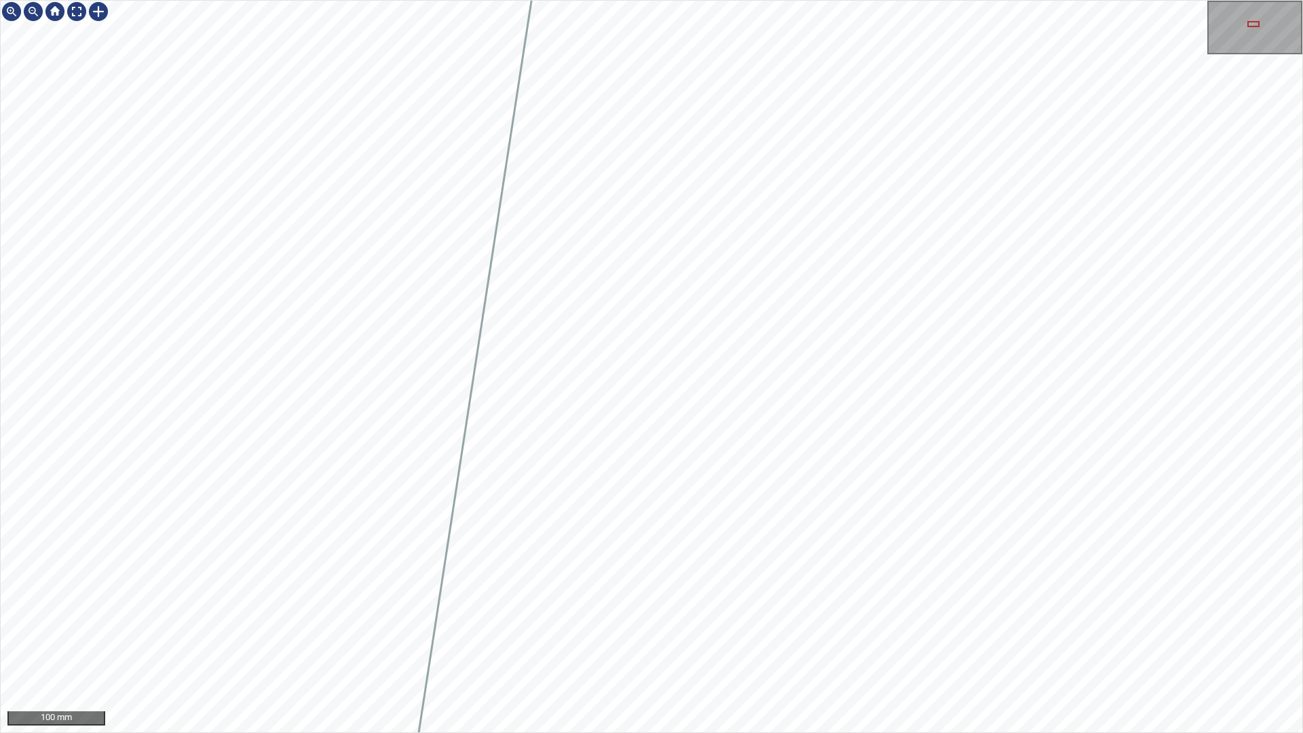
click at [312, 623] on div "100 mm" at bounding box center [651, 366] width 1303 height 733
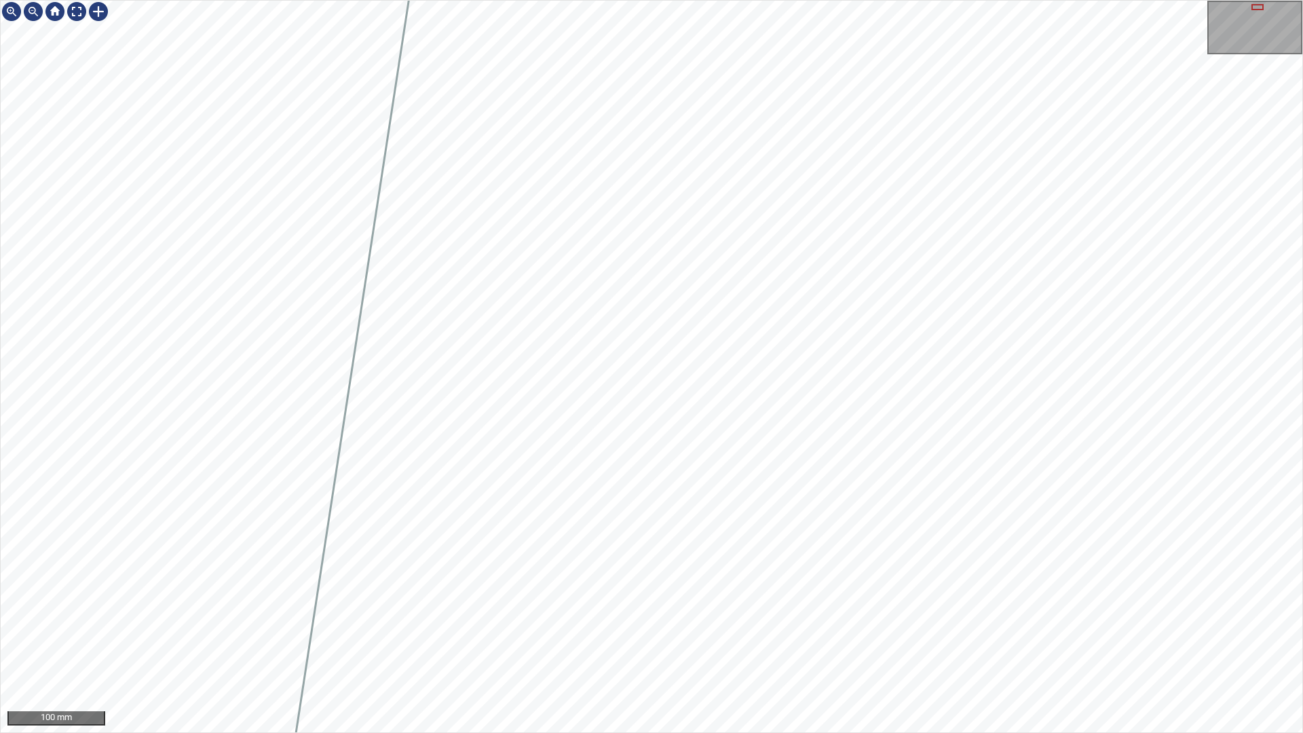
click at [134, 623] on div "100 mm" at bounding box center [651, 366] width 1303 height 733
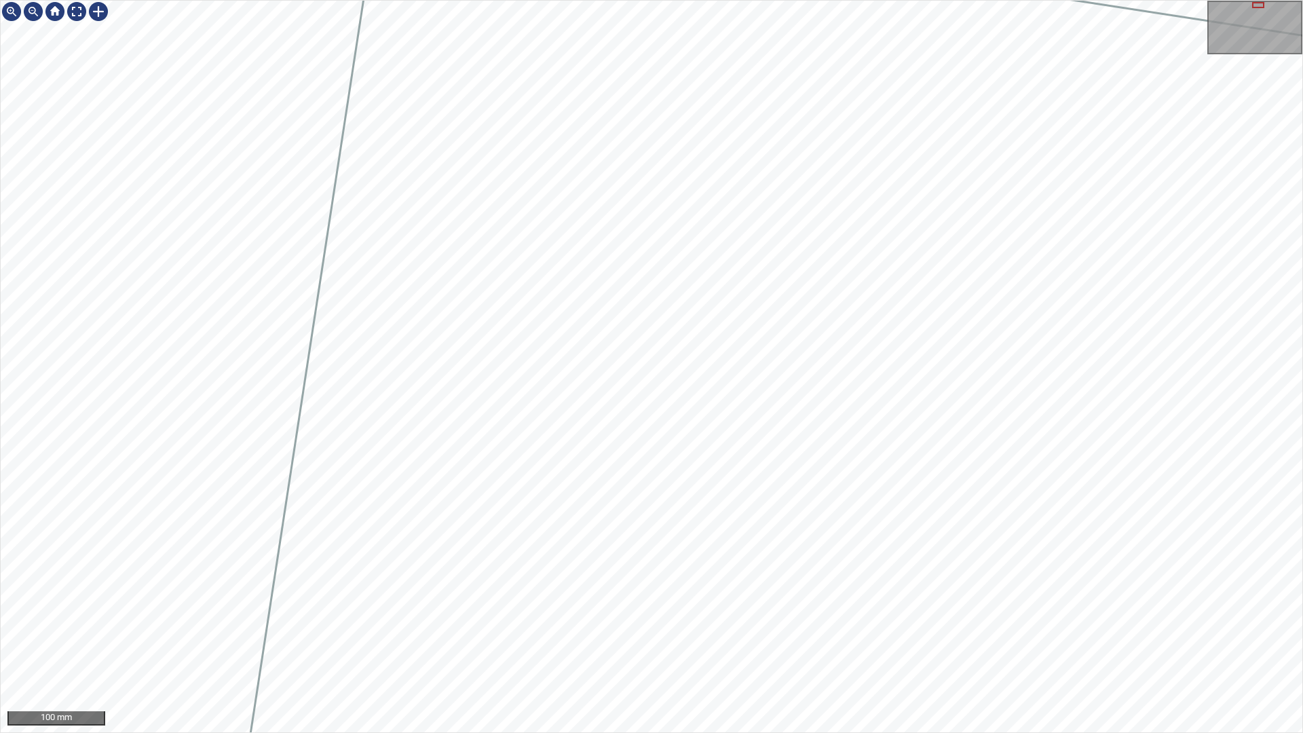
click at [144, 623] on div "100 mm" at bounding box center [651, 366] width 1303 height 733
click at [77, 20] on div at bounding box center [77, 12] width 22 height 22
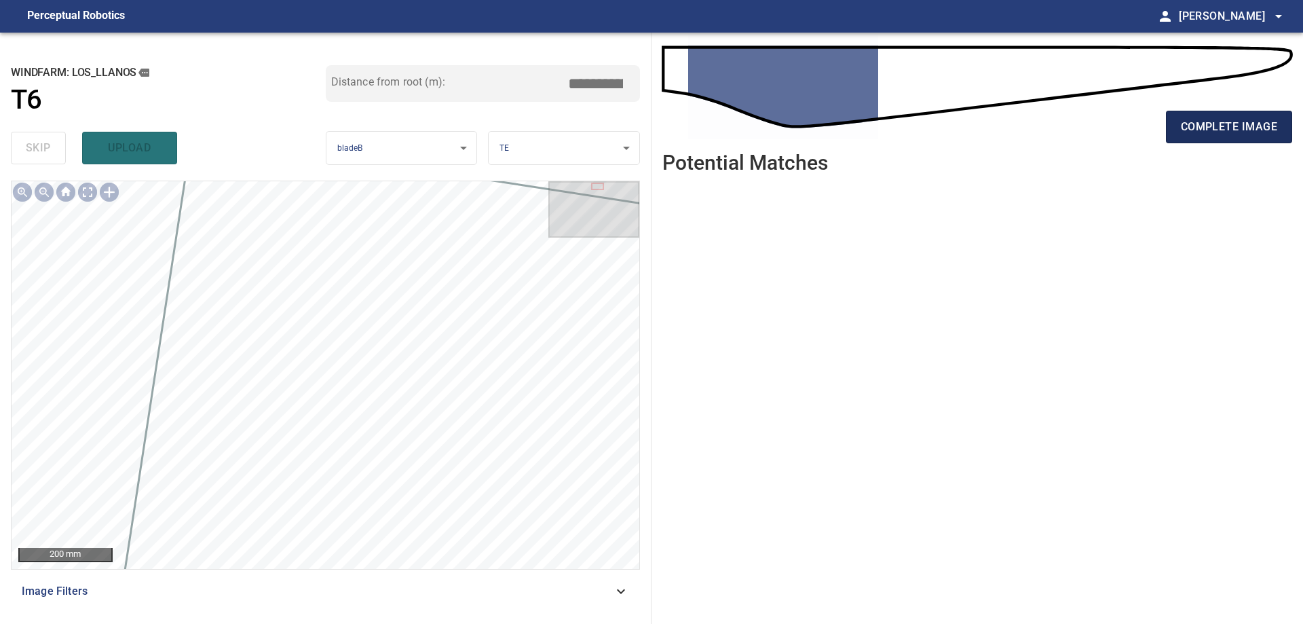
click at [1218, 122] on span "complete image" at bounding box center [1229, 126] width 96 height 19
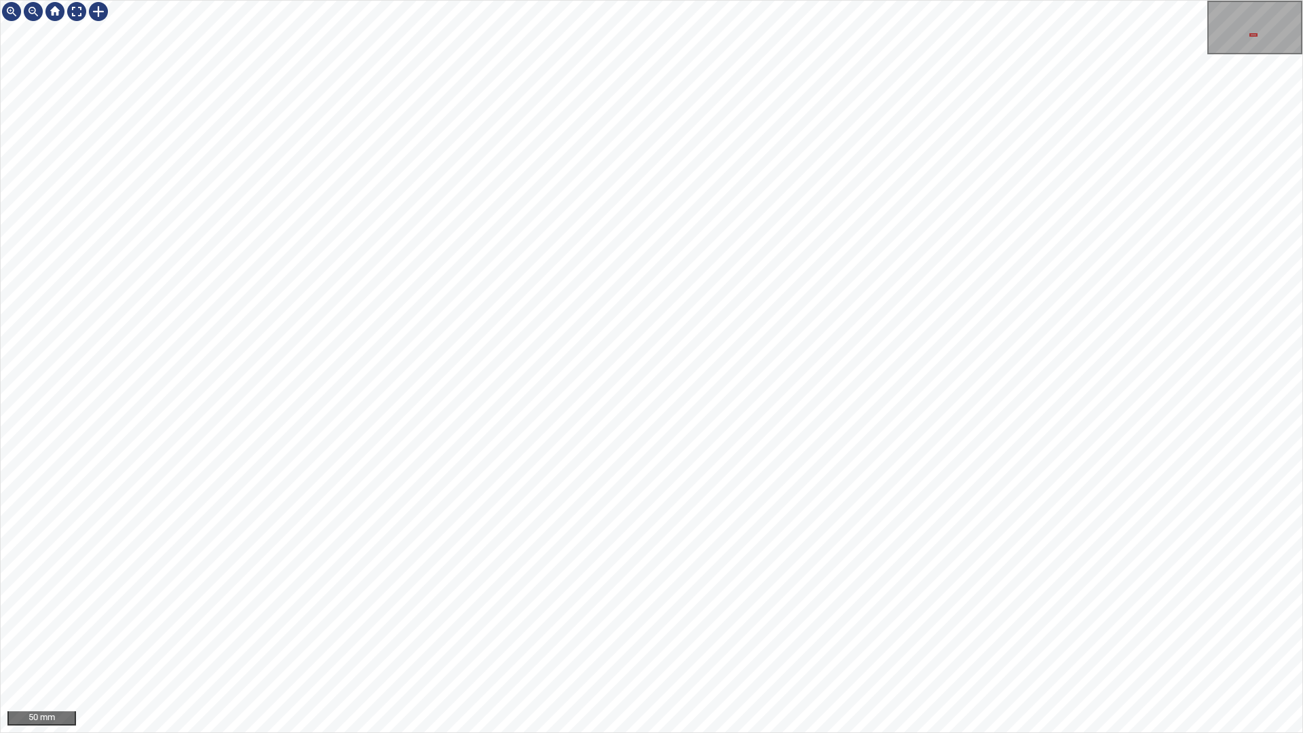
click at [413, 623] on div "50 mm" at bounding box center [651, 366] width 1303 height 733
click at [705, 623] on div "50 mm" at bounding box center [651, 366] width 1303 height 733
click at [674, 623] on div "50 mm" at bounding box center [651, 366] width 1303 height 733
click at [73, 12] on div at bounding box center [77, 12] width 22 height 22
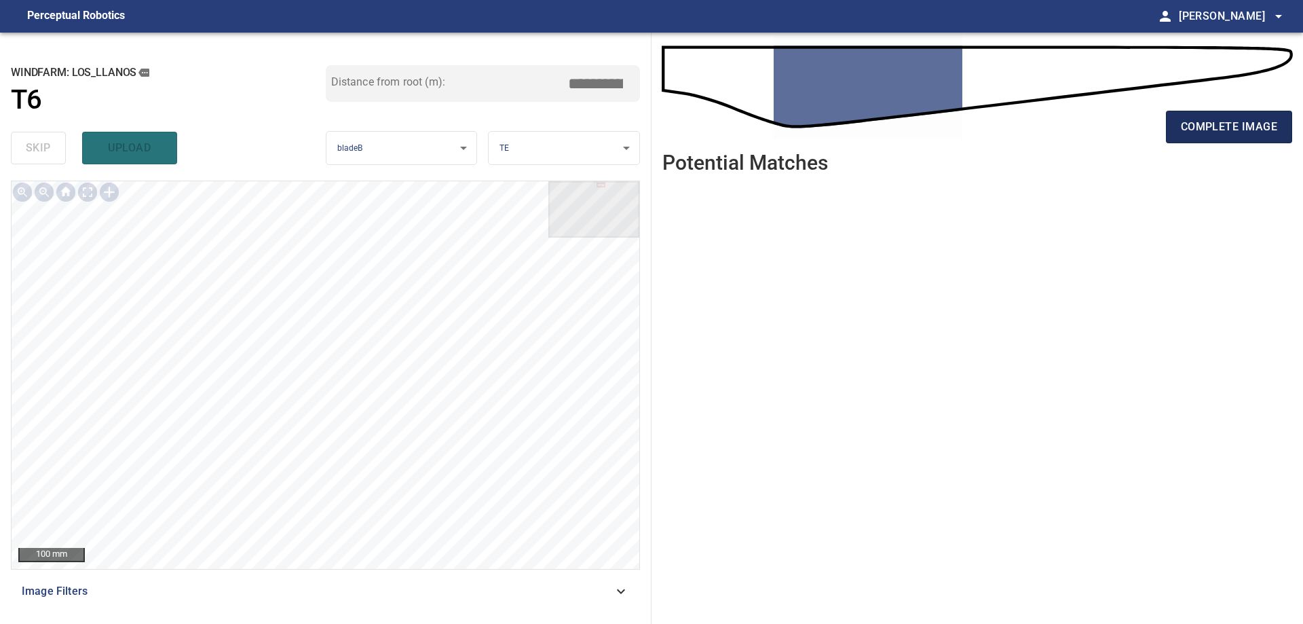
click at [1249, 126] on span "complete image" at bounding box center [1229, 126] width 96 height 19
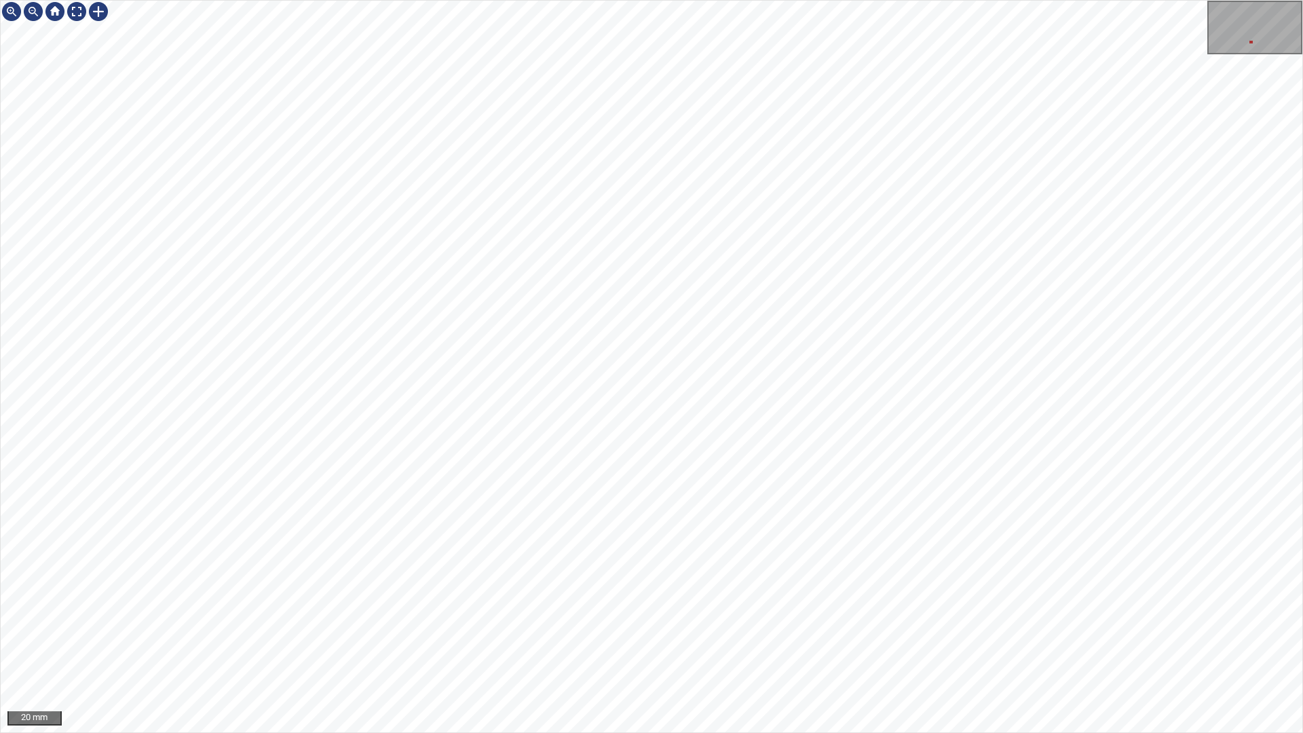
click at [835, 623] on div "20 mm" at bounding box center [651, 366] width 1303 height 733
click at [744, 623] on div "50 mm" at bounding box center [651, 366] width 1303 height 733
click at [869, 623] on div "50 mm" at bounding box center [651, 366] width 1303 height 733
click at [781, 623] on div "50 mm" at bounding box center [651, 366] width 1303 height 733
click at [622, 623] on div "50 mm" at bounding box center [651, 366] width 1303 height 733
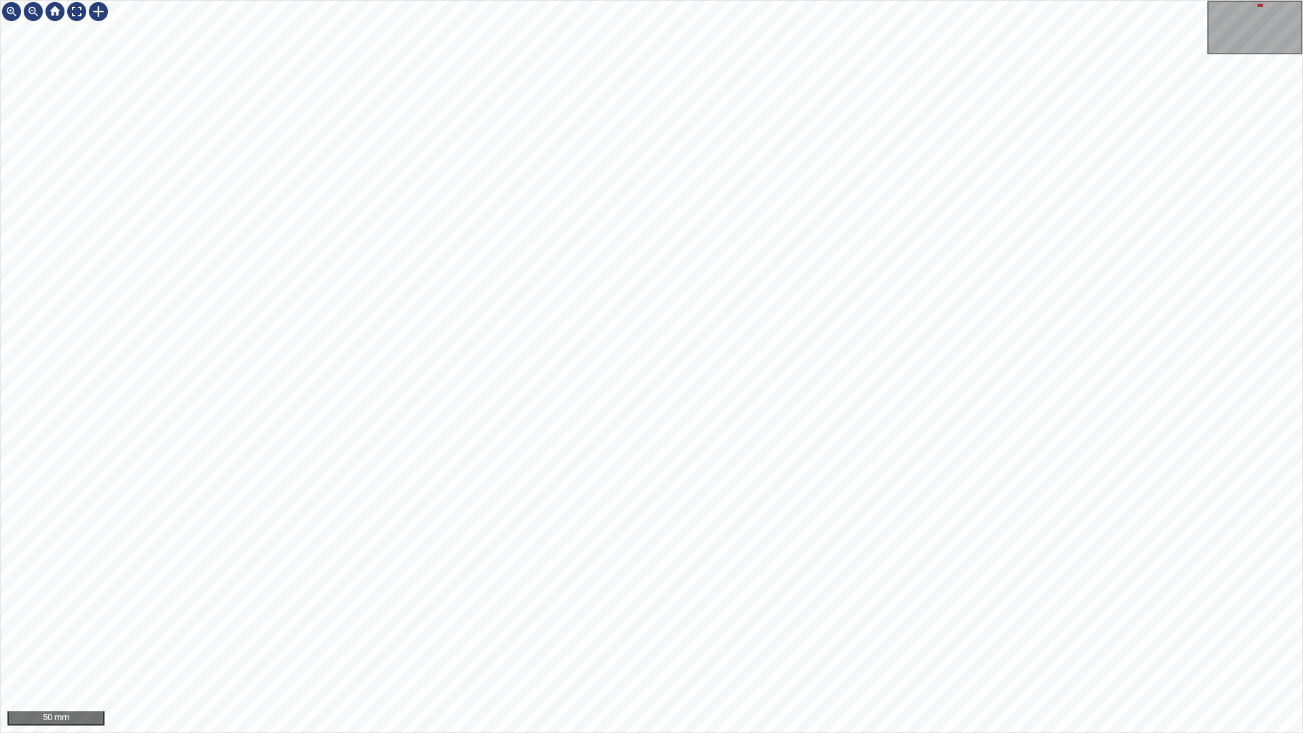
click at [836, 623] on div "50 mm" at bounding box center [651, 366] width 1303 height 733
click at [723, 623] on div "50 mm" at bounding box center [651, 366] width 1303 height 733
click at [529, 111] on icon at bounding box center [503, 84] width 184 height 239
click at [77, 12] on div at bounding box center [77, 12] width 22 height 22
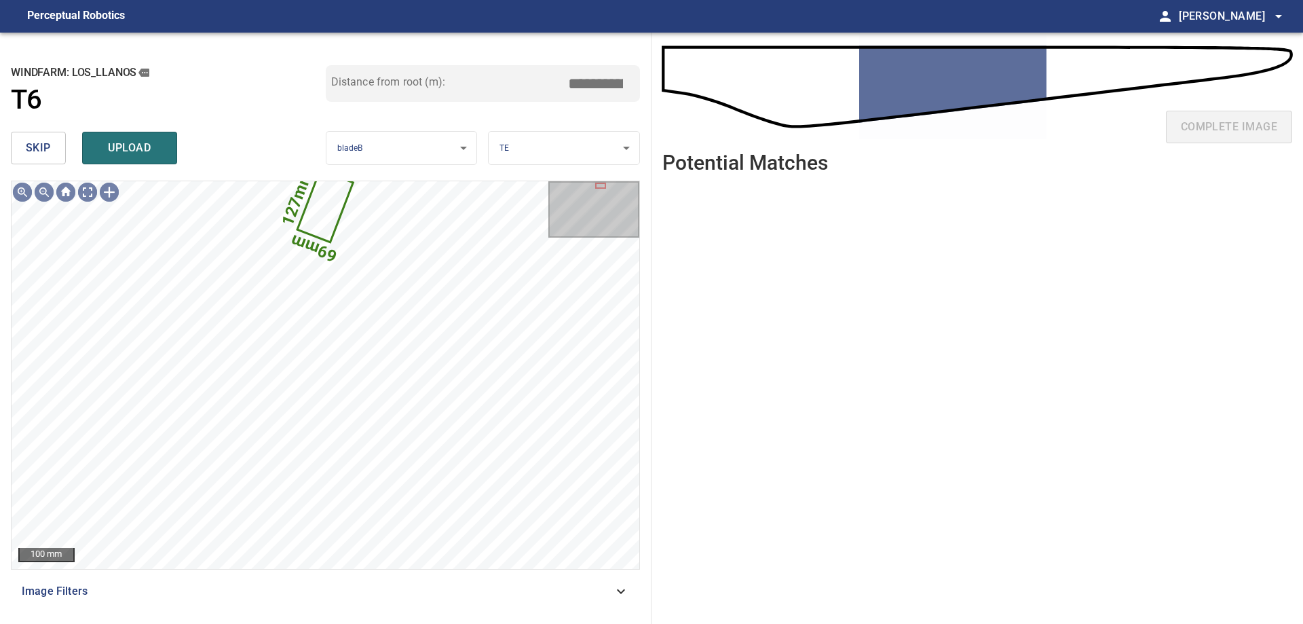
drag, startPoint x: 35, startPoint y: 153, endPoint x: 54, endPoint y: 152, distance: 19.7
click at [35, 153] on span "skip" at bounding box center [38, 147] width 25 height 19
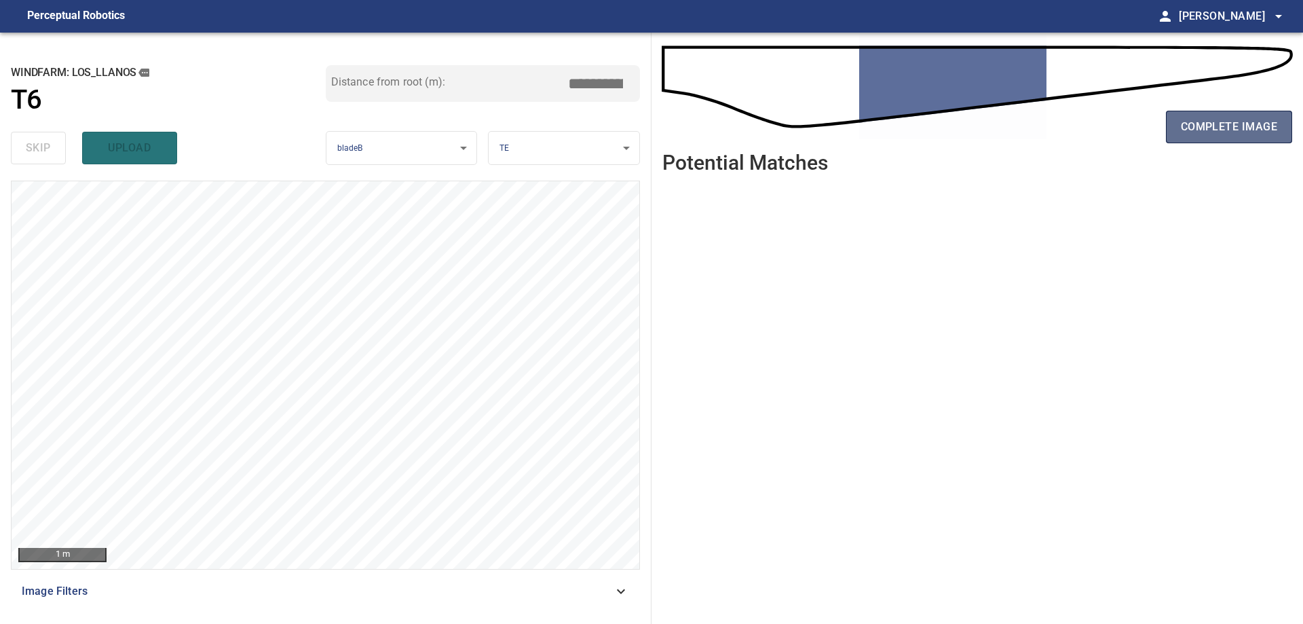
click at [1217, 119] on span "complete image" at bounding box center [1229, 126] width 96 height 19
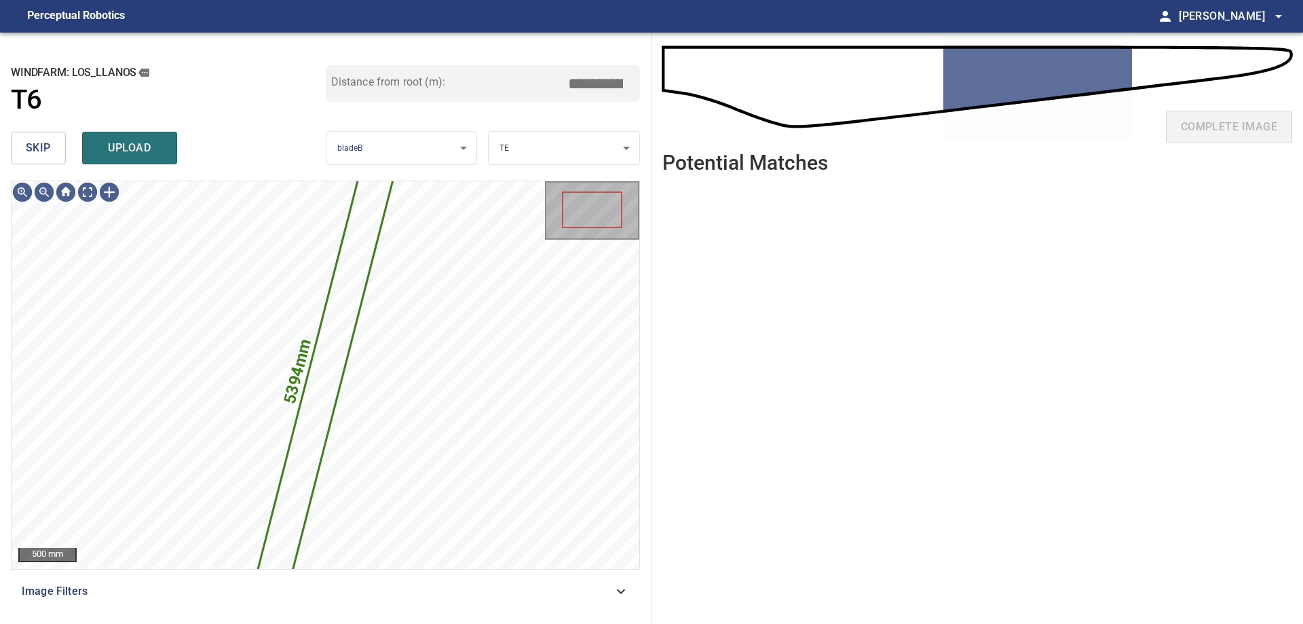
drag, startPoint x: 60, startPoint y: 143, endPoint x: 62, endPoint y: 155, distance: 12.5
click at [59, 145] on button "skip" at bounding box center [38, 148] width 55 height 33
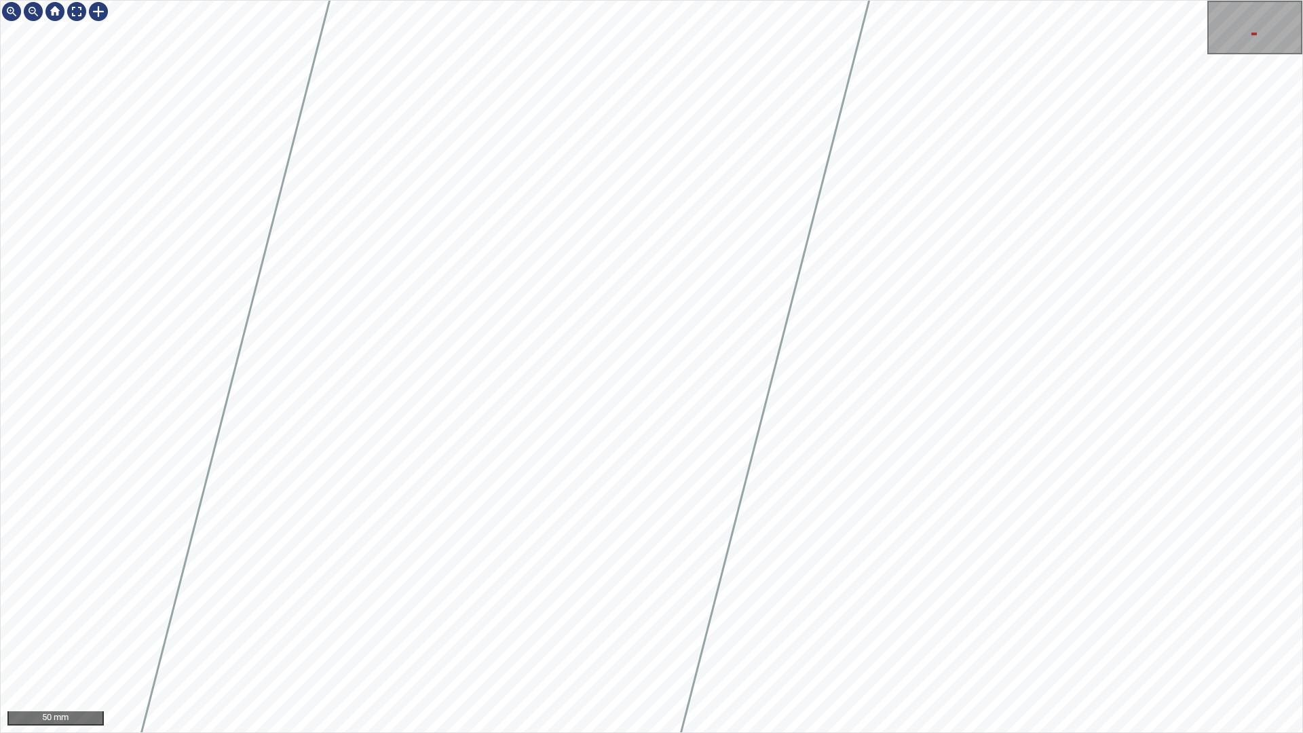
click at [1049, 623] on div "50 mm" at bounding box center [651, 366] width 1303 height 733
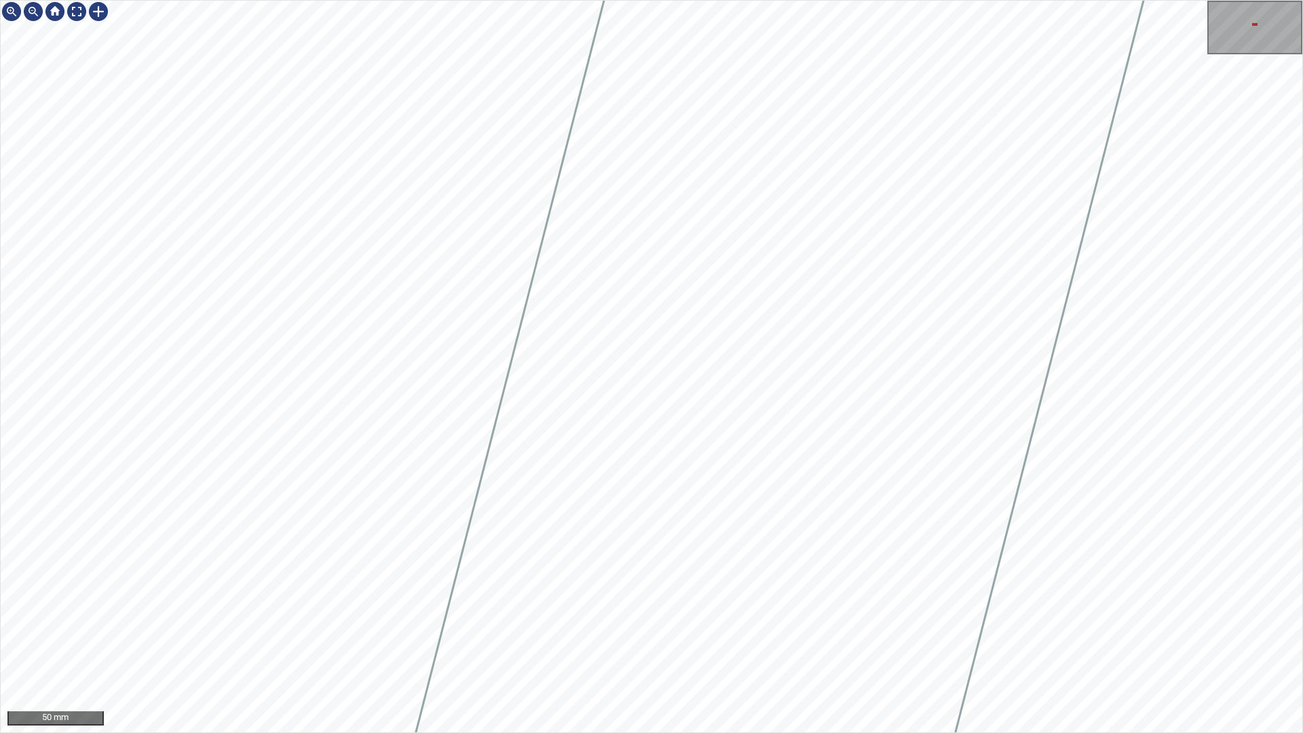
click at [1137, 623] on div "50 mm" at bounding box center [651, 366] width 1303 height 733
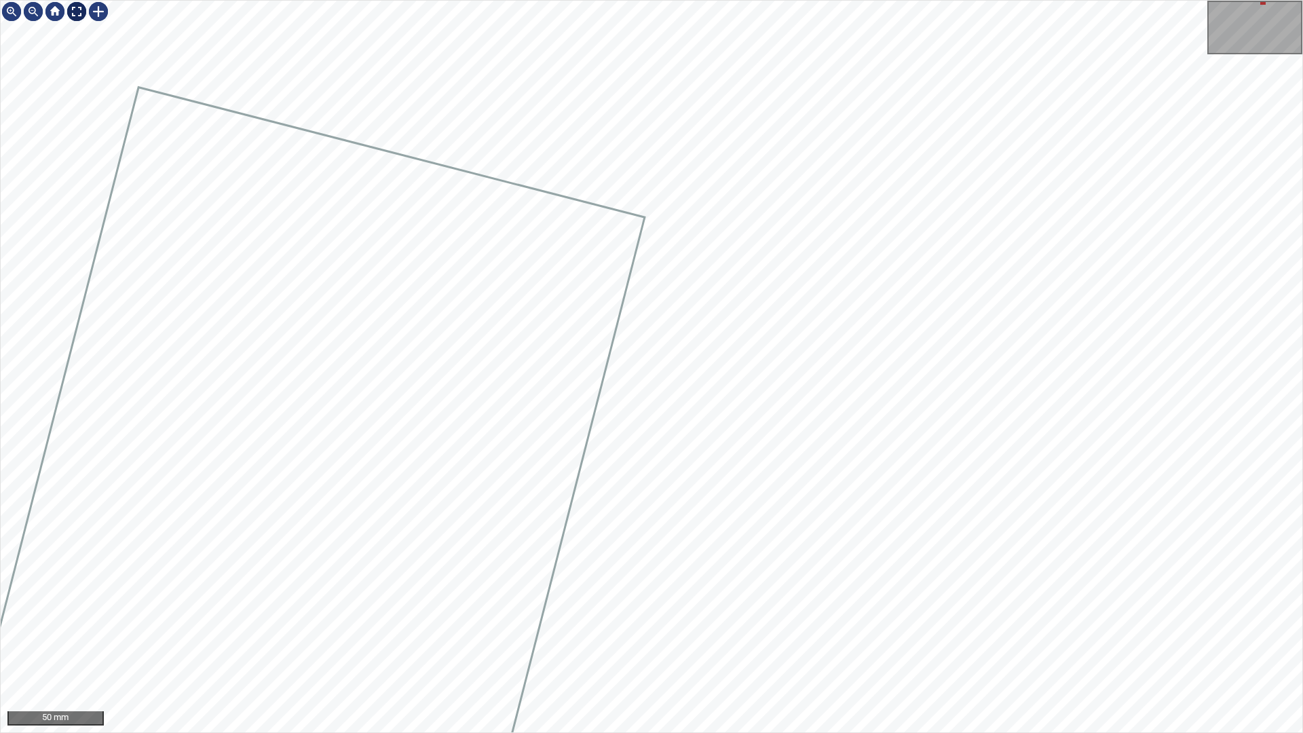
click at [75, 8] on div at bounding box center [77, 12] width 22 height 22
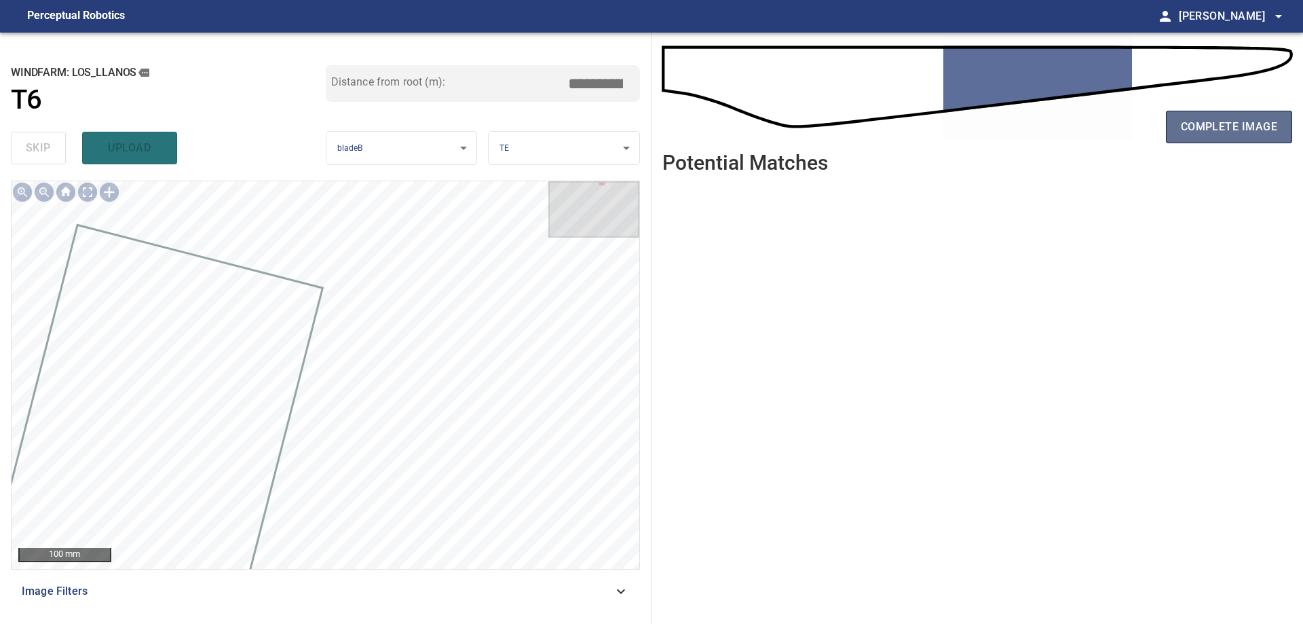
click at [1250, 124] on span "complete image" at bounding box center [1229, 126] width 96 height 19
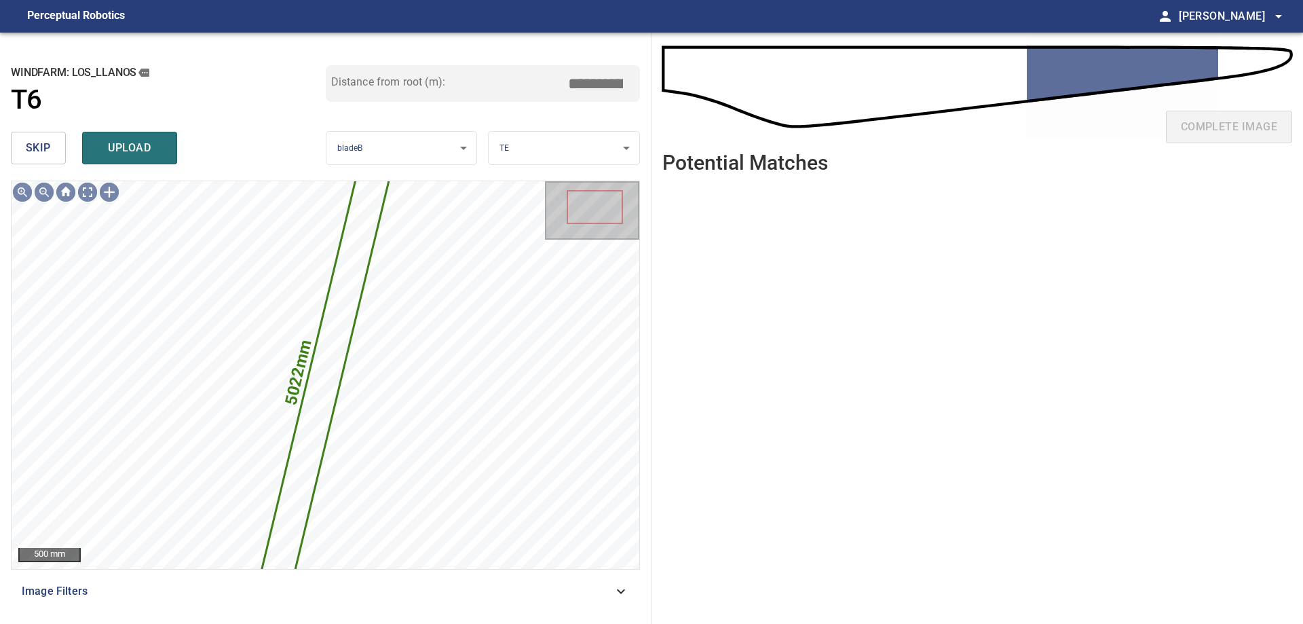
click at [26, 147] on span "skip" at bounding box center [38, 147] width 25 height 19
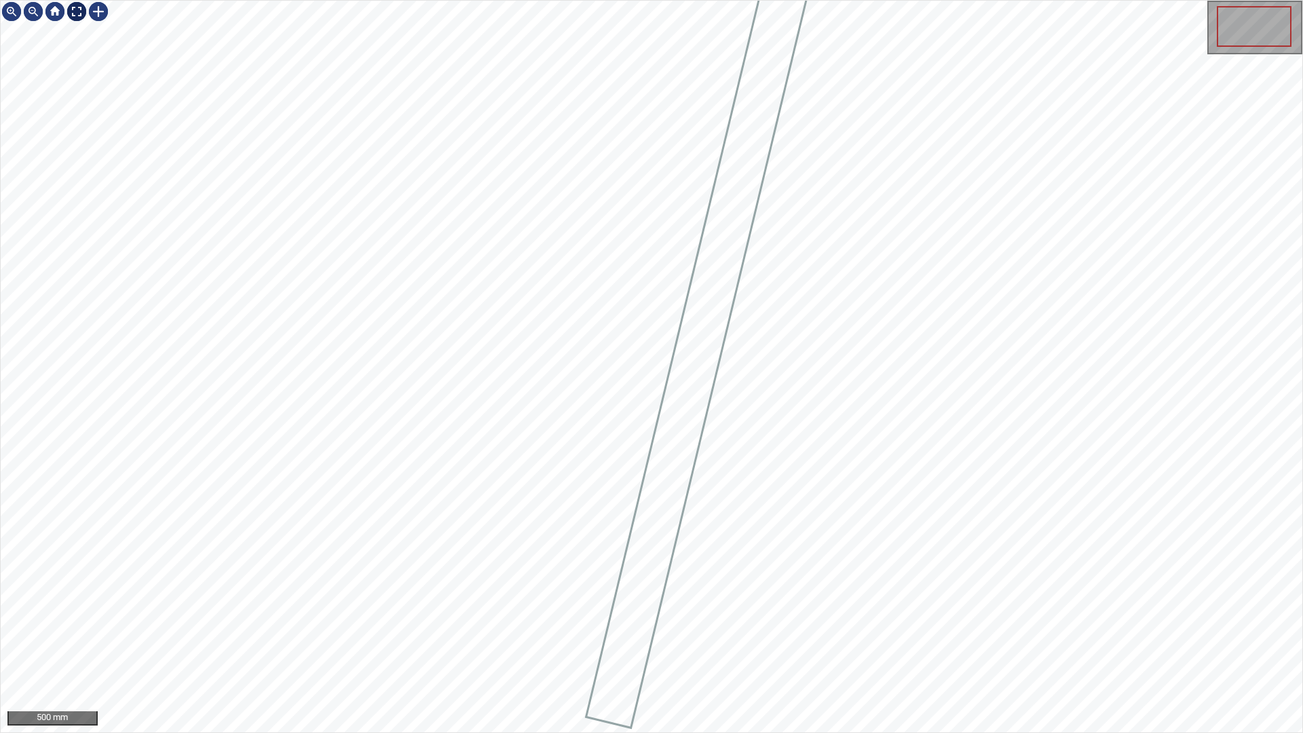
click at [69, 6] on div at bounding box center [77, 12] width 22 height 22
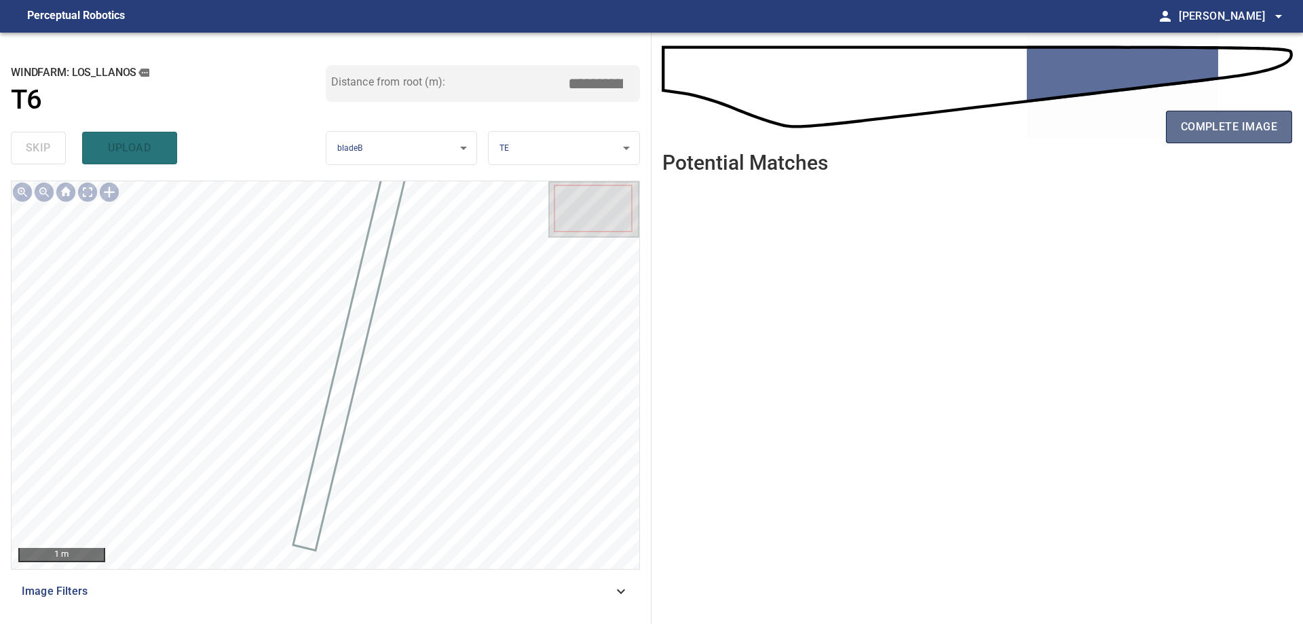
click at [1246, 135] on span "complete image" at bounding box center [1229, 126] width 96 height 19
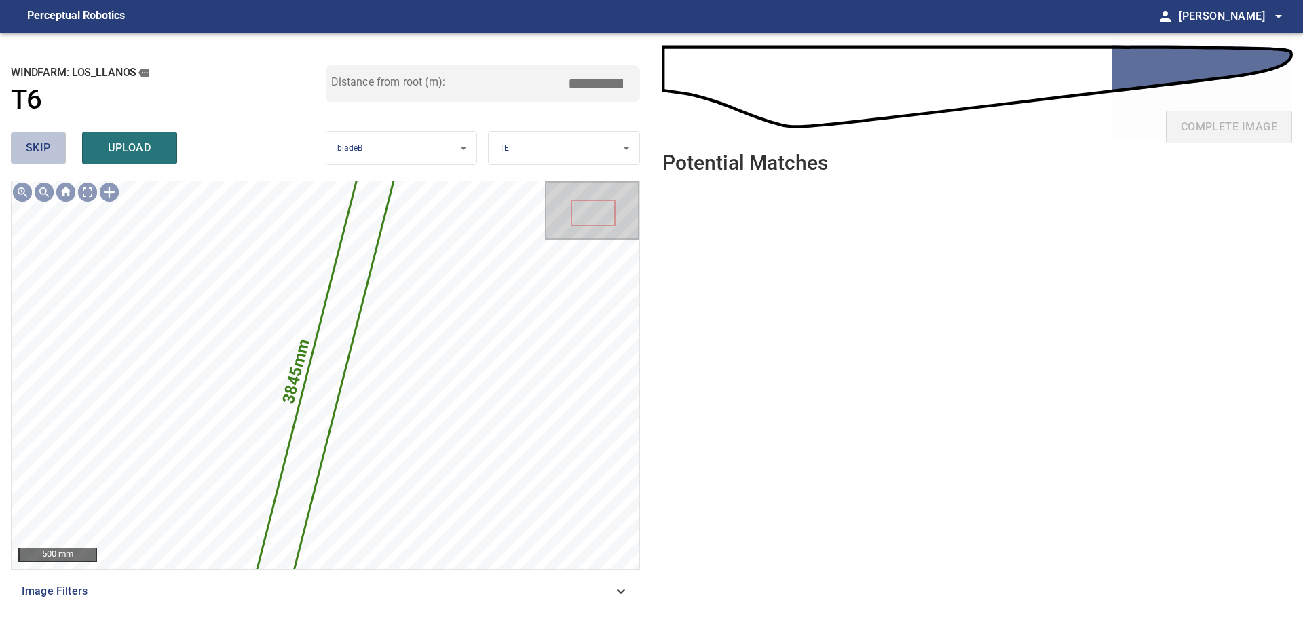
click at [45, 155] on span "skip" at bounding box center [38, 147] width 25 height 19
drag, startPoint x: 45, startPoint y: 155, endPoint x: 47, endPoint y: 166, distance: 10.9
click at [45, 164] on button "skip" at bounding box center [38, 148] width 55 height 33
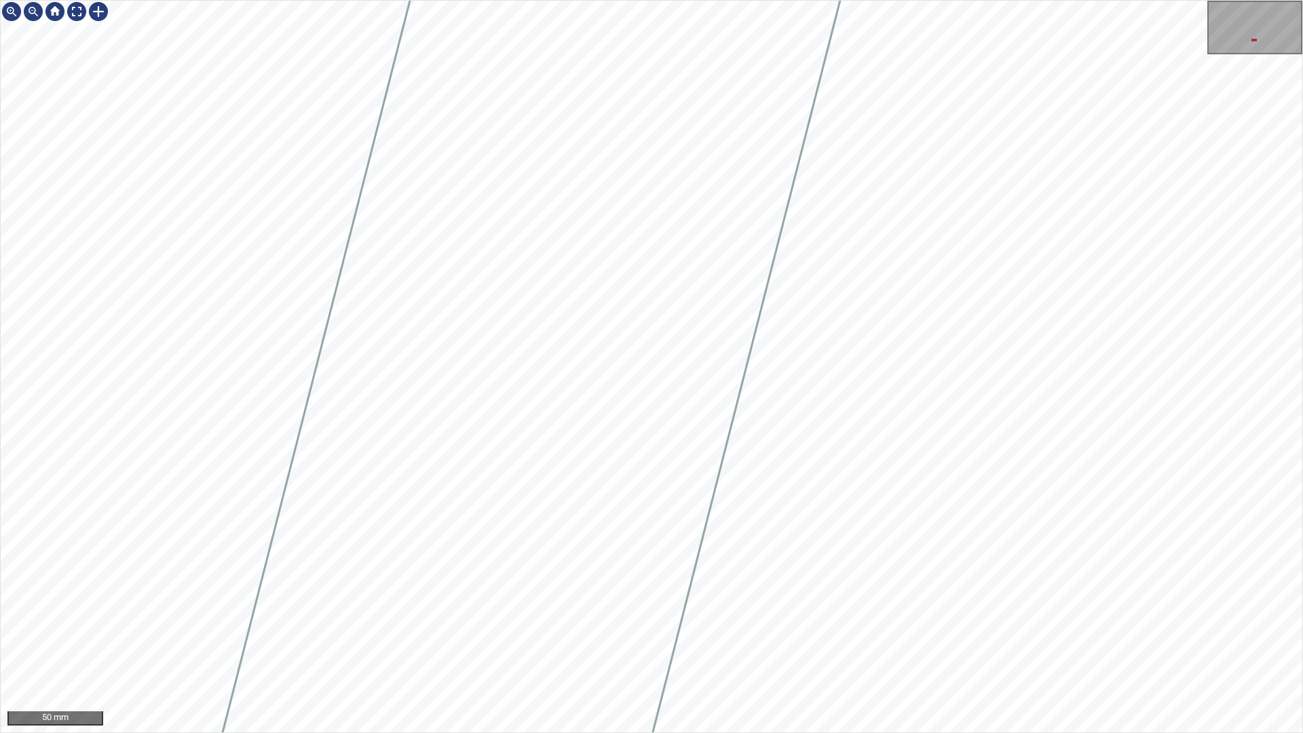
click at [768, 623] on div "50 mm" at bounding box center [651, 366] width 1303 height 733
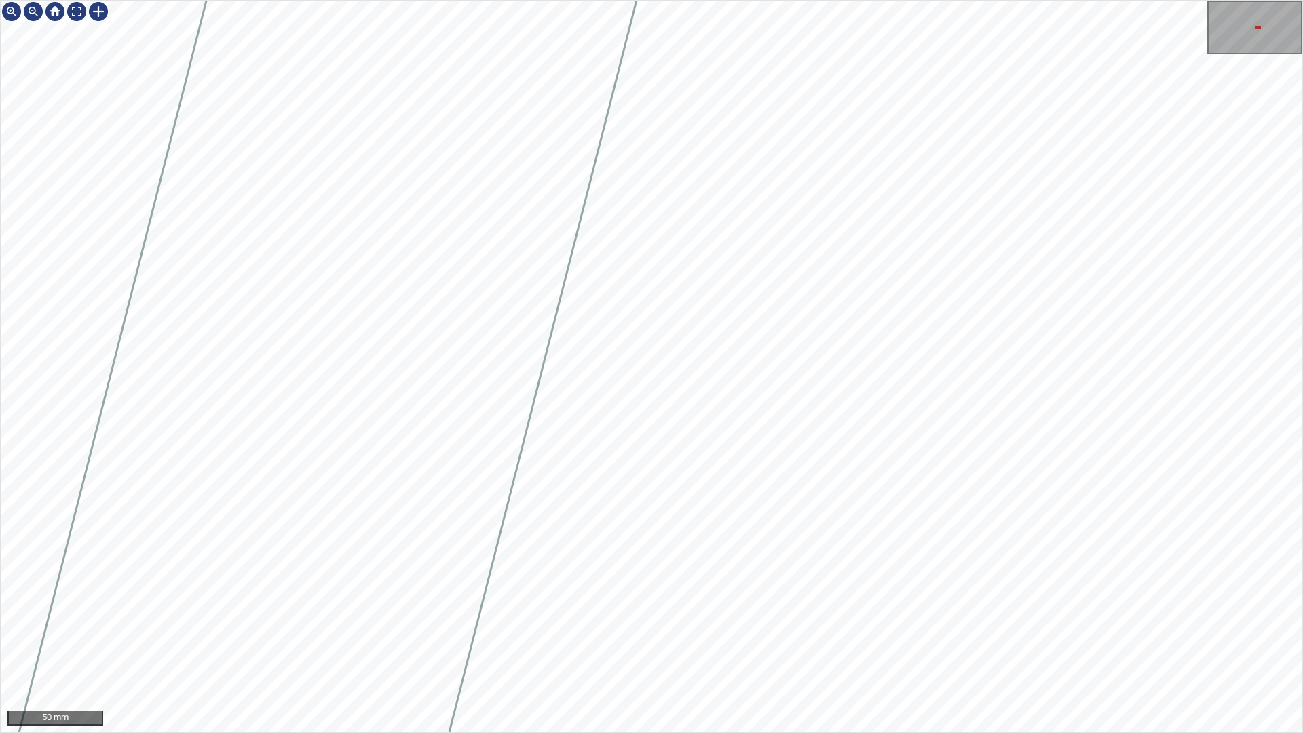
click at [820, 623] on div "50 mm" at bounding box center [651, 366] width 1303 height 733
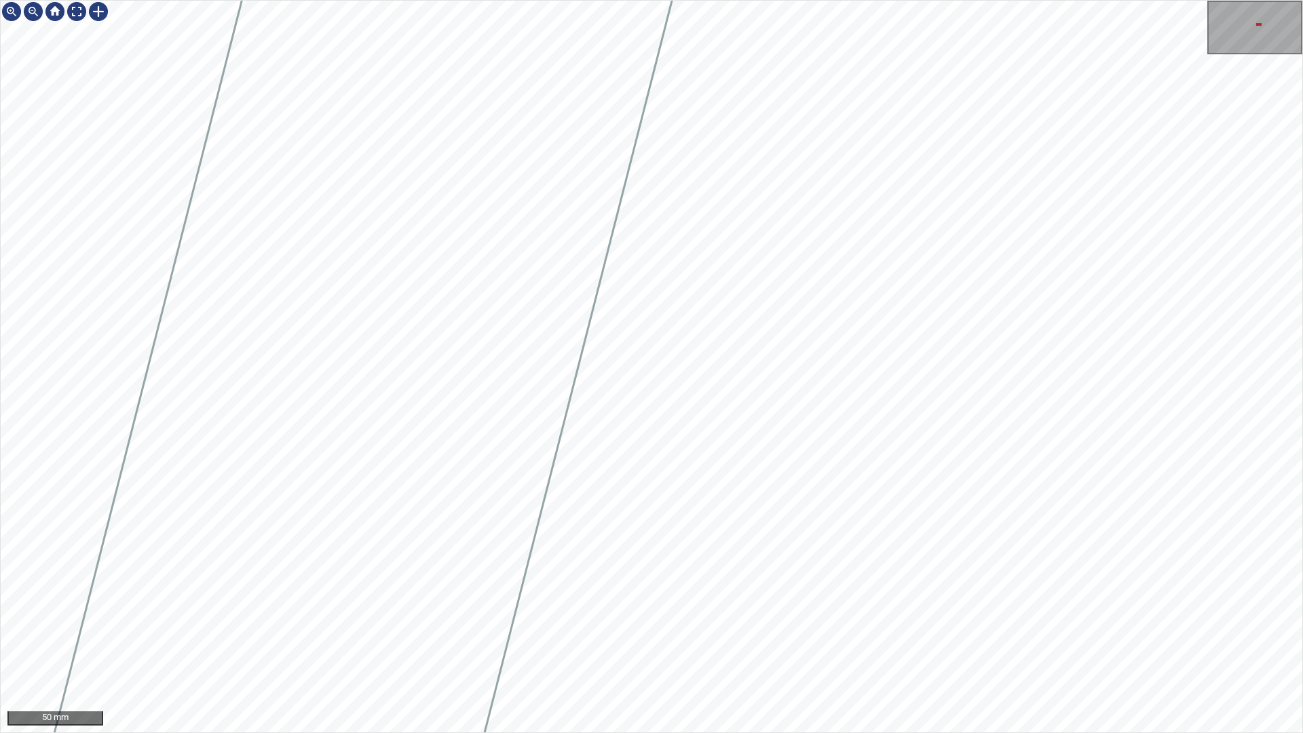
click at [768, 623] on div "50 mm" at bounding box center [651, 366] width 1303 height 733
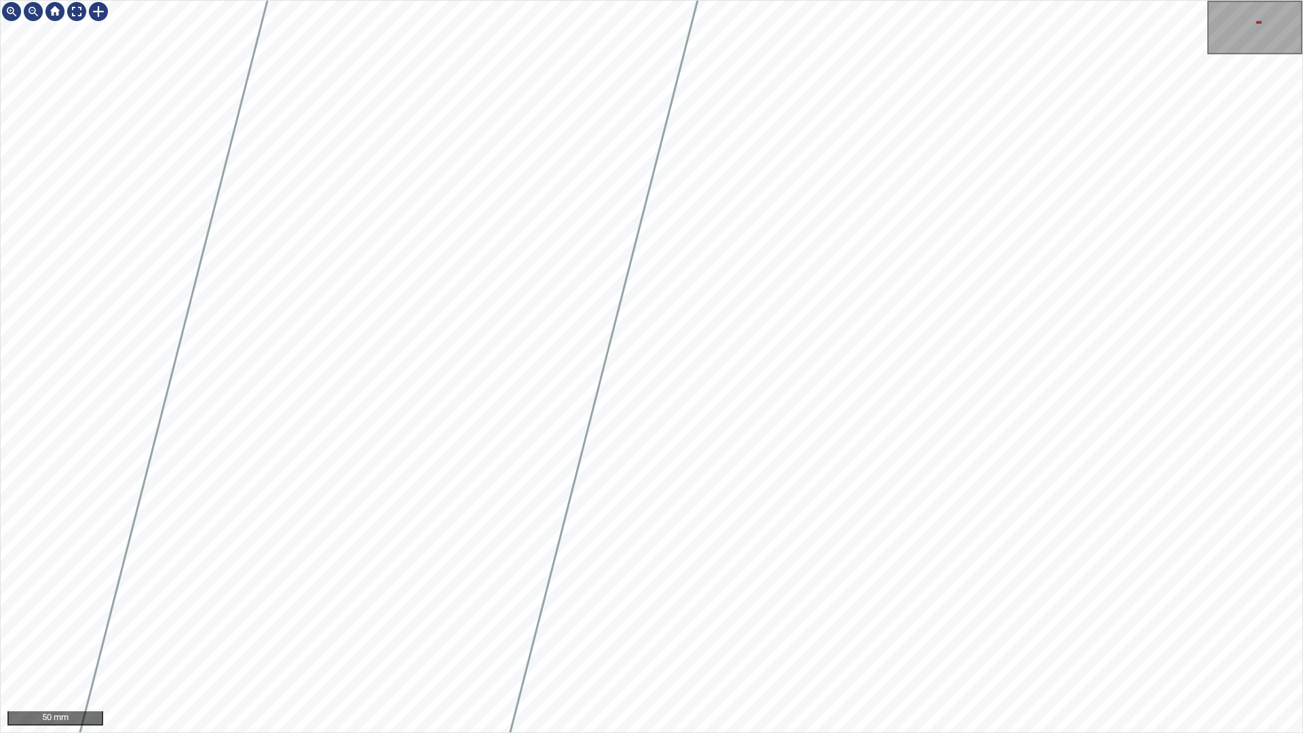
click at [897, 623] on div "50 mm" at bounding box center [651, 366] width 1303 height 733
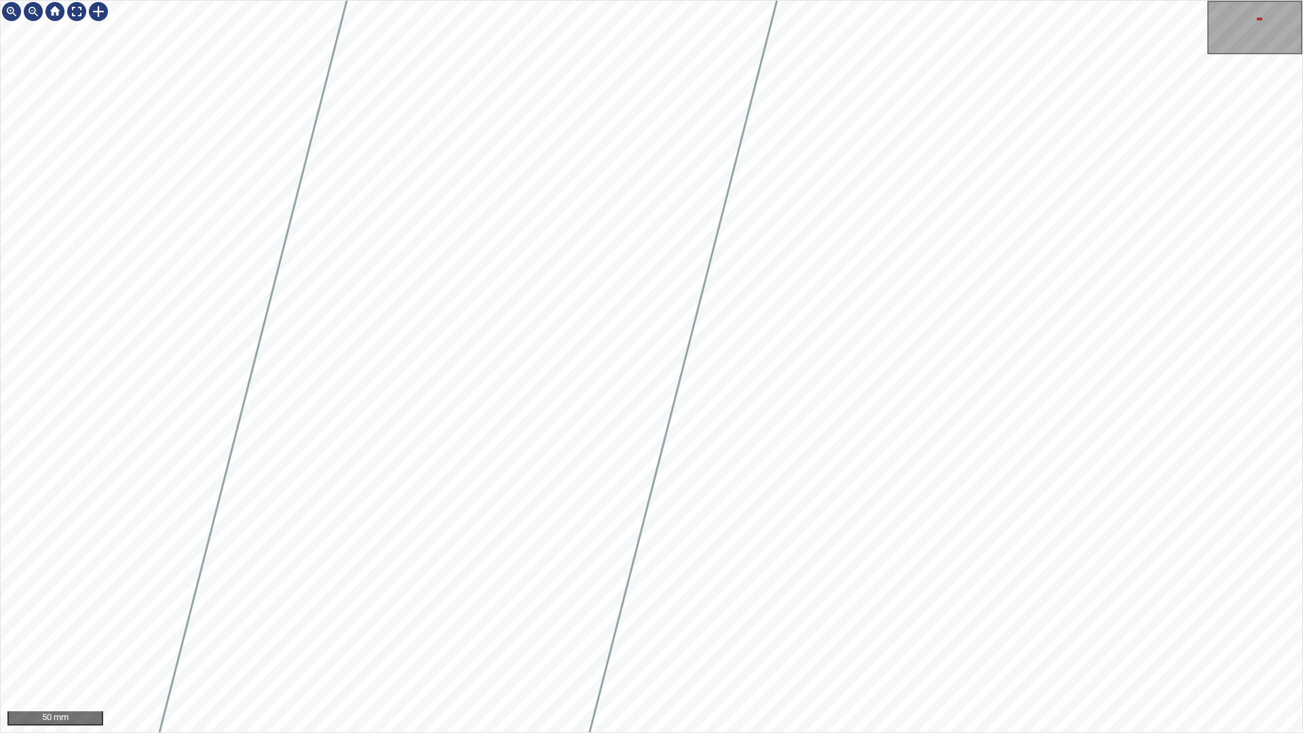
click at [921, 623] on div "50 mm" at bounding box center [651, 366] width 1303 height 733
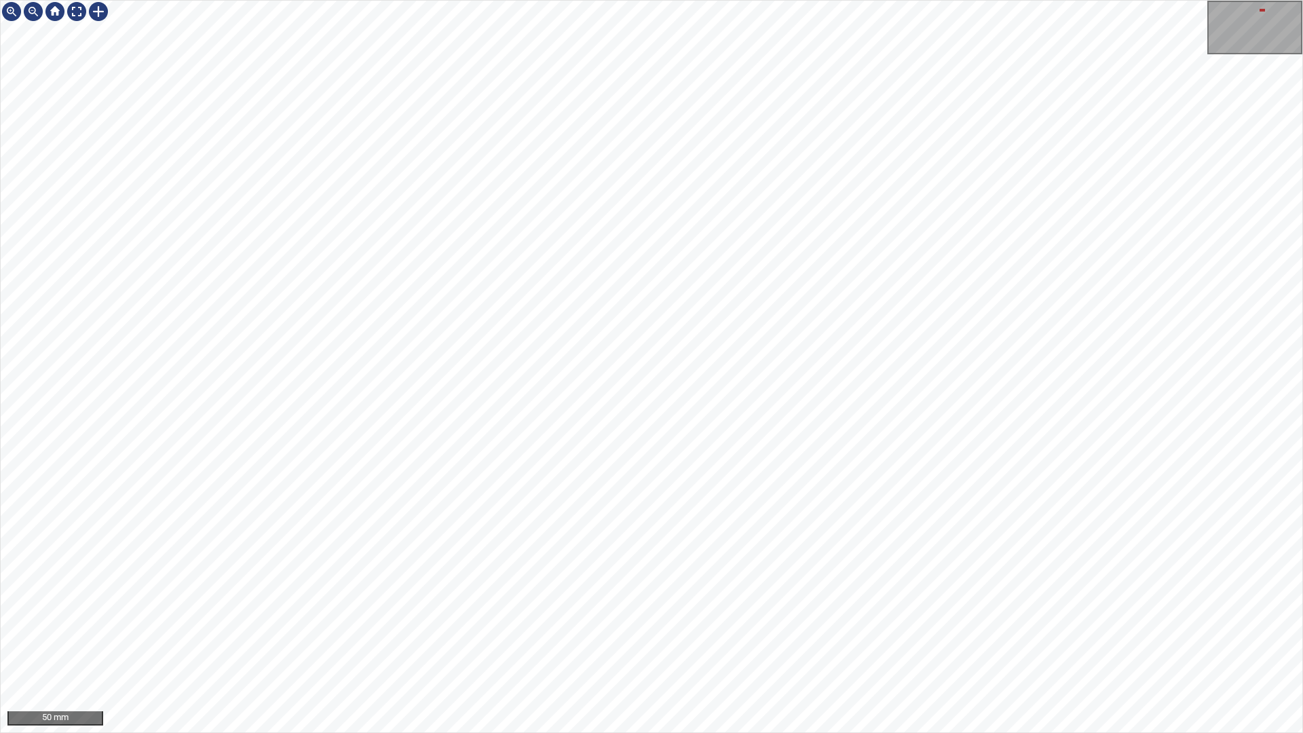
click at [701, 623] on div "50 mm" at bounding box center [651, 366] width 1303 height 733
click at [727, 623] on div "50 mm" at bounding box center [651, 366] width 1303 height 733
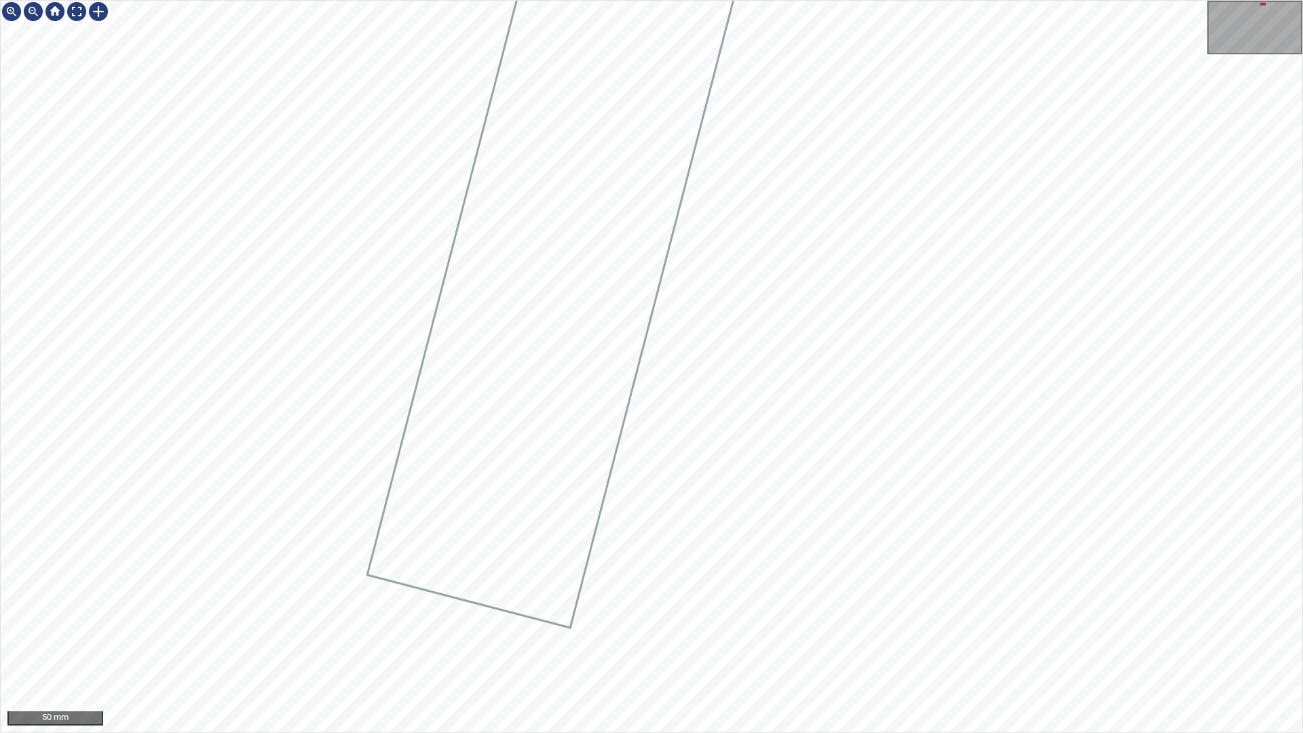
click at [859, 623] on div "50 mm" at bounding box center [651, 366] width 1303 height 733
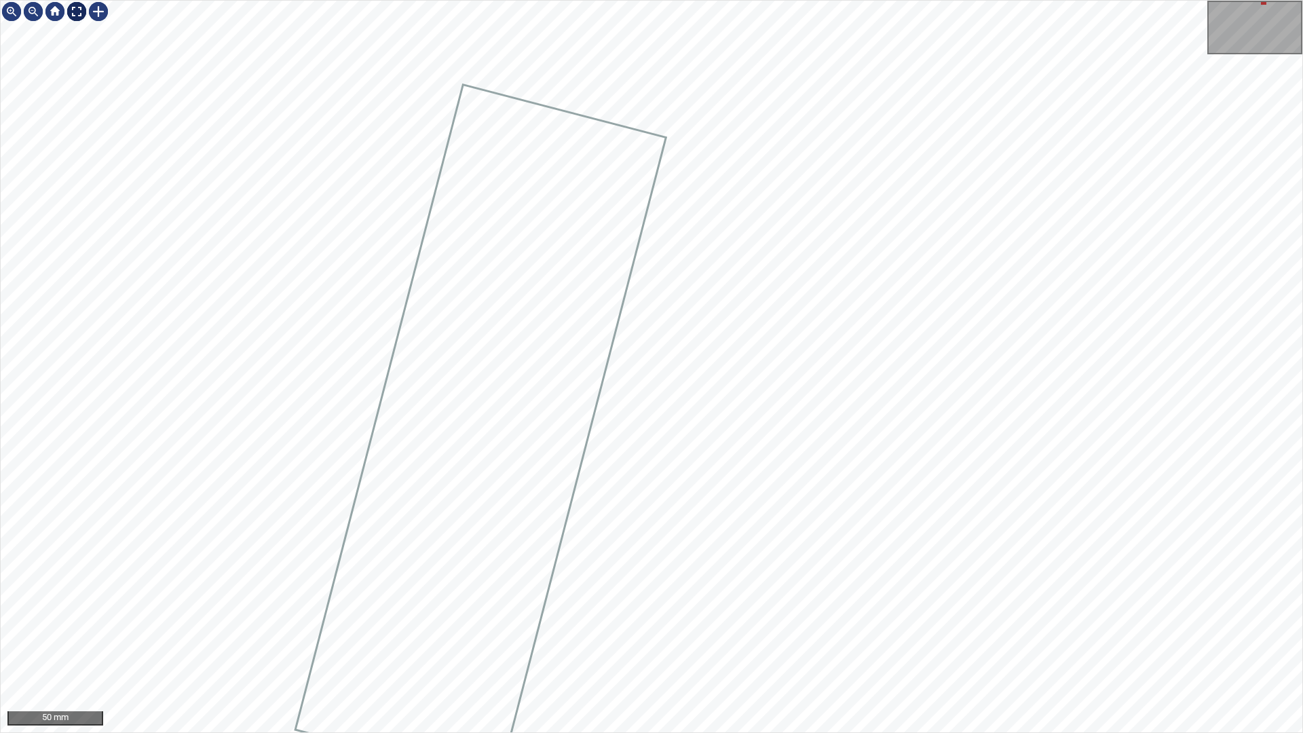
click at [79, 14] on div at bounding box center [77, 12] width 22 height 22
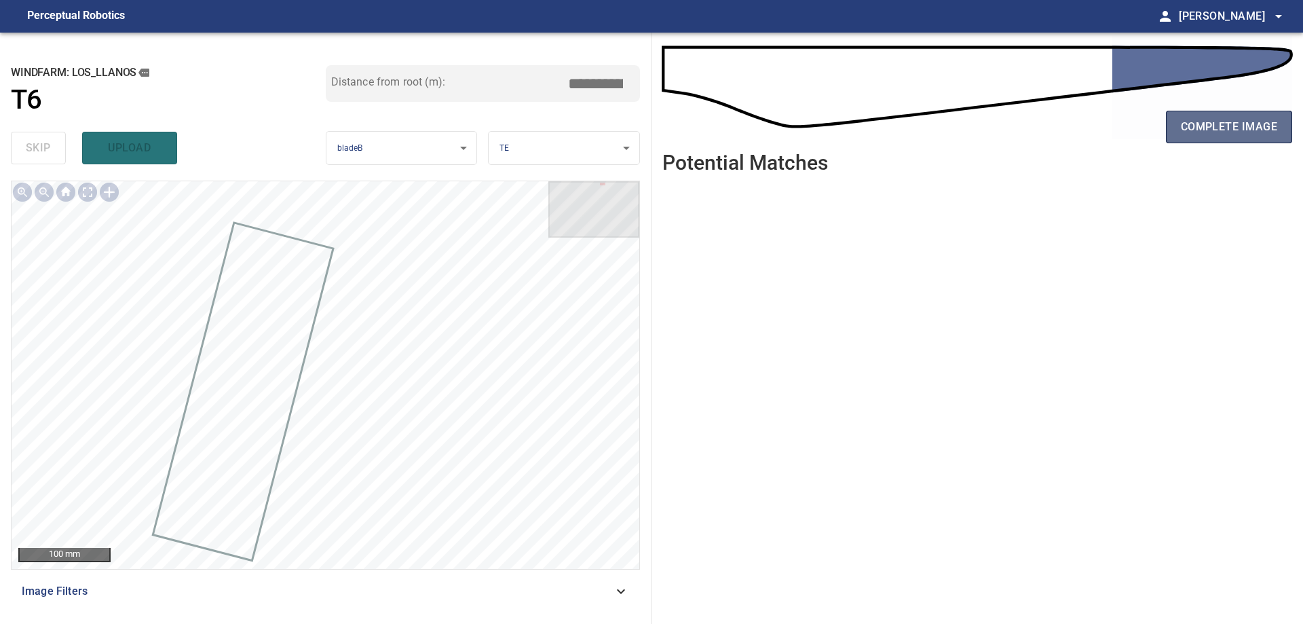
click at [1237, 129] on span "complete image" at bounding box center [1229, 126] width 96 height 19
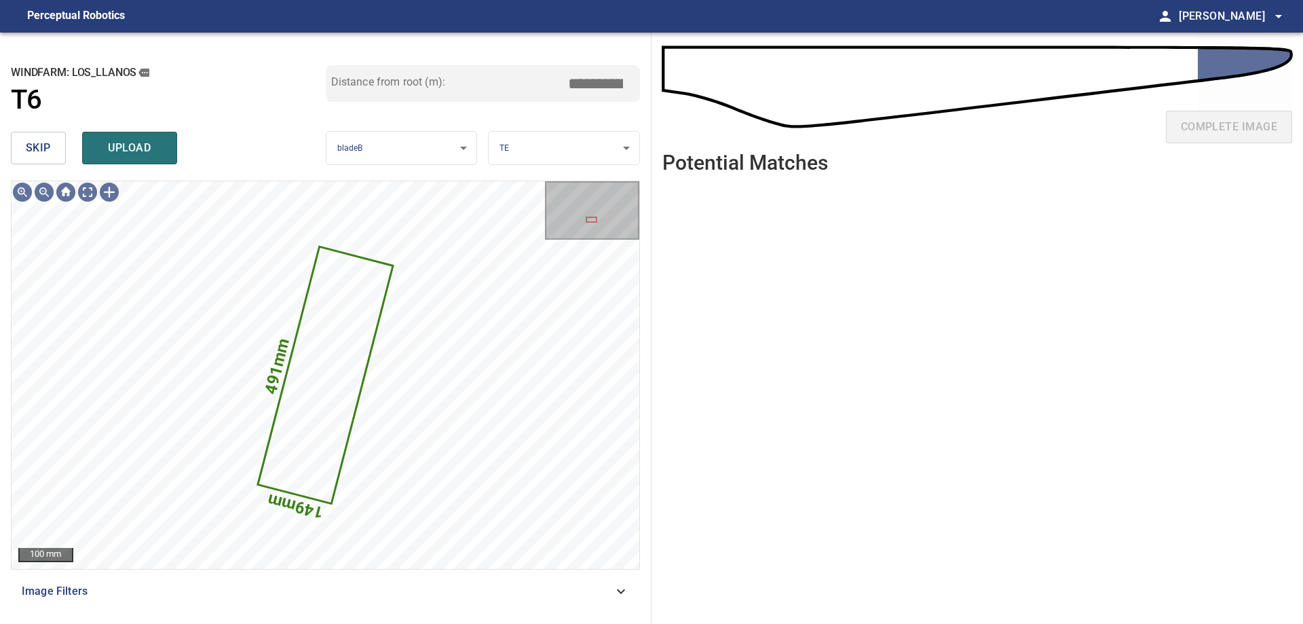
drag, startPoint x: 12, startPoint y: 147, endPoint x: 19, endPoint y: 151, distance: 8.3
click at [19, 151] on button "skip" at bounding box center [38, 148] width 55 height 33
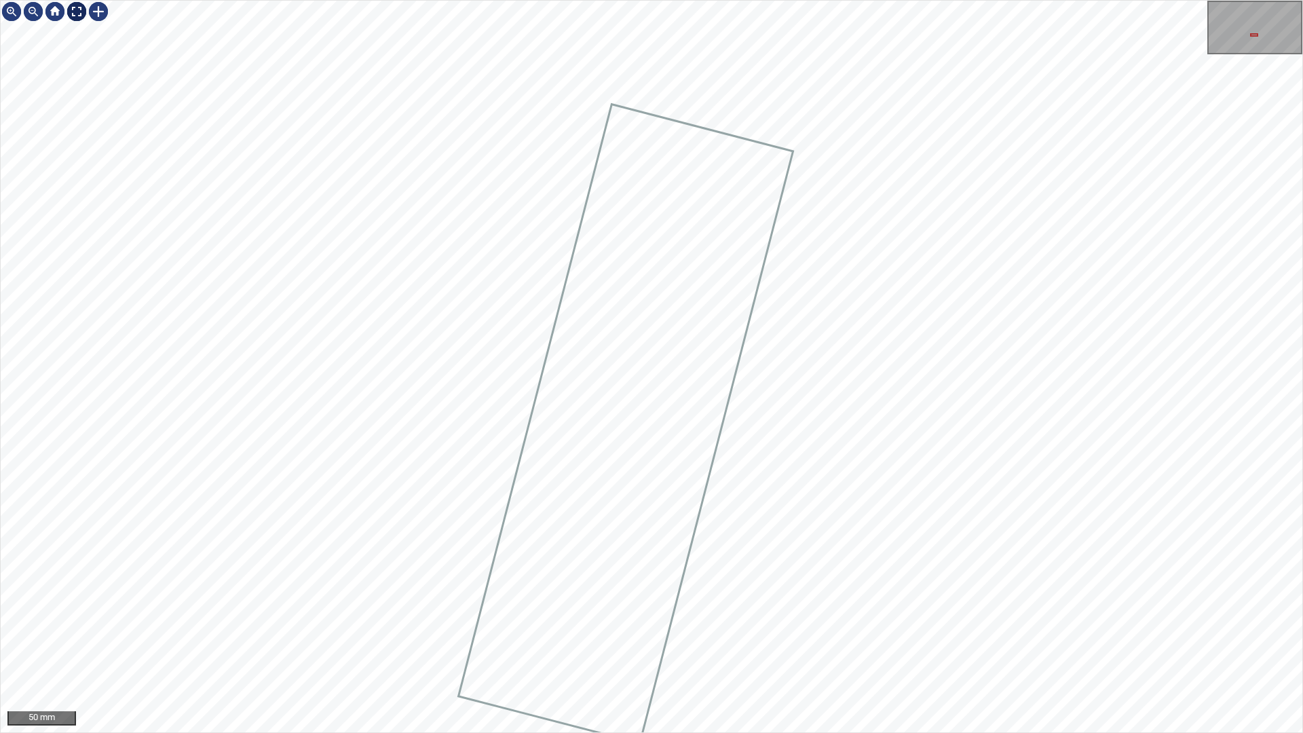
click at [76, 7] on div at bounding box center [77, 12] width 22 height 22
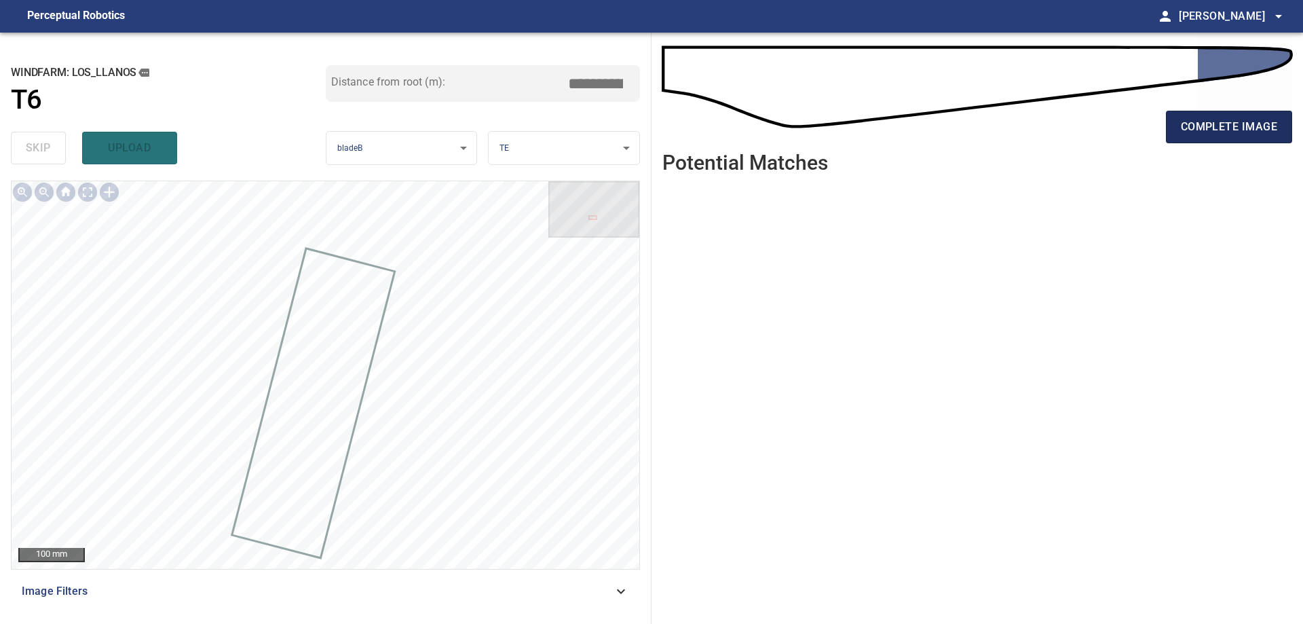
click at [1271, 122] on span "complete image" at bounding box center [1229, 126] width 96 height 19
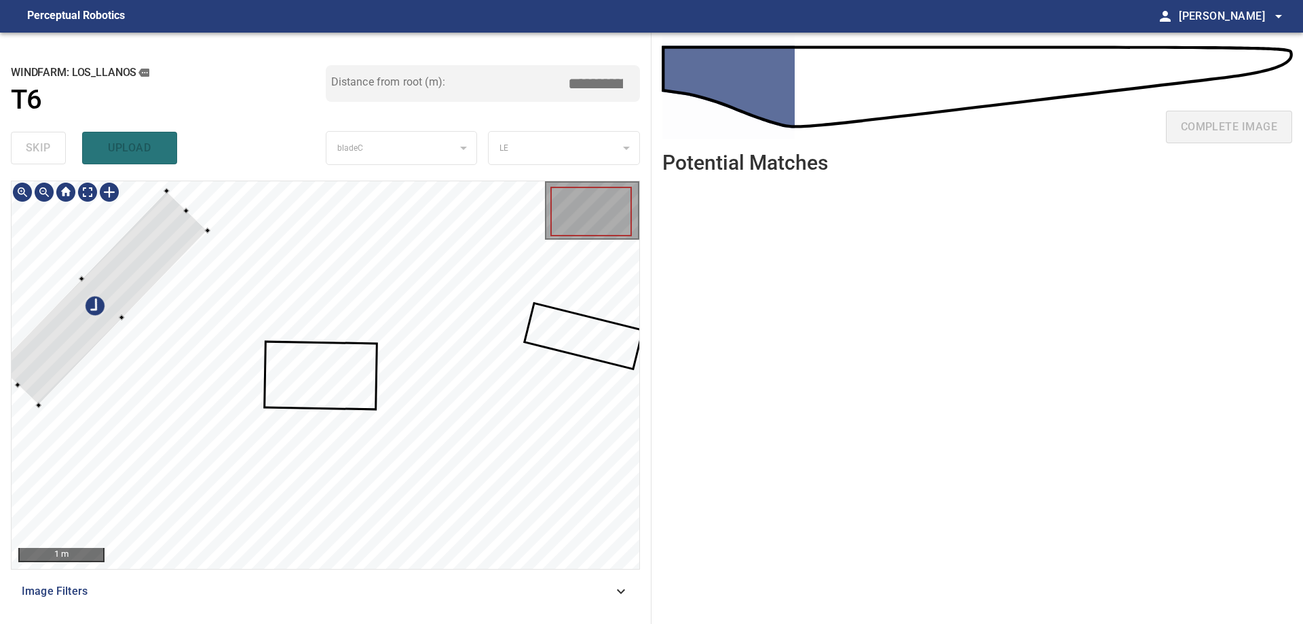
click at [96, 240] on div at bounding box center [326, 375] width 628 height 388
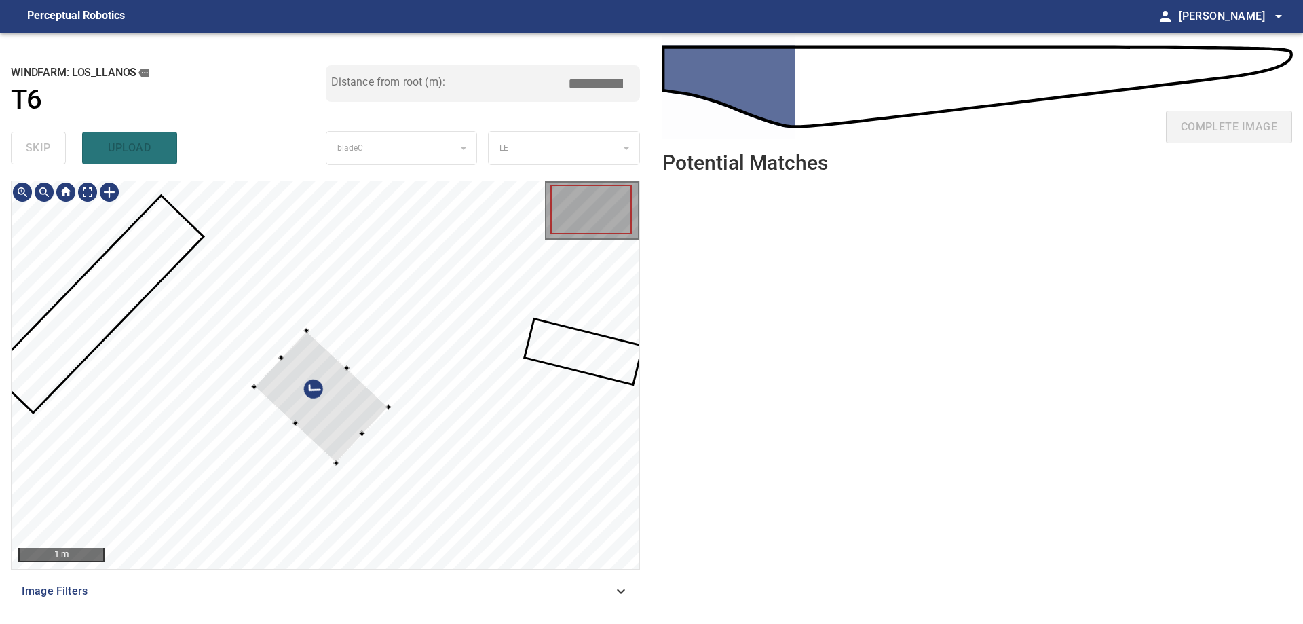
click at [362, 418] on div at bounding box center [322, 396] width 134 height 132
click at [368, 431] on div at bounding box center [363, 436] width 53 height 56
click at [327, 430] on div at bounding box center [321, 396] width 136 height 134
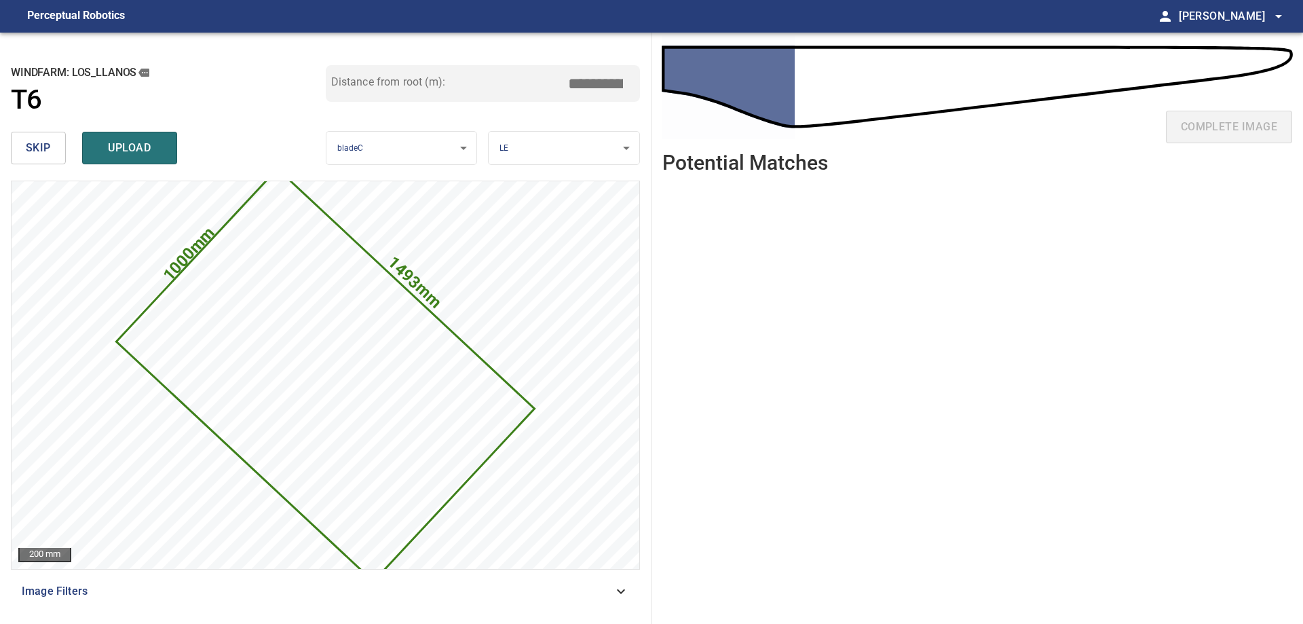
drag, startPoint x: 606, startPoint y: 88, endPoint x: 803, endPoint y: 84, distance: 196.9
click at [794, 87] on div "**********" at bounding box center [651, 328] width 1303 height 591
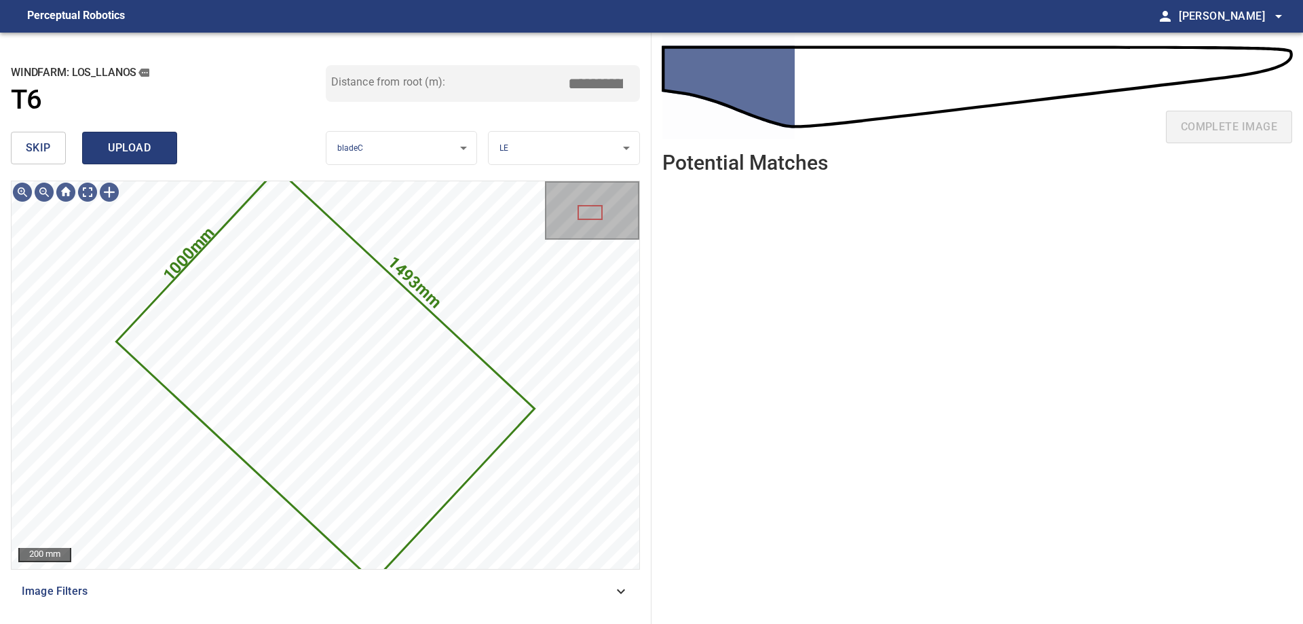
type input "****"
click at [170, 155] on button "upload" at bounding box center [129, 148] width 95 height 33
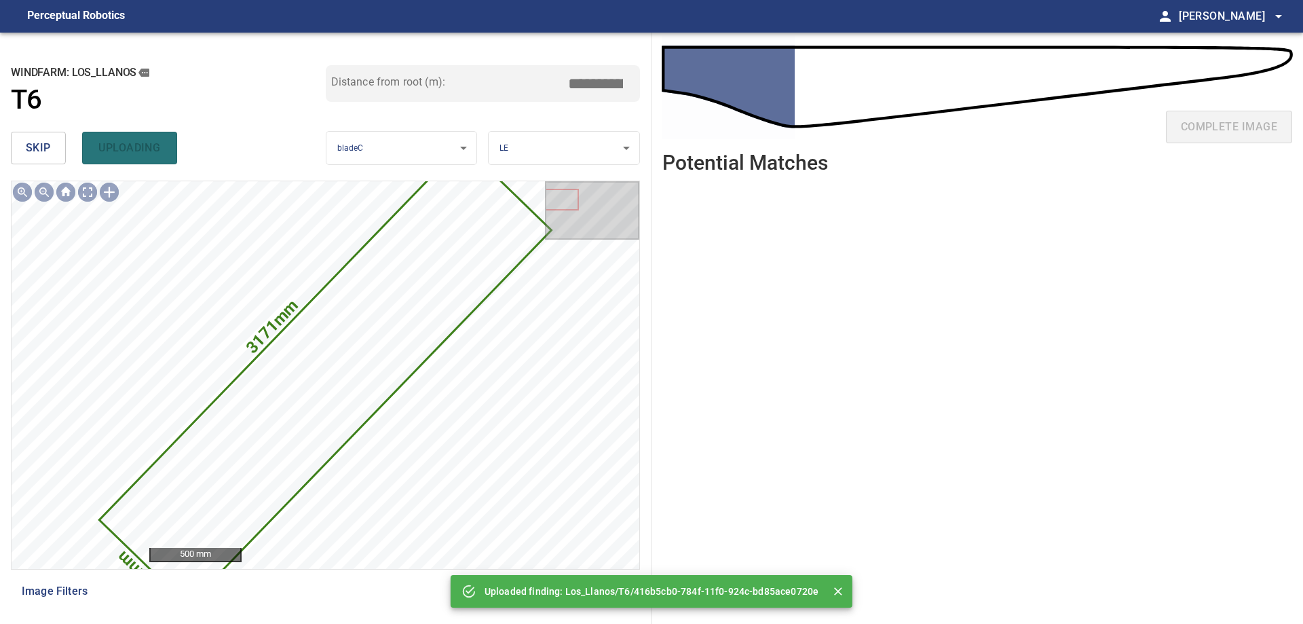
click at [22, 151] on button "skip" at bounding box center [38, 148] width 55 height 33
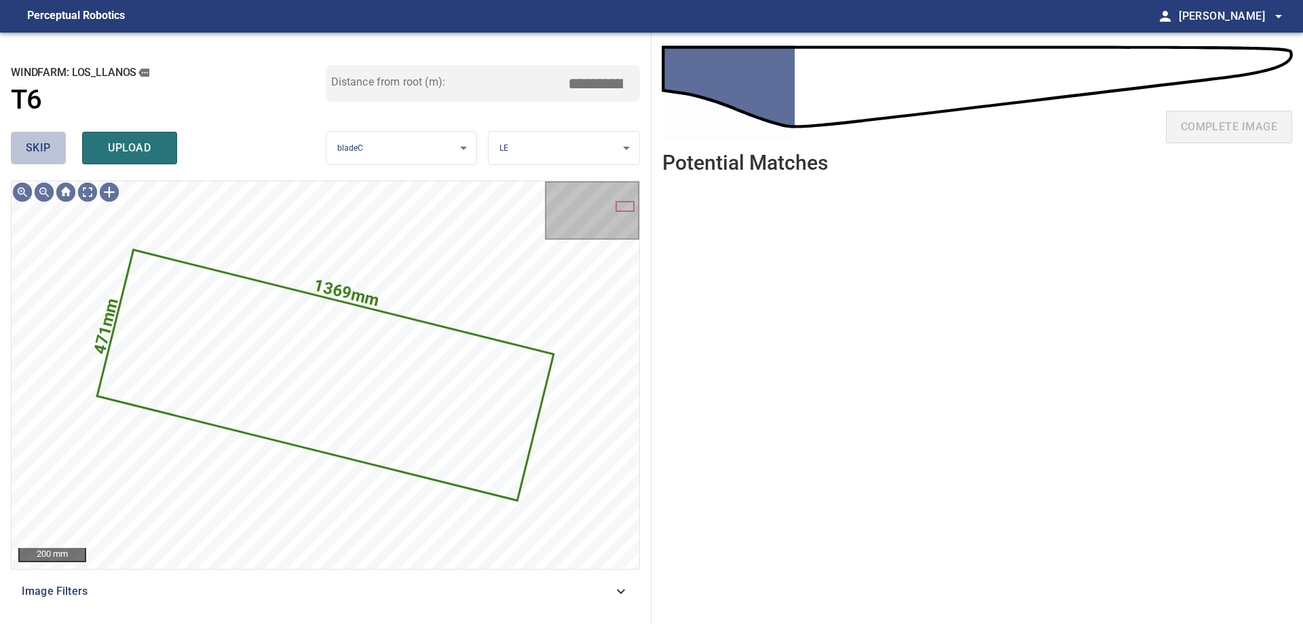
click at [49, 151] on span "skip" at bounding box center [38, 147] width 25 height 19
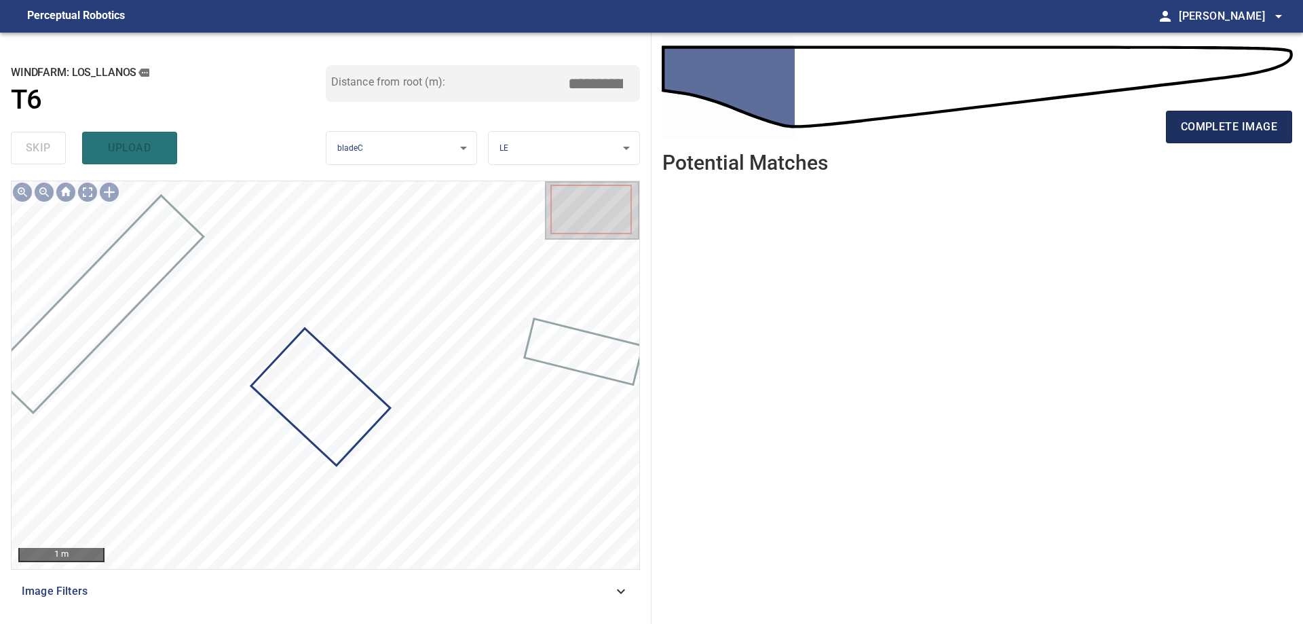
click at [1246, 134] on span "complete image" at bounding box center [1229, 126] width 96 height 19
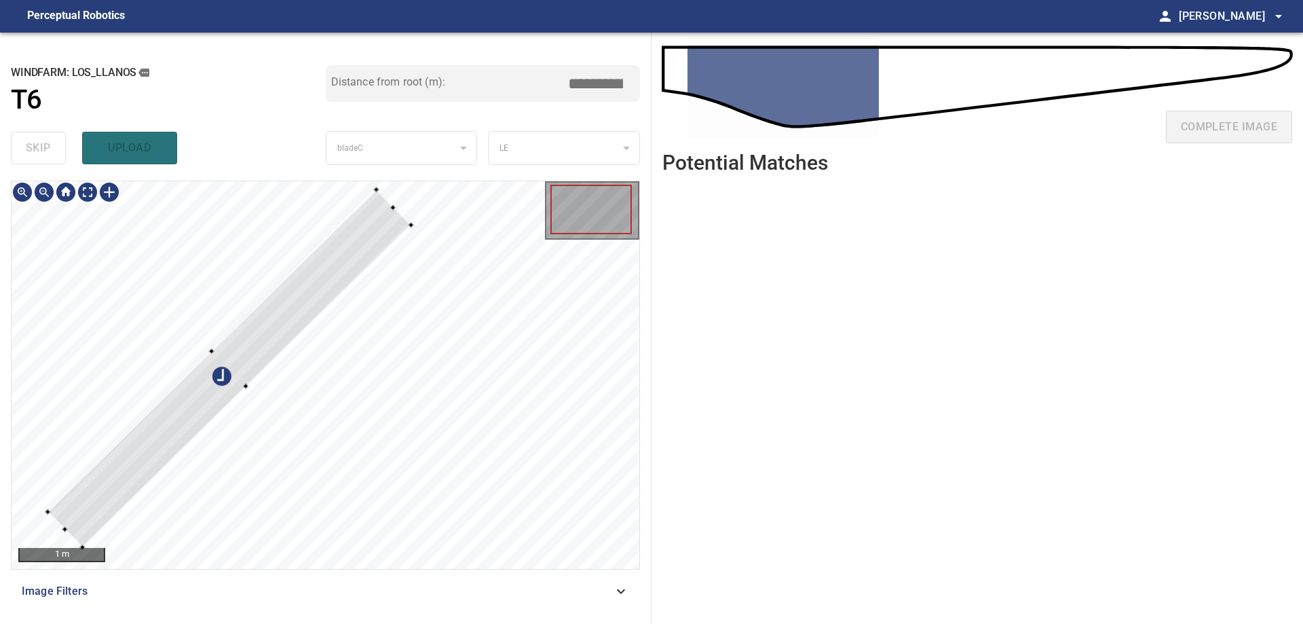
click at [343, 280] on div at bounding box center [230, 368] width 364 height 358
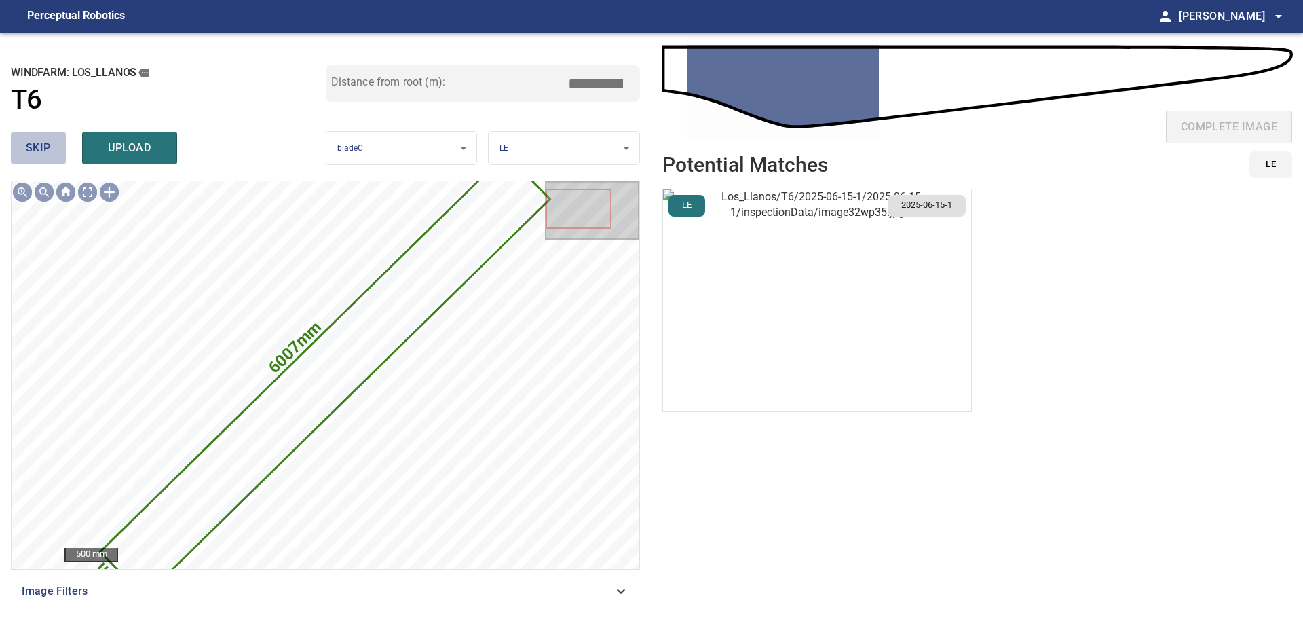
click at [43, 147] on span "skip" at bounding box center [38, 147] width 25 height 19
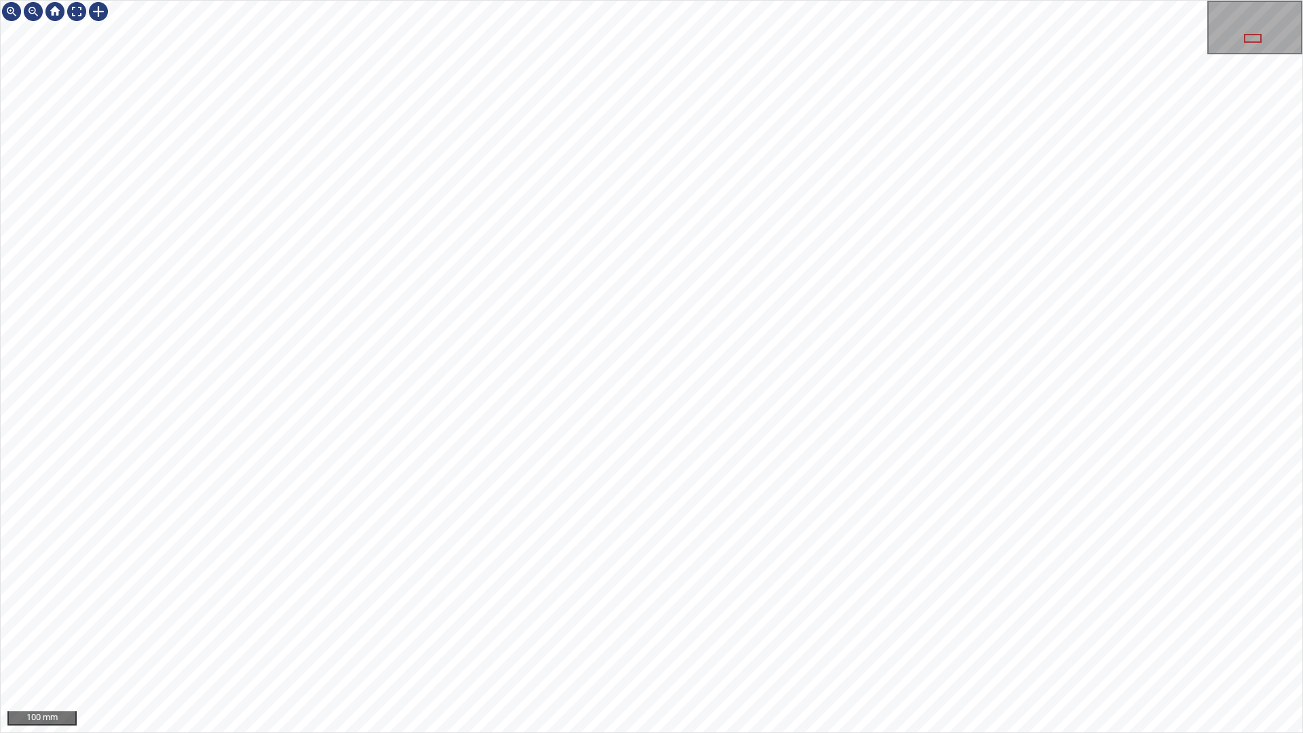
click at [1088, 0] on div "100 mm" at bounding box center [651, 366] width 1303 height 733
click at [753, 0] on div "50 mm" at bounding box center [651, 366] width 1303 height 733
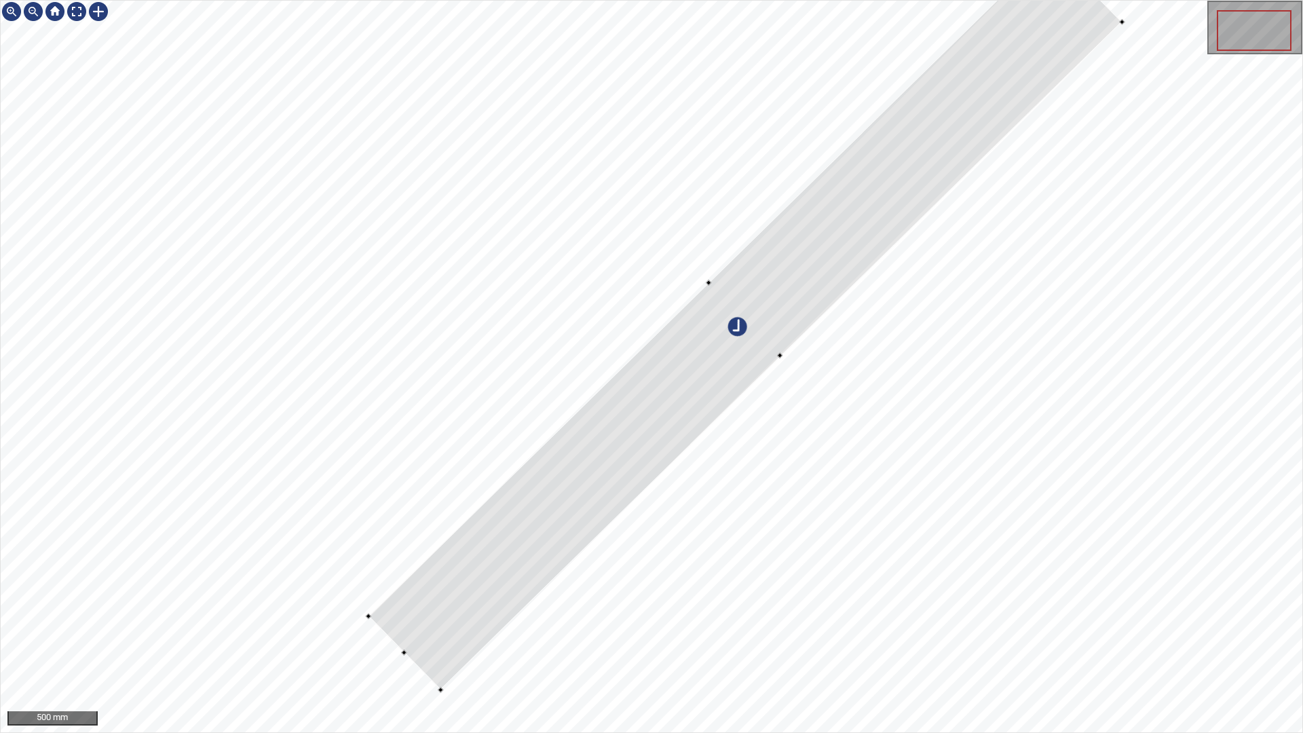
click at [687, 441] on div at bounding box center [746, 319] width 754 height 742
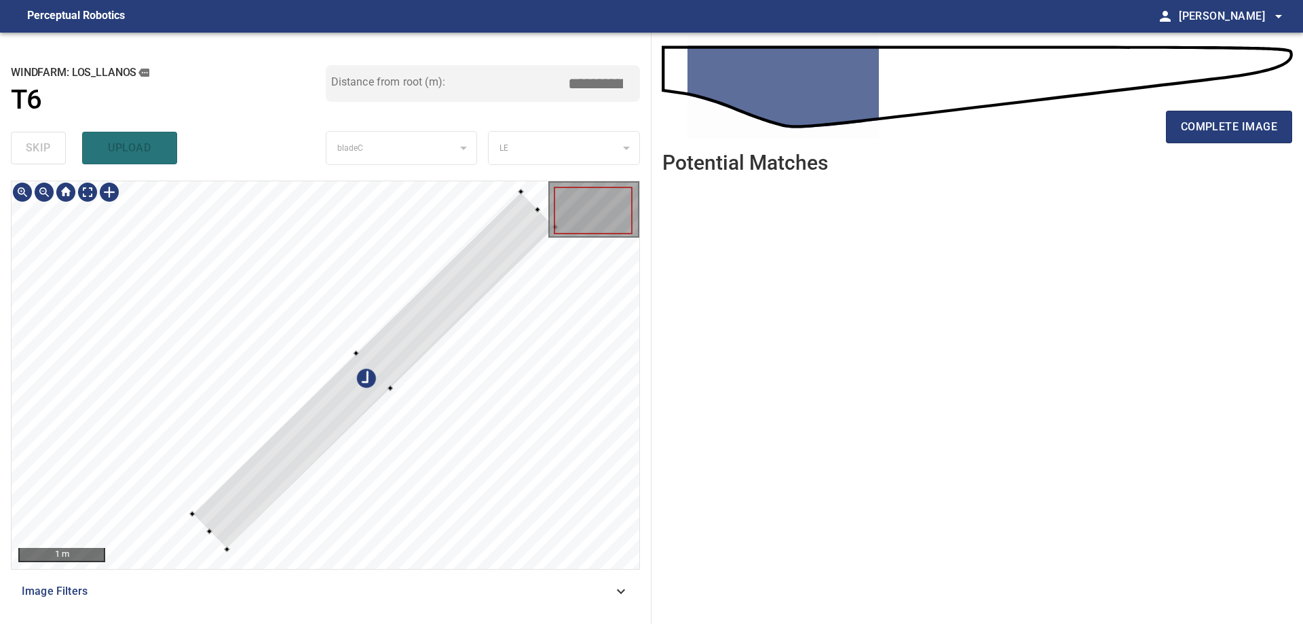
click at [513, 241] on div at bounding box center [374, 370] width 364 height 358
click at [525, 210] on div at bounding box center [376, 365] width 347 height 364
click at [209, 531] on div at bounding box center [209, 533] width 5 height 5
click at [238, 503] on div at bounding box center [374, 367] width 356 height 364
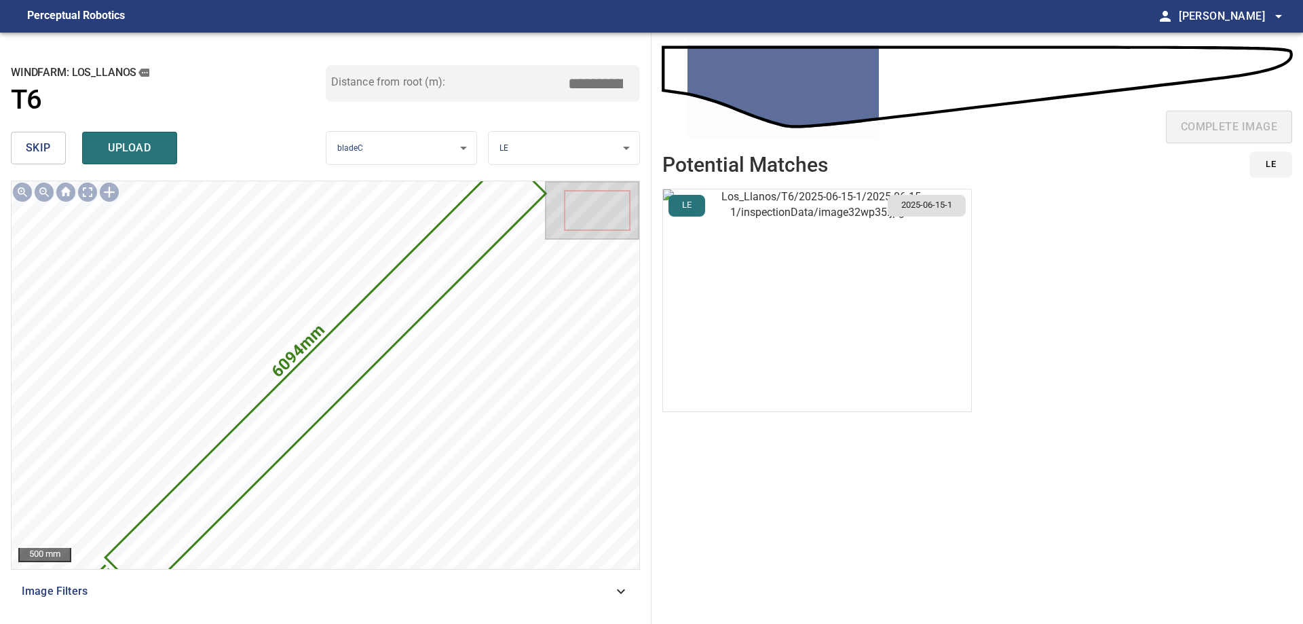
drag, startPoint x: 587, startPoint y: 89, endPoint x: 838, endPoint y: 98, distance: 251.3
click at [838, 98] on div "**********" at bounding box center [651, 328] width 1303 height 591
type input "****"
click at [81, 143] on div "skip upload" at bounding box center [168, 147] width 315 height 43
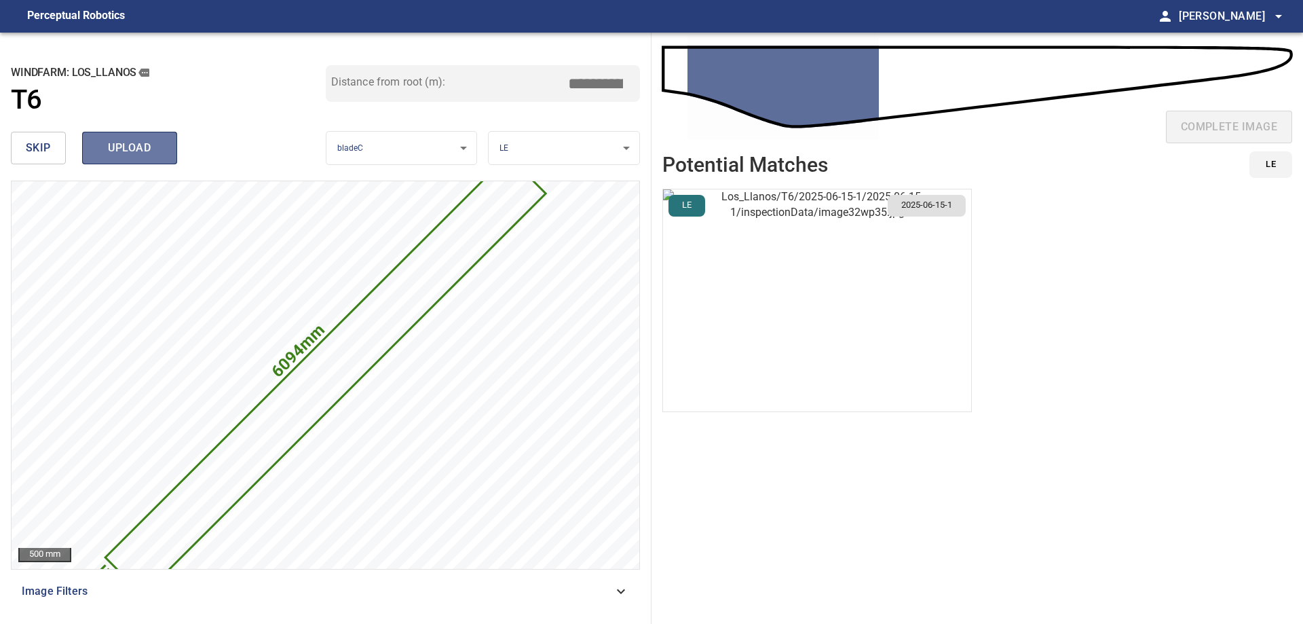
click at [115, 149] on span "upload" at bounding box center [129, 147] width 65 height 19
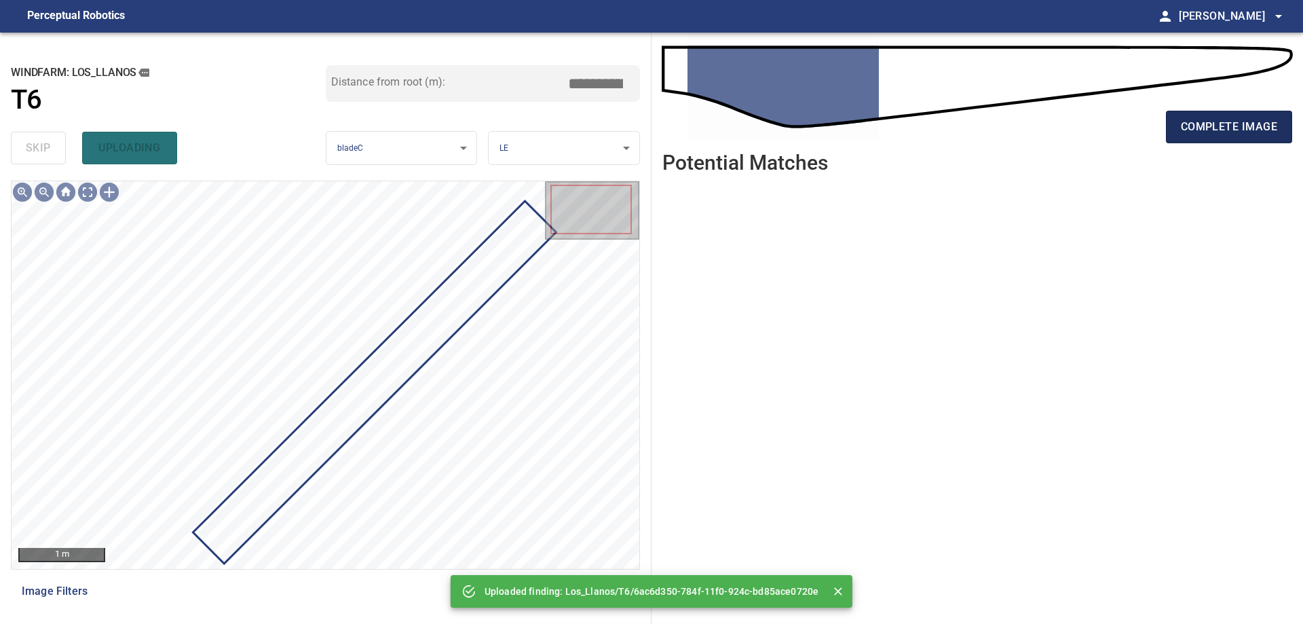
click at [1216, 123] on span "complete image" at bounding box center [1229, 126] width 96 height 19
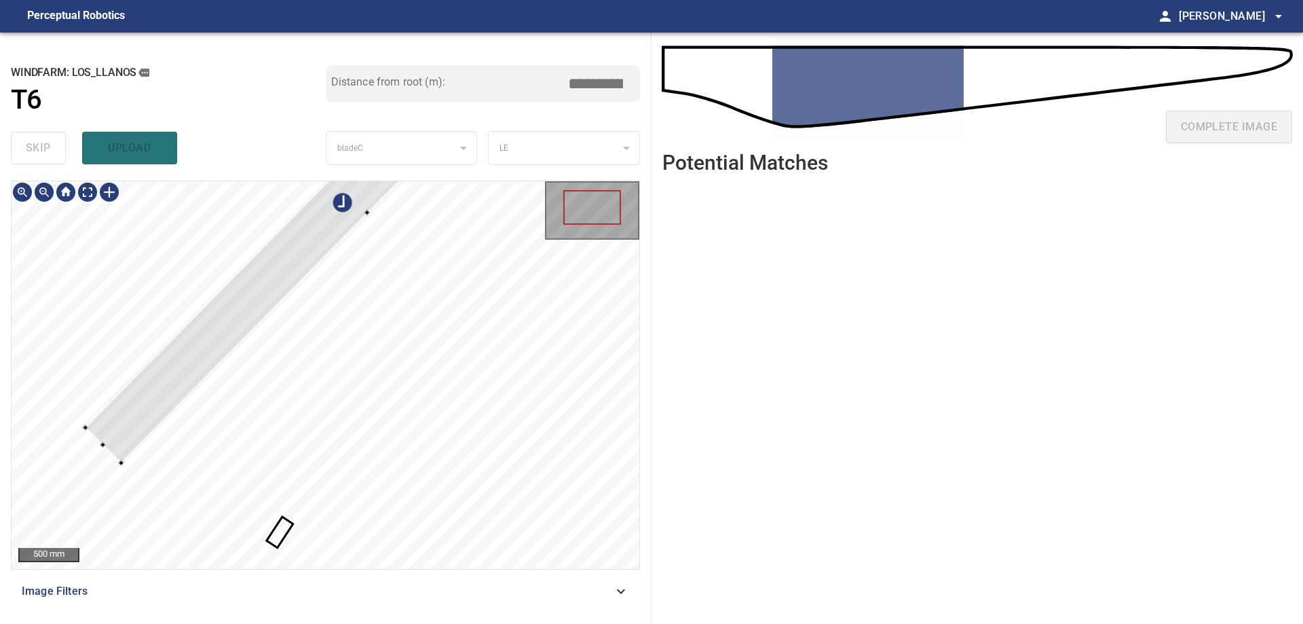
click at [232, 269] on div at bounding box center [326, 375] width 628 height 388
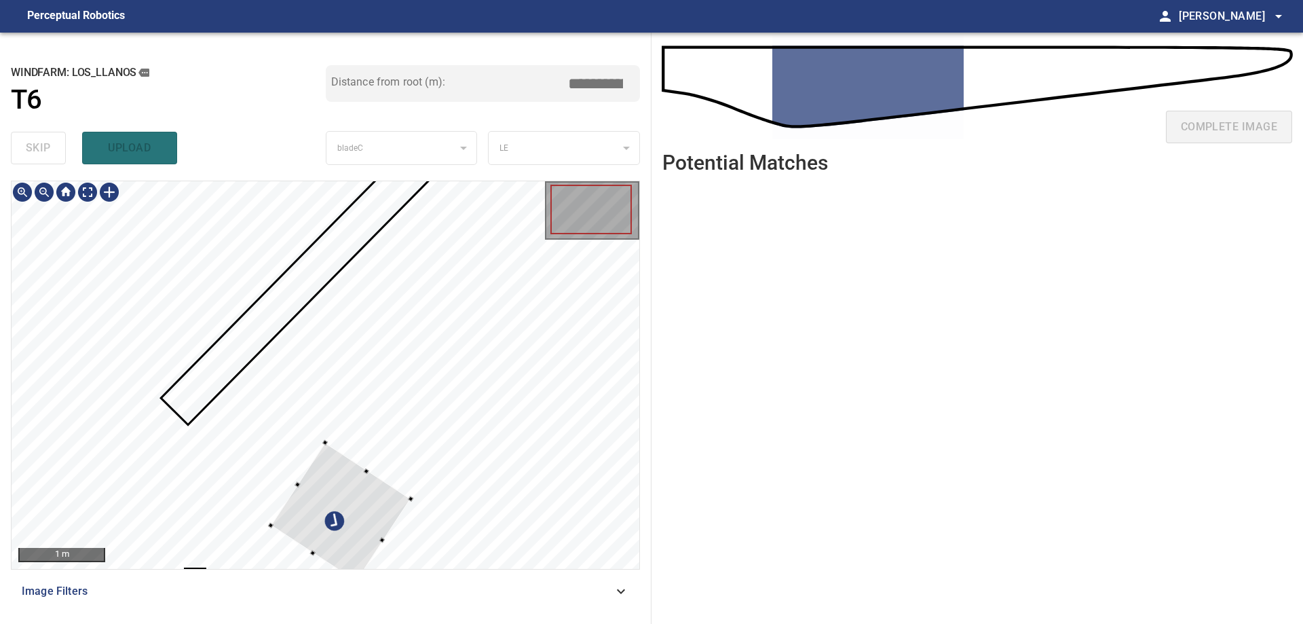
click at [144, 198] on div at bounding box center [326, 375] width 628 height 388
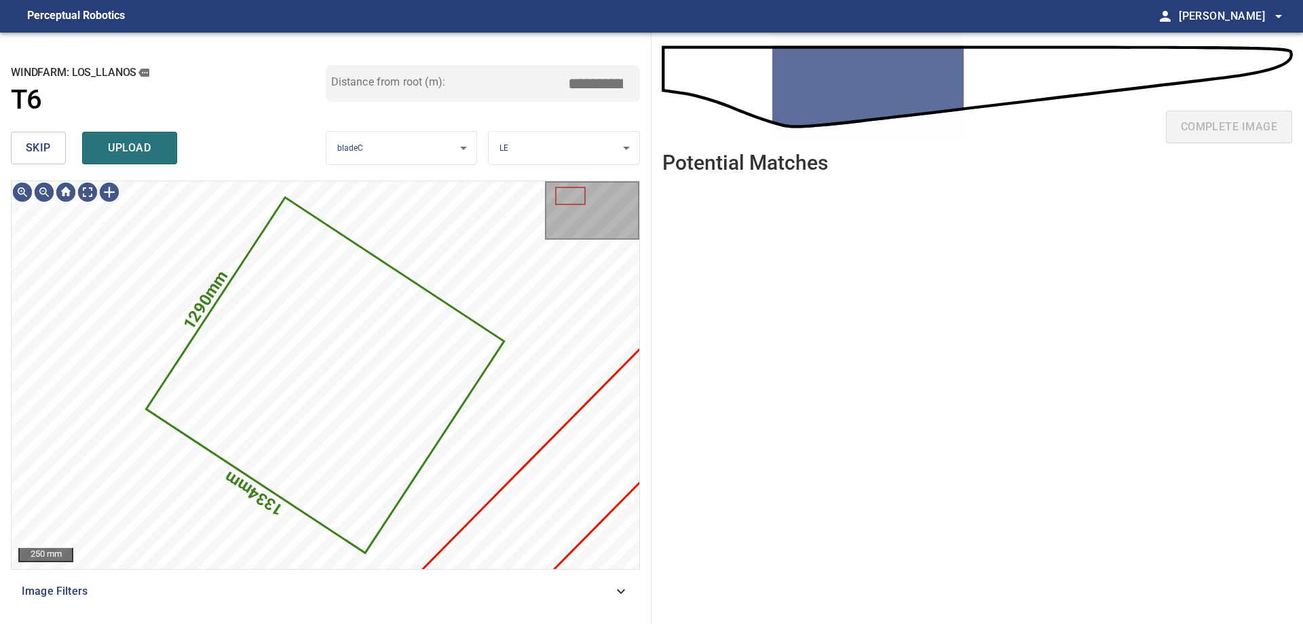
click at [56, 144] on button "skip" at bounding box center [38, 148] width 55 height 33
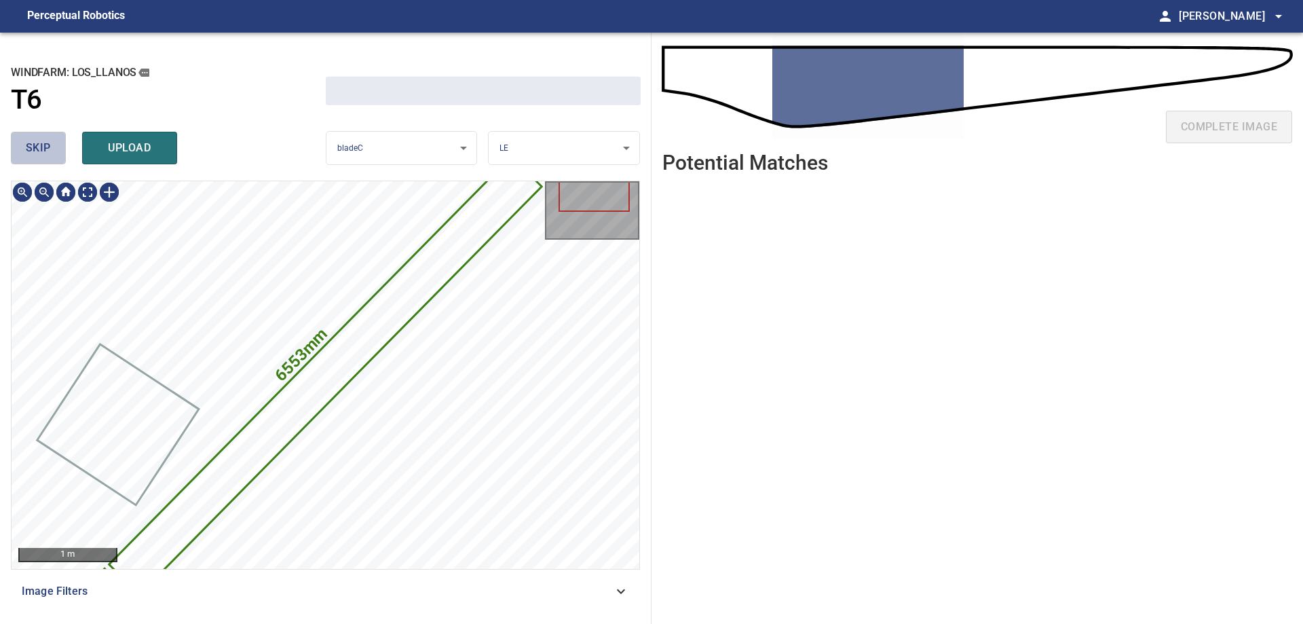
click at [56, 144] on button "skip" at bounding box center [38, 148] width 55 height 33
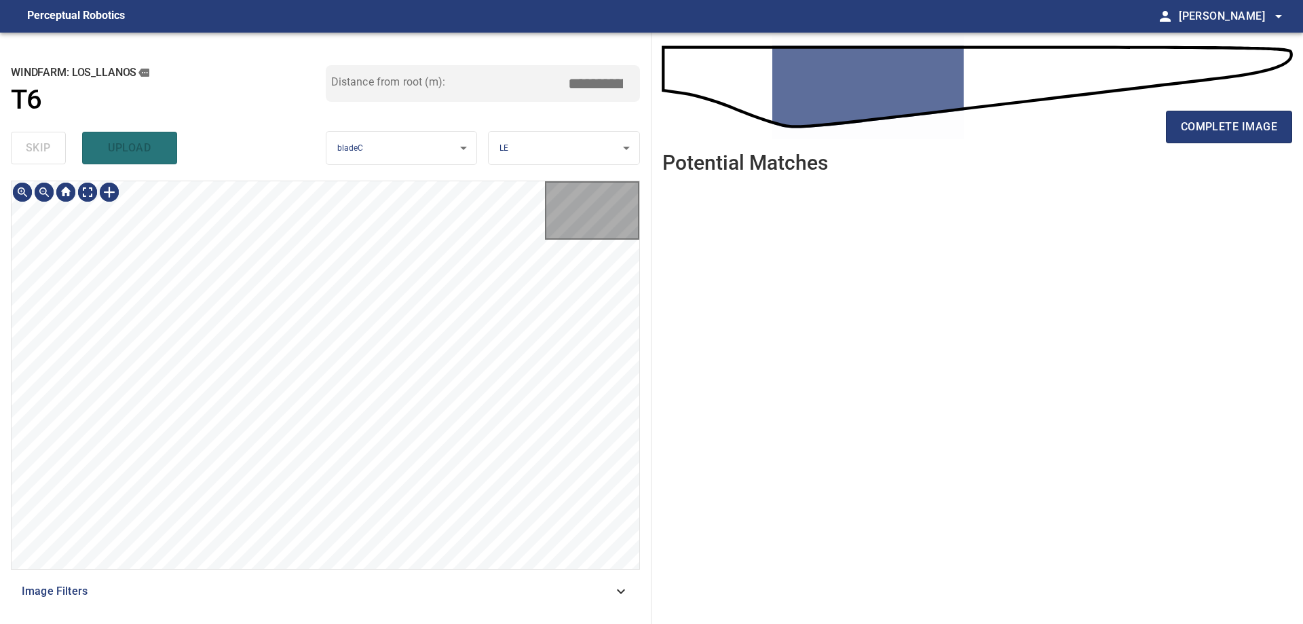
type input "*****"
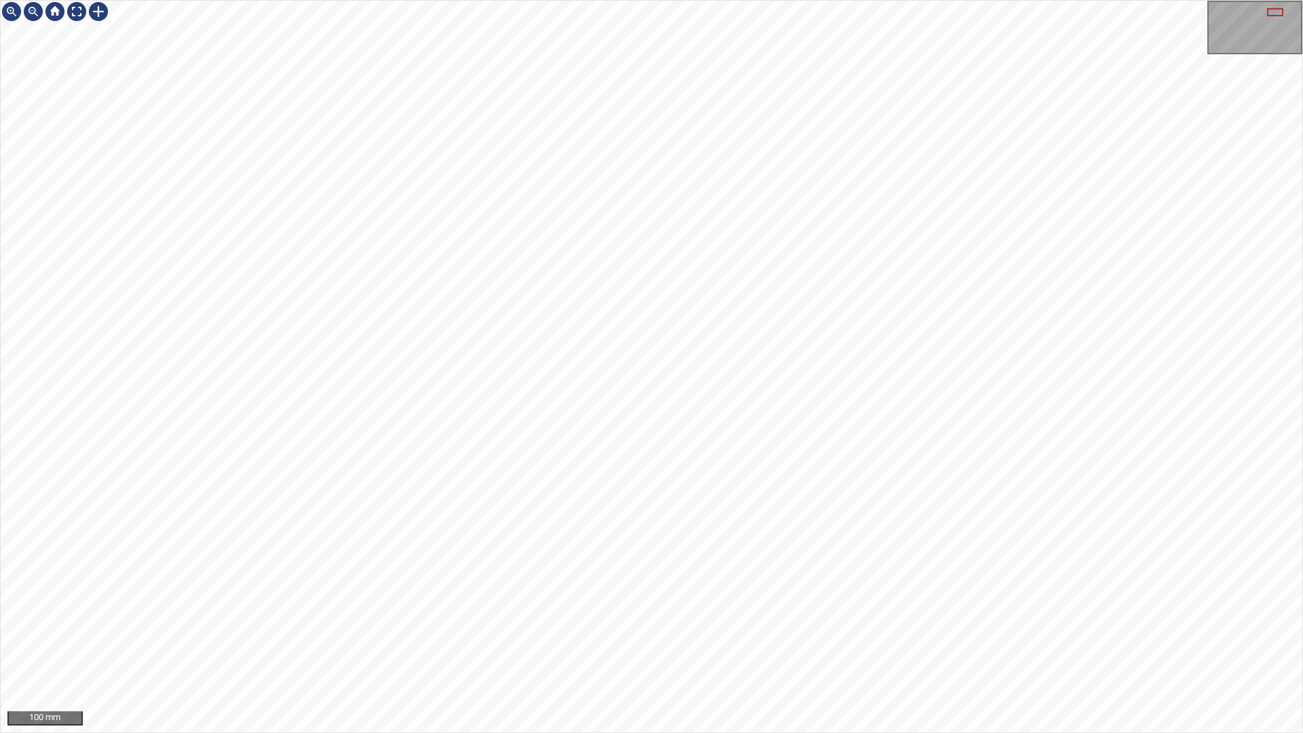
click at [1035, 537] on div "100 mm" at bounding box center [651, 366] width 1303 height 733
click at [555, 623] on div "100 mm" at bounding box center [651, 366] width 1303 height 733
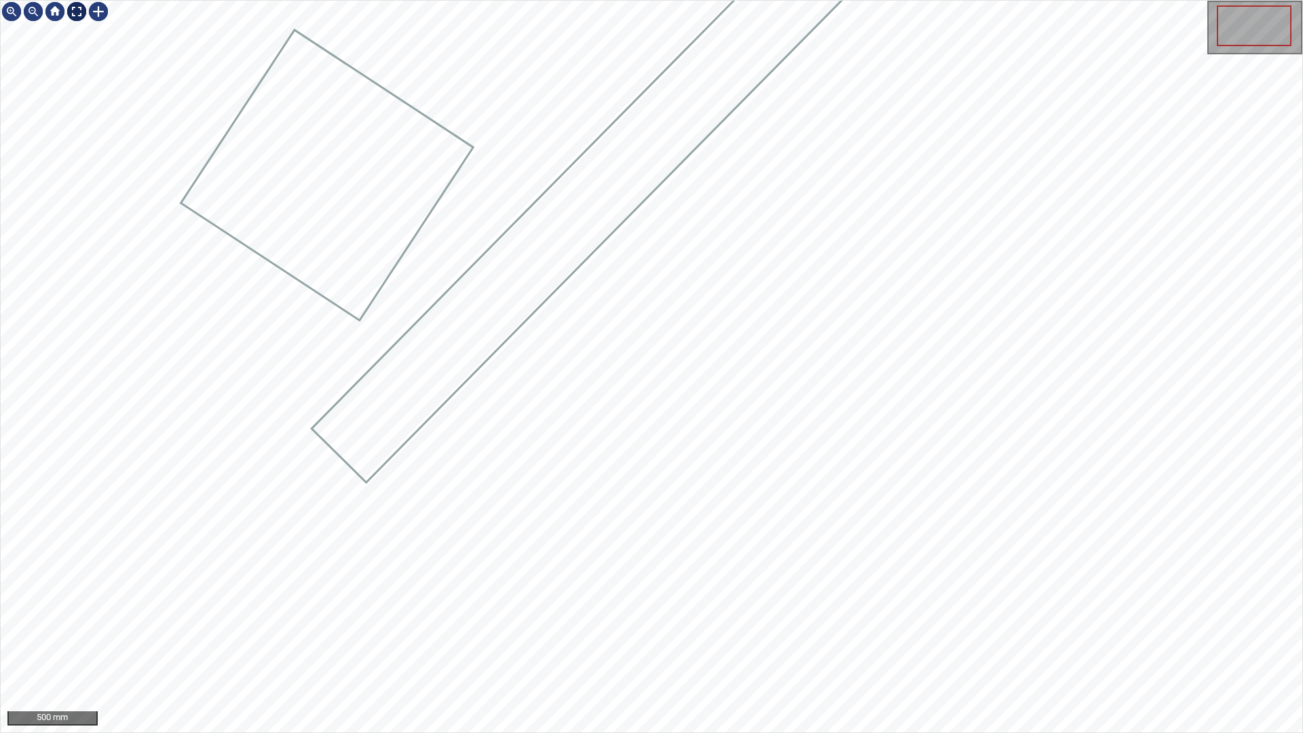
click at [77, 9] on div at bounding box center [77, 12] width 22 height 22
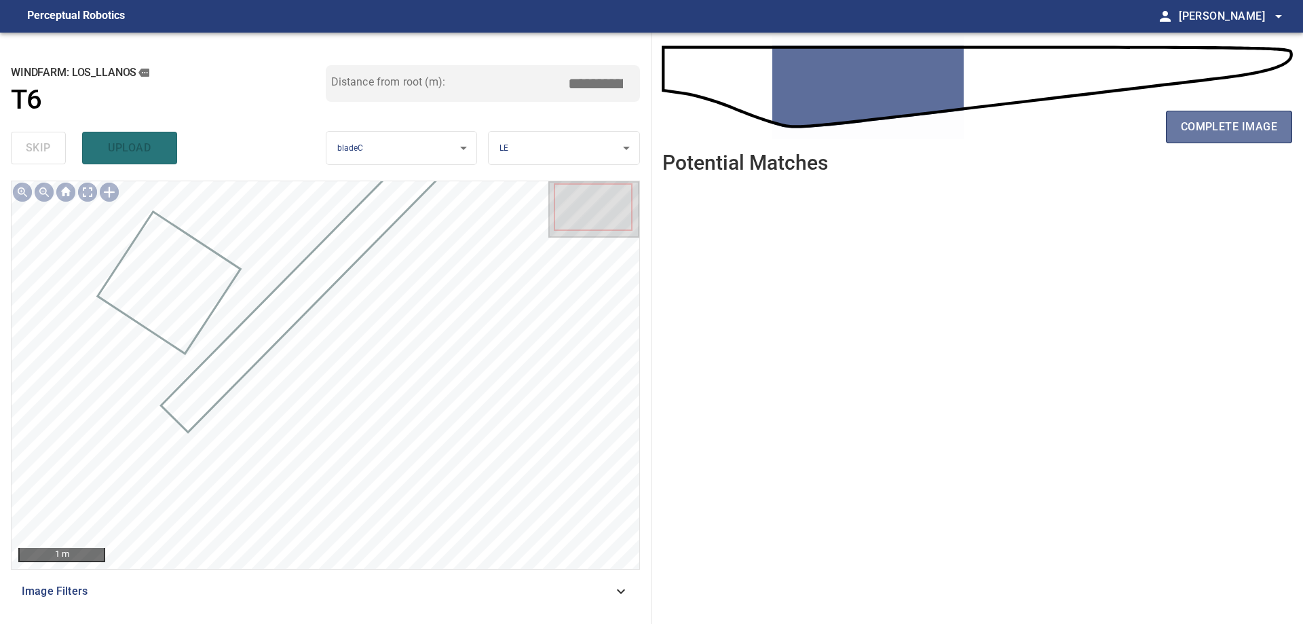
drag, startPoint x: 1278, startPoint y: 128, endPoint x: 1279, endPoint y: 147, distance: 19.1
click at [1278, 128] on button "complete image" at bounding box center [1229, 127] width 126 height 33
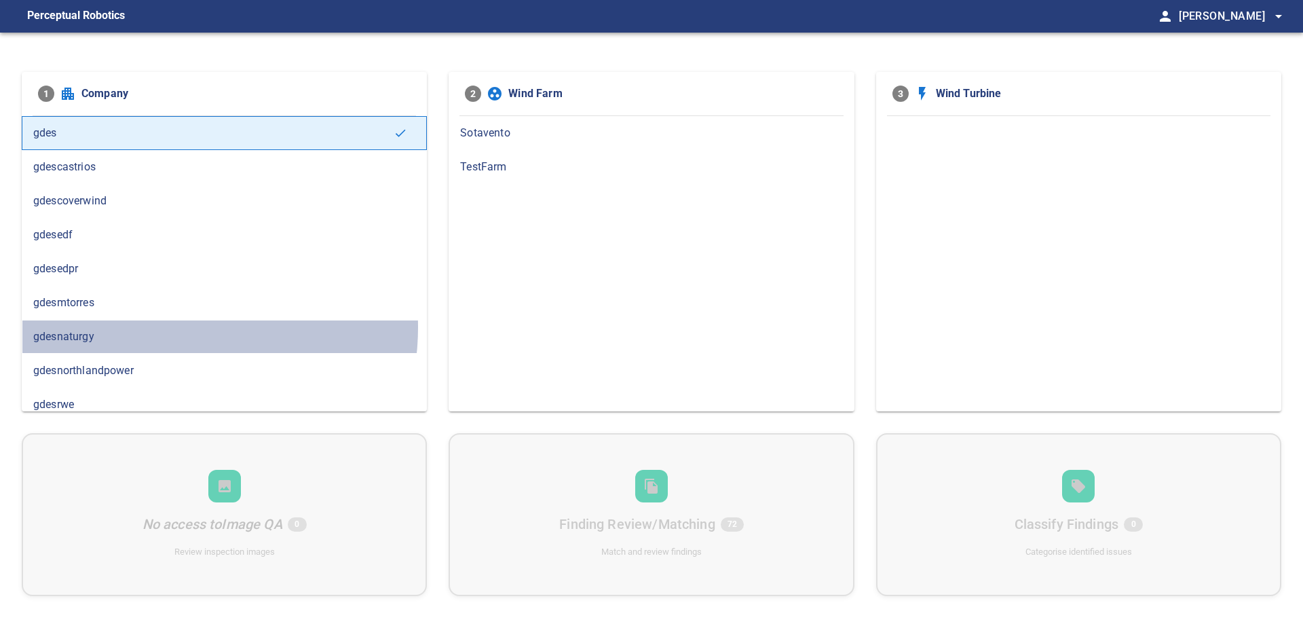
click at [170, 327] on div "gdesnaturgy" at bounding box center [224, 337] width 405 height 34
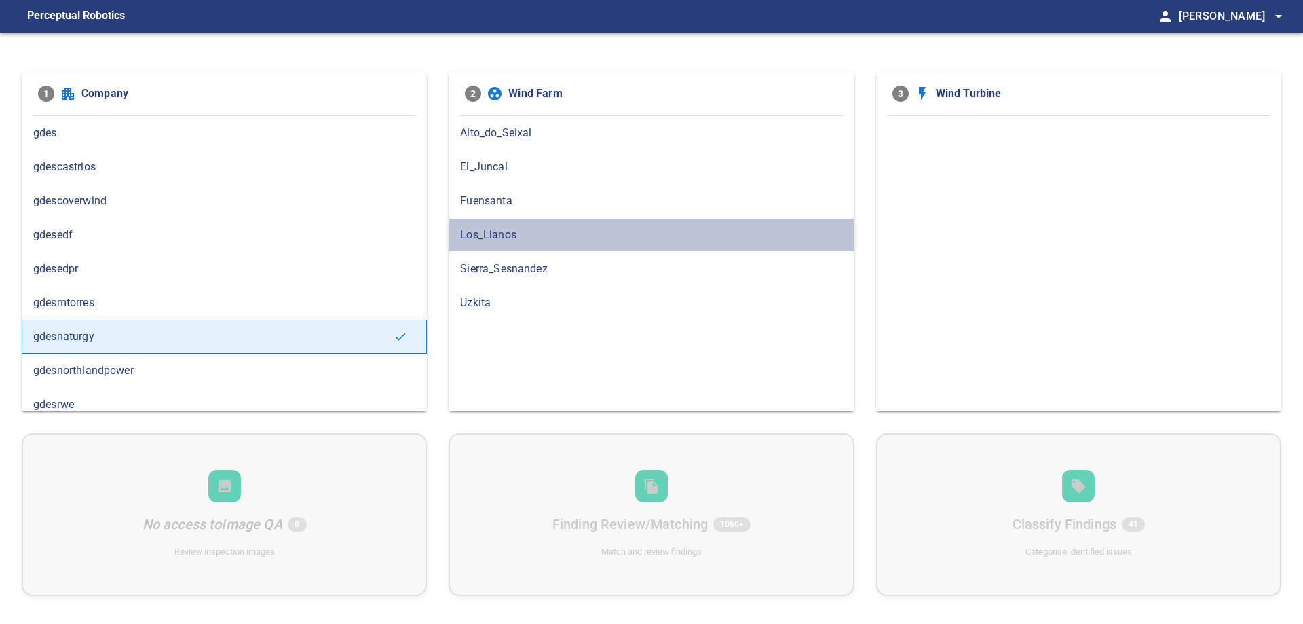
drag, startPoint x: 536, startPoint y: 243, endPoint x: 523, endPoint y: 310, distance: 67.8
click at [541, 259] on ul "Alto_do_Seixal El_Juncal Fuensanta Los_Llanos Sierra_Sesnandez Uzkita" at bounding box center [651, 218] width 405 height 204
click at [595, 236] on span "Los_Llanos" at bounding box center [651, 235] width 382 height 16
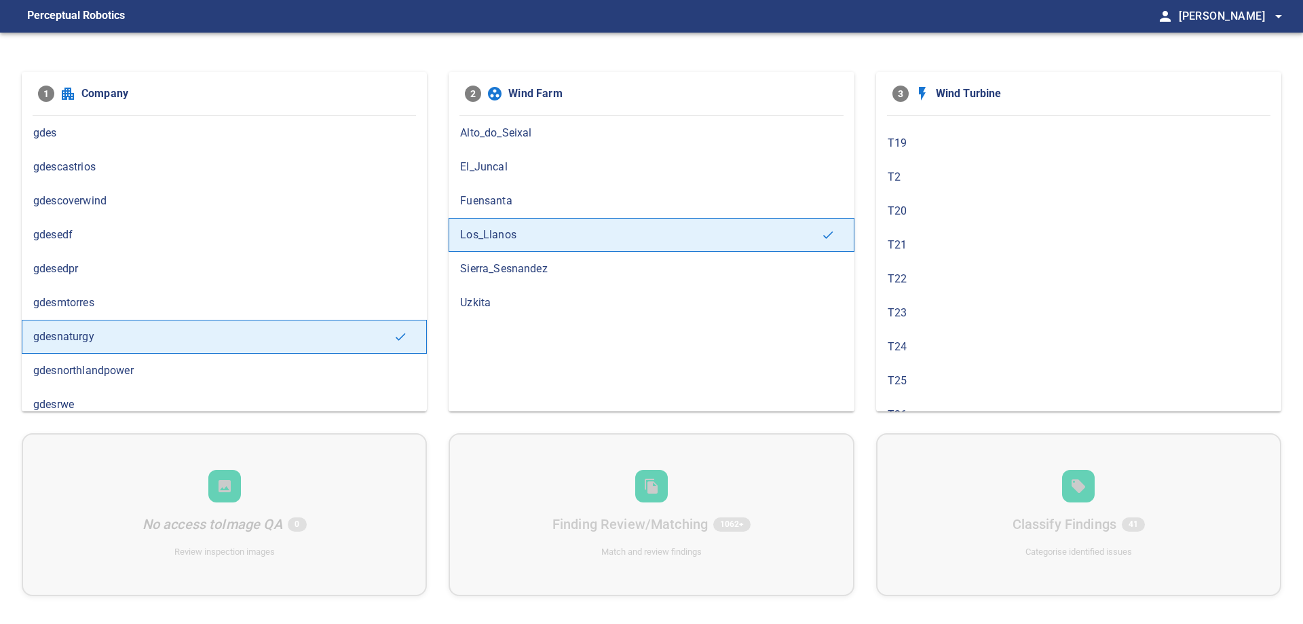
scroll to position [723, 0]
click at [954, 217] on span "T4" at bounding box center [1079, 225] width 382 height 16
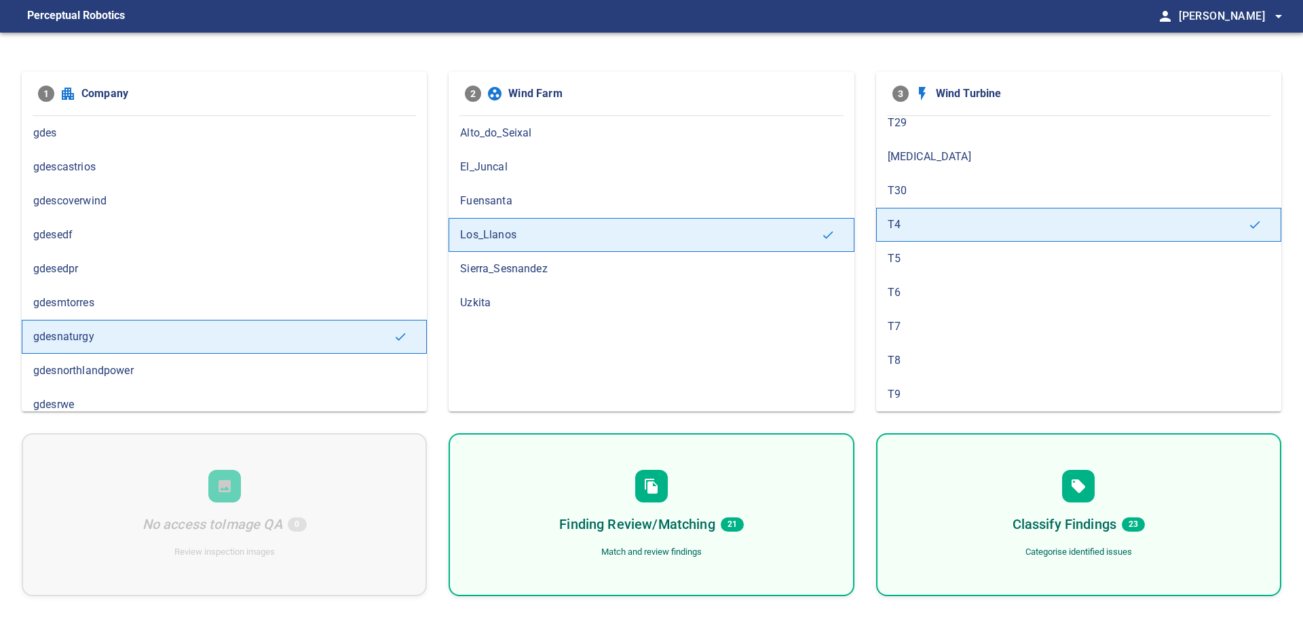
click at [932, 252] on span "T5" at bounding box center [1079, 258] width 382 height 16
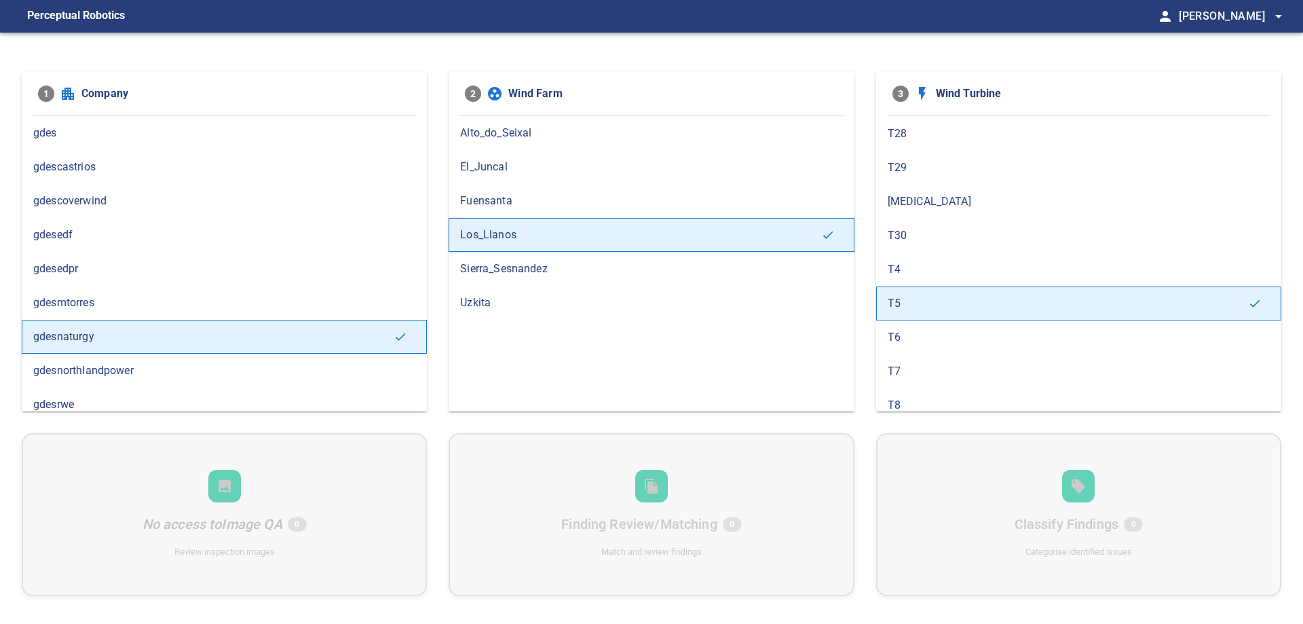
scroll to position [679, 0]
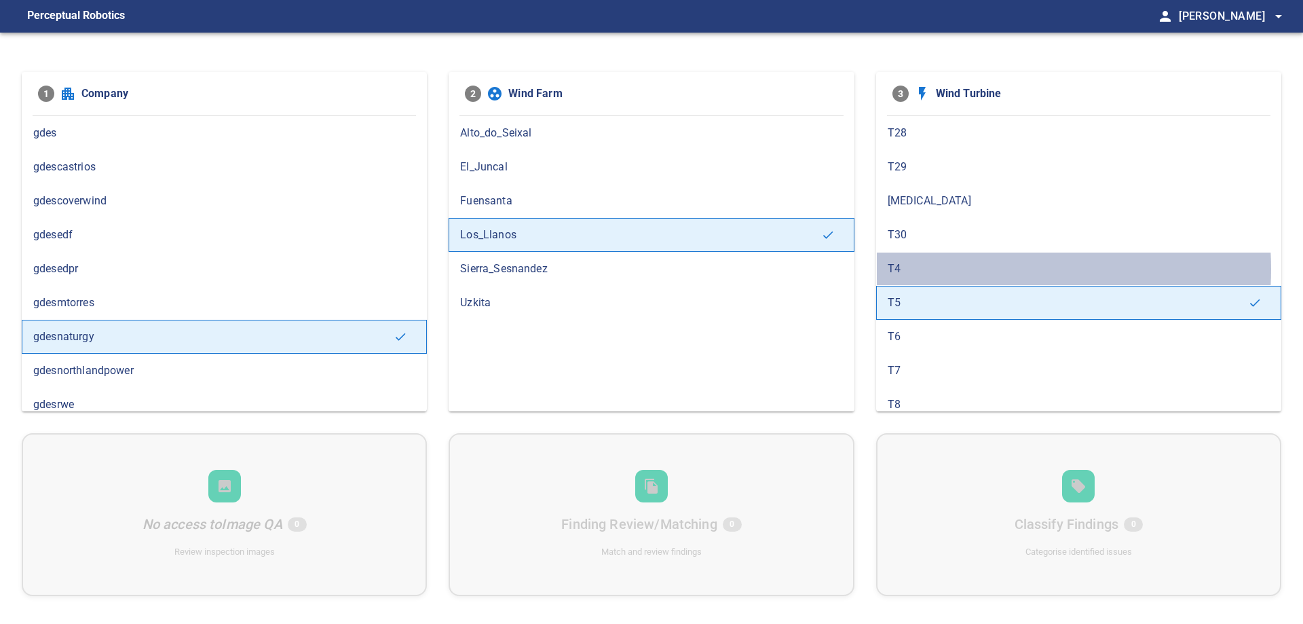
click at [939, 269] on span "T4" at bounding box center [1079, 269] width 382 height 16
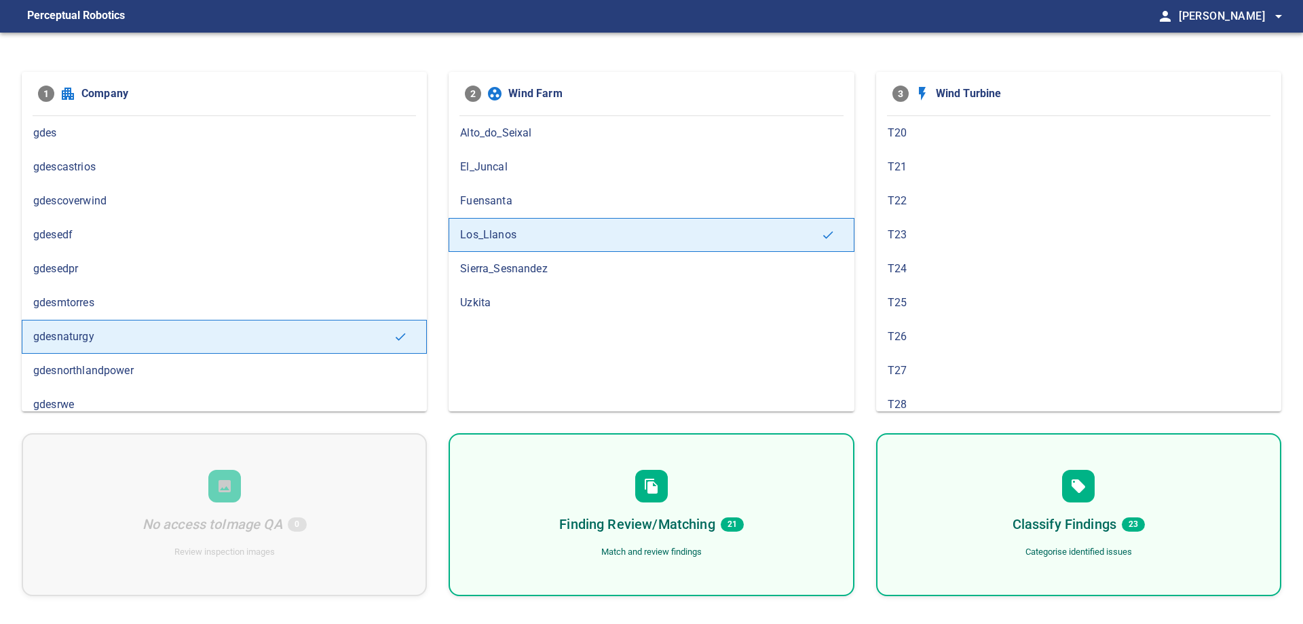
scroll to position [723, 0]
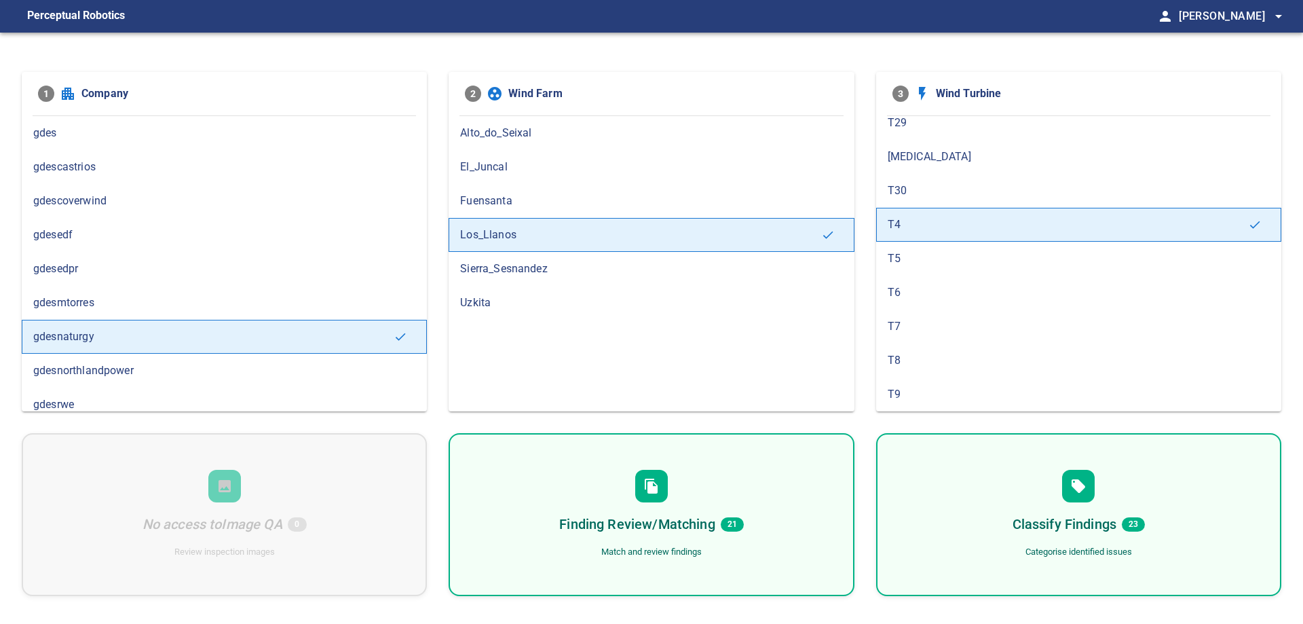
click at [942, 293] on span "T6" at bounding box center [1079, 292] width 382 height 16
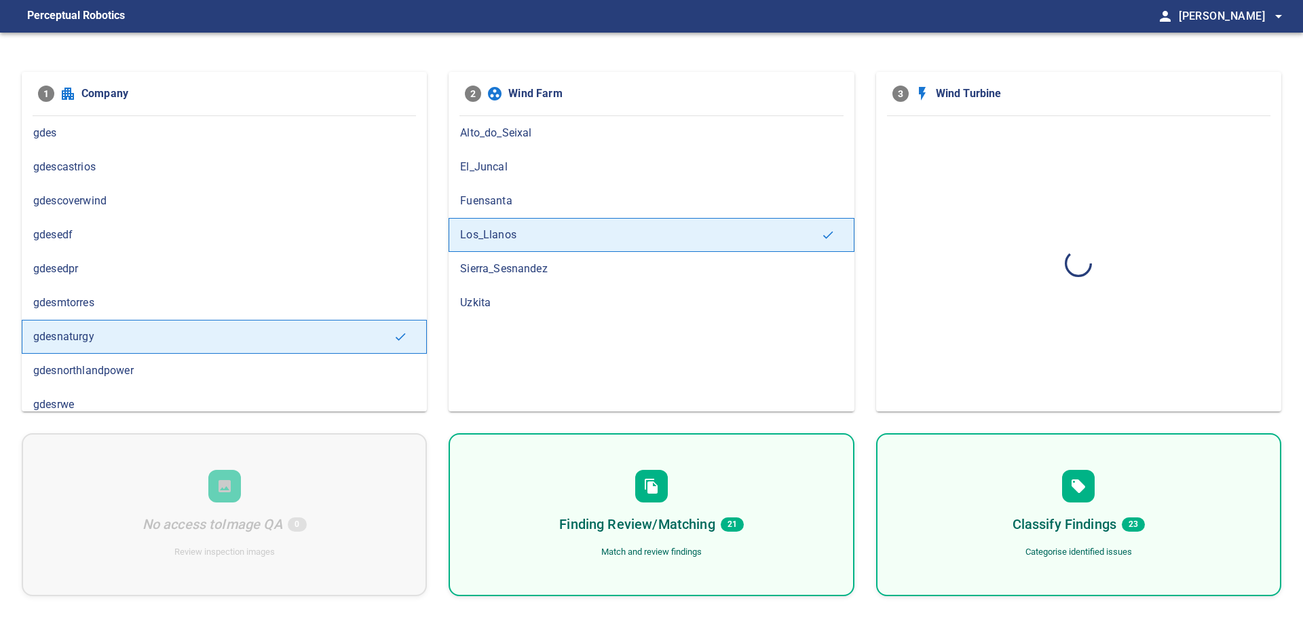
scroll to position [0, 0]
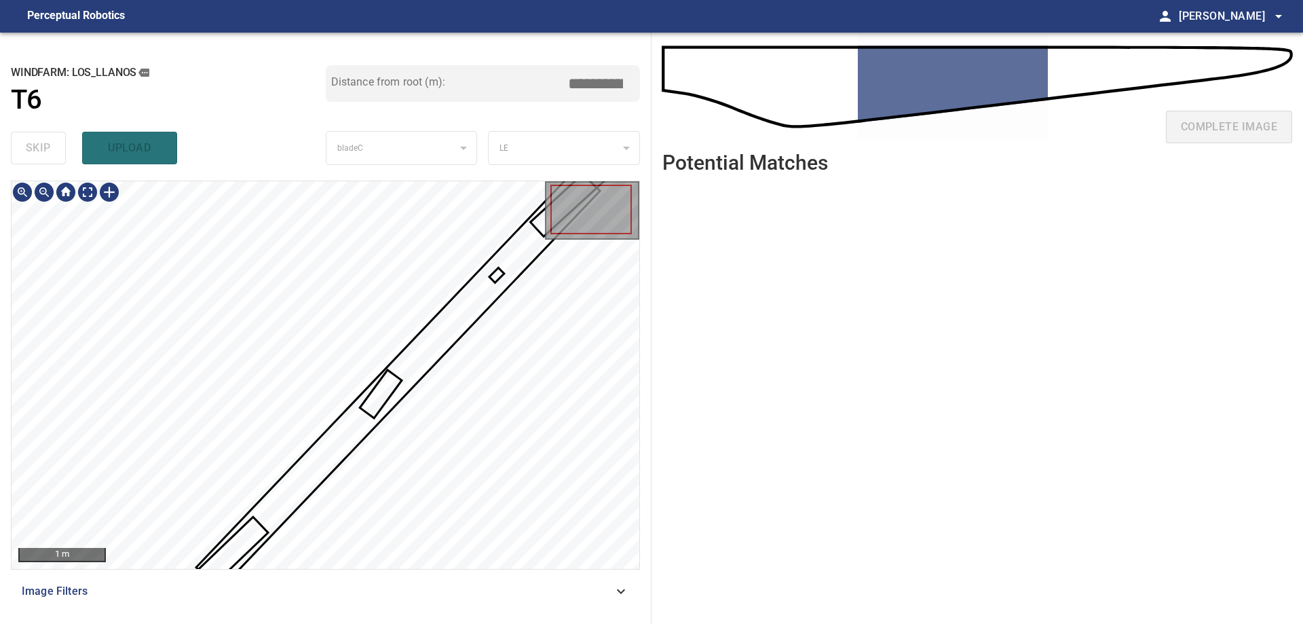
click at [334, 157] on div "**********" at bounding box center [326, 328] width 652 height 591
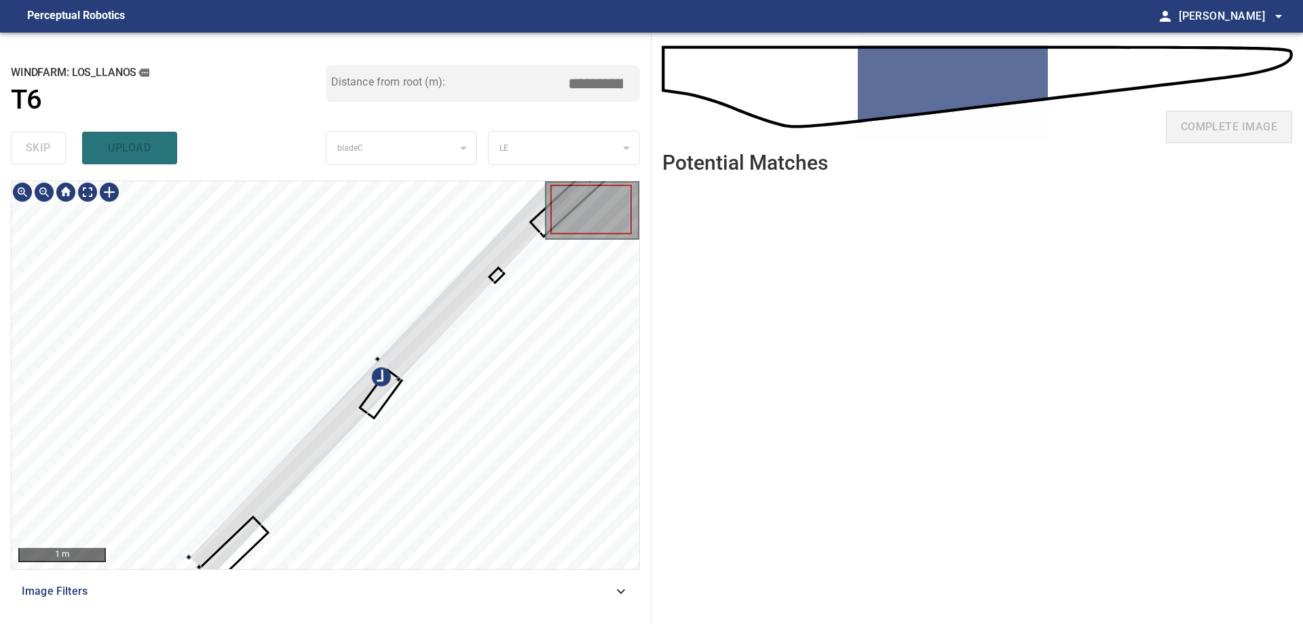
click at [278, 341] on div at bounding box center [326, 375] width 628 height 388
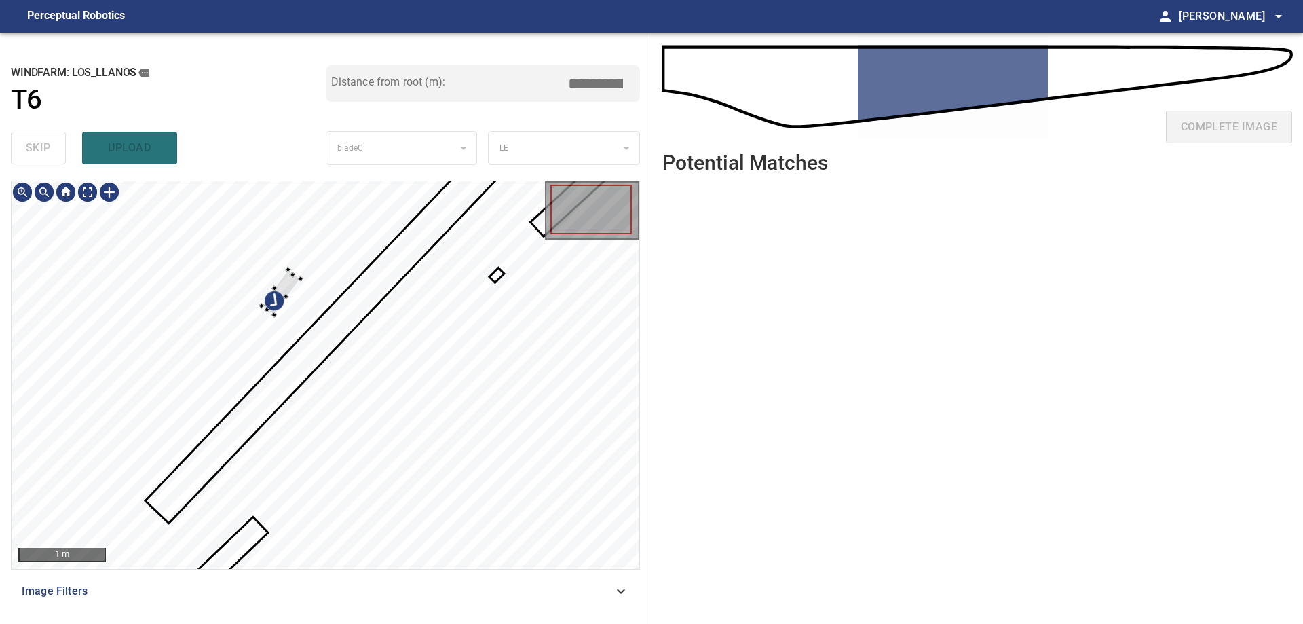
click at [280, 268] on div at bounding box center [326, 375] width 628 height 388
click at [152, 296] on div at bounding box center [326, 375] width 628 height 388
click at [141, 342] on div at bounding box center [326, 375] width 628 height 388
click at [493, 277] on icon at bounding box center [497, 275] width 12 height 12
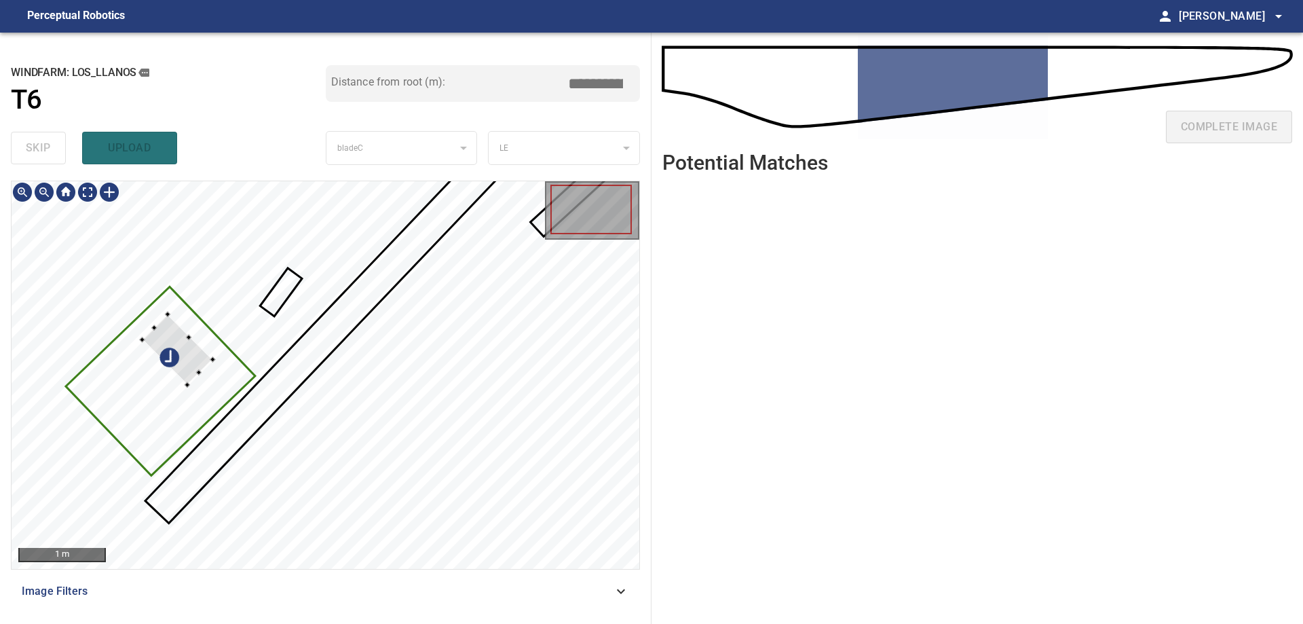
click at [83, 343] on div at bounding box center [326, 375] width 628 height 388
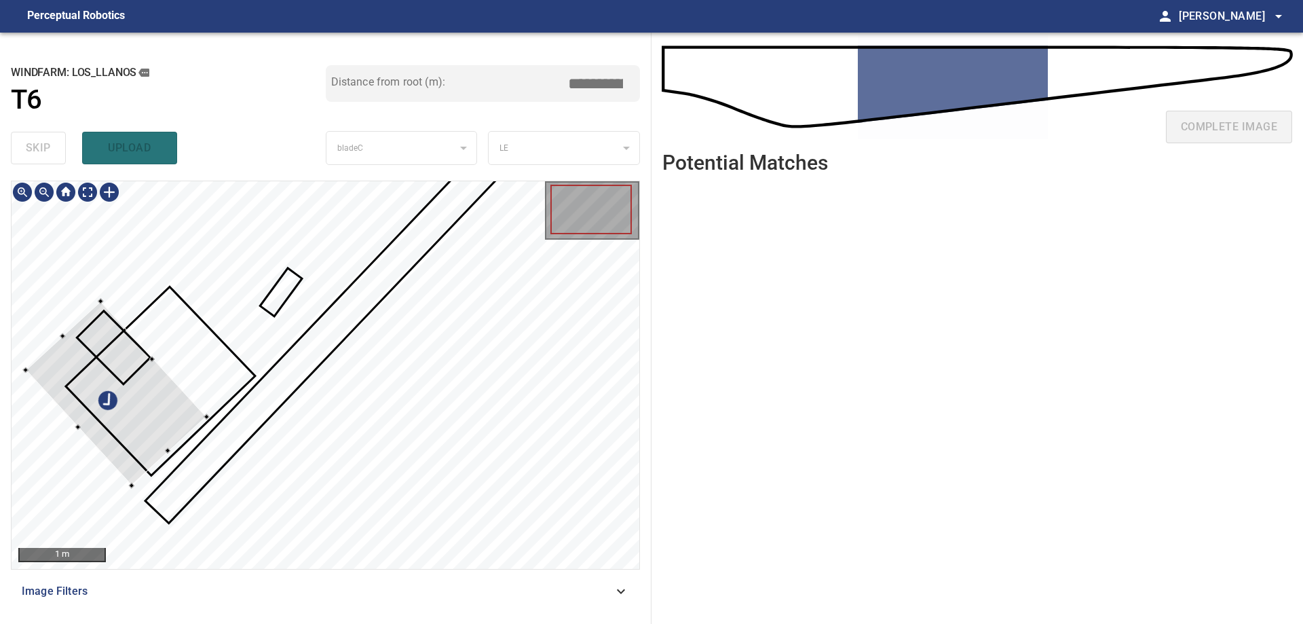
click at [147, 409] on div at bounding box center [115, 393] width 181 height 184
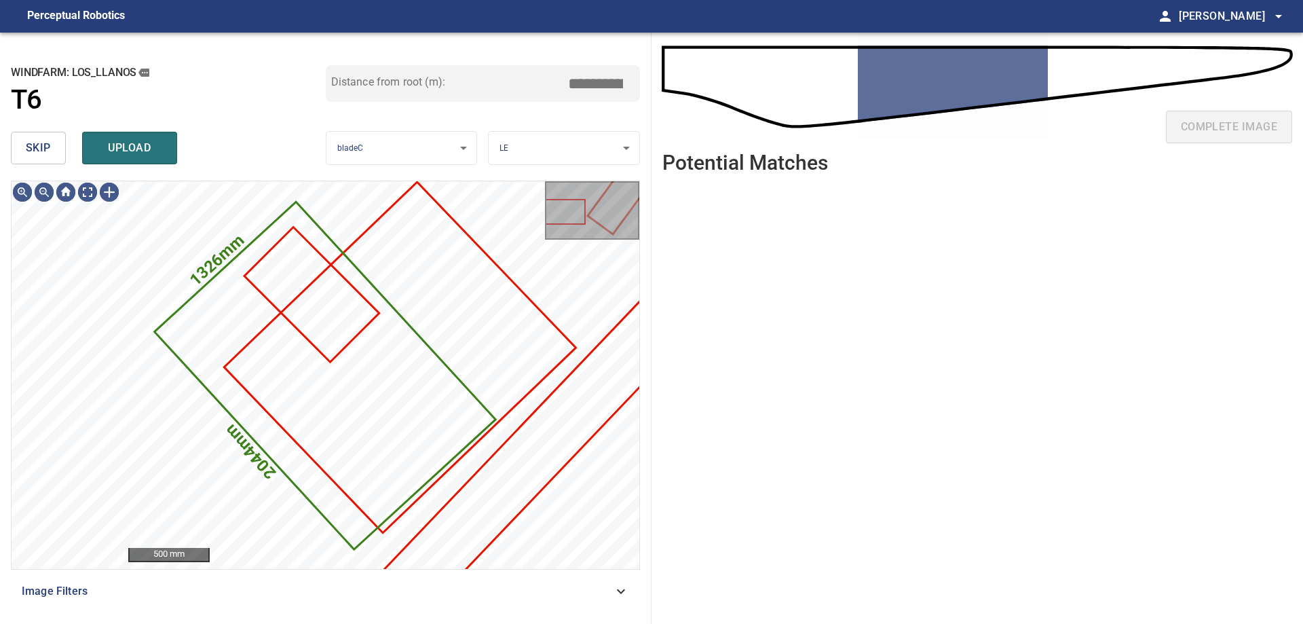
click at [43, 153] on span "skip" at bounding box center [38, 147] width 25 height 19
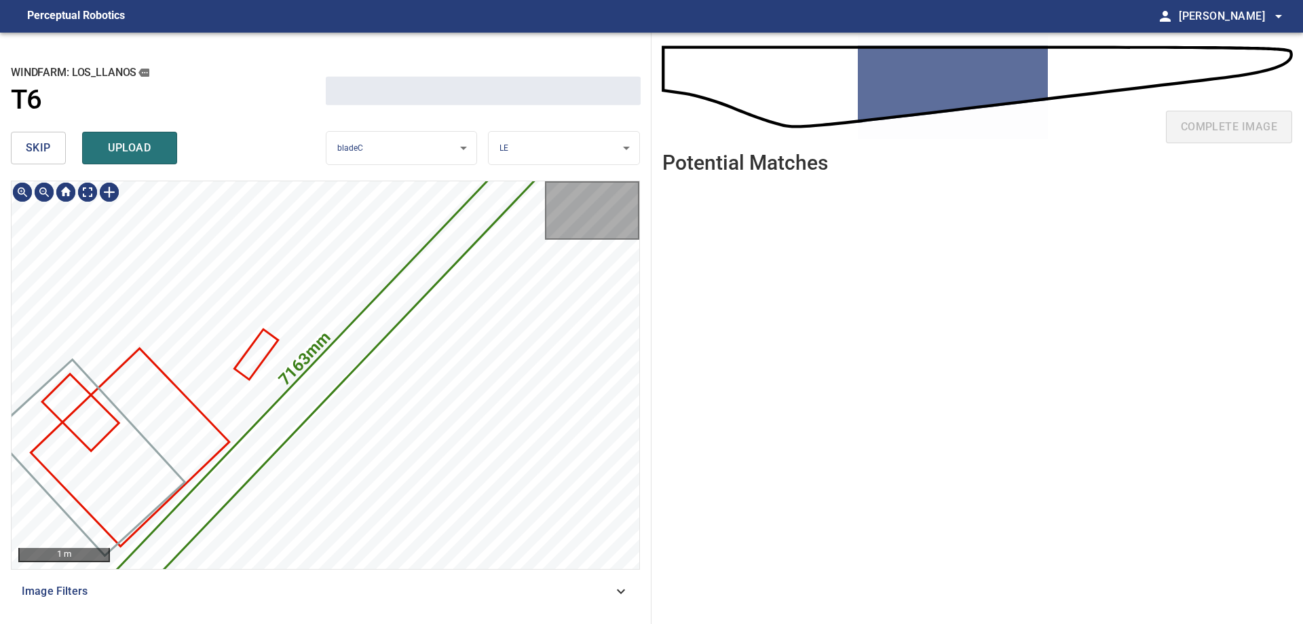
click at [43, 153] on span "skip" at bounding box center [38, 147] width 25 height 19
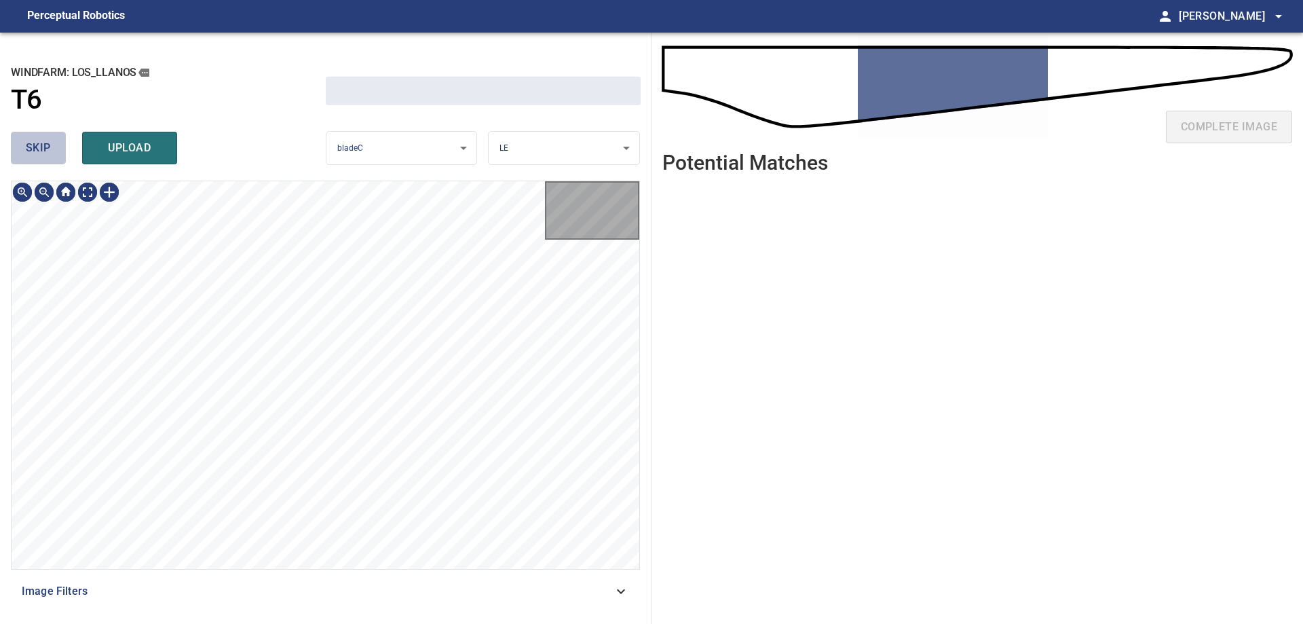
click at [43, 153] on span "skip" at bounding box center [38, 147] width 25 height 19
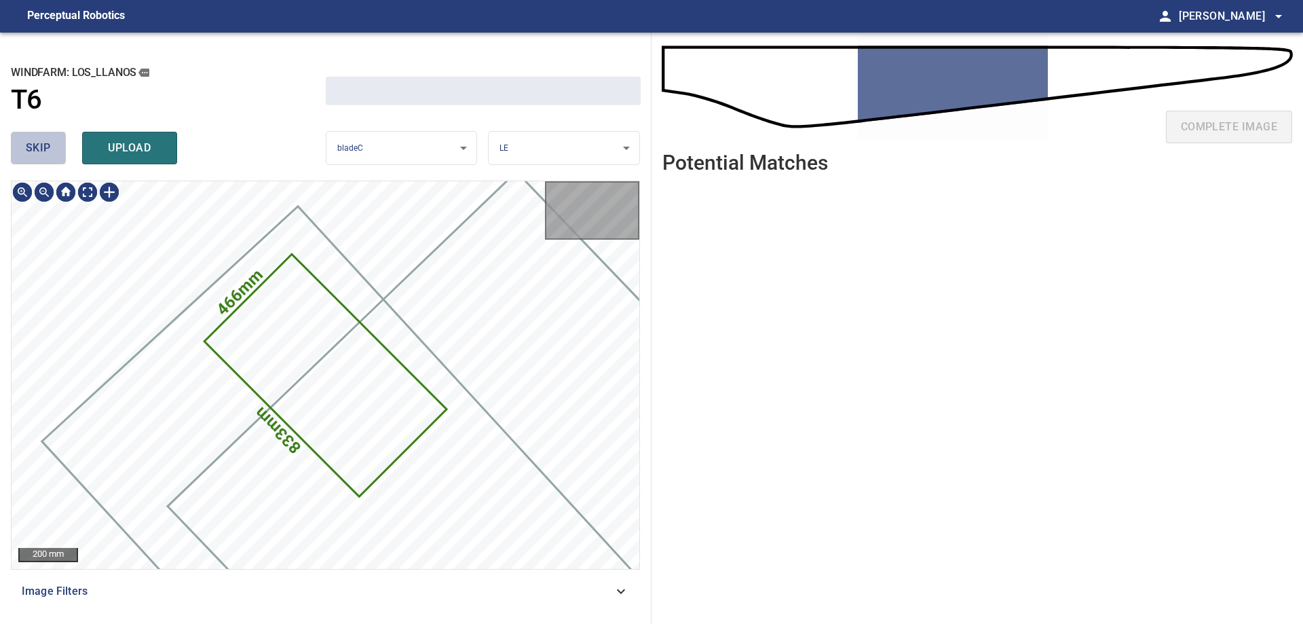
click at [43, 153] on span "skip" at bounding box center [38, 147] width 25 height 19
click at [43, 153] on div "skip upload" at bounding box center [168, 147] width 315 height 43
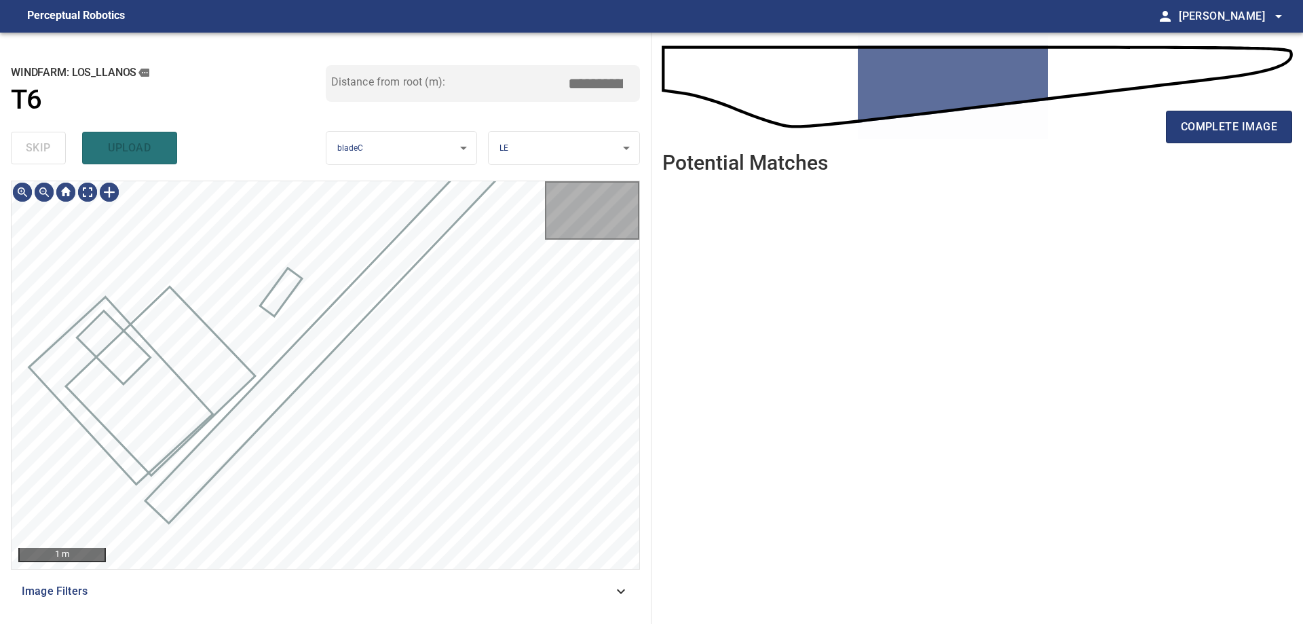
click at [43, 153] on div "skip upload" at bounding box center [168, 147] width 315 height 43
type input "*****"
click at [43, 153] on div "skip upload" at bounding box center [168, 147] width 315 height 43
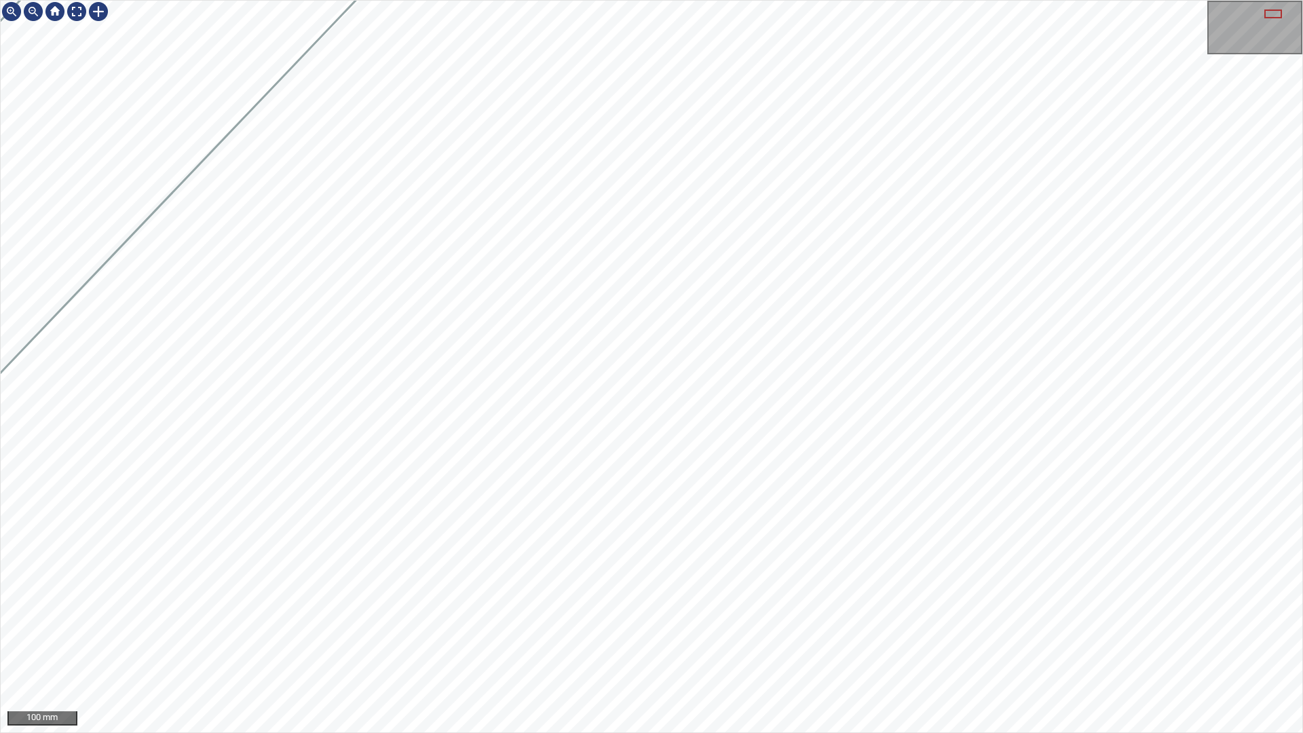
click at [815, 0] on div "100 mm" at bounding box center [651, 366] width 1303 height 733
click at [1166, 0] on div "100 mm" at bounding box center [651, 366] width 1303 height 733
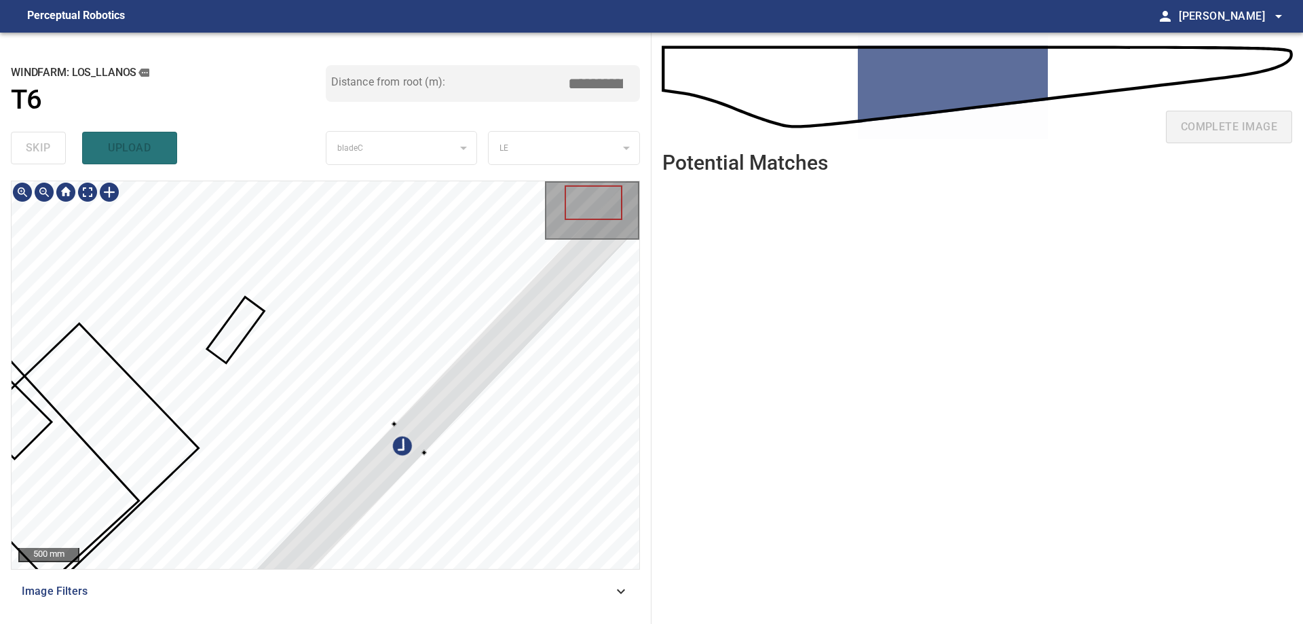
click at [540, 295] on div at bounding box center [410, 437] width 561 height 585
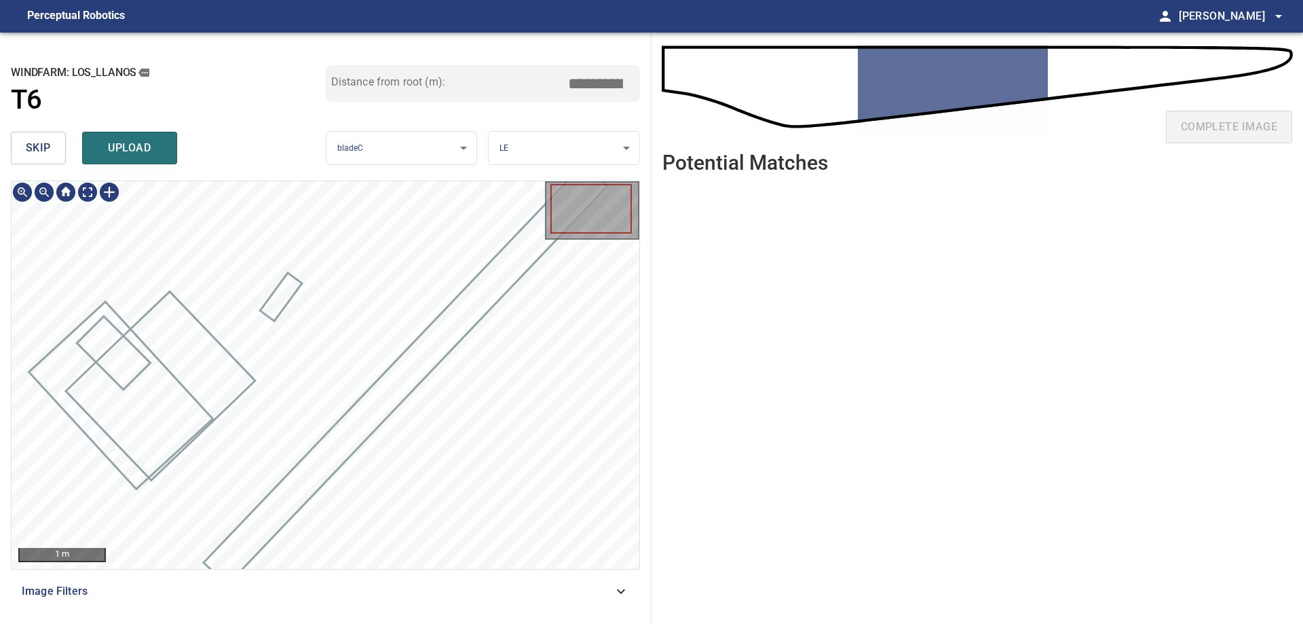
click at [504, 610] on div "1 m Image Filters" at bounding box center [325, 397] width 629 height 432
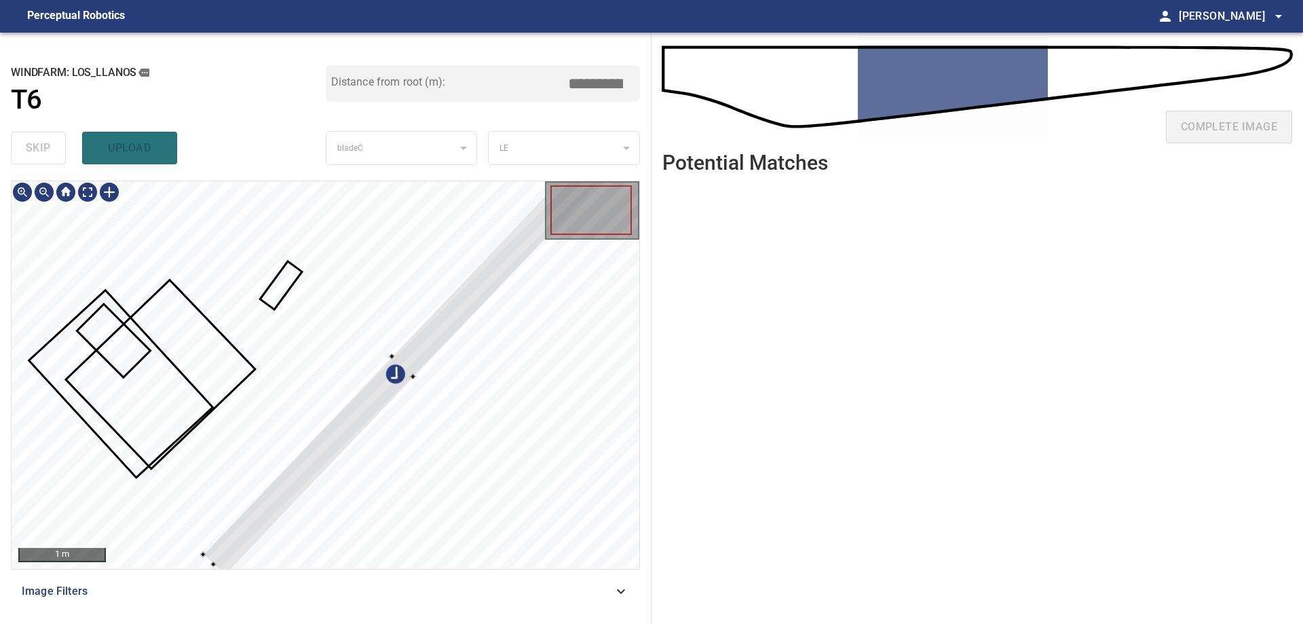
click at [471, 299] on div at bounding box center [403, 366] width 401 height 418
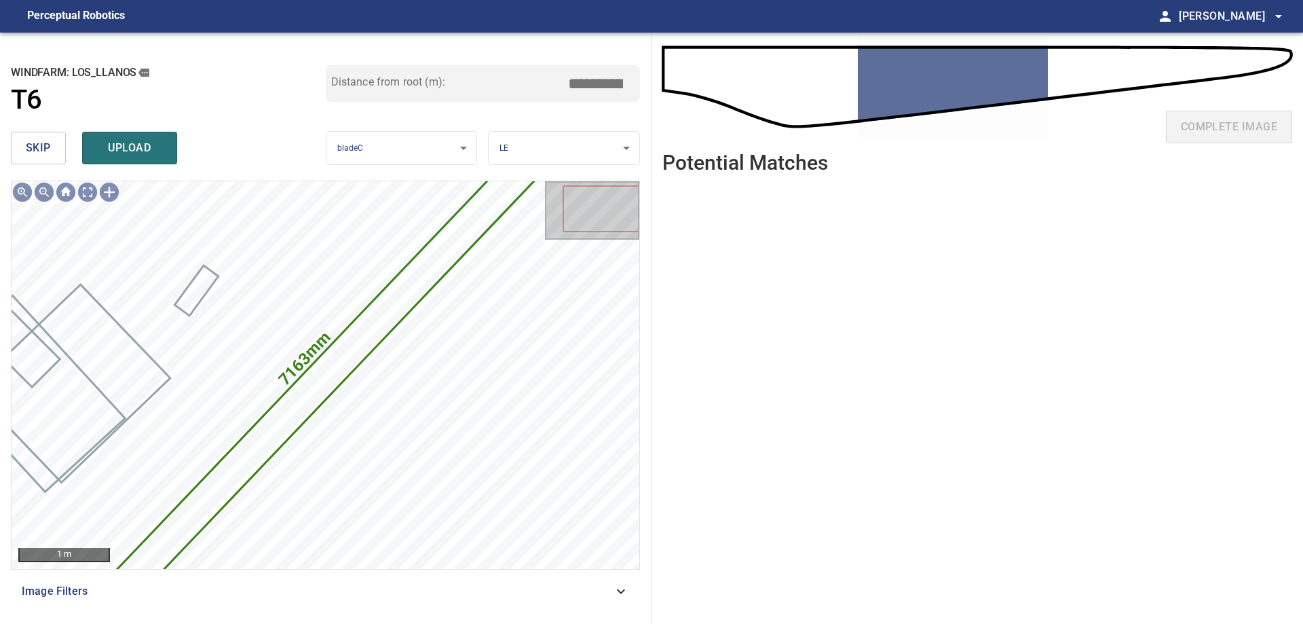
drag, startPoint x: 593, startPoint y: 83, endPoint x: 836, endPoint y: 124, distance: 245.6
click at [818, 115] on div "**********" at bounding box center [651, 328] width 1303 height 591
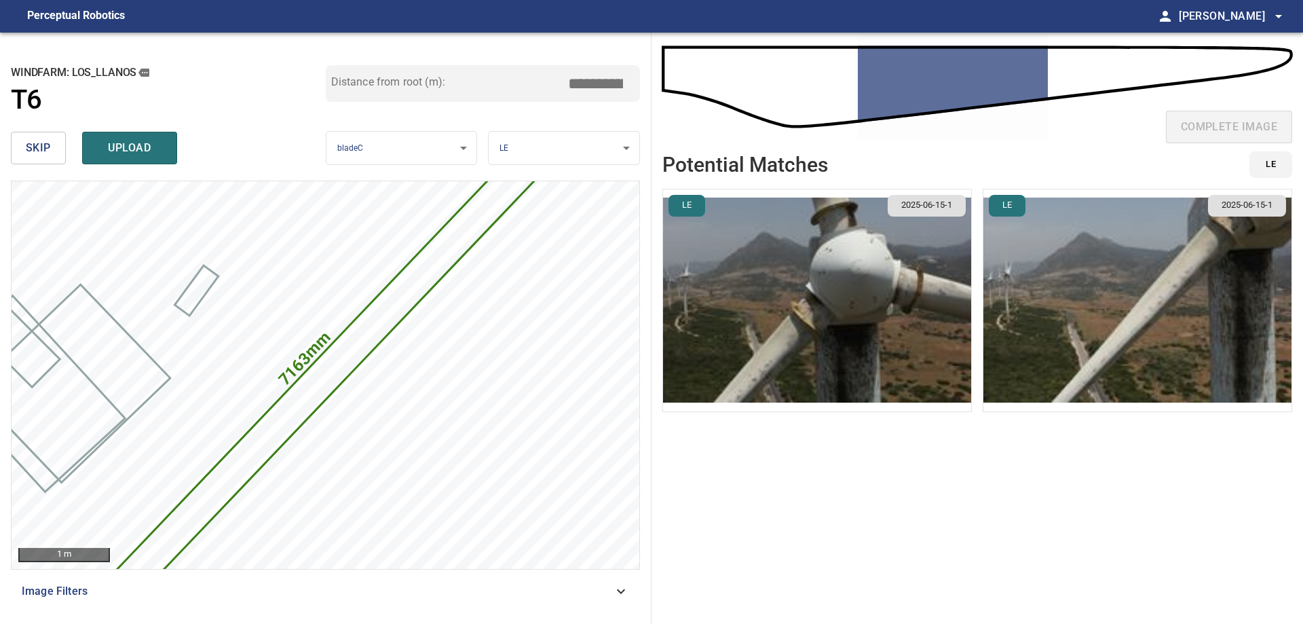
type input "****"
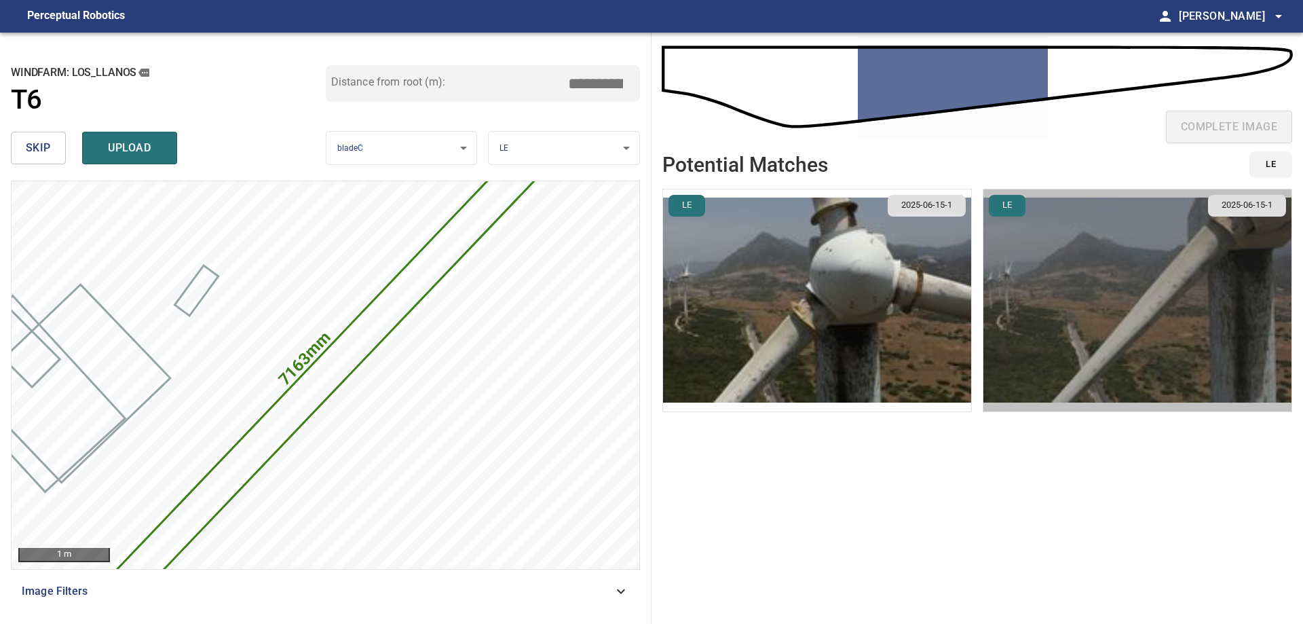
click at [1092, 269] on img "button" at bounding box center [1138, 300] width 308 height 222
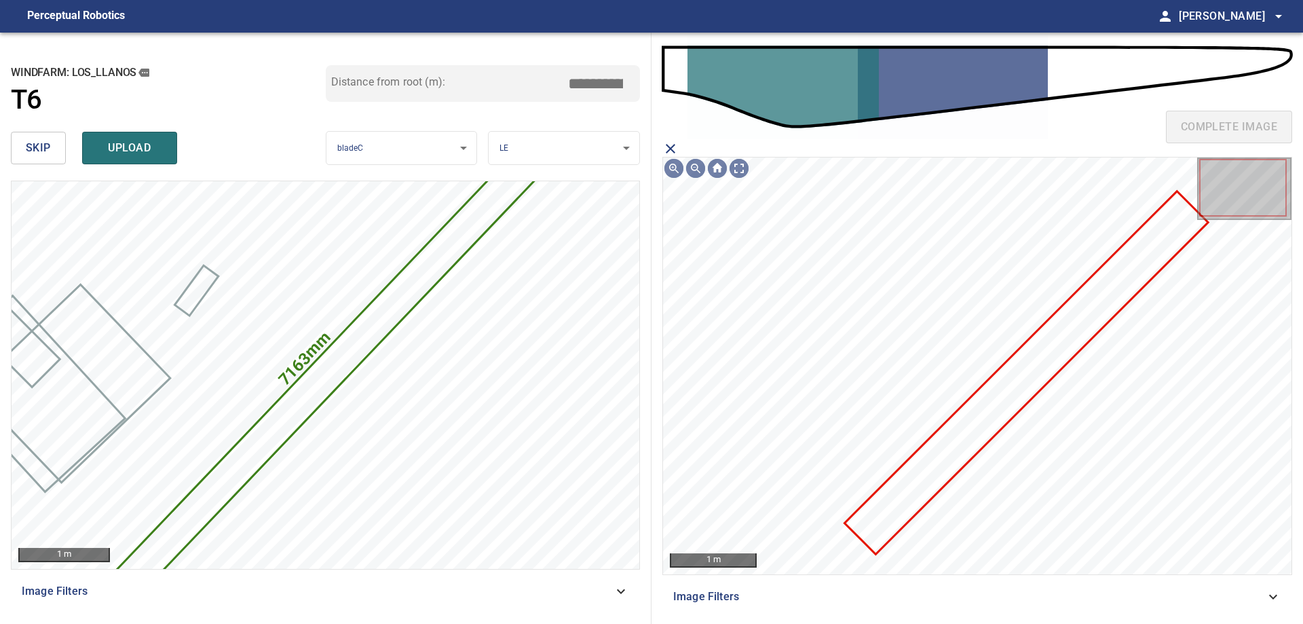
click at [1105, 278] on icon at bounding box center [1026, 373] width 361 height 360
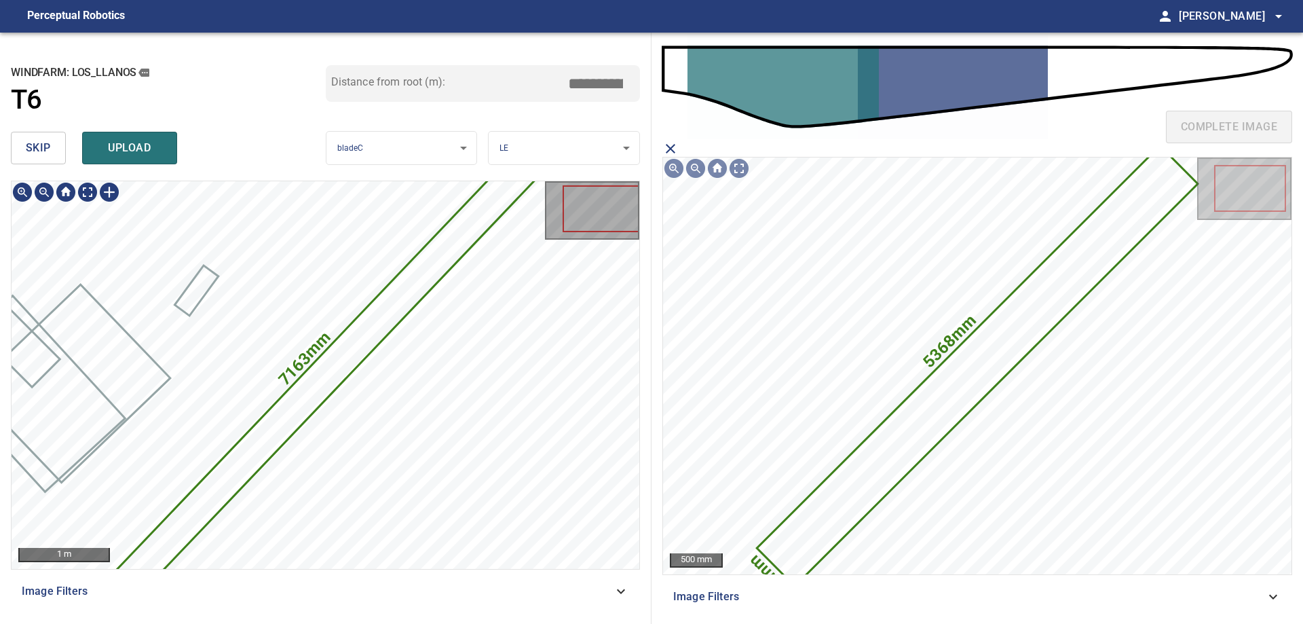
click at [360, 336] on icon at bounding box center [325, 375] width 420 height 438
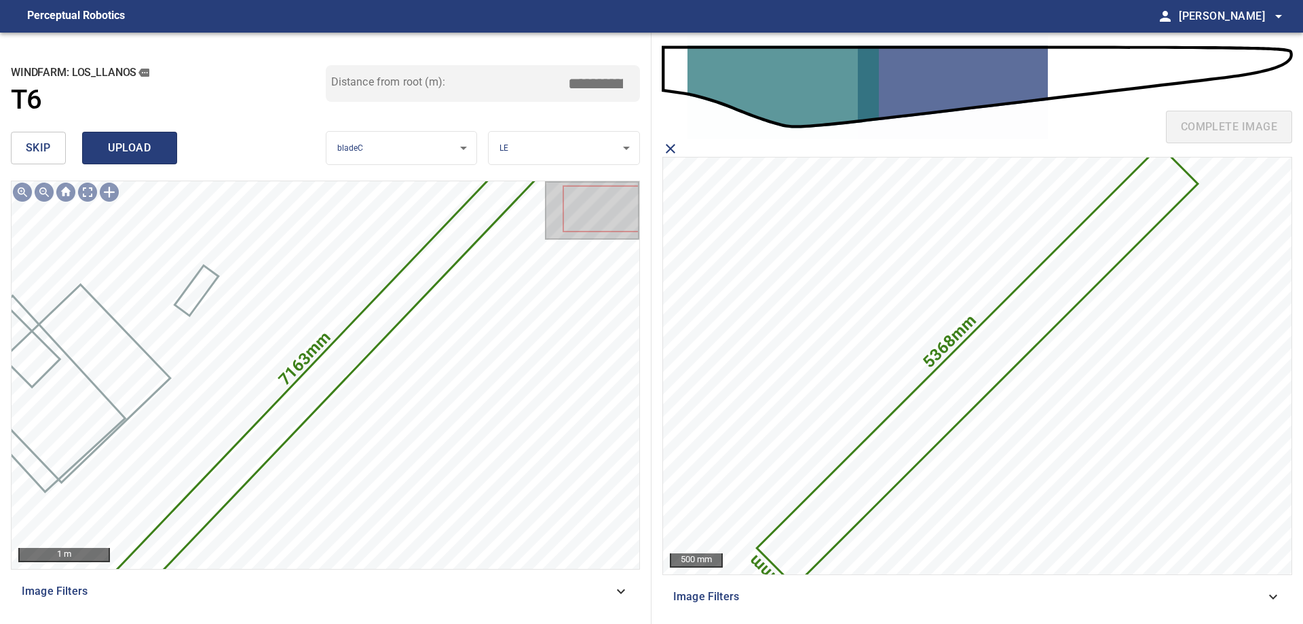
click at [134, 153] on span "upload" at bounding box center [129, 147] width 65 height 19
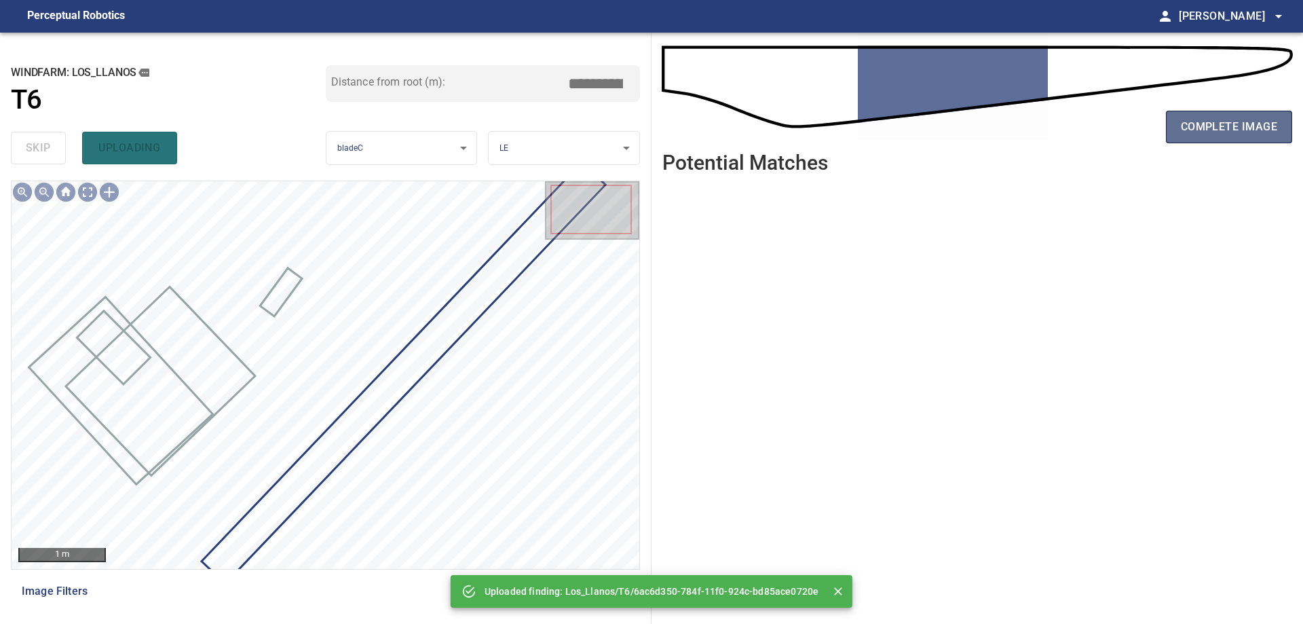
click at [1233, 134] on span "complete image" at bounding box center [1229, 126] width 96 height 19
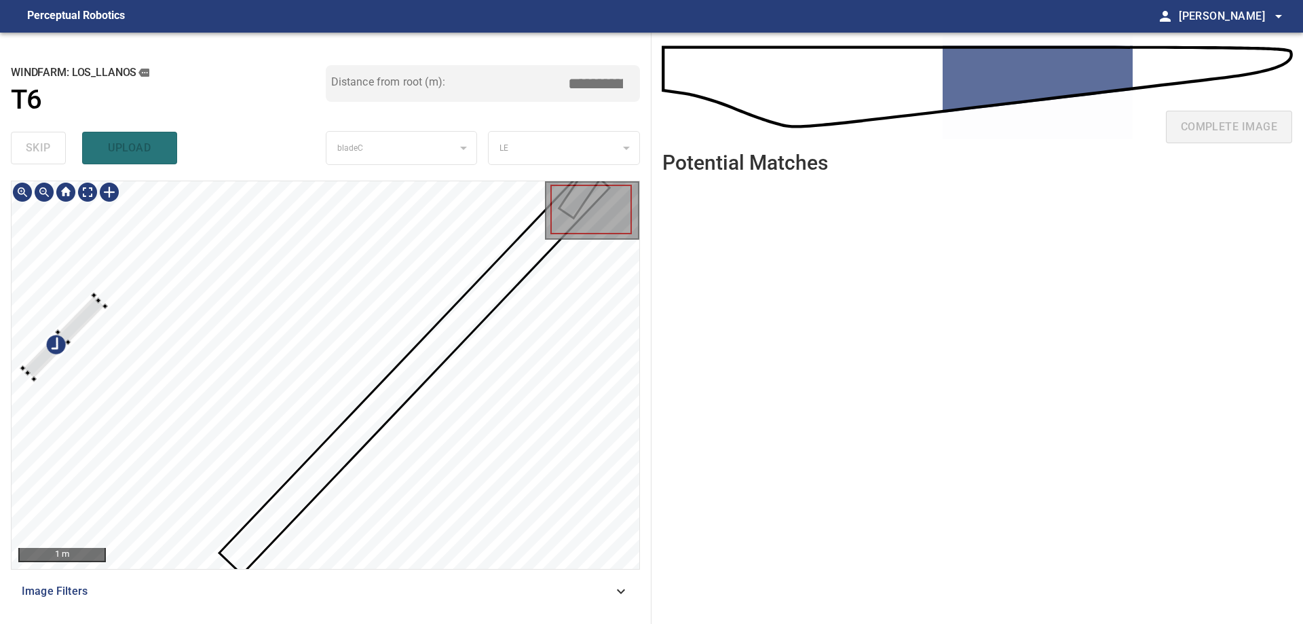
click at [104, 296] on div at bounding box center [326, 375] width 628 height 388
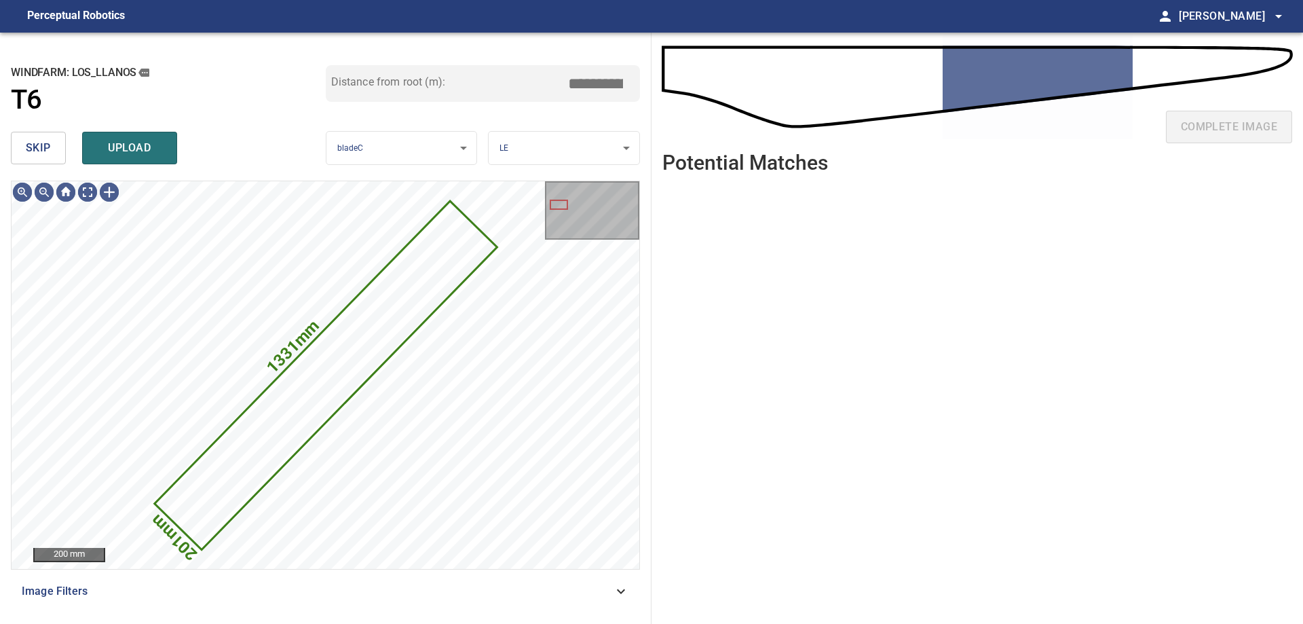
click at [49, 145] on span "skip" at bounding box center [38, 147] width 25 height 19
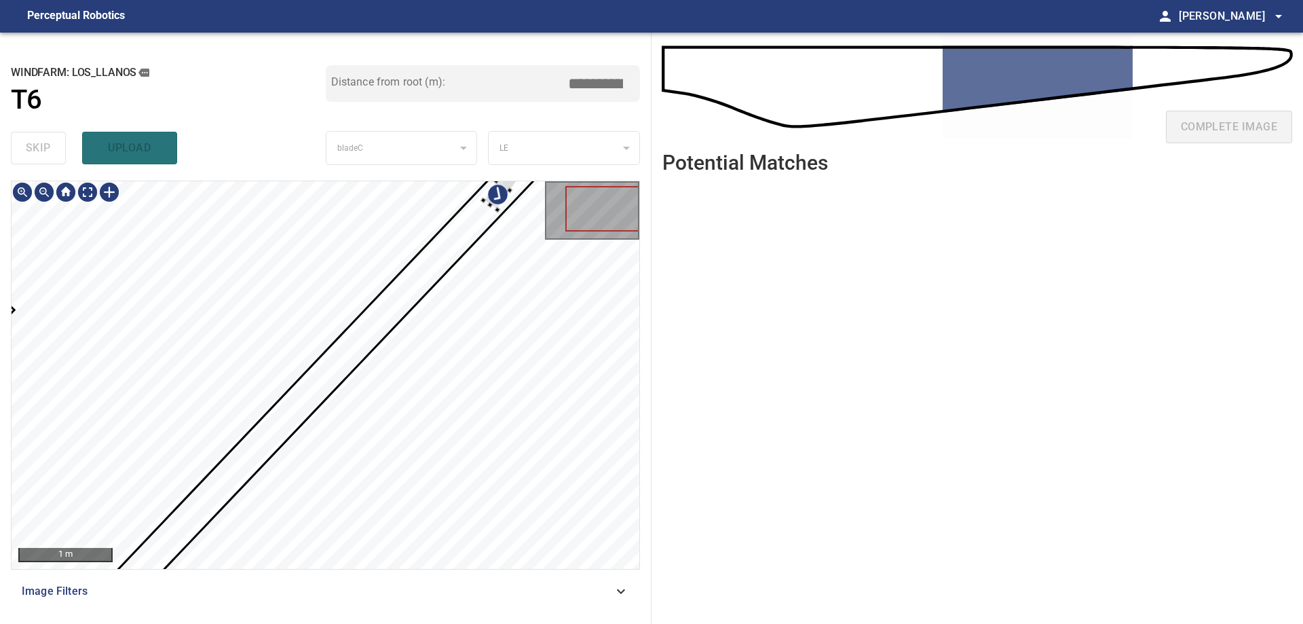
click at [532, 478] on div at bounding box center [326, 375] width 628 height 388
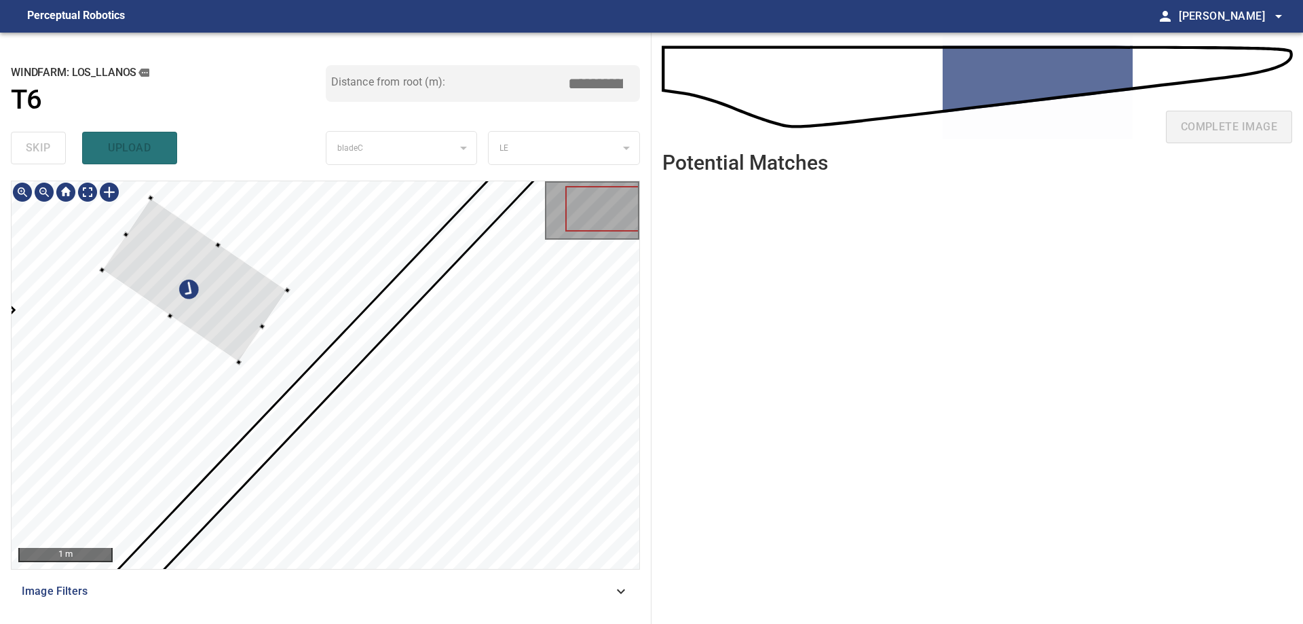
click at [148, 365] on div at bounding box center [326, 375] width 628 height 388
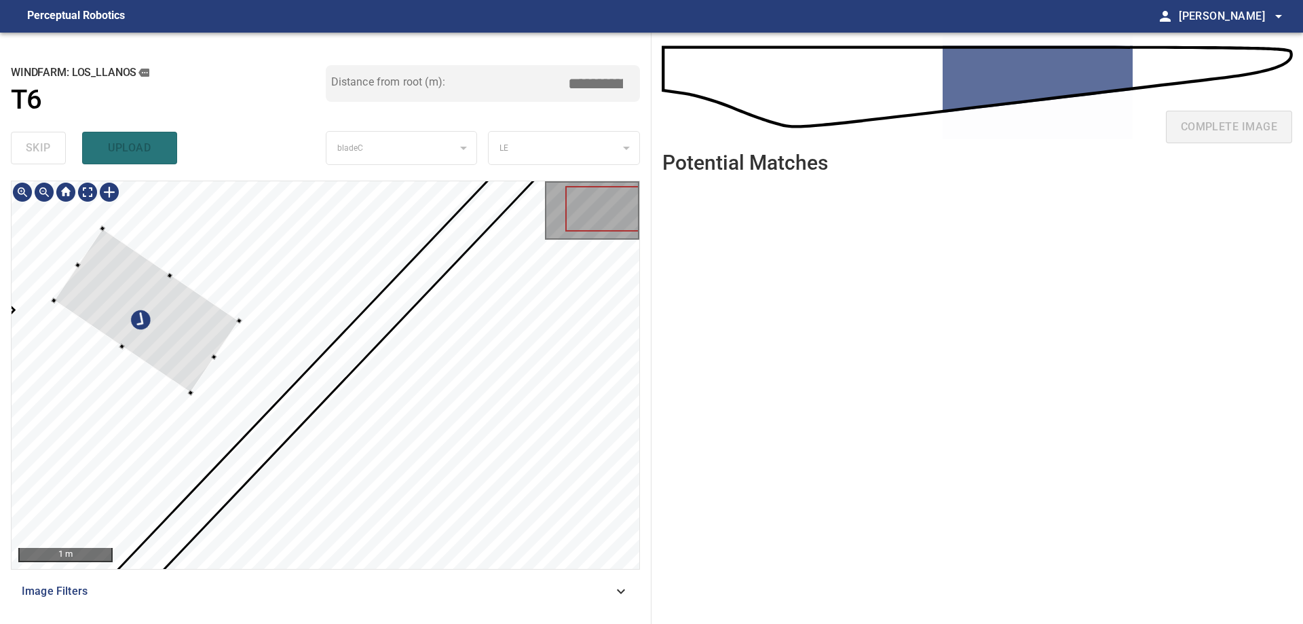
click at [149, 328] on div at bounding box center [146, 310] width 185 height 164
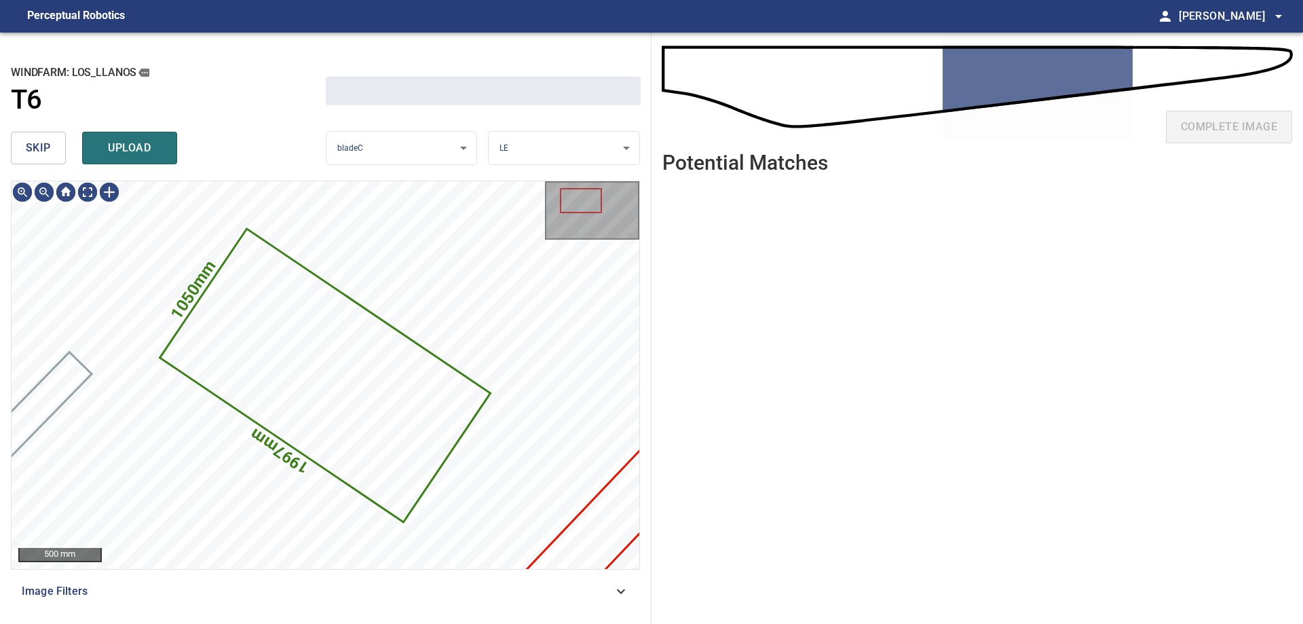
click at [46, 167] on div "skip upload" at bounding box center [168, 147] width 315 height 43
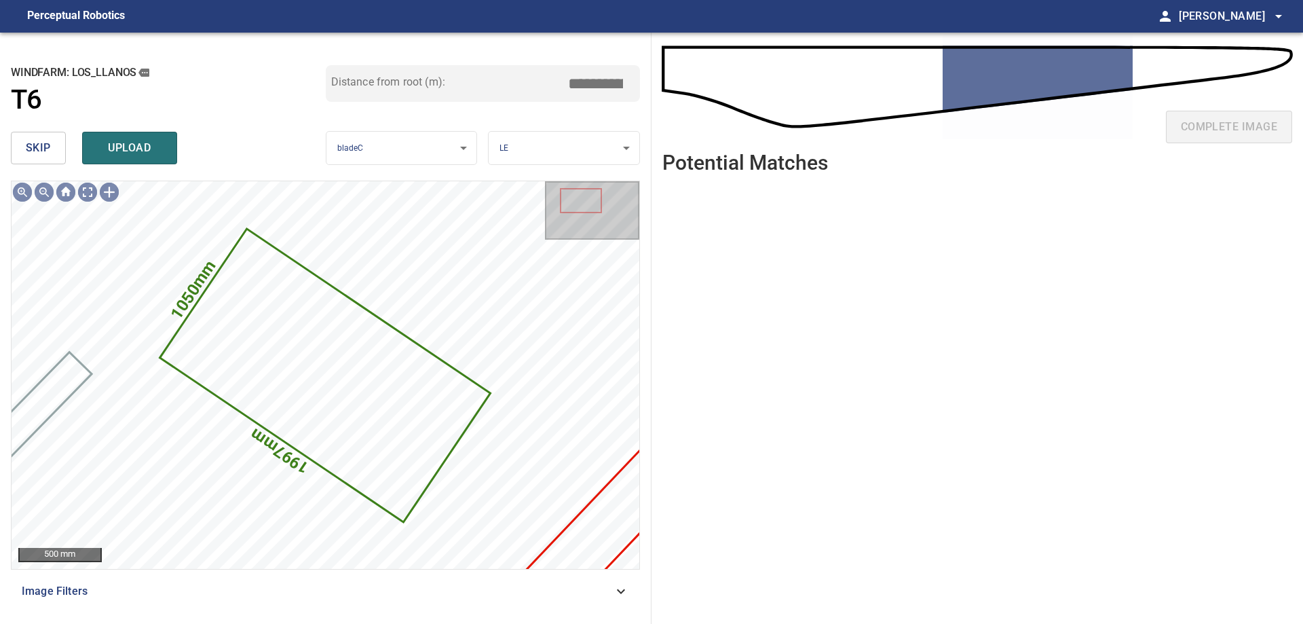
drag, startPoint x: 42, startPoint y: 147, endPoint x: 71, endPoint y: 168, distance: 36.0
click at [44, 150] on span "skip" at bounding box center [38, 147] width 25 height 19
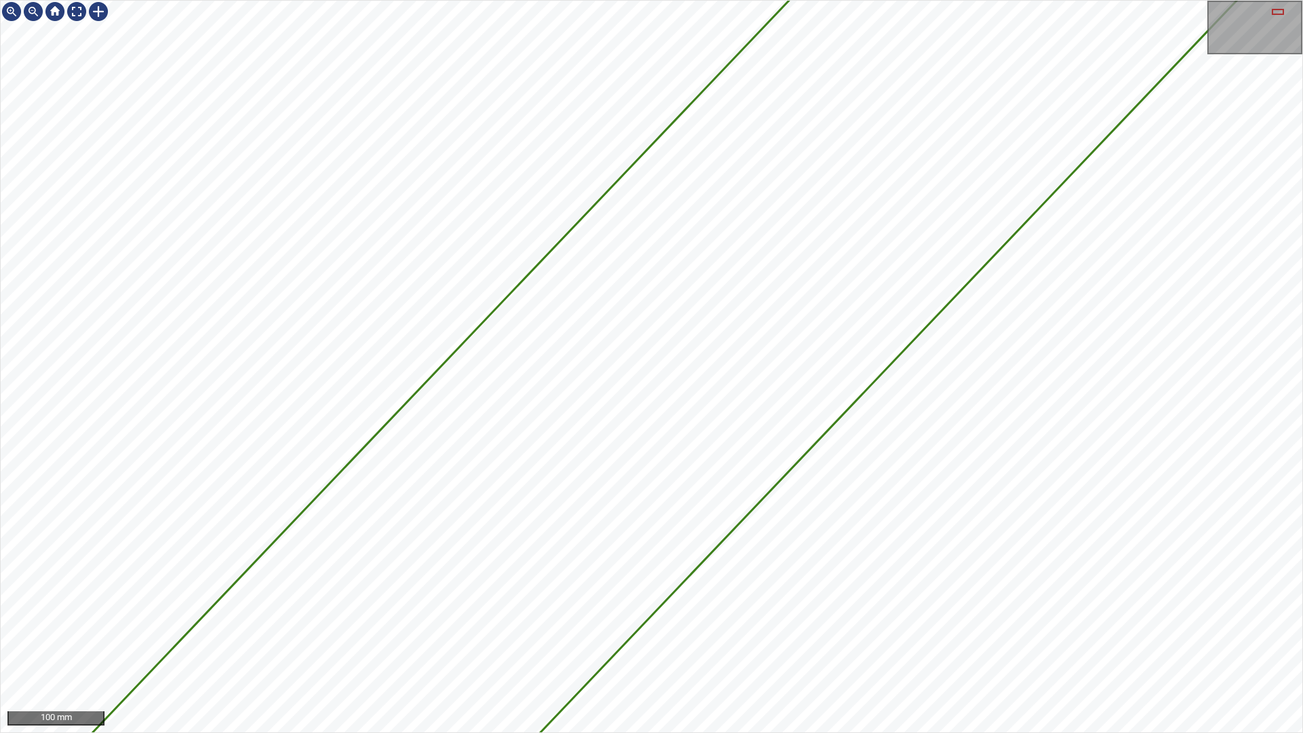
click at [1303, 0] on div "6429mm 350mm 100 mm" at bounding box center [651, 366] width 1303 height 733
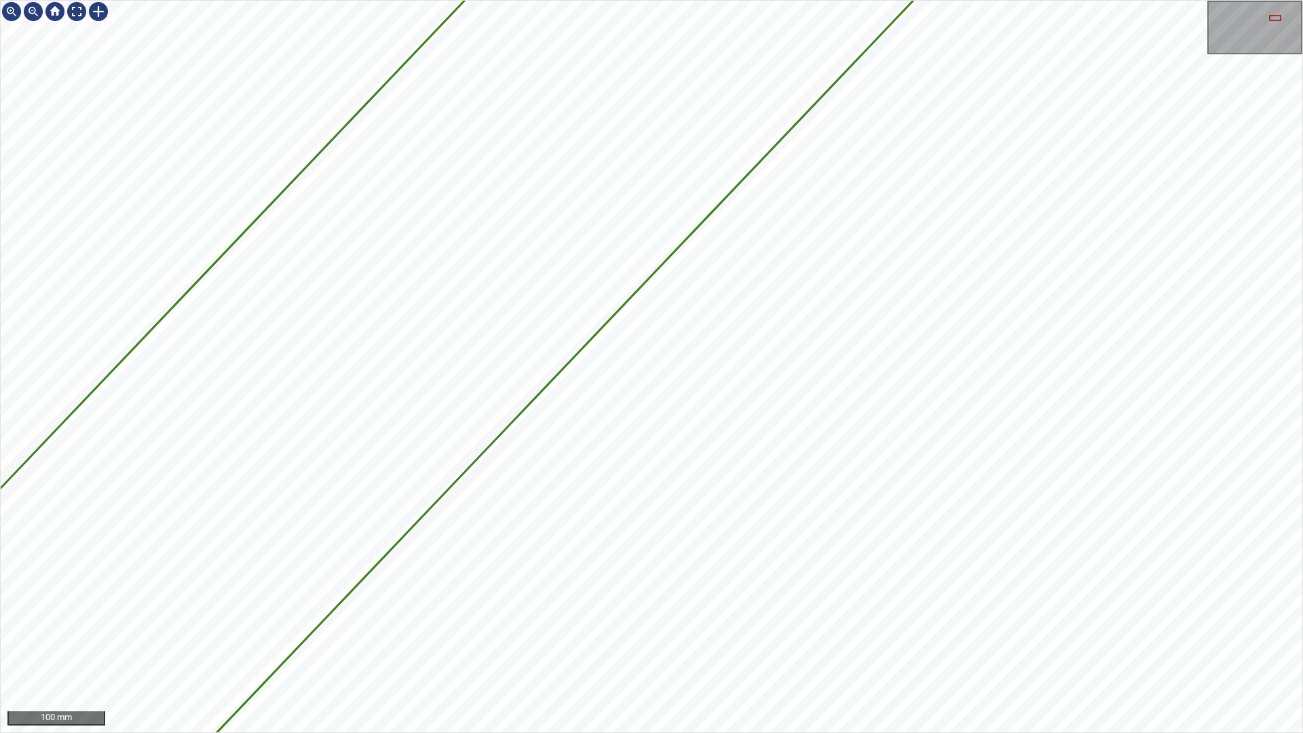
click at [1018, 308] on div "6429mm 350mm 100 mm" at bounding box center [651, 366] width 1303 height 733
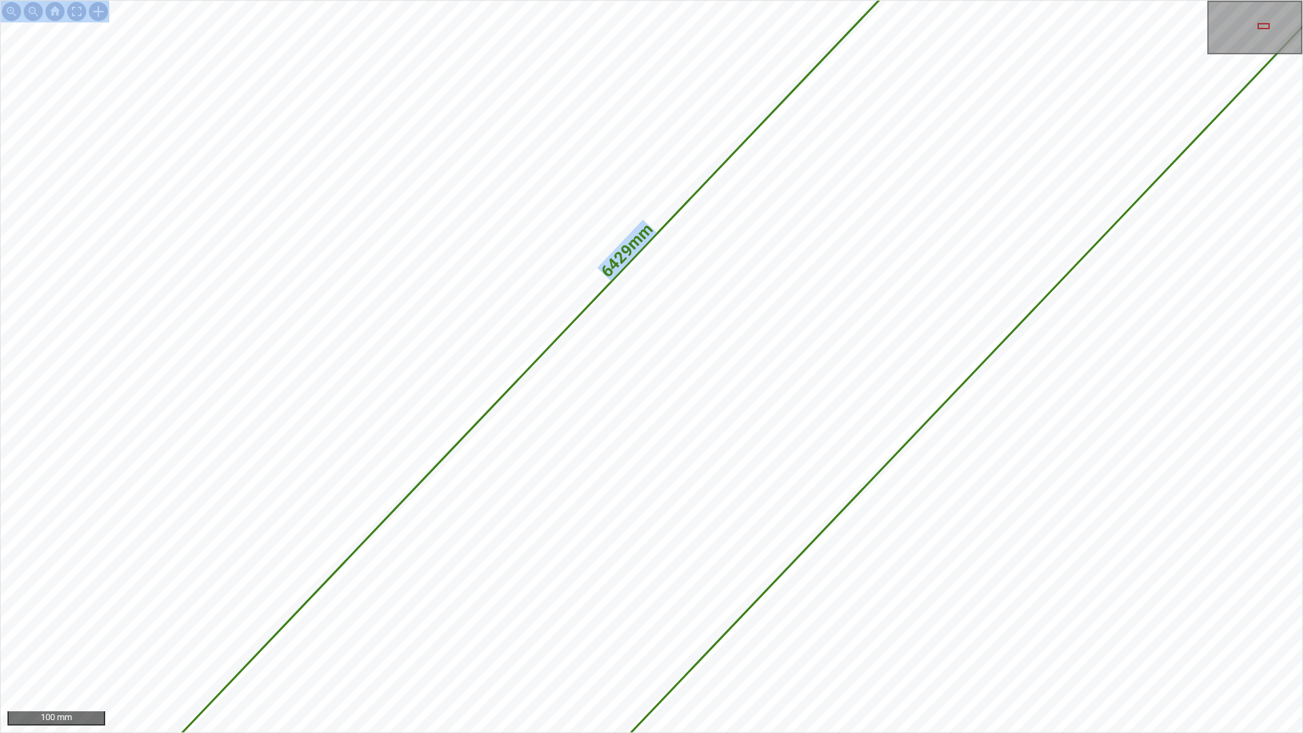
click at [1249, 0] on div "6429mm 350mm 100 mm" at bounding box center [651, 366] width 1303 height 733
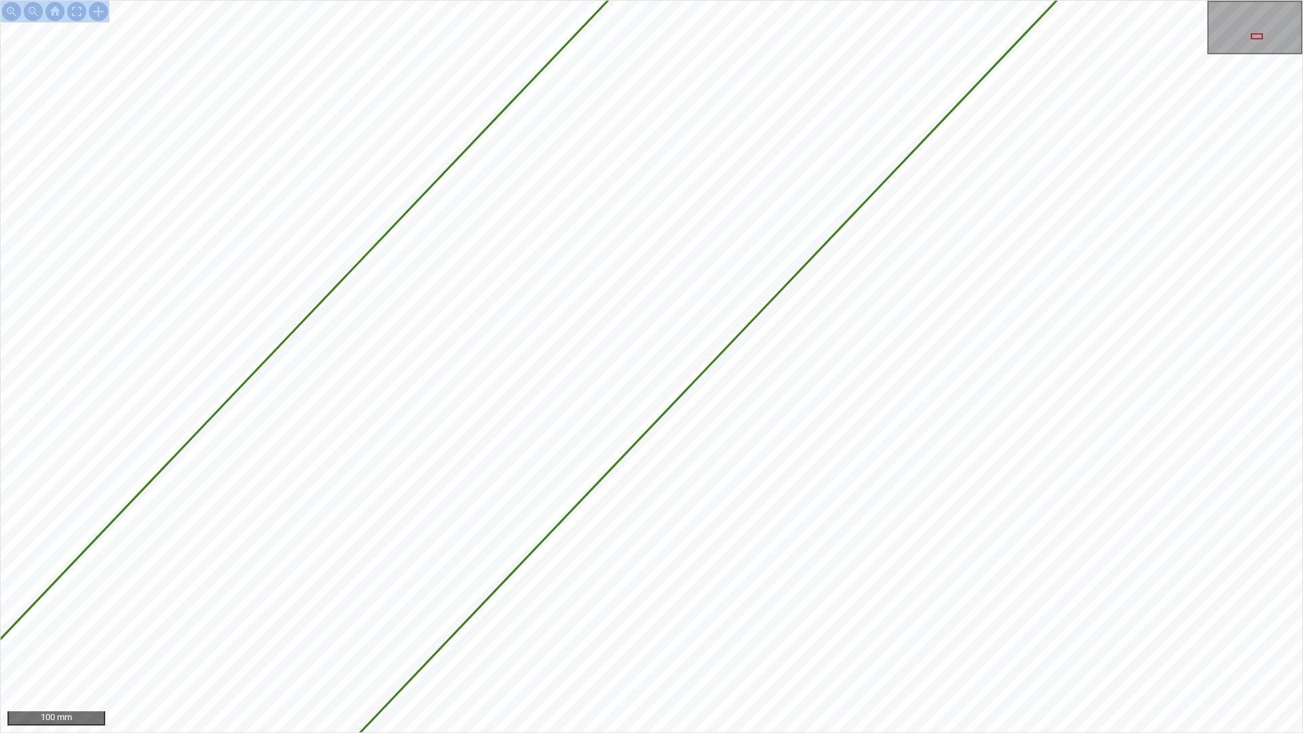
click at [1157, 0] on div "6429mm 350mm 100 mm" at bounding box center [651, 366] width 1303 height 733
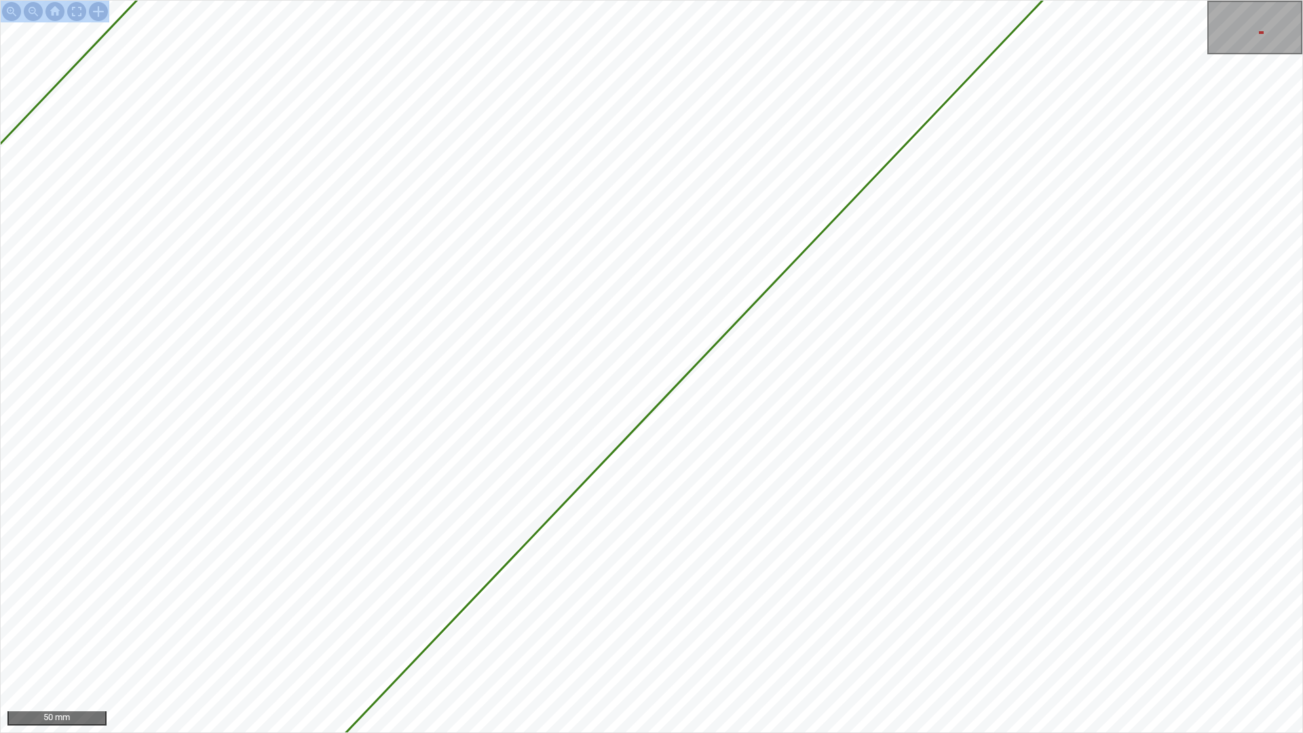
click at [933, 623] on div "6429mm 350mm 50 mm" at bounding box center [651, 366] width 1303 height 733
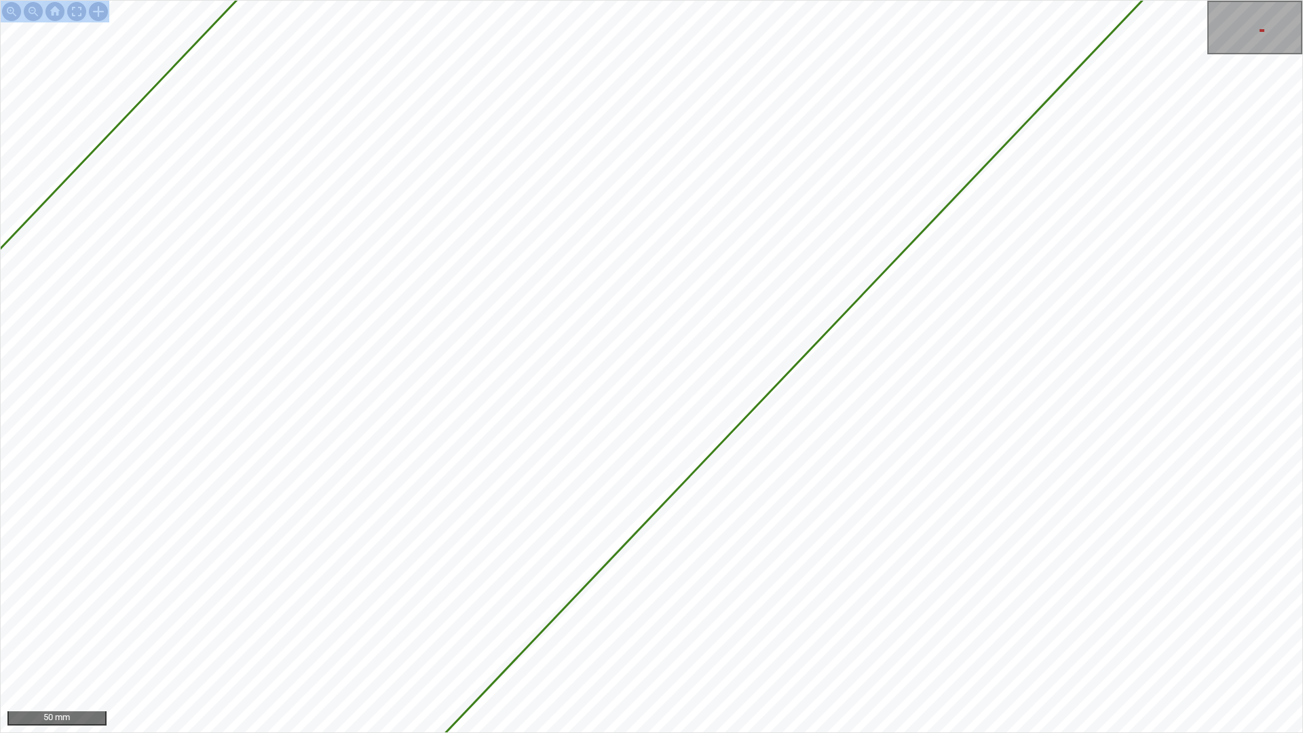
click at [919, 623] on div "6429mm 350mm 50 mm" at bounding box center [651, 366] width 1303 height 733
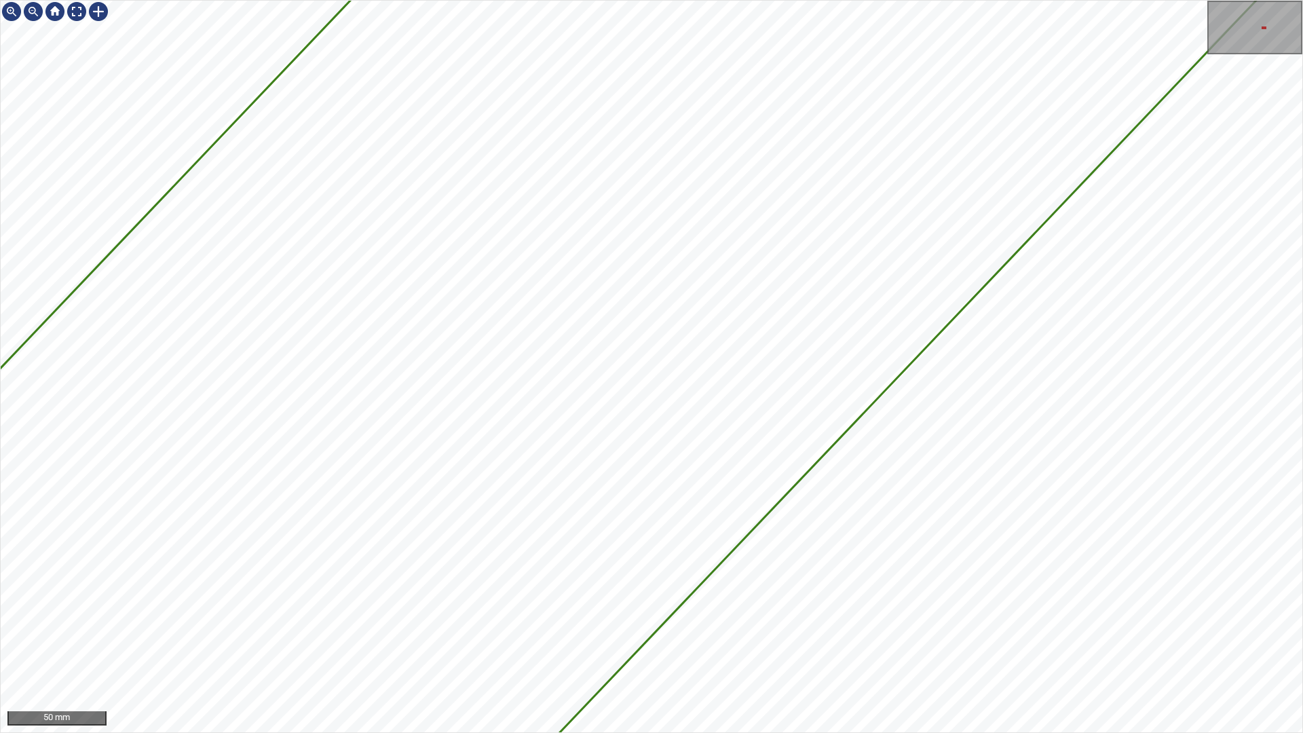
click at [994, 447] on div "6429mm 350mm 50 mm" at bounding box center [651, 366] width 1303 height 733
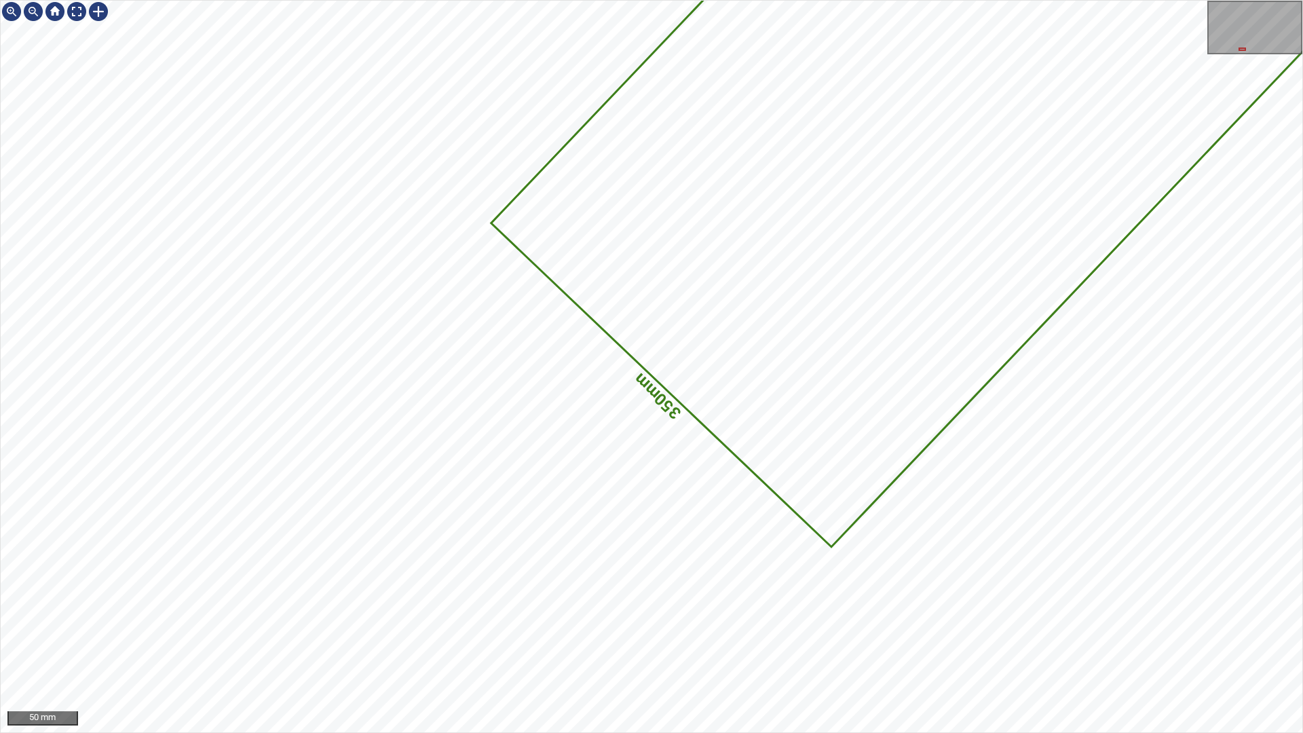
click at [1303, 0] on div "6429mm 350mm 50 mm" at bounding box center [651, 366] width 1303 height 733
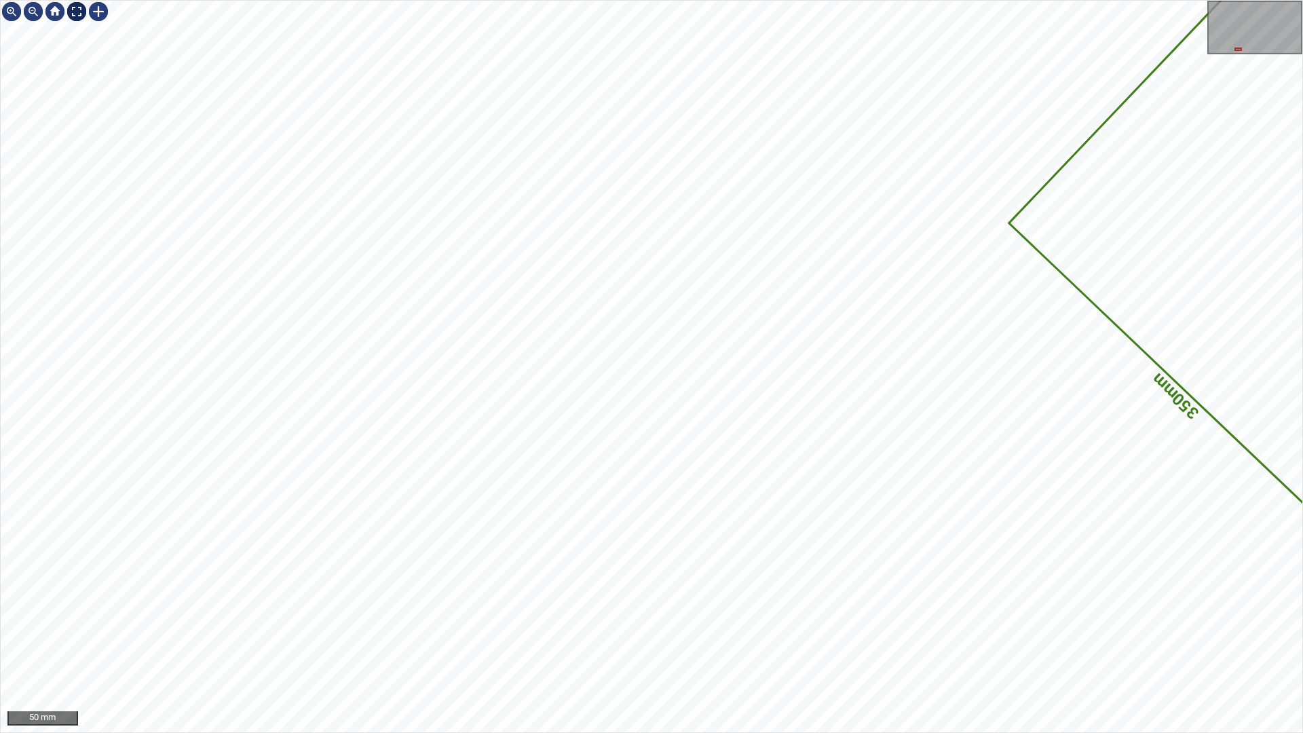
click at [81, 5] on div at bounding box center [77, 12] width 22 height 22
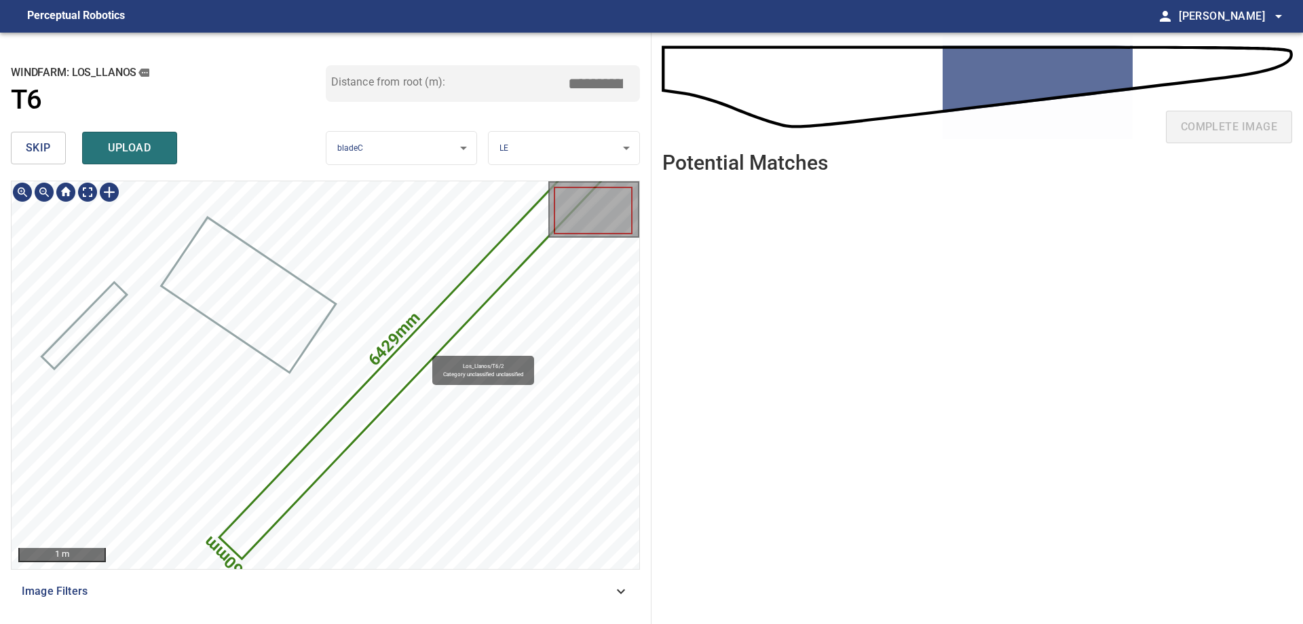
click at [426, 350] on icon at bounding box center [415, 354] width 388 height 405
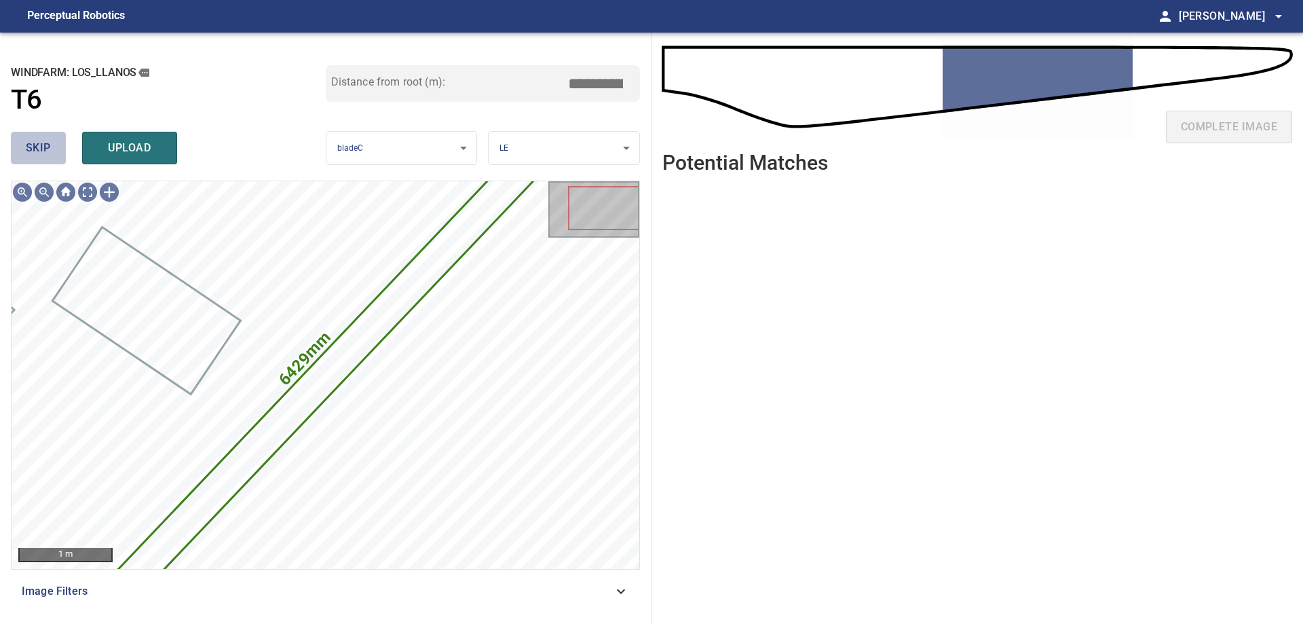
click at [22, 149] on button "skip" at bounding box center [38, 148] width 55 height 33
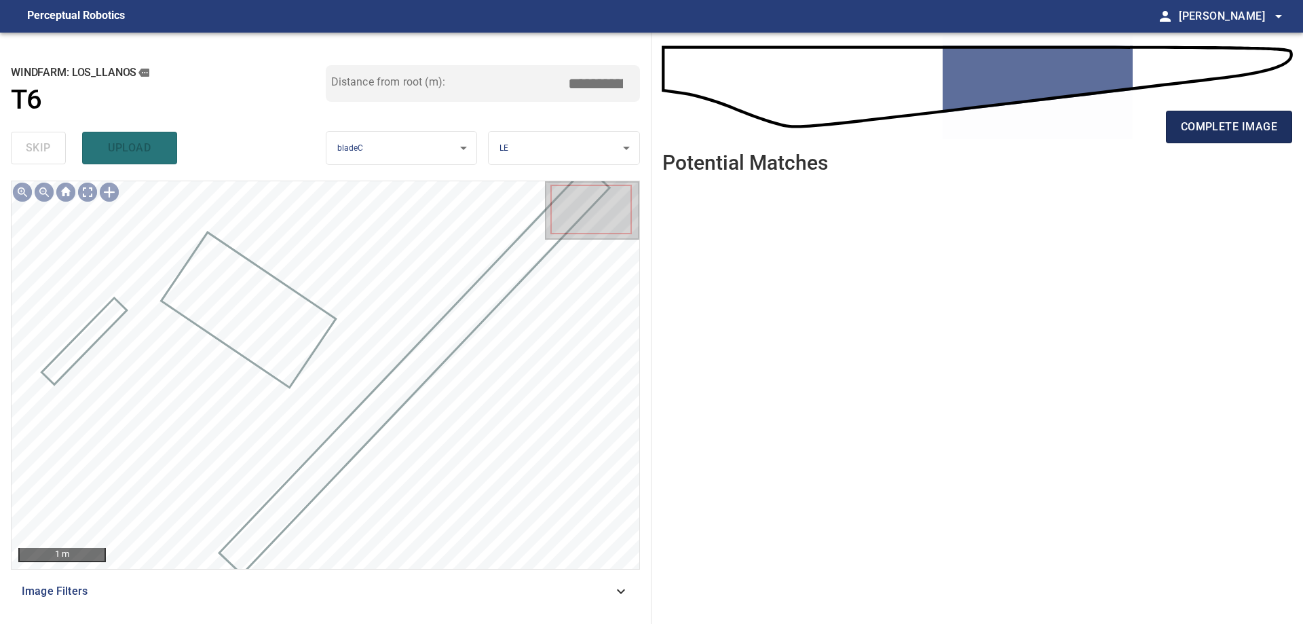
click at [1277, 136] on span "complete image" at bounding box center [1229, 126] width 96 height 19
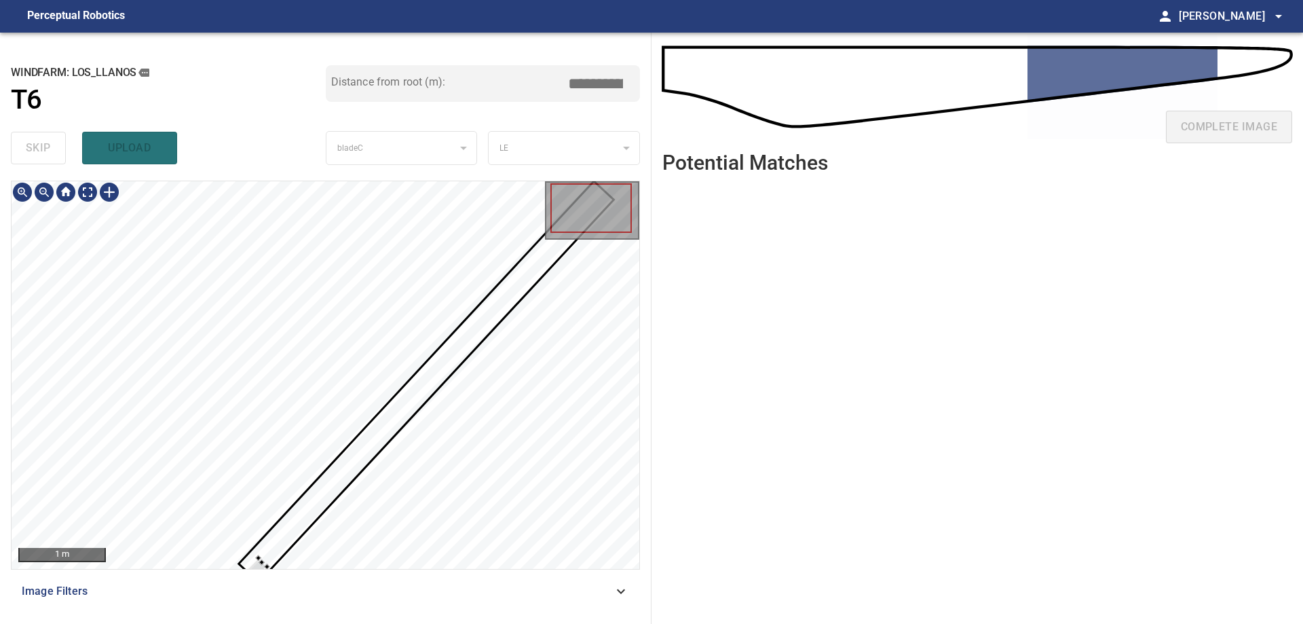
click at [236, 394] on div at bounding box center [326, 375] width 628 height 388
click at [187, 369] on div at bounding box center [326, 375] width 628 height 388
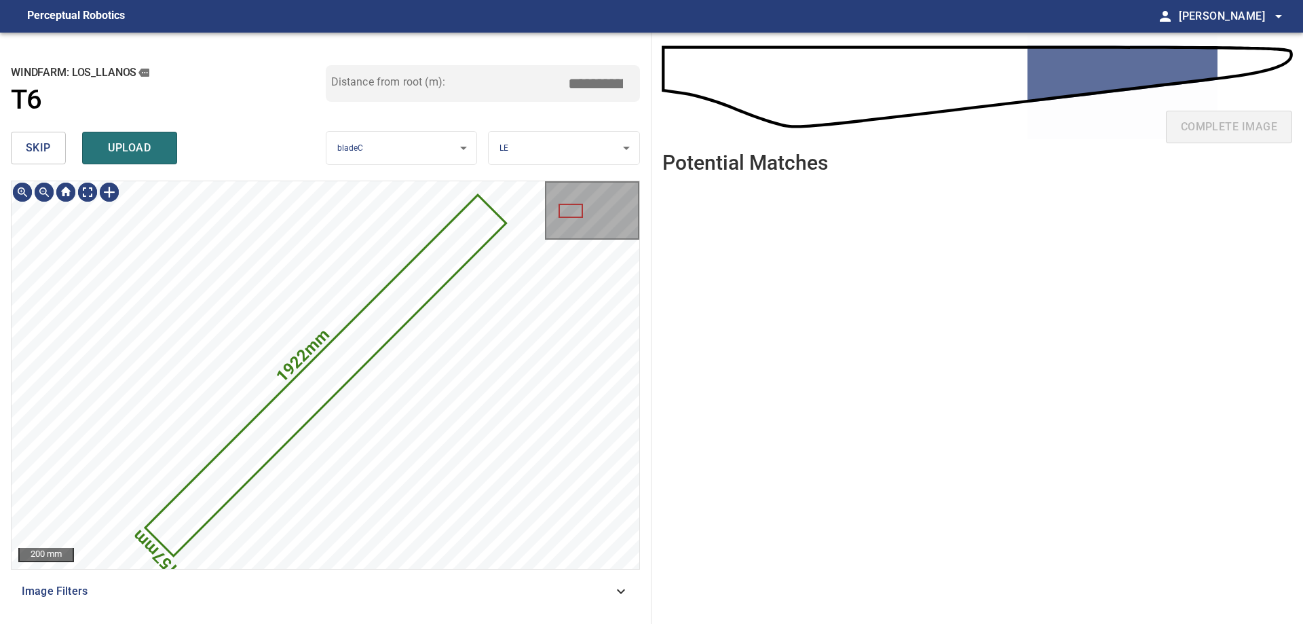
click at [46, 165] on div "skip upload" at bounding box center [168, 147] width 315 height 43
drag, startPoint x: 41, startPoint y: 141, endPoint x: 63, endPoint y: 175, distance: 40.3
click at [41, 143] on span "skip" at bounding box center [38, 147] width 25 height 19
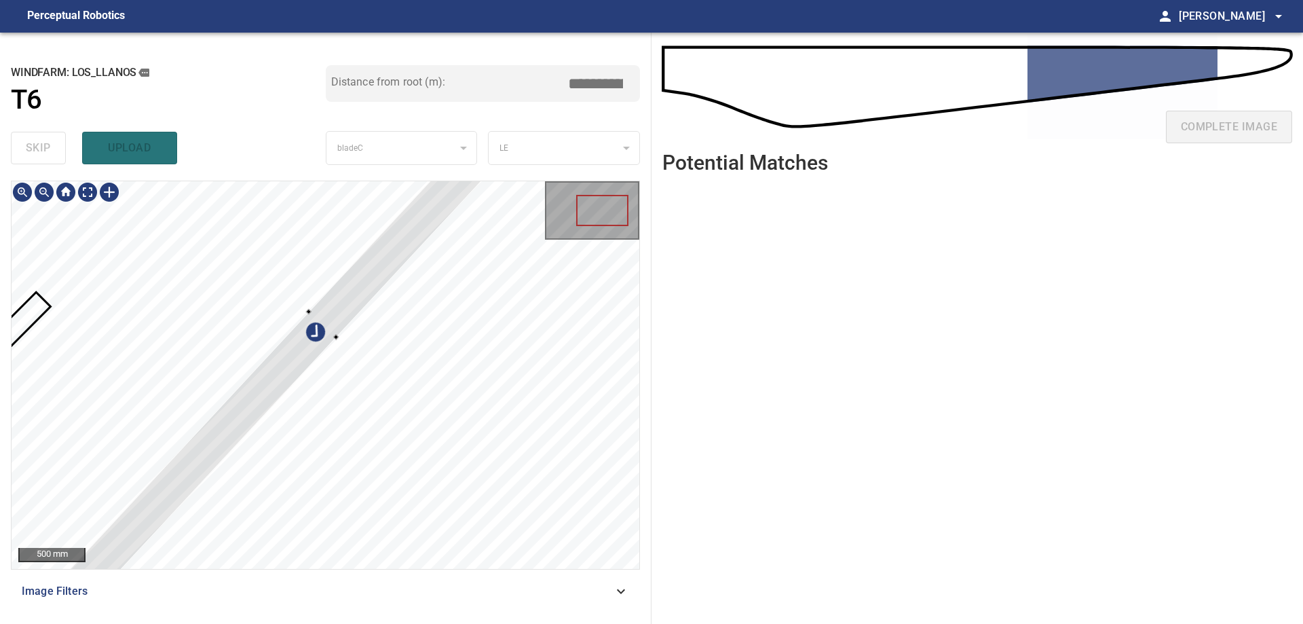
click at [248, 407] on div at bounding box center [324, 325] width 574 height 614
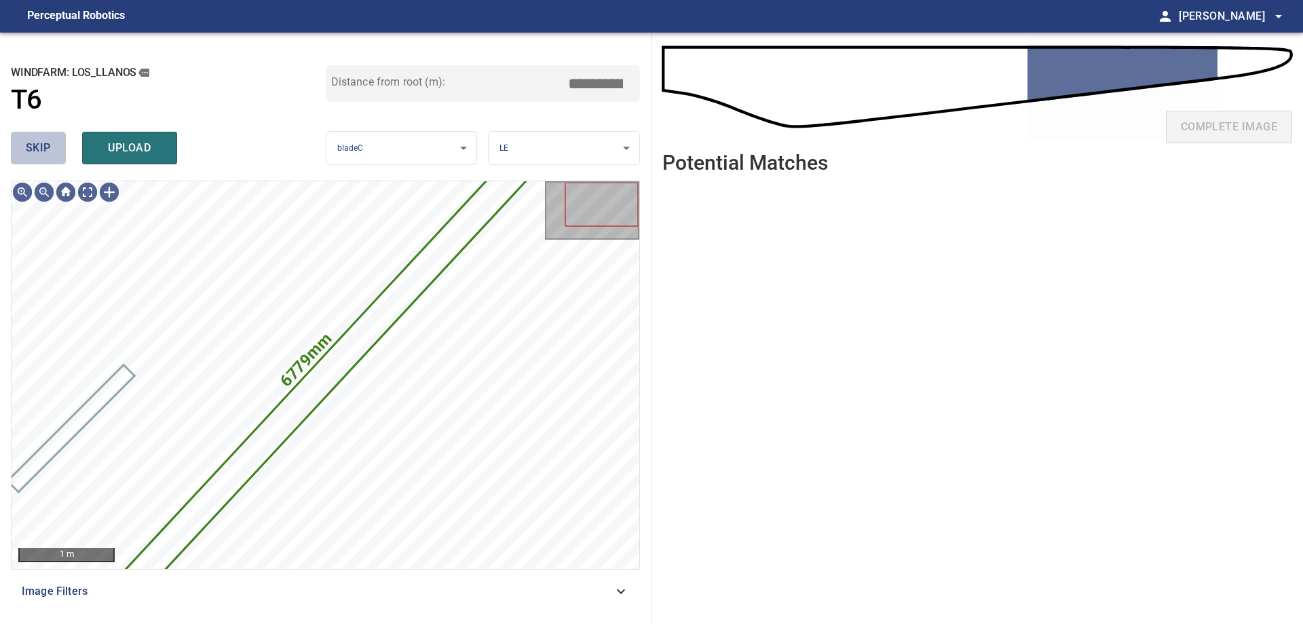
click at [57, 155] on button "skip" at bounding box center [38, 148] width 55 height 33
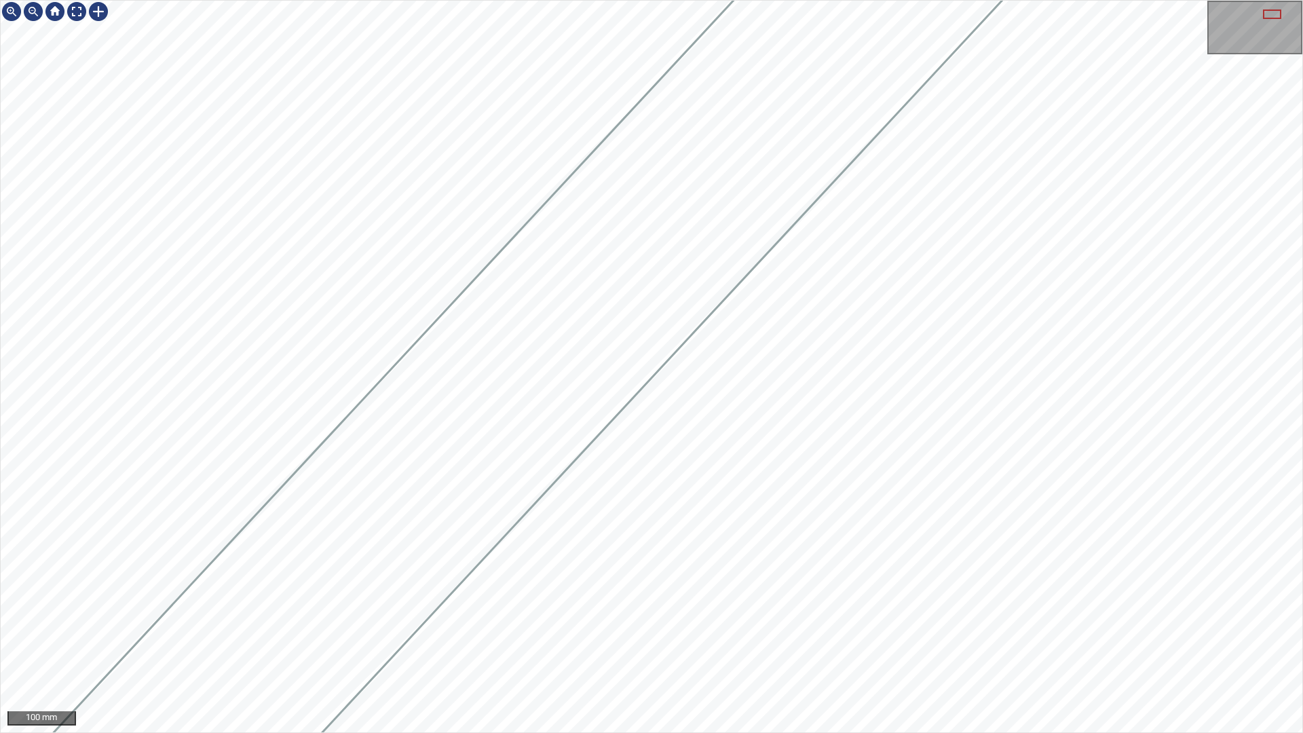
click at [897, 514] on div "100 mm" at bounding box center [652, 367] width 1302 height 732
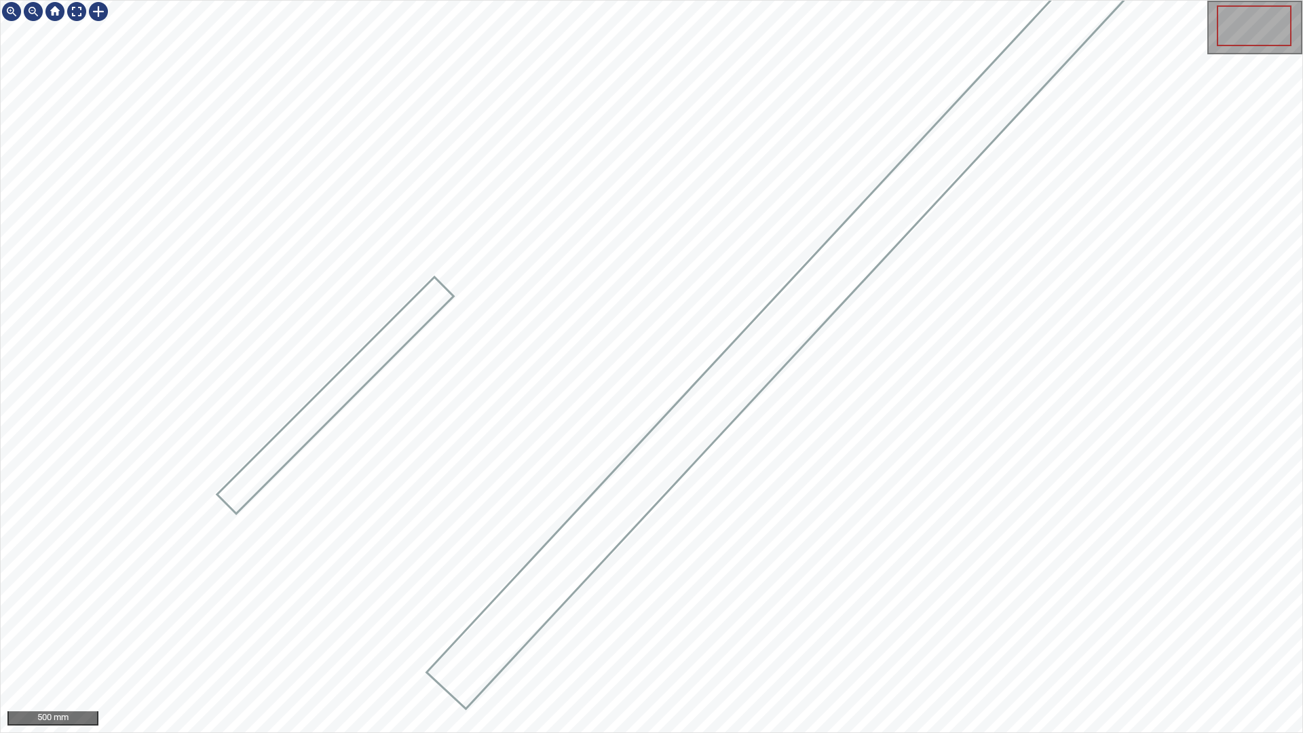
click at [622, 623] on div "500 mm" at bounding box center [651, 366] width 1303 height 733
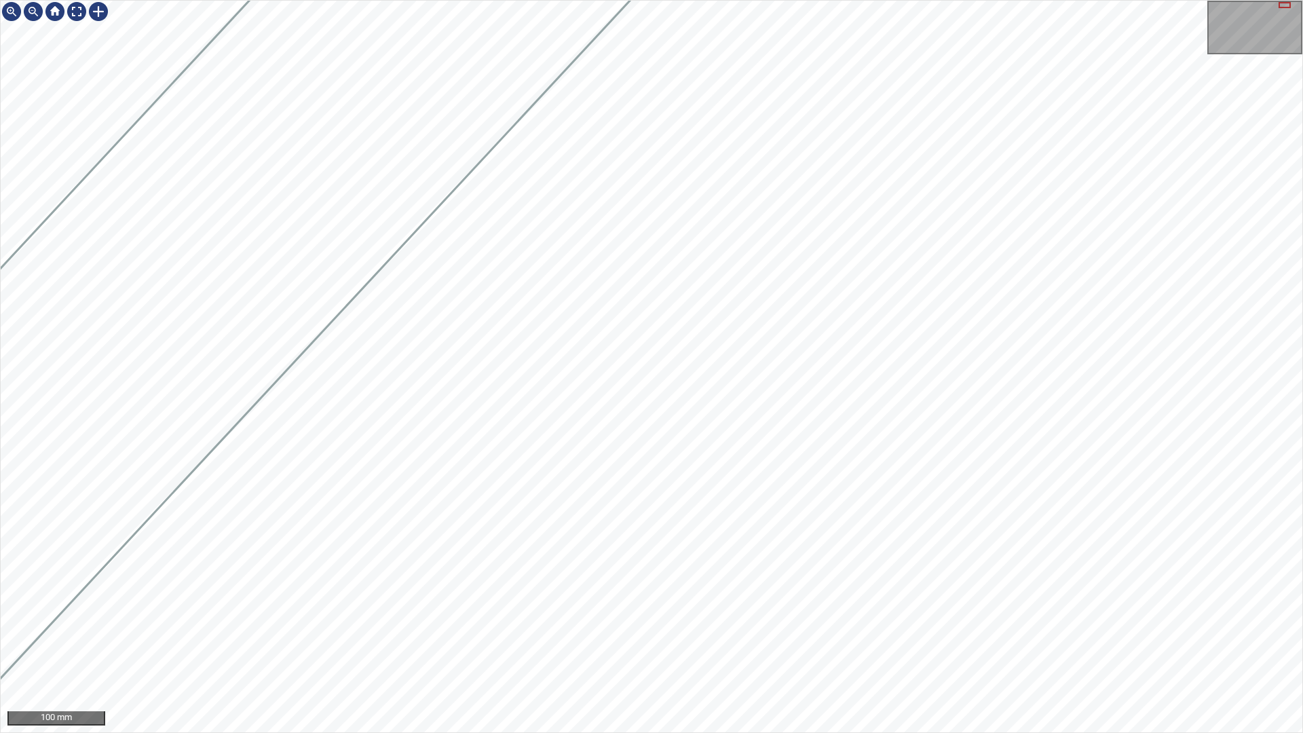
click at [360, 623] on div "100 mm" at bounding box center [651, 366] width 1303 height 733
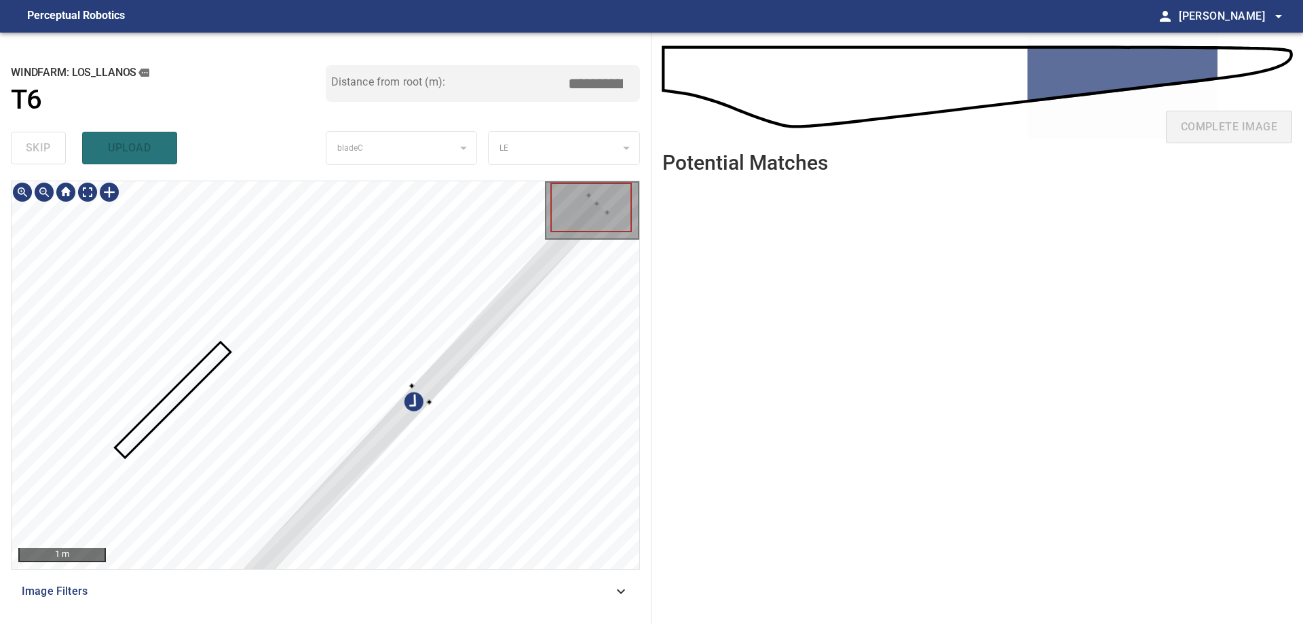
click at [487, 327] on div at bounding box center [422, 394] width 372 height 398
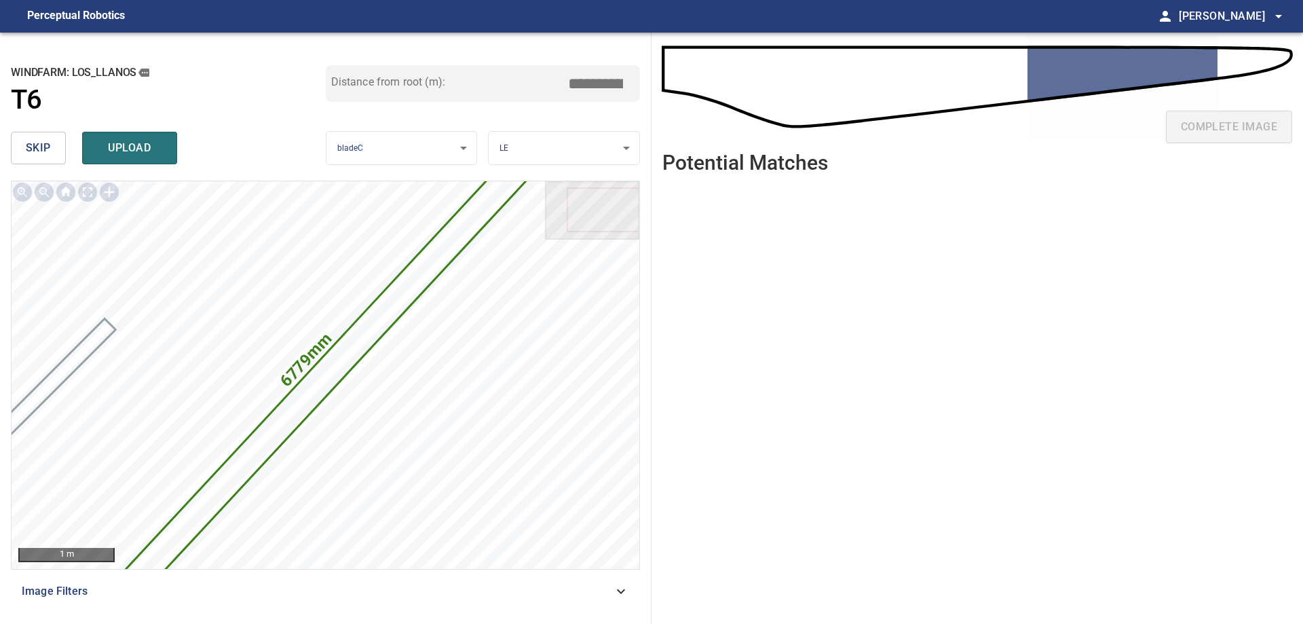
click at [594, 87] on input "*****" at bounding box center [601, 84] width 68 height 26
click at [573, 88] on input "****" at bounding box center [601, 84] width 68 height 26
drag, startPoint x: 576, startPoint y: 84, endPoint x: 707, endPoint y: 131, distance: 138.5
click at [679, 121] on div "**********" at bounding box center [651, 328] width 1303 height 591
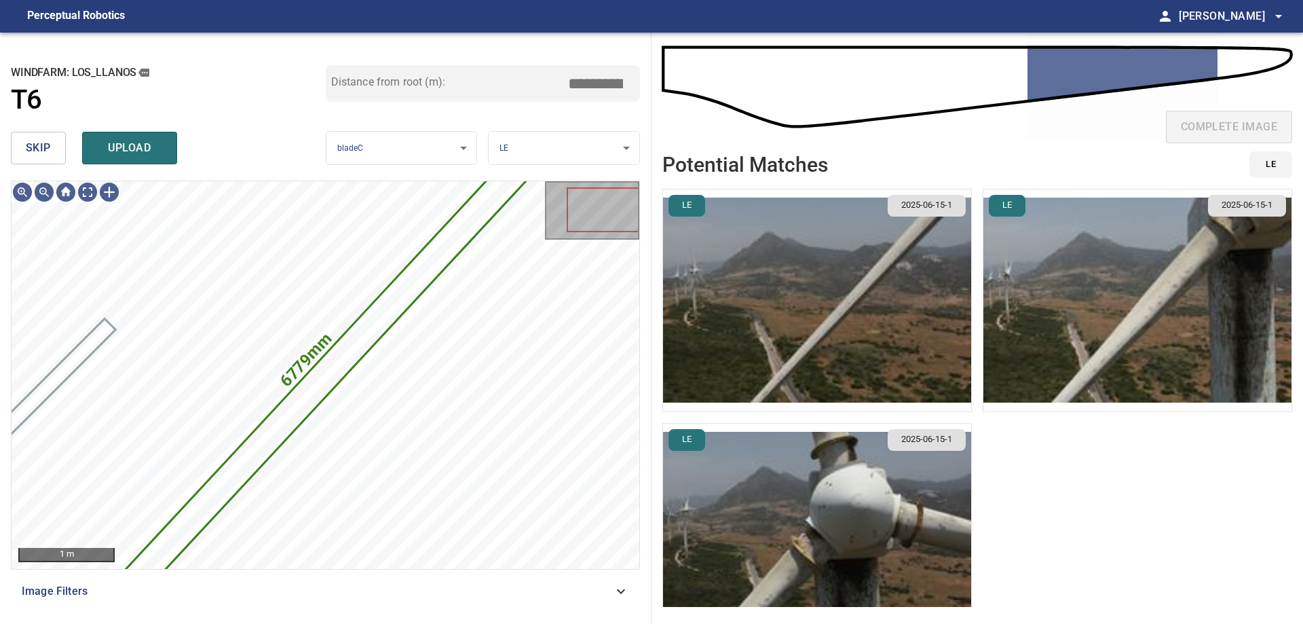
type input "****"
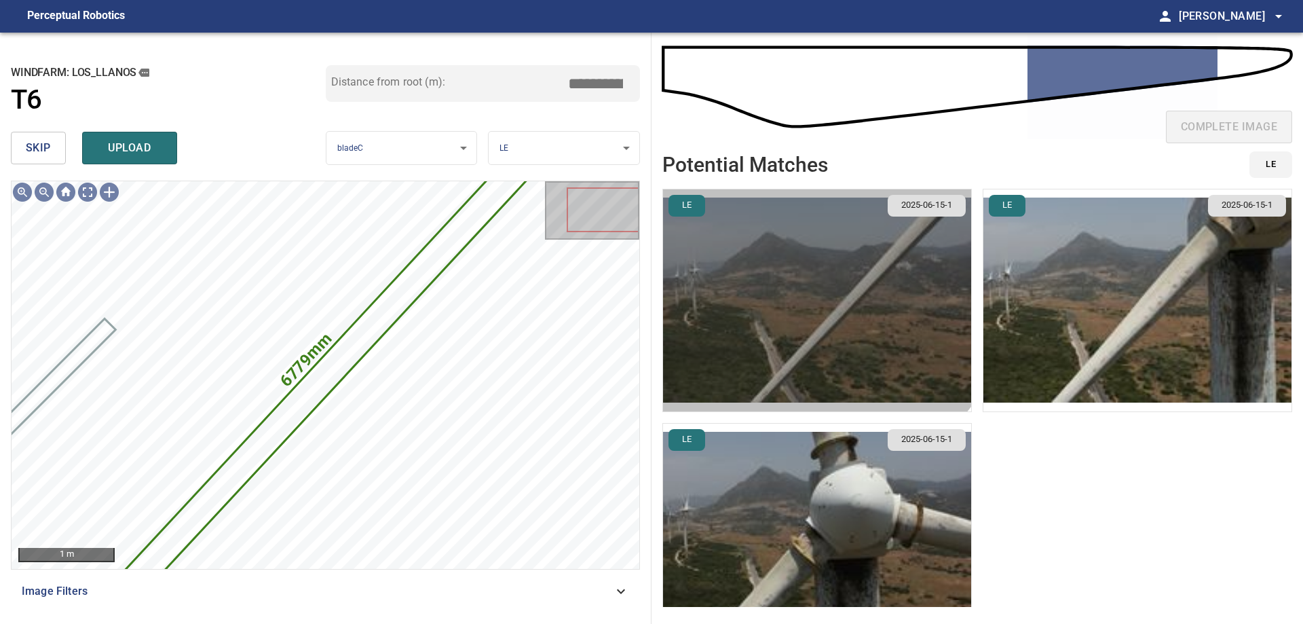
click at [771, 254] on img "button" at bounding box center [817, 300] width 308 height 222
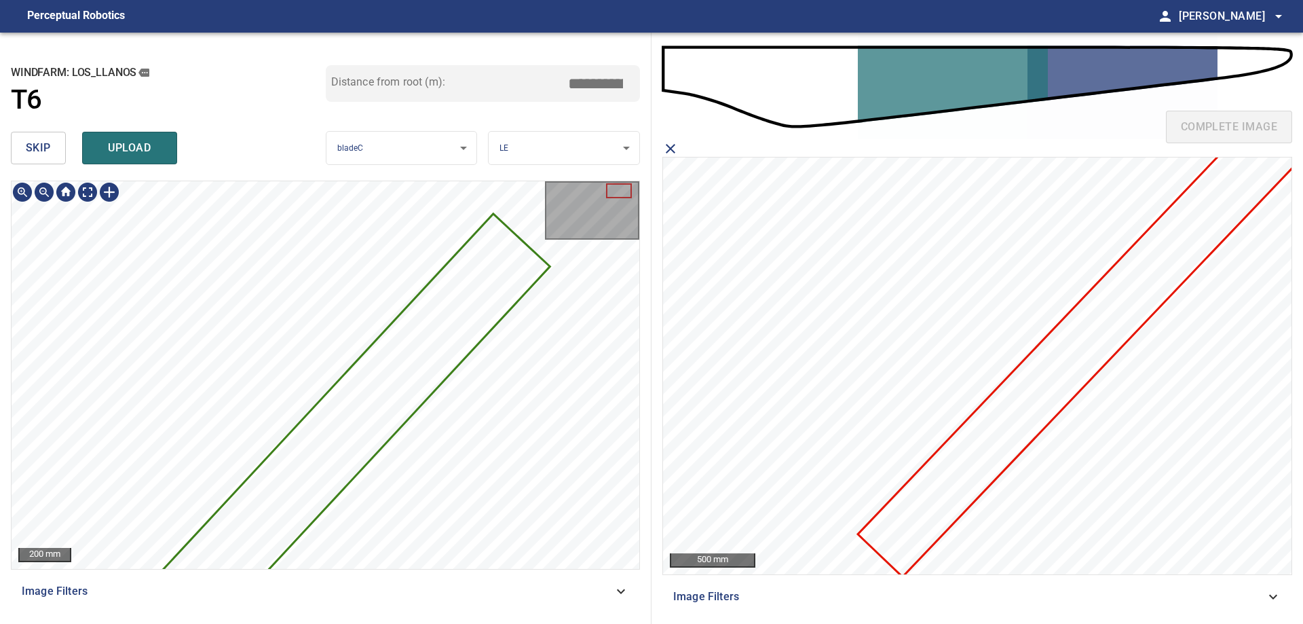
click at [284, 574] on div "6779mm 324mm 200 mm Image Filters" at bounding box center [325, 397] width 629 height 432
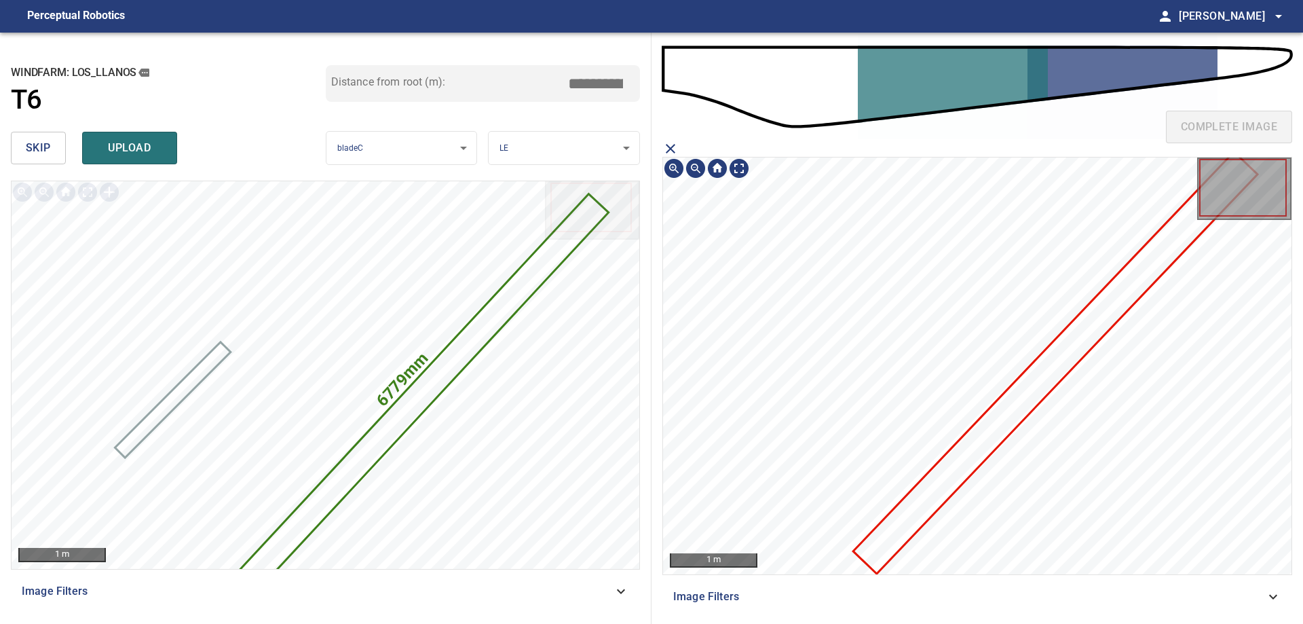
click at [916, 502] on icon at bounding box center [1055, 362] width 401 height 419
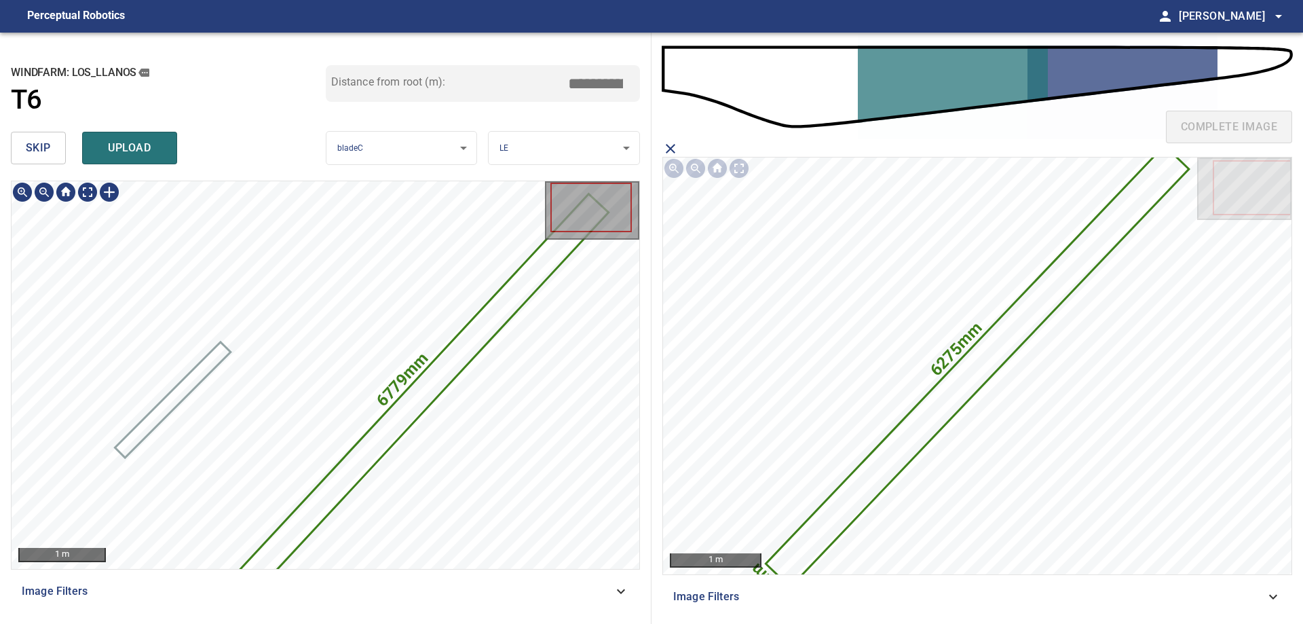
click at [444, 366] on icon at bounding box center [422, 394] width 372 height 398
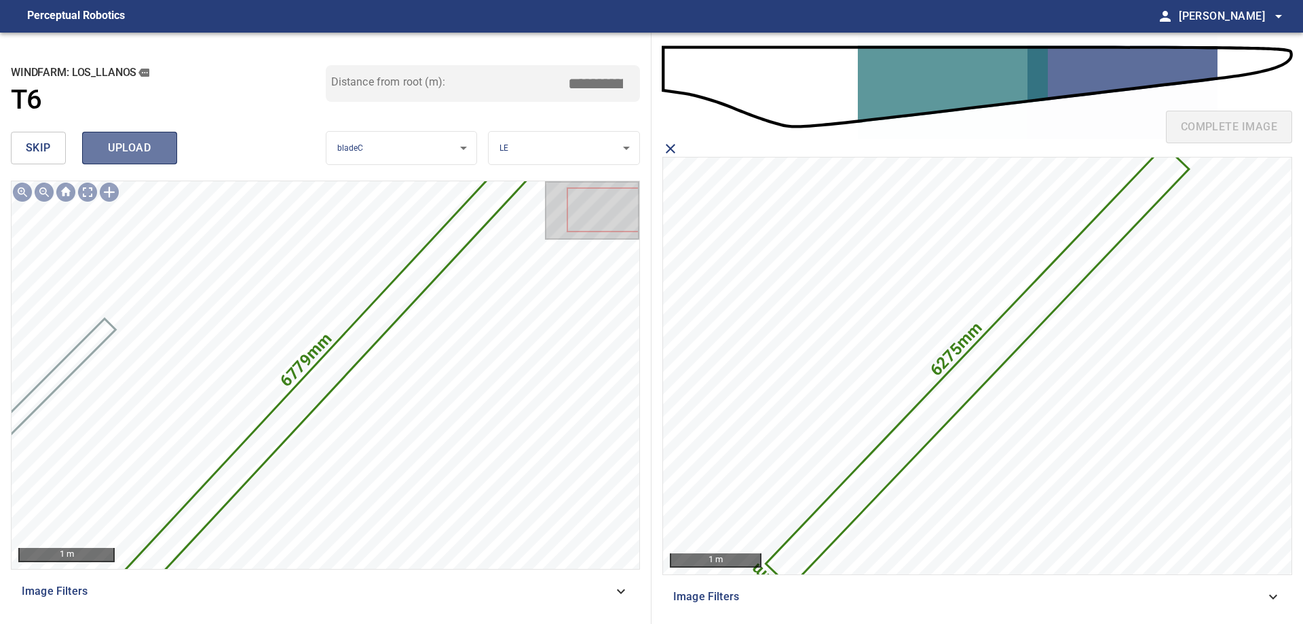
click at [149, 142] on span "upload" at bounding box center [129, 147] width 65 height 19
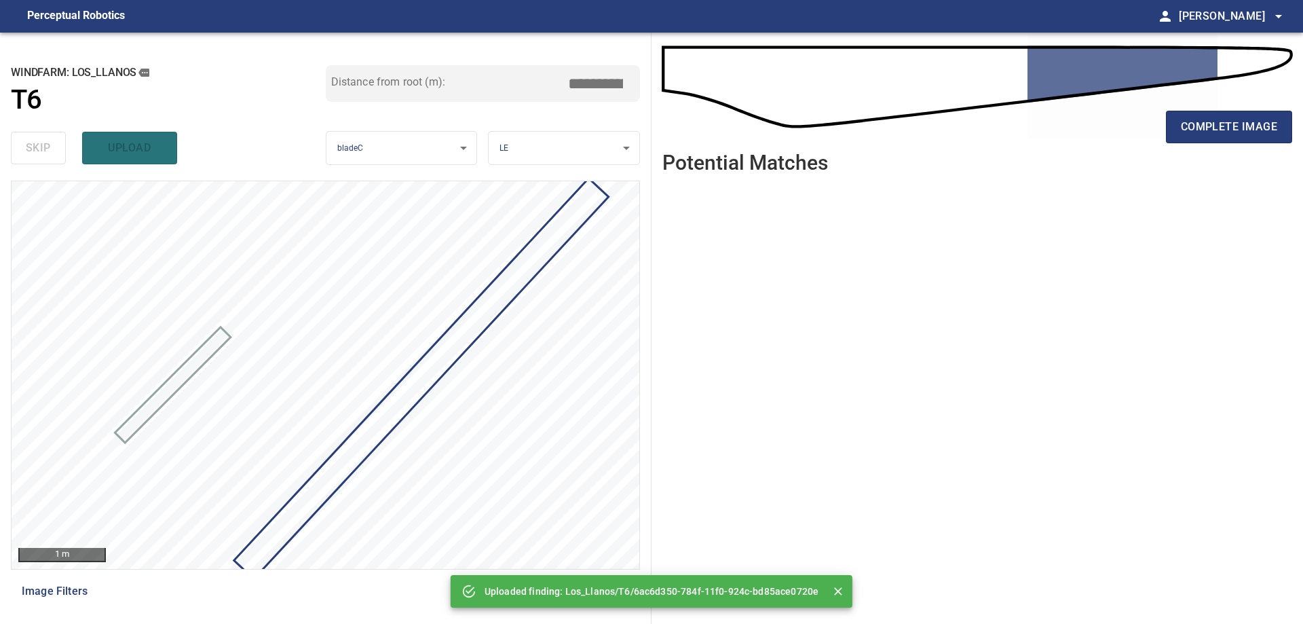
click at [1247, 145] on div "complete image" at bounding box center [978, 132] width 630 height 54
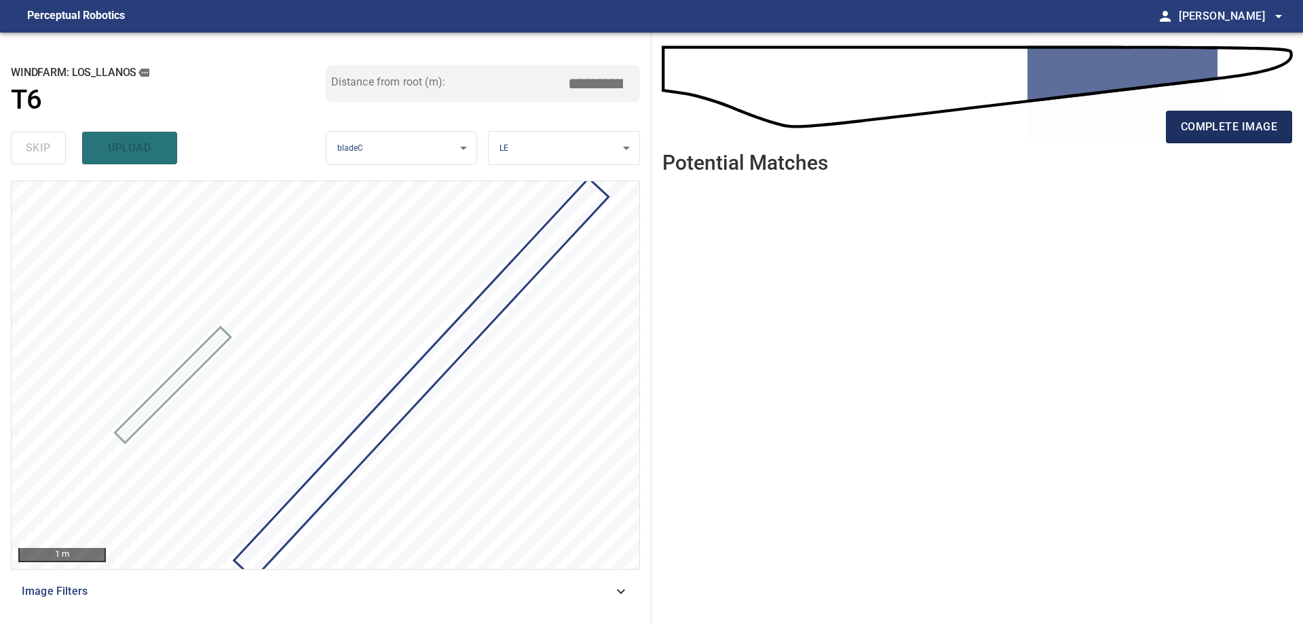
click at [1245, 119] on span "complete image" at bounding box center [1229, 126] width 96 height 19
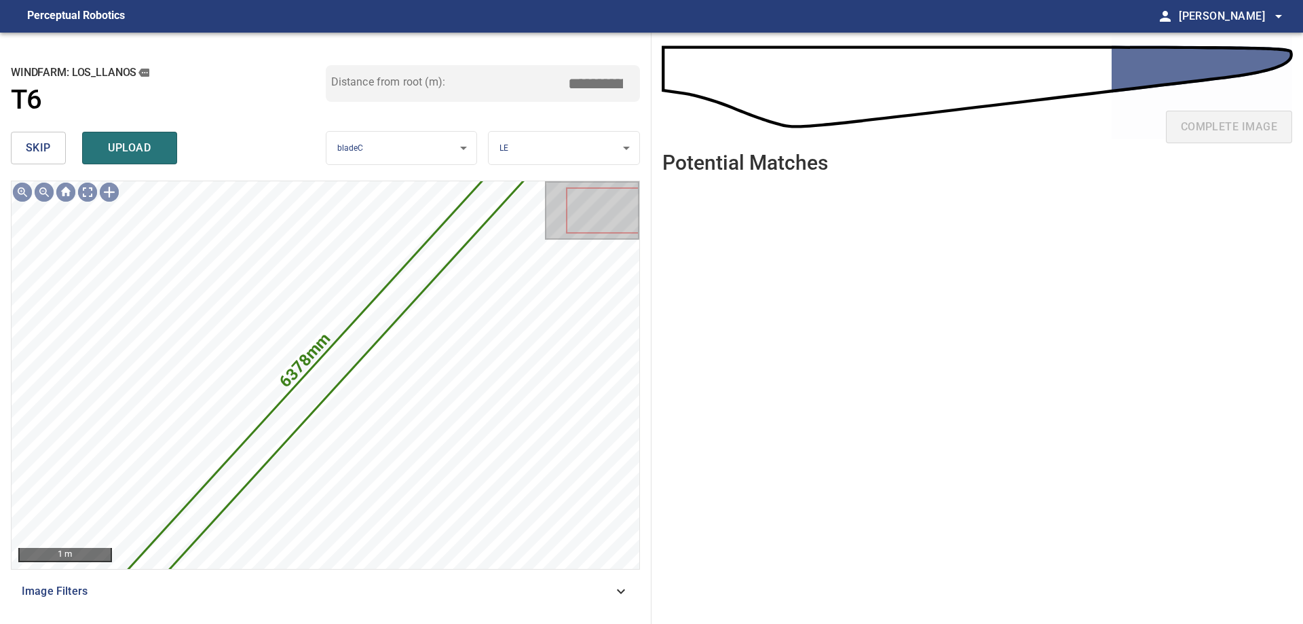
click at [37, 151] on span "skip" at bounding box center [38, 147] width 25 height 19
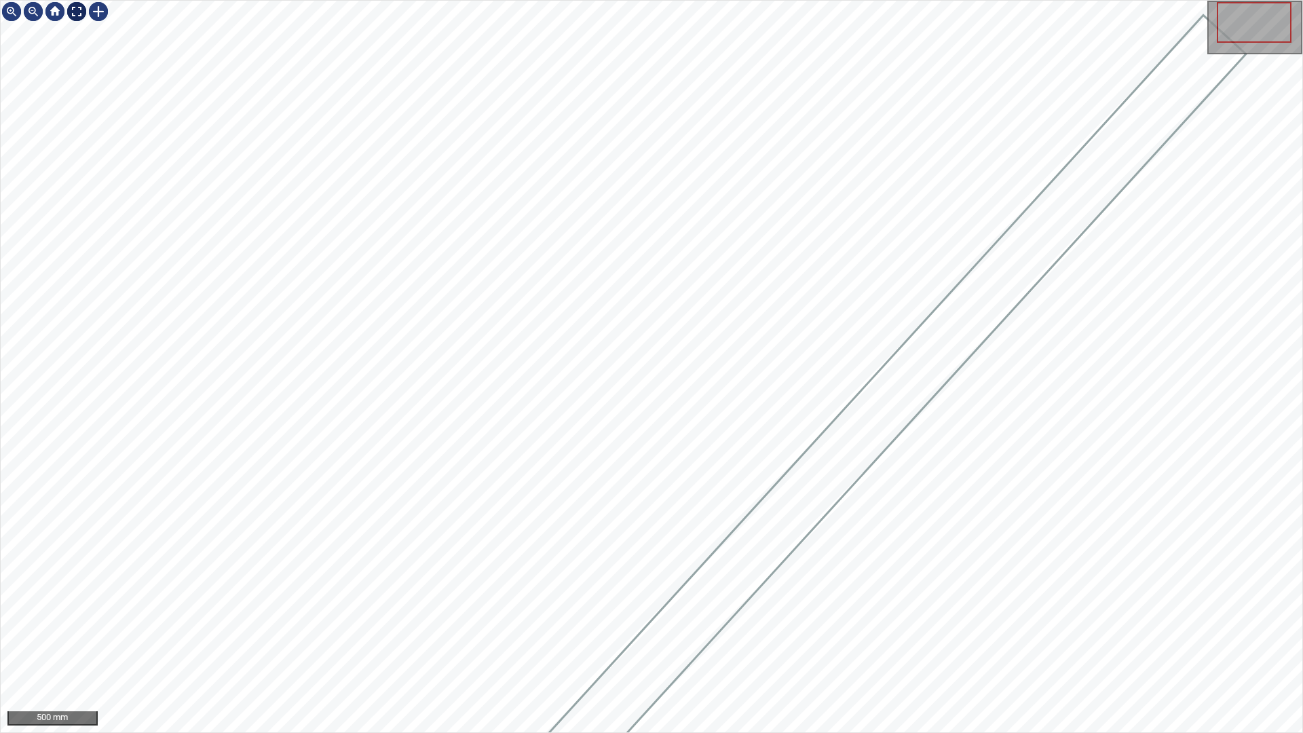
click at [73, 13] on div at bounding box center [77, 12] width 22 height 22
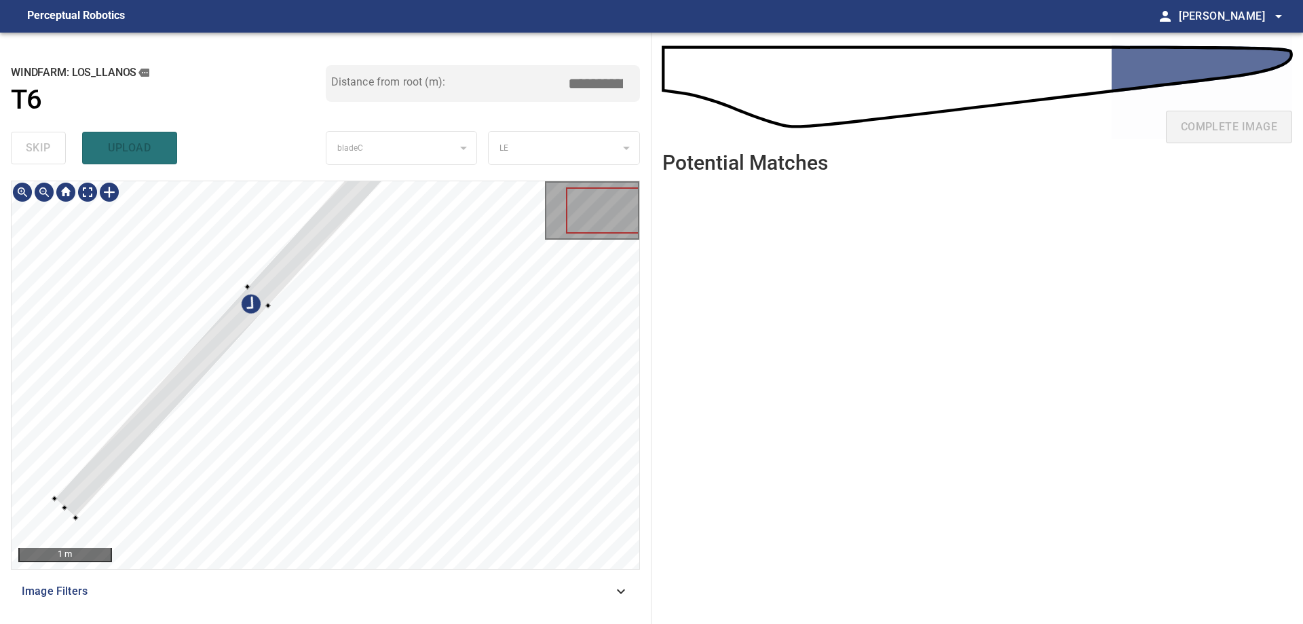
click at [256, 273] on div at bounding box center [326, 375] width 628 height 388
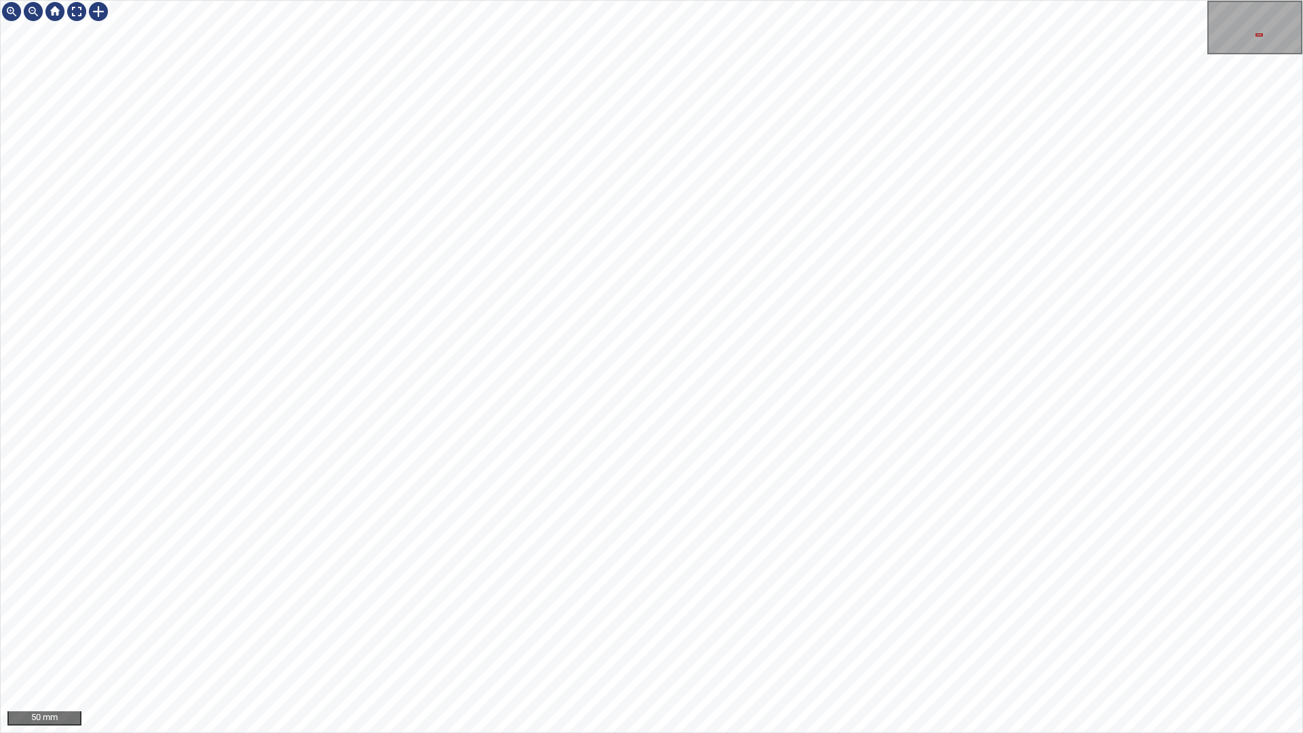
click at [963, 0] on div "50 mm" at bounding box center [651, 366] width 1303 height 733
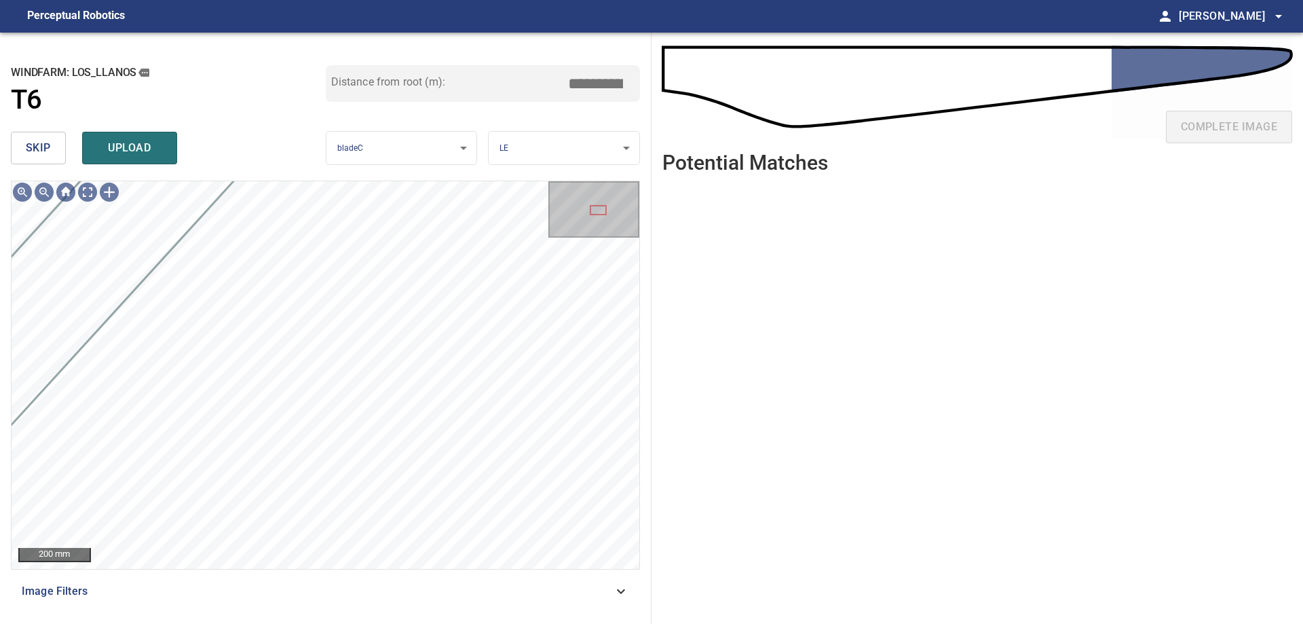
click at [54, 157] on button "skip" at bounding box center [38, 148] width 55 height 33
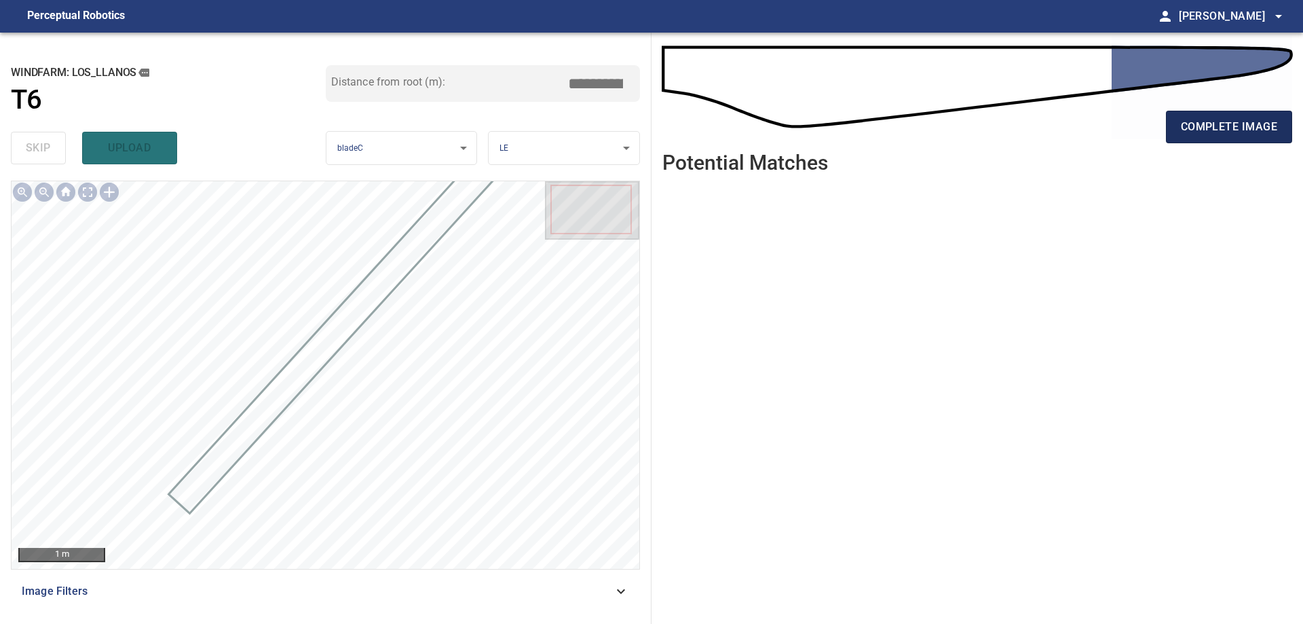
click at [1218, 131] on span "complete image" at bounding box center [1229, 126] width 96 height 19
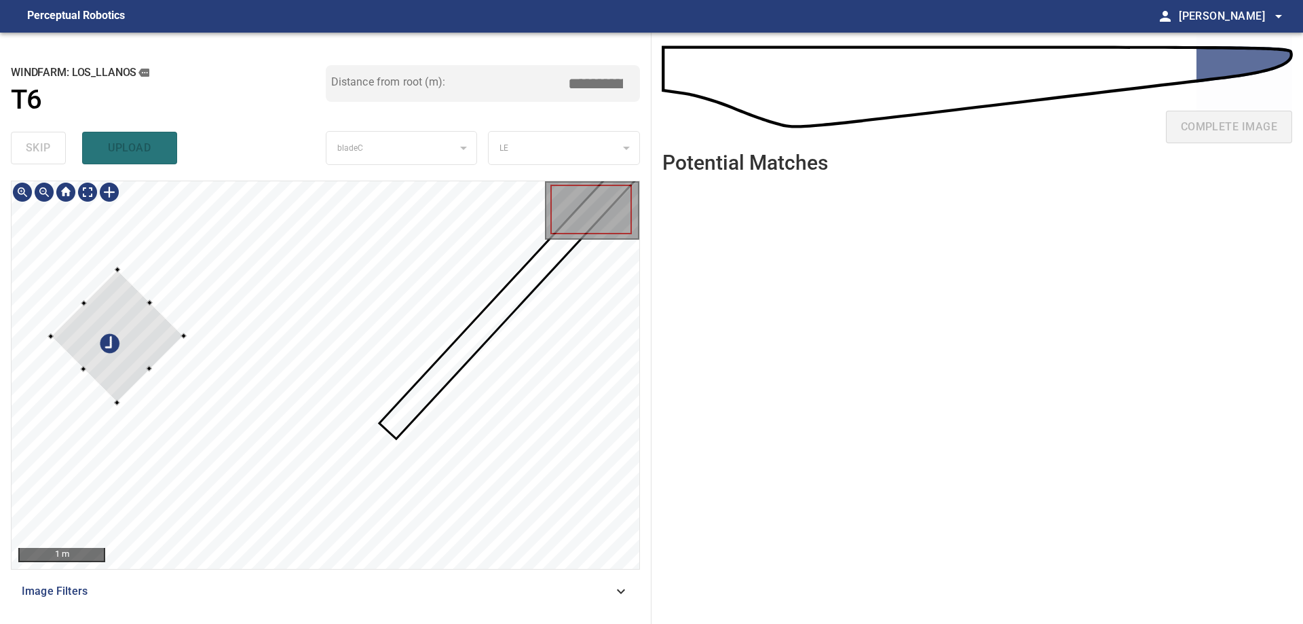
click at [101, 316] on div at bounding box center [117, 335] width 133 height 133
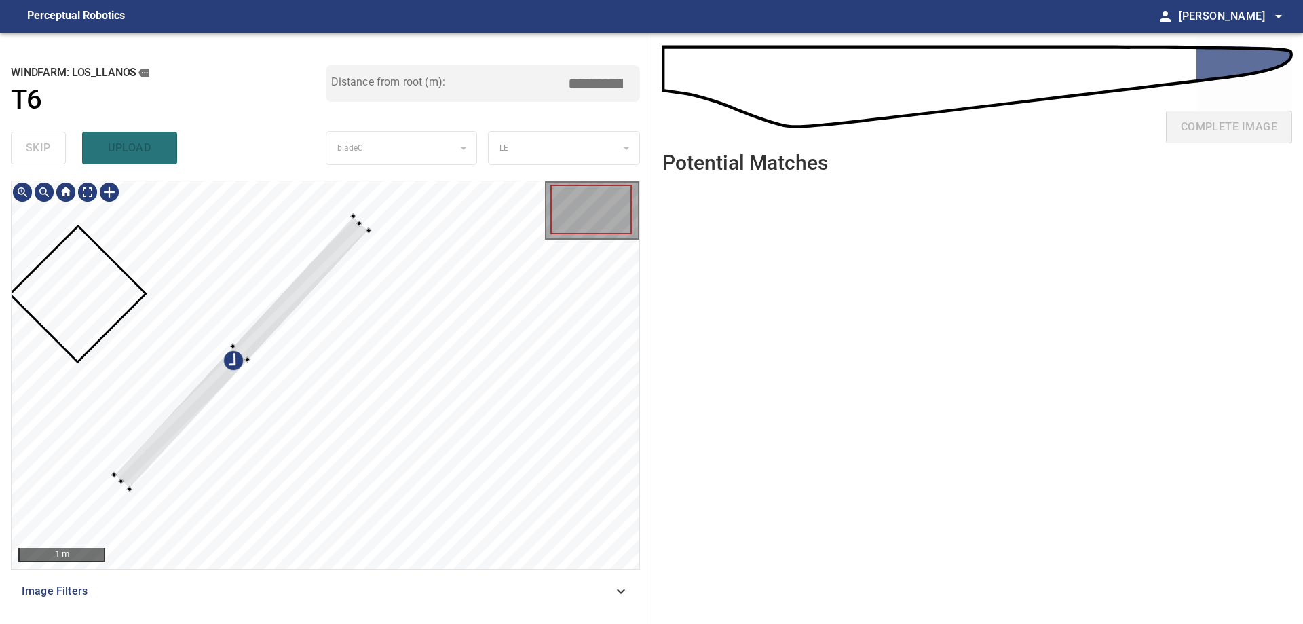
click at [119, 455] on div at bounding box center [326, 375] width 628 height 388
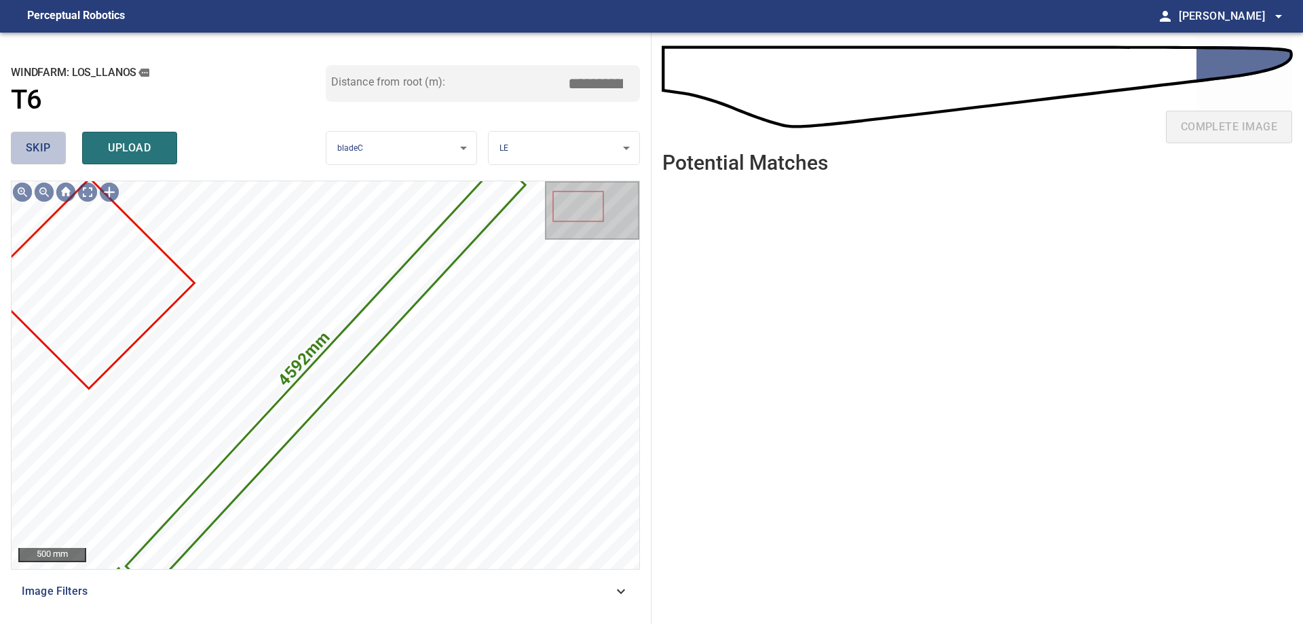
click at [57, 137] on button "skip" at bounding box center [38, 148] width 55 height 33
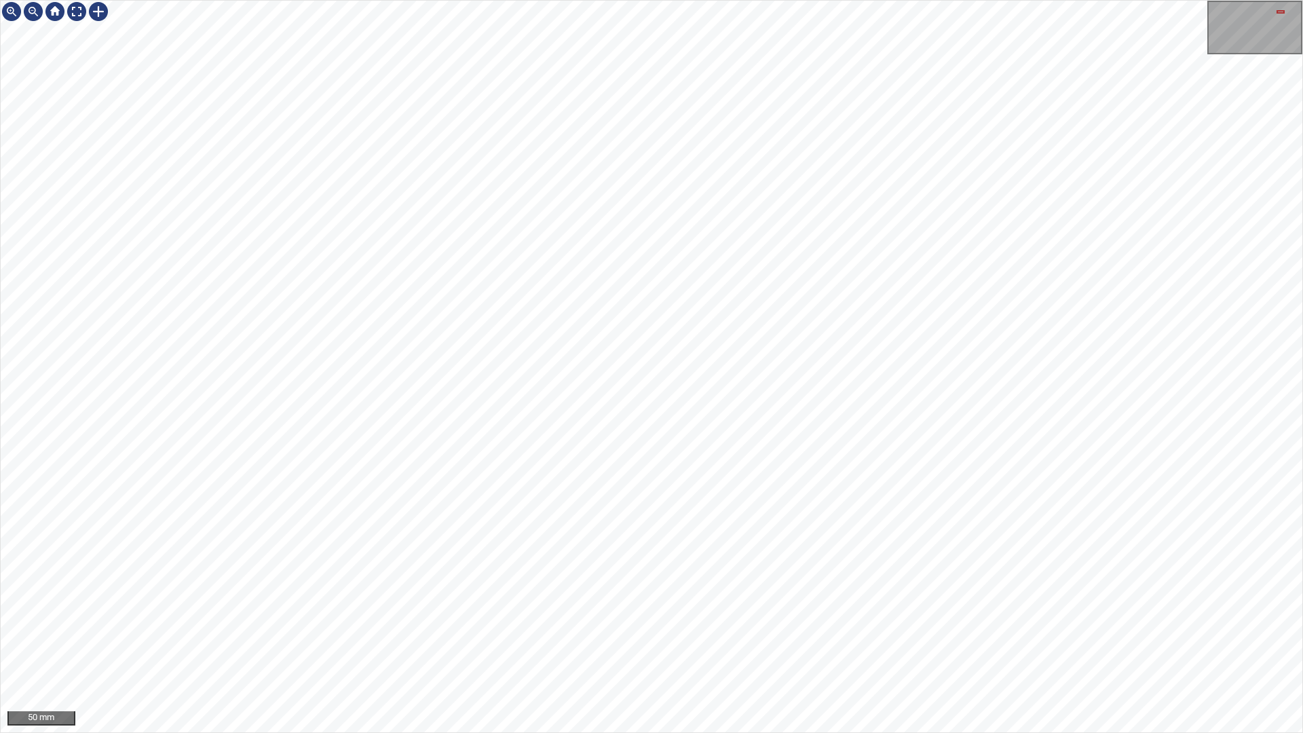
click at [644, 0] on div "50 mm" at bounding box center [651, 366] width 1303 height 733
click at [690, 220] on div "50 mm" at bounding box center [651, 366] width 1303 height 733
click at [763, 0] on div "50 mm" at bounding box center [651, 366] width 1303 height 733
click at [100, 12] on div at bounding box center [99, 12] width 22 height 22
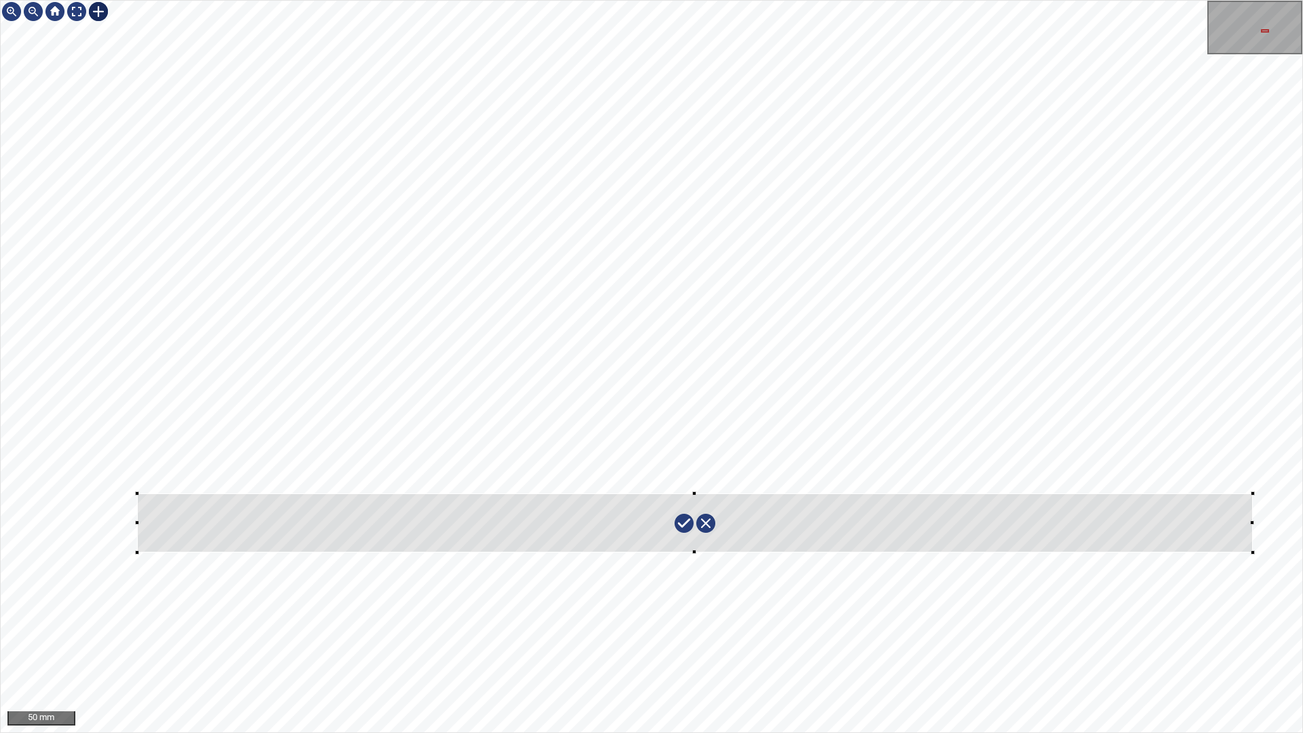
click at [1253, 553] on div at bounding box center [652, 367] width 1302 height 732
click at [1134, 95] on div "50 mm" at bounding box center [651, 366] width 1303 height 733
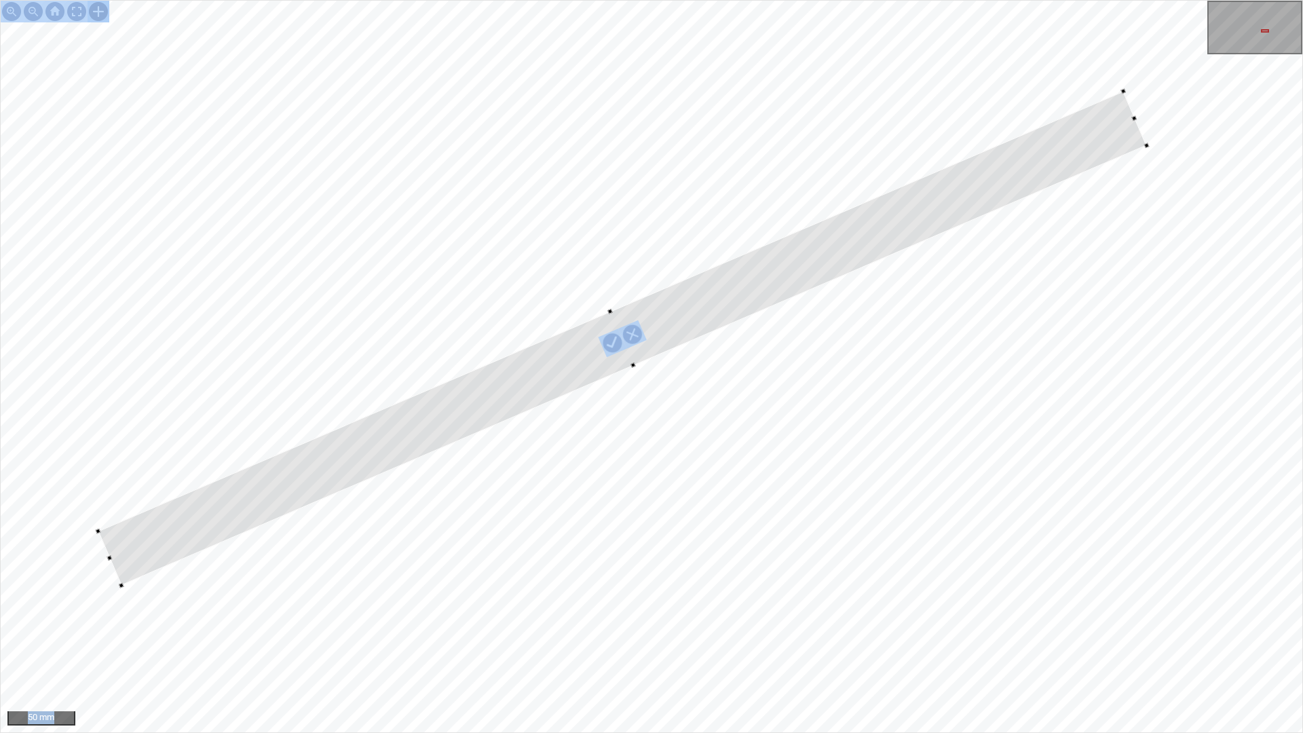
click at [1073, 149] on div at bounding box center [622, 338] width 1049 height 494
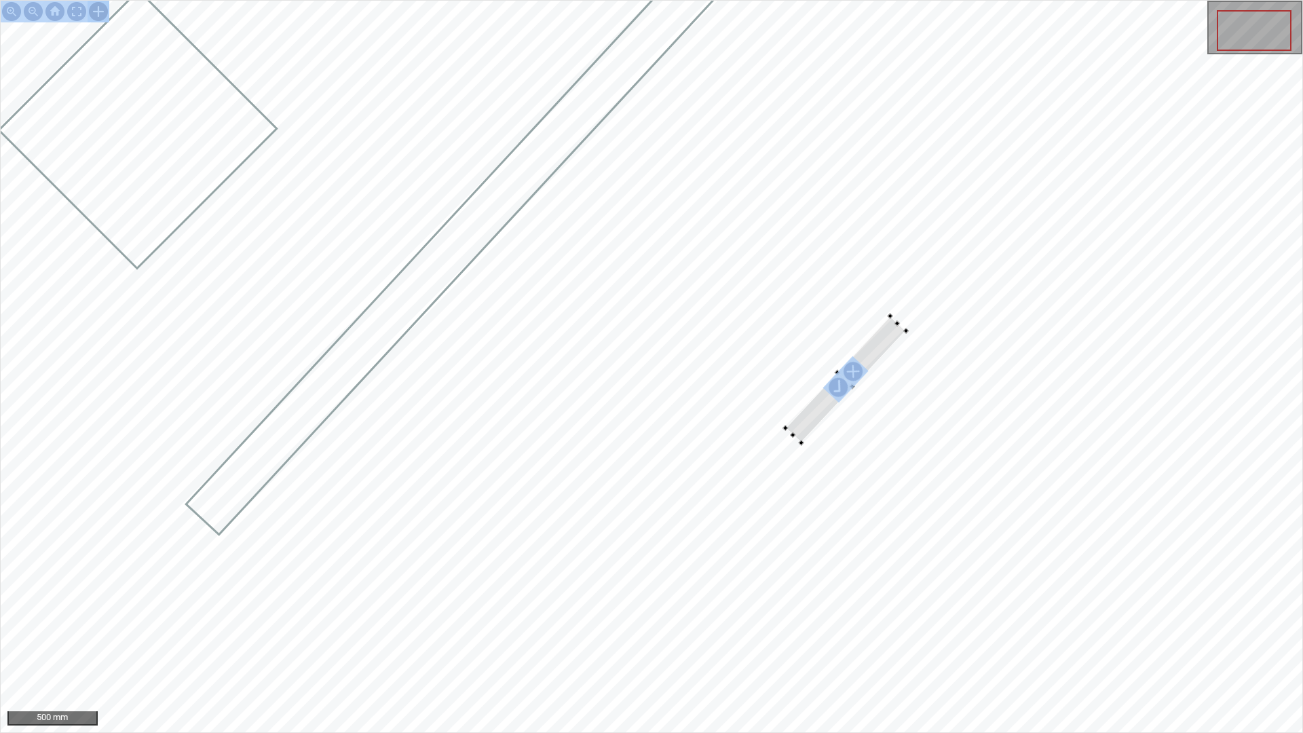
click at [906, 331] on div at bounding box center [905, 330] width 5 height 5
click at [1197, 26] on div at bounding box center [652, 367] width 1302 height 732
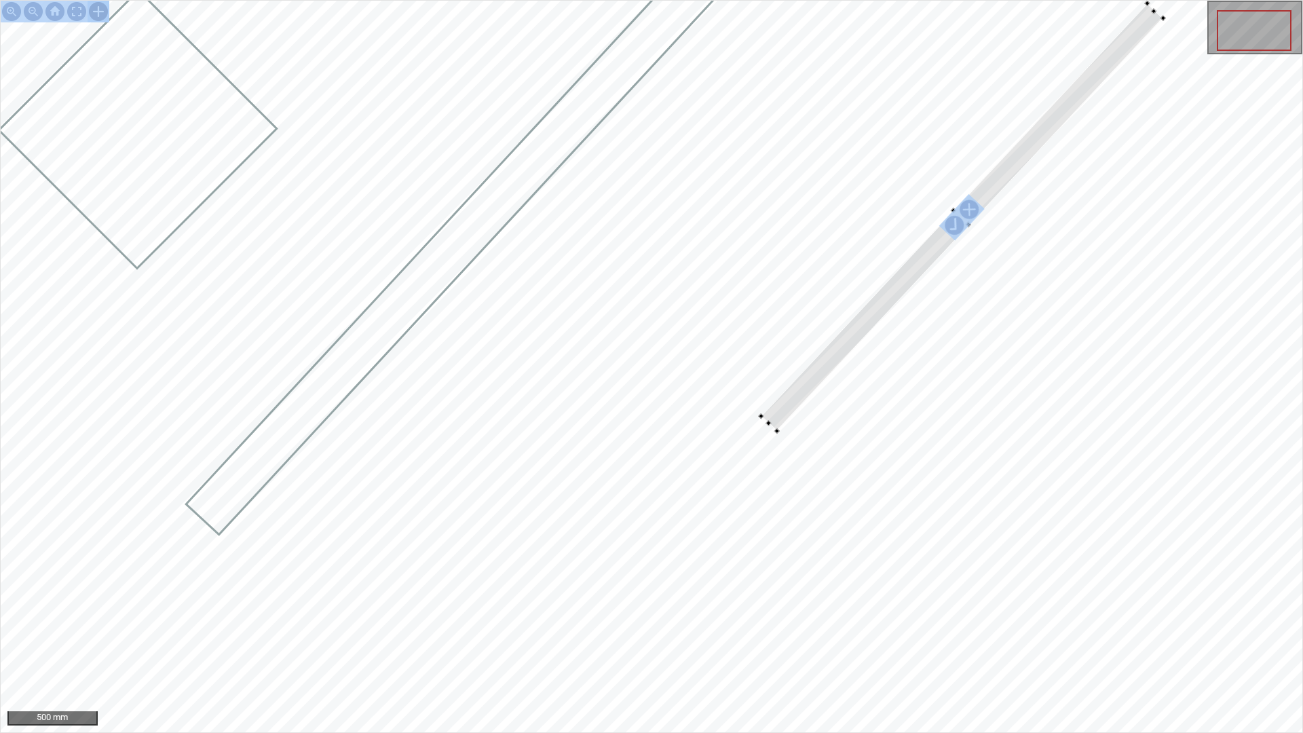
click at [1132, 30] on div at bounding box center [963, 217] width 402 height 428
click at [778, 422] on div at bounding box center [778, 420] width 16 height 15
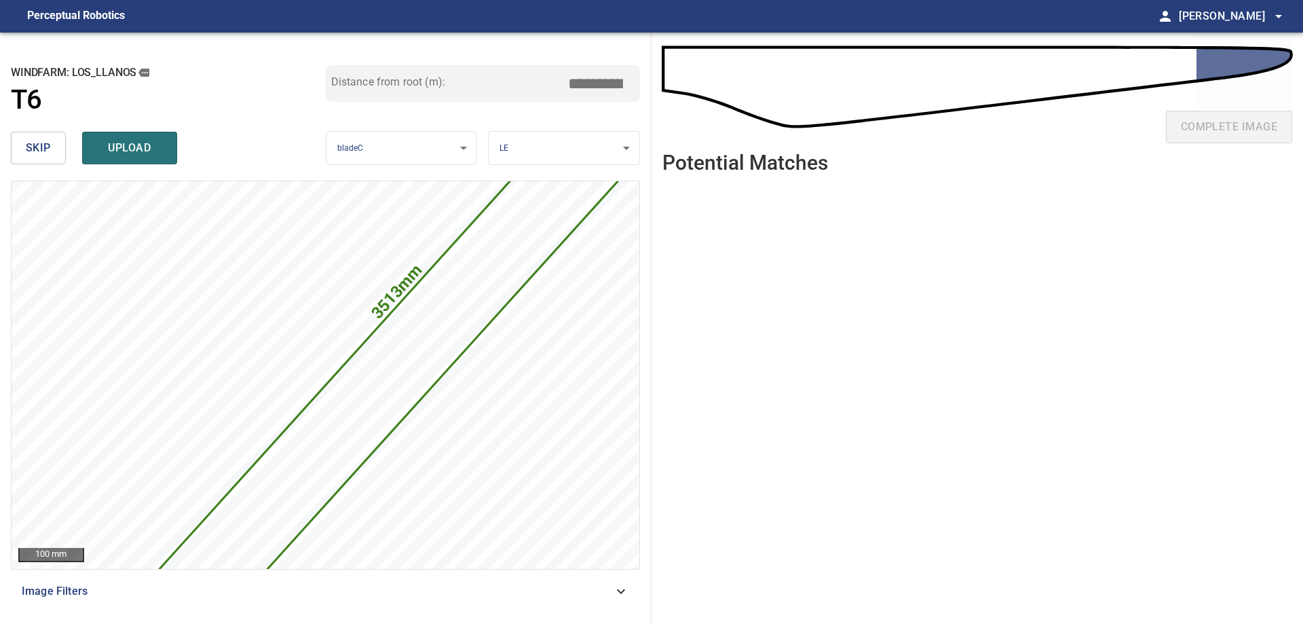
drag, startPoint x: 593, startPoint y: 77, endPoint x: 783, endPoint y: 105, distance: 191.3
click at [779, 103] on div "**********" at bounding box center [651, 328] width 1303 height 591
type input "*****"
click at [165, 135] on button "upload" at bounding box center [129, 148] width 95 height 33
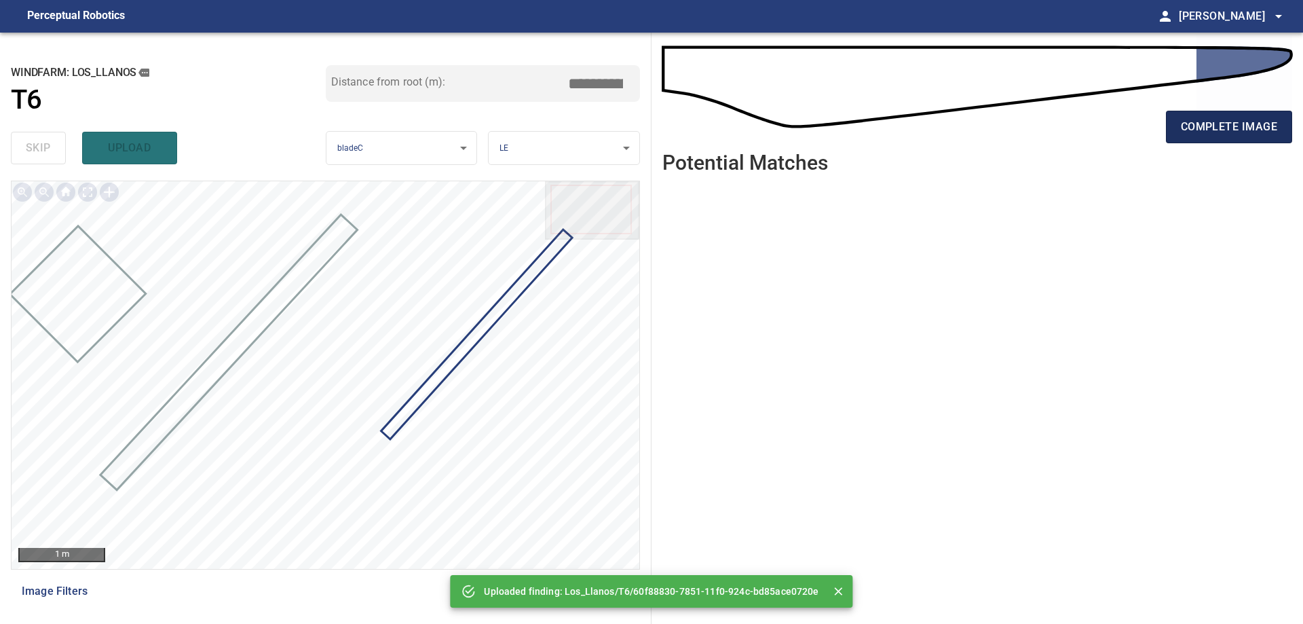
click at [1208, 129] on span "complete image" at bounding box center [1229, 126] width 96 height 19
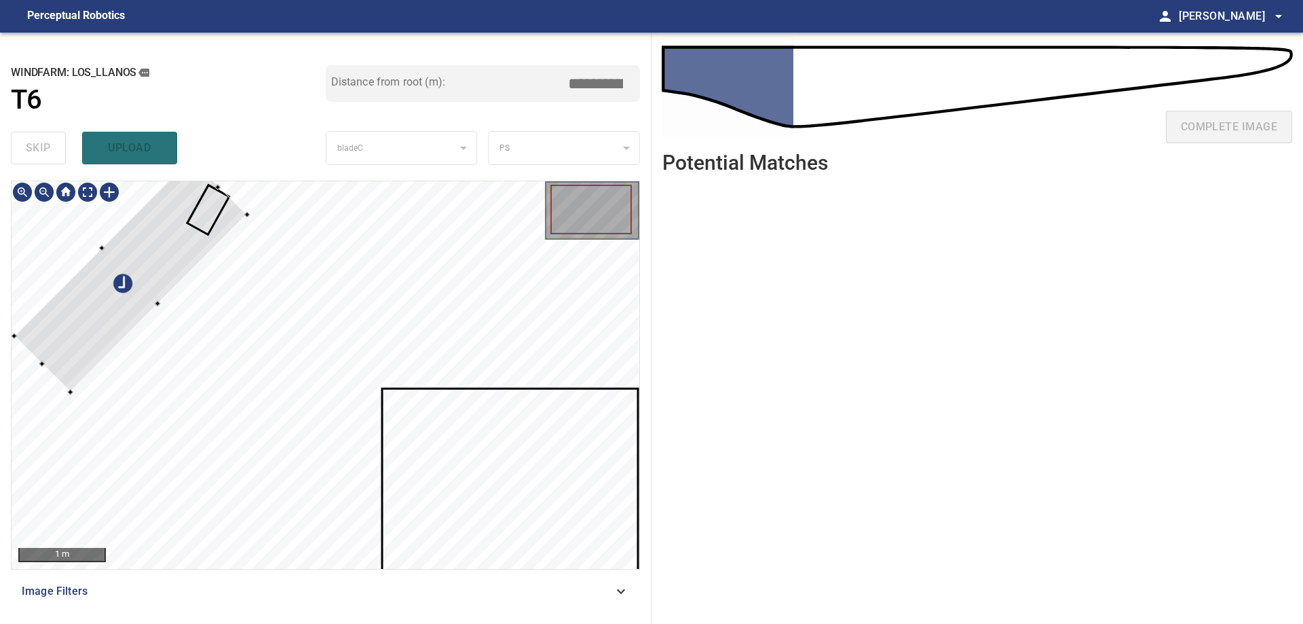
click at [122, 191] on div at bounding box center [326, 375] width 628 height 388
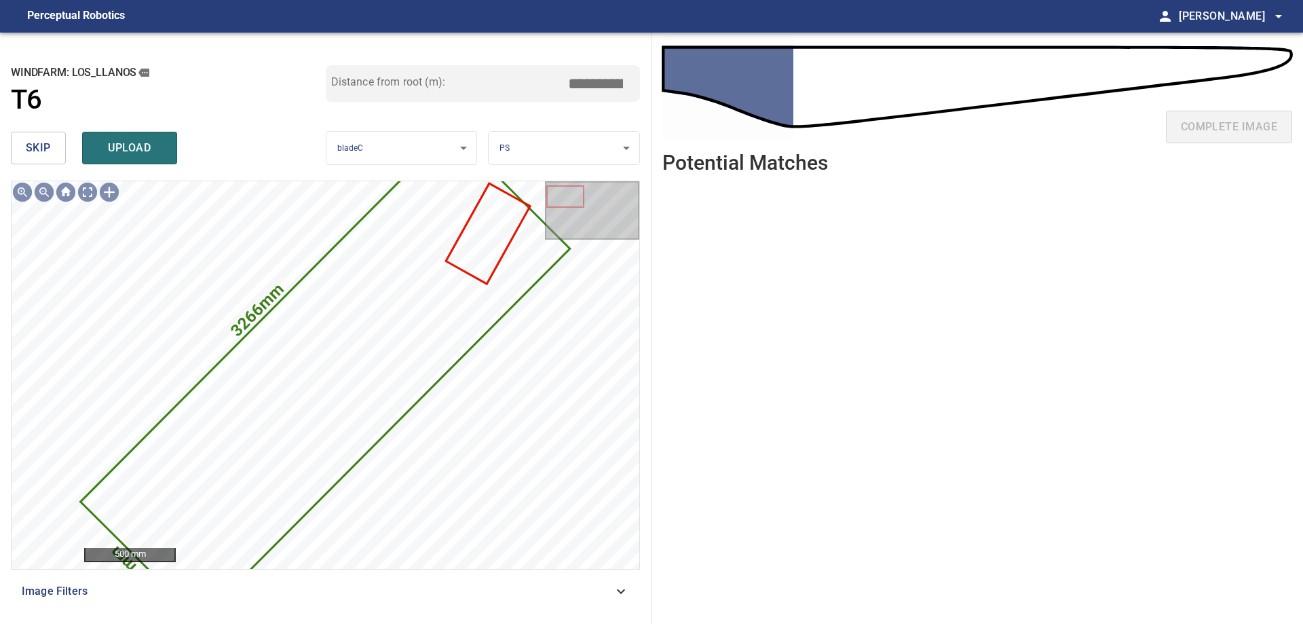
click at [24, 161] on button "skip" at bounding box center [38, 148] width 55 height 33
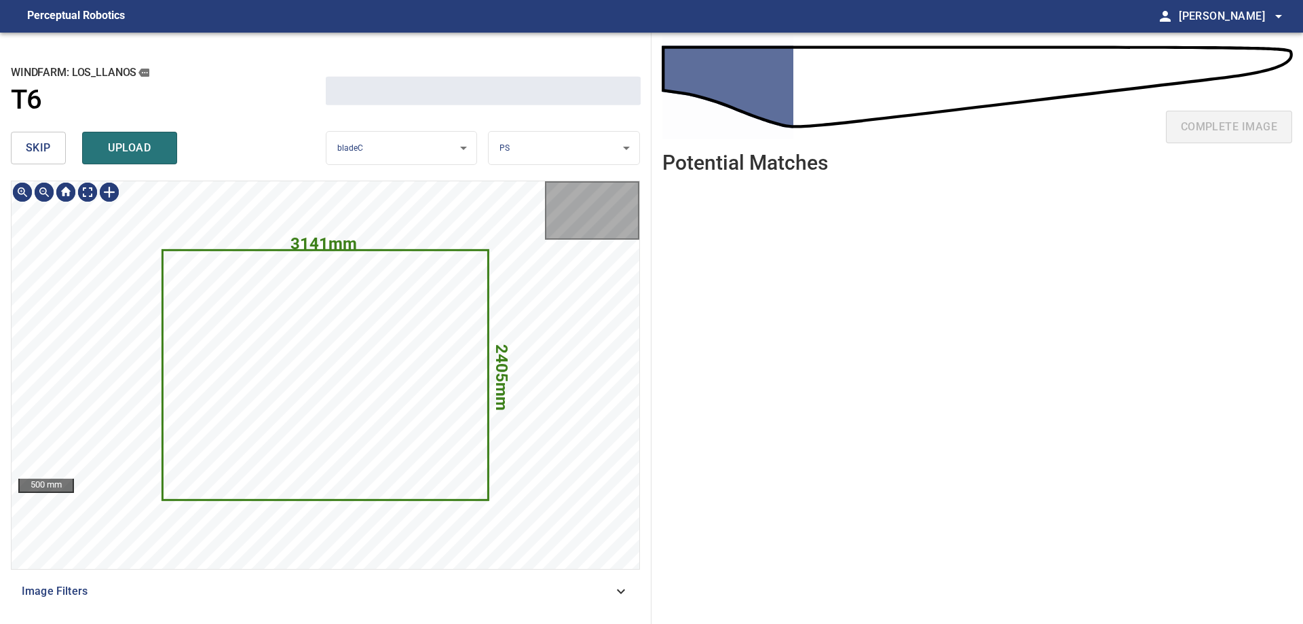
click at [24, 161] on button "skip" at bounding box center [38, 148] width 55 height 33
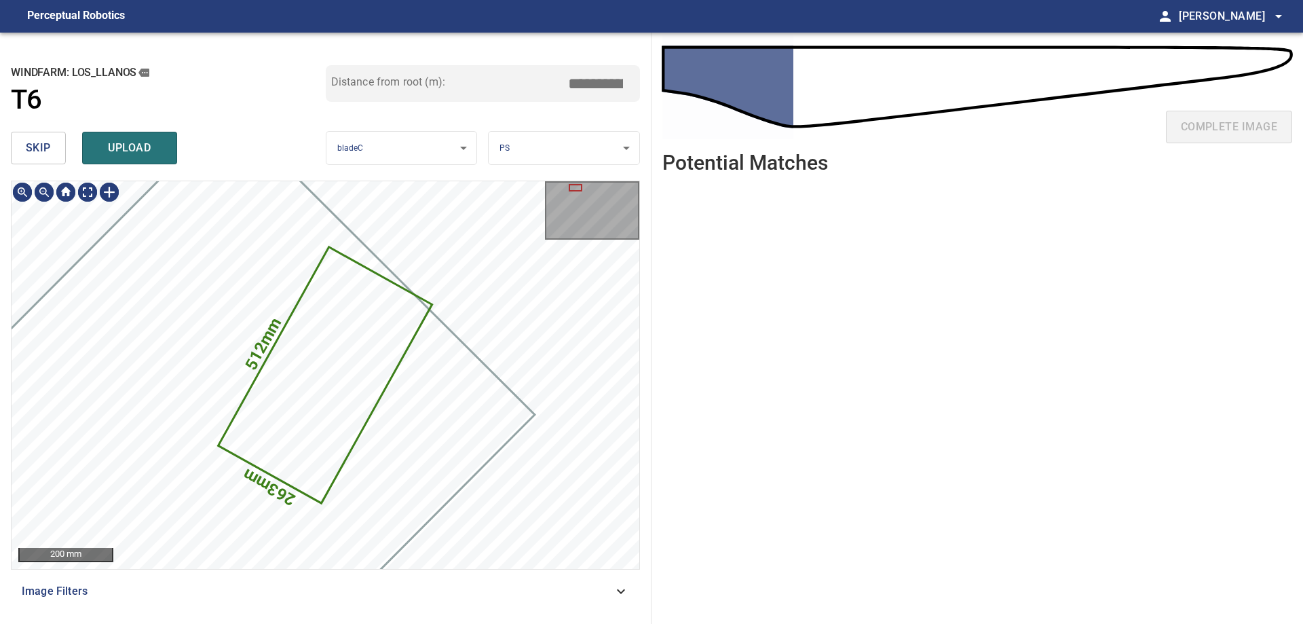
type input "****"
click at [29, 167] on div "skip upload" at bounding box center [168, 147] width 315 height 43
click at [29, 153] on span "skip" at bounding box center [38, 147] width 25 height 19
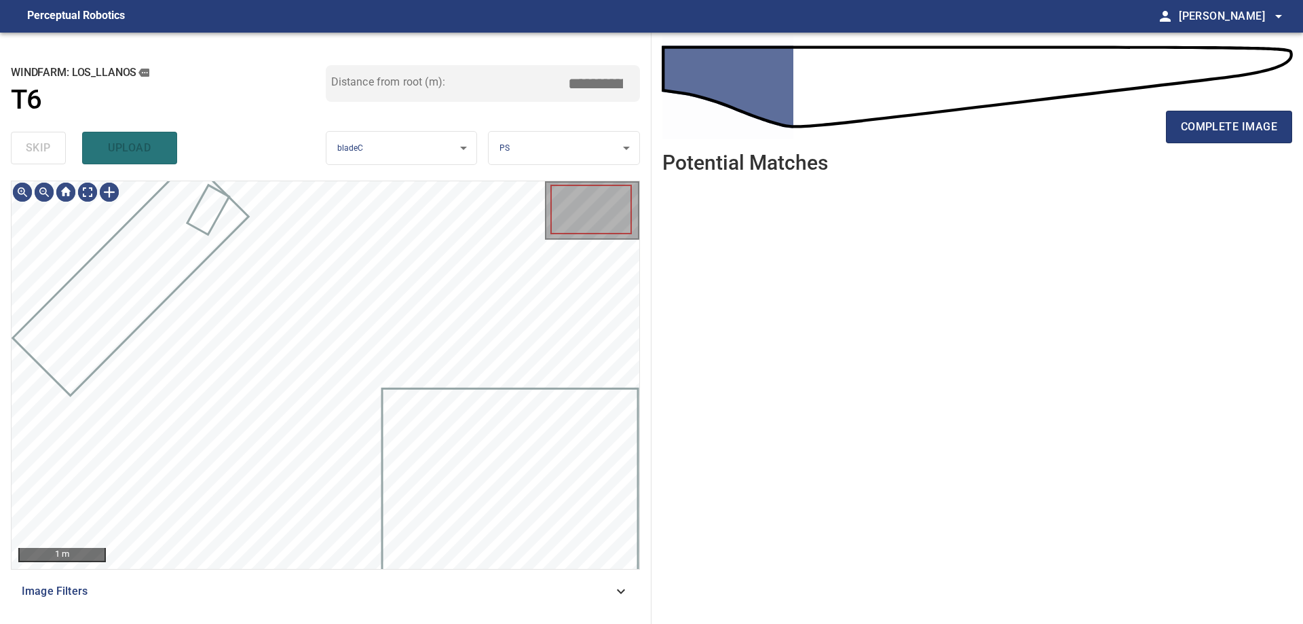
click at [29, 151] on div "skip upload" at bounding box center [168, 147] width 315 height 43
click at [38, 151] on div "skip upload" at bounding box center [168, 147] width 315 height 43
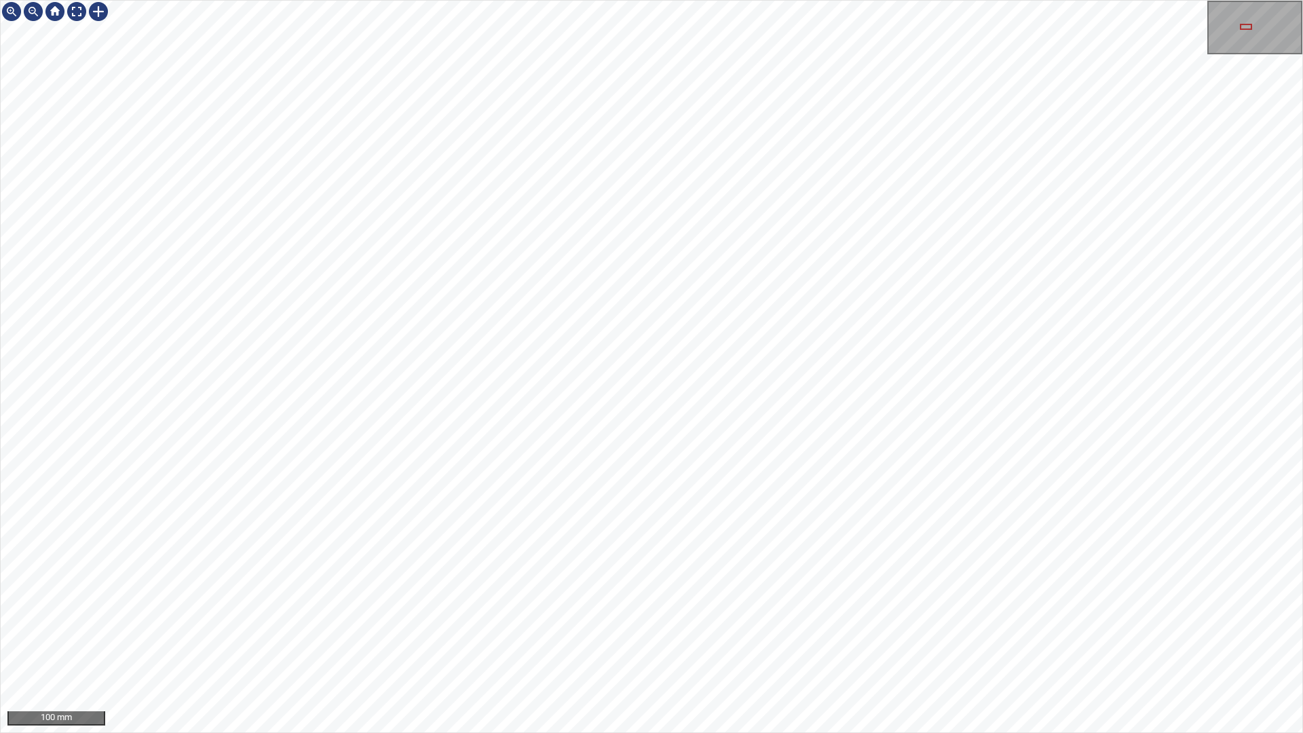
click at [817, 0] on div "100 mm" at bounding box center [651, 366] width 1303 height 733
click at [480, 573] on div "100 mm" at bounding box center [651, 366] width 1303 height 733
click at [883, 623] on div "100 mm" at bounding box center [651, 366] width 1303 height 733
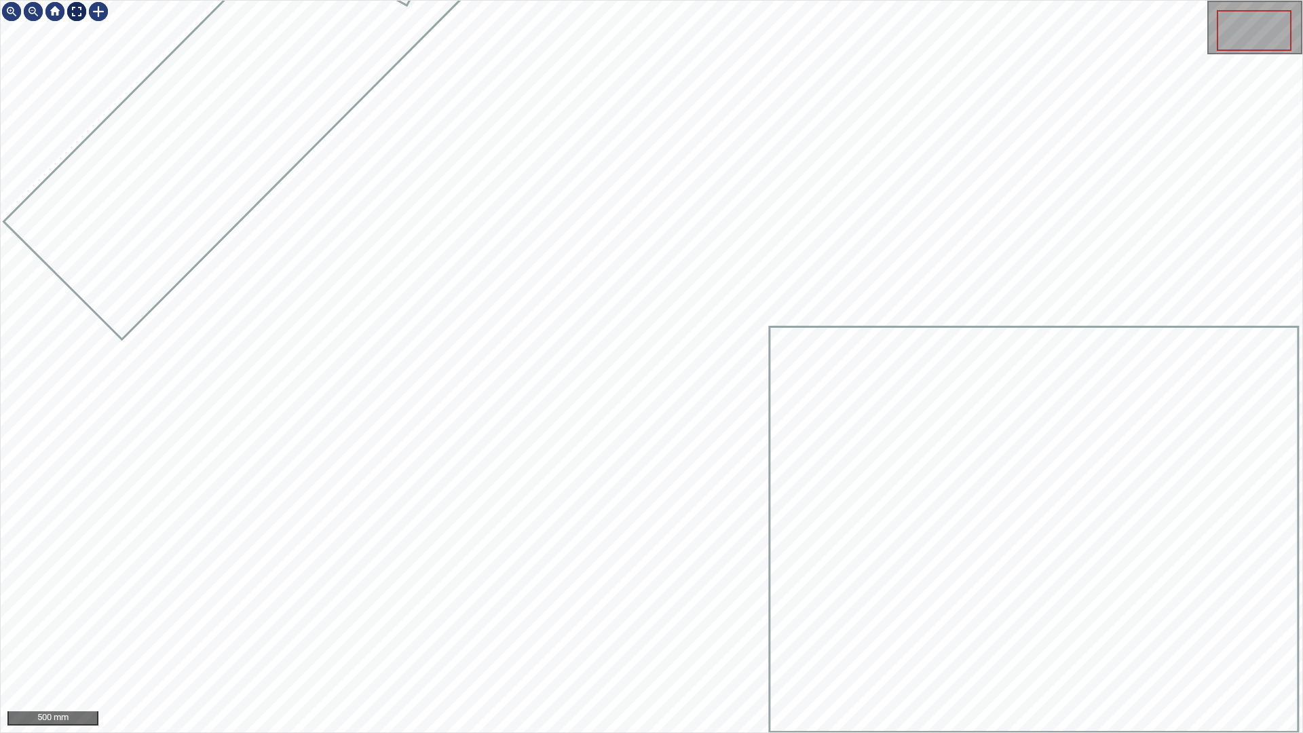
click at [75, 9] on div at bounding box center [77, 12] width 22 height 22
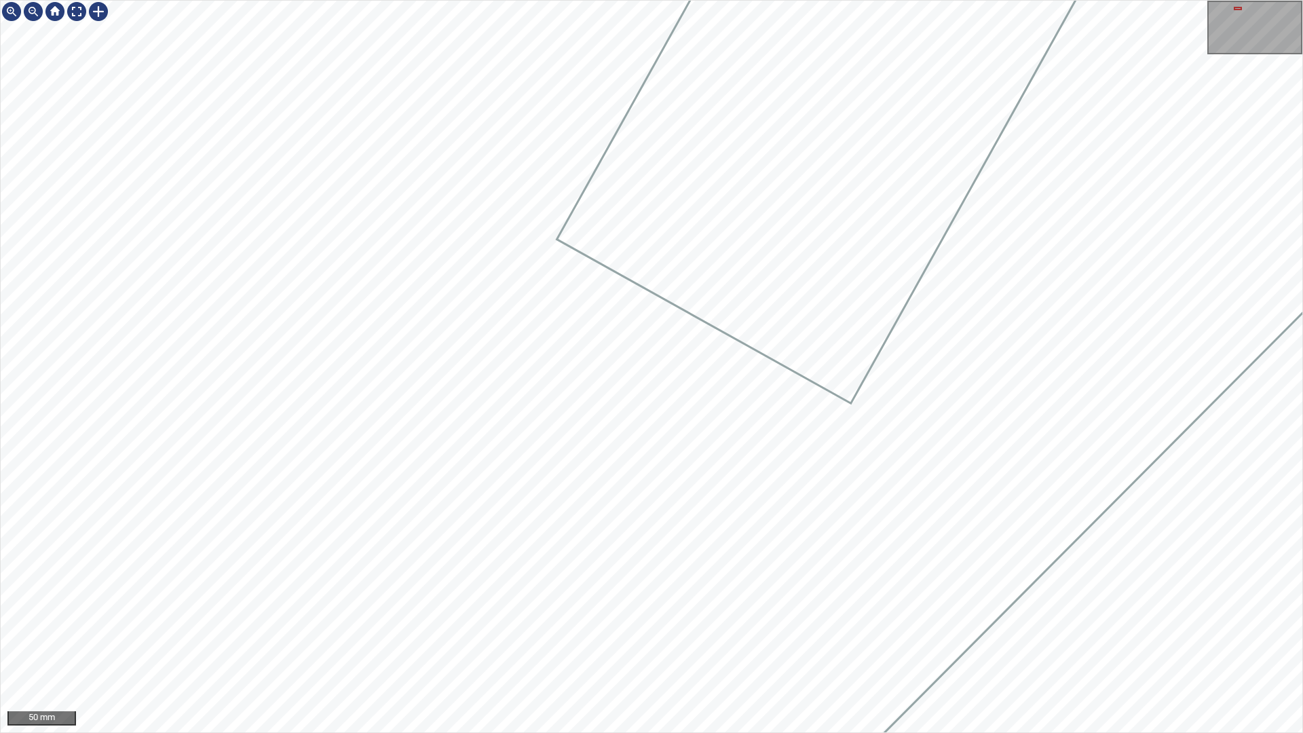
click at [932, 623] on div "50 mm" at bounding box center [651, 366] width 1303 height 733
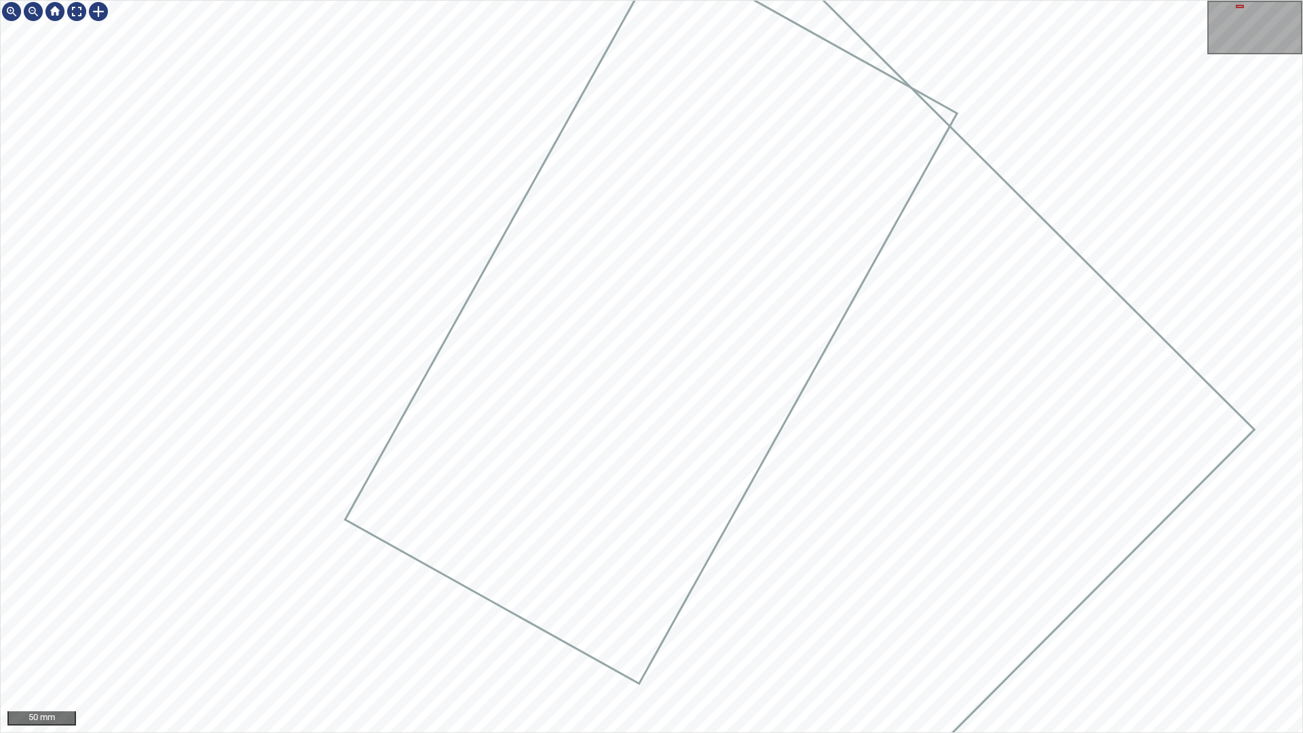
click at [1035, 623] on div "50 mm" at bounding box center [651, 366] width 1303 height 733
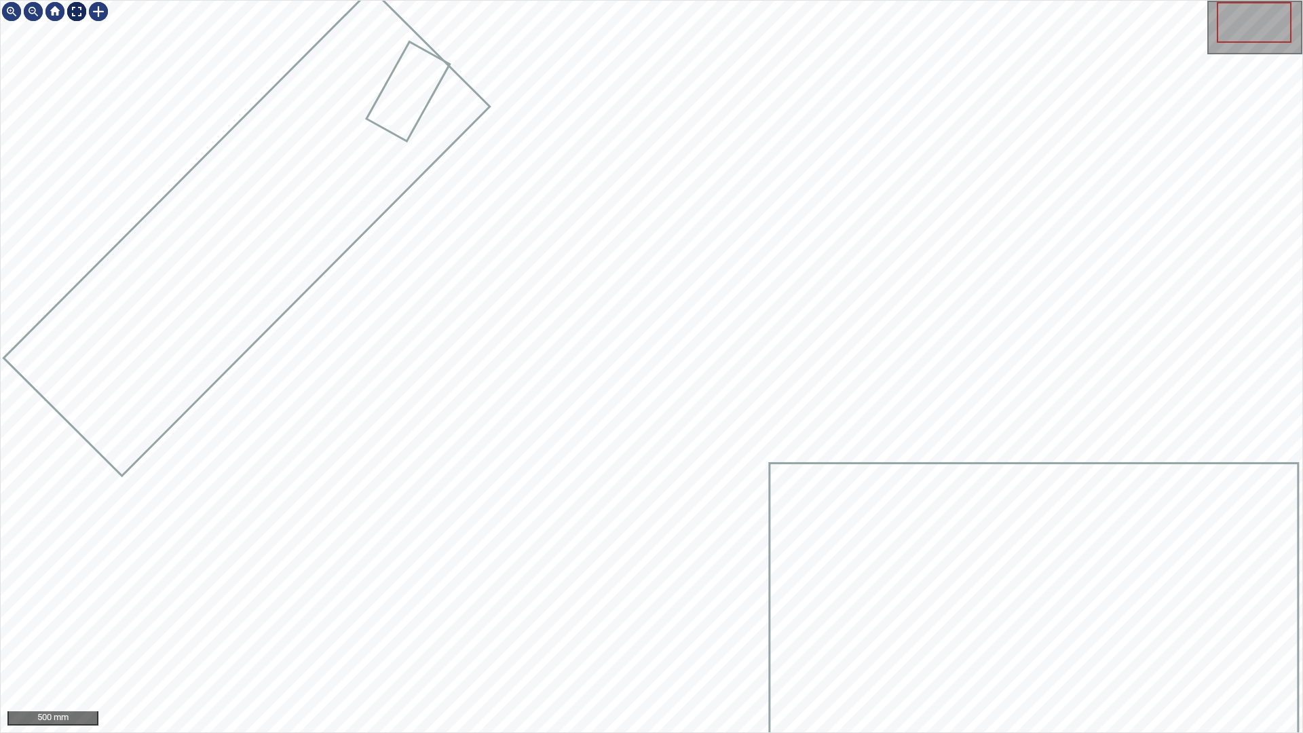
click at [73, 10] on div at bounding box center [77, 12] width 22 height 22
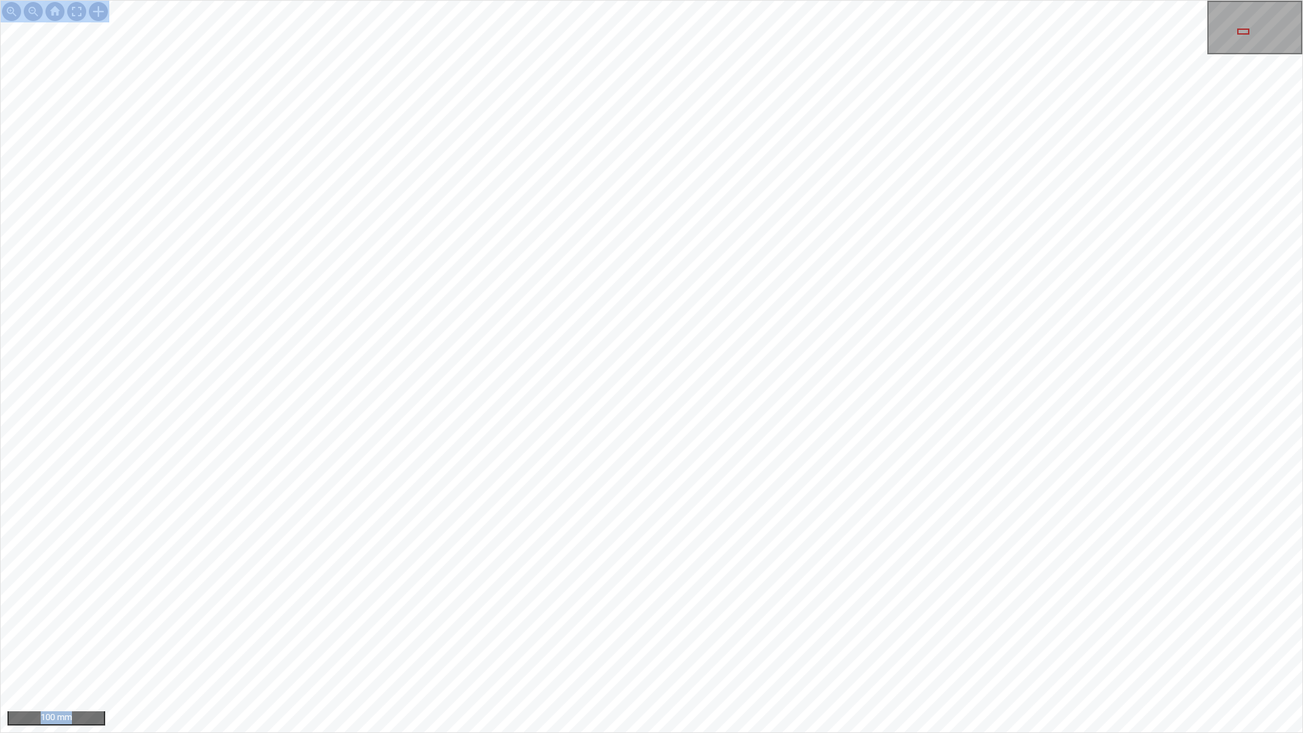
click at [667, 333] on div "100 mm" at bounding box center [651, 366] width 1303 height 733
click at [775, 0] on div "100 mm" at bounding box center [651, 366] width 1303 height 733
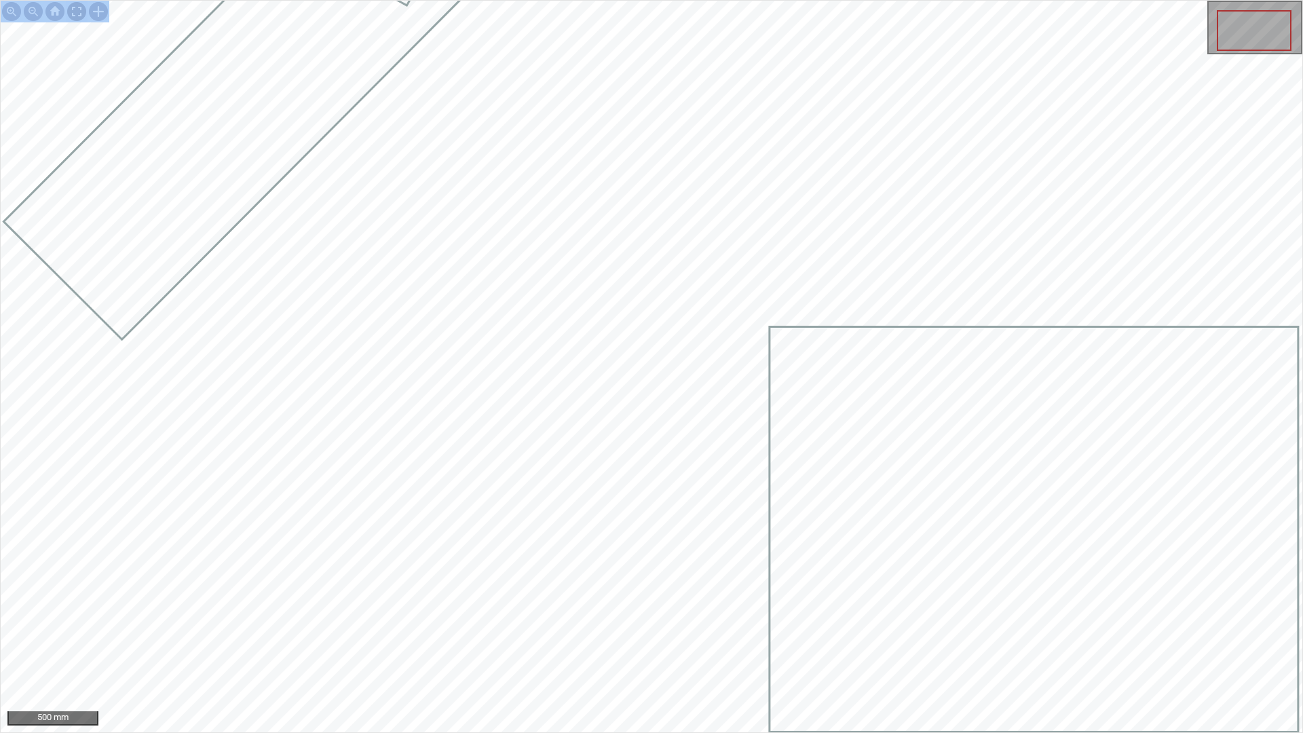
click at [73, 12] on div at bounding box center [77, 12] width 22 height 22
